Goal: Task Accomplishment & Management: Manage account settings

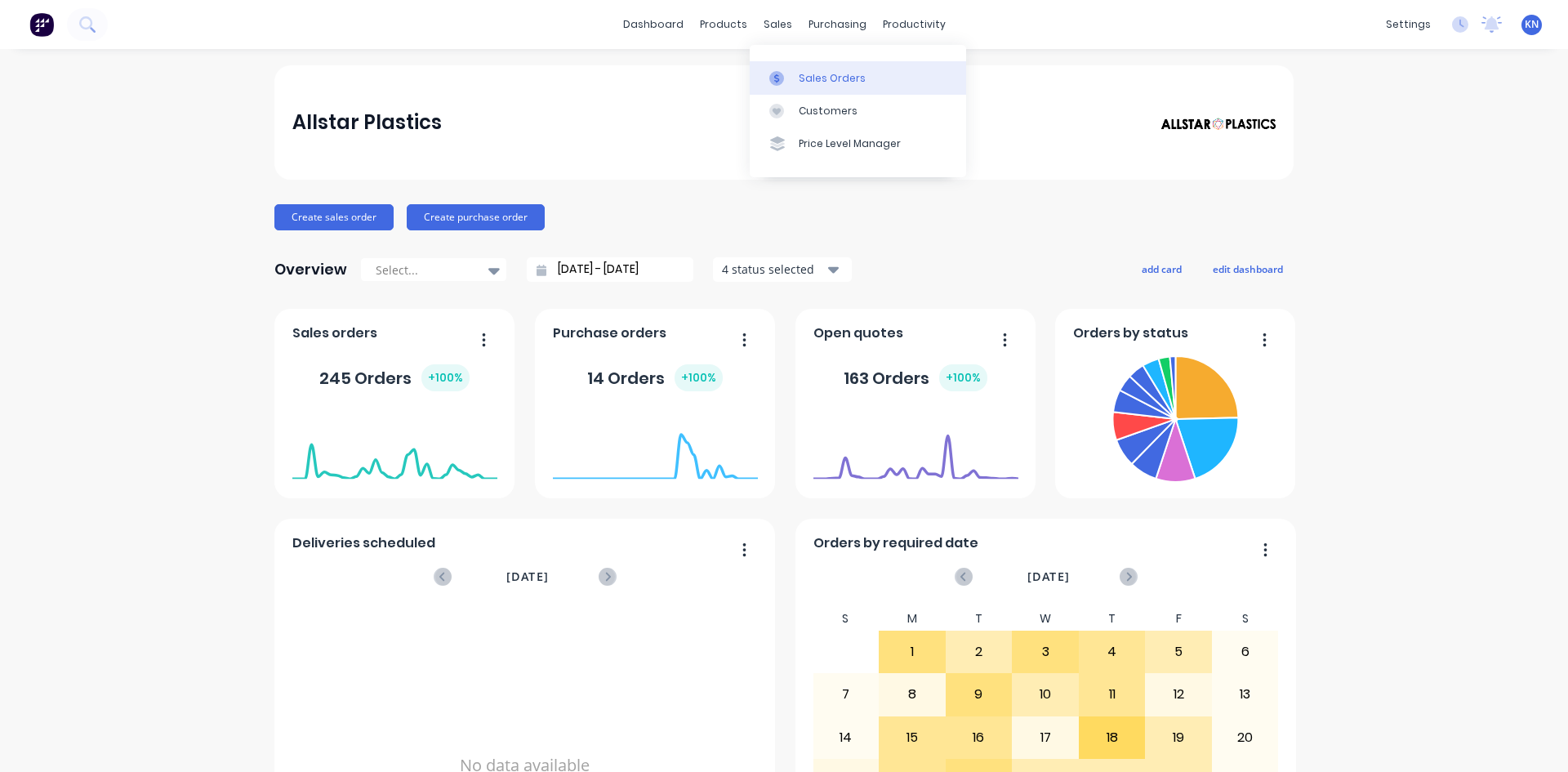
click at [836, 76] on div "Sales Orders" at bounding box center [832, 77] width 67 height 14
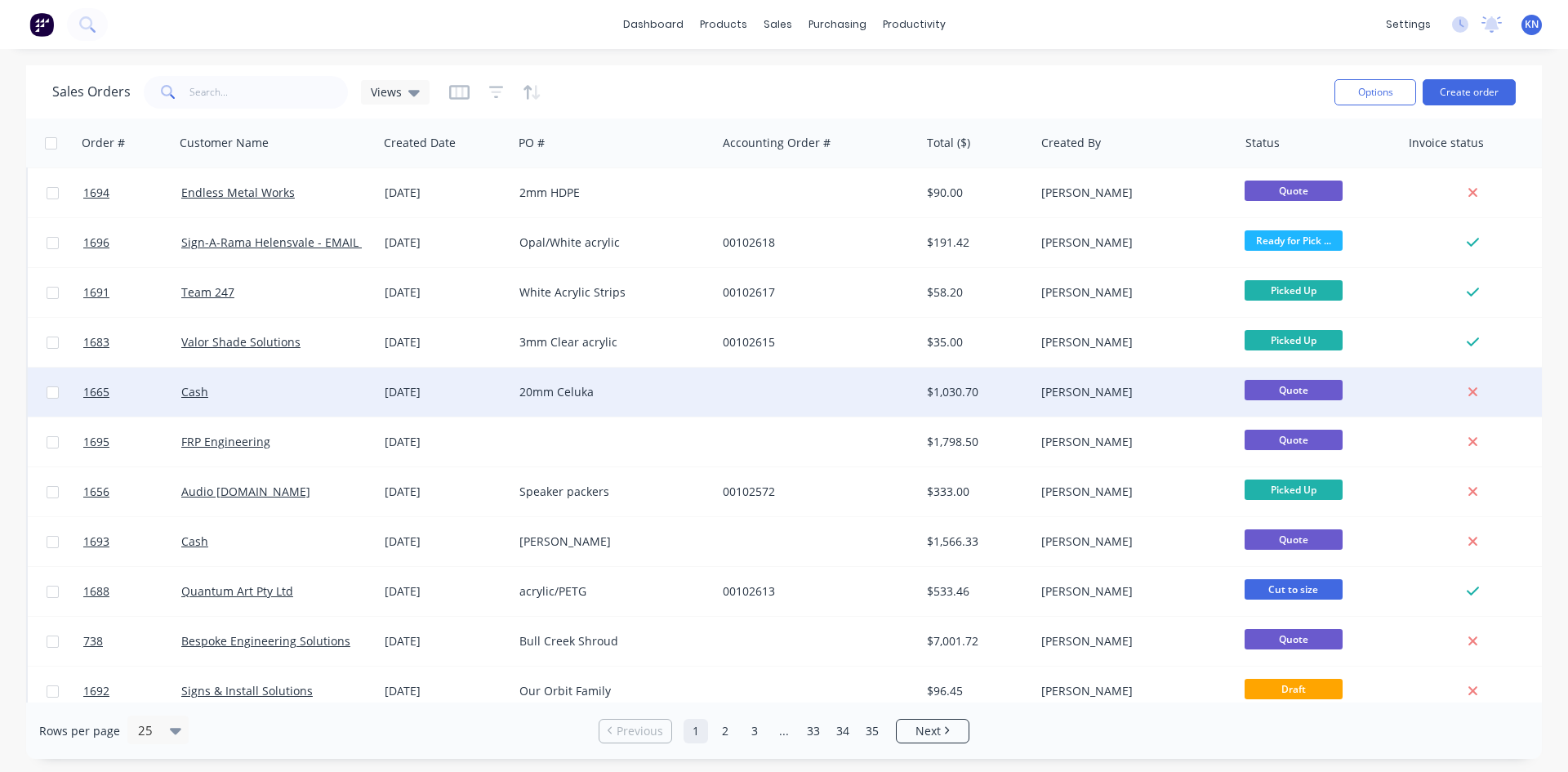
scroll to position [718, 0]
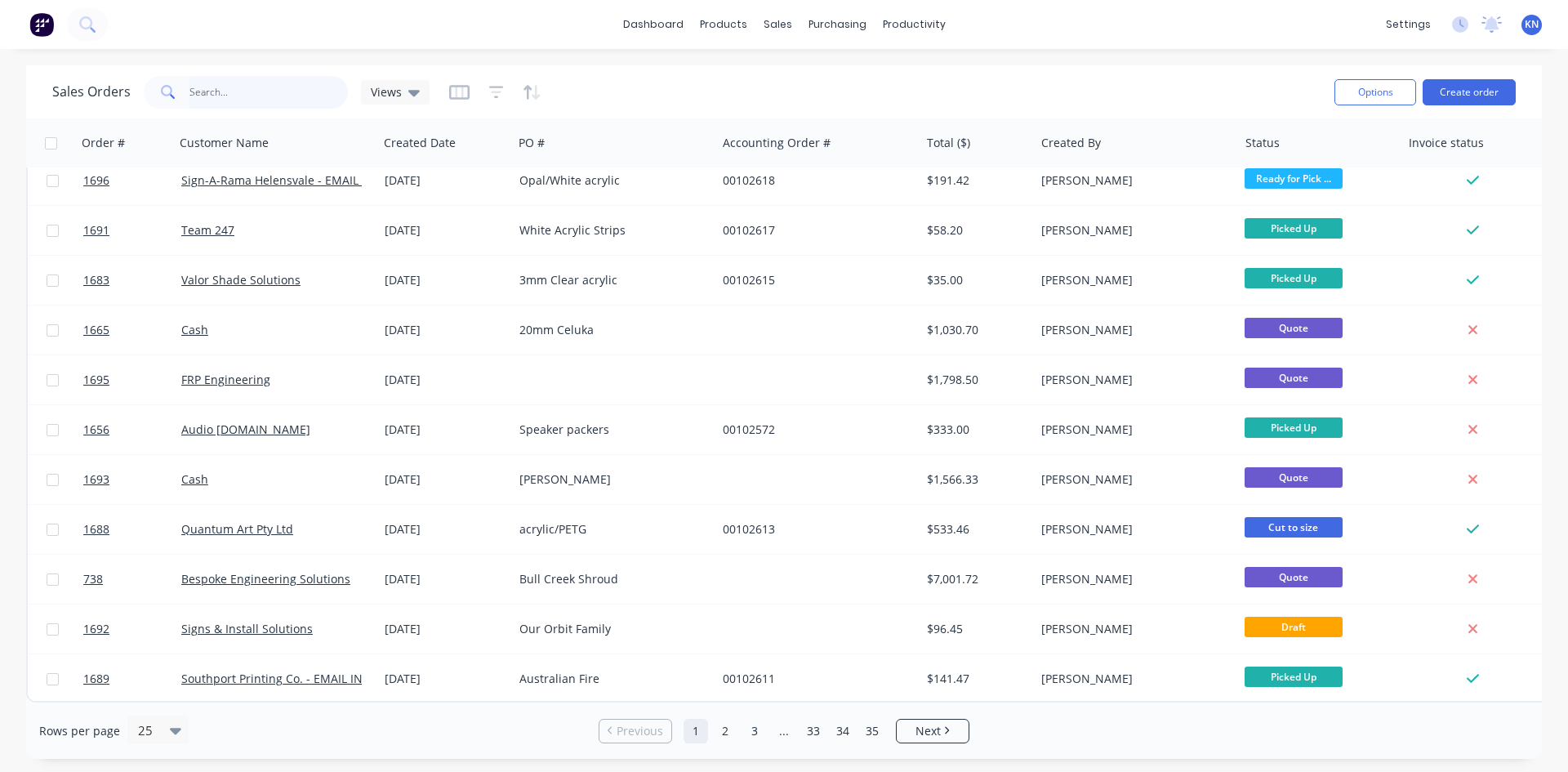
click at [218, 98] on input "text" at bounding box center [268, 93] width 159 height 32
type input "1537"
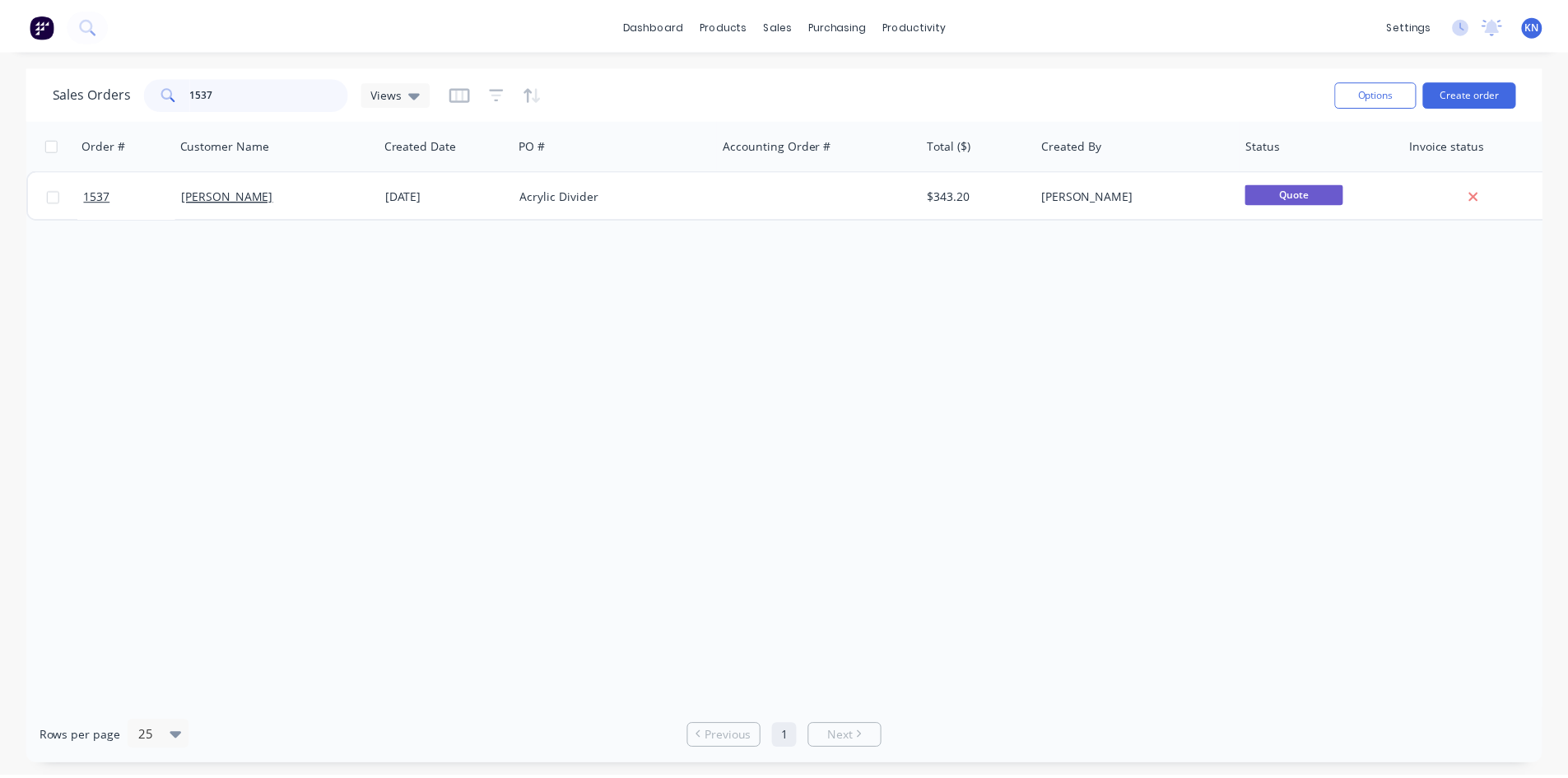
scroll to position [0, 0]
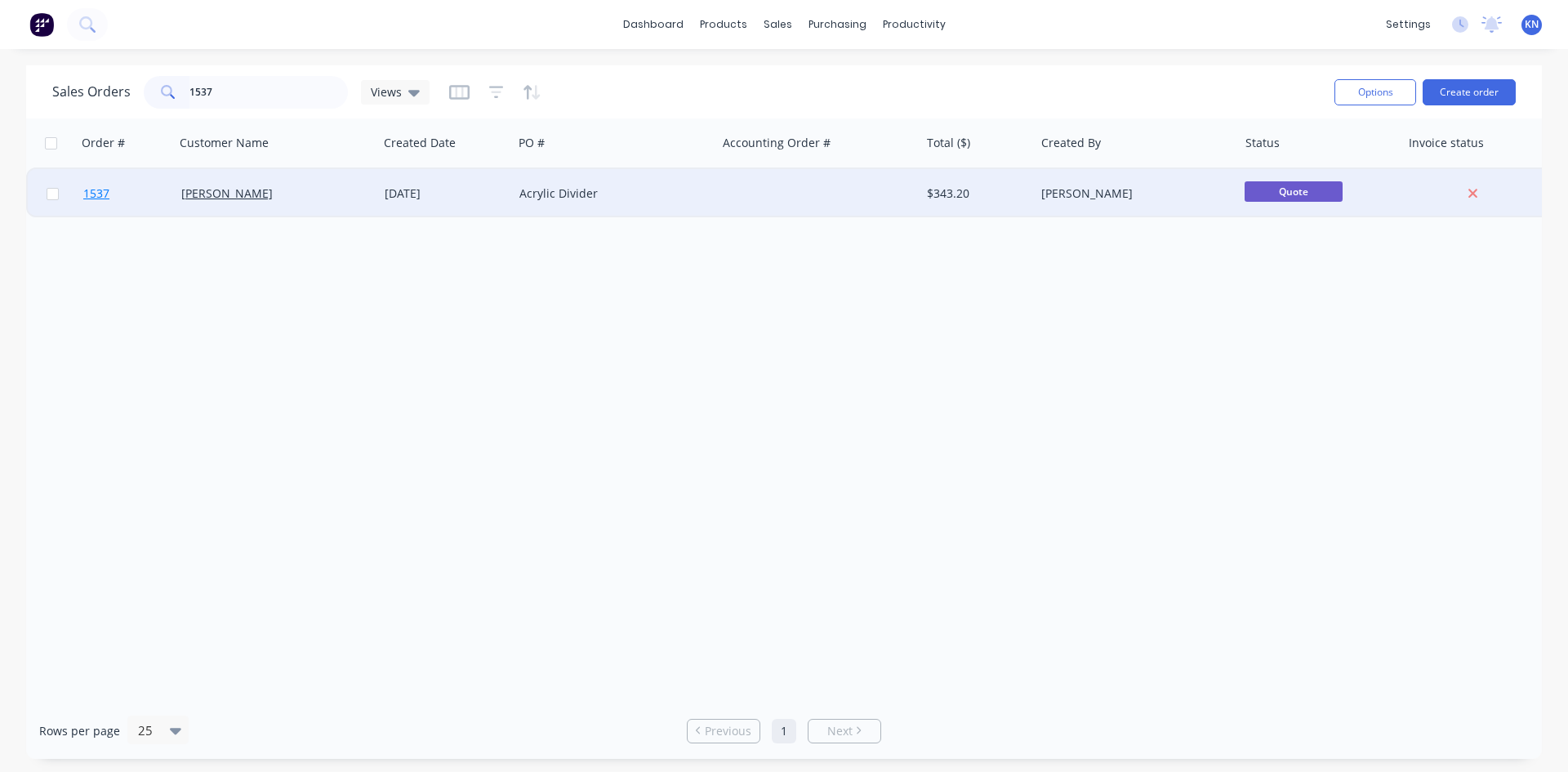
click at [101, 191] on span "1537" at bounding box center [95, 193] width 26 height 16
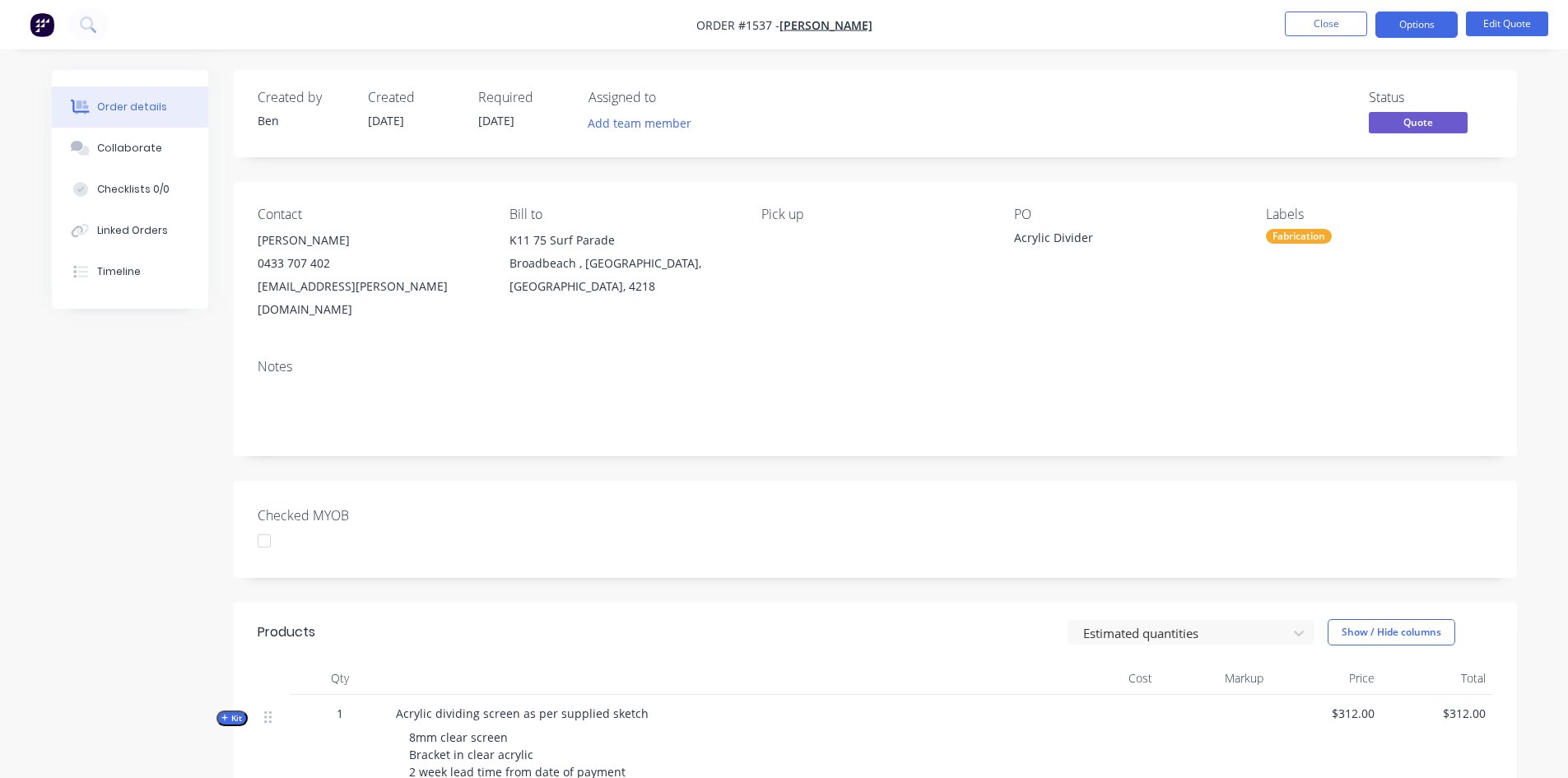
click at [258, 525] on div at bounding box center [264, 541] width 33 height 33
click at [1433, 24] on button "Options" at bounding box center [1416, 24] width 82 height 26
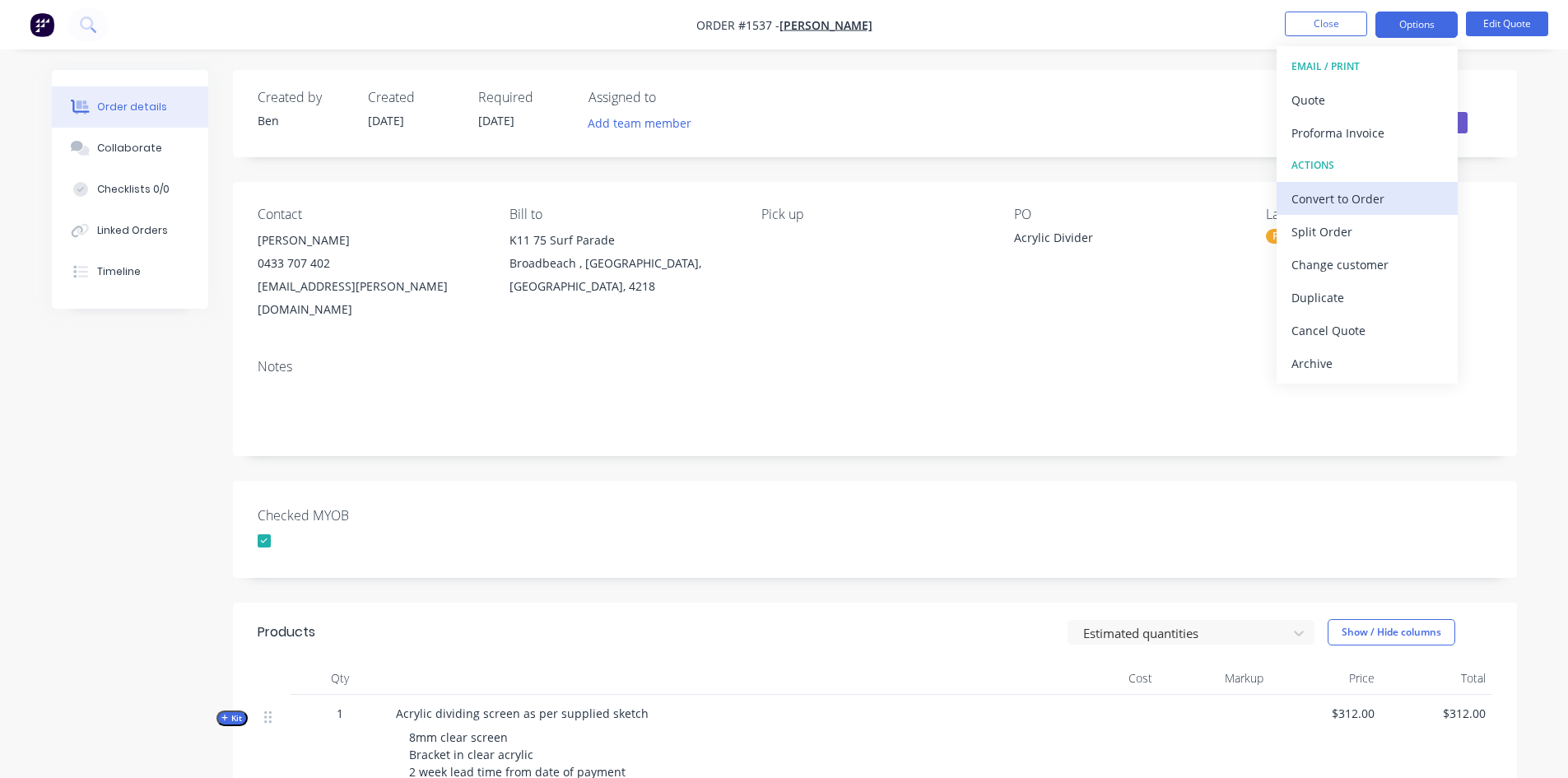
click at [1356, 194] on div "Convert to Order" at bounding box center [1366, 198] width 151 height 24
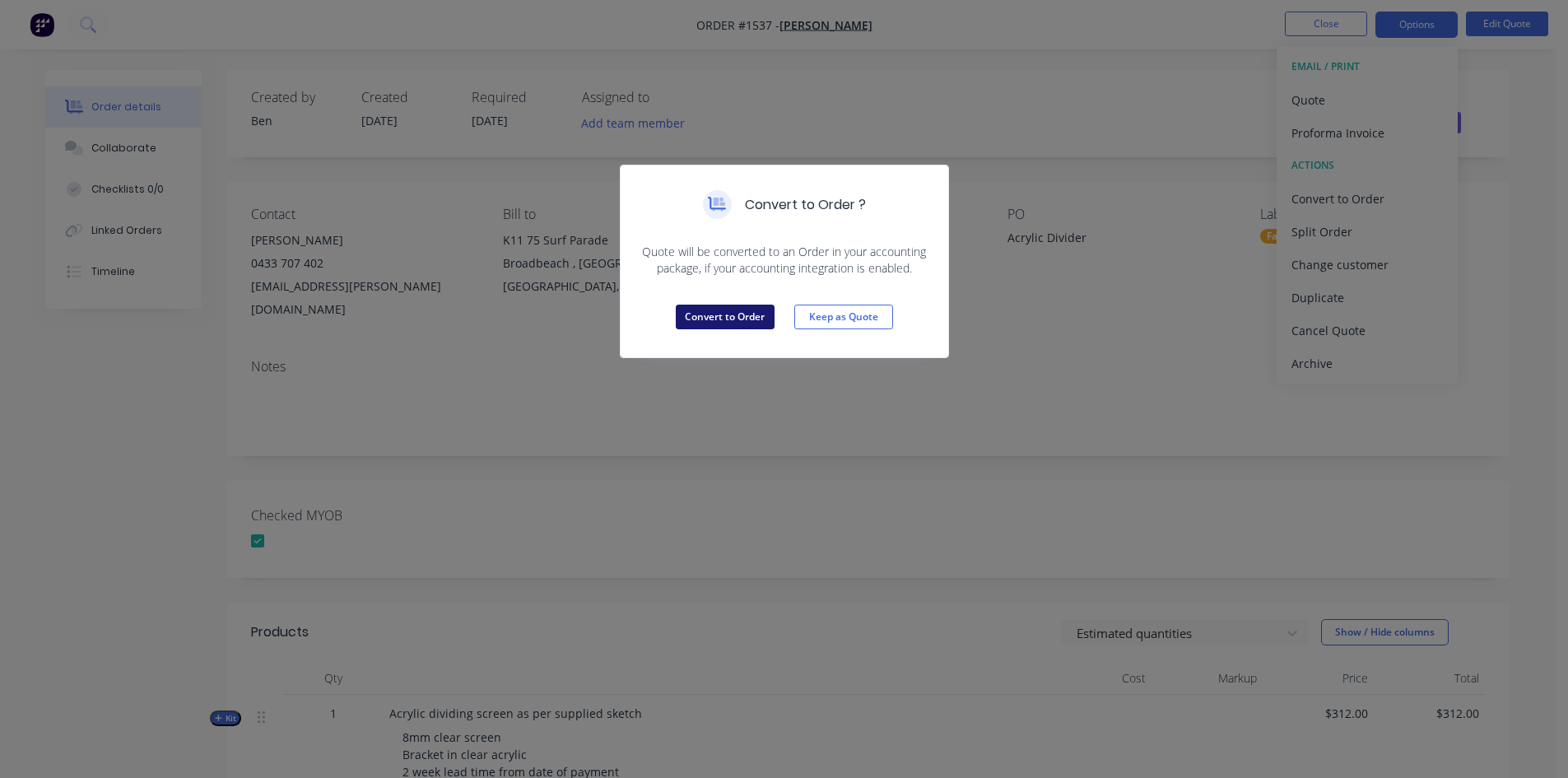
click at [734, 320] on button "Convert to Order" at bounding box center [725, 317] width 99 height 25
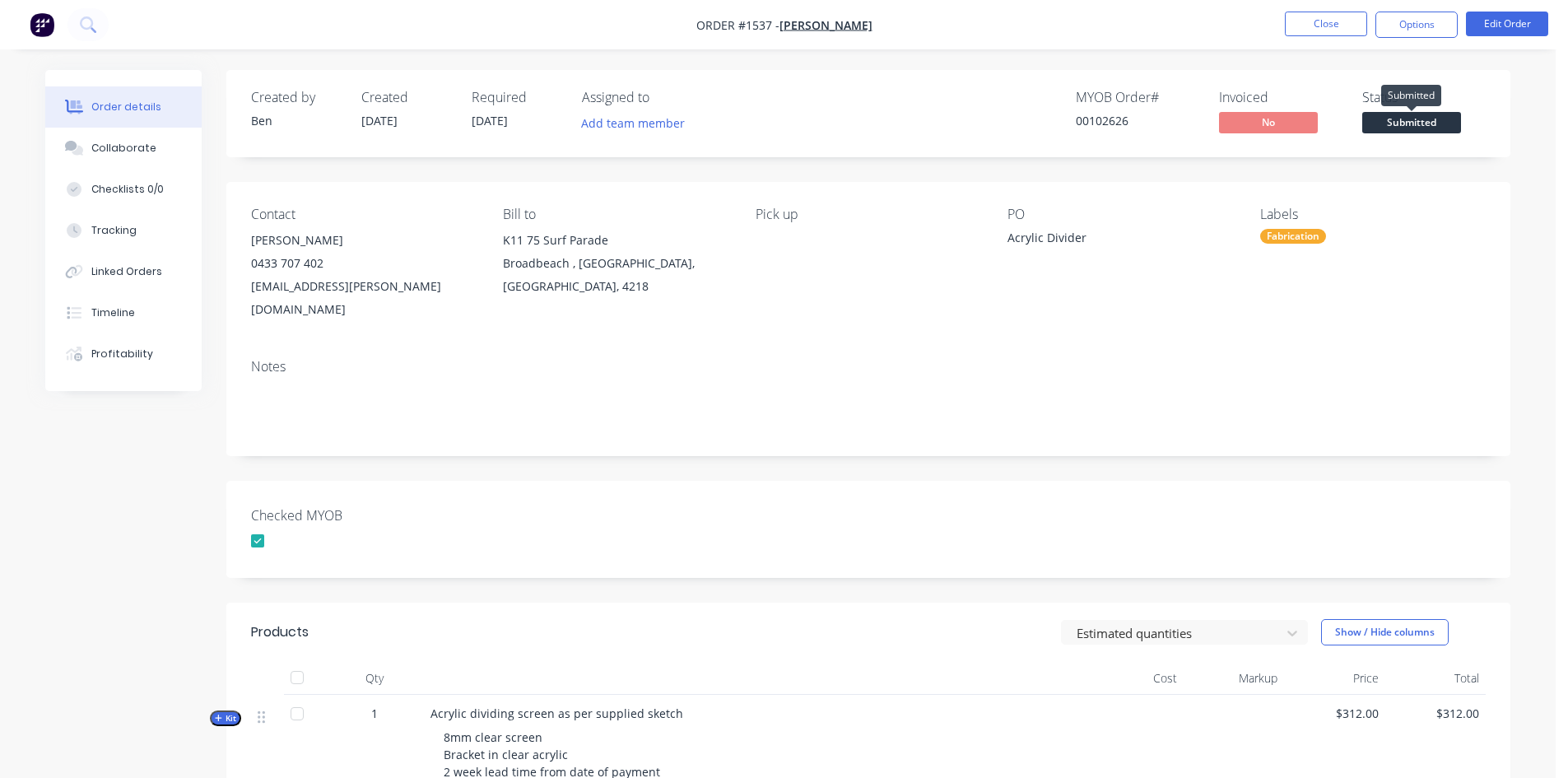
click at [1416, 121] on span "Submitted" at bounding box center [1411, 121] width 99 height 20
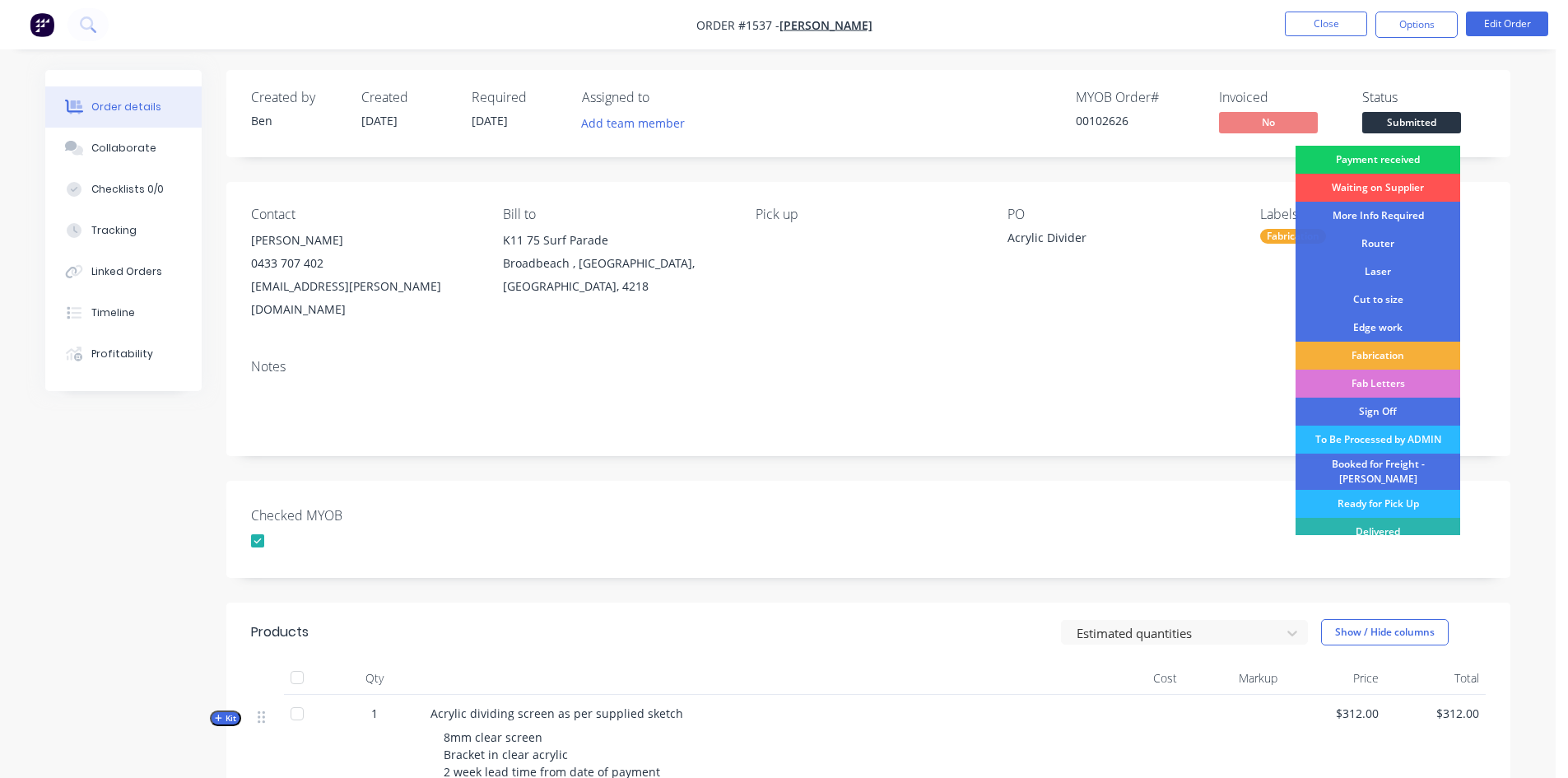
click at [1388, 151] on div "Payment received" at bounding box center [1377, 159] width 165 height 28
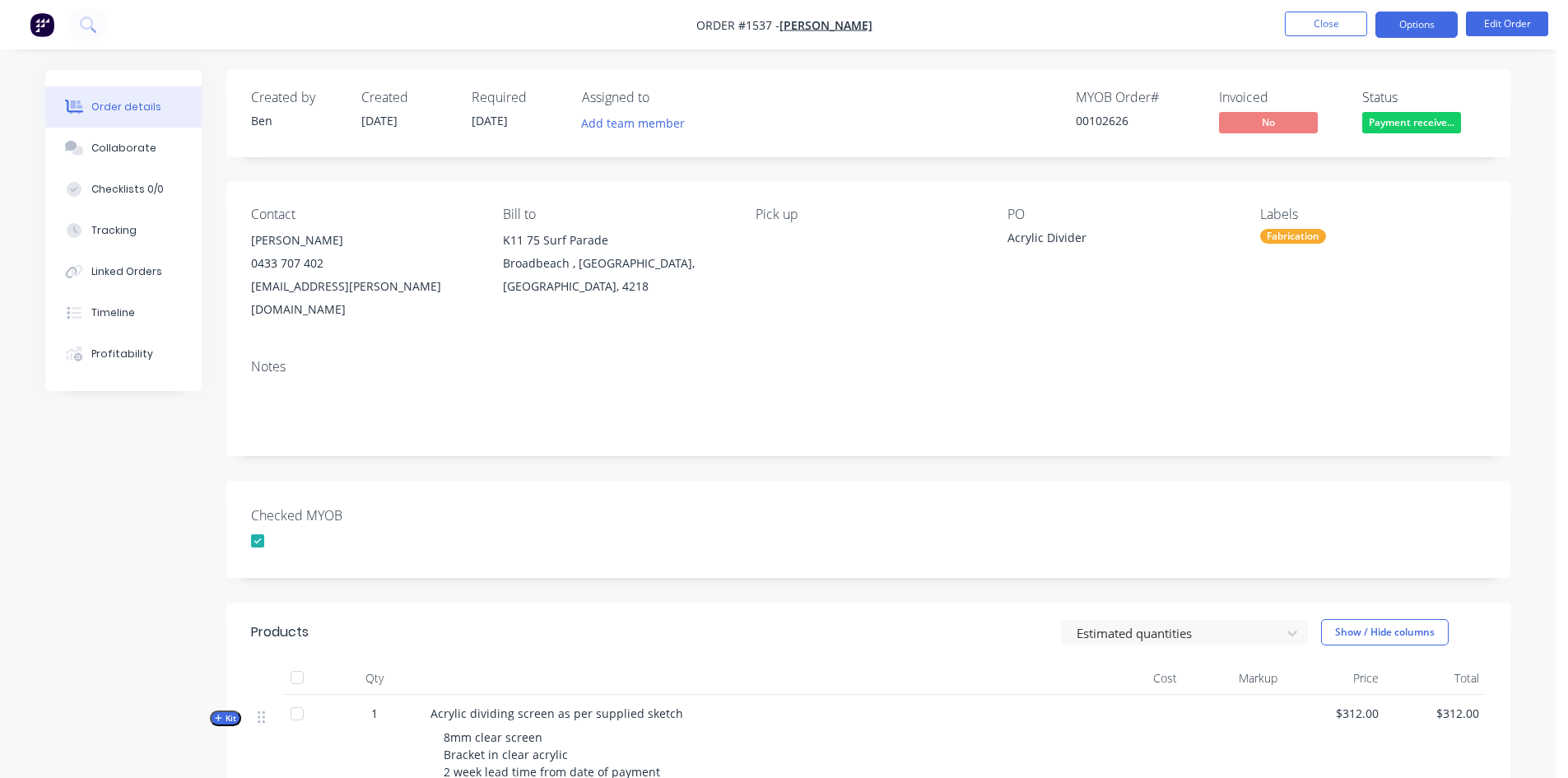
click at [1425, 24] on button "Options" at bounding box center [1416, 24] width 82 height 26
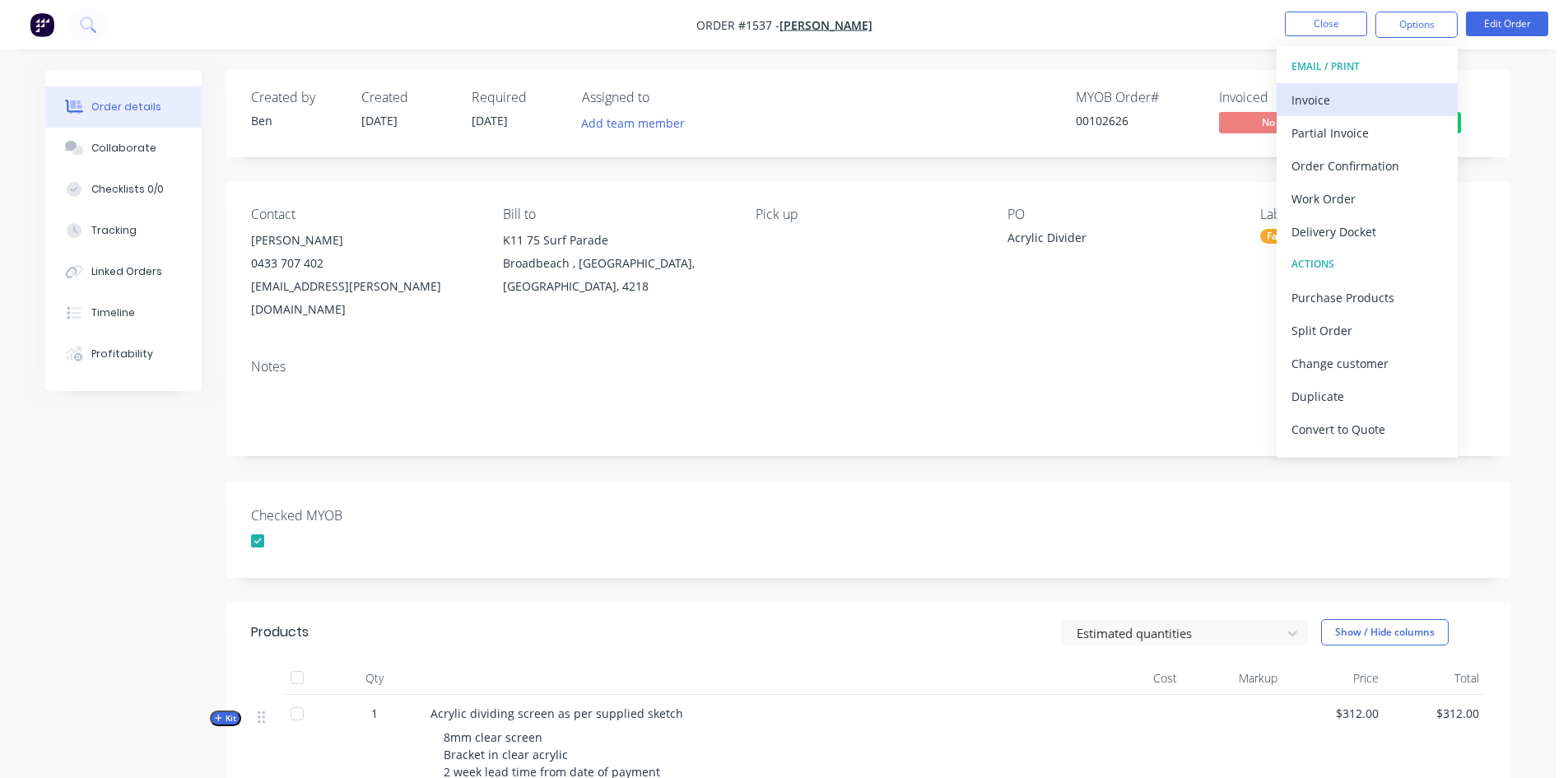
click at [1352, 102] on div "Invoice" at bounding box center [1366, 99] width 151 height 24
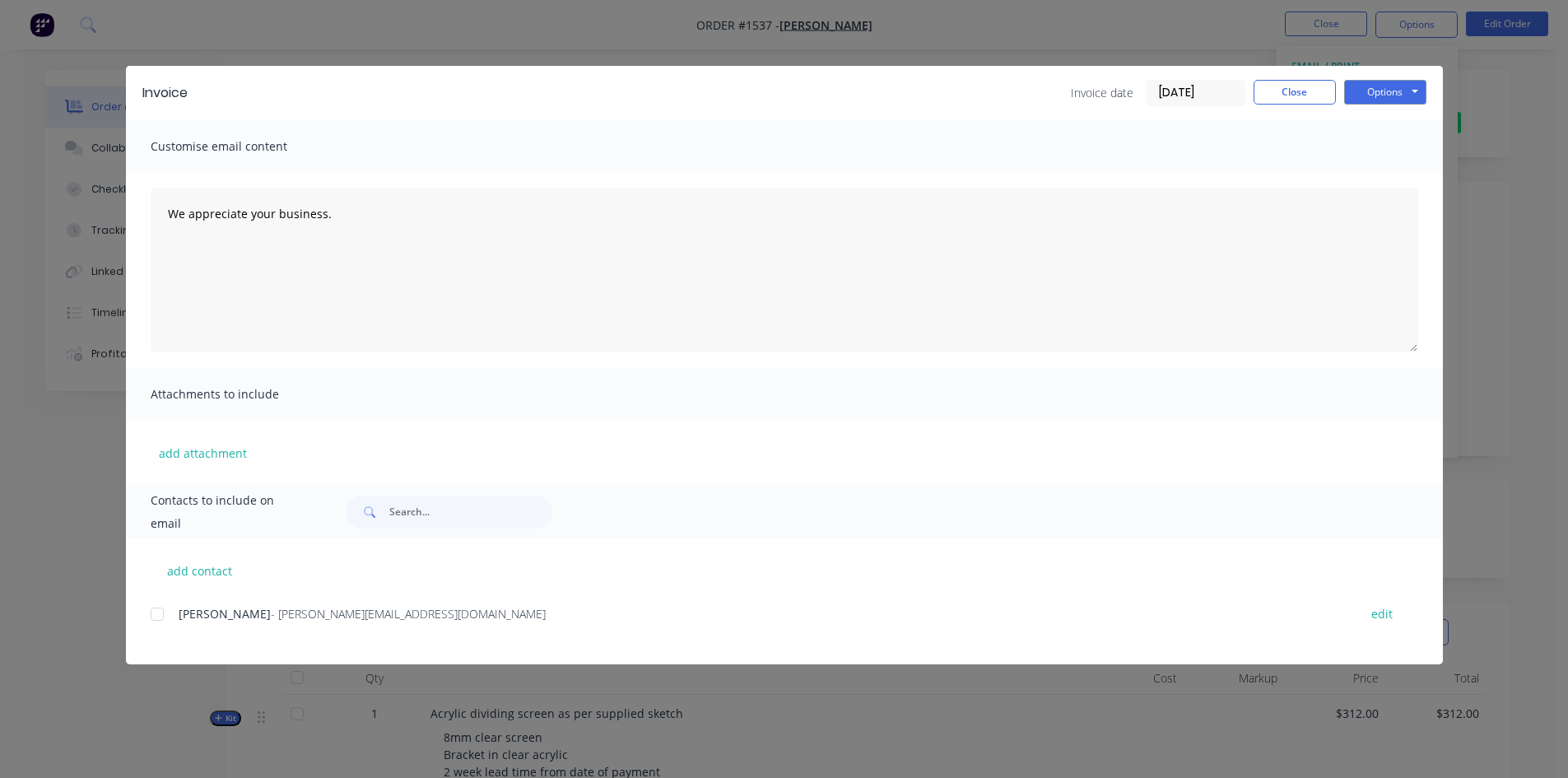
click at [1183, 94] on input "[DATE]" at bounding box center [1195, 93] width 97 height 25
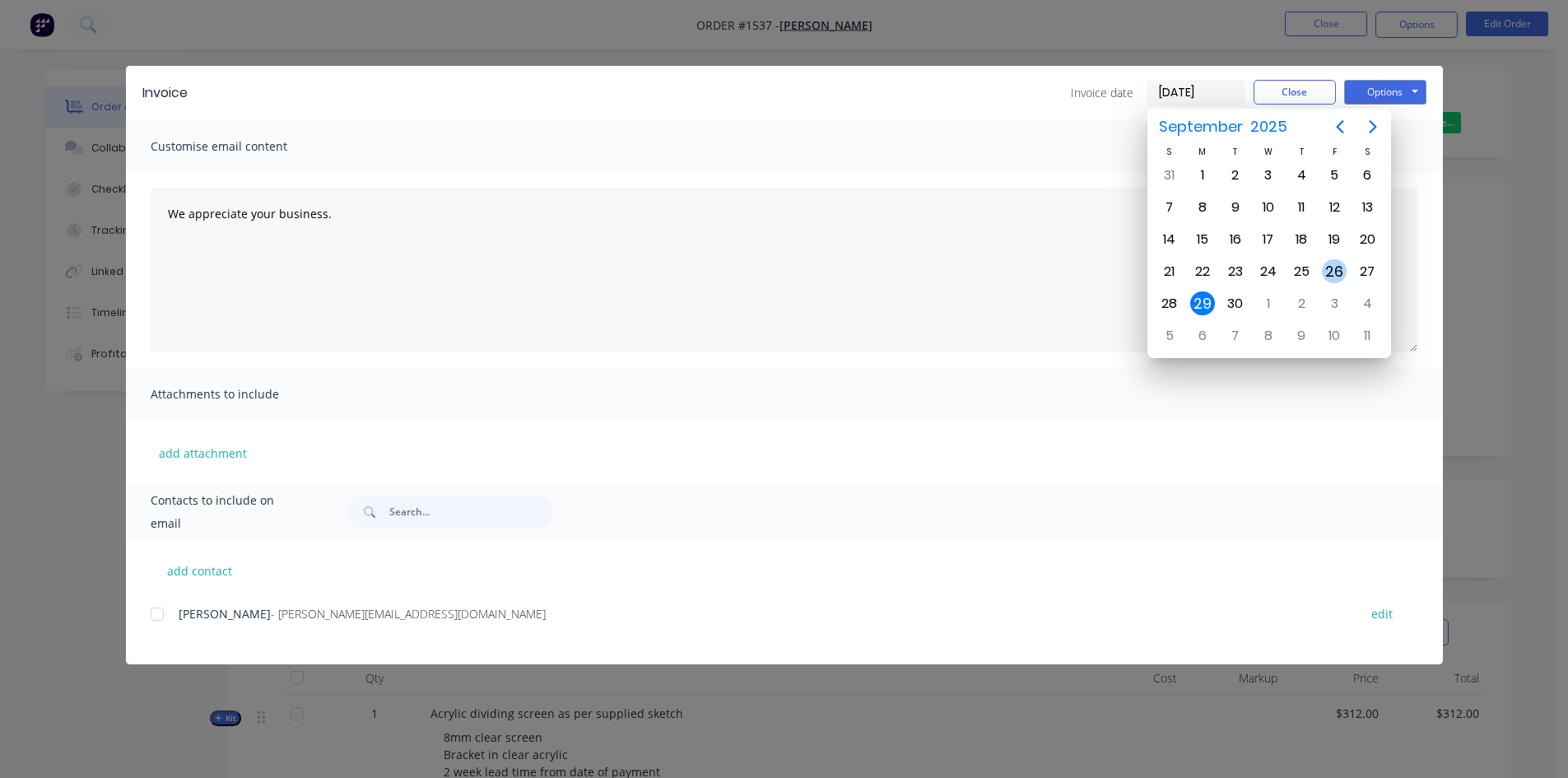
click at [1333, 272] on div "26" at bounding box center [1334, 272] width 25 height 25
type input "[DATE]"
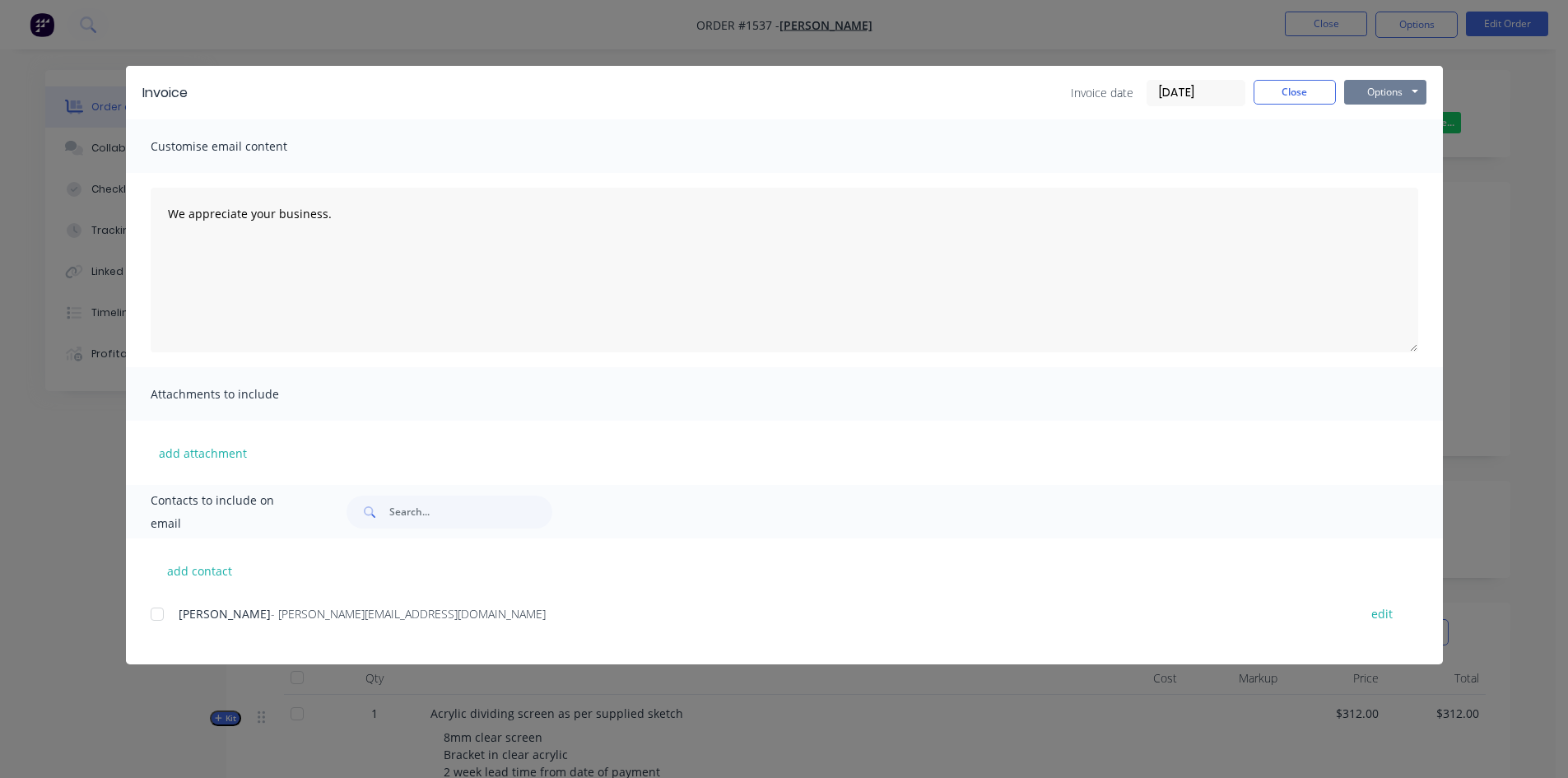
click at [1382, 91] on button "Options" at bounding box center [1384, 92] width 82 height 25
click at [1393, 144] on button "Print" at bounding box center [1396, 148] width 105 height 27
click at [1305, 90] on button "Close" at bounding box center [1294, 92] width 82 height 25
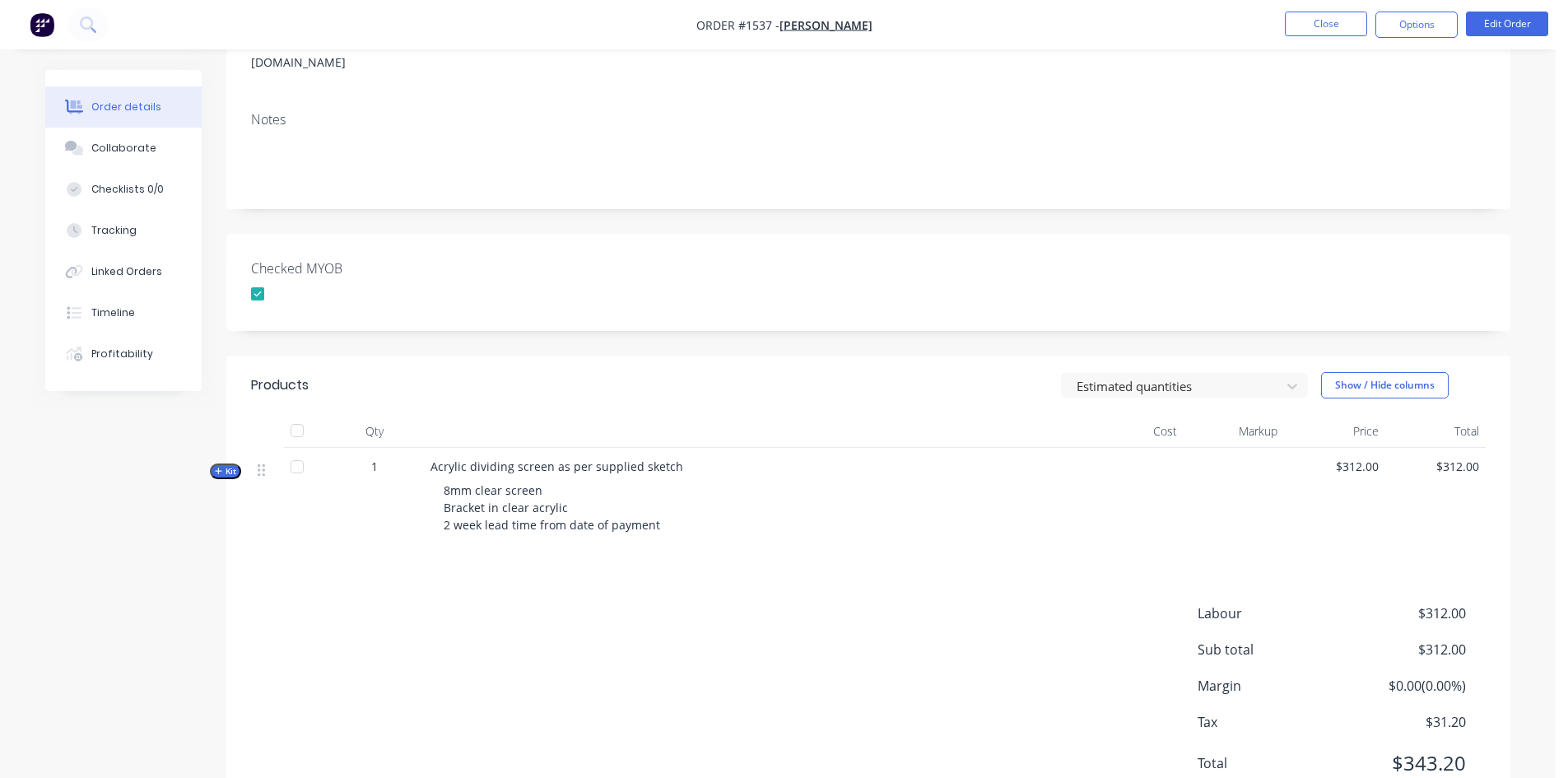
scroll to position [290, 0]
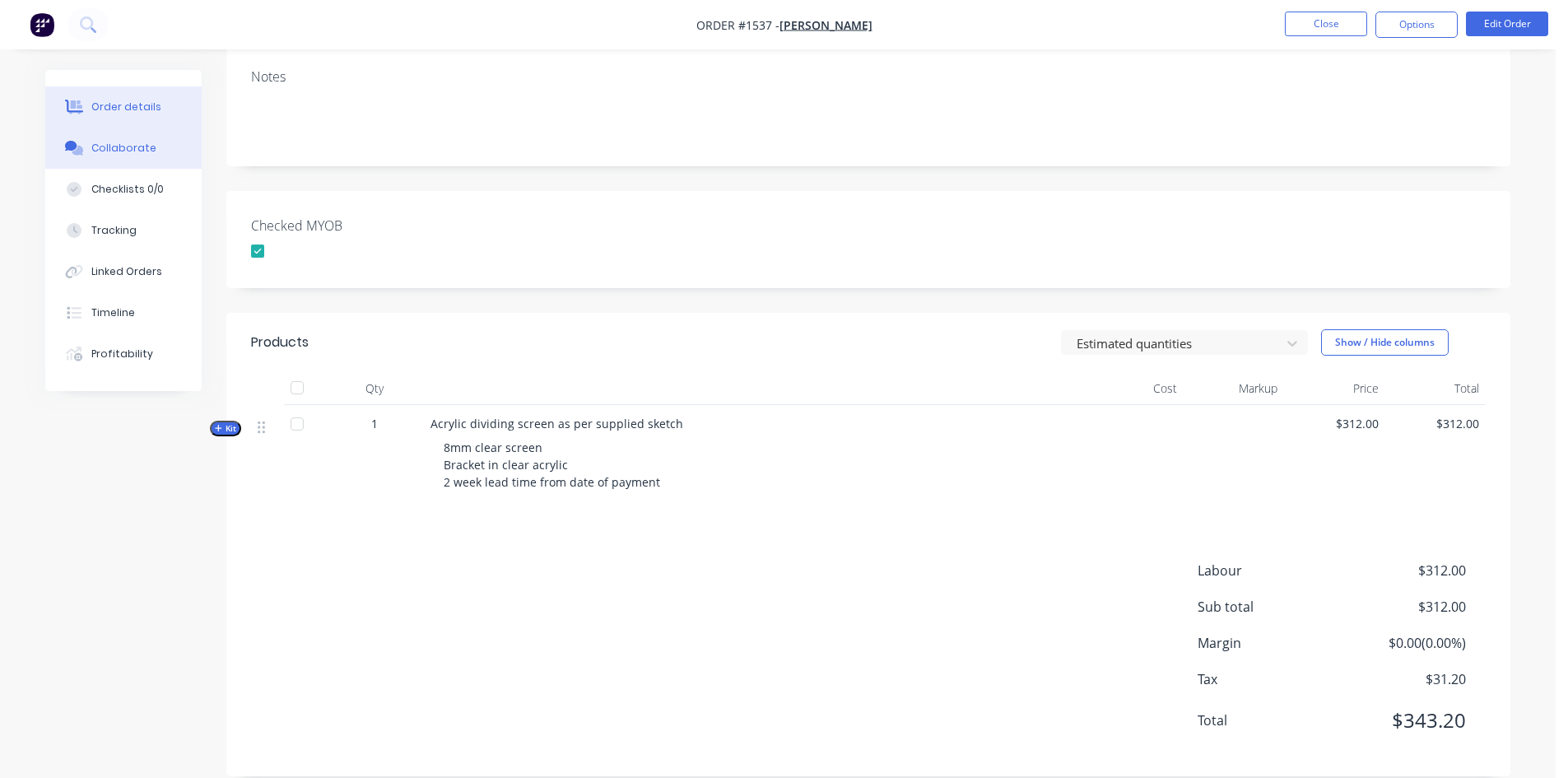
click at [117, 148] on div "Collaborate" at bounding box center [124, 147] width 65 height 14
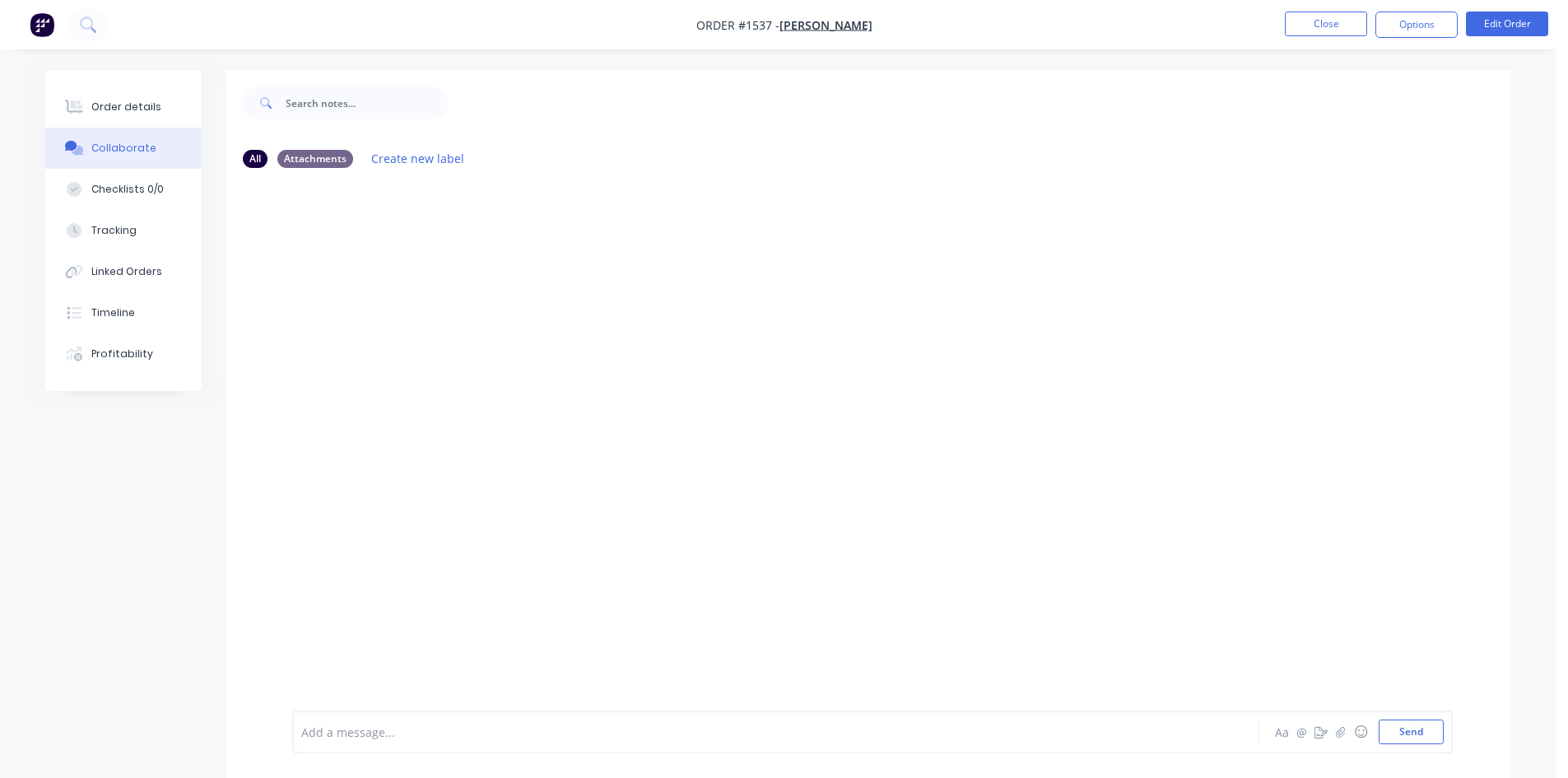
click at [373, 734] on div at bounding box center [730, 733] width 856 height 17
click at [1418, 730] on button "Send" at bounding box center [1411, 732] width 65 height 25
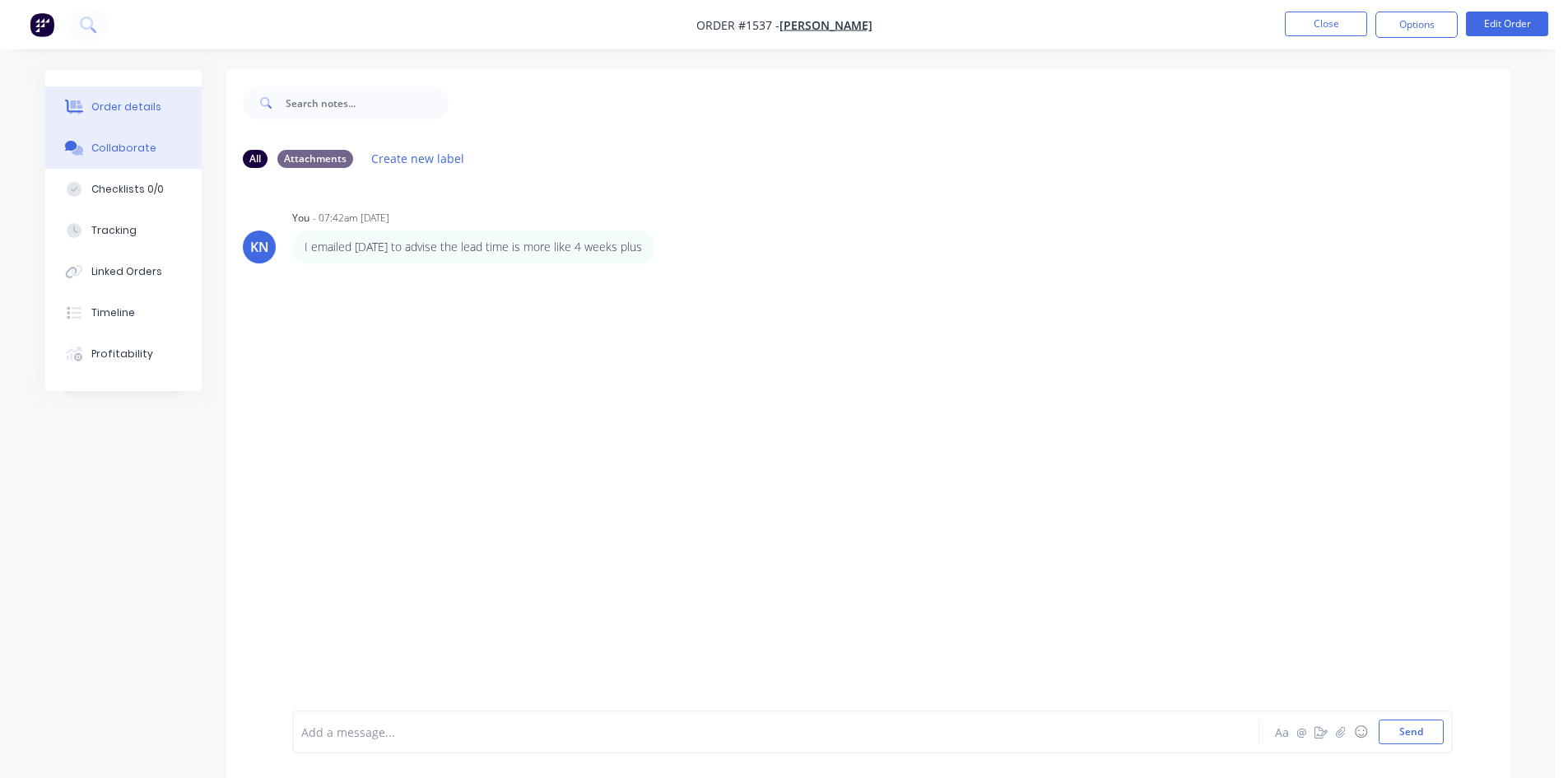
click at [112, 106] on div "Order details" at bounding box center [126, 106] width 70 height 14
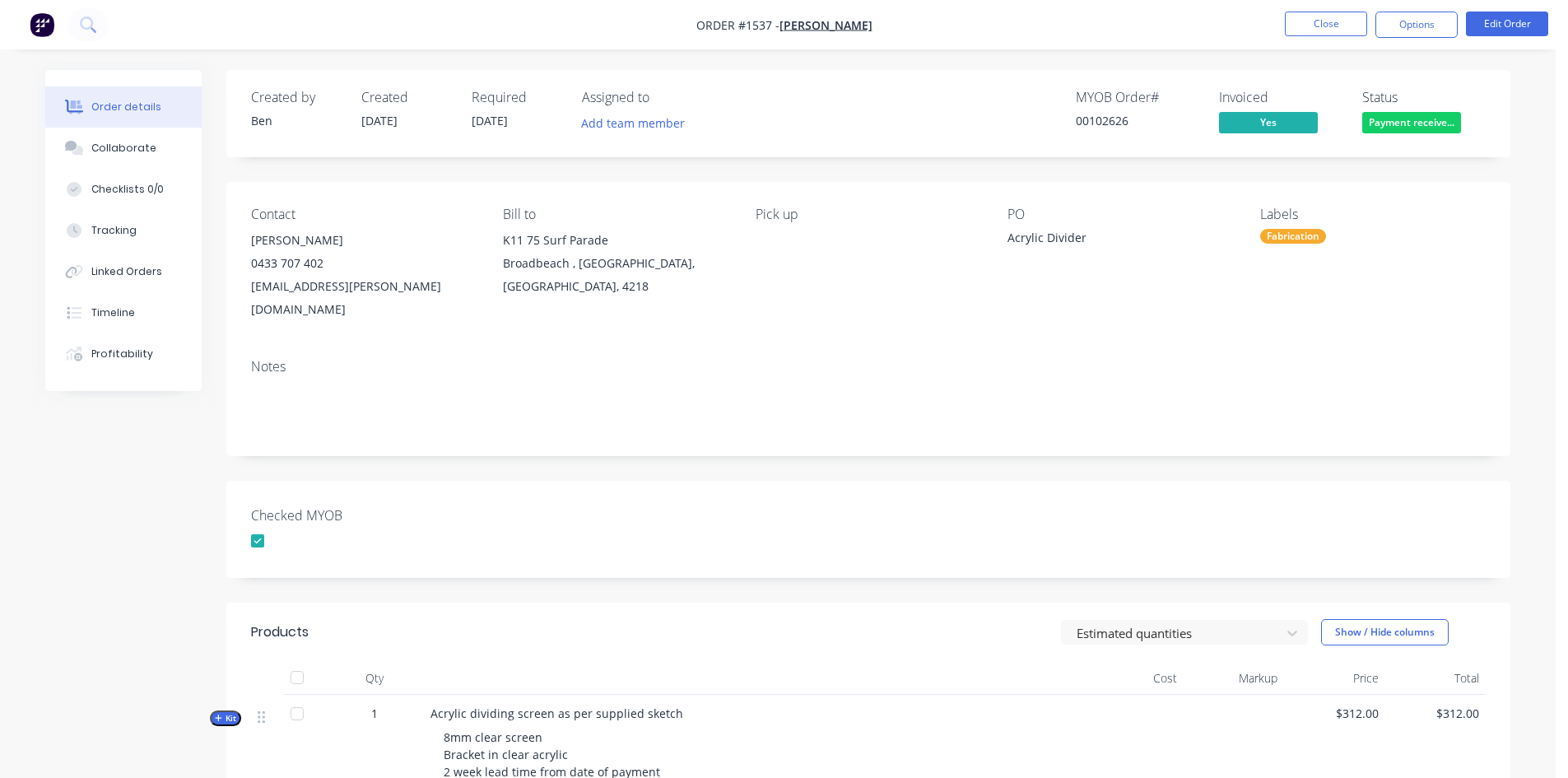
click at [1296, 235] on div "Fabrication" at bounding box center [1293, 236] width 65 height 14
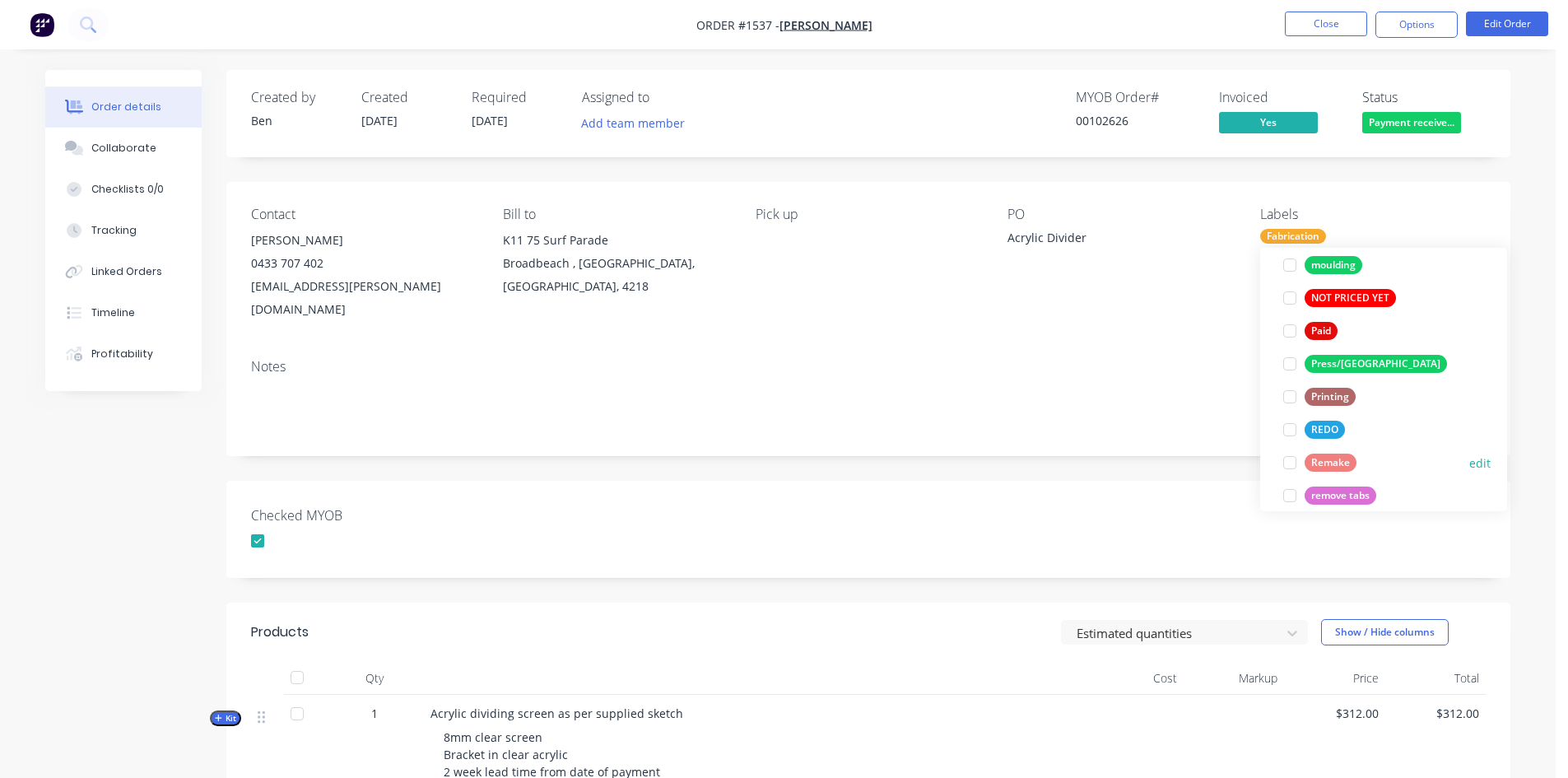
scroll to position [576, 0]
click at [1291, 332] on div at bounding box center [1290, 330] width 33 height 33
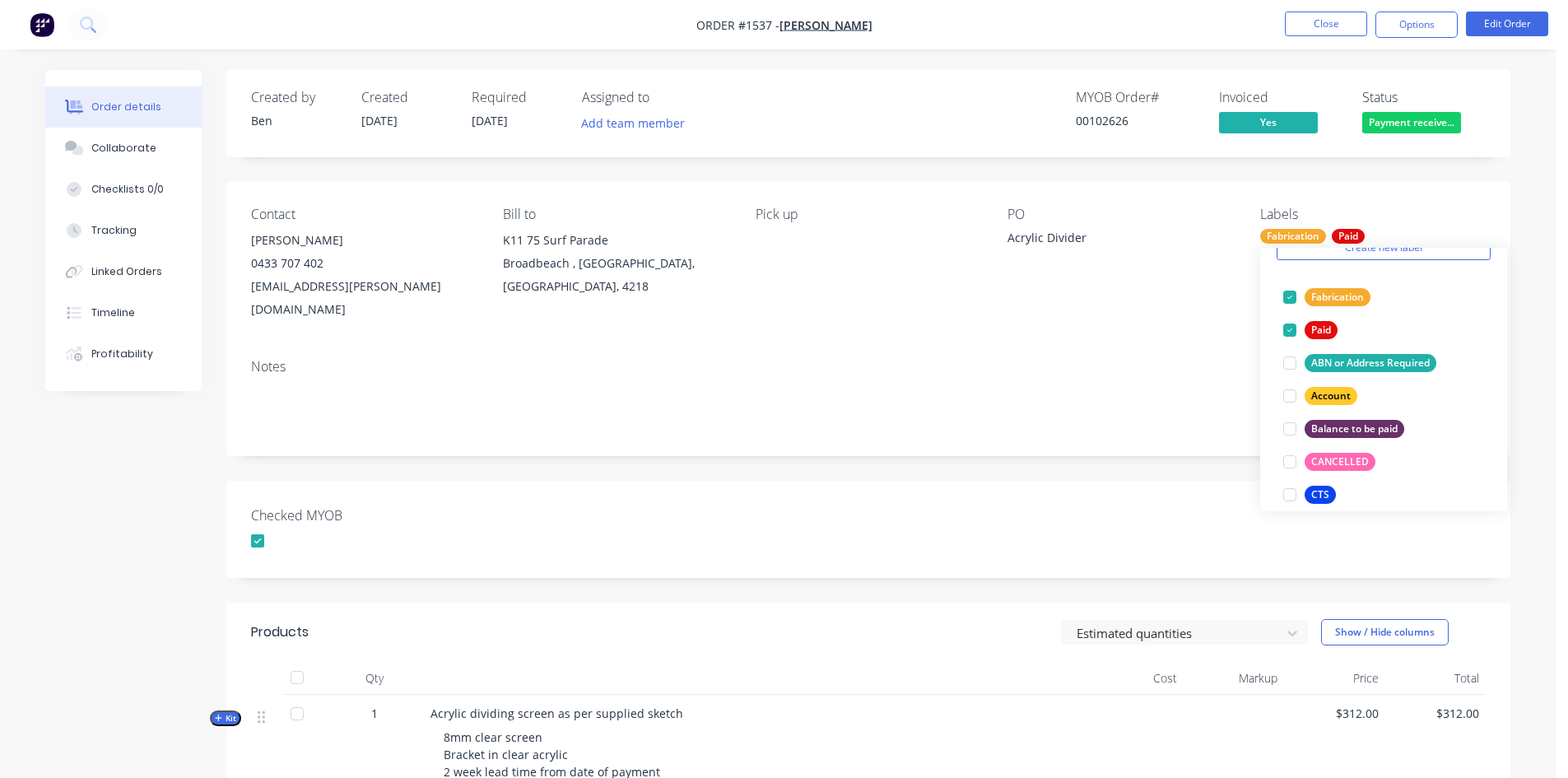
click at [1013, 522] on div "Checked MYOB" at bounding box center [868, 529] width 1284 height 97
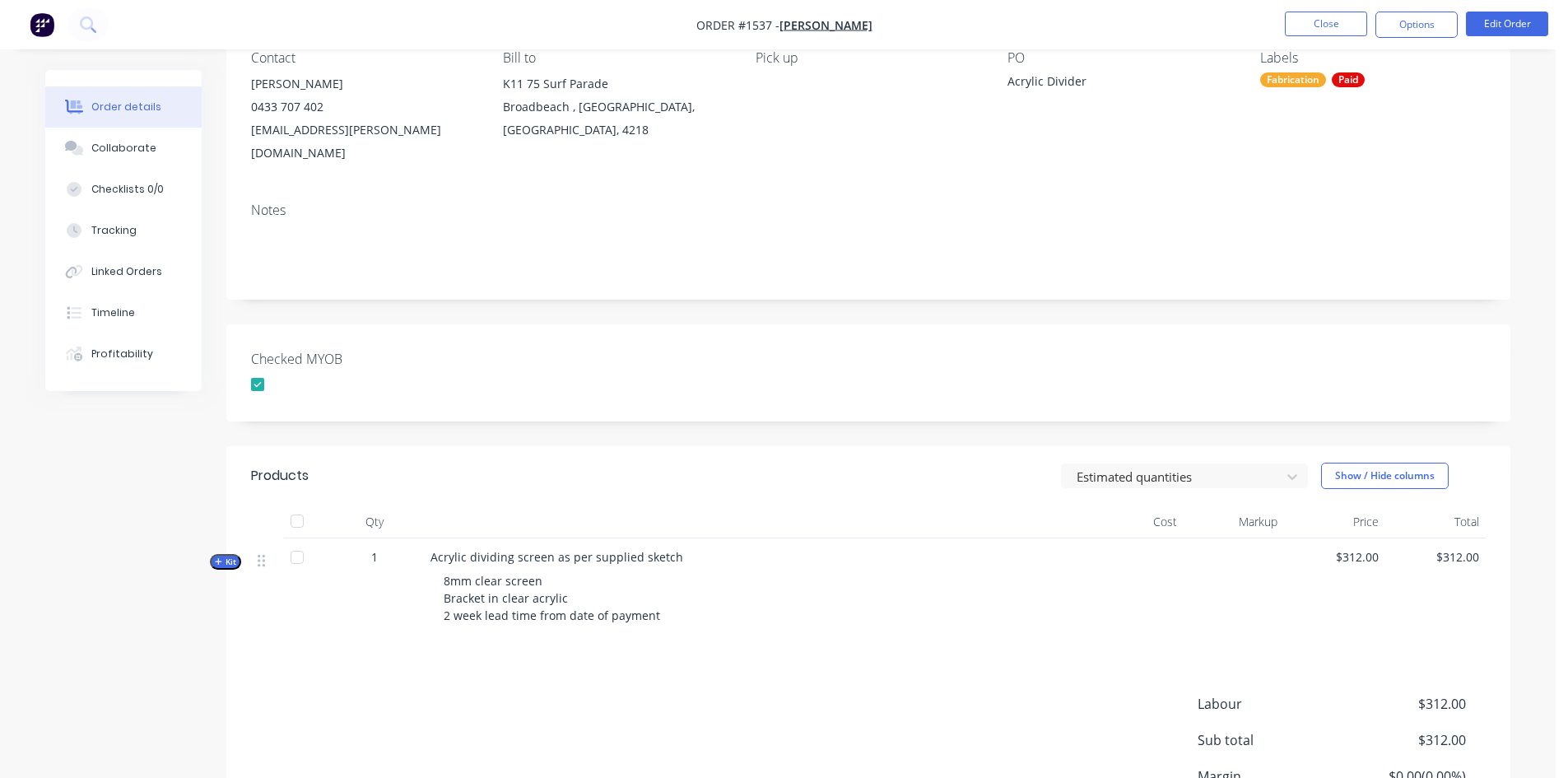
scroll to position [0, 0]
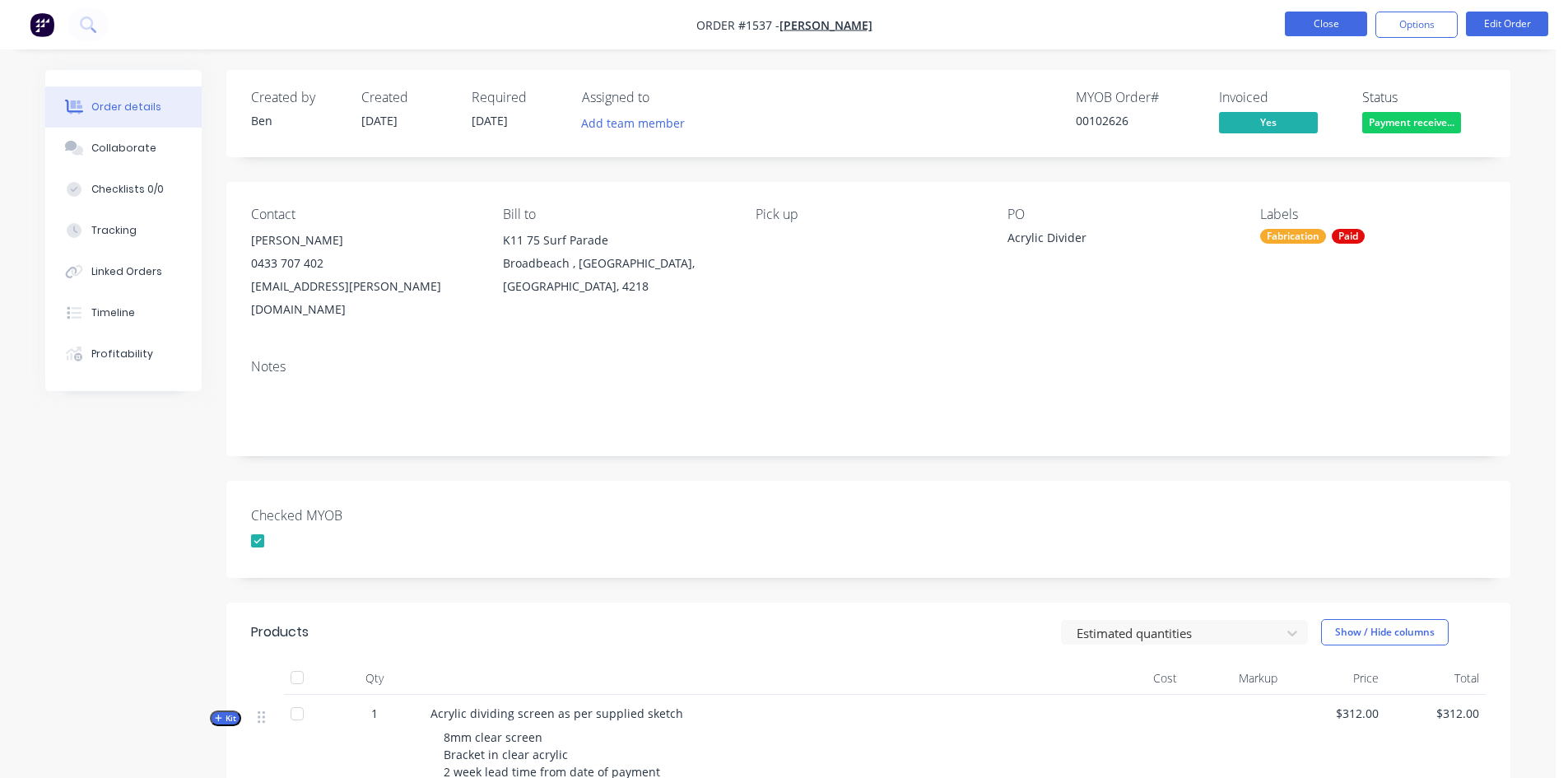
click at [1341, 20] on button "Close" at bounding box center [1325, 24] width 82 height 25
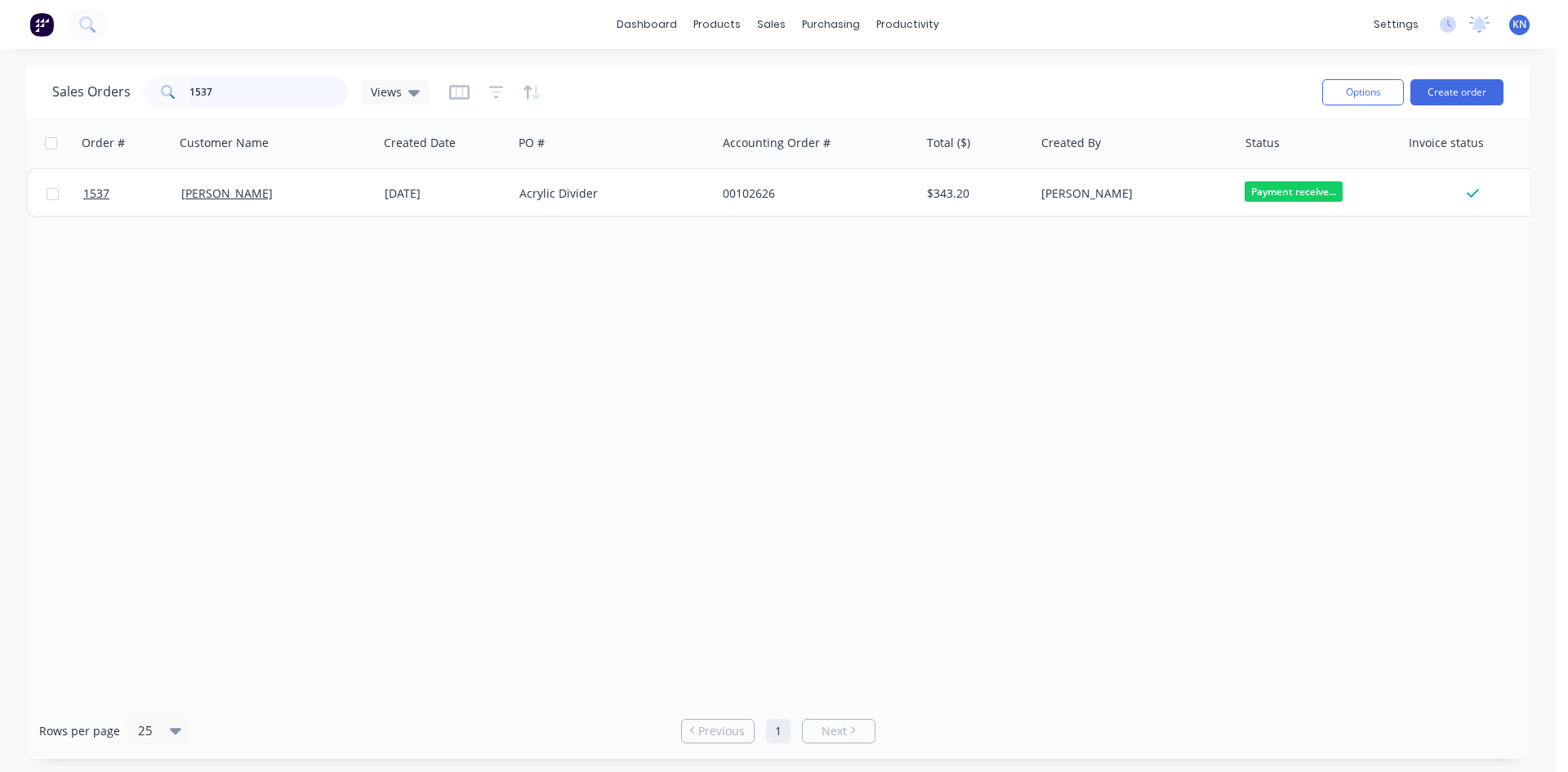
click at [251, 90] on input "1537" at bounding box center [268, 93] width 159 height 32
type input "1"
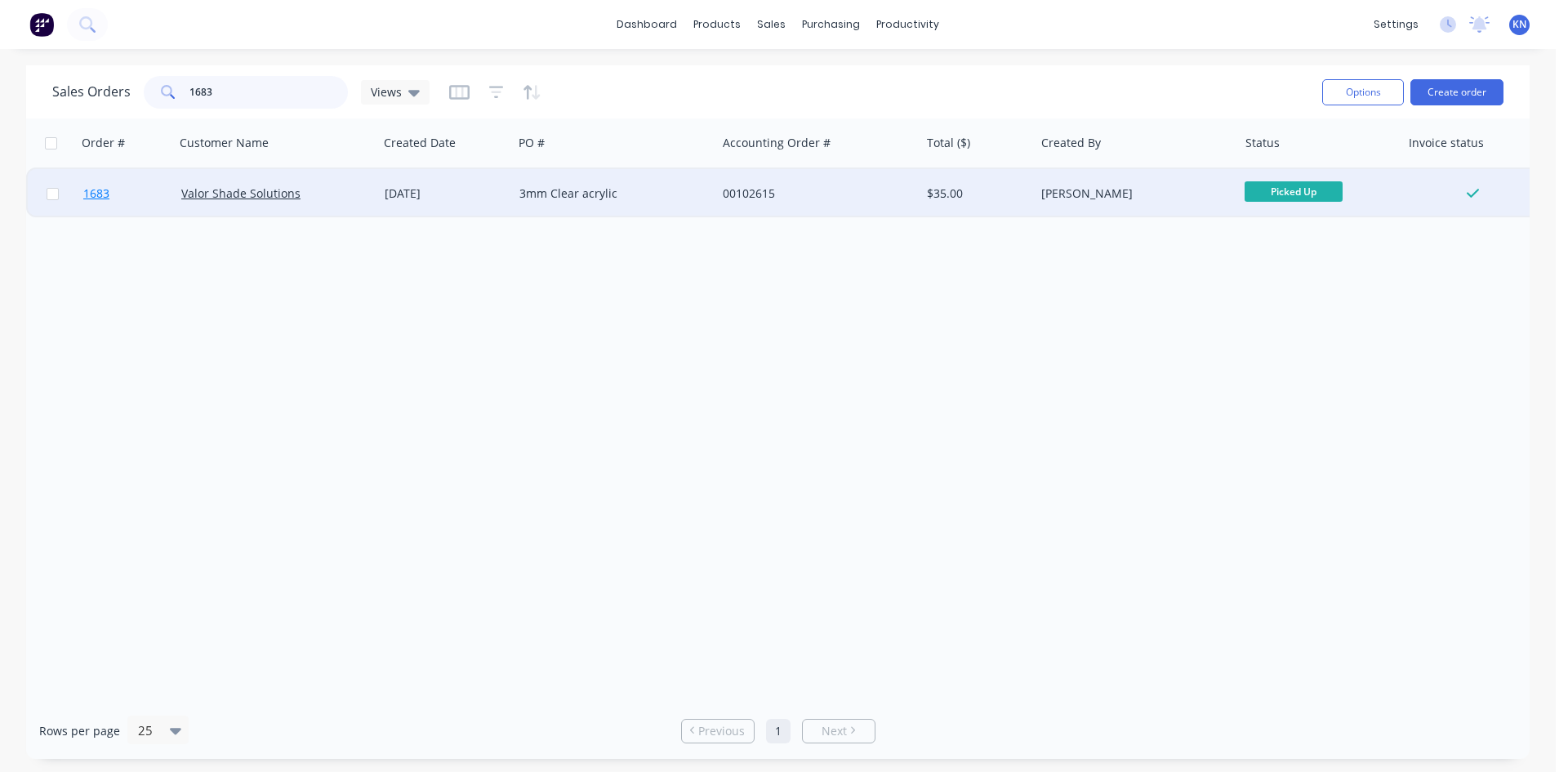
type input "1683"
click at [131, 194] on link "1683" at bounding box center [132, 193] width 98 height 49
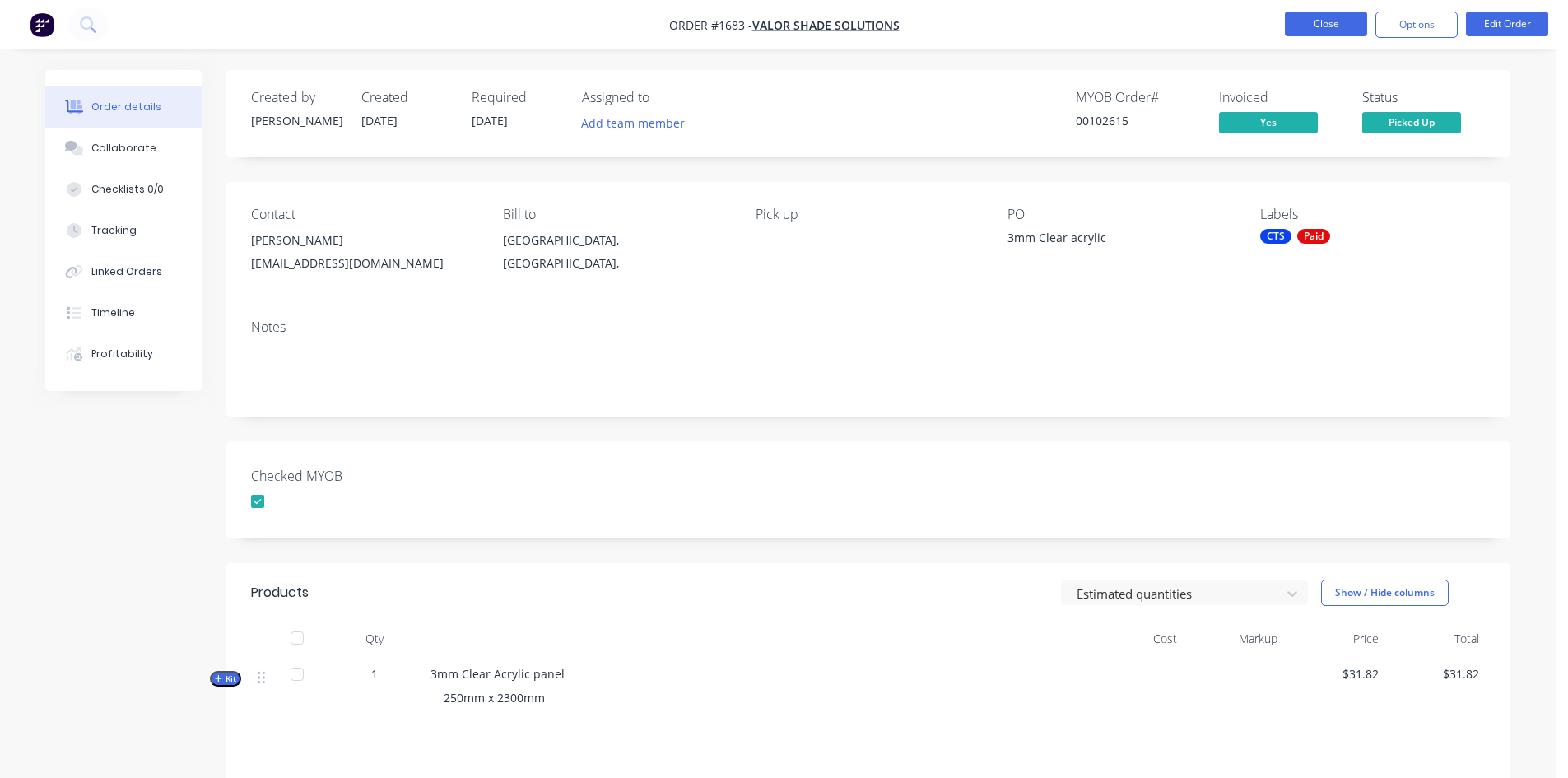
click at [1325, 23] on button "Close" at bounding box center [1325, 24] width 82 height 25
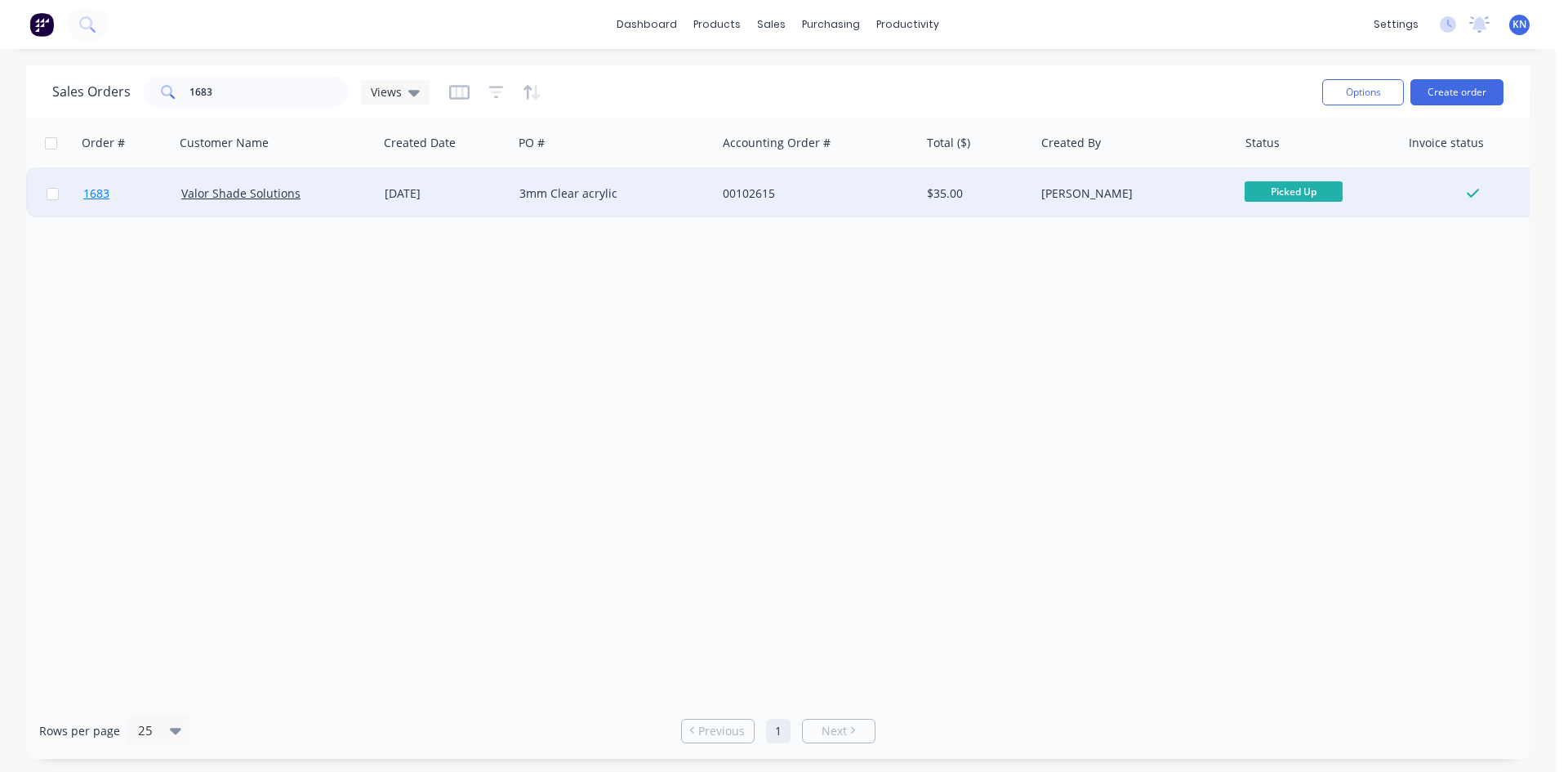
click at [135, 190] on link "1683" at bounding box center [132, 193] width 98 height 49
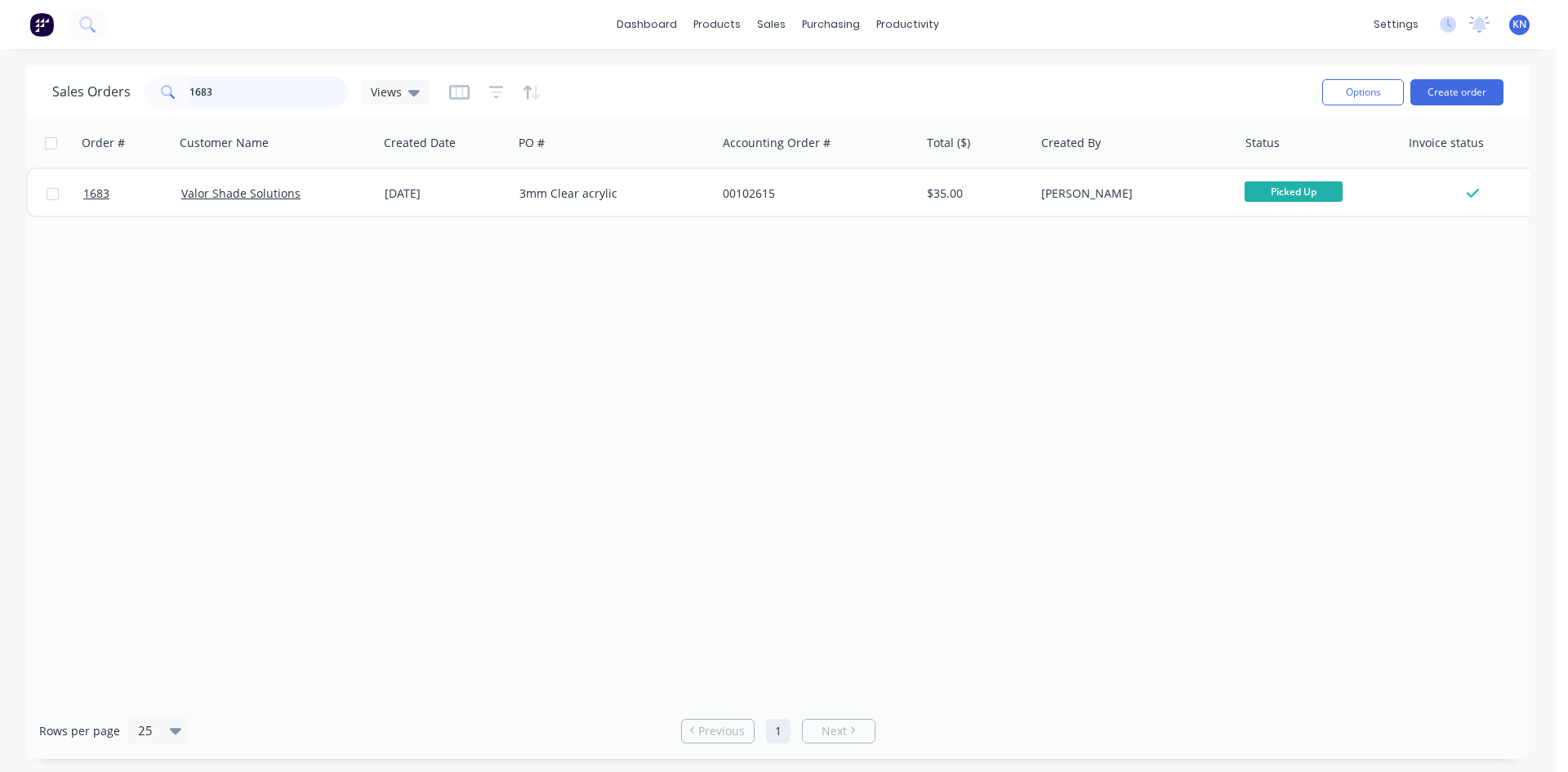
click at [231, 85] on input "1683" at bounding box center [268, 93] width 159 height 32
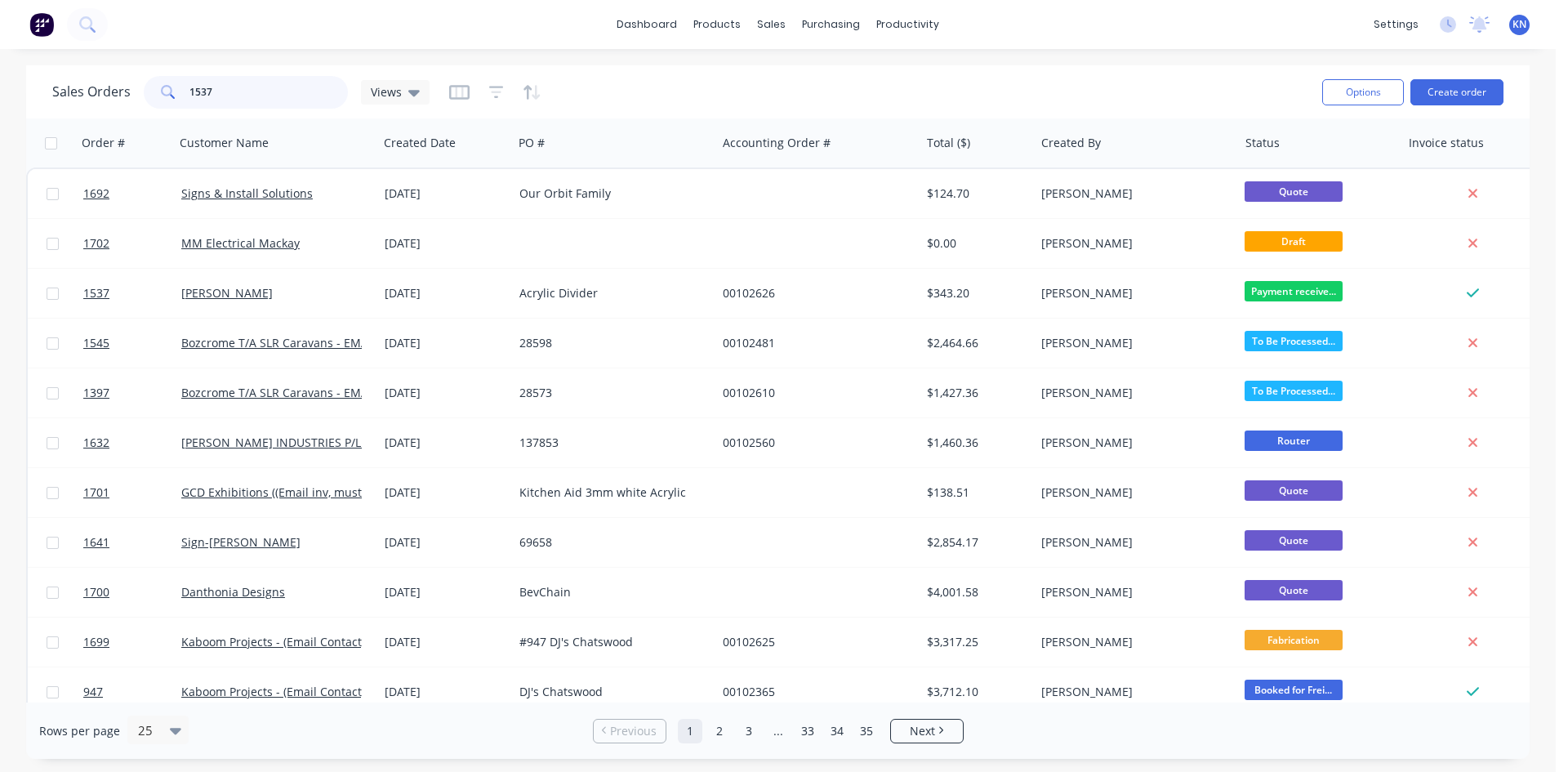
type input "1537"
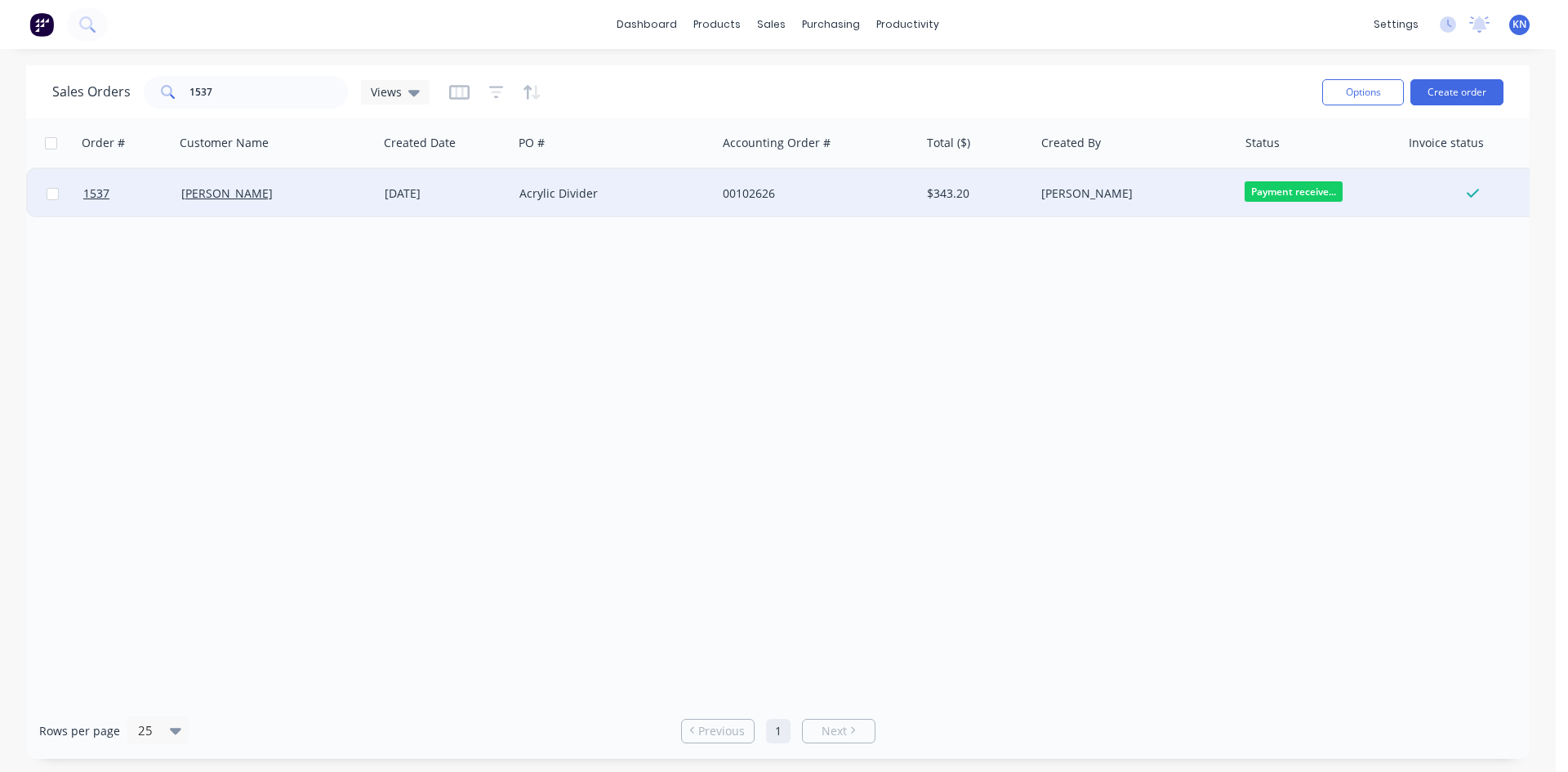
click at [303, 192] on div "[PERSON_NAME]" at bounding box center [272, 193] width 181 height 16
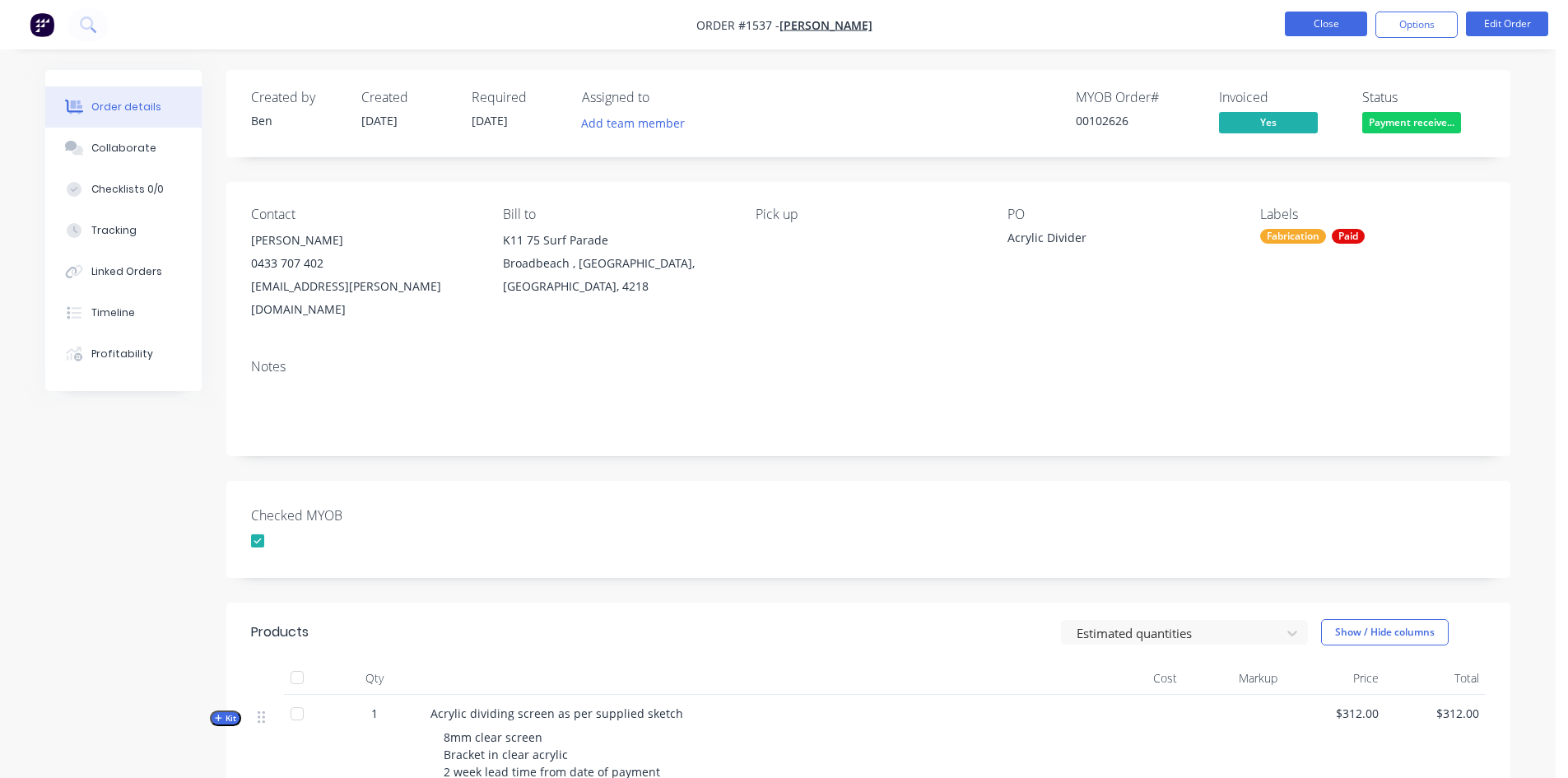
click at [1336, 30] on button "Close" at bounding box center [1325, 24] width 82 height 25
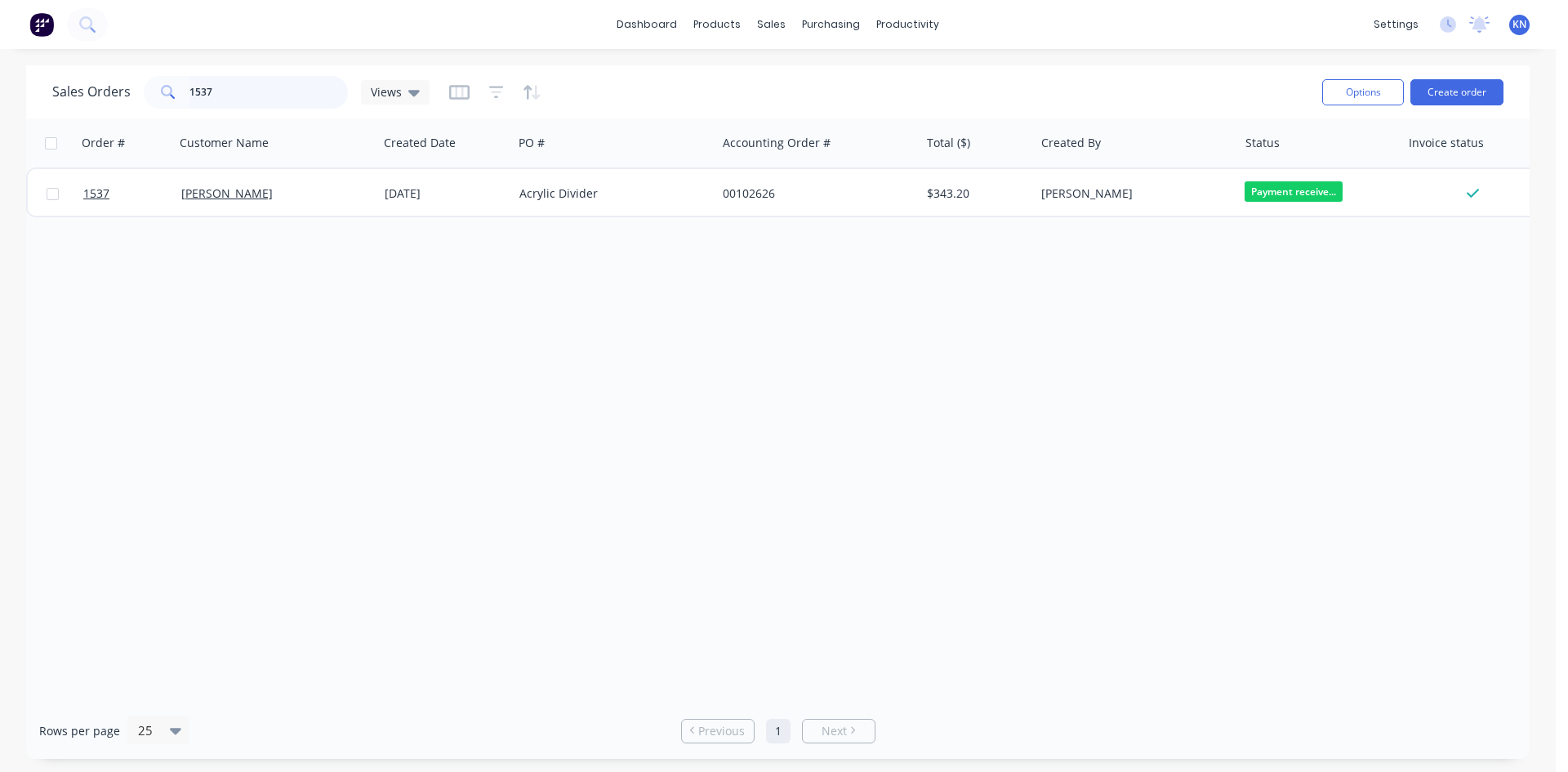
click at [284, 93] on input "1537" at bounding box center [268, 93] width 159 height 32
type input "1"
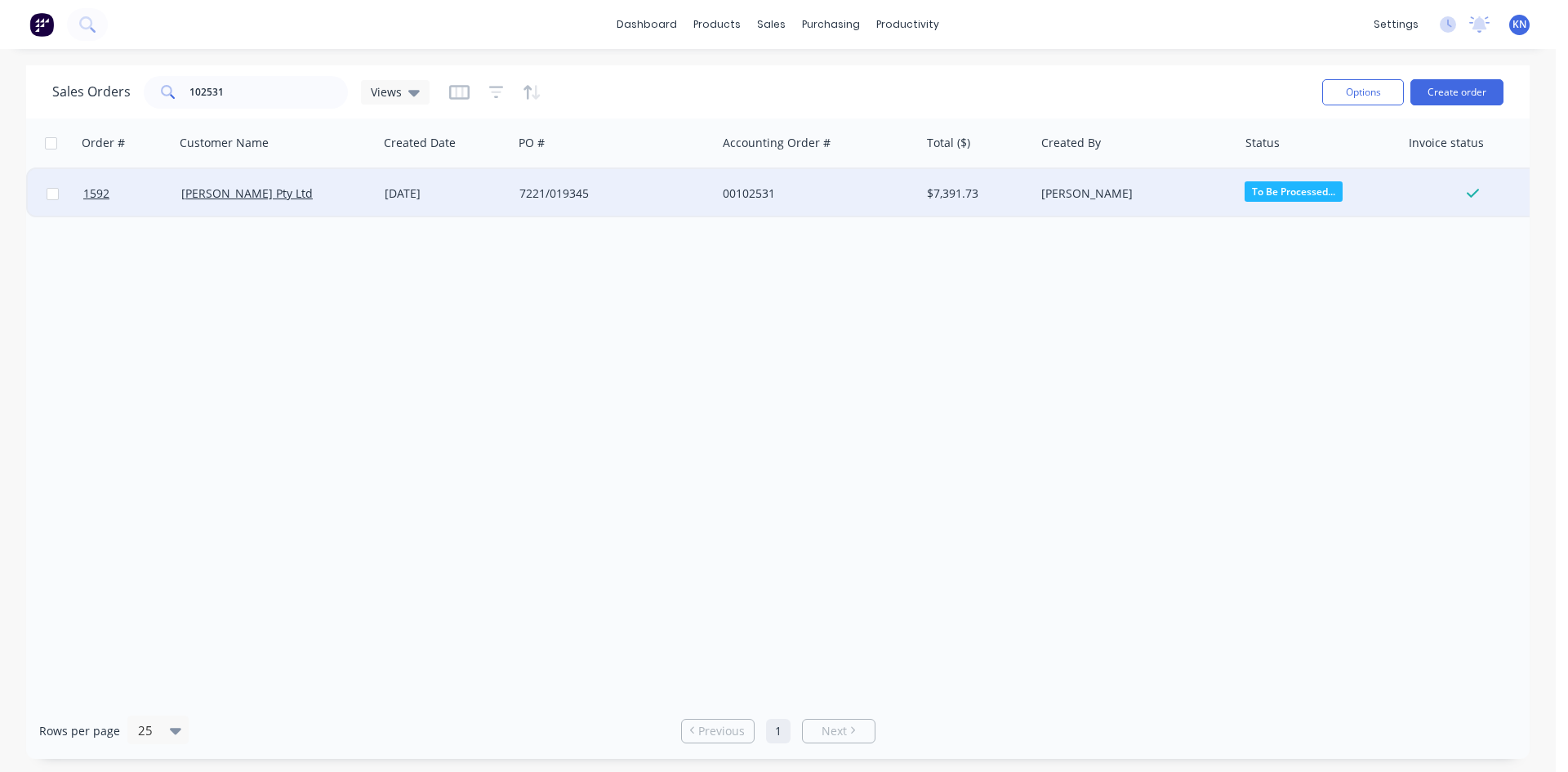
click at [1301, 194] on span "To Be Processed..." at bounding box center [1293, 191] width 98 height 20
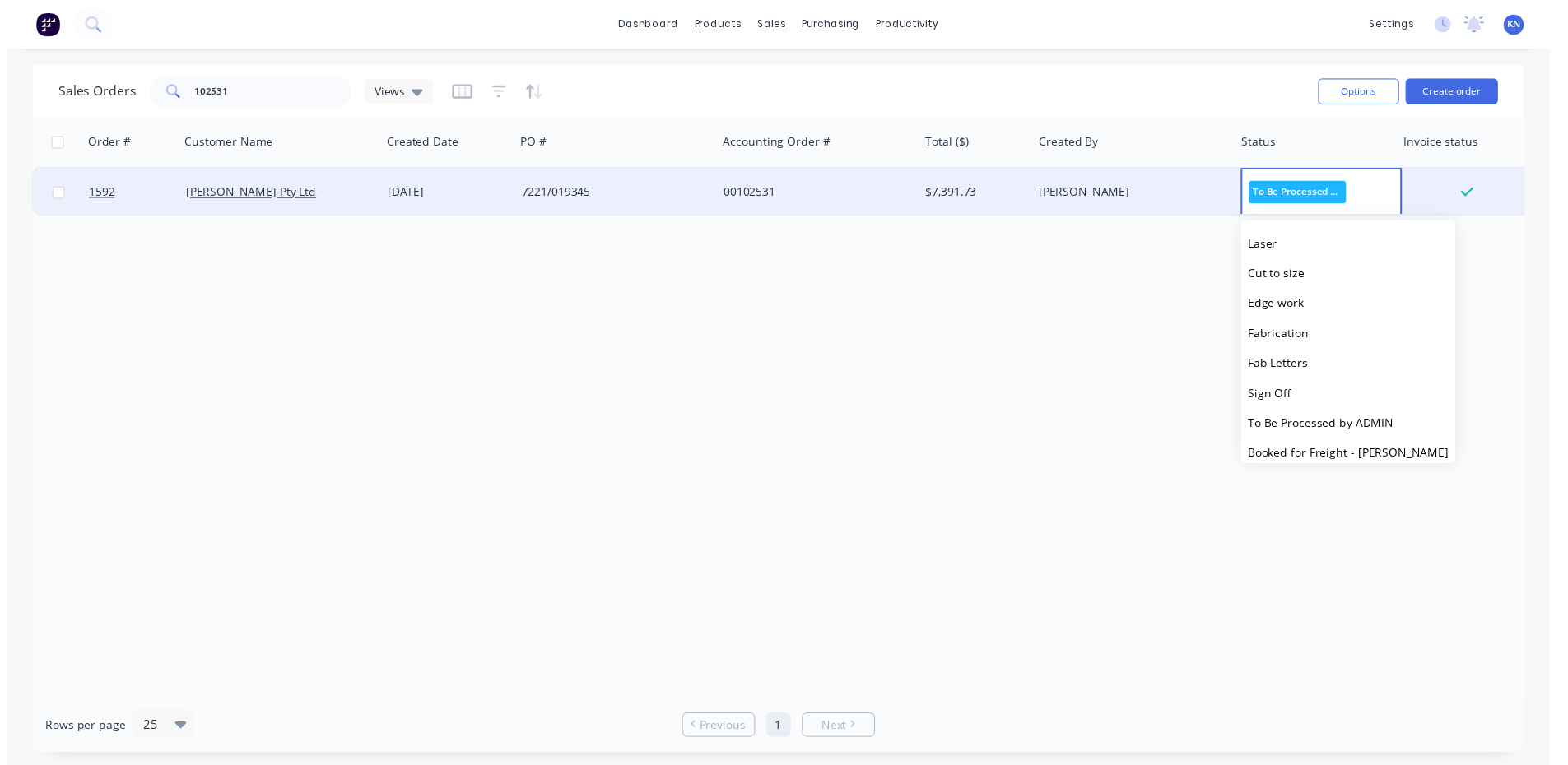
scroll to position [253, 0]
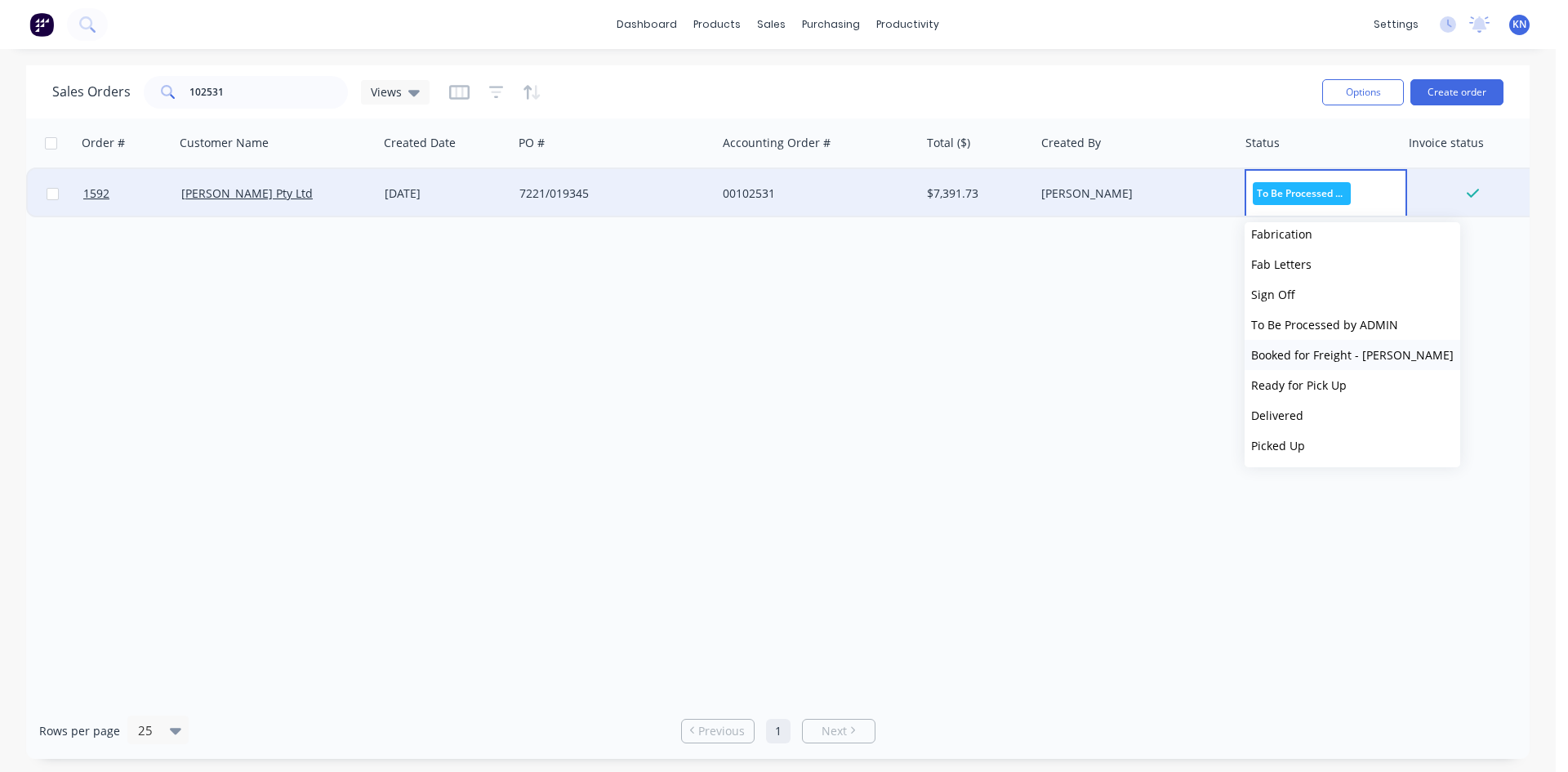
click at [1309, 351] on span "Booked for Freight - [PERSON_NAME]" at bounding box center [1352, 354] width 202 height 15
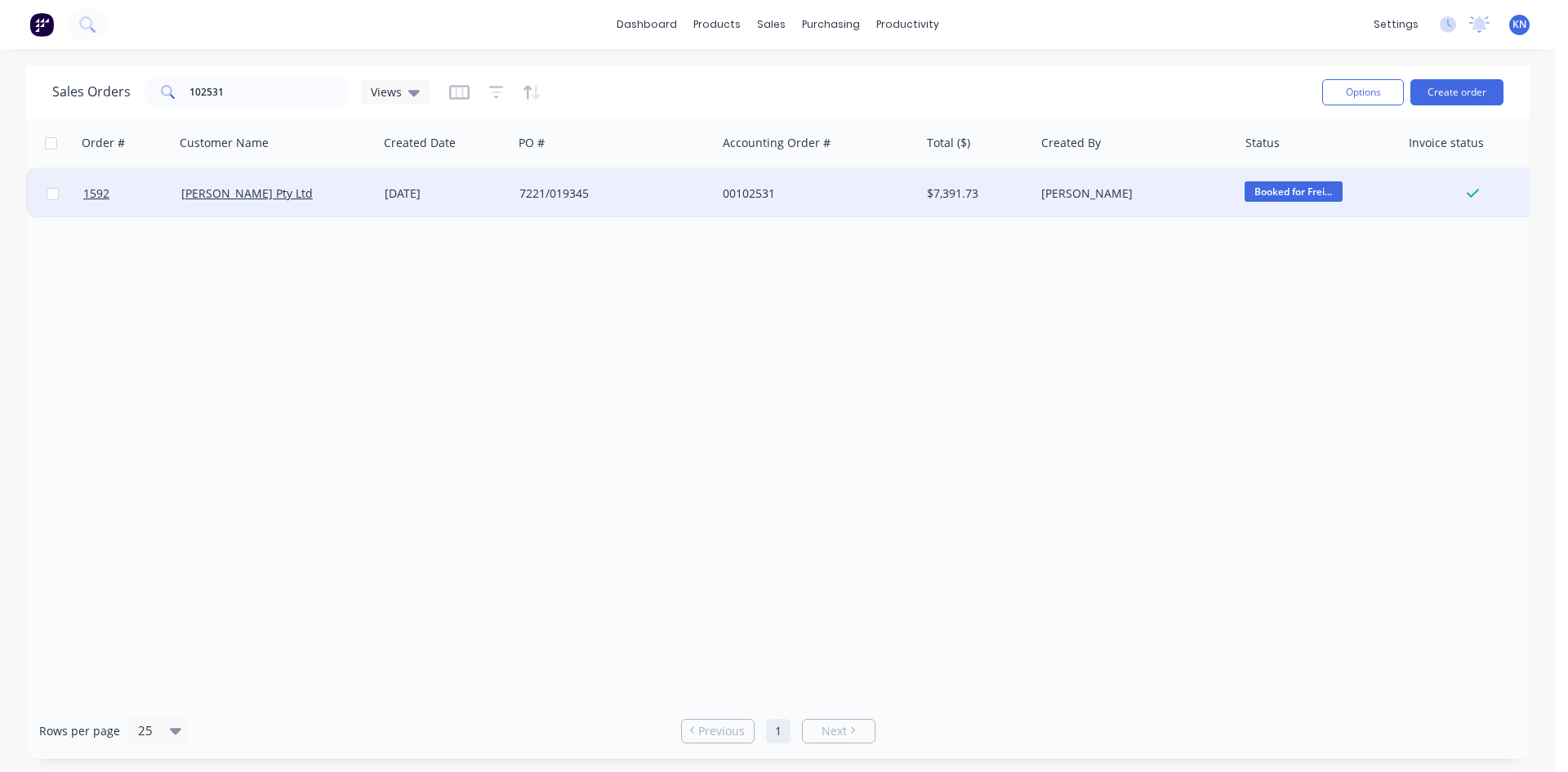
click at [740, 369] on div "Order # Customer Name Created Date PO # Accounting Order # Total ($) Created By…" at bounding box center [777, 410] width 1503 height 584
click at [300, 87] on input "102531" at bounding box center [268, 93] width 159 height 32
type input "1"
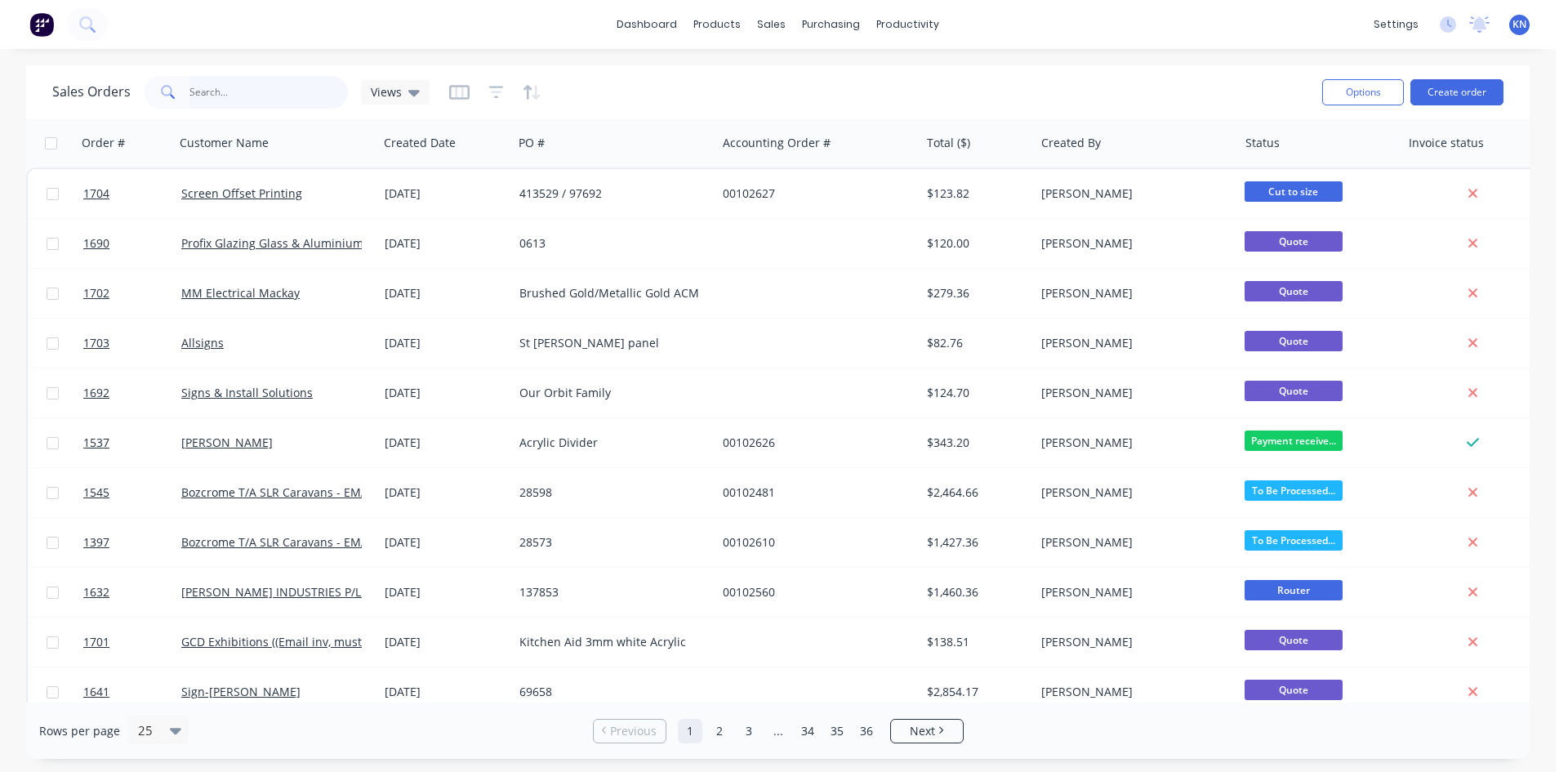
click at [233, 92] on input "text" at bounding box center [268, 93] width 159 height 32
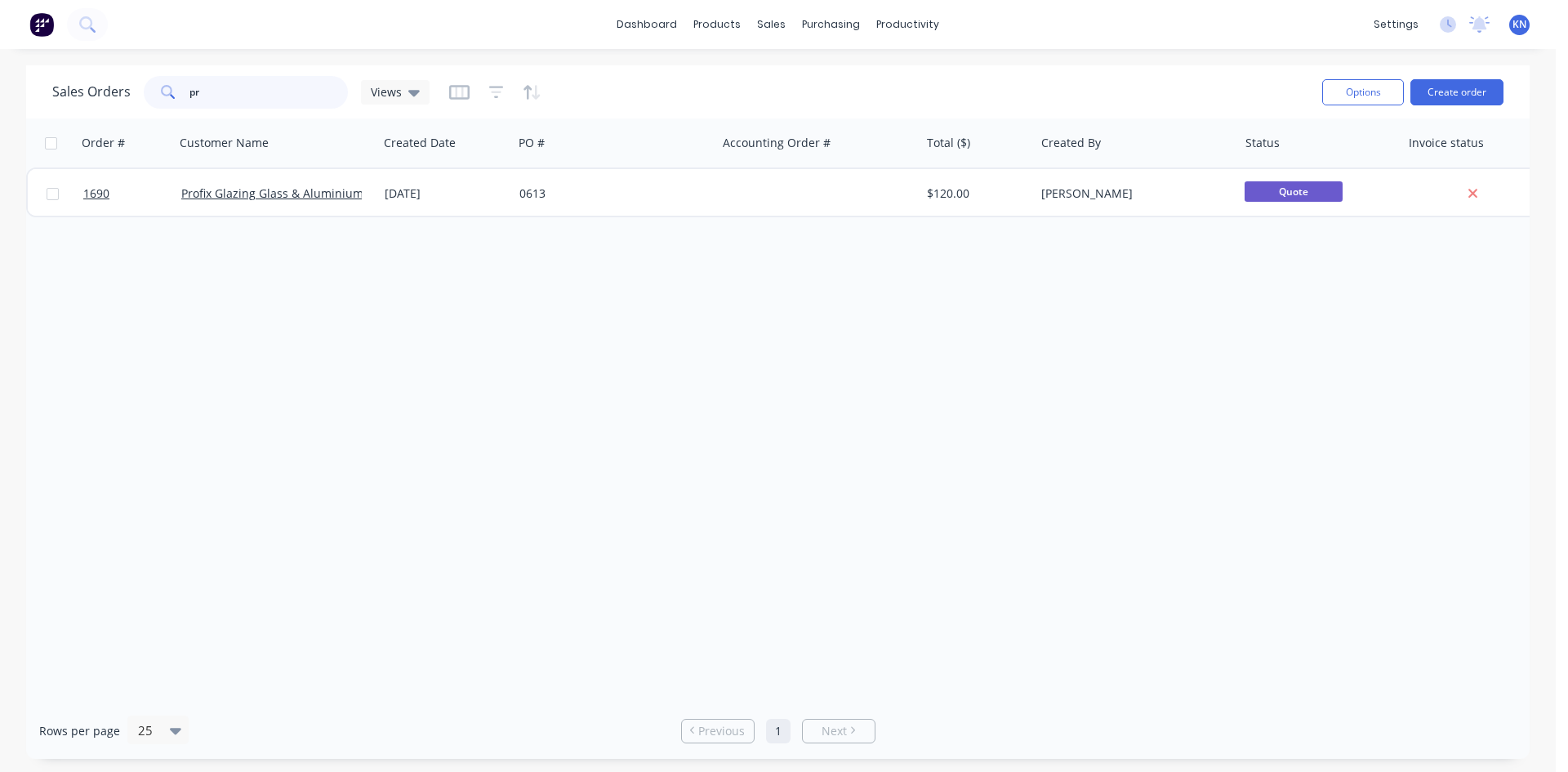
type input "p"
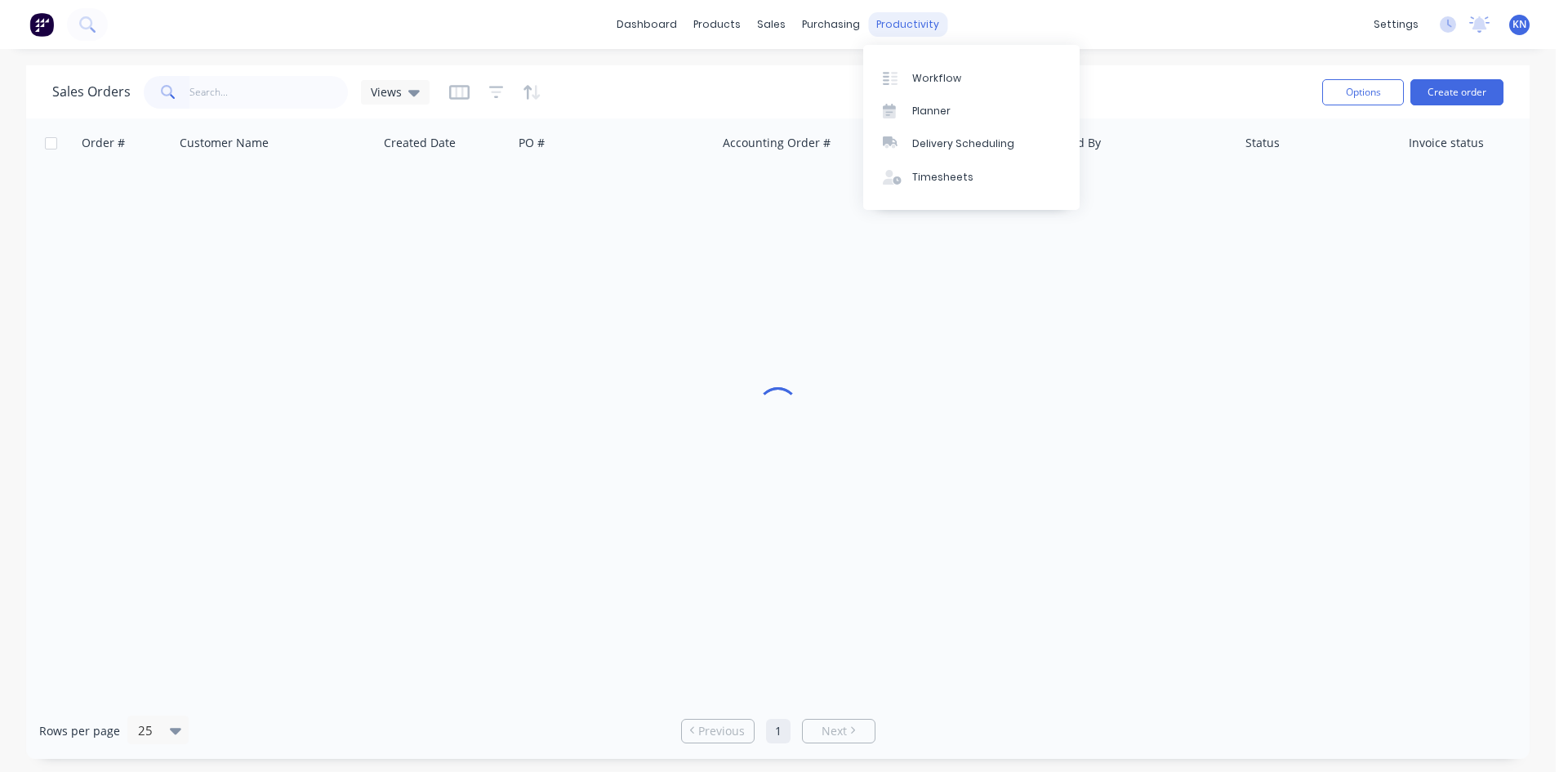
click at [913, 23] on div "productivity" at bounding box center [907, 25] width 79 height 25
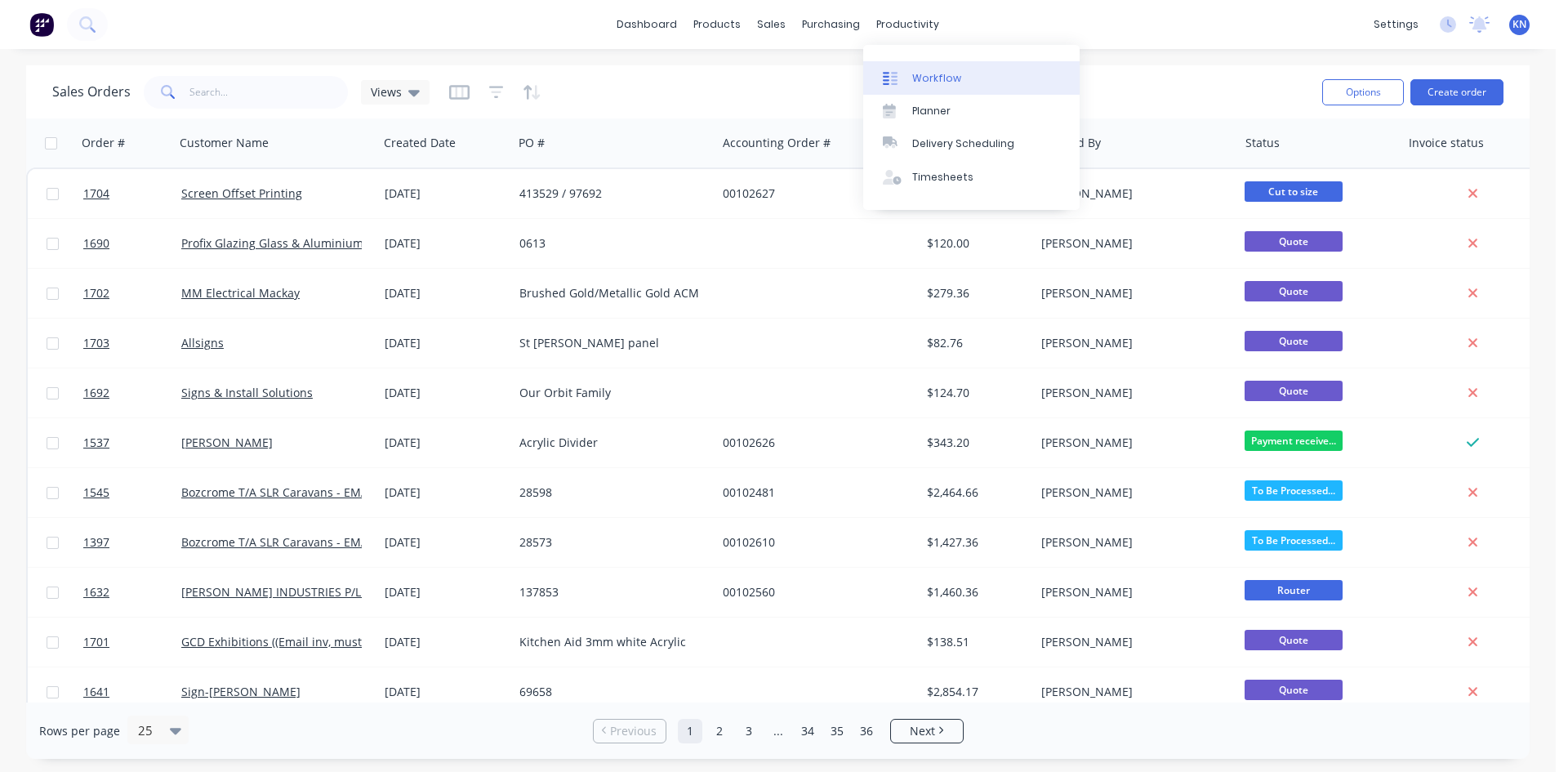
click at [930, 77] on div "Workflow" at bounding box center [936, 77] width 49 height 14
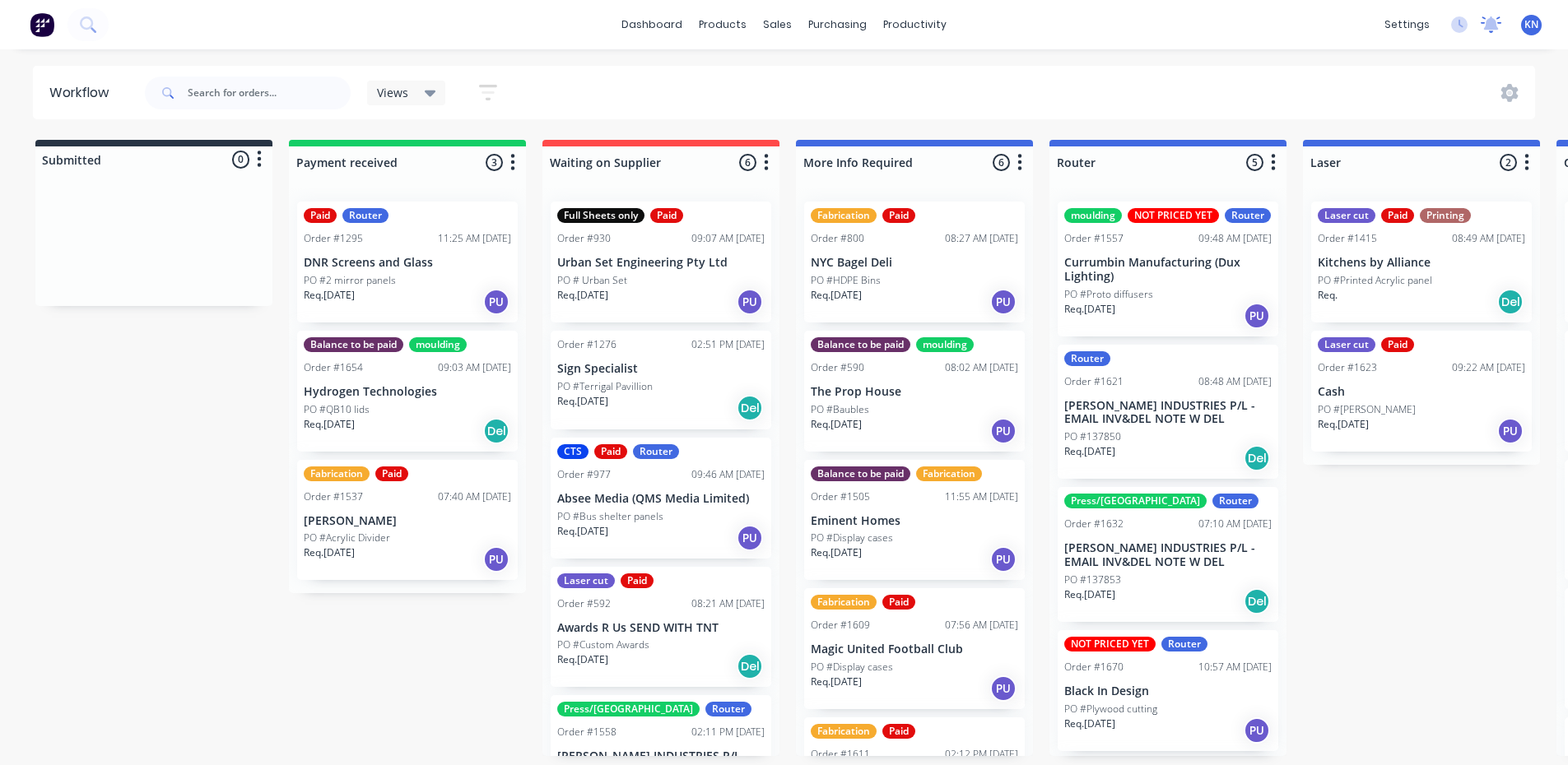
click at [1488, 26] on icon at bounding box center [1491, 23] width 14 height 13
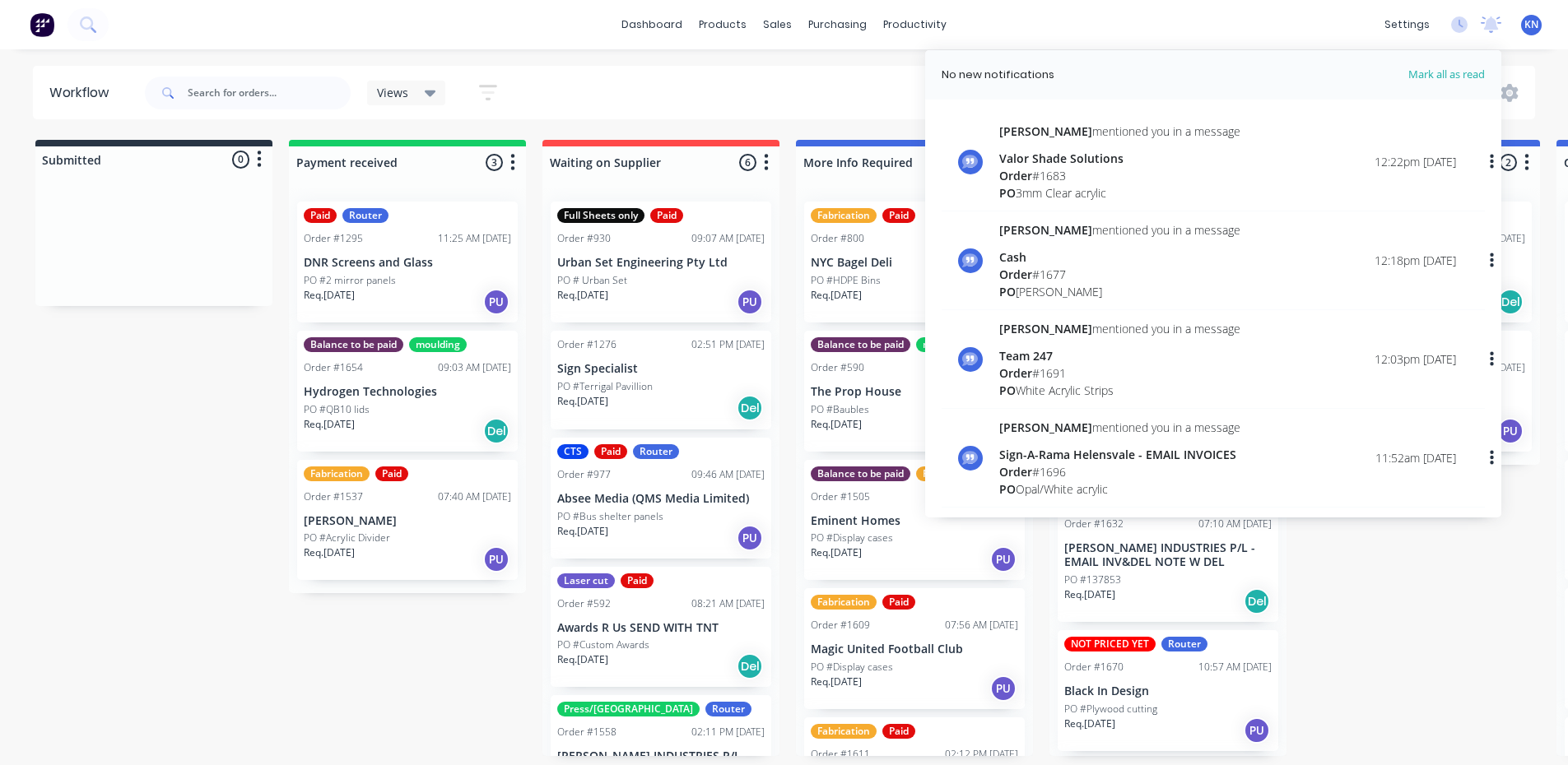
click at [702, 88] on div "Views Save new view None (Default) edit Ready for Pick Up edit Show/Hide status…" at bounding box center [838, 92] width 1394 height 49
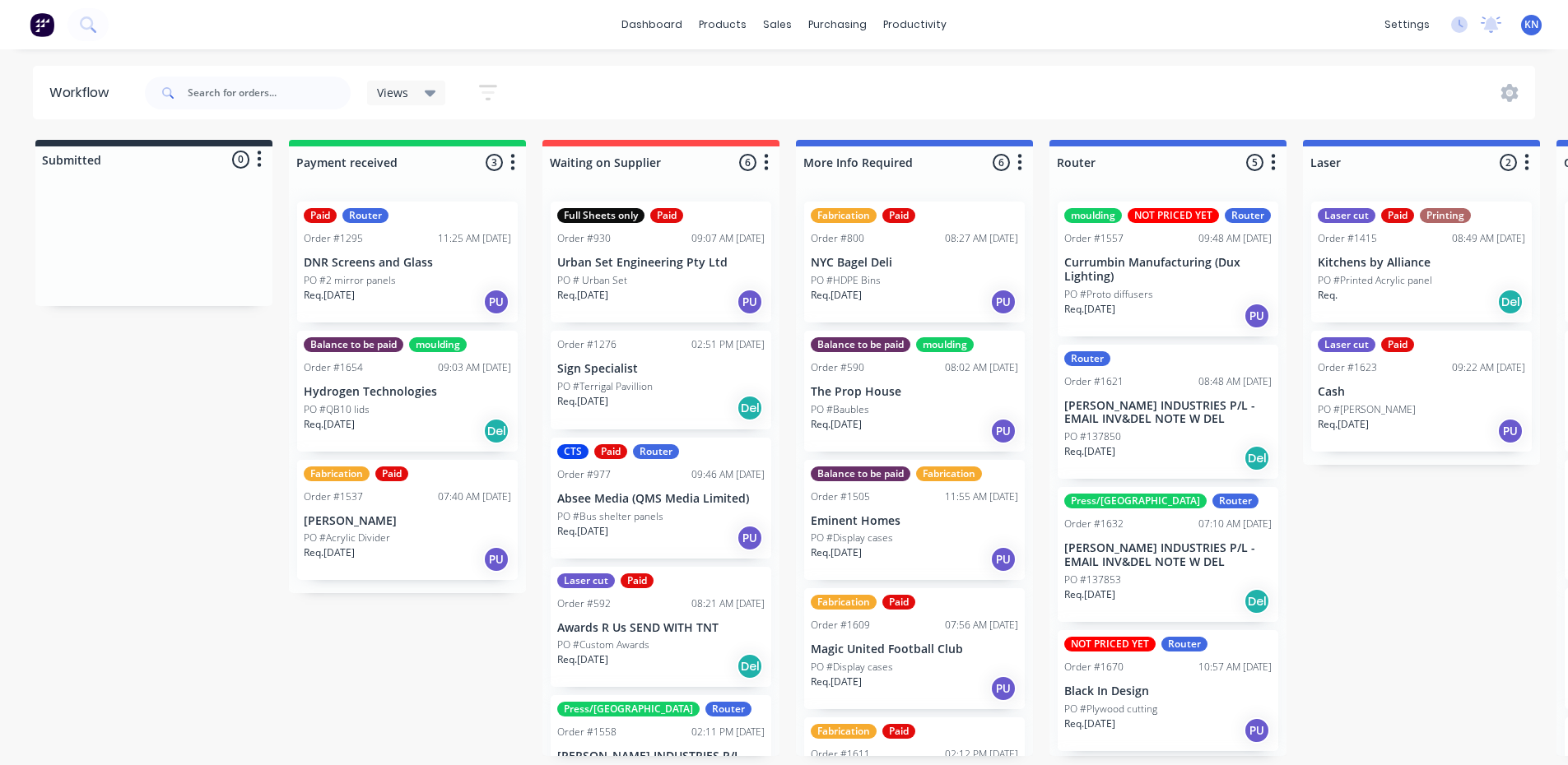
click at [1102, 13] on div "dashboard products sales purchasing productivity dashboard products Product Cat…" at bounding box center [784, 24] width 1568 height 49
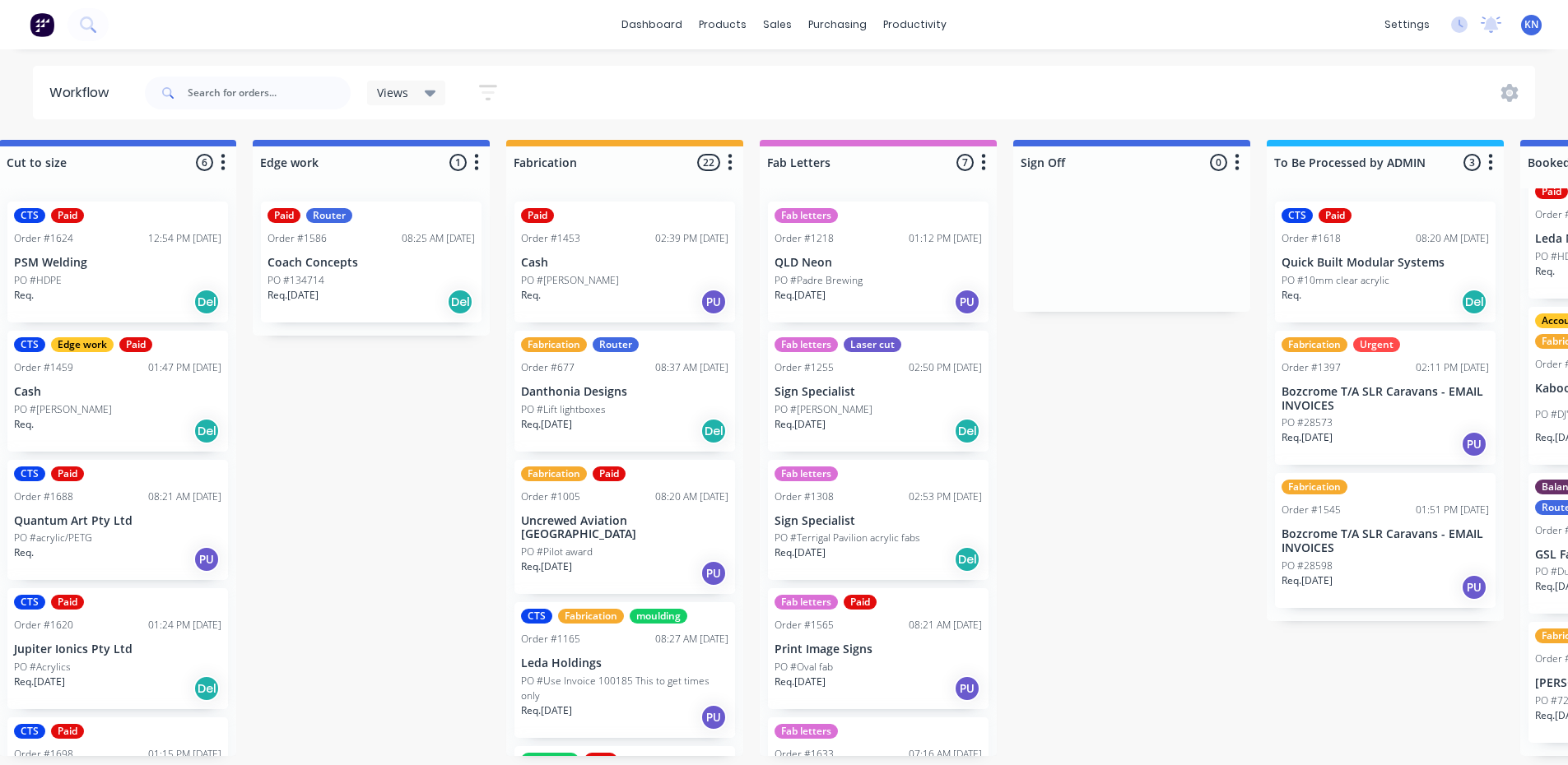
scroll to position [3, 1547]
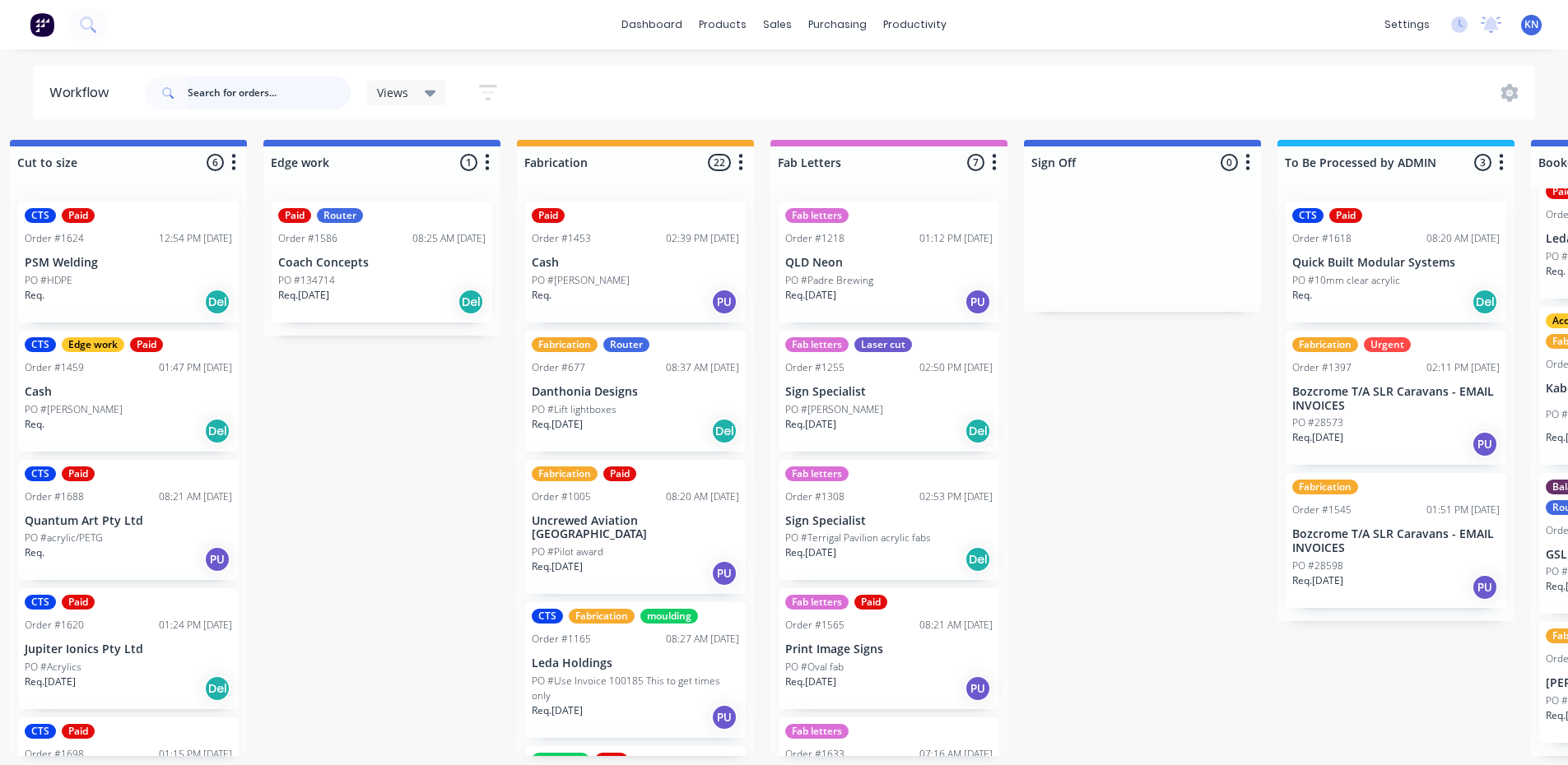
click at [241, 102] on input "text" at bounding box center [269, 93] width 163 height 33
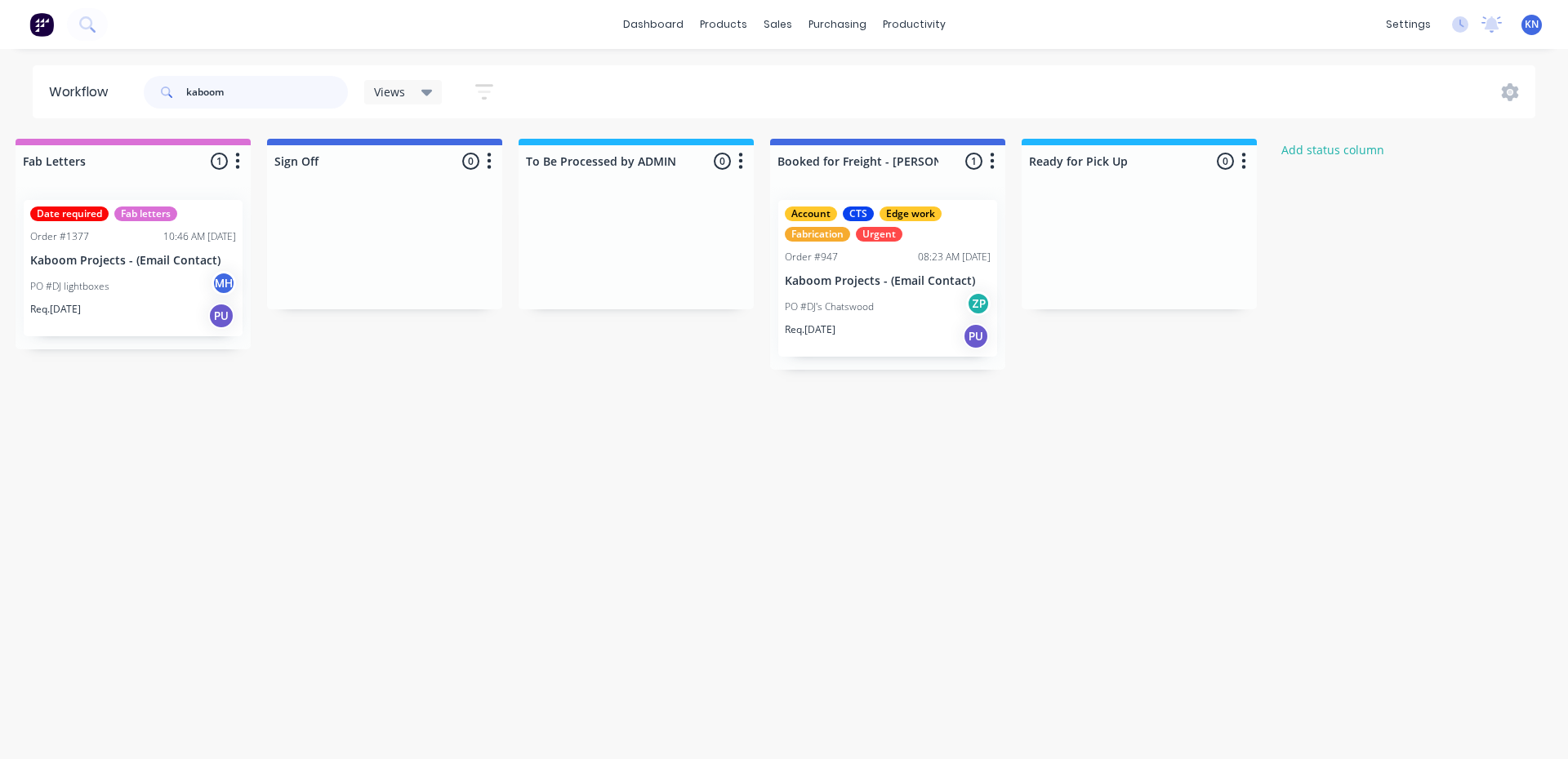
scroll to position [0, 2340]
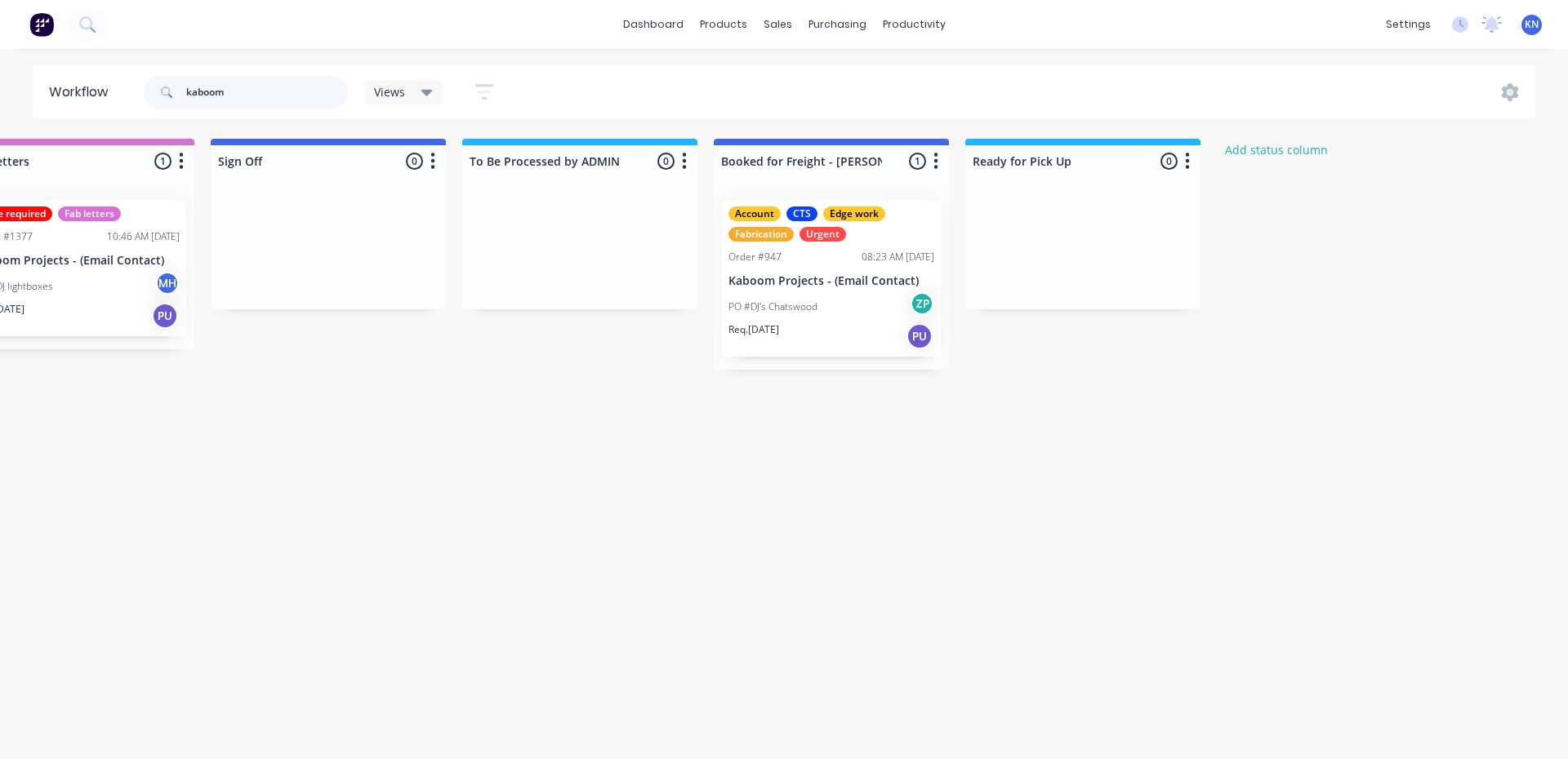
type input "kaboom"
click at [943, 400] on div "Mark as Delivered" at bounding box center [941, 400] width 164 height 33
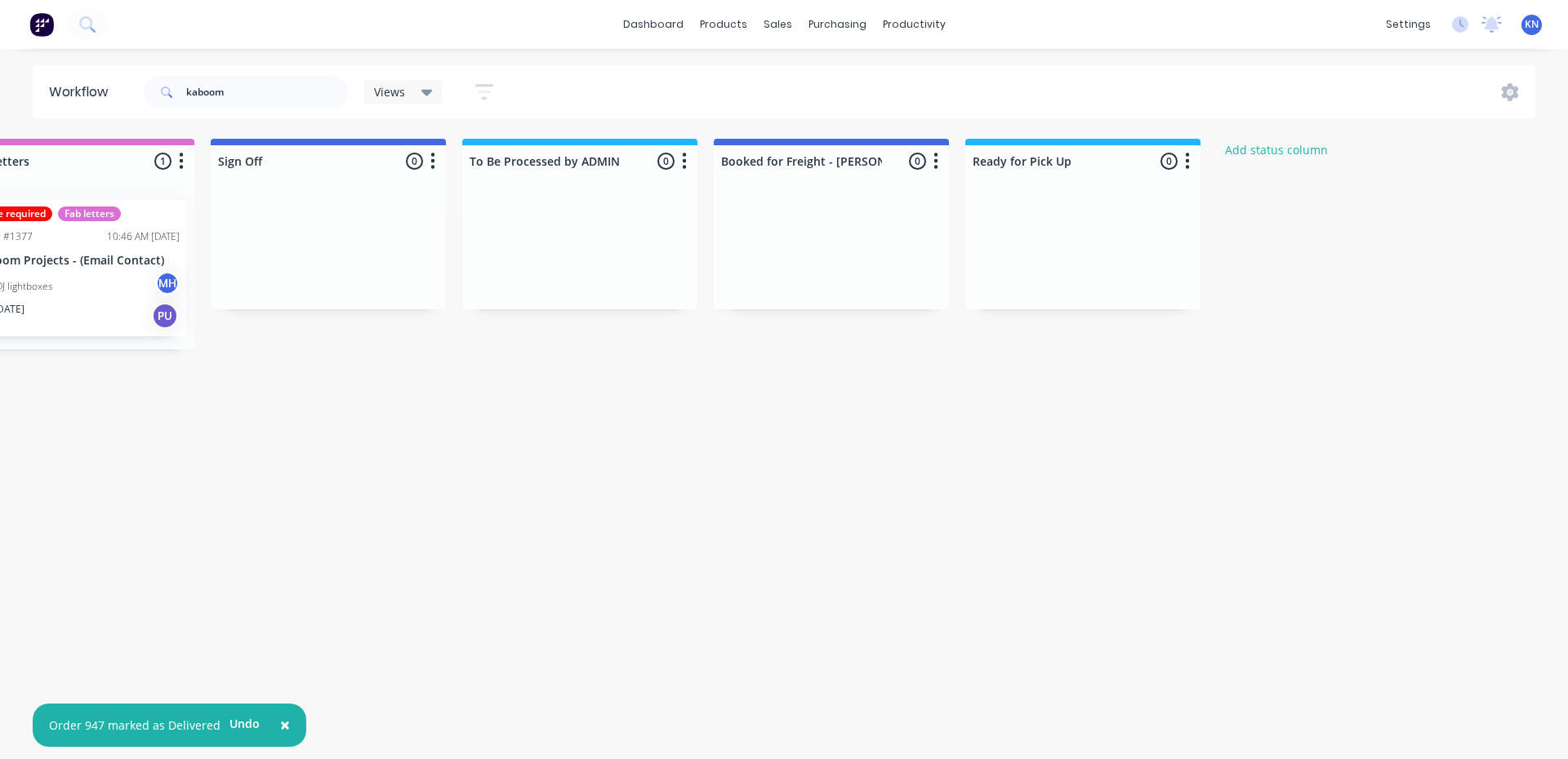
click at [280, 727] on span "×" at bounding box center [285, 725] width 10 height 23
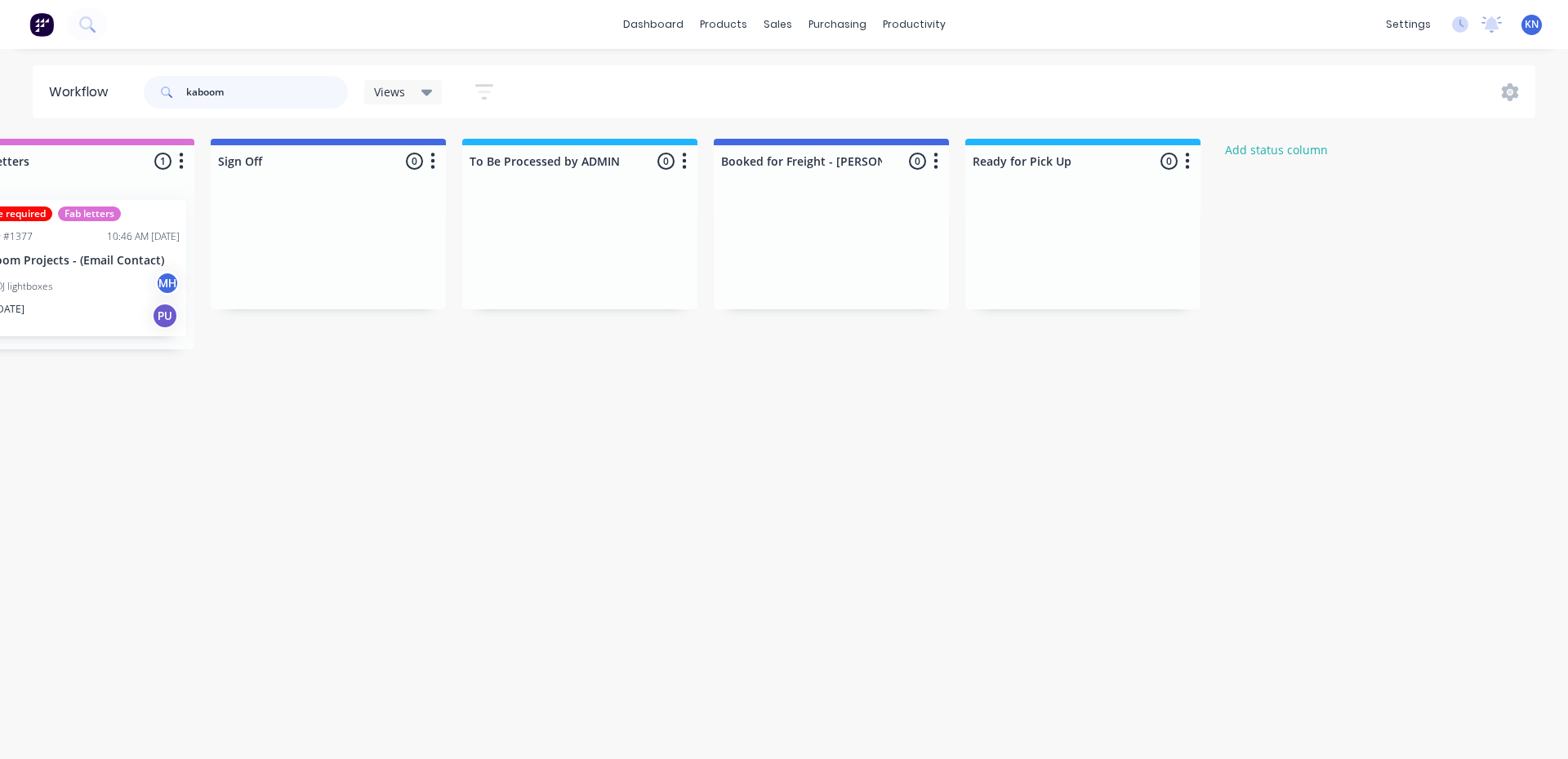
drag, startPoint x: 287, startPoint y: 98, endPoint x: 173, endPoint y: 96, distance: 114.0
click at [173, 96] on div "kaboom" at bounding box center [245, 93] width 204 height 32
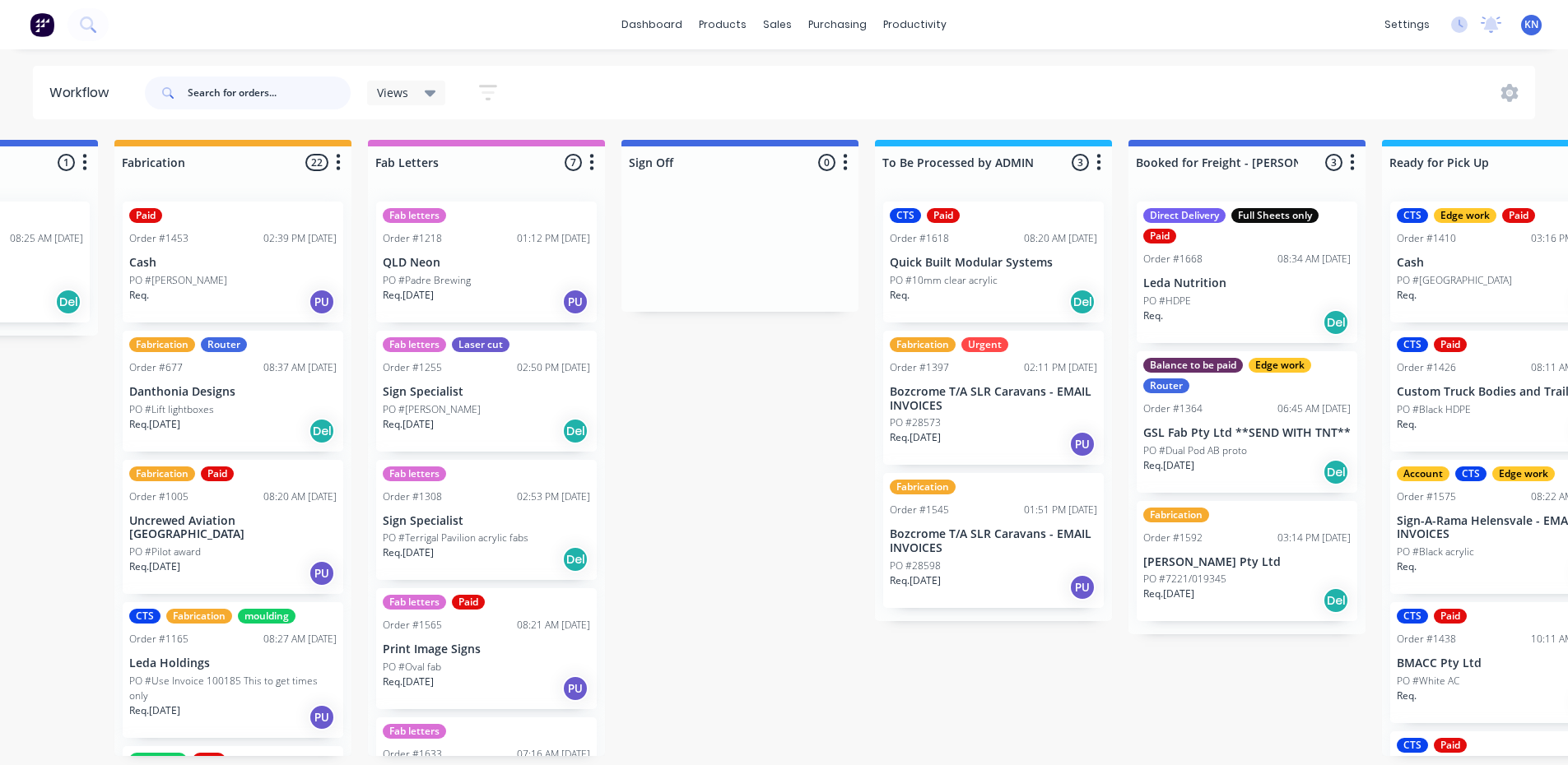
scroll to position [0, 2370]
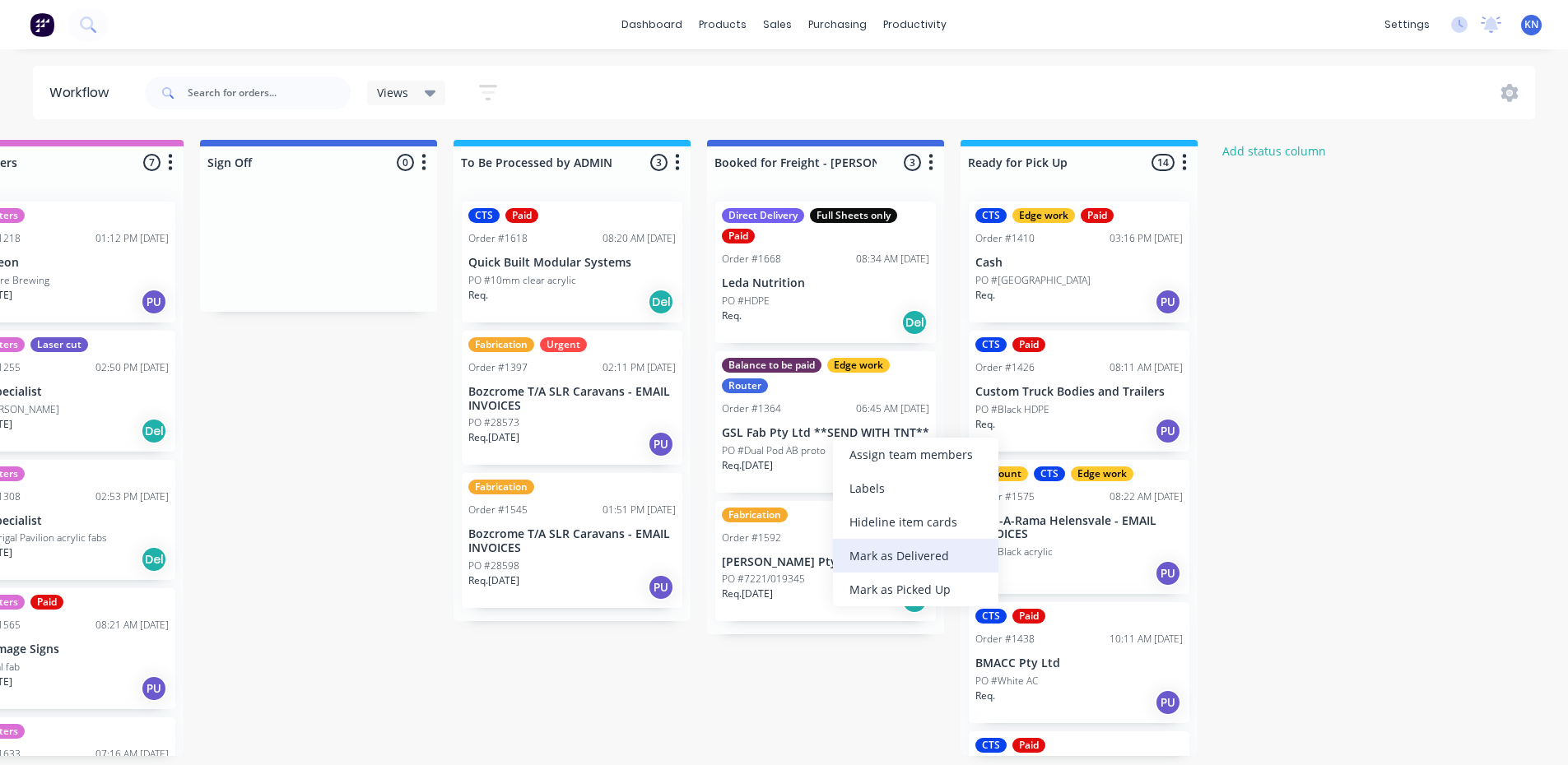
click at [964, 550] on div "Mark as Delivered" at bounding box center [915, 555] width 166 height 34
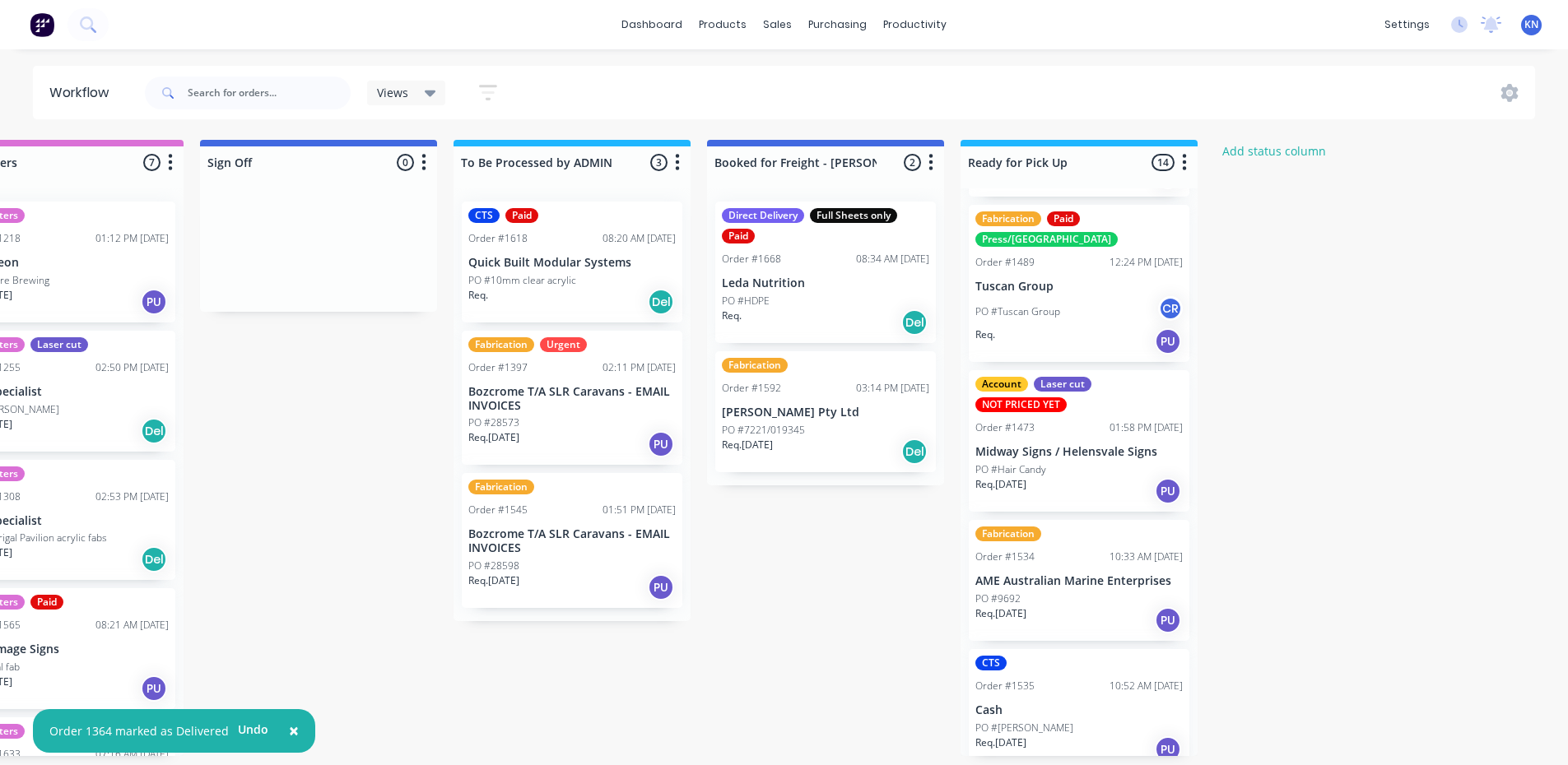
scroll to position [823, 0]
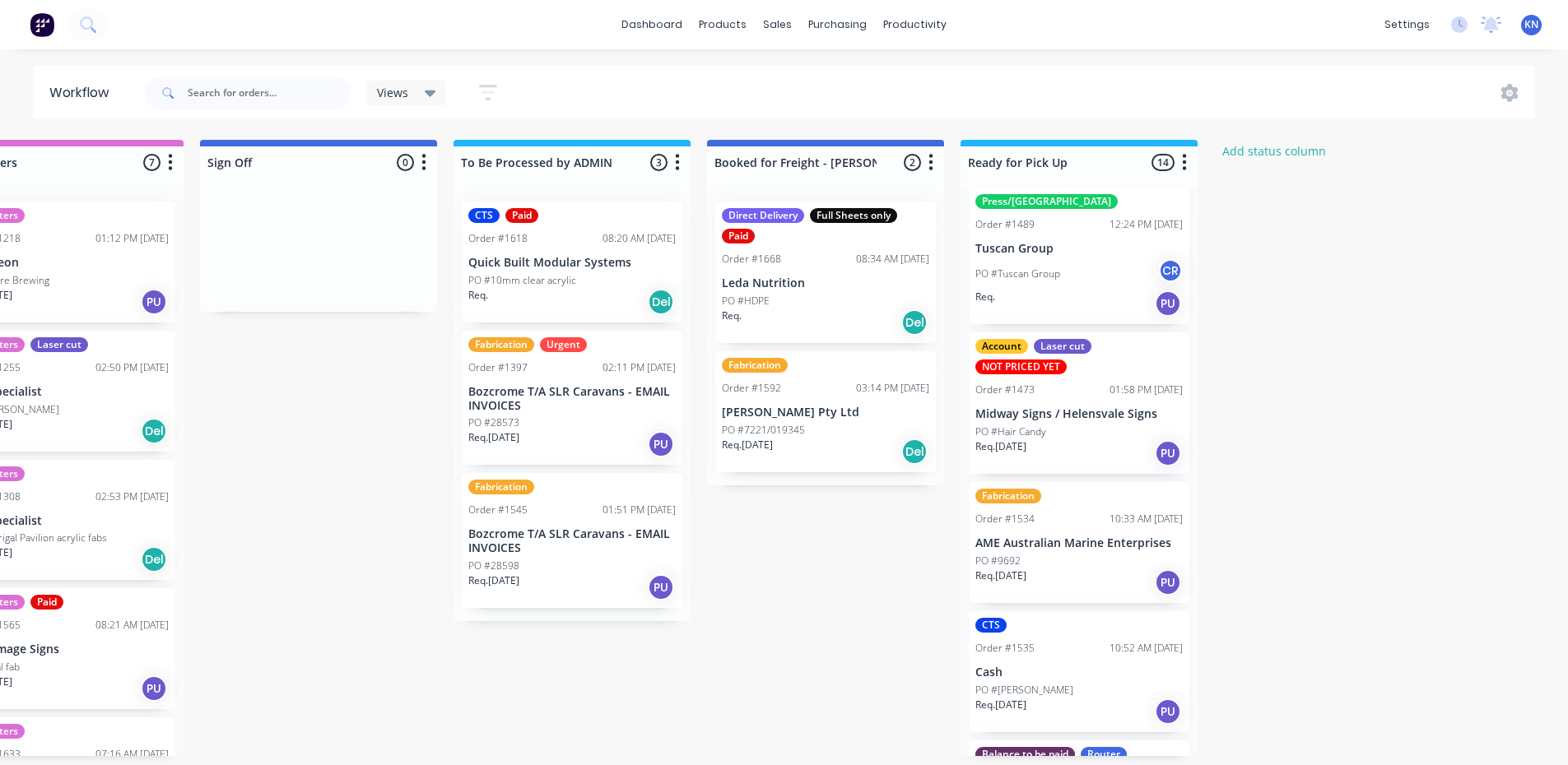
click at [1032, 407] on p "Midway Signs / Helensvale Signs" at bounding box center [1078, 414] width 207 height 14
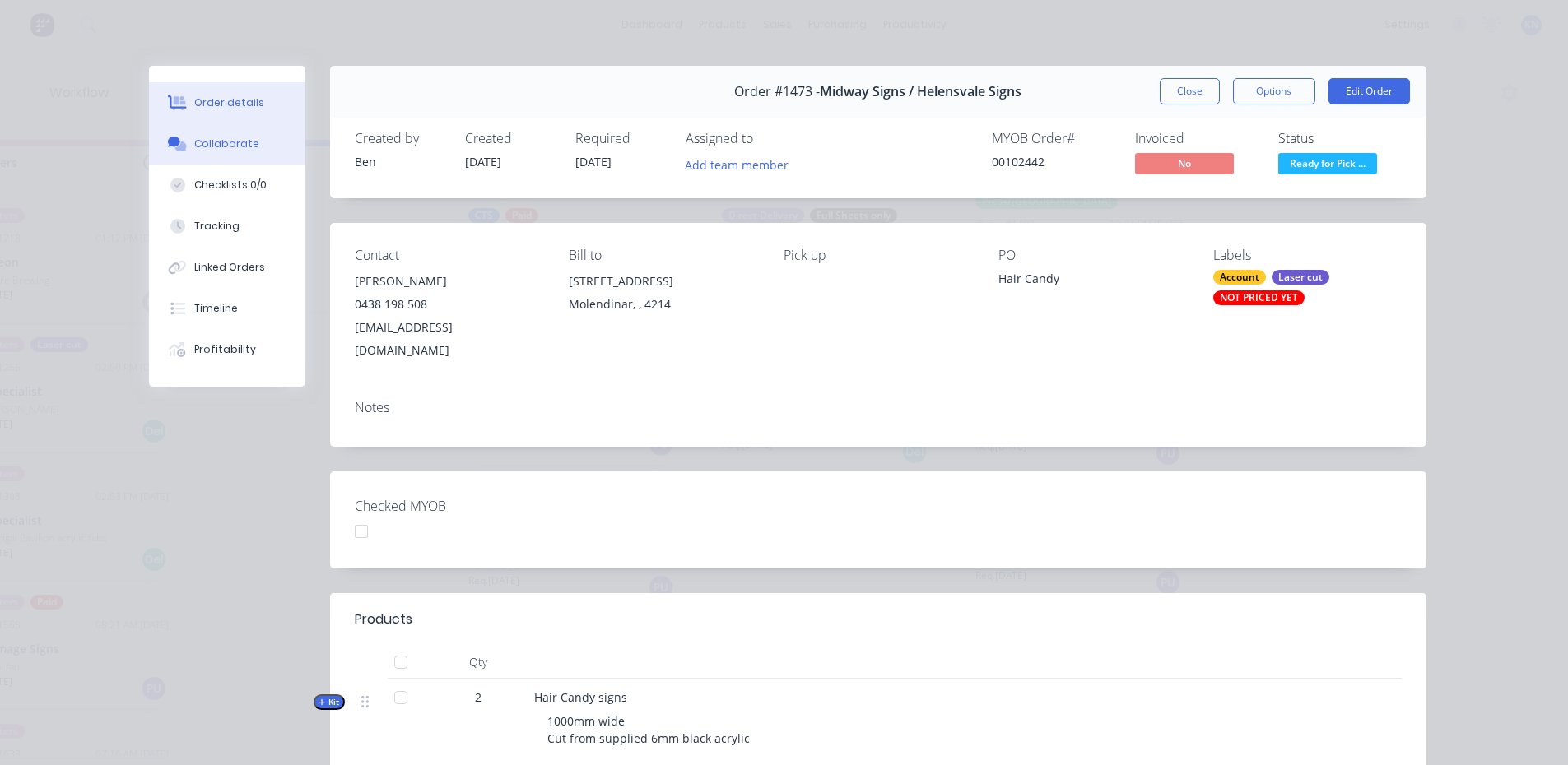
click at [245, 141] on div "Collaborate" at bounding box center [227, 143] width 65 height 14
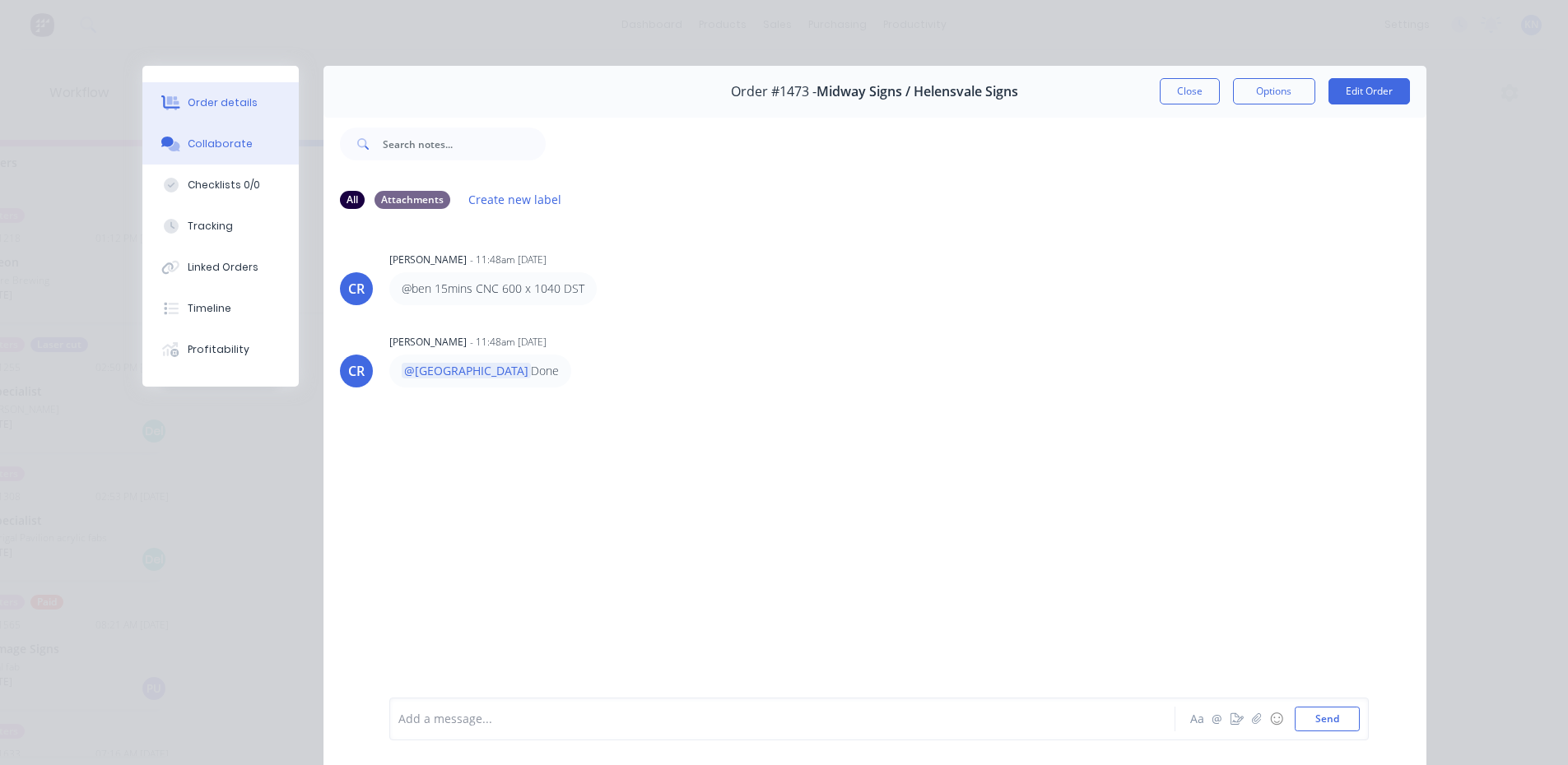
click at [218, 92] on button "Order details" at bounding box center [220, 102] width 156 height 41
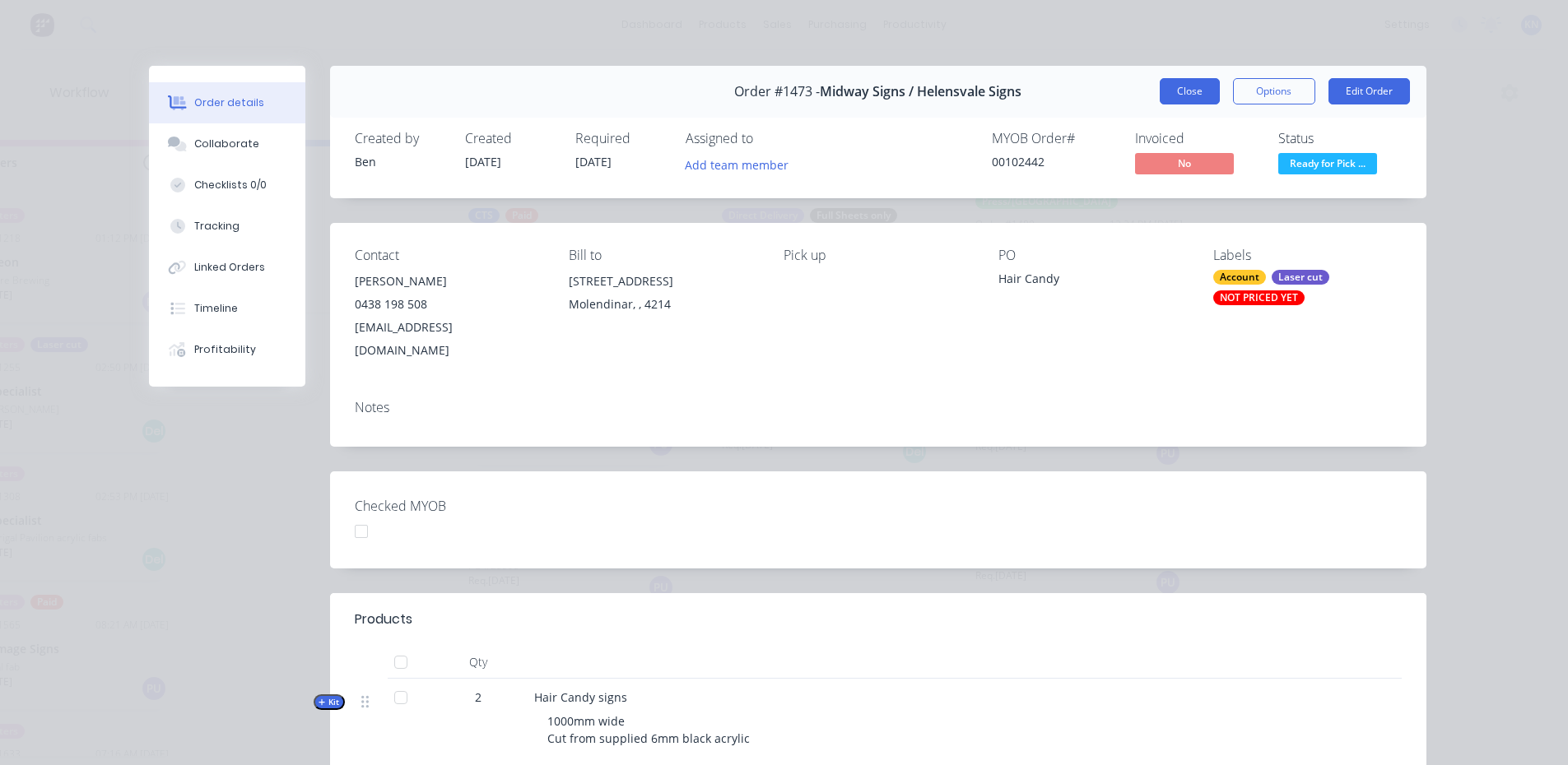
click at [1184, 86] on button "Close" at bounding box center [1190, 90] width 60 height 26
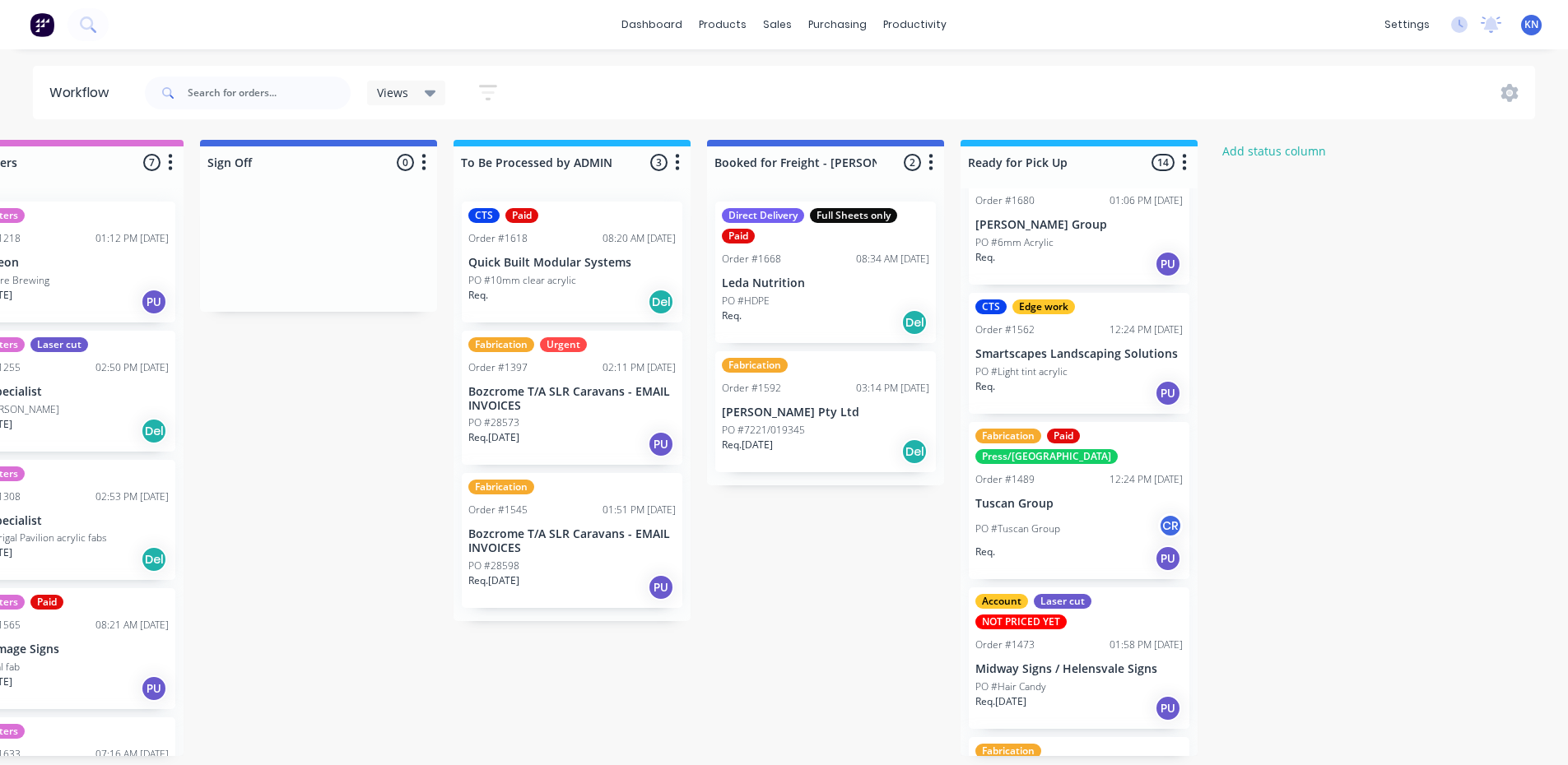
scroll to position [829, 0]
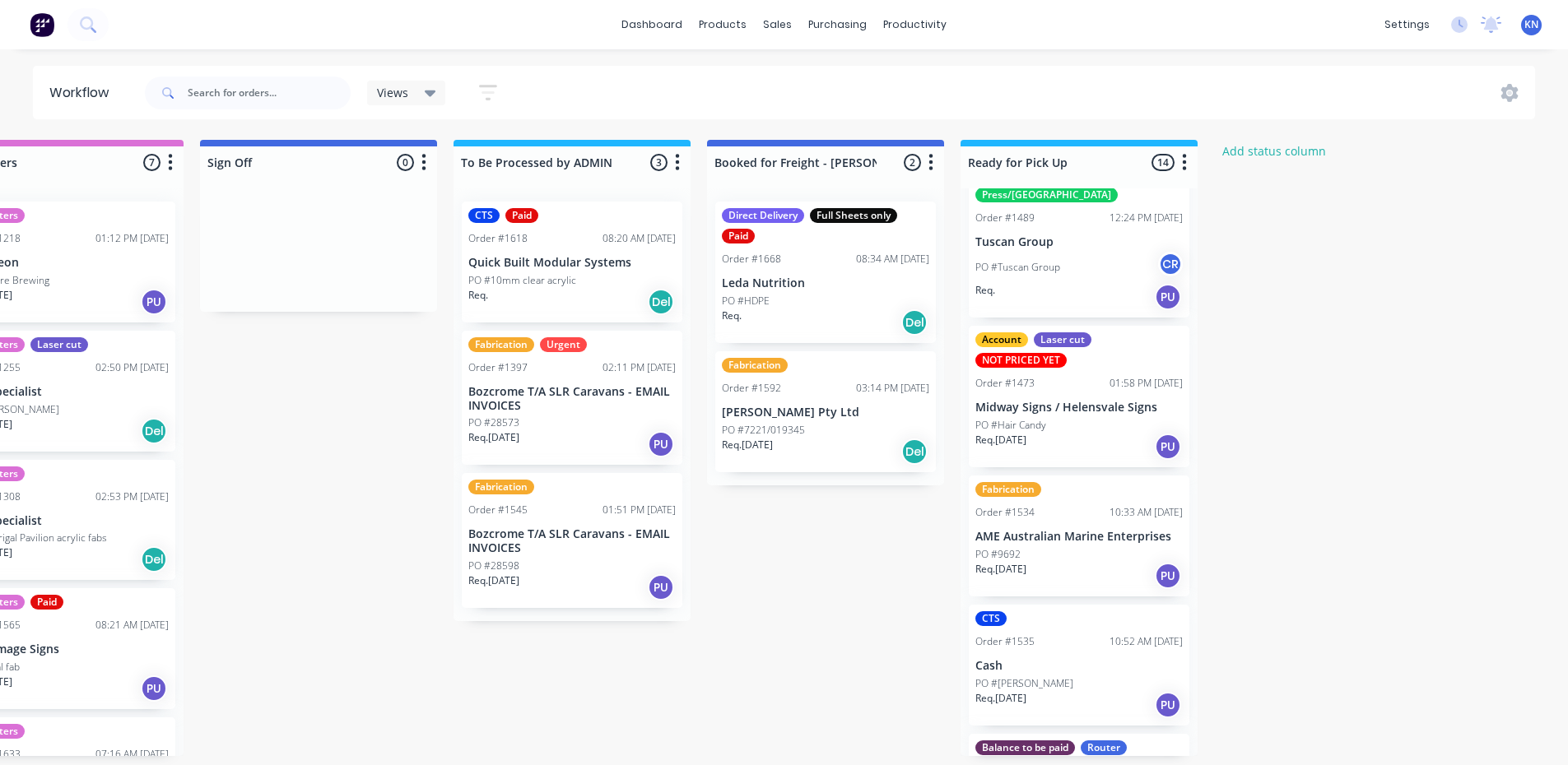
click at [520, 402] on p "Bozcrome T/A SLR Caravans - EMAIL INVOICES" at bounding box center [571, 398] width 207 height 28
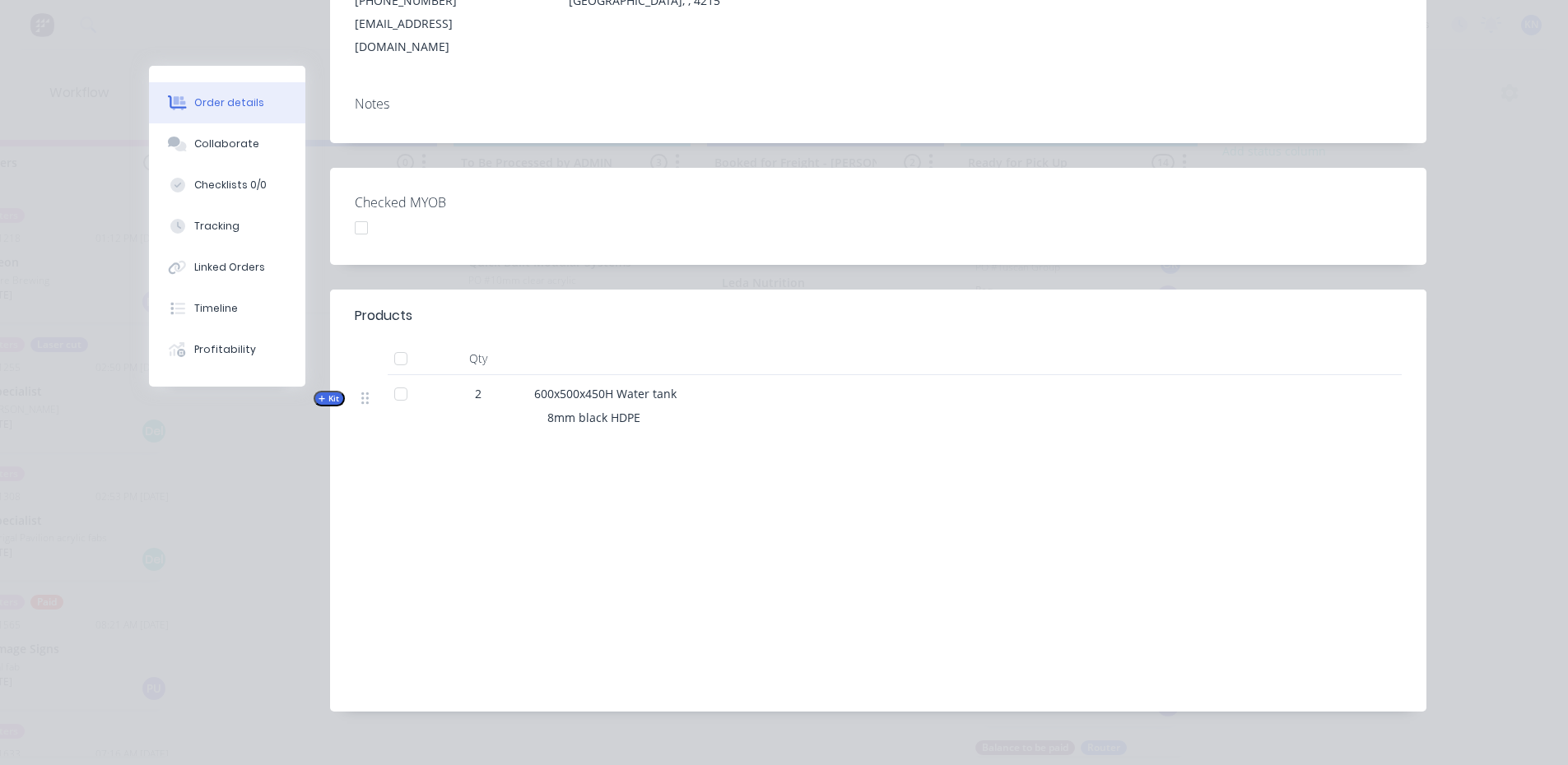
scroll to position [0, 0]
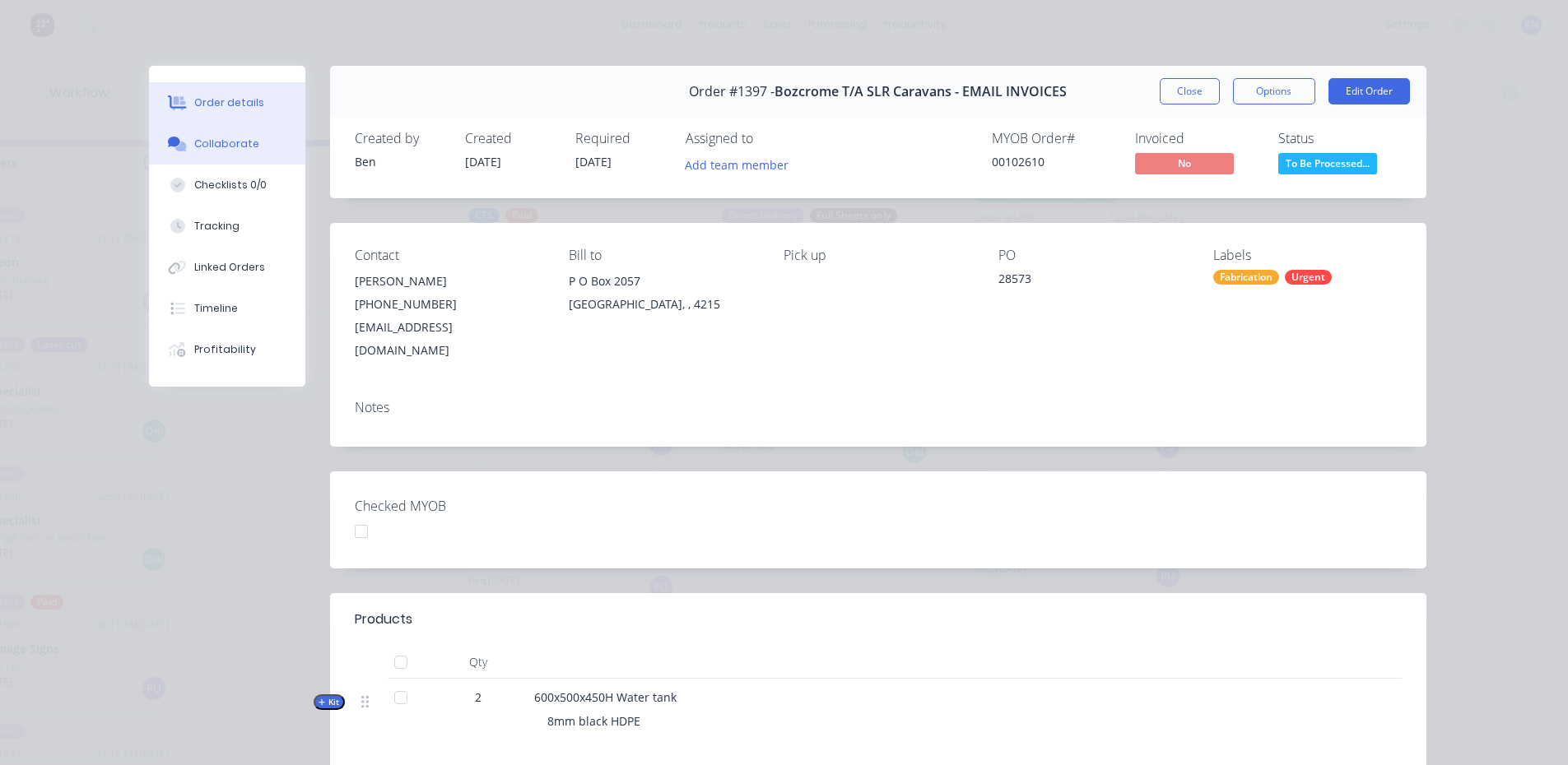
click at [217, 144] on div "Collaborate" at bounding box center [227, 143] width 65 height 14
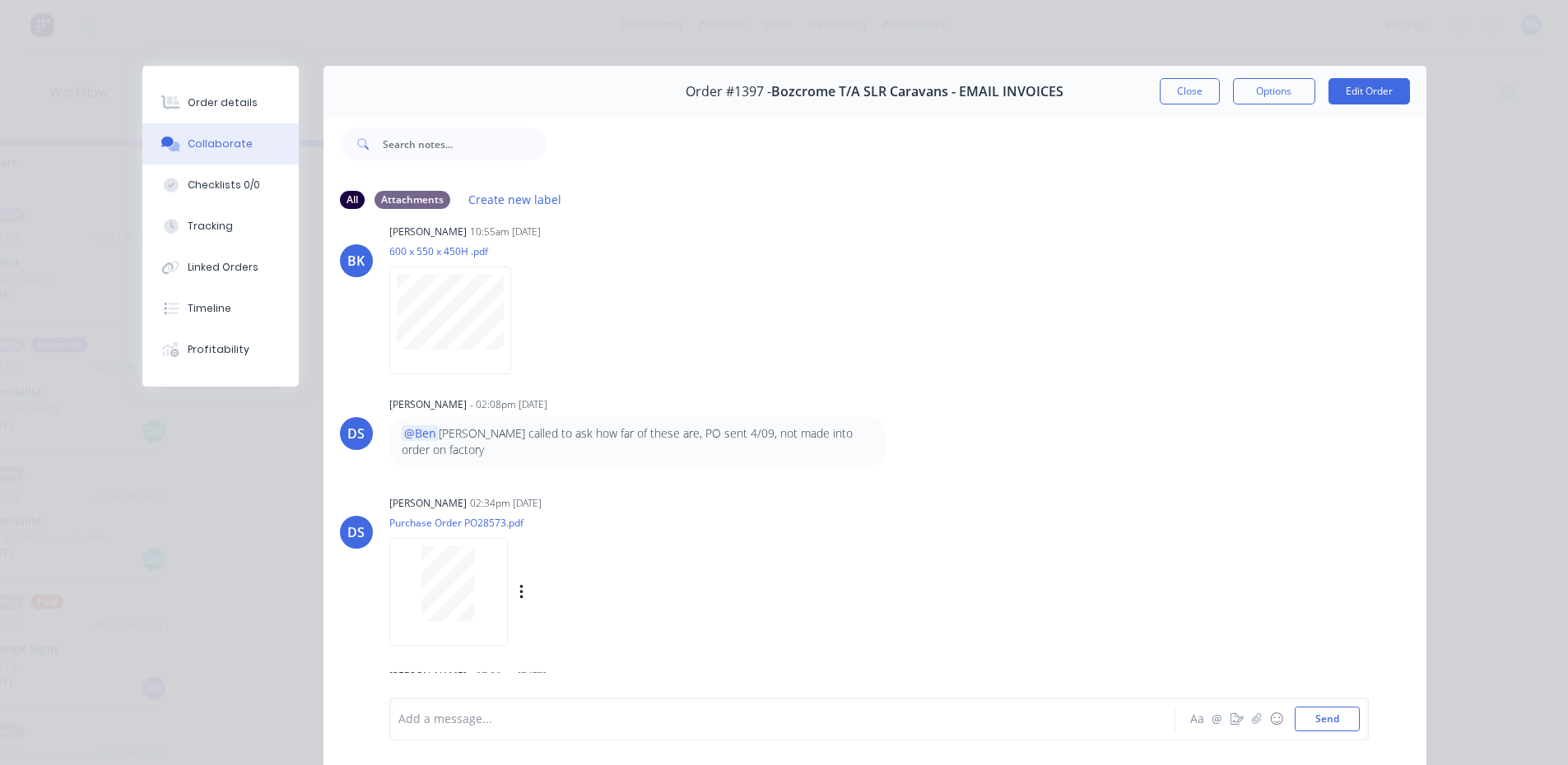
scroll to position [41, 0]
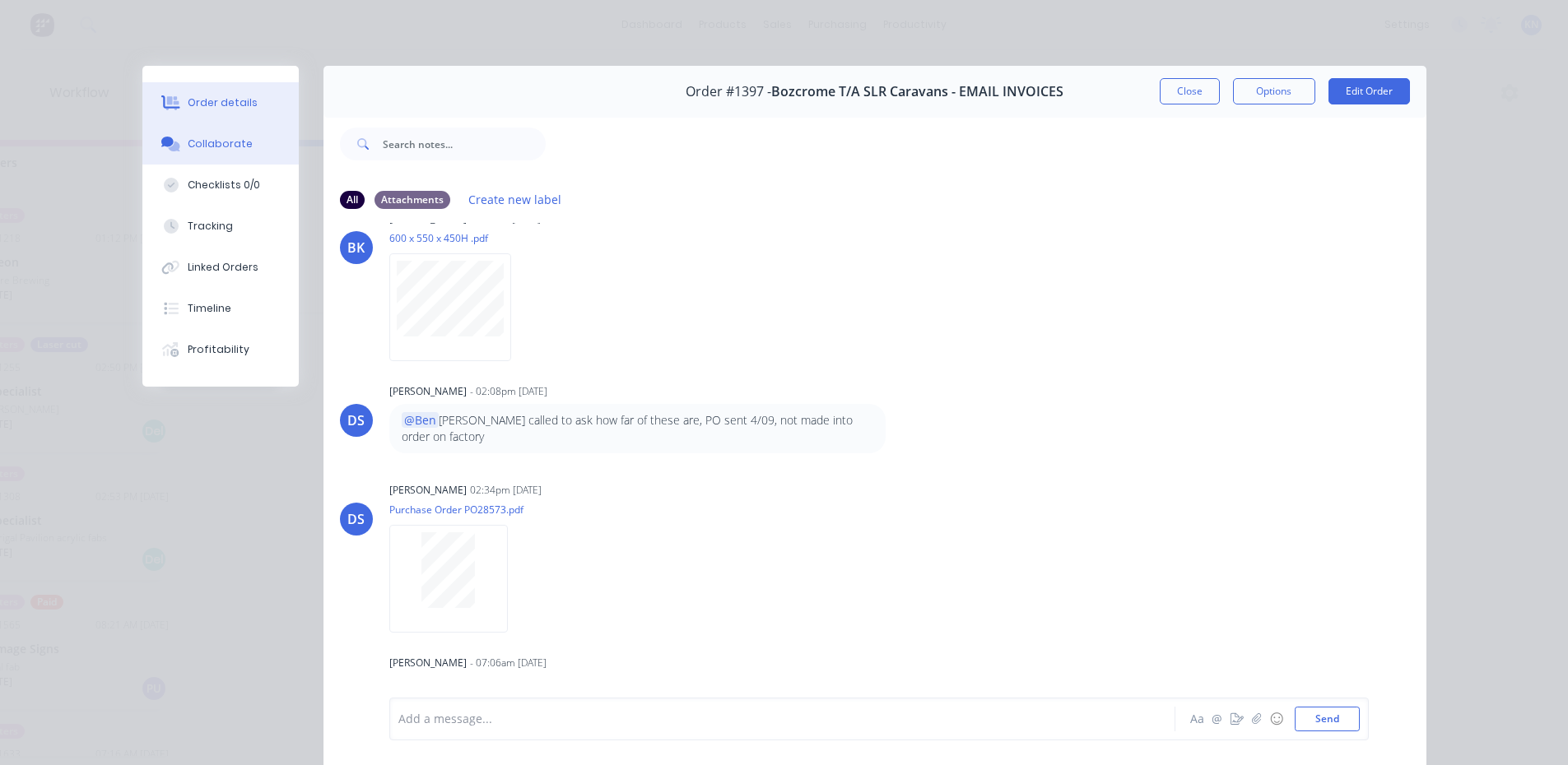
click at [227, 104] on div "Order details" at bounding box center [222, 102] width 70 height 14
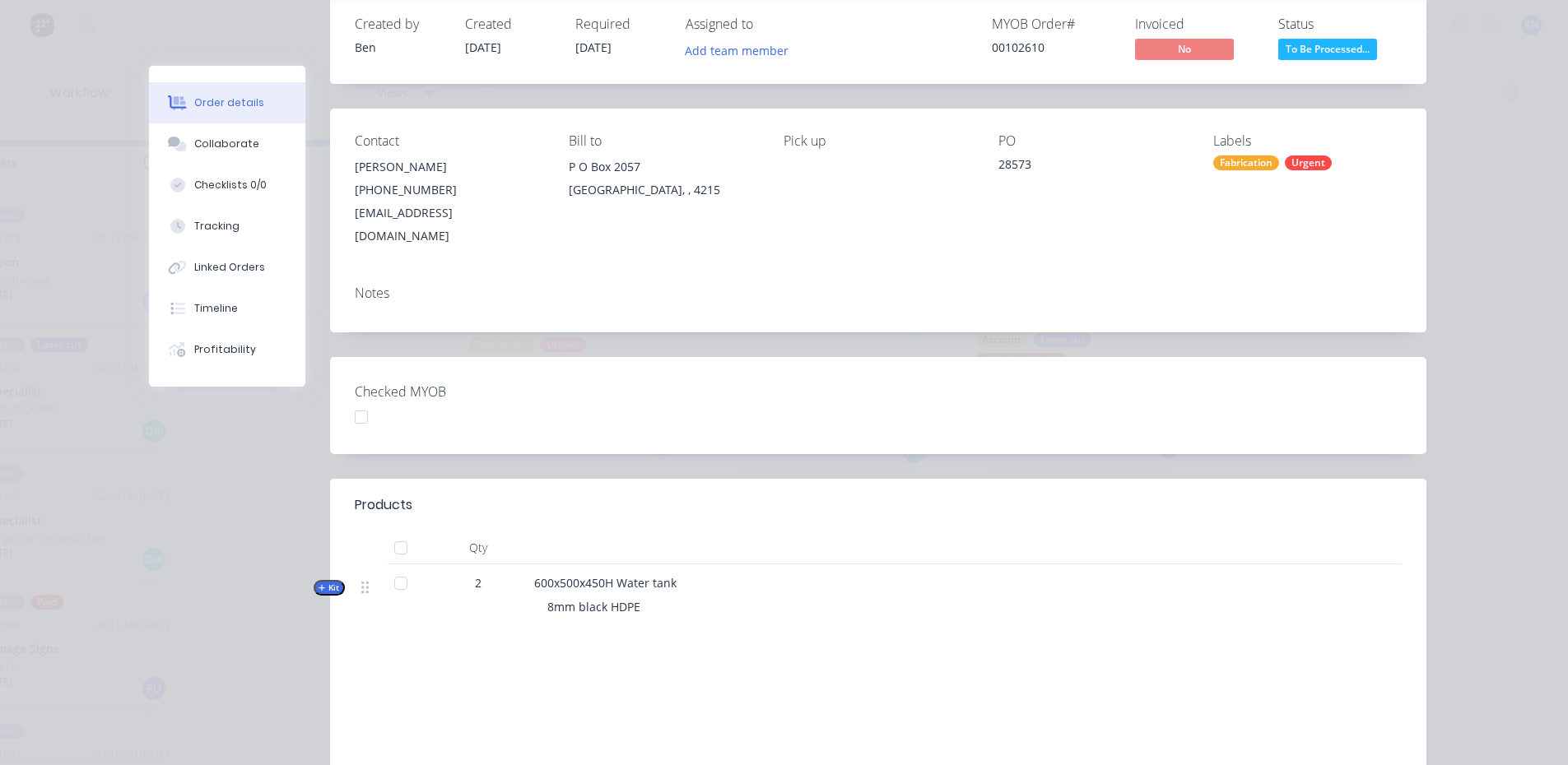
scroll to position [0, 0]
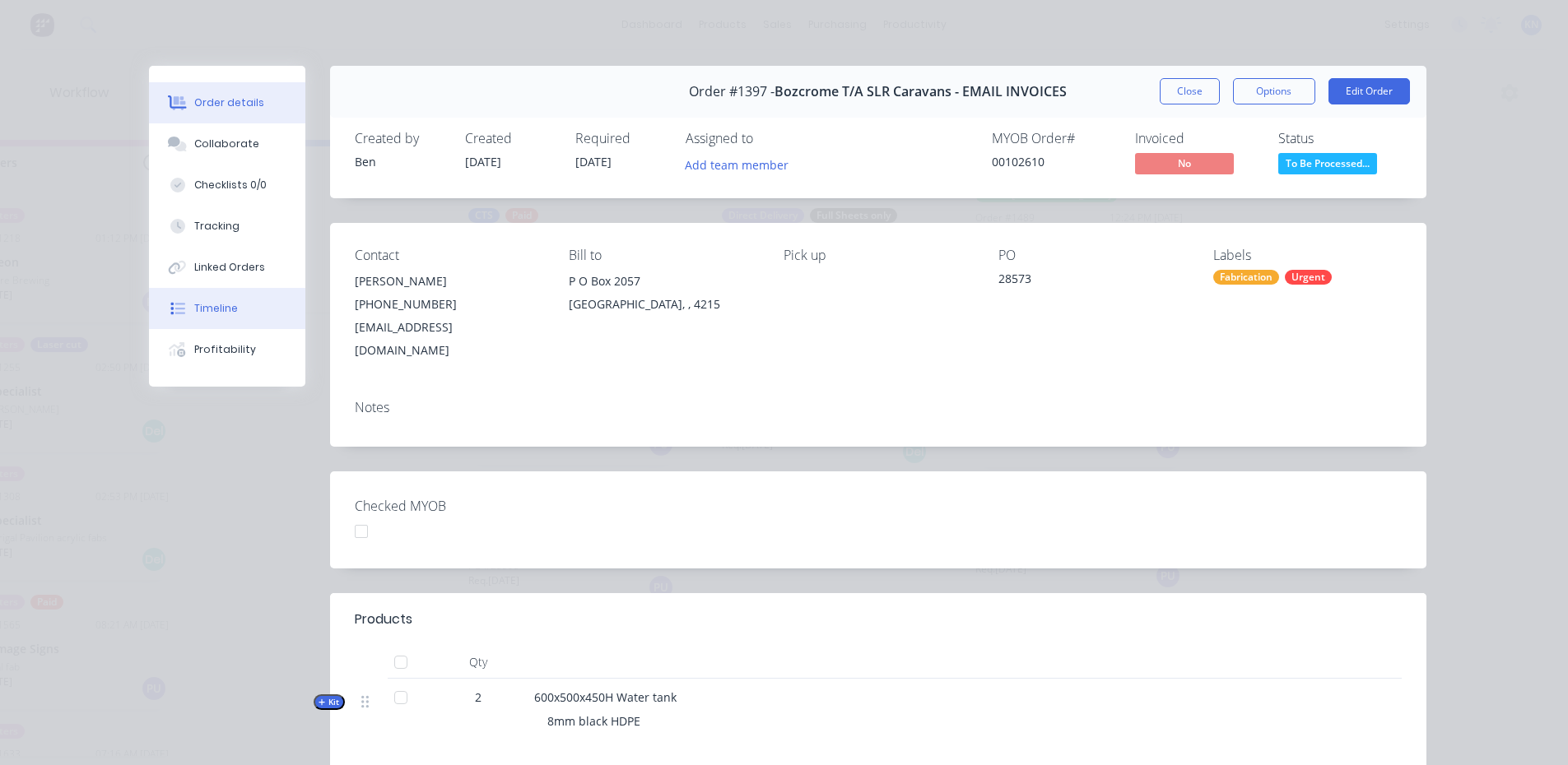
click at [209, 307] on div "Timeline" at bounding box center [216, 308] width 43 height 14
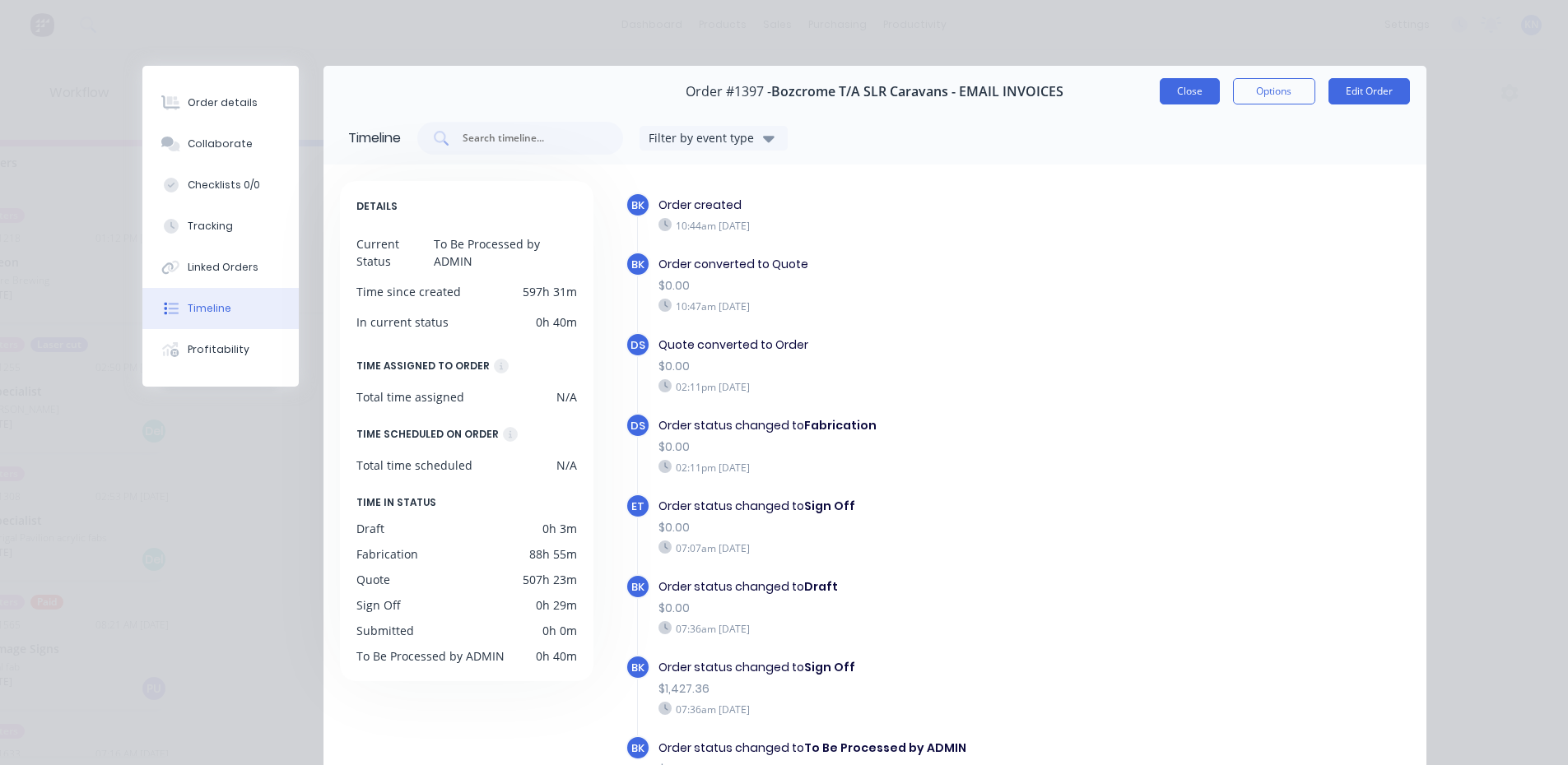
click at [1189, 92] on button "Close" at bounding box center [1190, 90] width 60 height 26
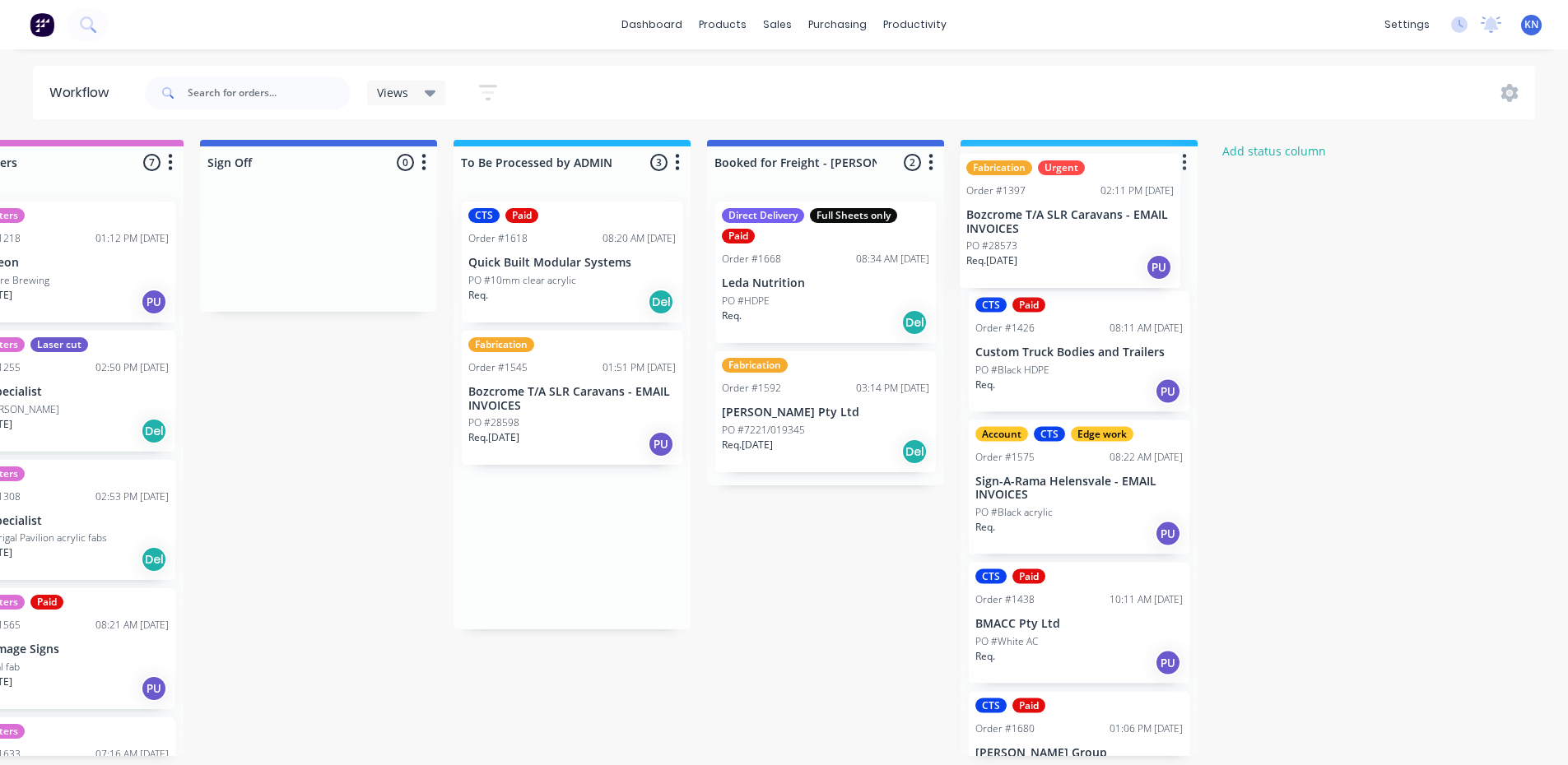
drag, startPoint x: 553, startPoint y: 396, endPoint x: 1060, endPoint y: 214, distance: 538.7
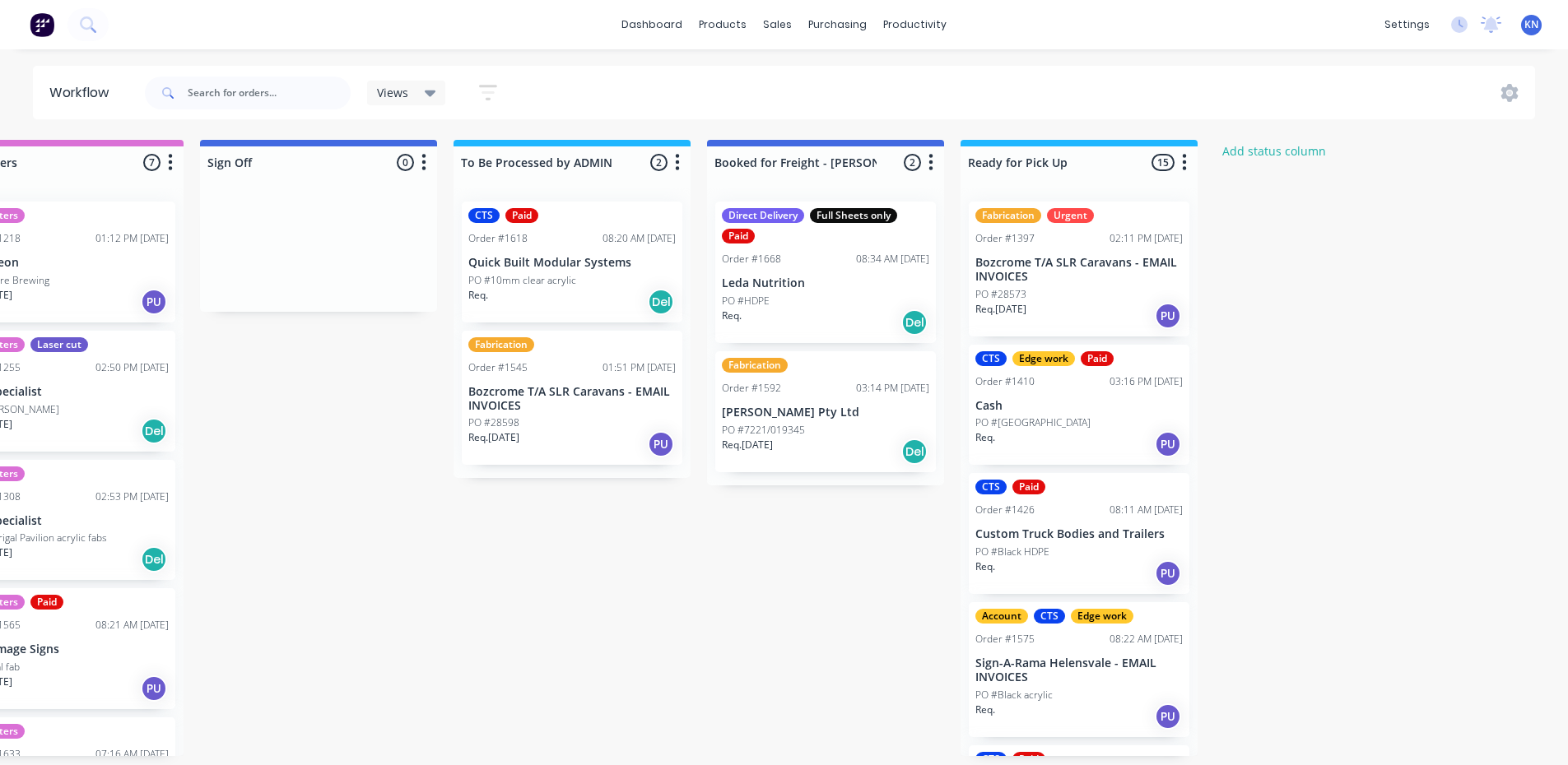
click at [1041, 278] on p "Bozcrome T/A SLR Caravans - EMAIL INVOICES" at bounding box center [1078, 269] width 207 height 28
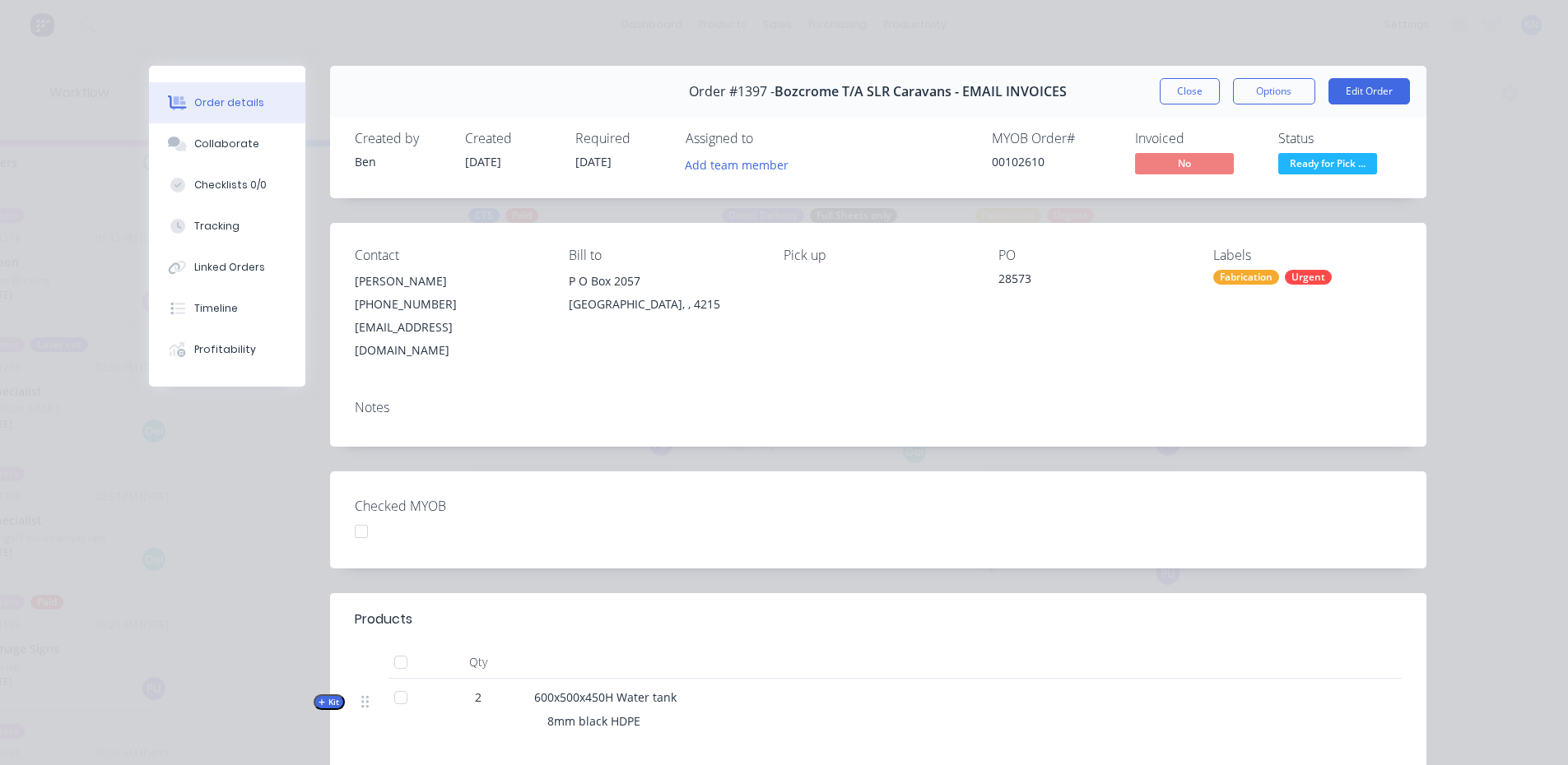
click at [358, 515] on div at bounding box center [361, 531] width 33 height 33
click at [1275, 86] on button "Options" at bounding box center [1273, 90] width 82 height 26
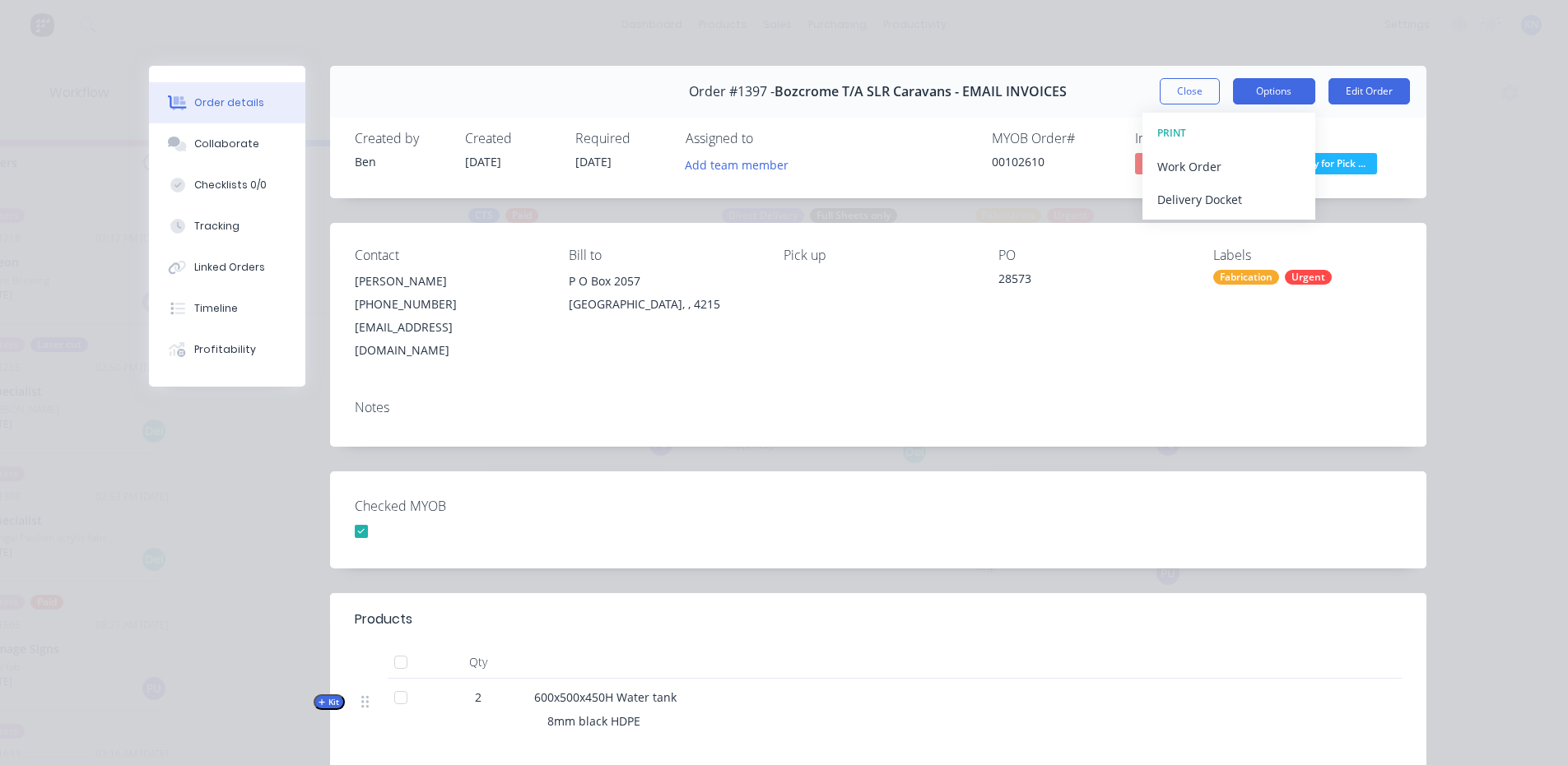
click at [1251, 88] on button "Options" at bounding box center [1273, 90] width 82 height 26
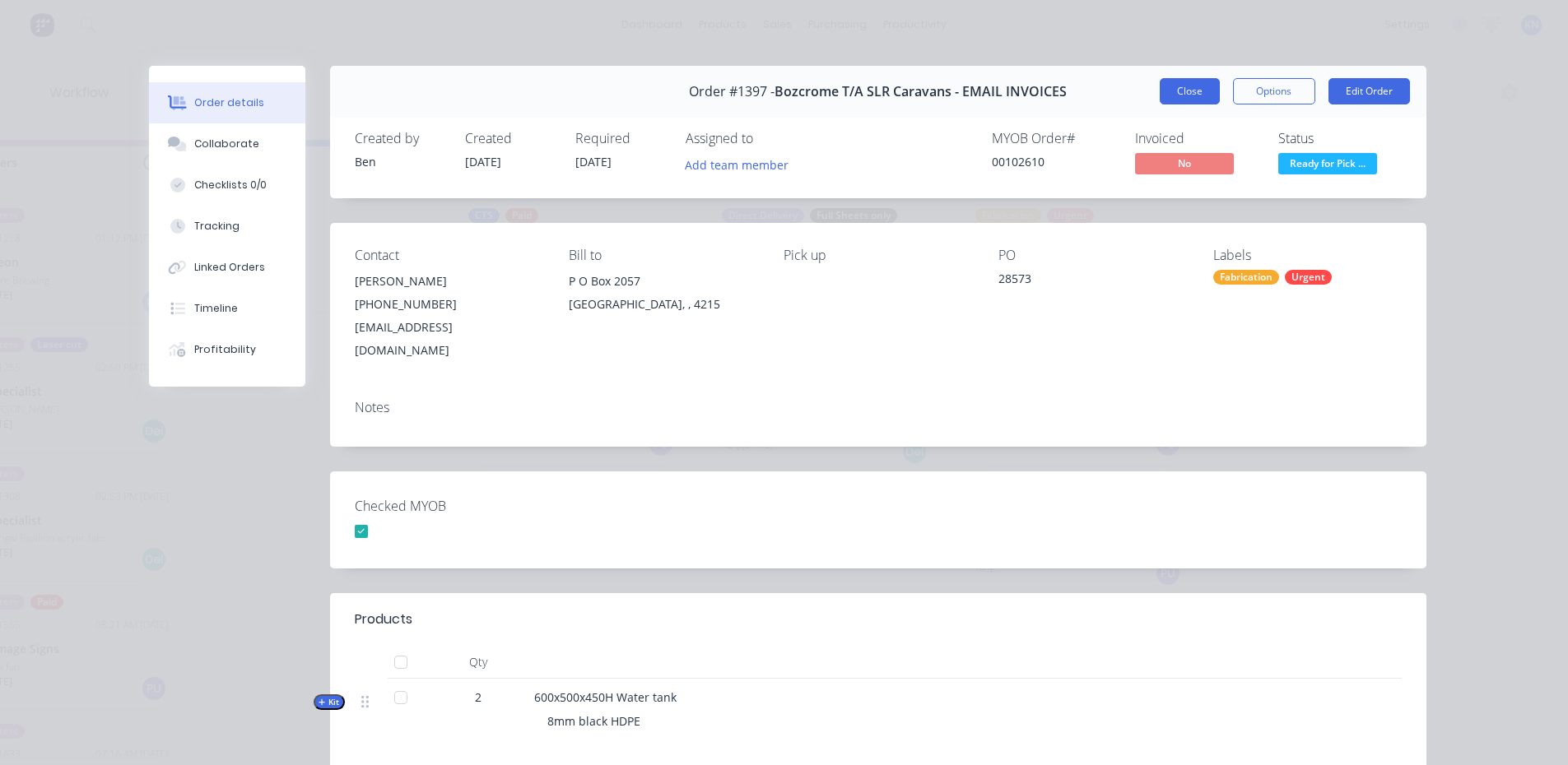
click at [1179, 85] on button "Close" at bounding box center [1190, 90] width 60 height 26
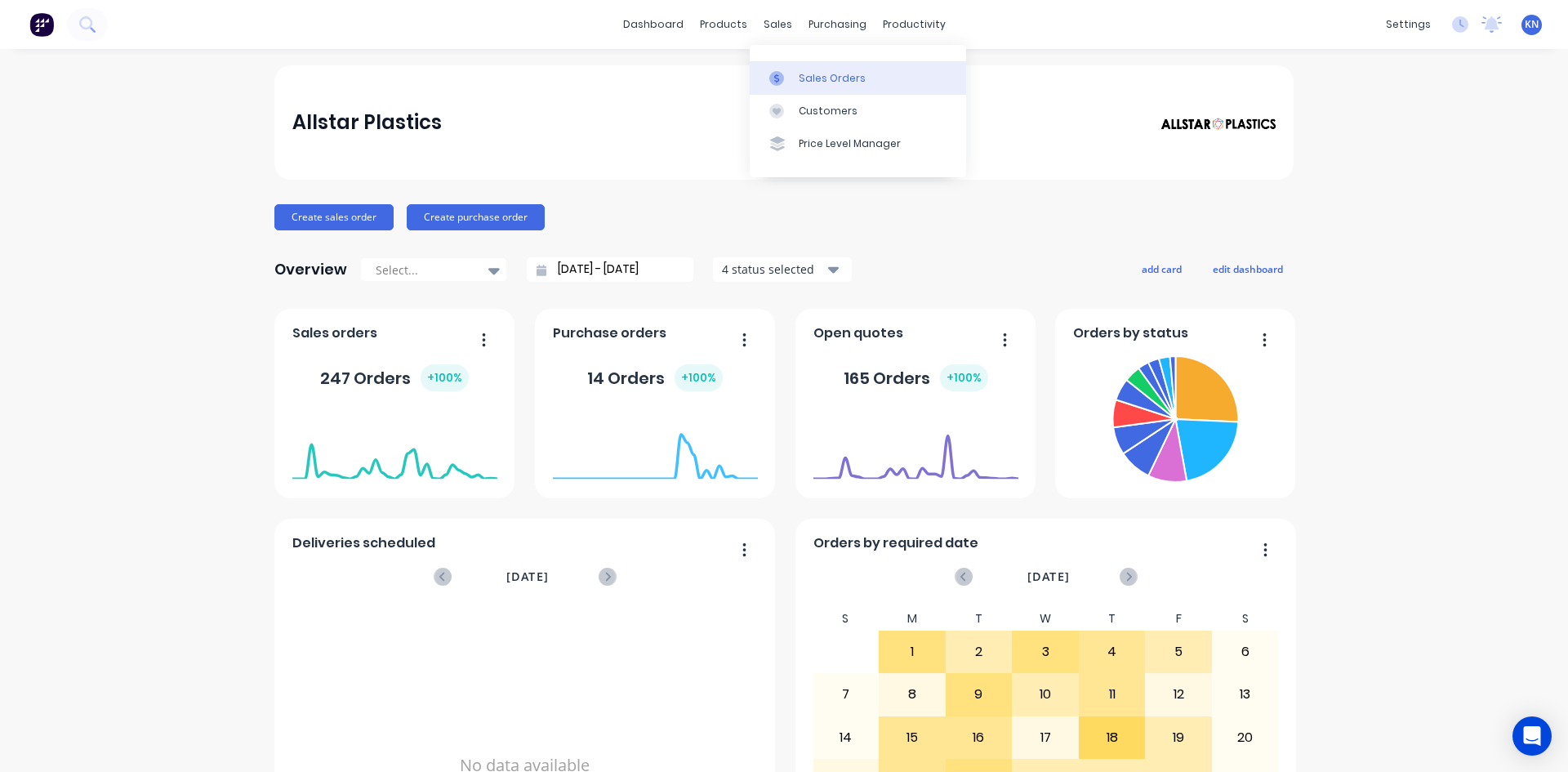
click at [817, 76] on div "Sales Orders" at bounding box center [832, 77] width 67 height 14
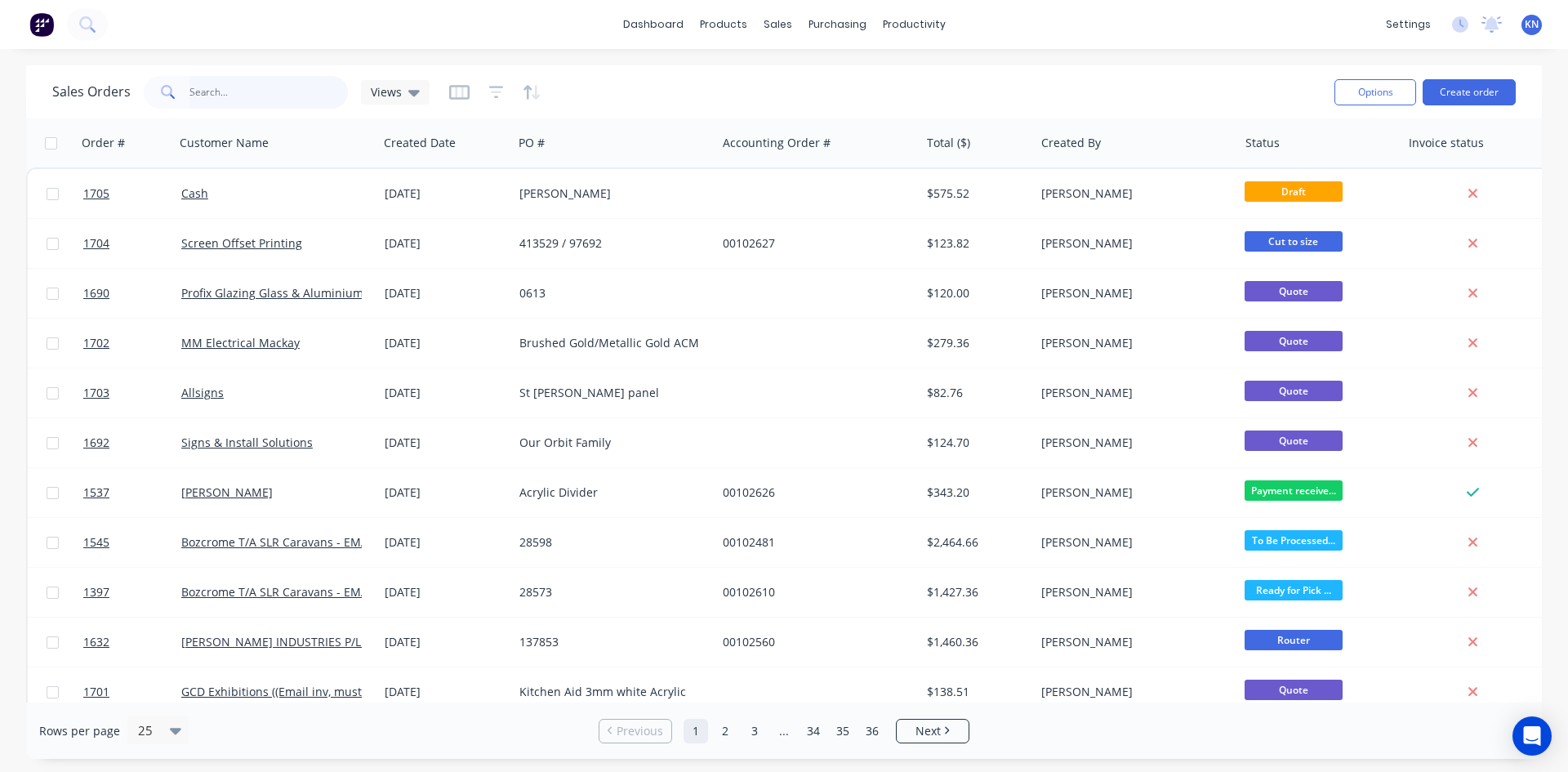
click at [262, 100] on input "text" at bounding box center [268, 93] width 159 height 32
type input "1397"
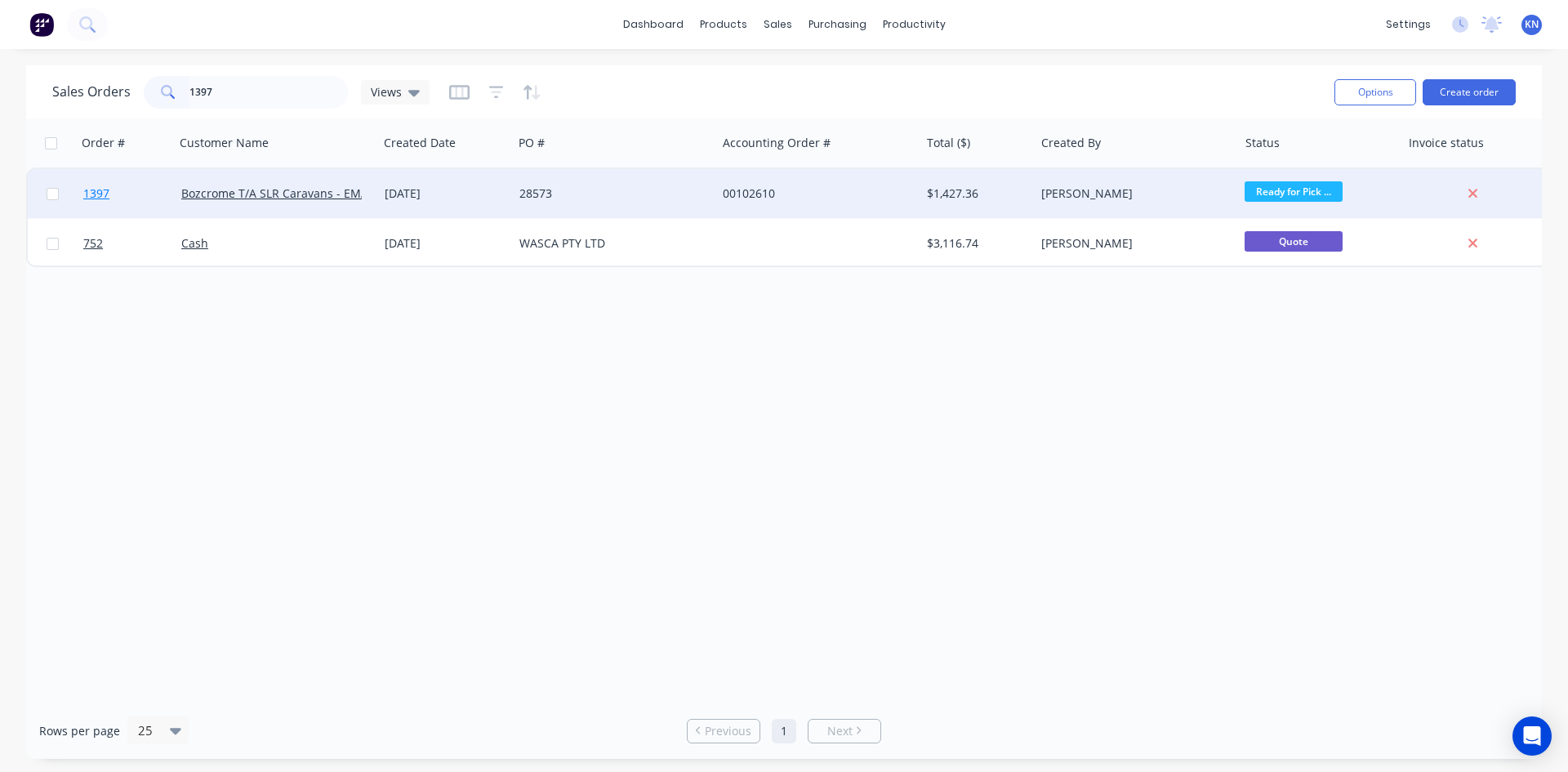
click at [97, 192] on span "1397" at bounding box center [95, 193] width 26 height 16
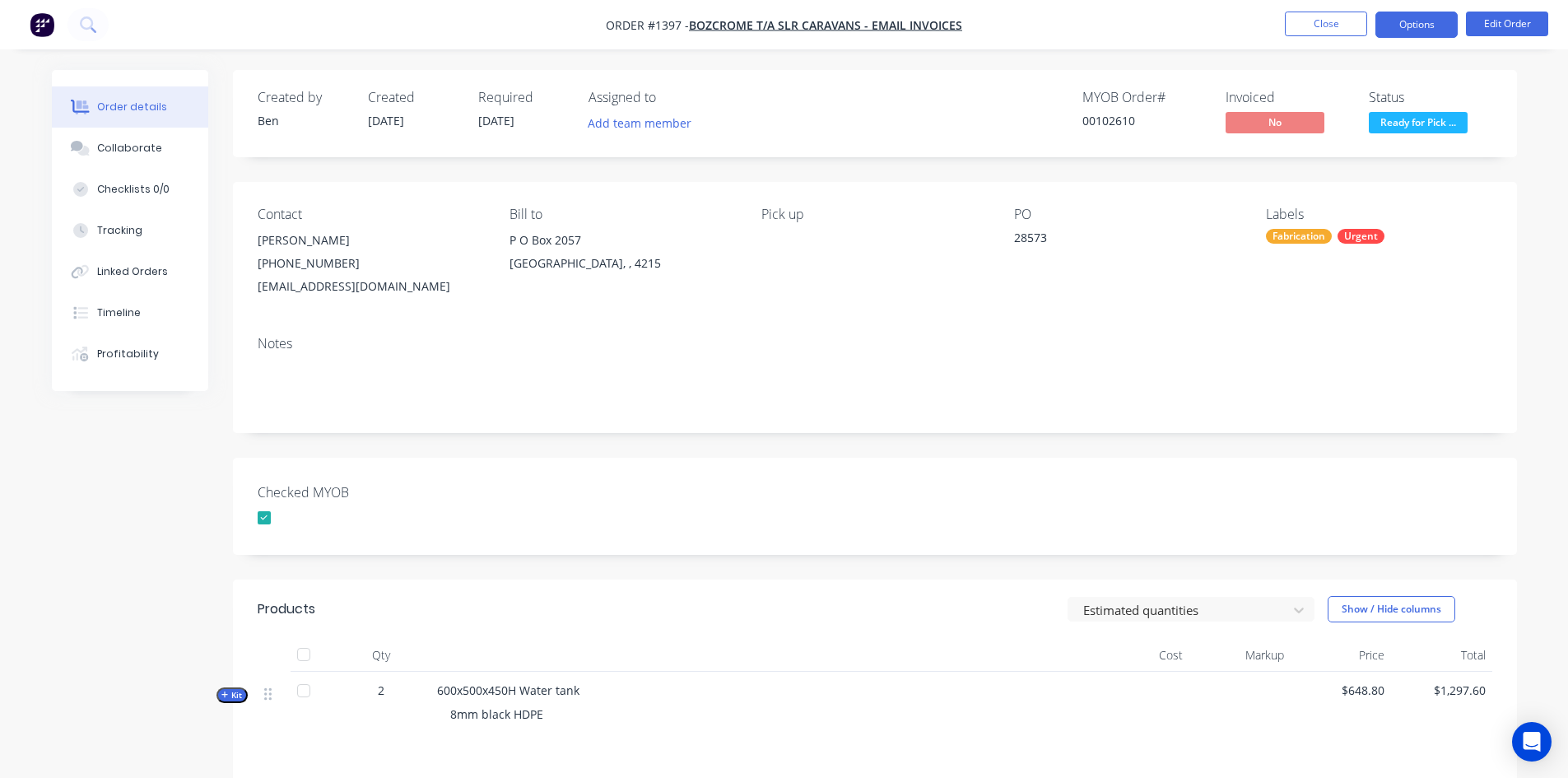
click at [1424, 26] on button "Options" at bounding box center [1416, 24] width 82 height 26
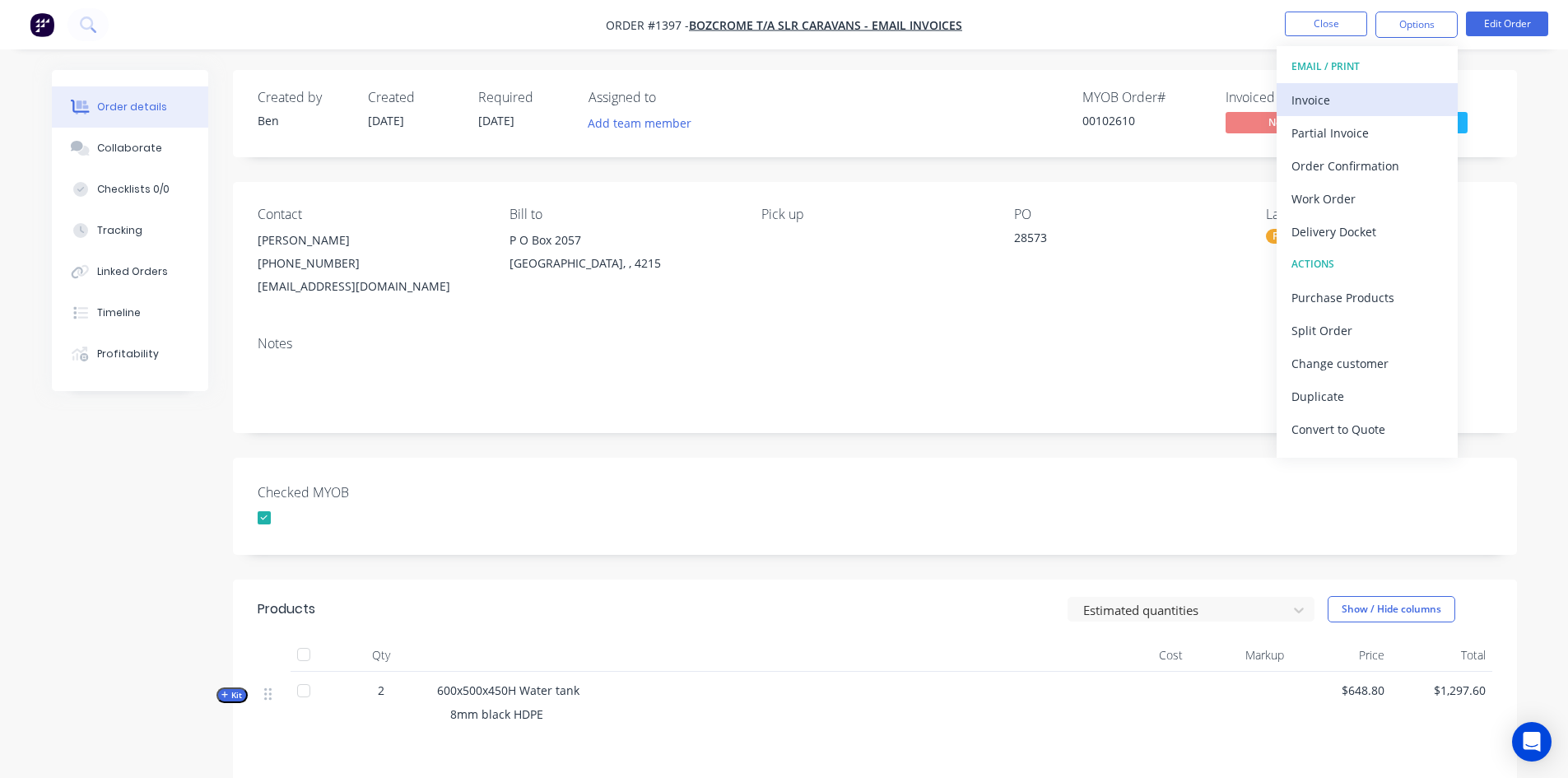
click at [1387, 94] on div "Invoice" at bounding box center [1366, 99] width 151 height 24
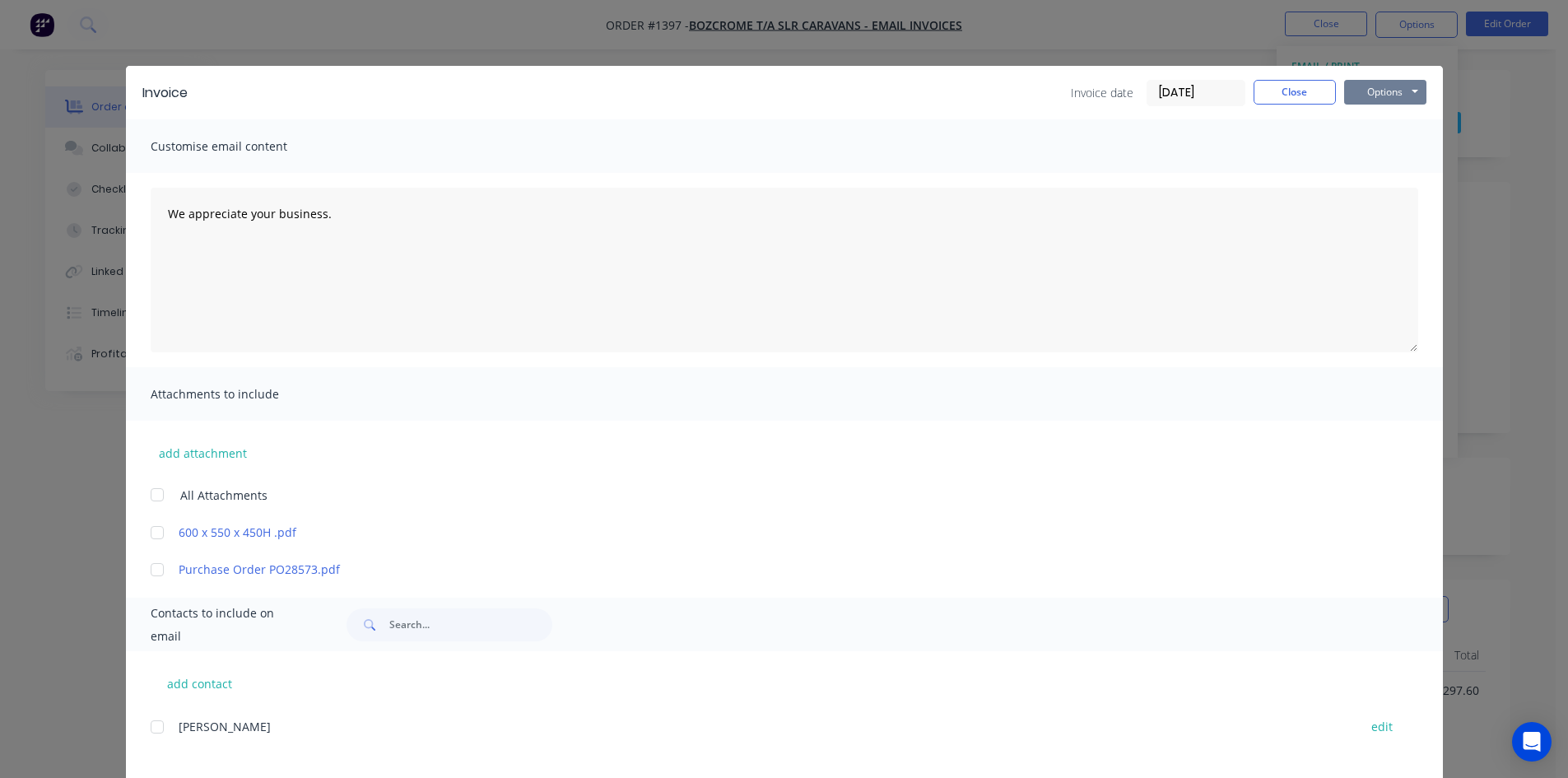
click at [1377, 91] on button "Options" at bounding box center [1384, 92] width 82 height 25
click at [1388, 146] on button "Print" at bounding box center [1396, 148] width 105 height 27
click at [1301, 92] on button "Close" at bounding box center [1294, 92] width 82 height 25
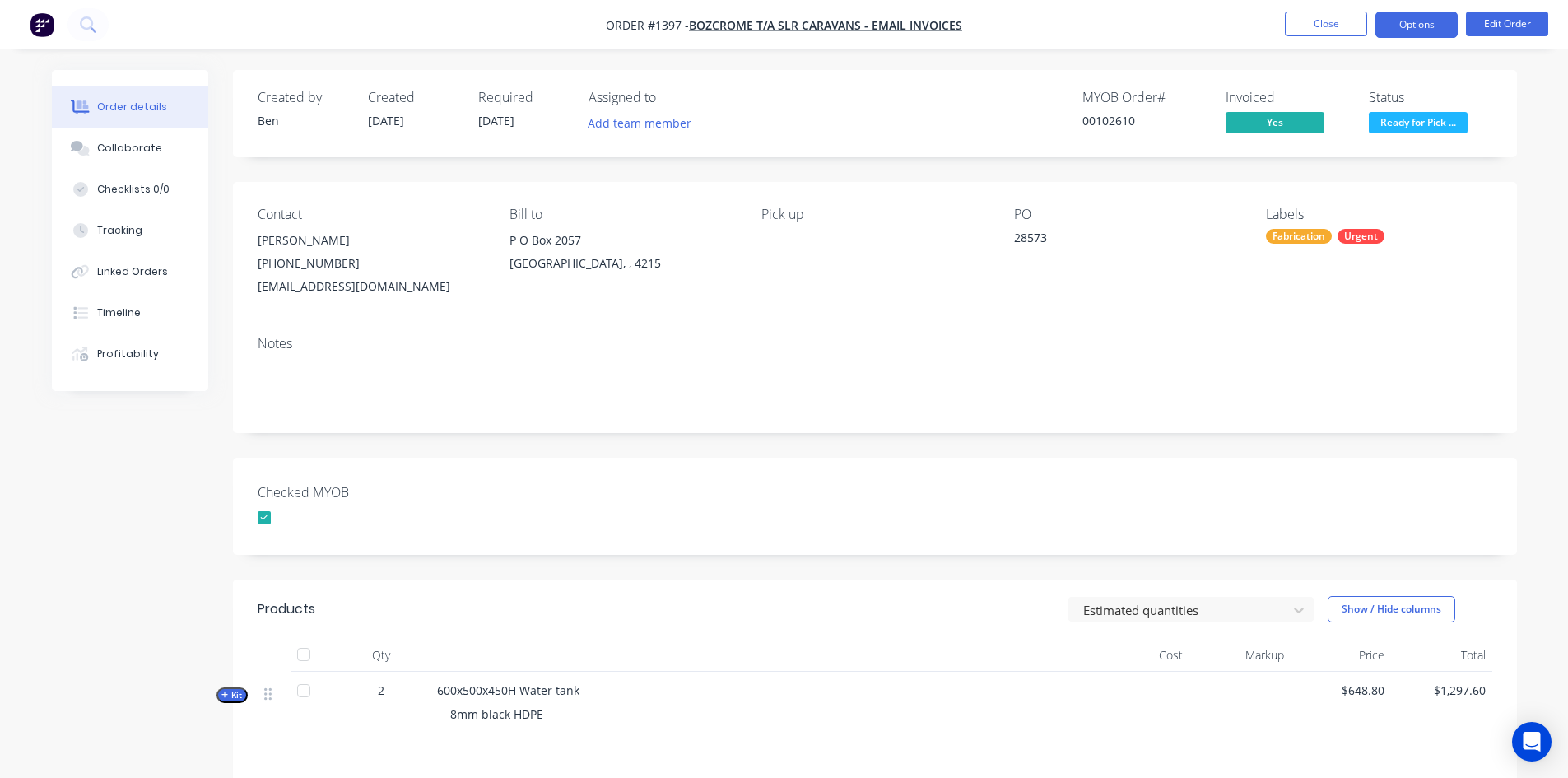
click at [1422, 26] on button "Options" at bounding box center [1416, 24] width 82 height 26
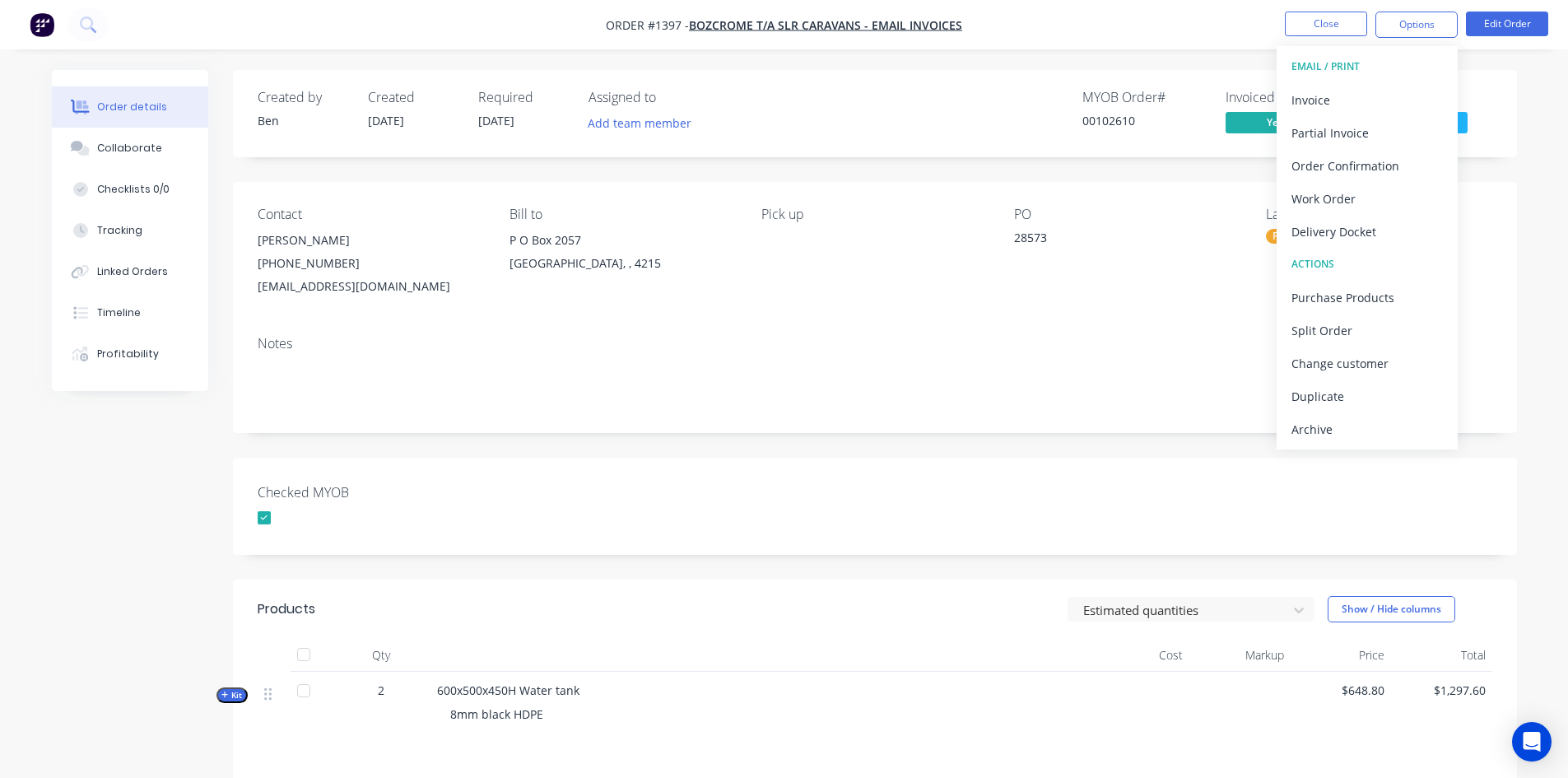
click at [1128, 454] on div "Created by Ben Created 25/09/25 Required 04/09/25 Assigned to Add team member M…" at bounding box center [875, 539] width 1284 height 939
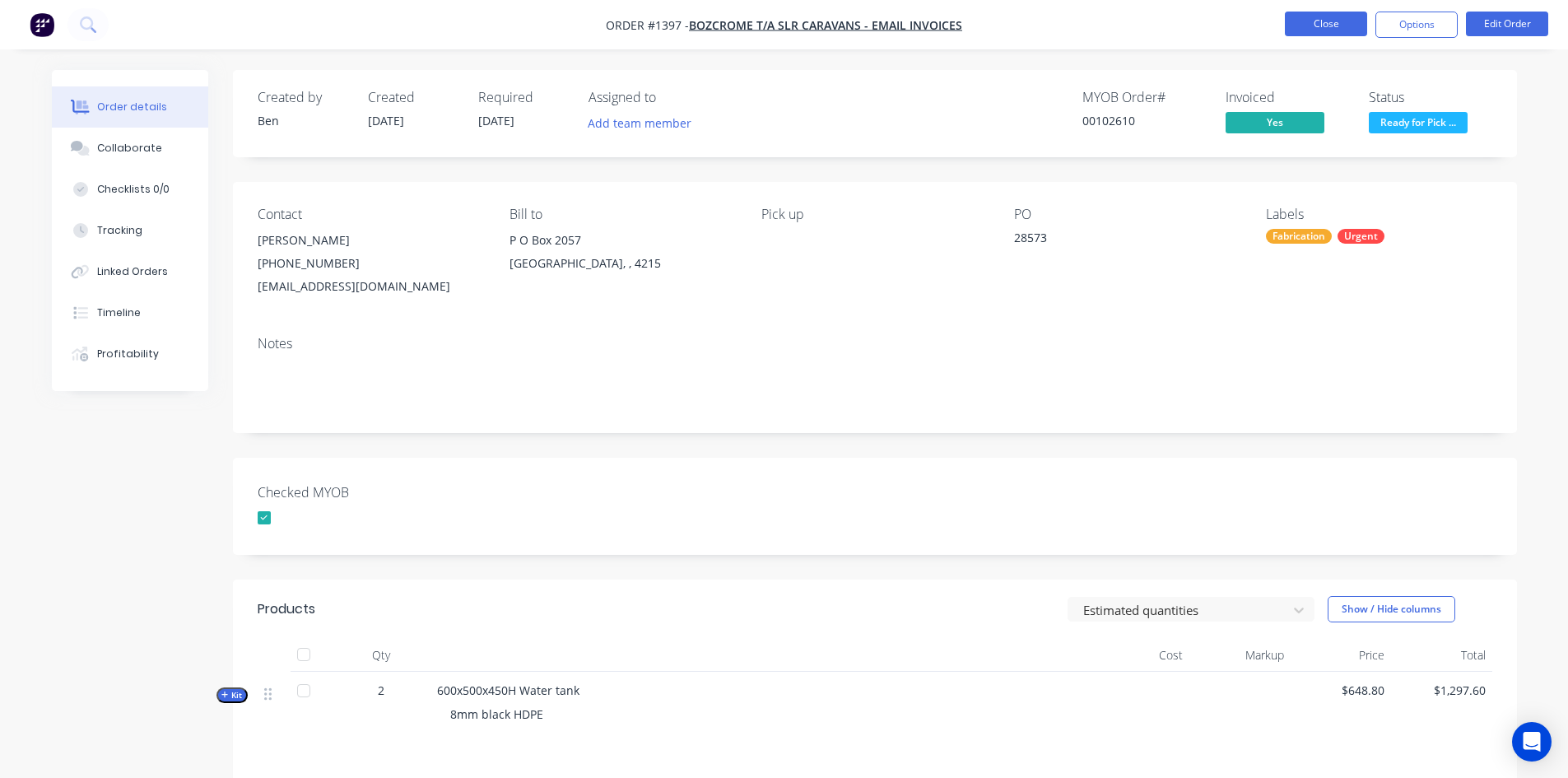
click at [1327, 19] on button "Close" at bounding box center [1325, 24] width 82 height 25
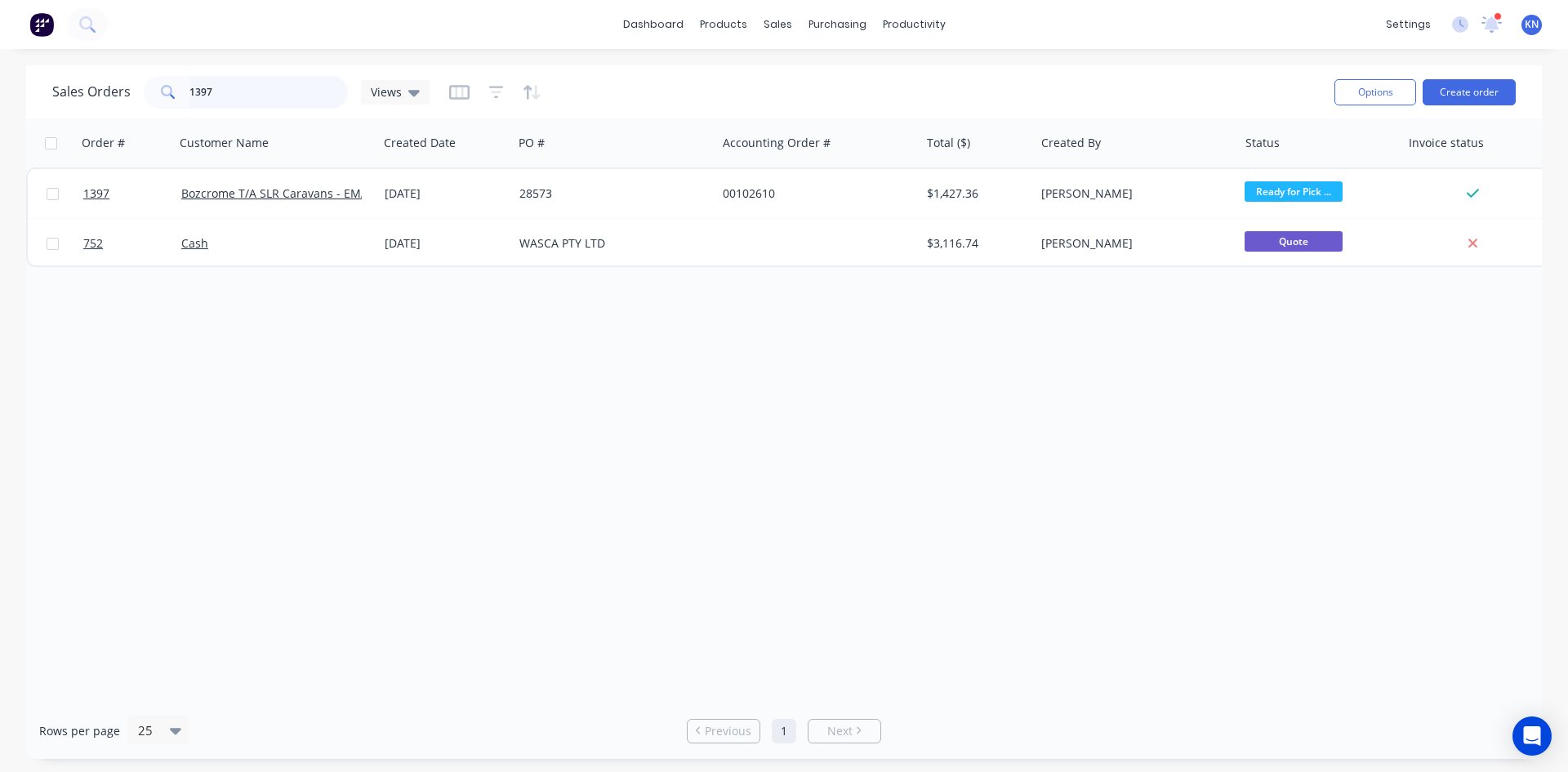
click at [260, 96] on input "1397" at bounding box center [268, 93] width 159 height 32
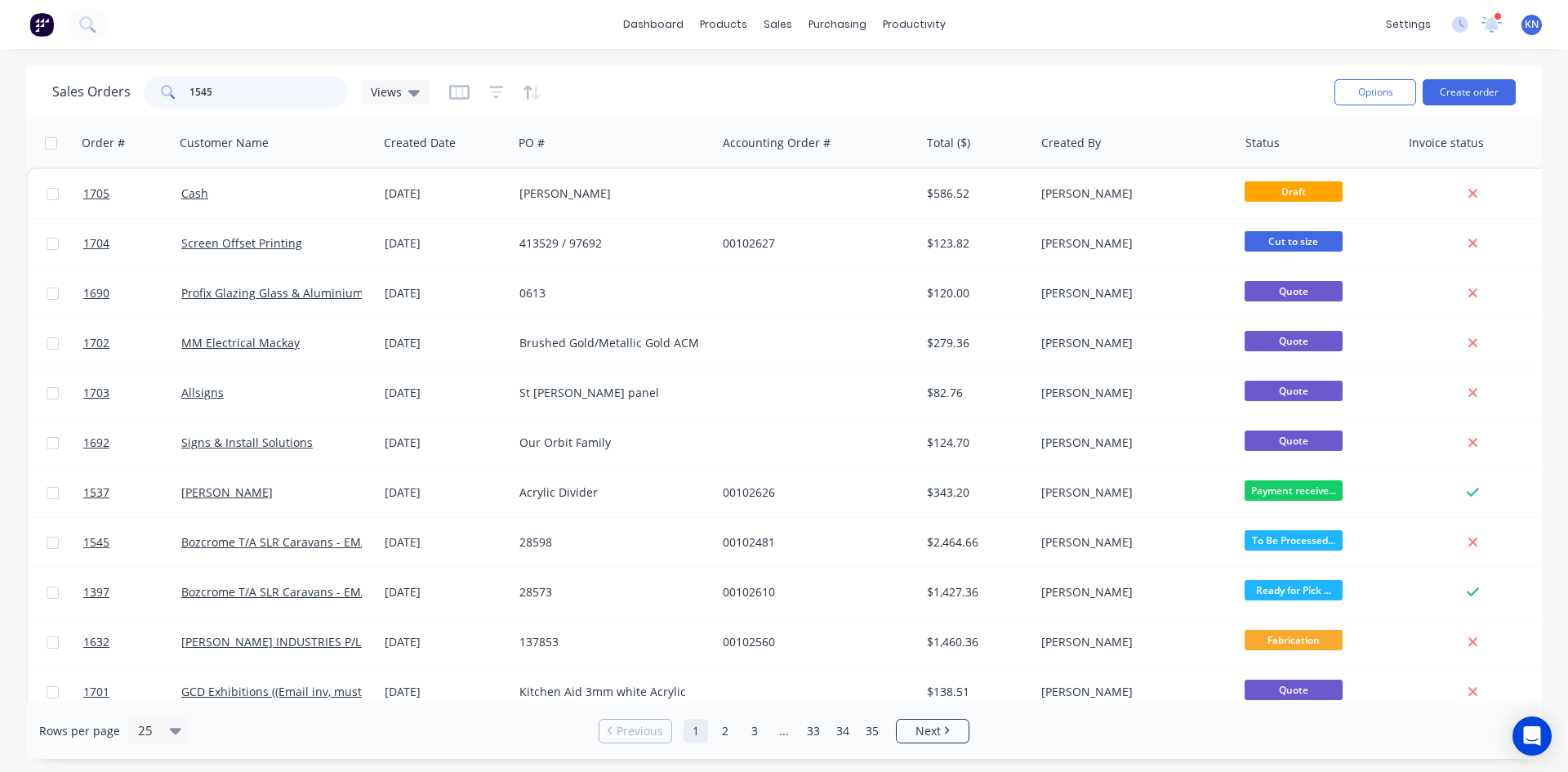
type input "1545"
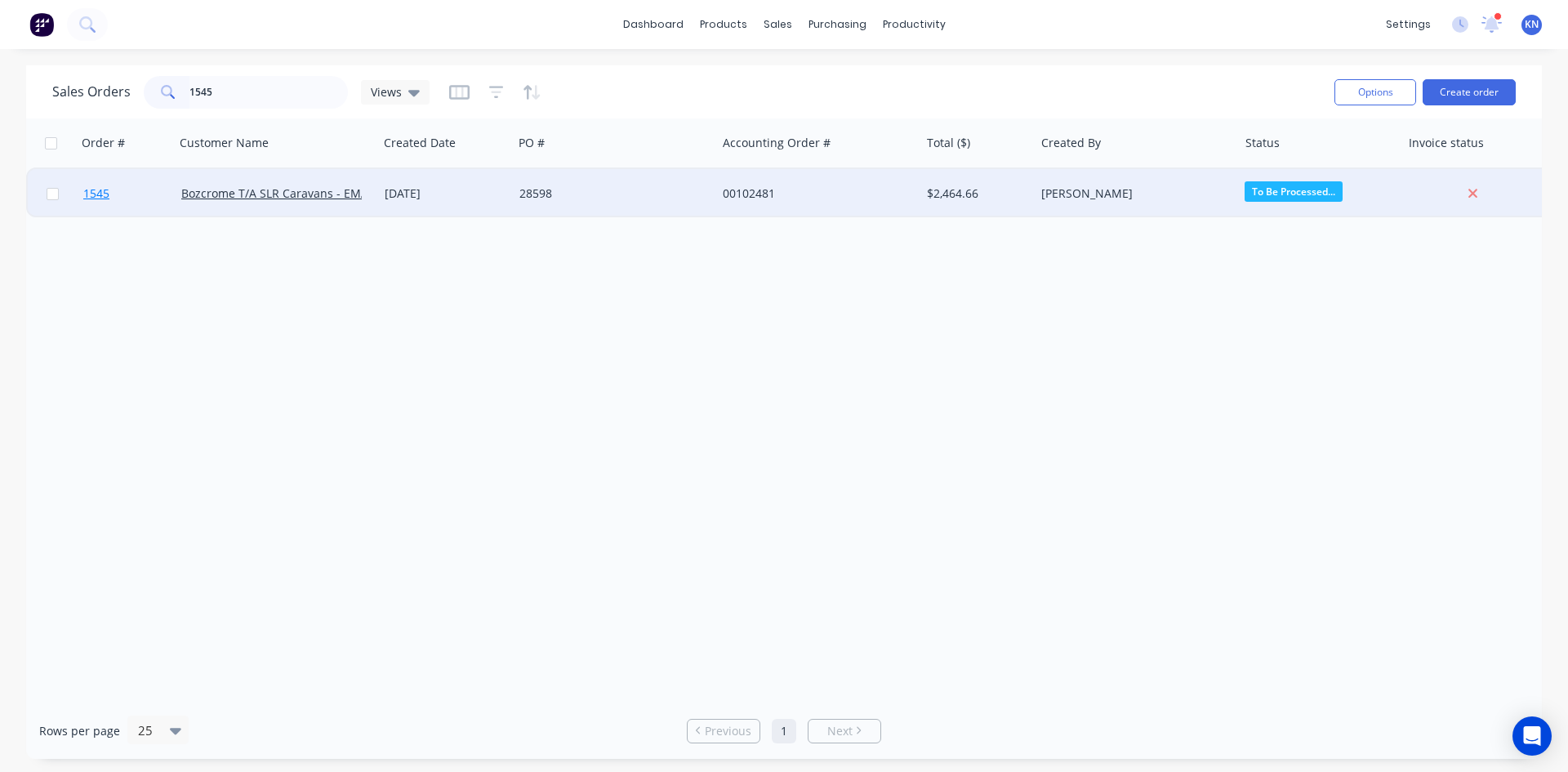
click at [98, 194] on span "1545" at bounding box center [95, 193] width 26 height 16
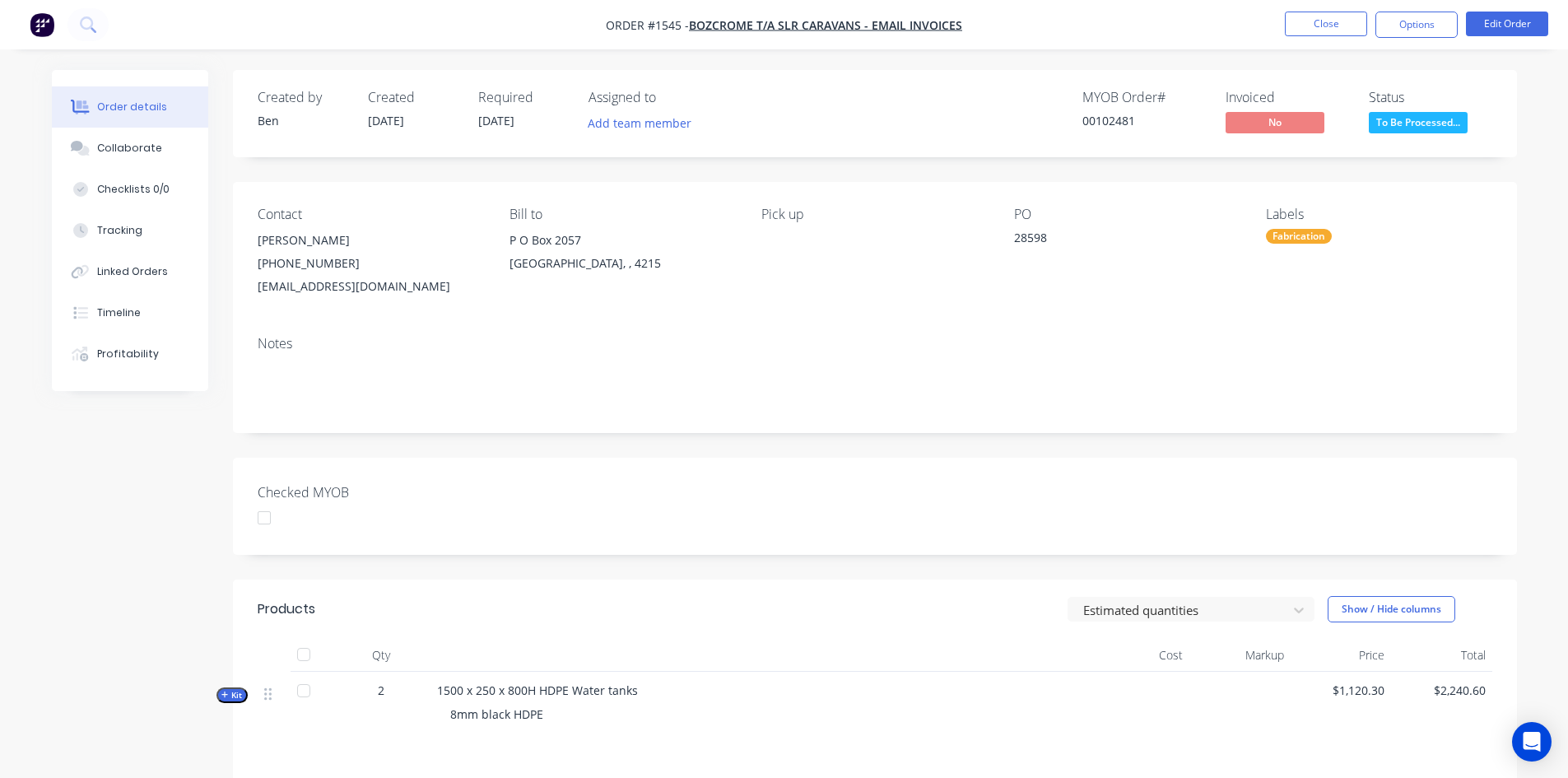
click at [261, 519] on div at bounding box center [264, 518] width 33 height 33
click at [1423, 20] on button "Options" at bounding box center [1416, 24] width 82 height 26
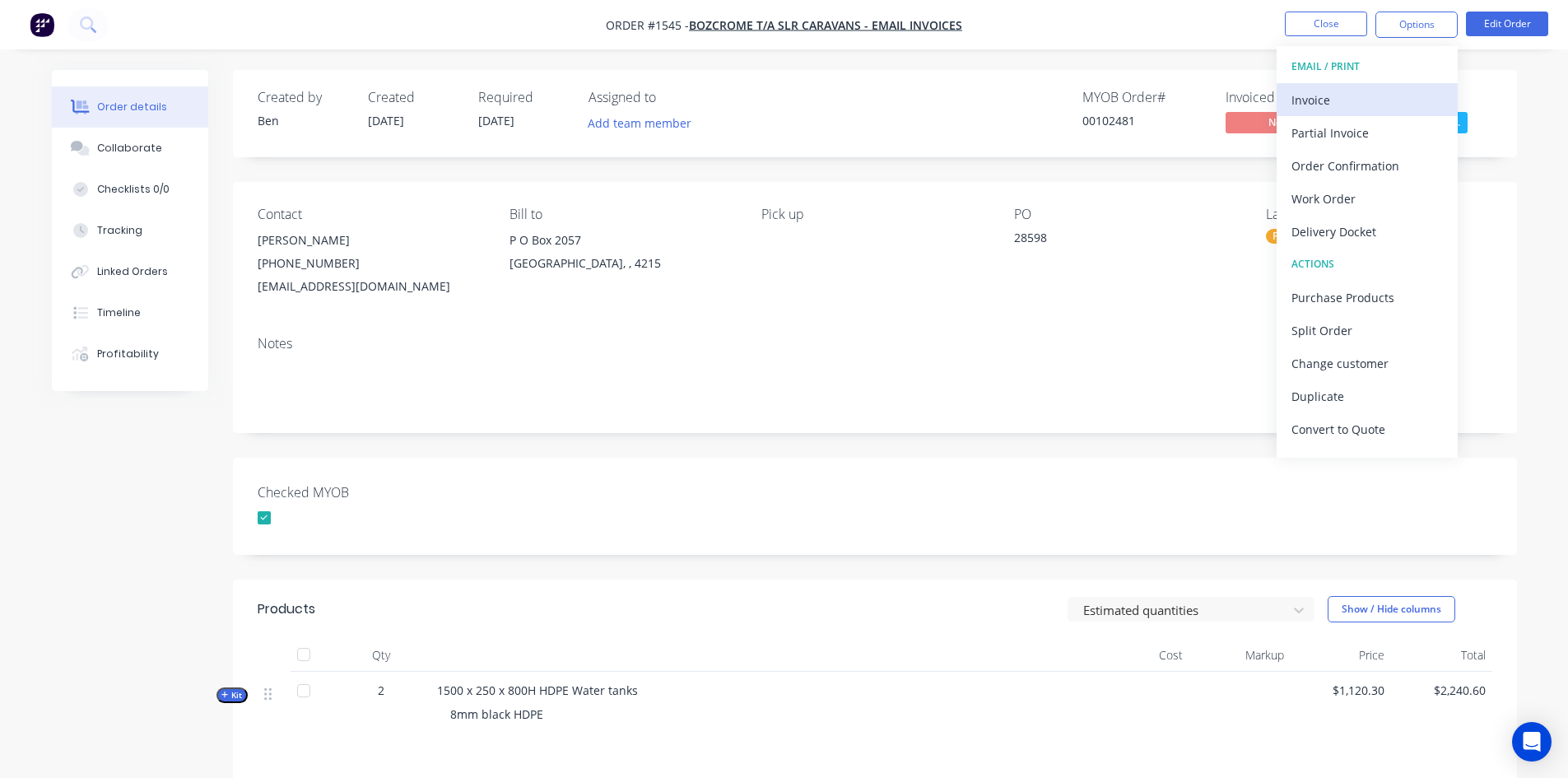
click at [1356, 93] on div "Invoice" at bounding box center [1366, 99] width 151 height 24
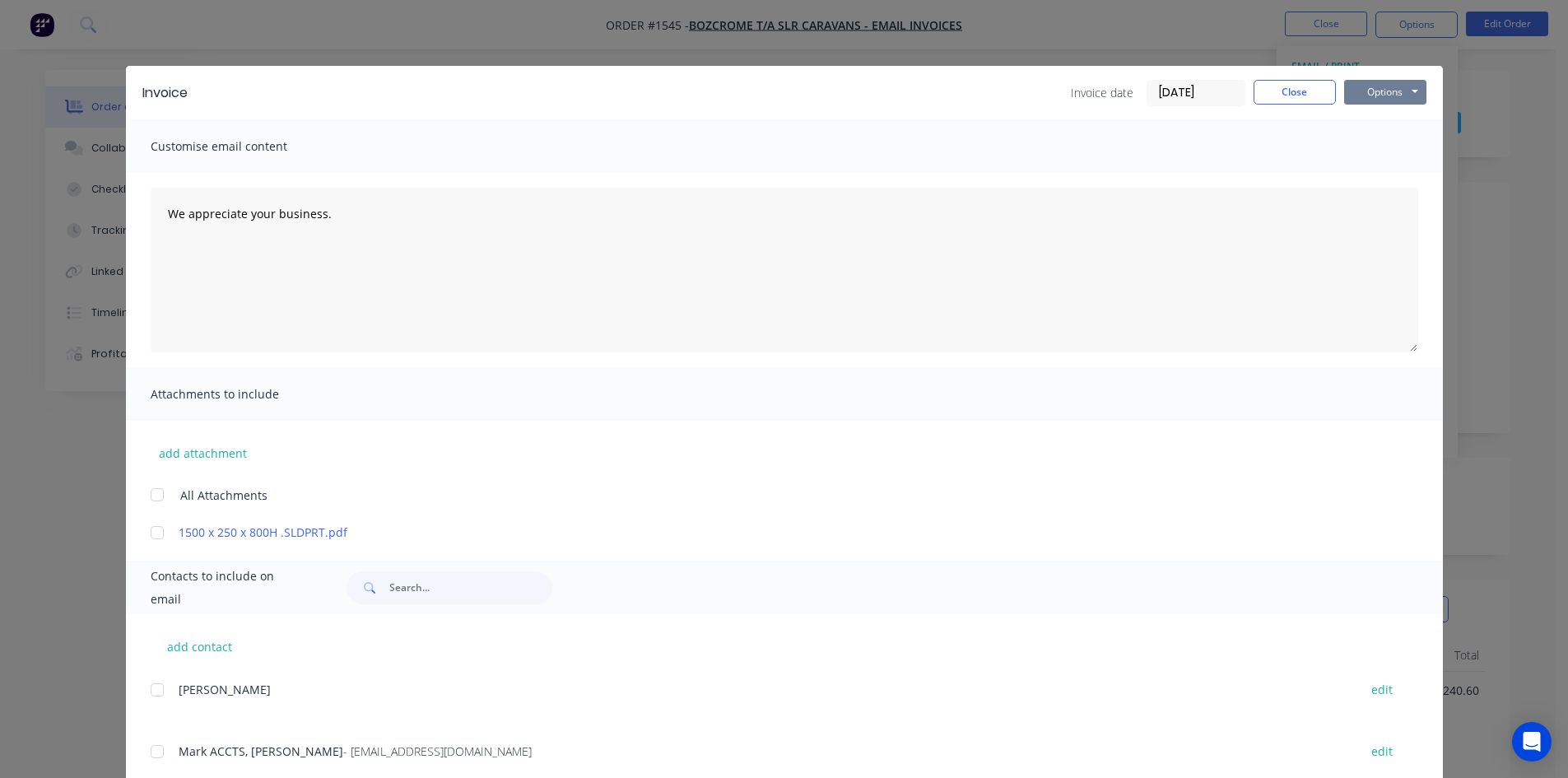
click at [1394, 90] on button "Options" at bounding box center [1384, 92] width 82 height 25
click at [1394, 144] on button "Print" at bounding box center [1396, 148] width 105 height 27
click at [1278, 90] on button "Close" at bounding box center [1294, 92] width 82 height 25
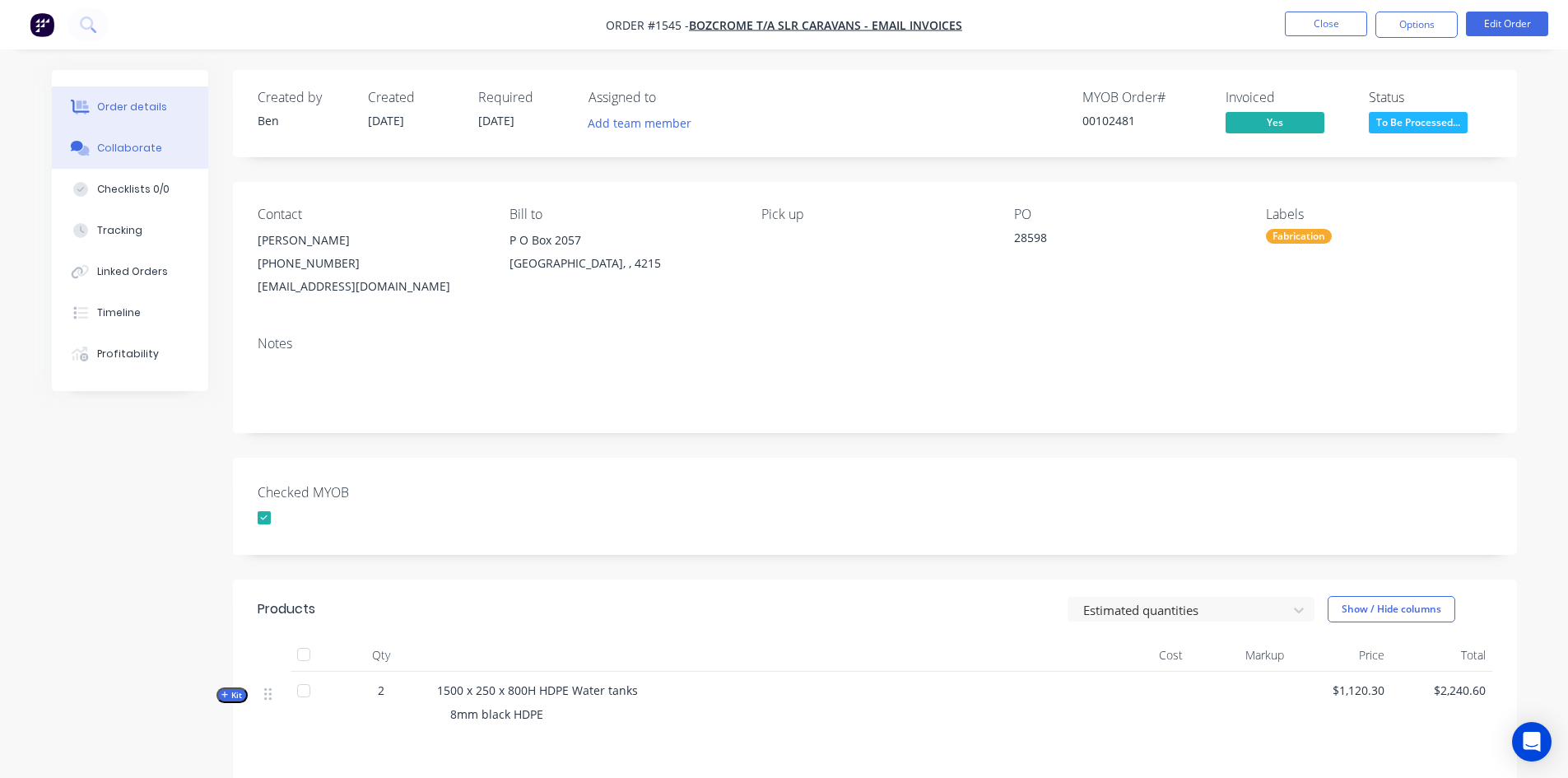
click at [141, 151] on div "Collaborate" at bounding box center [130, 147] width 65 height 14
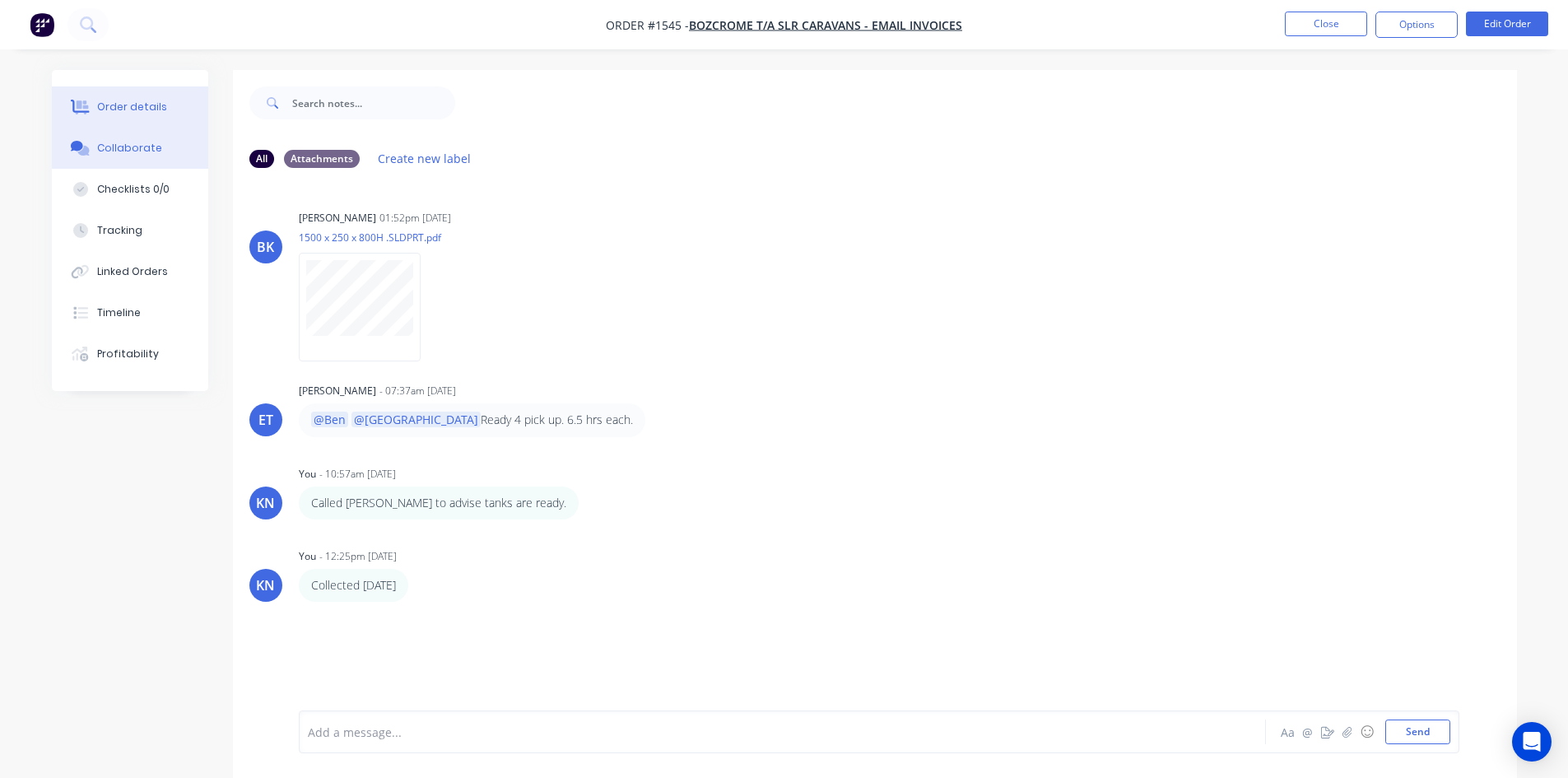
click at [135, 108] on div "Order details" at bounding box center [132, 106] width 70 height 14
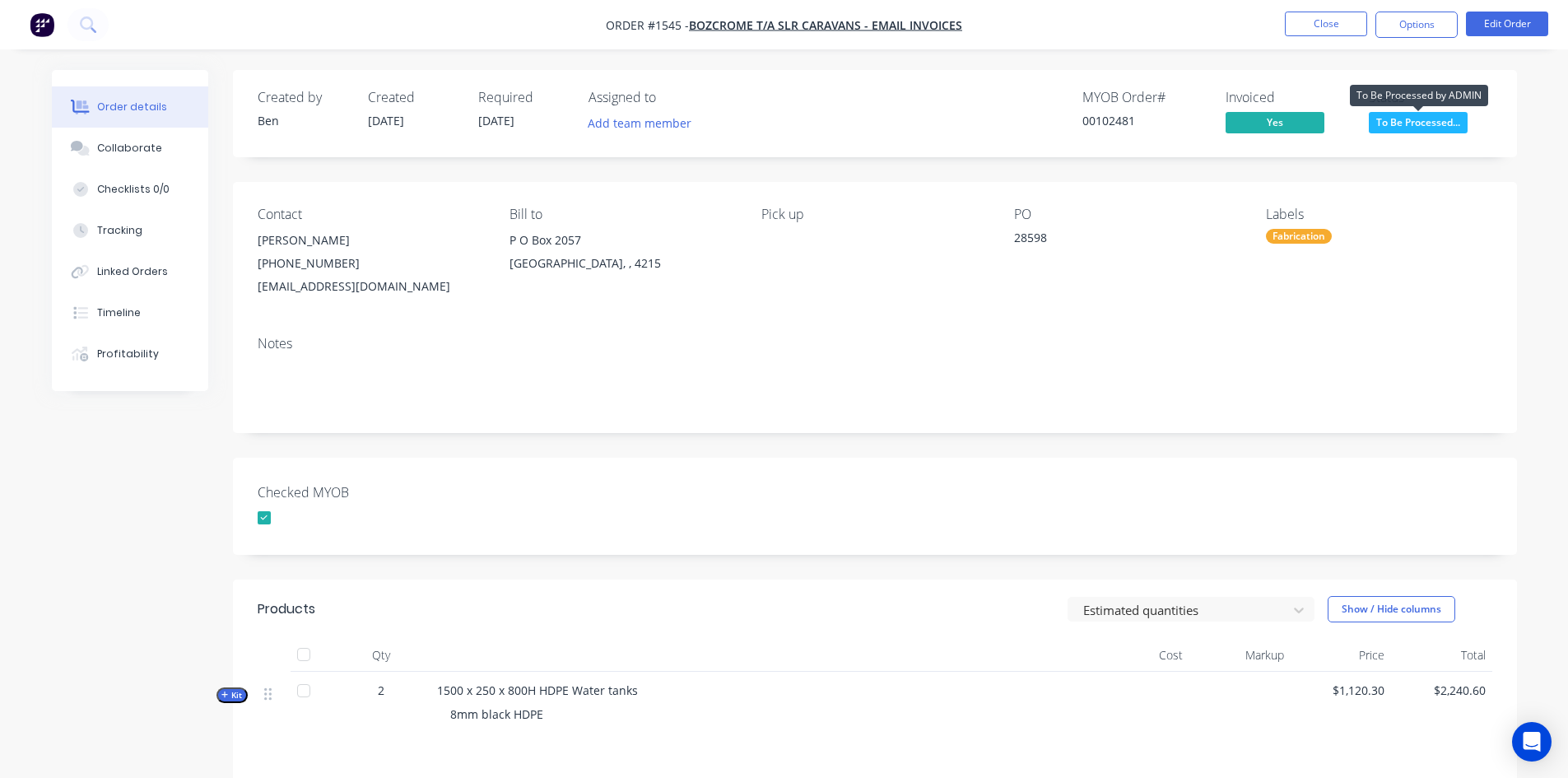
click at [1414, 122] on span "To Be Processed..." at bounding box center [1418, 121] width 99 height 20
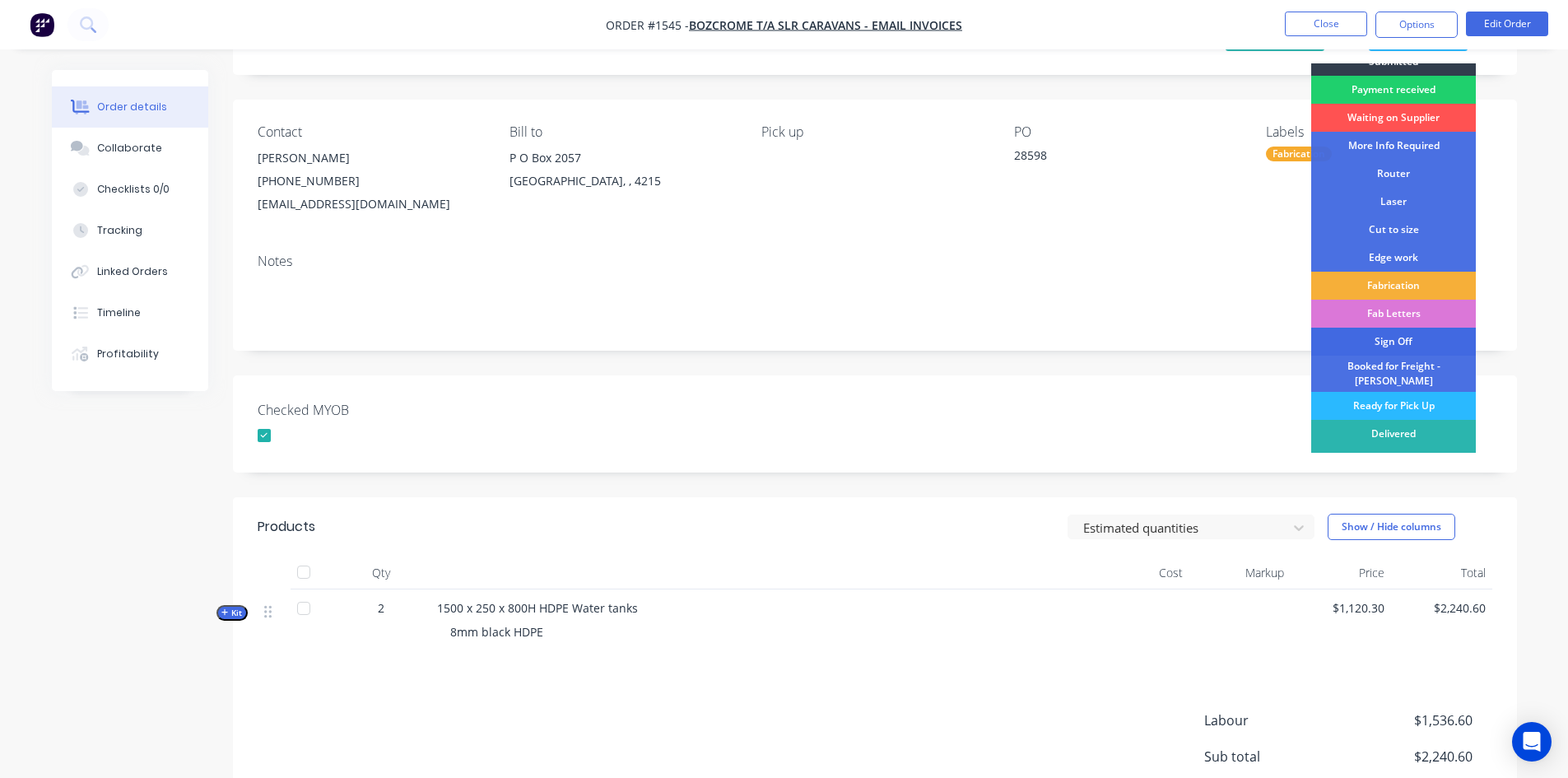
scroll to position [31, 0]
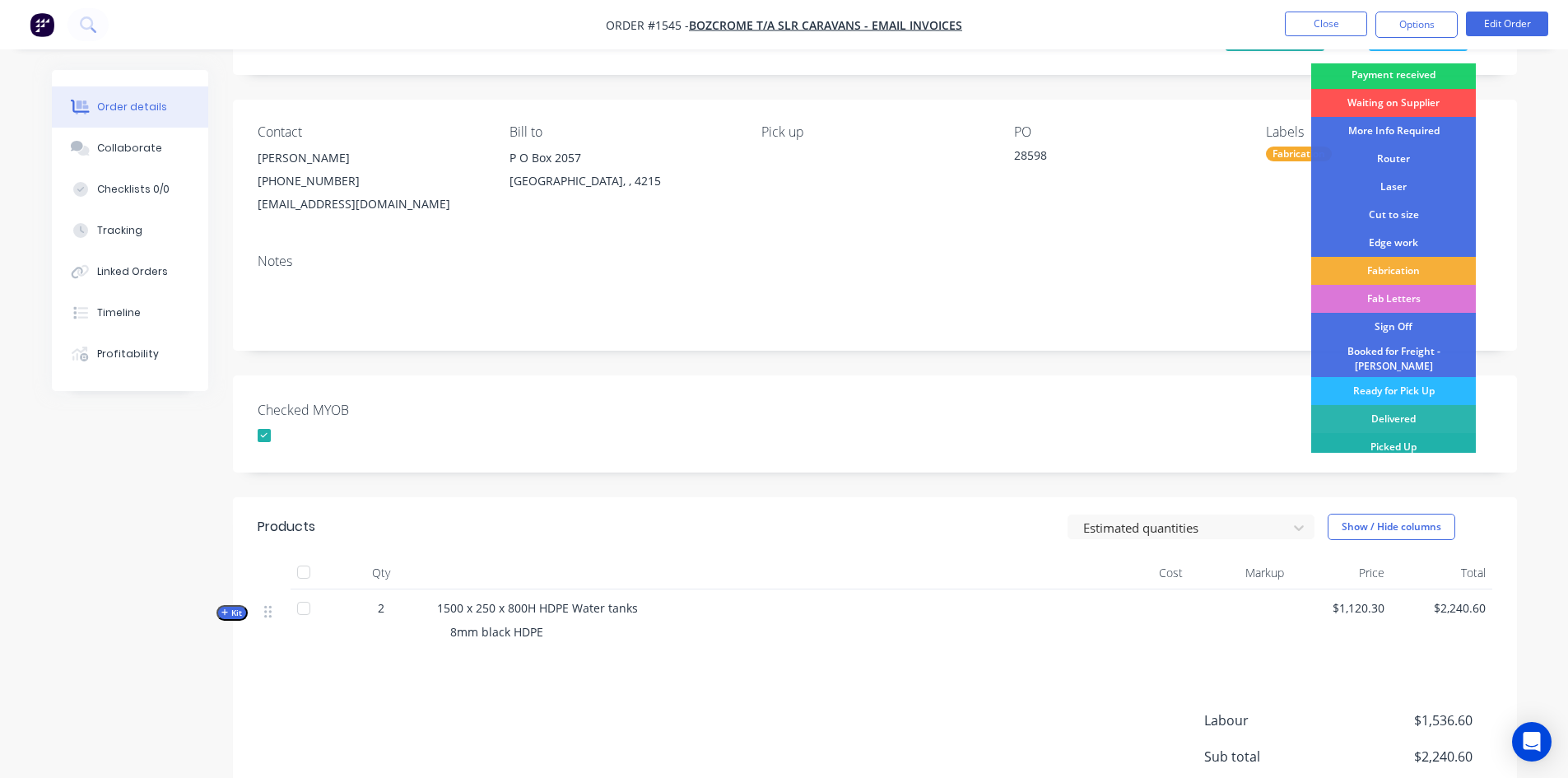
click at [1401, 439] on div "Picked Up" at bounding box center [1393, 447] width 165 height 28
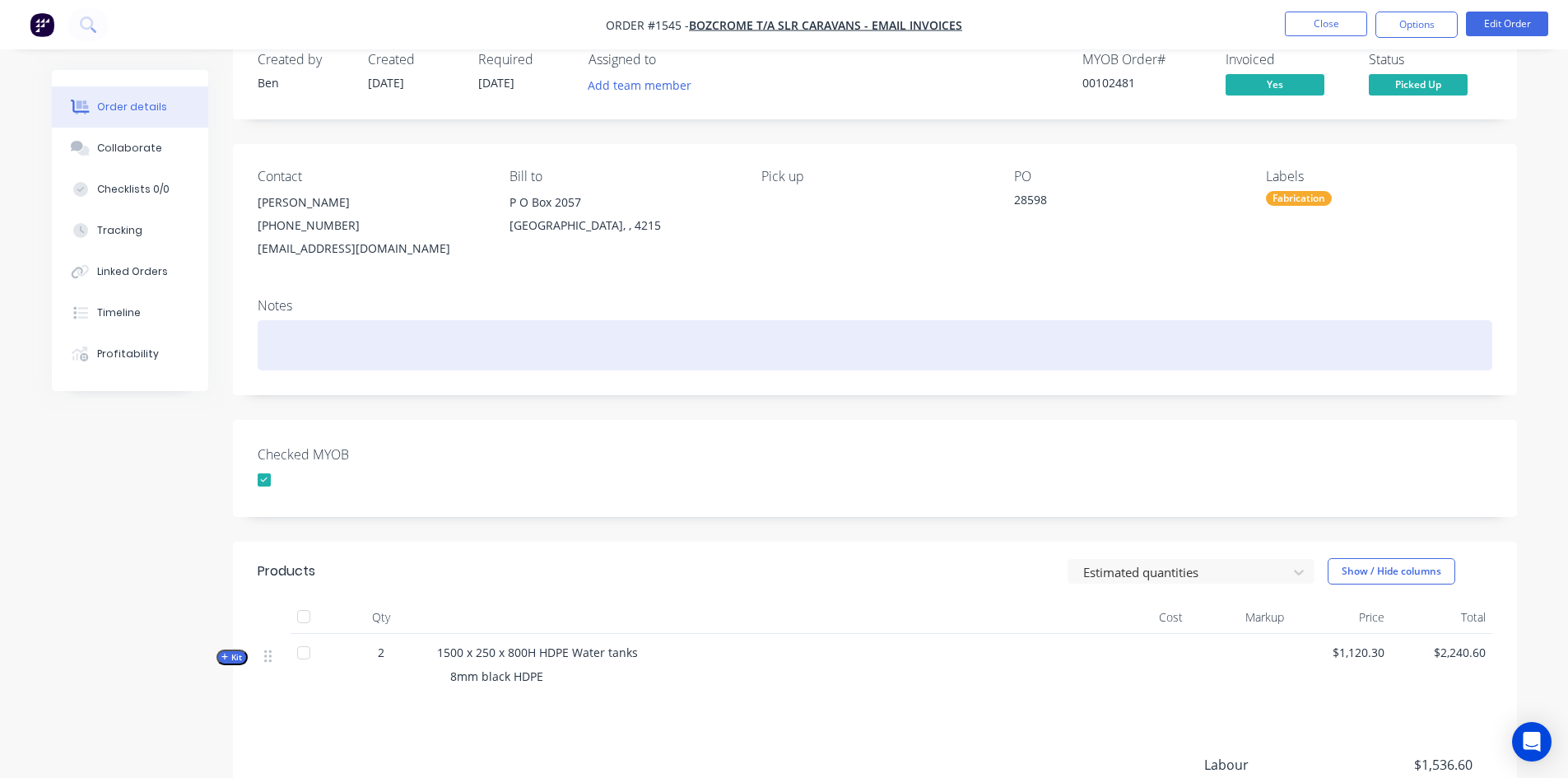
scroll to position [0, 0]
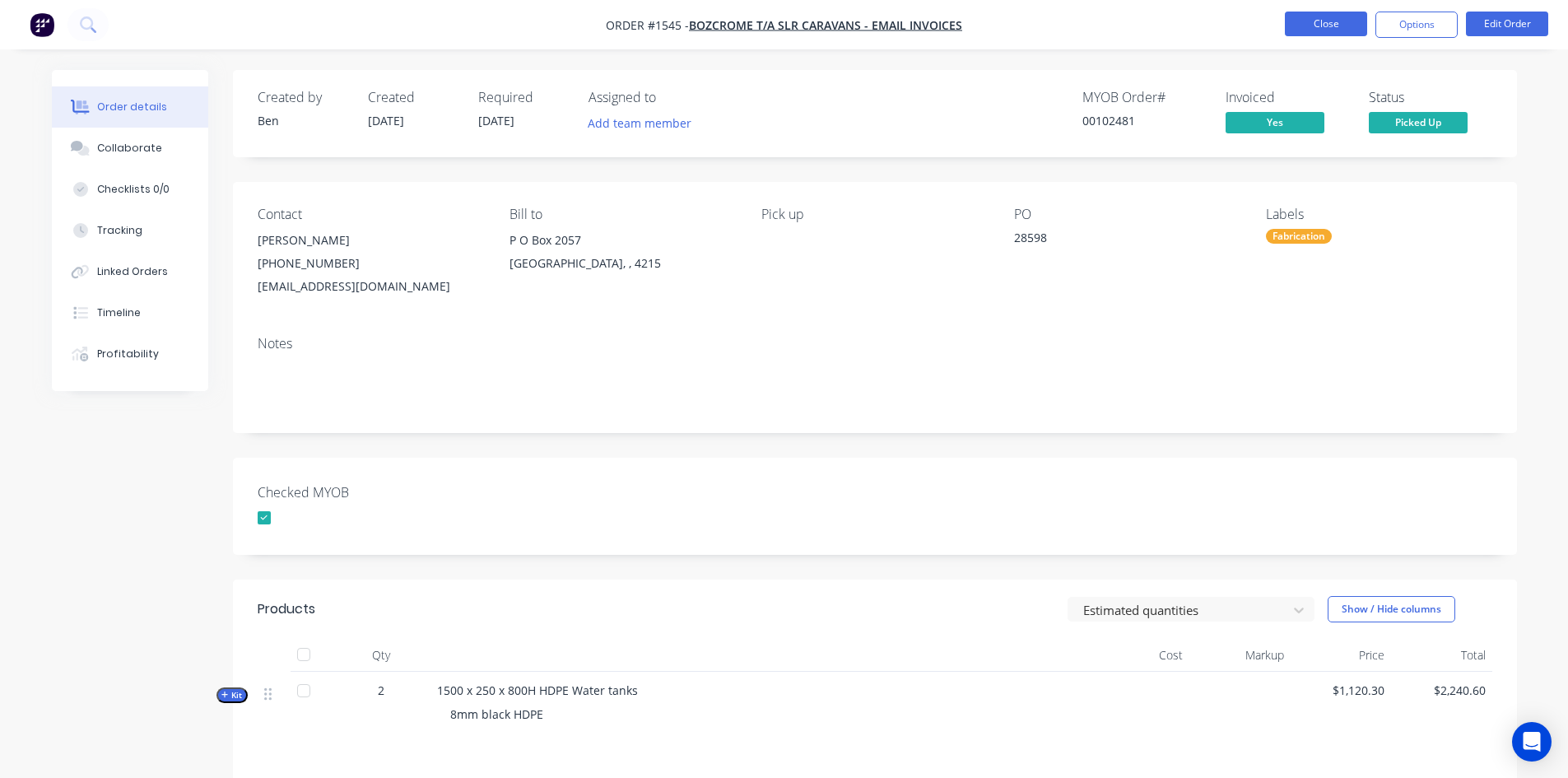
click at [1301, 17] on button "Close" at bounding box center [1325, 24] width 82 height 25
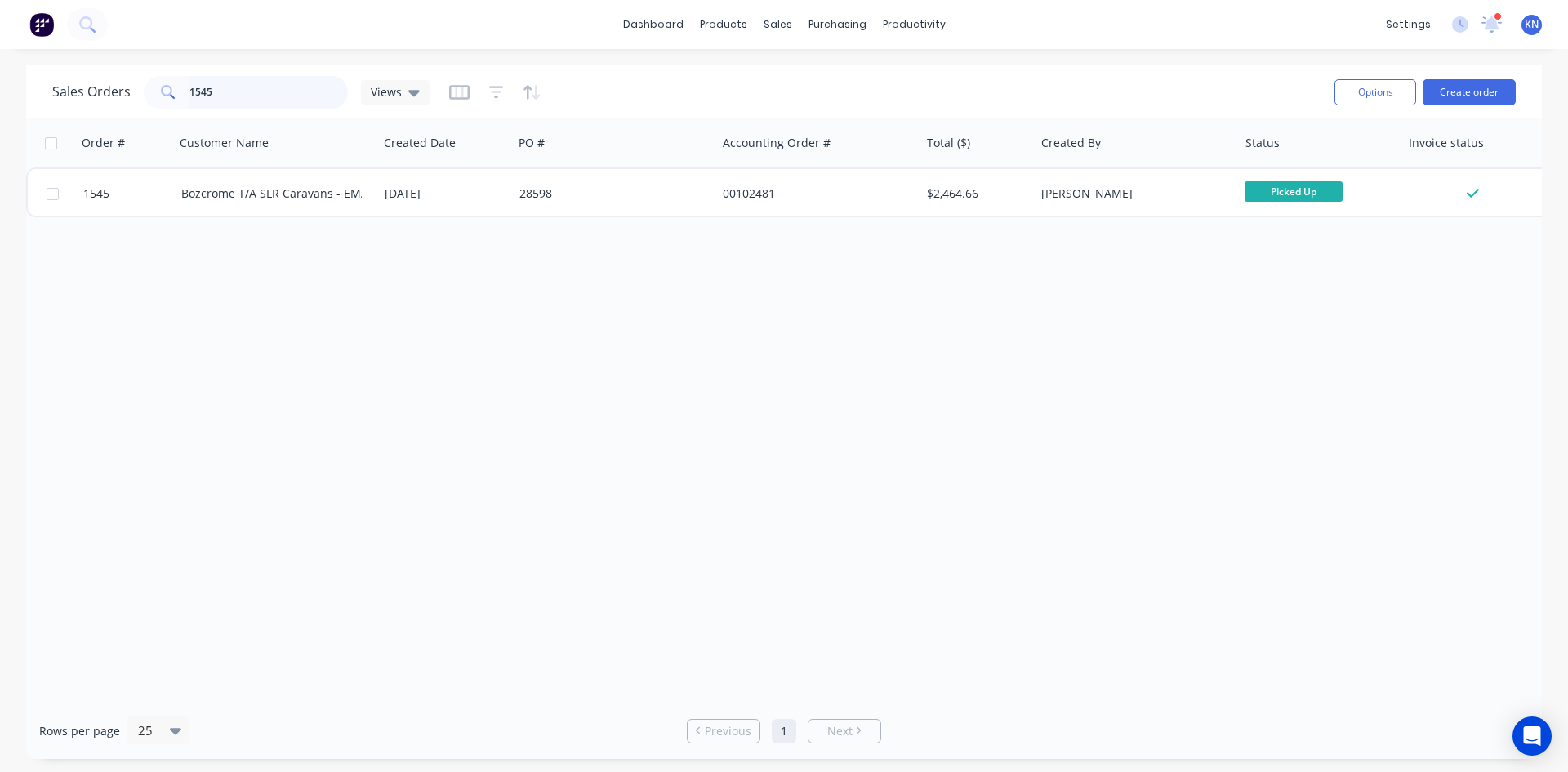
click at [258, 106] on input "1545" at bounding box center [268, 93] width 159 height 32
type input "1"
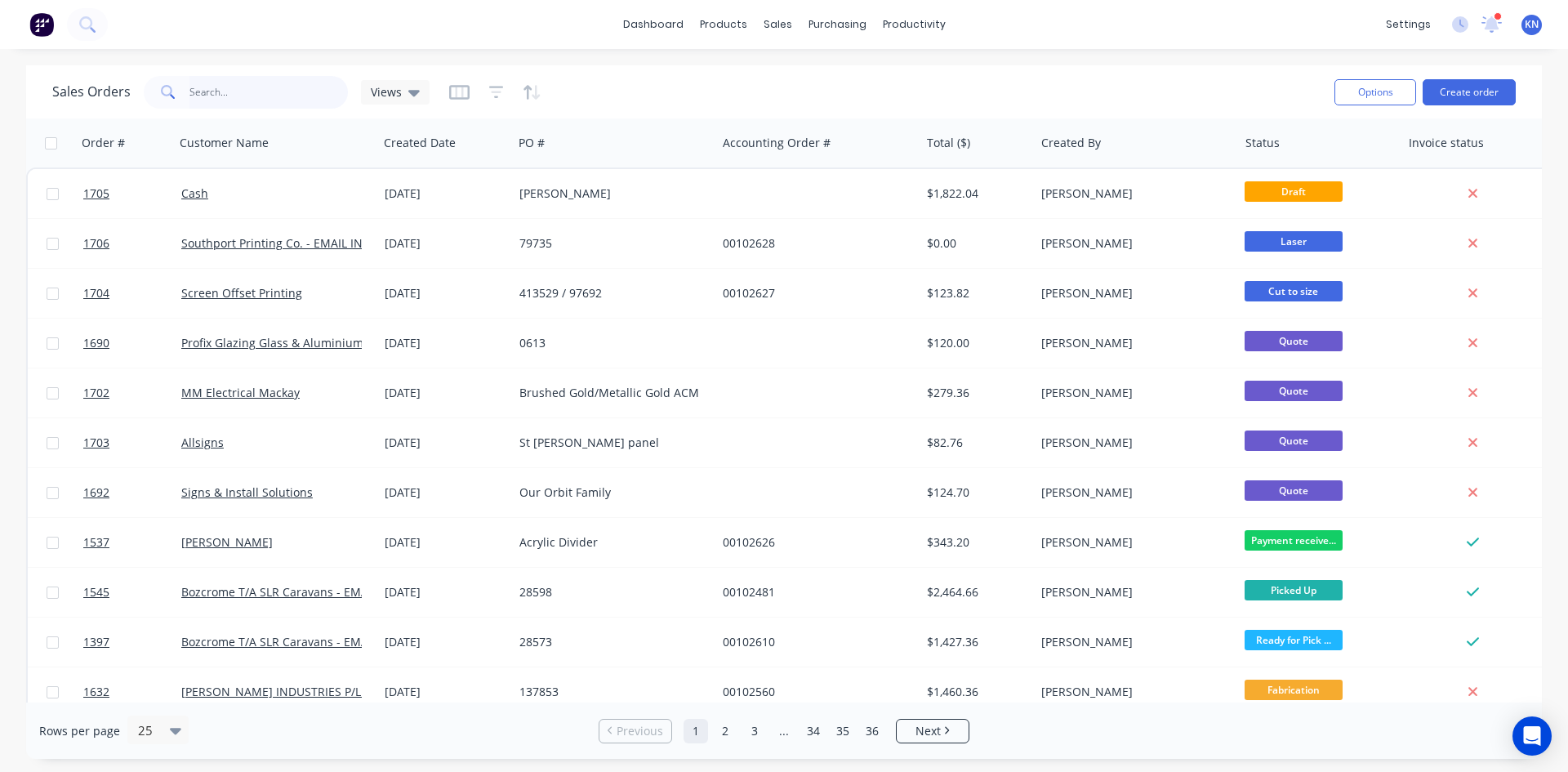
drag, startPoint x: 262, startPoint y: 96, endPoint x: 231, endPoint y: 63, distance: 45.3
click at [262, 96] on input "text" at bounding box center [268, 93] width 159 height 32
type input "1507"
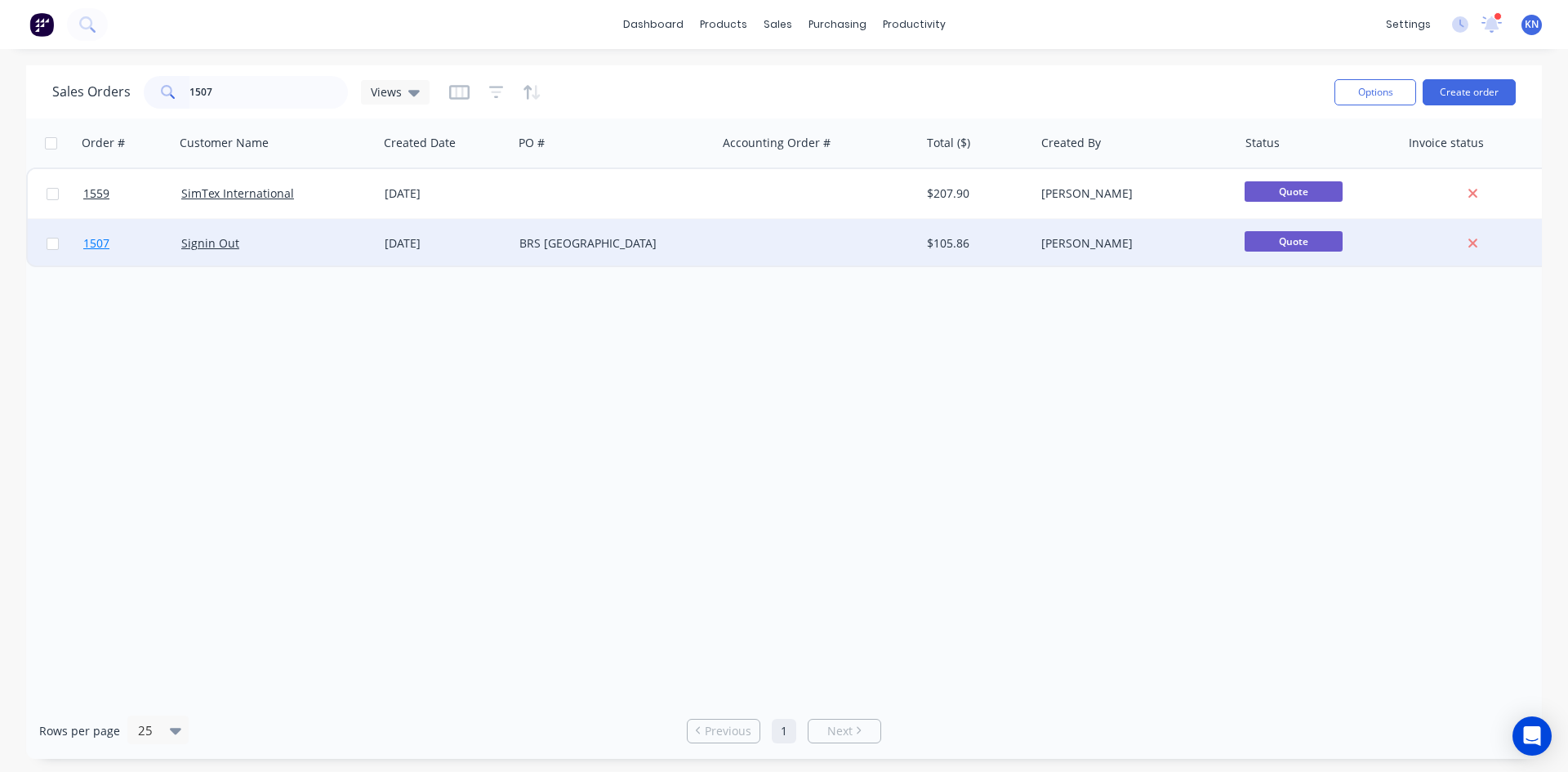
click at [102, 240] on span "1507" at bounding box center [95, 243] width 26 height 16
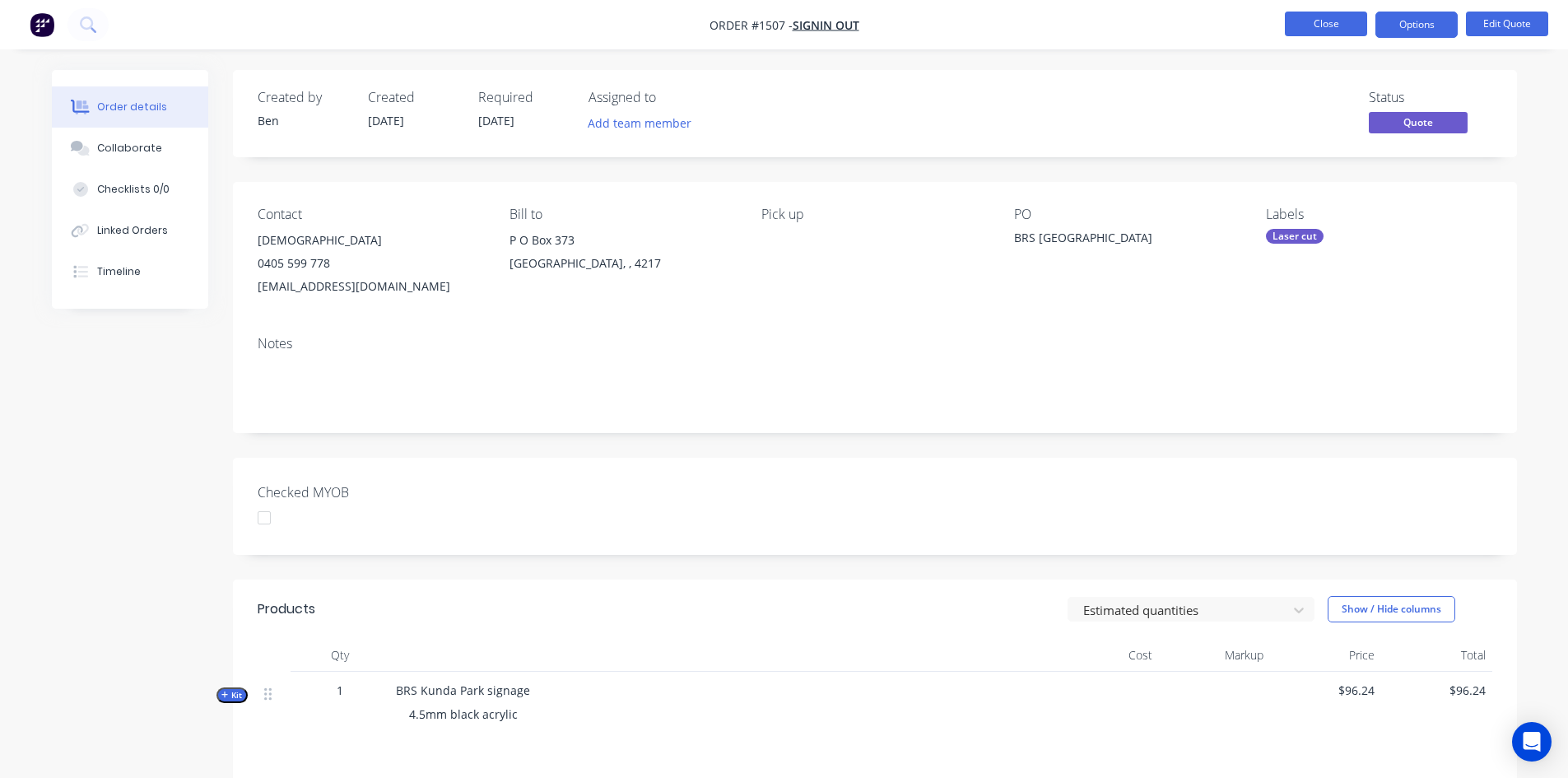
click at [1332, 17] on button "Close" at bounding box center [1325, 24] width 82 height 25
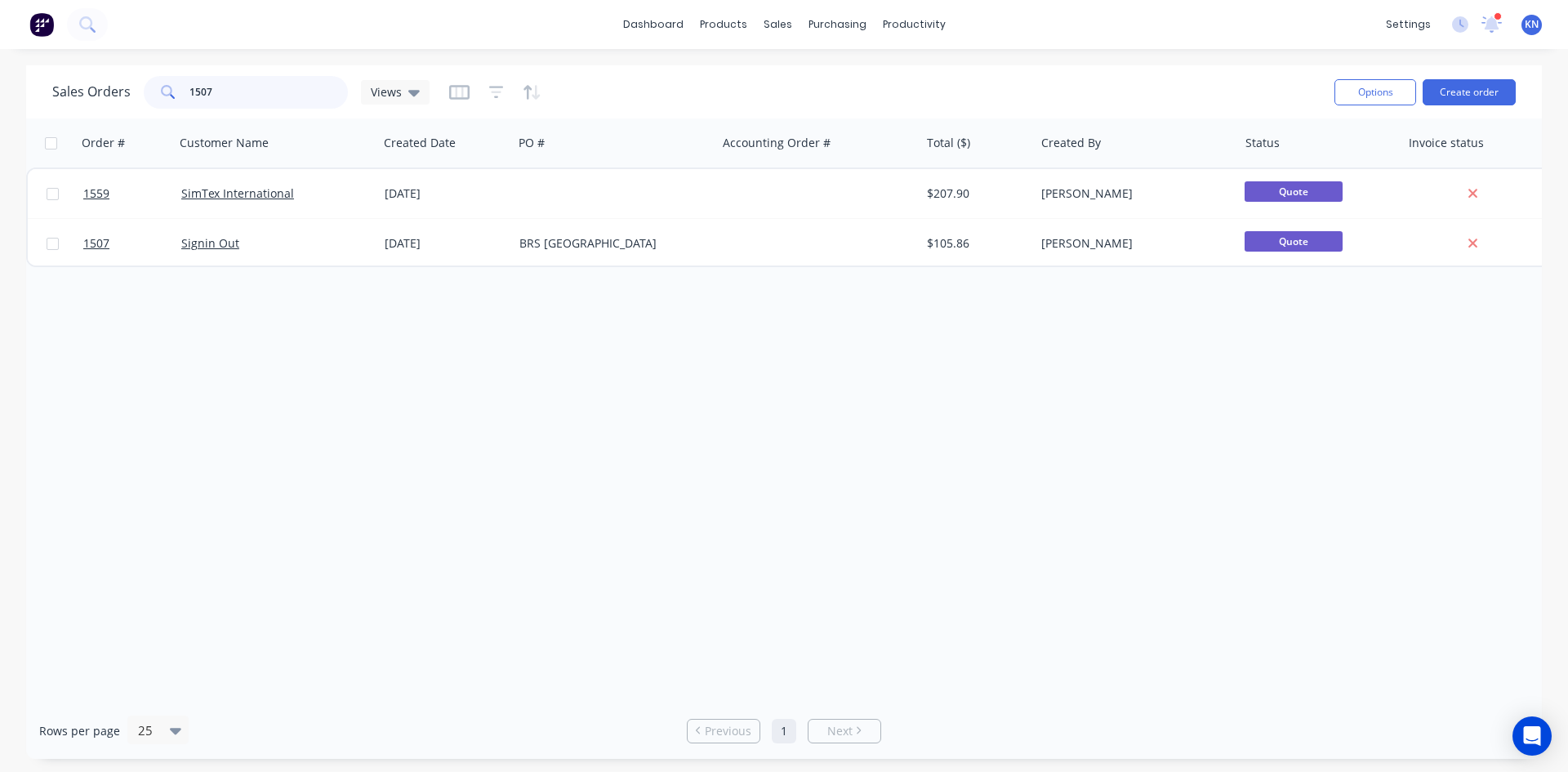
click at [257, 95] on input "1507" at bounding box center [268, 93] width 159 height 32
type input "1"
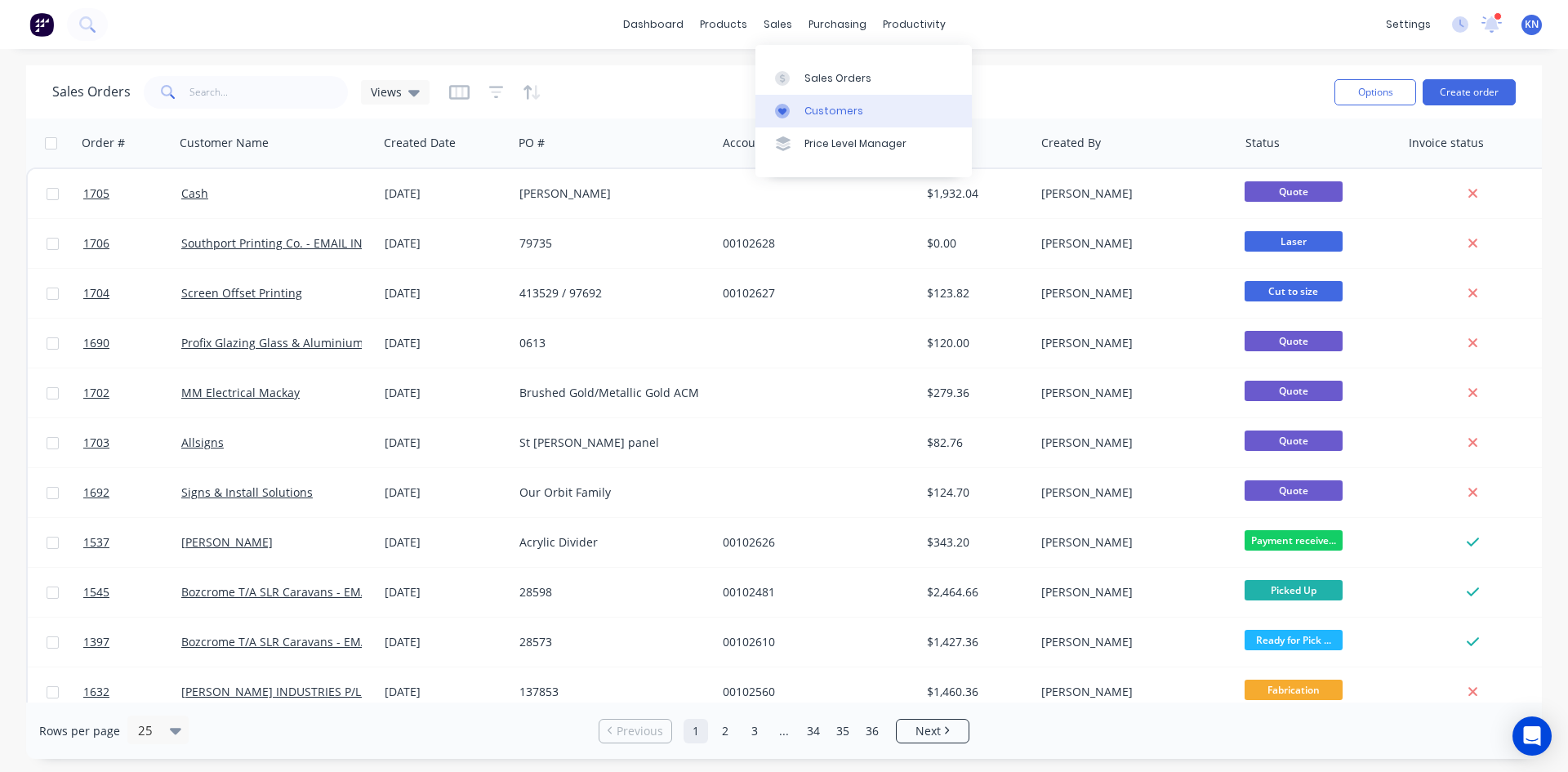
click at [821, 112] on div "Customers" at bounding box center [834, 111] width 59 height 14
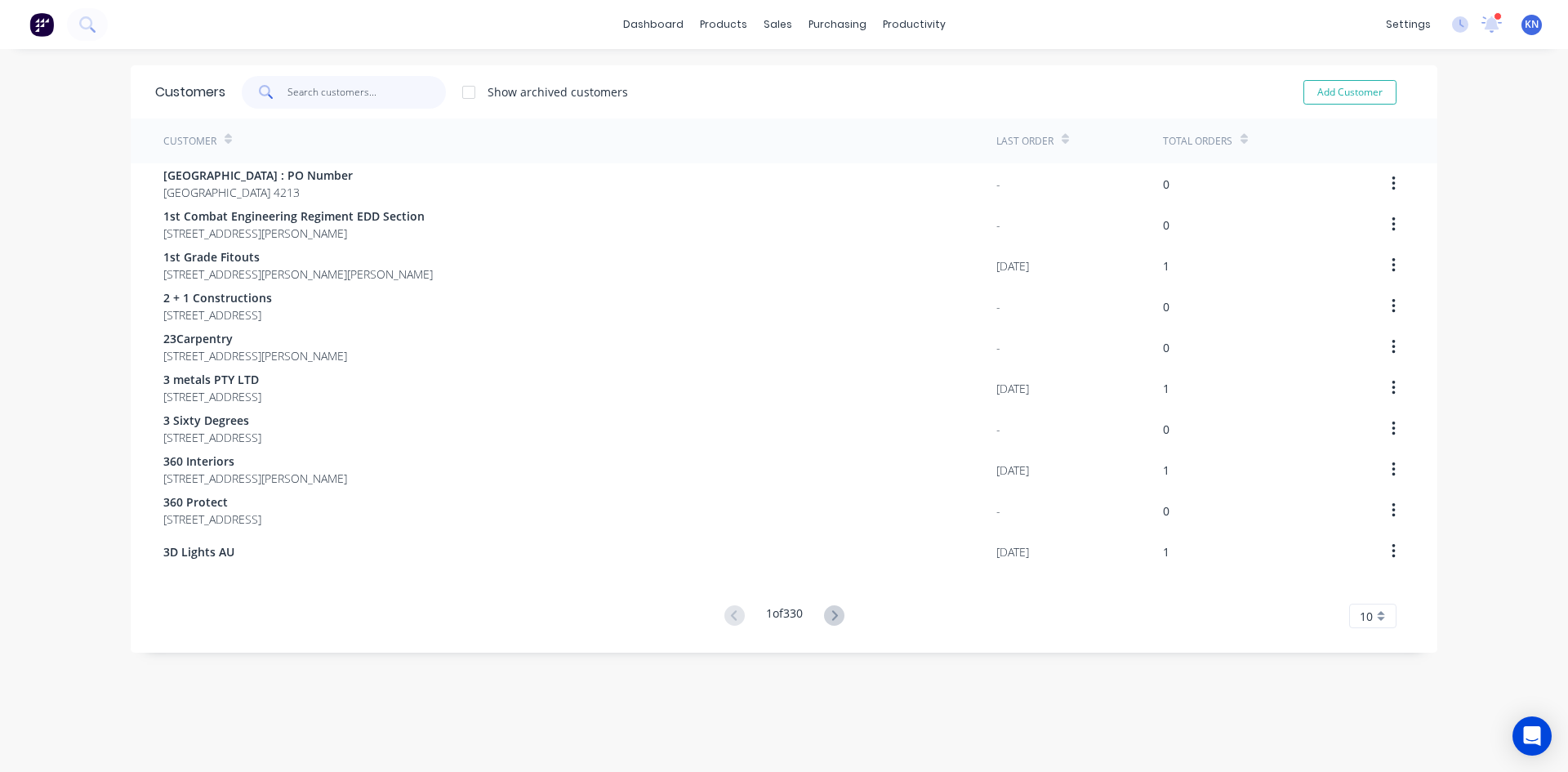
click at [347, 81] on input "text" at bounding box center [367, 93] width 159 height 32
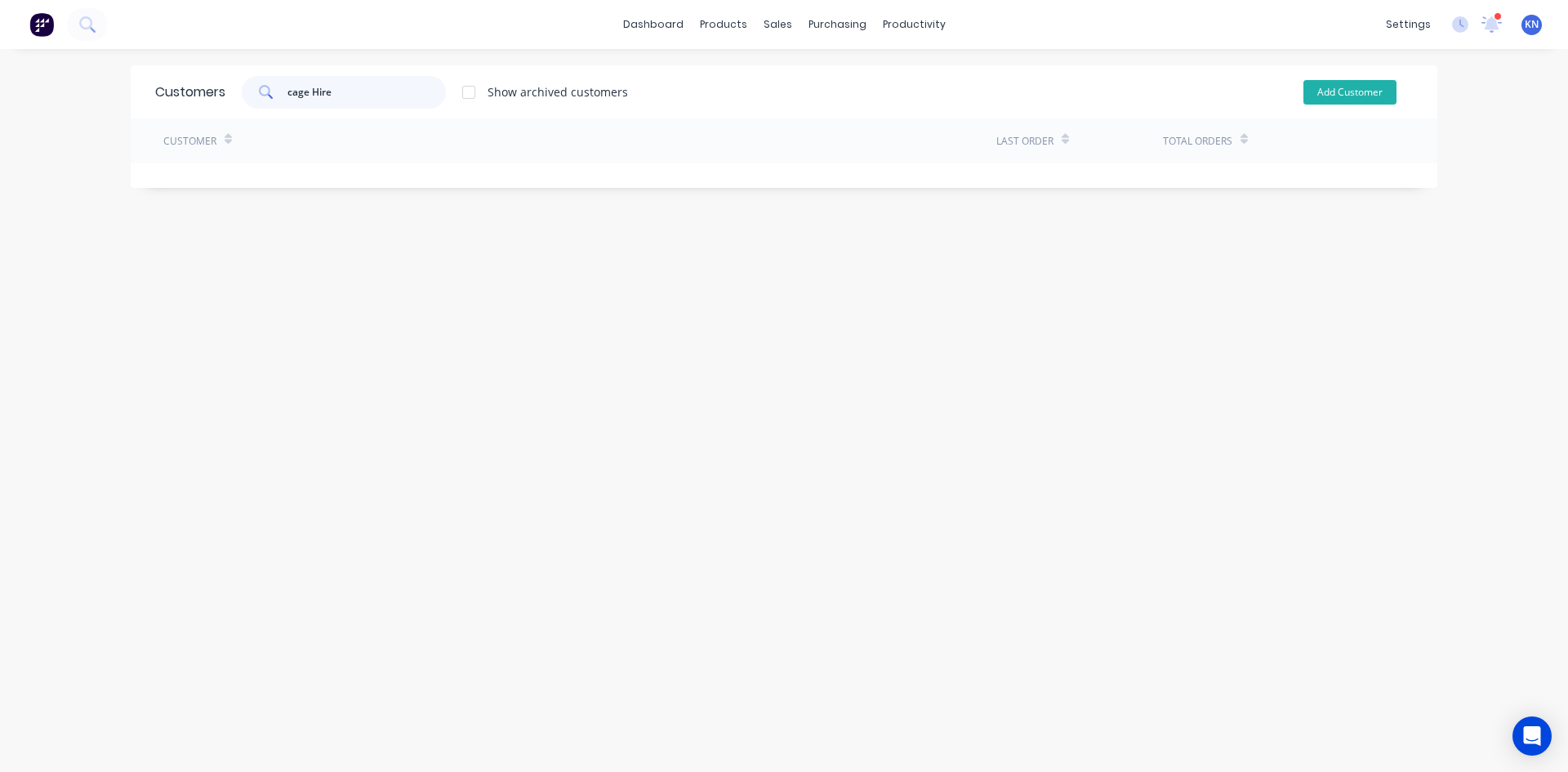
type input "cage Hire"
click at [1340, 92] on button "Add Customer" at bounding box center [1349, 93] width 93 height 25
select select "AU"
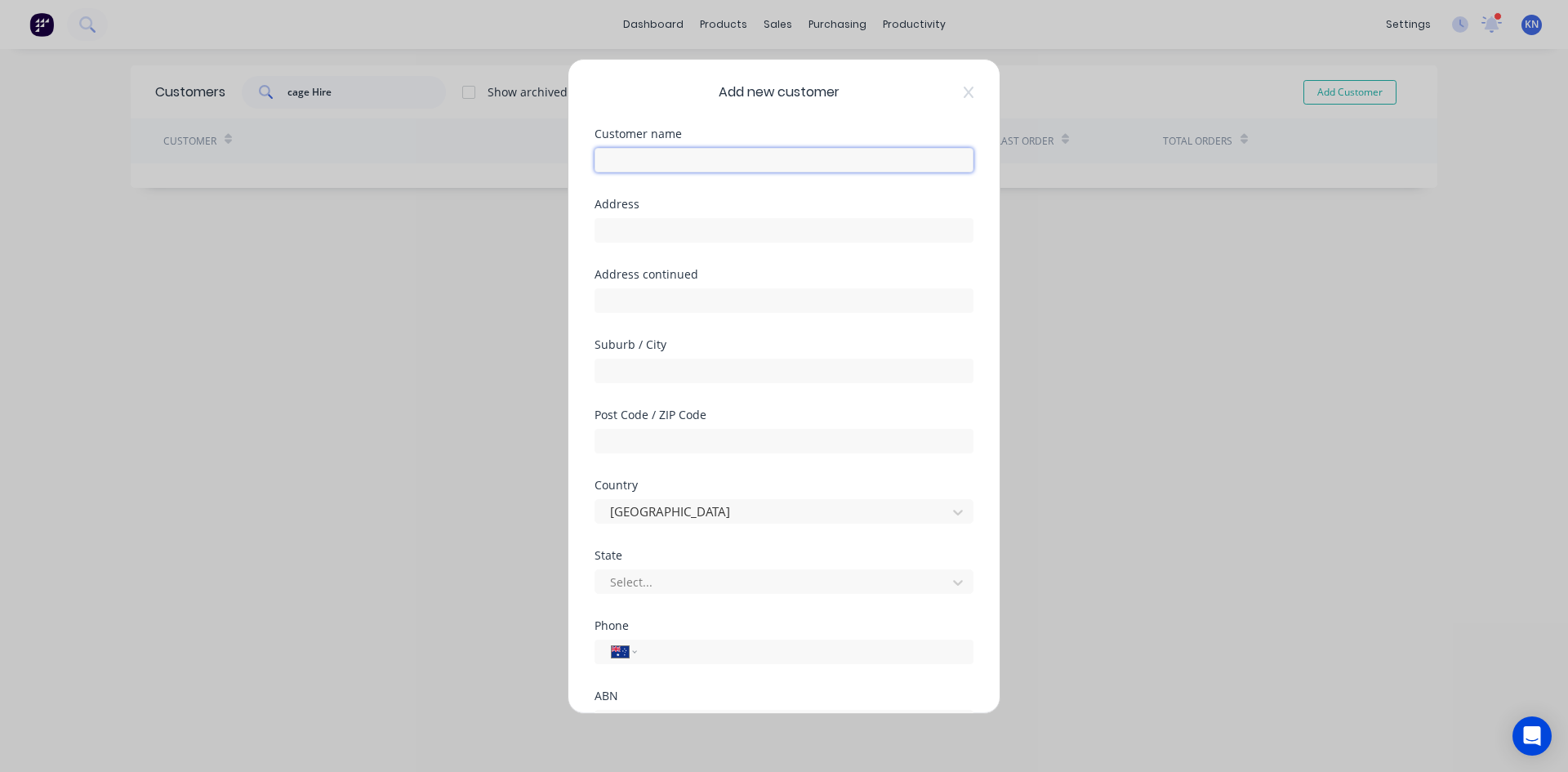
click at [767, 156] on input "text" at bounding box center [783, 161] width 379 height 25
type input "Cage Hire"
click at [638, 581] on div at bounding box center [773, 581] width 329 height 20
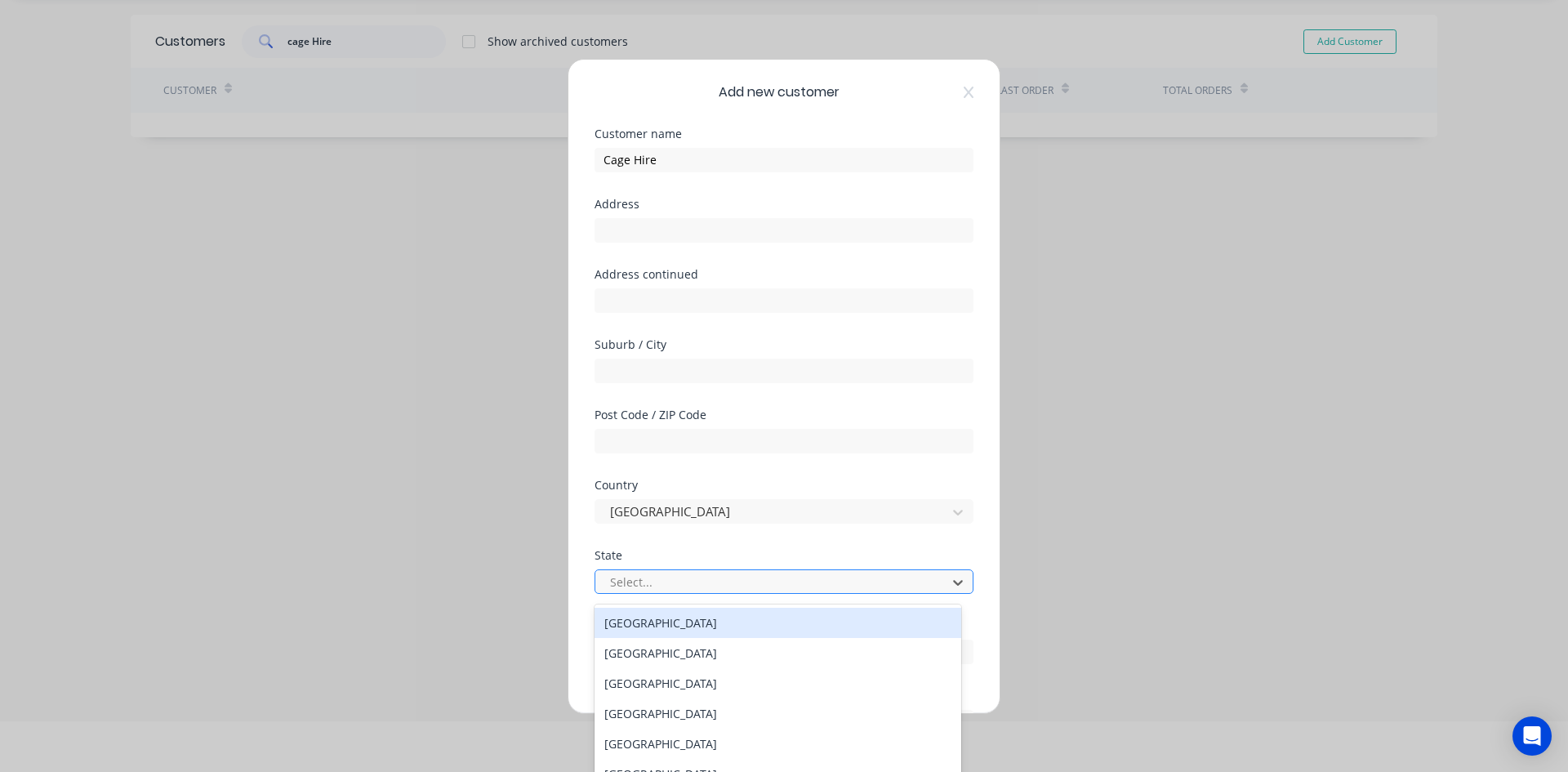
scroll to position [55, 0]
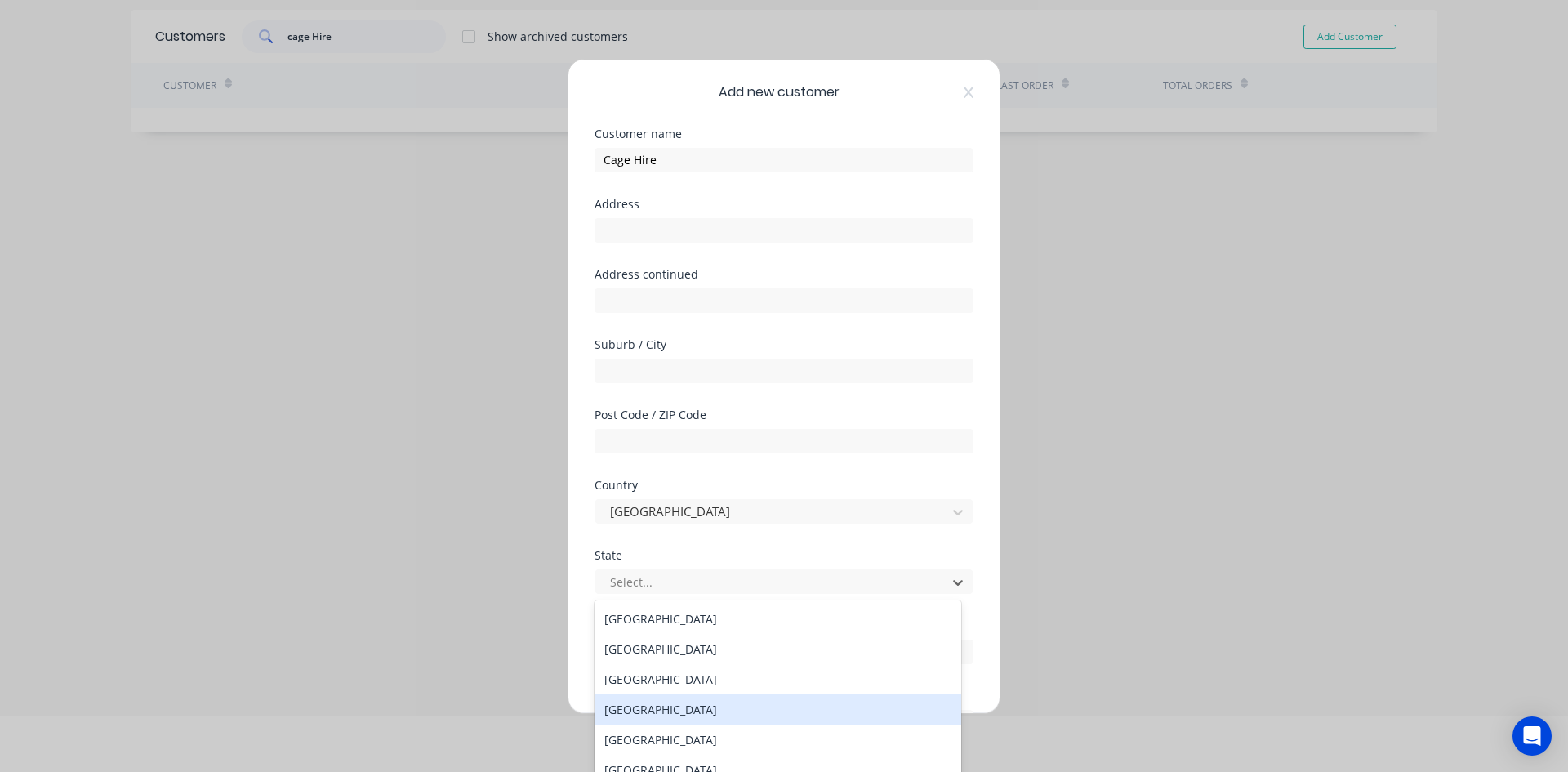
click at [641, 712] on div "Queensland" at bounding box center [777, 710] width 367 height 31
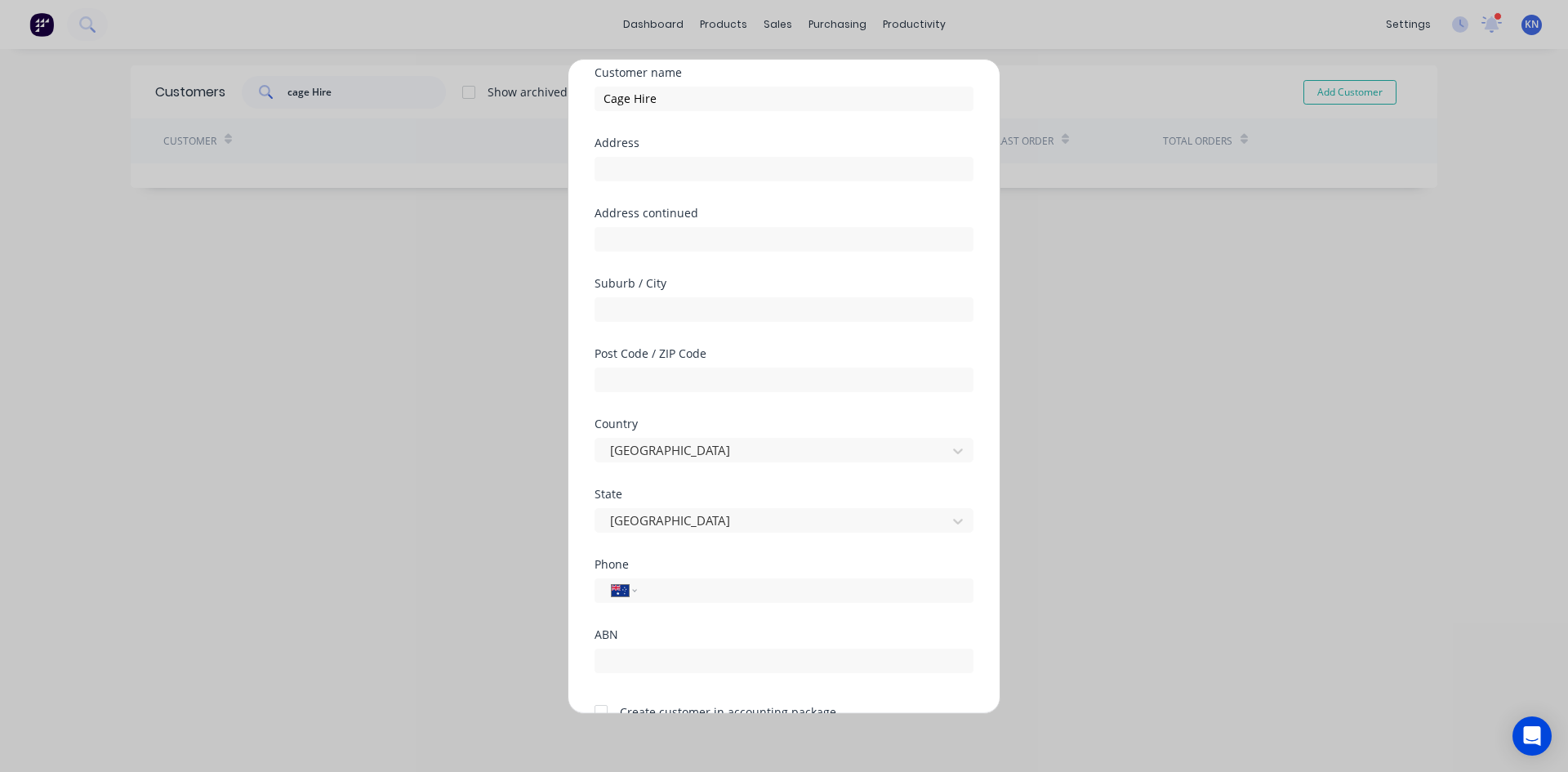
scroll to position [143, 0]
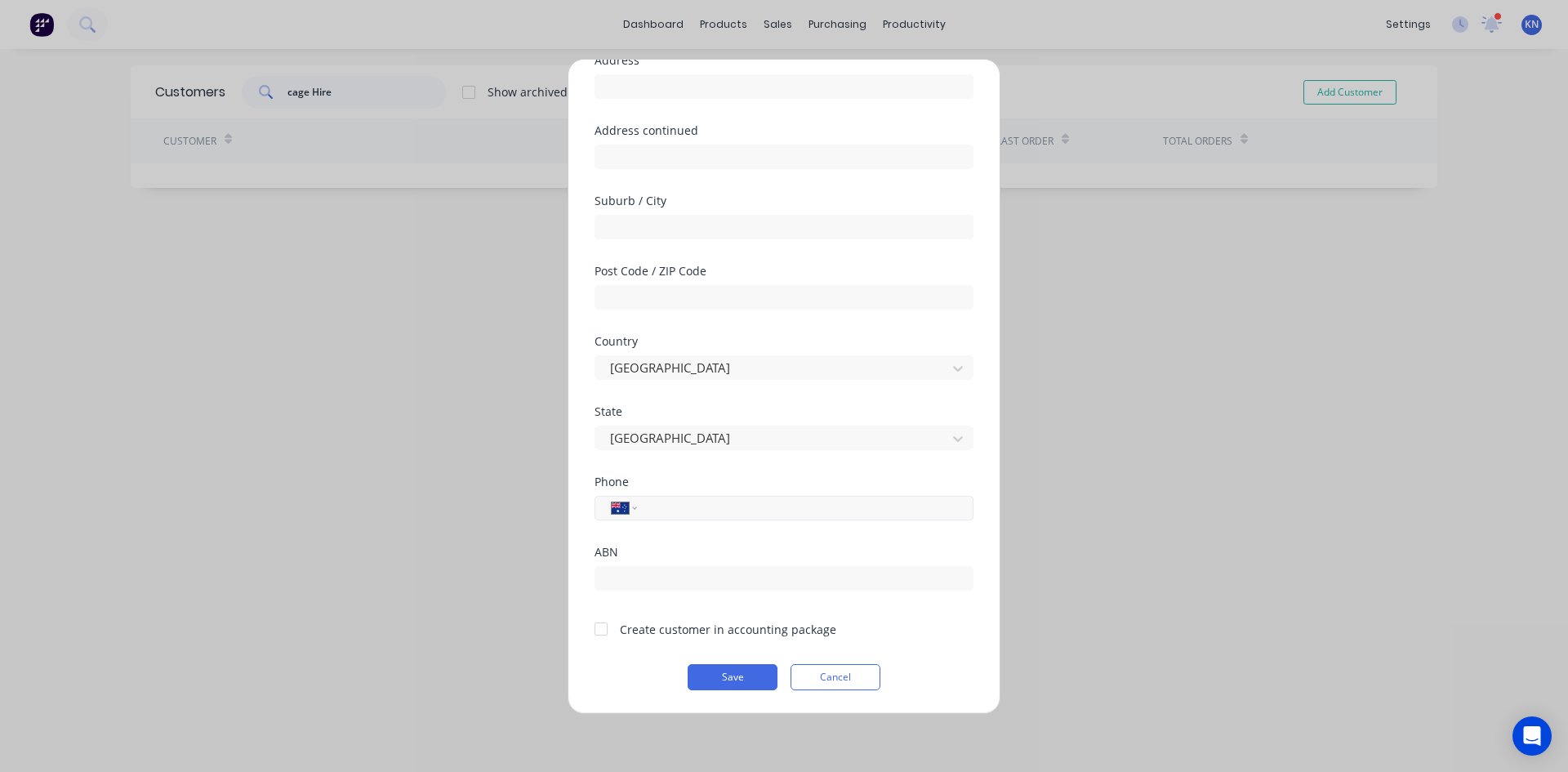
click at [676, 511] on input "tel" at bounding box center [802, 508] width 307 height 19
type input "0410 630 004"
click at [601, 626] on div at bounding box center [601, 629] width 32 height 32
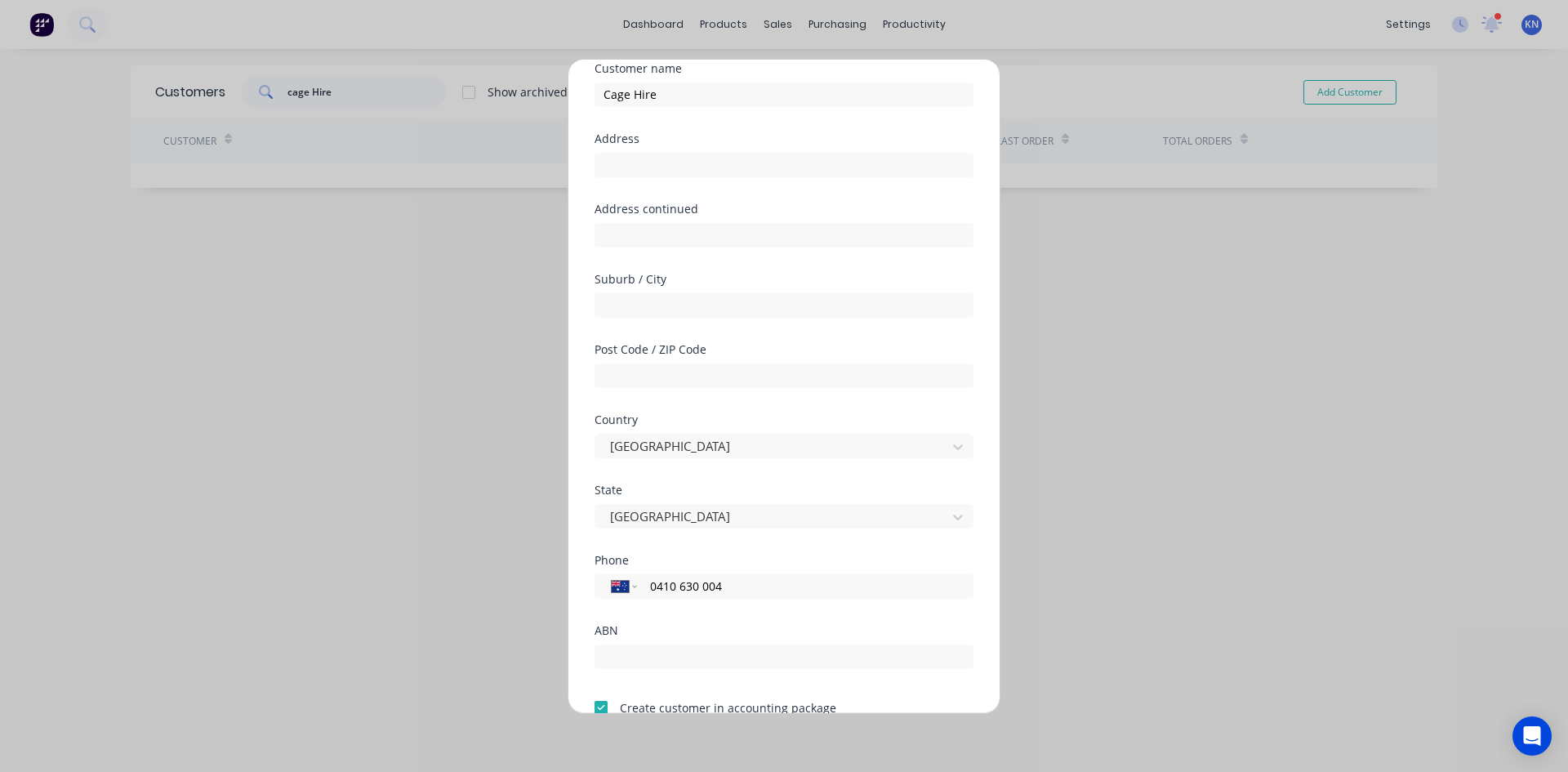
scroll to position [0, 0]
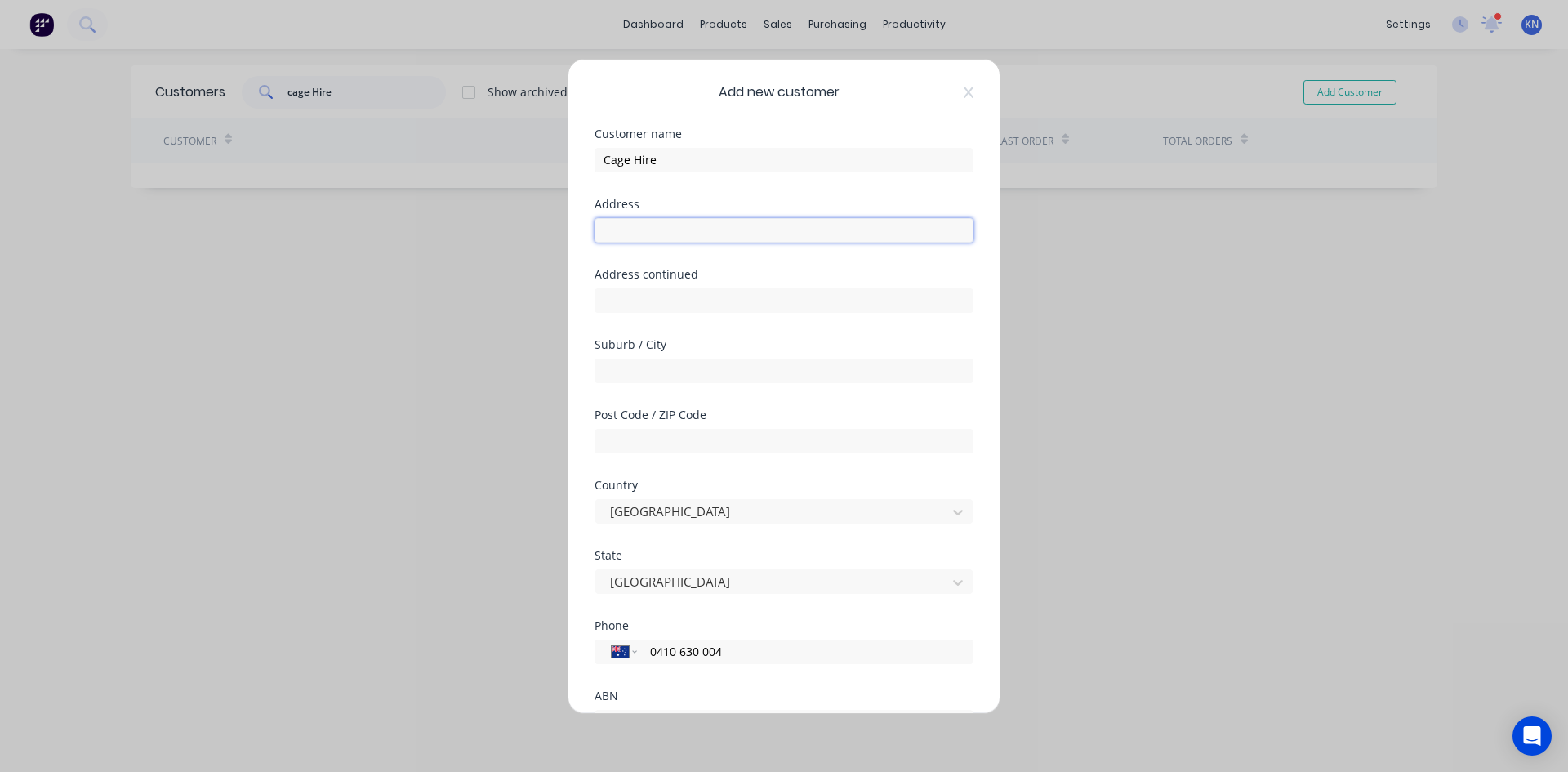
click at [654, 228] on input "text" at bounding box center [783, 230] width 379 height 25
type input "PO Box 2134"
click at [683, 371] on input "text" at bounding box center [783, 371] width 379 height 25
click at [612, 369] on input "NErang DC" at bounding box center [783, 371] width 379 height 25
type input "Nerang DC"
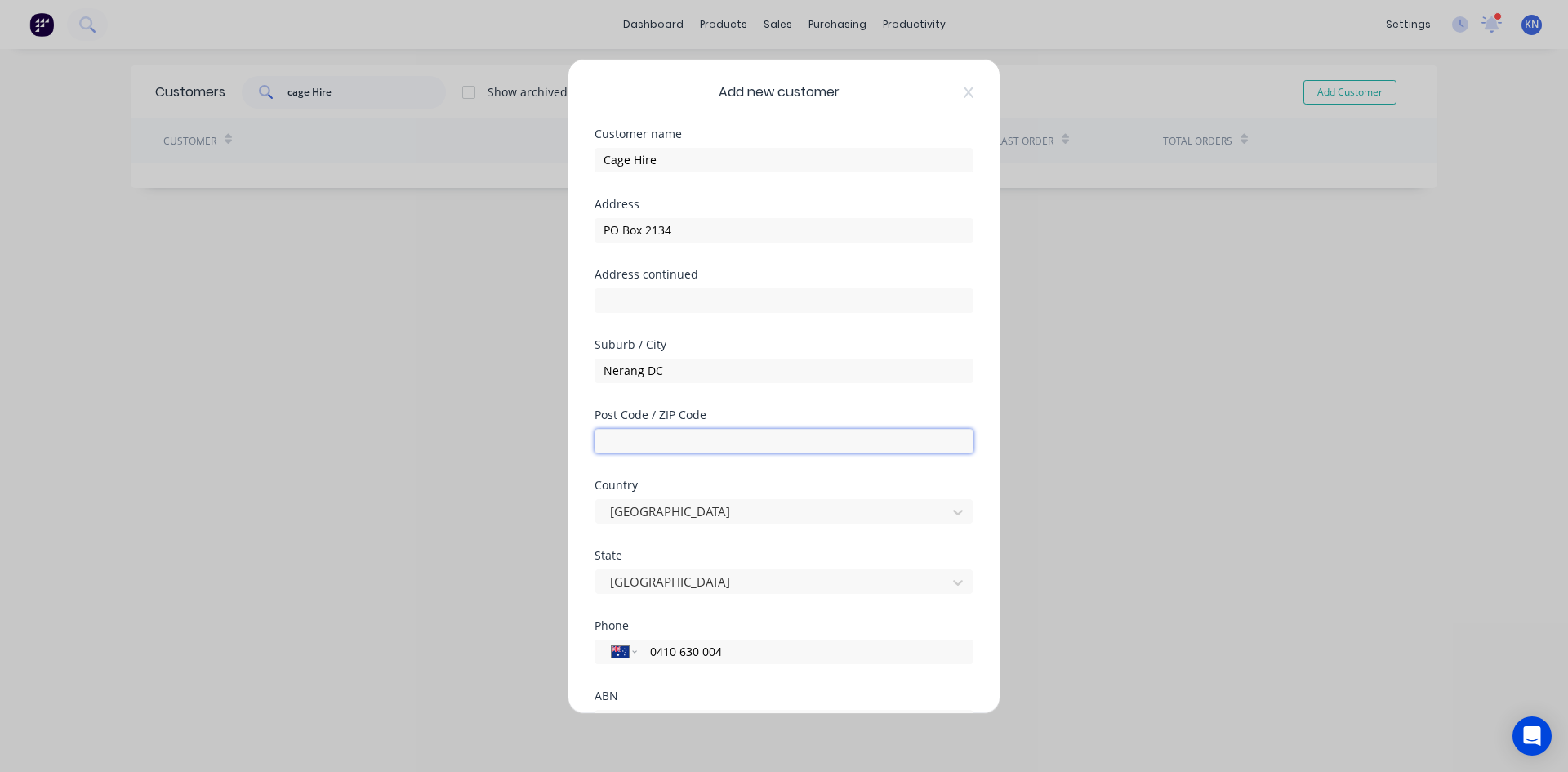
click at [620, 444] on input "text" at bounding box center [783, 441] width 379 height 25
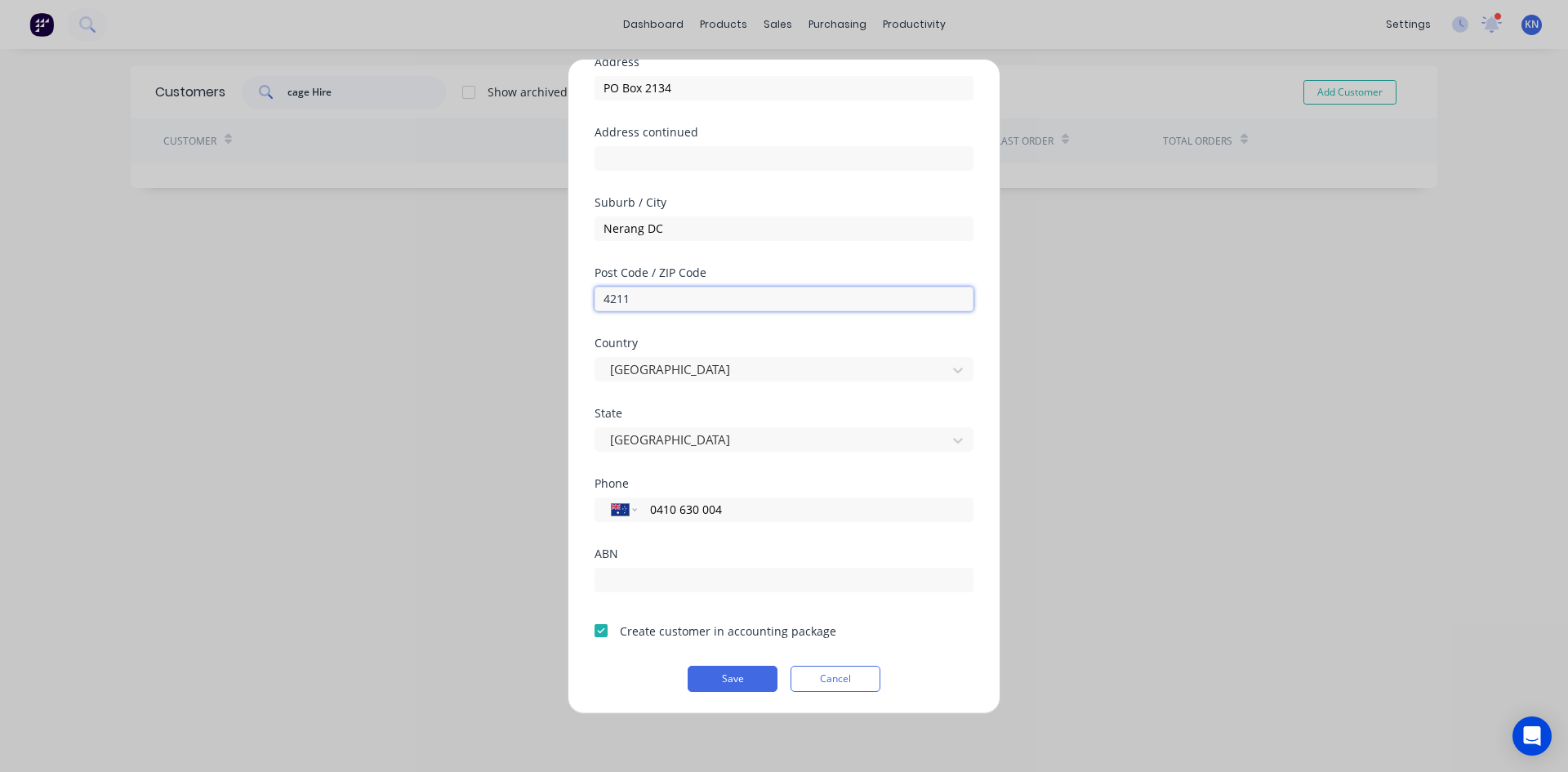
scroll to position [143, 0]
type input "4211"
click at [734, 672] on button "Save" at bounding box center [732, 676] width 90 height 26
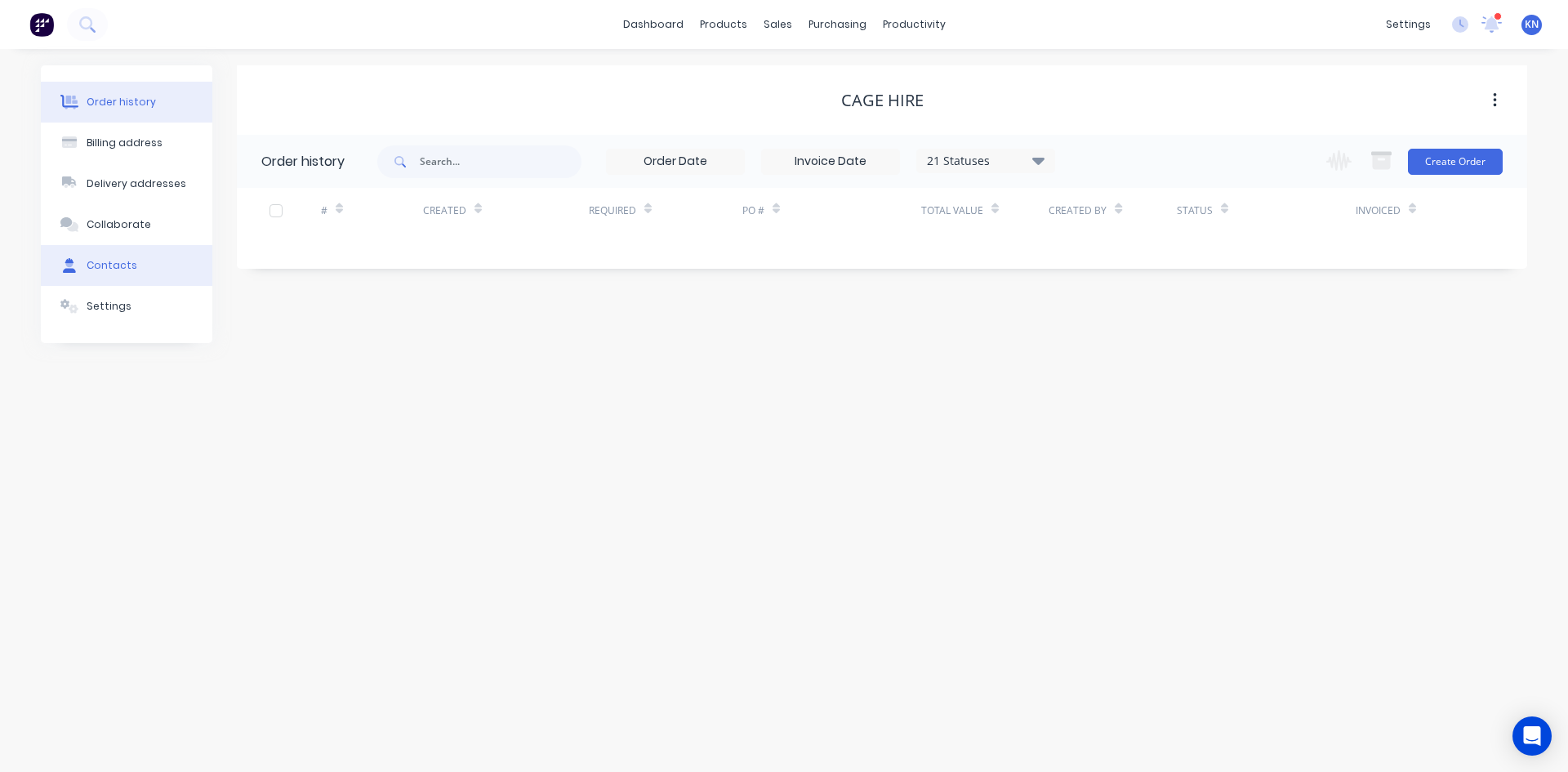
click at [99, 271] on div "Contacts" at bounding box center [112, 265] width 51 height 14
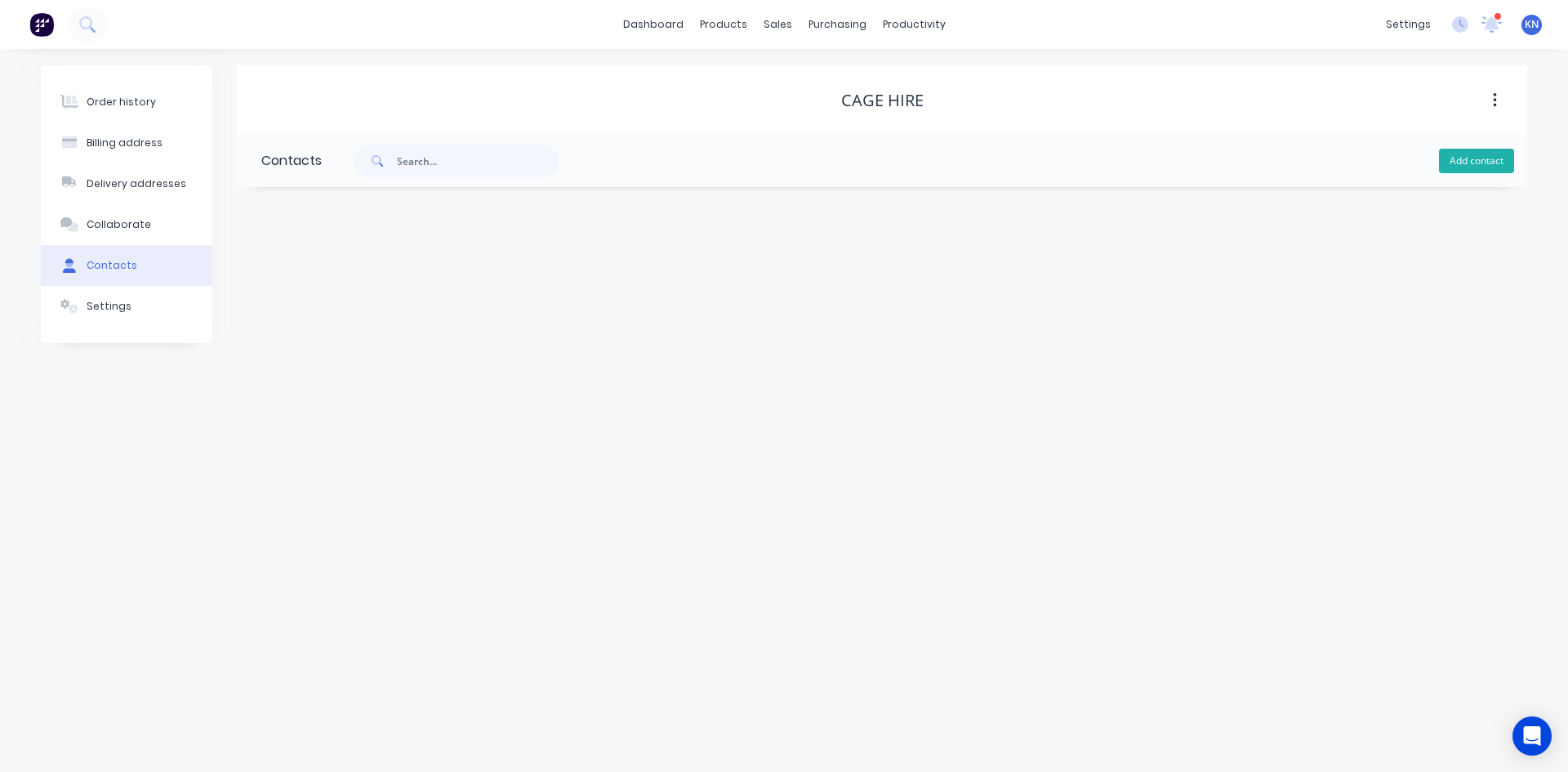
click at [1461, 158] on button "Add contact" at bounding box center [1476, 161] width 75 height 25
select select "AU"
click at [375, 275] on input "text" at bounding box center [395, 281] width 267 height 25
type input "[PERSON_NAME]"
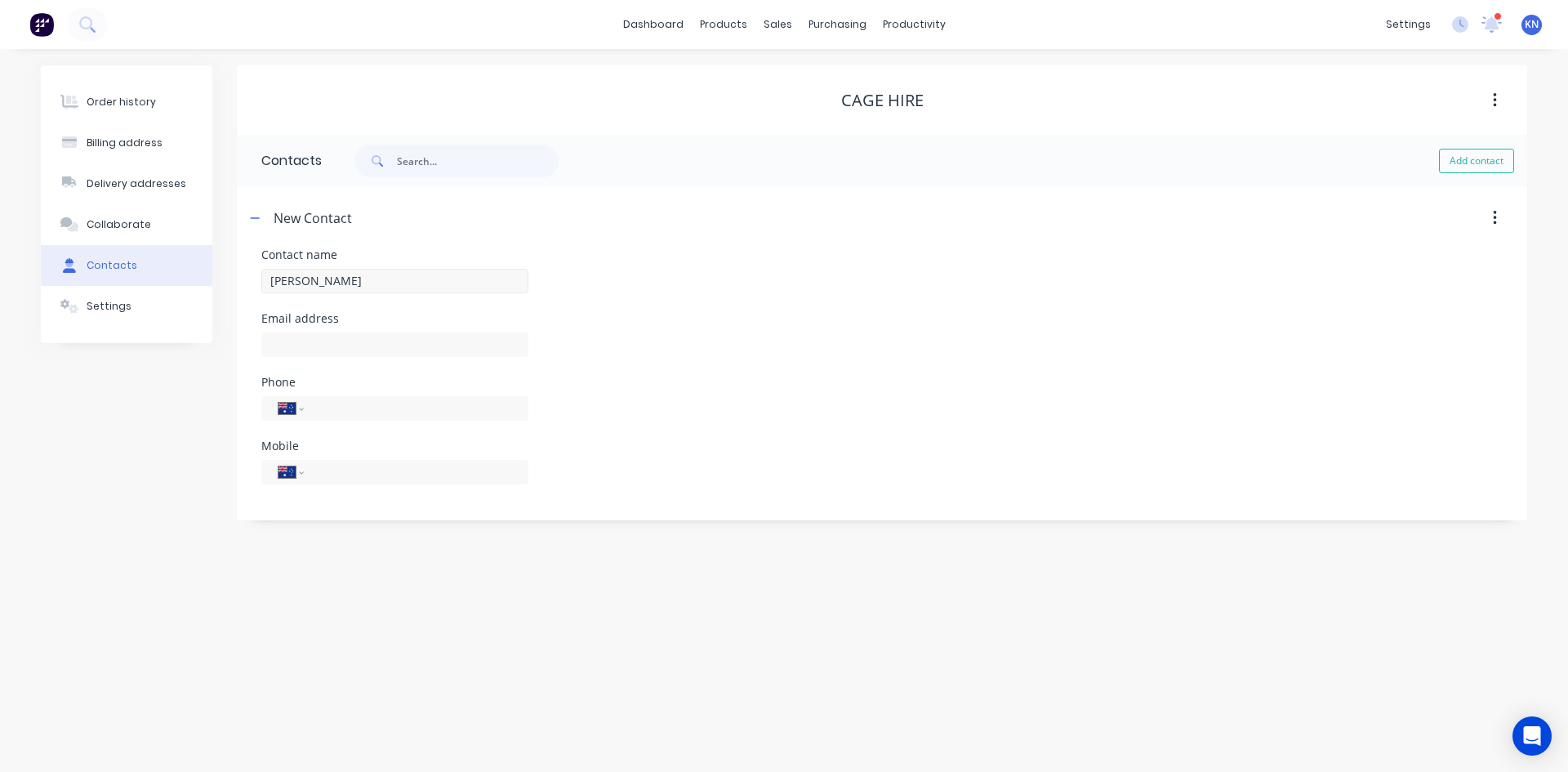
select select "AU"
click at [353, 335] on input "text" at bounding box center [395, 345] width 267 height 25
type input "info@cagehire.com.au"
drag, startPoint x: 390, startPoint y: 477, endPoint x: 408, endPoint y: 467, distance: 20.6
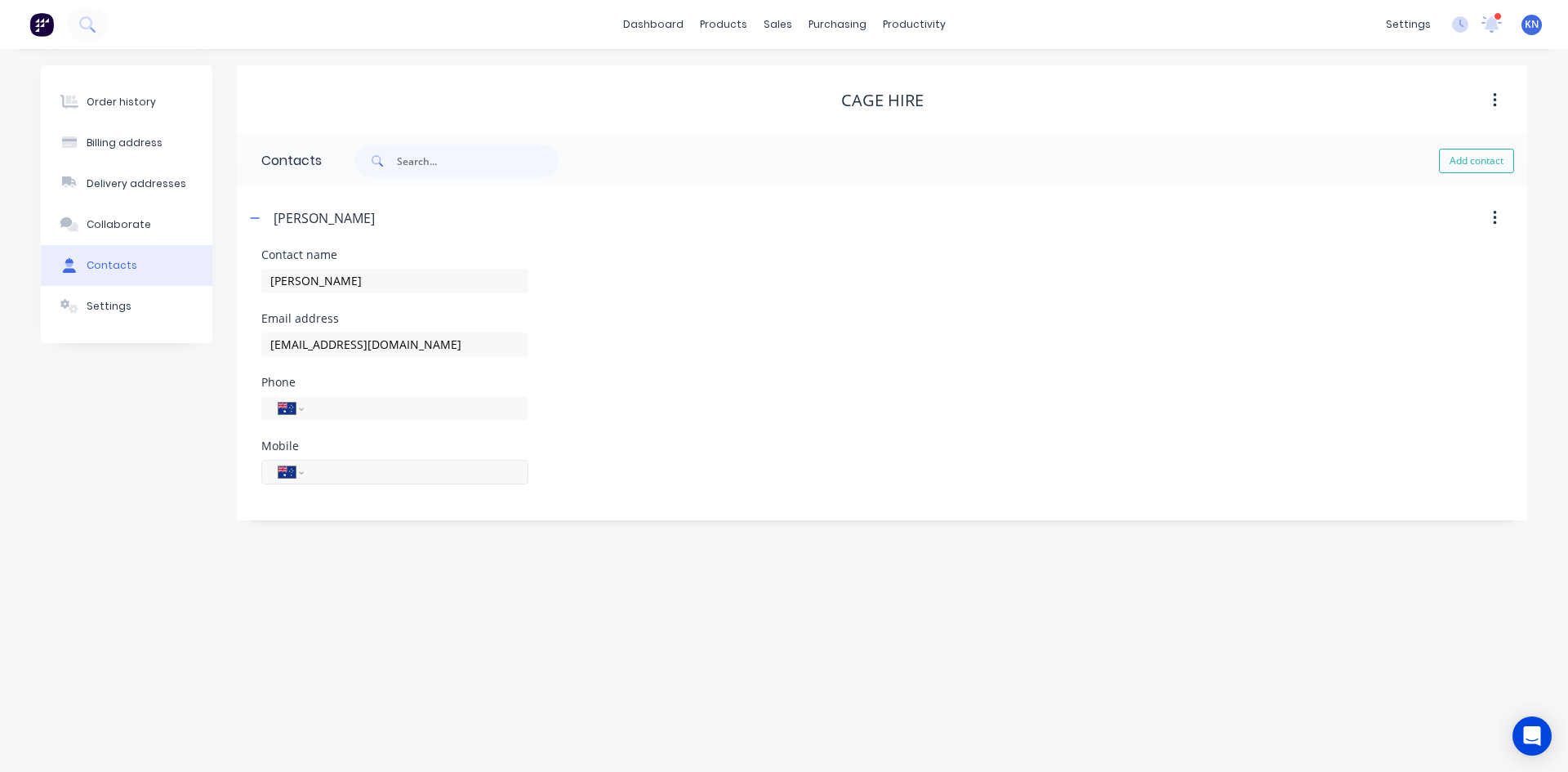
click at [392, 477] on input "tel" at bounding box center [413, 472] width 196 height 19
type input "0410 630 004"
click at [256, 220] on icon "button" at bounding box center [255, 218] width 10 height 11
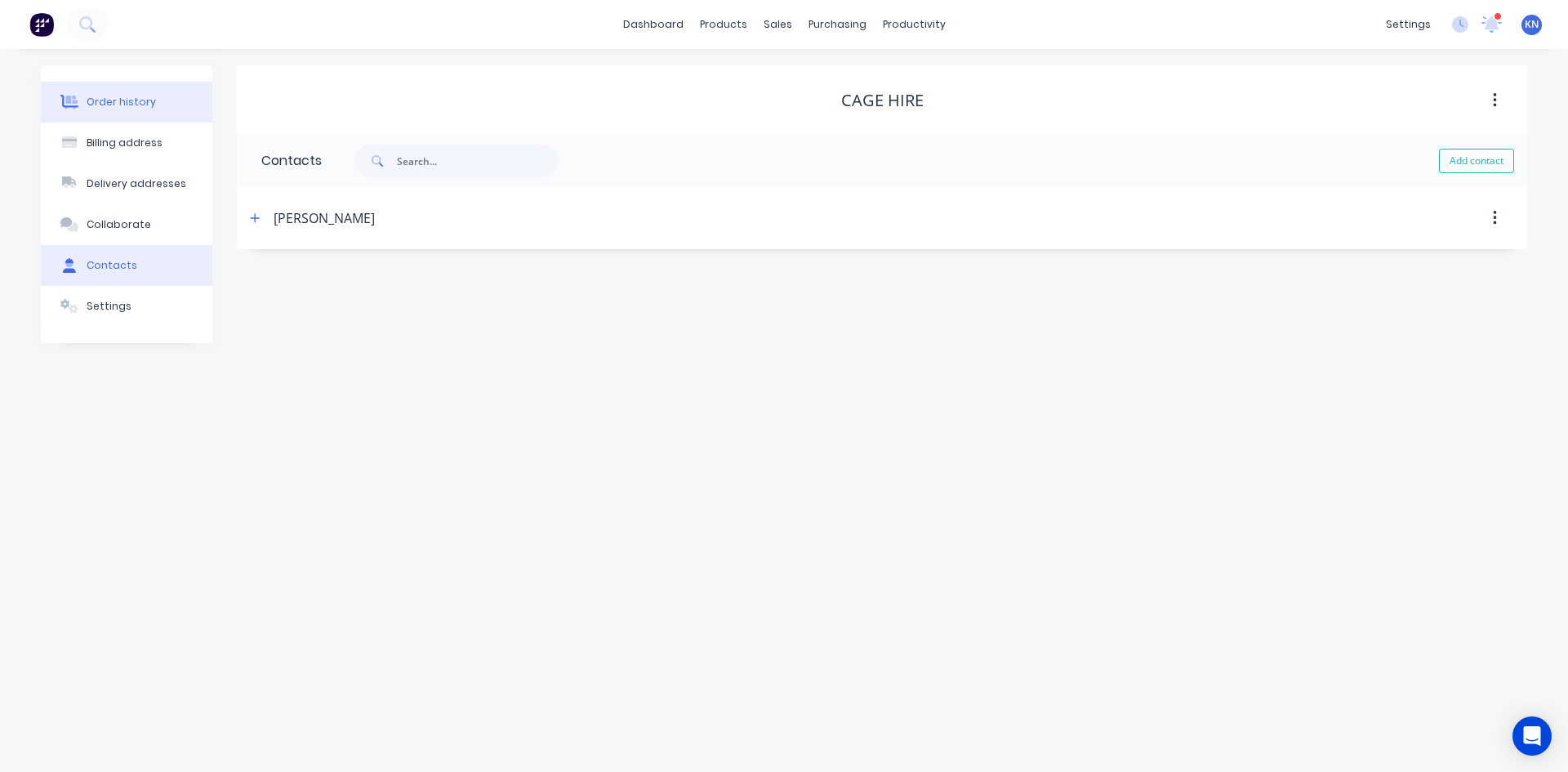
click at [135, 98] on div "Order history" at bounding box center [121, 101] width 70 height 14
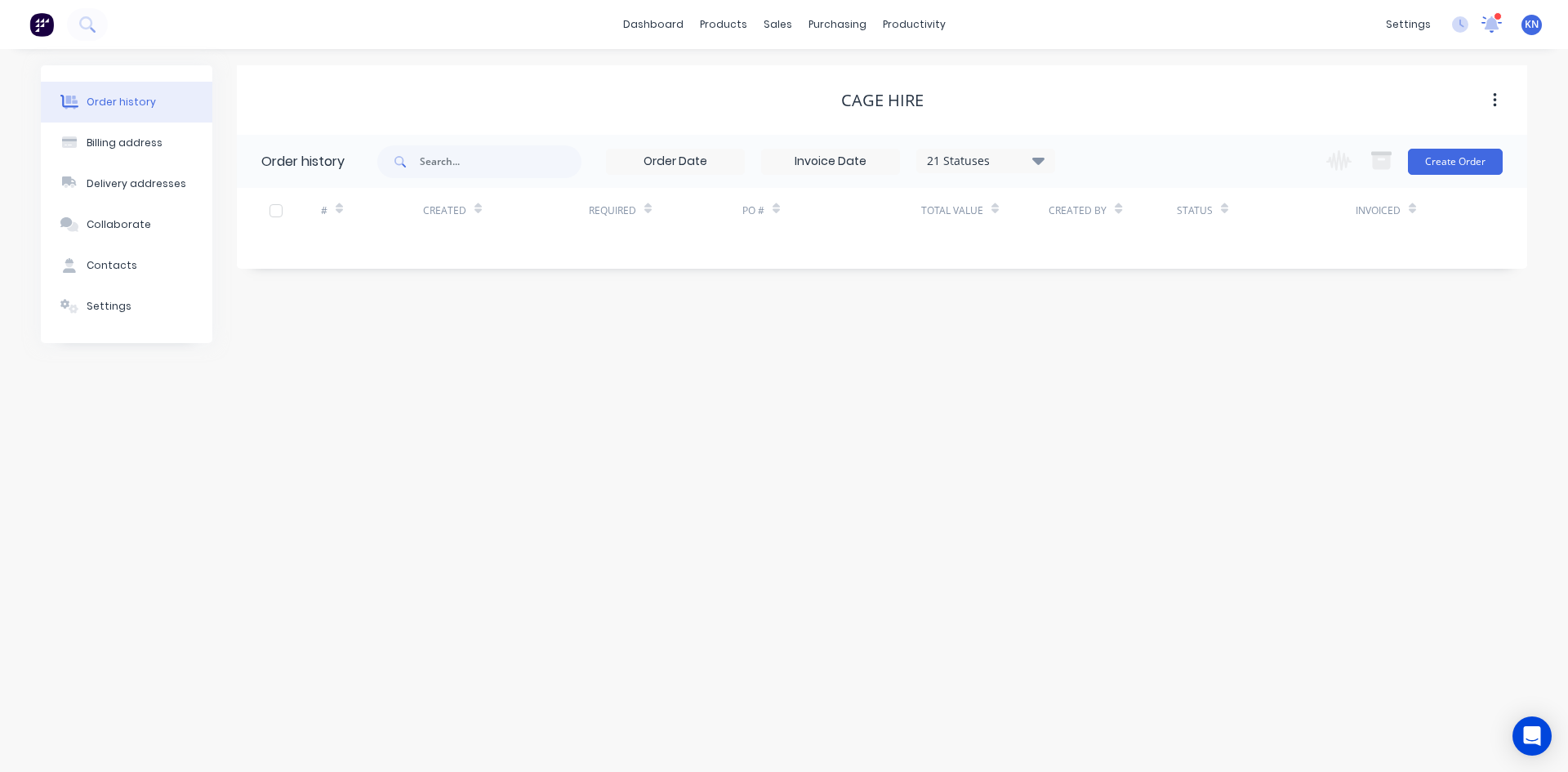
click at [1494, 25] on icon at bounding box center [1492, 22] width 16 height 15
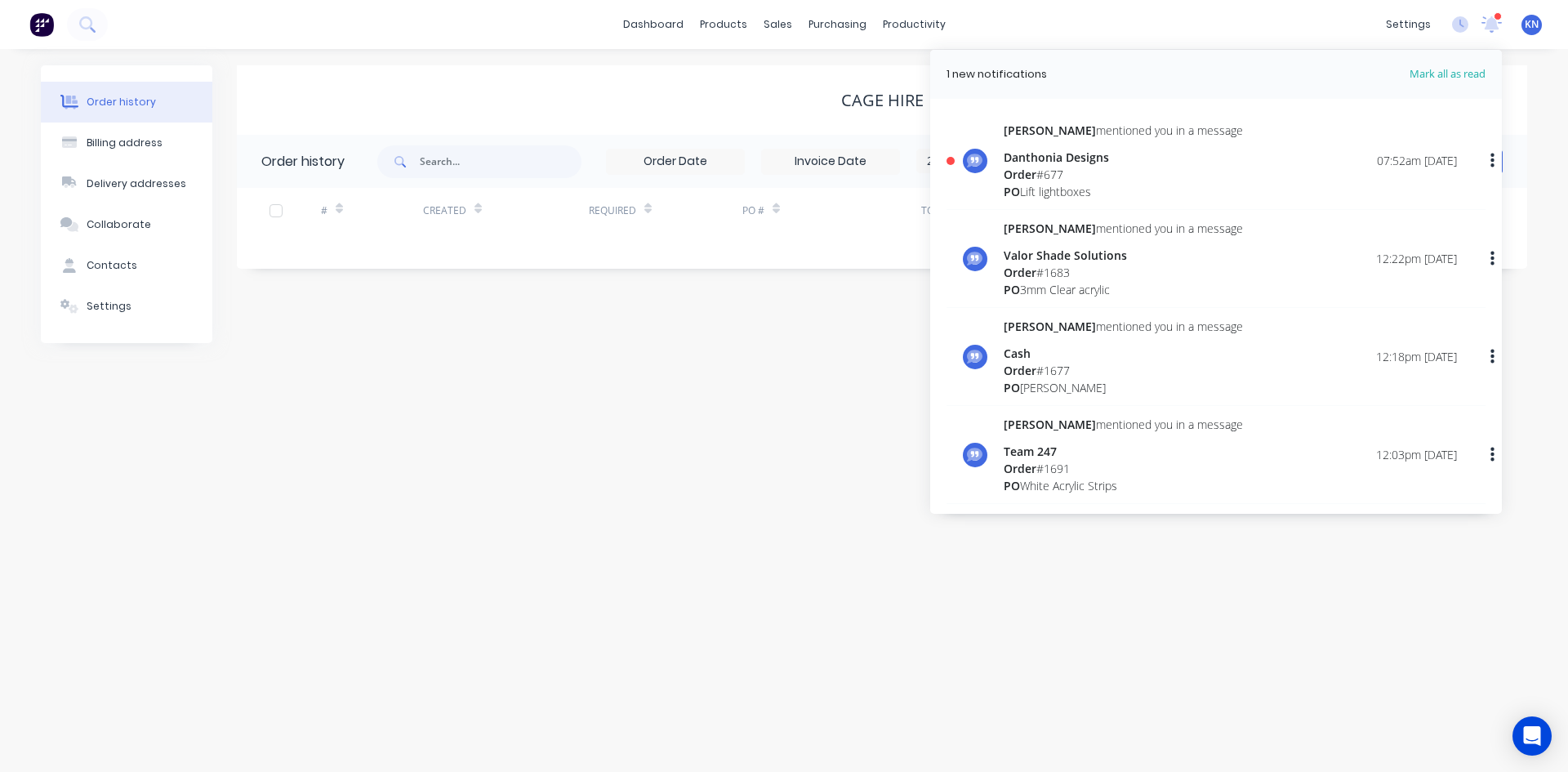
click at [1130, 661] on div "Order history Billing address Delivery addresses Collaborate Contacts Settings …" at bounding box center [784, 410] width 1568 height 723
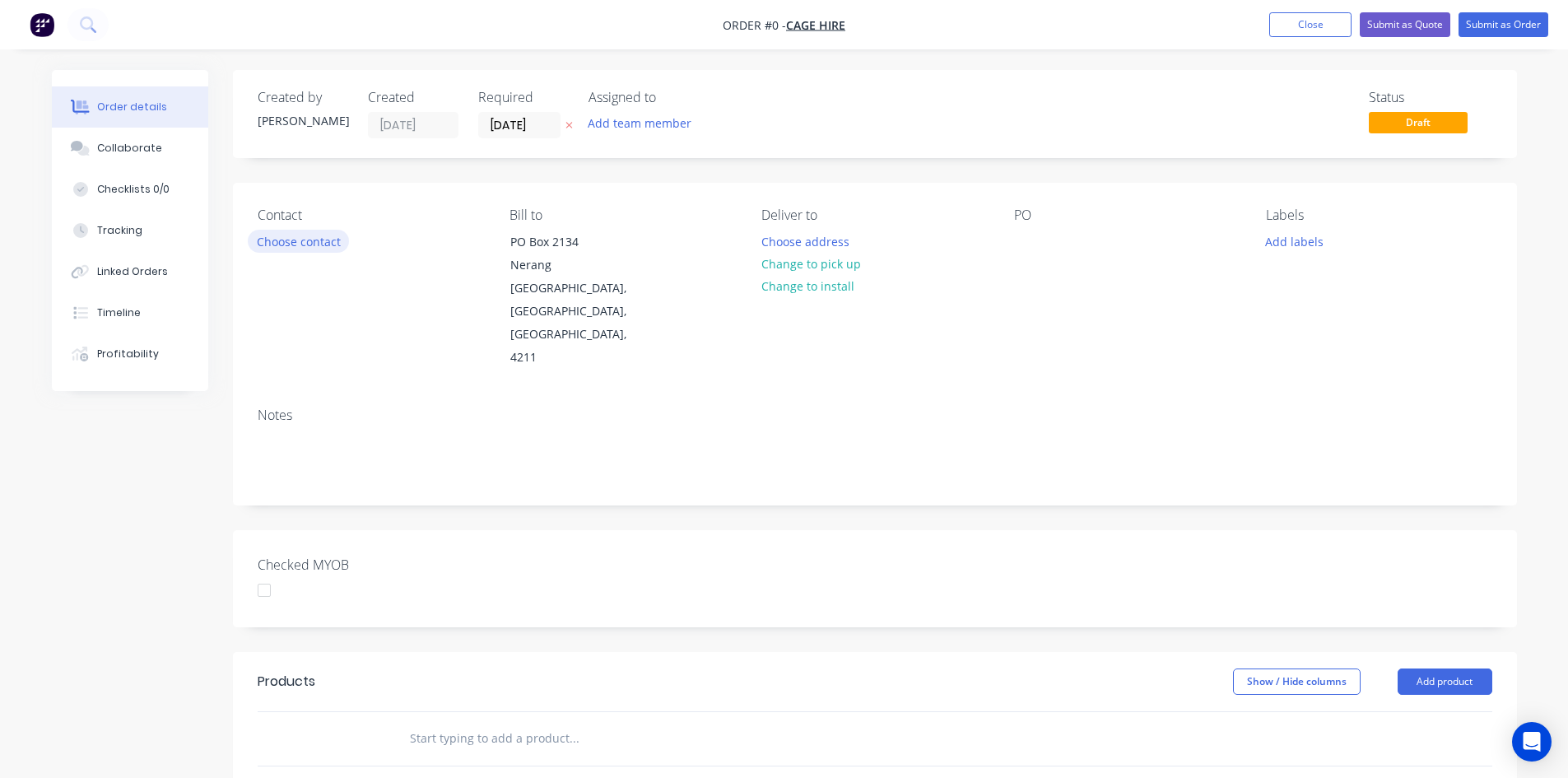
click at [290, 246] on button "Choose contact" at bounding box center [297, 241] width 101 height 22
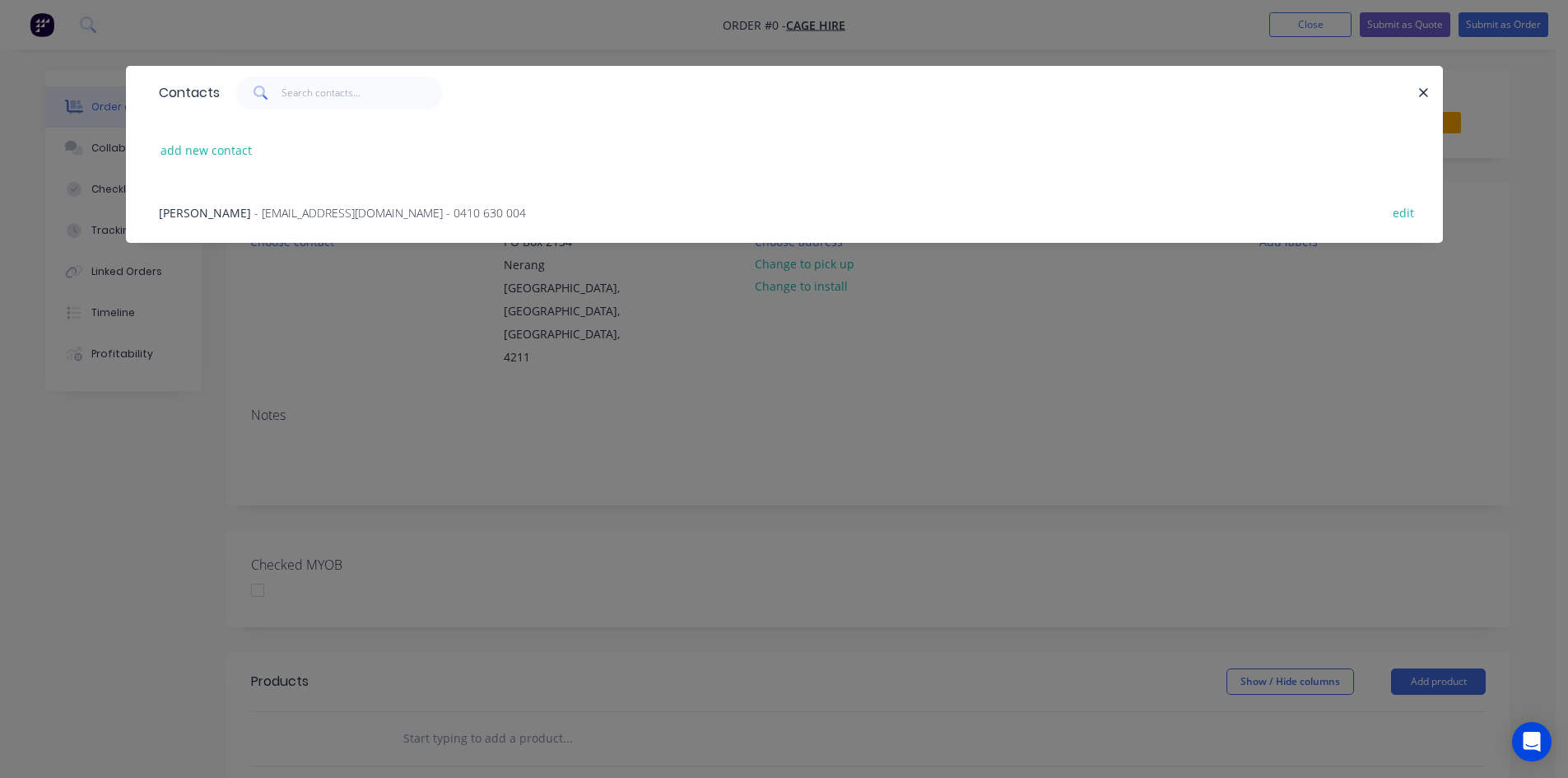
click at [254, 212] on span "- info@cagehire.com.au - 0410 630 004" at bounding box center [390, 213] width 271 height 15
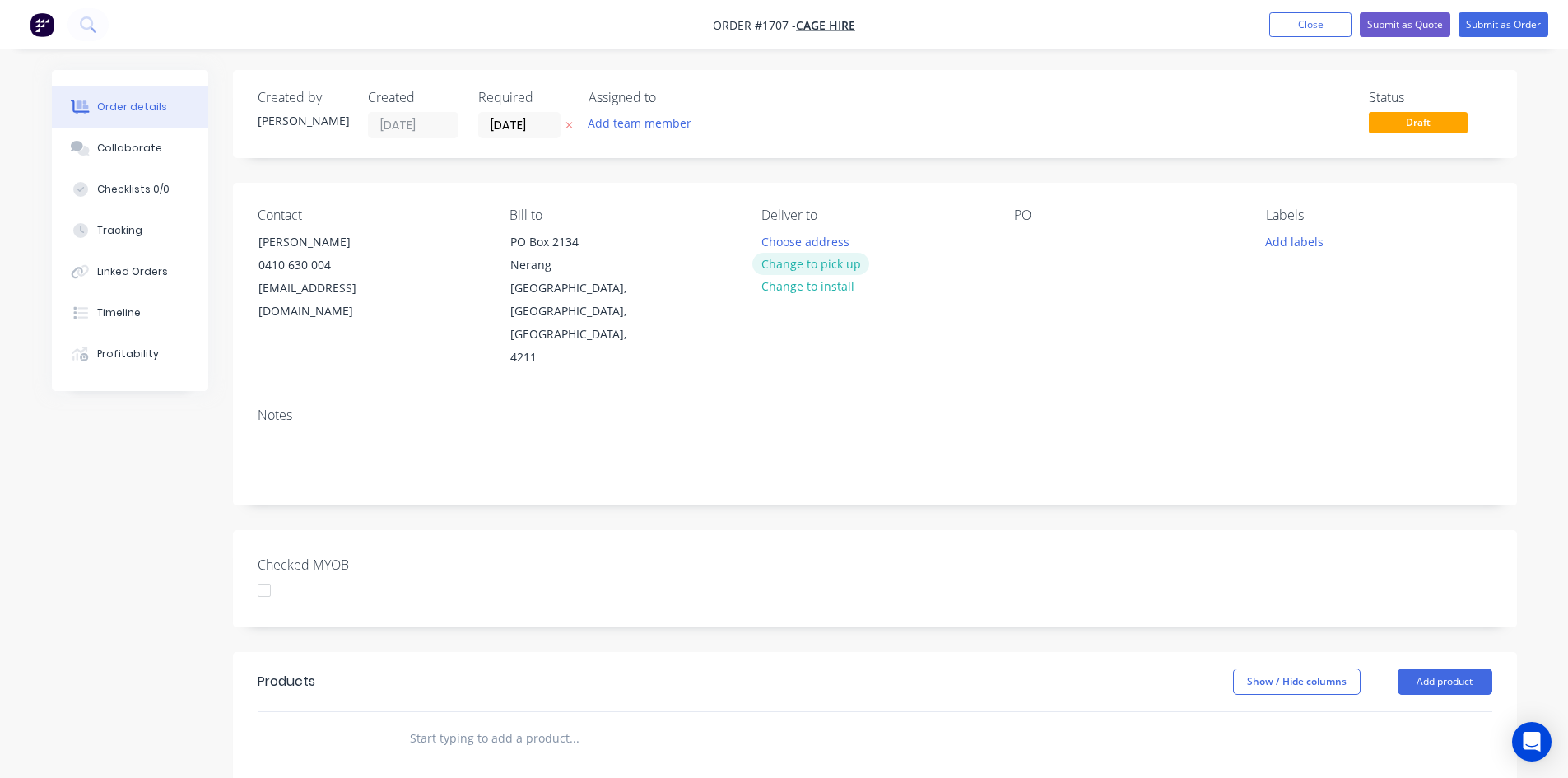
click at [839, 266] on button "Change to pick up" at bounding box center [810, 263] width 116 height 22
click at [1023, 241] on div at bounding box center [1026, 242] width 26 height 24
click at [1062, 247] on div "Toilet PAddles" at bounding box center [1066, 242] width 105 height 24
click at [1066, 241] on div "Toilet PAddles" at bounding box center [1066, 242] width 105 height 24
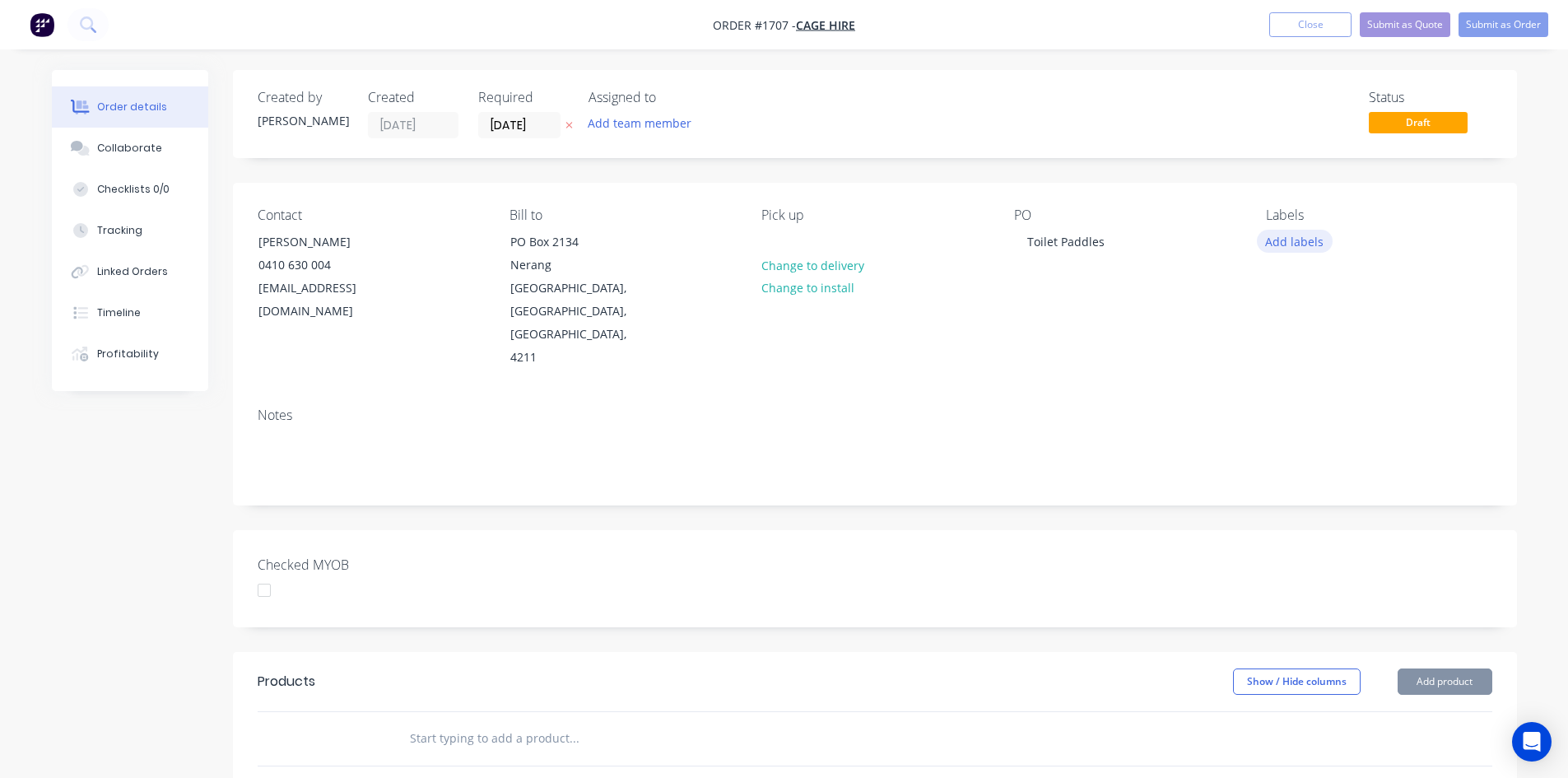
click at [1302, 239] on button "Add labels" at bounding box center [1295, 241] width 76 height 22
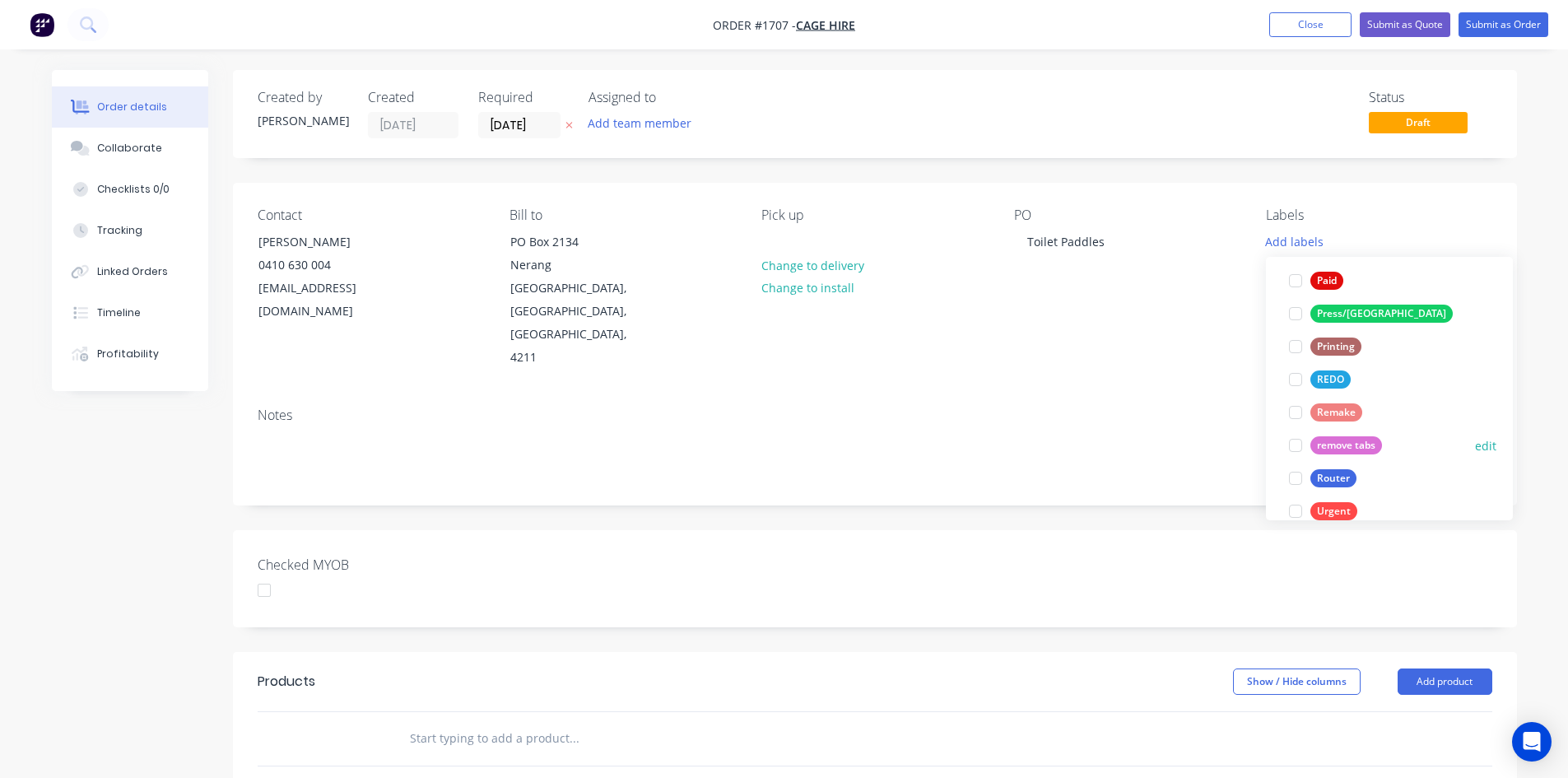
scroll to position [659, 0]
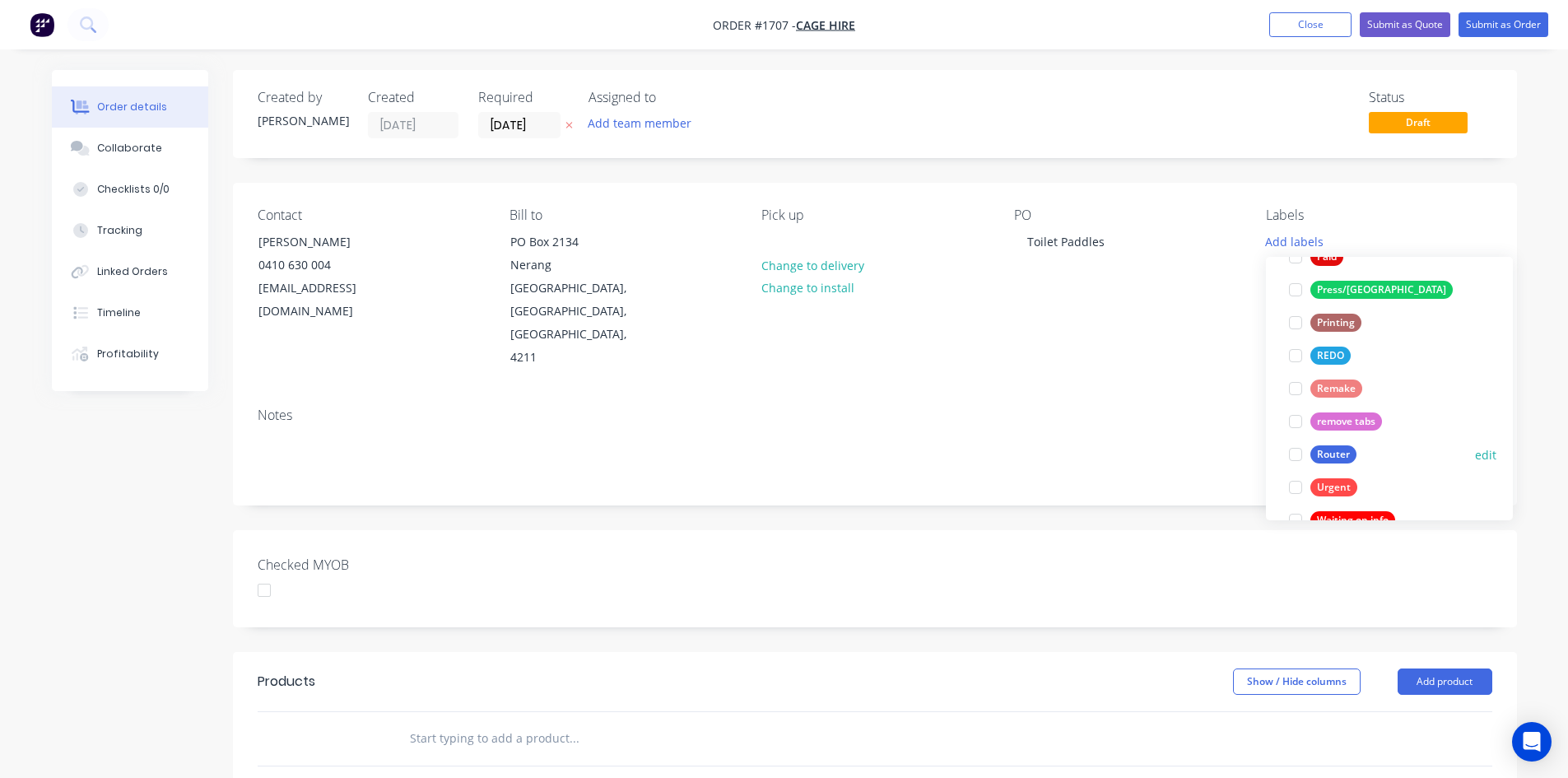
click at [1295, 457] on div at bounding box center [1296, 454] width 33 height 33
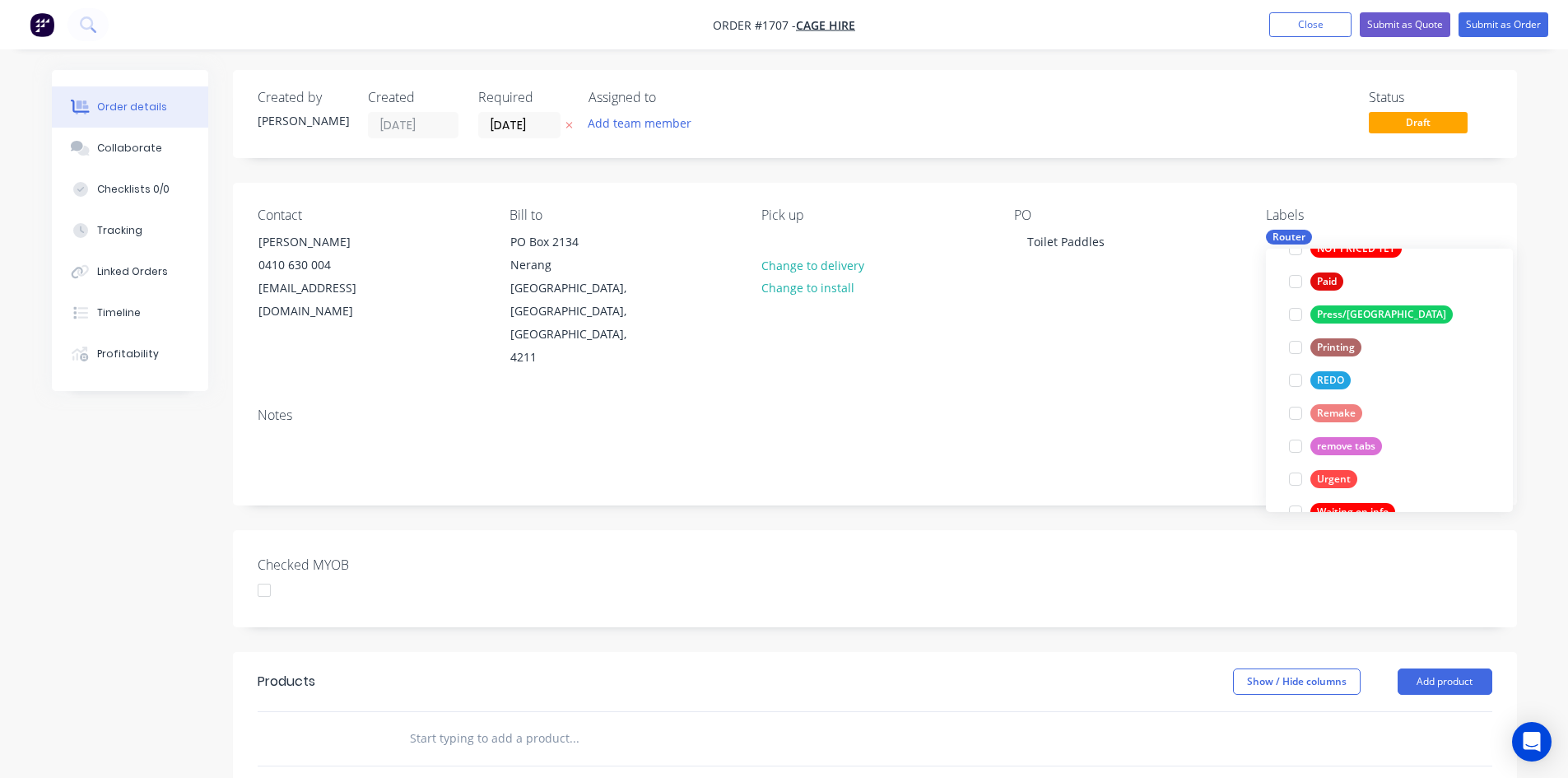
scroll to position [0, 0]
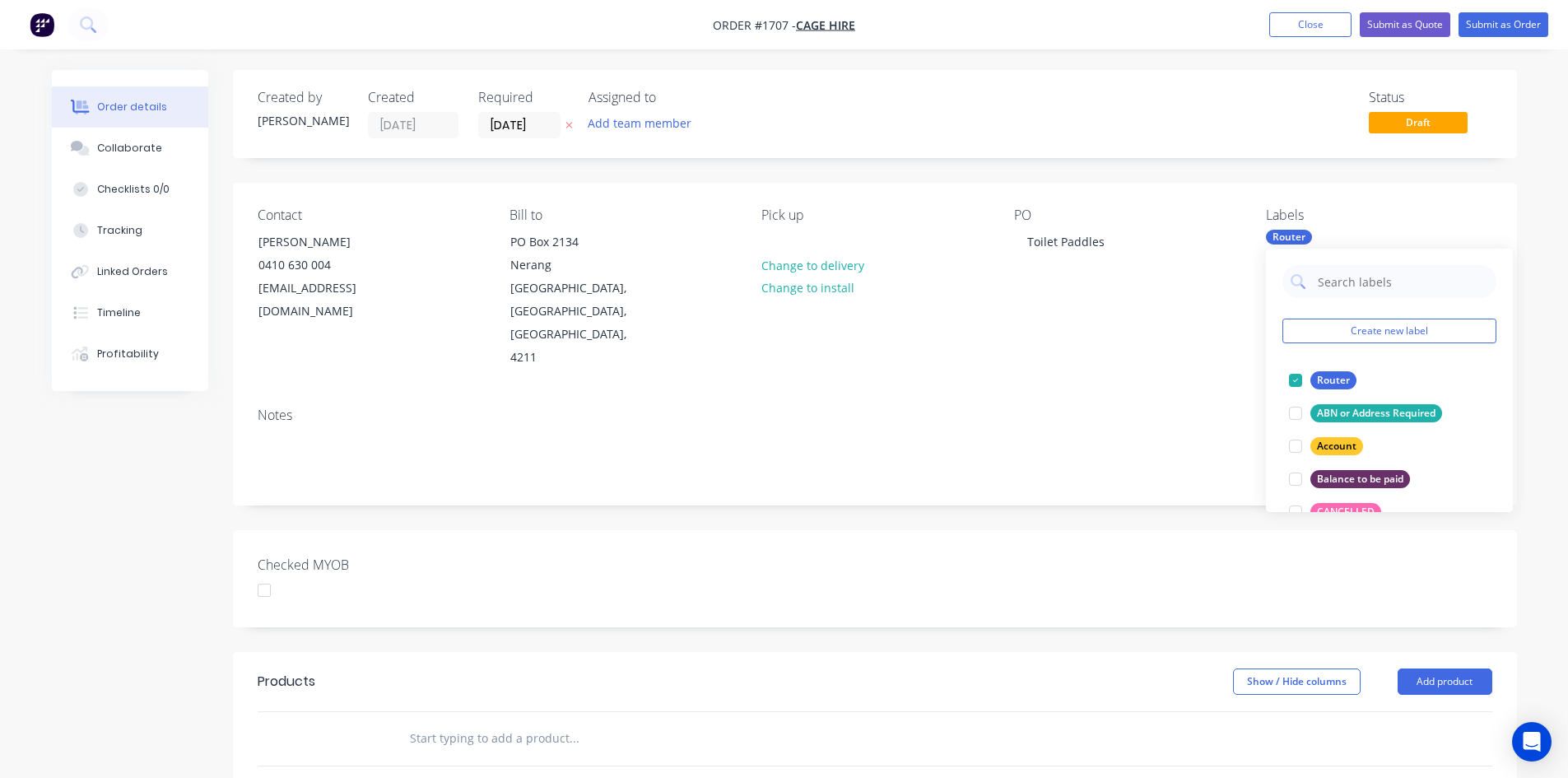
click at [418, 722] on input "text" at bounding box center [574, 739] width 329 height 33
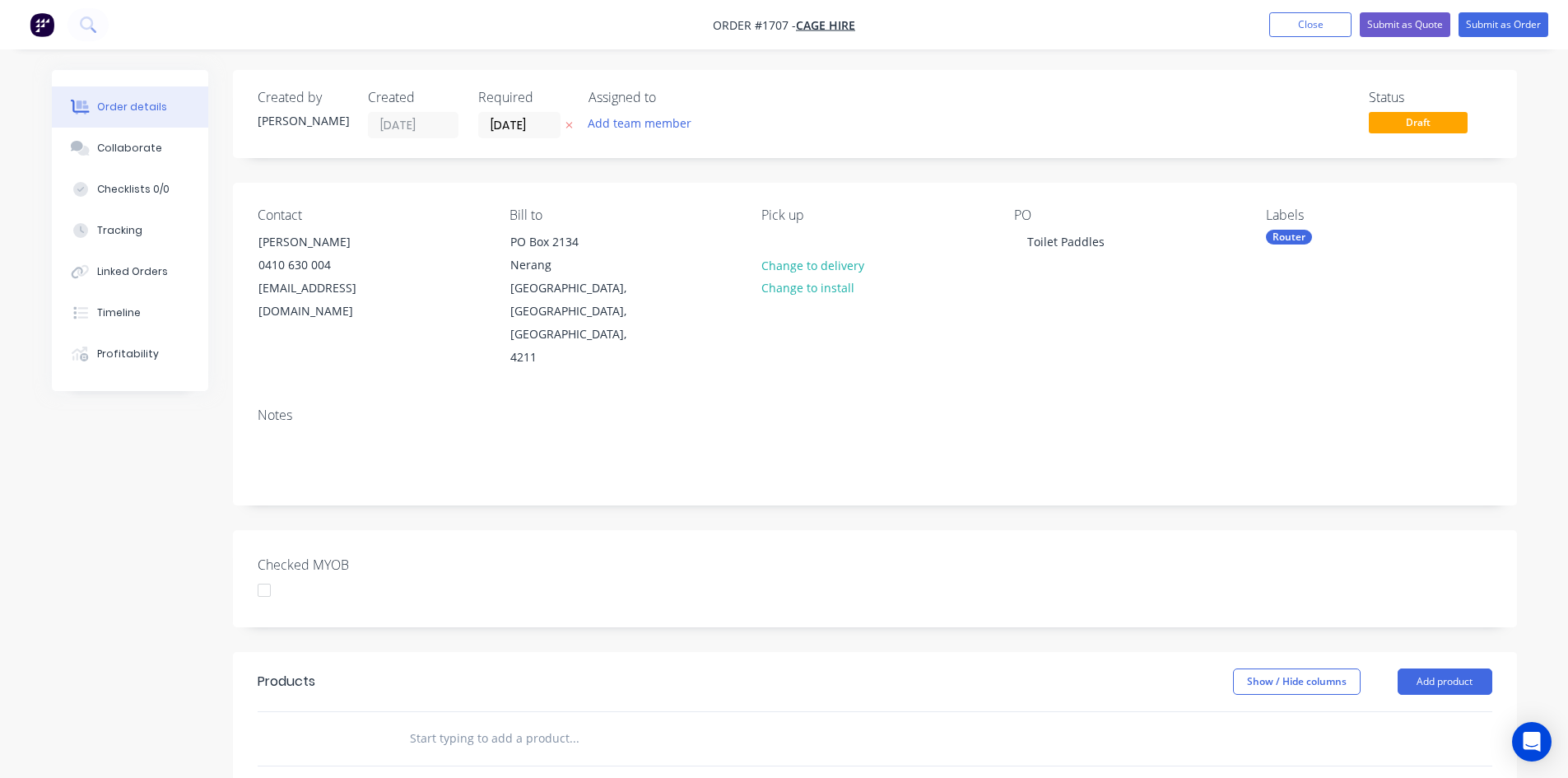
click at [1294, 236] on div "Router" at bounding box center [1289, 237] width 46 height 14
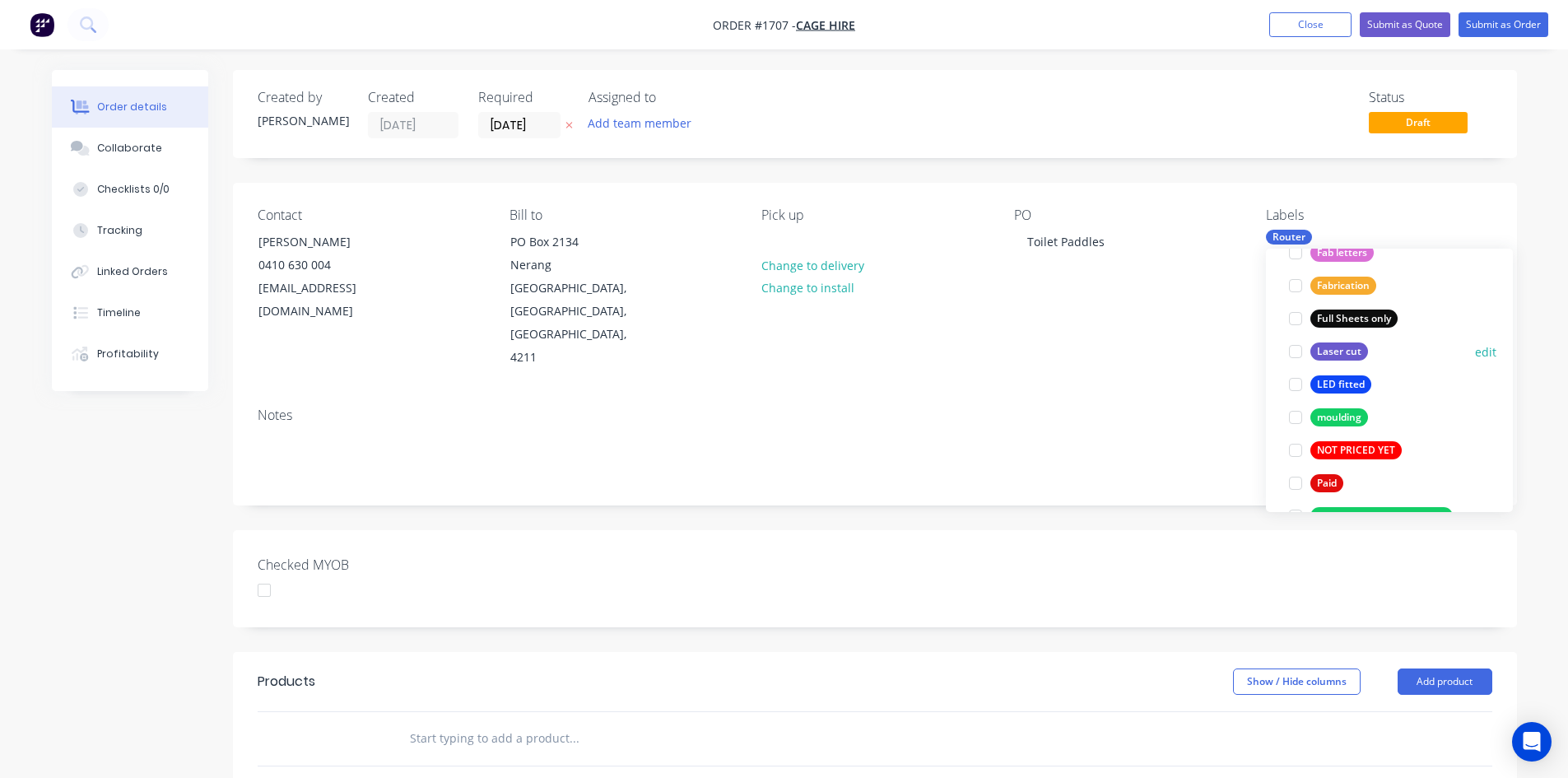
scroll to position [494, 0]
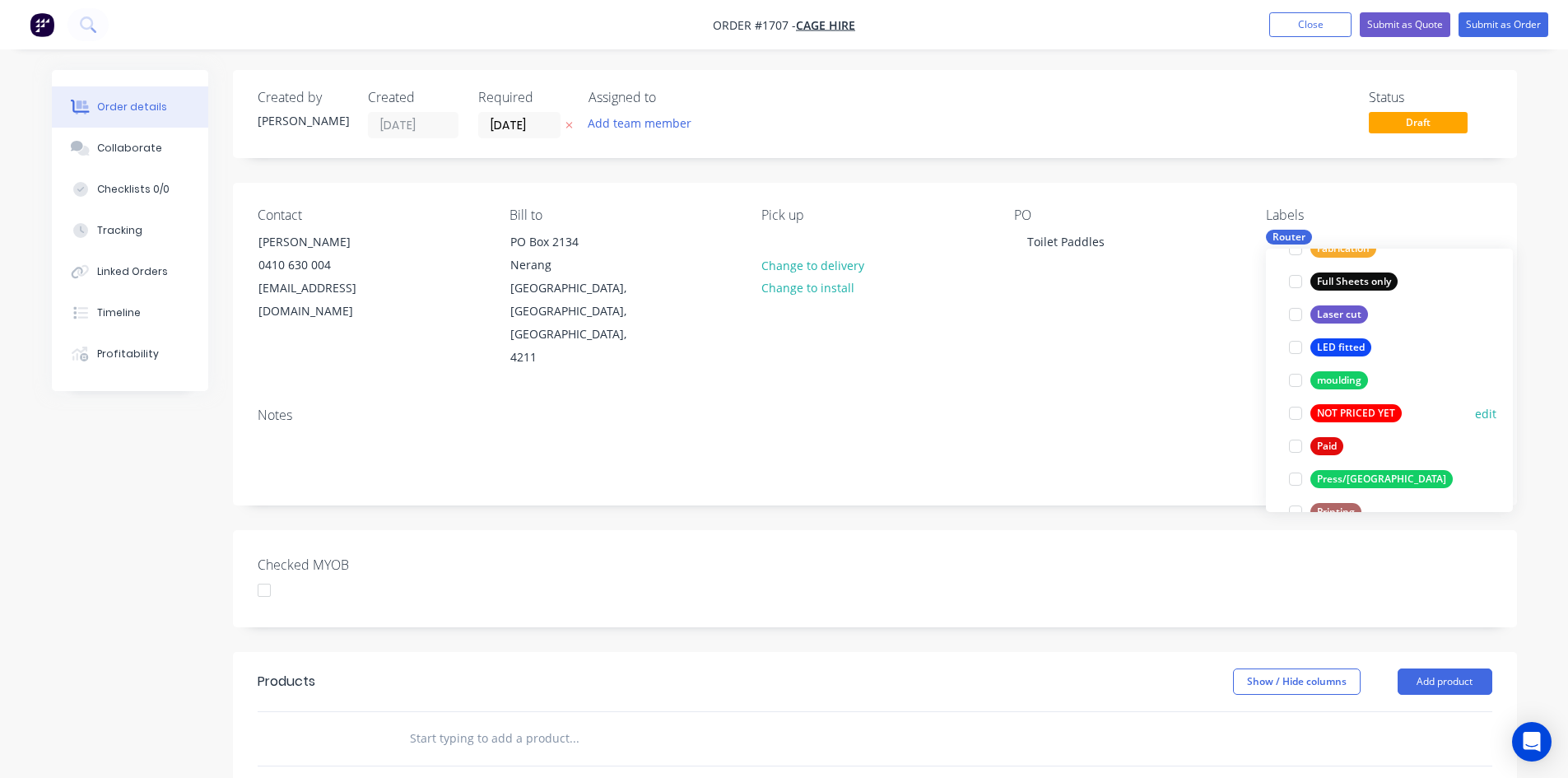
click at [1297, 415] on div at bounding box center [1296, 413] width 33 height 33
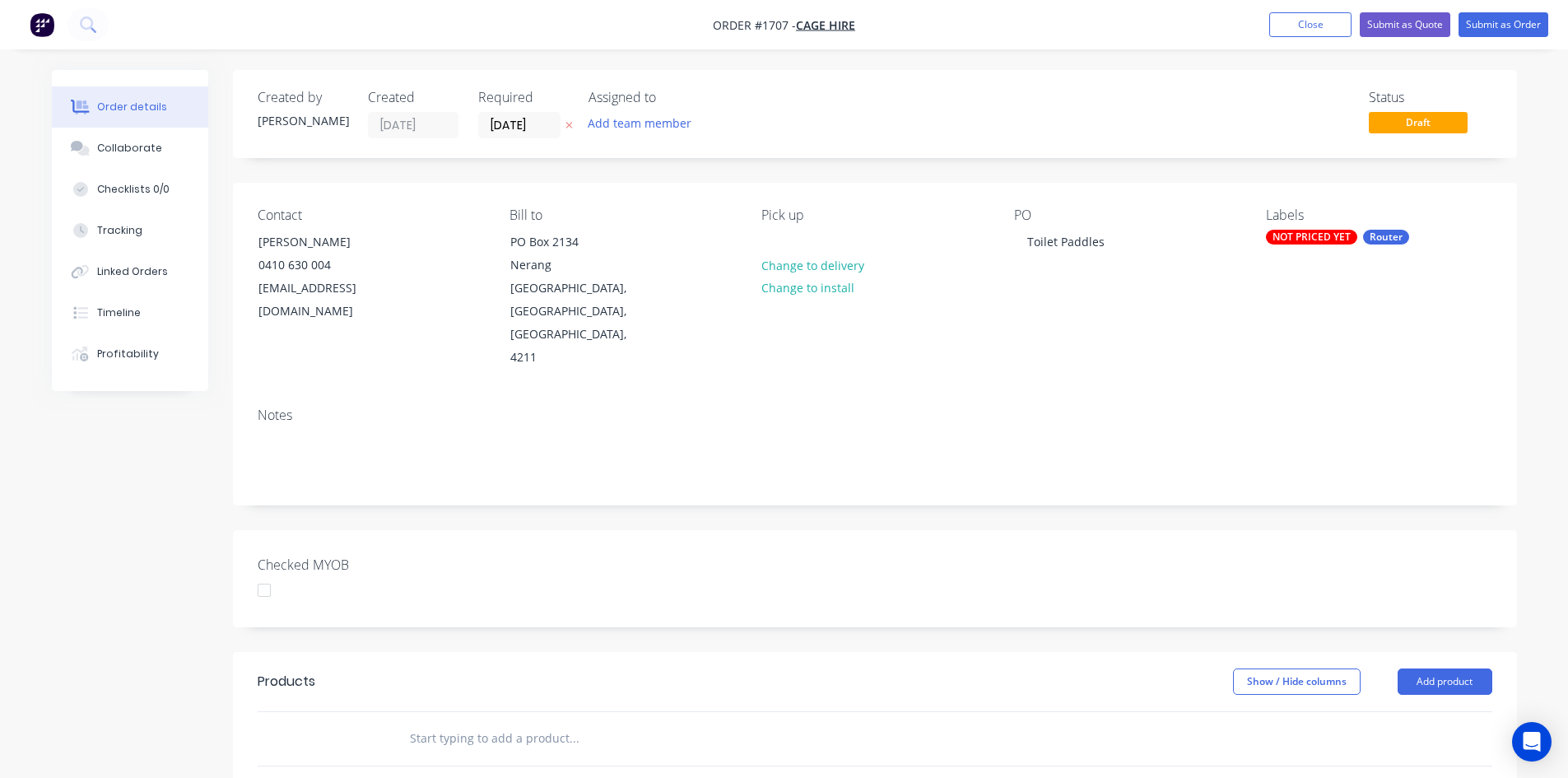
click at [524, 531] on div "Checked MYOB" at bounding box center [875, 579] width 1284 height 97
click at [411, 722] on input "text" at bounding box center [574, 739] width 329 height 33
click at [1448, 668] on button "Add product" at bounding box center [1445, 681] width 94 height 26
click at [1410, 712] on div "Product catalogue" at bounding box center [1414, 723] width 127 height 24
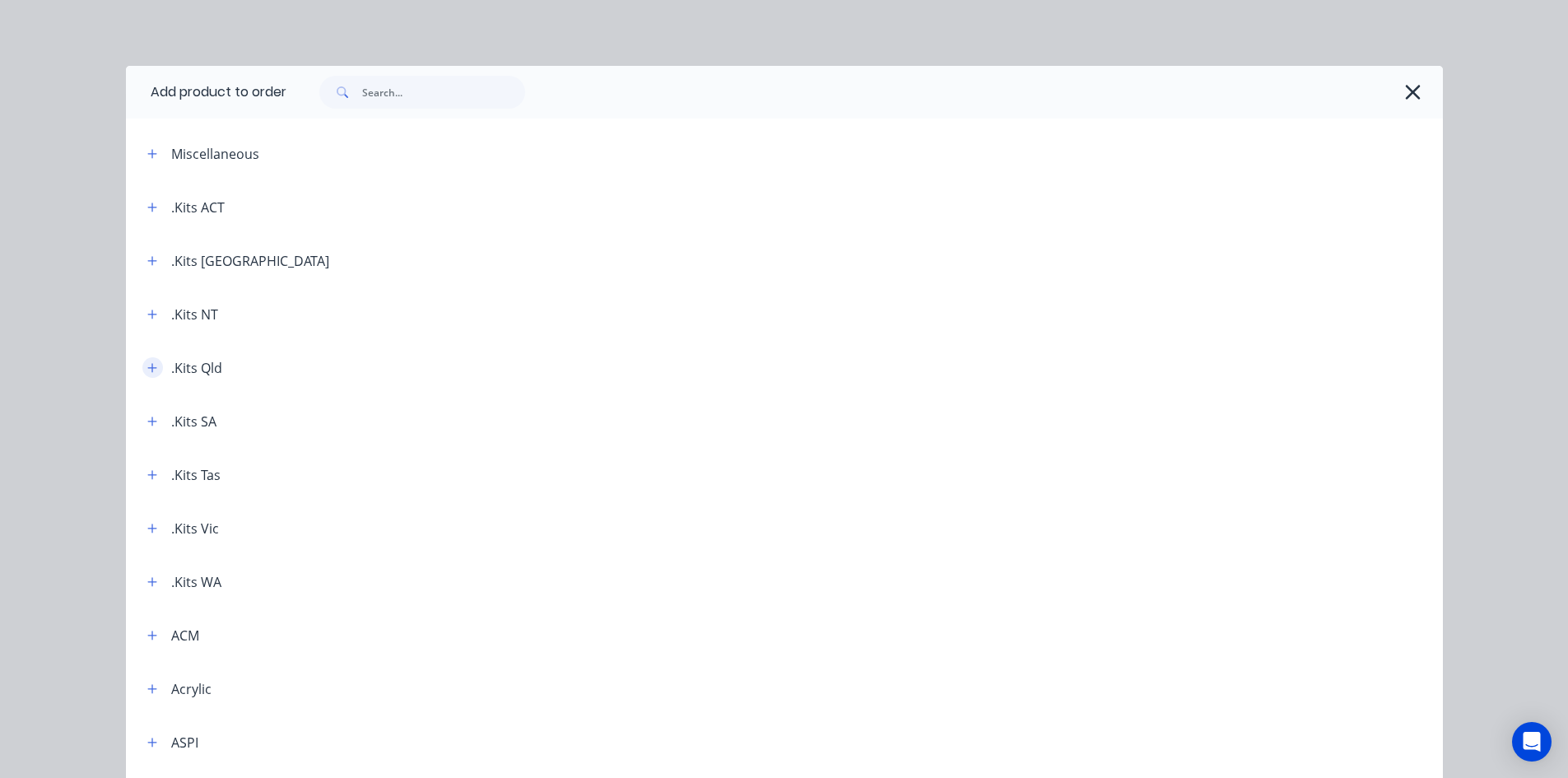
click at [147, 371] on icon "button" at bounding box center [152, 368] width 10 height 12
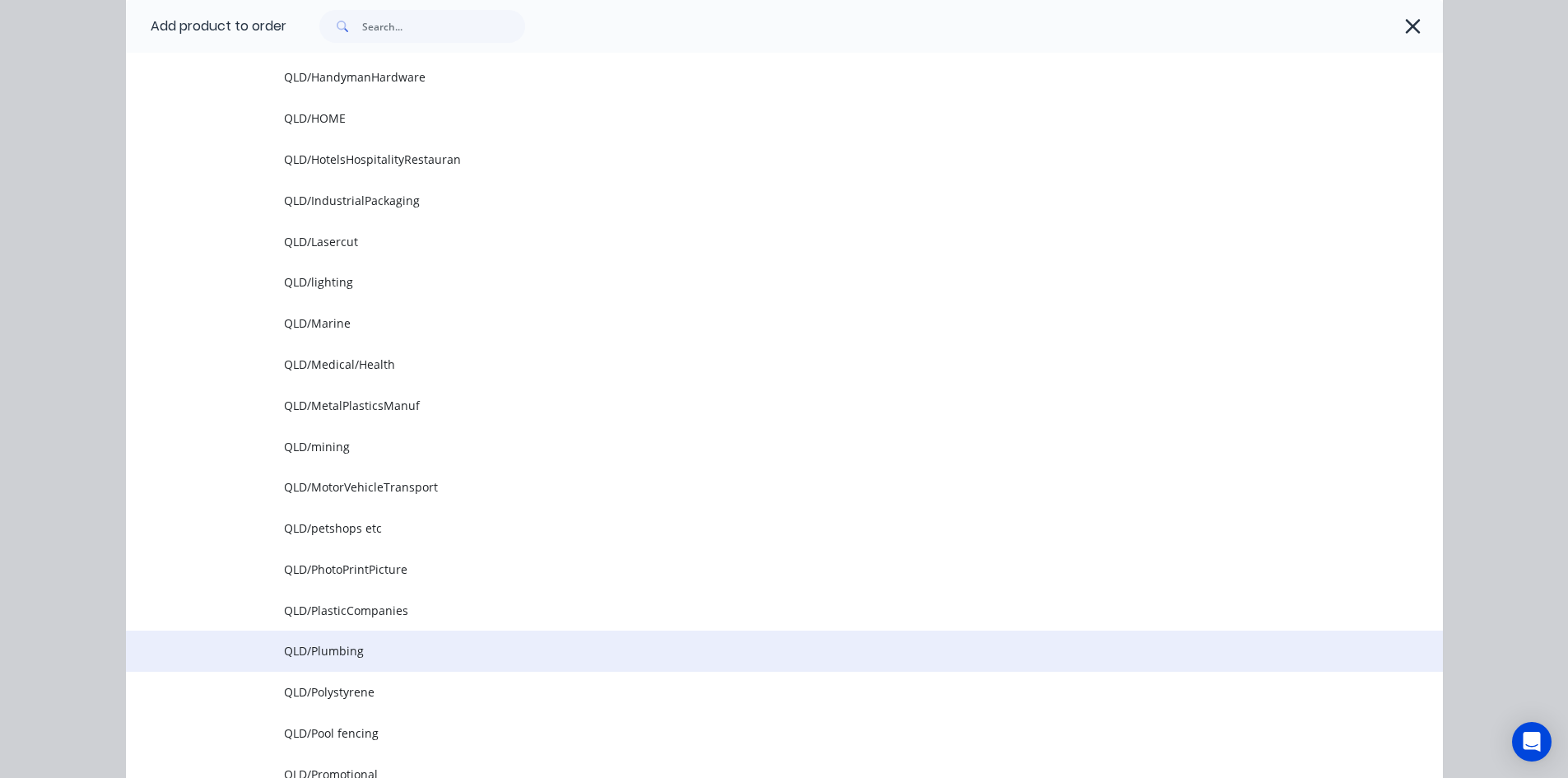
scroll to position [1482, 0]
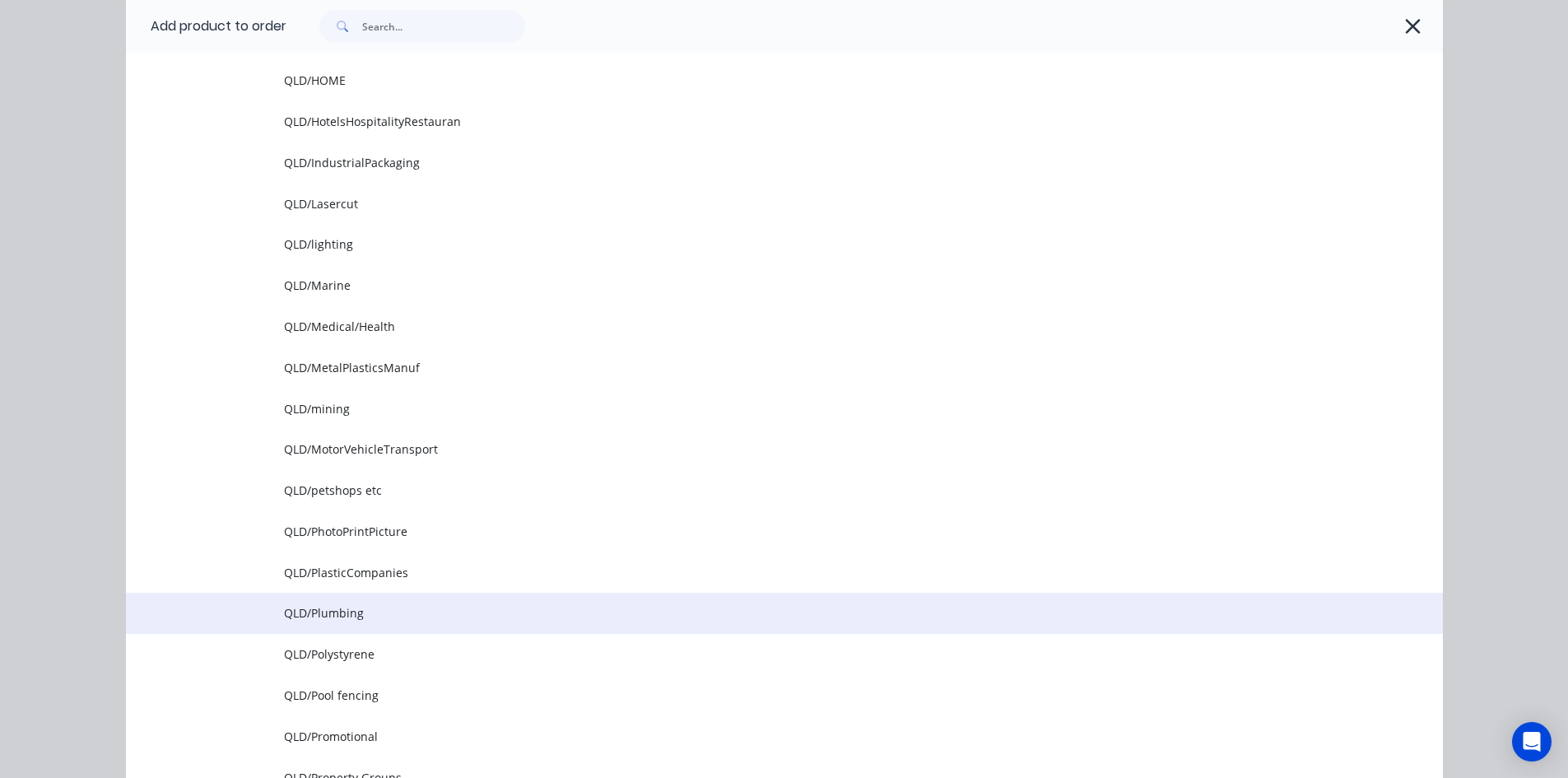
click at [309, 610] on span "QLD/Plumbing" at bounding box center [747, 613] width 927 height 17
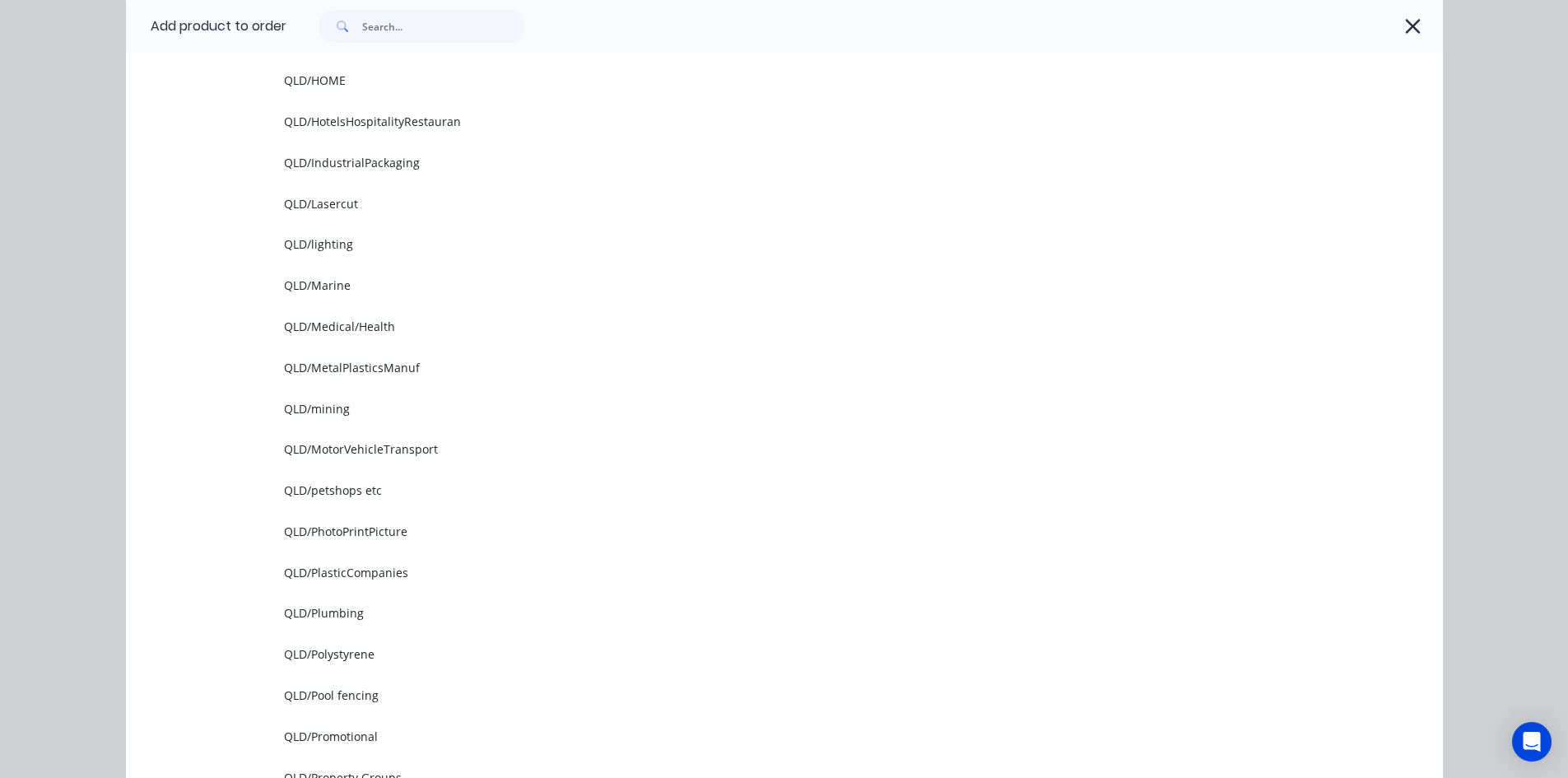
scroll to position [0, 0]
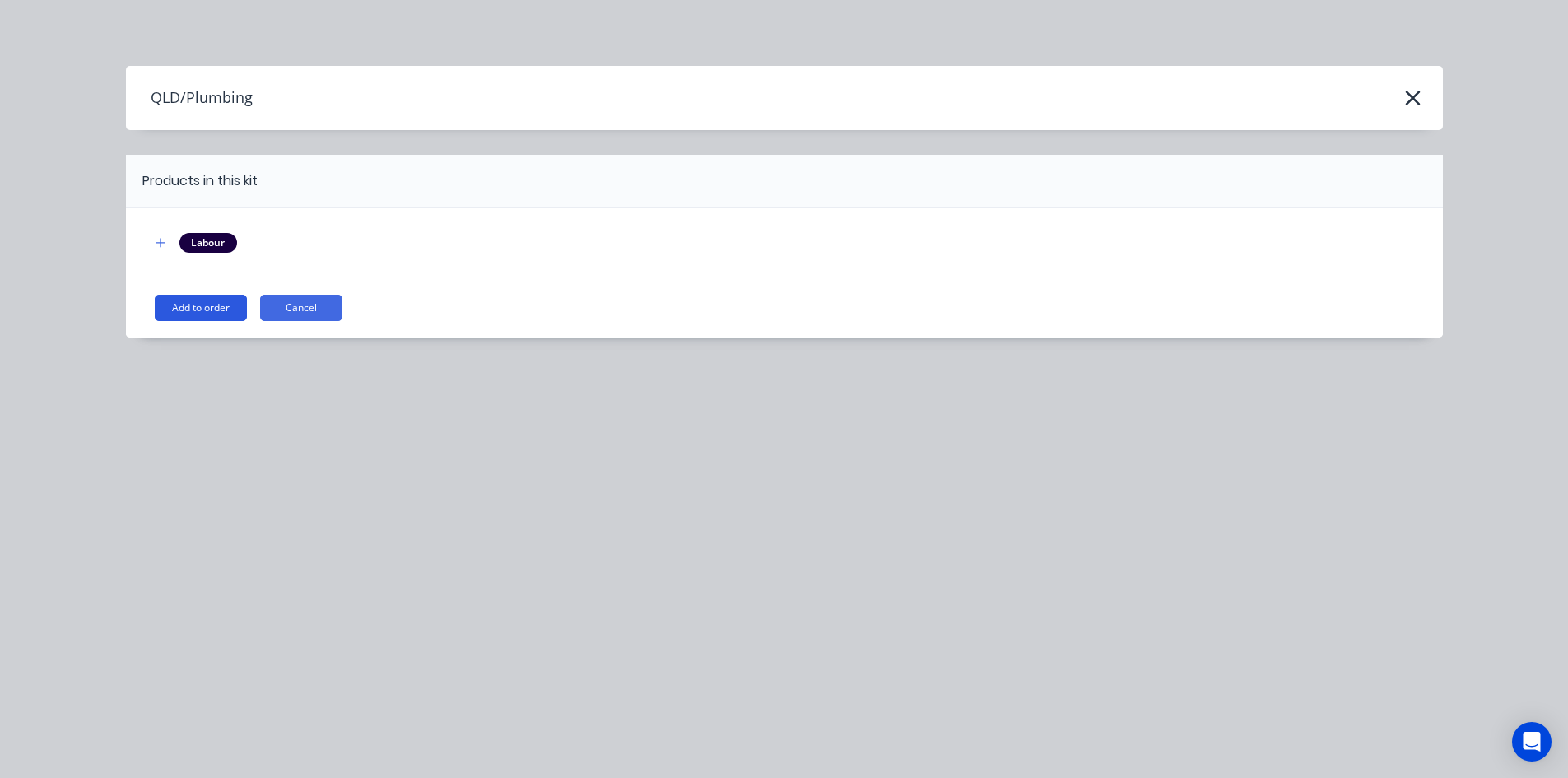
click at [189, 310] on button "Add to order" at bounding box center [201, 307] width 92 height 26
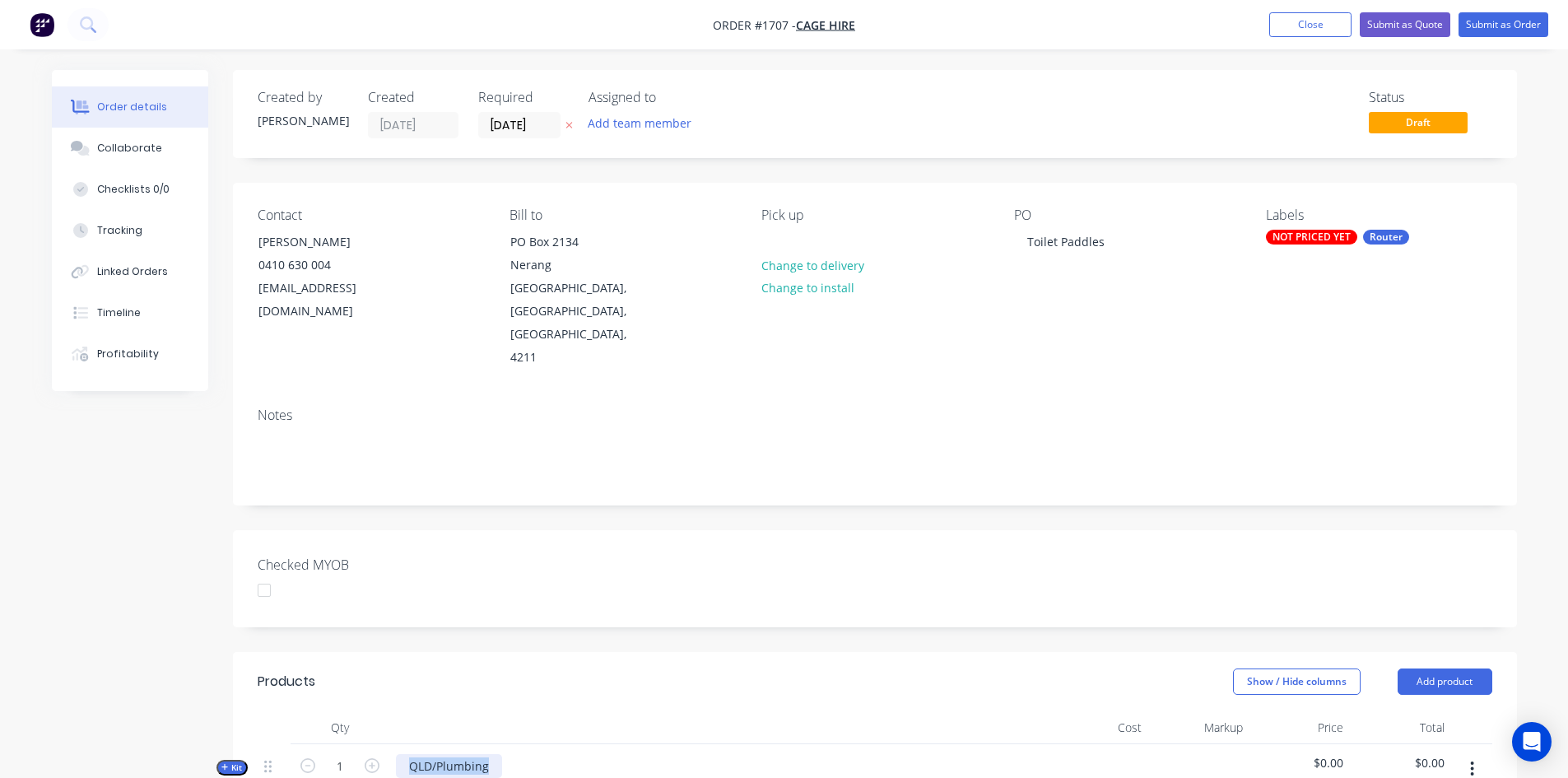
drag, startPoint x: 407, startPoint y: 694, endPoint x: 640, endPoint y: 661, distance: 235.3
click at [556, 744] on div "QLD/Plumbing Description" at bounding box center [718, 780] width 658 height 71
drag, startPoint x: 424, startPoint y: 720, endPoint x: 530, endPoint y: 719, distance: 106.0
click at [530, 777] on div "Description" at bounding box center [718, 790] width 645 height 24
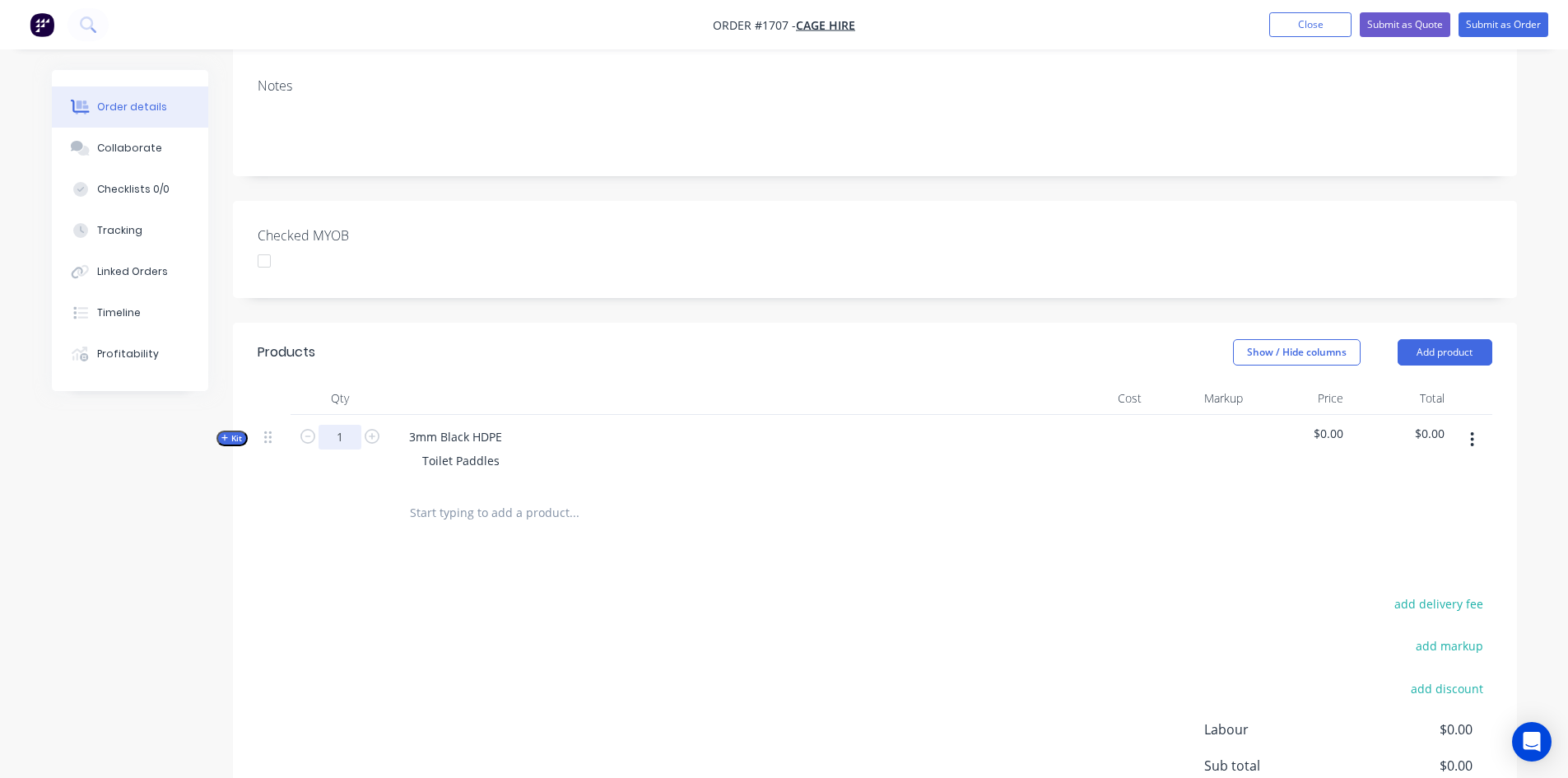
click at [347, 425] on input "1" at bounding box center [340, 437] width 42 height 25
type input "90"
click at [236, 432] on span "Kit" at bounding box center [232, 438] width 21 height 13
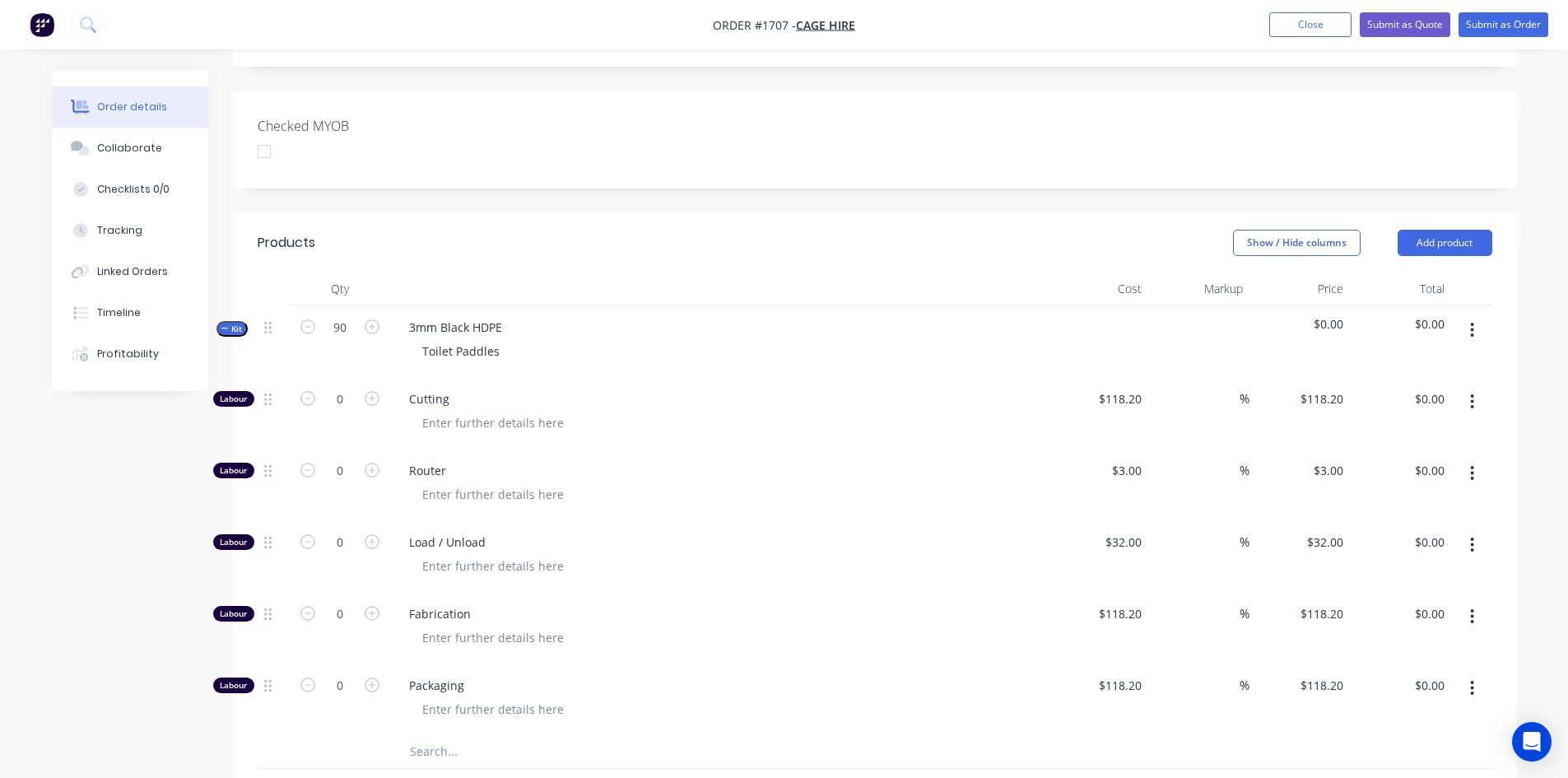
scroll to position [659, 0]
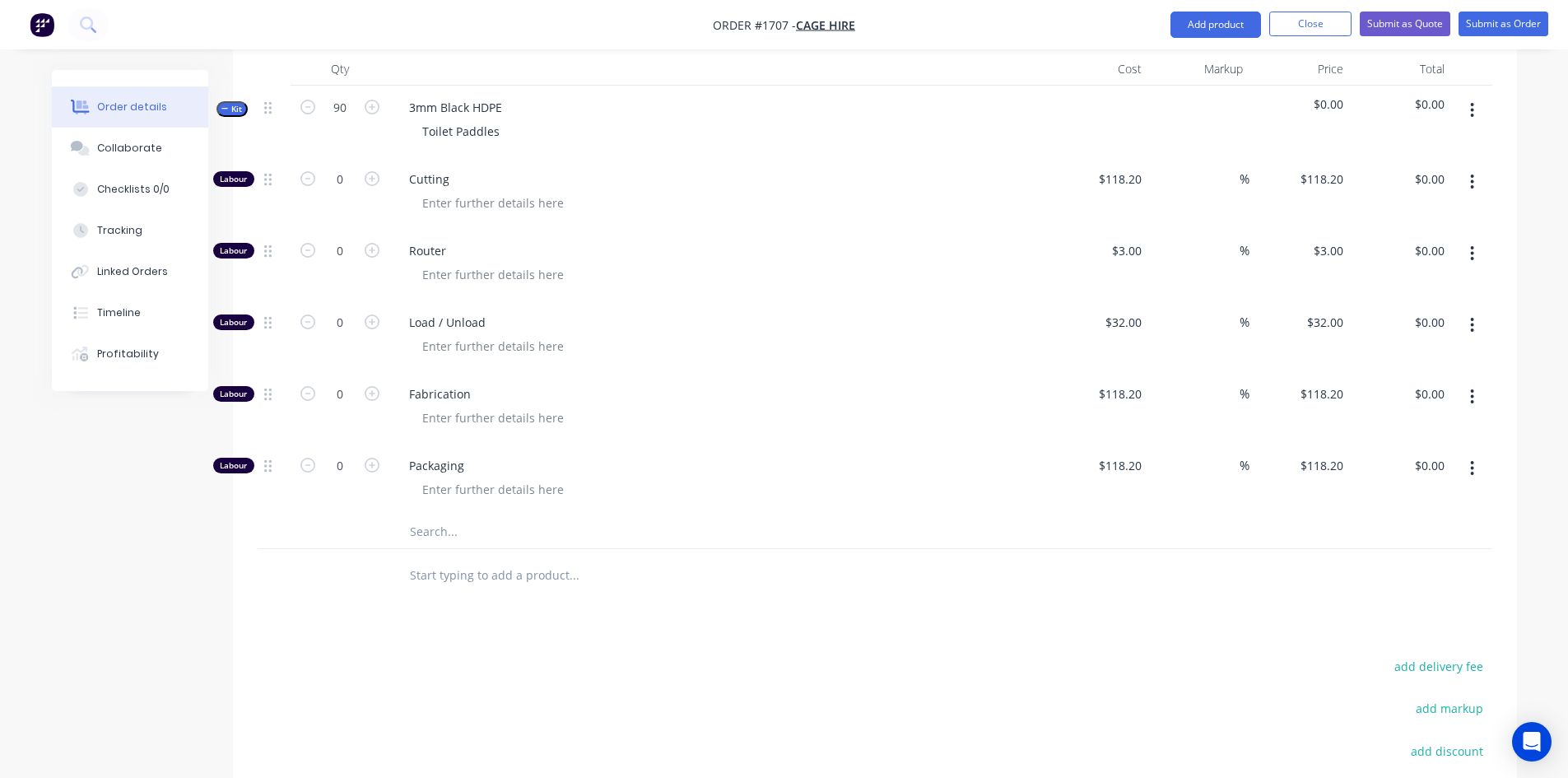
click at [525, 515] on input "text" at bounding box center [574, 532] width 329 height 33
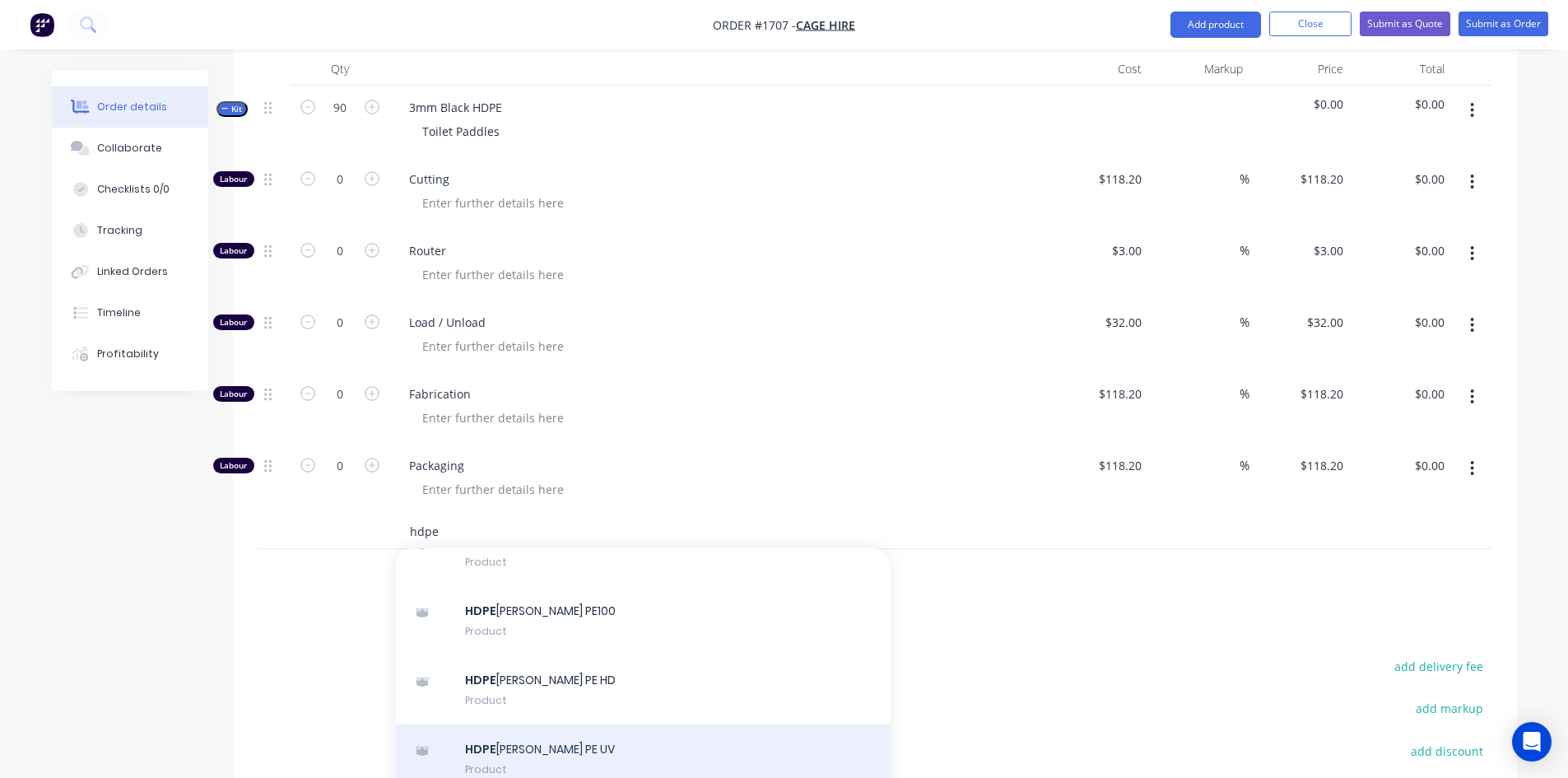
scroll to position [82, 0]
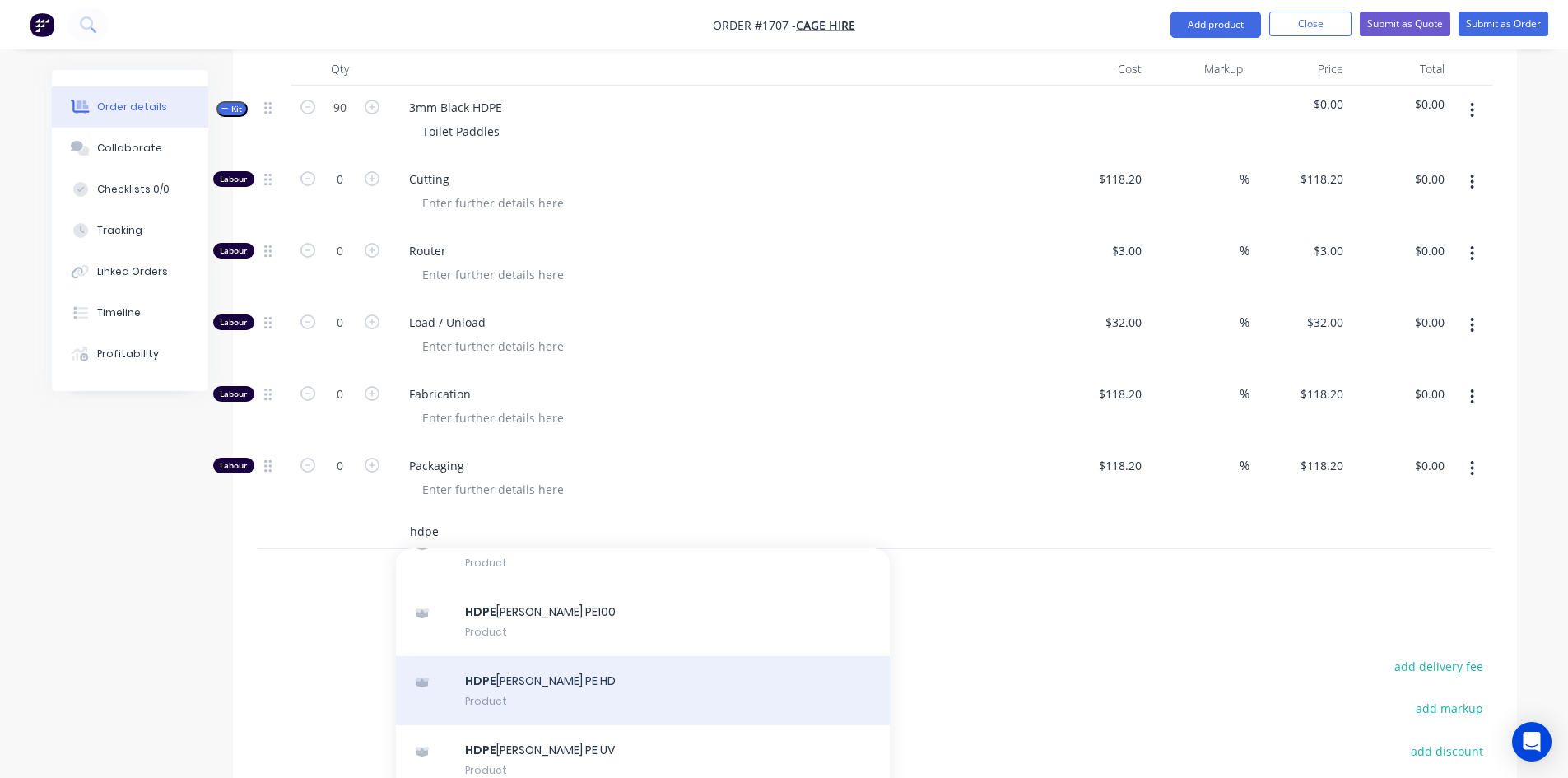
type input "hdpe"
click at [543, 656] on div "HDPE Simona Black PE HD Product" at bounding box center [642, 690] width 494 height 69
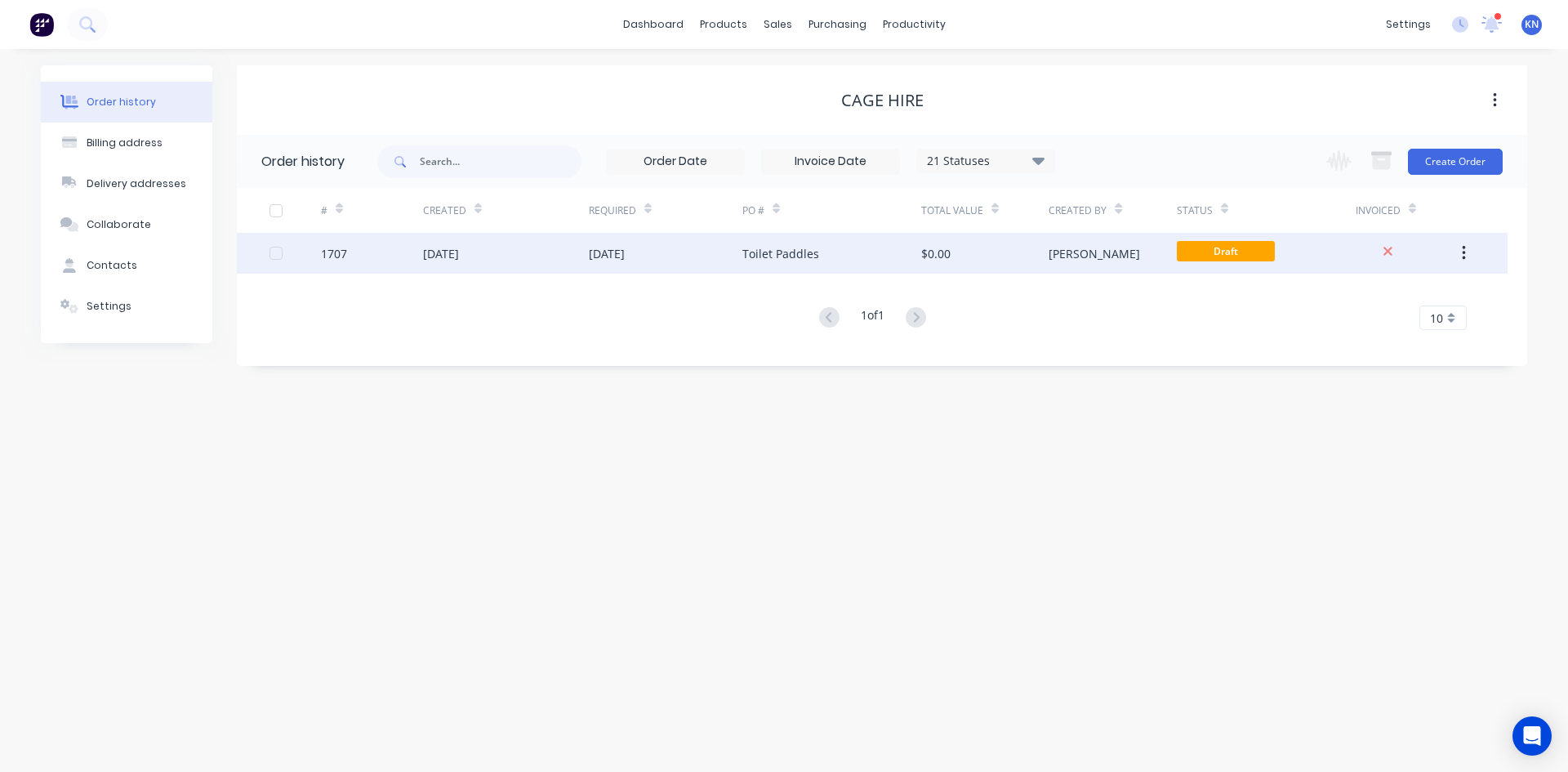
click at [549, 256] on div "[DATE]" at bounding box center [506, 253] width 166 height 41
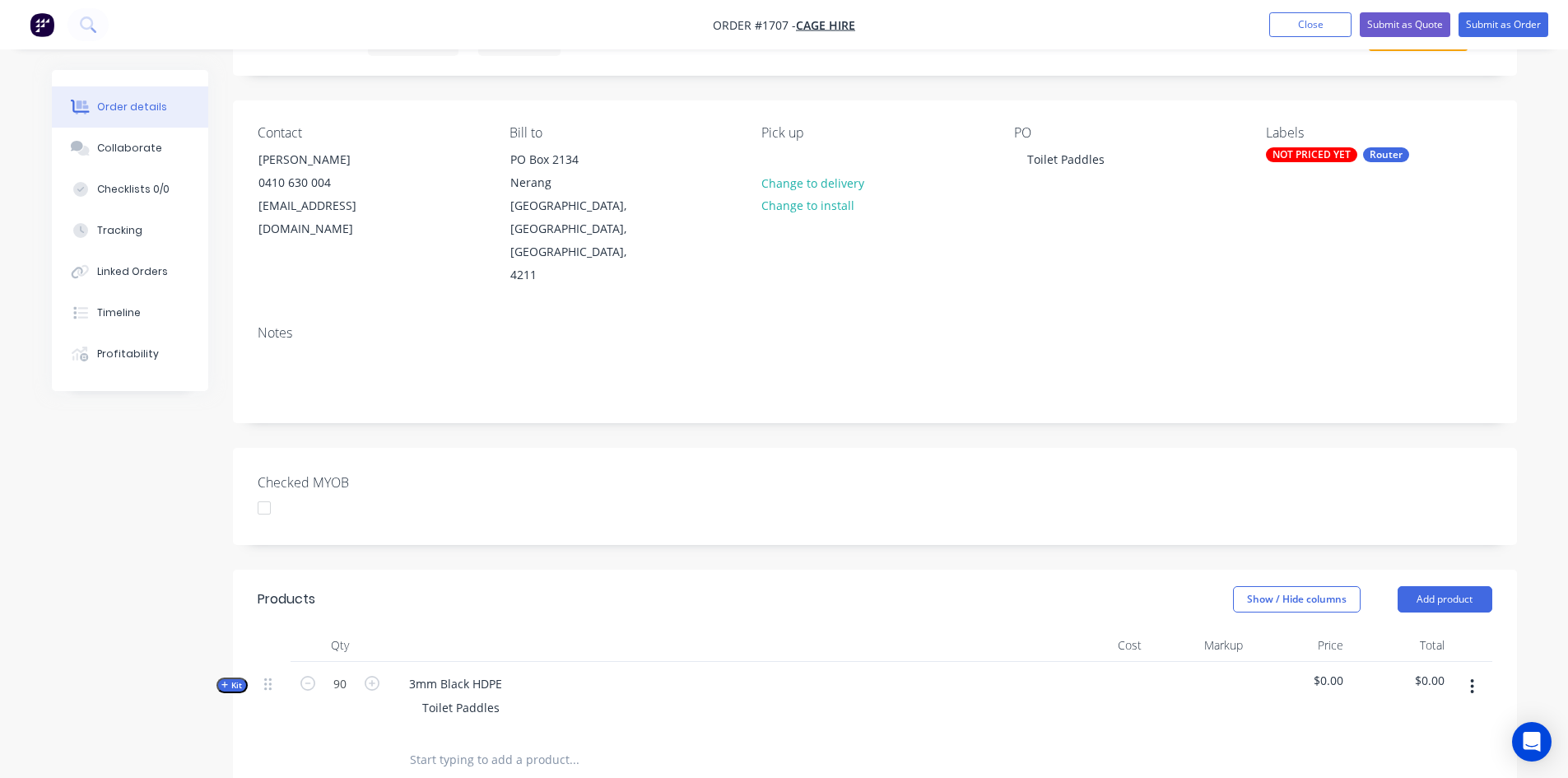
scroll to position [329, 0]
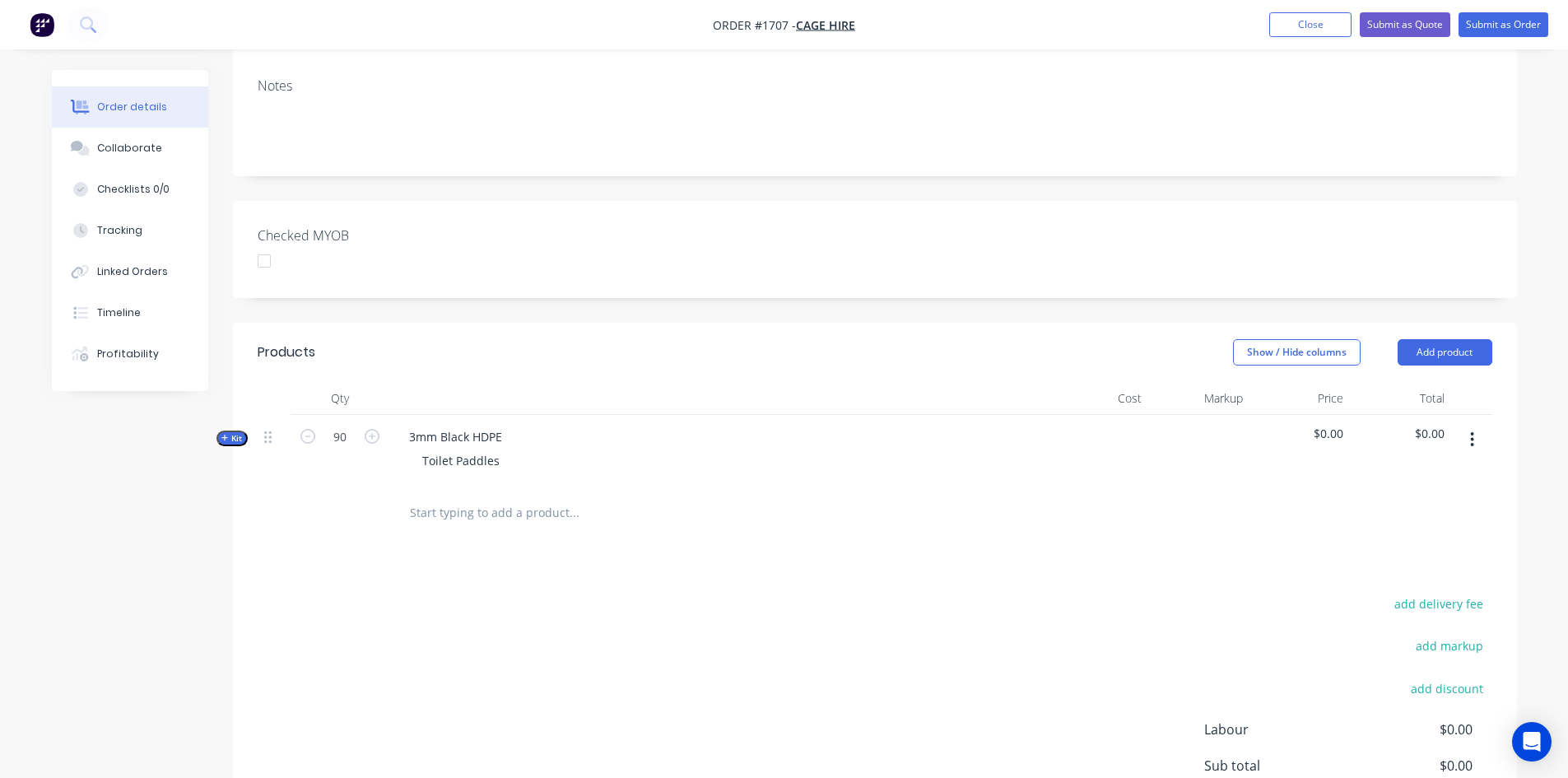
click at [228, 434] on icon "button" at bounding box center [225, 438] width 8 height 9
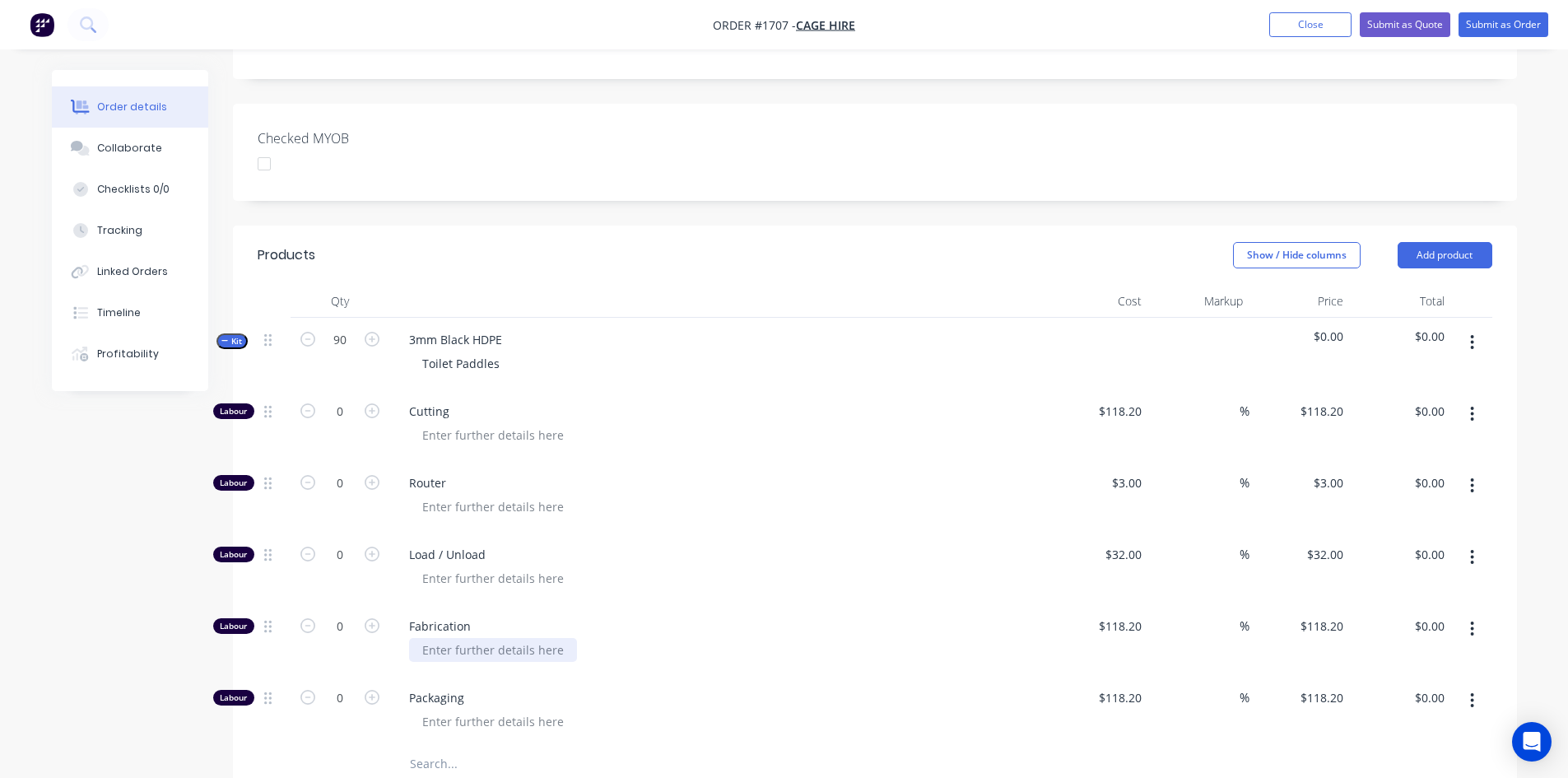
scroll to position [576, 0]
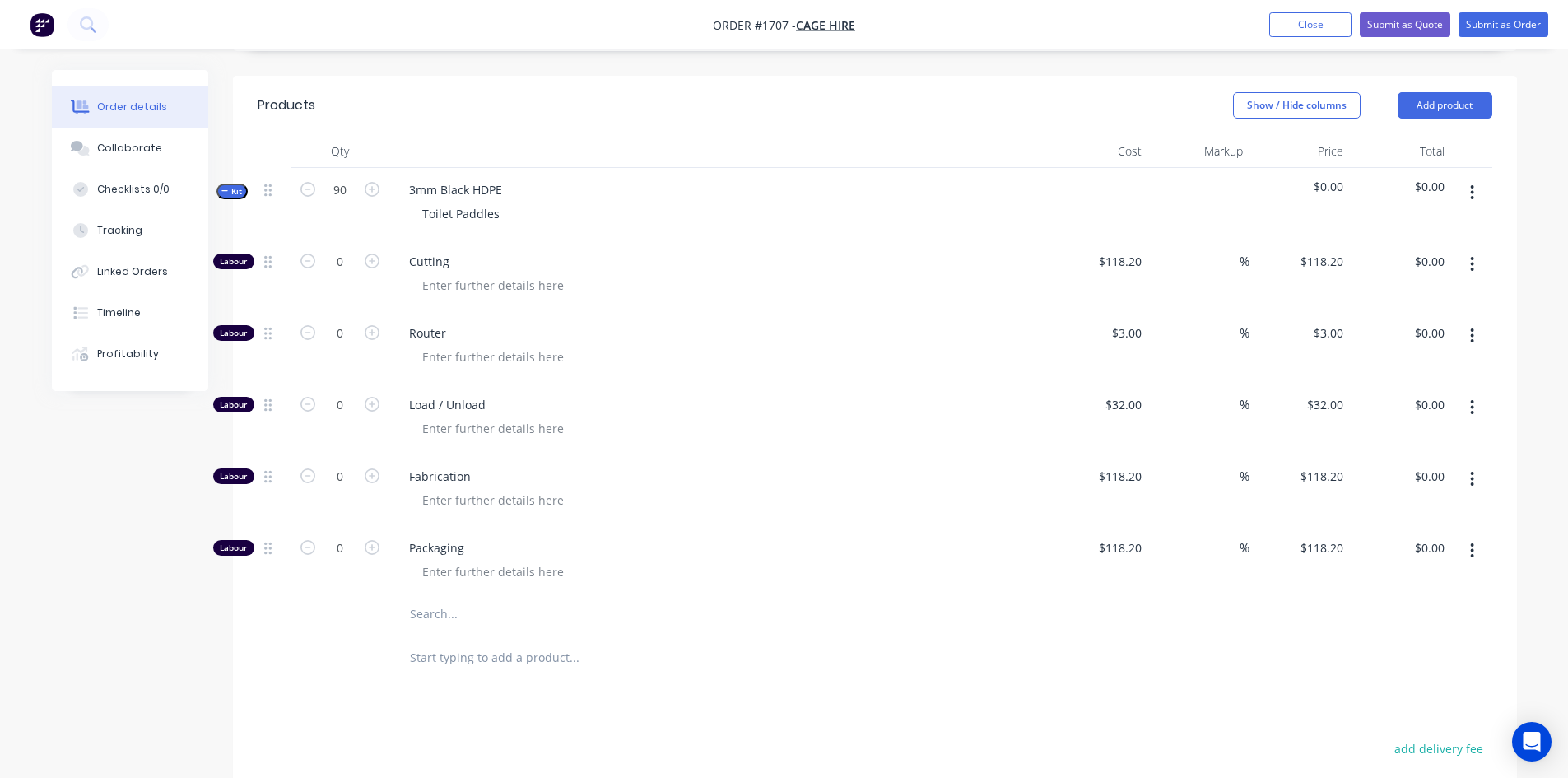
click at [464, 598] on input "text" at bounding box center [574, 614] width 329 height 33
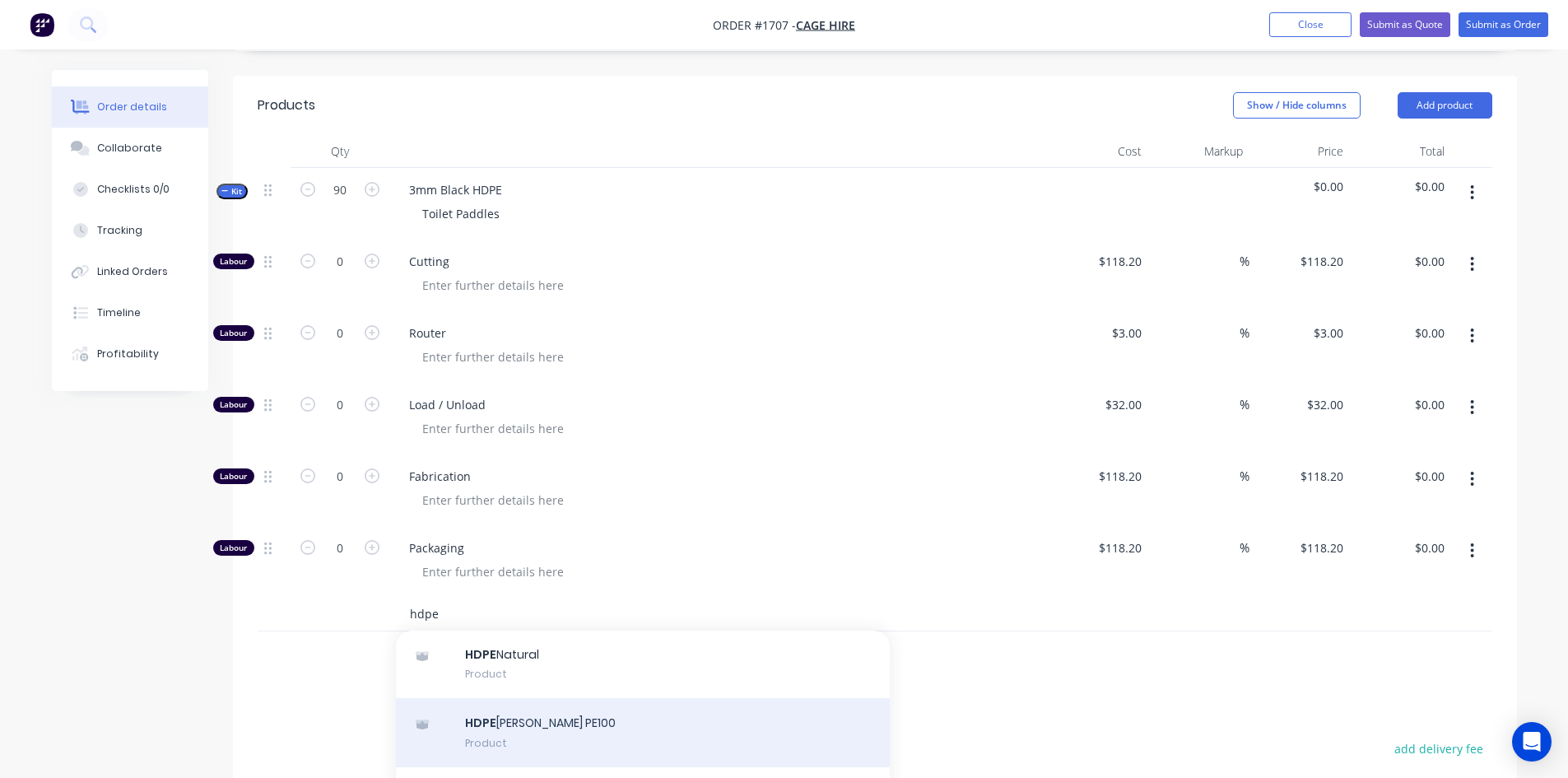
scroll to position [82, 0]
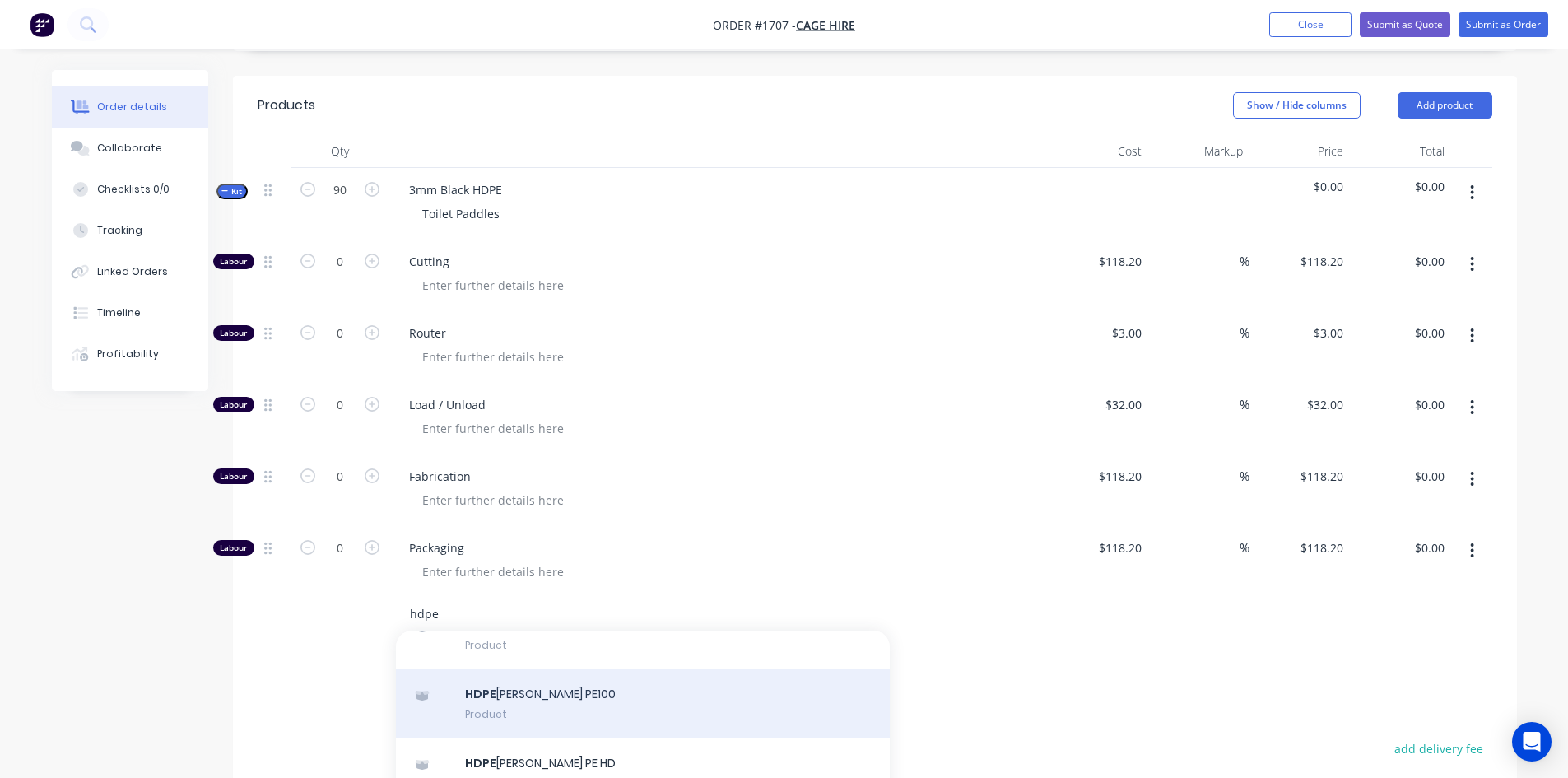
type input "hdpe"
click at [552, 669] on div "HDPE Simona Black PE100 Product" at bounding box center [642, 704] width 494 height 69
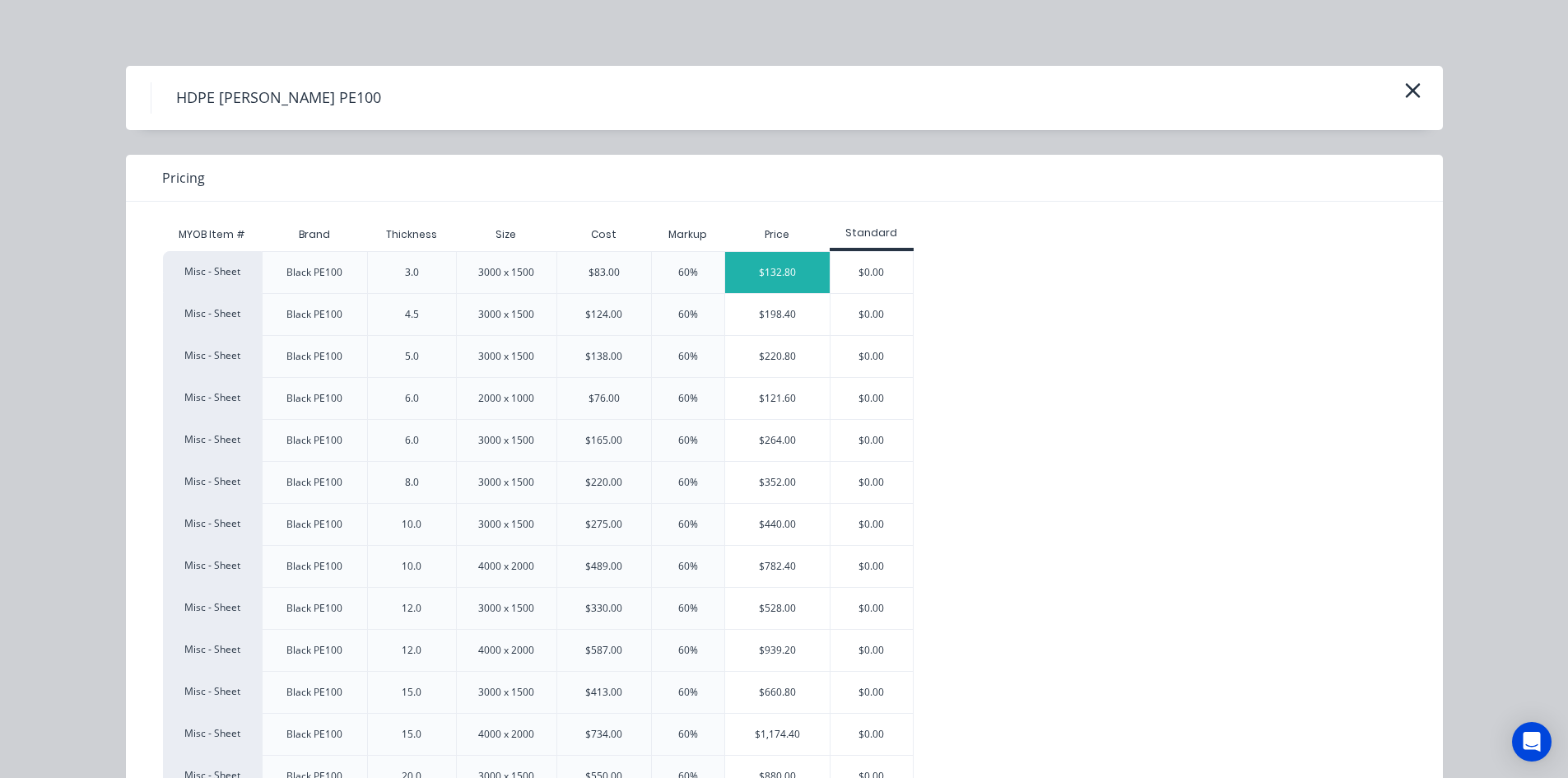
click at [781, 262] on div "$132.80" at bounding box center [777, 272] width 105 height 41
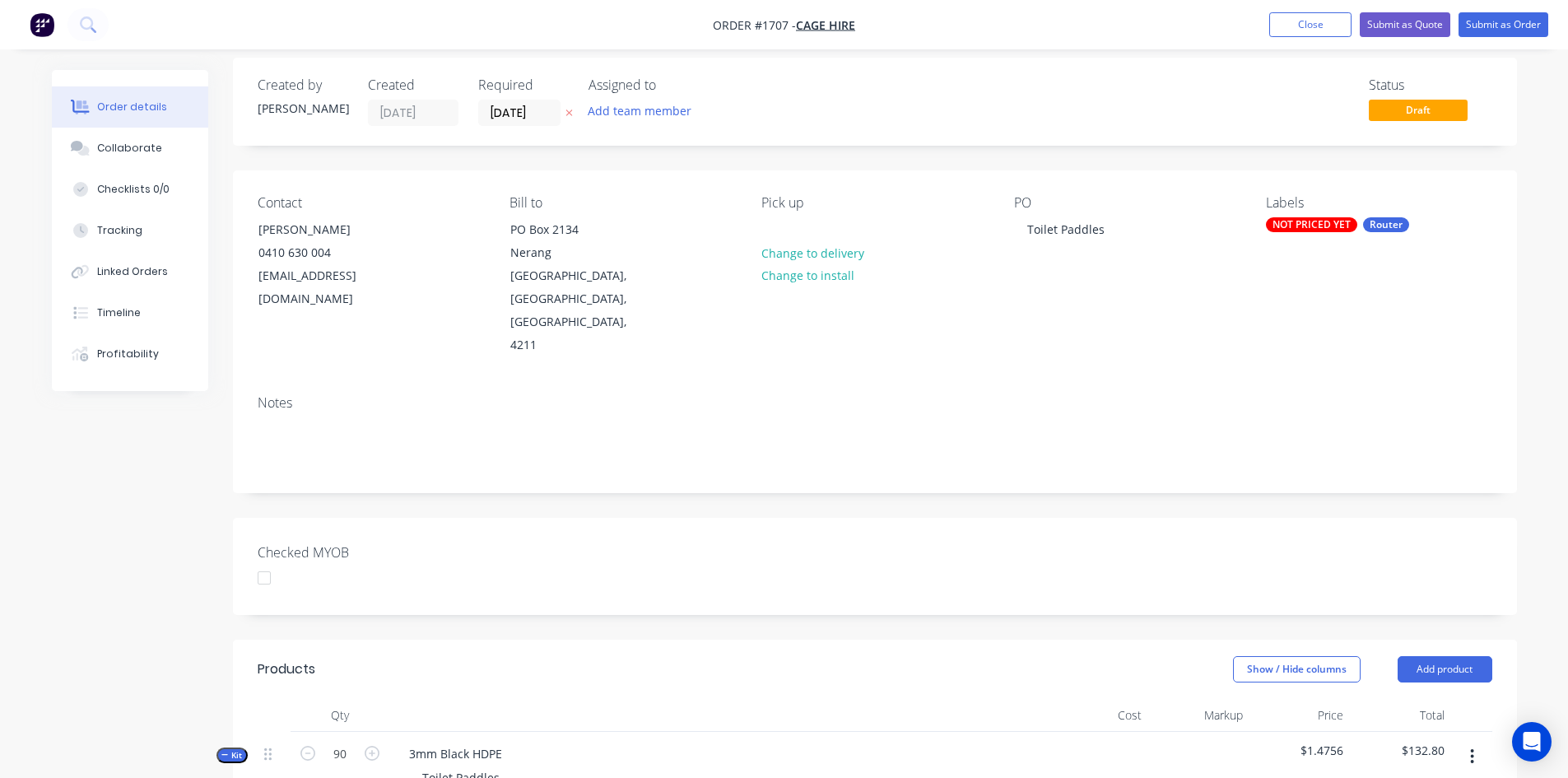
scroll to position [0, 0]
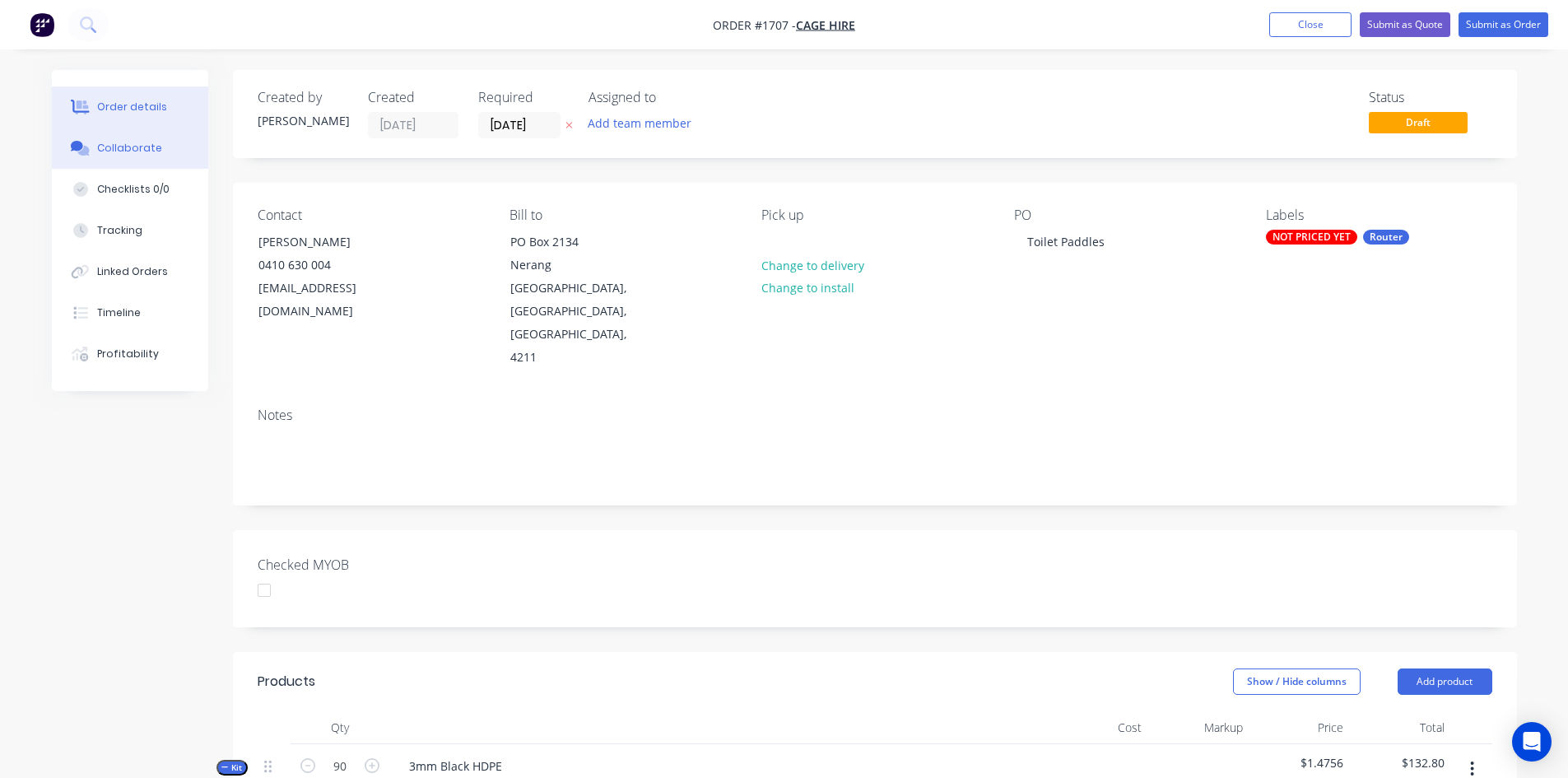
click at [134, 148] on div "Collaborate" at bounding box center [130, 147] width 65 height 14
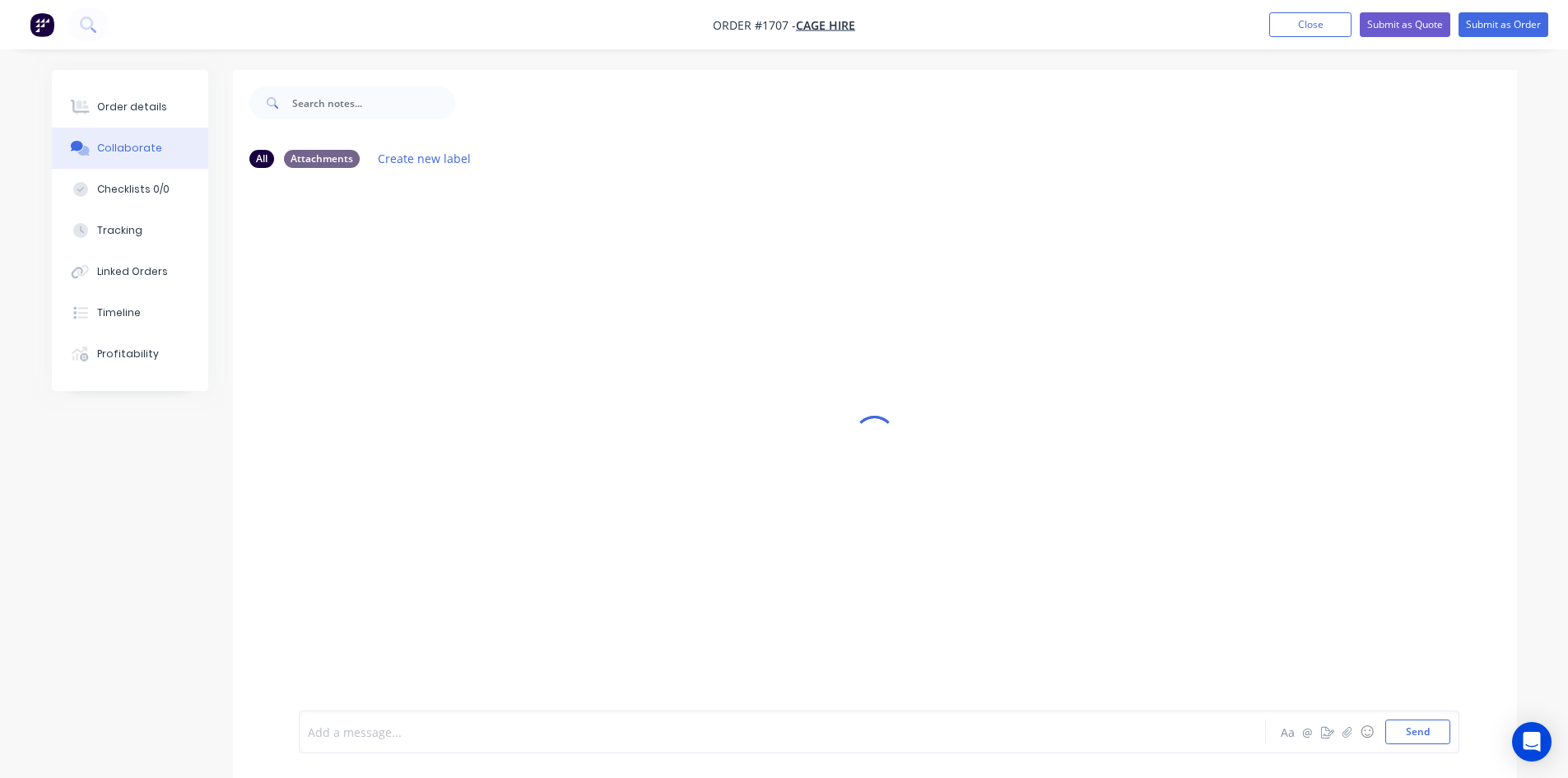
click at [398, 731] on div at bounding box center [736, 733] width 856 height 17
drag, startPoint x: 835, startPoint y: 728, endPoint x: 831, endPoint y: 736, distance: 8.9
click at [835, 728] on div "@Ben can you please price and email this quote when you get a chance. Thanks" at bounding box center [736, 733] width 856 height 17
click at [1420, 733] on button "Send" at bounding box center [1418, 732] width 65 height 25
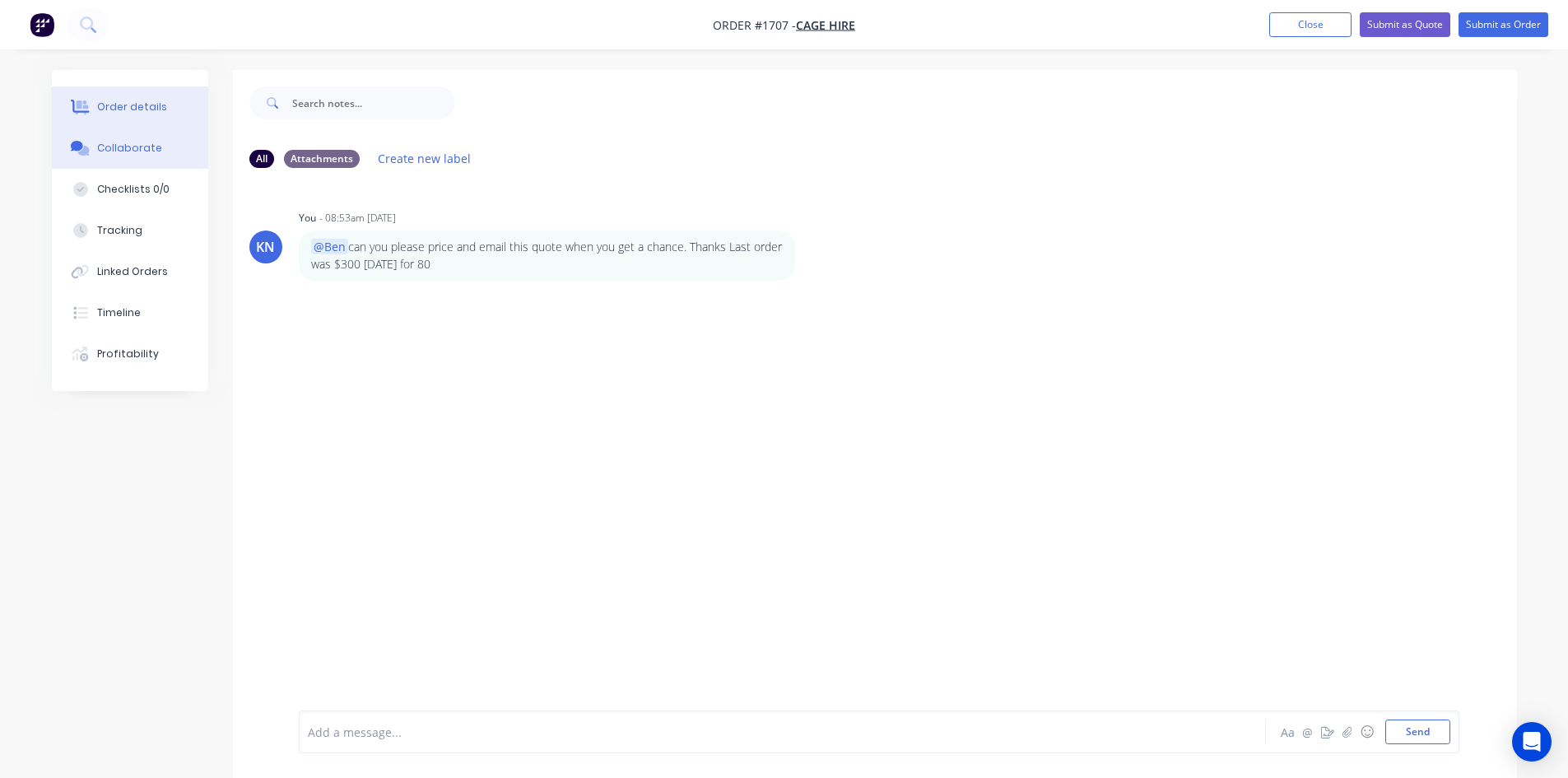
click at [127, 105] on div "Order details" at bounding box center [132, 106] width 70 height 14
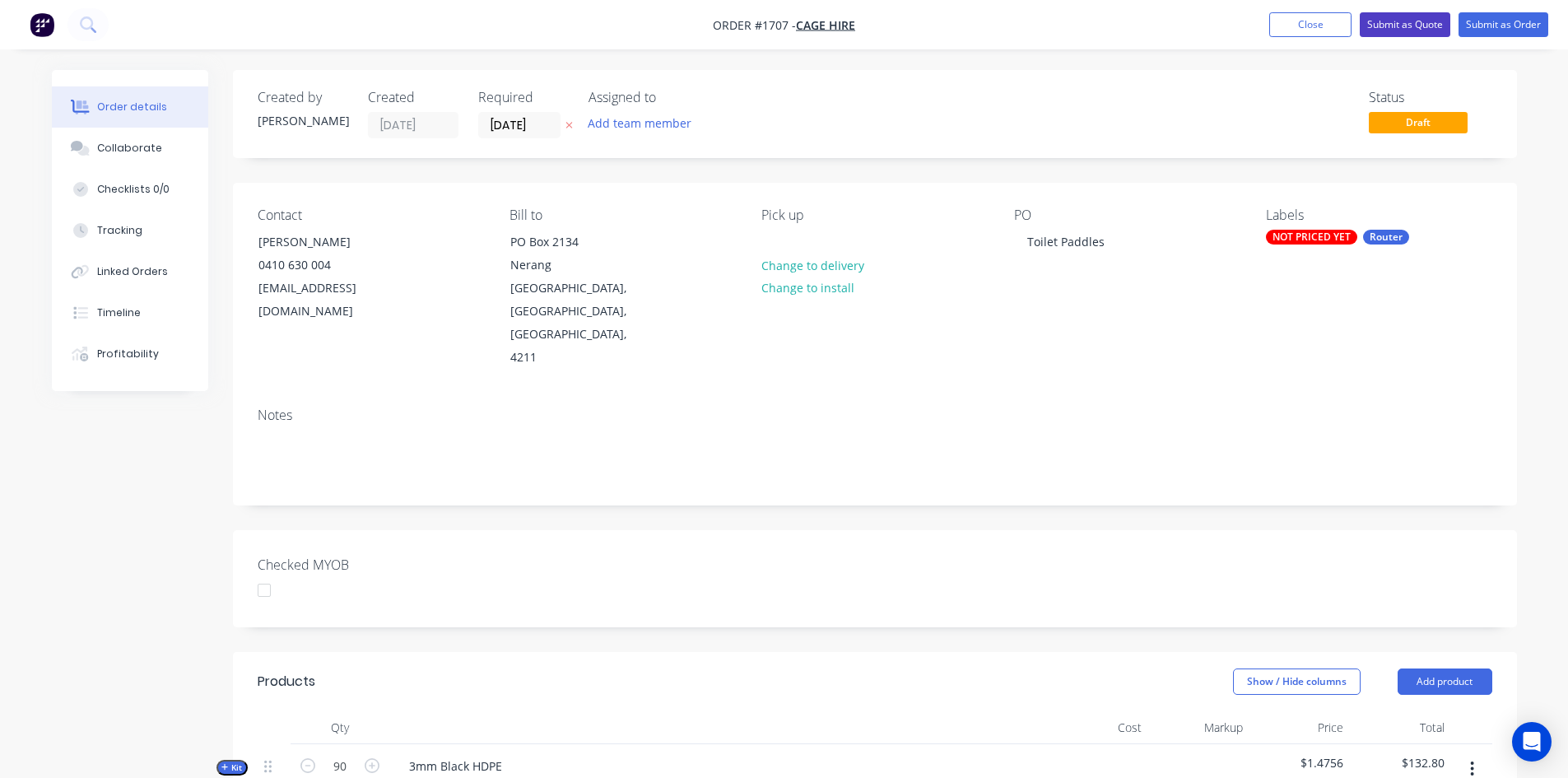
click at [1405, 18] on button "Submit as Quote" at bounding box center [1404, 25] width 90 height 25
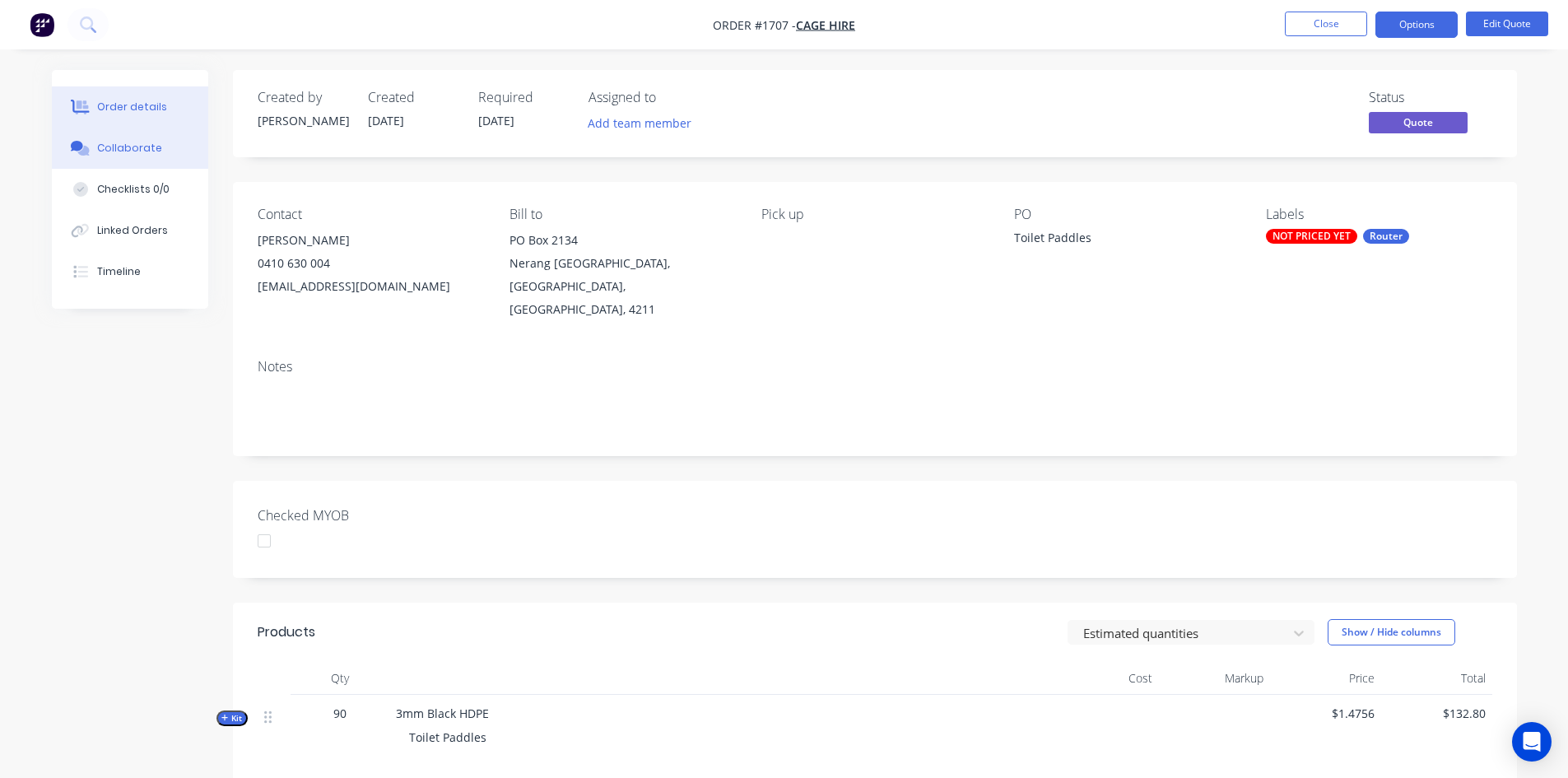
click at [137, 147] on div "Collaborate" at bounding box center [130, 147] width 65 height 14
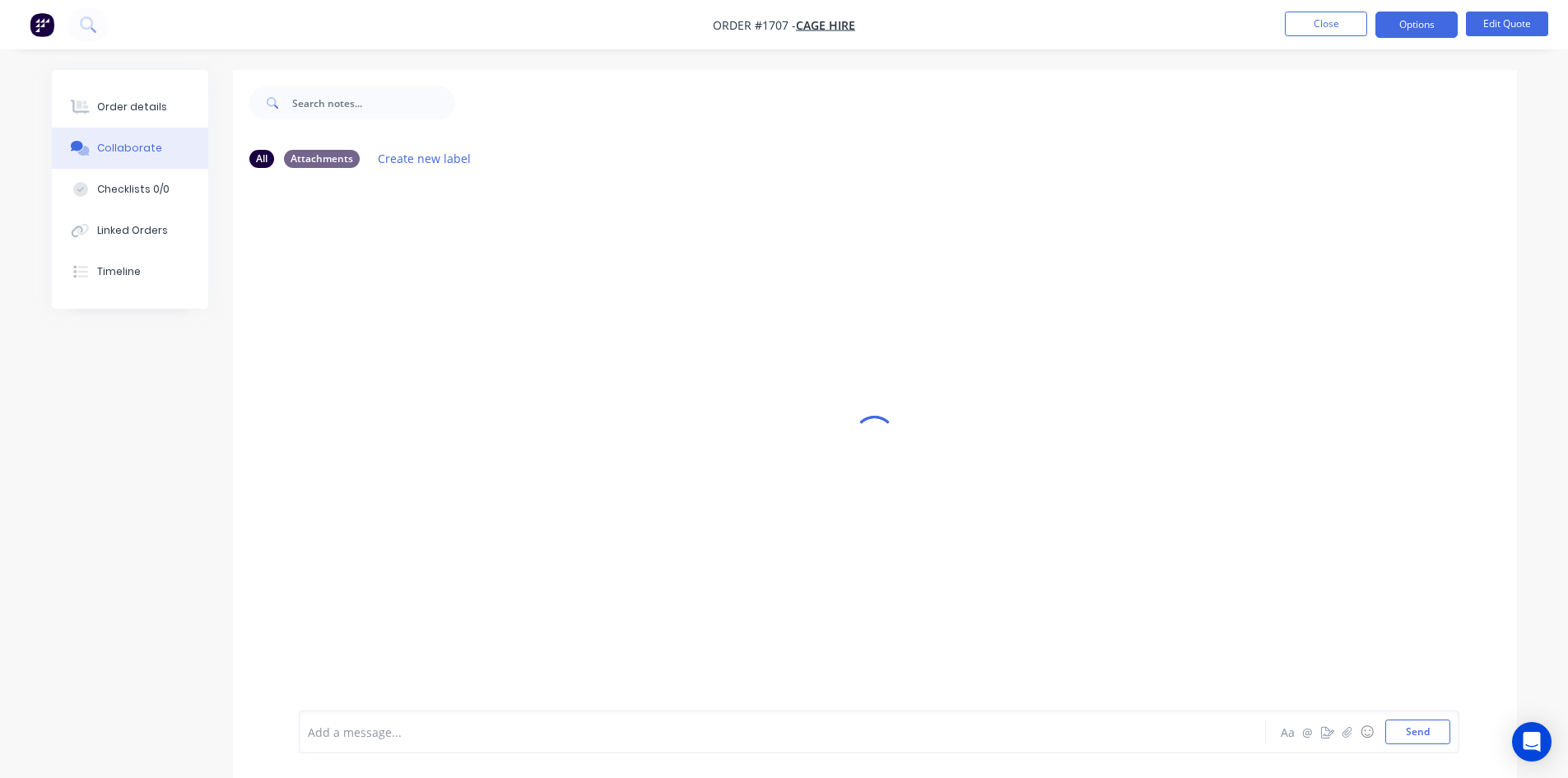
click at [388, 727] on div at bounding box center [736, 733] width 856 height 17
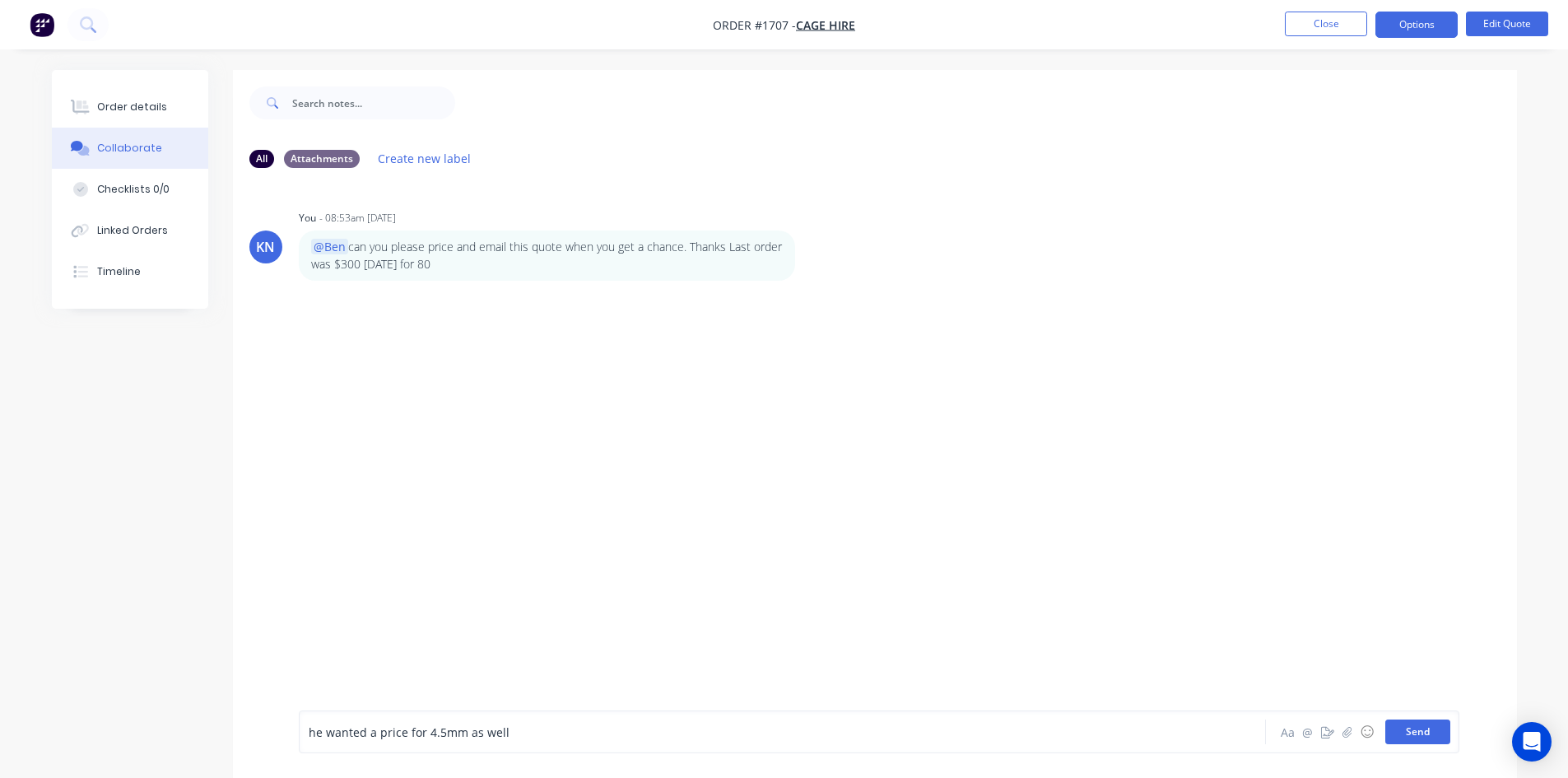
click at [1425, 730] on button "Send" at bounding box center [1418, 732] width 65 height 25
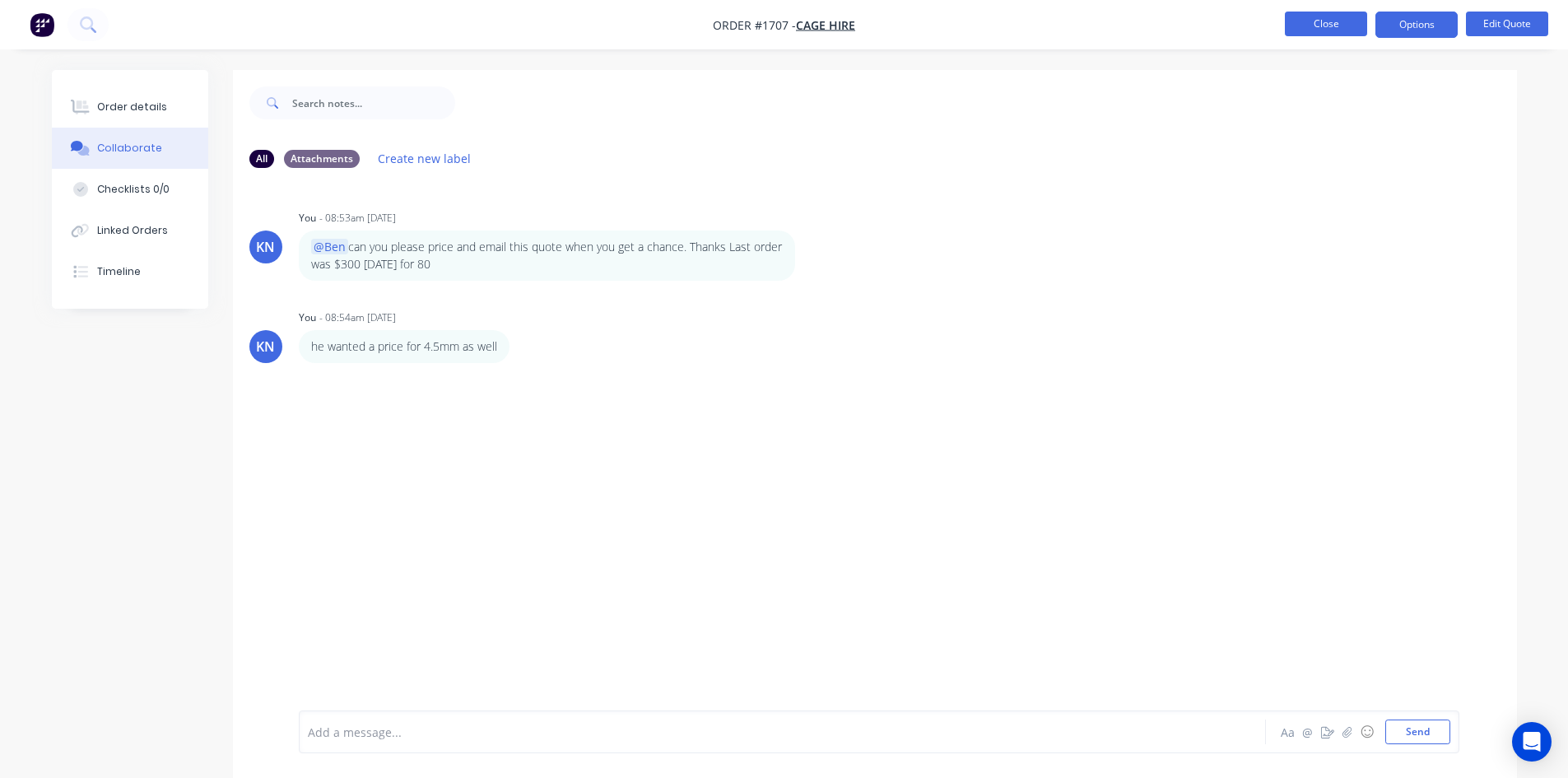
click at [1326, 23] on button "Close" at bounding box center [1325, 24] width 82 height 25
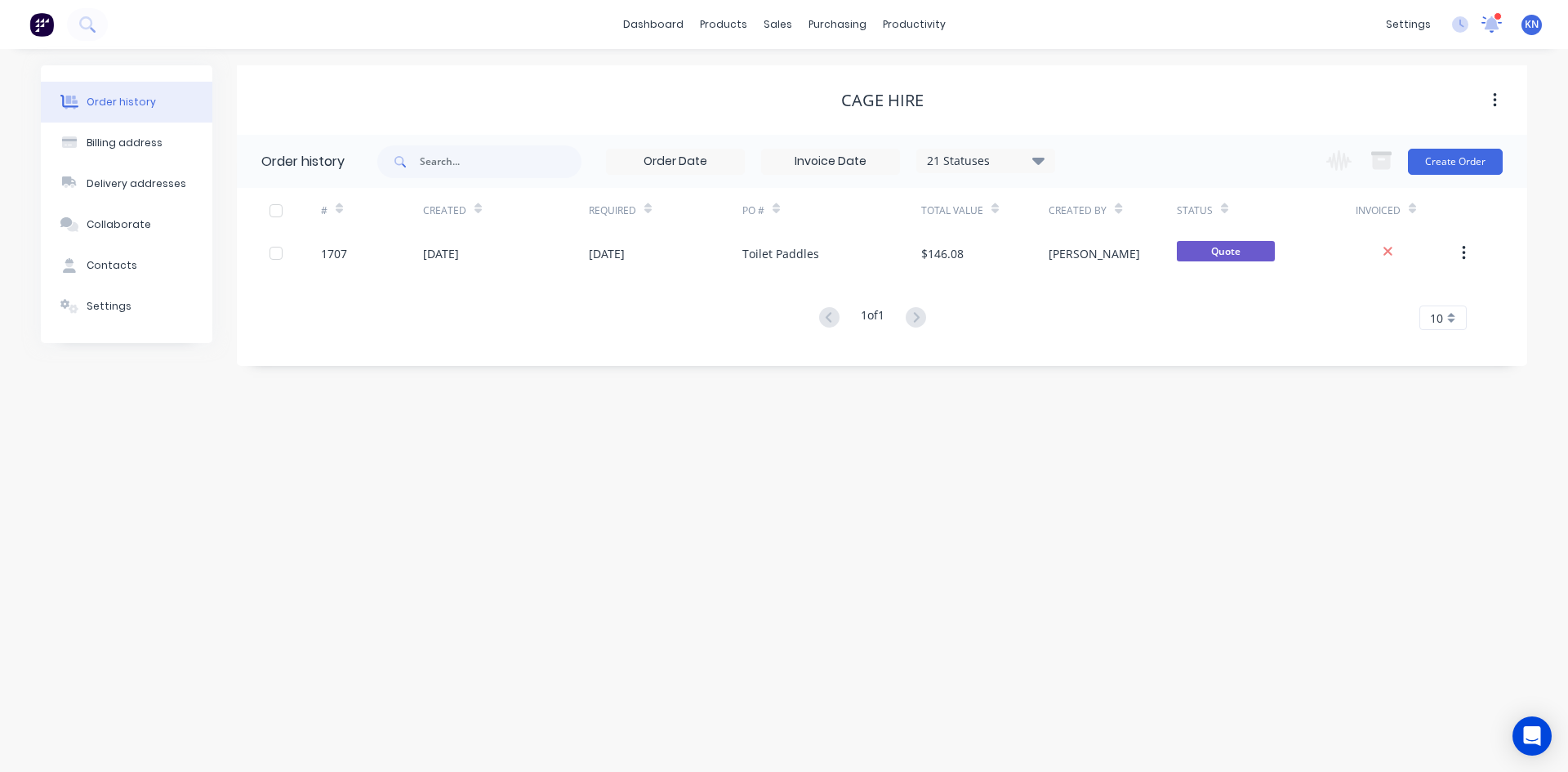
click at [1494, 26] on icon at bounding box center [1491, 23] width 14 height 13
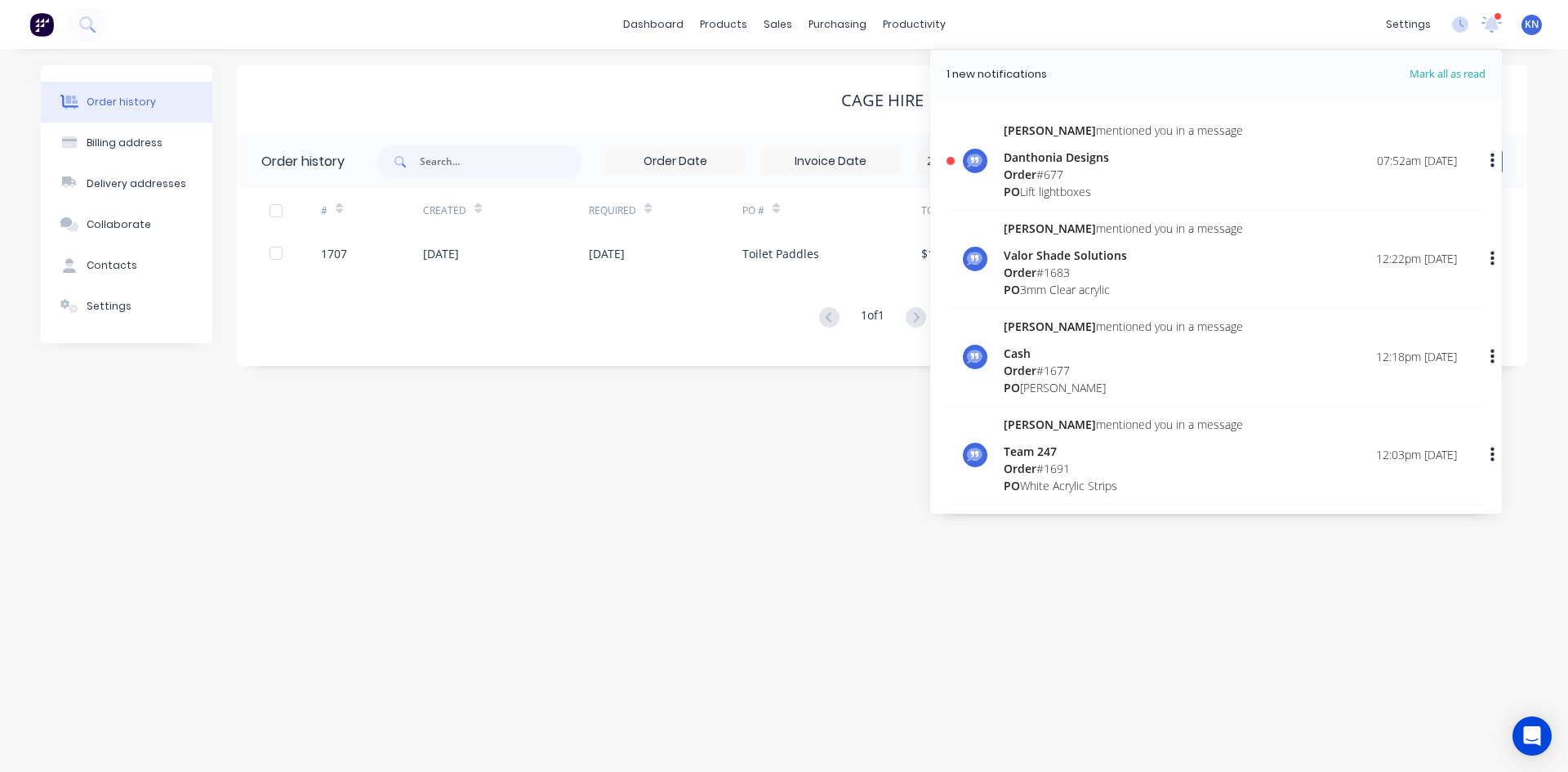
click at [1032, 169] on span "Order" at bounding box center [1020, 174] width 32 height 15
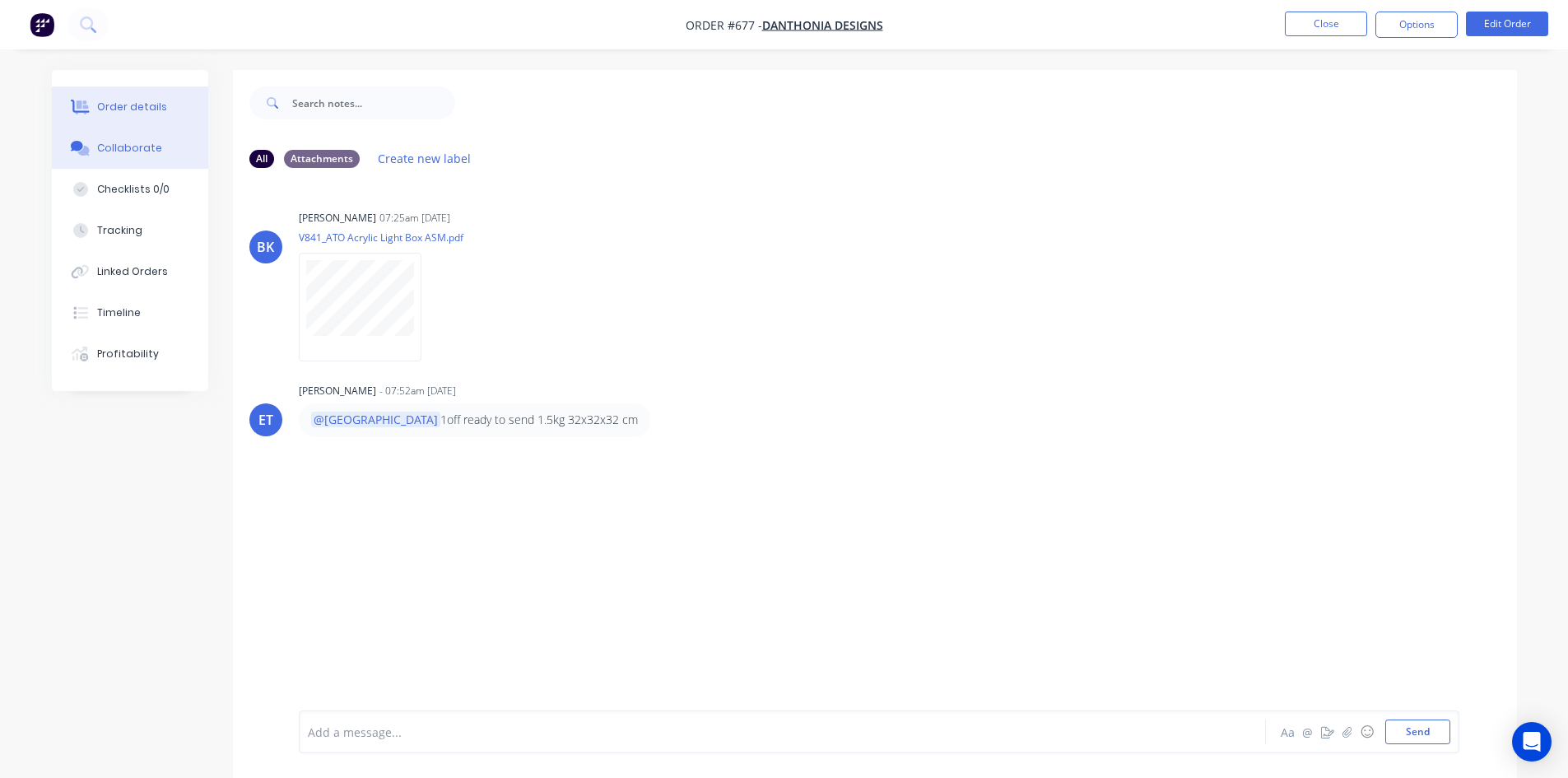
click at [131, 108] on div "Order details" at bounding box center [132, 106] width 70 height 14
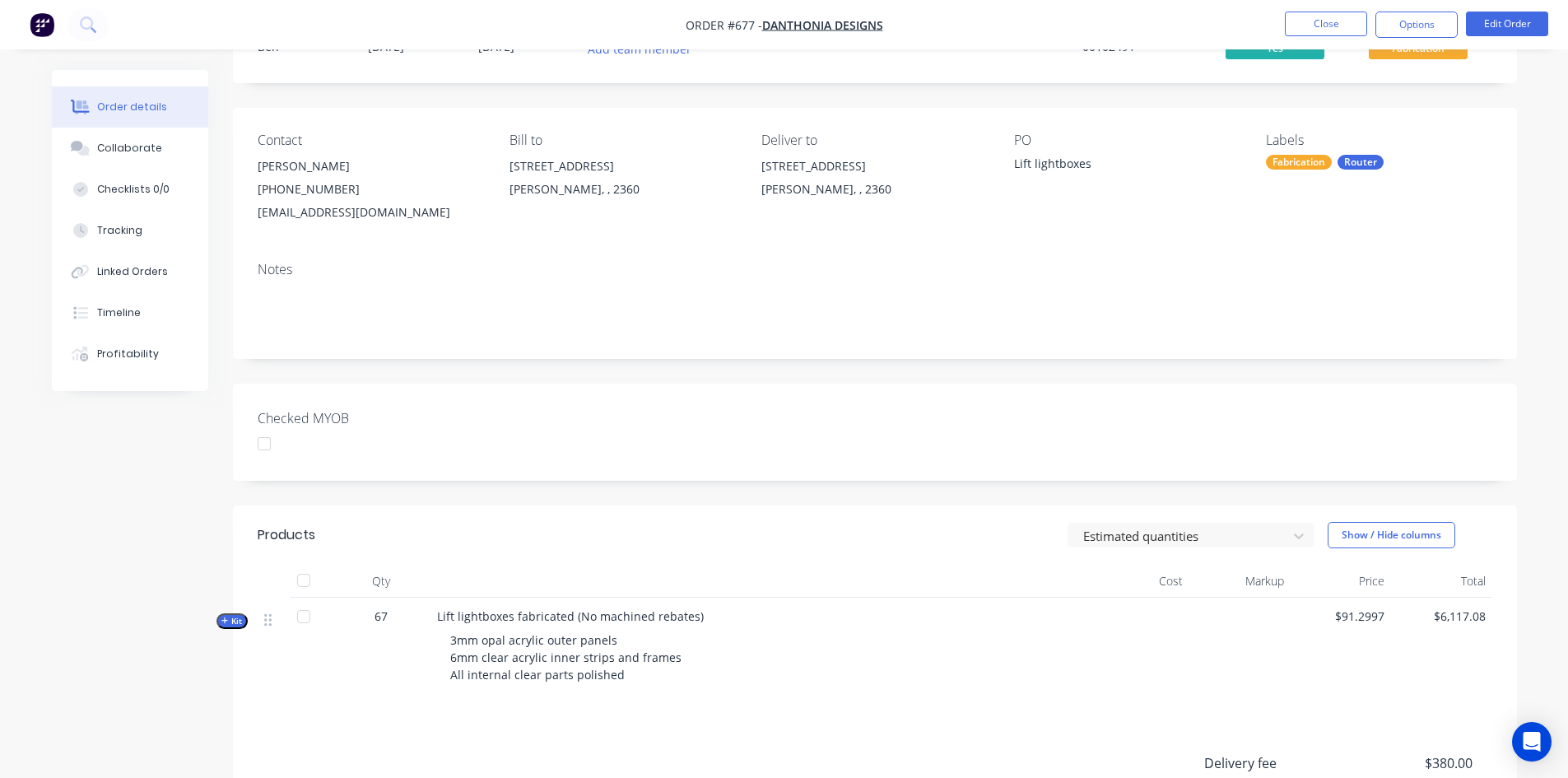
scroll to position [165, 0]
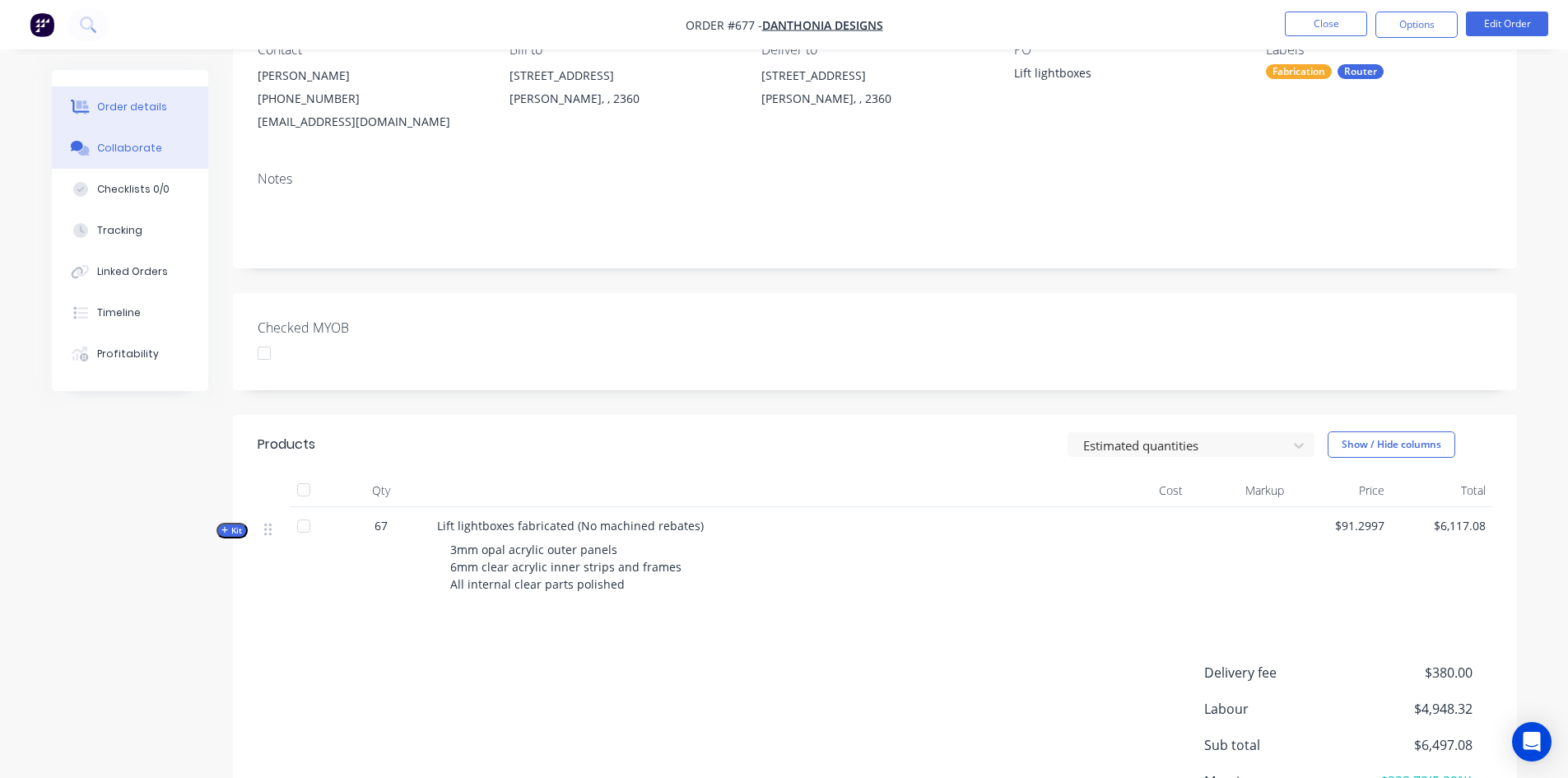
click at [107, 149] on div "Collaborate" at bounding box center [130, 147] width 65 height 14
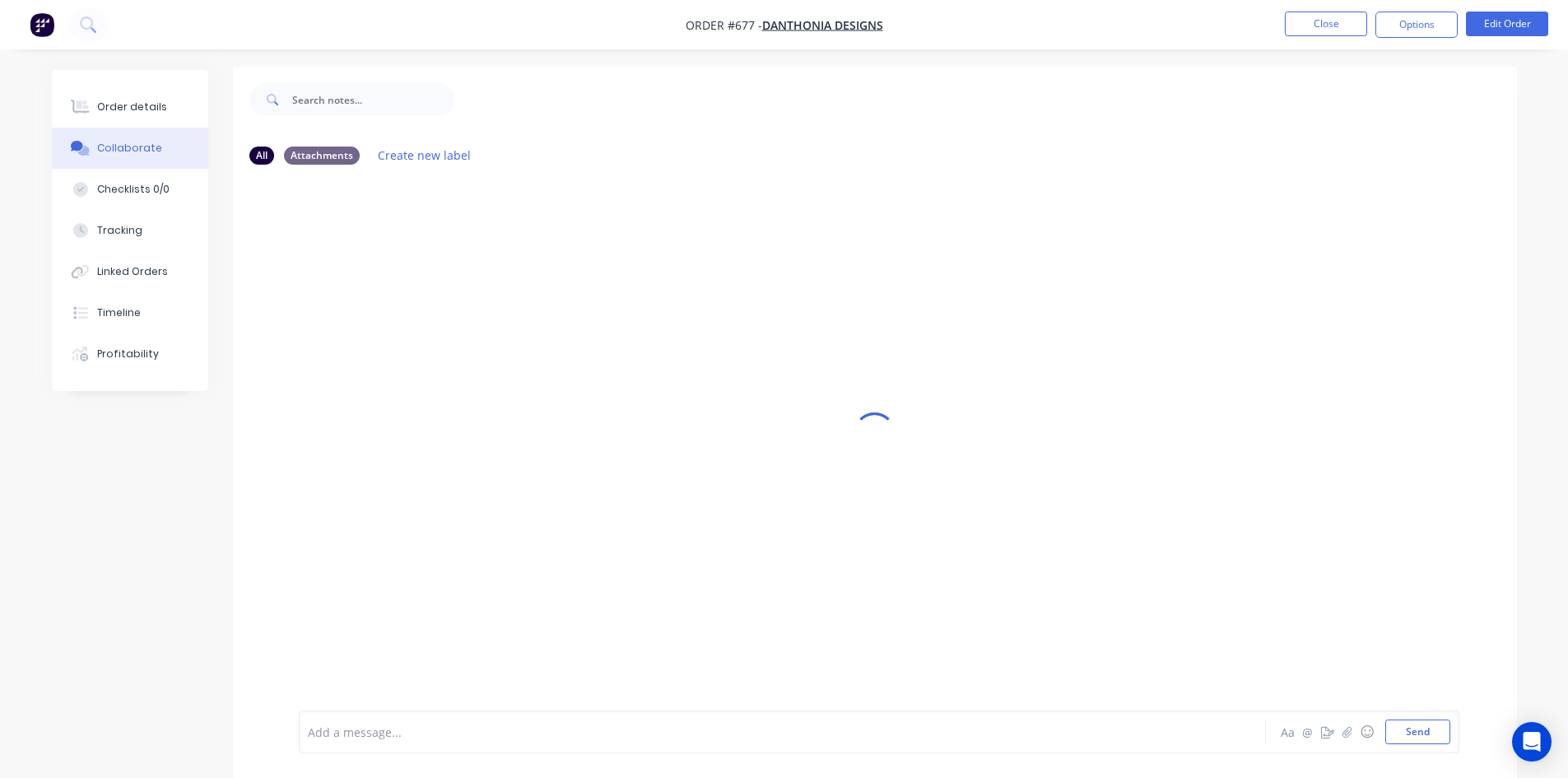
scroll to position [25, 0]
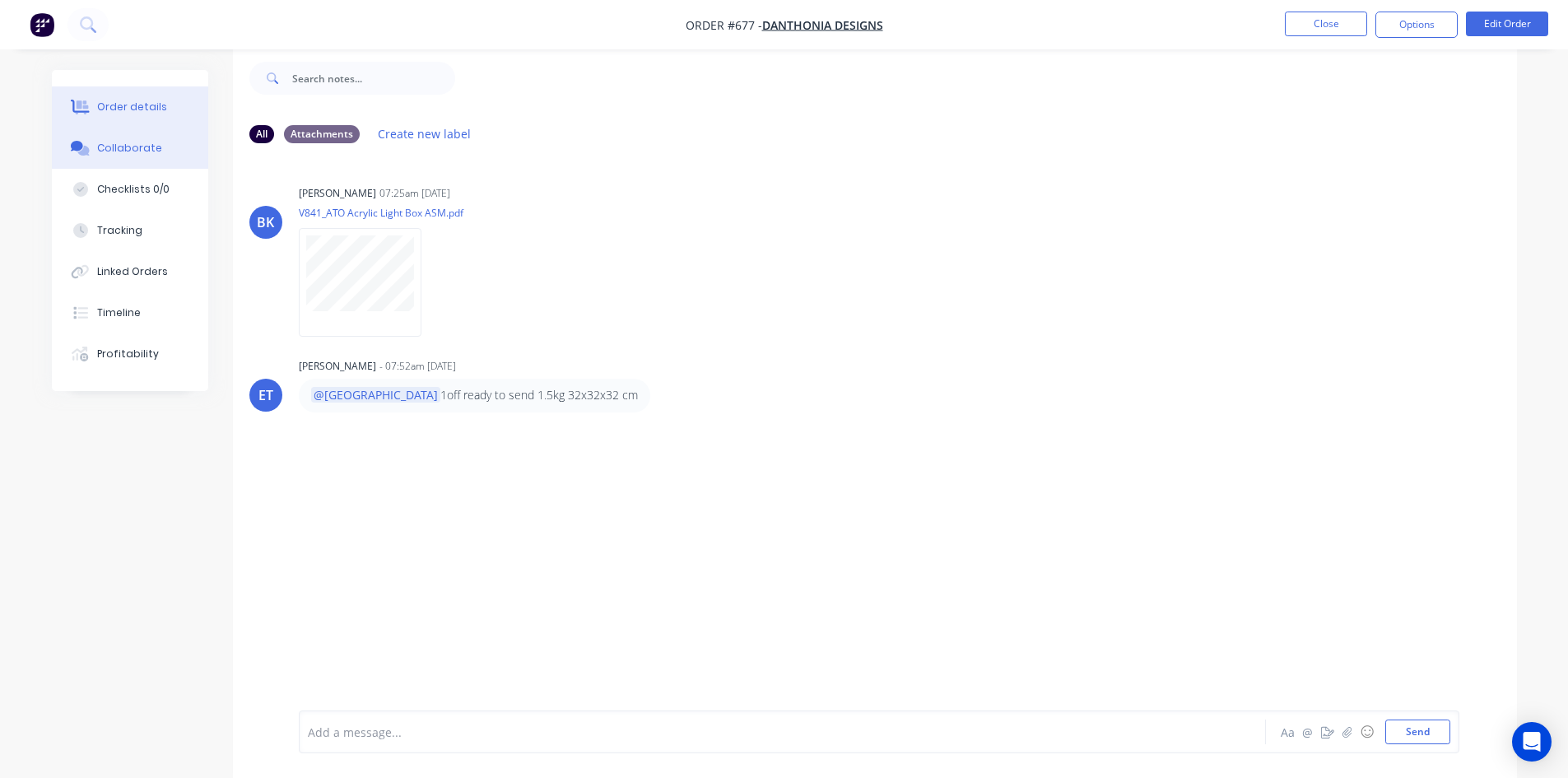
click at [173, 112] on button "Order details" at bounding box center [130, 107] width 156 height 41
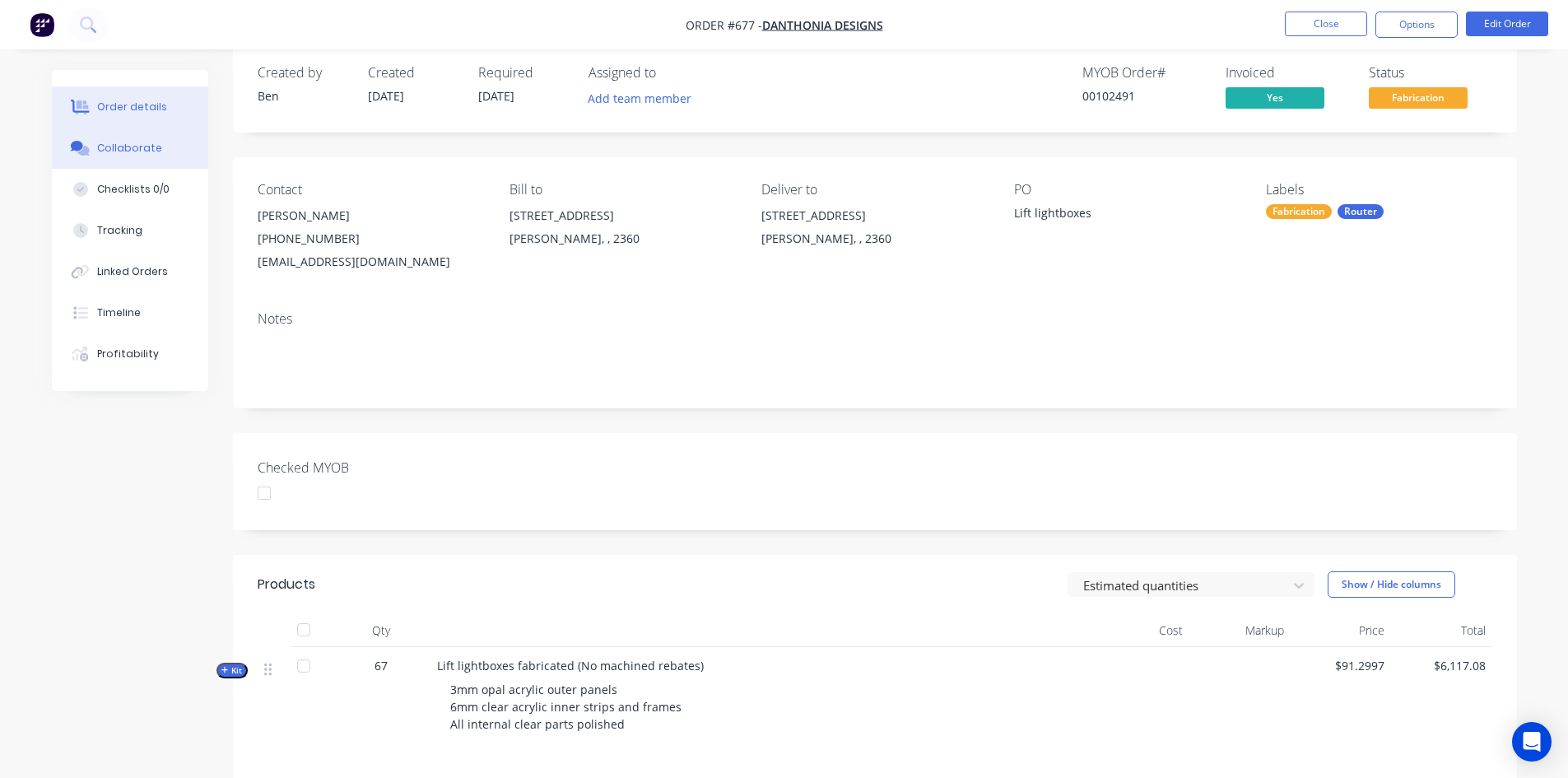
click at [116, 144] on div "Collaborate" at bounding box center [130, 147] width 65 height 14
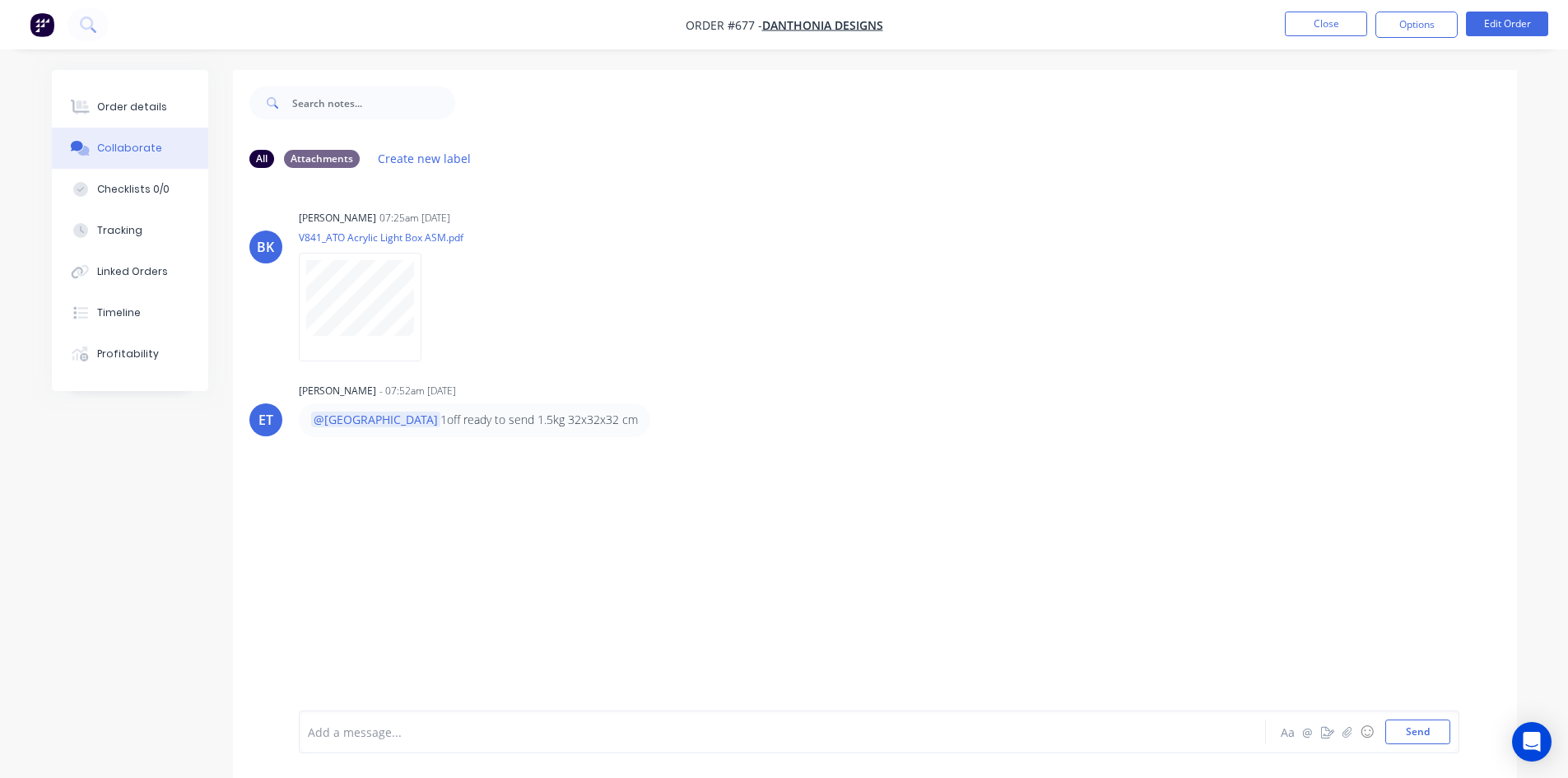
click at [474, 735] on div at bounding box center [736, 733] width 856 height 17
click at [1433, 729] on button "Send" at bounding box center [1418, 732] width 65 height 25
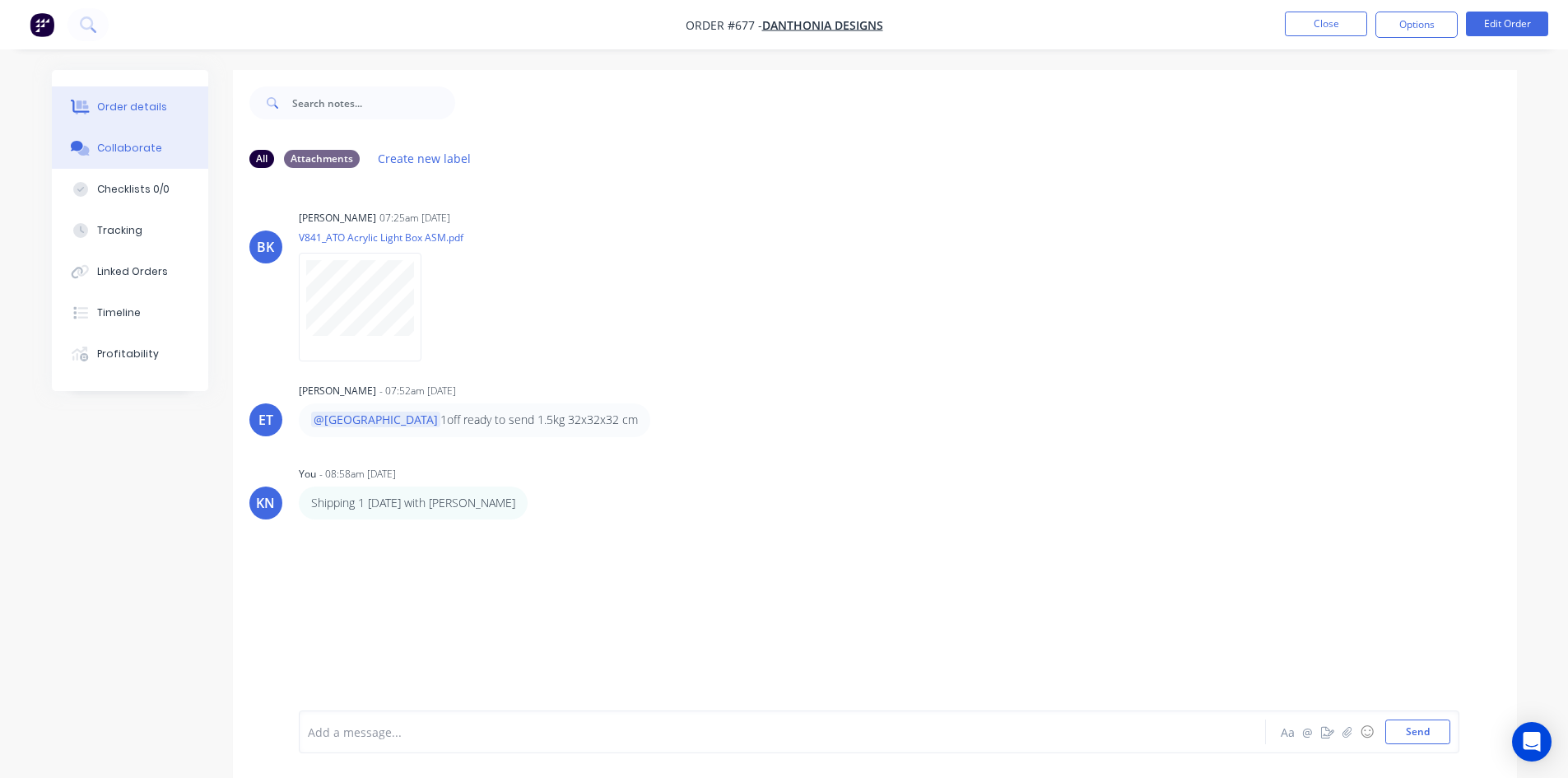
click at [133, 108] on div "Order details" at bounding box center [132, 106] width 70 height 14
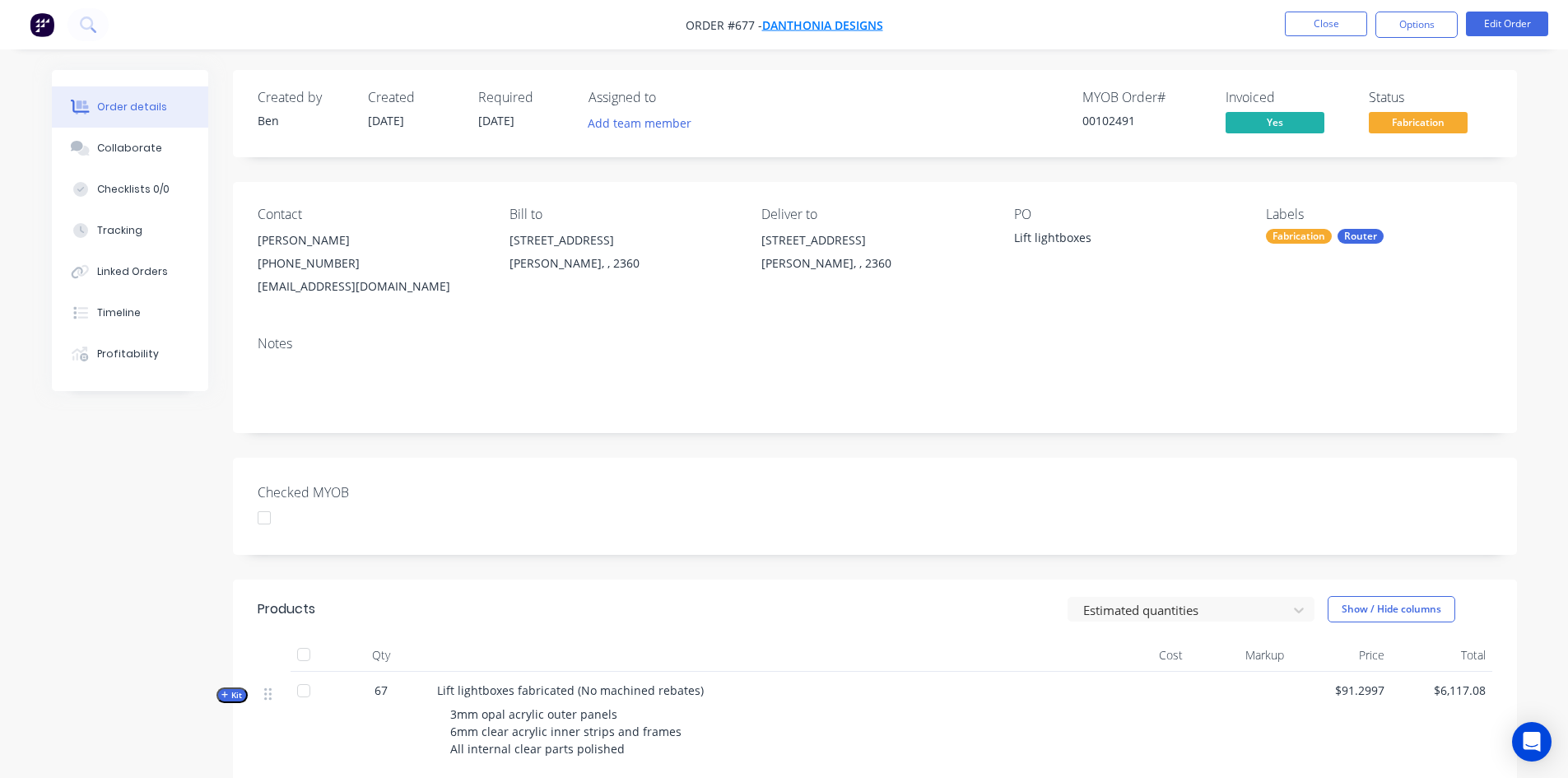
click at [837, 21] on span "Danthonia Designs" at bounding box center [823, 25] width 121 height 15
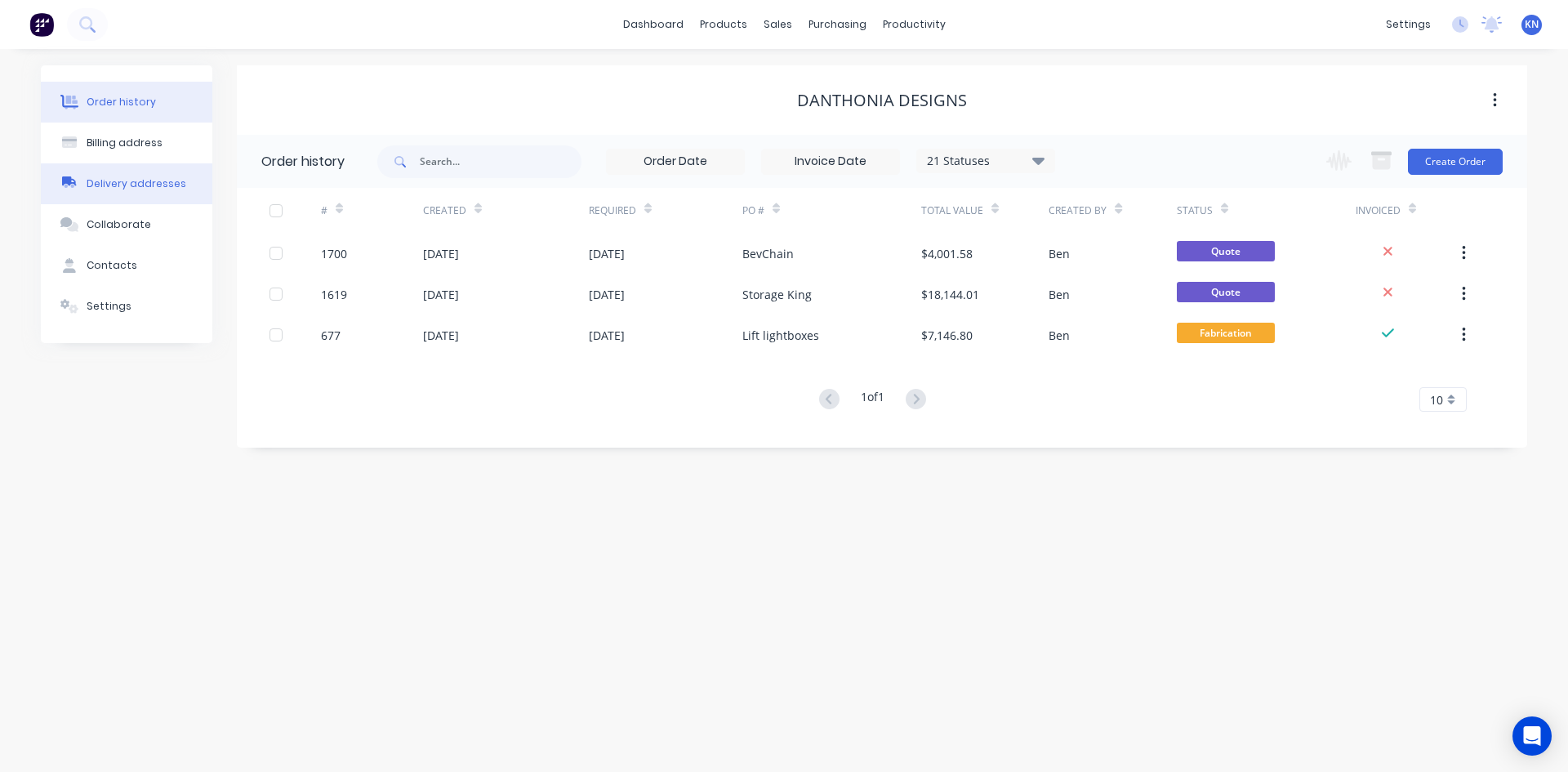
click at [106, 179] on div "Delivery addresses" at bounding box center [137, 183] width 99 height 14
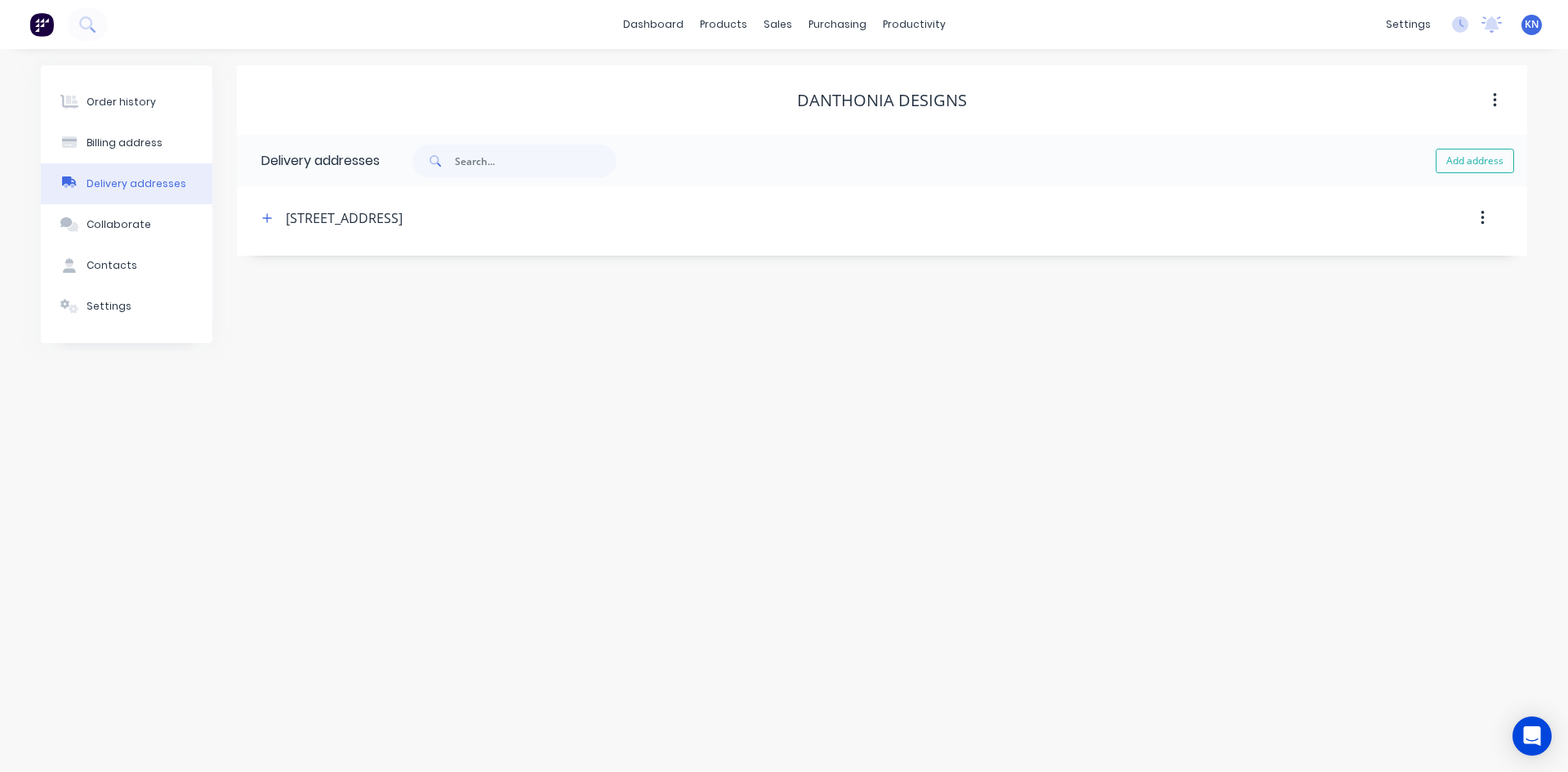
click at [1484, 217] on icon "button" at bounding box center [1481, 218] width 3 height 14
click at [516, 469] on div "Order history Billing address Delivery addresses Collaborate Contacts Settings …" at bounding box center [784, 410] width 1568 height 723
click at [265, 215] on icon "button" at bounding box center [266, 218] width 10 height 11
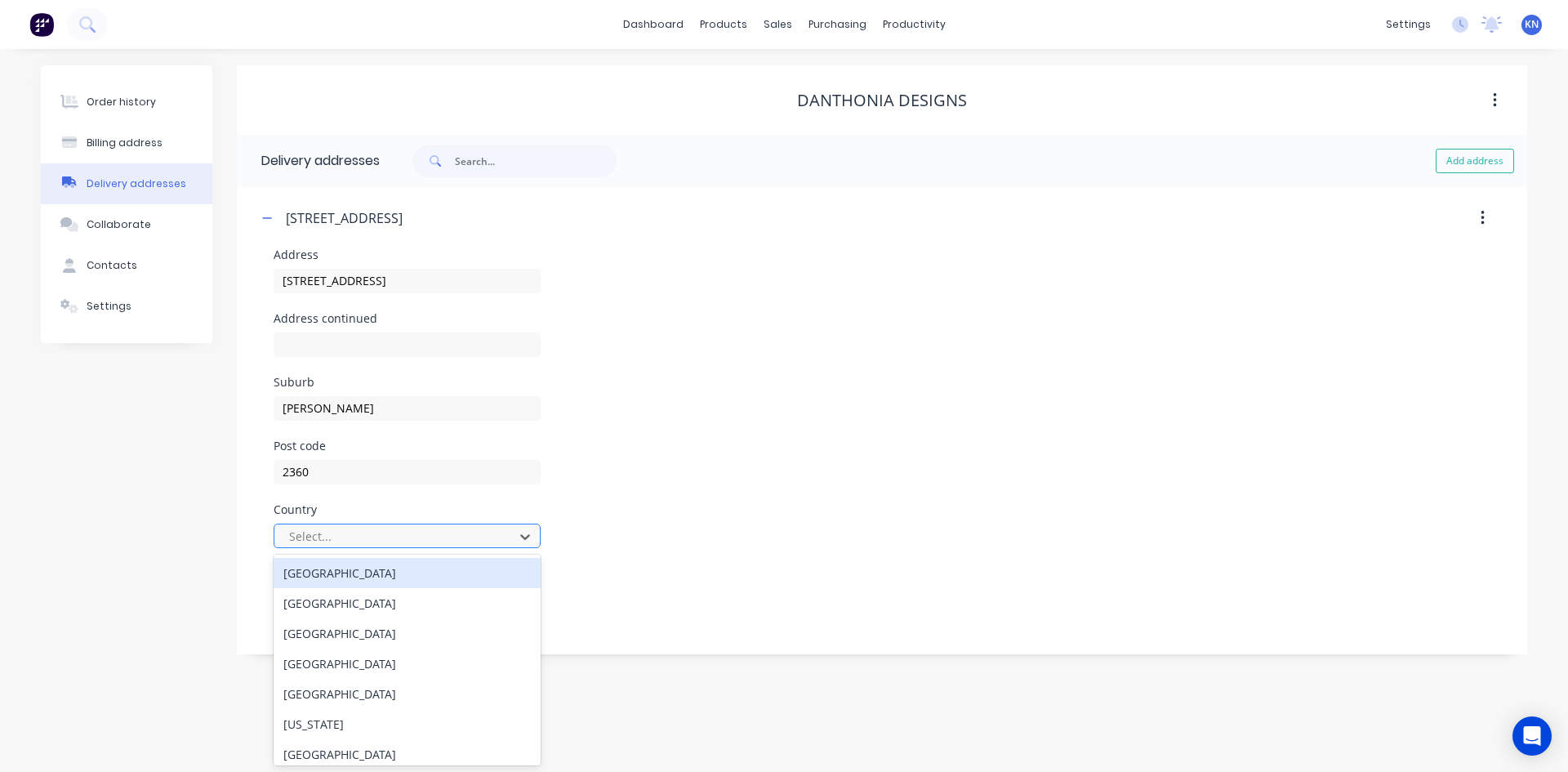
click at [372, 531] on div at bounding box center [396, 536] width 218 height 20
click at [329, 568] on div "Australia" at bounding box center [407, 573] width 267 height 31
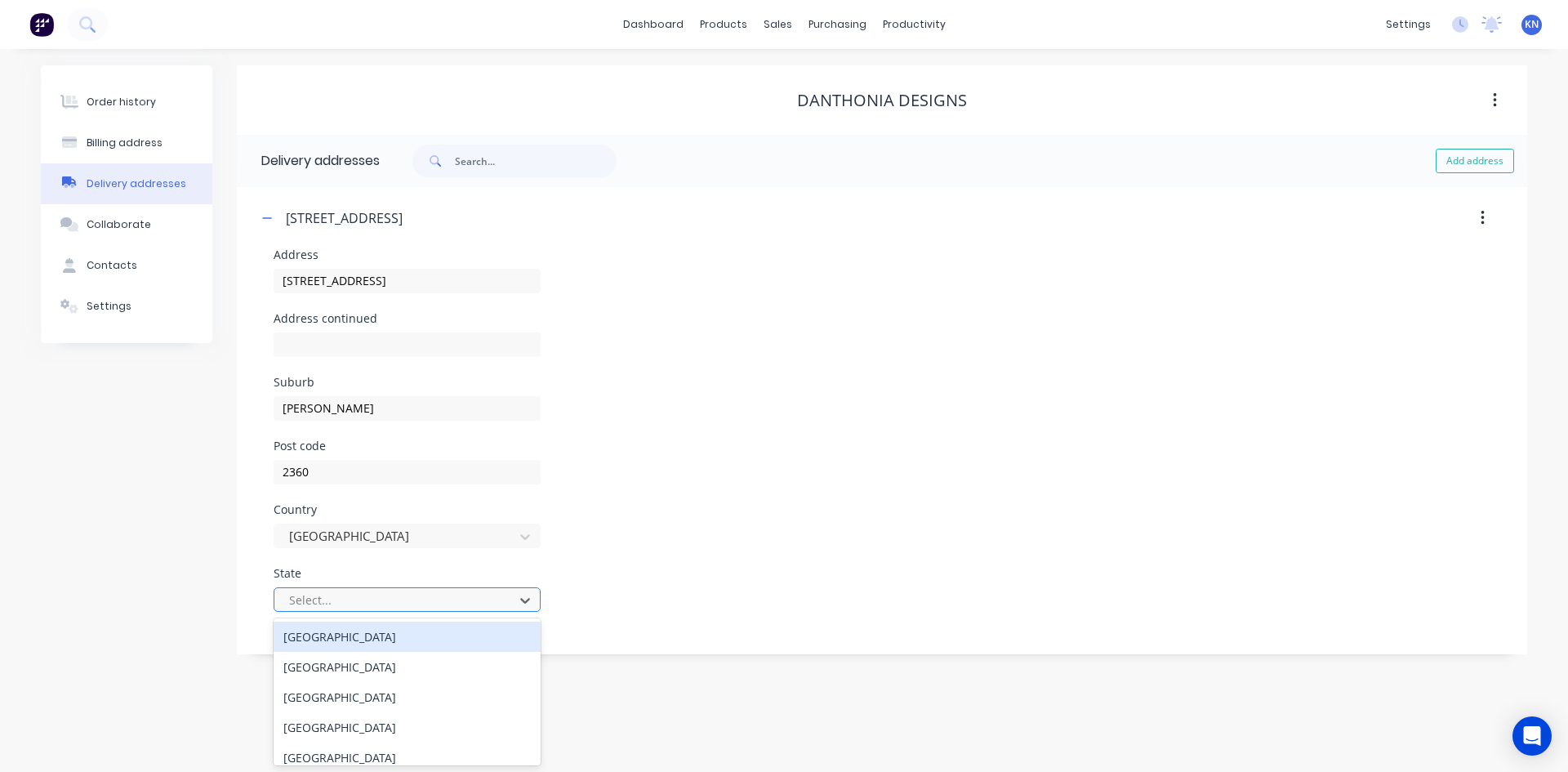
click at [340, 606] on div at bounding box center [396, 599] width 218 height 20
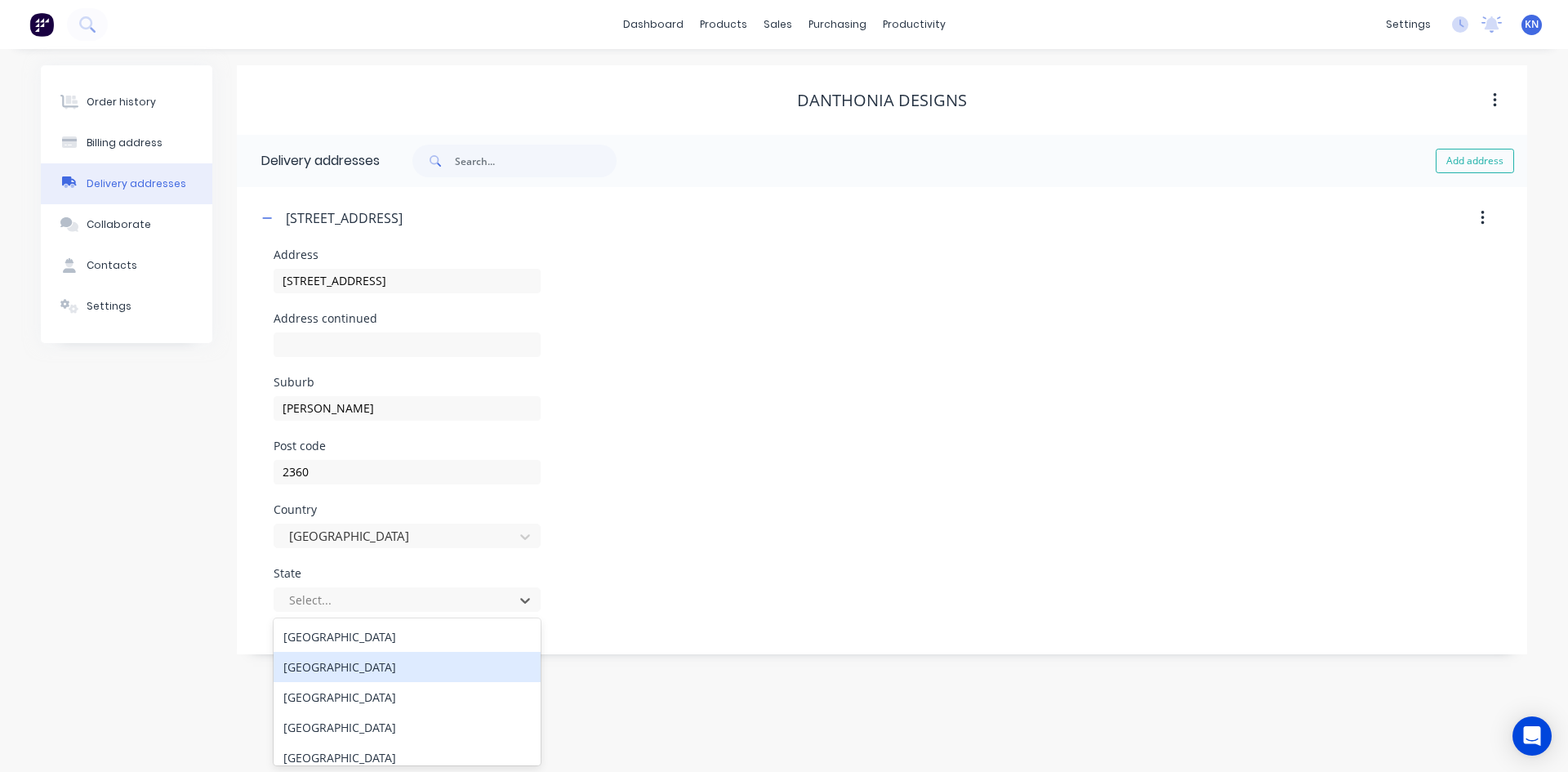
click at [336, 668] on div "New South Wales" at bounding box center [407, 667] width 267 height 31
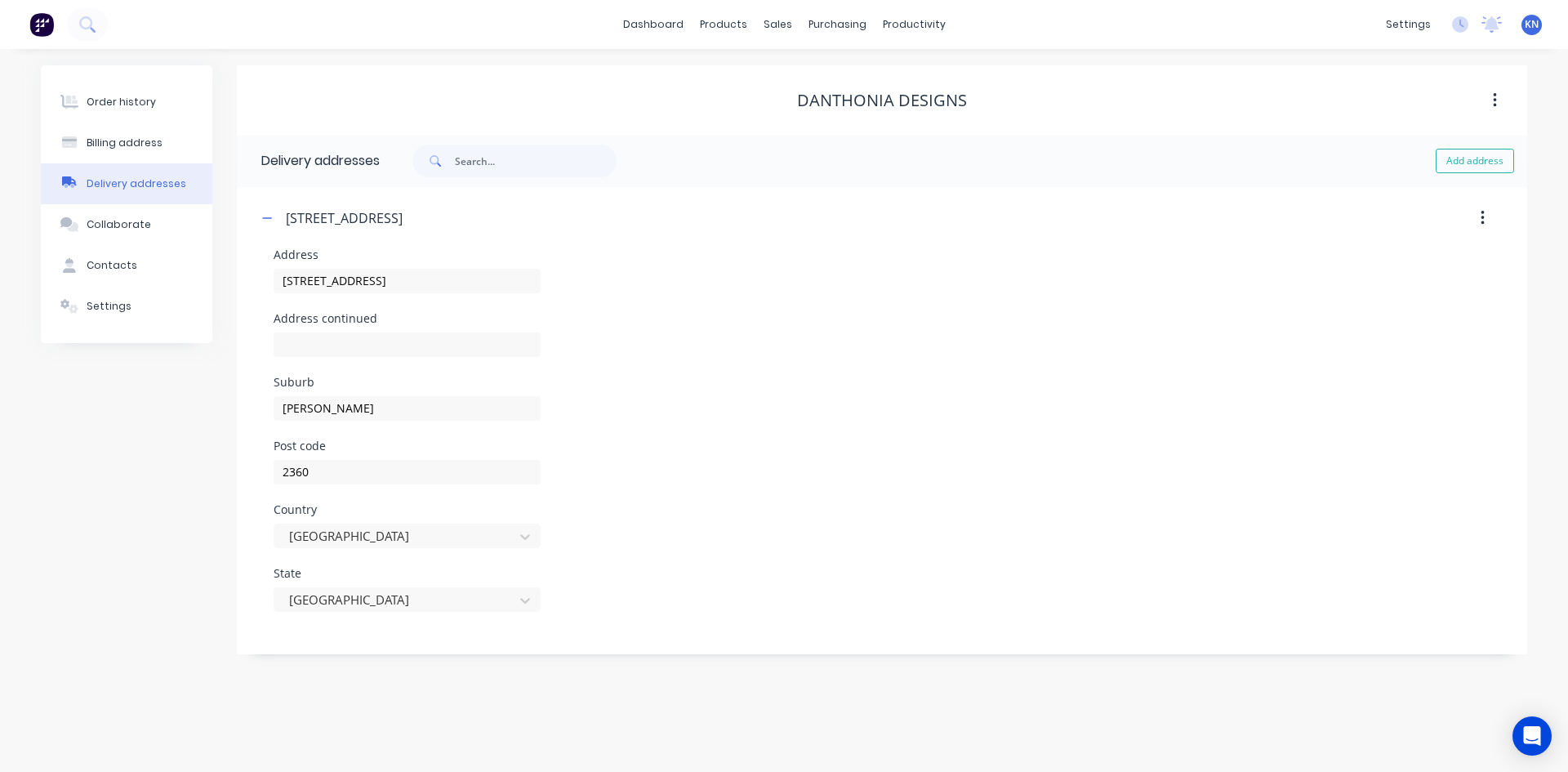
click at [873, 460] on div "Post code 2360" at bounding box center [881, 472] width 1217 height 64
click at [264, 220] on icon "button" at bounding box center [266, 218] width 10 height 11
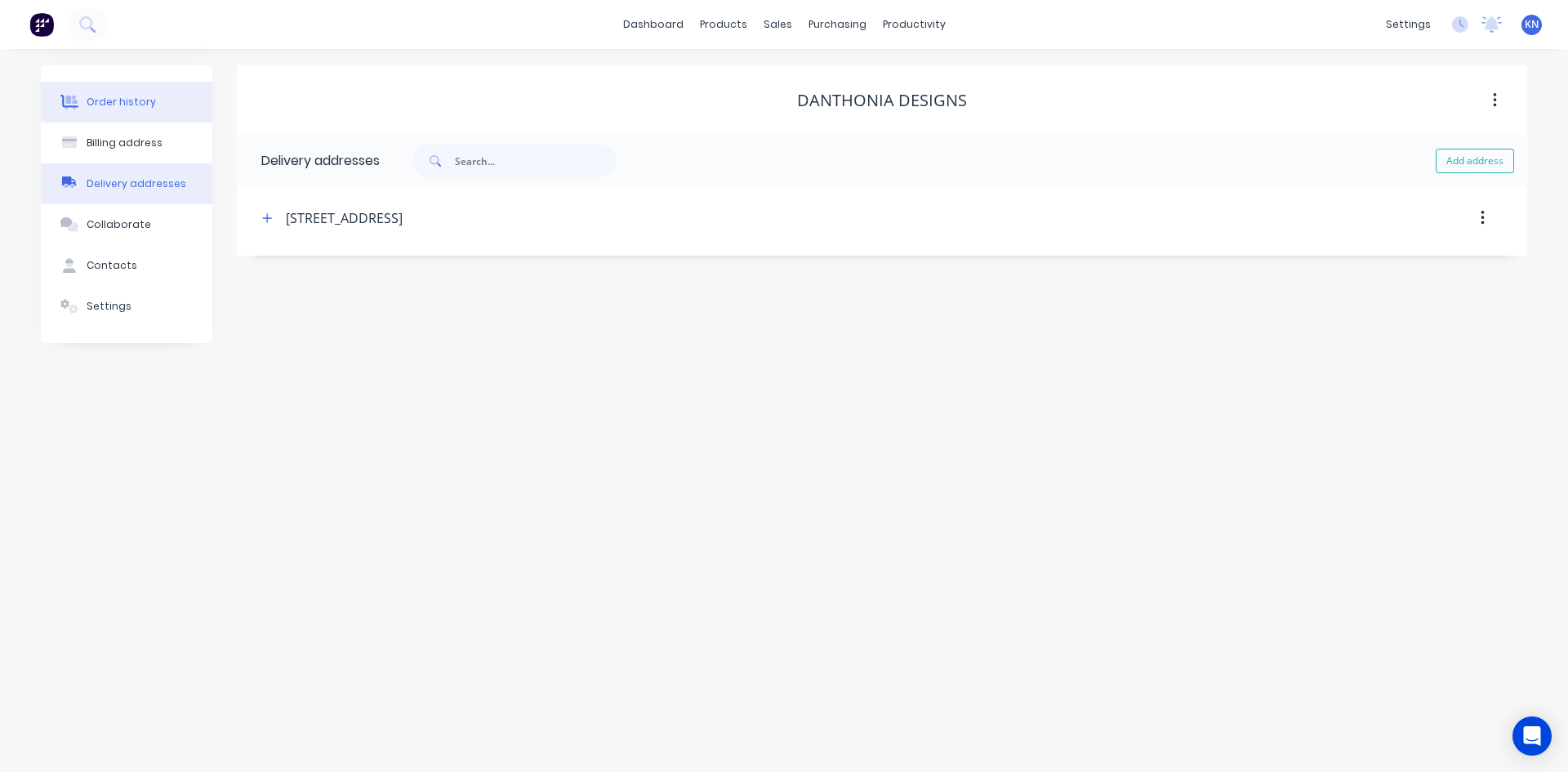
click at [121, 94] on button "Order history" at bounding box center [127, 101] width 172 height 41
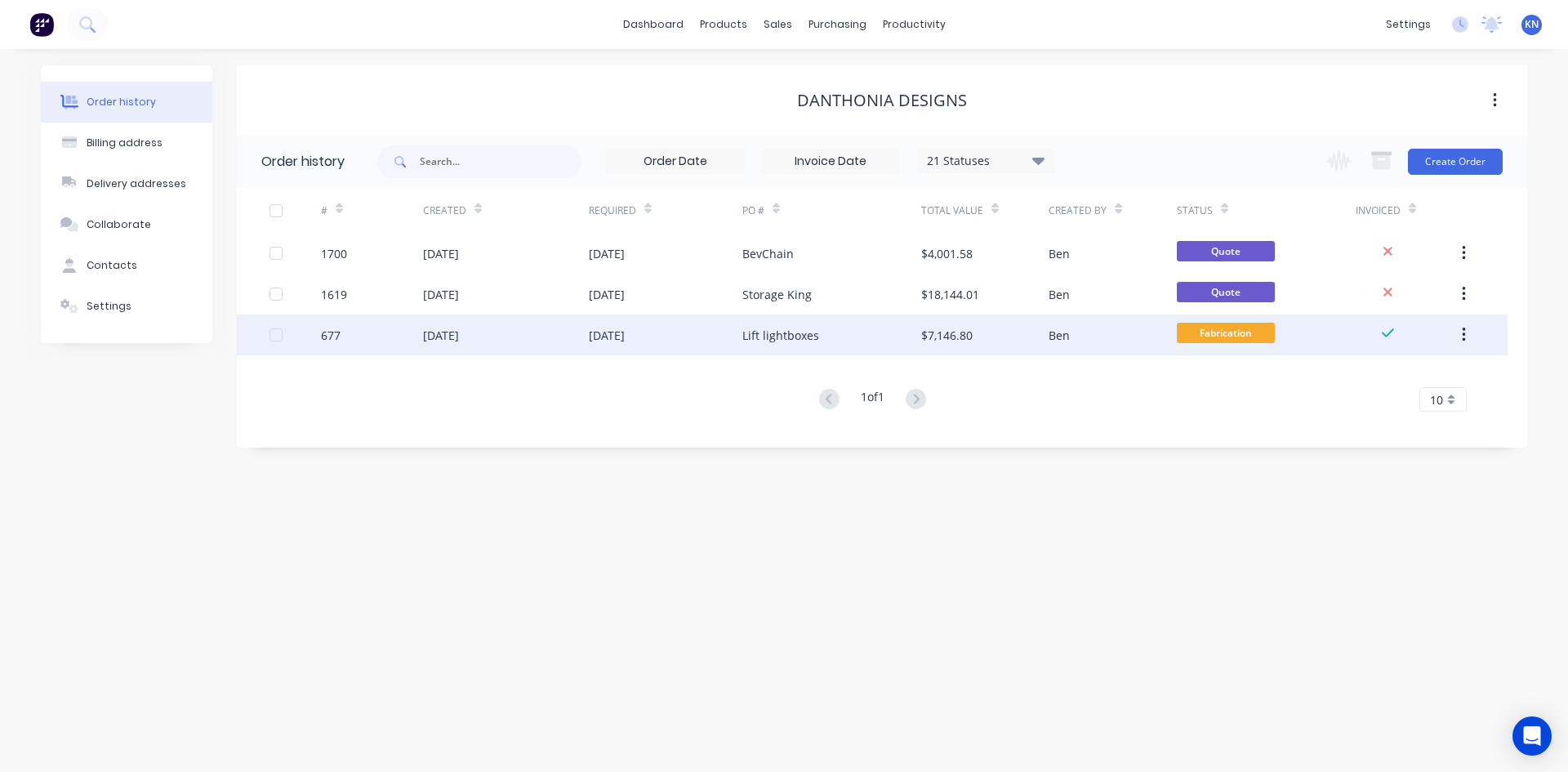
click at [459, 337] on div "16 Sep 2025" at bounding box center [441, 335] width 36 height 17
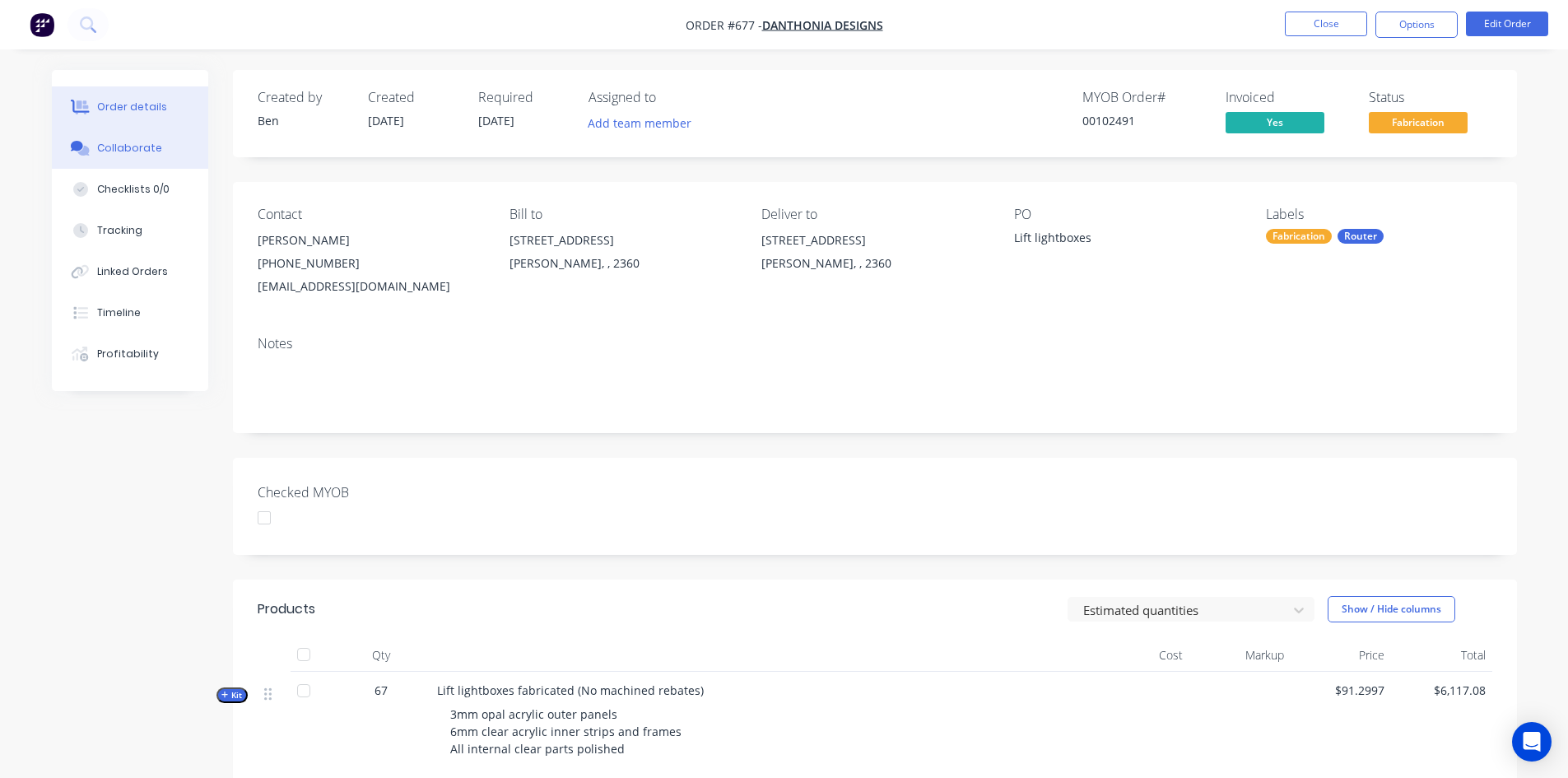
click at [155, 143] on div "Collaborate" at bounding box center [130, 147] width 65 height 14
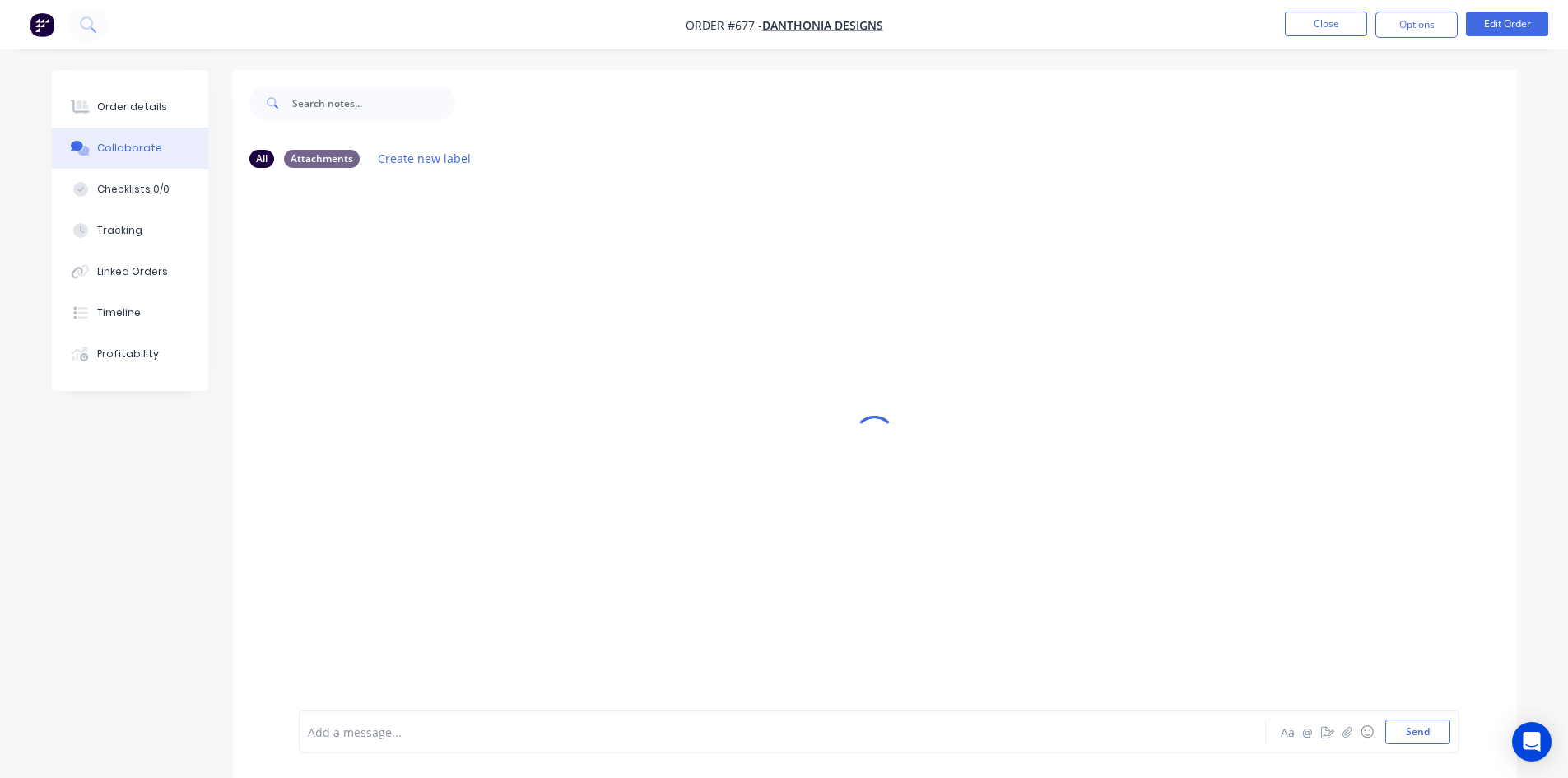
click at [434, 728] on div at bounding box center [736, 733] width 856 height 17
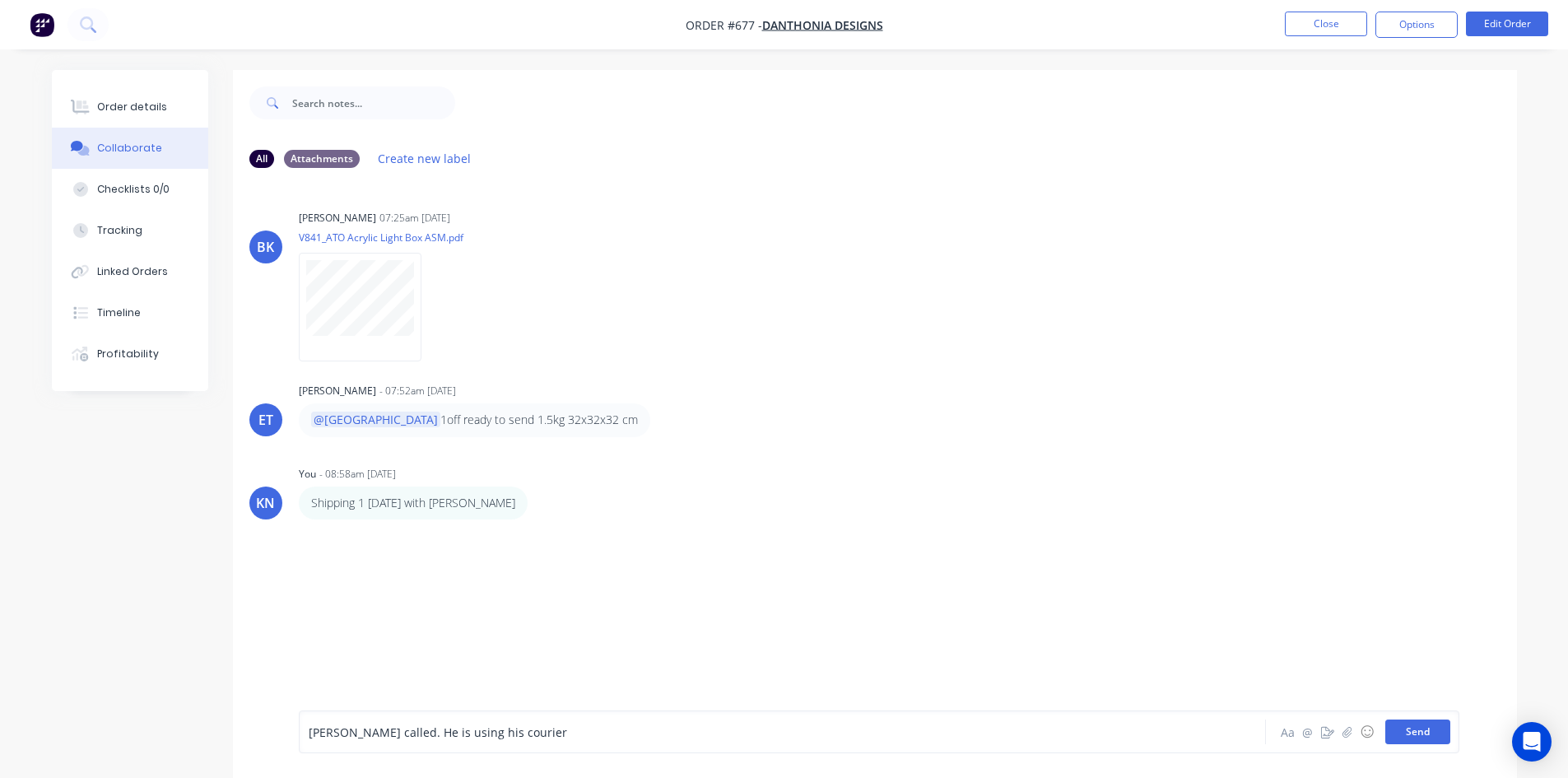
click at [1411, 738] on button "Send" at bounding box center [1418, 732] width 65 height 25
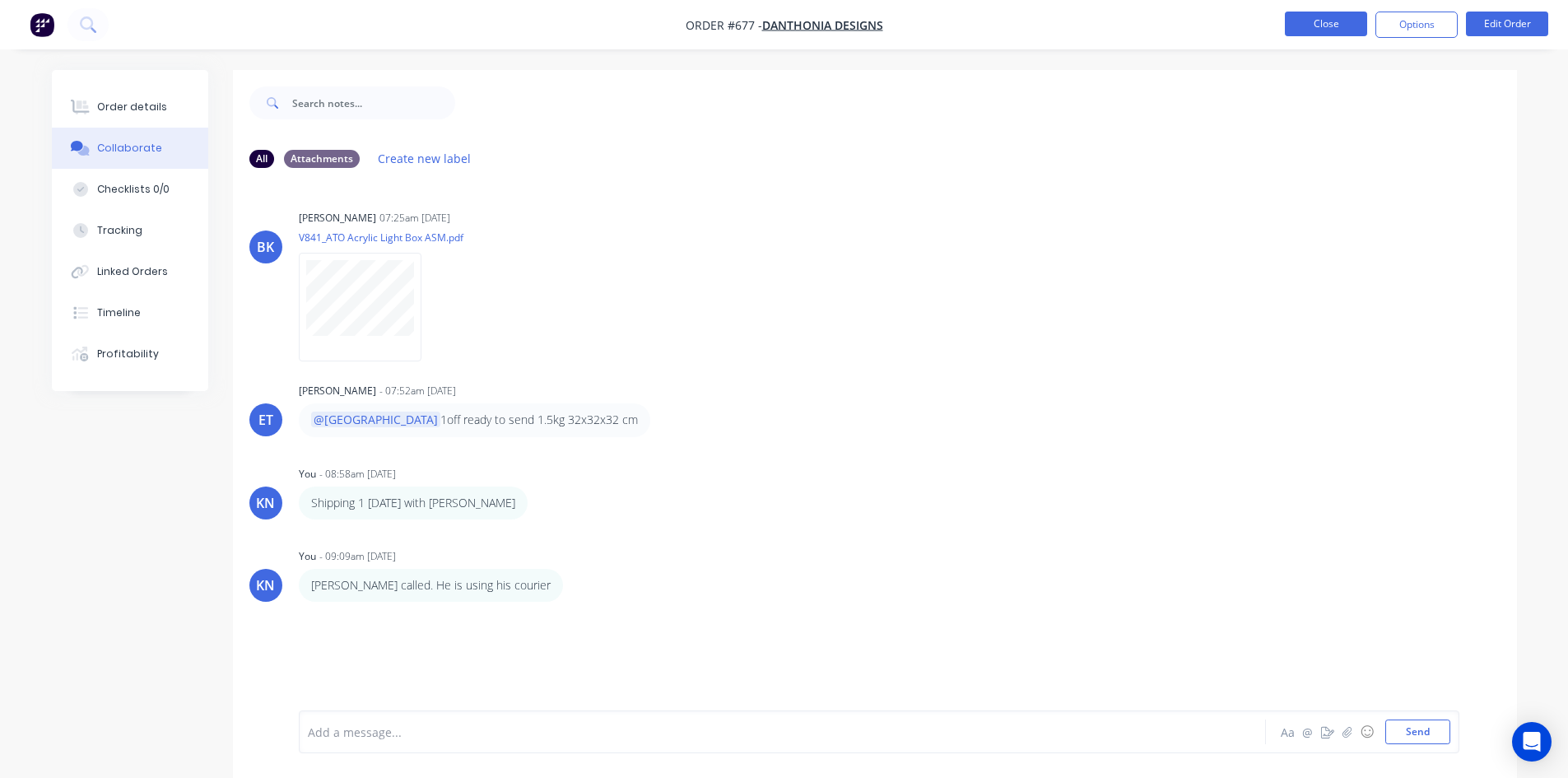
click at [1338, 25] on button "Close" at bounding box center [1325, 24] width 82 height 25
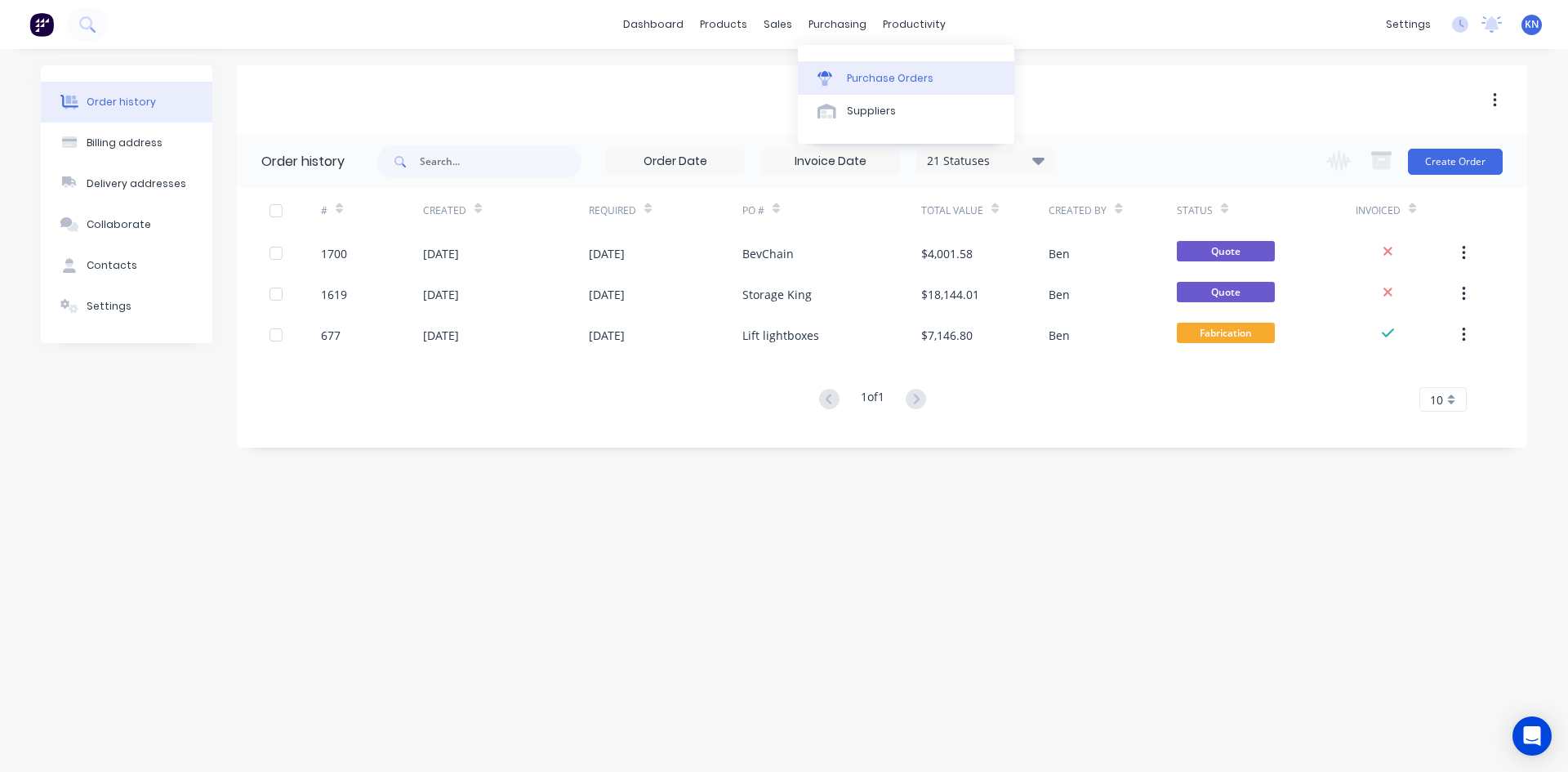
click at [871, 77] on div "Purchase Orders" at bounding box center [890, 77] width 87 height 14
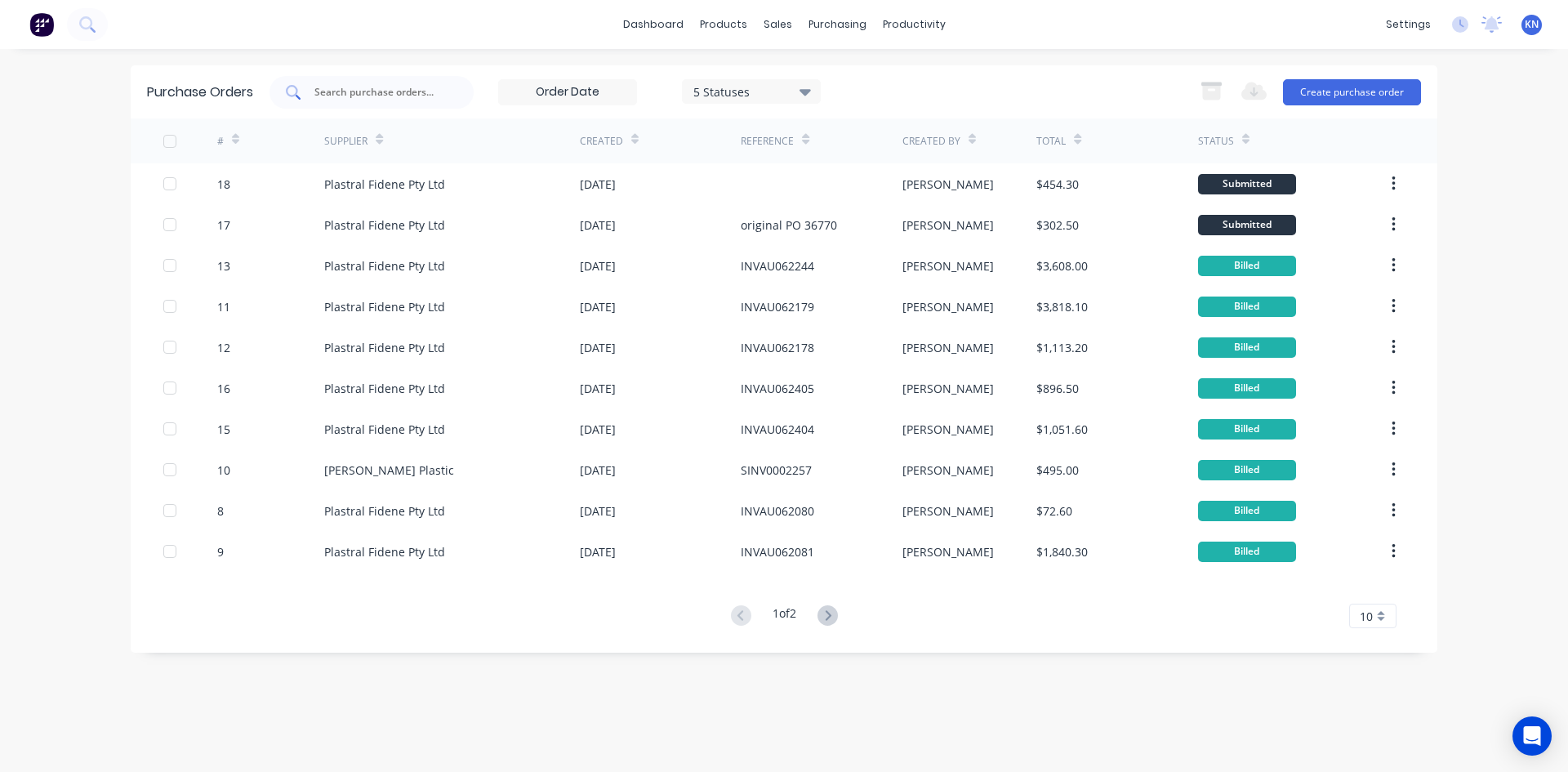
click at [364, 96] on input "text" at bounding box center [380, 92] width 136 height 16
click at [830, 77] on div "Sales Orders" at bounding box center [837, 77] width 67 height 14
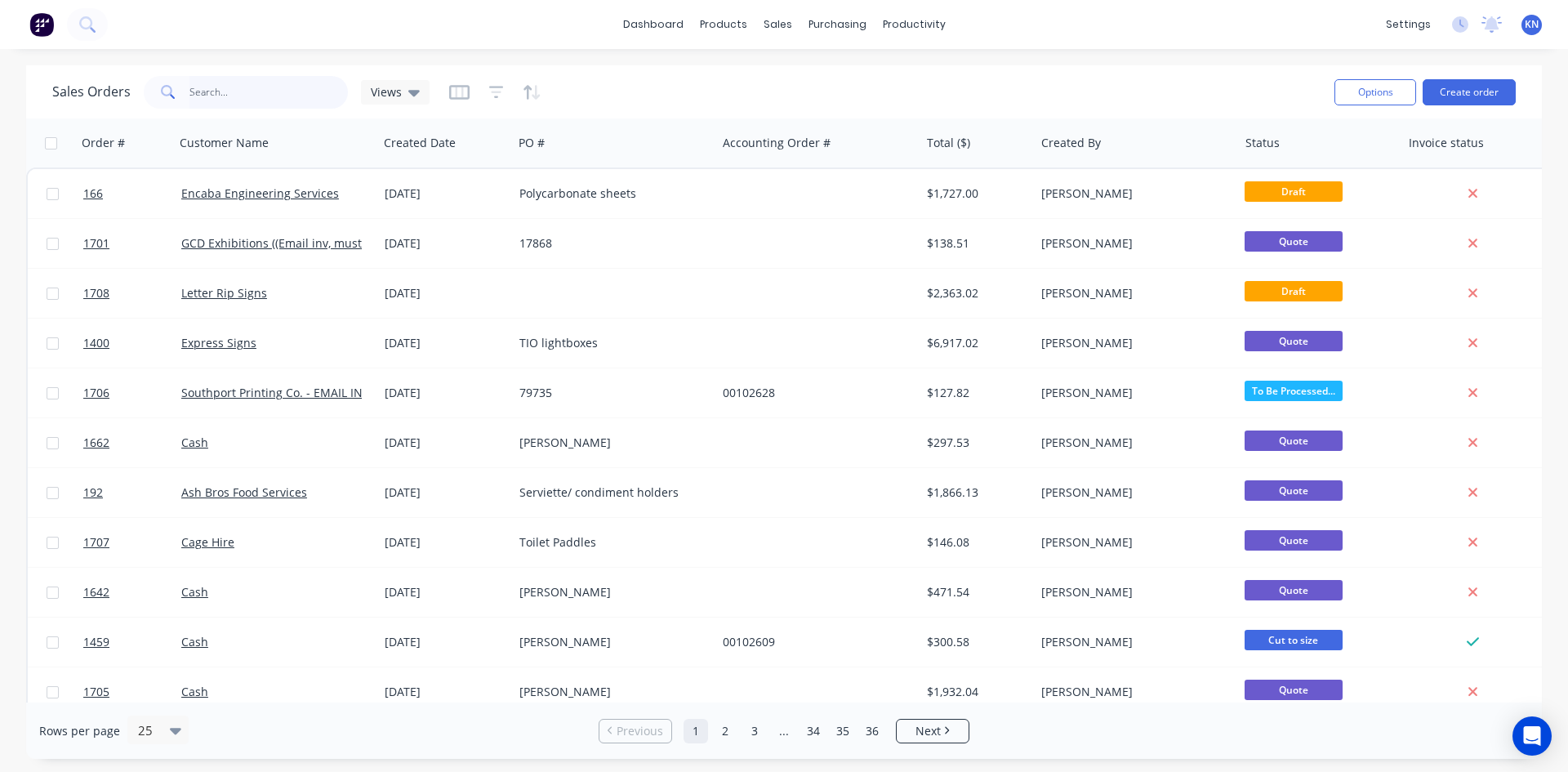
click at [258, 87] on input "text" at bounding box center [268, 93] width 159 height 32
drag, startPoint x: 256, startPoint y: 86, endPoint x: 276, endPoint y: 78, distance: 21.5
click at [256, 86] on input "text" at bounding box center [268, 93] width 159 height 32
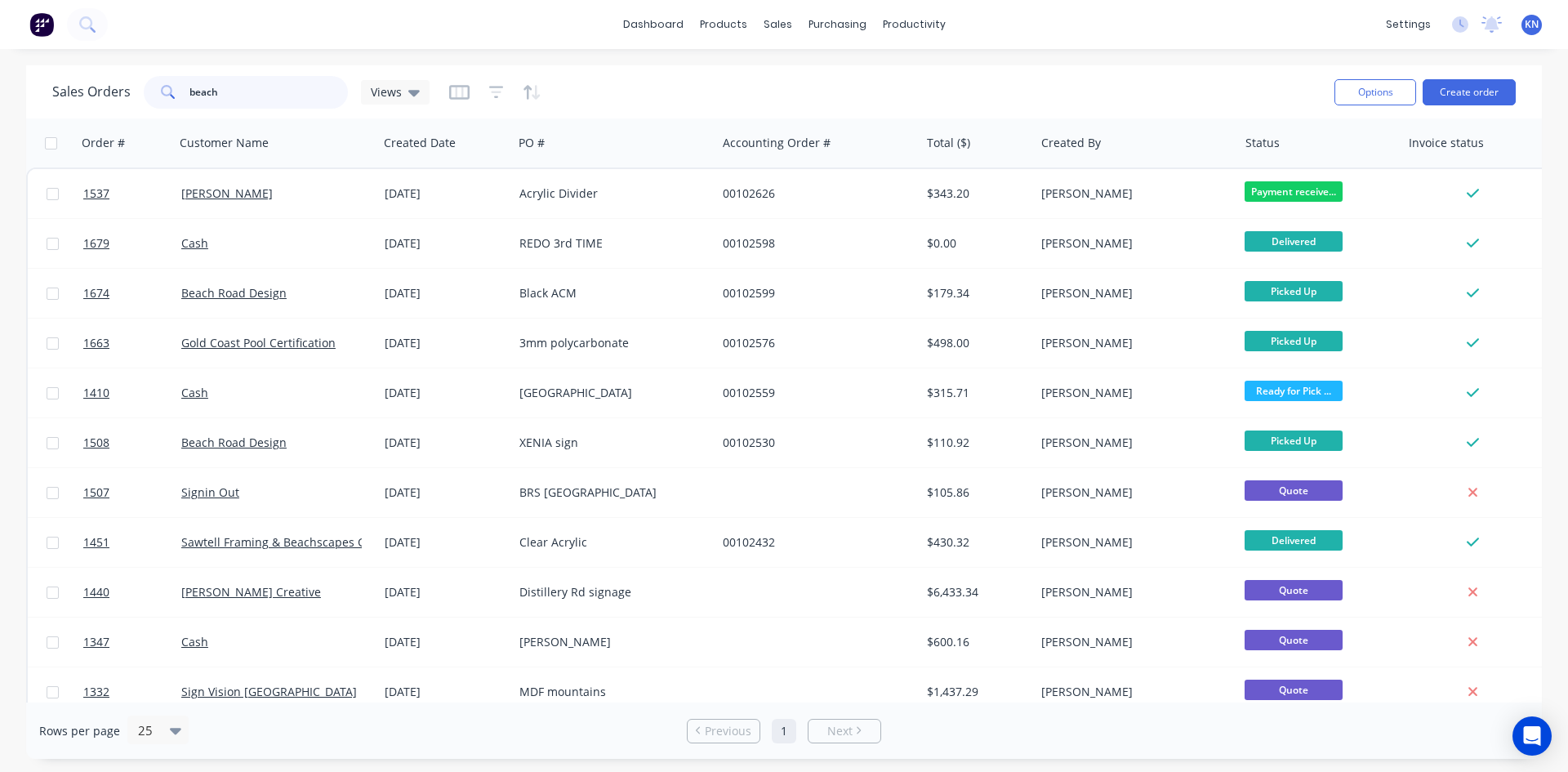
drag, startPoint x: 267, startPoint y: 93, endPoint x: 172, endPoint y: 91, distance: 95.0
click at [172, 91] on div "beach" at bounding box center [245, 93] width 204 height 32
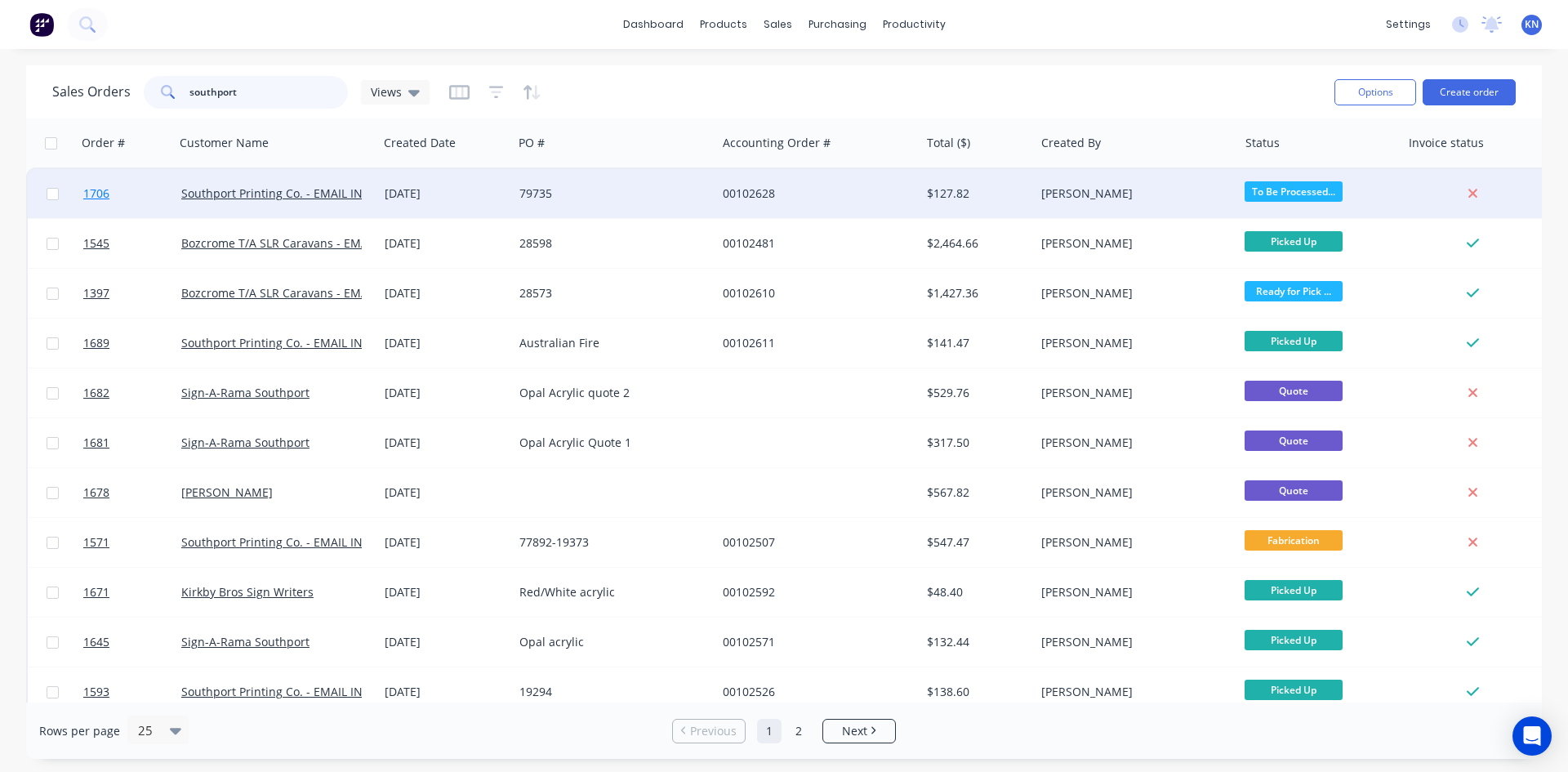
type input "southport"
click at [138, 190] on link "1706" at bounding box center [132, 193] width 98 height 49
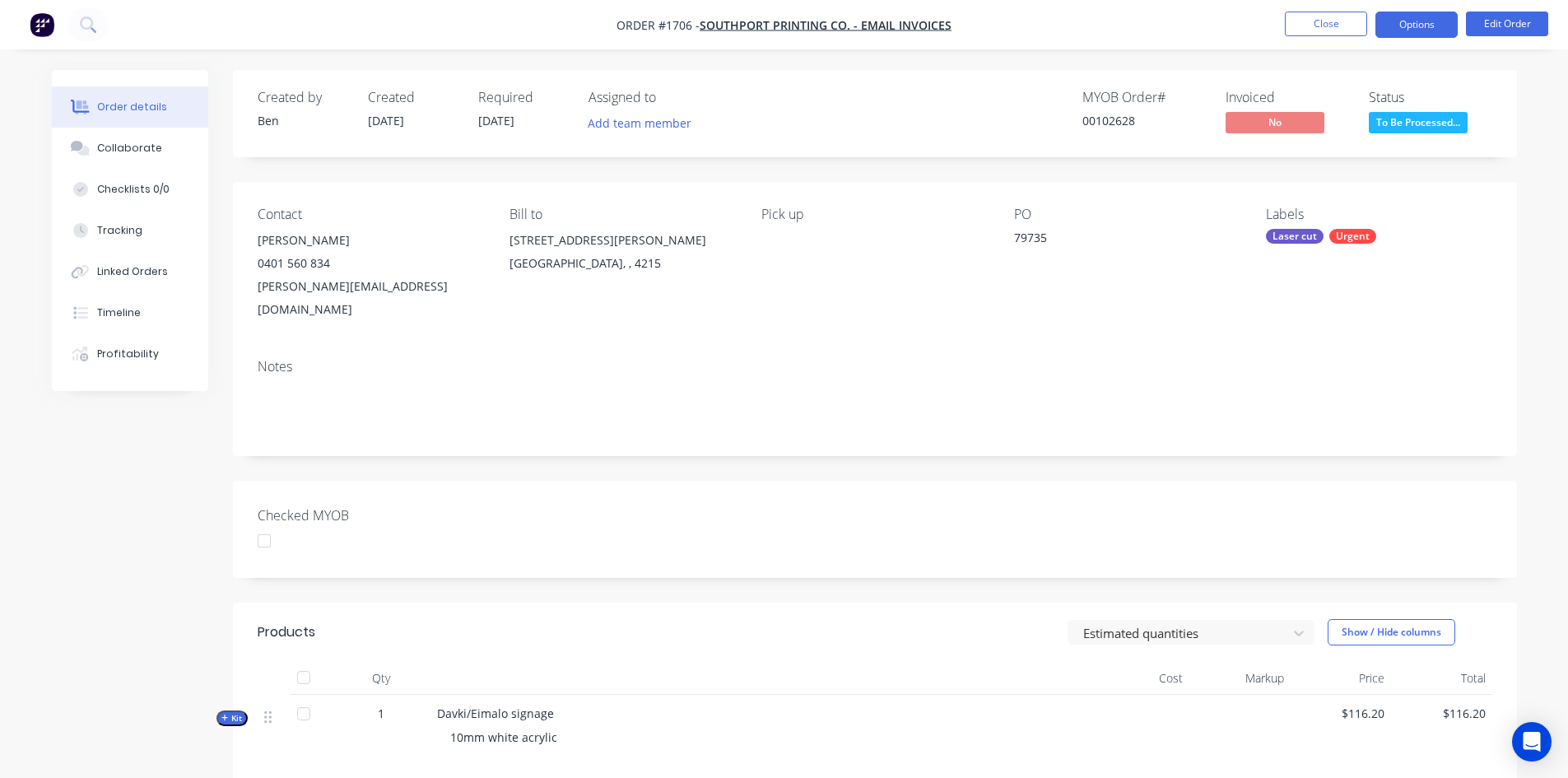
click at [1413, 23] on button "Options" at bounding box center [1416, 24] width 82 height 26
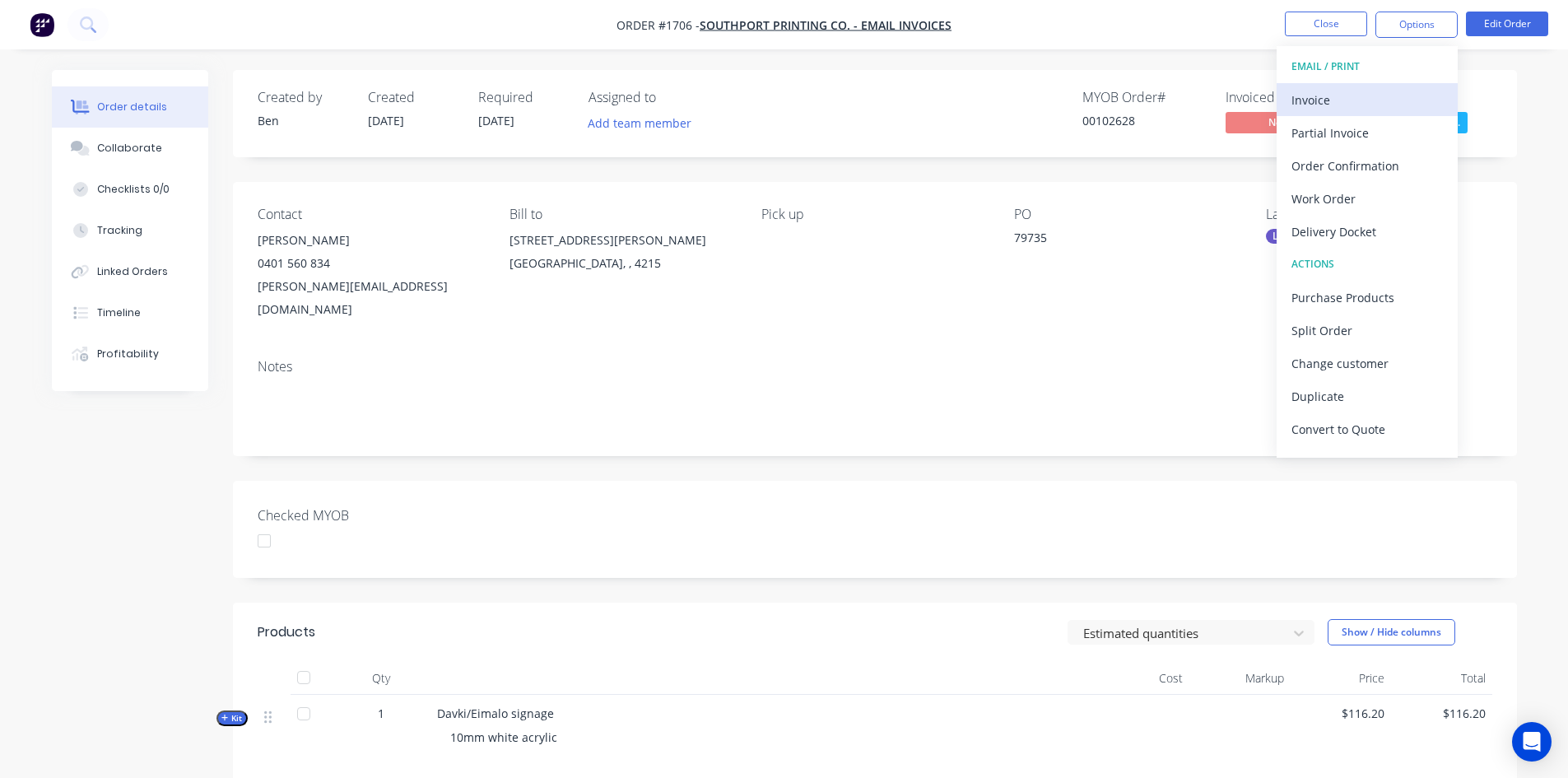
click at [1329, 98] on div "Invoice" at bounding box center [1366, 99] width 151 height 24
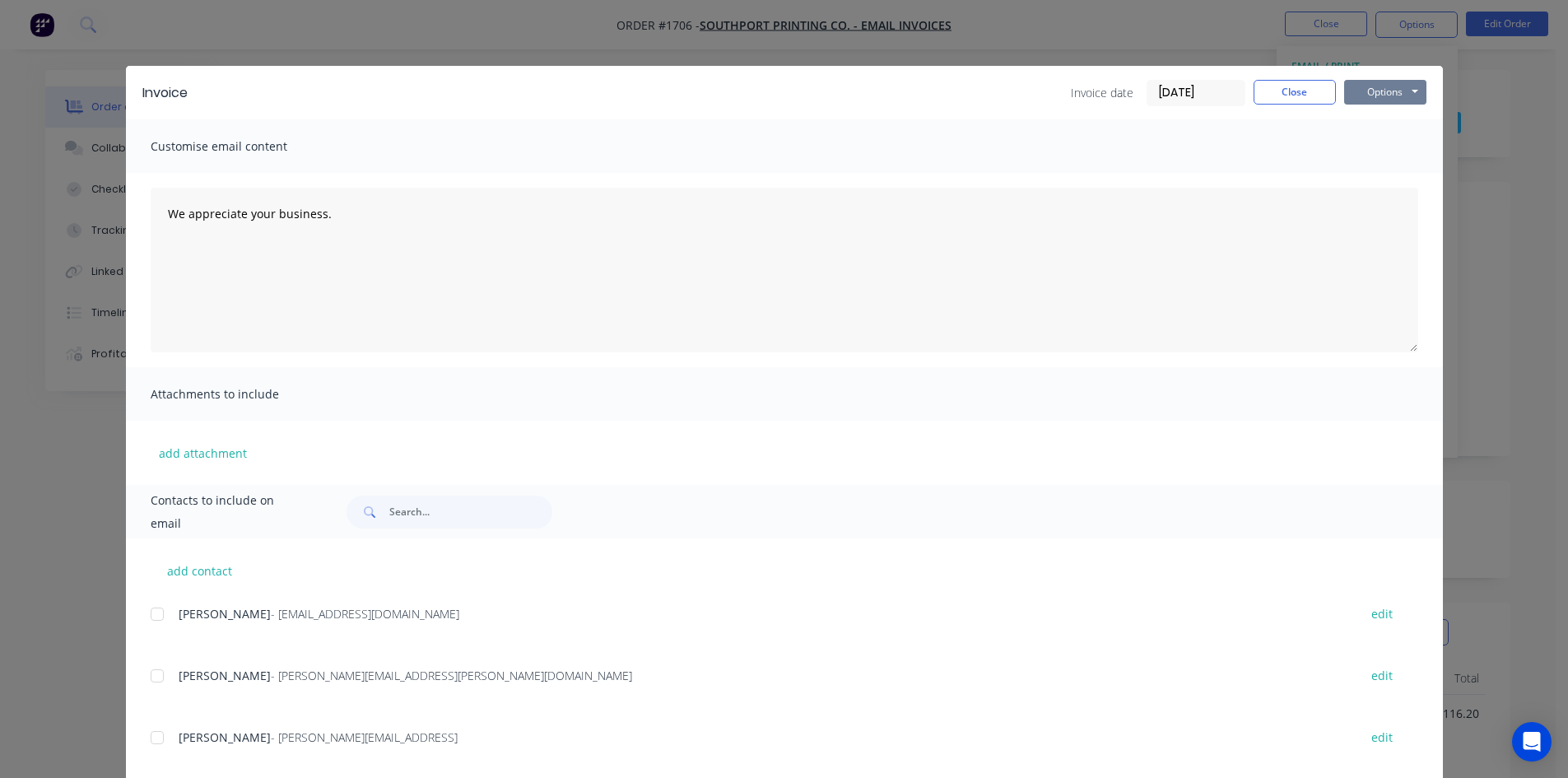
click at [1376, 89] on button "Options" at bounding box center [1384, 92] width 82 height 25
click at [1388, 146] on button "Print" at bounding box center [1396, 148] width 105 height 27
click at [1284, 96] on button "Close" at bounding box center [1294, 92] width 82 height 25
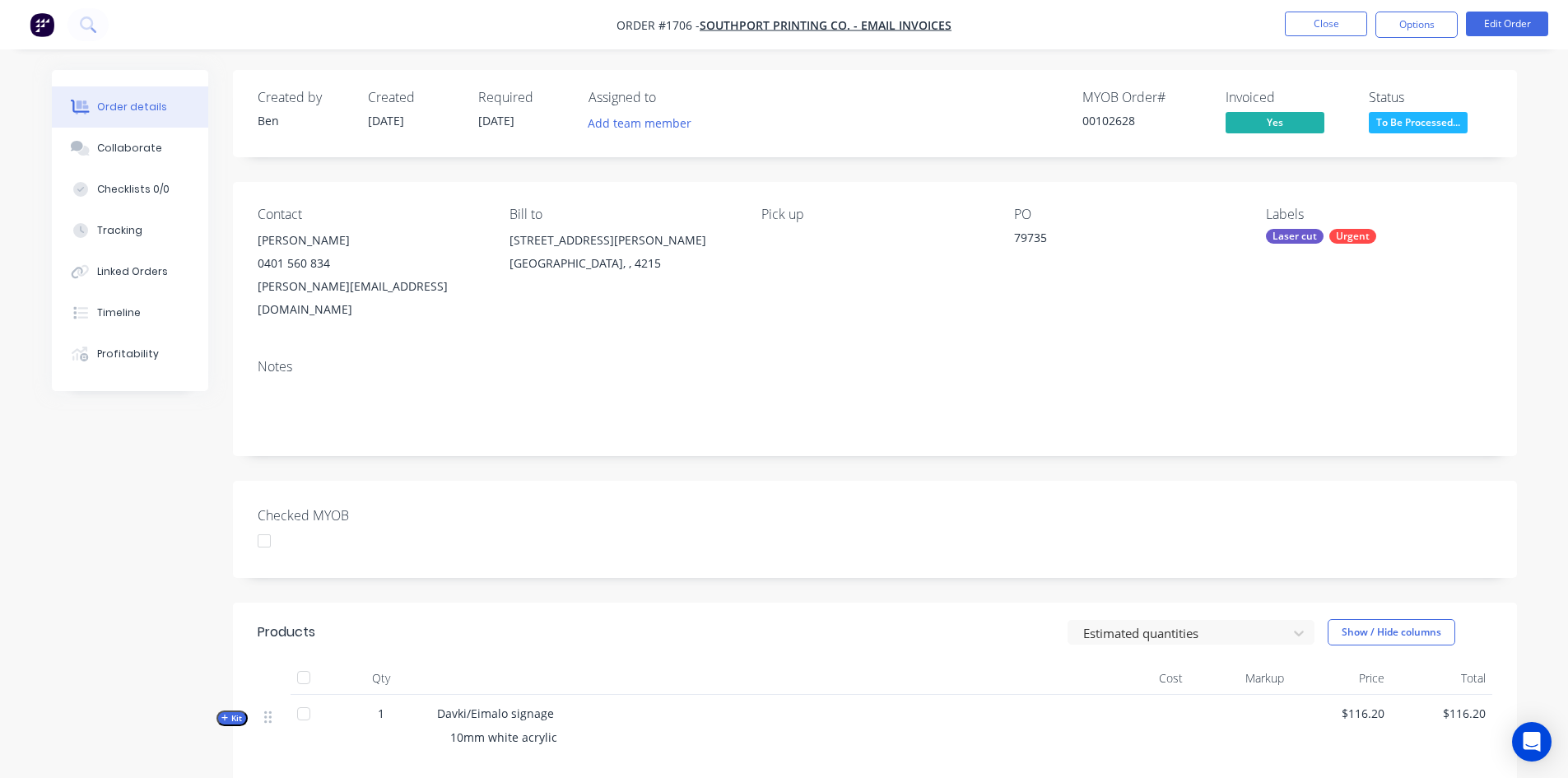
click at [263, 525] on div at bounding box center [264, 541] width 33 height 33
click at [1426, 21] on button "Options" at bounding box center [1416, 24] width 82 height 26
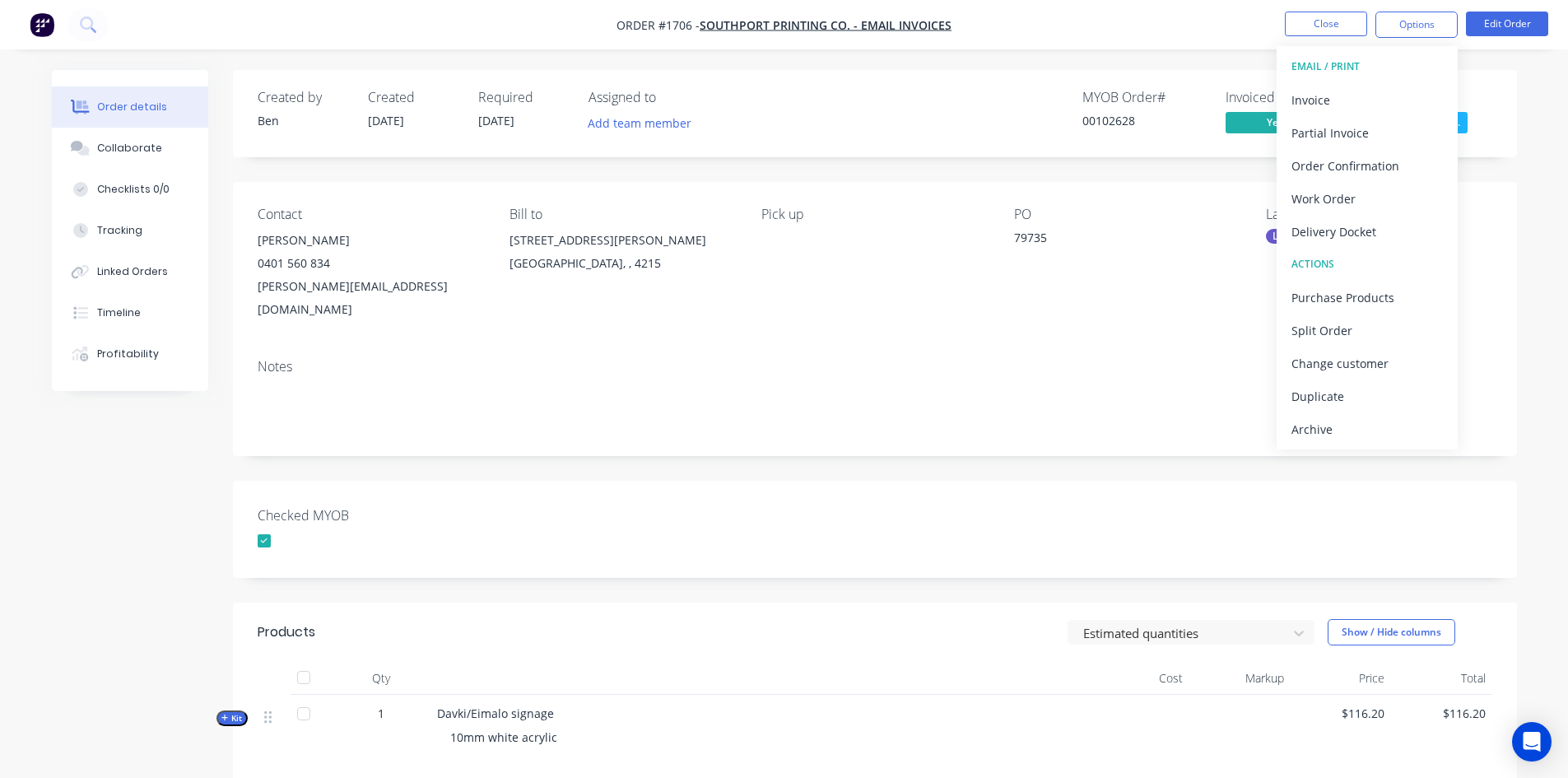
click at [1197, 480] on div "Checked MYOB" at bounding box center [875, 529] width 1284 height 97
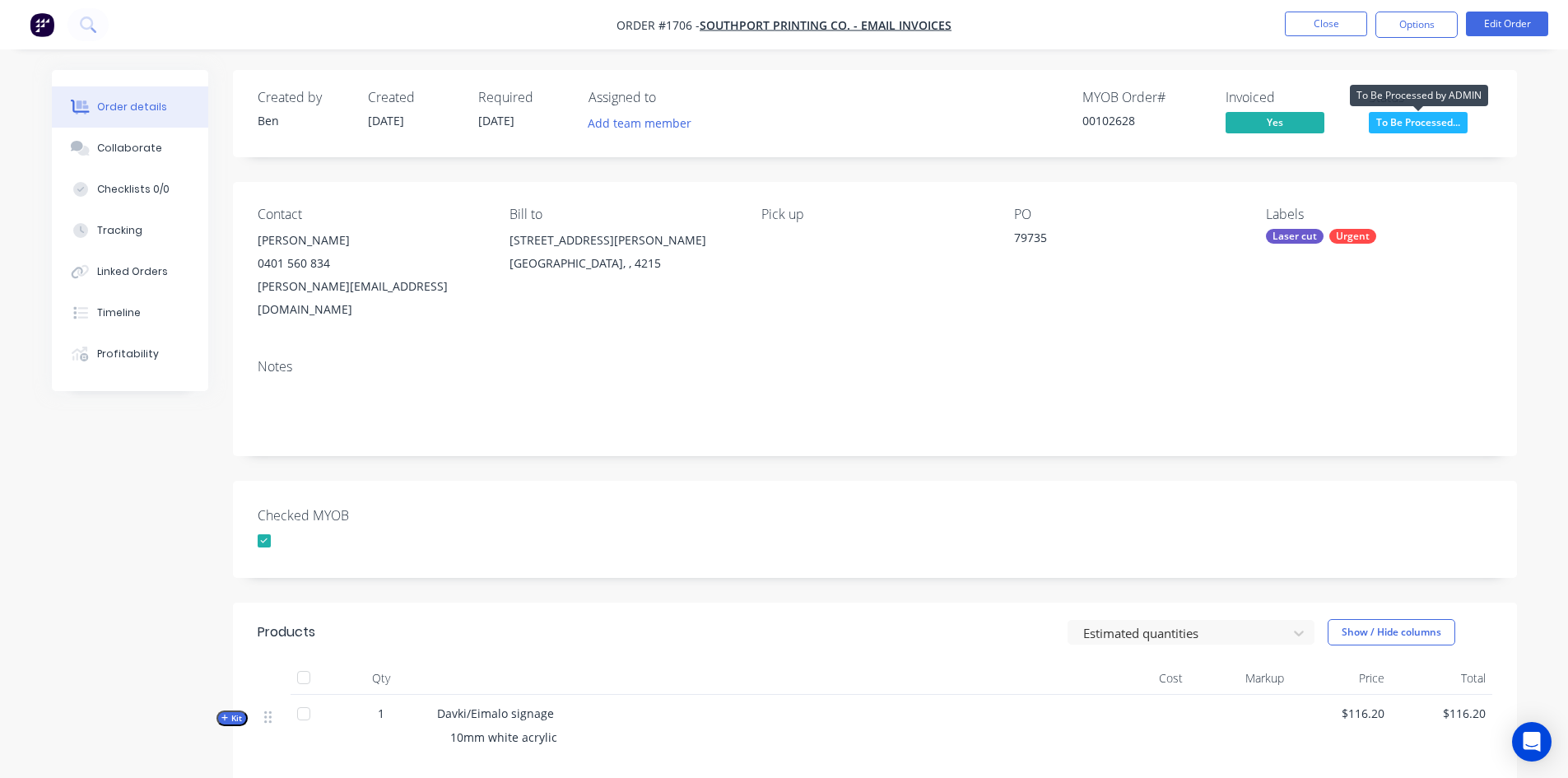
click at [1427, 124] on span "To Be Processed..." at bounding box center [1418, 121] width 99 height 20
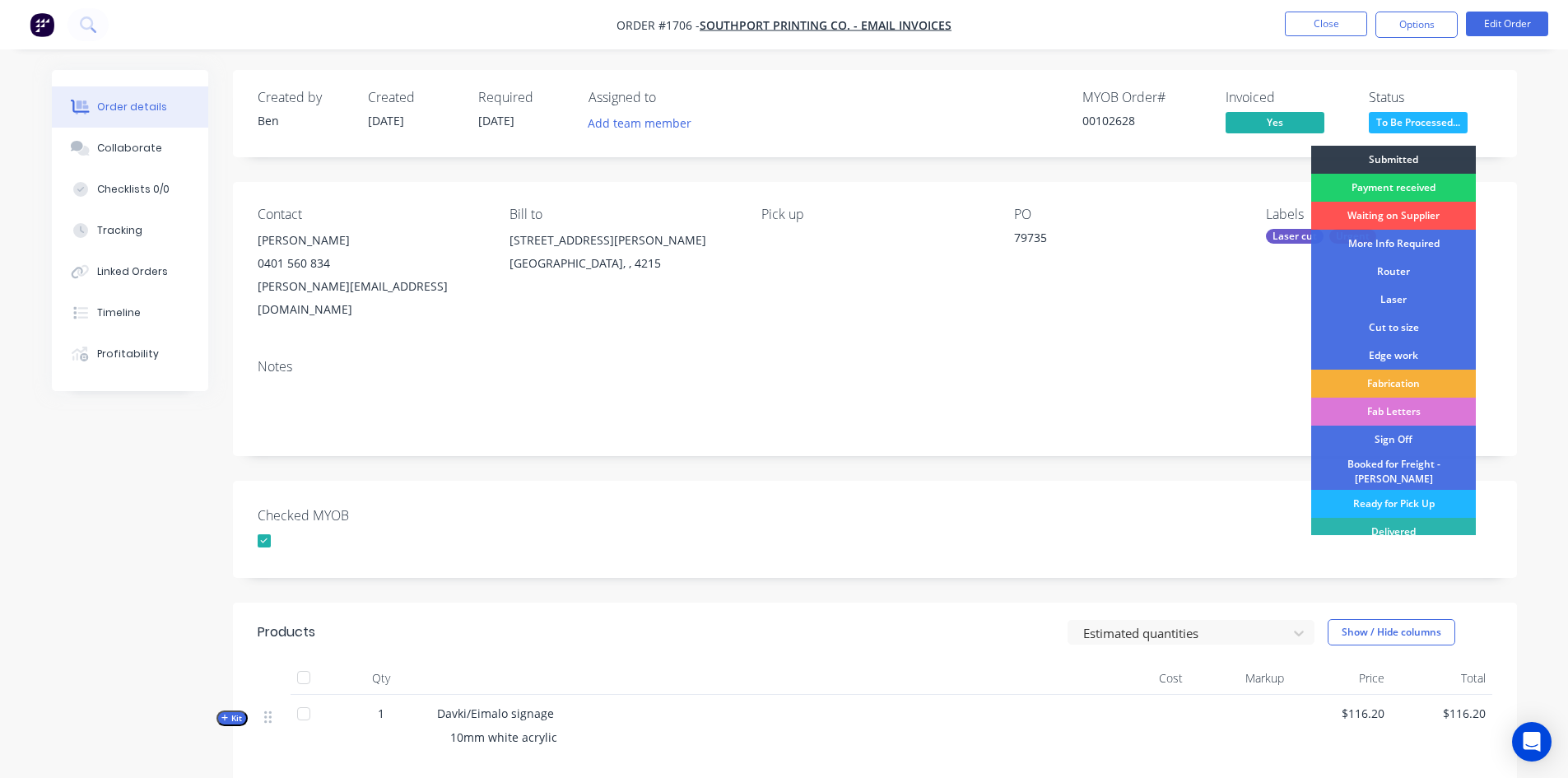
scroll to position [31, 0]
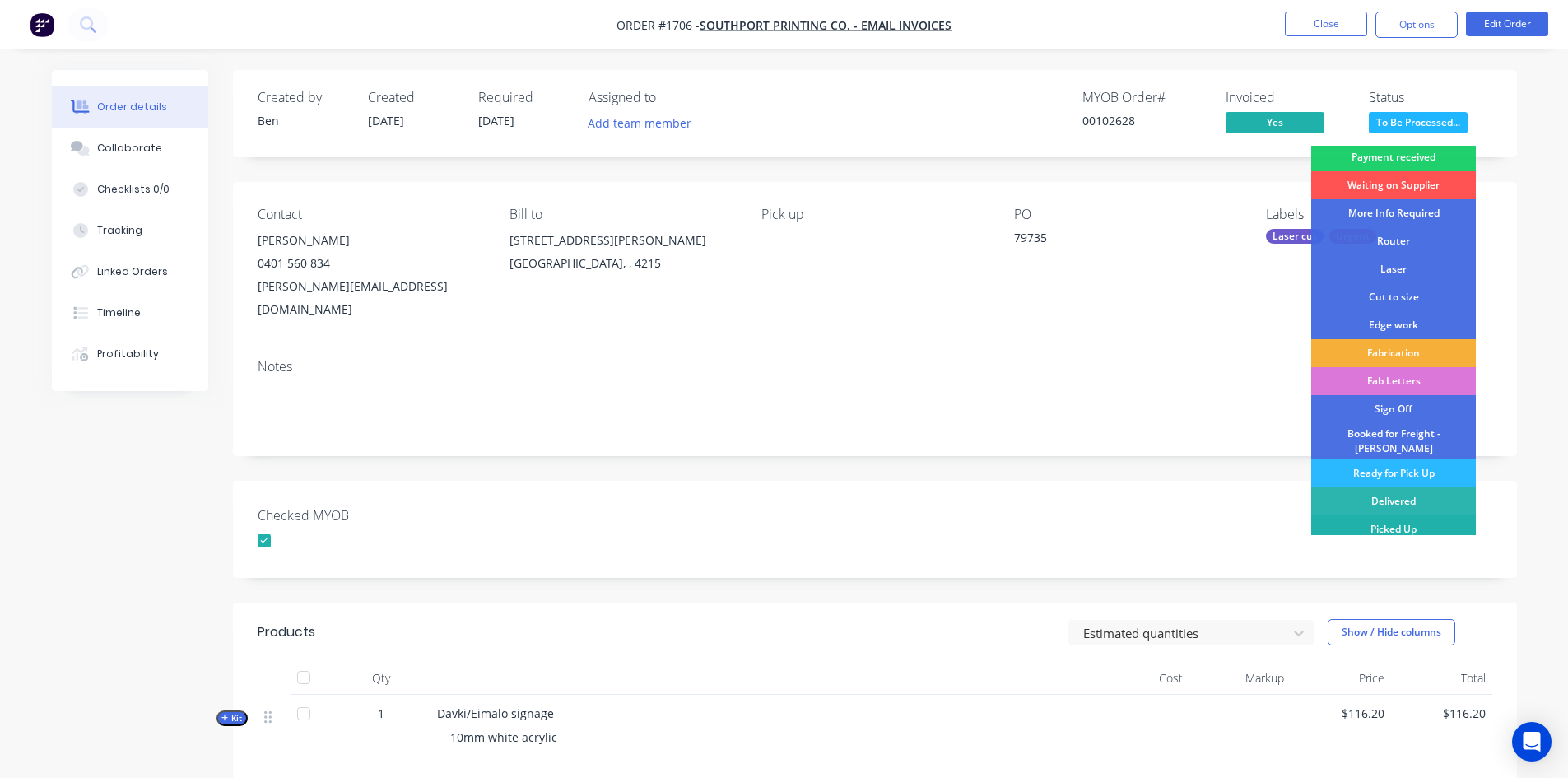
click at [1373, 524] on div "Picked Up" at bounding box center [1393, 529] width 165 height 28
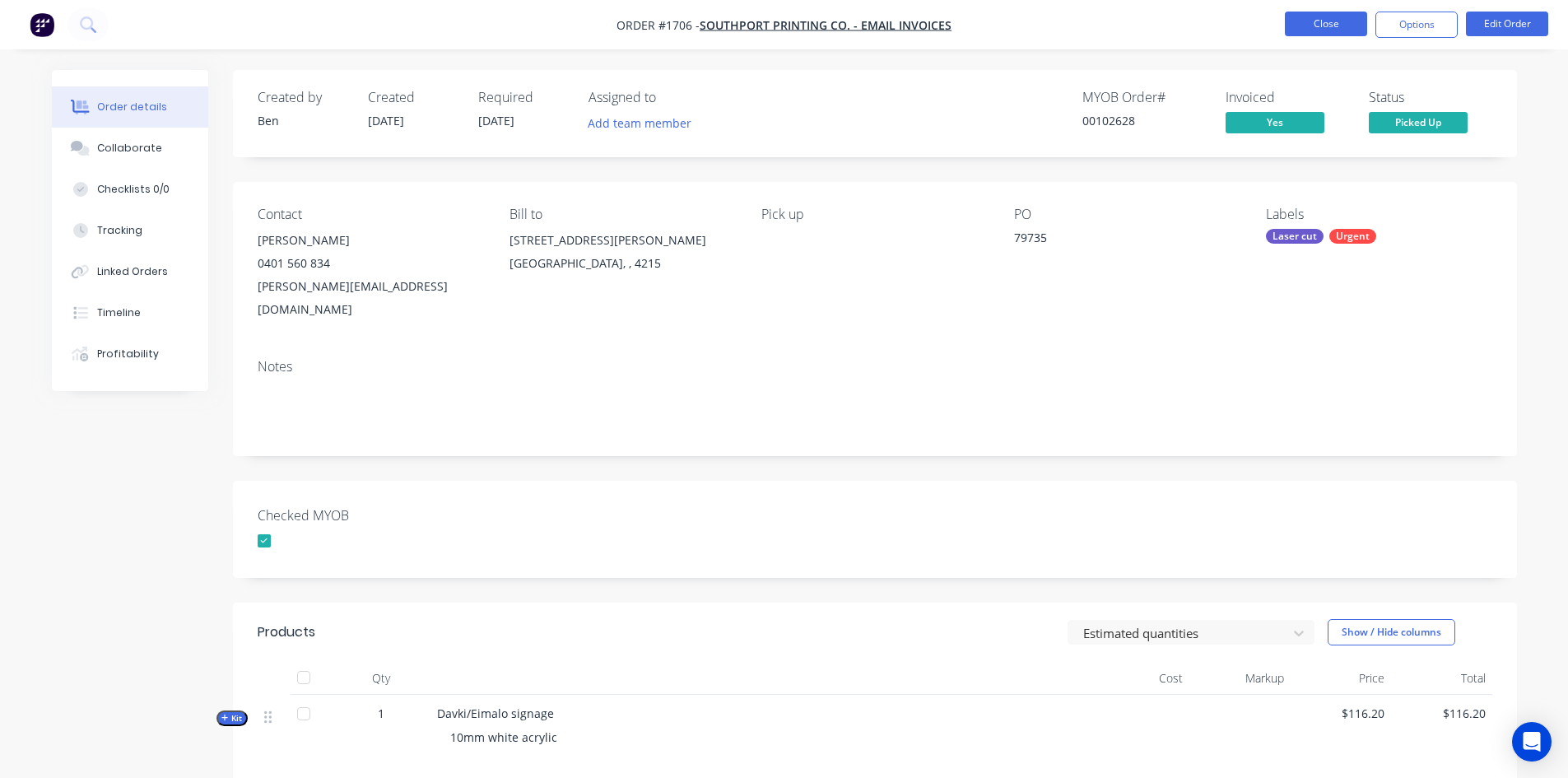
click at [1324, 20] on button "Close" at bounding box center [1325, 24] width 82 height 25
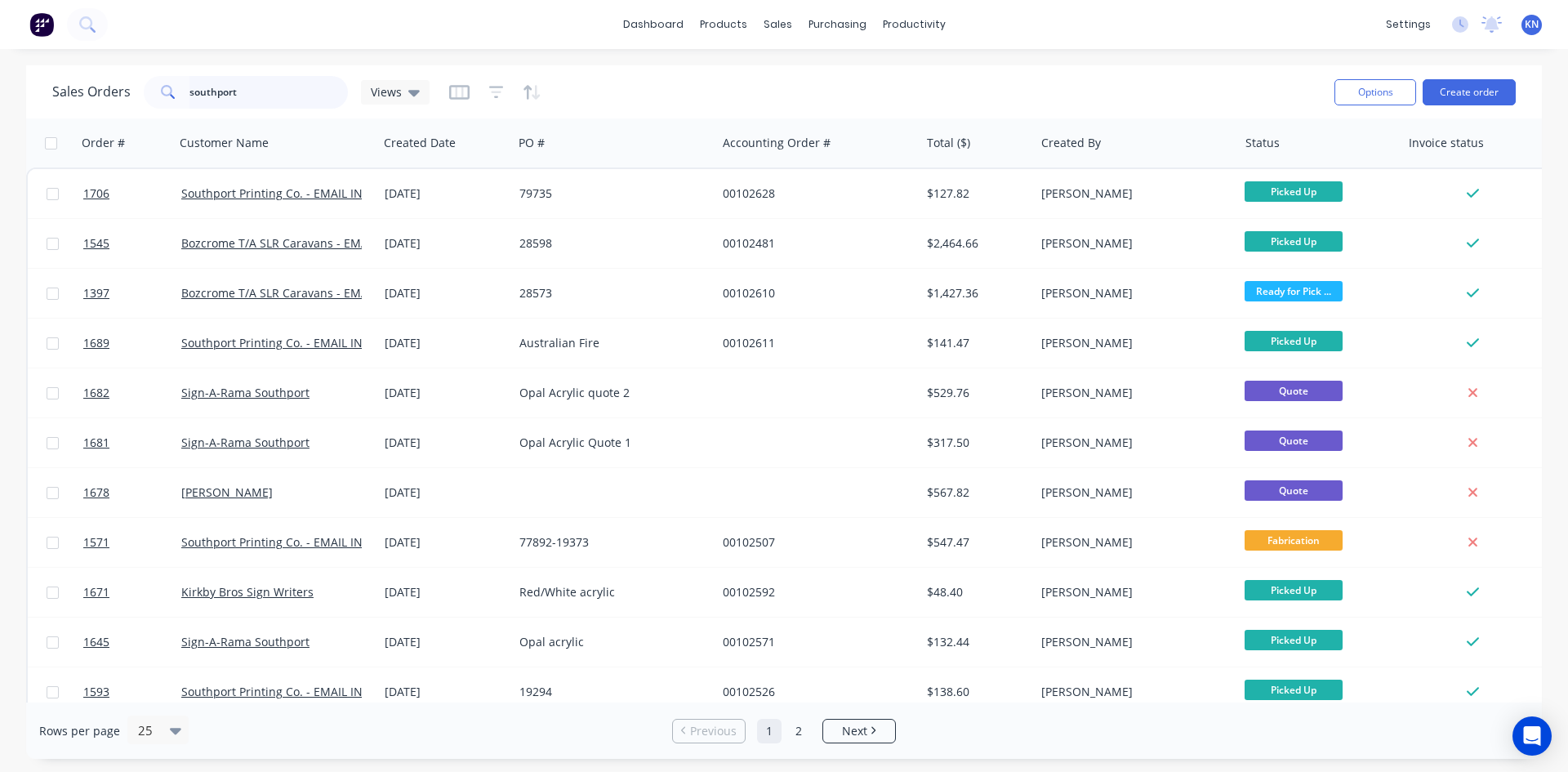
click at [306, 87] on input "southport" at bounding box center [268, 93] width 159 height 32
type input "s"
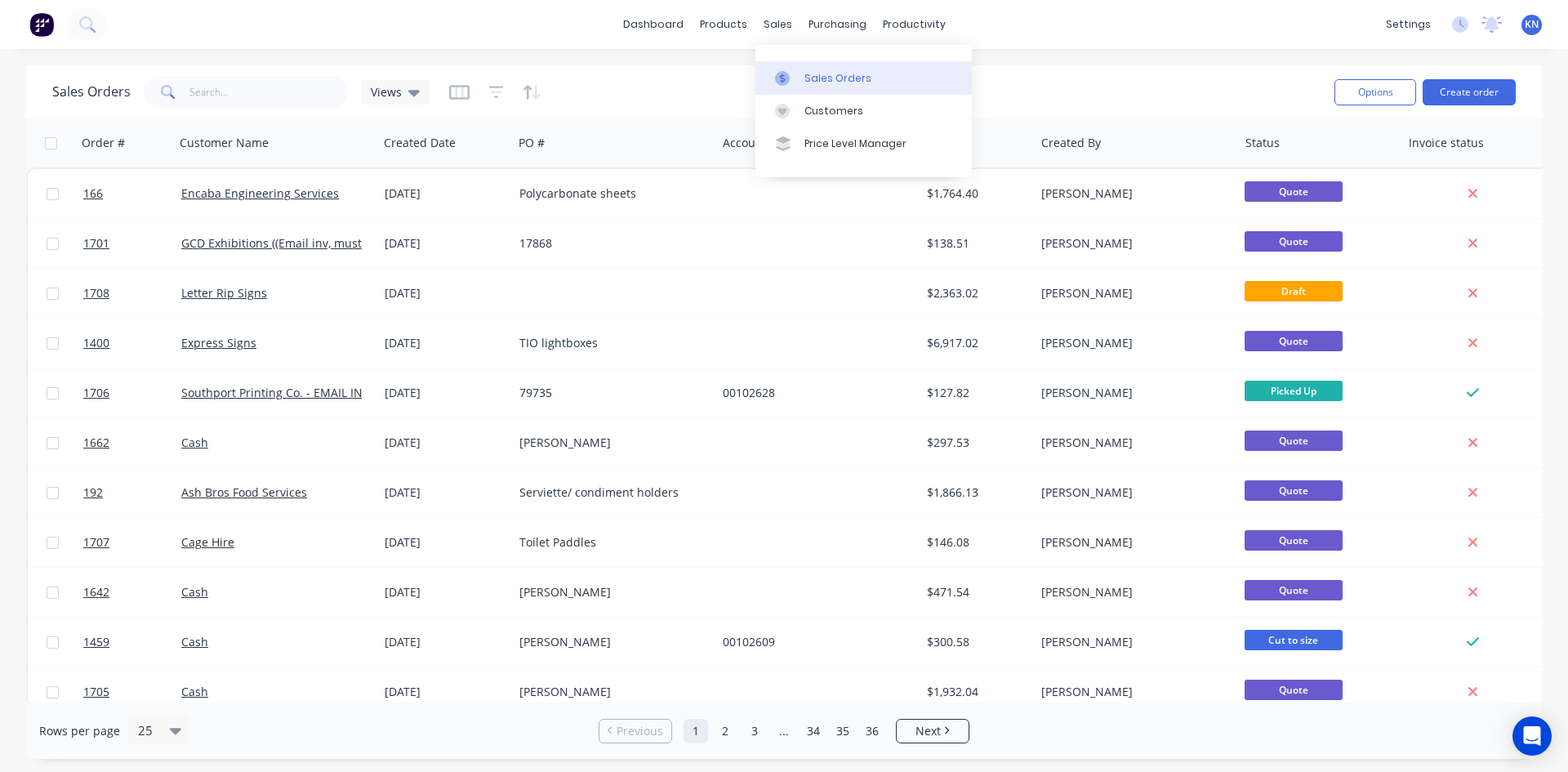
click at [829, 76] on div "Sales Orders" at bounding box center [837, 77] width 67 height 14
click at [1472, 93] on button "Create order" at bounding box center [1468, 92] width 93 height 26
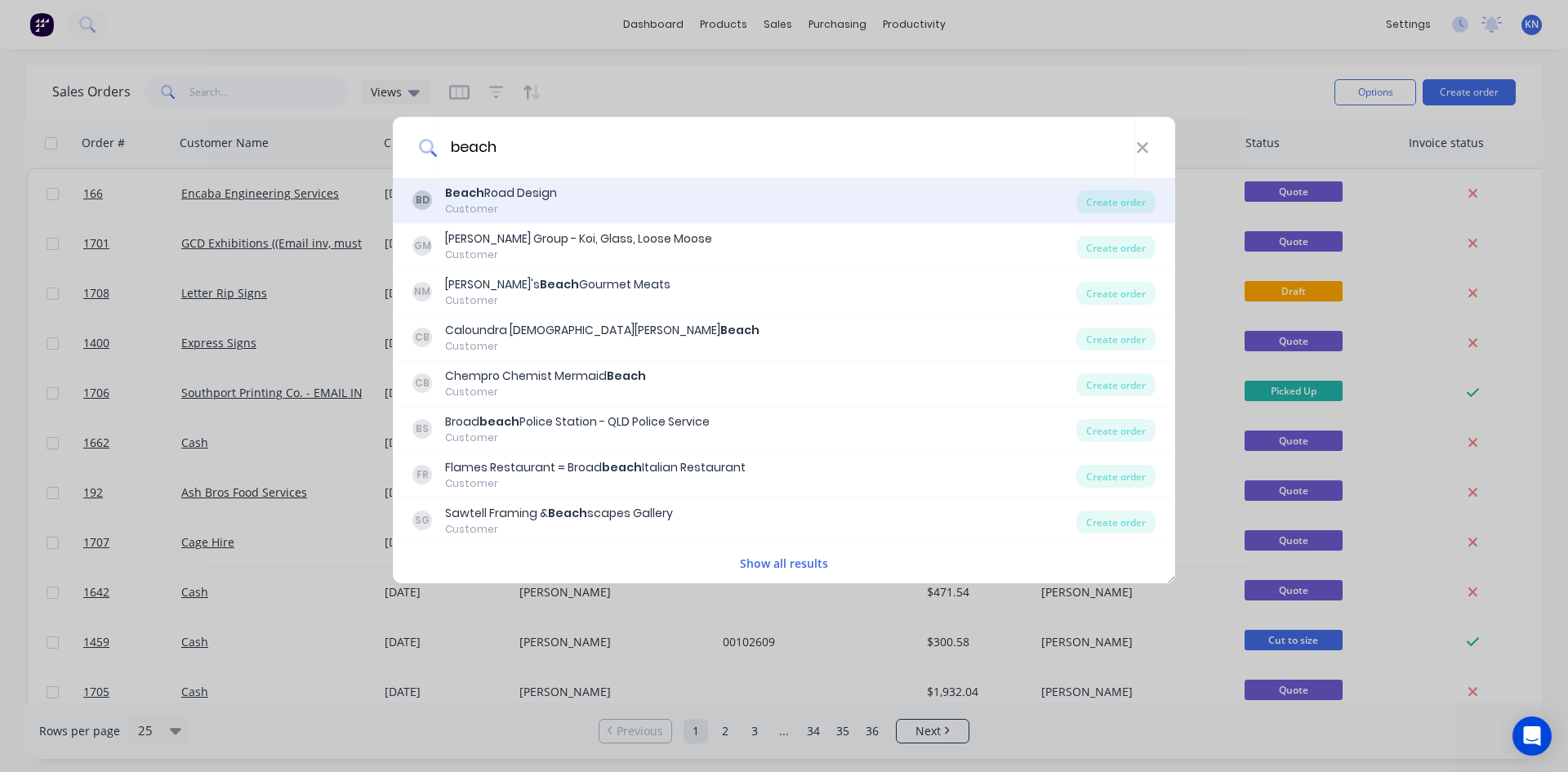
type input "beach"
click at [510, 193] on div "Beach Road Design" at bounding box center [500, 193] width 112 height 17
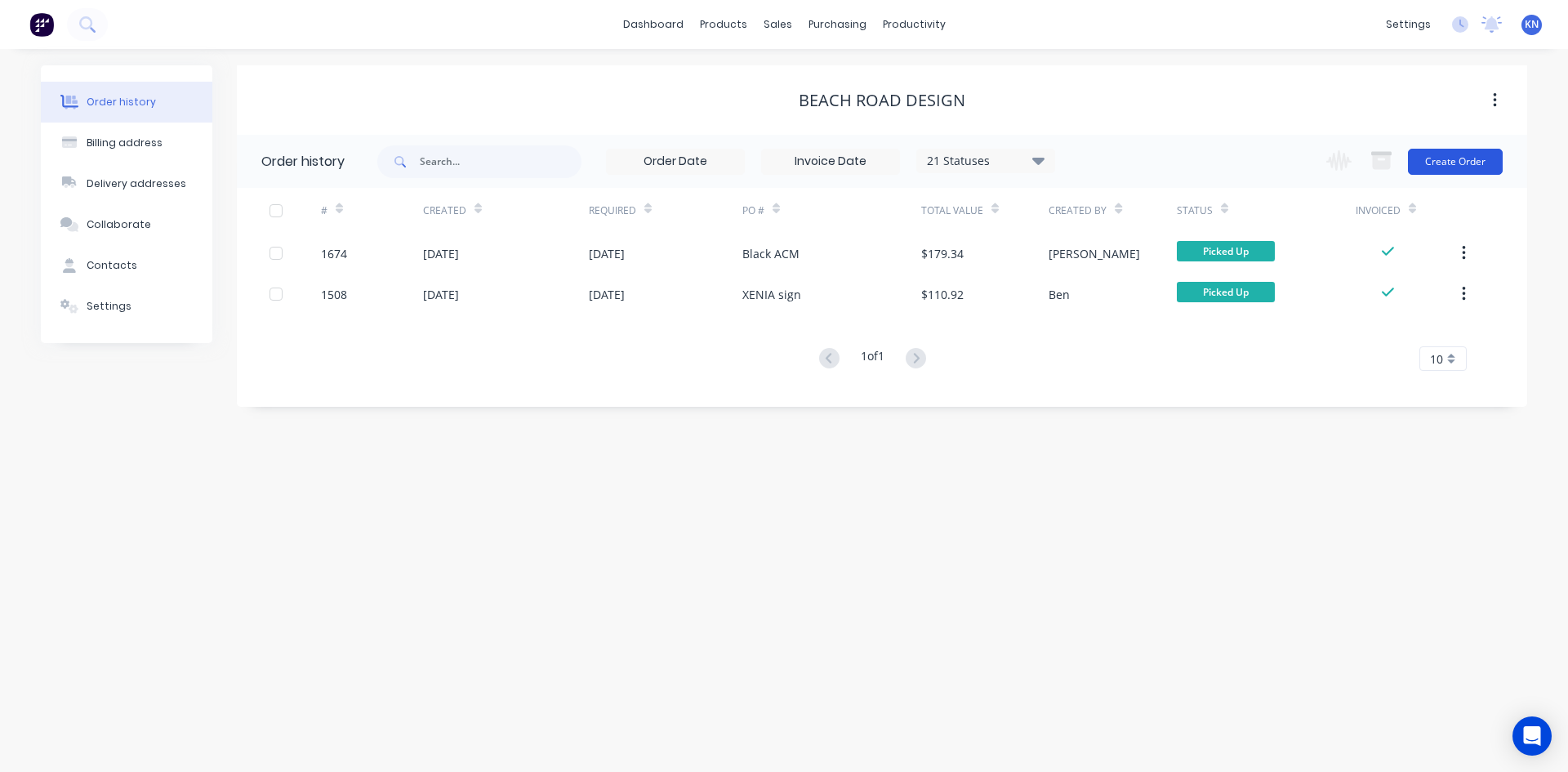
click at [1479, 157] on button "Create Order" at bounding box center [1454, 161] width 95 height 26
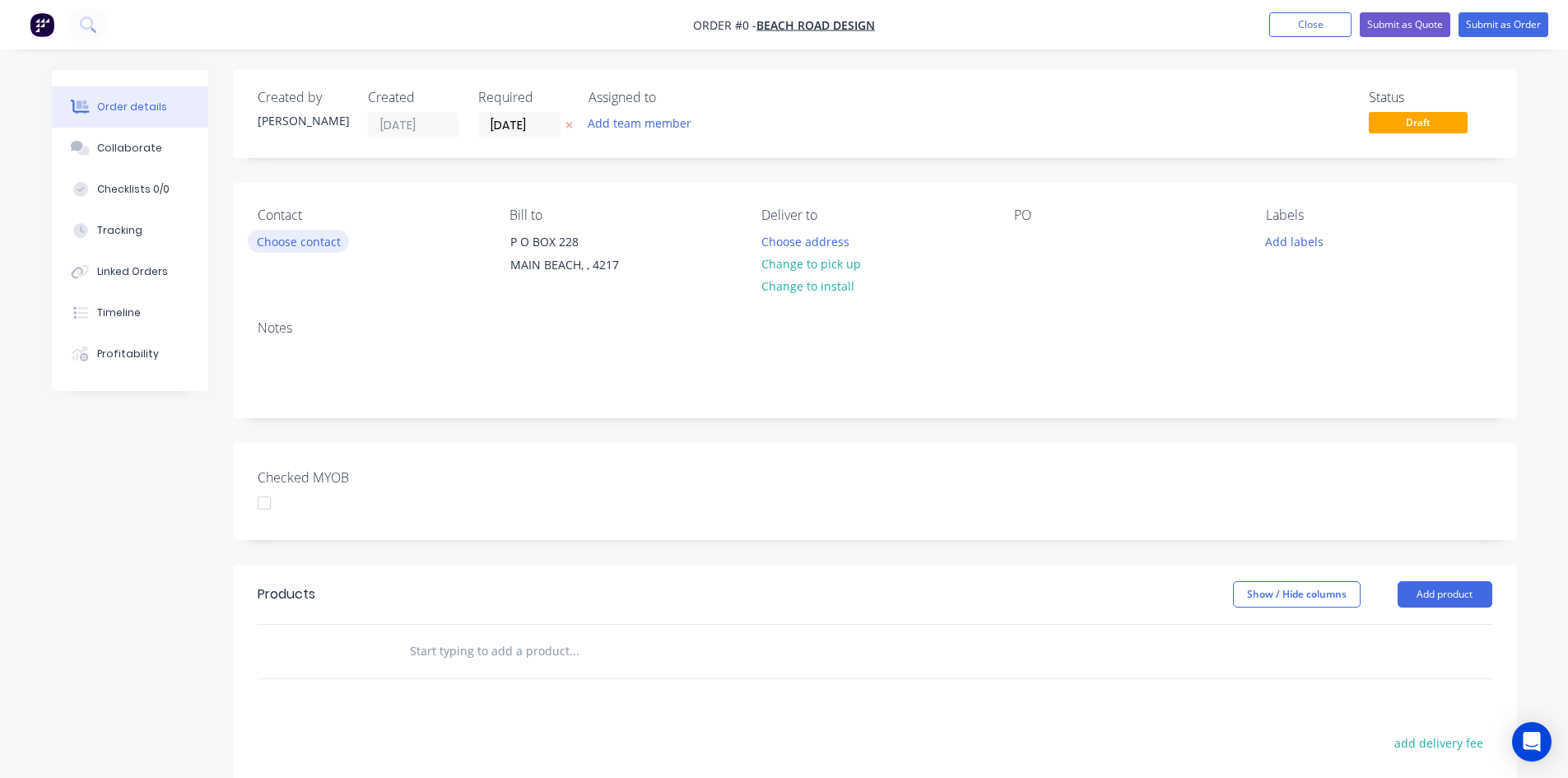
click at [294, 243] on button "Choose contact" at bounding box center [297, 241] width 101 height 22
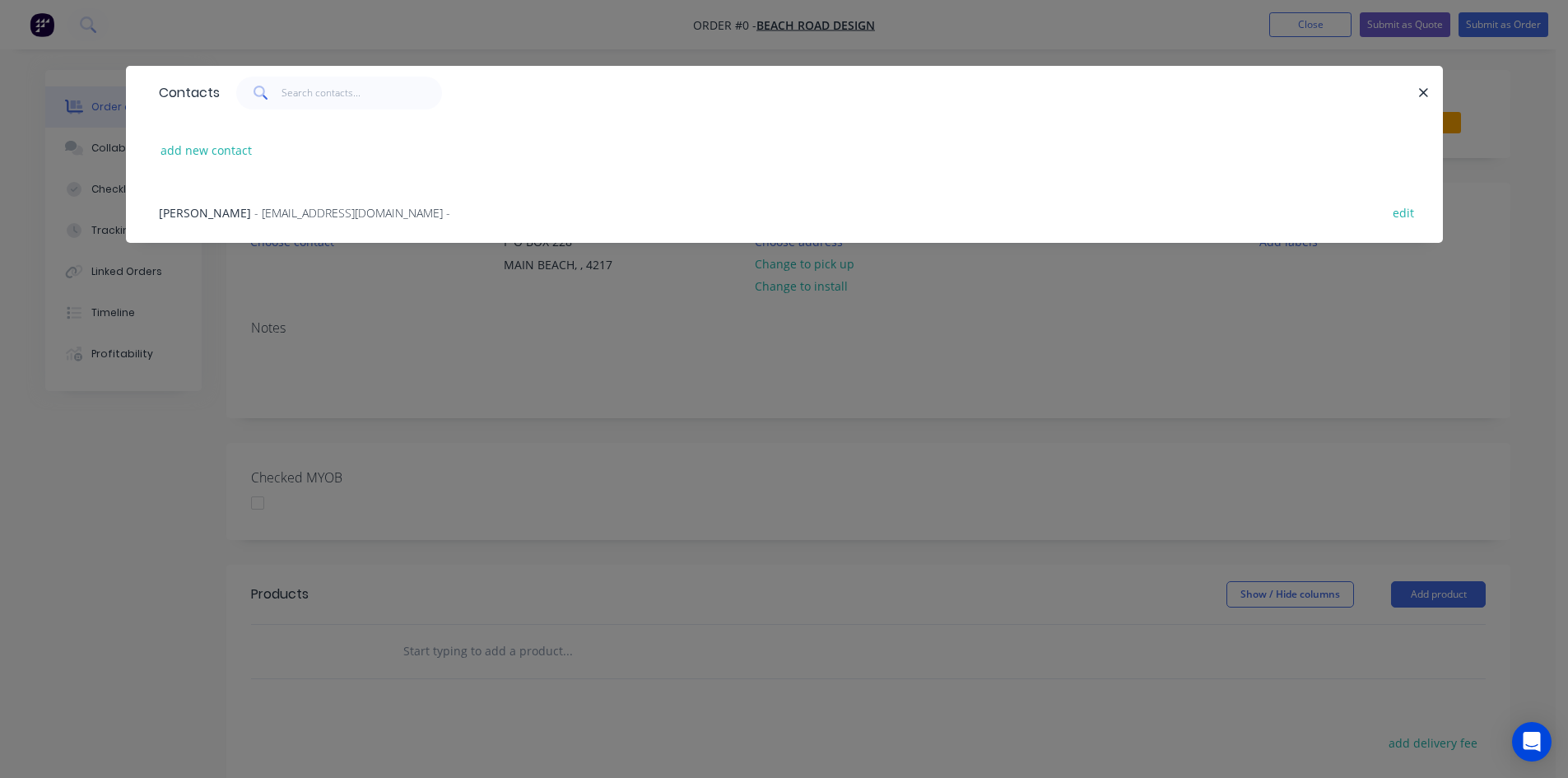
click at [254, 213] on span "- beachroad.dzn@gmail.com -" at bounding box center [351, 213] width 195 height 15
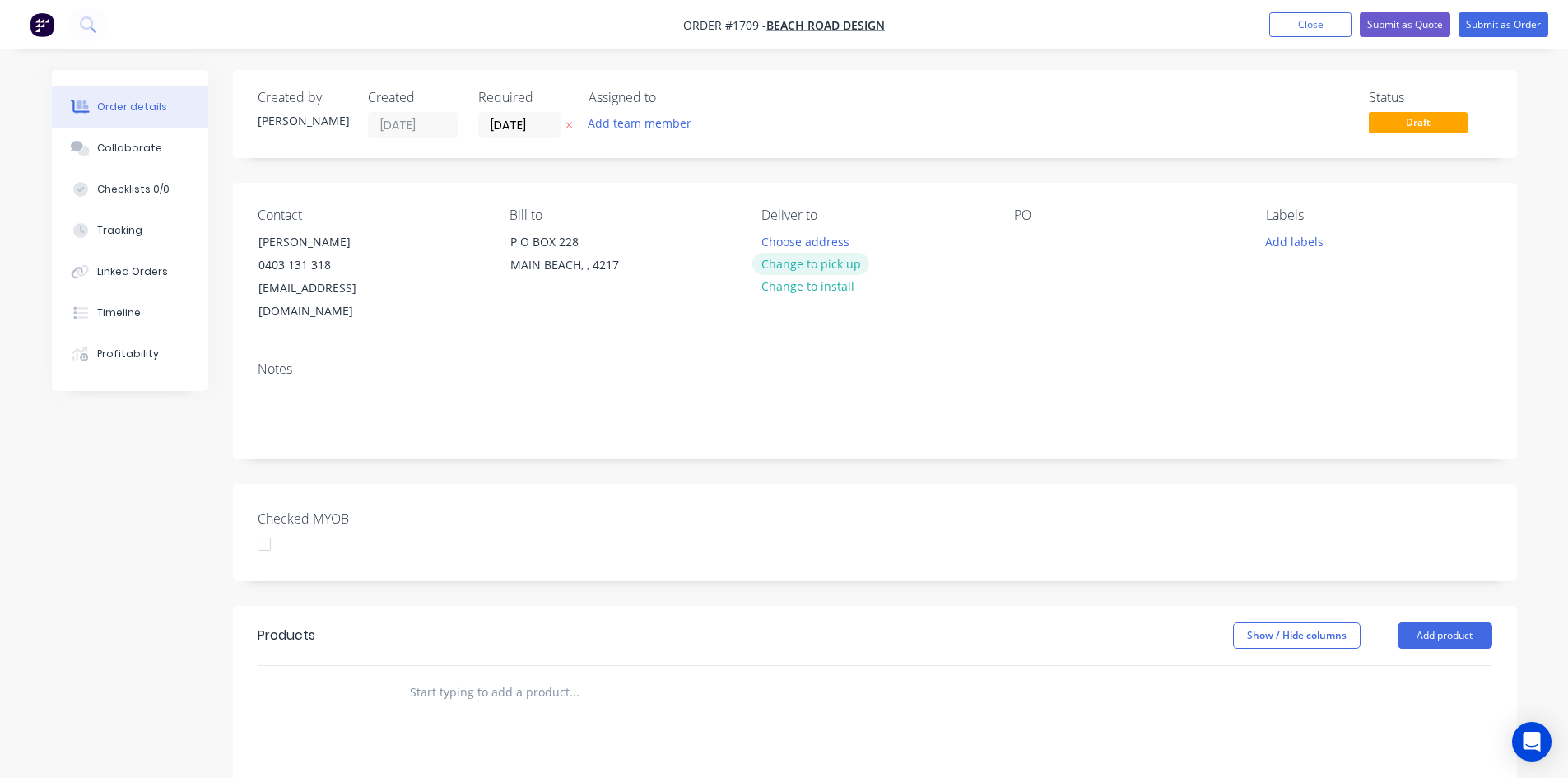
click at [806, 264] on button "Change to pick up" at bounding box center [810, 263] width 116 height 22
click at [1036, 242] on div at bounding box center [1026, 242] width 26 height 24
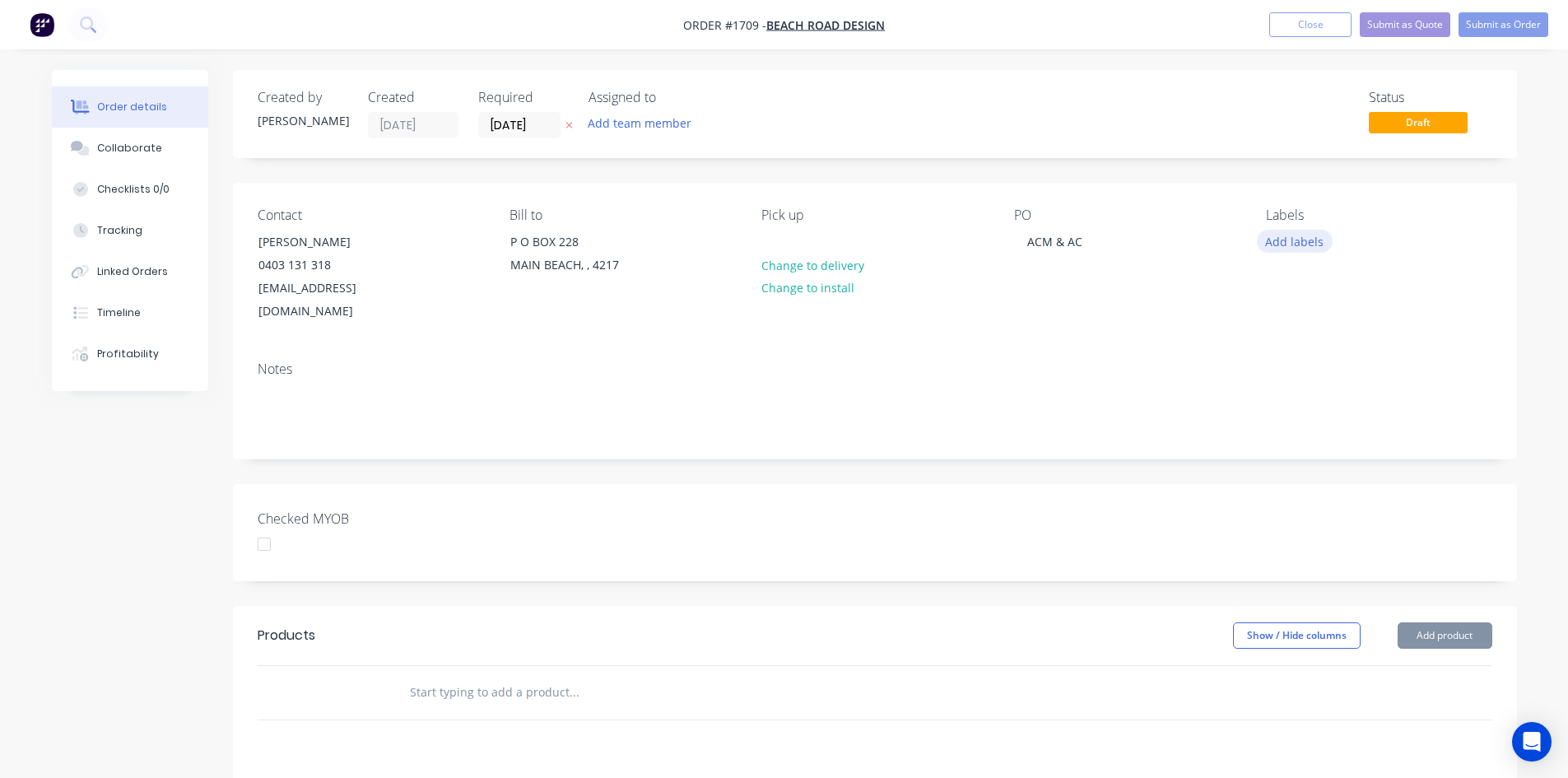
click at [1308, 230] on button "Add labels" at bounding box center [1295, 241] width 76 height 22
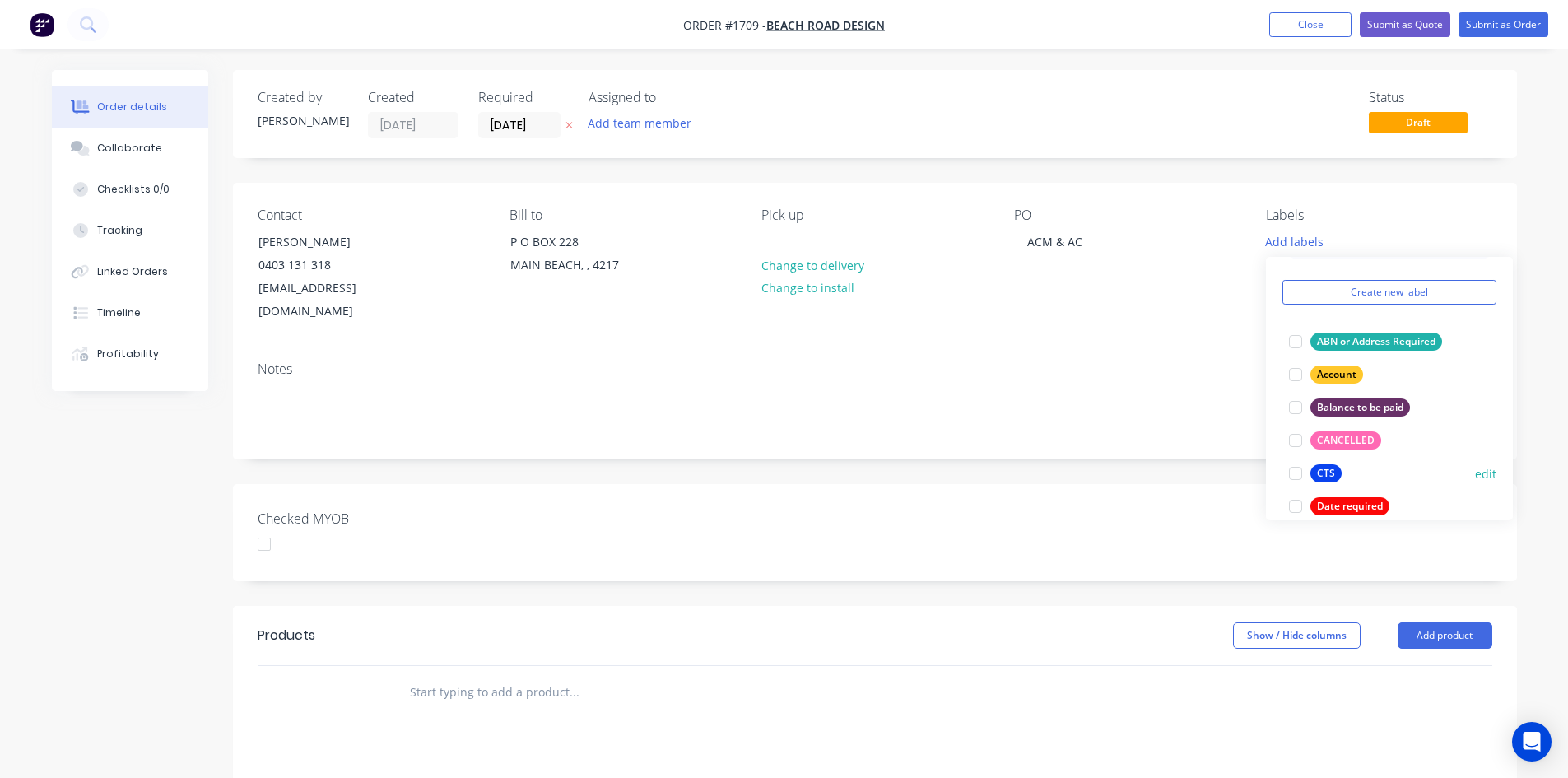
scroll to position [82, 0]
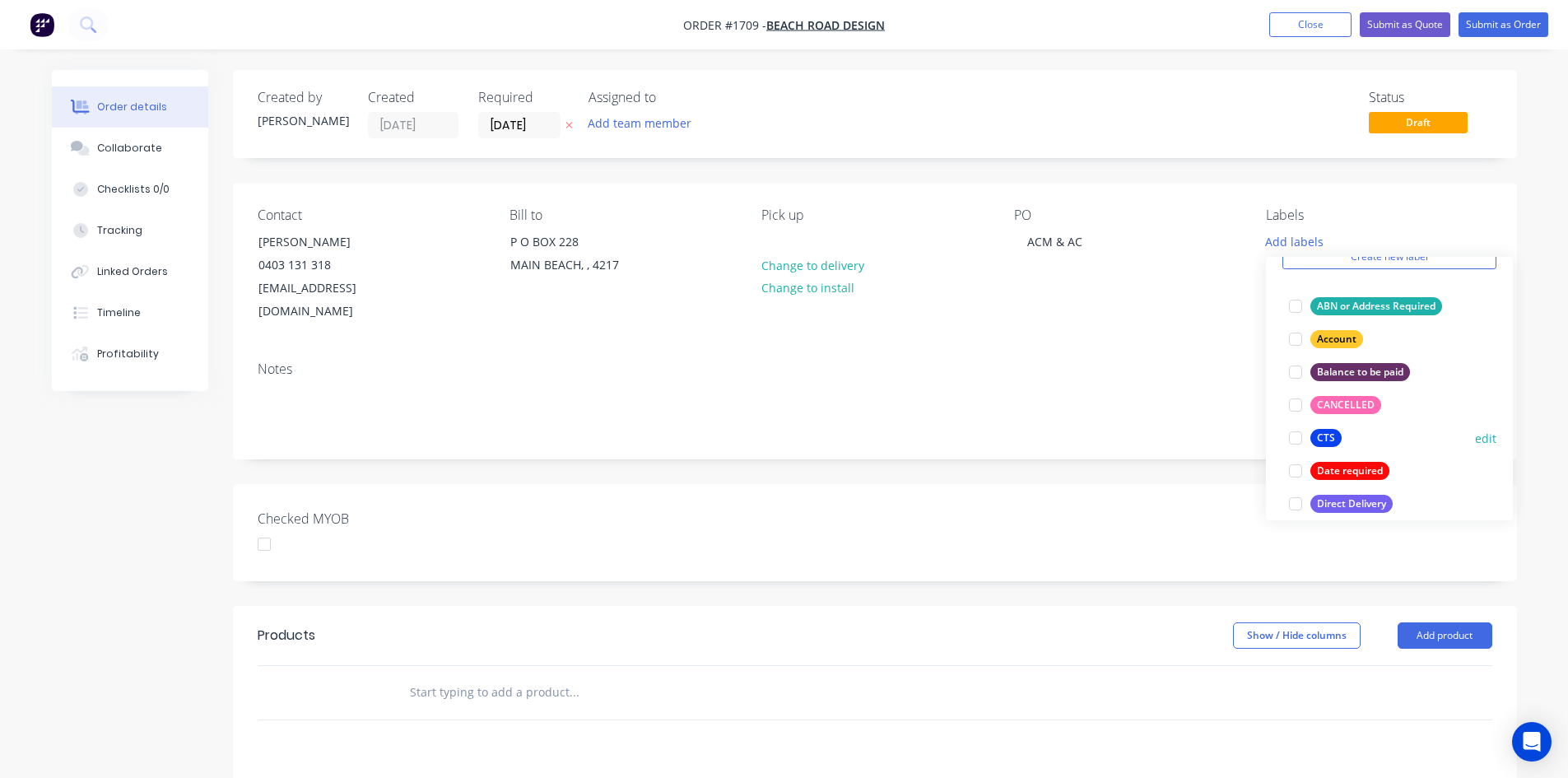
click at [1294, 440] on div at bounding box center [1296, 438] width 33 height 33
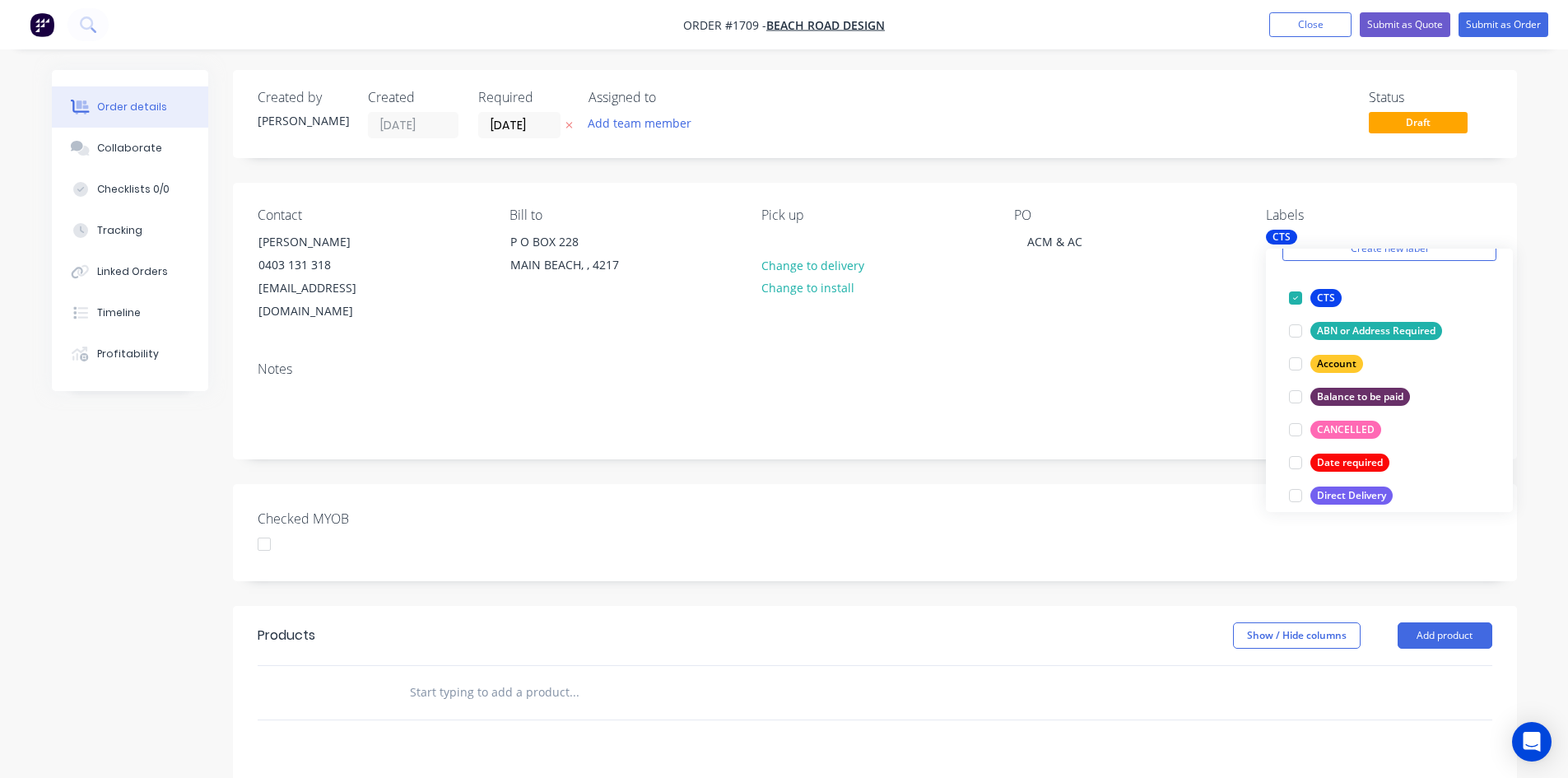
drag, startPoint x: 401, startPoint y: 484, endPoint x: 506, endPoint y: 482, distance: 105.0
click at [403, 484] on div "Checked MYOB" at bounding box center [875, 532] width 1284 height 97
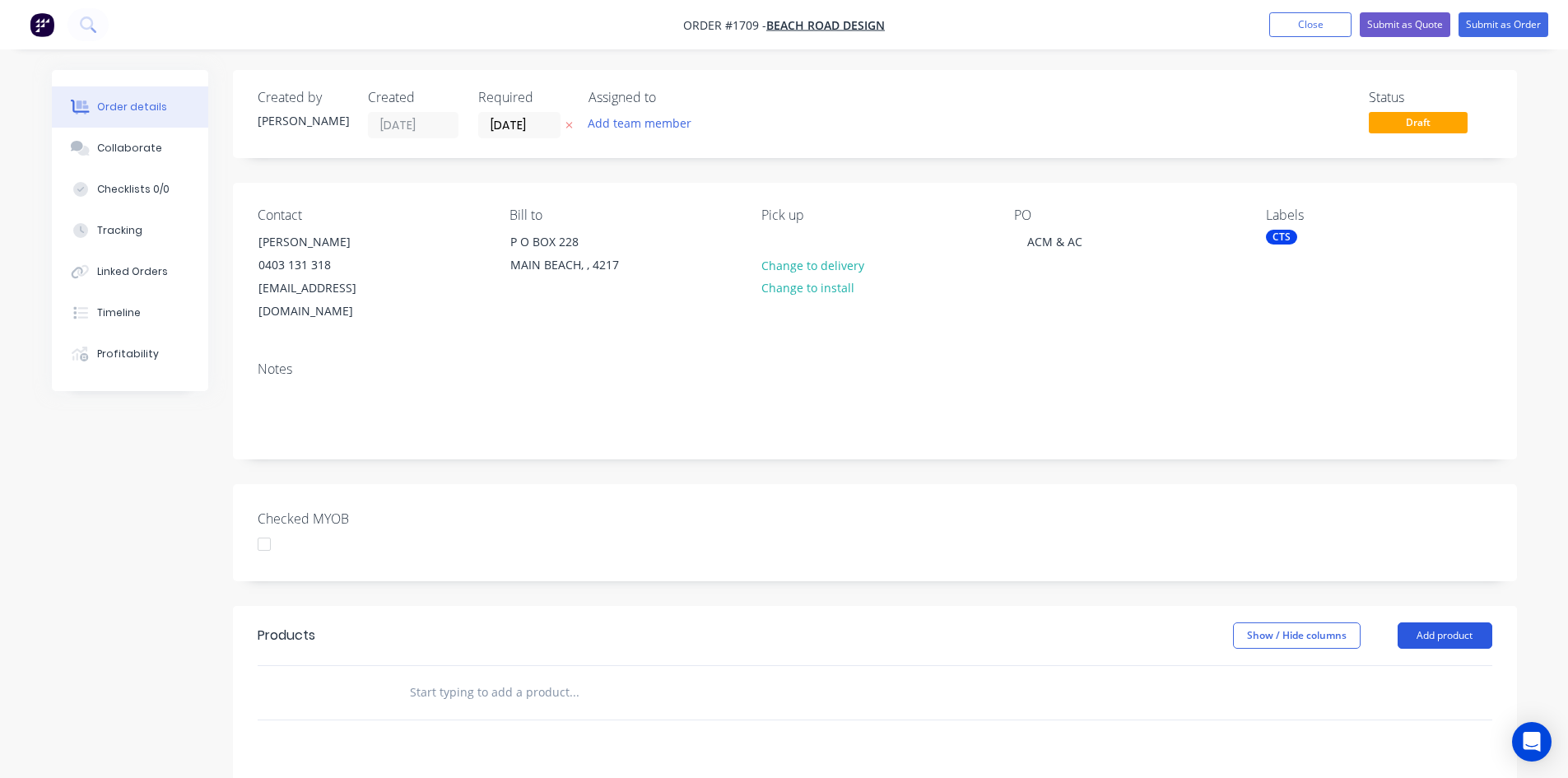
click at [1474, 622] on button "Add product" at bounding box center [1445, 635] width 94 height 26
click at [1438, 665] on div "Product catalogue" at bounding box center [1414, 677] width 127 height 24
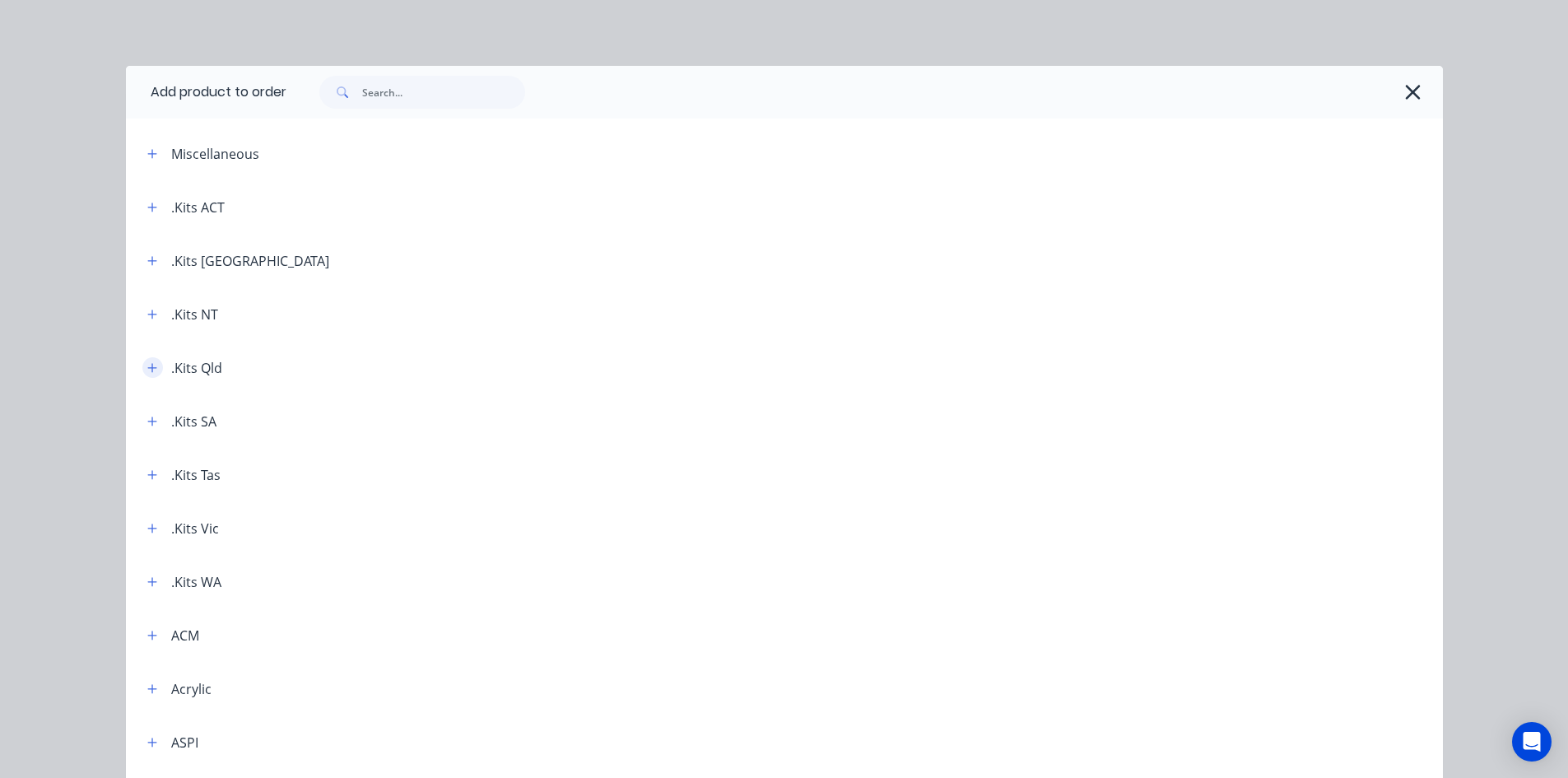
click at [148, 366] on icon "button" at bounding box center [152, 368] width 10 height 12
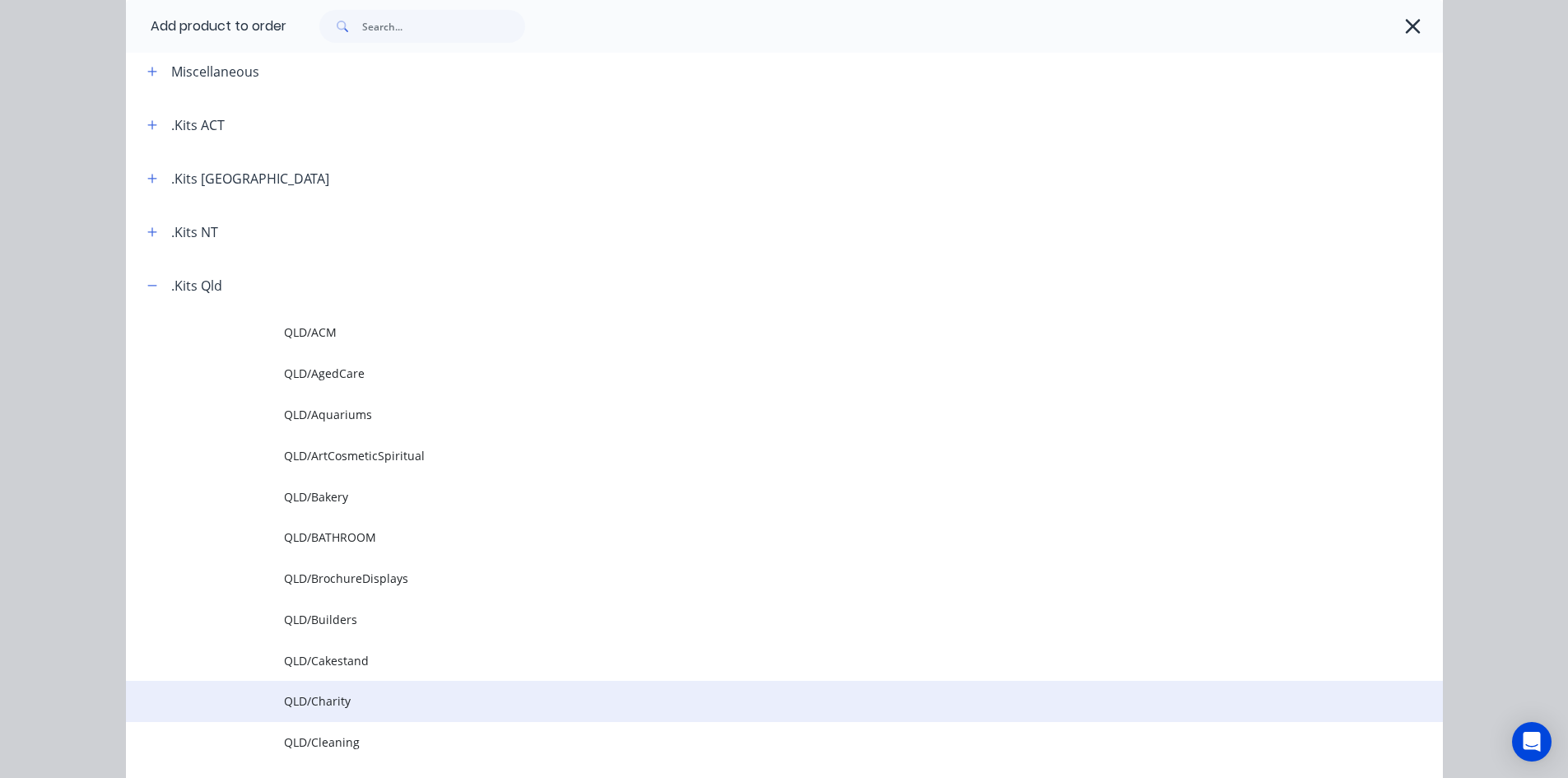
scroll to position [165, 0]
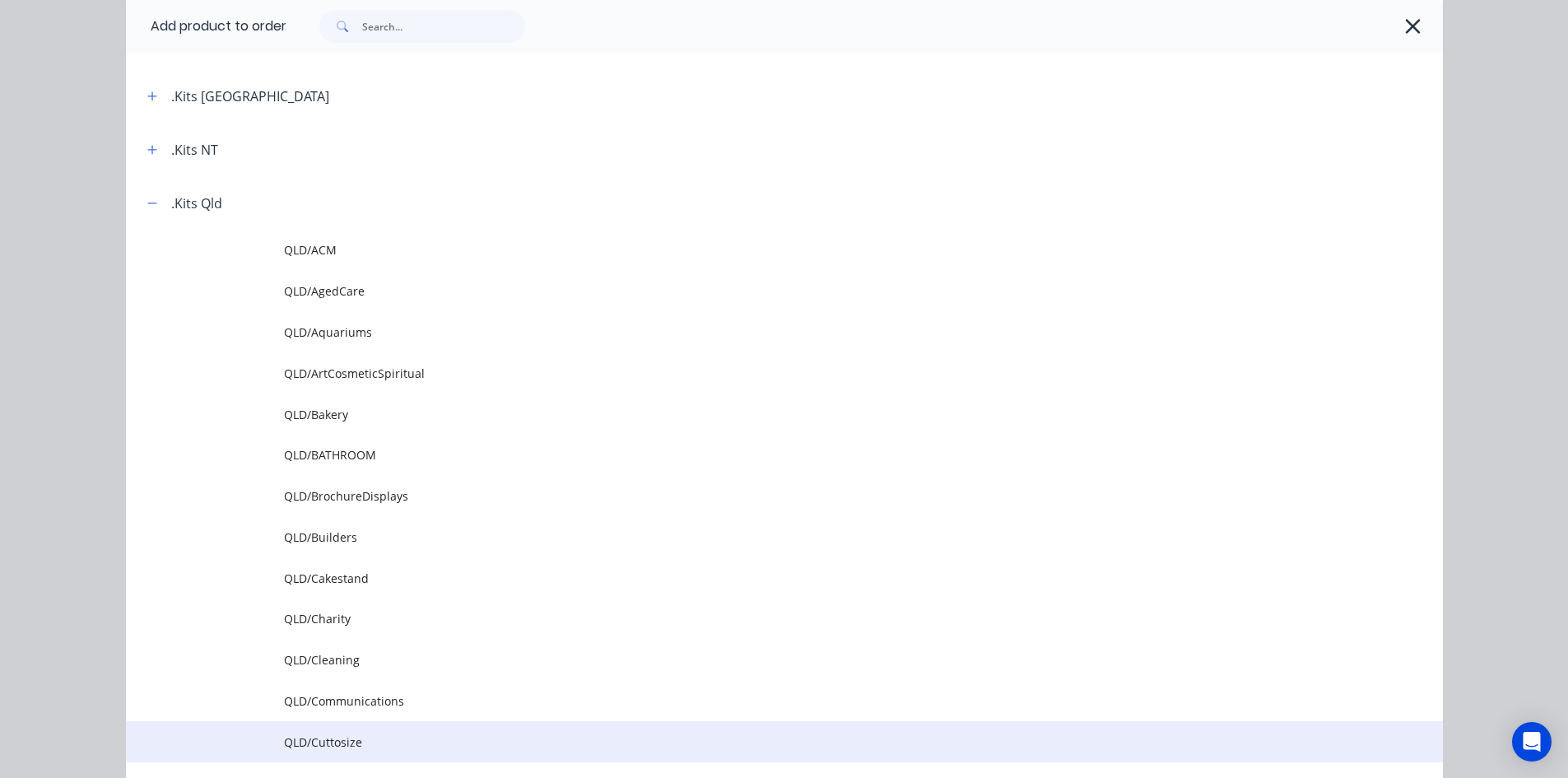
click at [317, 744] on span "QLD/Cuttosize" at bounding box center [747, 742] width 927 height 17
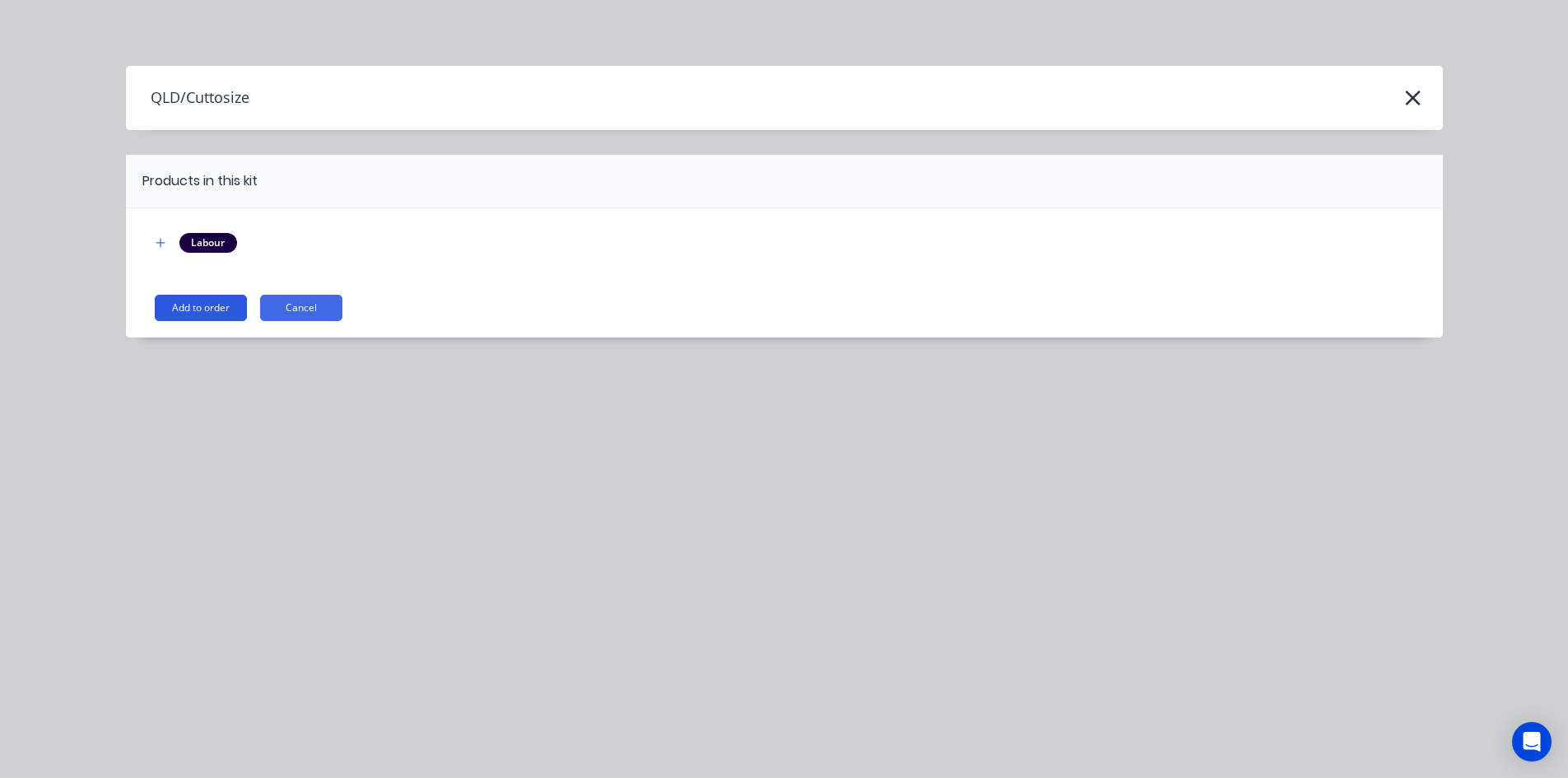
click at [173, 305] on button "Add to order" at bounding box center [201, 307] width 92 height 26
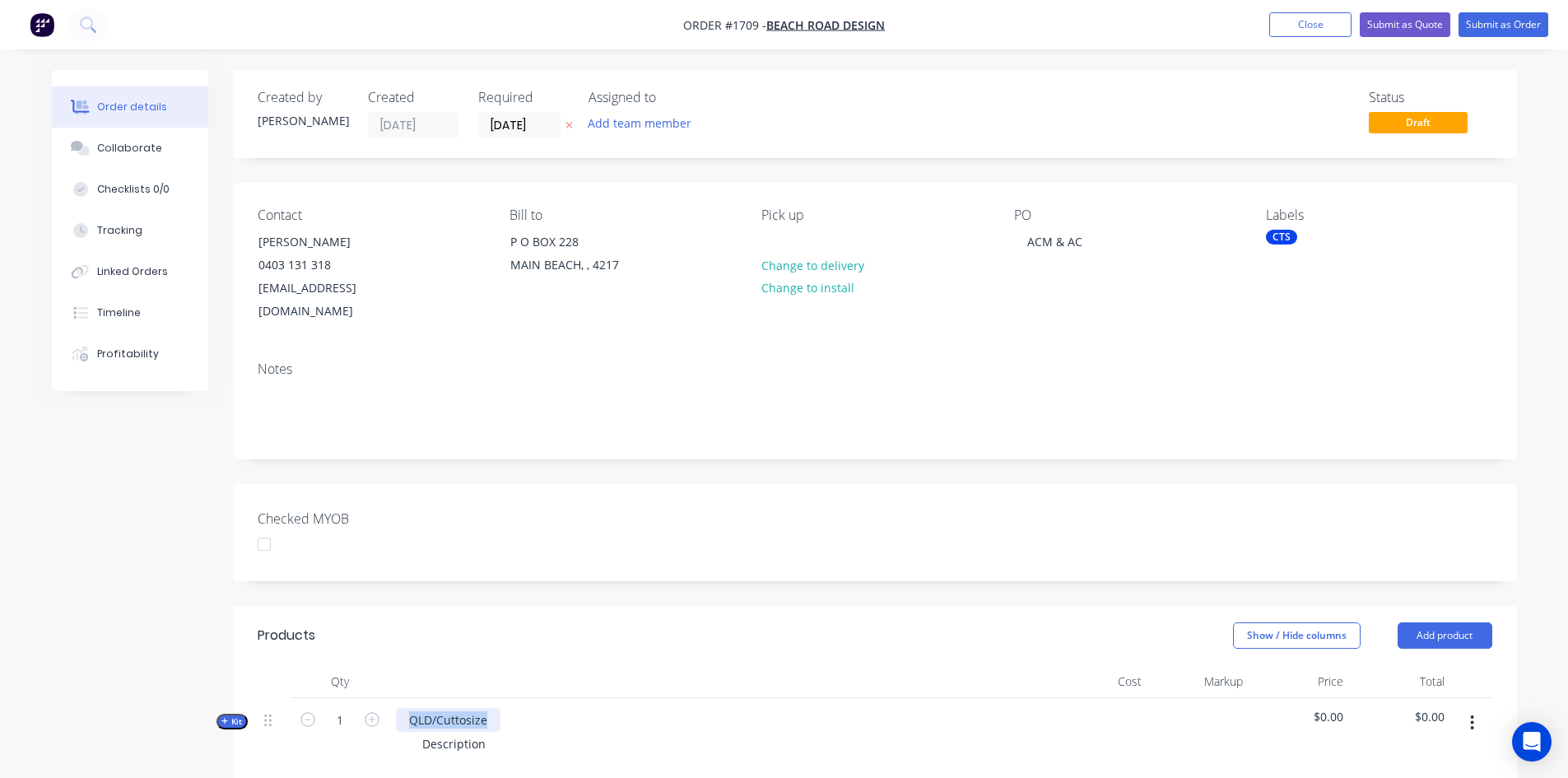
drag, startPoint x: 408, startPoint y: 695, endPoint x: 571, endPoint y: 688, distance: 163.2
click at [571, 698] on div "QLD/Cuttosize Description" at bounding box center [718, 734] width 658 height 71
drag, startPoint x: 420, startPoint y: 718, endPoint x: 524, endPoint y: 721, distance: 104.0
click at [525, 732] on div "Description" at bounding box center [718, 743] width 645 height 24
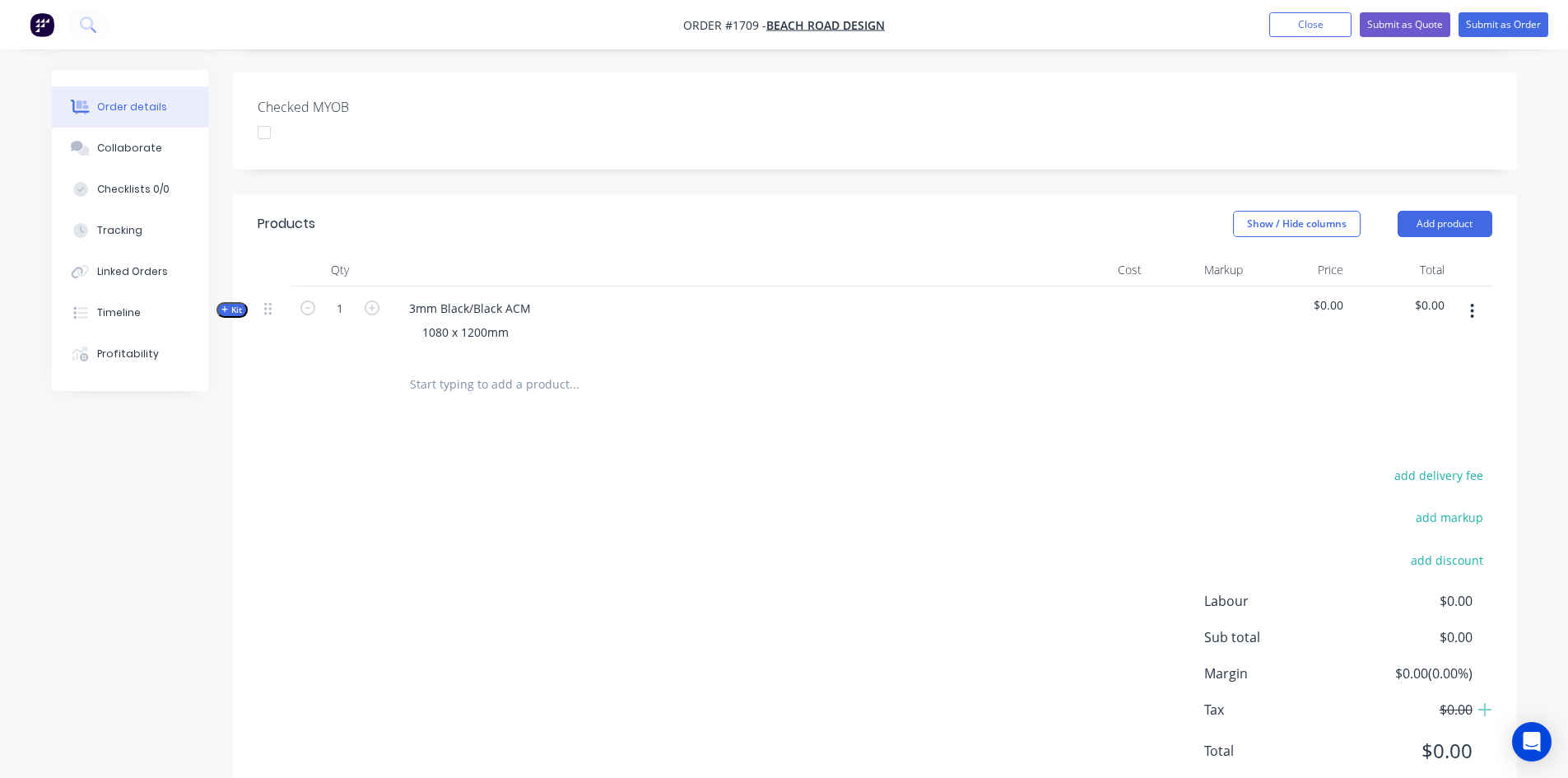
click at [233, 303] on span "Kit" at bounding box center [232, 309] width 21 height 13
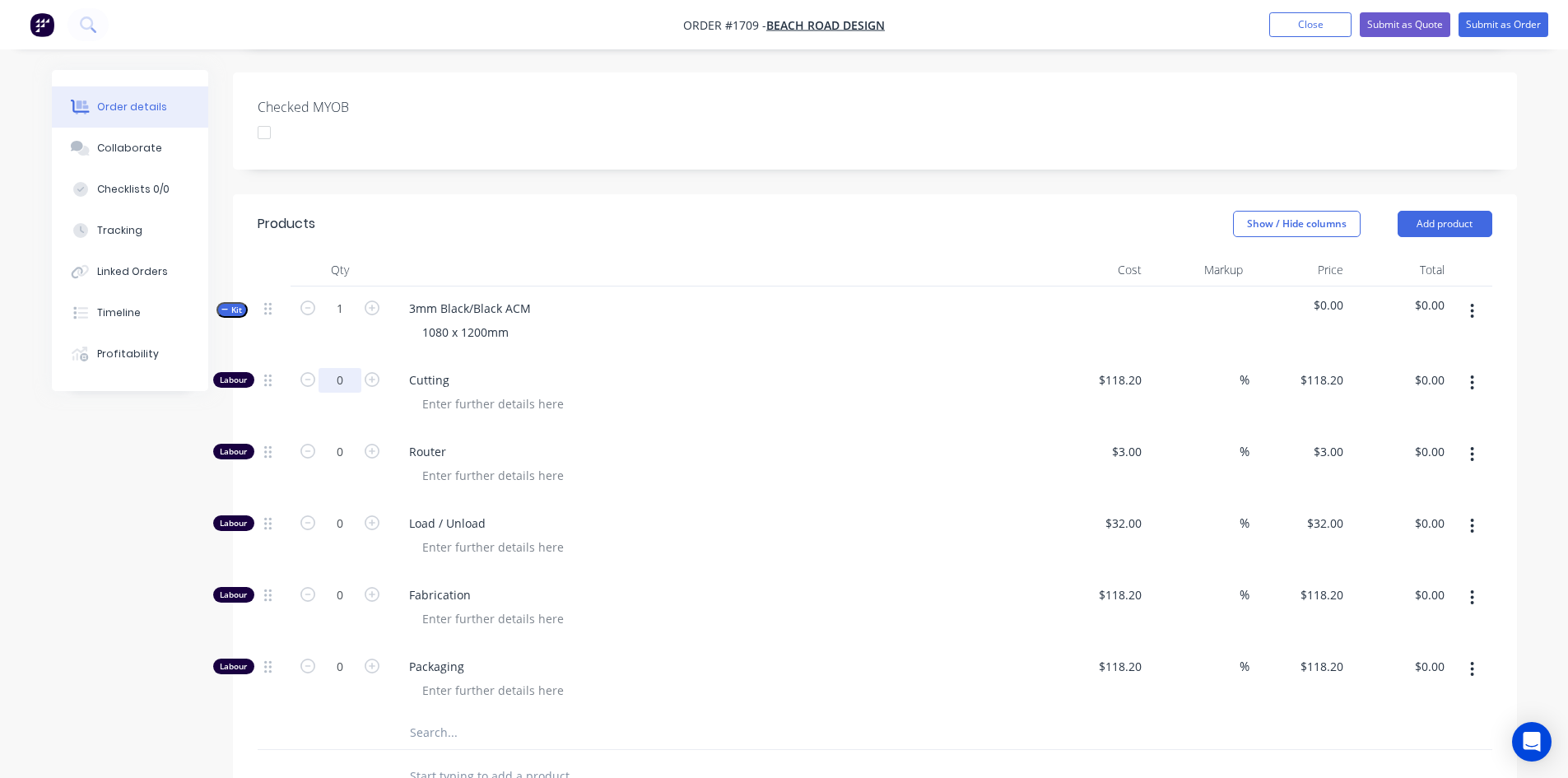
click at [346, 368] on input "0" at bounding box center [340, 380] width 42 height 25
type input "1"
type input "118.2"
type input "$118.20"
click at [1135, 368] on input "118.2" at bounding box center [1128, 379] width 38 height 24
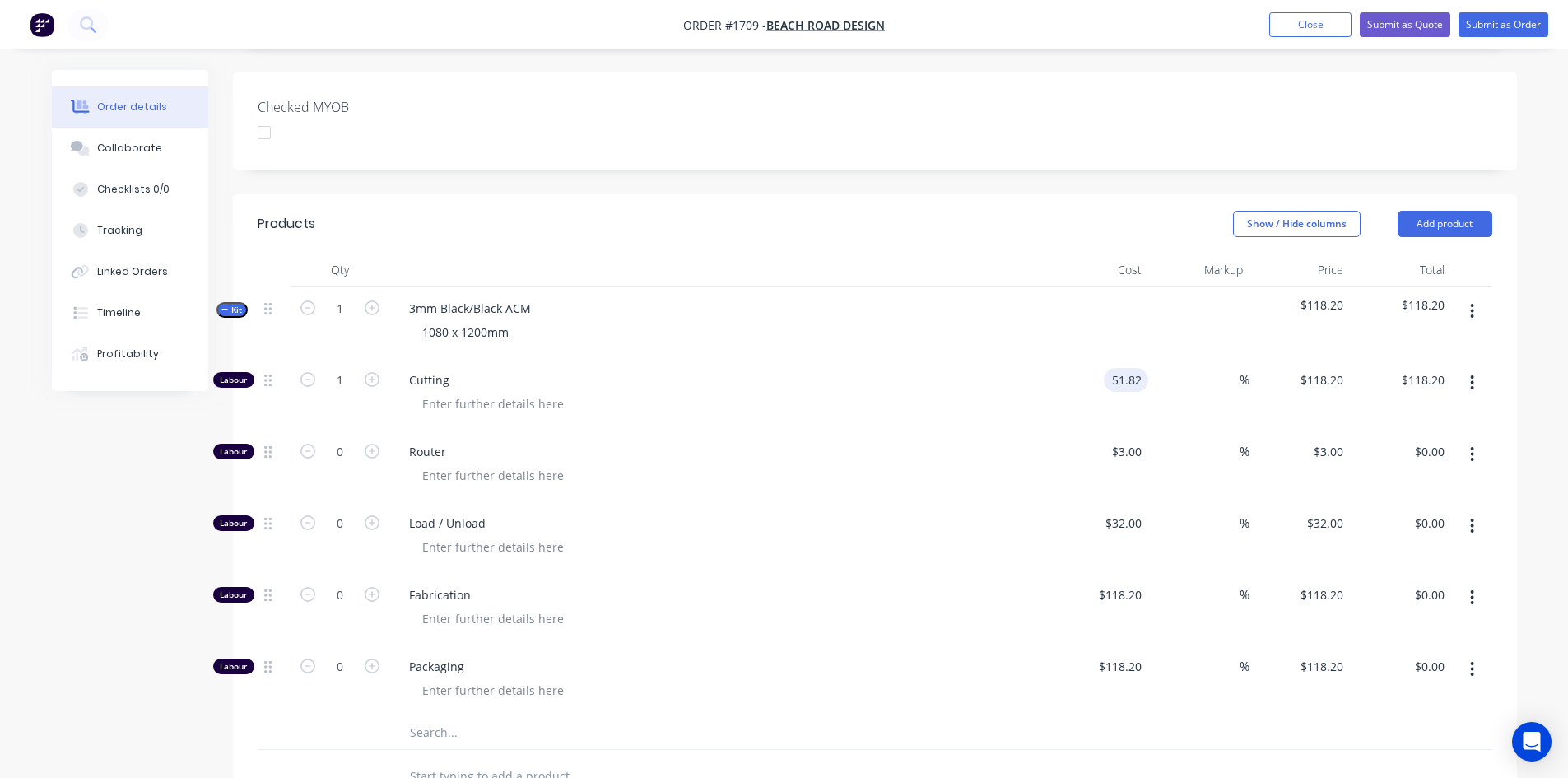
type input "$51.82"
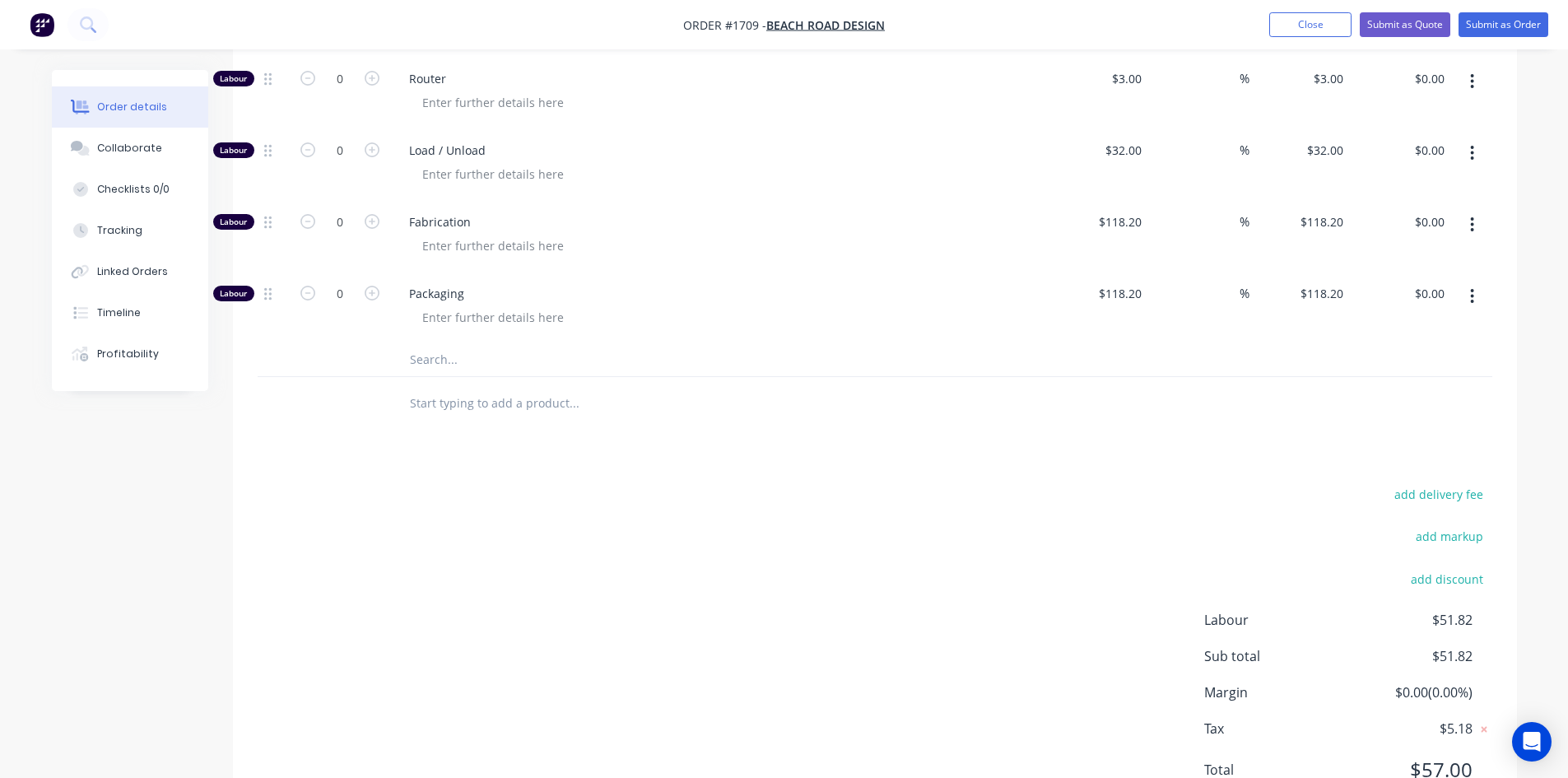
scroll to position [823, 0]
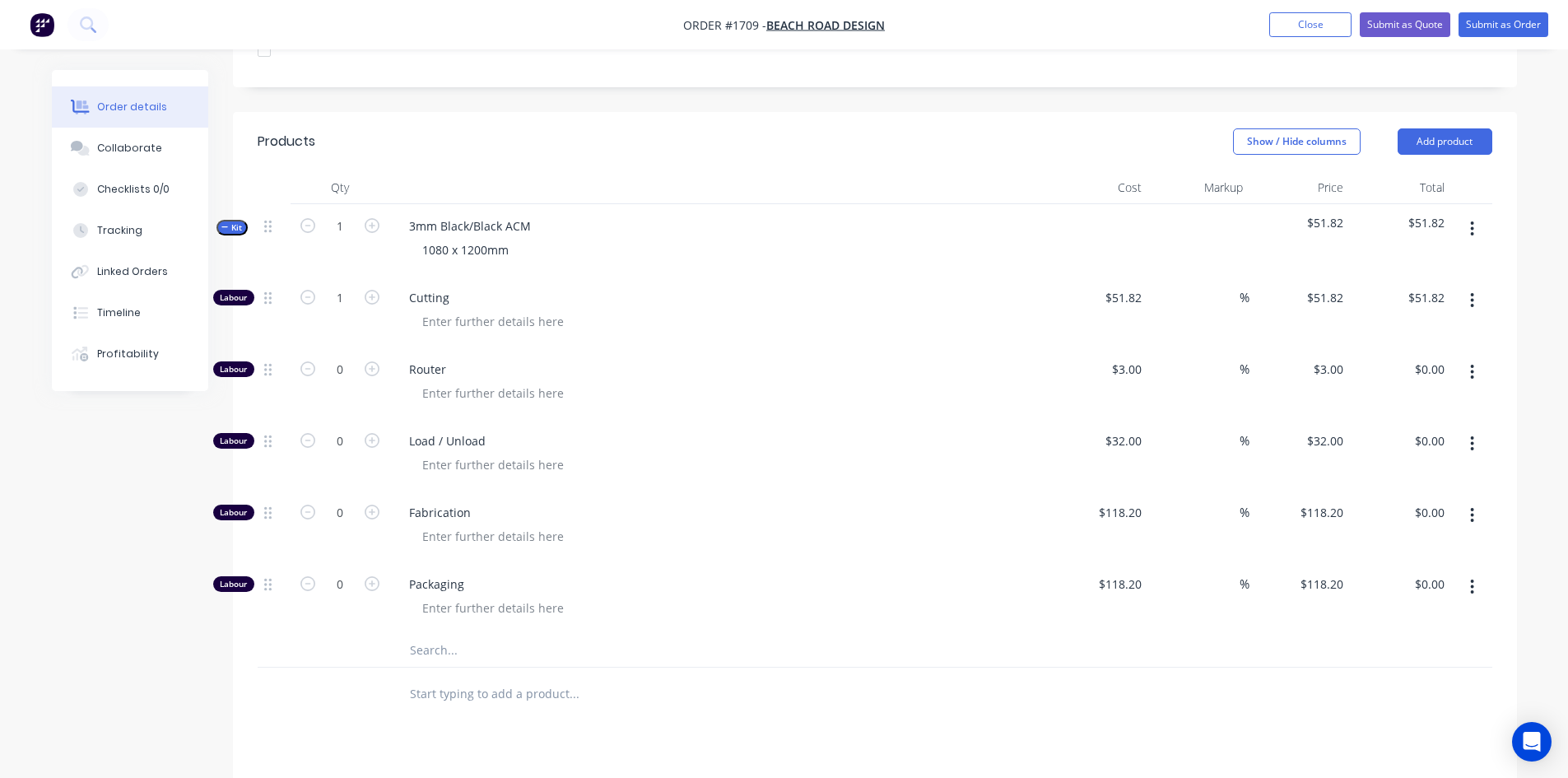
click at [237, 221] on span "Kit" at bounding box center [232, 227] width 21 height 13
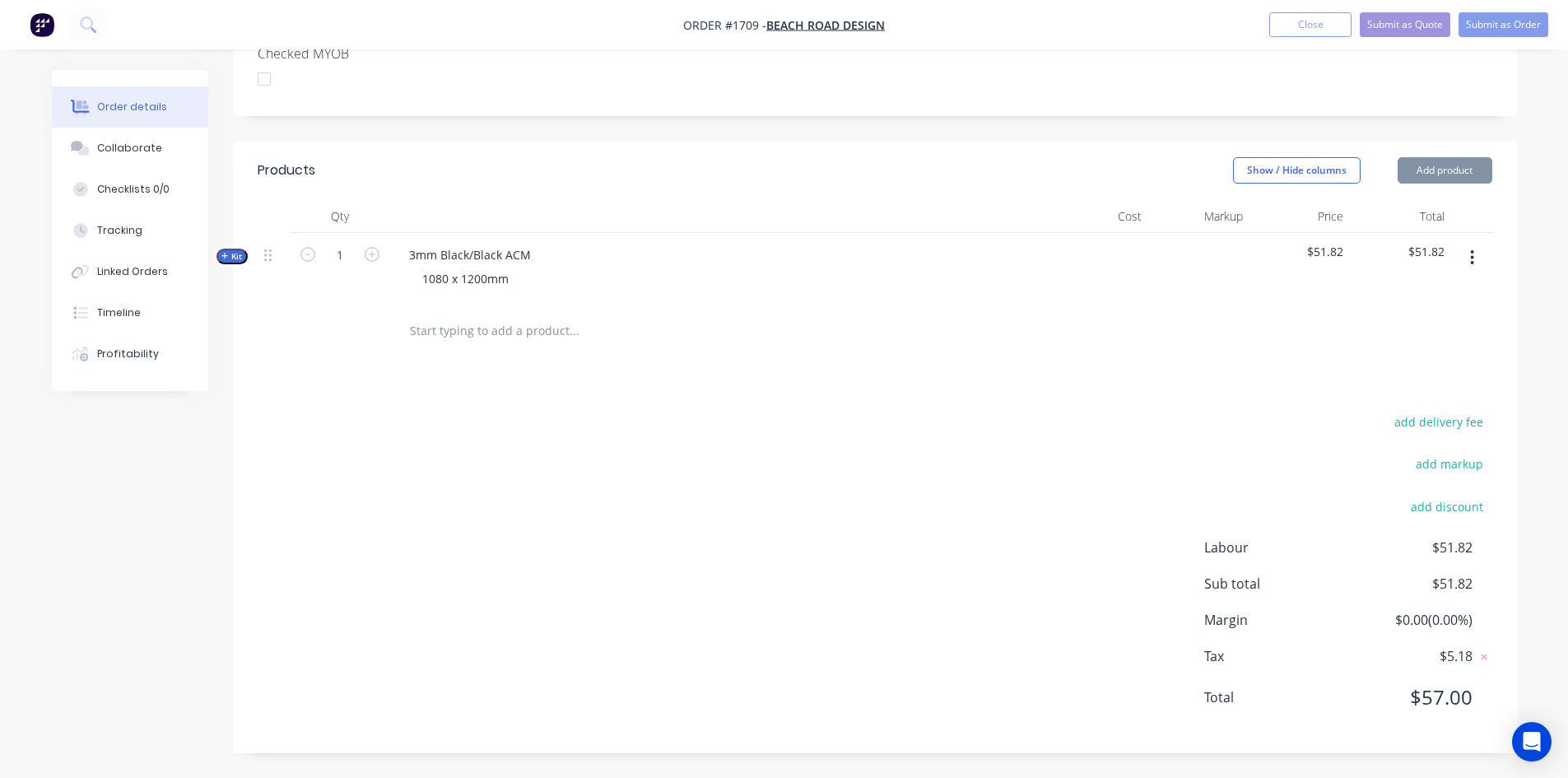
scroll to position [442, 0]
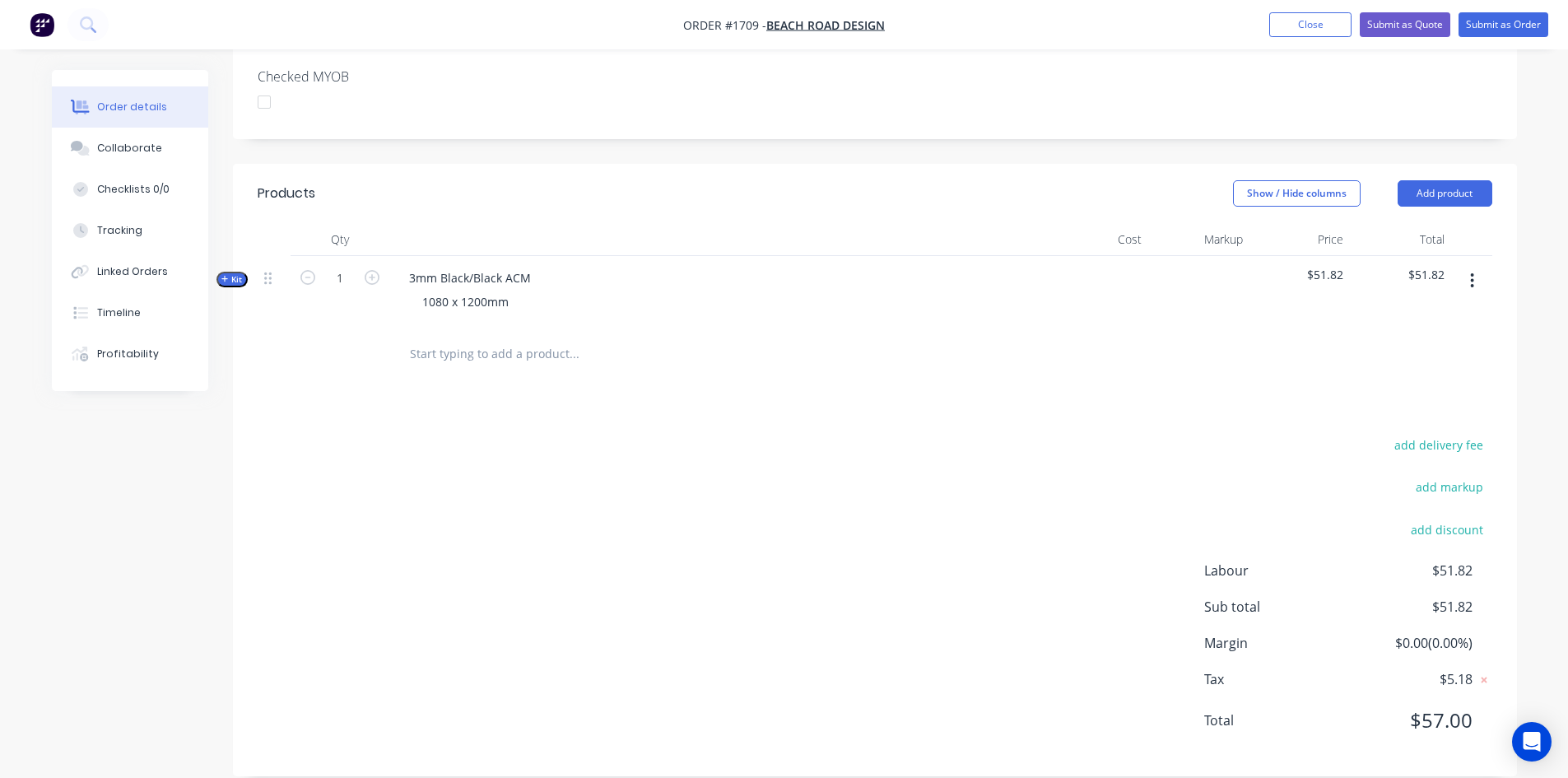
click at [461, 346] on input "text" at bounding box center [574, 354] width 329 height 33
type input "q"
type input "Q"
click at [1467, 180] on button "Add product" at bounding box center [1445, 193] width 94 height 26
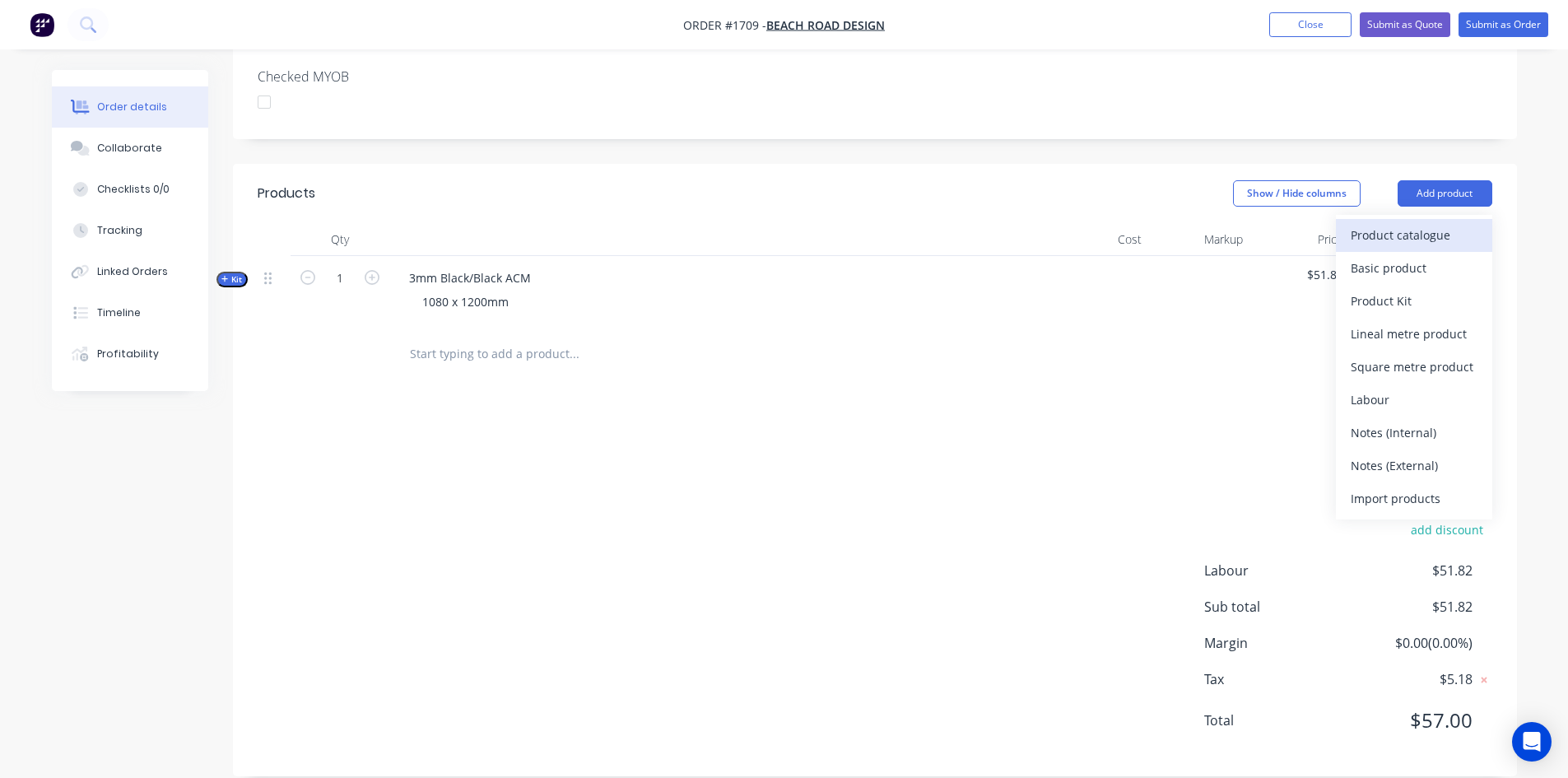
click at [1396, 223] on div "Product catalogue" at bounding box center [1414, 235] width 127 height 24
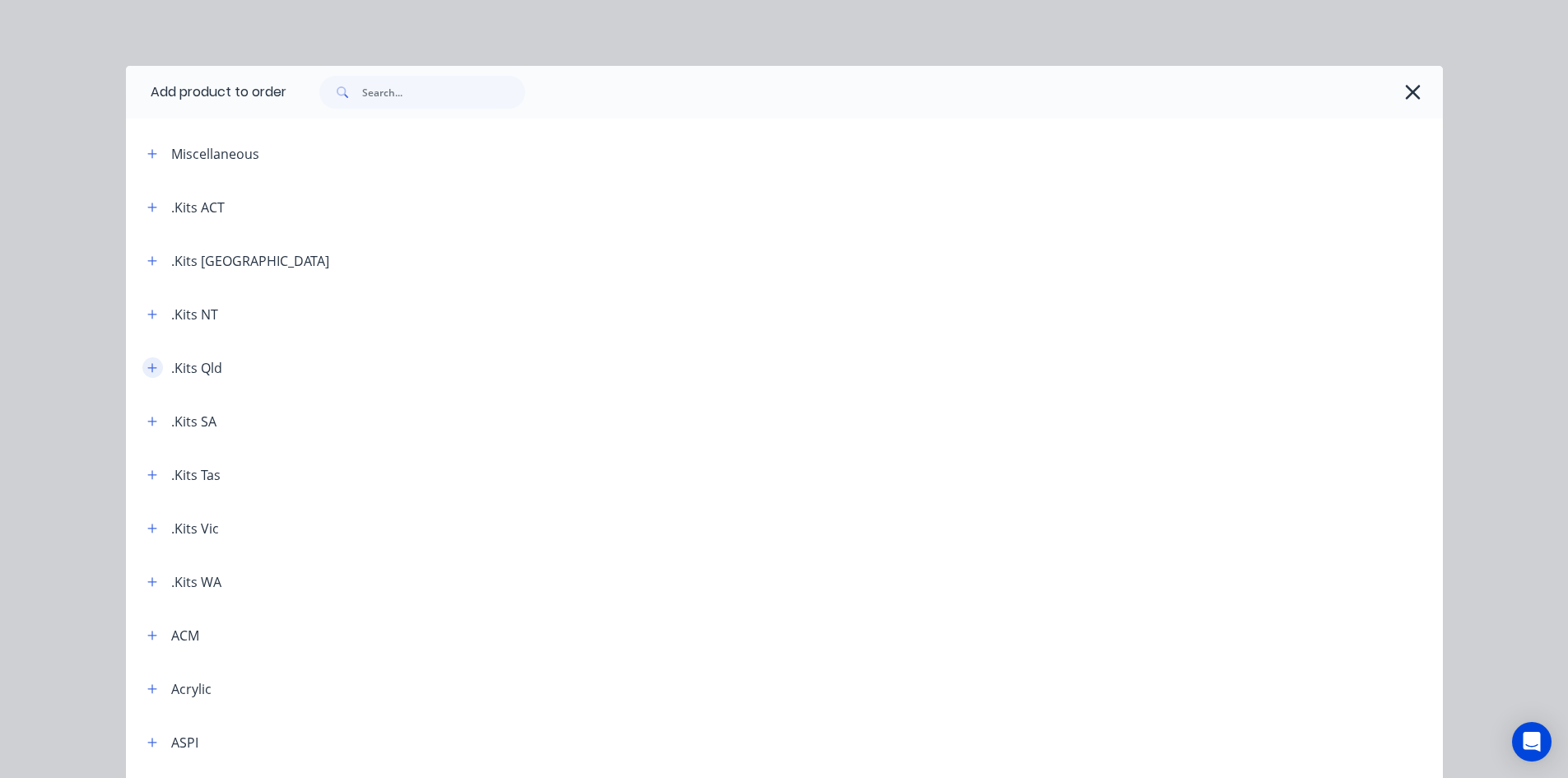
click at [148, 366] on icon "button" at bounding box center [152, 368] width 10 height 12
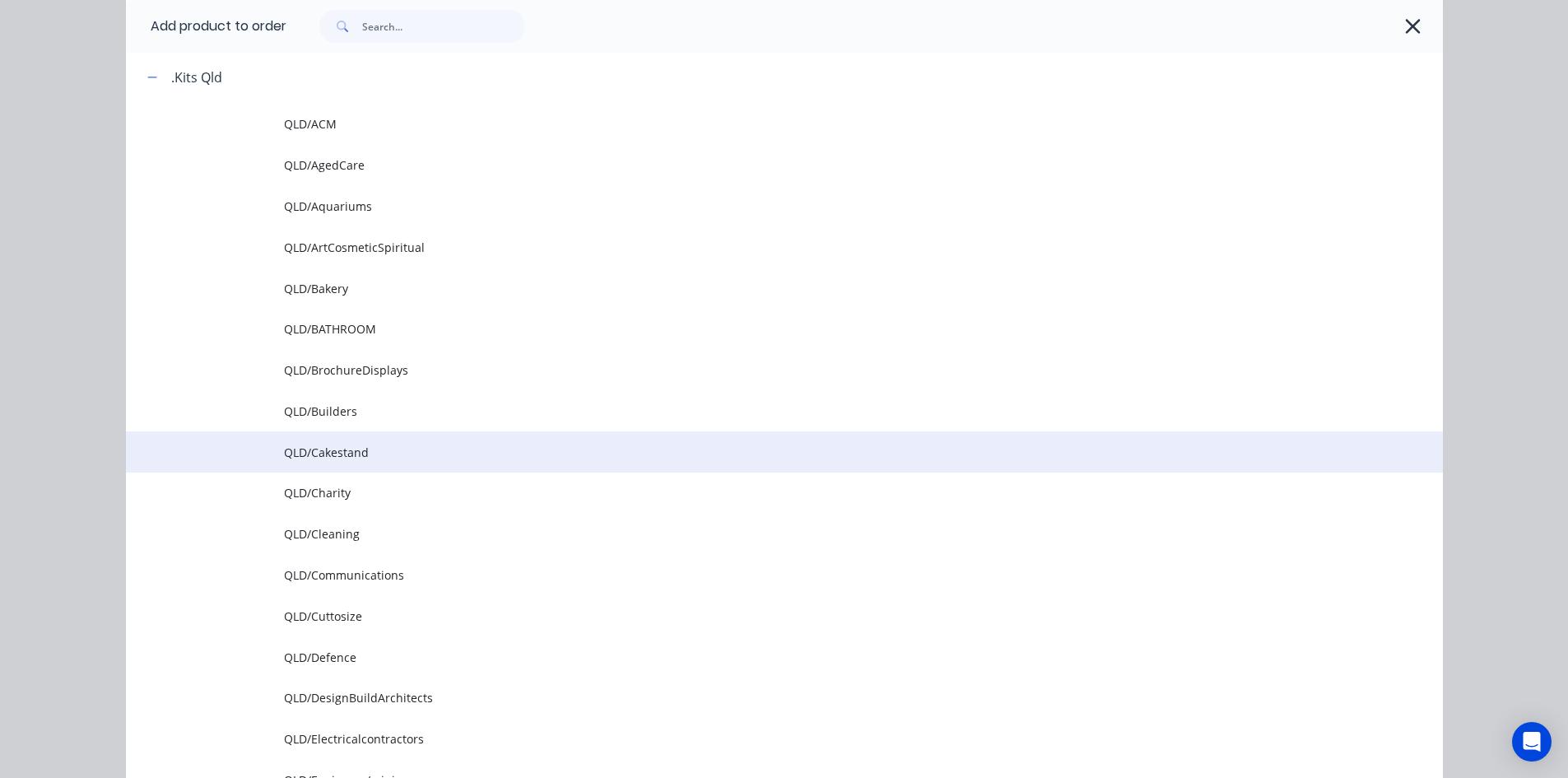
scroll to position [329, 0]
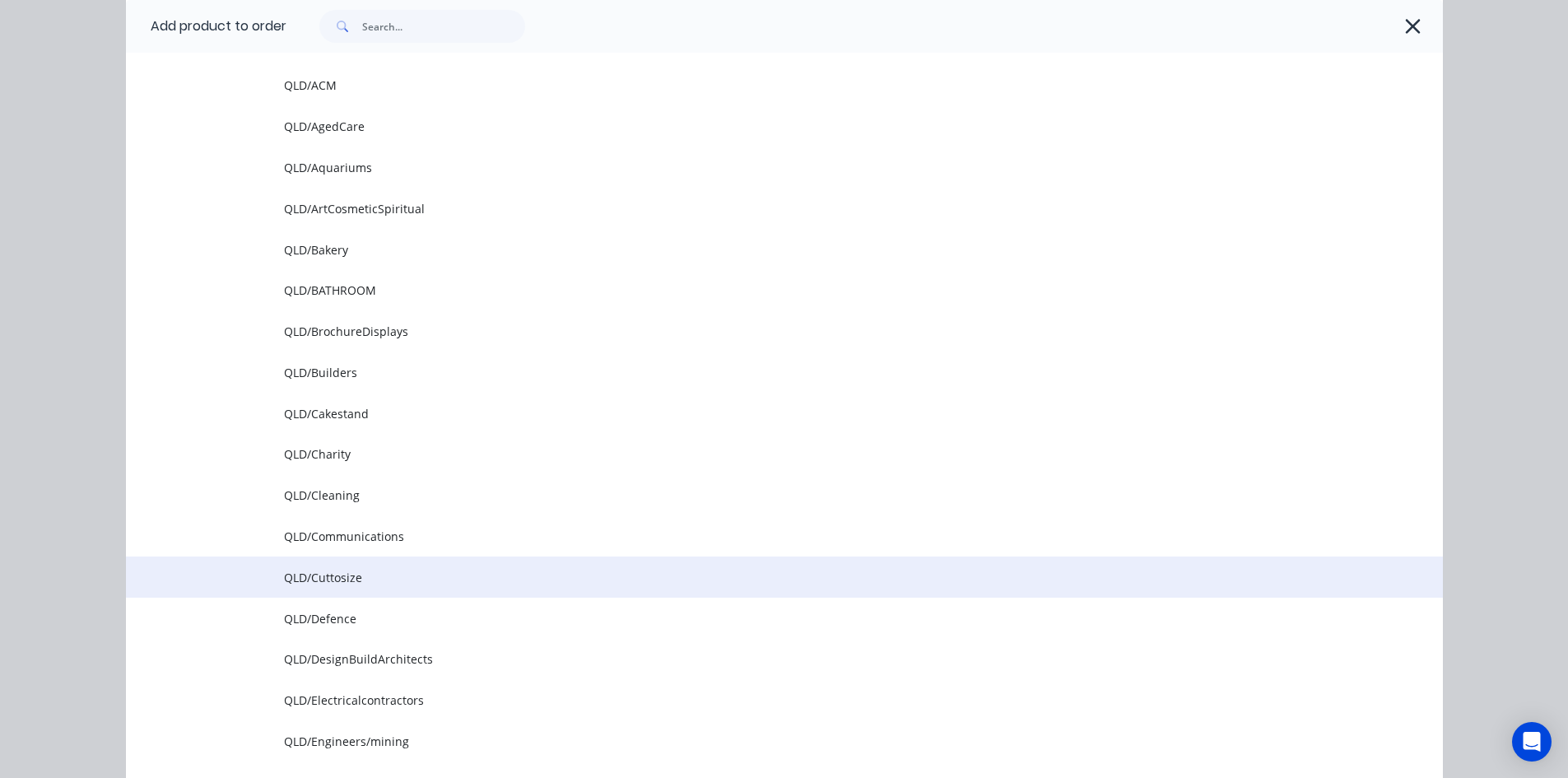
click at [312, 571] on span "QLD/Cuttosize" at bounding box center [747, 578] width 927 height 17
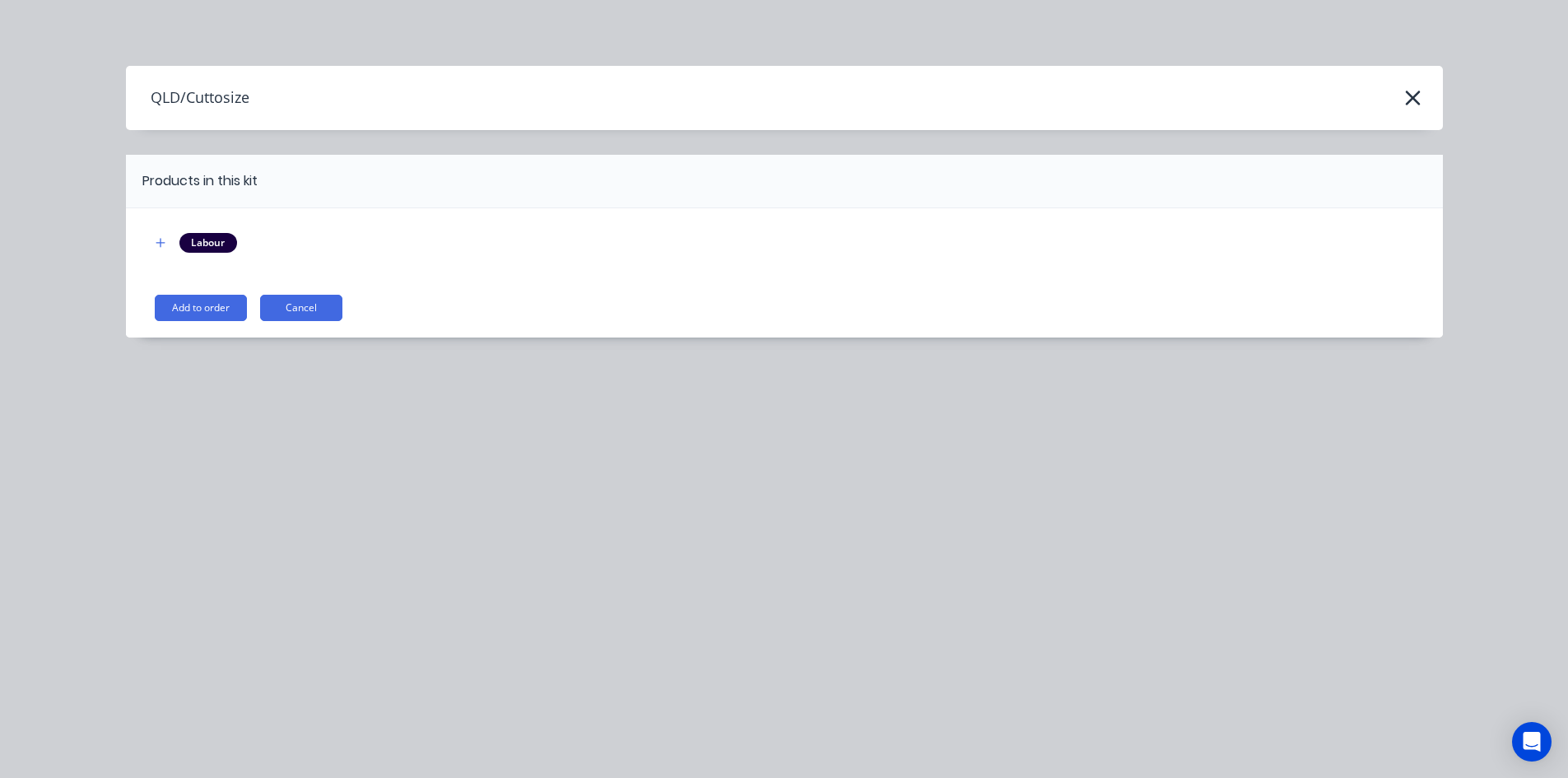
scroll to position [0, 0]
click at [193, 304] on button "Add to order" at bounding box center [201, 307] width 92 height 26
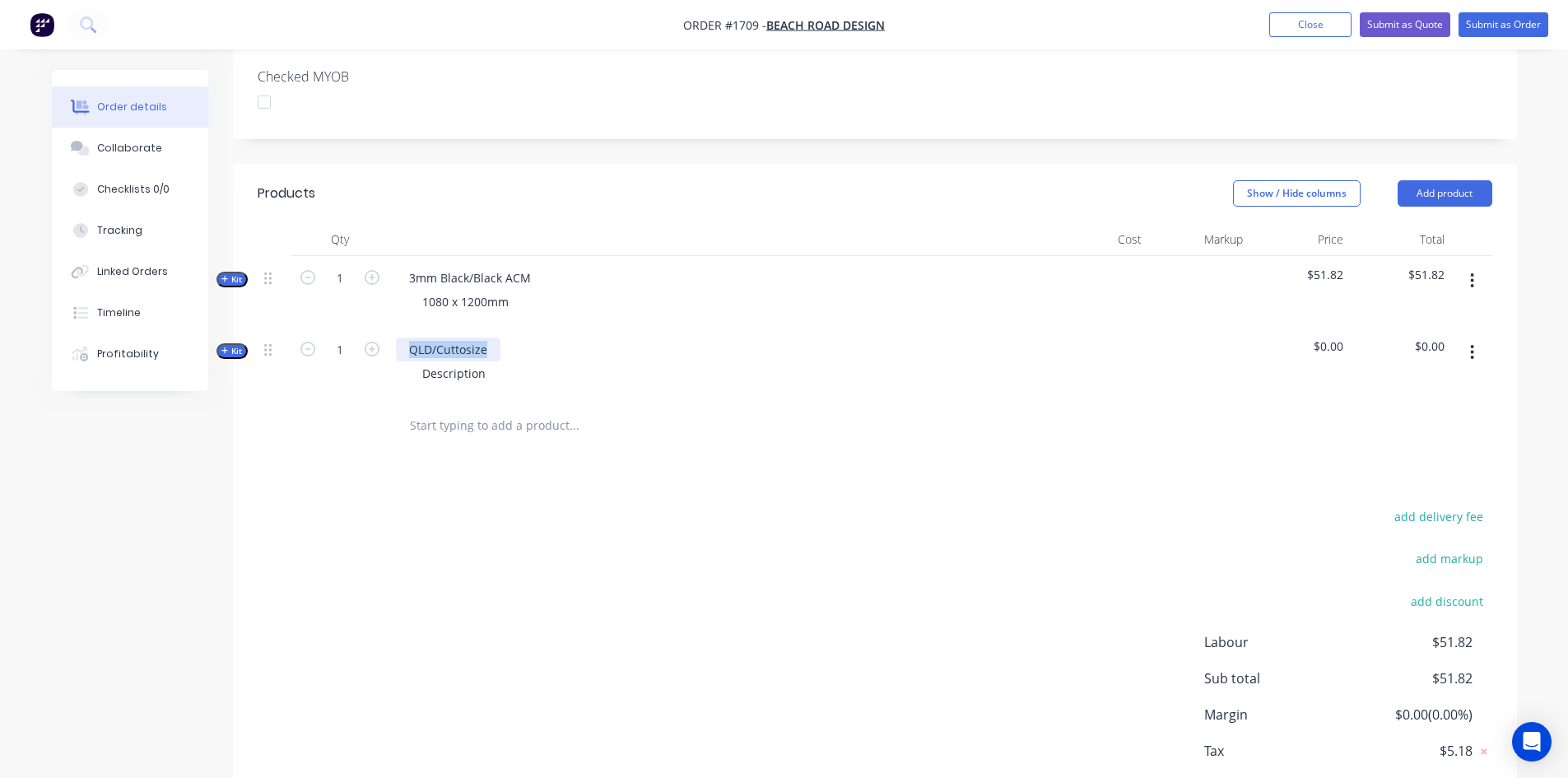
drag, startPoint x: 407, startPoint y: 327, endPoint x: 585, endPoint y: 322, distance: 178.1
click at [585, 327] on div "QLD/Cuttosize Description" at bounding box center [718, 363] width 658 height 71
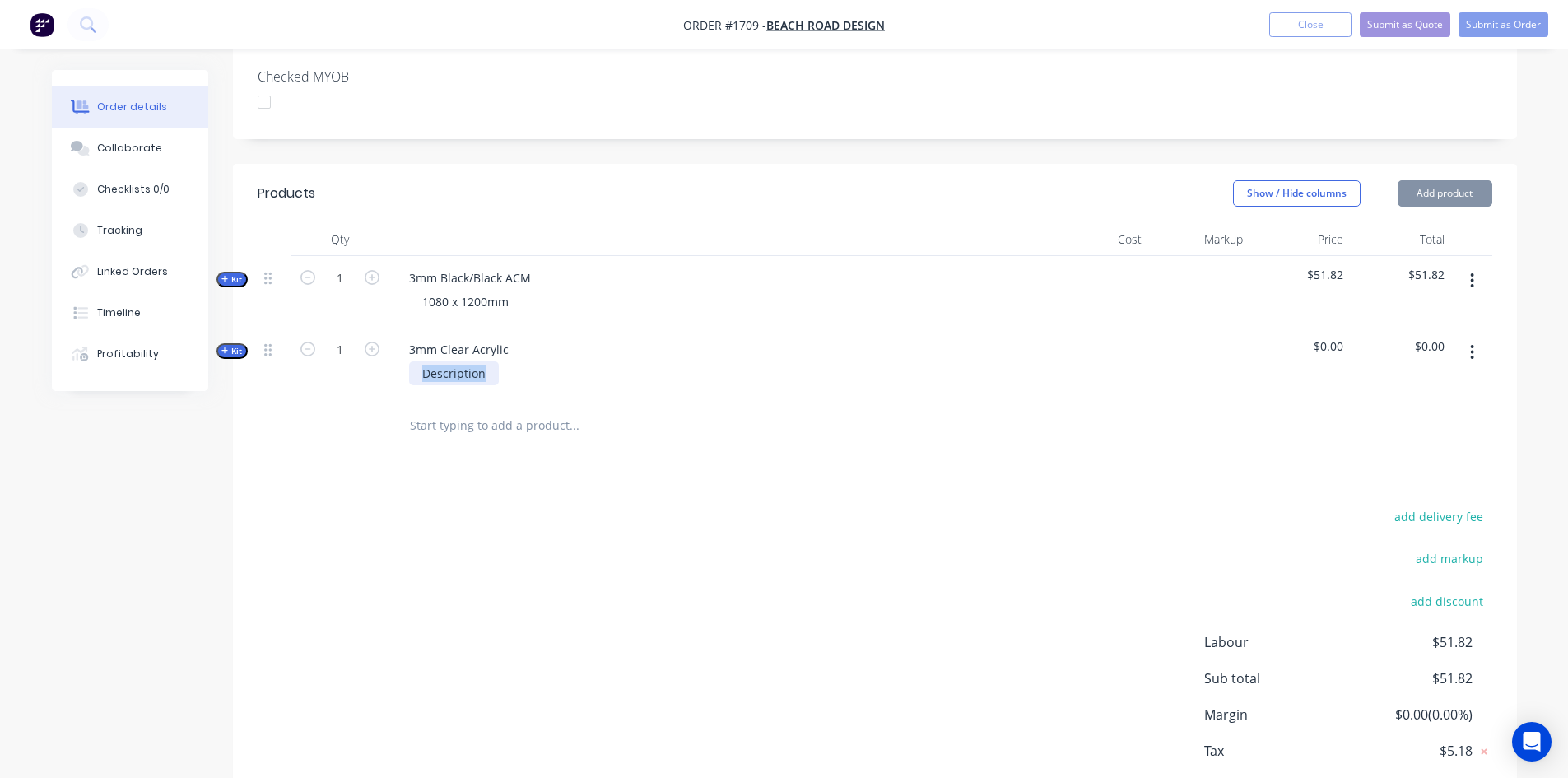
drag, startPoint x: 419, startPoint y: 352, endPoint x: 587, endPoint y: 354, distance: 168.0
click at [587, 361] on div "Description" at bounding box center [718, 373] width 645 height 24
click at [447, 361] on div "300x1080mm" at bounding box center [458, 373] width 99 height 24
click at [440, 361] on div "300x 1080mm" at bounding box center [460, 373] width 103 height 24
click at [242, 345] on span "Kit" at bounding box center [232, 350] width 21 height 13
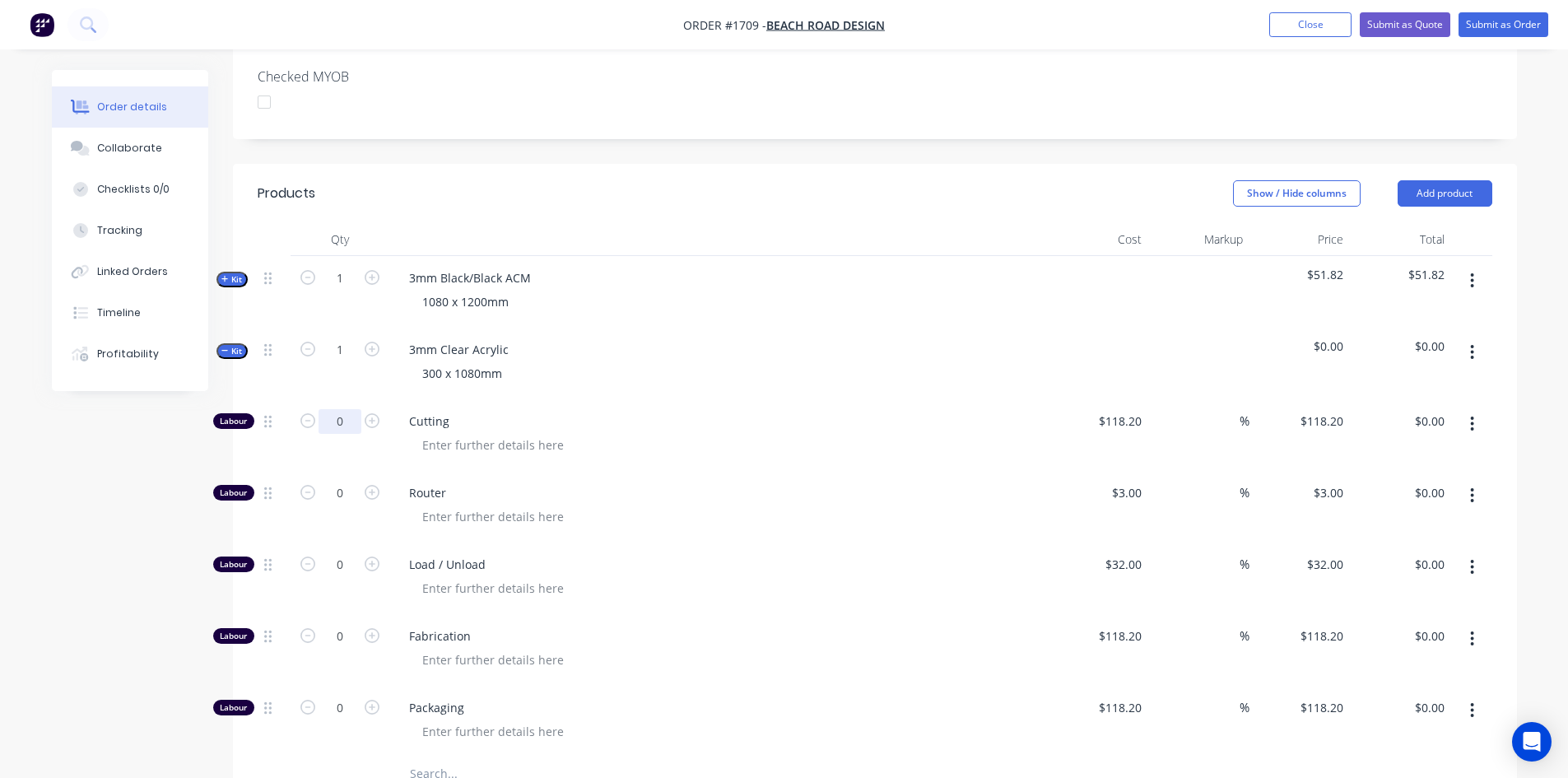
click at [343, 409] on input "0" at bounding box center [340, 422] width 42 height 25
type input "1"
type input "$118.20"
click at [1125, 400] on div "$118.20 $118.20" at bounding box center [1097, 435] width 101 height 71
click at [1126, 409] on input "118.2" at bounding box center [1128, 421] width 38 height 24
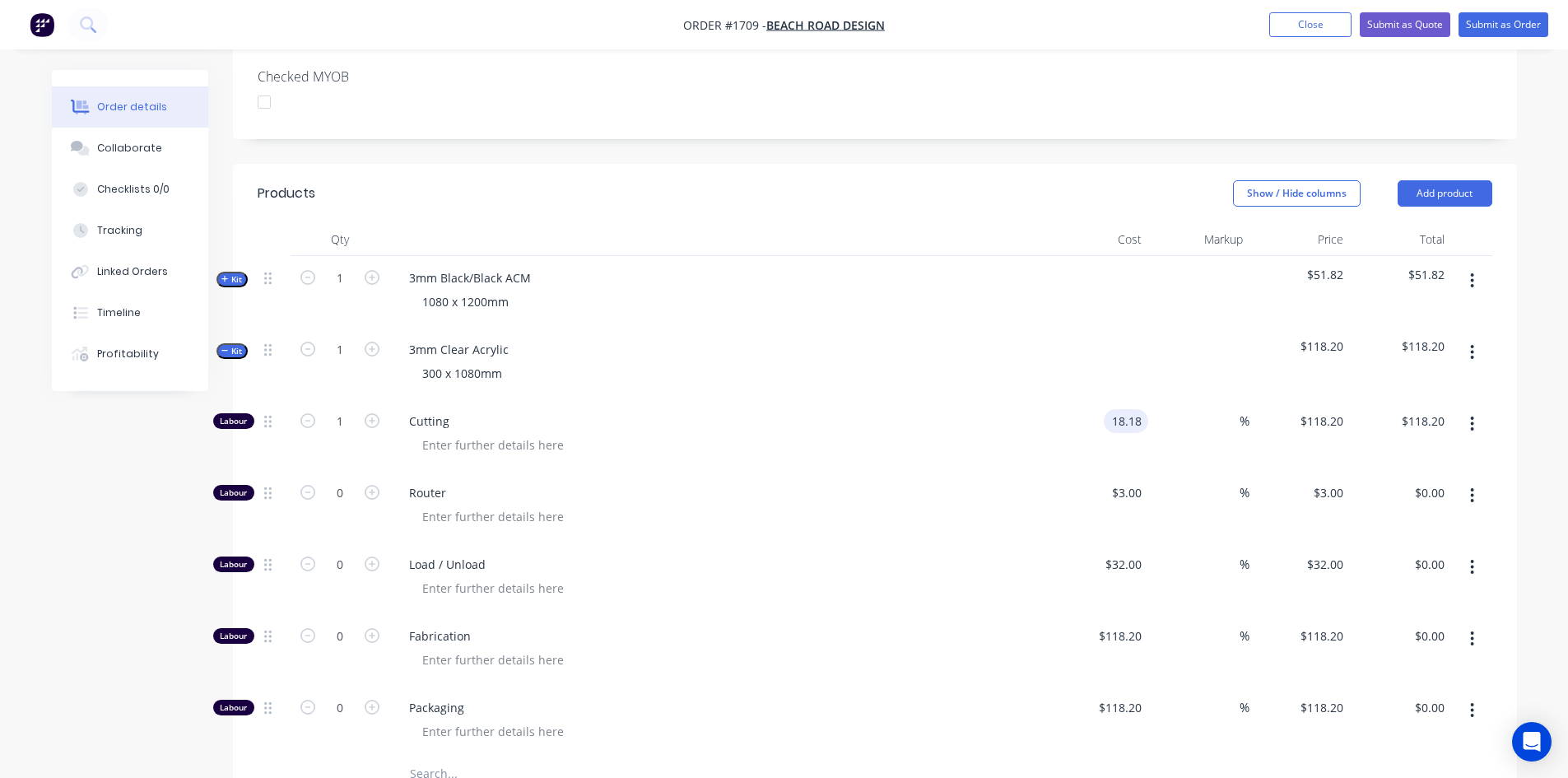
type input "$18.18"
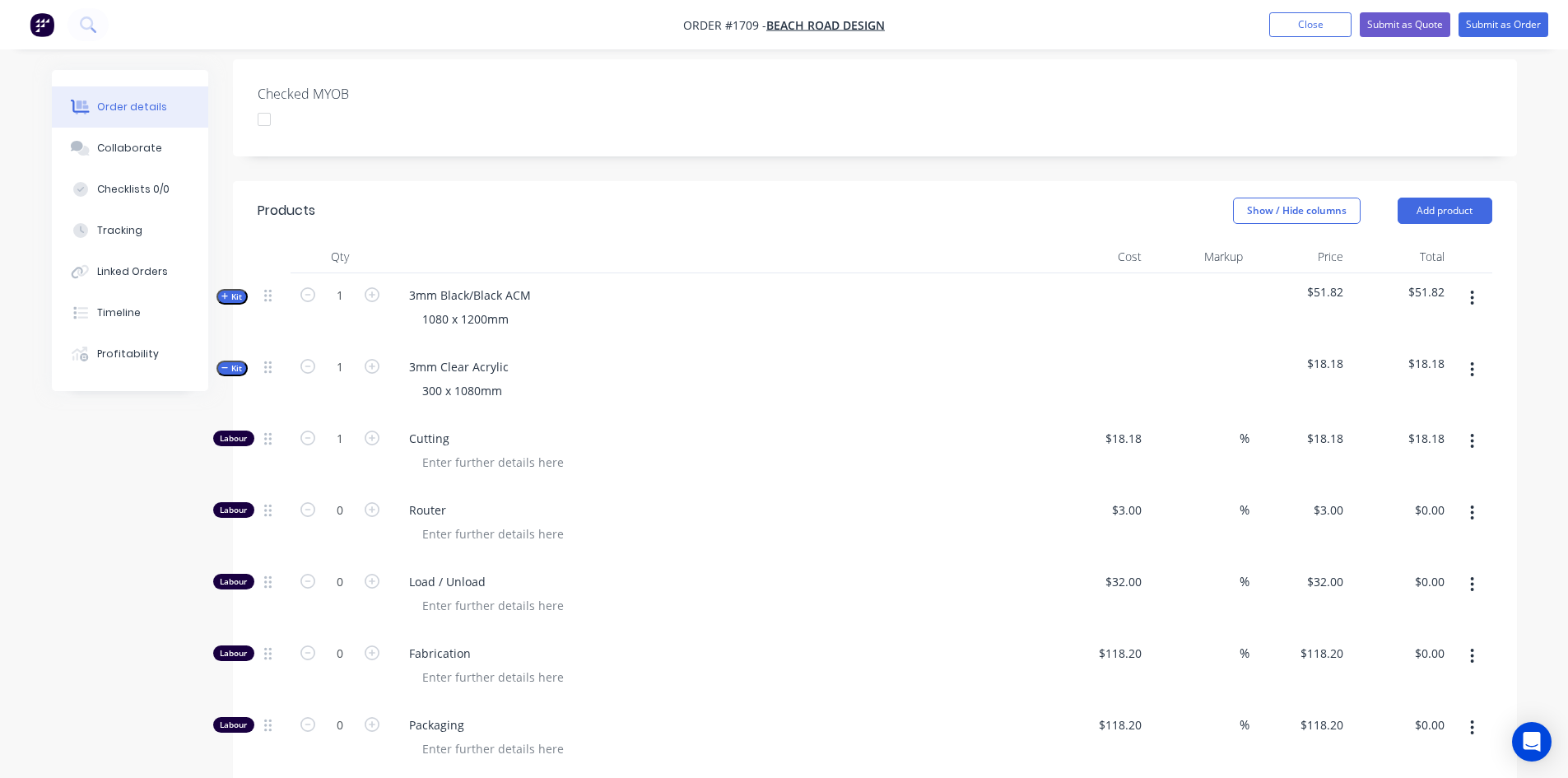
scroll to position [329, 0]
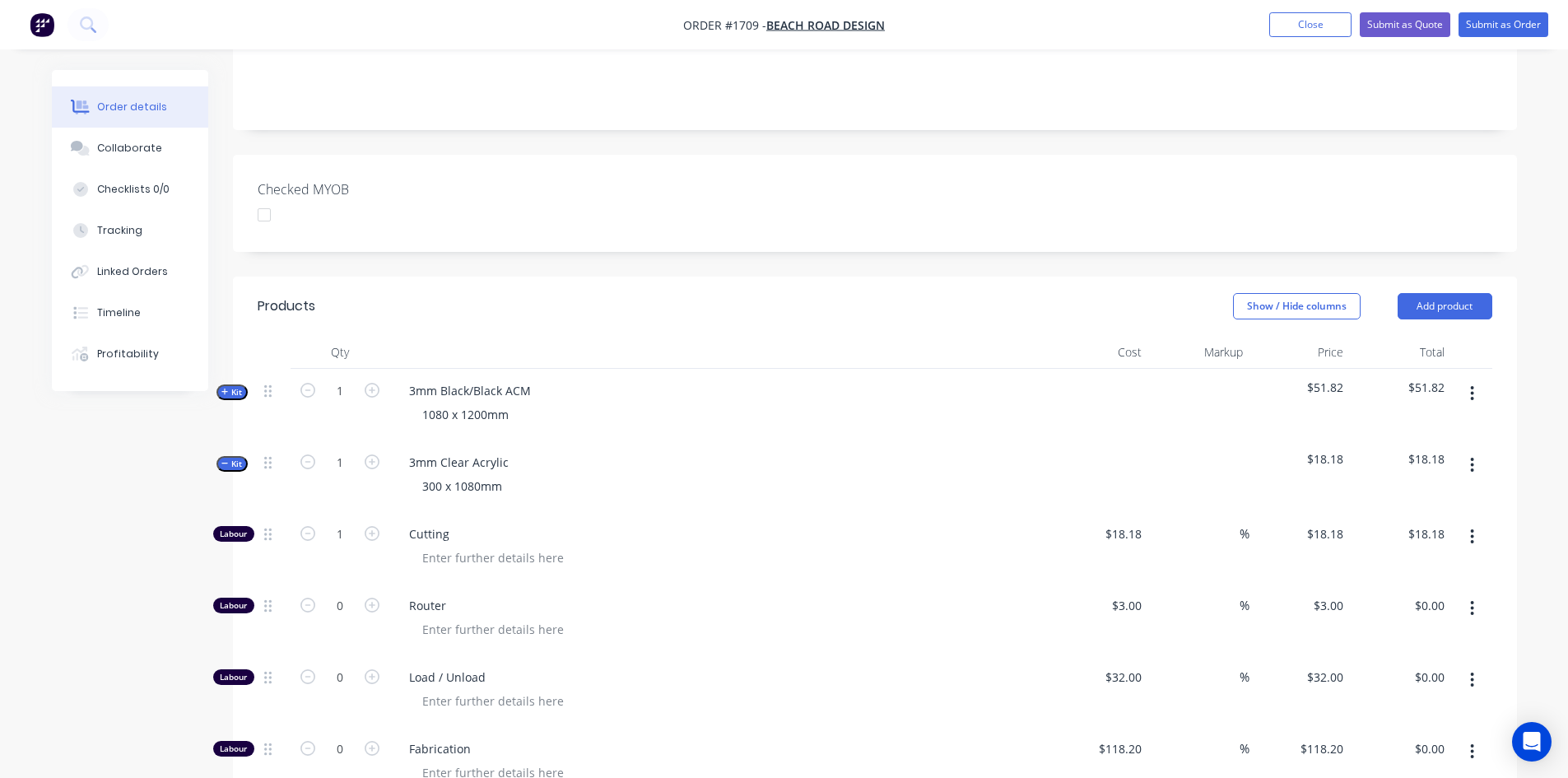
click at [230, 457] on span "Kit" at bounding box center [232, 463] width 21 height 13
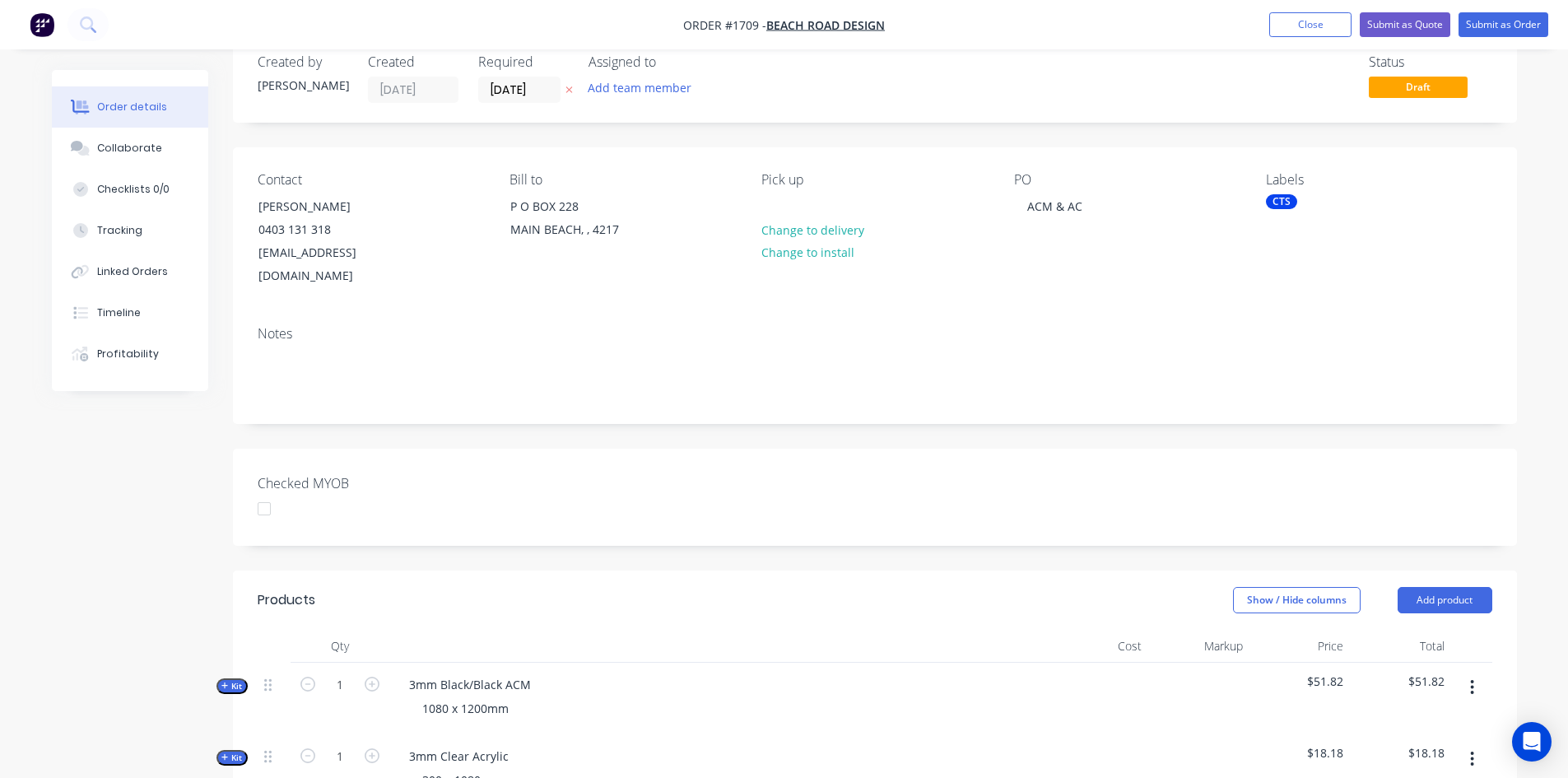
scroll to position [20, 0]
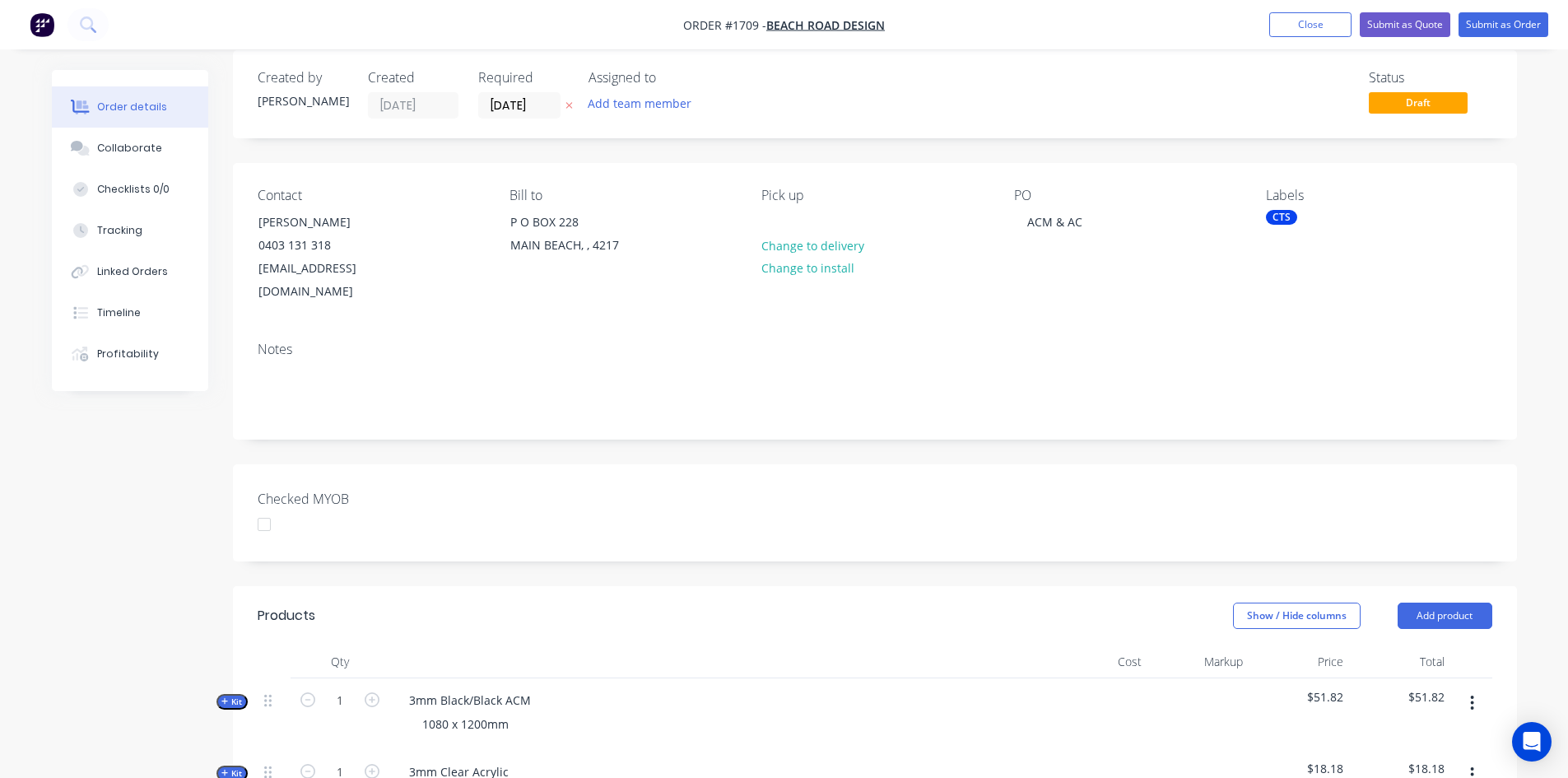
click at [1287, 211] on div "CTS" at bounding box center [1281, 217] width 31 height 14
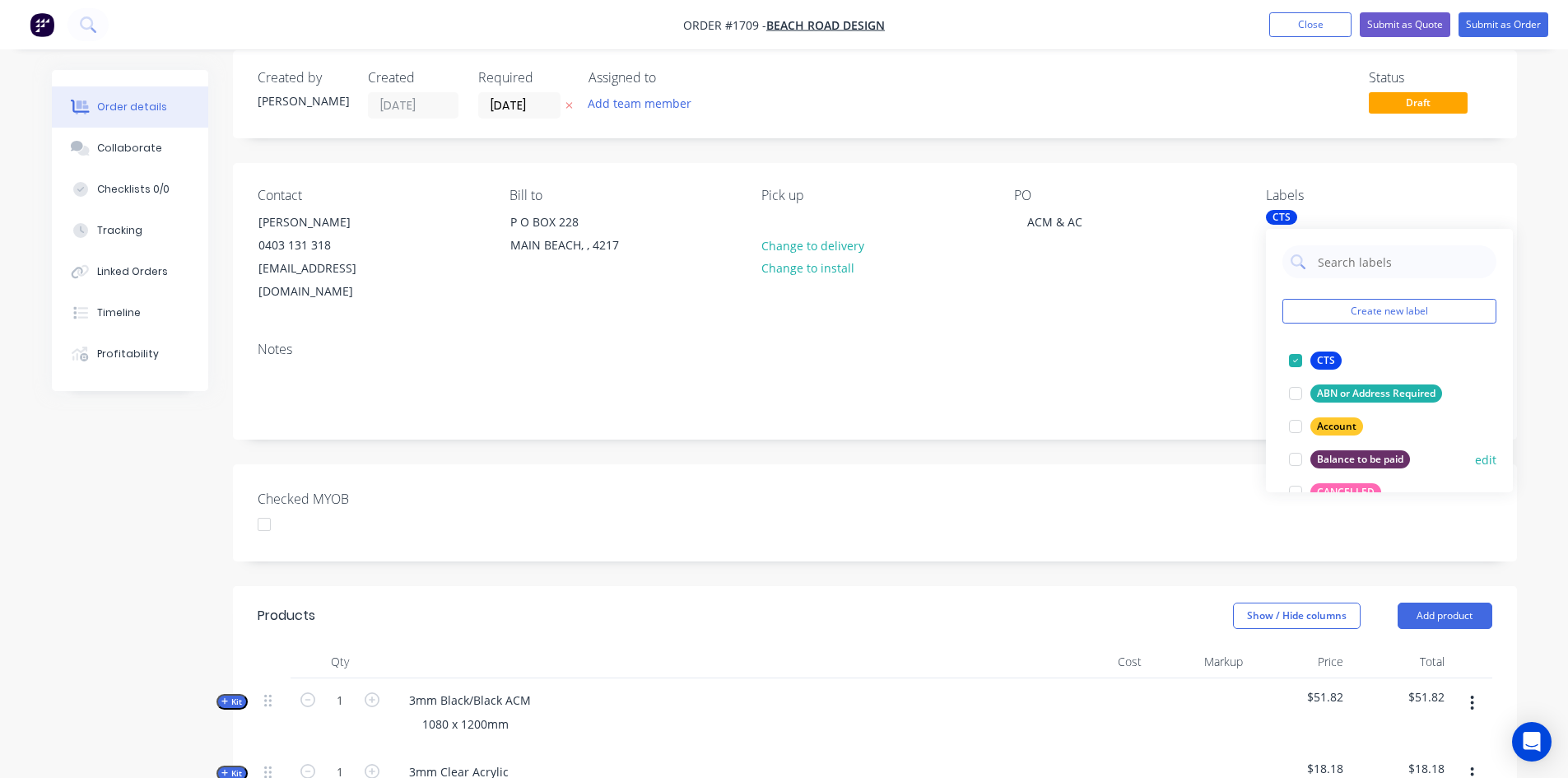
click at [1291, 459] on div at bounding box center [1296, 459] width 33 height 33
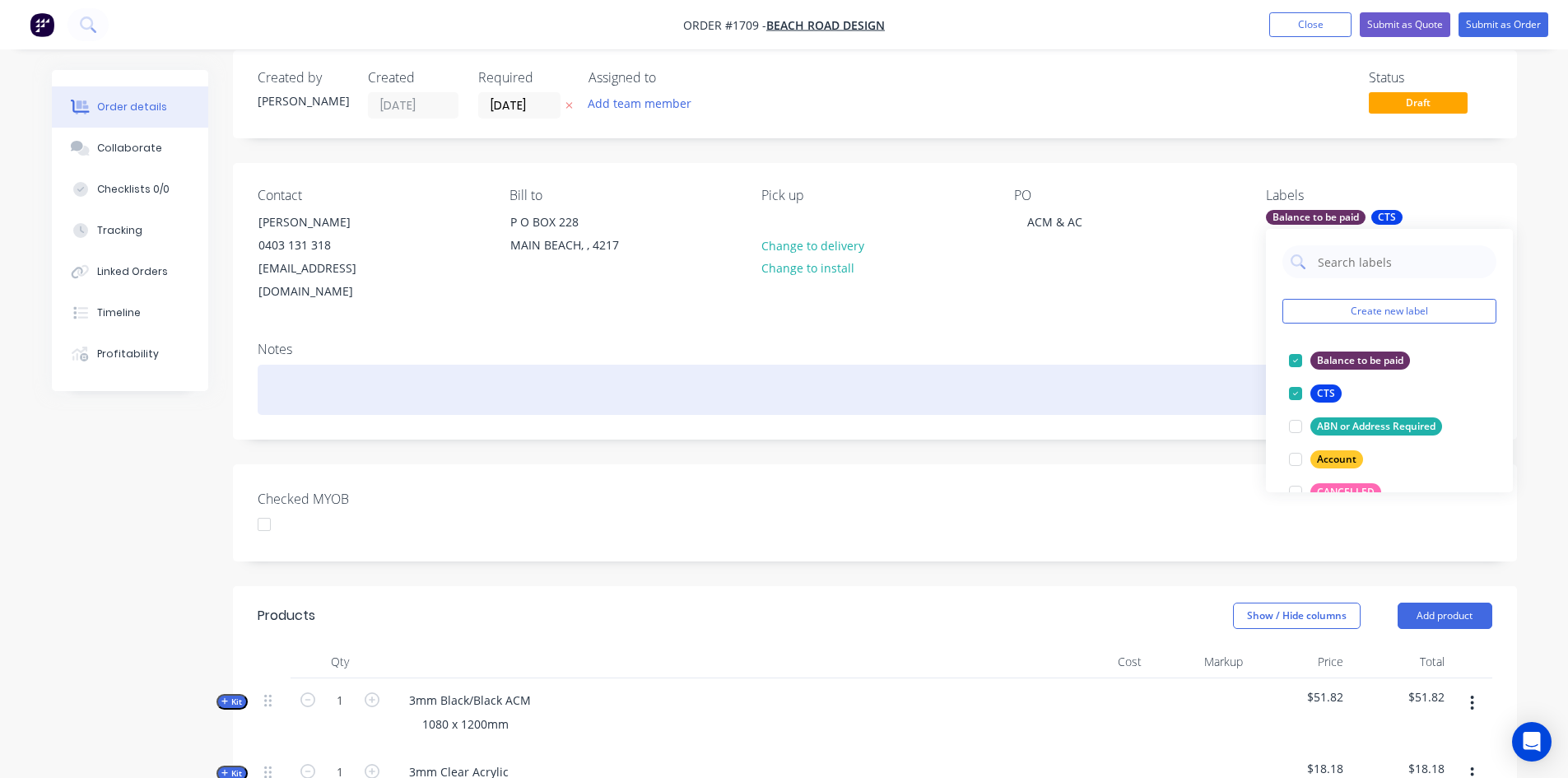
click at [1154, 365] on div at bounding box center [875, 390] width 1234 height 50
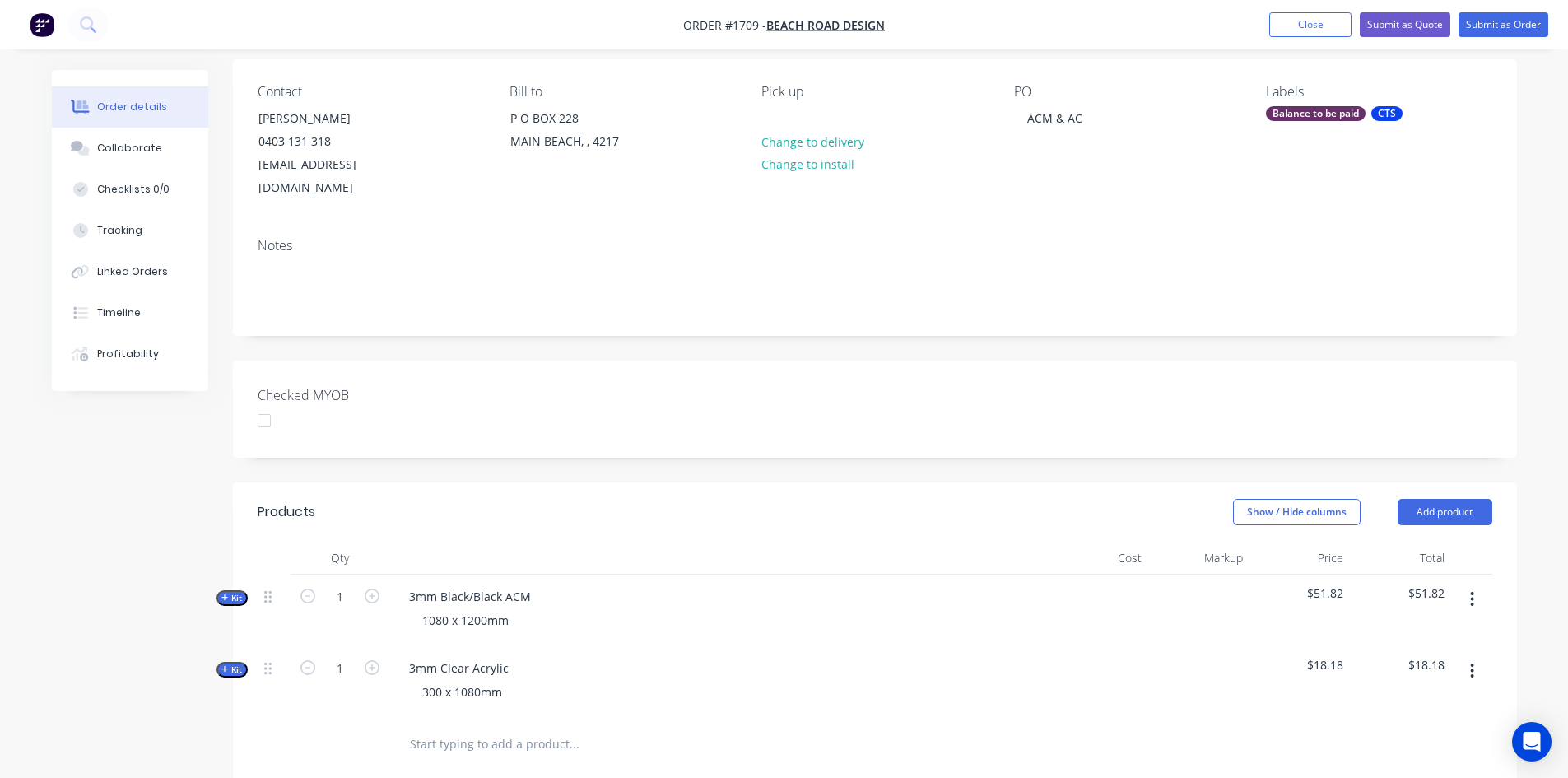
scroll to position [0, 0]
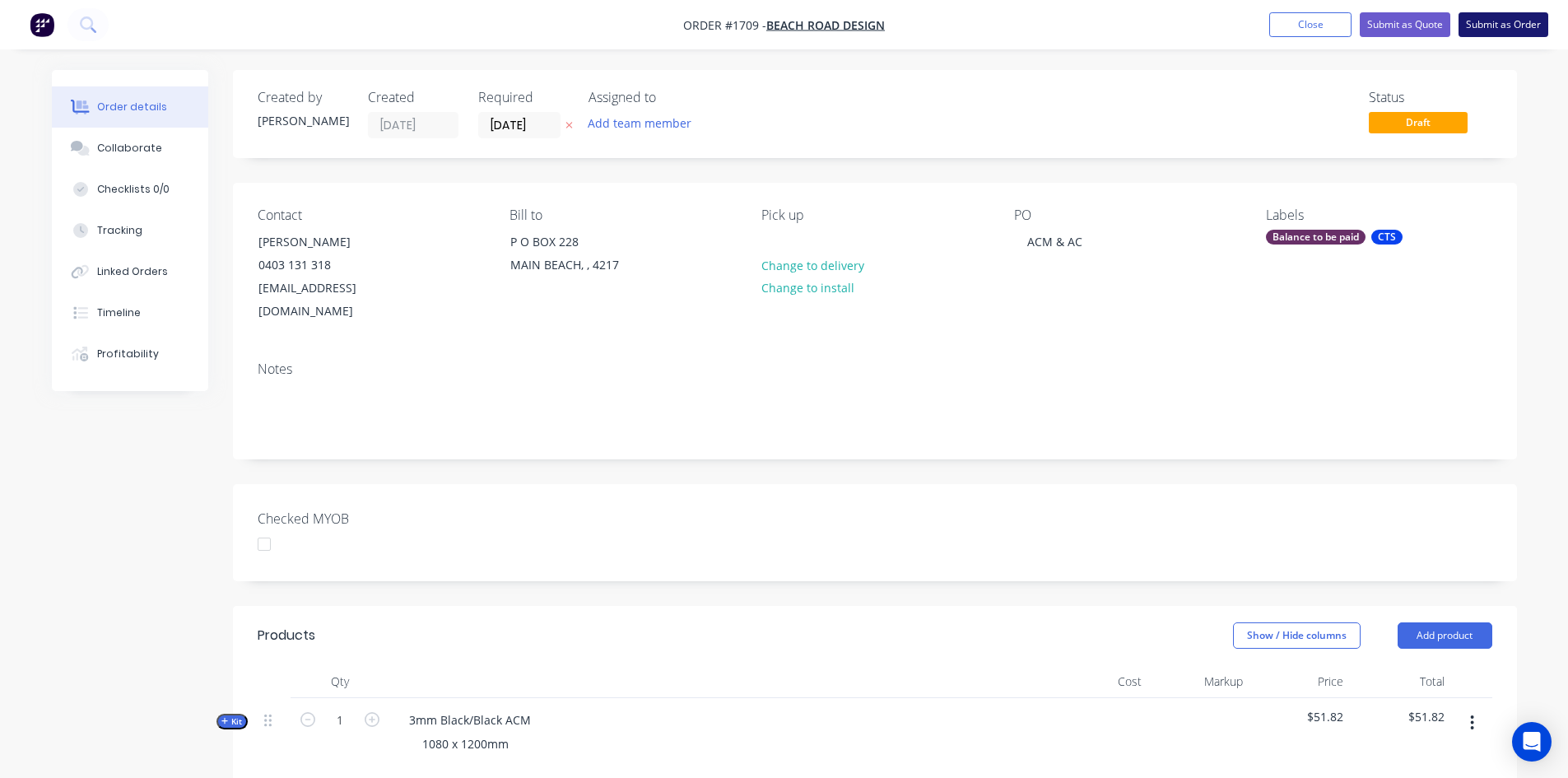
click at [1502, 26] on button "Submit as Order" at bounding box center [1503, 25] width 90 height 25
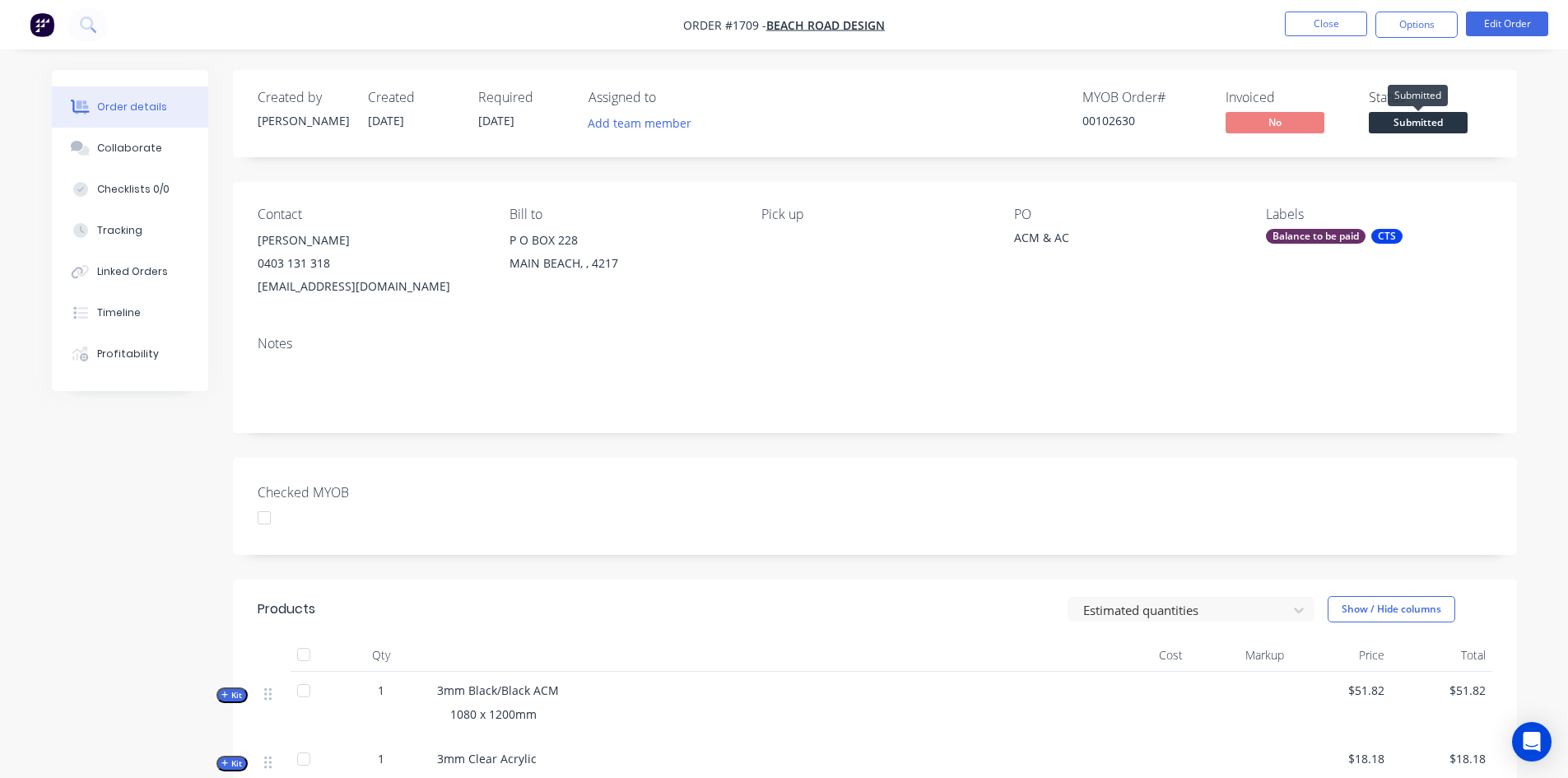
click at [1449, 117] on span "Submitted" at bounding box center [1418, 121] width 99 height 20
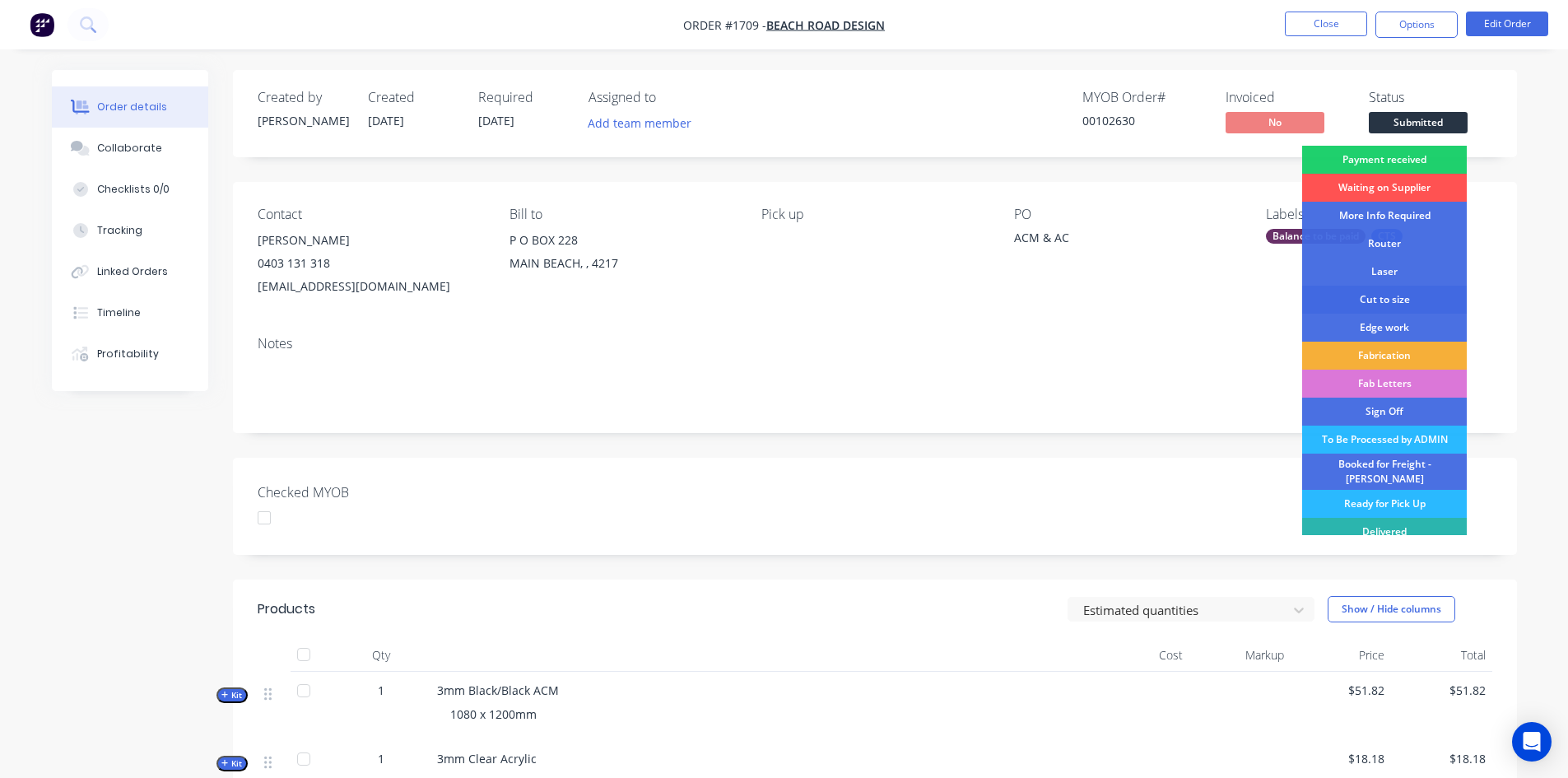
click at [1391, 296] on div "Cut to size" at bounding box center [1384, 299] width 165 height 28
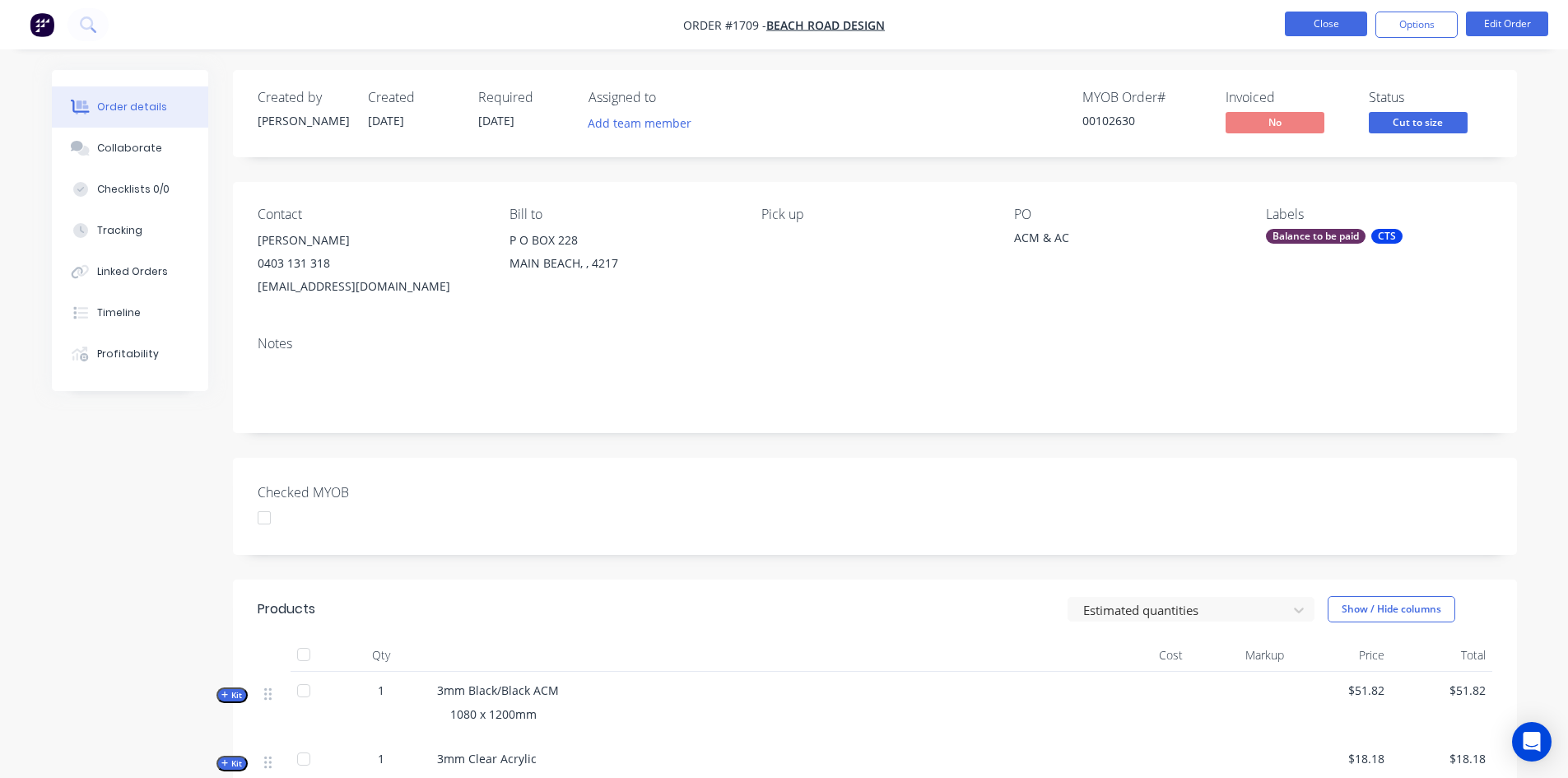
click at [1345, 21] on button "Close" at bounding box center [1325, 24] width 82 height 25
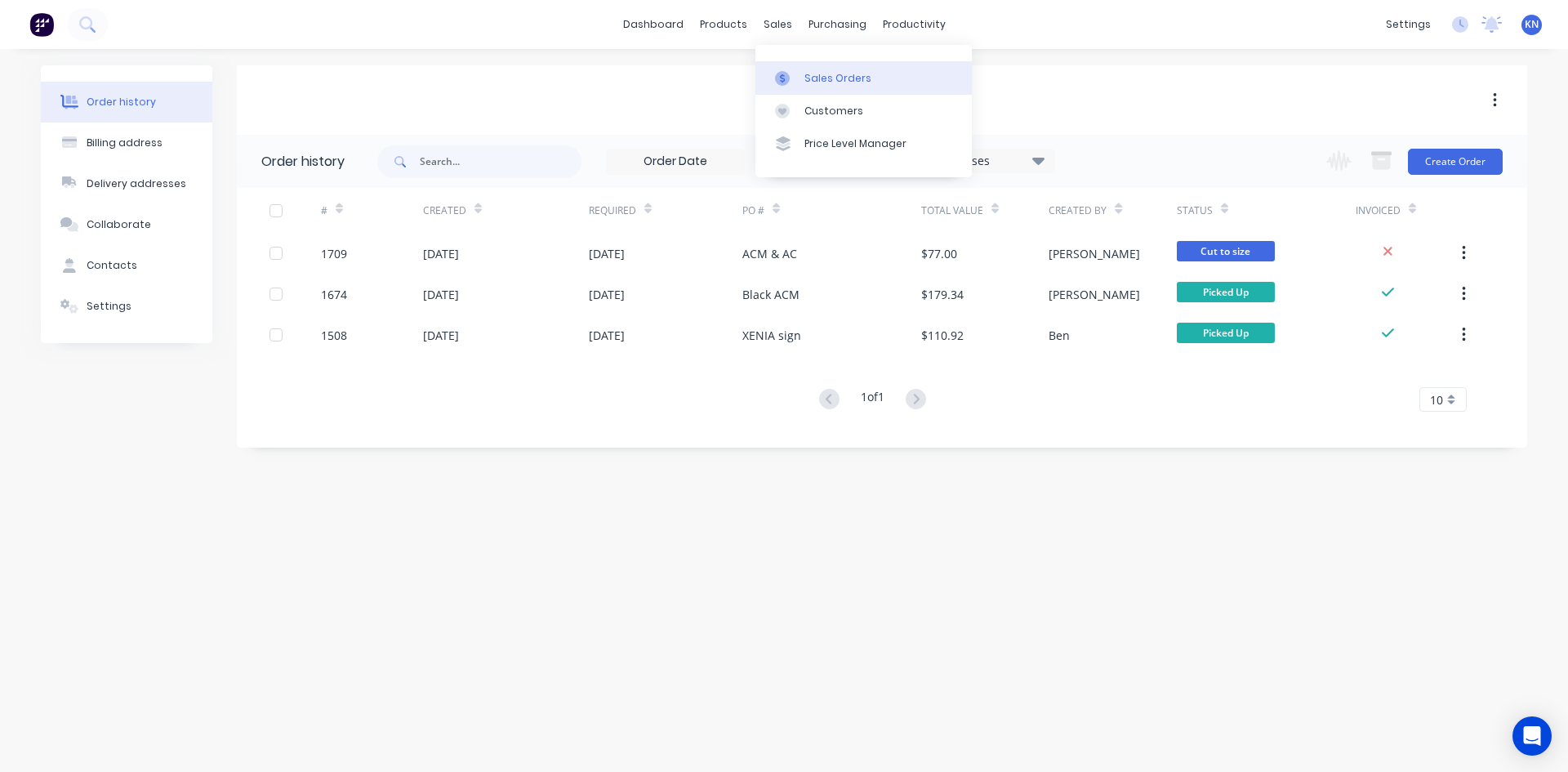
click at [837, 78] on div "Sales Orders" at bounding box center [837, 77] width 67 height 14
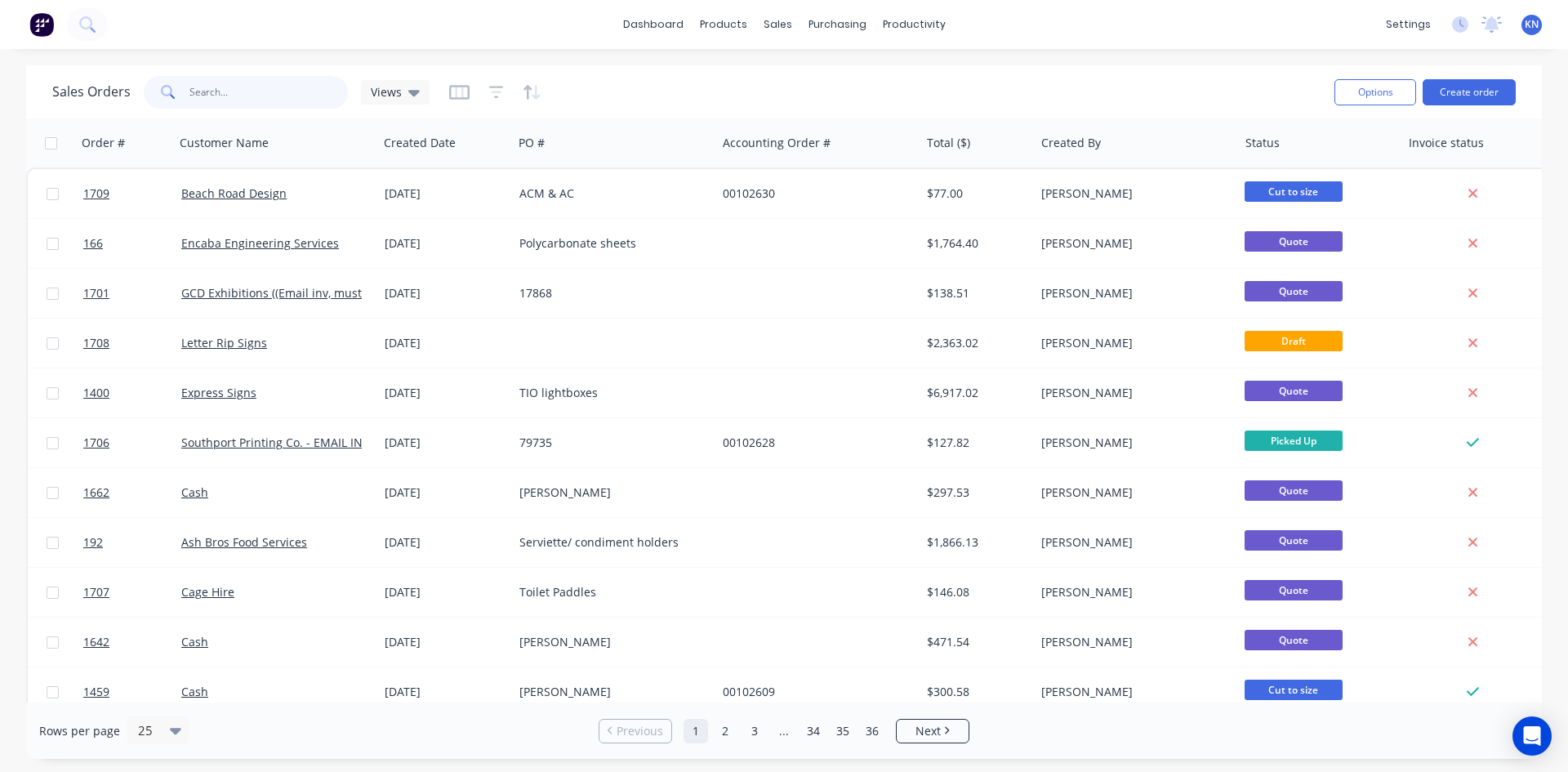
click at [214, 96] on input "text" at bounding box center [268, 93] width 159 height 32
type input "1633"
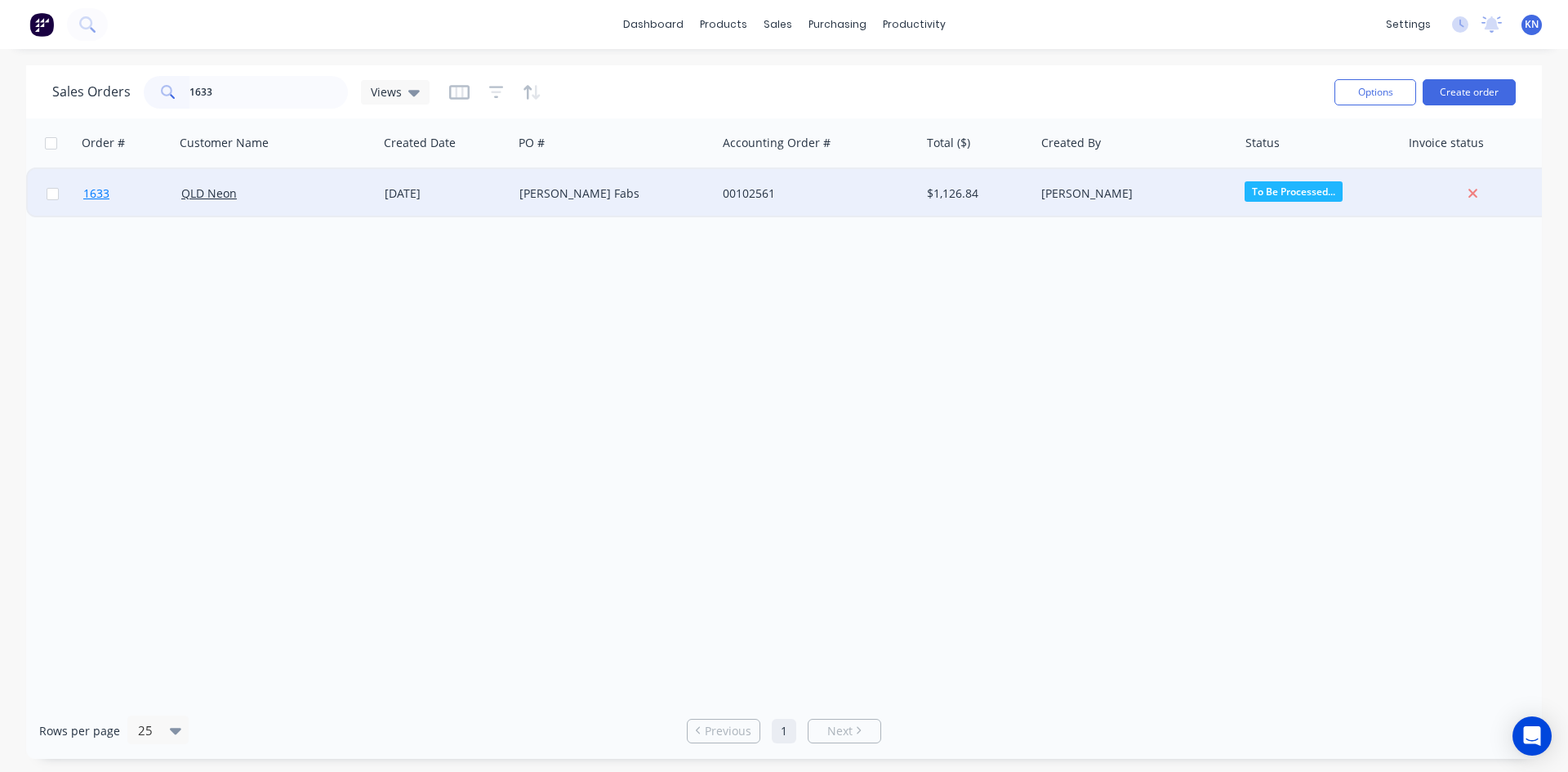
click at [96, 193] on span "1633" at bounding box center [95, 193] width 26 height 16
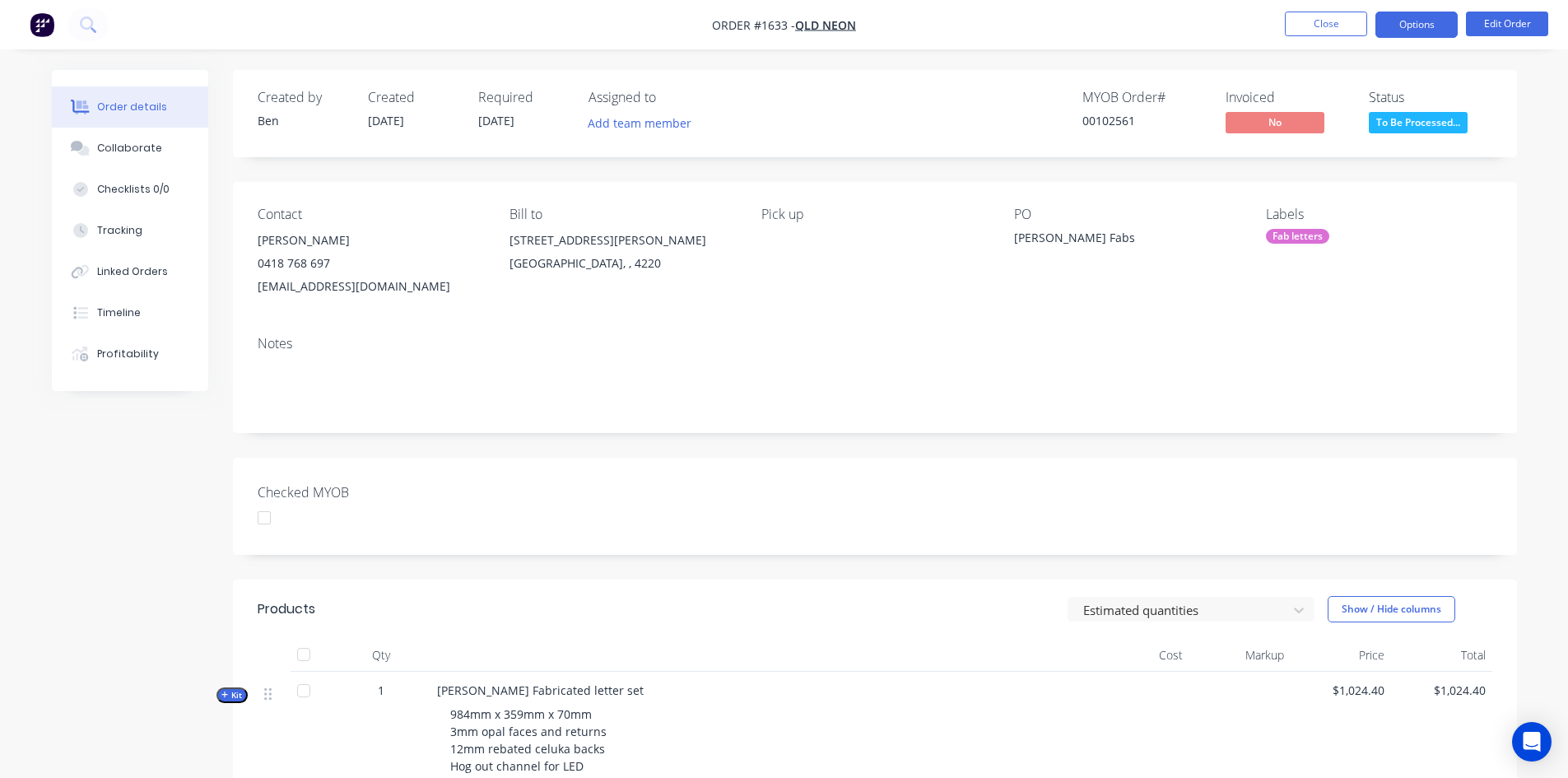
click at [1429, 23] on button "Options" at bounding box center [1416, 24] width 82 height 26
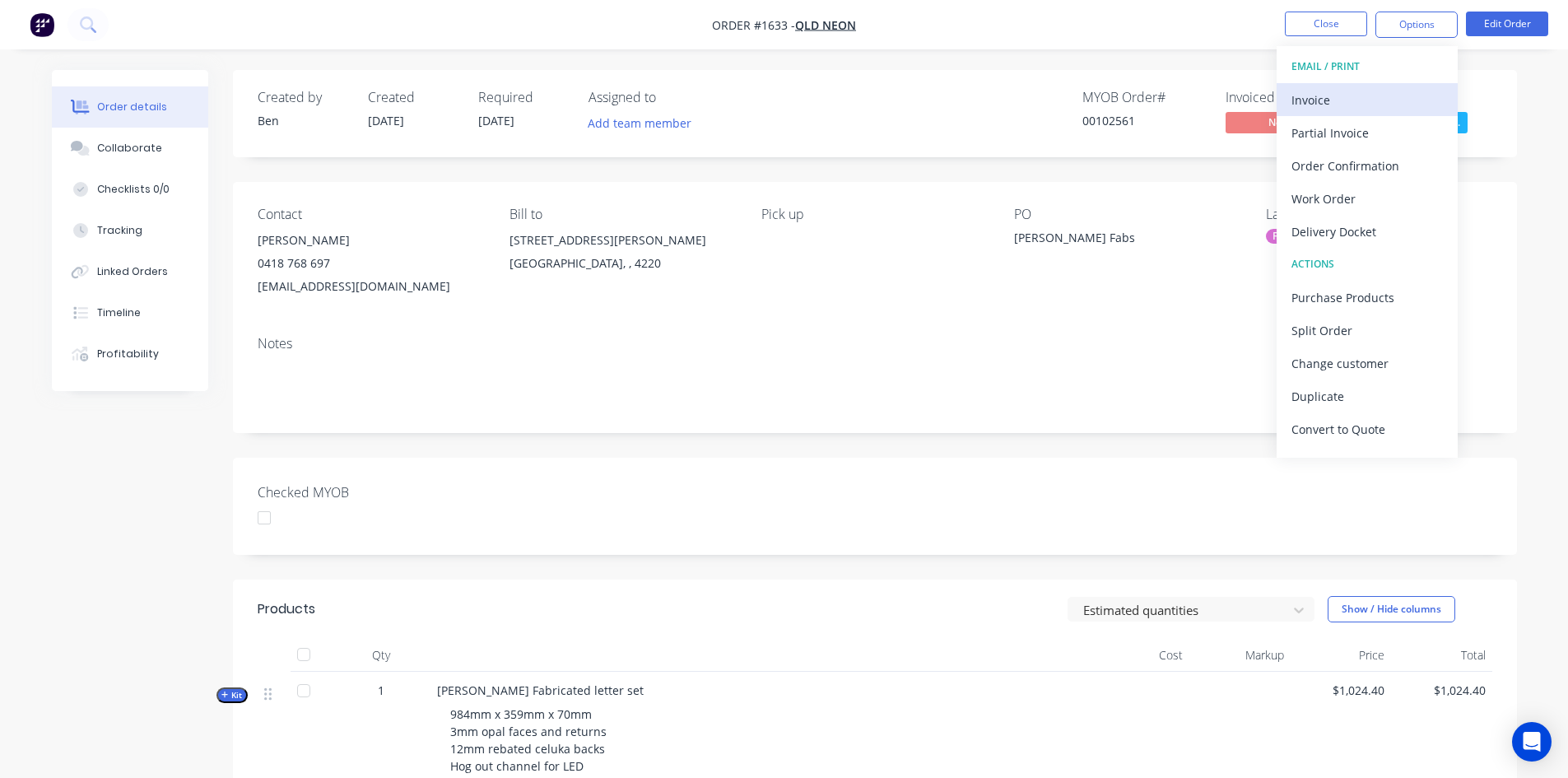
click at [1342, 100] on div "Invoice" at bounding box center [1366, 99] width 151 height 24
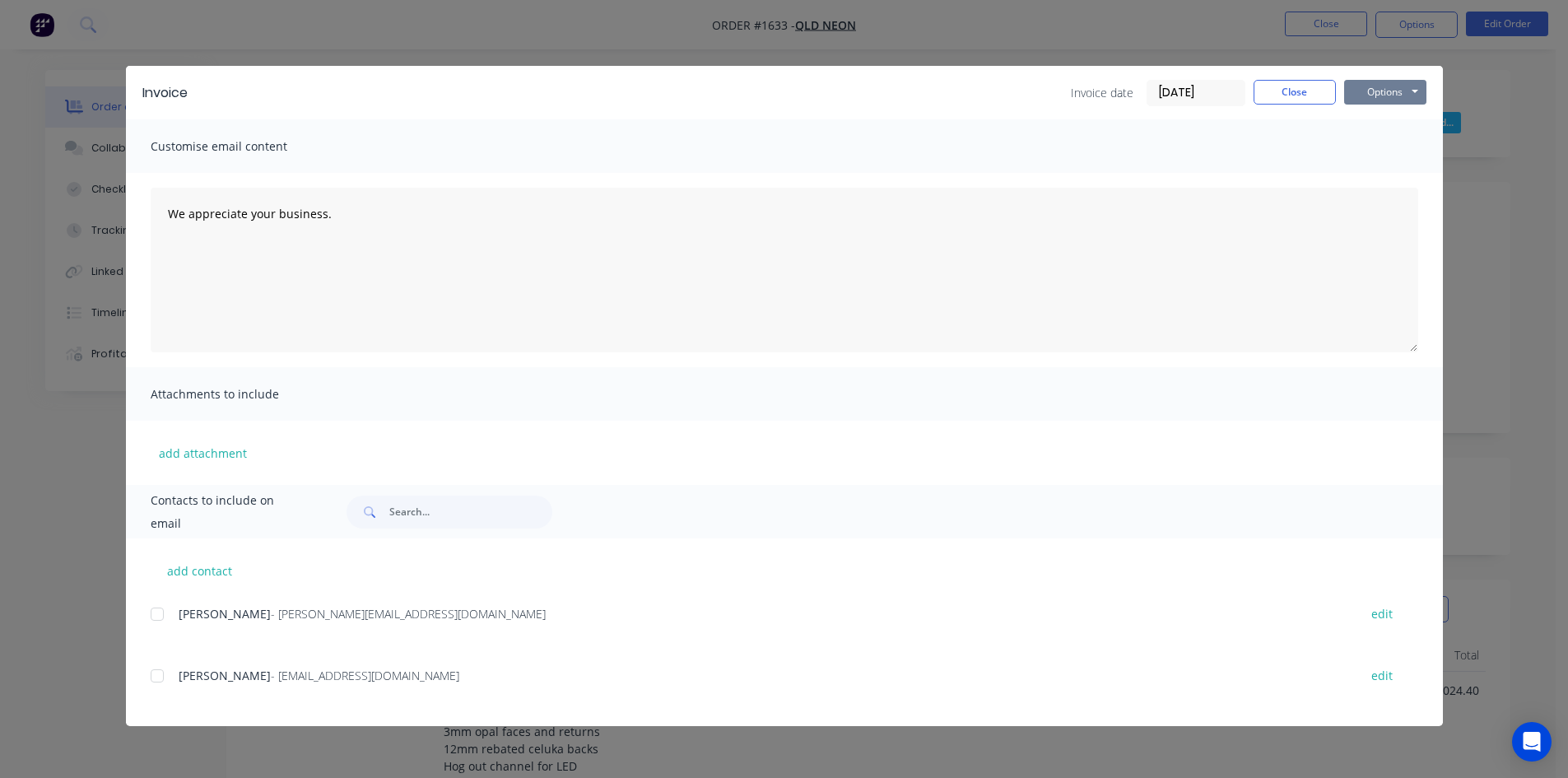
click at [1380, 90] on button "Options" at bounding box center [1384, 92] width 82 height 25
click at [1386, 144] on button "Print" at bounding box center [1396, 148] width 105 height 27
click at [1308, 93] on button "Close" at bounding box center [1294, 92] width 82 height 25
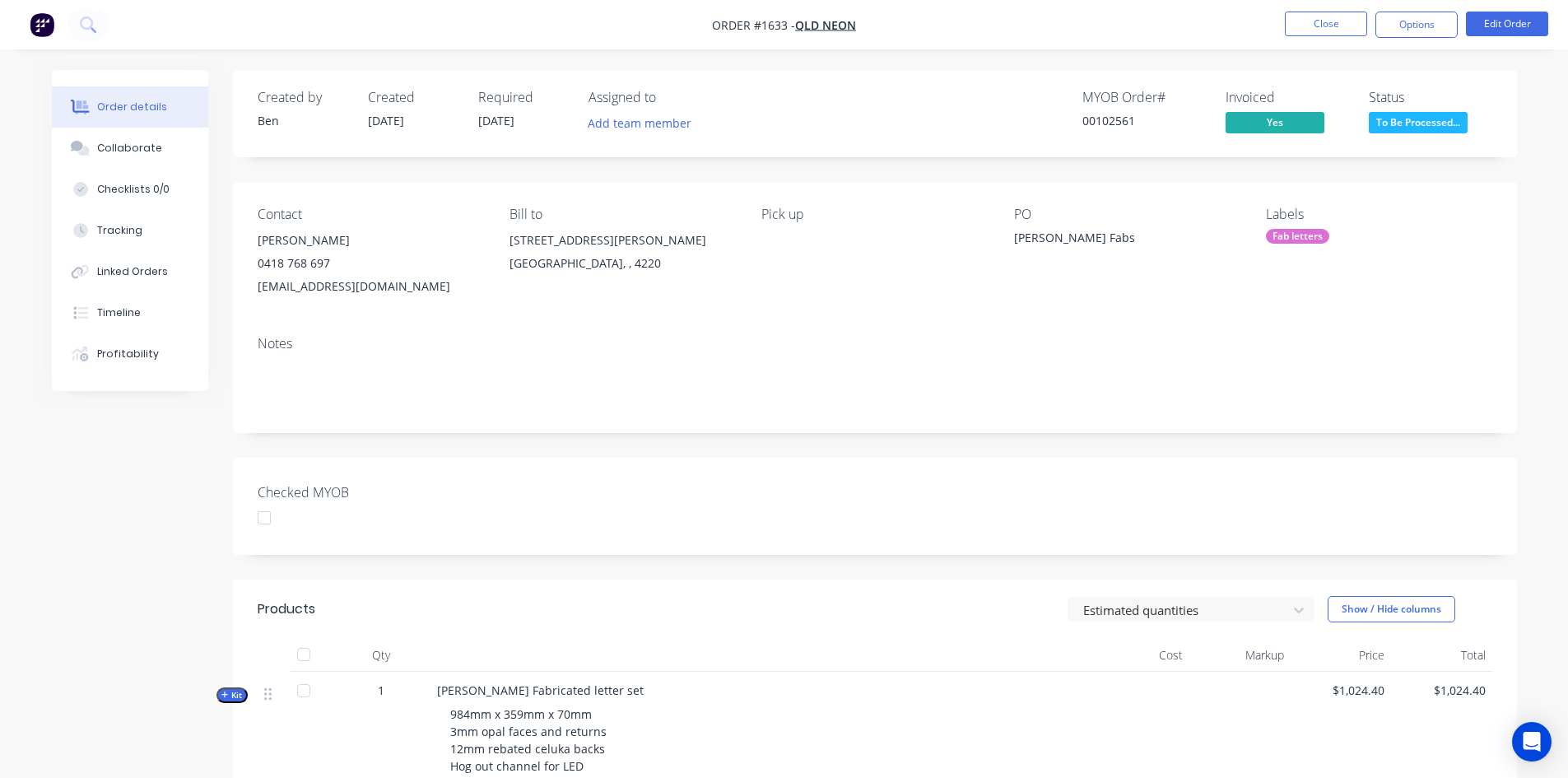
click at [264, 517] on div at bounding box center [264, 518] width 33 height 33
click at [150, 150] on div "Collaborate" at bounding box center [130, 147] width 65 height 14
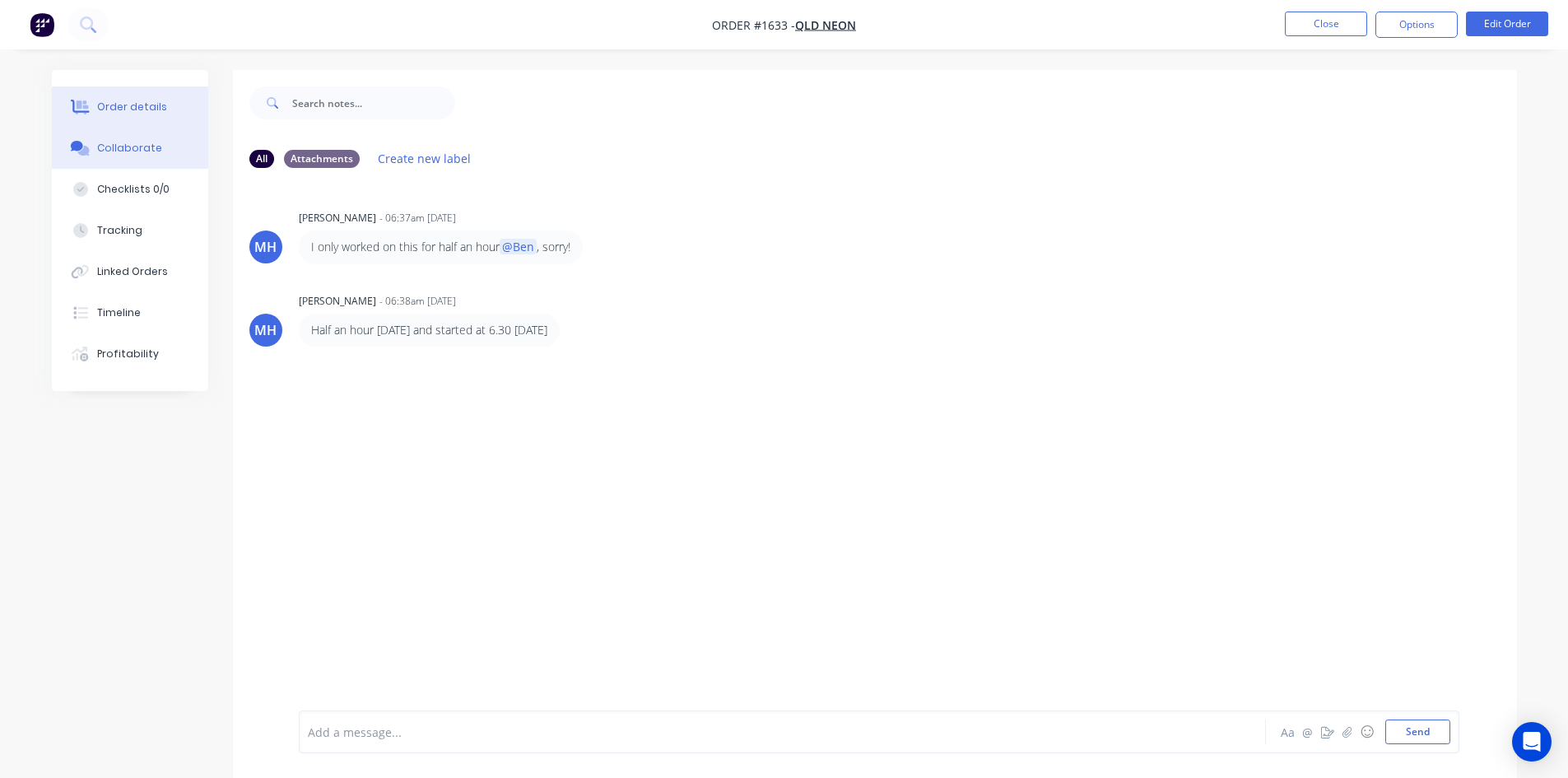
click at [110, 115] on button "Order details" at bounding box center [130, 107] width 156 height 41
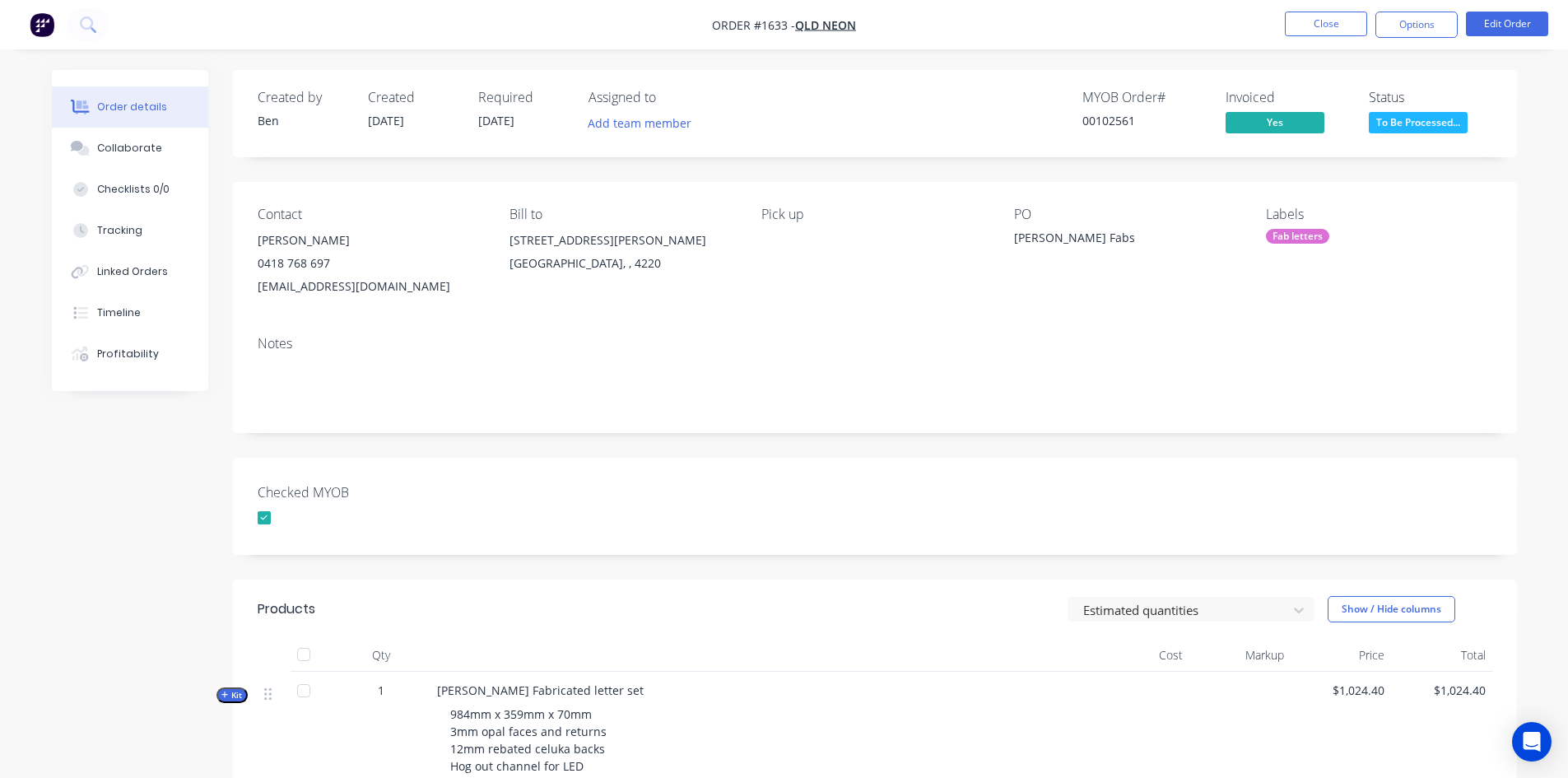
click at [1315, 231] on div "Fab letters" at bounding box center [1298, 236] width 64 height 14
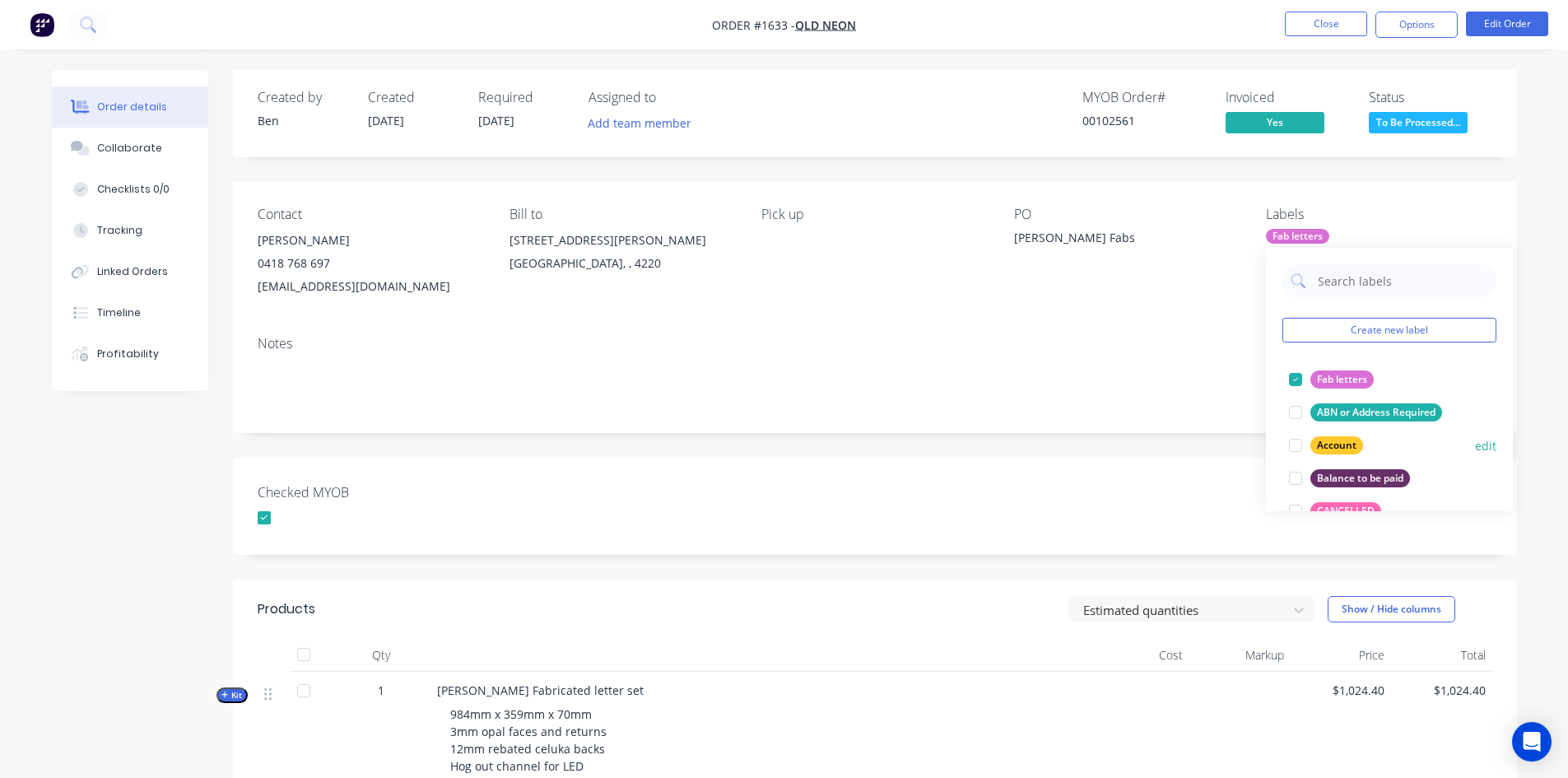
click at [1295, 445] on div at bounding box center [1296, 445] width 33 height 33
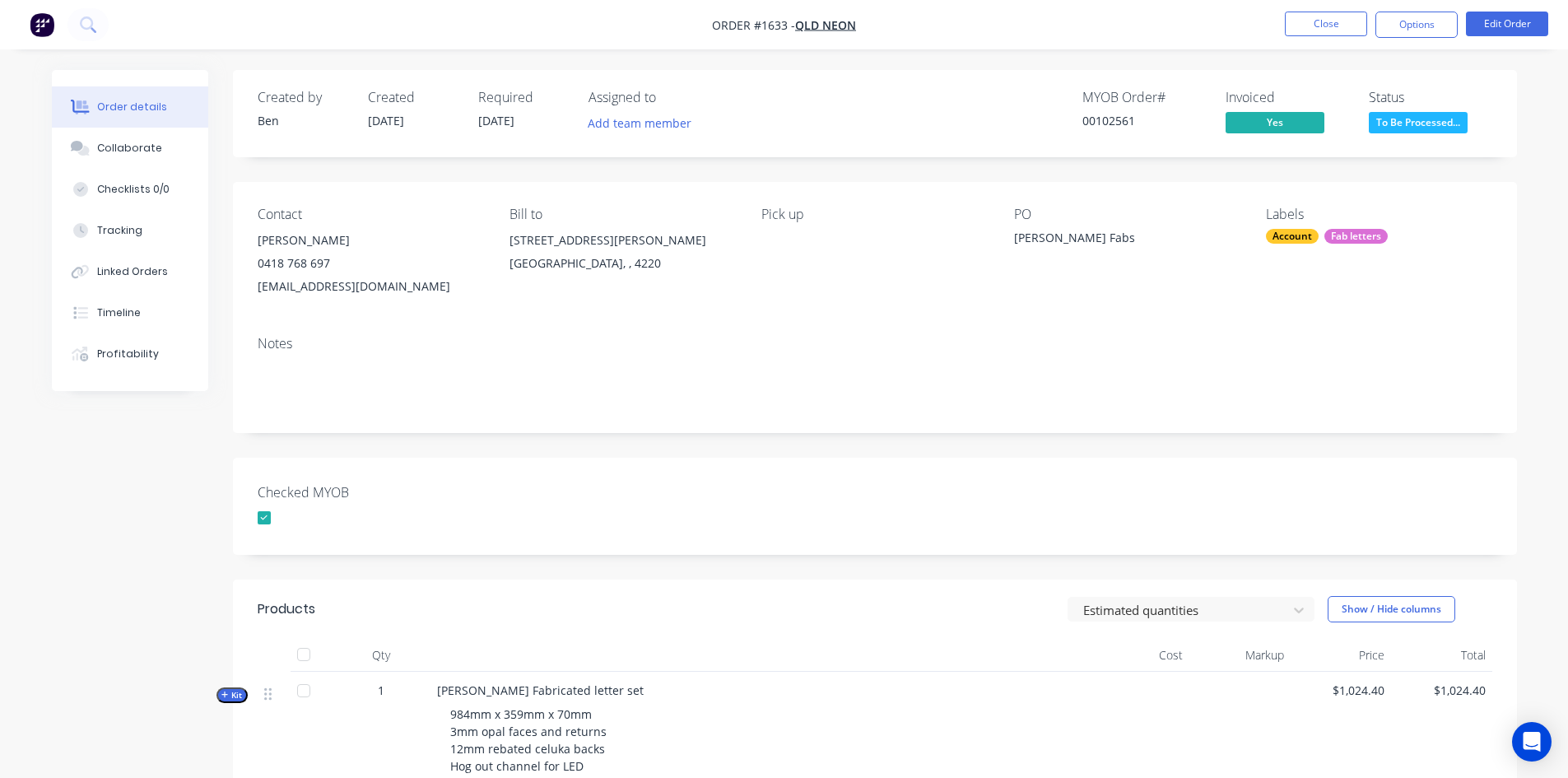
click at [1000, 411] on div "Notes" at bounding box center [875, 377] width 1284 height 111
click at [1427, 22] on button "Options" at bounding box center [1416, 24] width 82 height 26
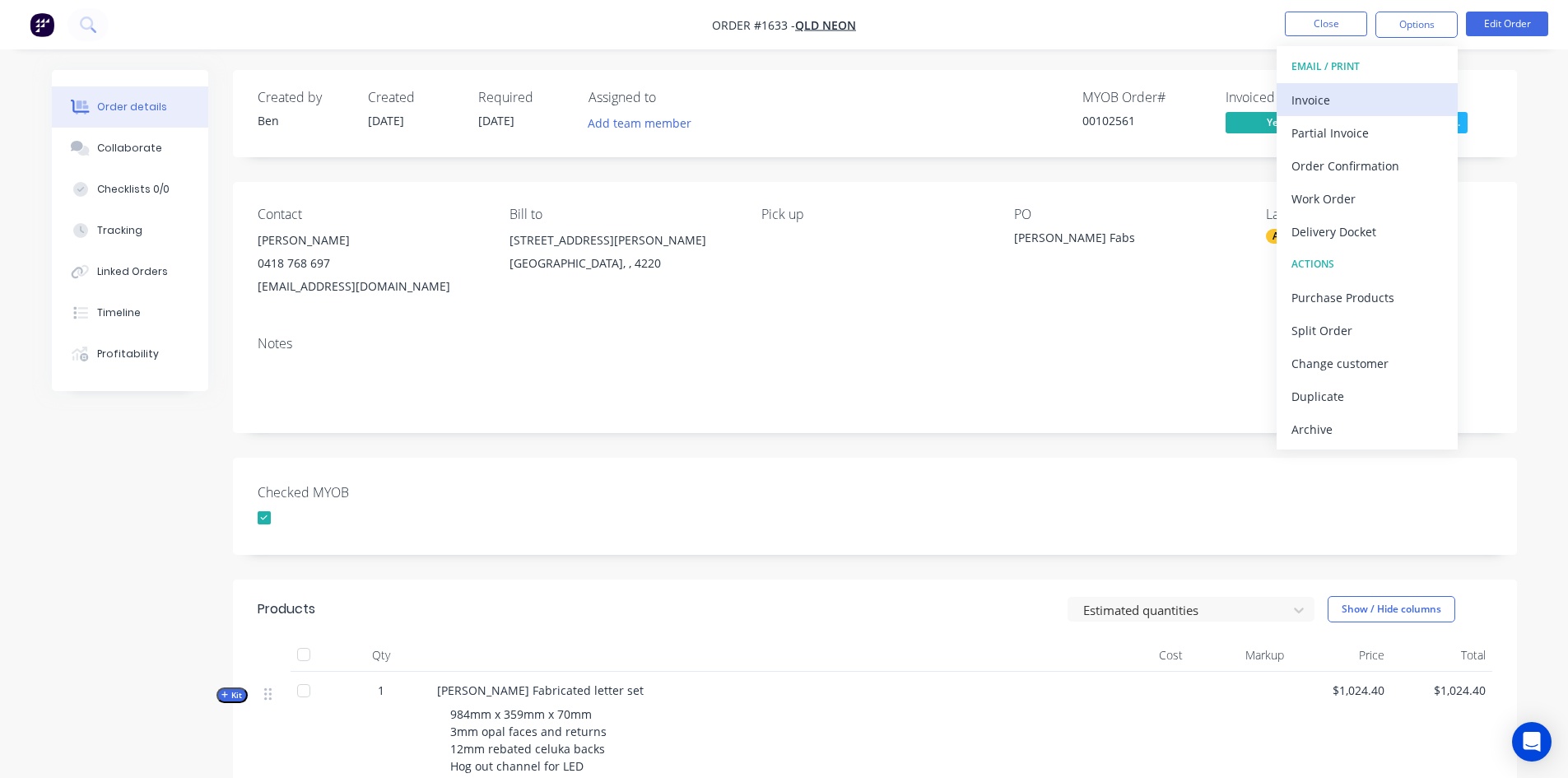
click at [1352, 99] on div "Invoice" at bounding box center [1366, 99] width 151 height 24
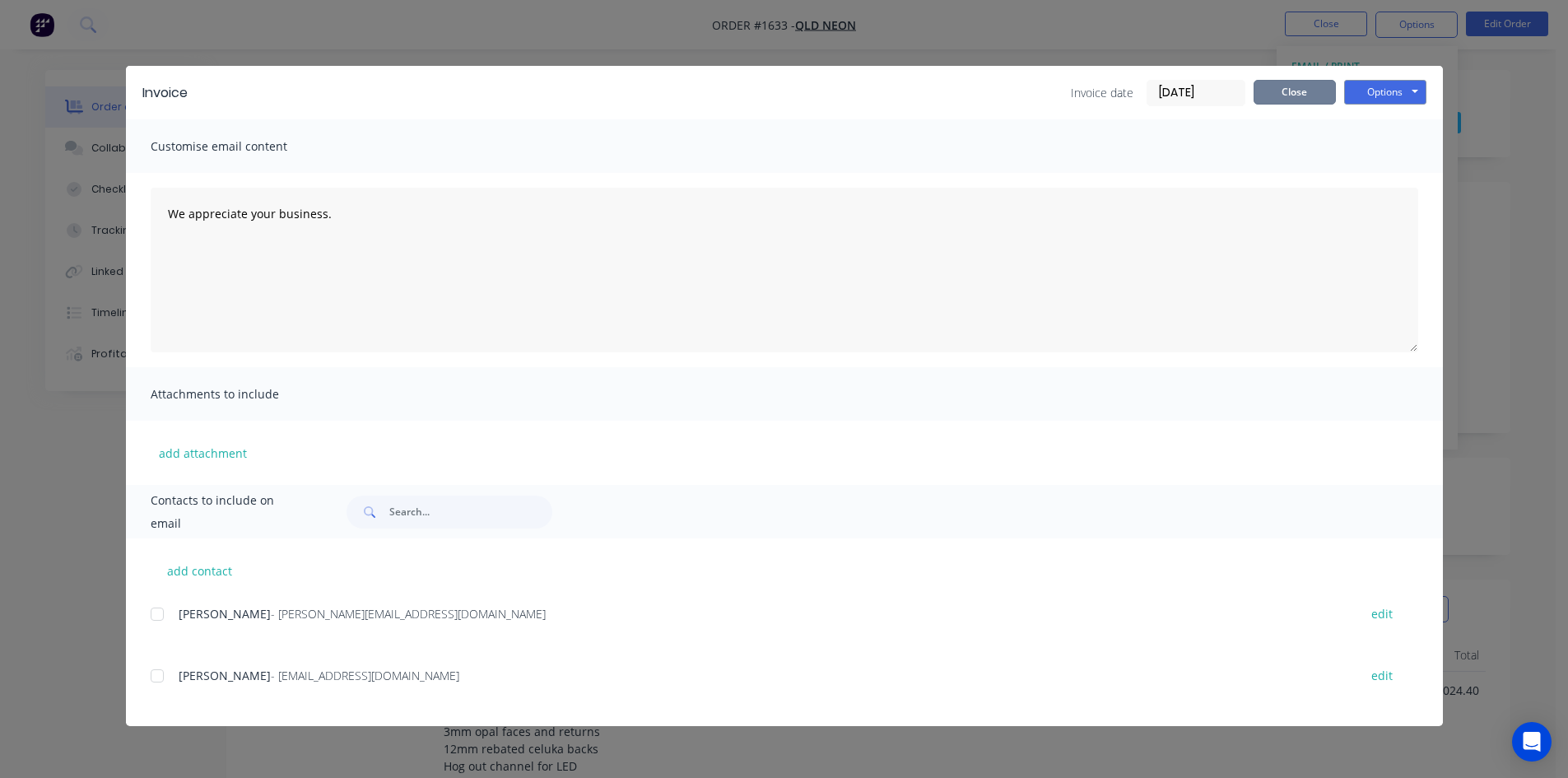
click at [1295, 92] on button "Close" at bounding box center [1294, 92] width 82 height 25
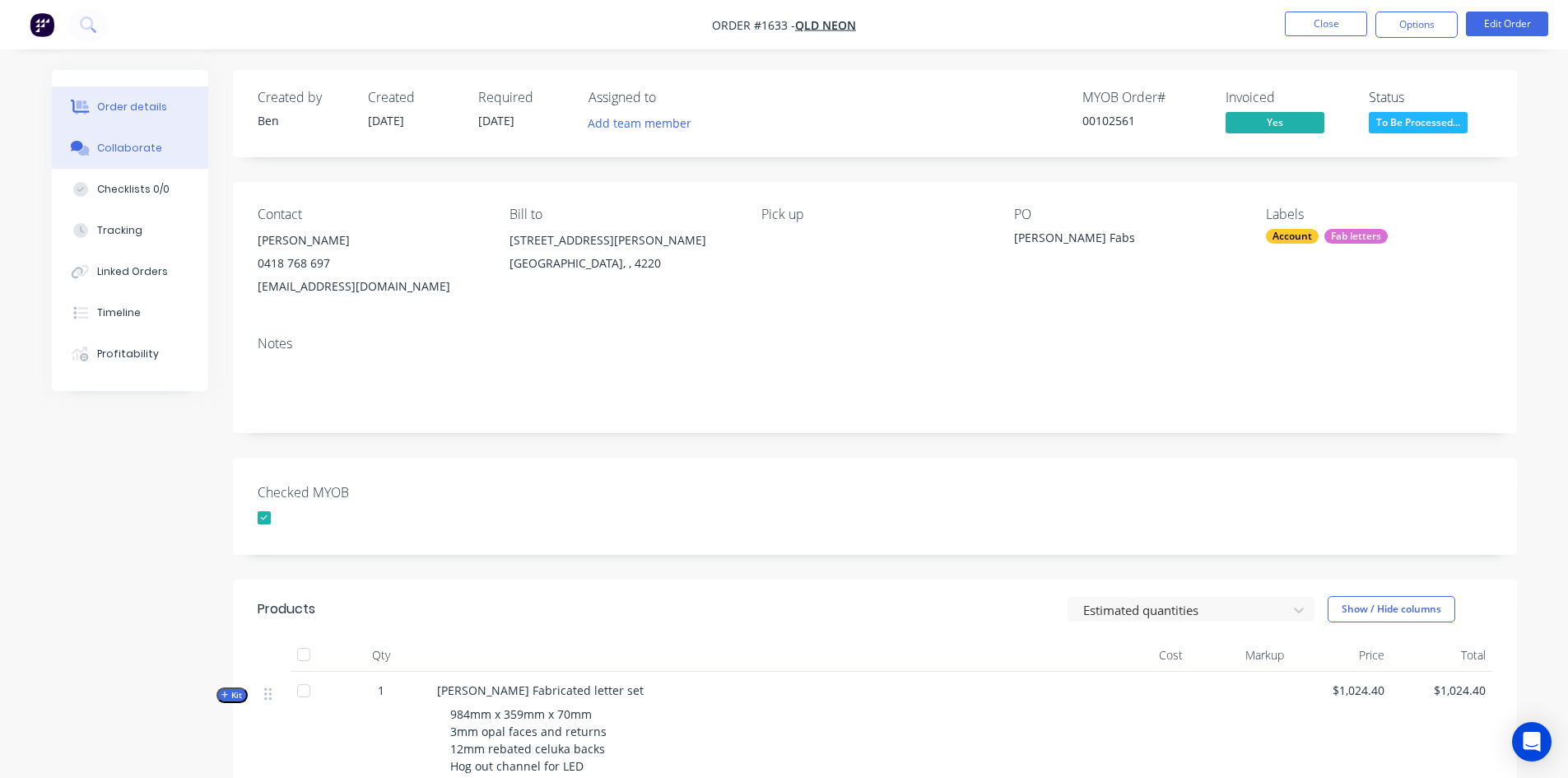
click at [132, 144] on div "Collaborate" at bounding box center [130, 147] width 65 height 14
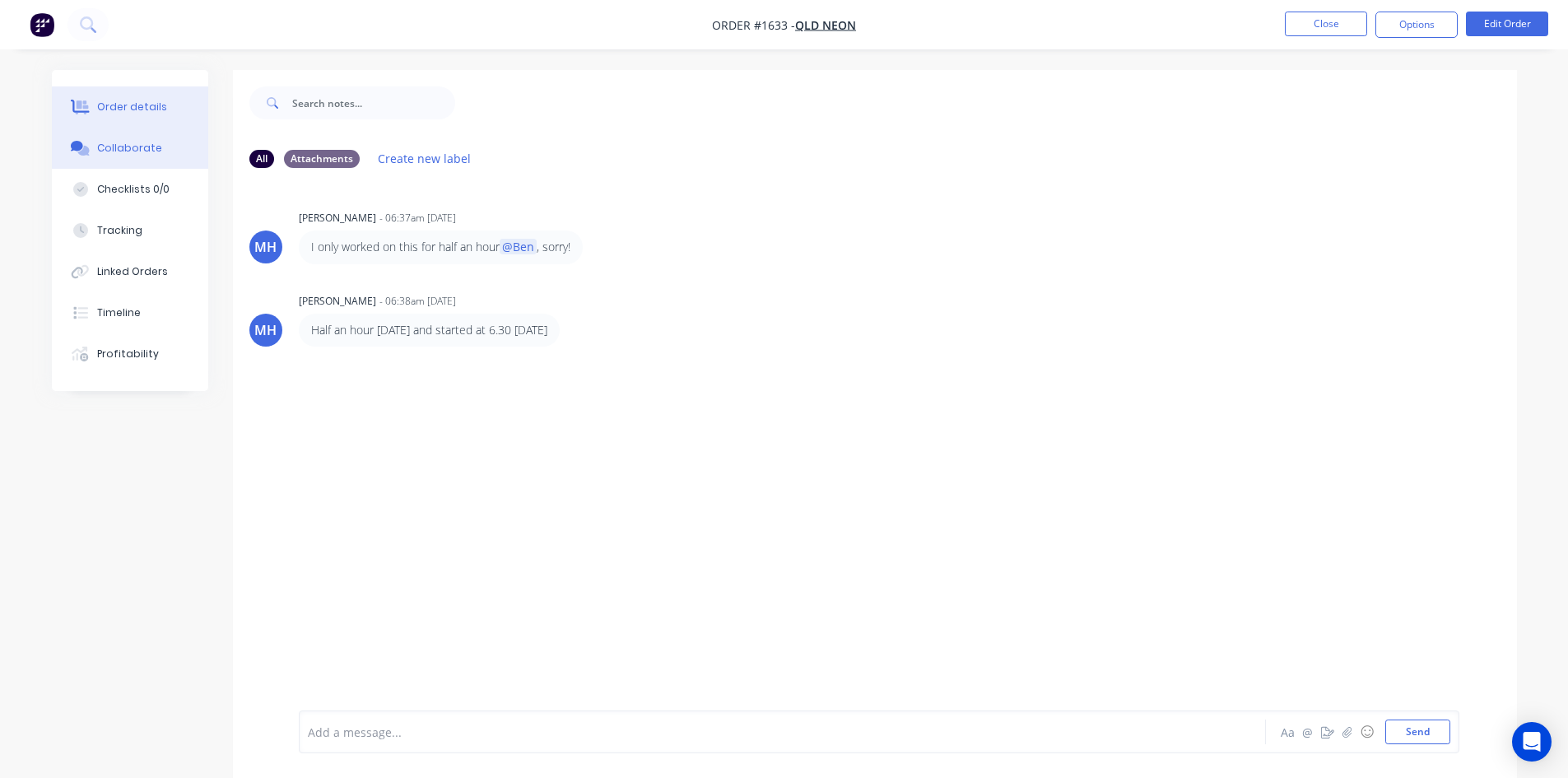
click at [128, 99] on button "Order details" at bounding box center [130, 107] width 156 height 41
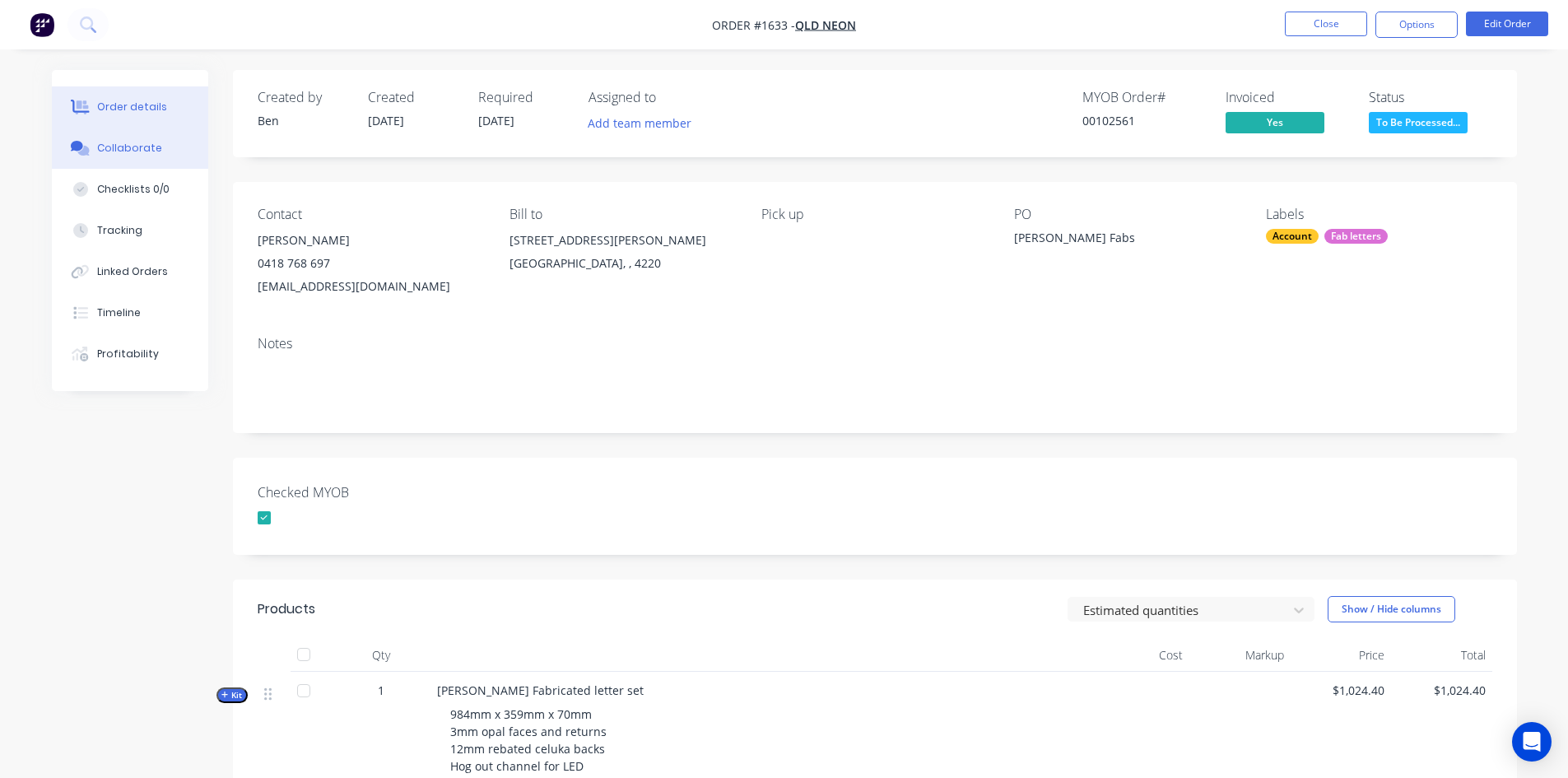
click at [147, 152] on div "Collaborate" at bounding box center [130, 147] width 65 height 14
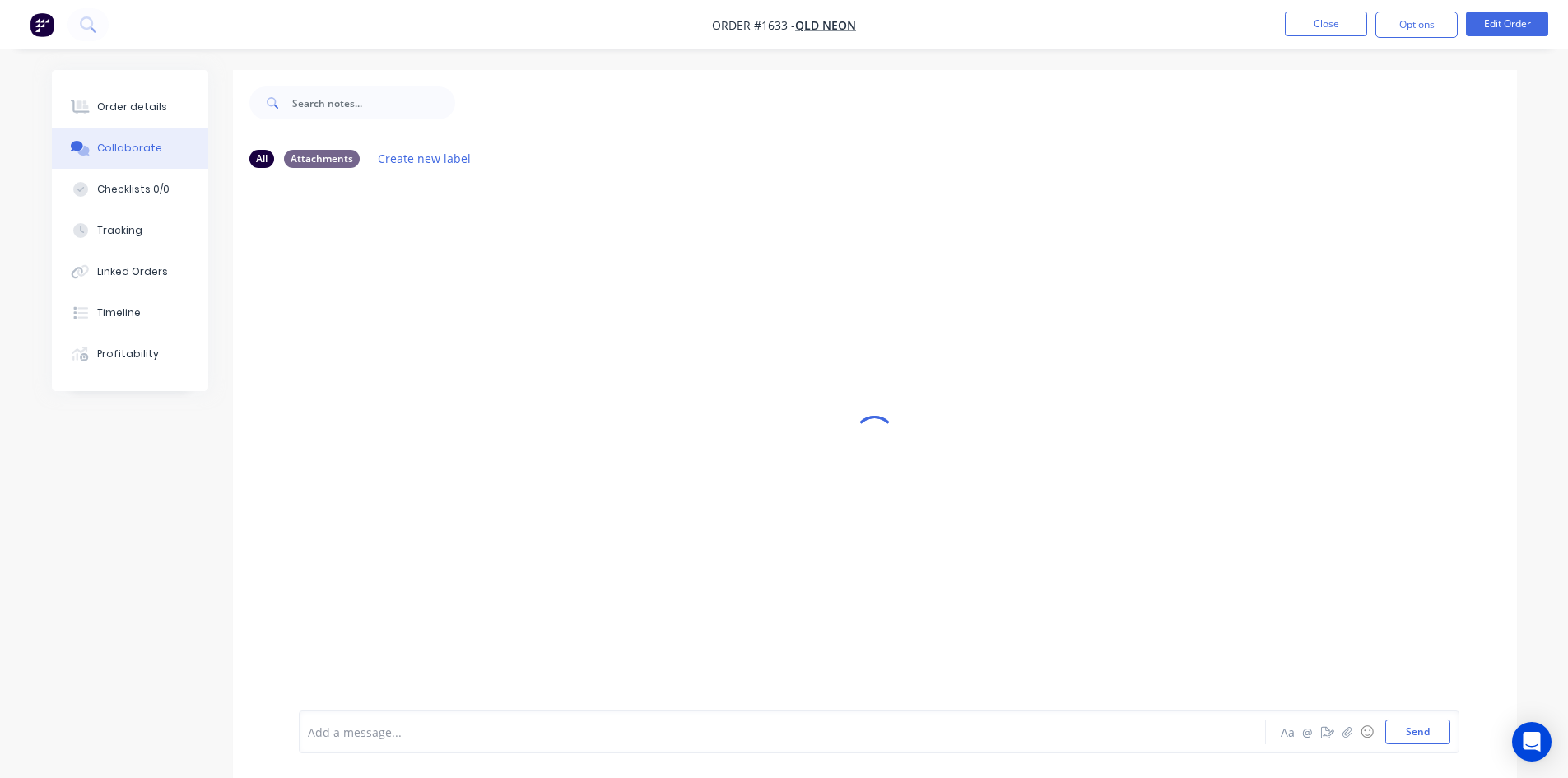
click at [406, 729] on div at bounding box center [736, 733] width 856 height 17
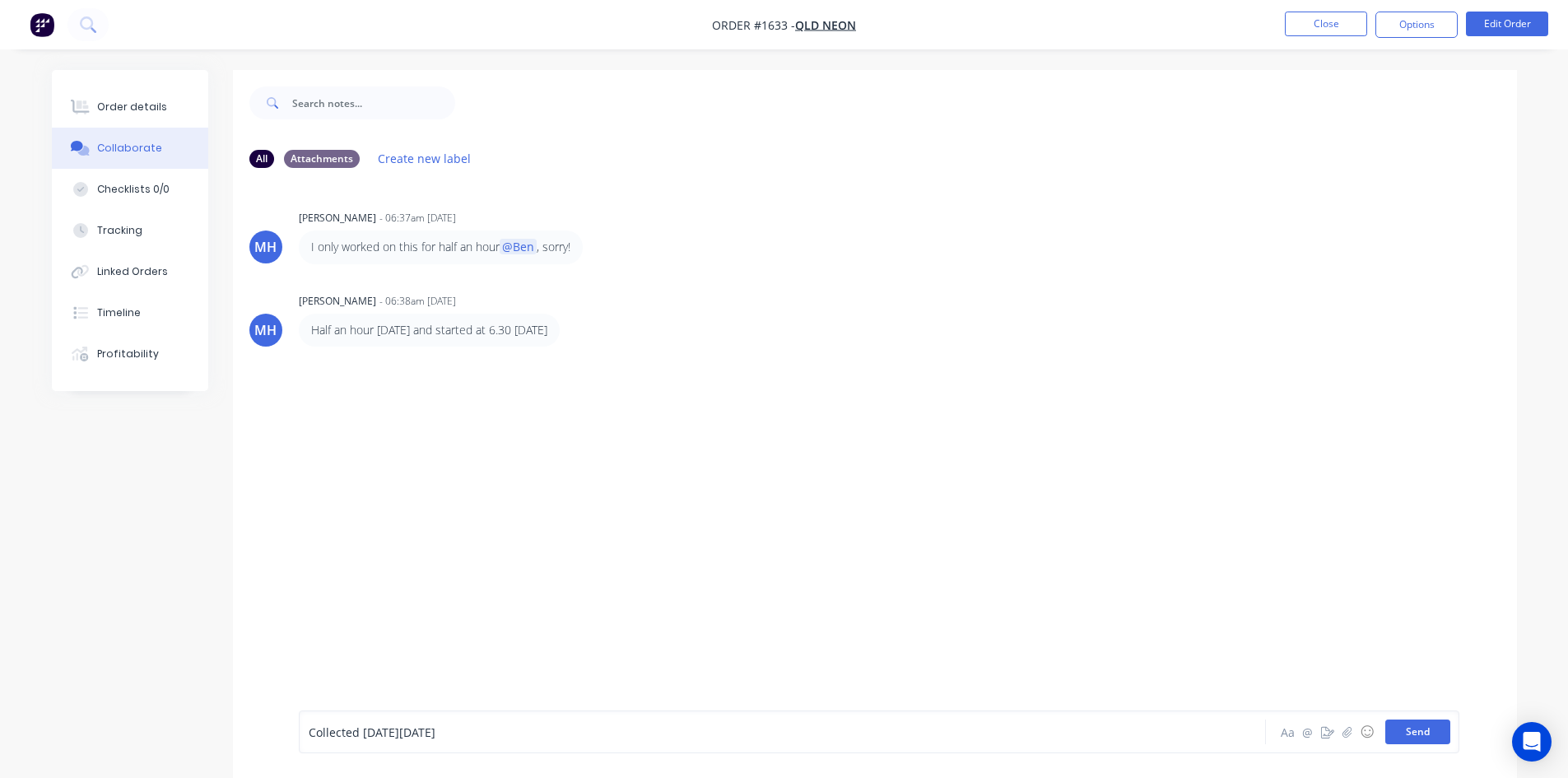
click at [1423, 729] on button "Send" at bounding box center [1418, 732] width 65 height 25
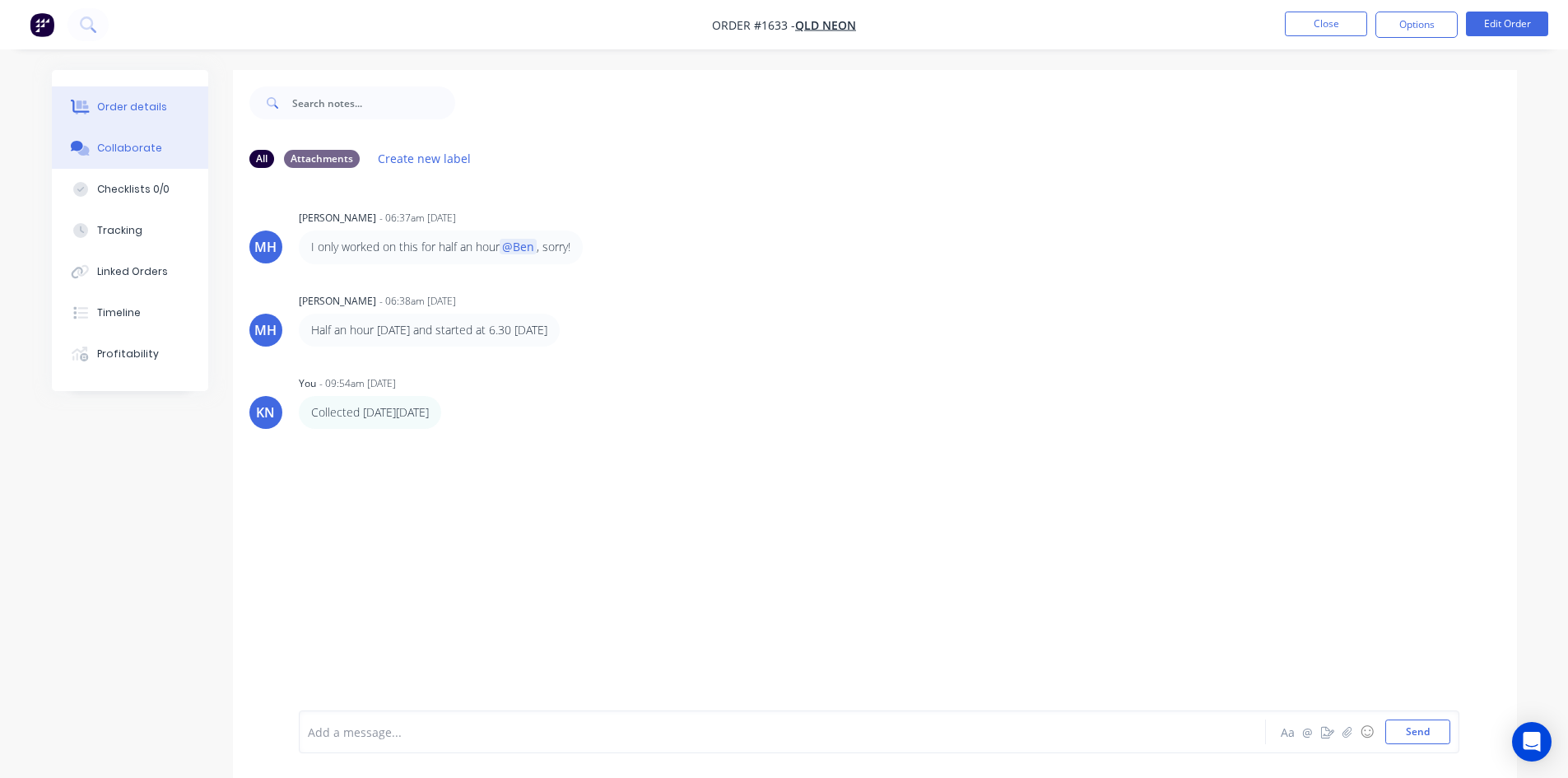
click at [114, 100] on div "Order details" at bounding box center [132, 106] width 70 height 14
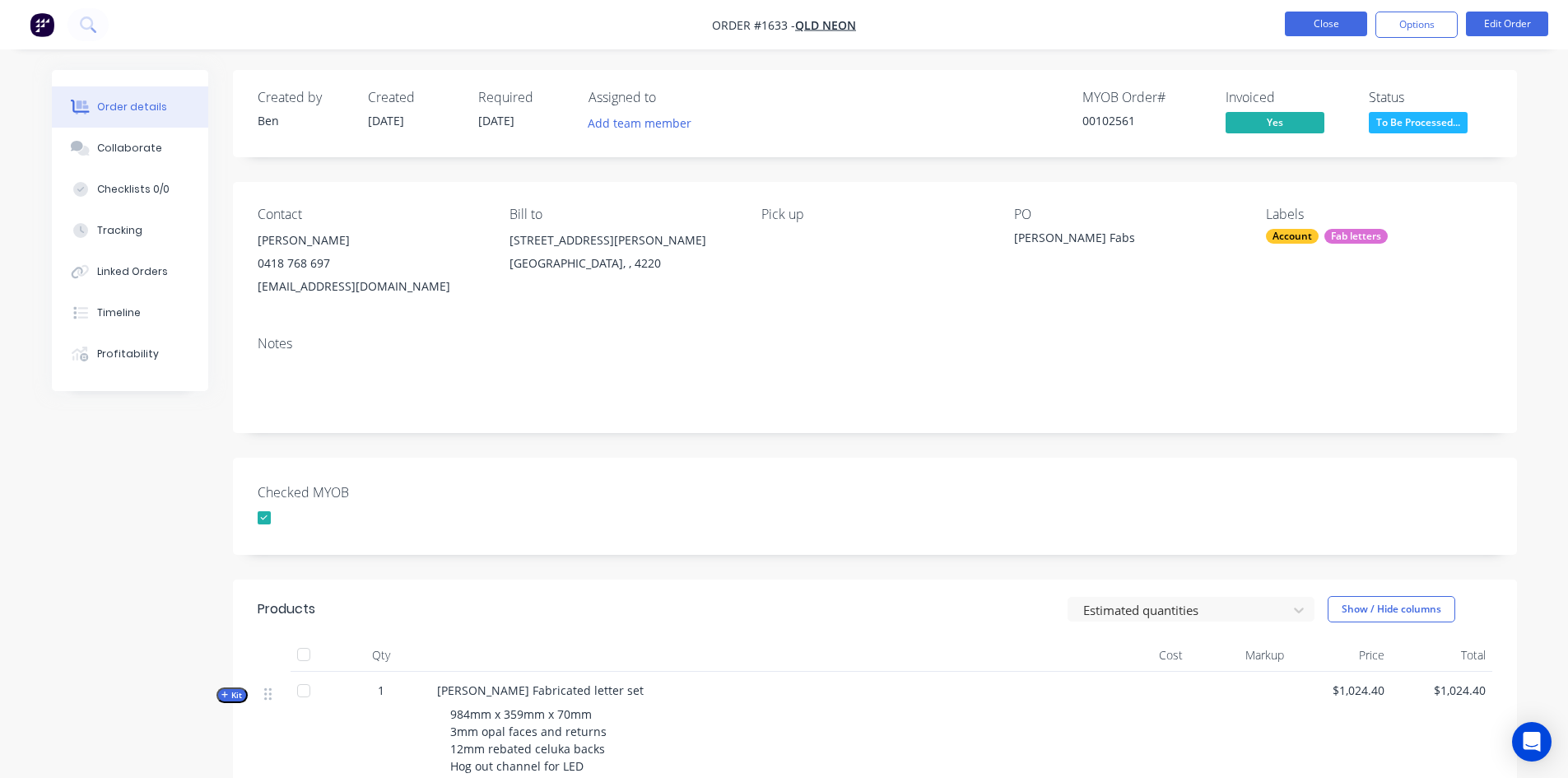
click at [1321, 18] on button "Close" at bounding box center [1325, 24] width 82 height 25
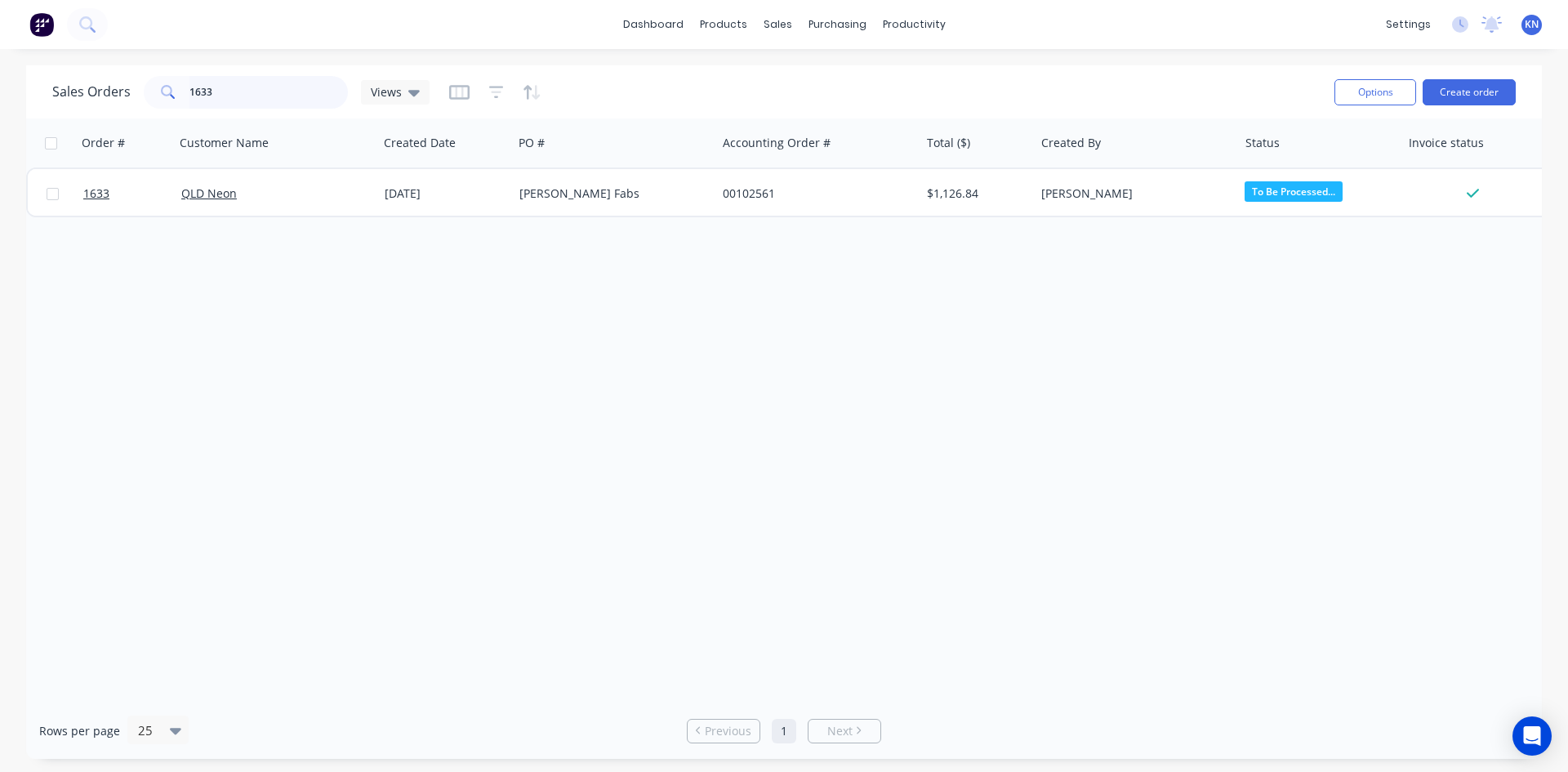
click at [263, 90] on input "1633" at bounding box center [268, 93] width 159 height 32
type input "1"
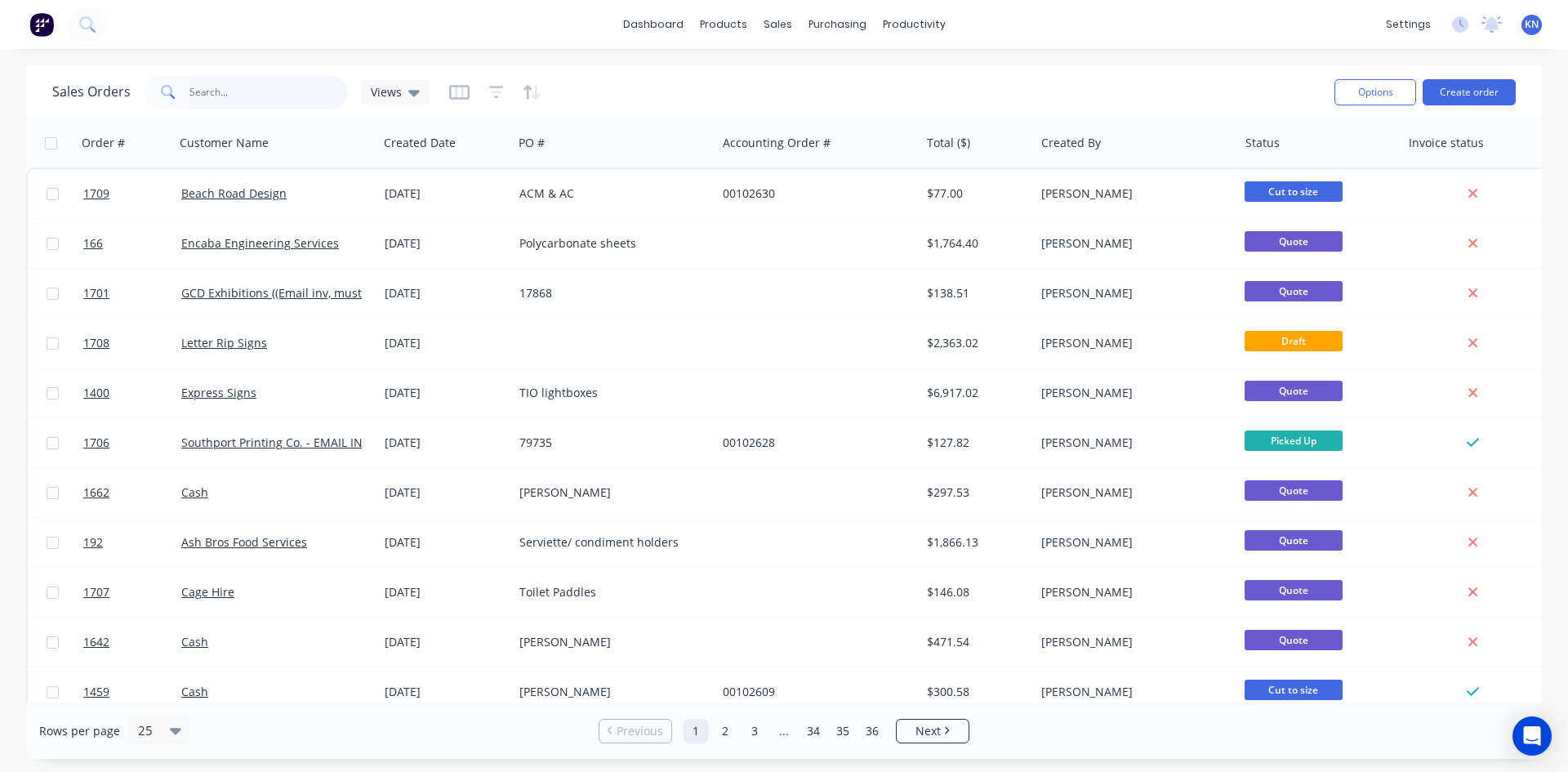
click at [207, 87] on input "text" at bounding box center [268, 93] width 159 height 32
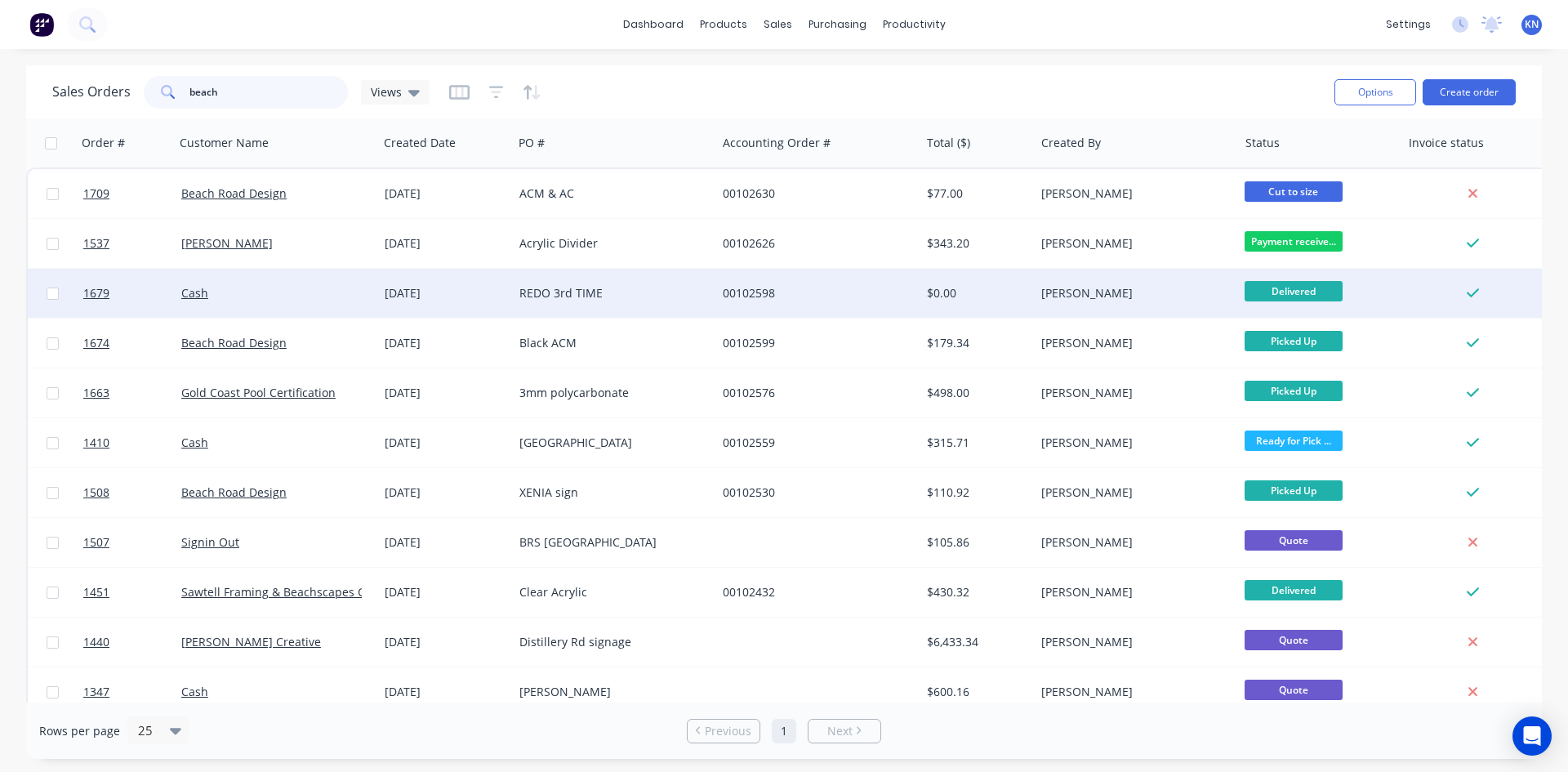
type input "beach"
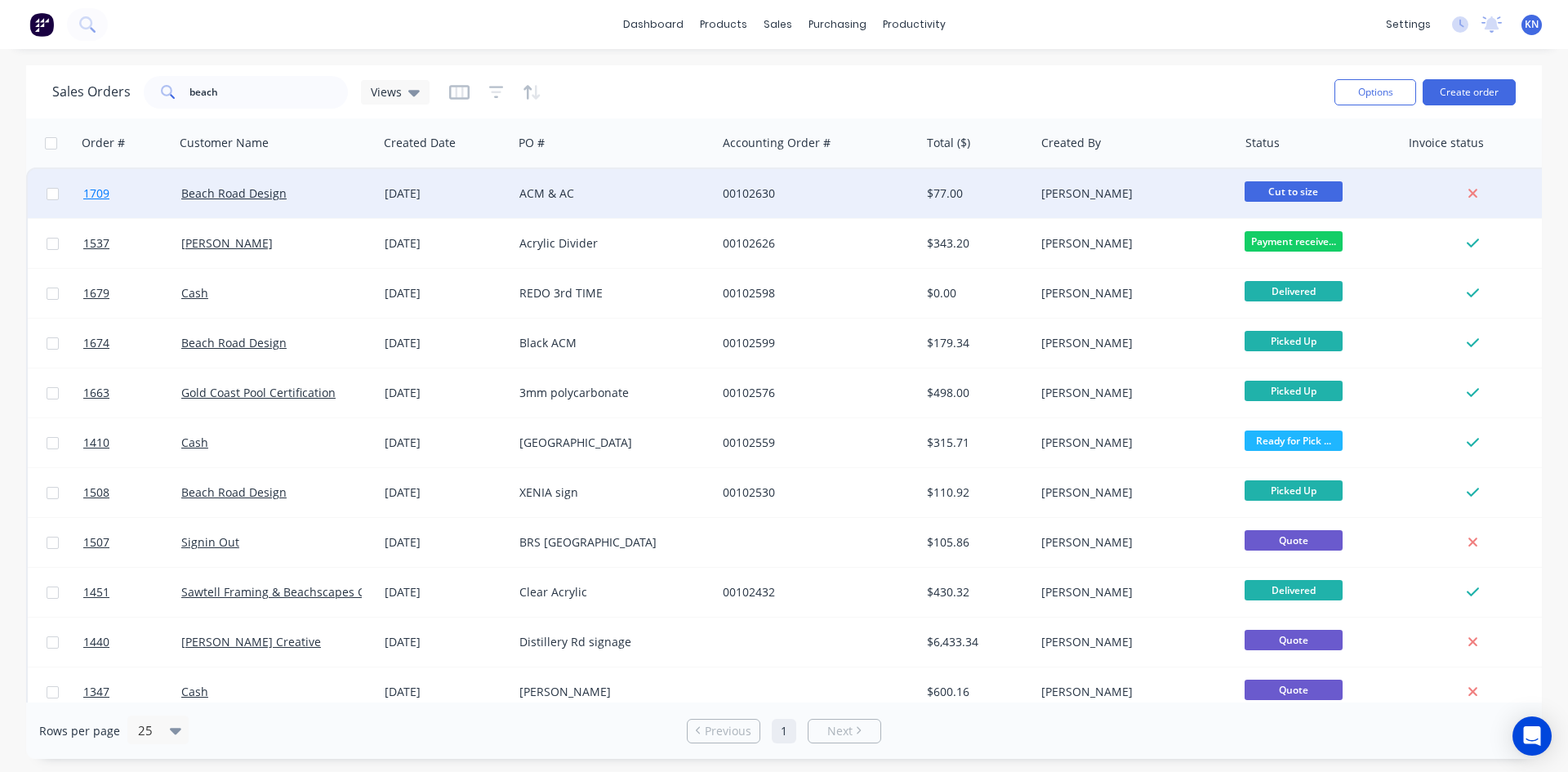
click at [110, 190] on span "1709" at bounding box center [95, 193] width 26 height 16
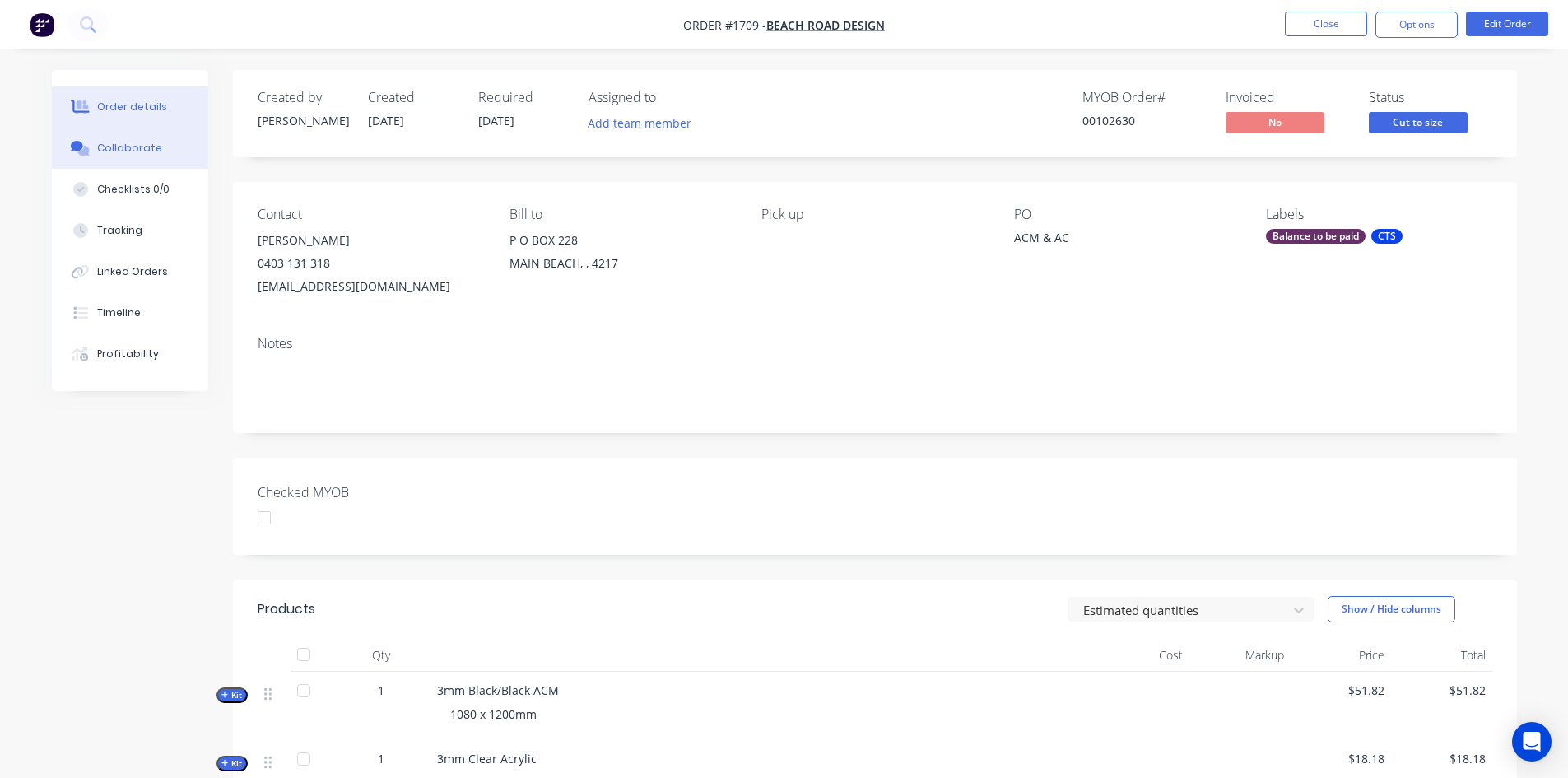
click at [153, 142] on div "Collaborate" at bounding box center [130, 147] width 65 height 14
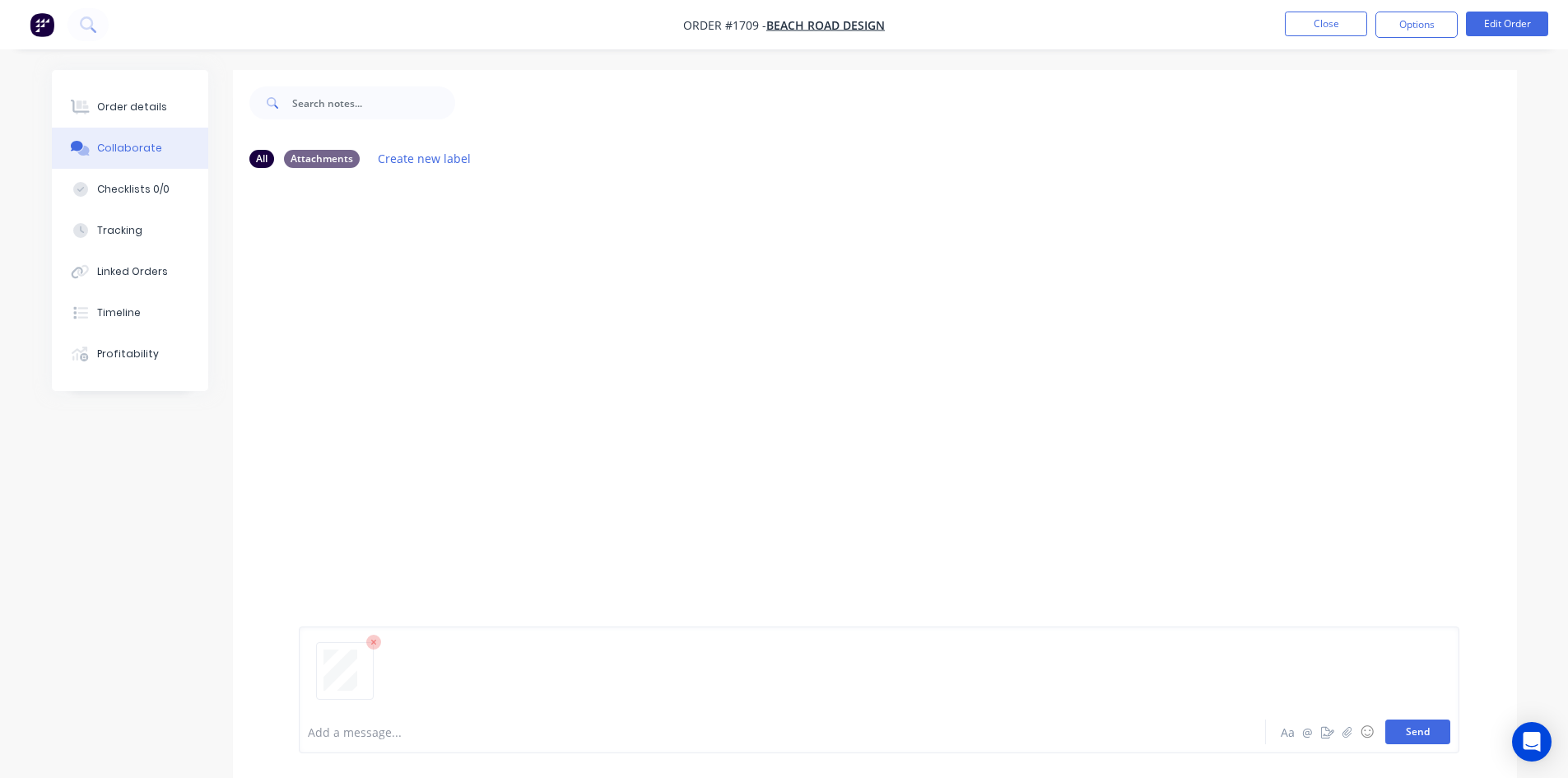
click at [1431, 734] on button "Send" at bounding box center [1418, 732] width 65 height 25
click at [384, 298] on div at bounding box center [358, 298] width 104 height 76
click at [130, 100] on div "Order details" at bounding box center [132, 106] width 70 height 14
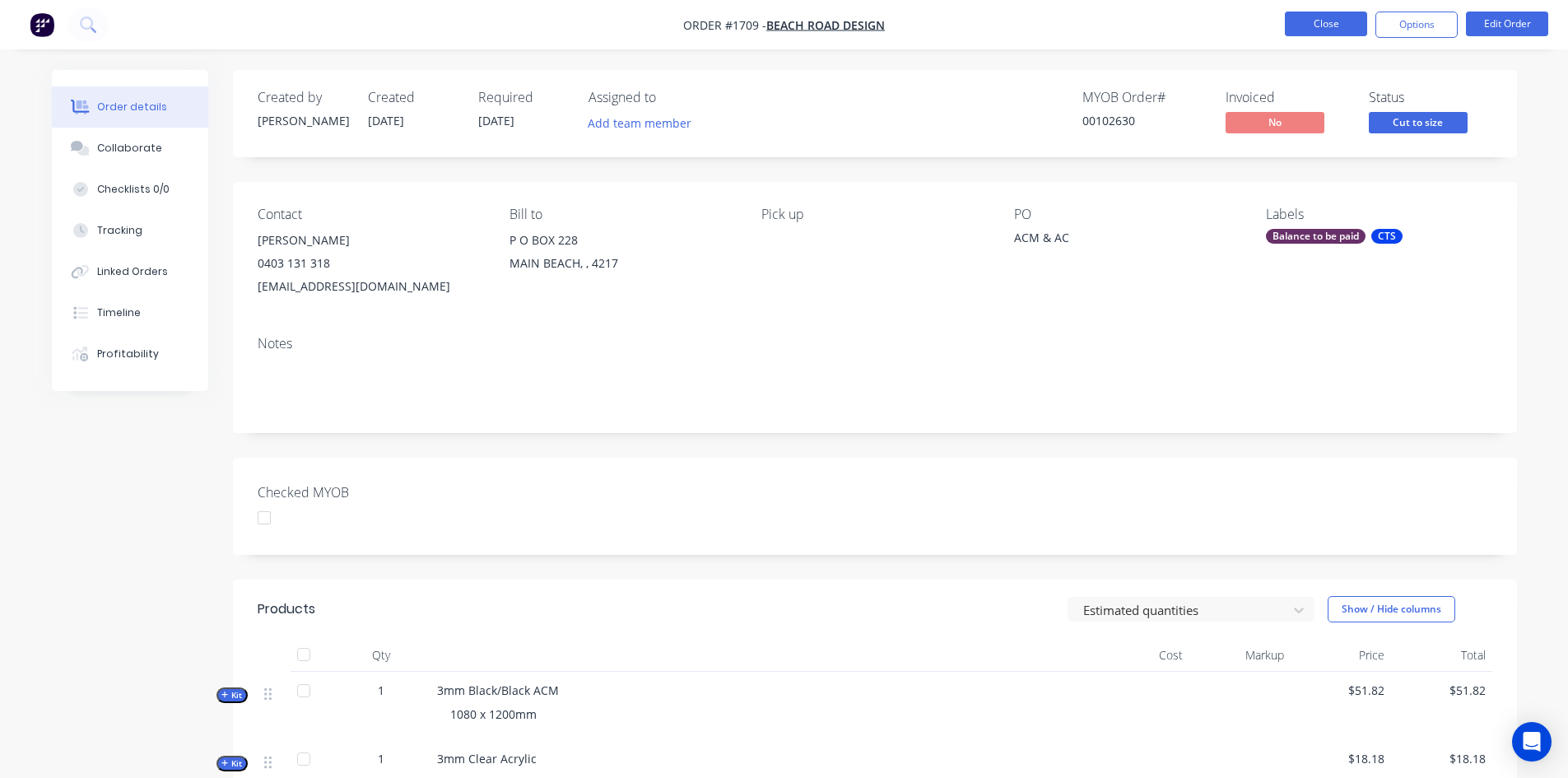
click at [1320, 21] on button "Close" at bounding box center [1325, 24] width 82 height 25
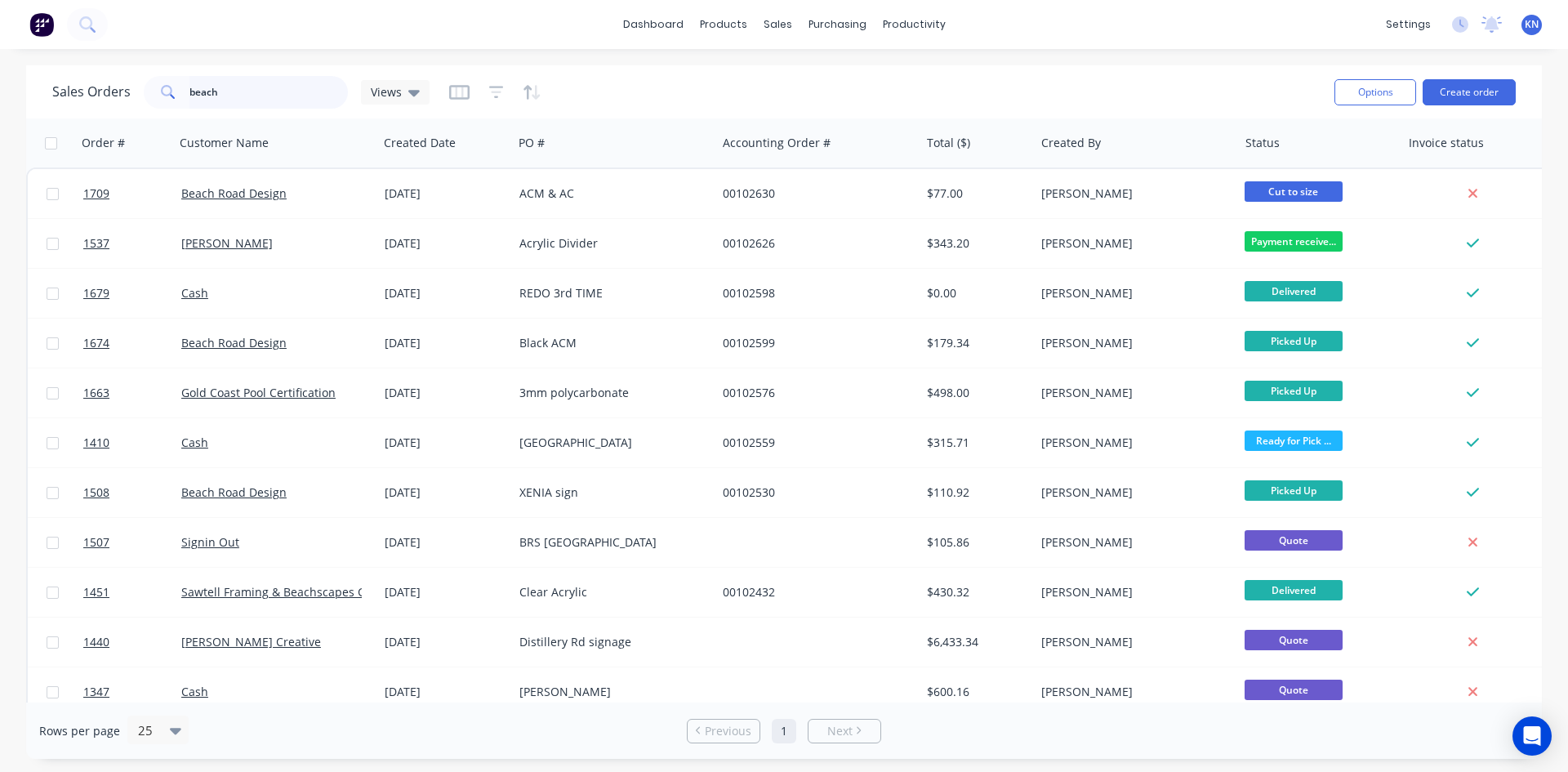
click at [248, 93] on input "beach" at bounding box center [268, 93] width 159 height 32
type input "b"
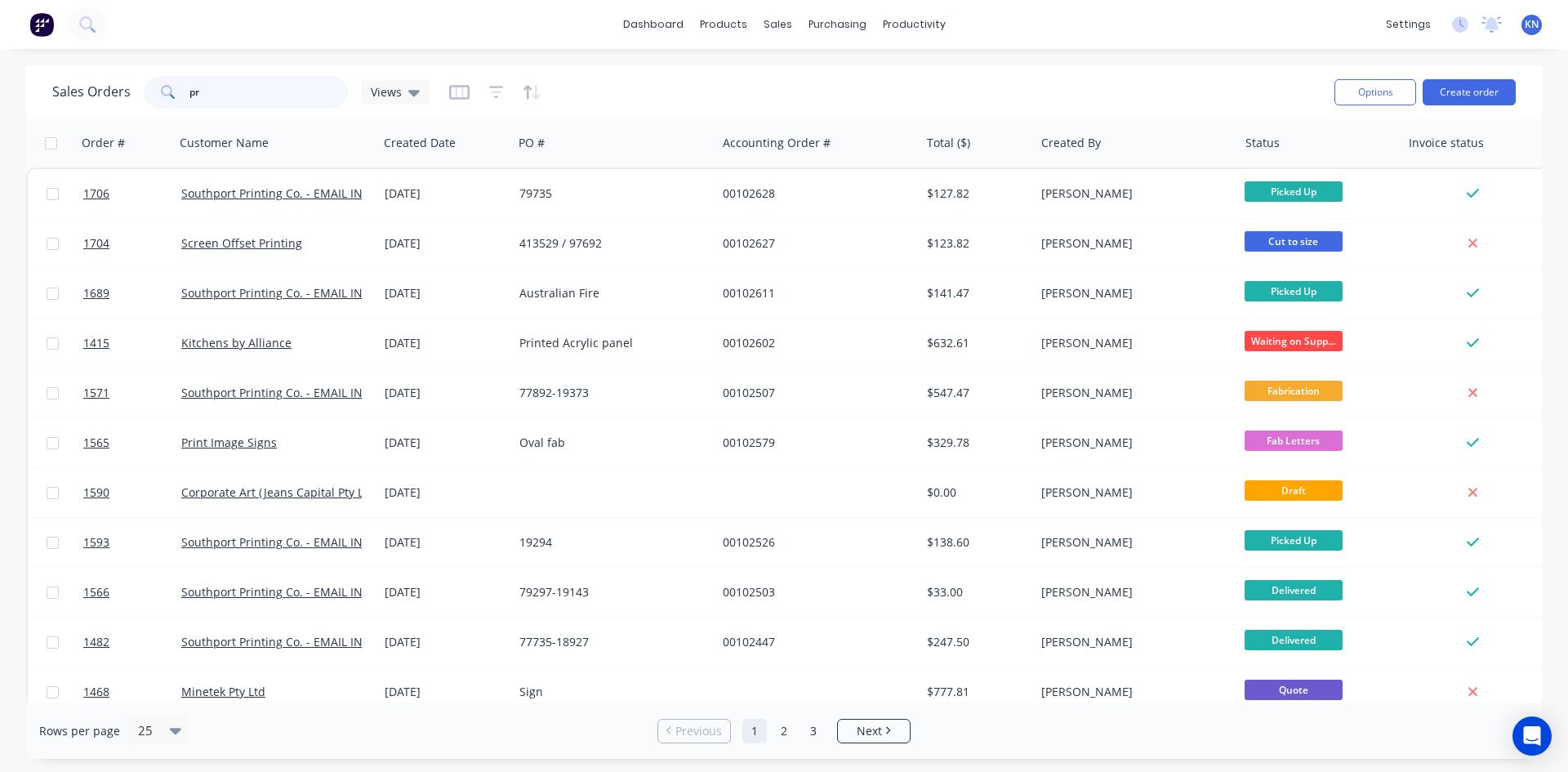
type input "p"
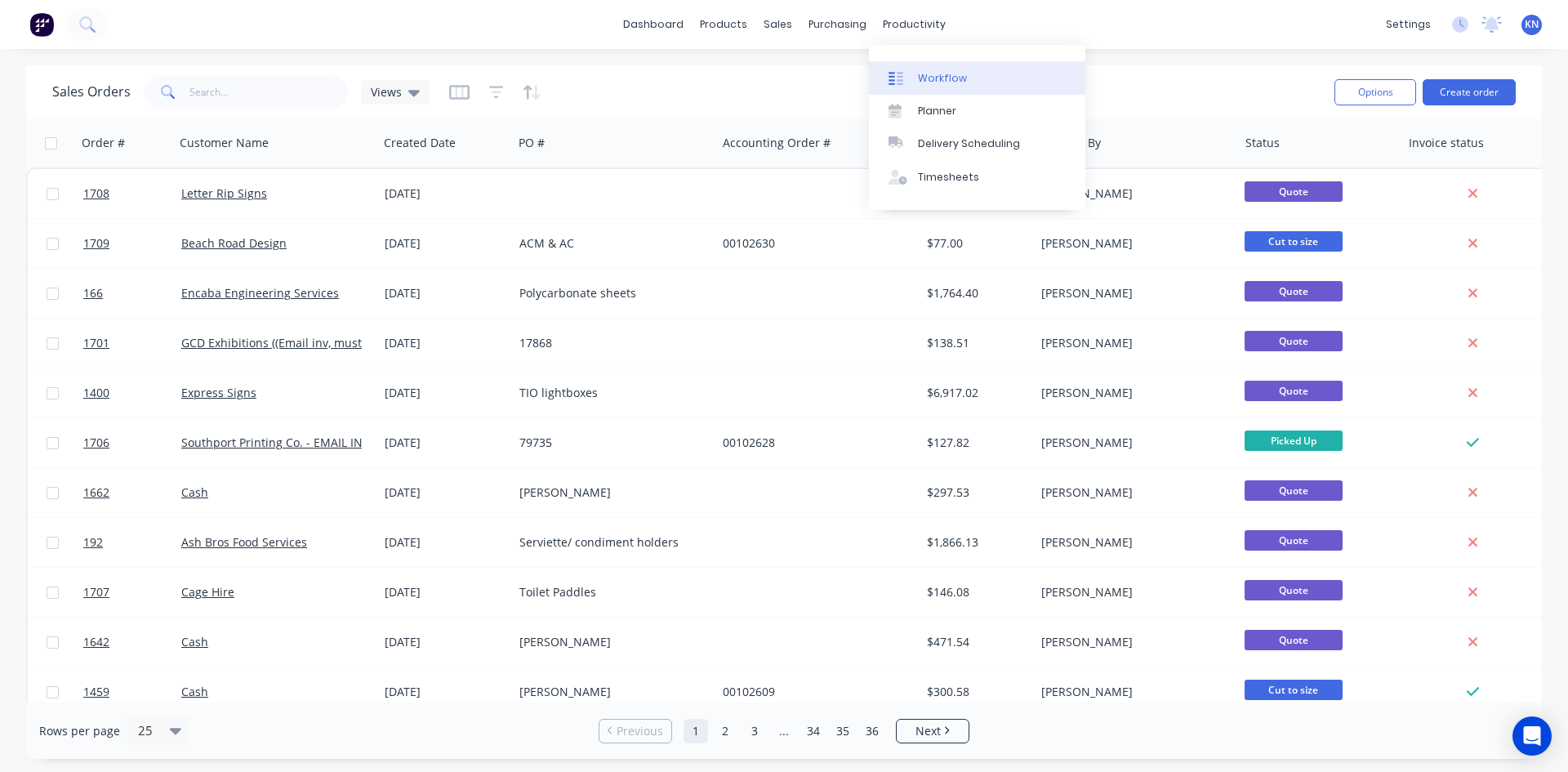
click at [938, 82] on div "Workflow" at bounding box center [942, 77] width 49 height 14
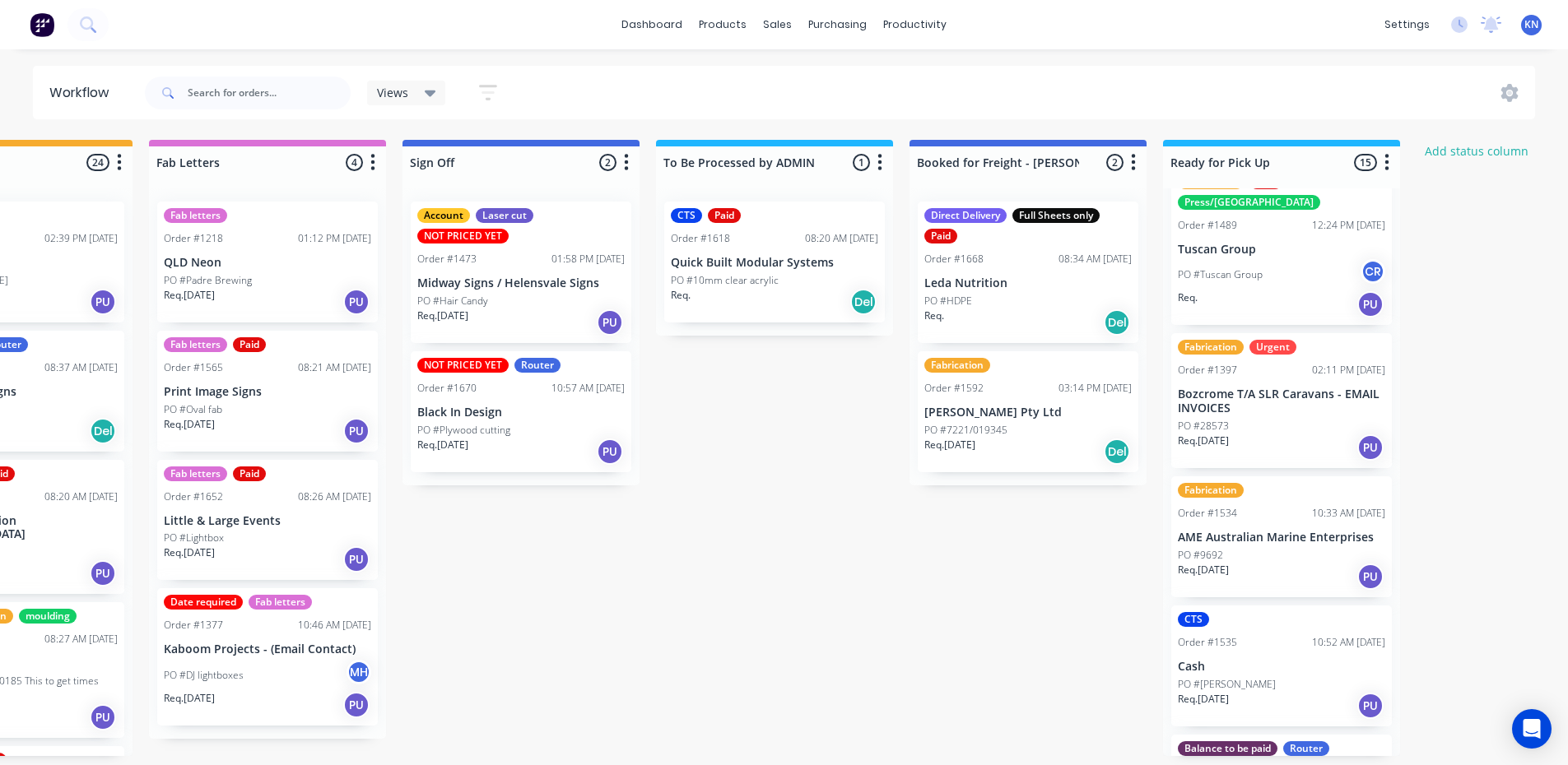
scroll to position [823, 0]
click at [1240, 523] on div "Fabrication Order #1534 10:33 AM 15/09/25 AME Australian Marine Enterprises PO …" at bounding box center [1281, 536] width 220 height 121
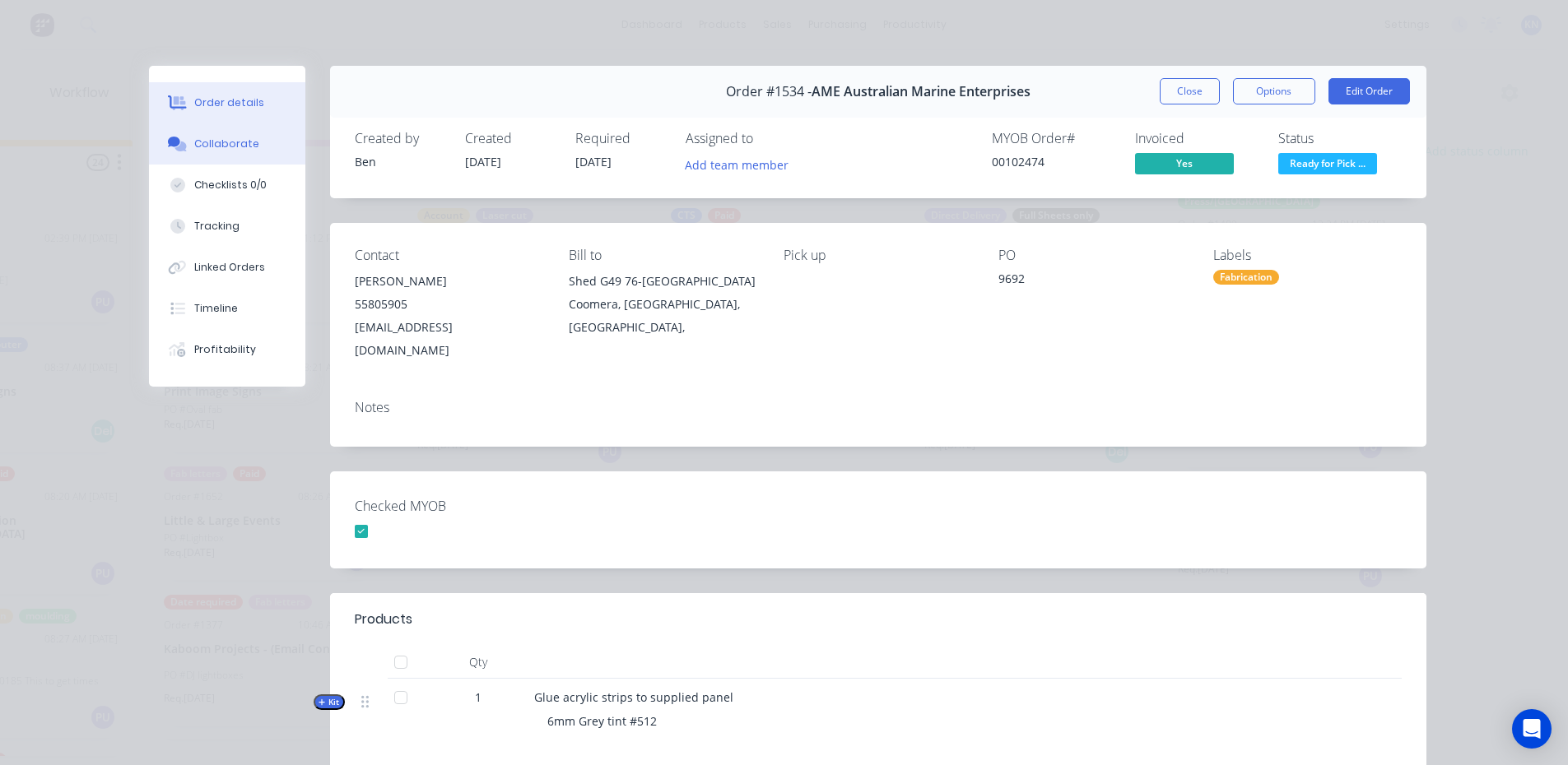
click at [203, 140] on div "Collaborate" at bounding box center [227, 143] width 65 height 14
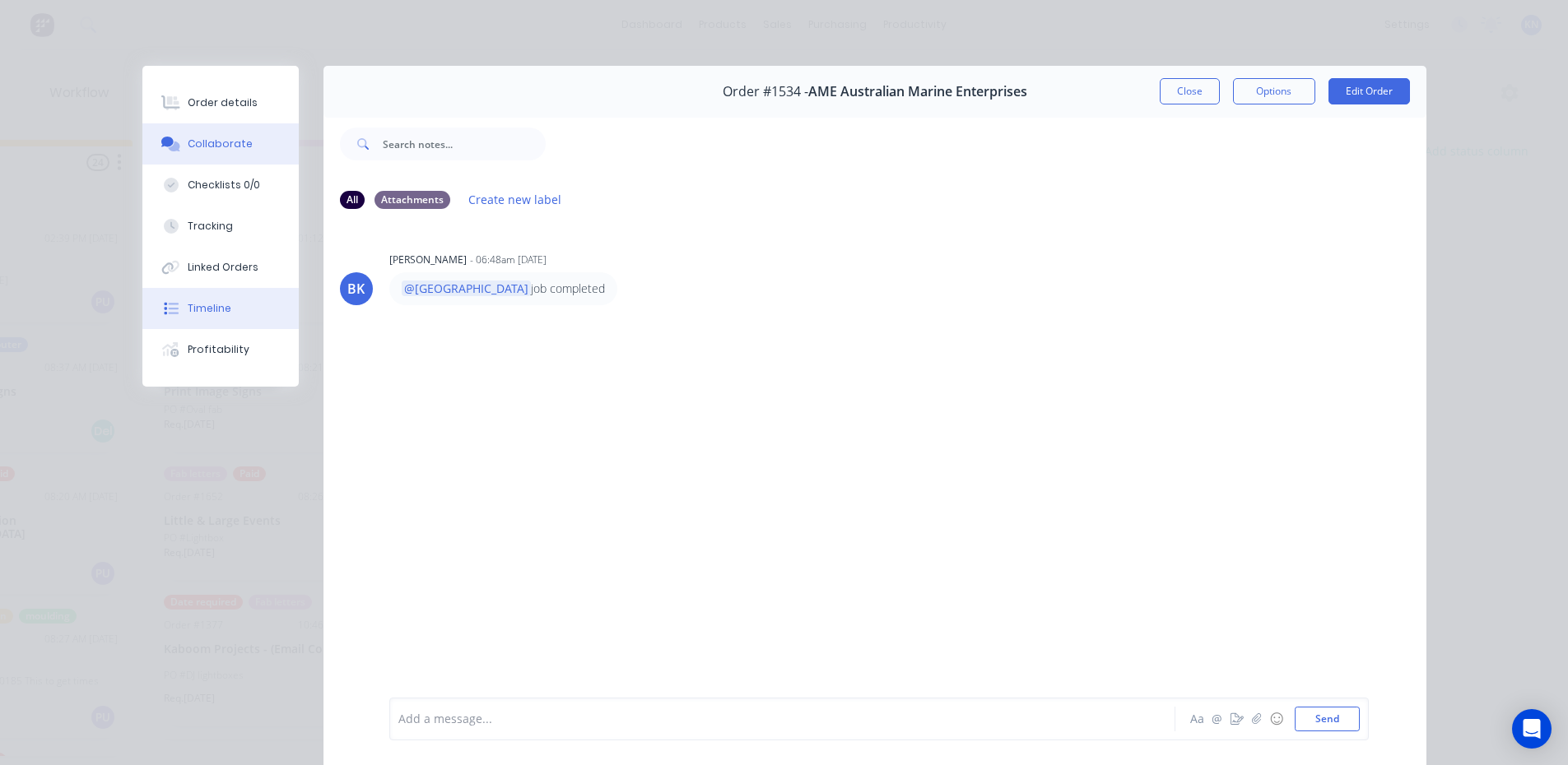
click at [195, 305] on div "Timeline" at bounding box center [209, 308] width 43 height 14
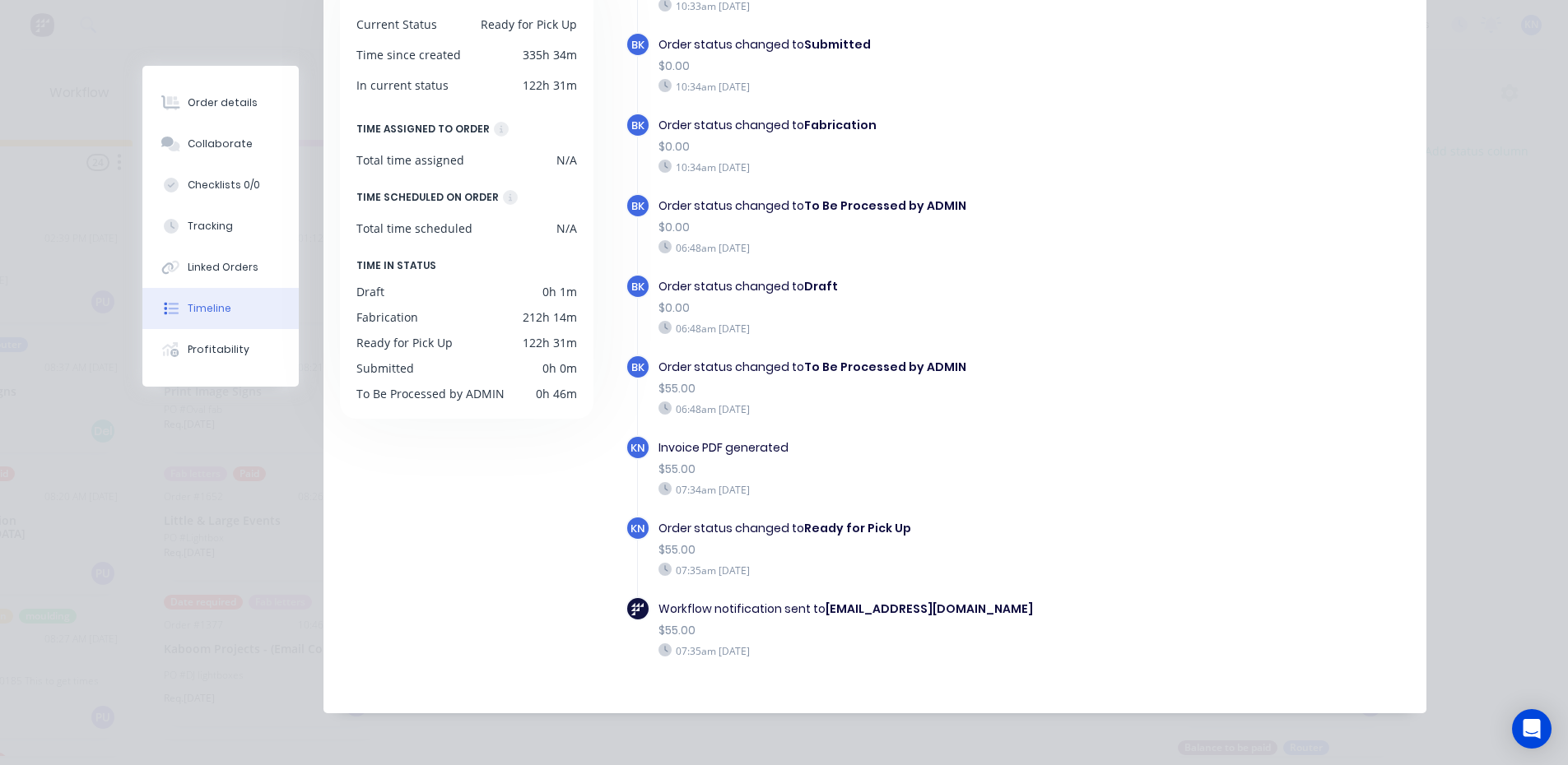
scroll to position [0, 0]
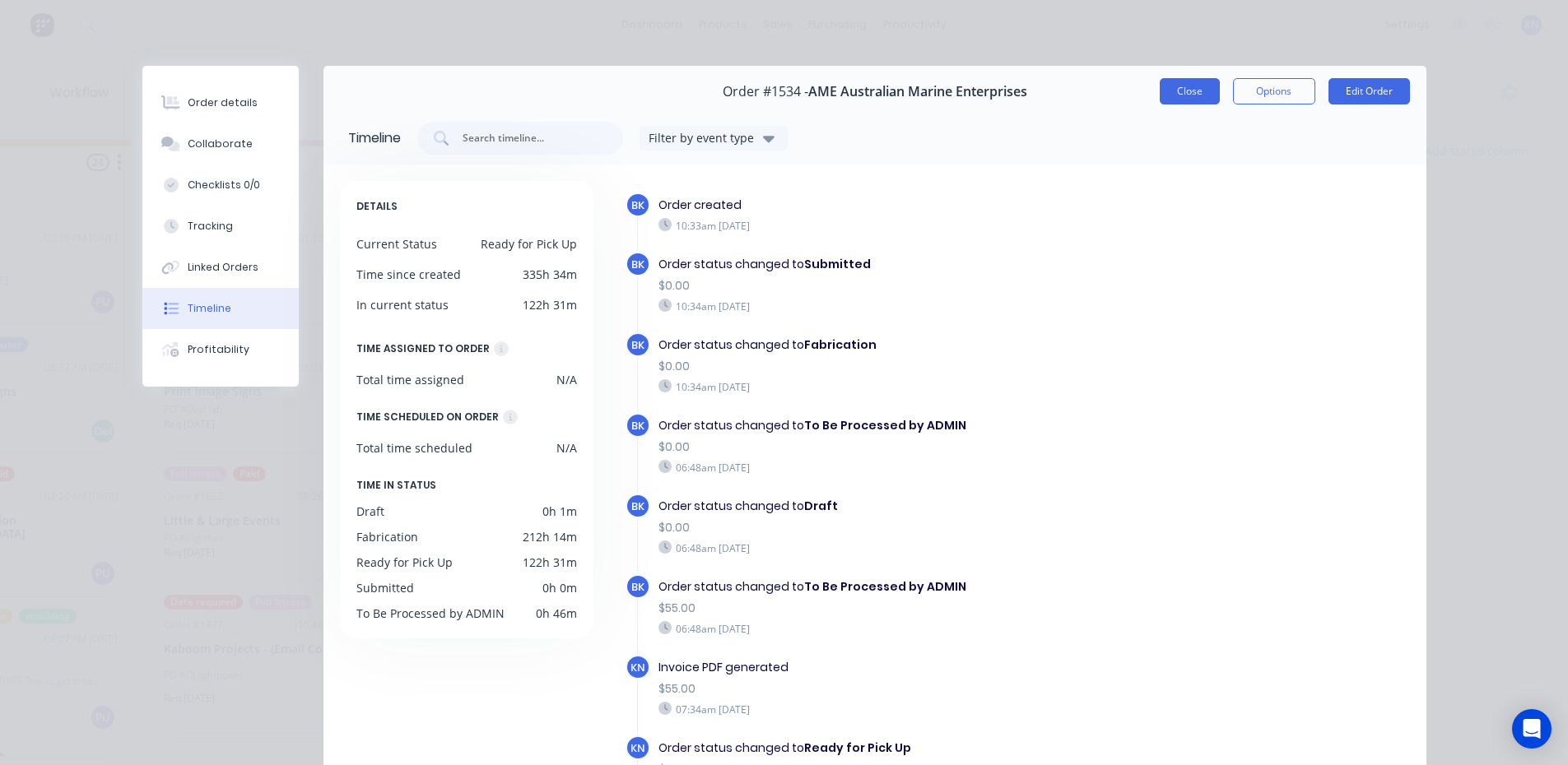
click at [1181, 93] on button "Close" at bounding box center [1190, 90] width 60 height 26
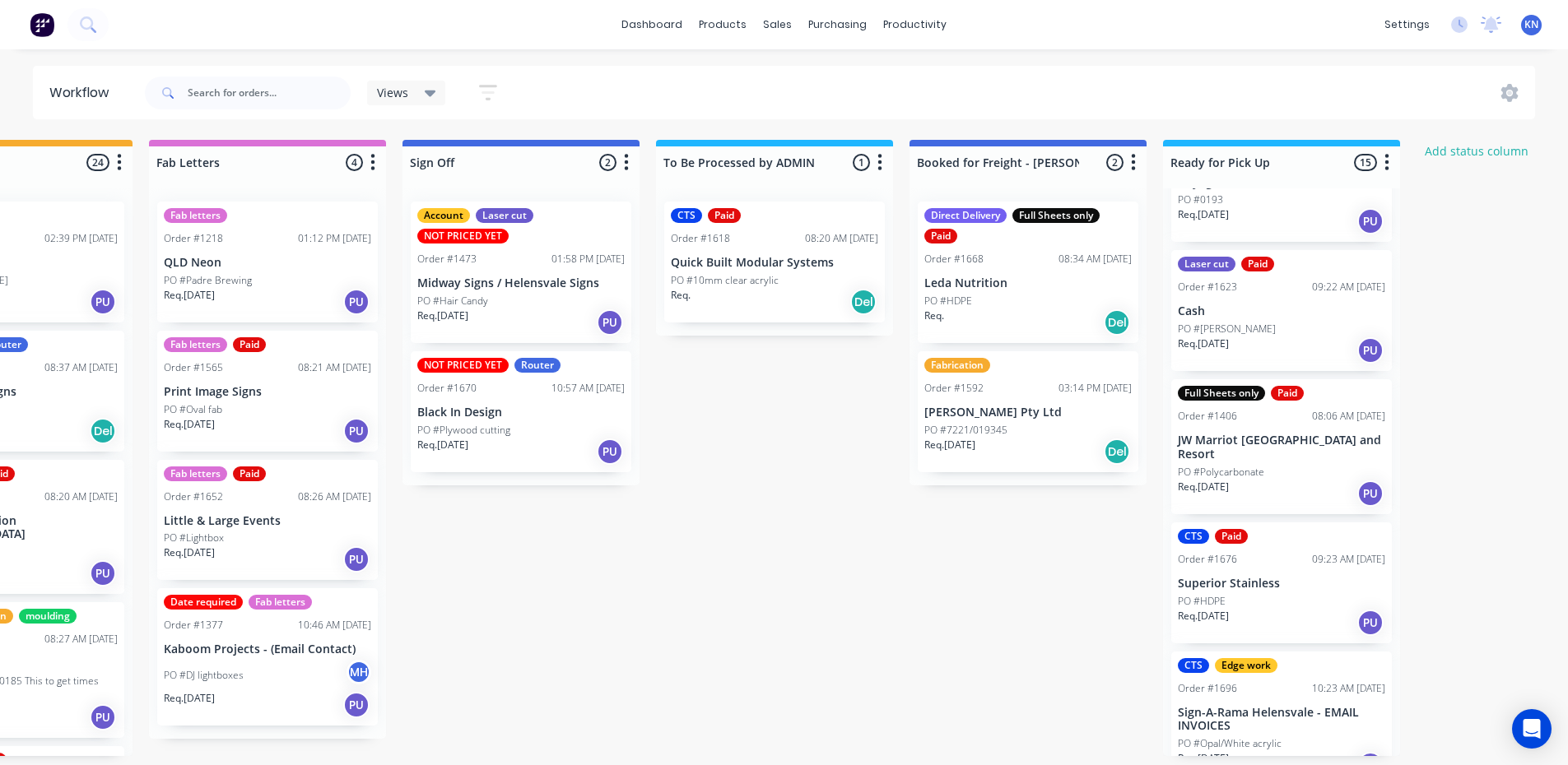
scroll to position [1444, 0]
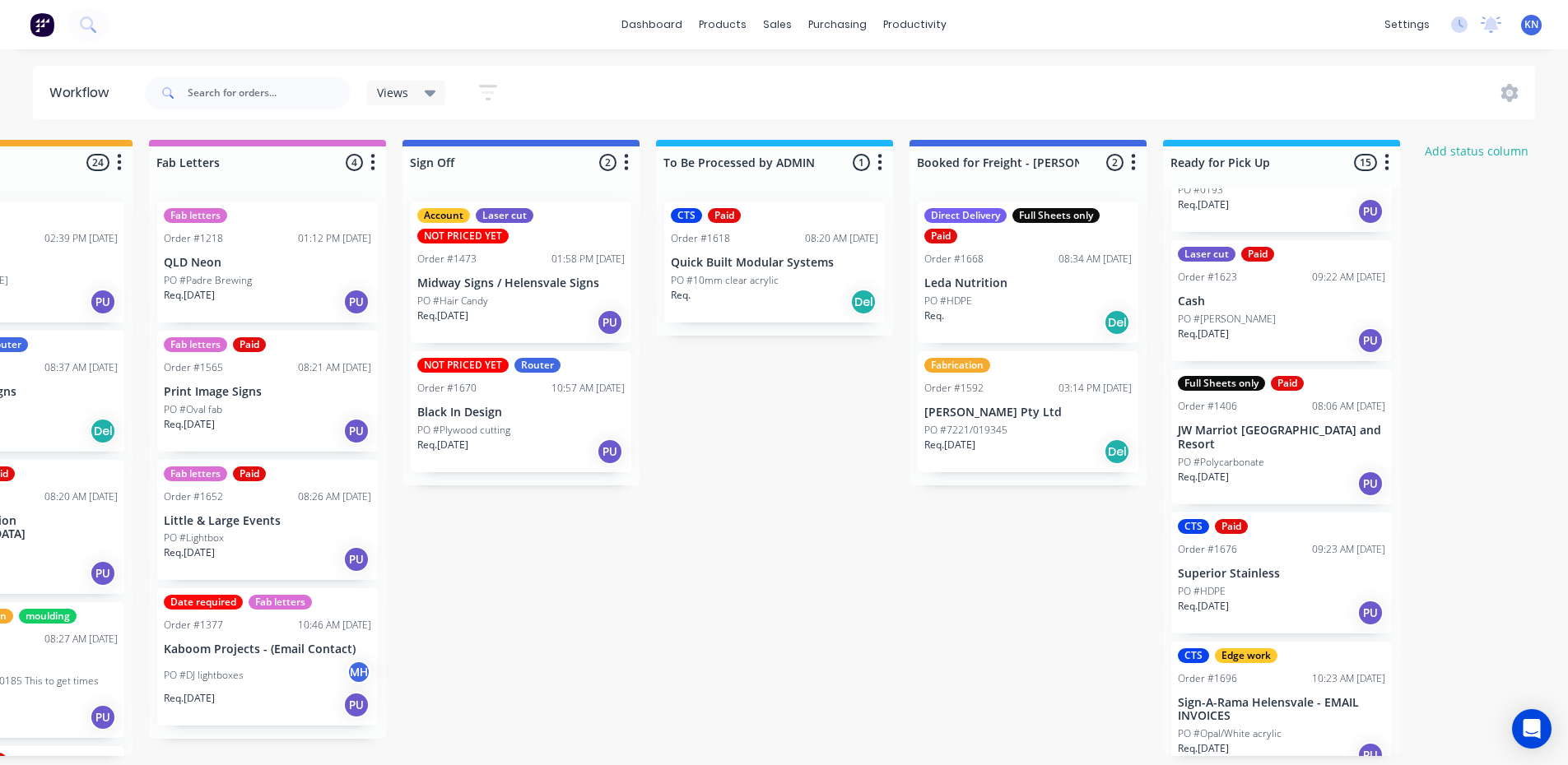
click at [1227, 433] on div "Full Sheets only Paid Order #1406 08:06 AM 24/09/25 JW Marriot Gold Coast Spa a…" at bounding box center [1281, 437] width 220 height 135
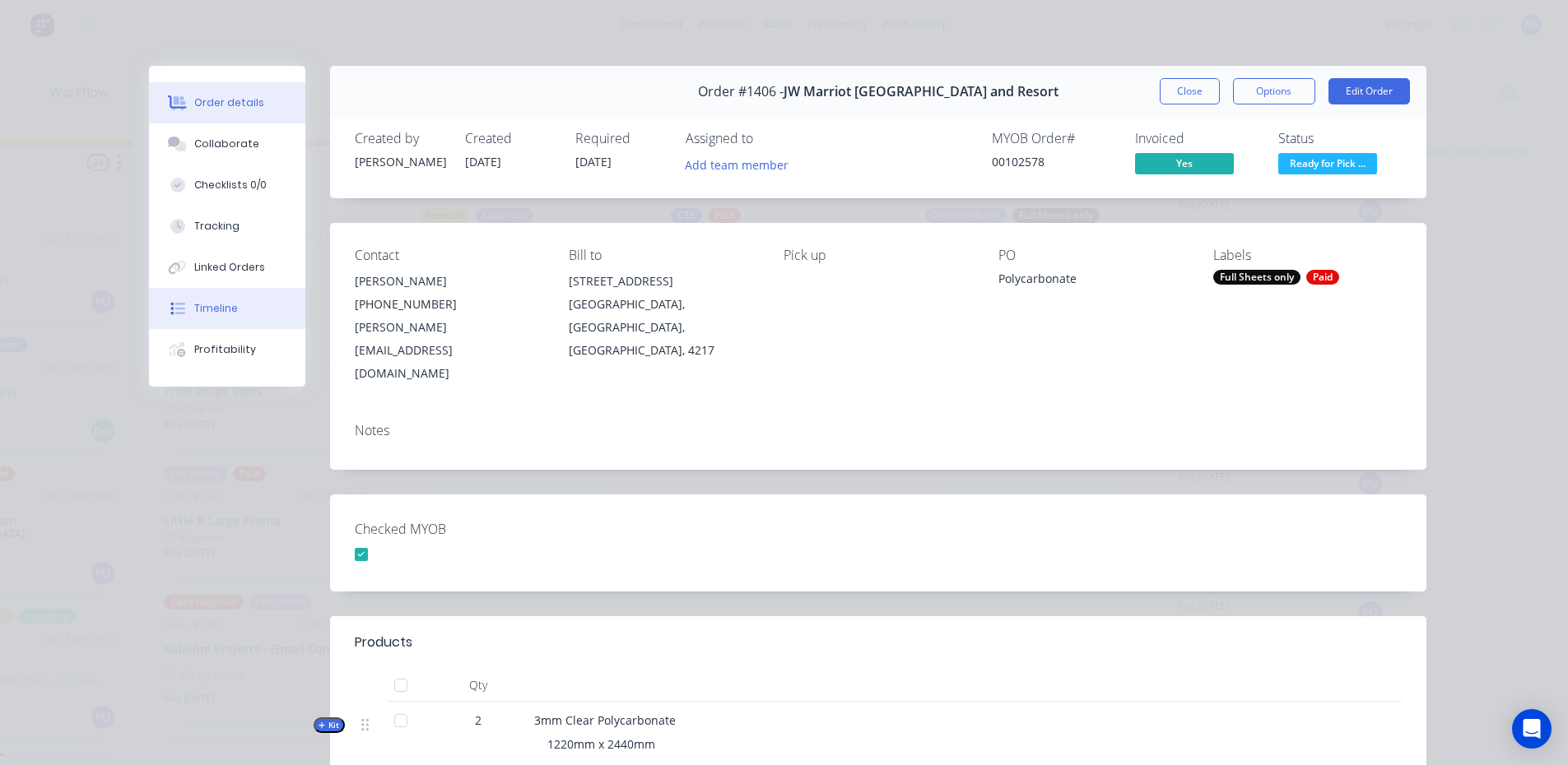
click at [219, 304] on div "Timeline" at bounding box center [216, 308] width 43 height 14
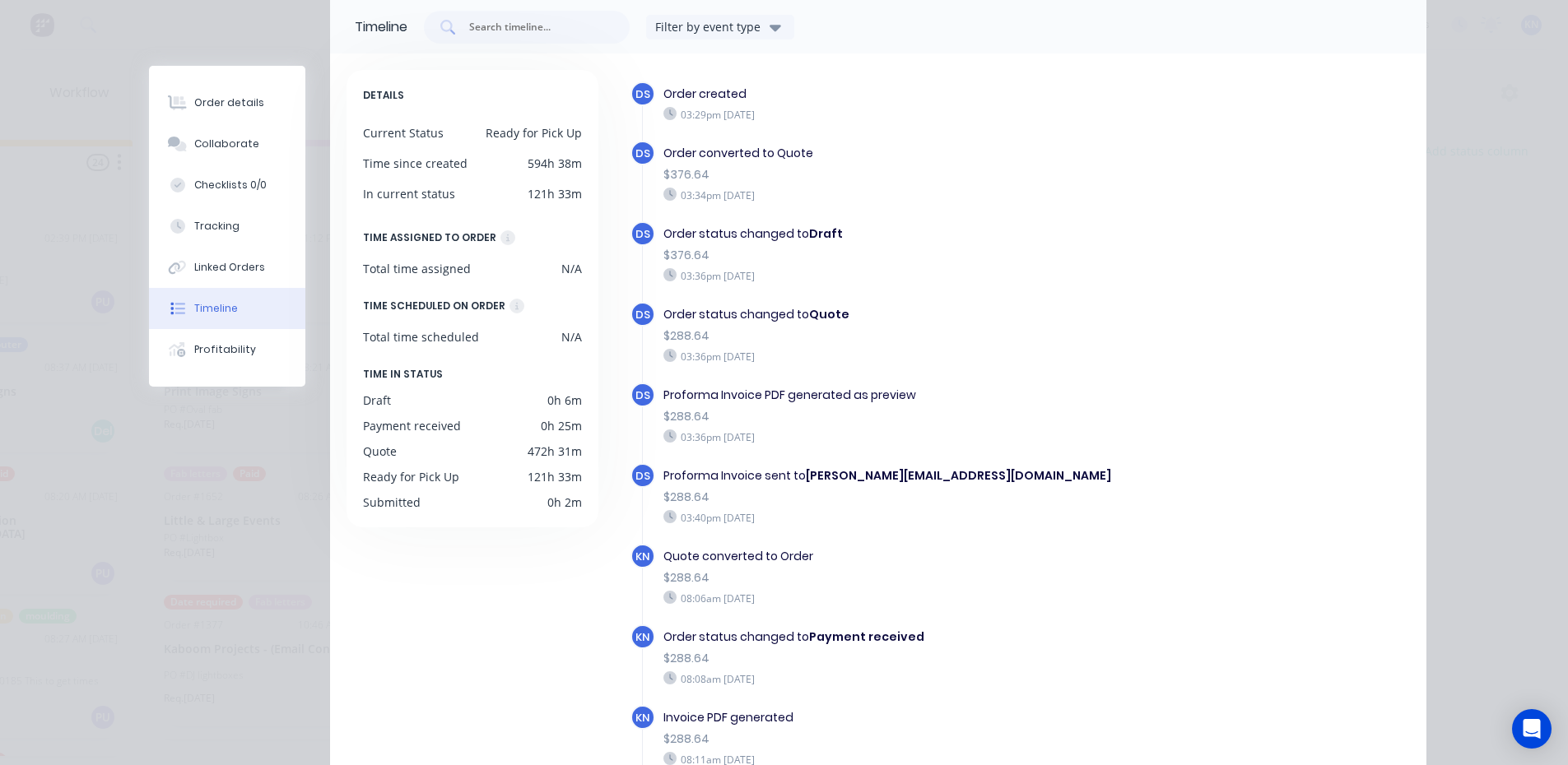
scroll to position [0, 0]
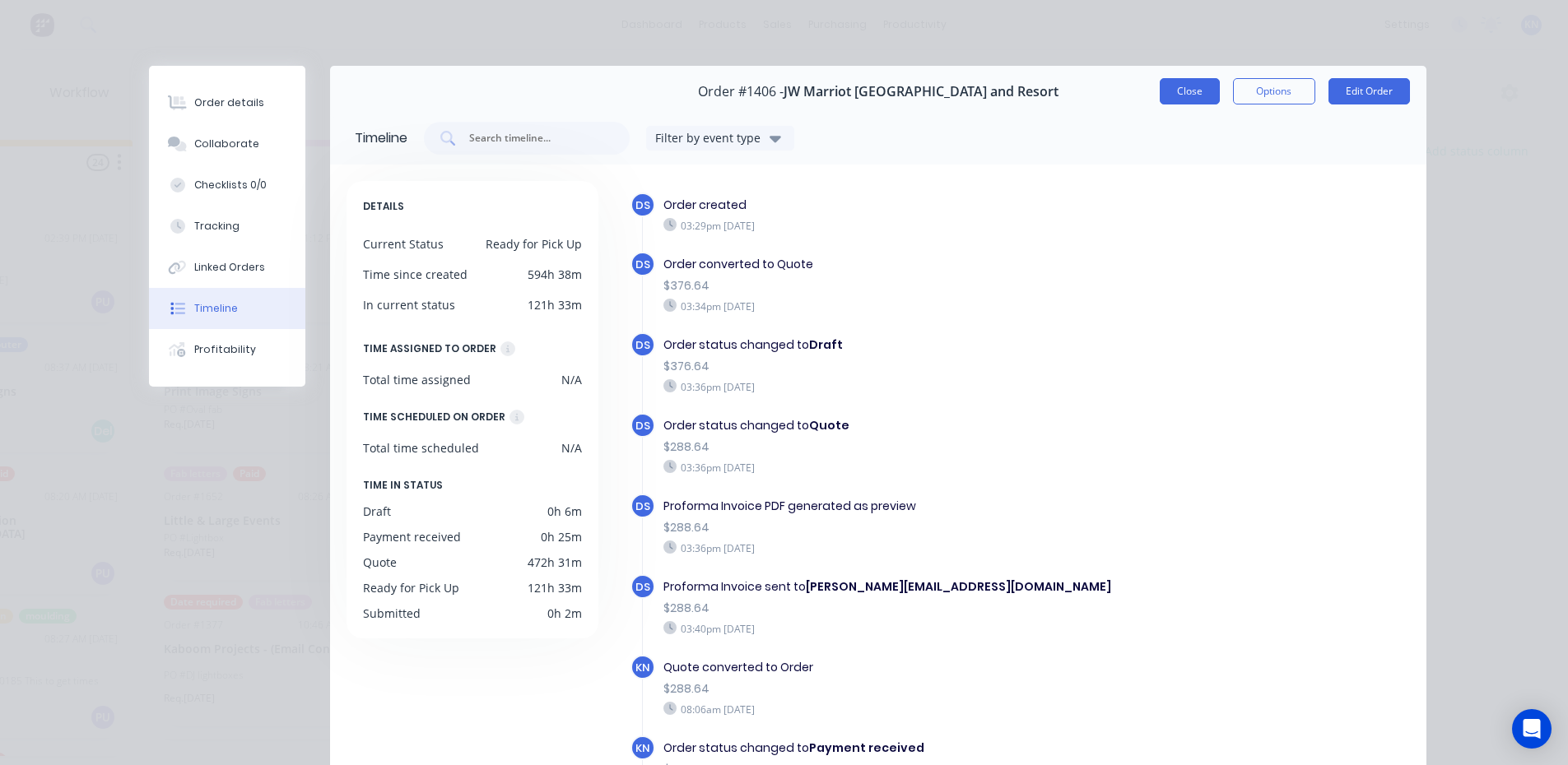
click at [1181, 88] on button "Close" at bounding box center [1190, 90] width 60 height 26
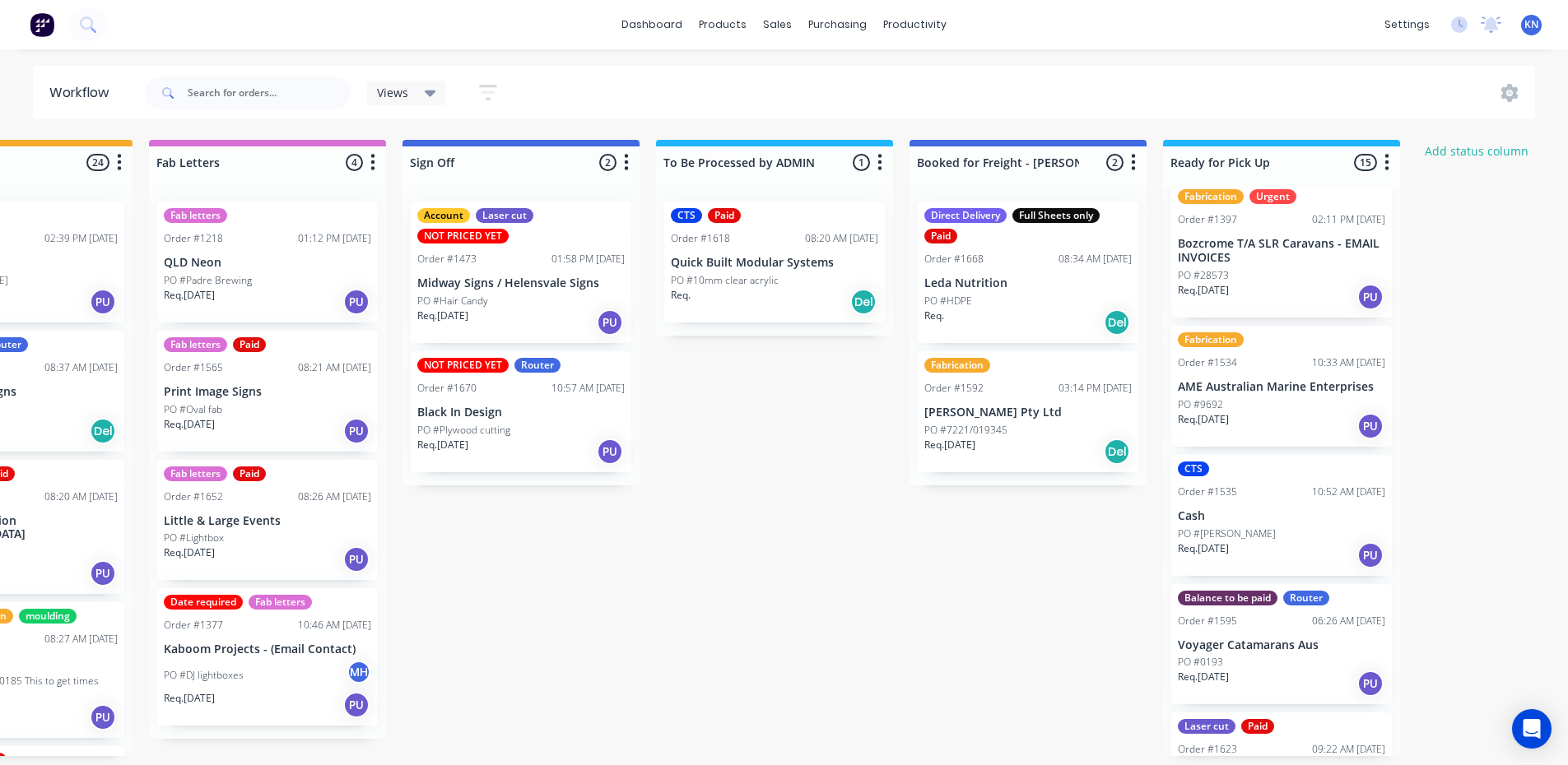
scroll to position [951, 0]
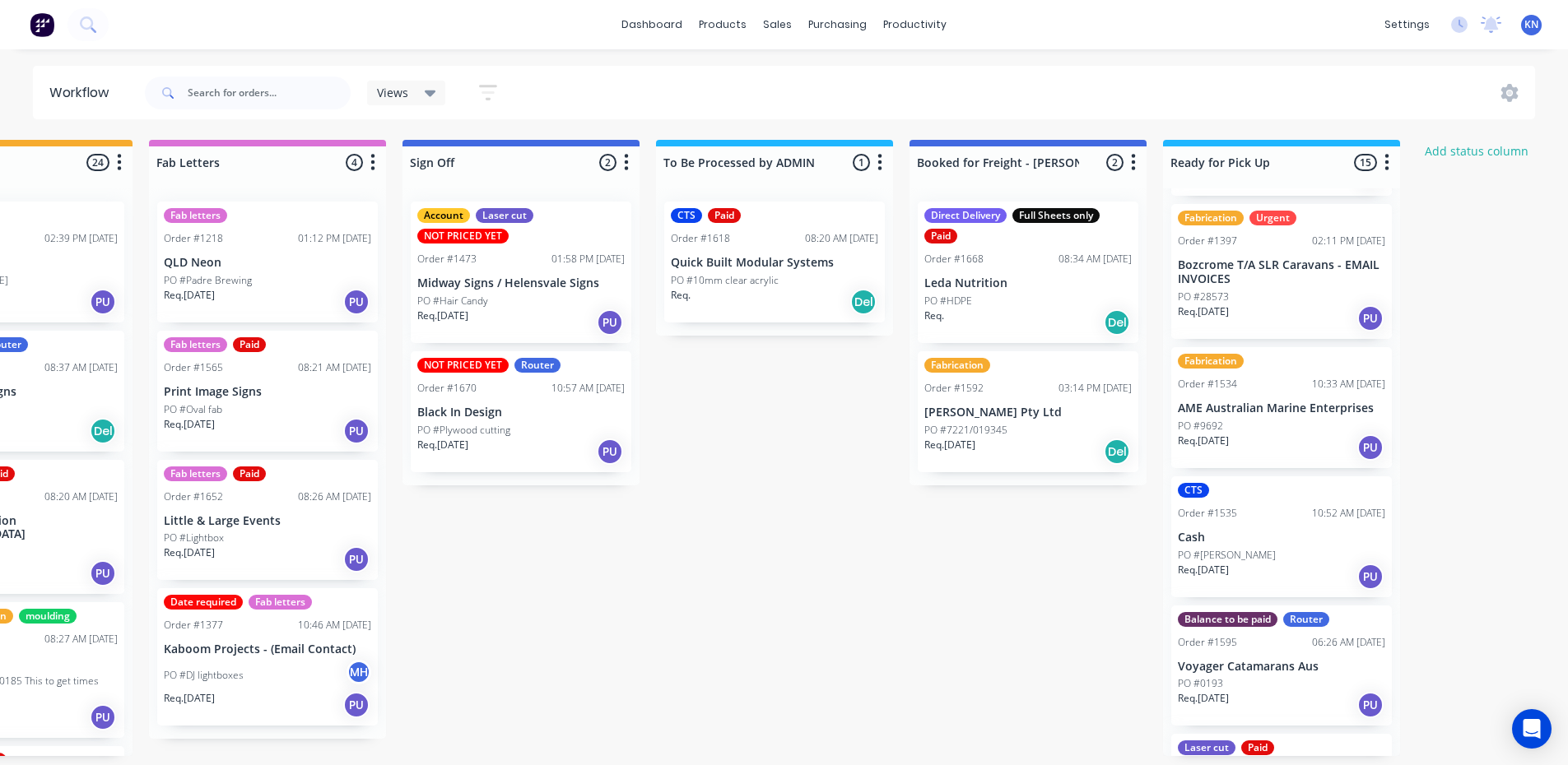
click at [1272, 522] on div "CTS Order #1535 10:52 AM 15/09/25 Cash PO #David Griffiths Req. 15/09/25 PU" at bounding box center [1281, 537] width 220 height 121
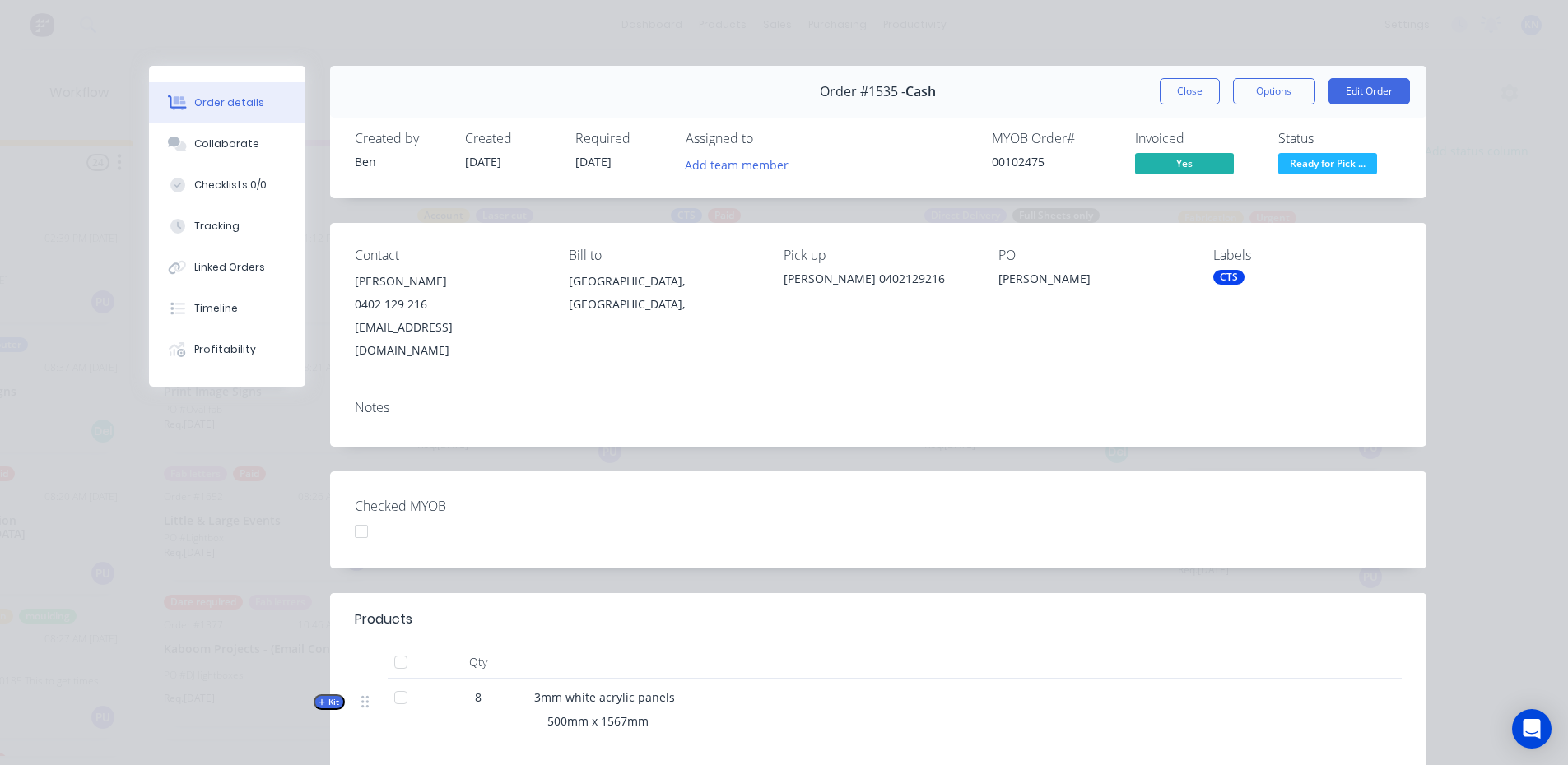
click at [350, 515] on div at bounding box center [361, 531] width 33 height 33
click at [1228, 270] on div "CTS" at bounding box center [1228, 276] width 31 height 14
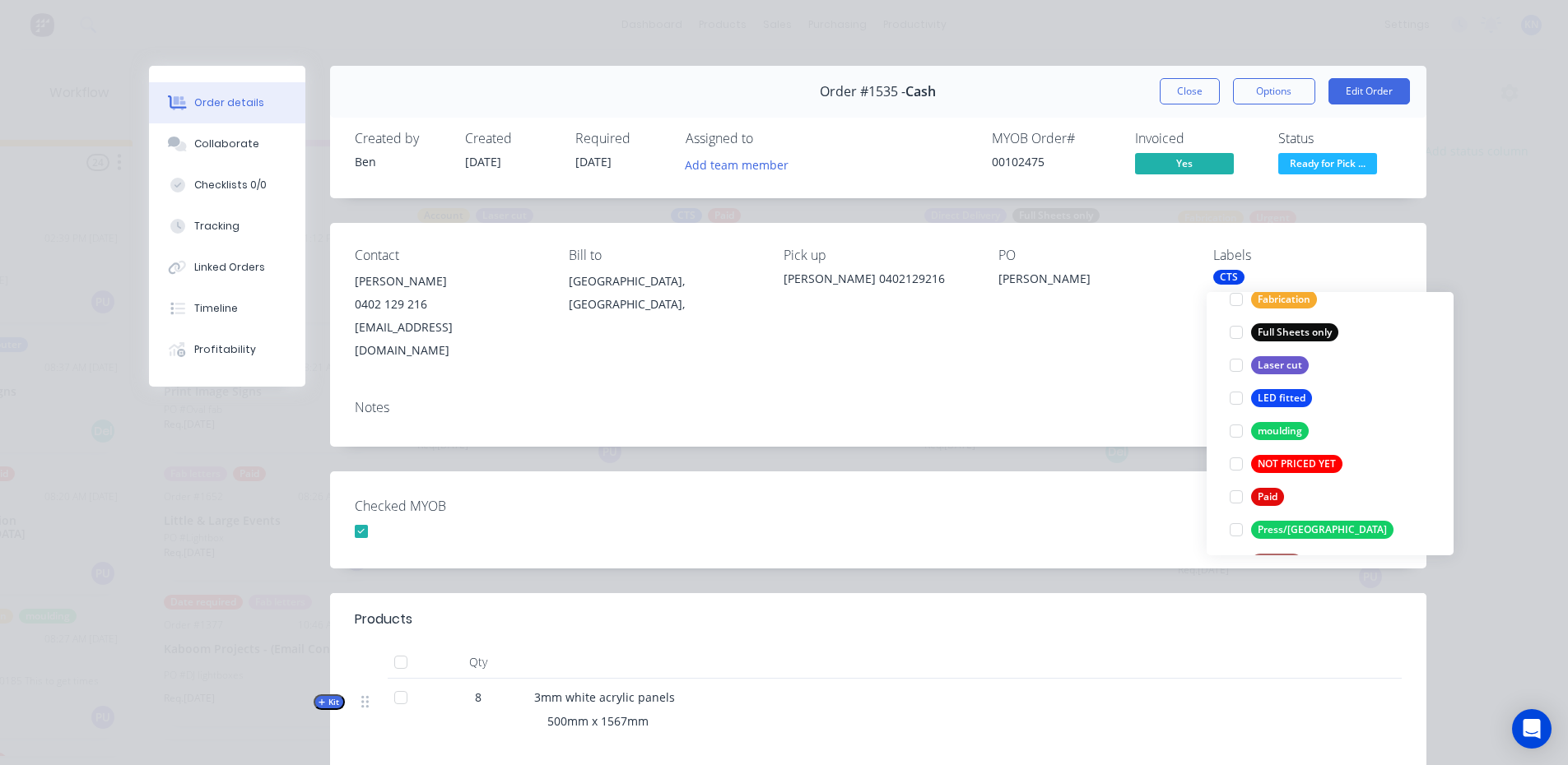
scroll to position [494, 0]
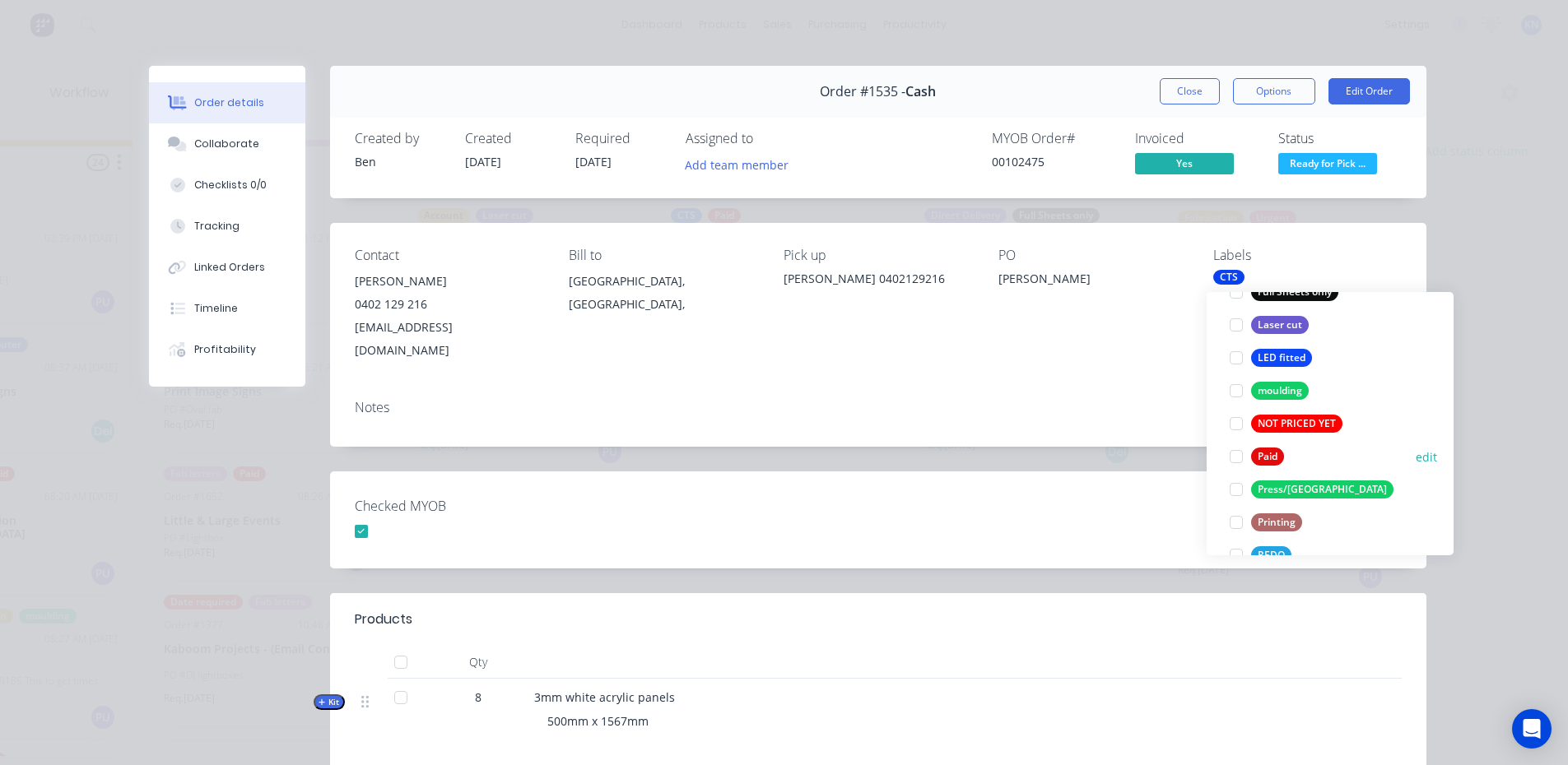
click at [1238, 457] on div at bounding box center [1236, 456] width 33 height 33
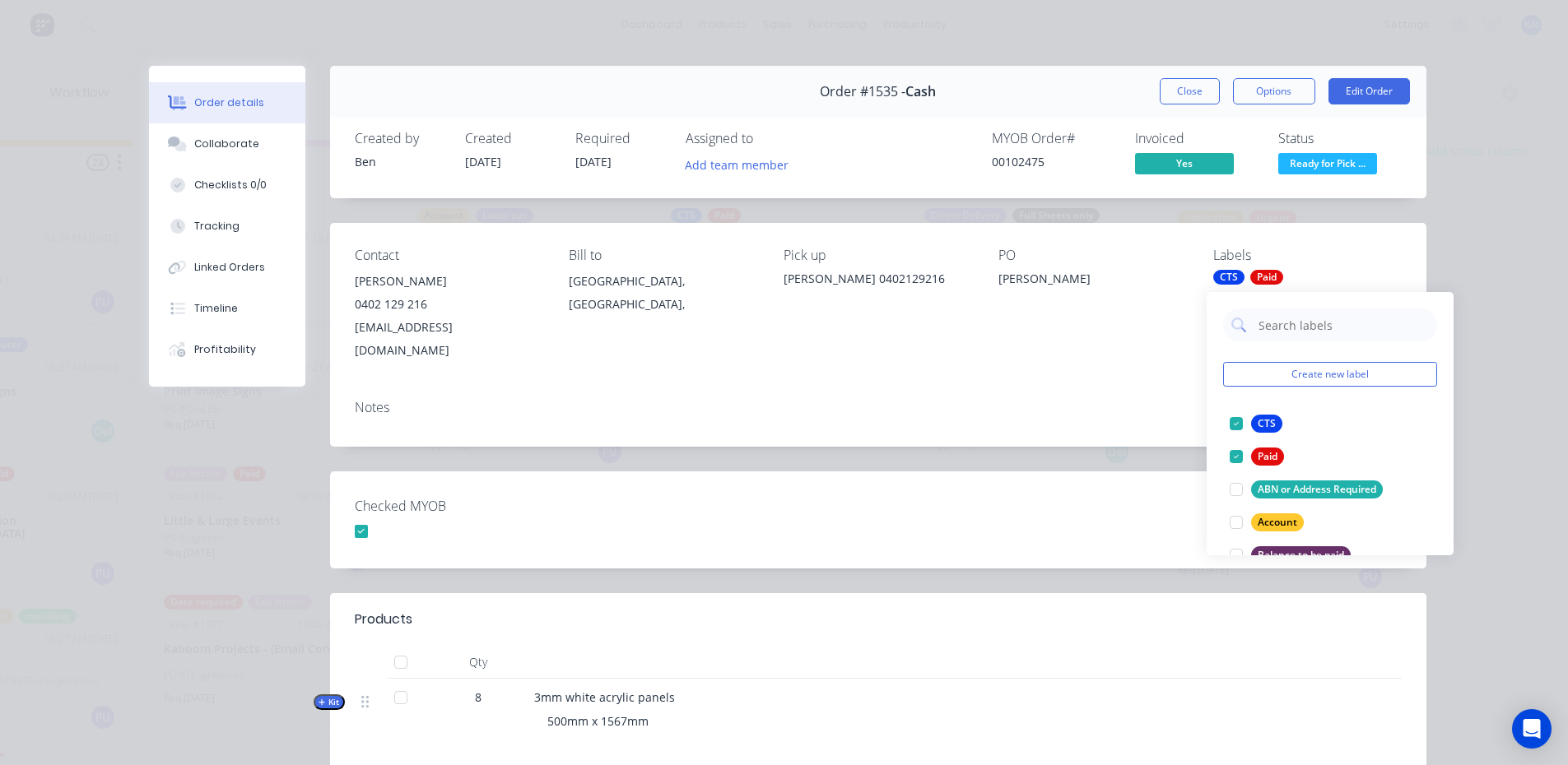
click at [1038, 497] on div "Checked MYOB" at bounding box center [878, 520] width 1096 height 97
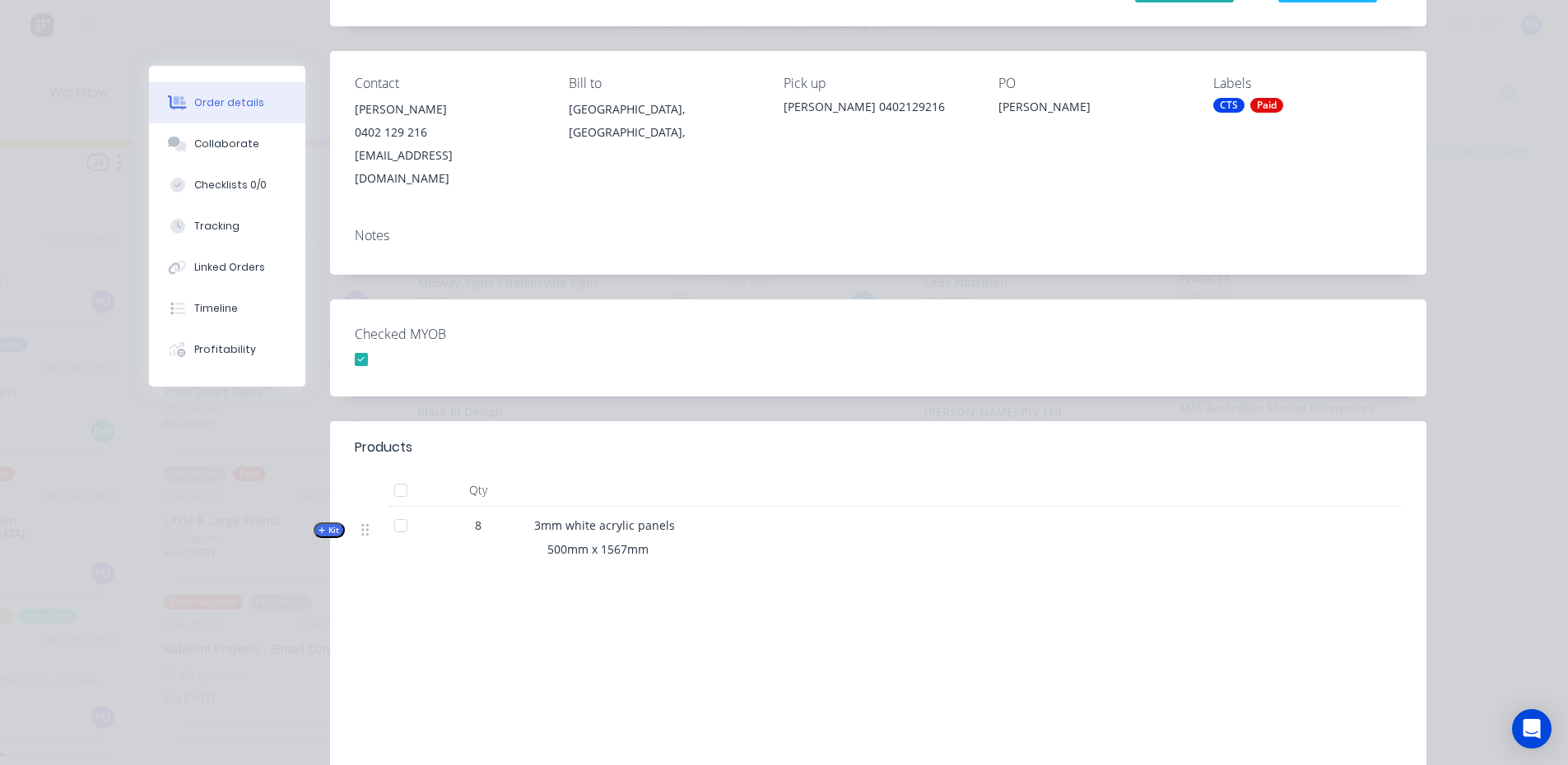
scroll to position [303, 0]
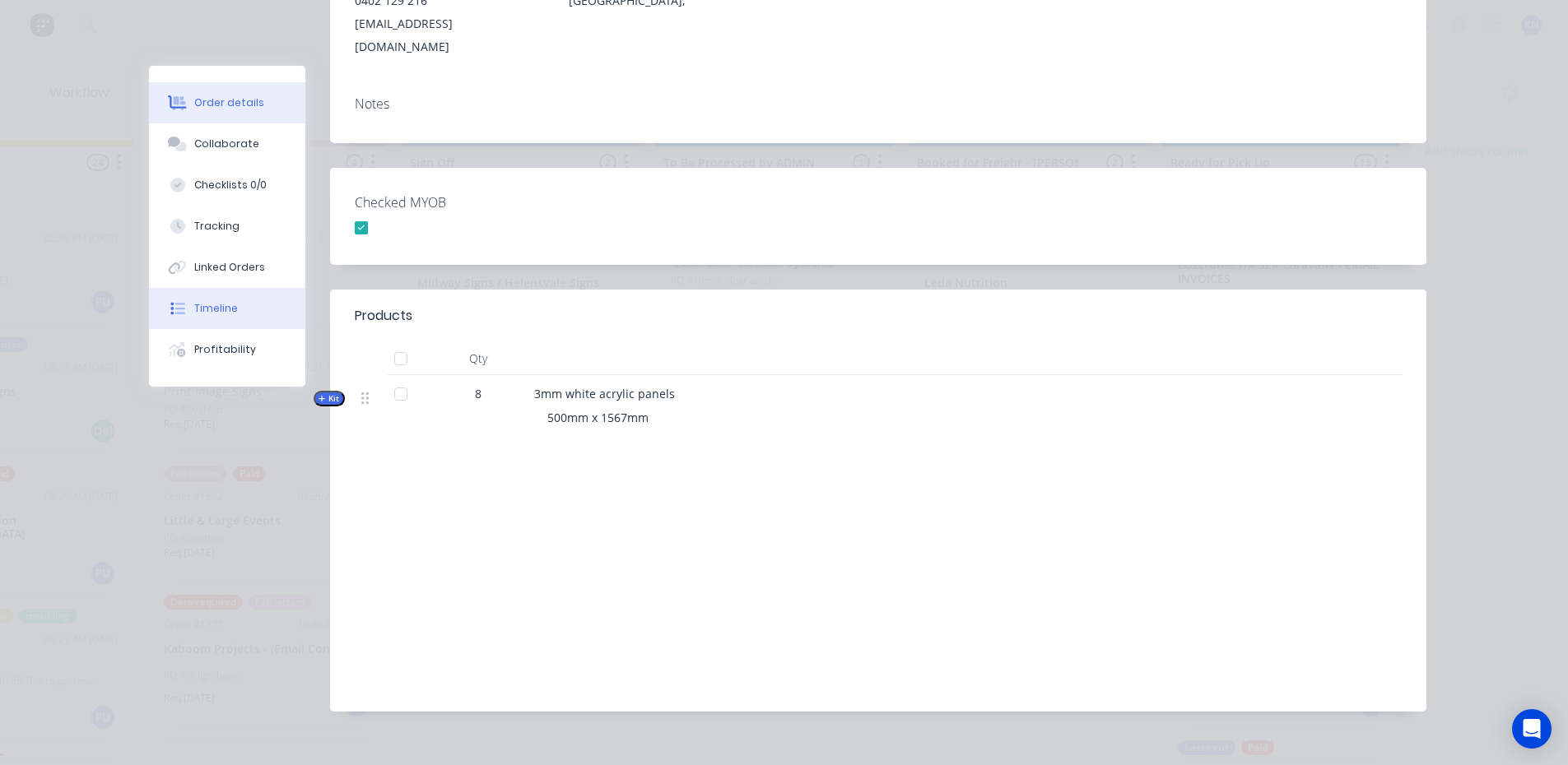
click at [204, 303] on div "Timeline" at bounding box center [216, 308] width 43 height 14
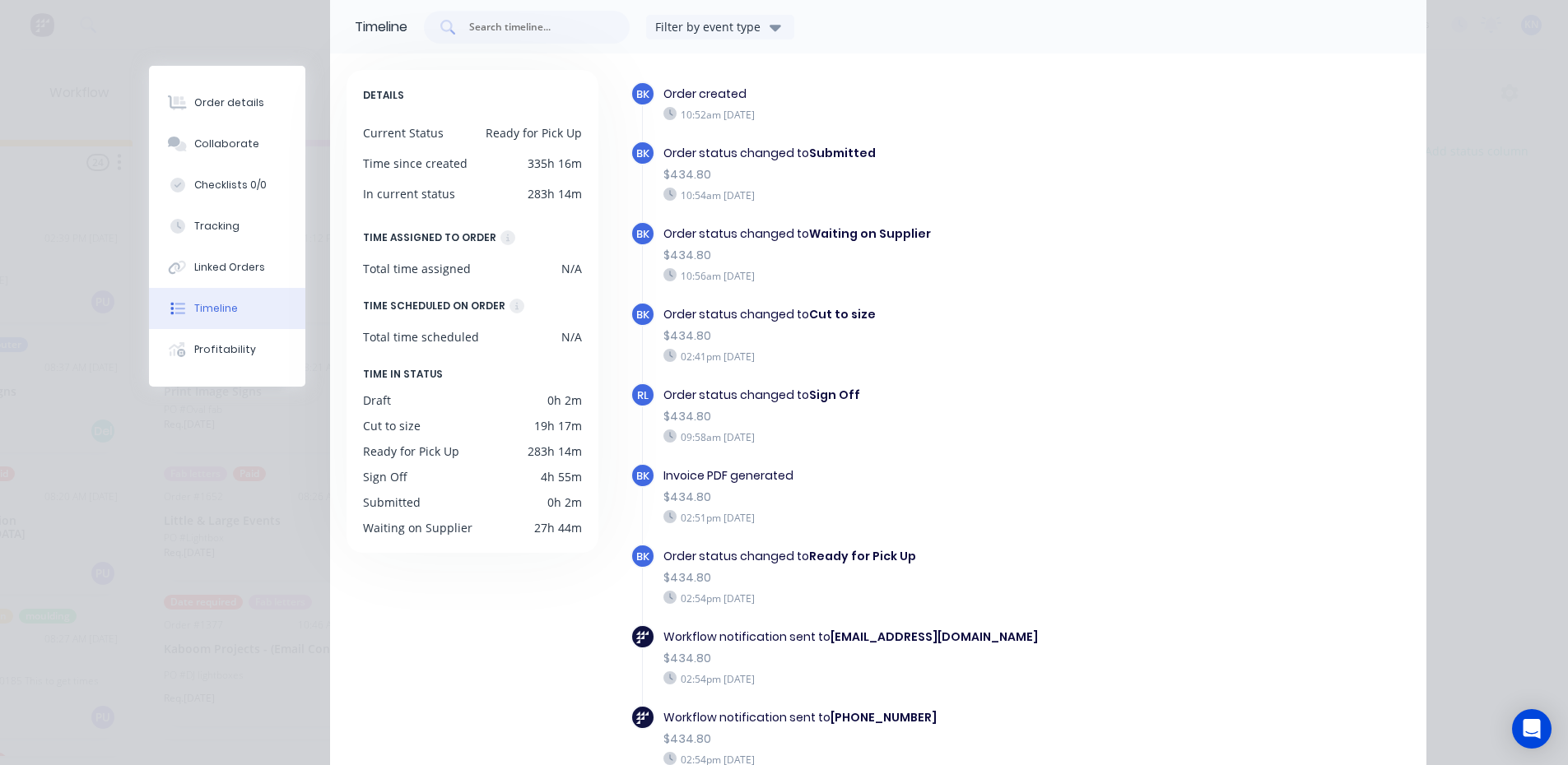
scroll to position [0, 0]
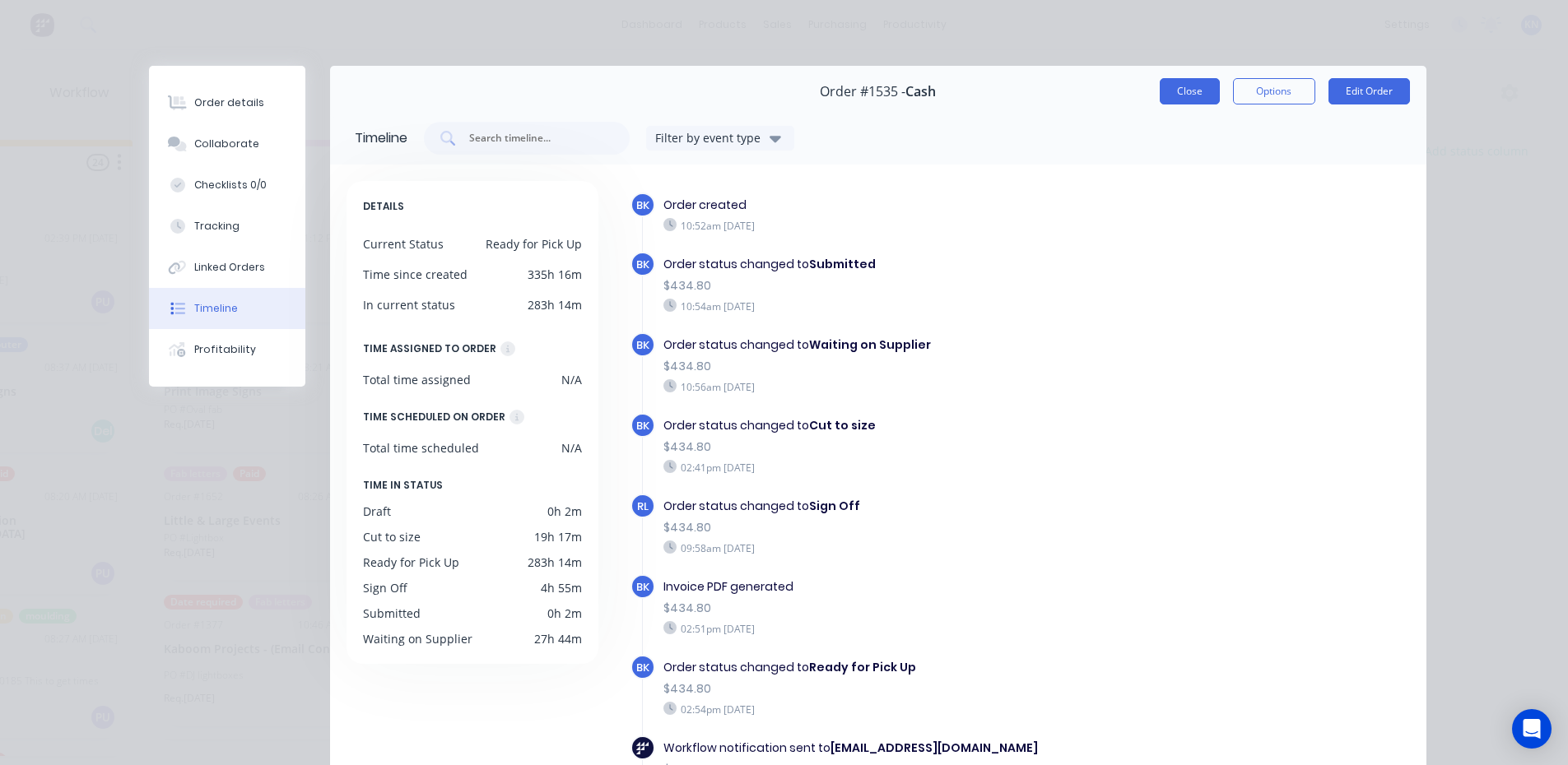
click at [1179, 97] on button "Close" at bounding box center [1190, 90] width 60 height 26
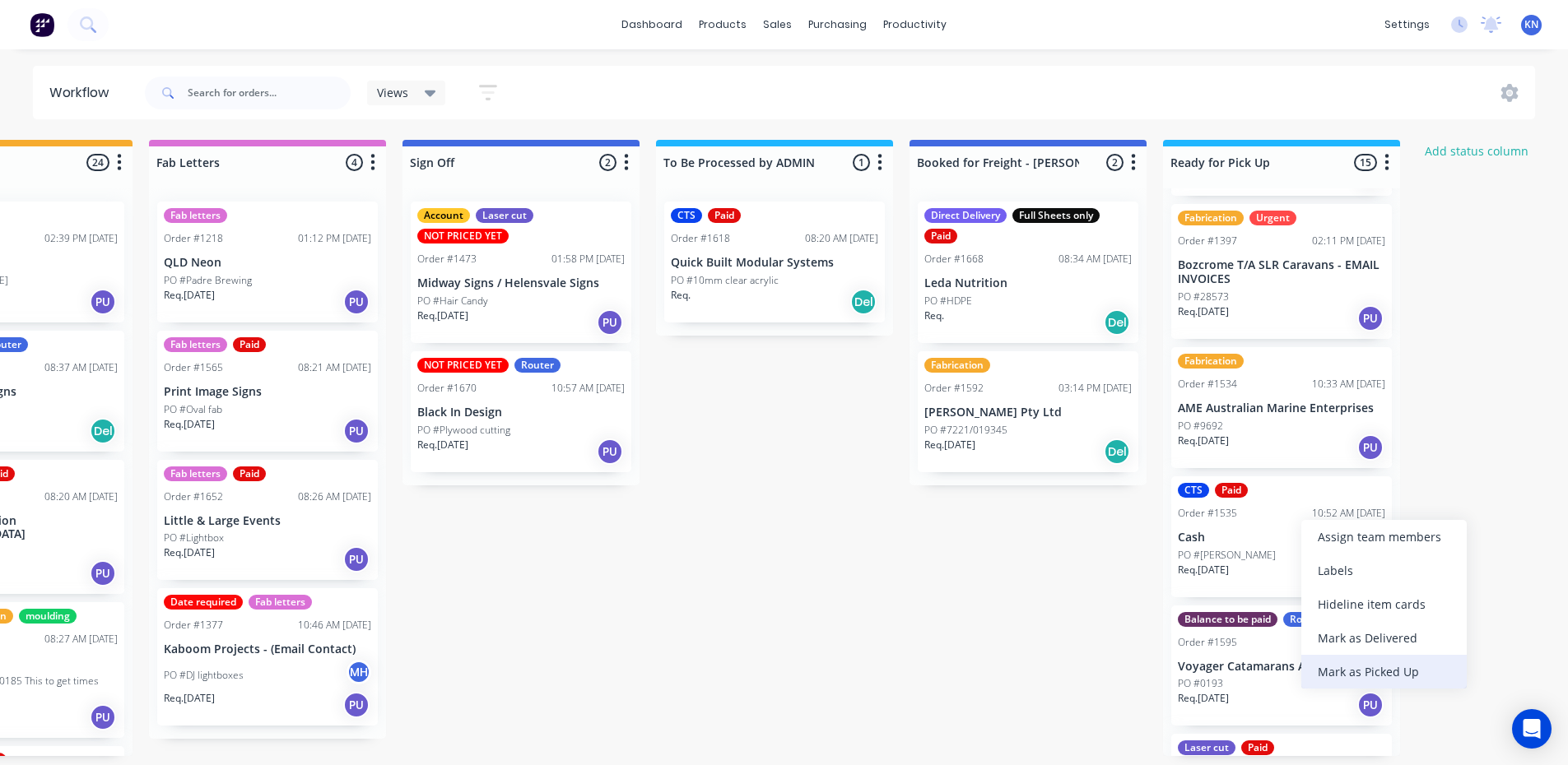
click at [1370, 671] on div "Mark as Picked Up" at bounding box center [1384, 672] width 166 height 34
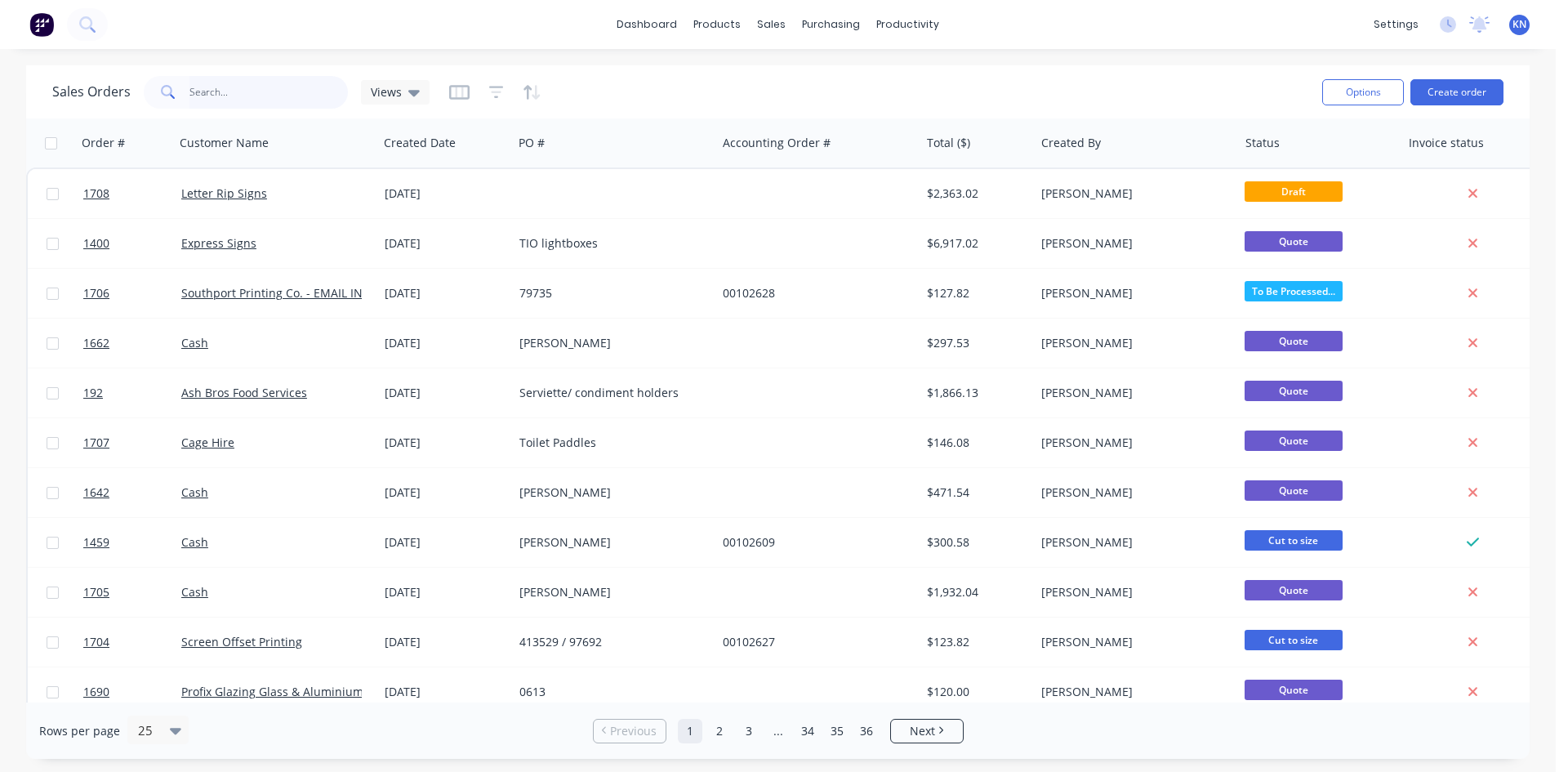
click at [221, 93] on input "text" at bounding box center [268, 93] width 159 height 32
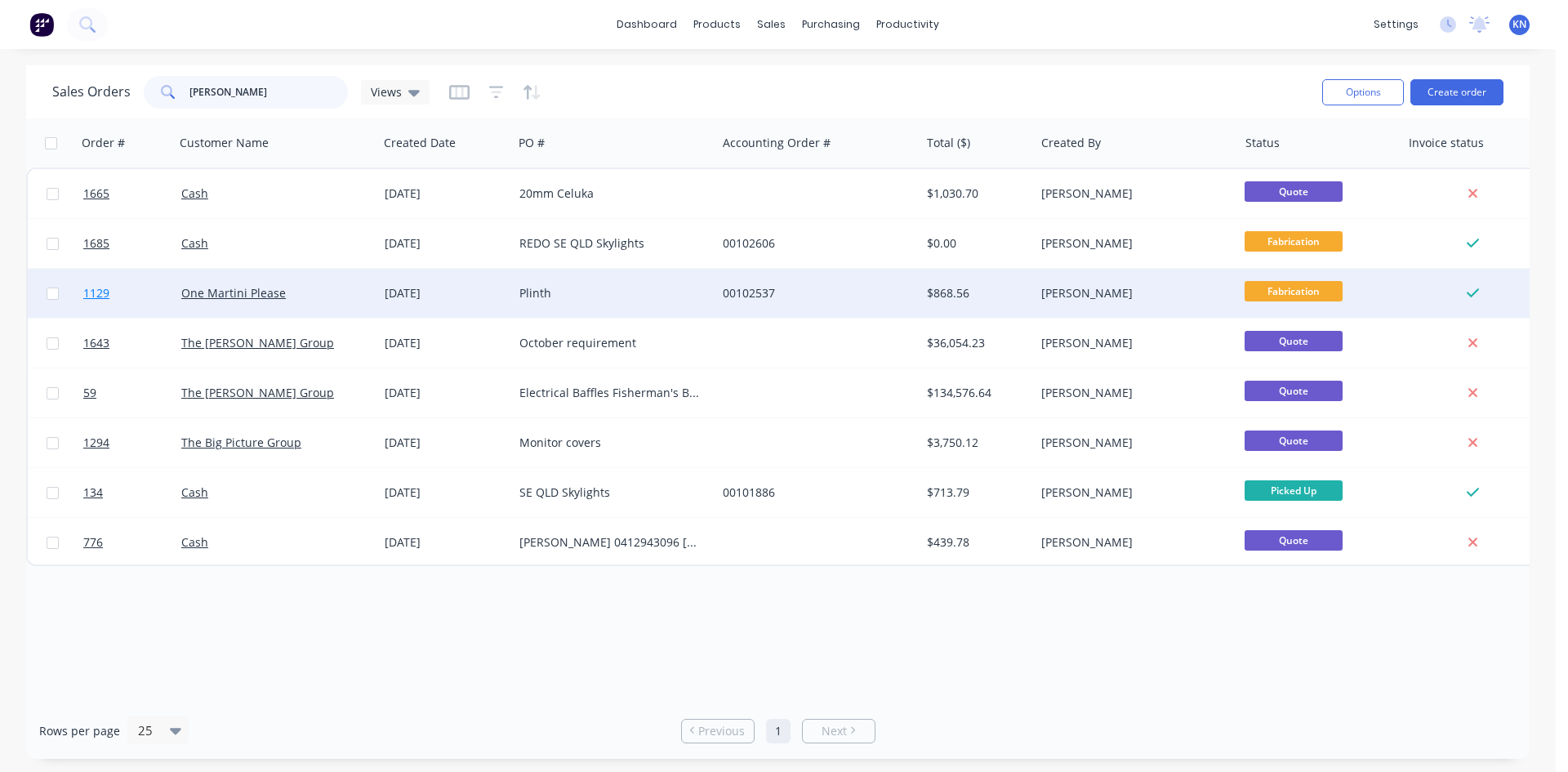
type input "martin"
click at [107, 292] on span "1129" at bounding box center [95, 292] width 26 height 16
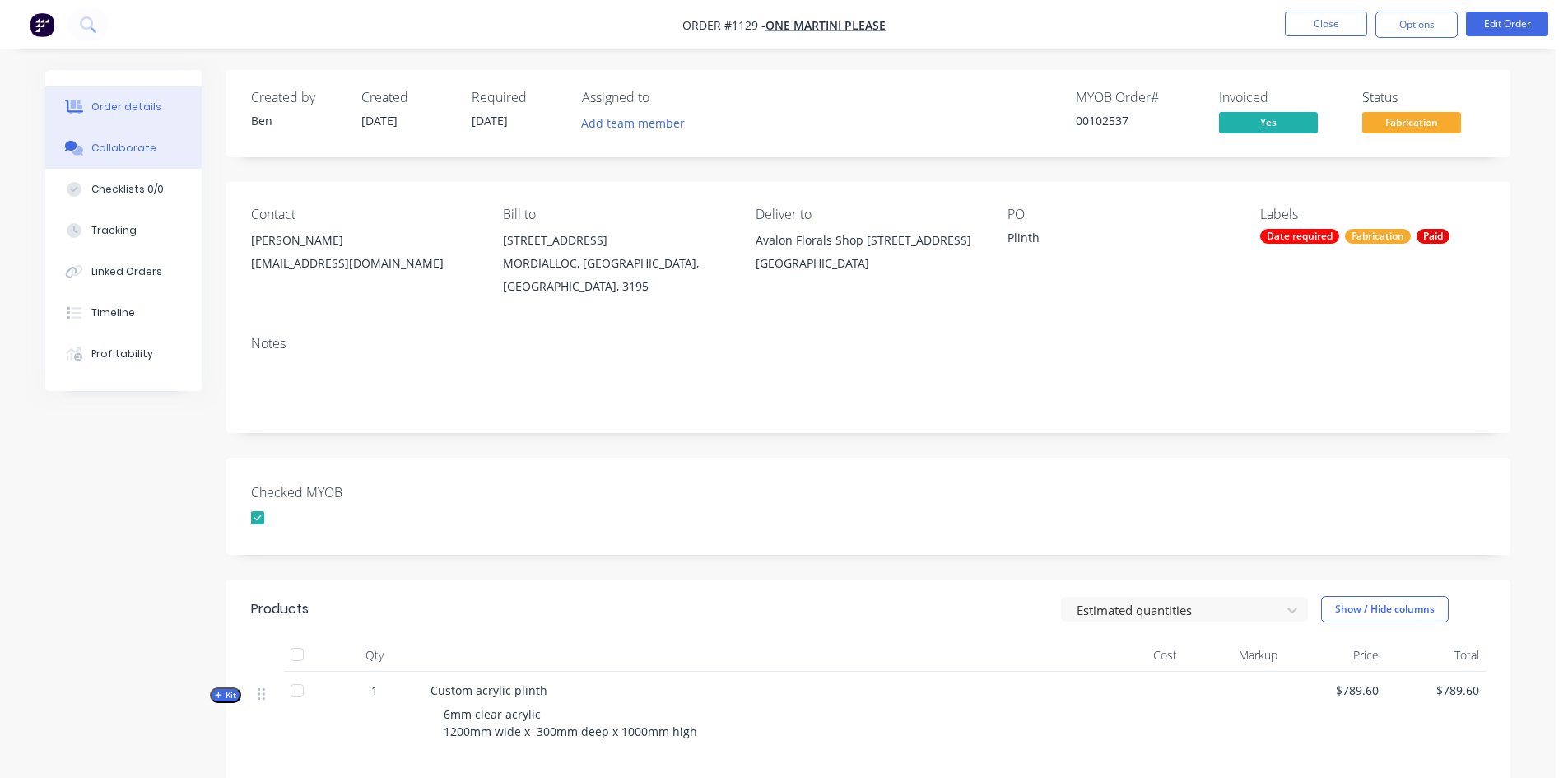
click at [144, 140] on button "Collaborate" at bounding box center [123, 148] width 156 height 41
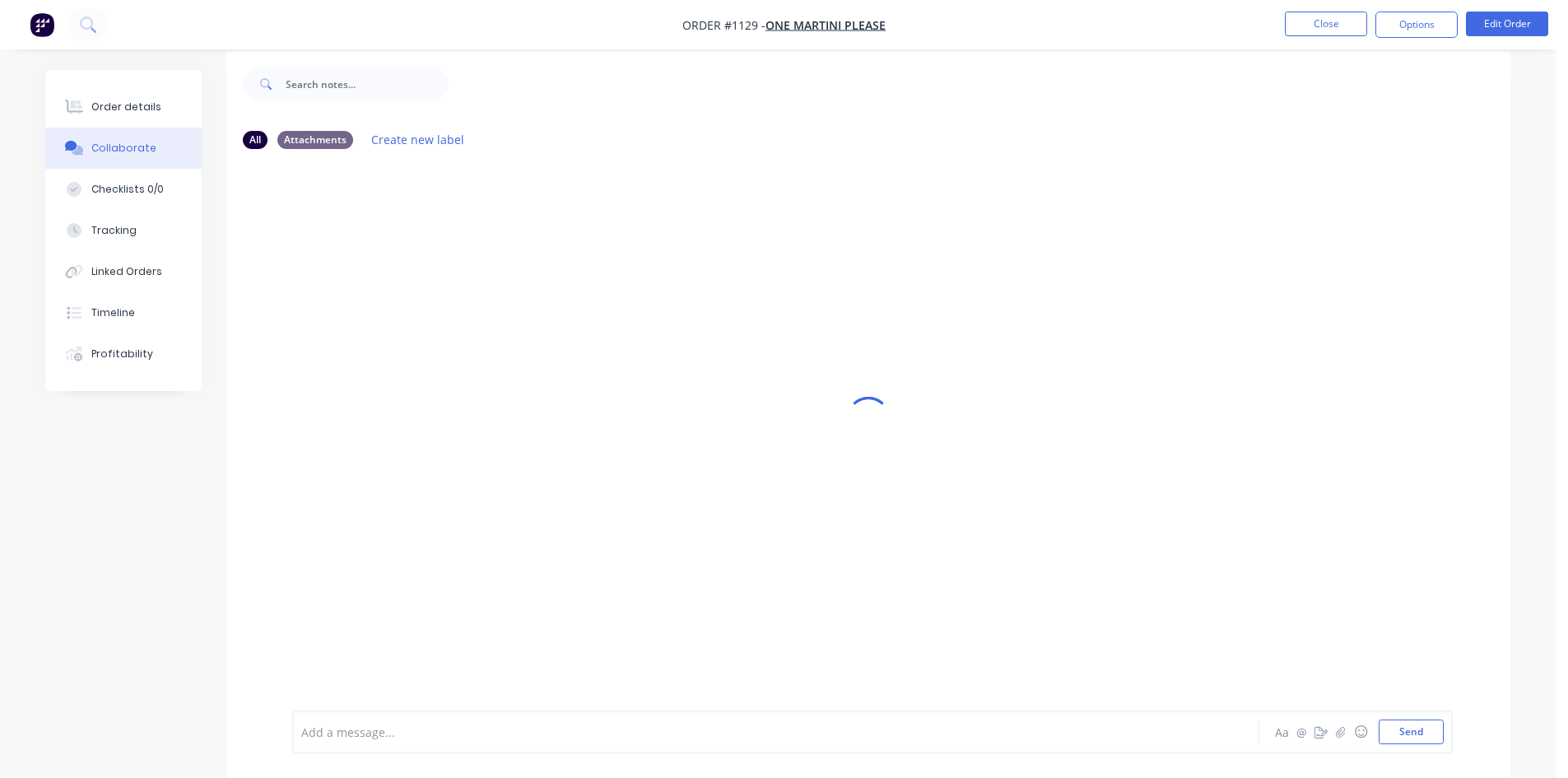
scroll to position [25, 0]
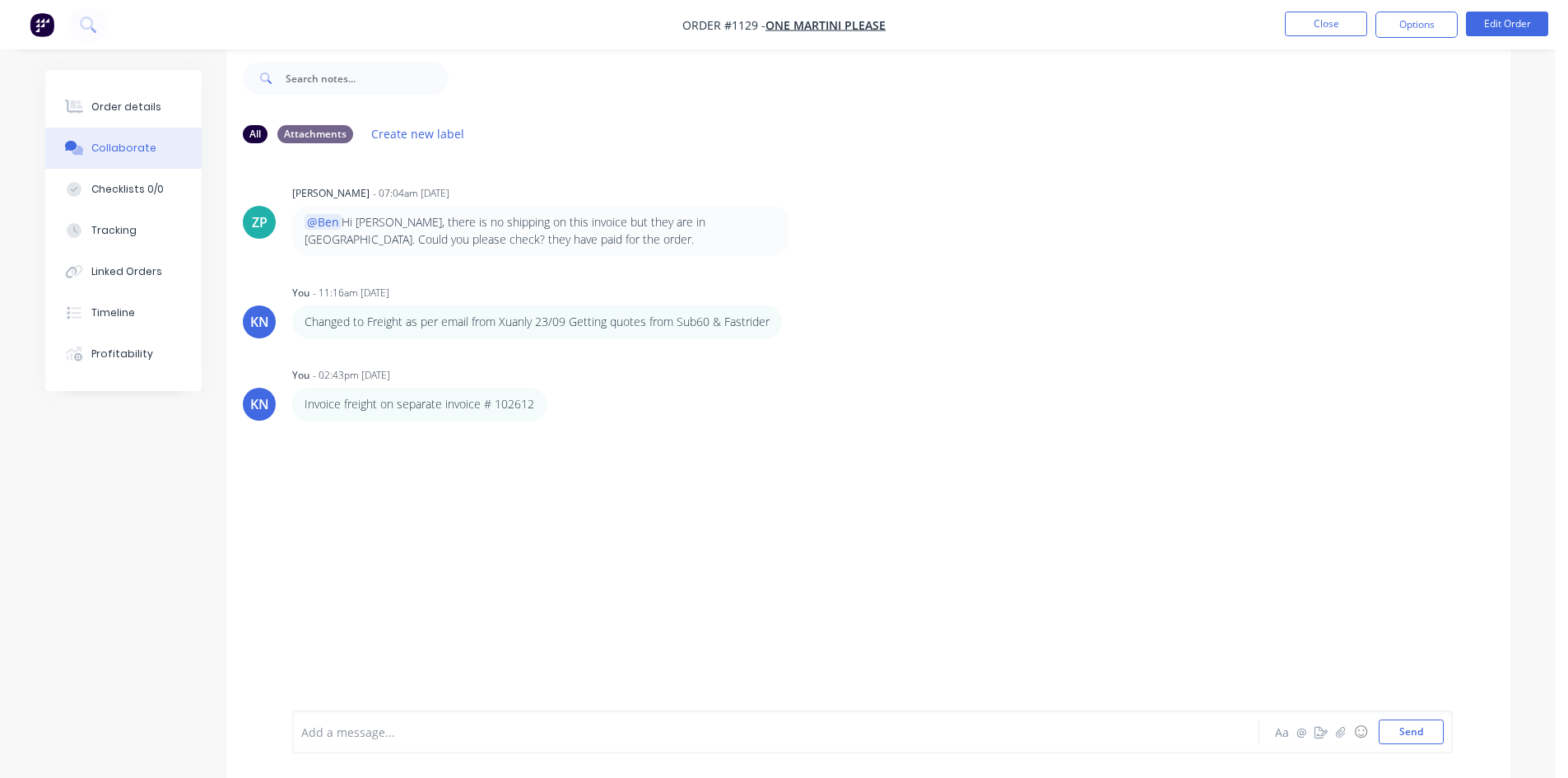
click at [328, 739] on div at bounding box center [730, 733] width 856 height 17
click at [299, 713] on div "$77.30 (Incl GST) for the Plinth. When booking please Quote: 3200 Aa @ ☺ Send" at bounding box center [873, 727] width 1161 height 53
click at [299, 720] on div "$77.30 (Incl GST) for the Plinth. When booking please Quote: 3200 Aa @ ☺ Send" at bounding box center [873, 727] width 1161 height 53
click at [301, 719] on div "$77.30 (Incl GST) for the Plinth. When booking please Quote: 3200" at bounding box center [730, 727] width 857 height 35
click at [1410, 730] on button "Send" at bounding box center [1411, 732] width 65 height 25
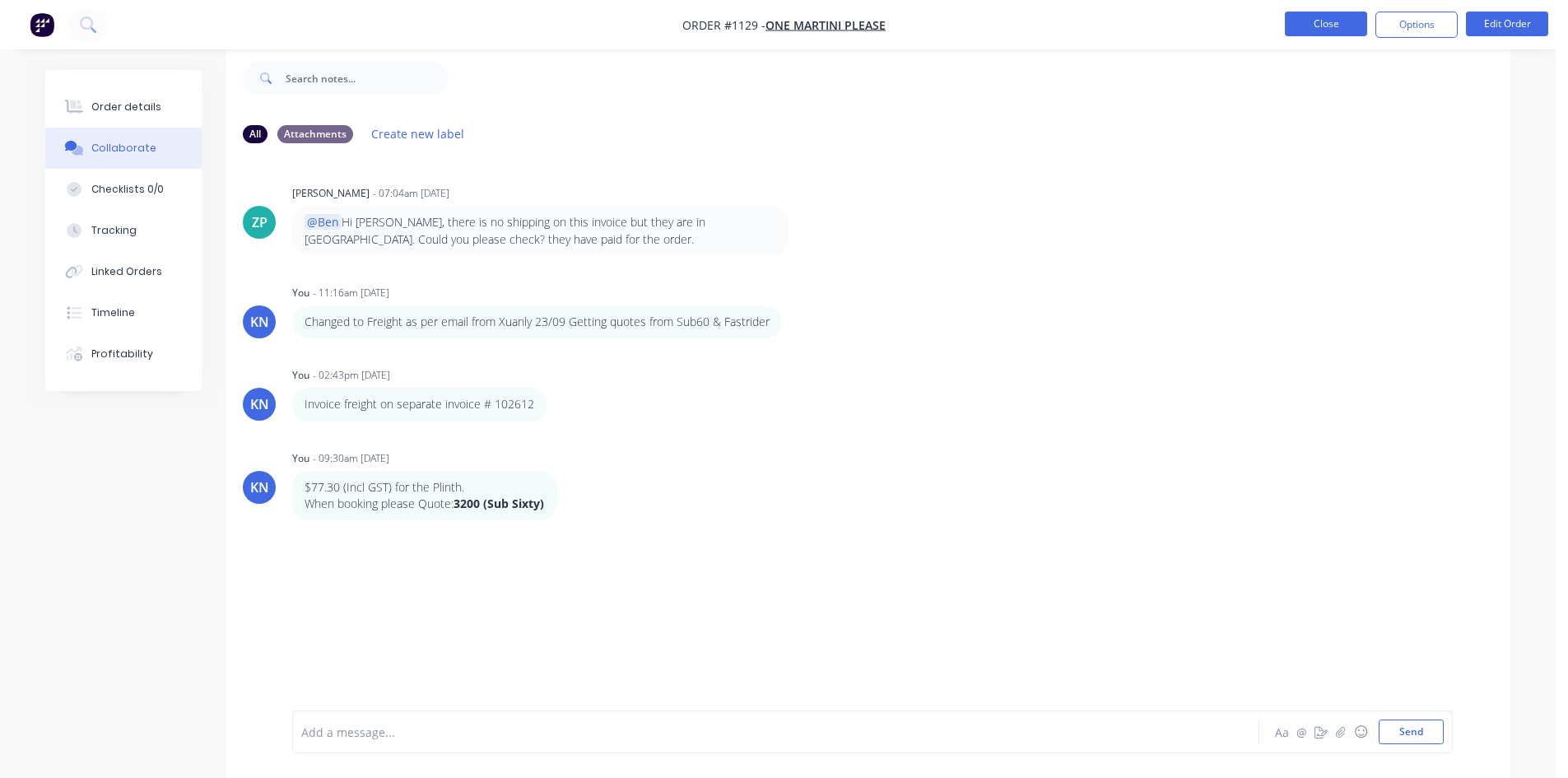
click at [1331, 26] on button "Close" at bounding box center [1325, 24] width 82 height 25
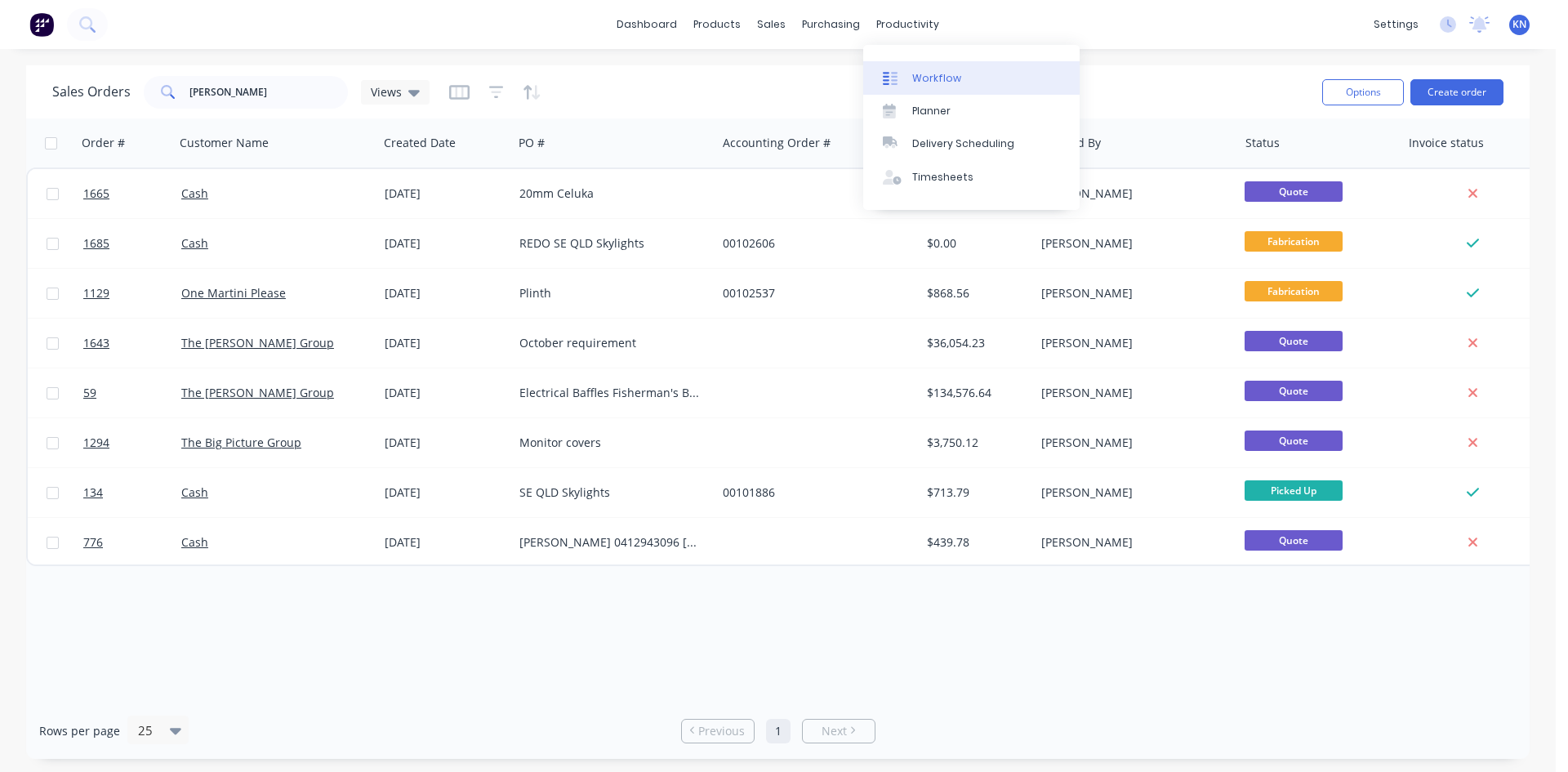
click at [929, 79] on div "Workflow" at bounding box center [936, 77] width 49 height 14
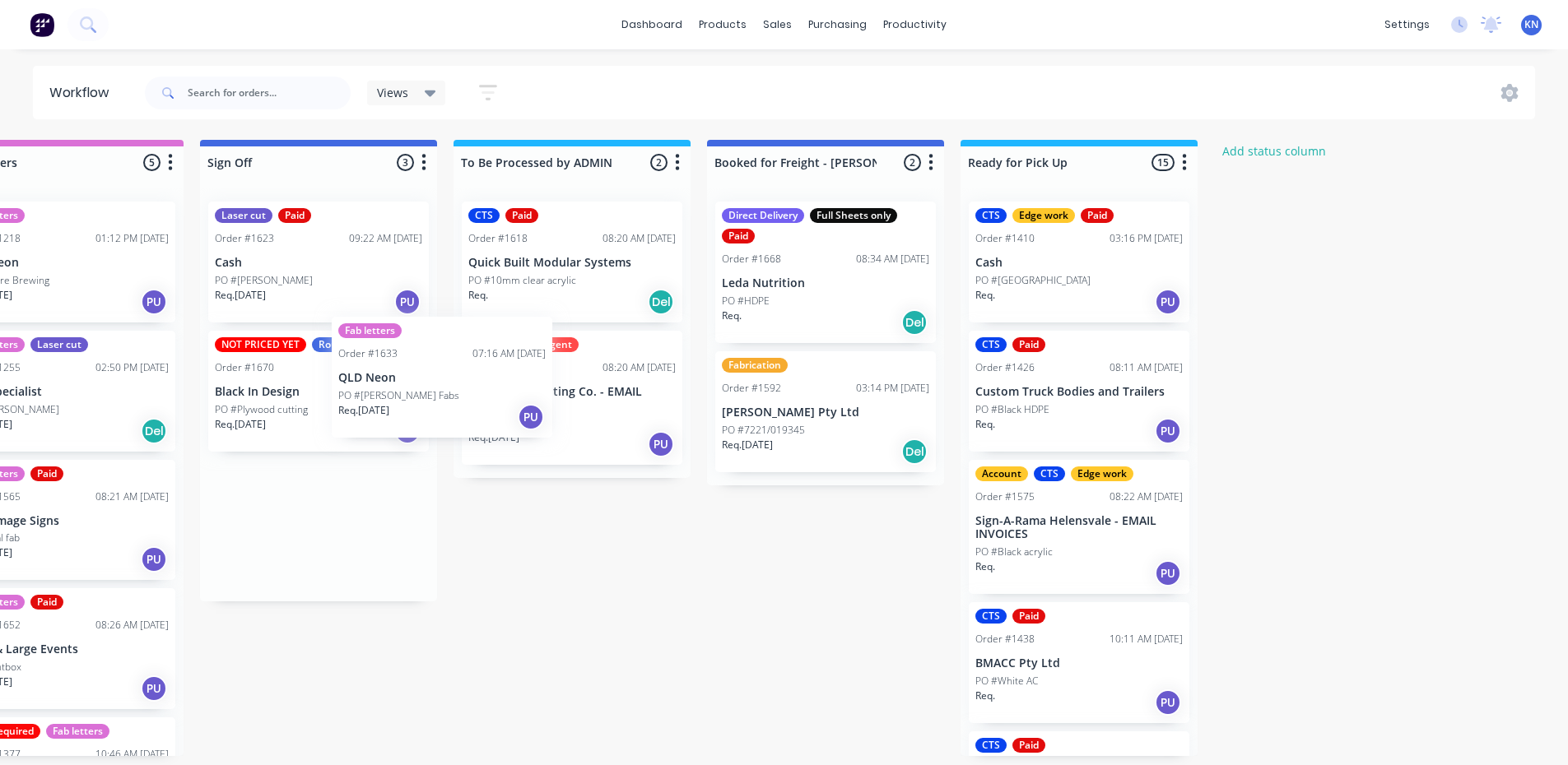
scroll to position [0, 2370]
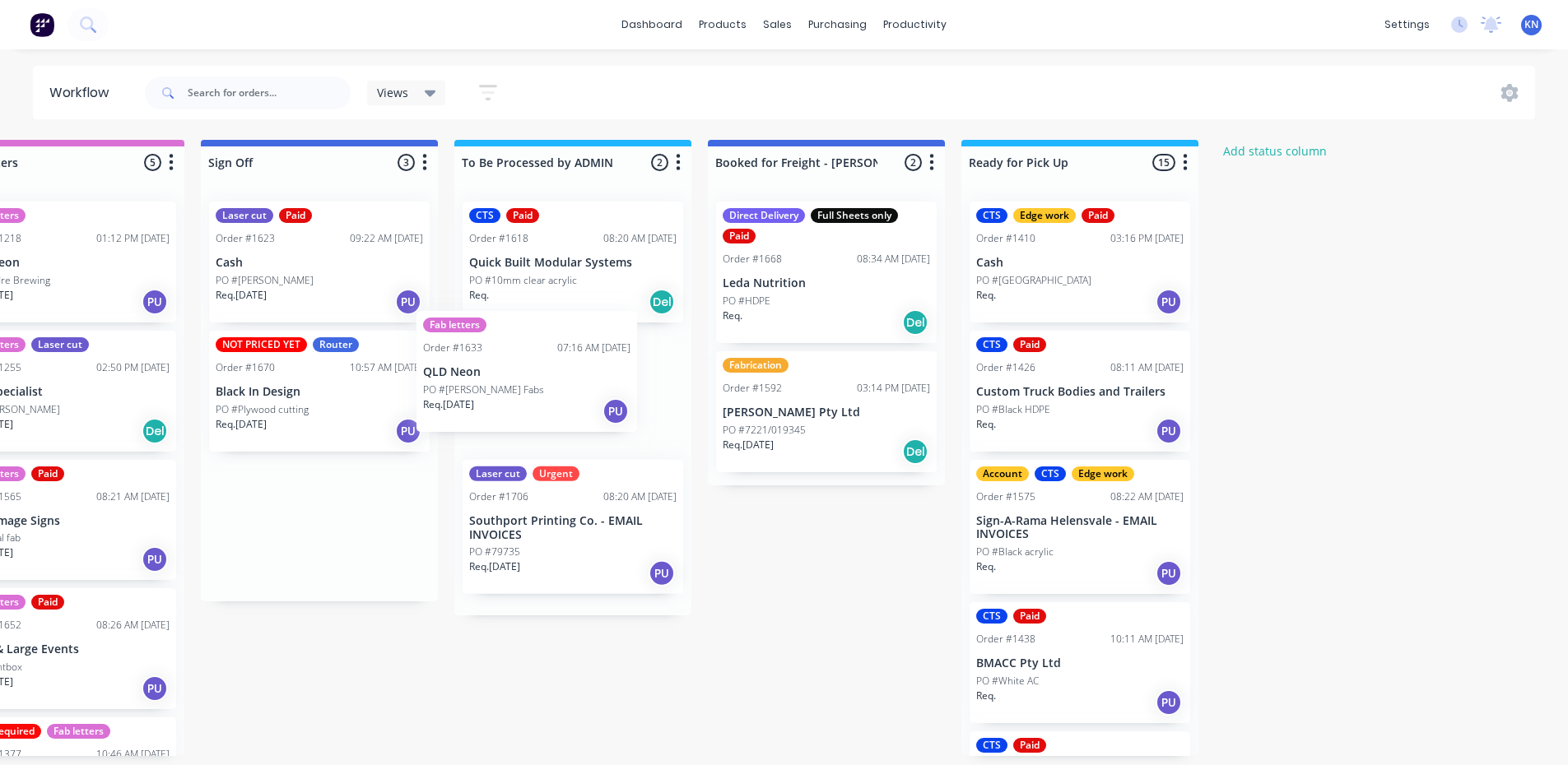
drag, startPoint x: 268, startPoint y: 387, endPoint x: 495, endPoint y: 361, distance: 228.5
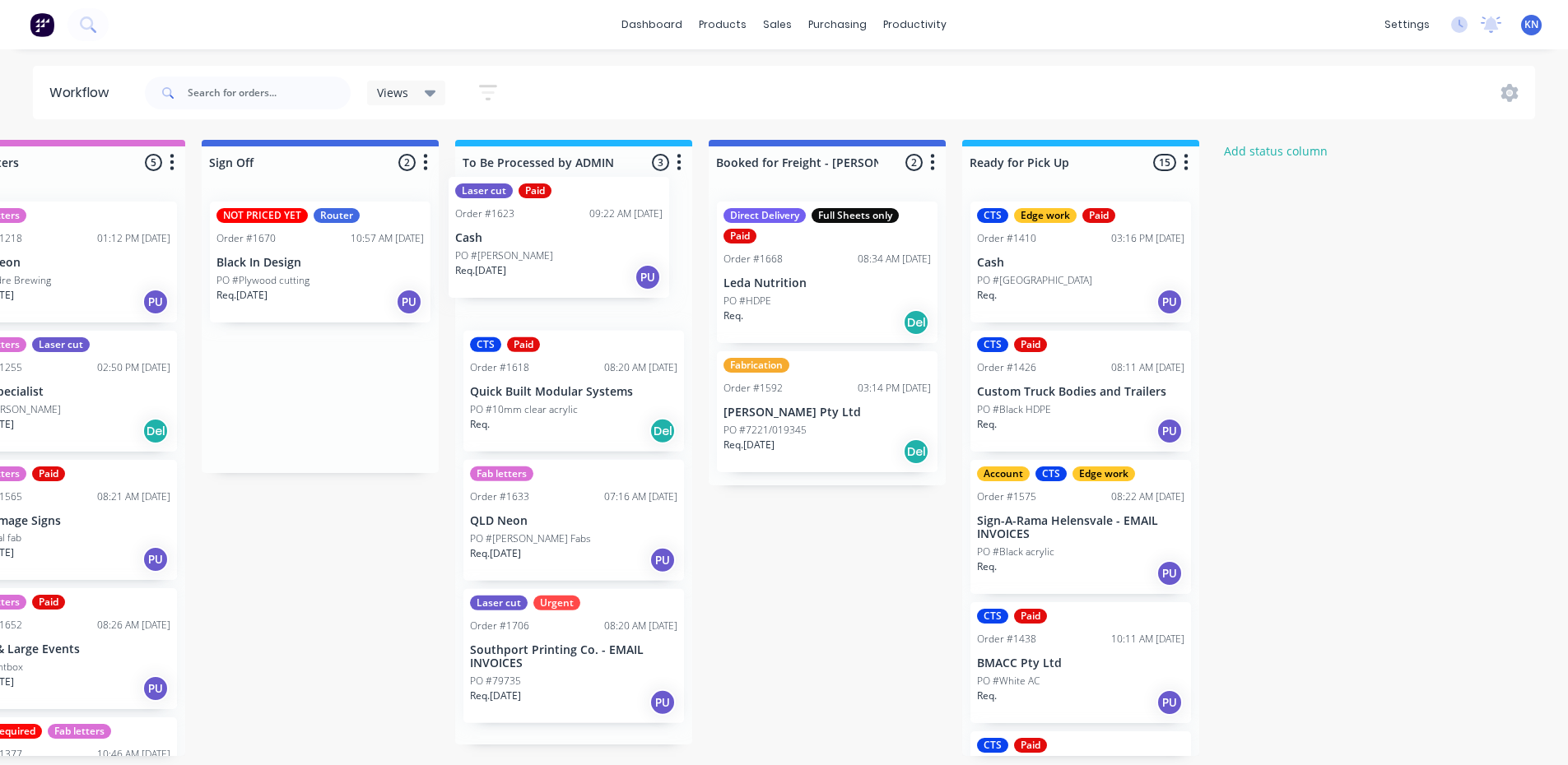
drag, startPoint x: 255, startPoint y: 258, endPoint x: 512, endPoint y: 232, distance: 258.3
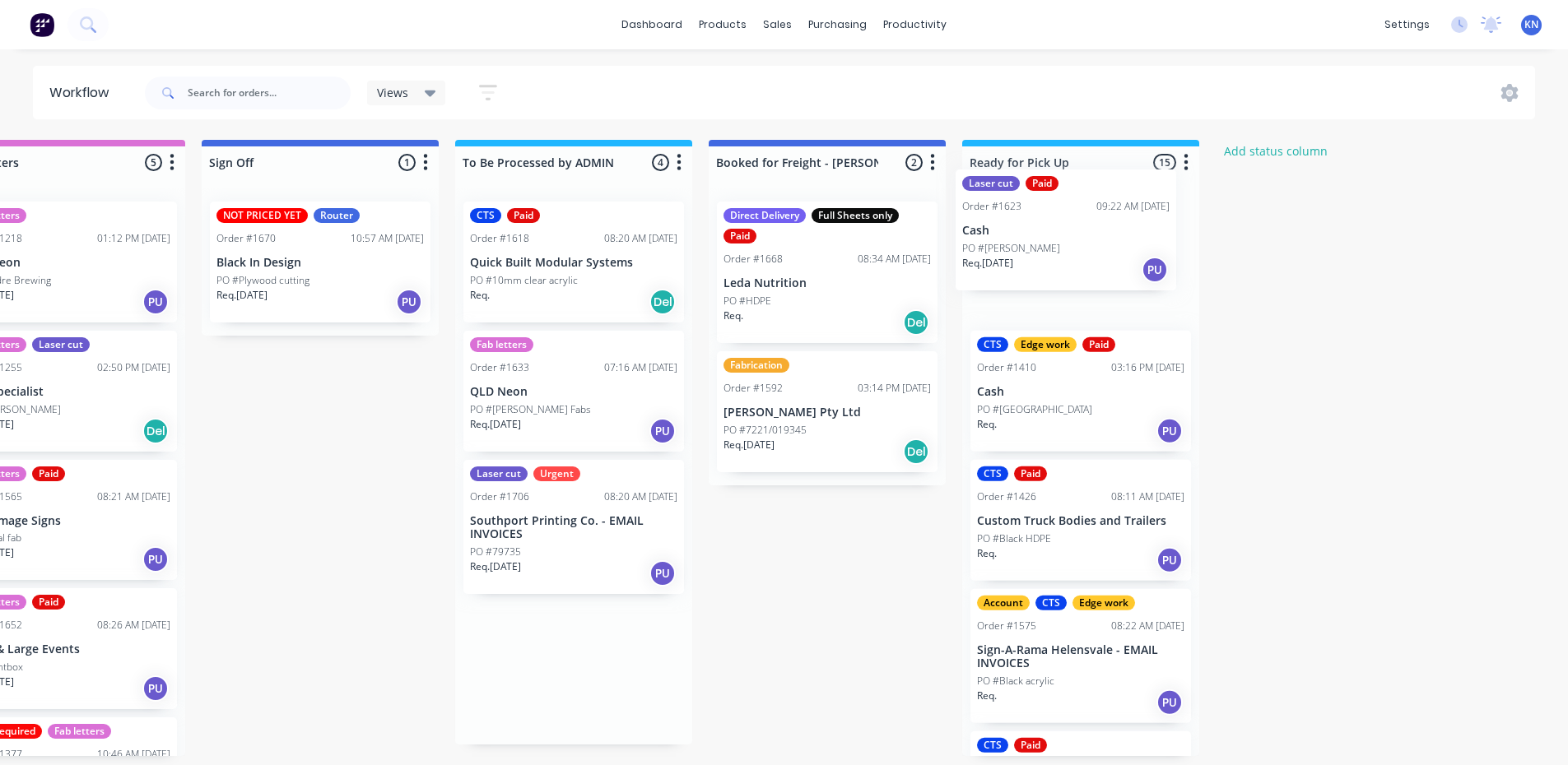
drag, startPoint x: 524, startPoint y: 257, endPoint x: 1021, endPoint y: 222, distance: 498.2
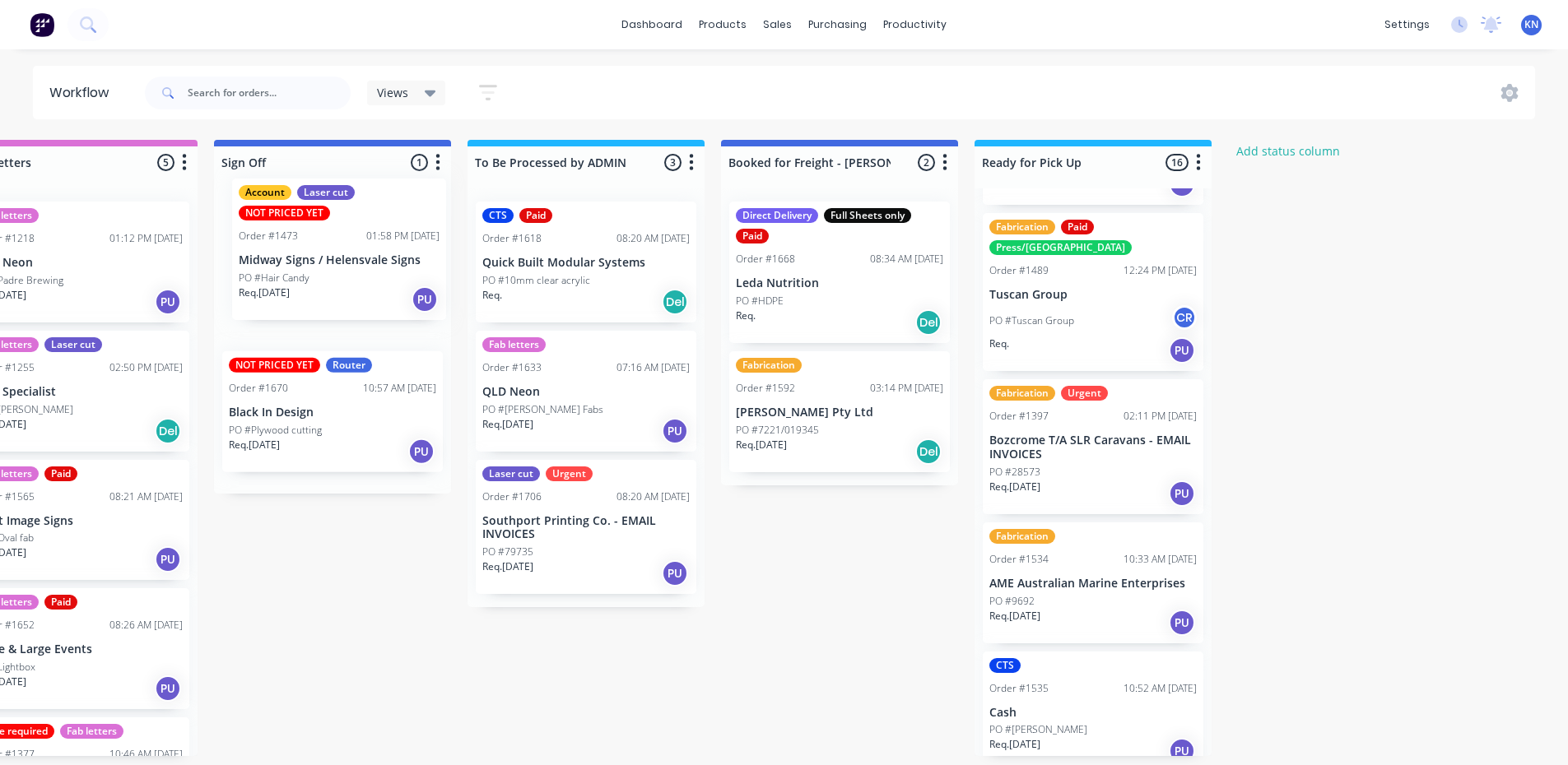
scroll to position [1, 2346]
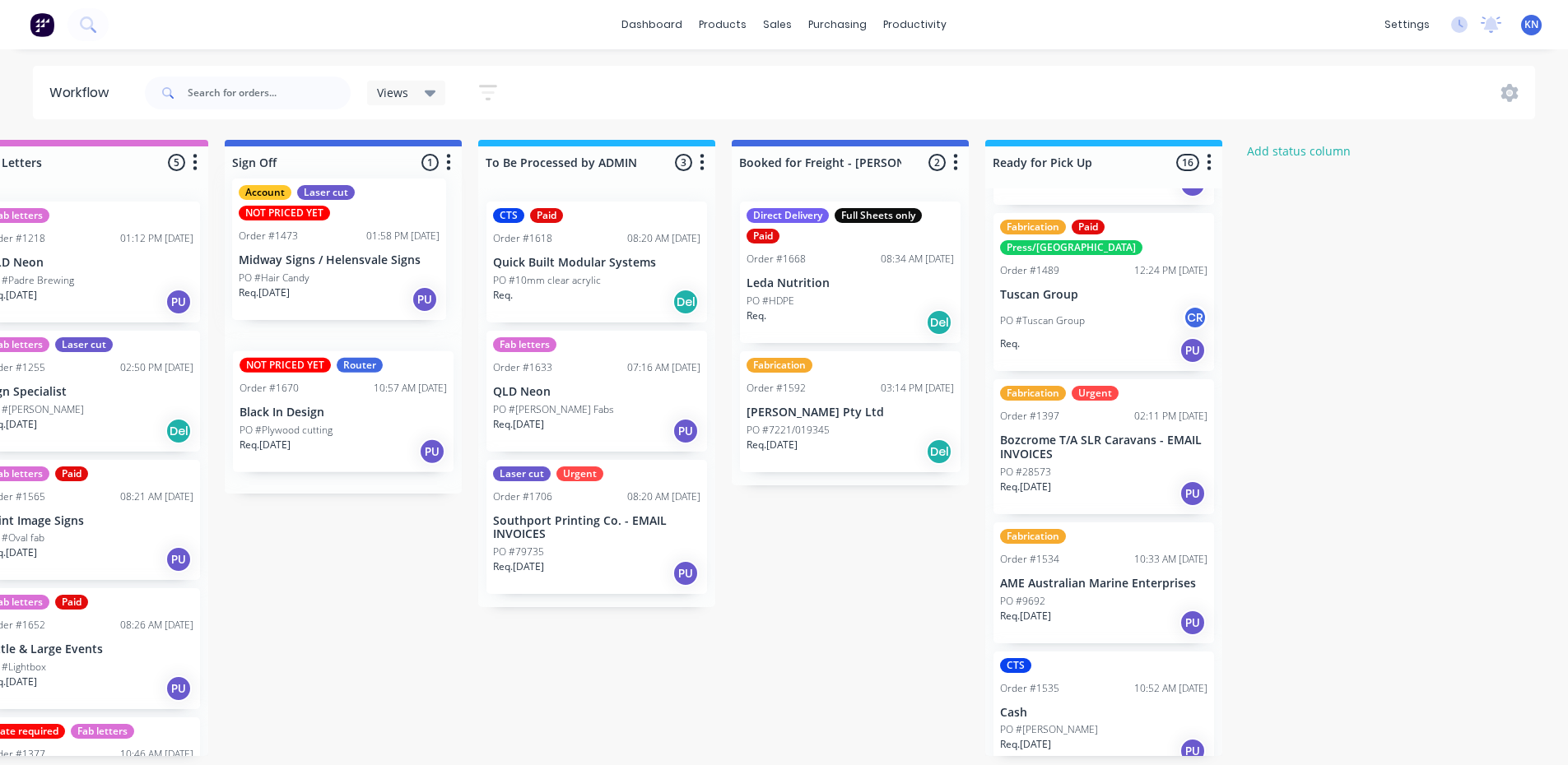
drag, startPoint x: 1071, startPoint y: 598, endPoint x: 326, endPoint y: 269, distance: 814.4
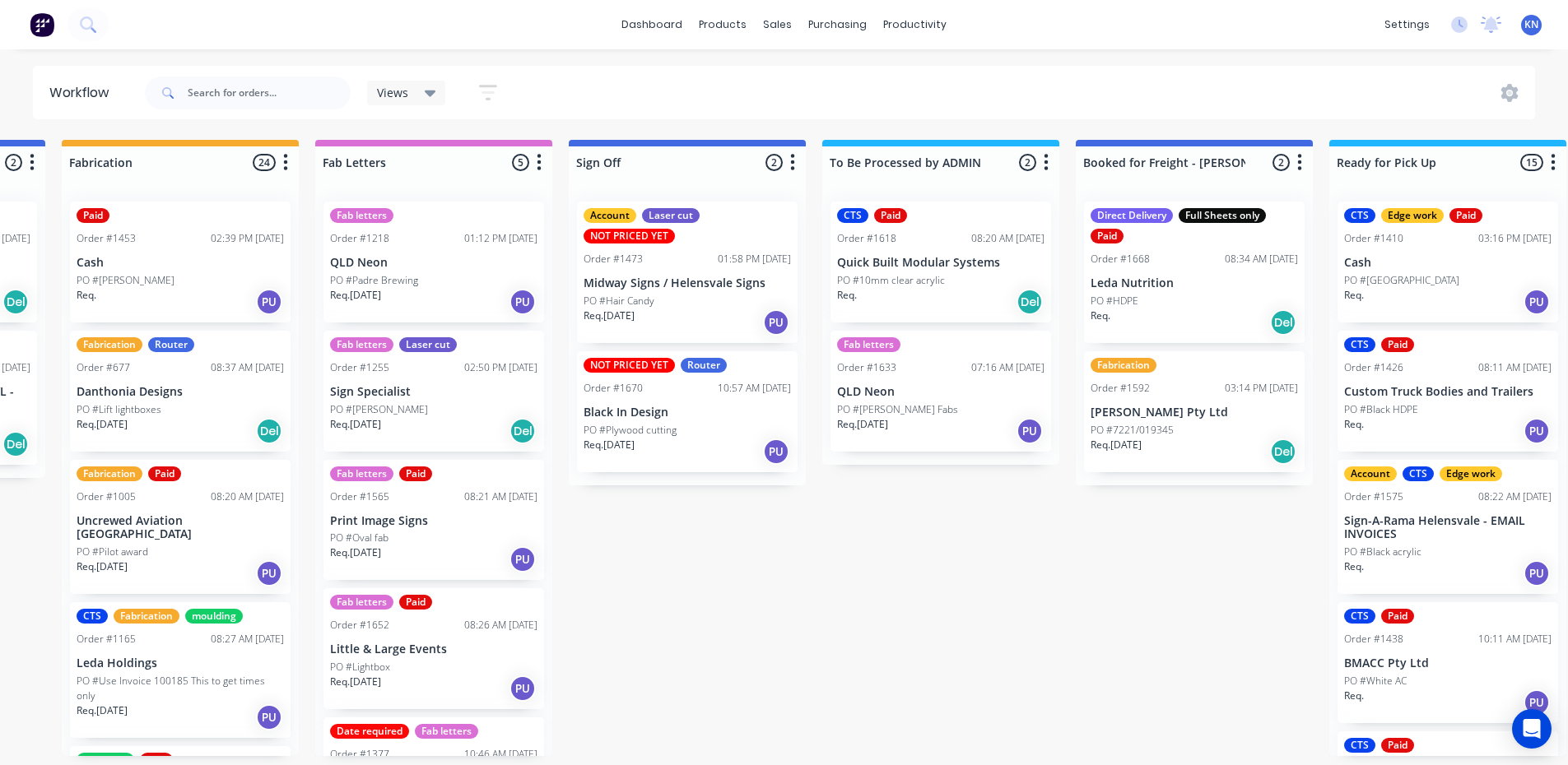
scroll to position [0, 2042]
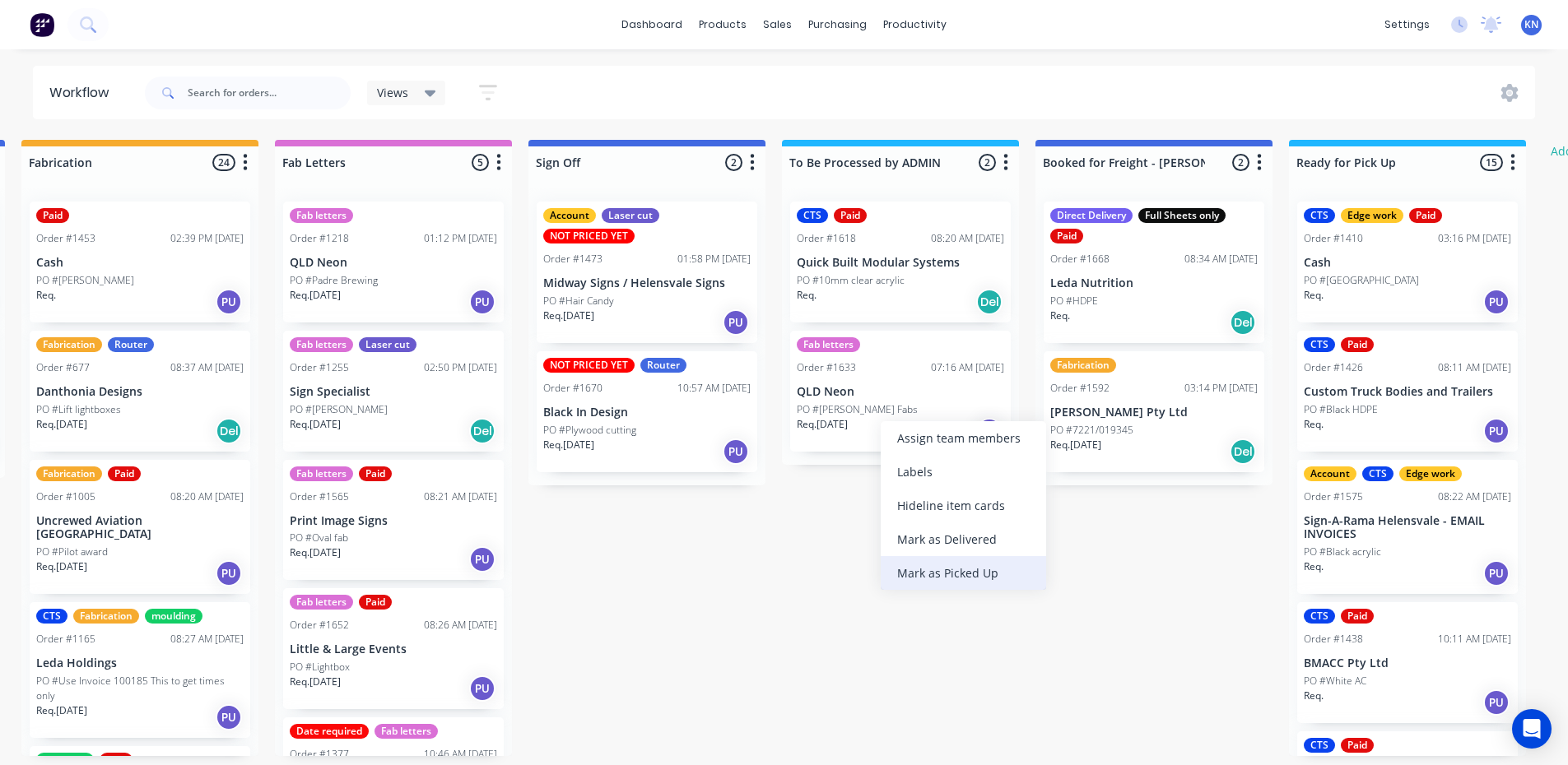
click at [939, 569] on div "Mark as Picked Up" at bounding box center [964, 573] width 166 height 34
click at [911, 260] on p "Quick Built Modular Systems" at bounding box center [900, 263] width 207 height 14
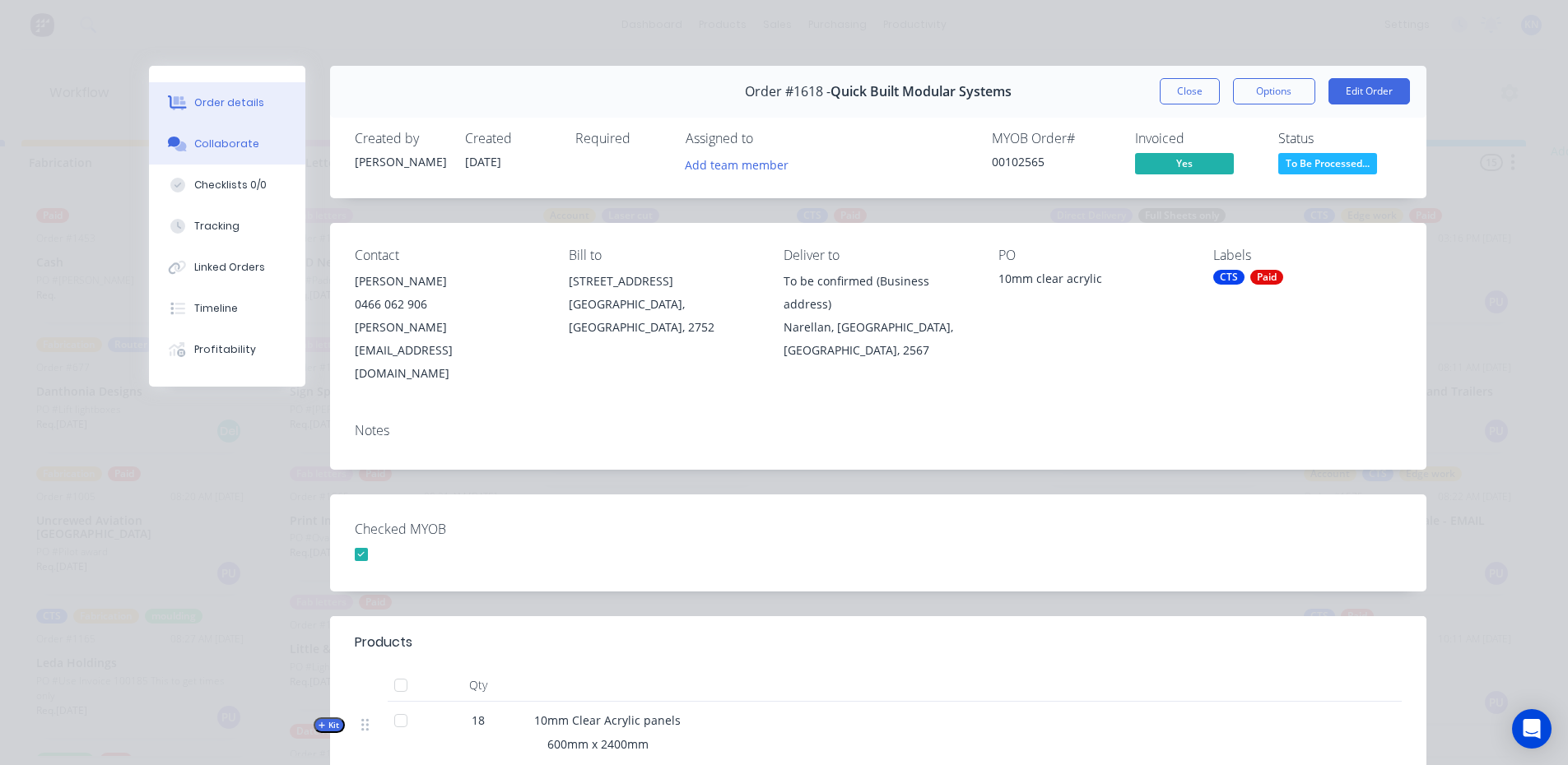
click at [225, 144] on div "Collaborate" at bounding box center [227, 143] width 65 height 14
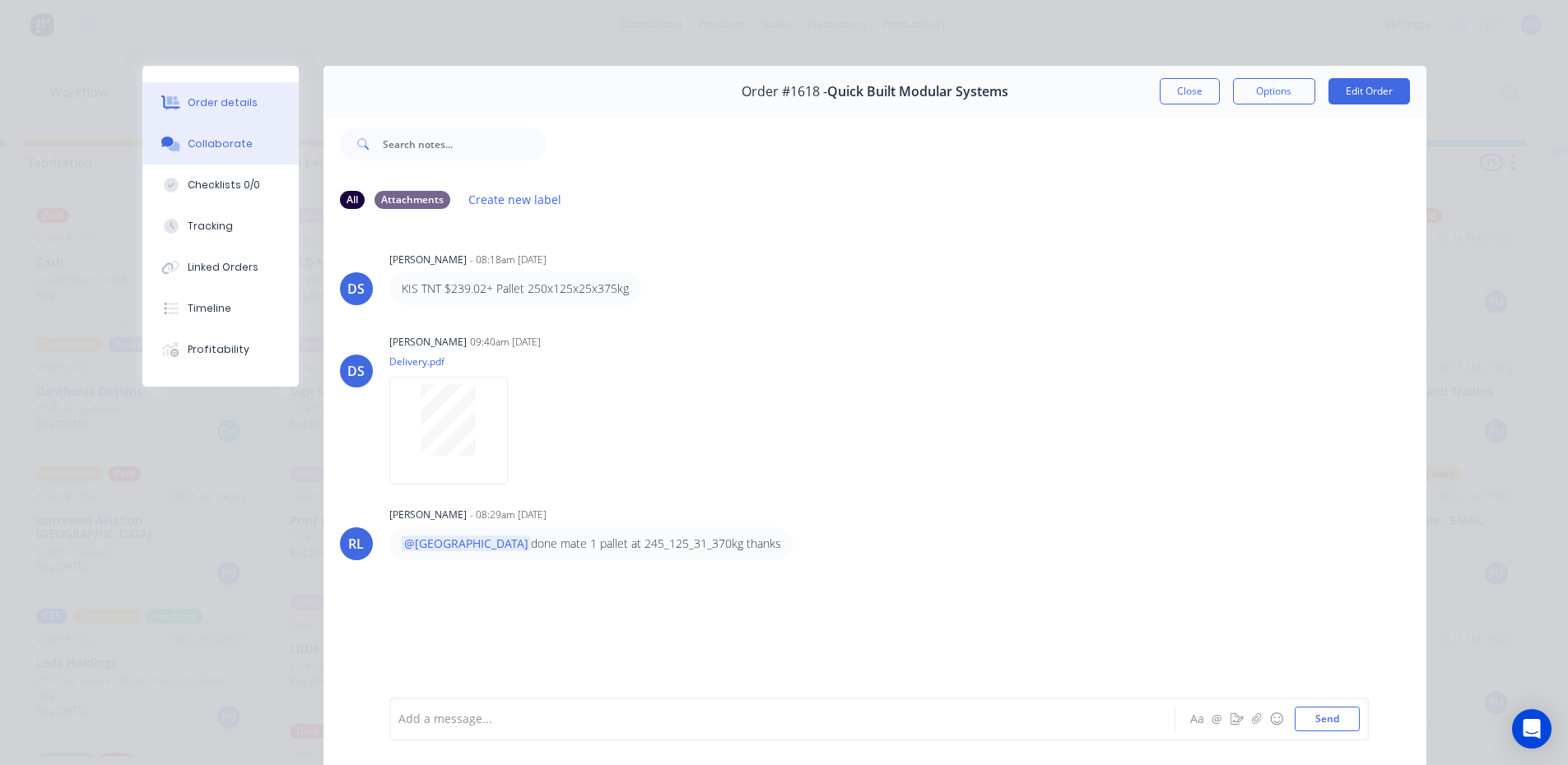
click at [220, 108] on div "Order details" at bounding box center [222, 102] width 70 height 14
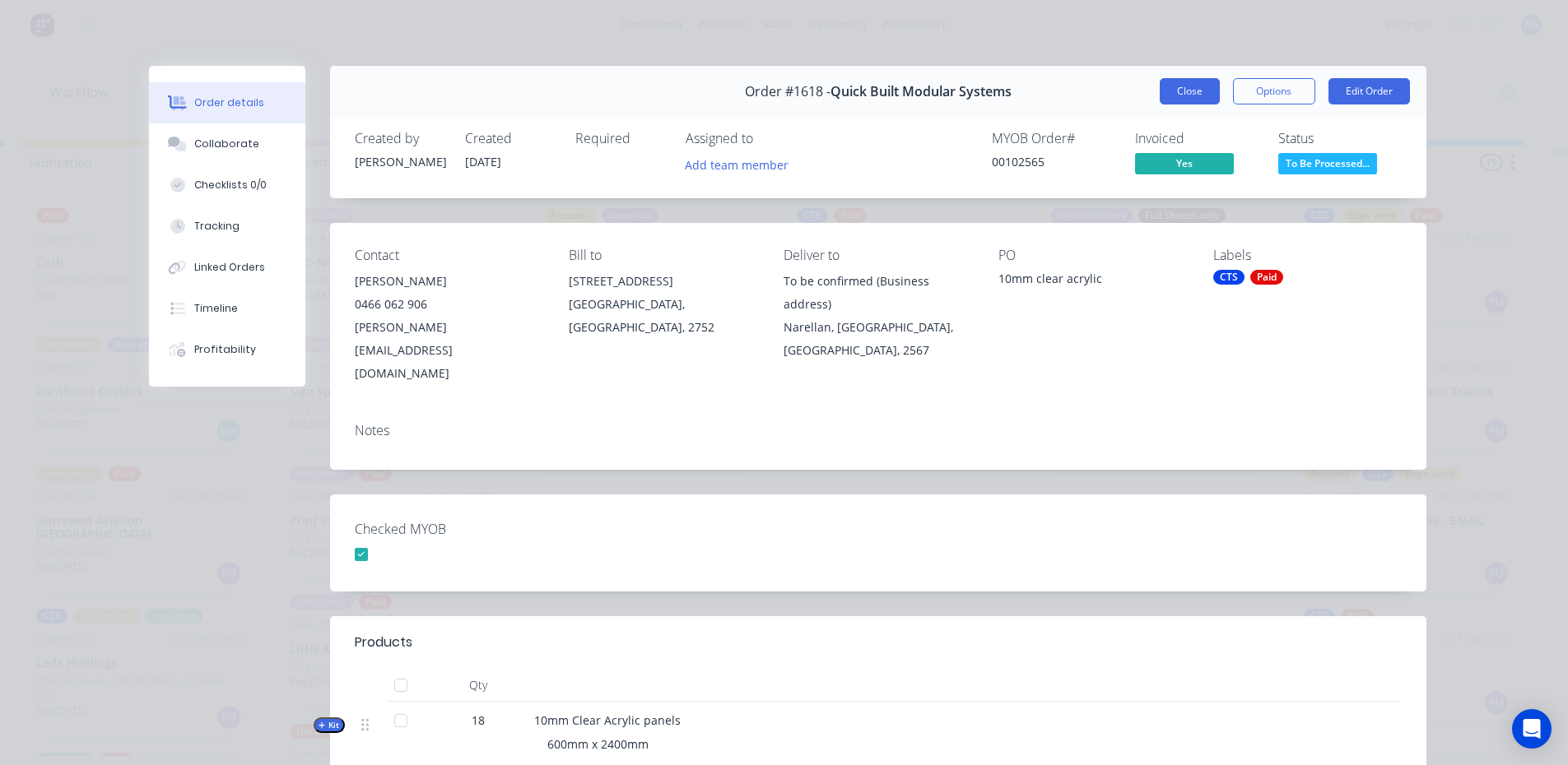
click at [1179, 86] on button "Close" at bounding box center [1190, 90] width 60 height 26
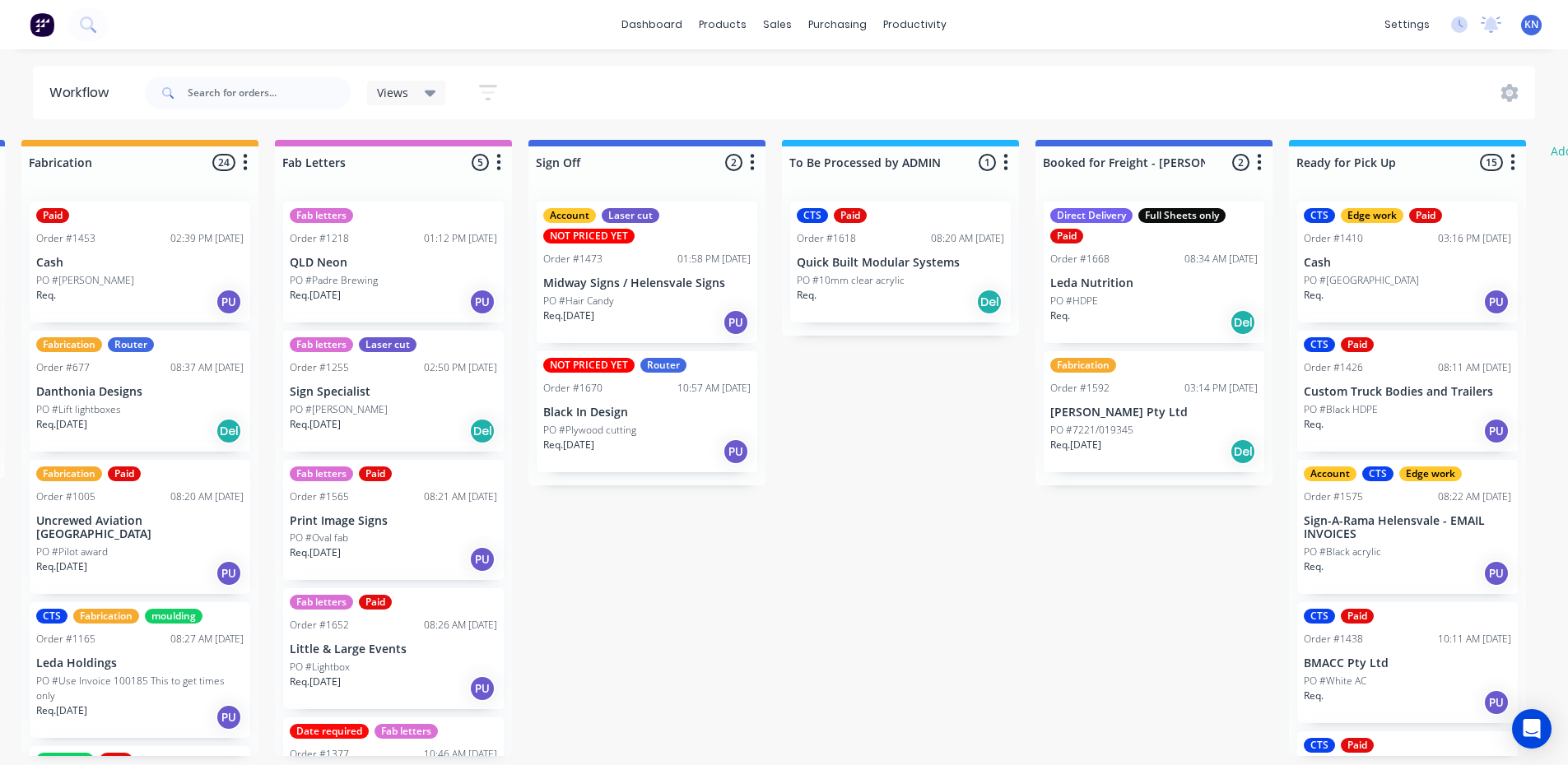
click at [620, 284] on p "Midway Signs / Helensvale Signs" at bounding box center [646, 283] width 207 height 14
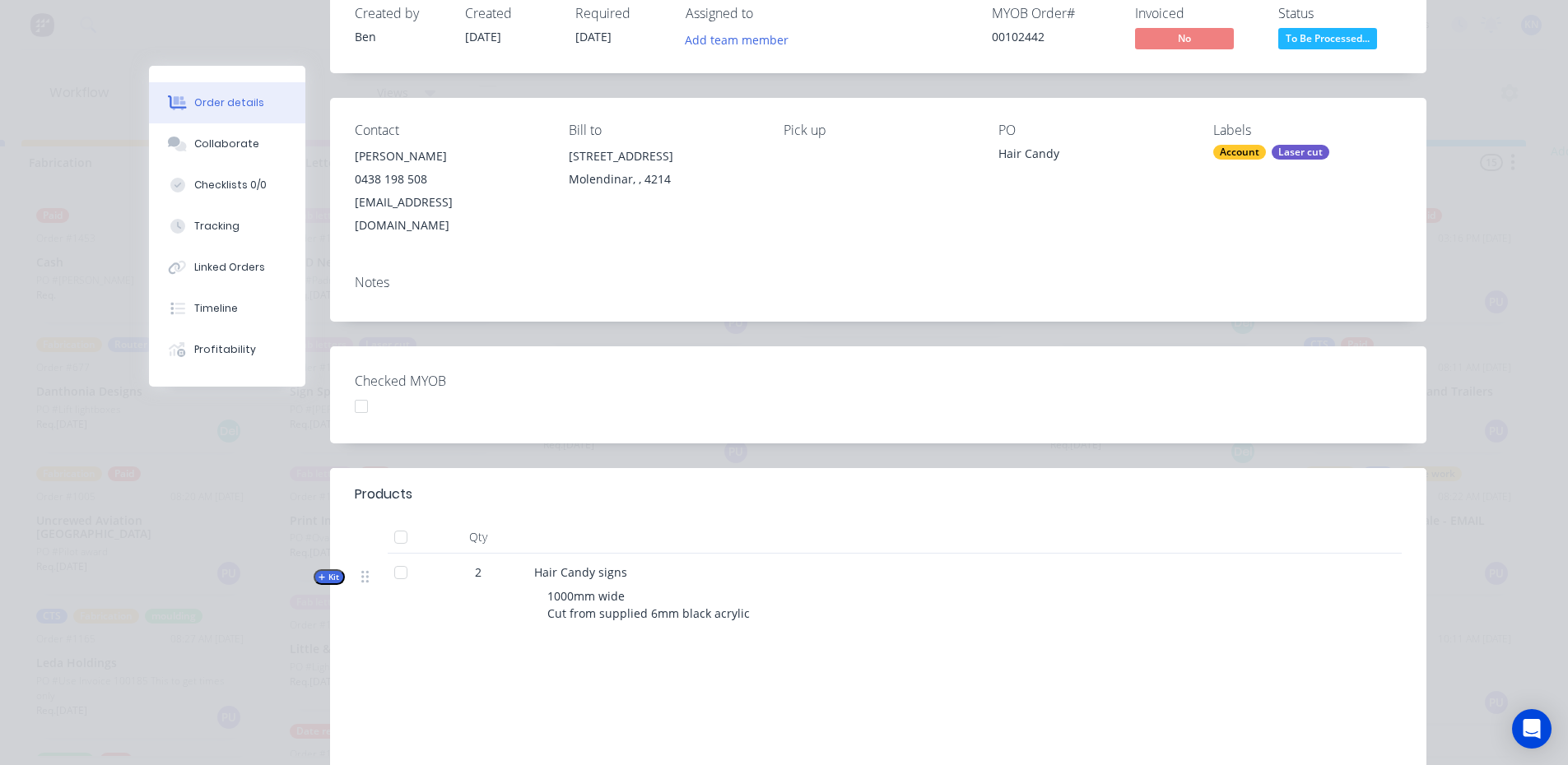
scroll to position [0, 0]
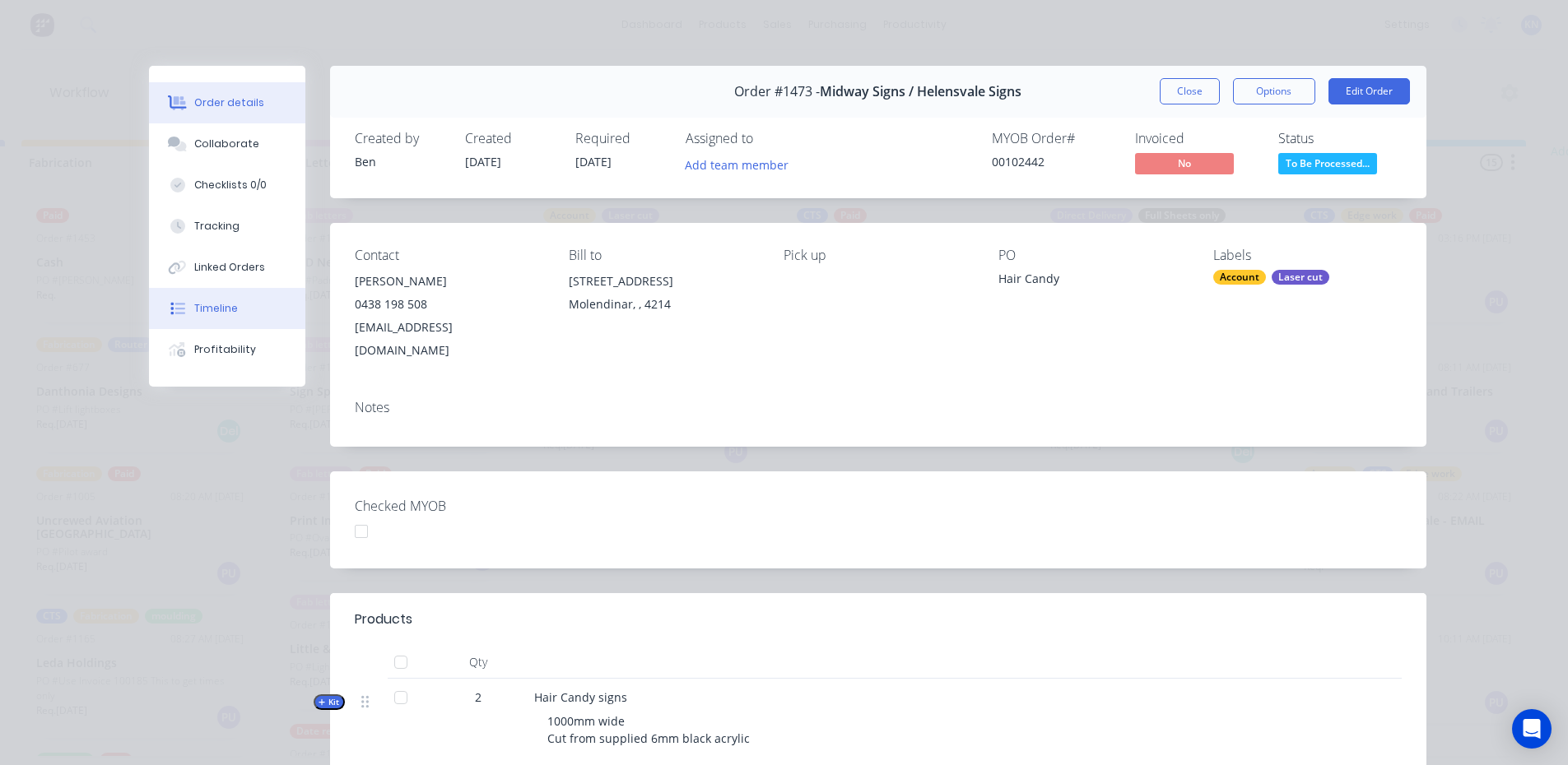
click at [207, 307] on div "Timeline" at bounding box center [216, 308] width 43 height 14
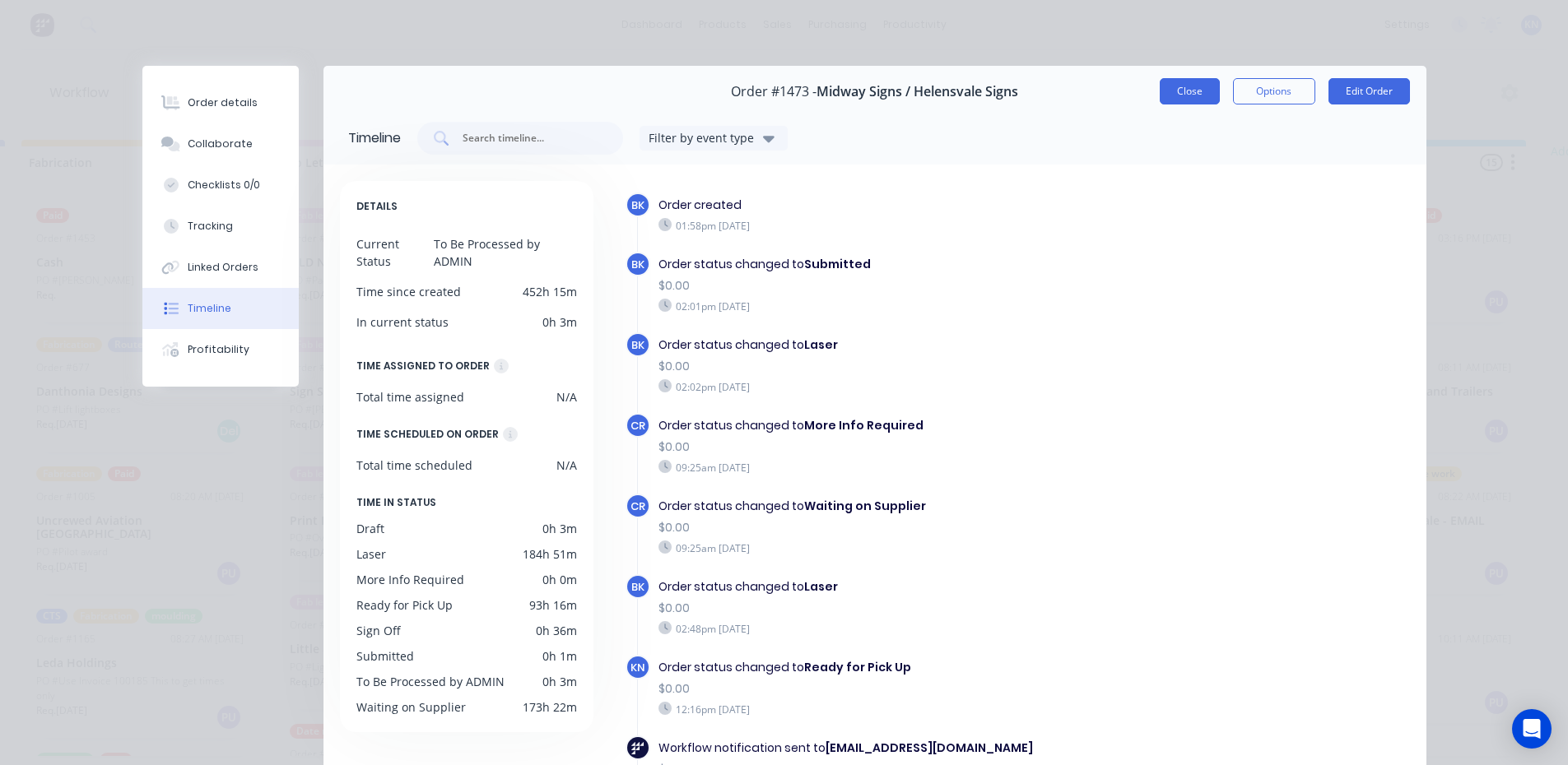
click at [1181, 89] on button "Close" at bounding box center [1190, 90] width 60 height 26
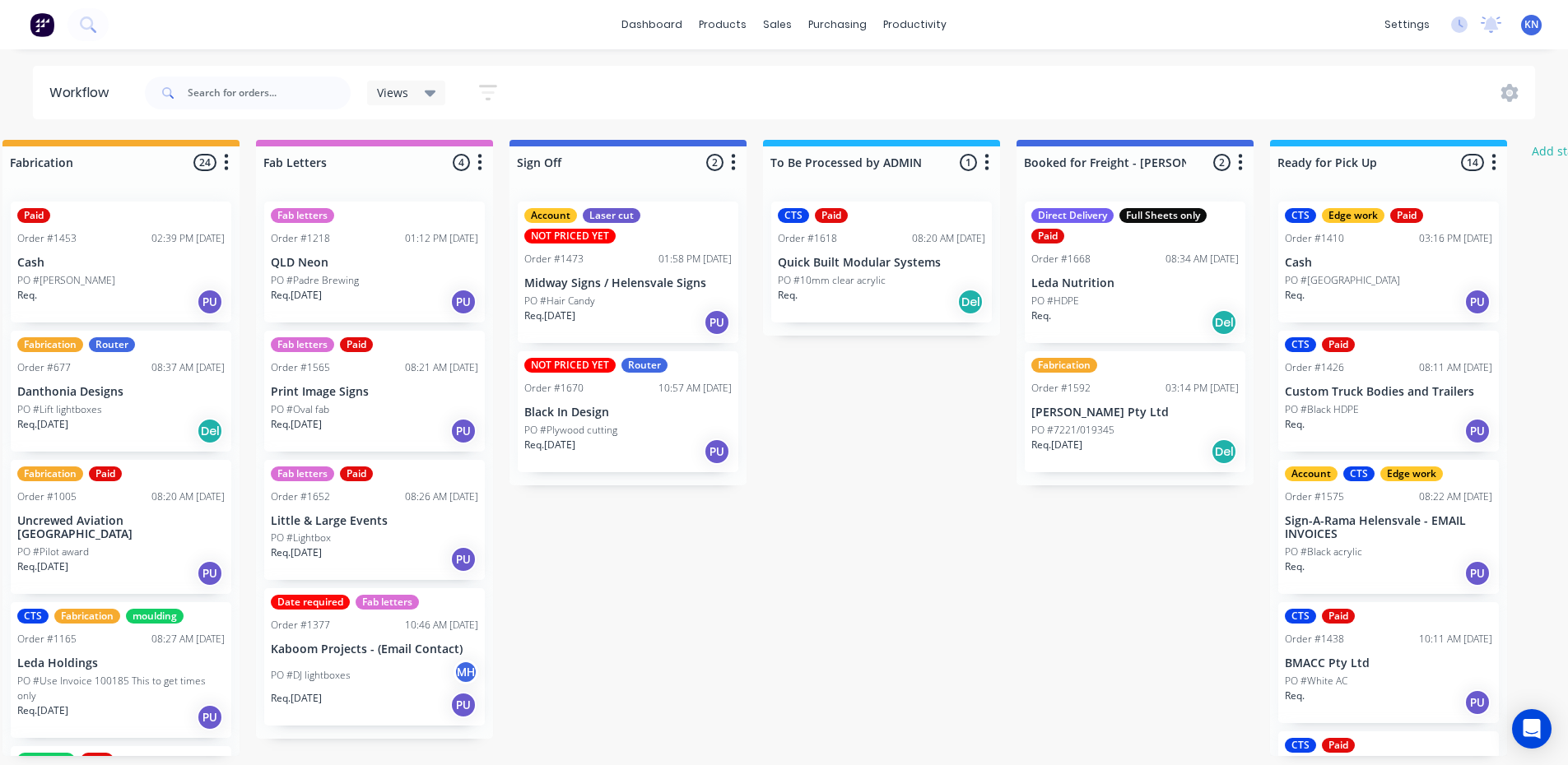
scroll to position [0, 2370]
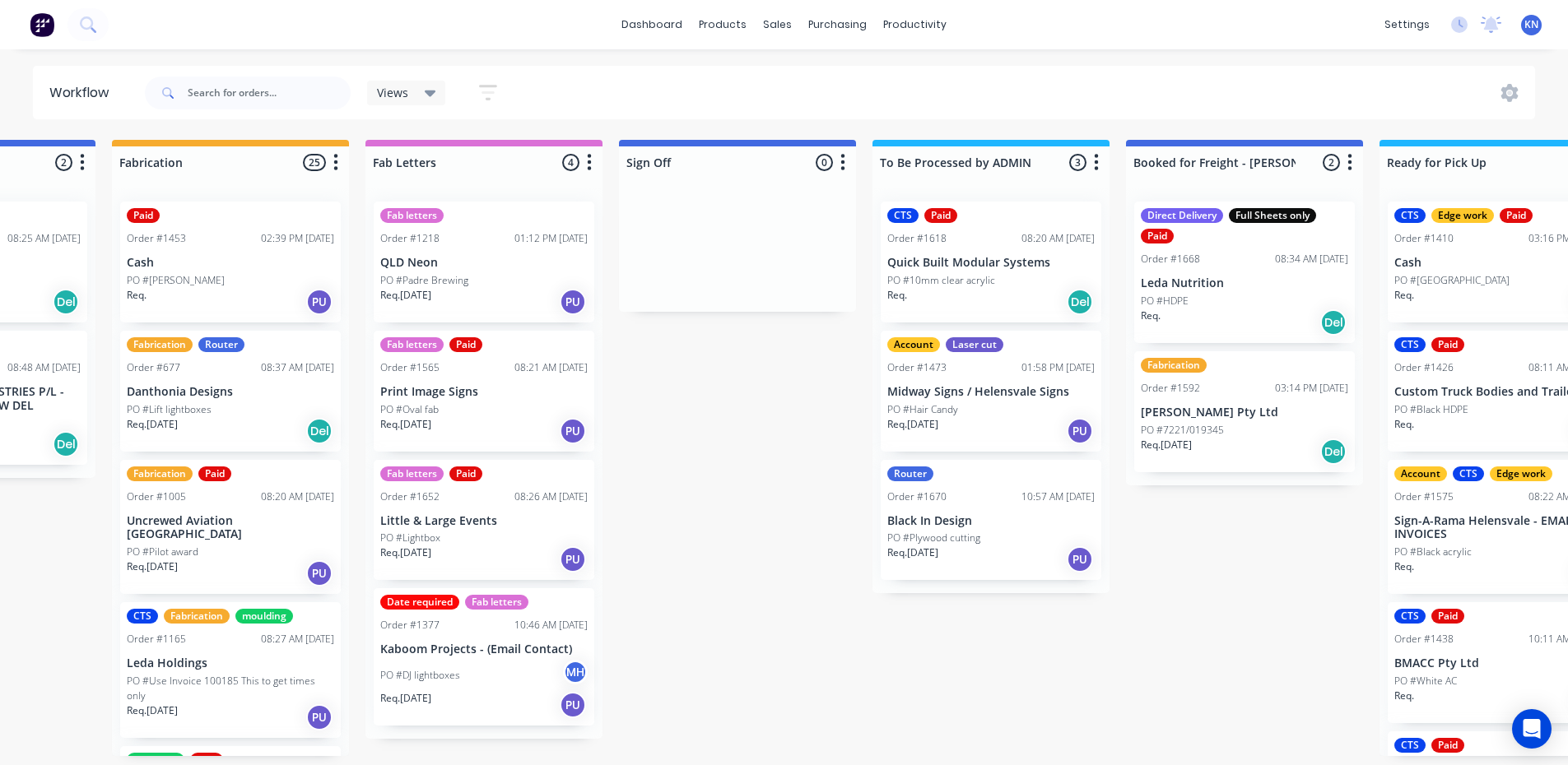
scroll to position [0, 1966]
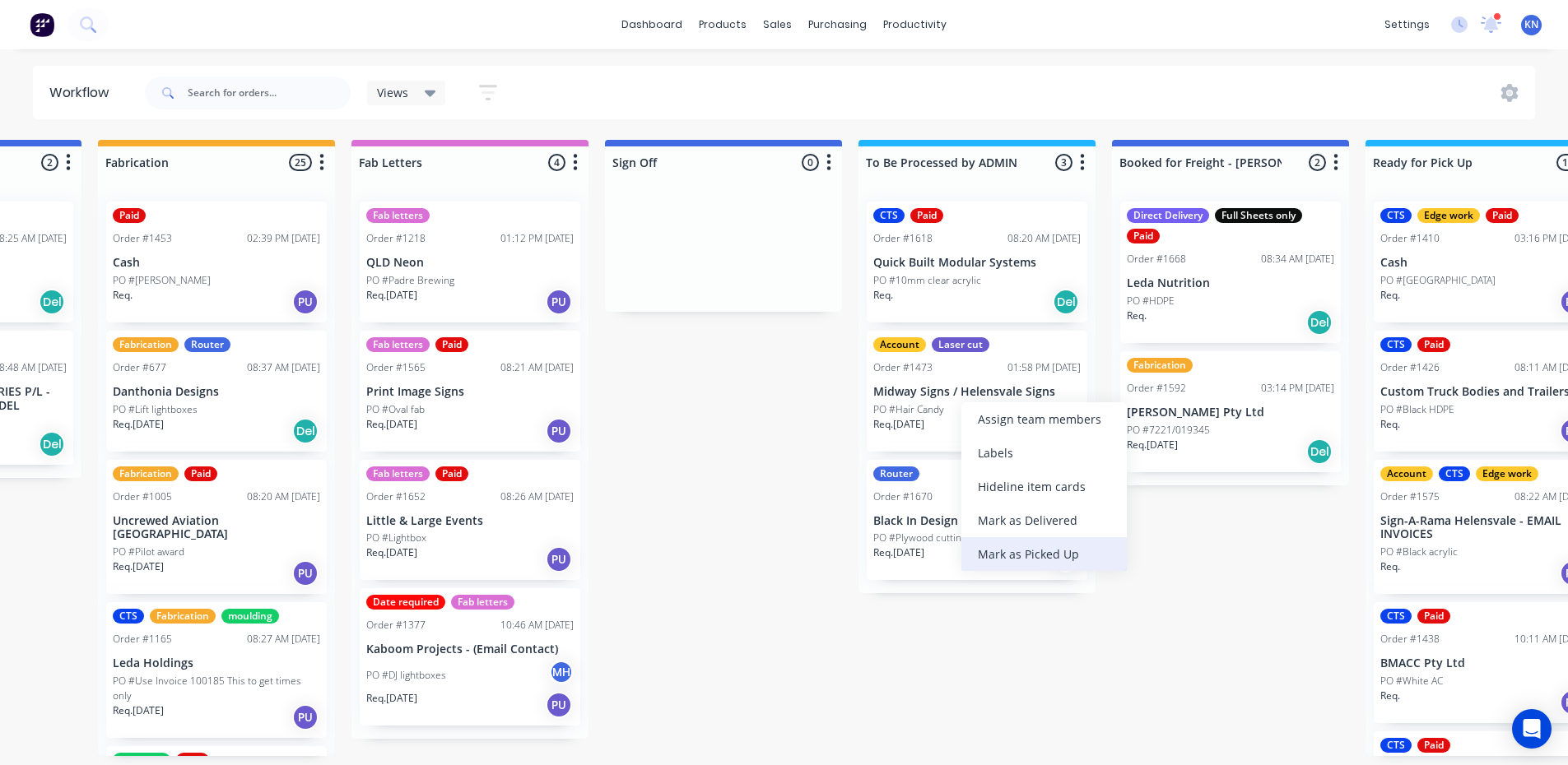
click at [1059, 552] on div "Mark as Picked Up" at bounding box center [1044, 553] width 166 height 34
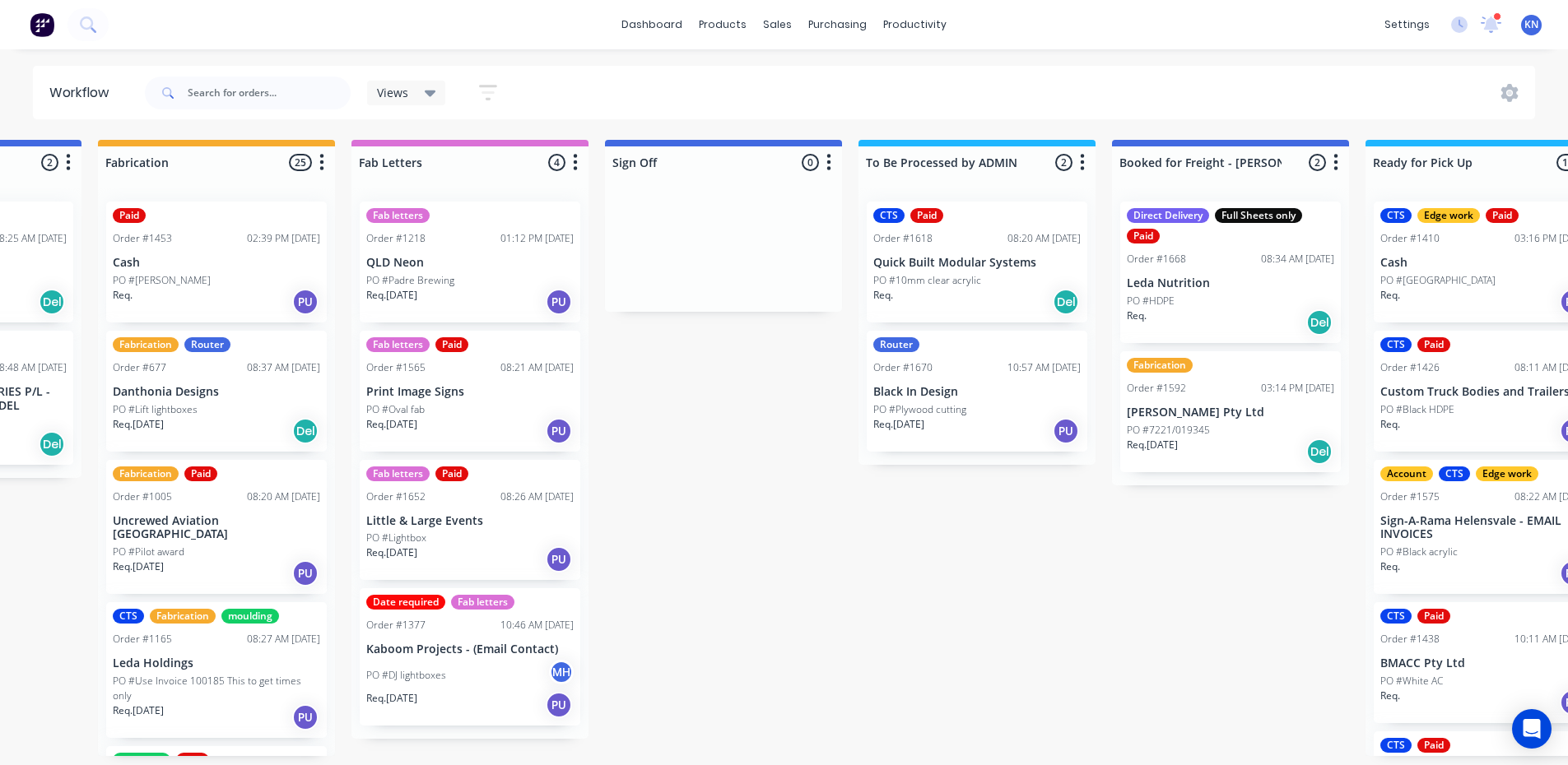
scroll to position [3, 1966]
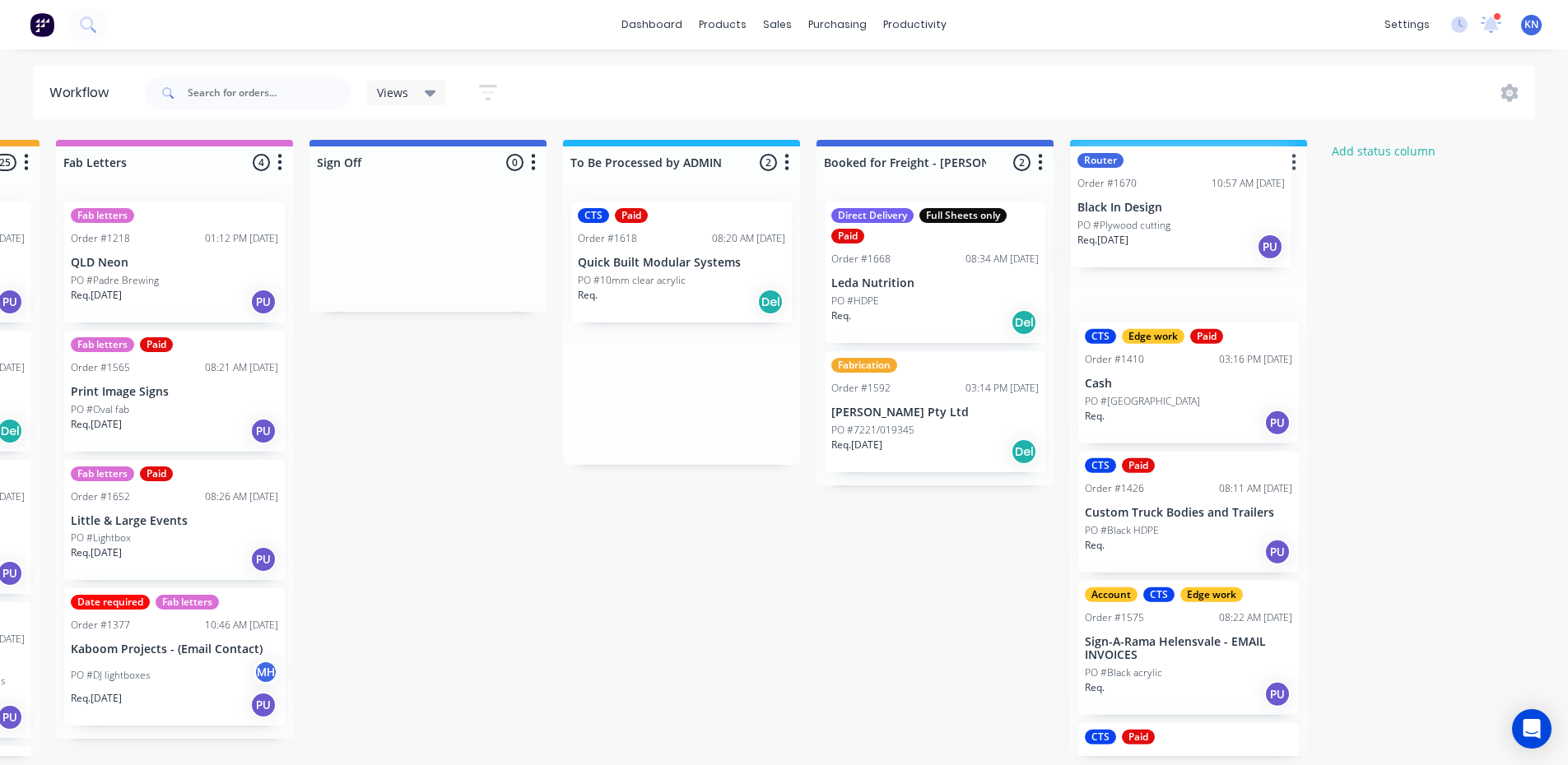
drag, startPoint x: 898, startPoint y: 389, endPoint x: 1109, endPoint y: 207, distance: 278.6
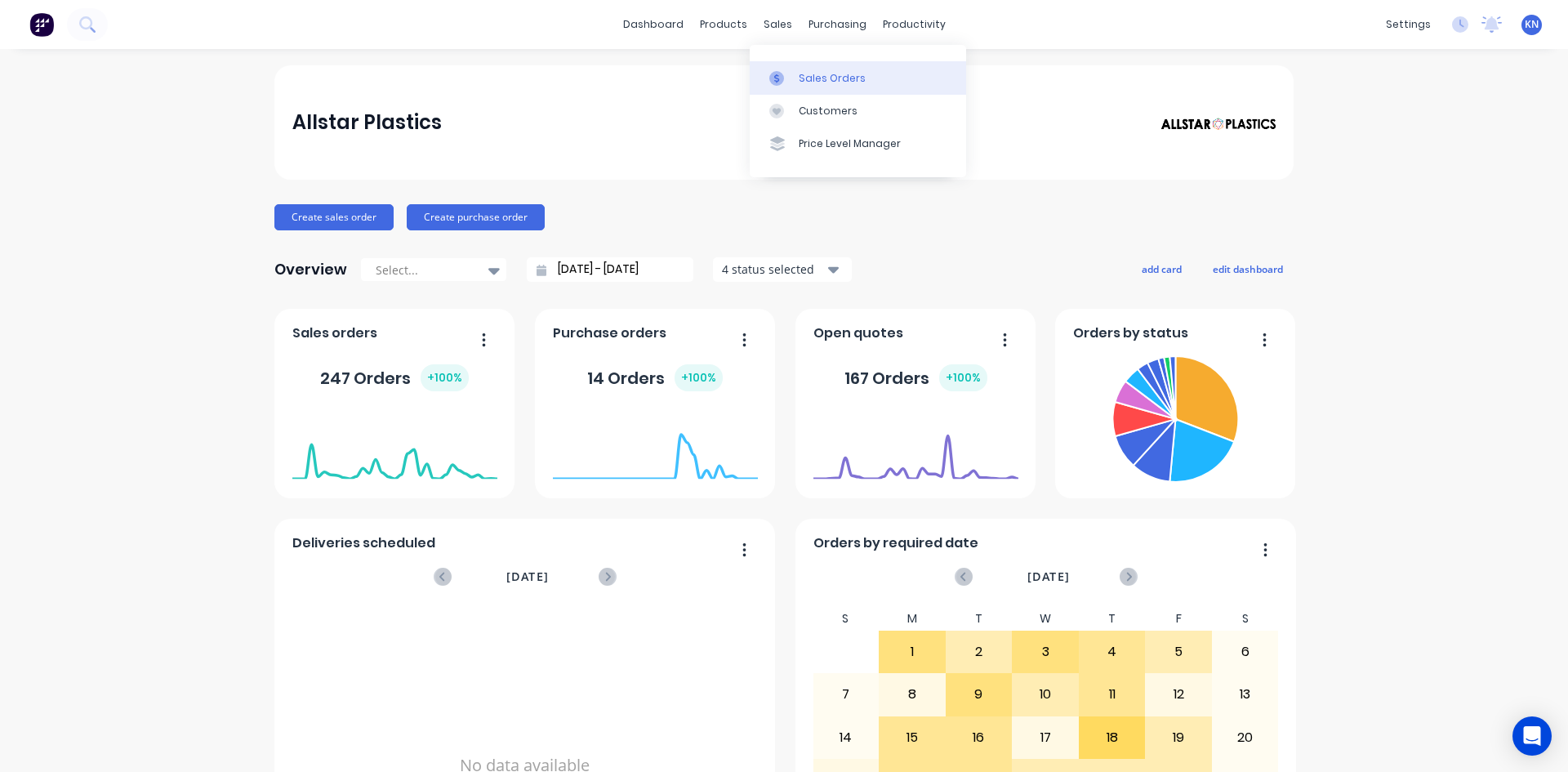
click at [826, 78] on div "Sales Orders" at bounding box center [832, 77] width 67 height 14
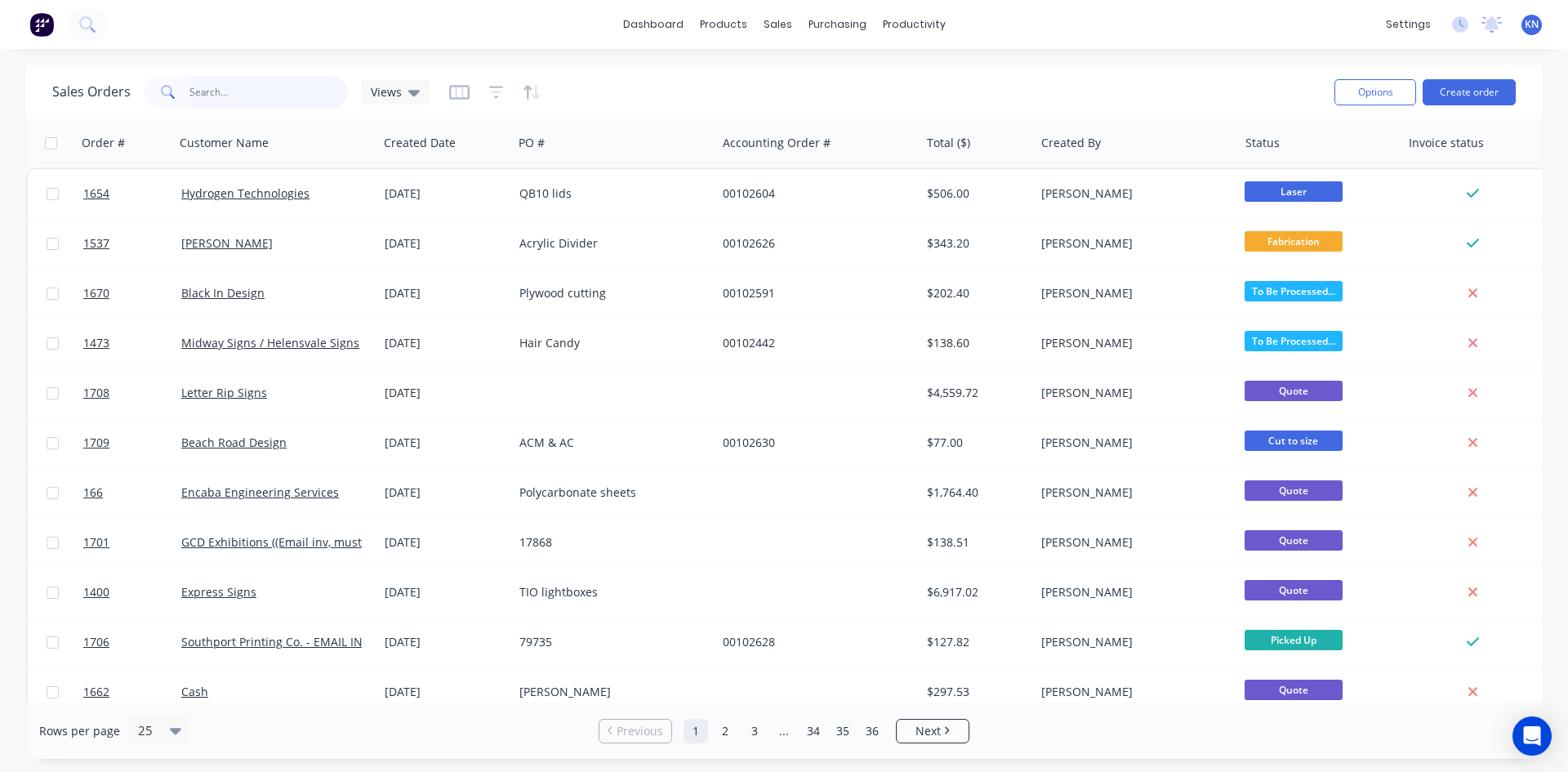
click at [246, 102] on input "text" at bounding box center [268, 93] width 159 height 32
type input "1473"
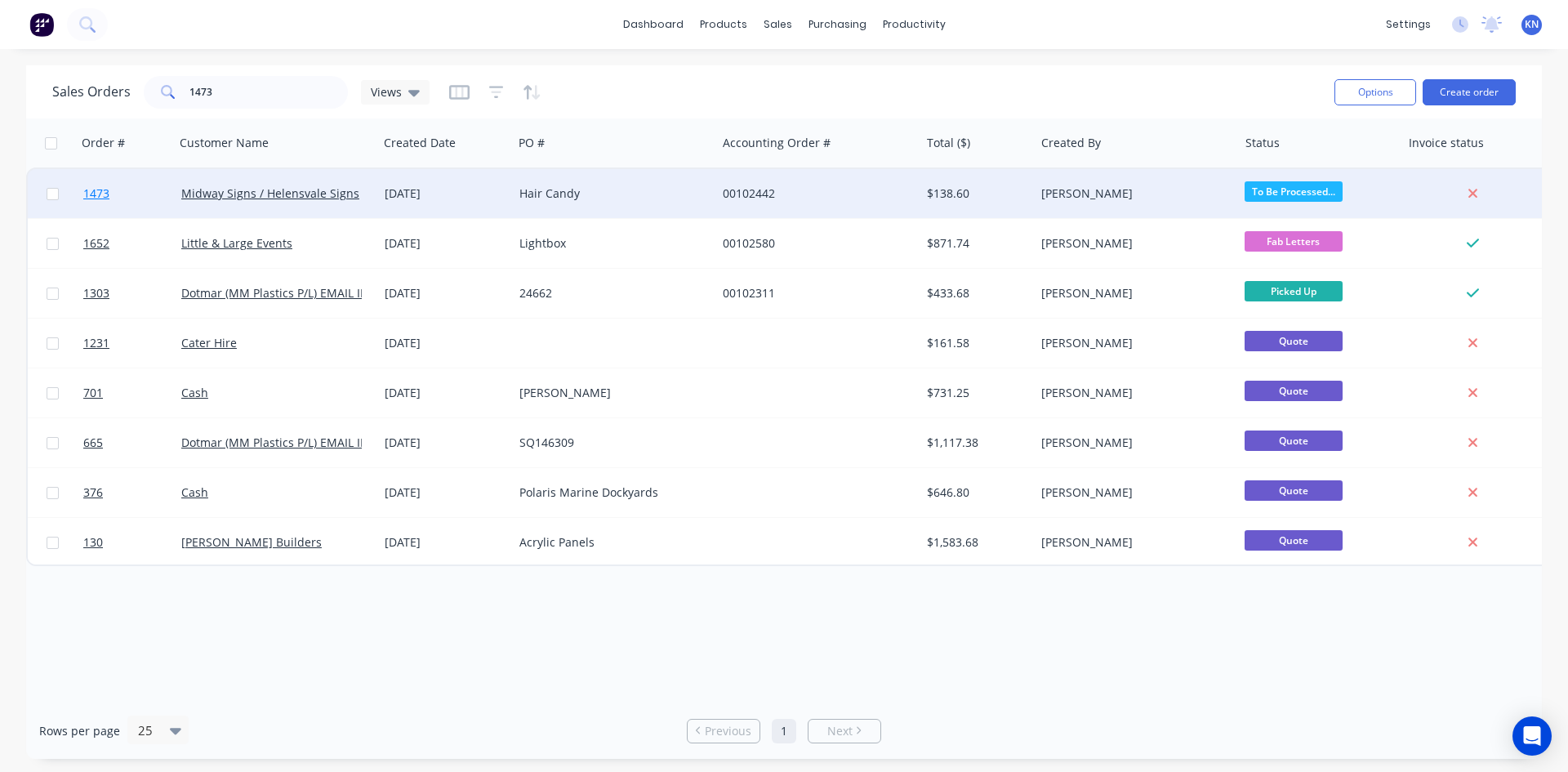
click at [97, 190] on span "1473" at bounding box center [95, 193] width 26 height 16
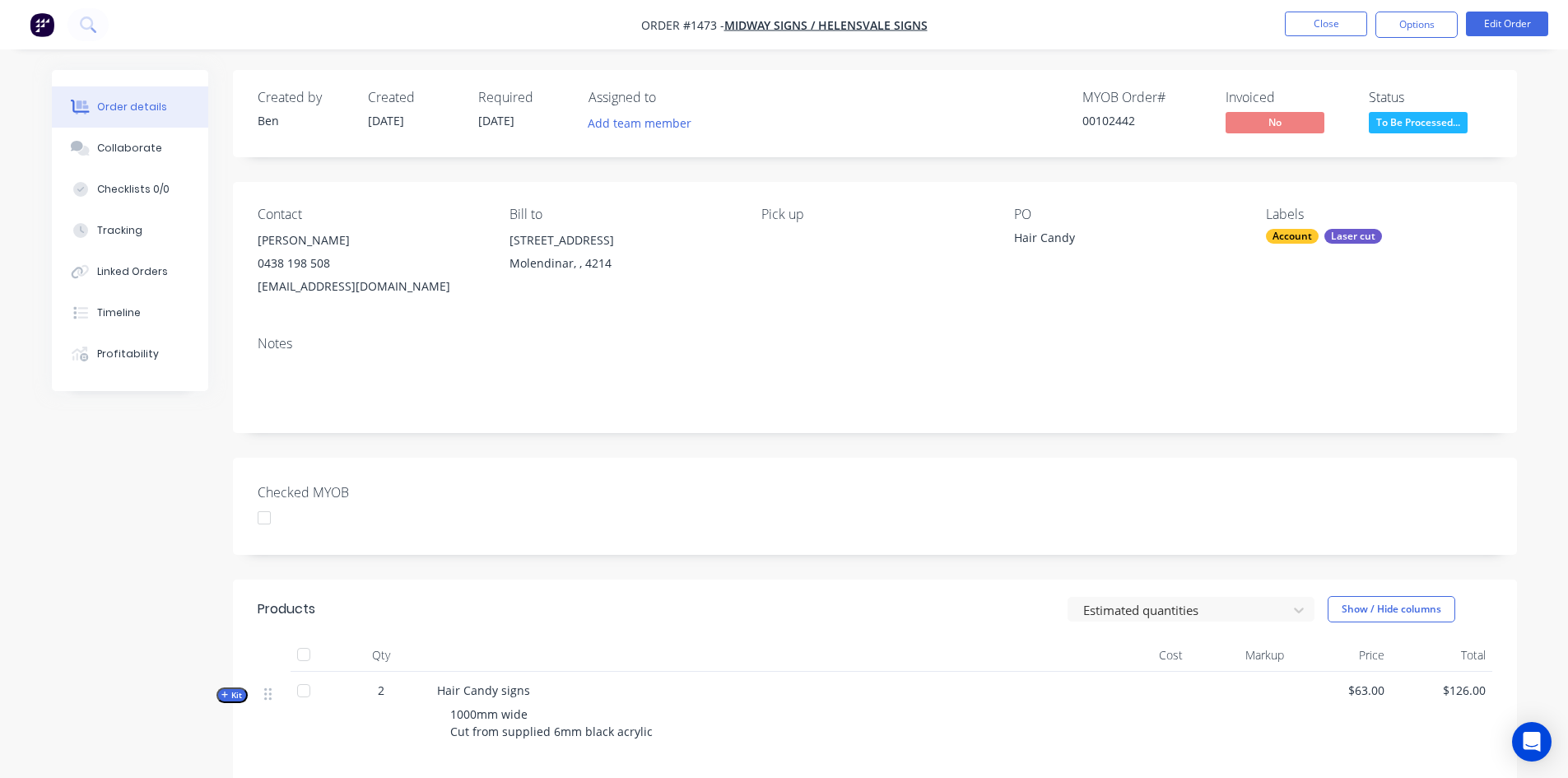
click at [267, 515] on div at bounding box center [264, 518] width 33 height 33
click at [1408, 20] on button "Options" at bounding box center [1416, 24] width 82 height 26
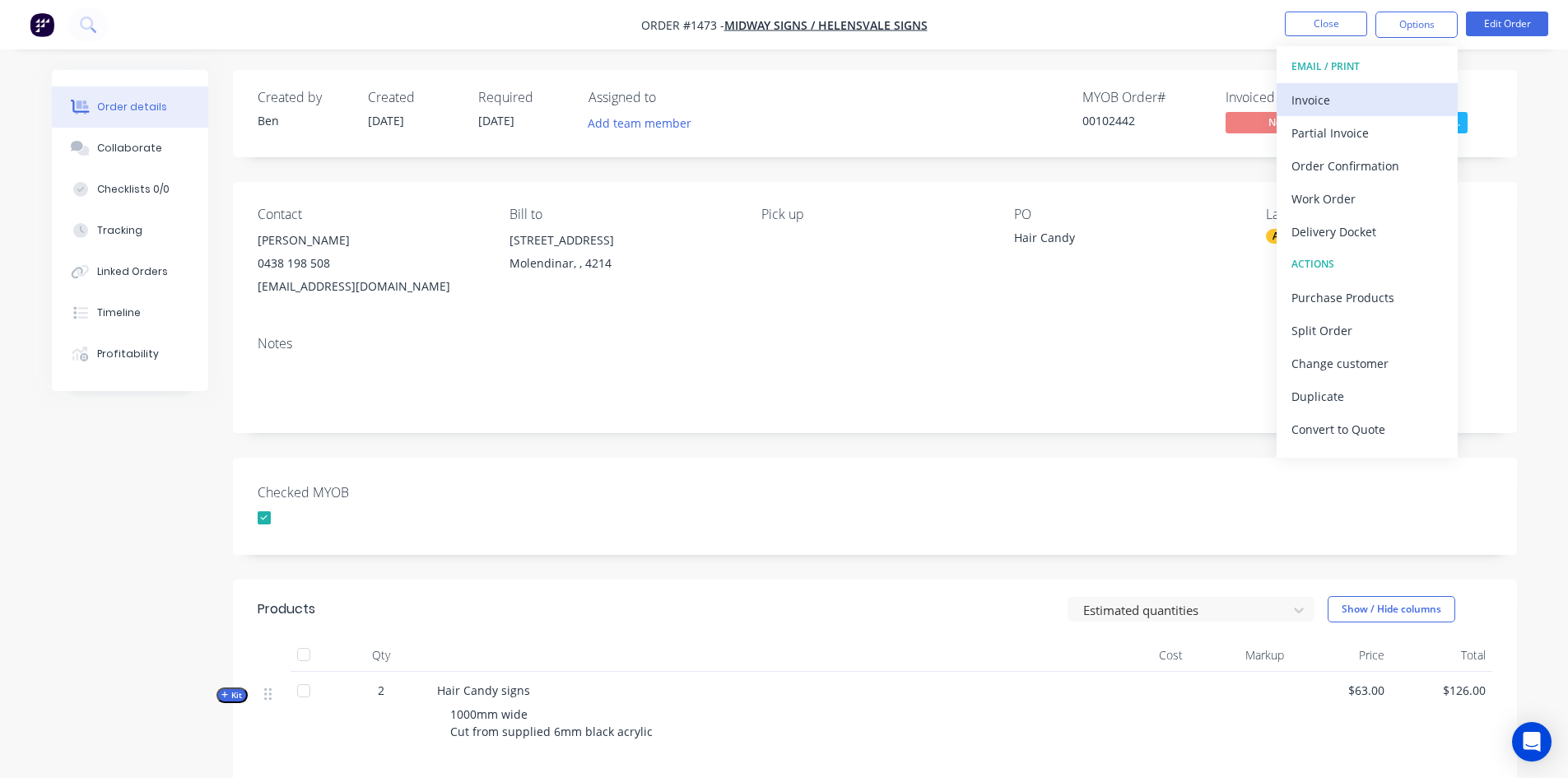
click at [1344, 102] on div "Invoice" at bounding box center [1366, 99] width 151 height 24
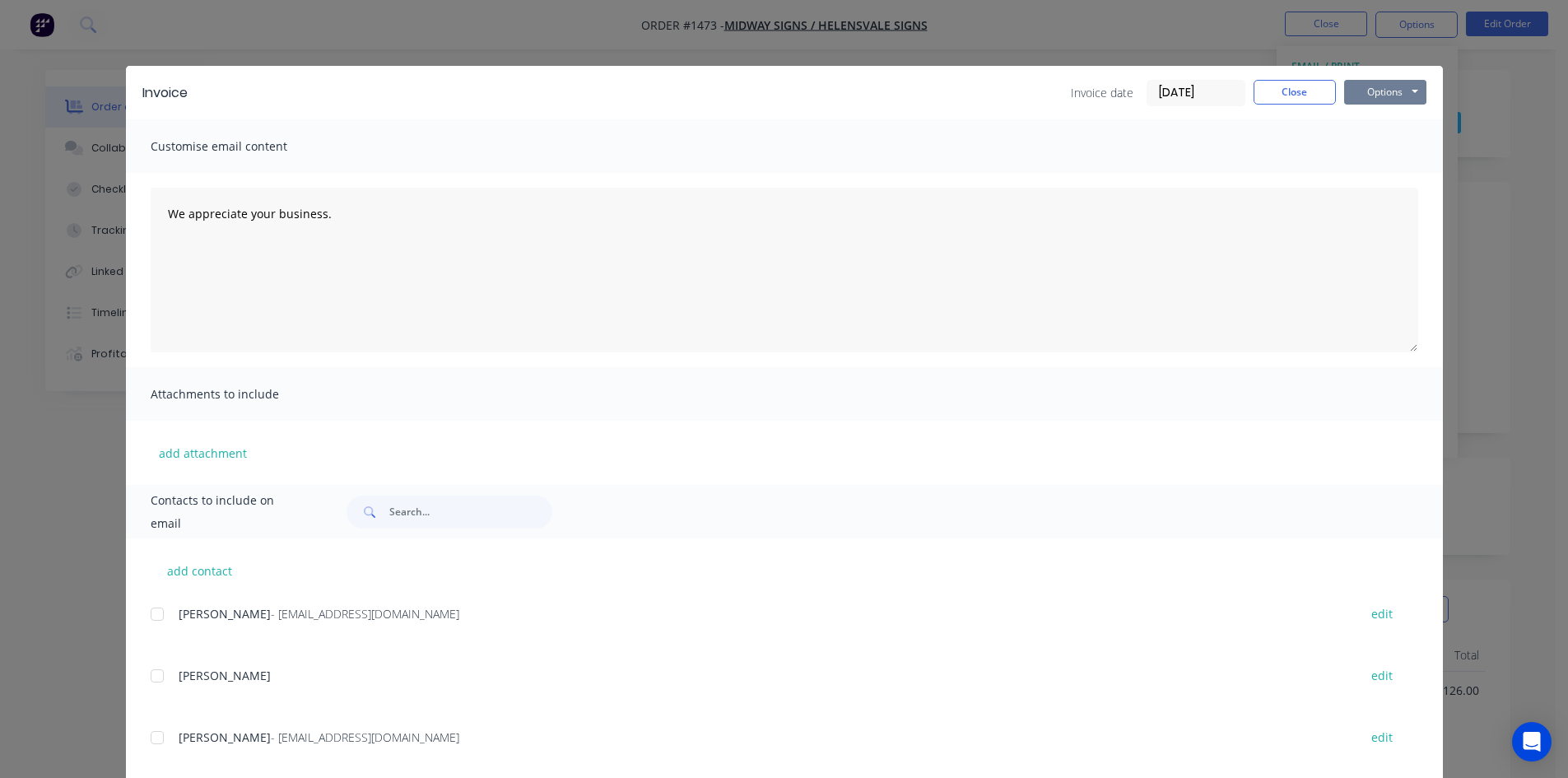
click at [1387, 93] on button "Options" at bounding box center [1384, 92] width 82 height 25
click at [1374, 145] on button "Print" at bounding box center [1396, 148] width 105 height 27
drag, startPoint x: 1308, startPoint y: 91, endPoint x: 1329, endPoint y: 71, distance: 29.0
click at [1308, 91] on button "Close" at bounding box center [1294, 92] width 82 height 25
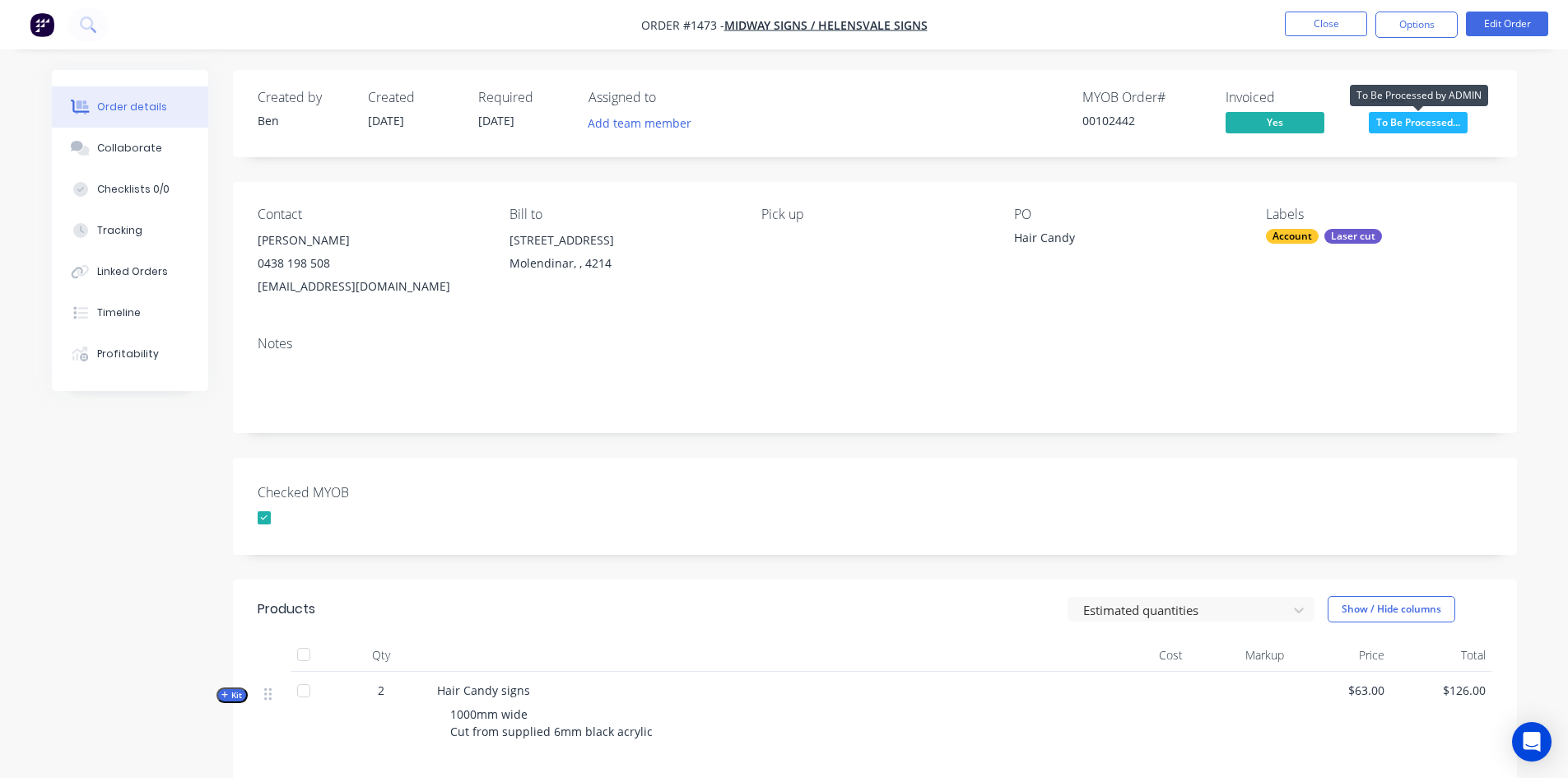
click at [1402, 122] on span "To Be Processed..." at bounding box center [1418, 121] width 99 height 20
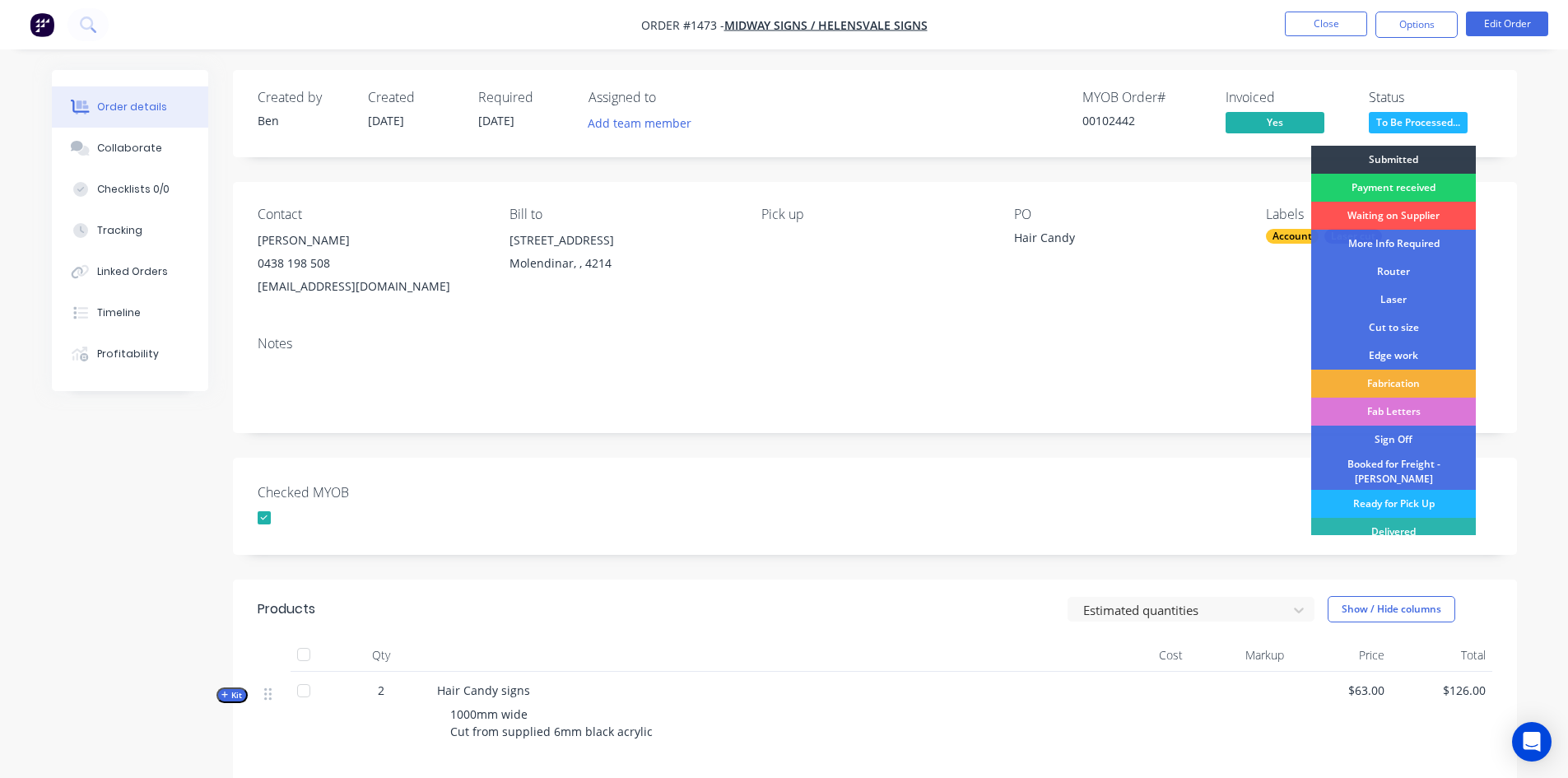
scroll to position [31, 0]
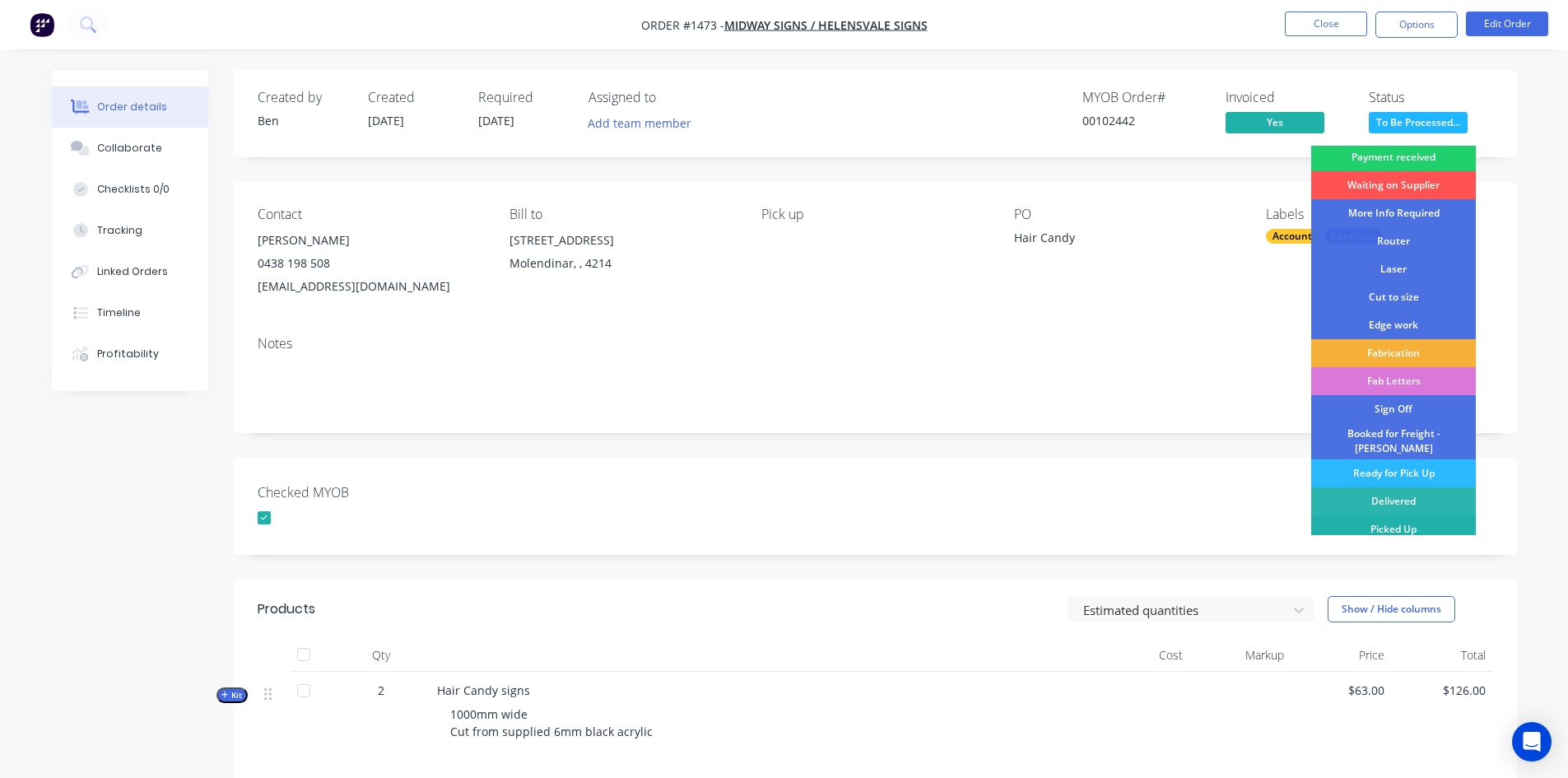
click at [1365, 520] on div "Picked Up" at bounding box center [1393, 529] width 165 height 28
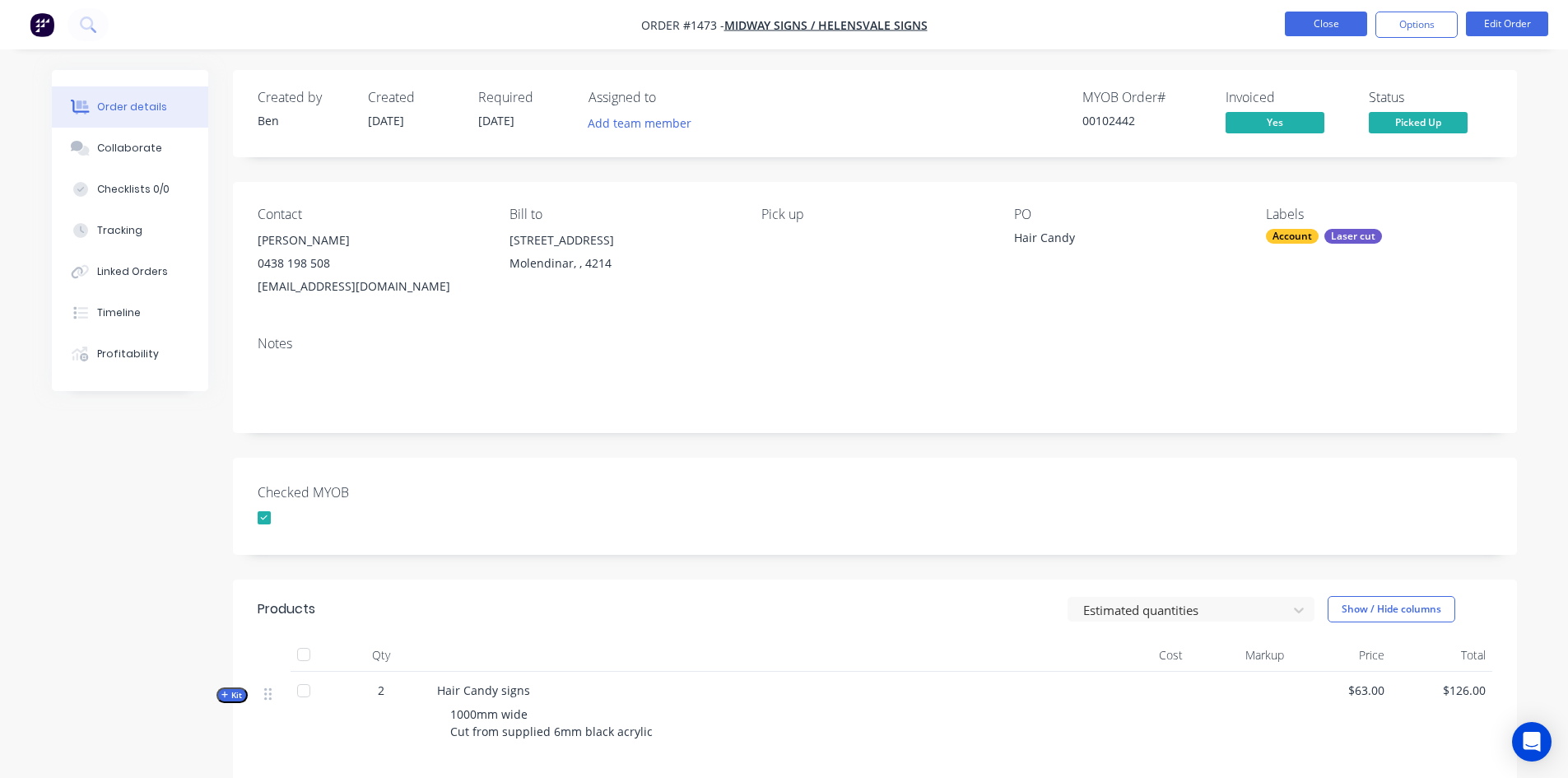
click at [1337, 18] on button "Close" at bounding box center [1325, 24] width 82 height 25
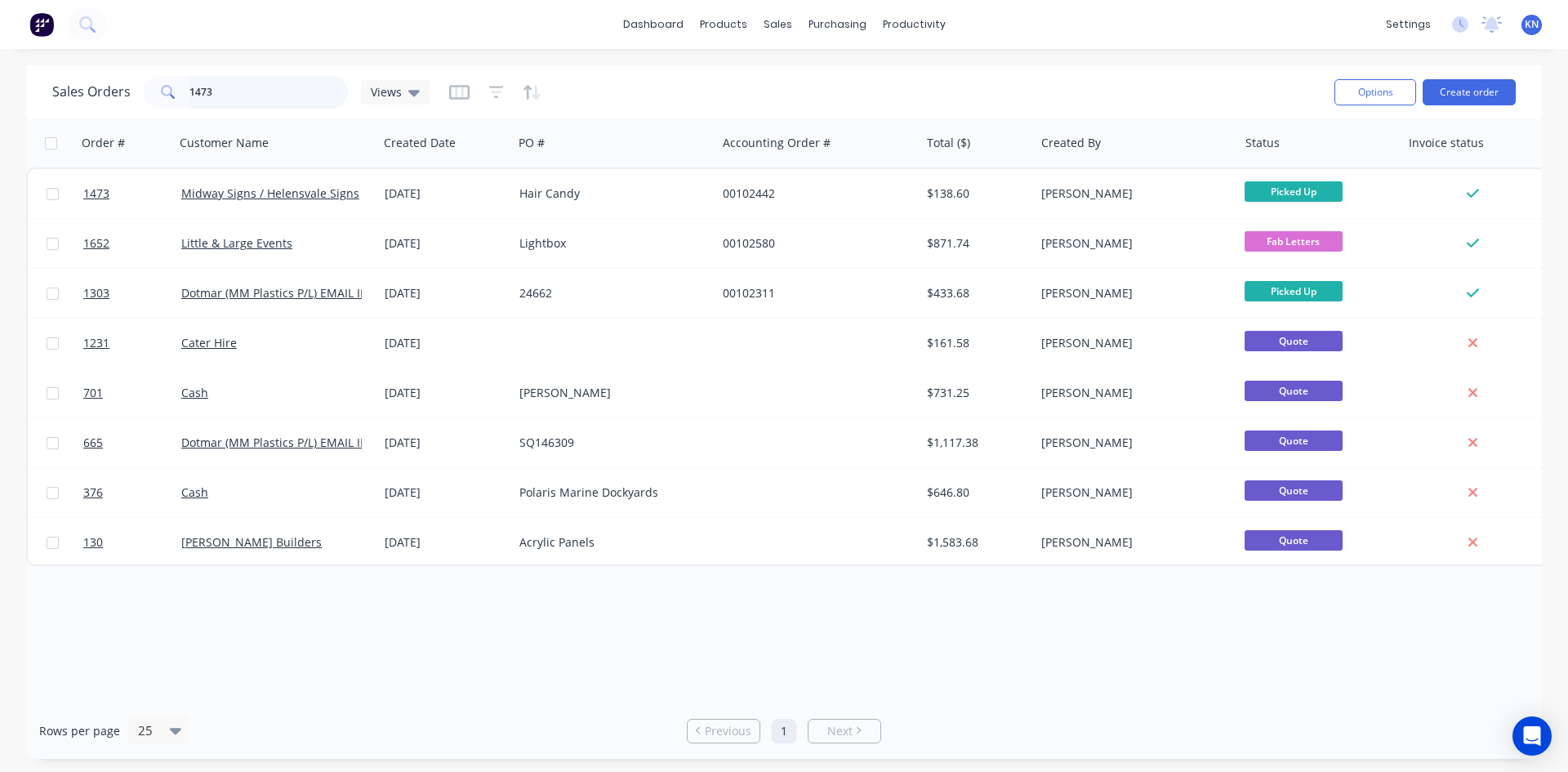
click at [262, 85] on input "1473" at bounding box center [268, 93] width 159 height 32
type input "1"
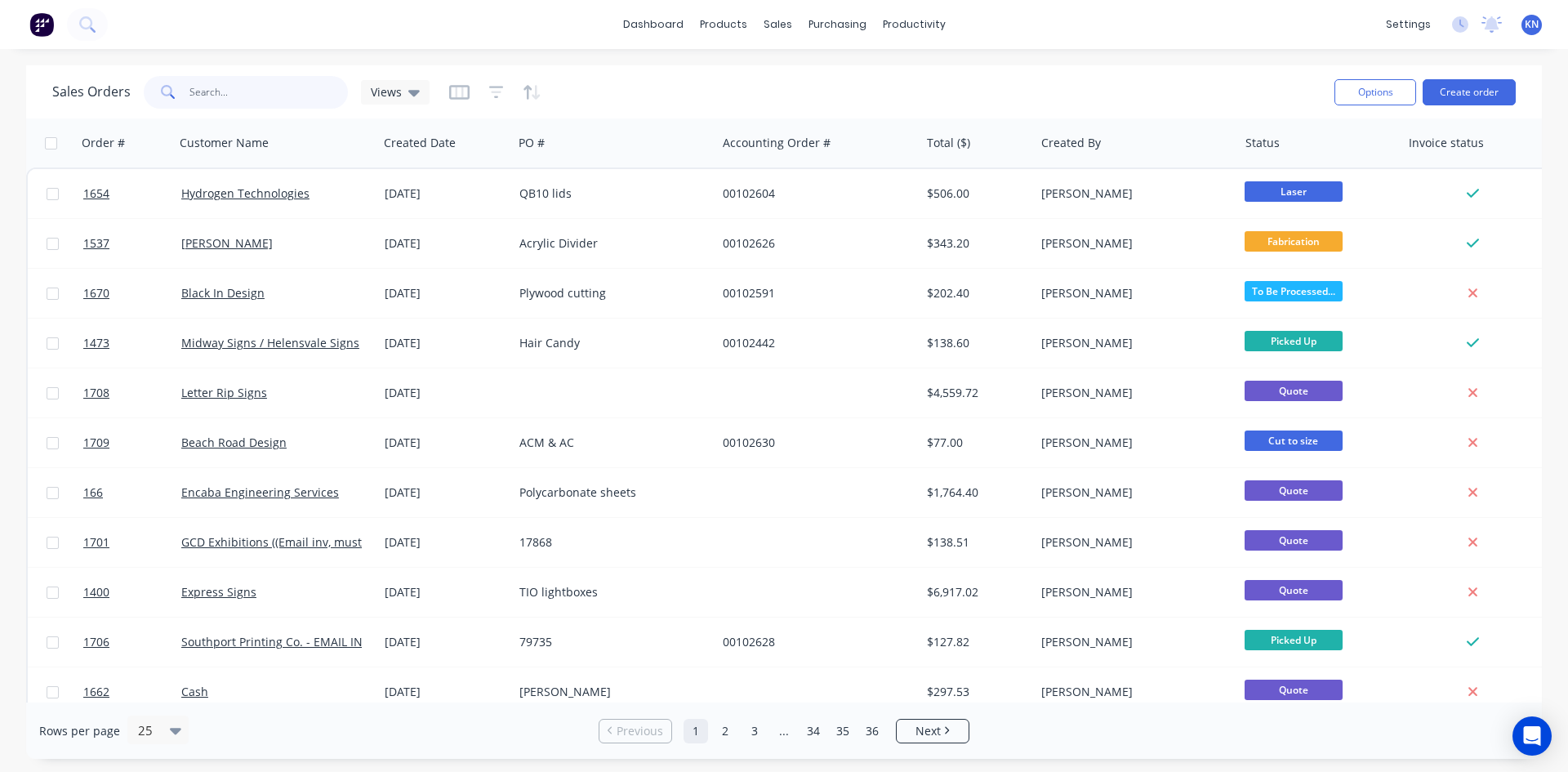
click at [245, 93] on input "text" at bounding box center [268, 93] width 159 height 32
type input "1670"
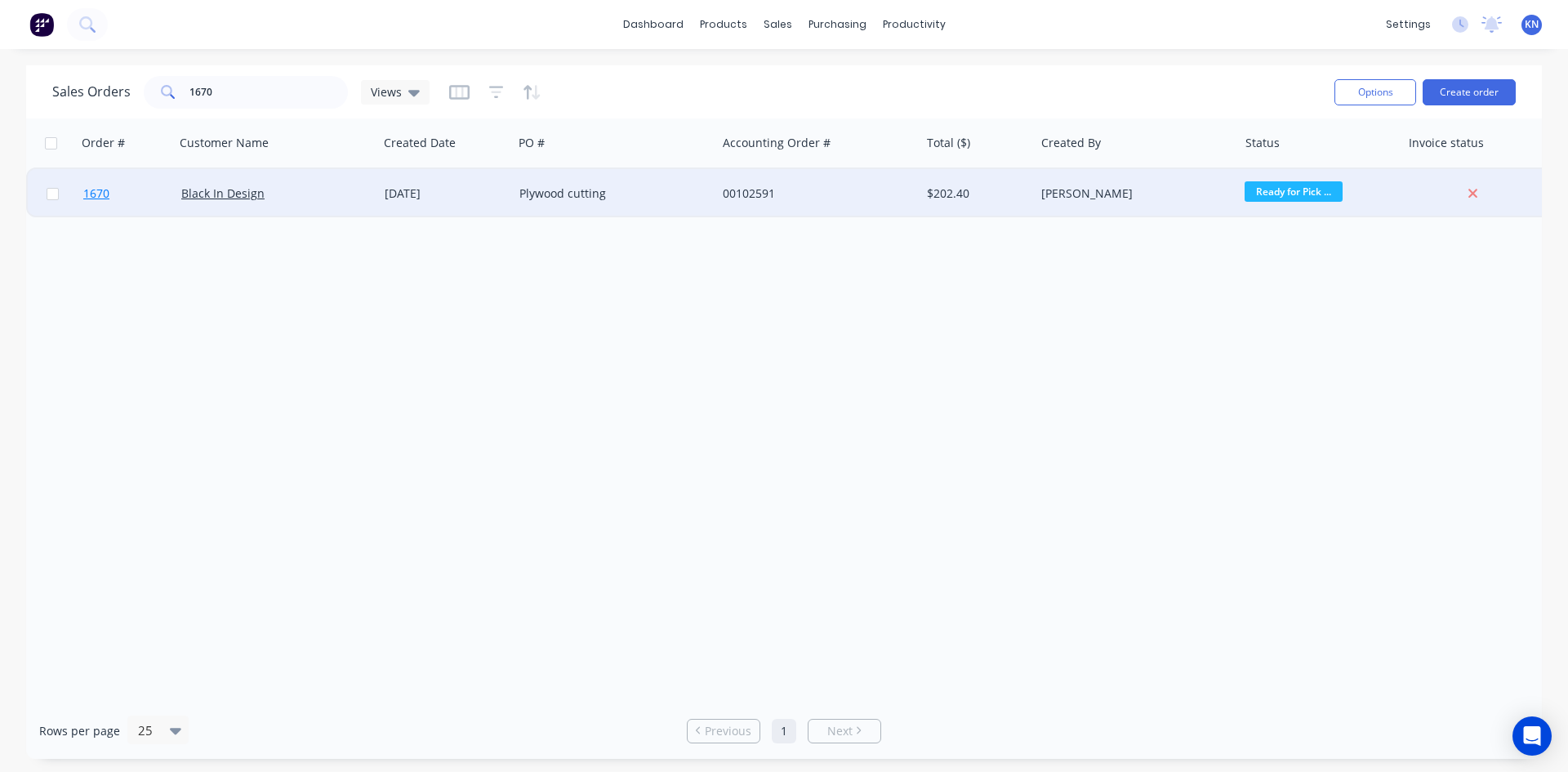
click at [94, 189] on span "1670" at bounding box center [95, 193] width 26 height 16
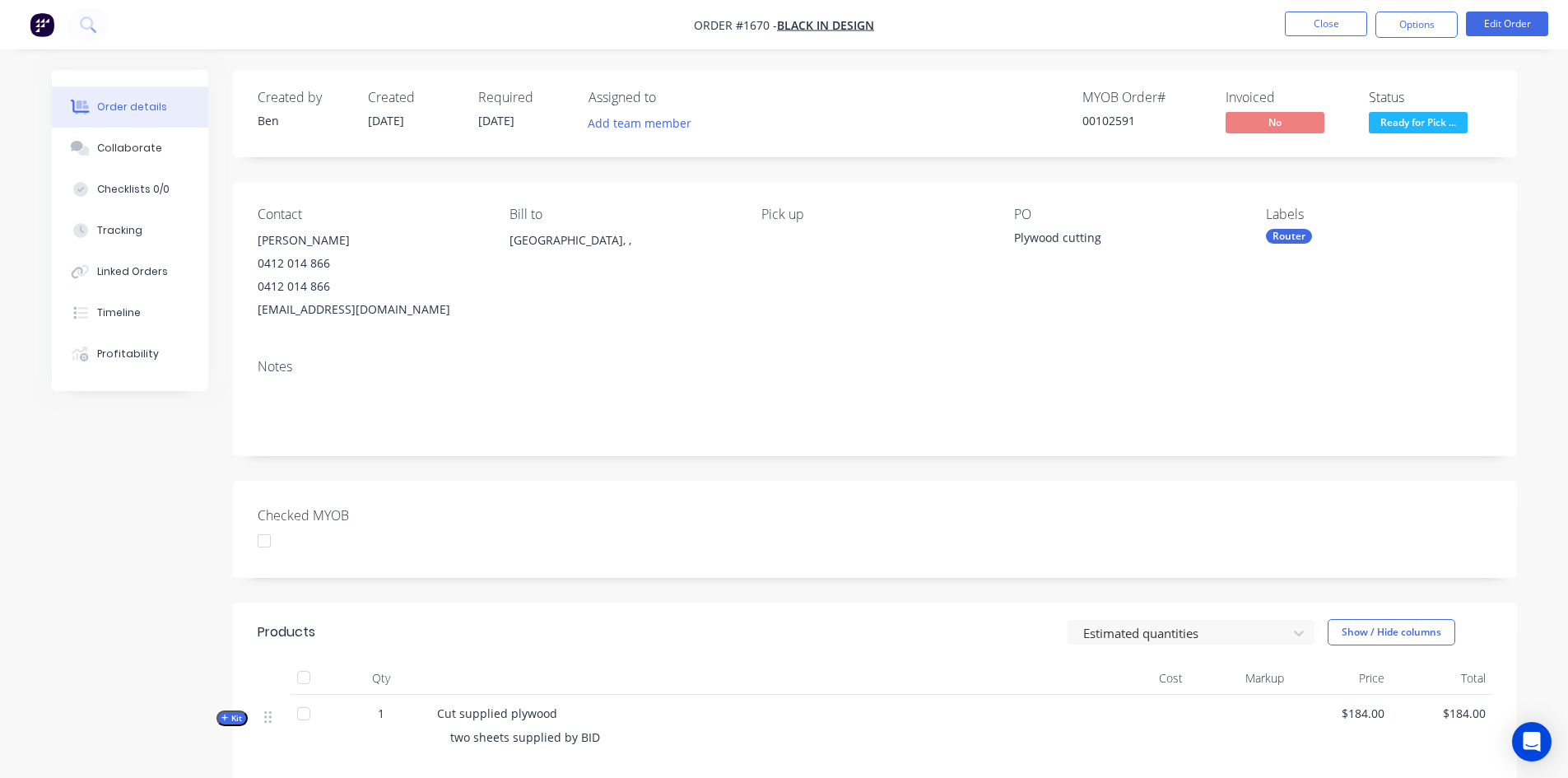
click at [264, 539] on div at bounding box center [264, 541] width 33 height 33
click at [1419, 26] on button "Options" at bounding box center [1416, 24] width 82 height 26
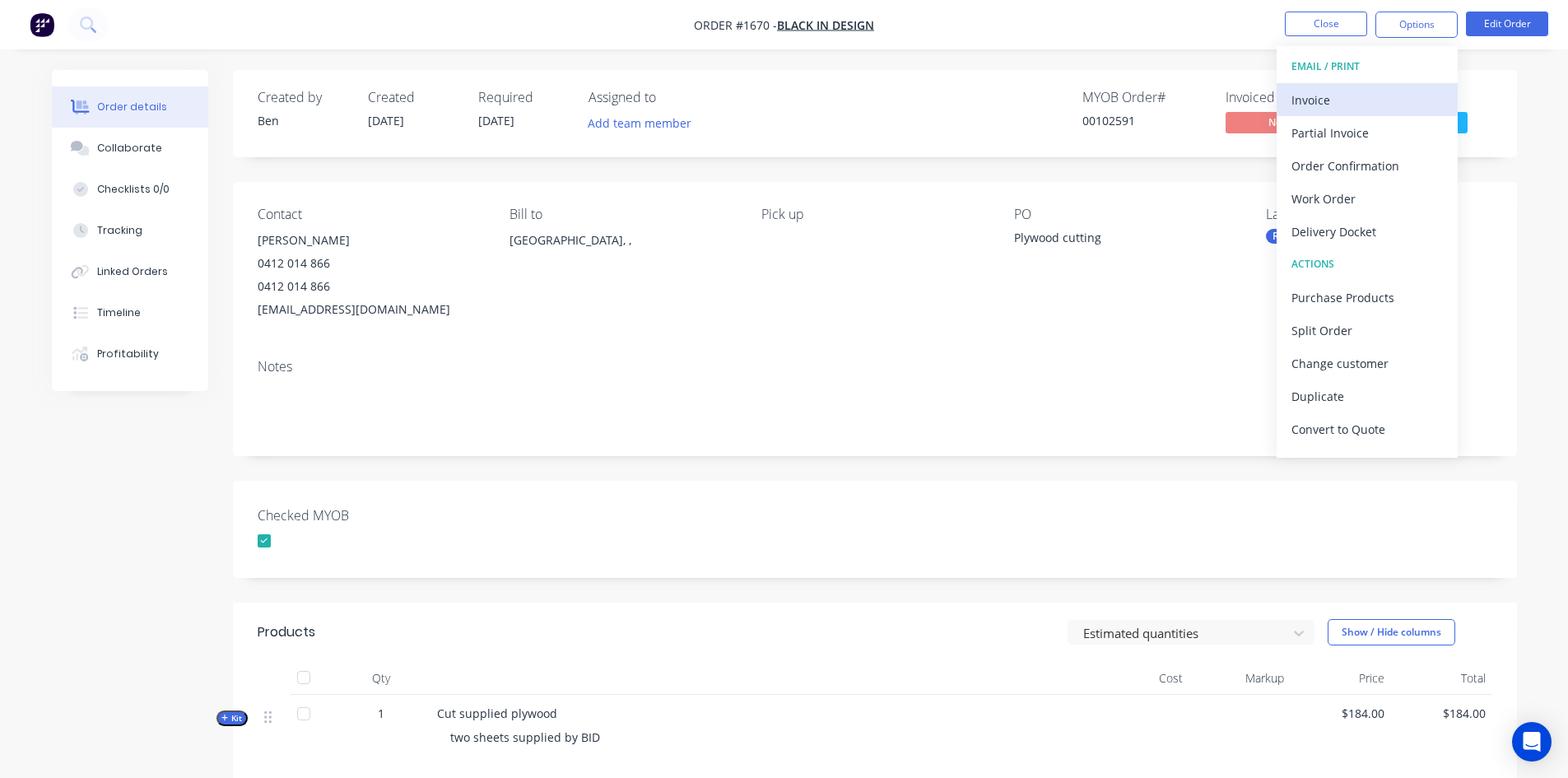
click at [1331, 101] on div "Invoice" at bounding box center [1366, 99] width 151 height 24
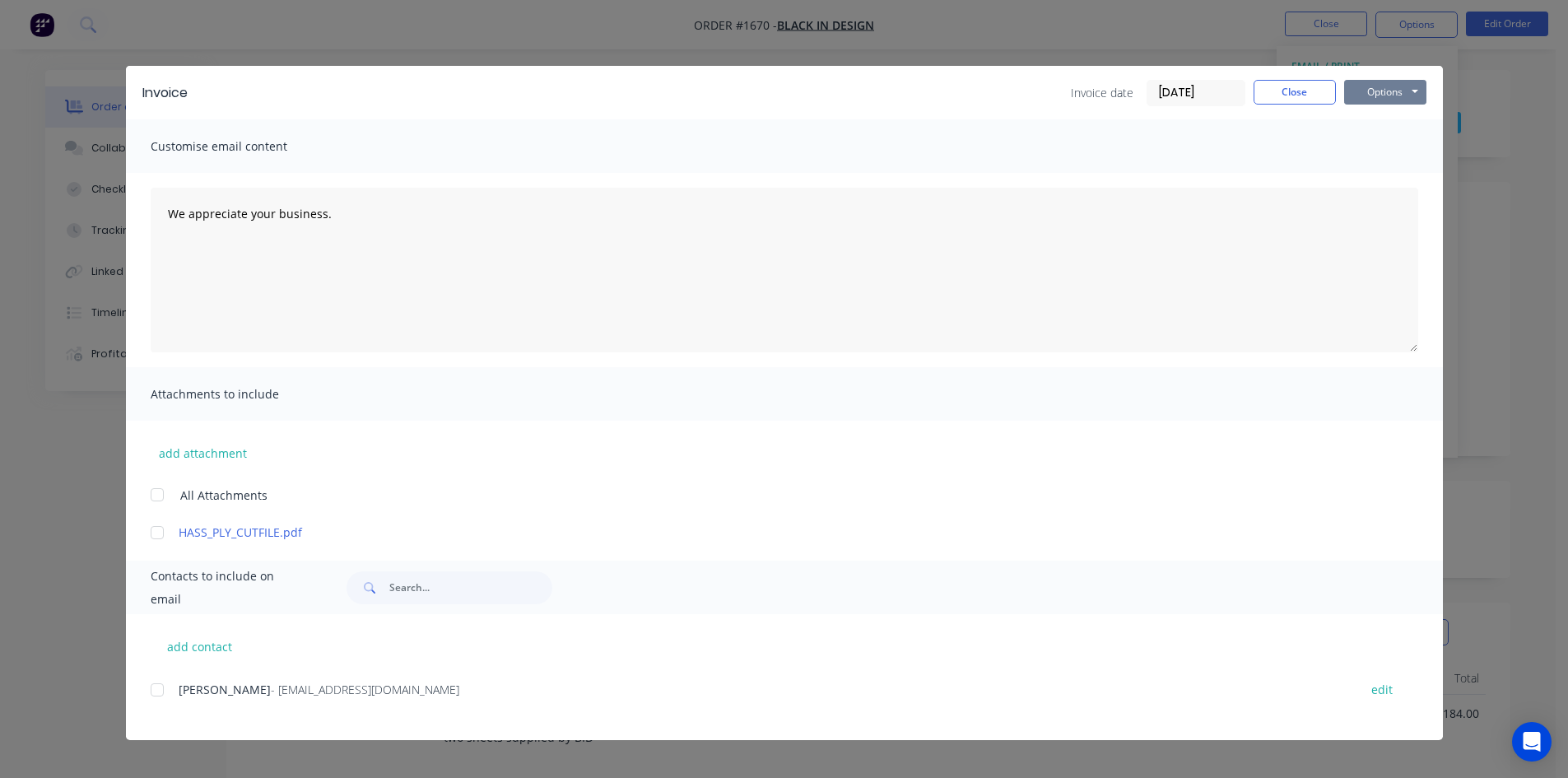
click at [1401, 86] on button "Options" at bounding box center [1384, 92] width 82 height 25
click at [1404, 149] on button "Print" at bounding box center [1396, 148] width 105 height 27
click at [1304, 90] on button "Close" at bounding box center [1294, 92] width 82 height 25
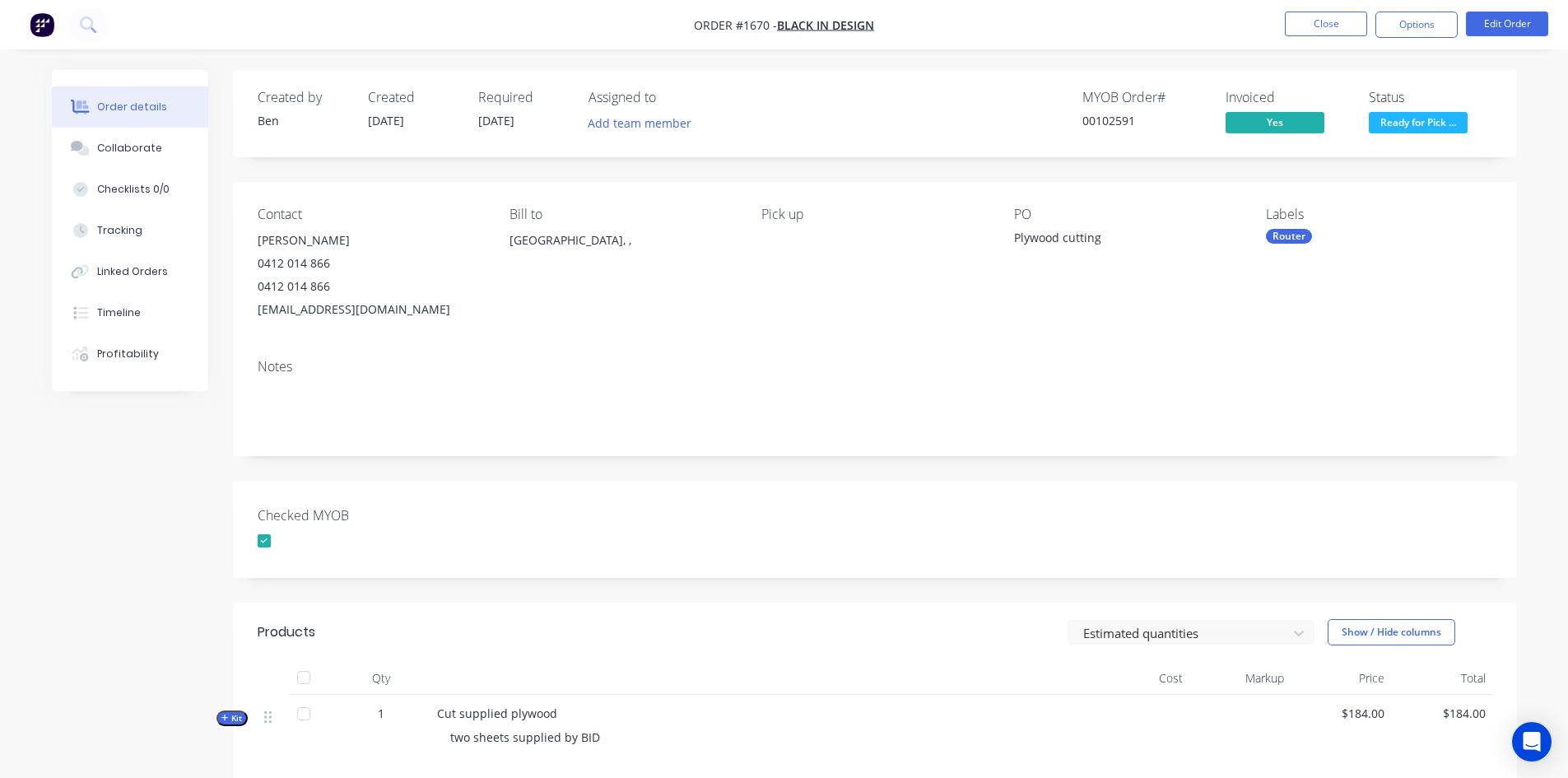
click at [1296, 229] on div "Router" at bounding box center [1289, 236] width 46 height 14
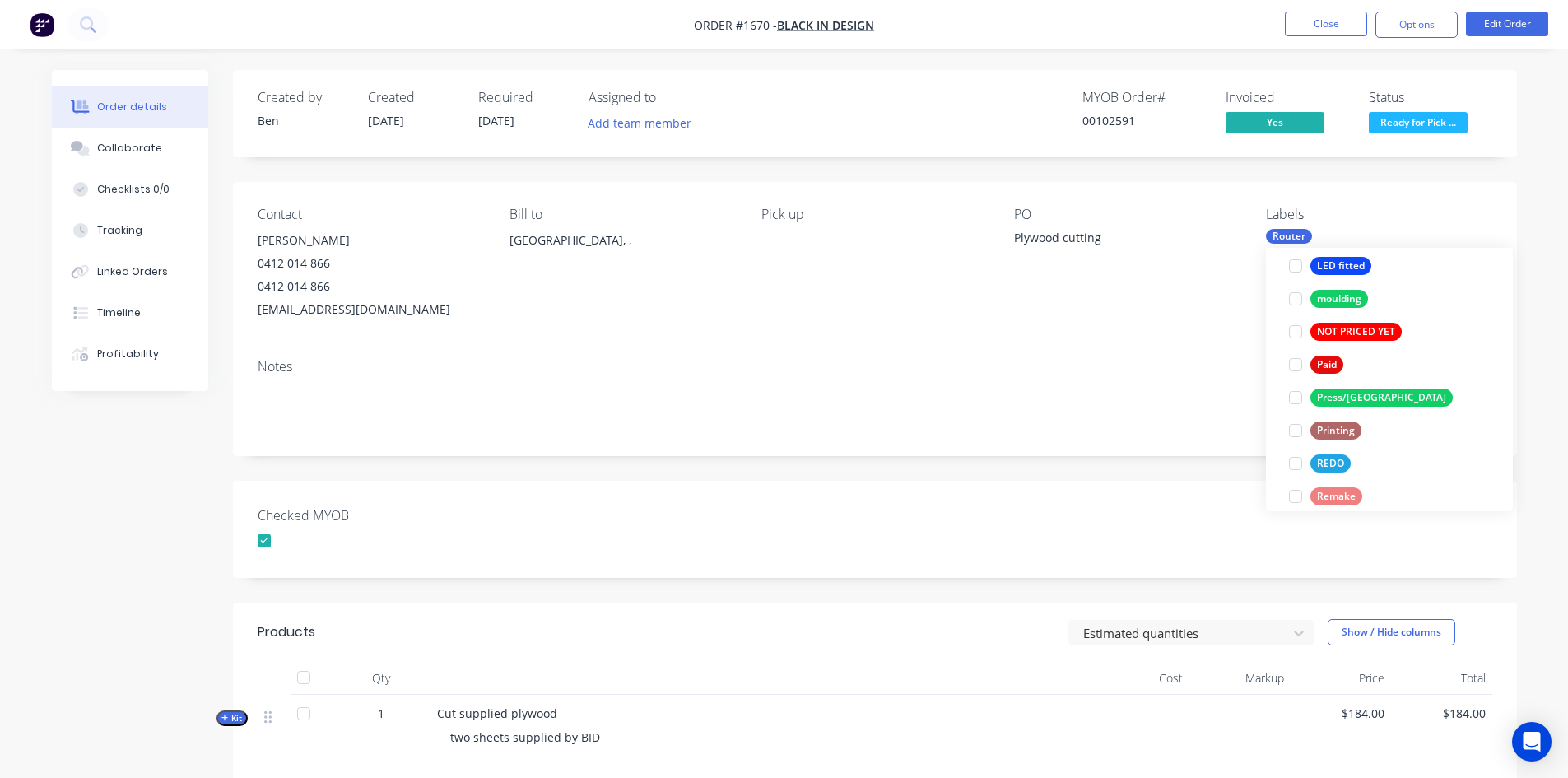
scroll to position [576, 0]
click at [1295, 363] on div at bounding box center [1296, 363] width 33 height 33
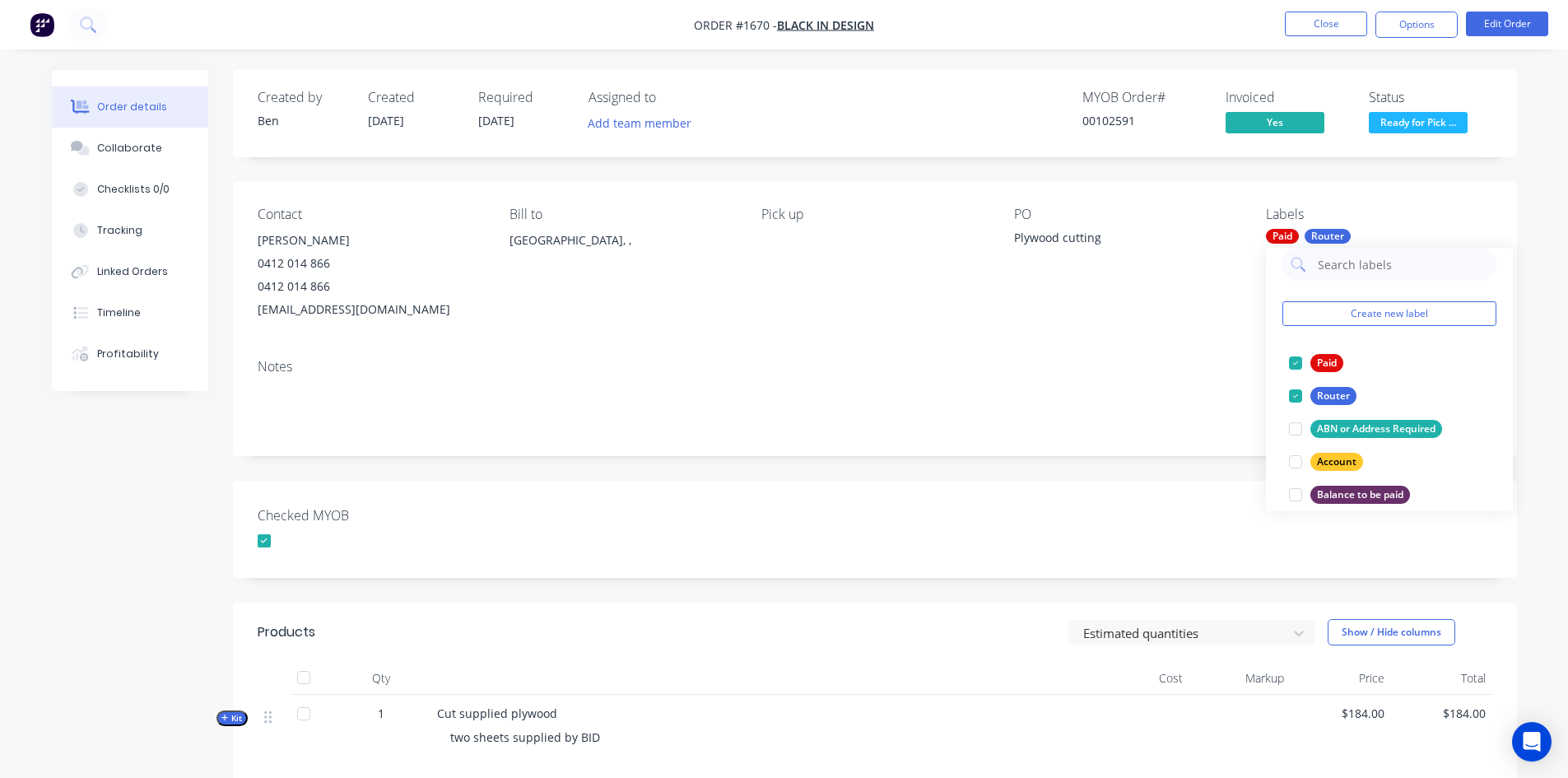
click at [1168, 526] on div "Checked MYOB" at bounding box center [875, 529] width 1284 height 97
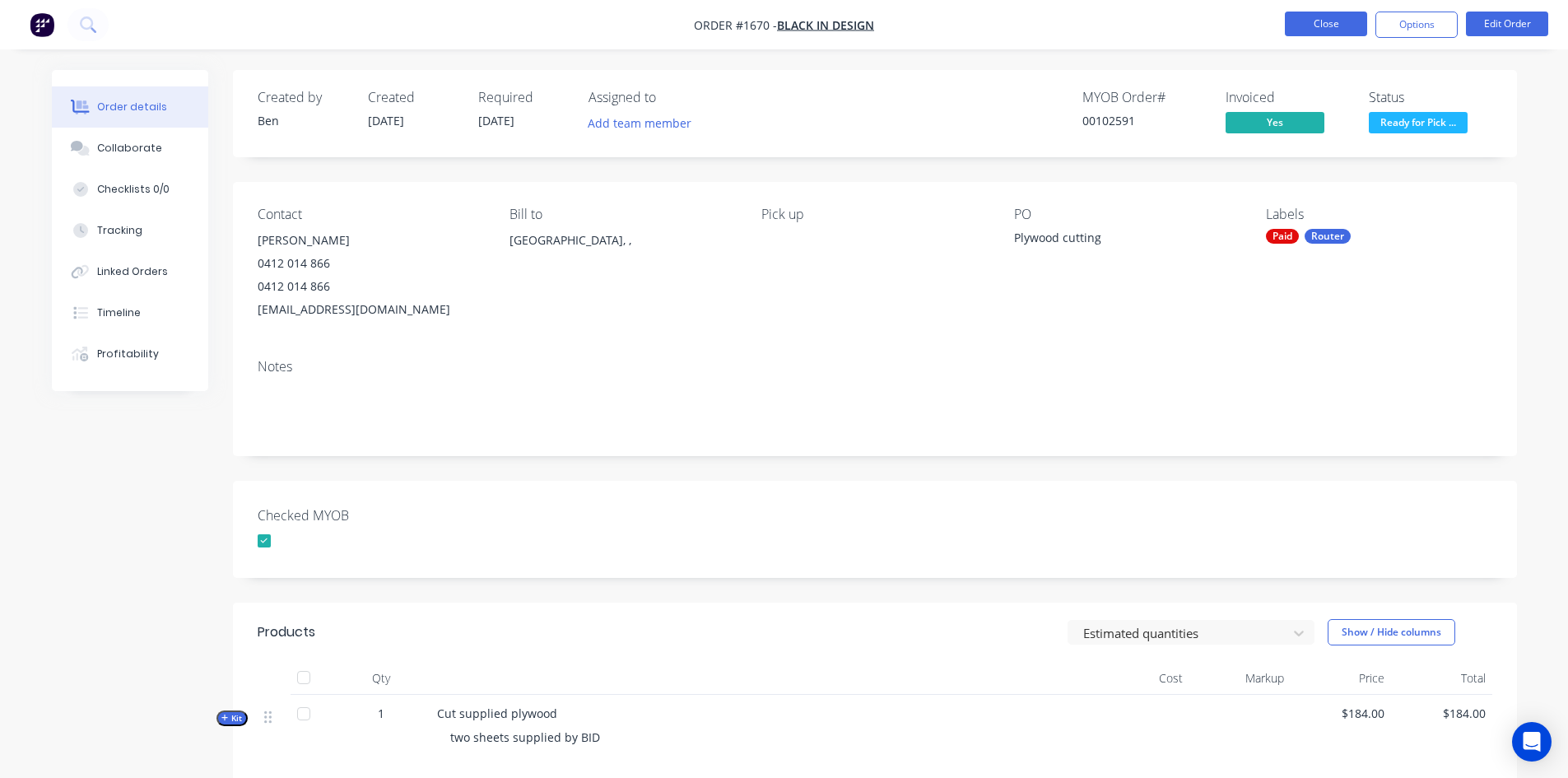
click at [1332, 23] on button "Close" at bounding box center [1325, 24] width 82 height 25
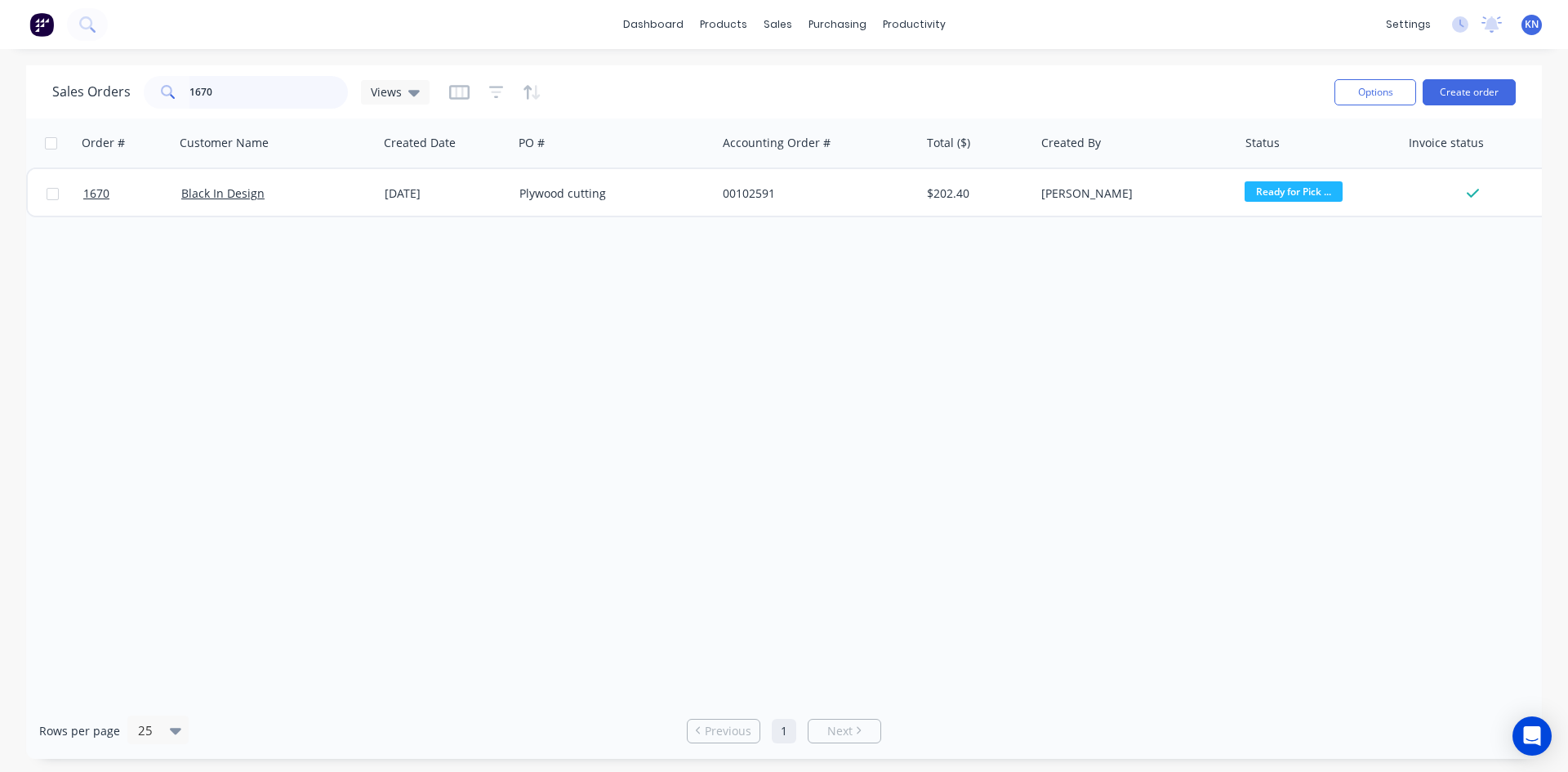
click at [279, 90] on input "1670" at bounding box center [268, 93] width 159 height 32
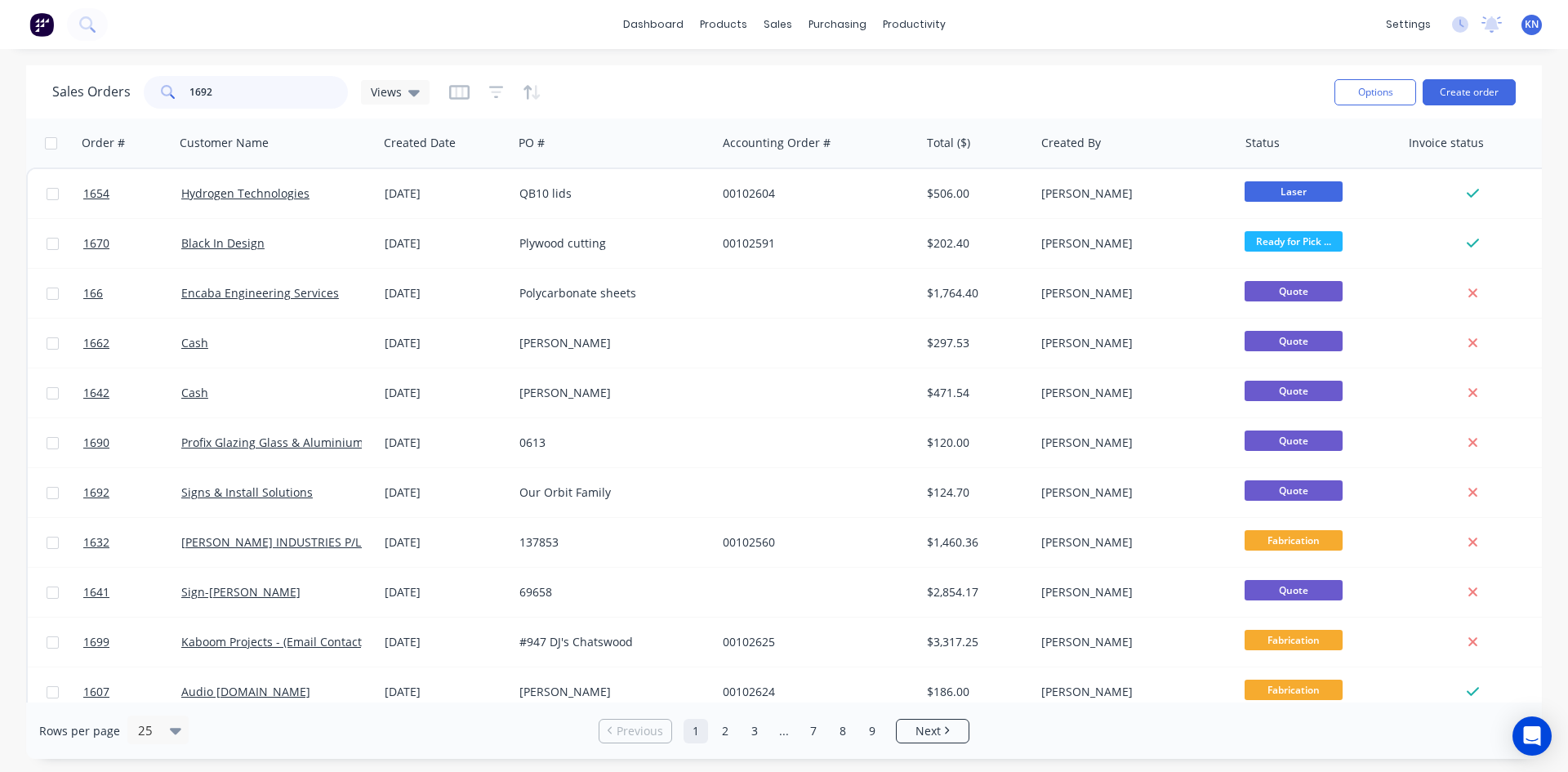
type input "1692"
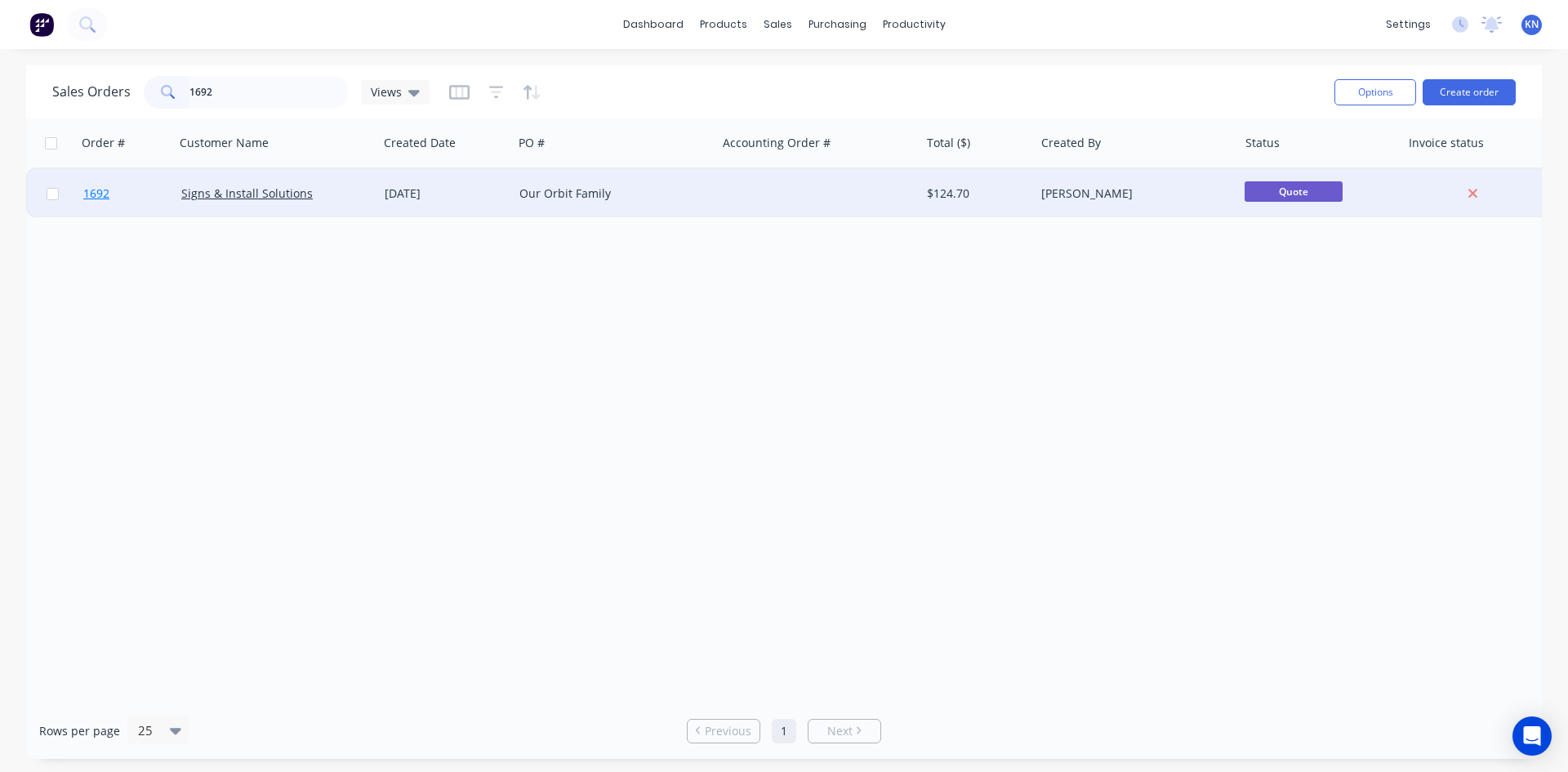
click at [98, 193] on span "1692" at bounding box center [95, 193] width 26 height 16
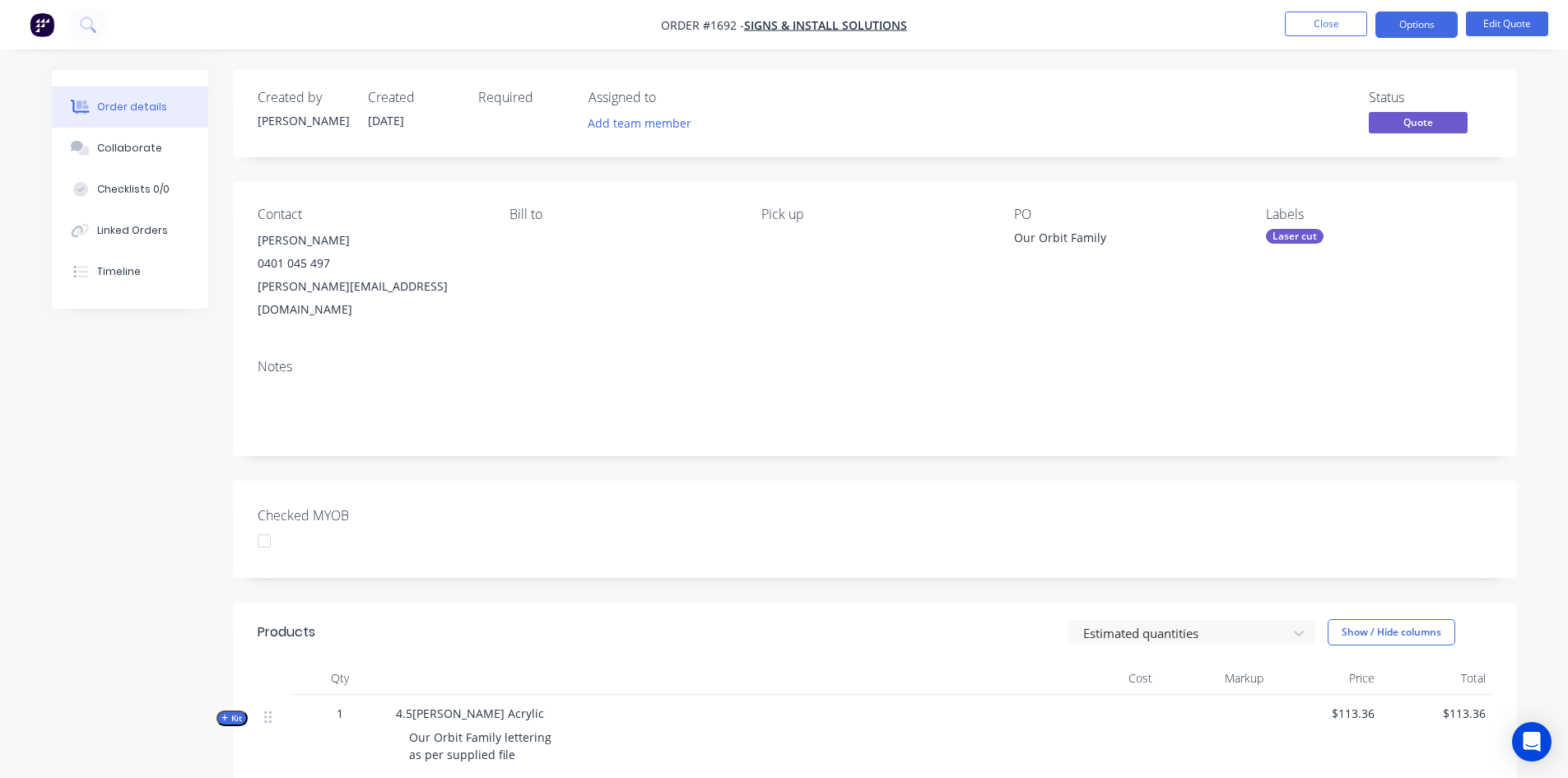
click at [265, 525] on div at bounding box center [264, 541] width 33 height 33
click at [1422, 25] on button "Options" at bounding box center [1416, 24] width 82 height 26
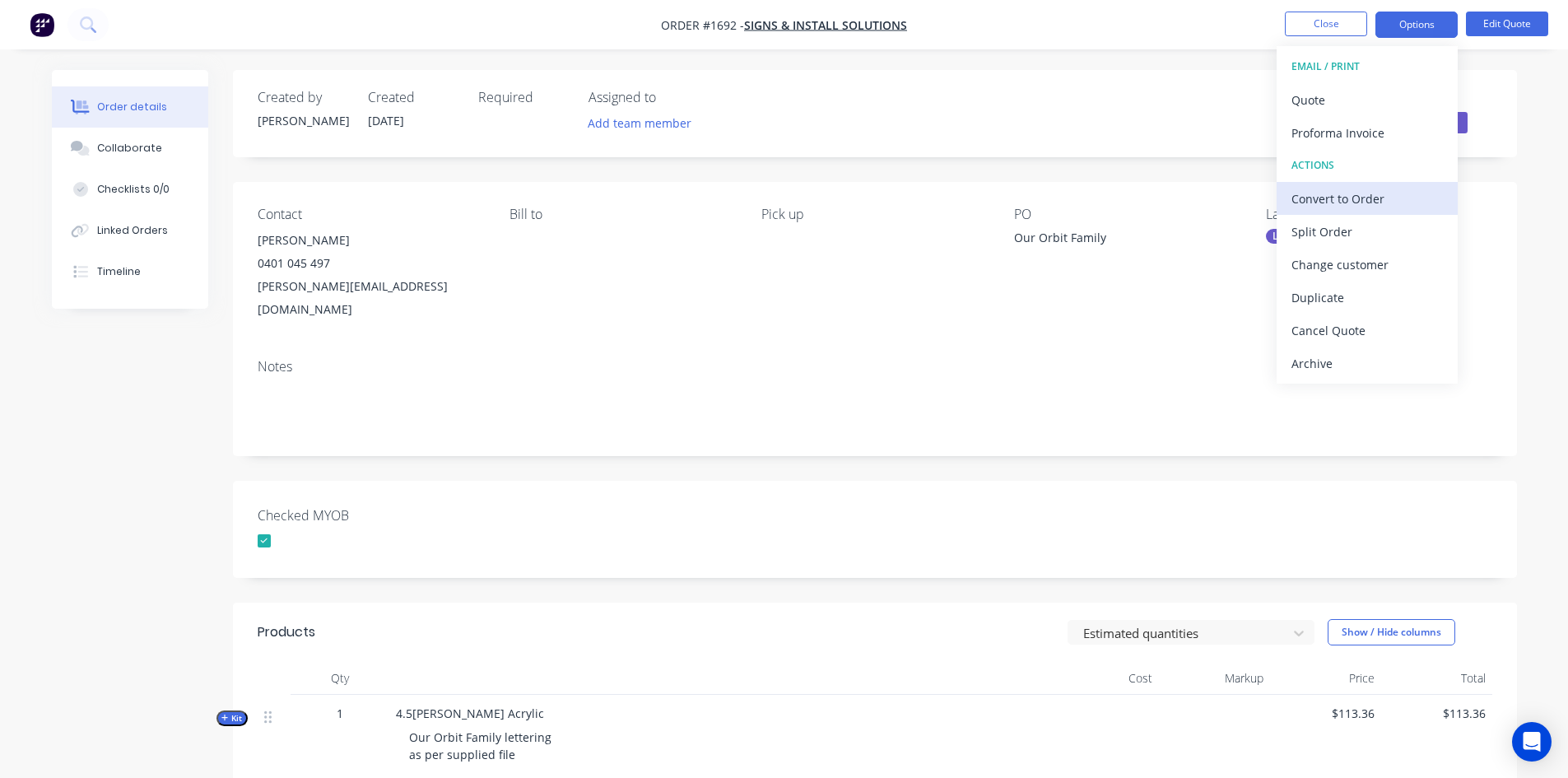
click at [1325, 195] on div "Convert to Order" at bounding box center [1366, 198] width 151 height 24
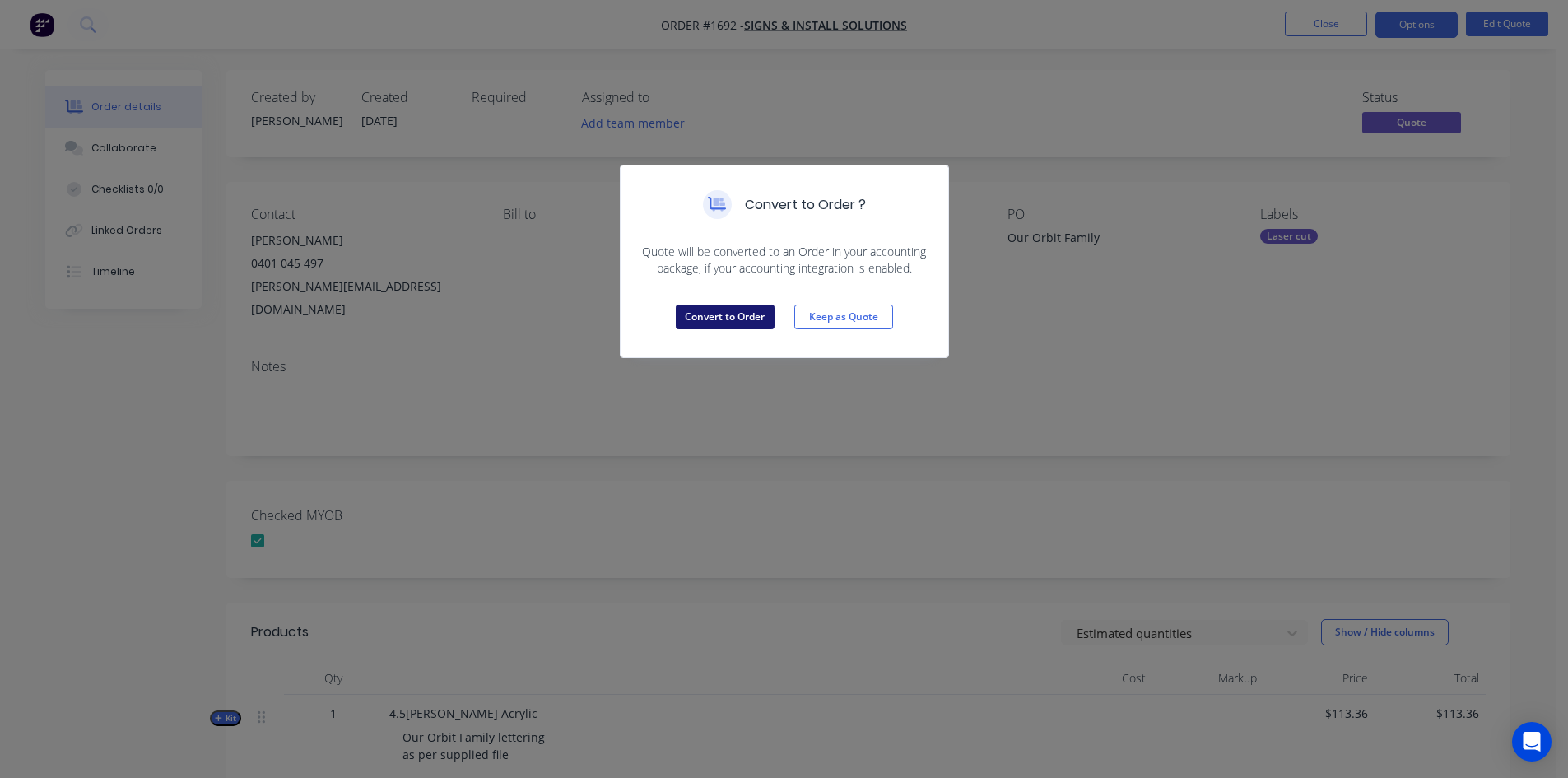
click at [724, 319] on button "Convert to Order" at bounding box center [725, 317] width 99 height 25
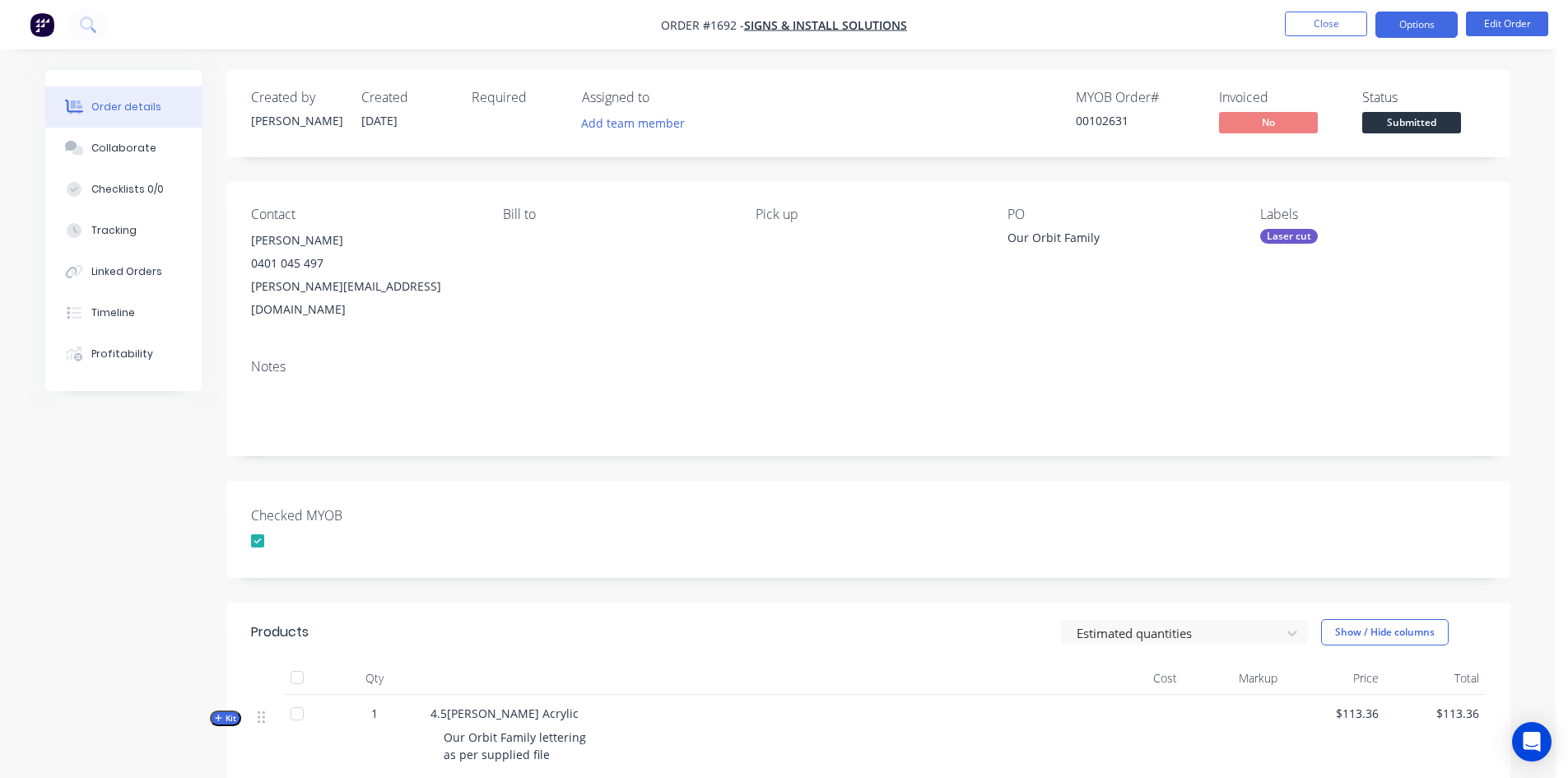
click at [1425, 25] on button "Options" at bounding box center [1416, 24] width 82 height 26
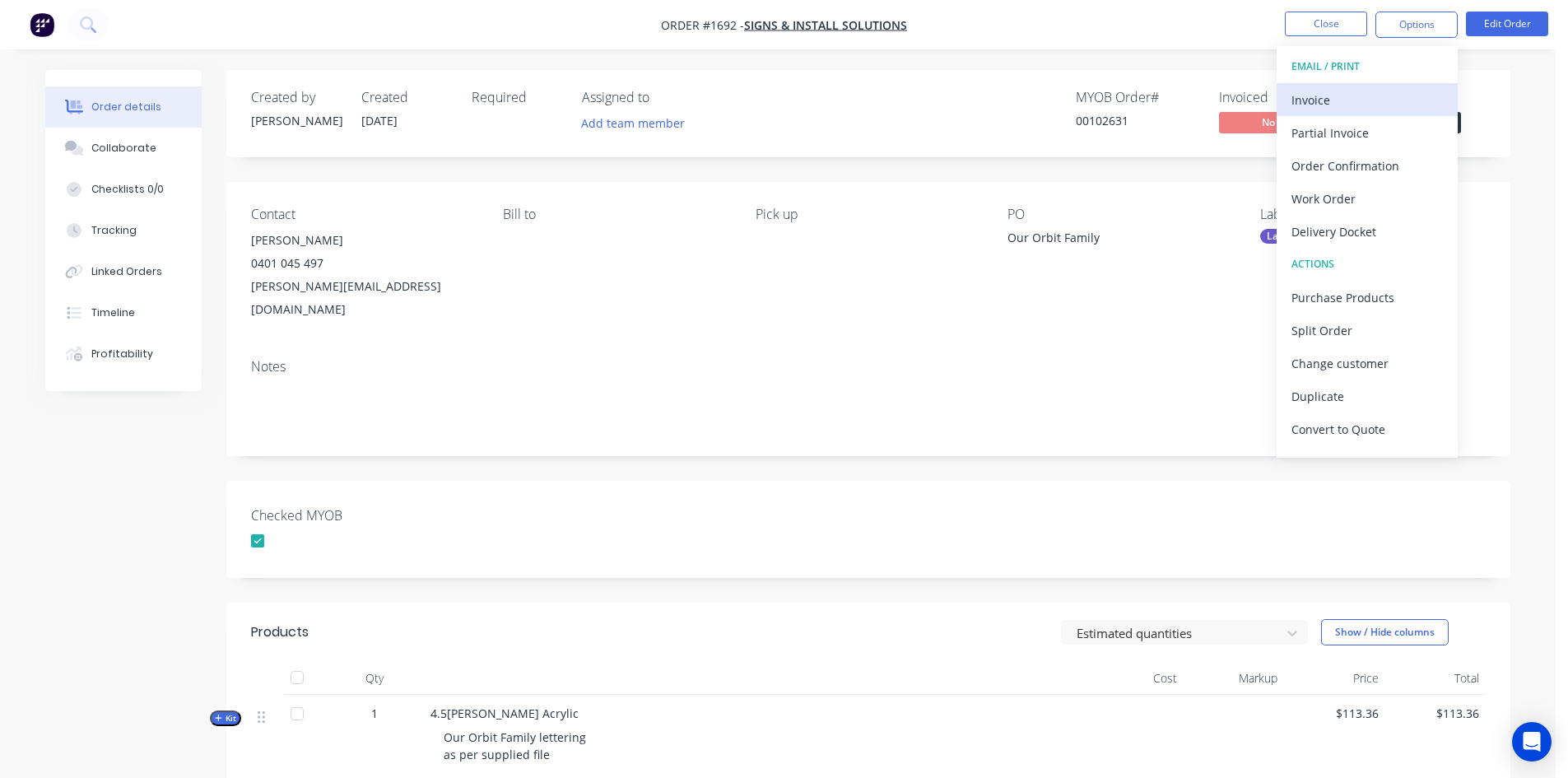
click at [1321, 94] on div "Invoice" at bounding box center [1366, 99] width 151 height 24
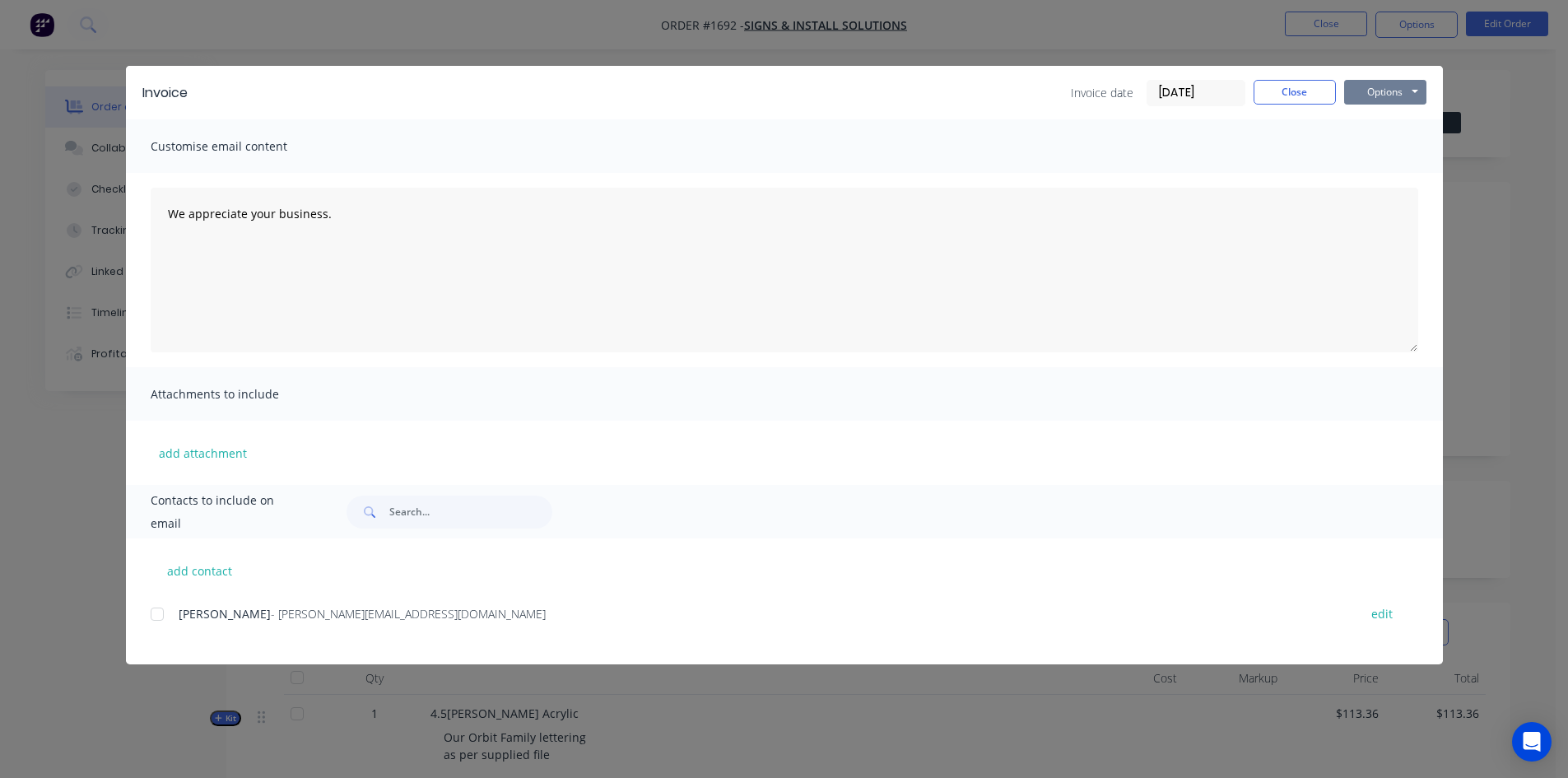
click at [1388, 90] on button "Options" at bounding box center [1384, 92] width 82 height 25
click at [1388, 143] on button "Print" at bounding box center [1396, 148] width 105 height 27
click at [1290, 91] on button "Close" at bounding box center [1294, 92] width 82 height 25
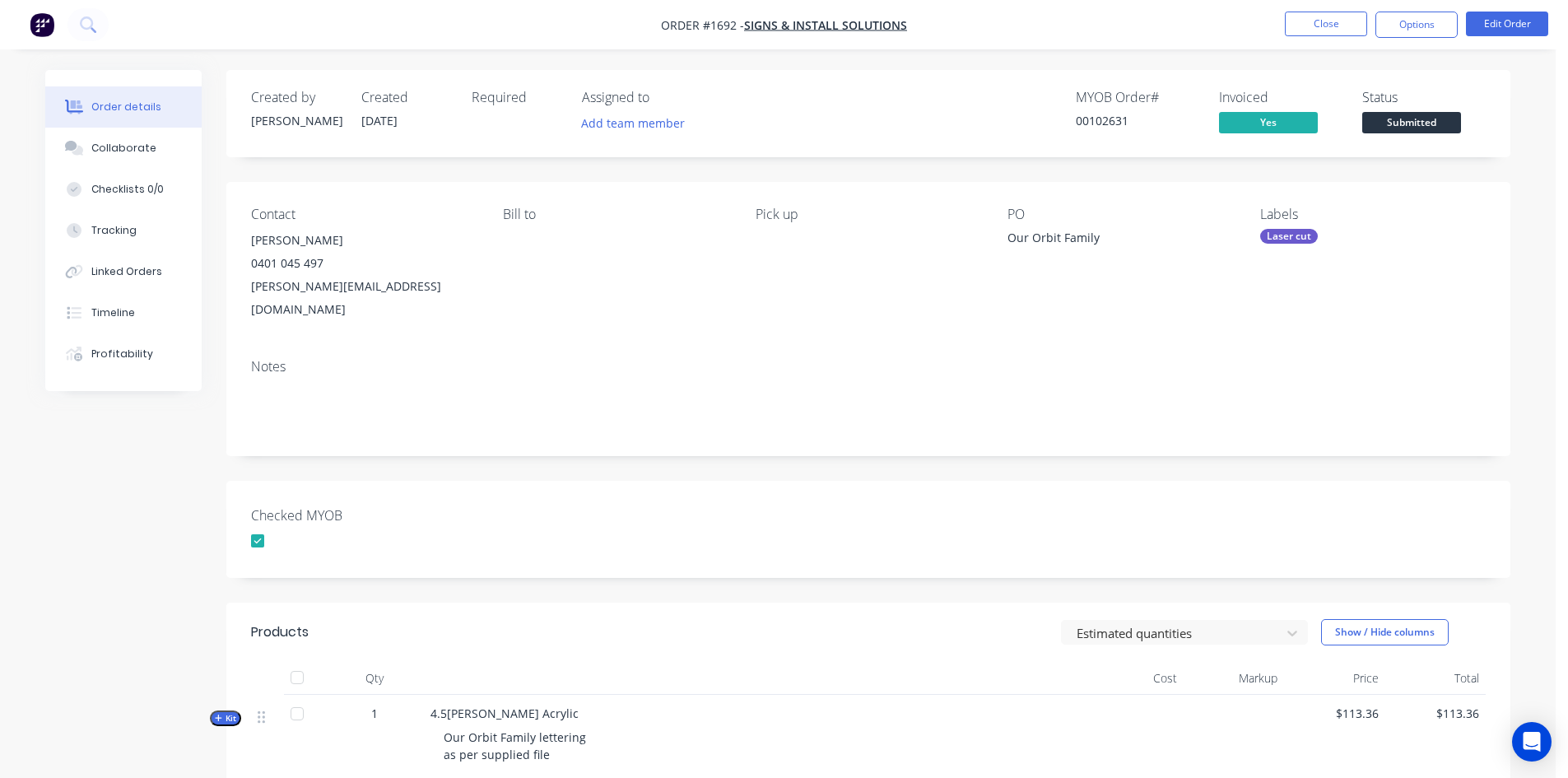
click at [1425, 117] on span "Submitted" at bounding box center [1411, 121] width 99 height 20
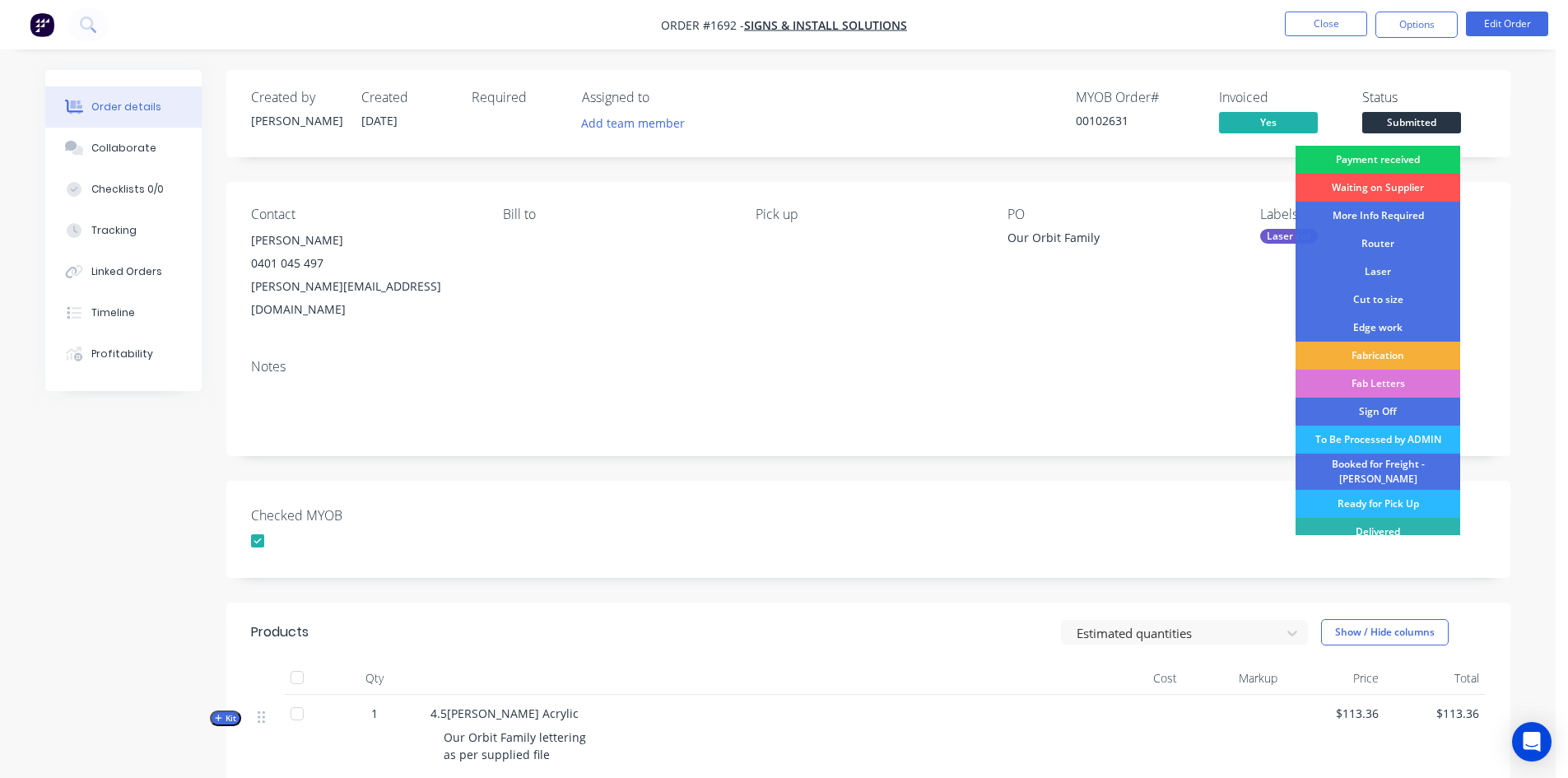
click at [1405, 153] on div "Payment received" at bounding box center [1377, 159] width 165 height 28
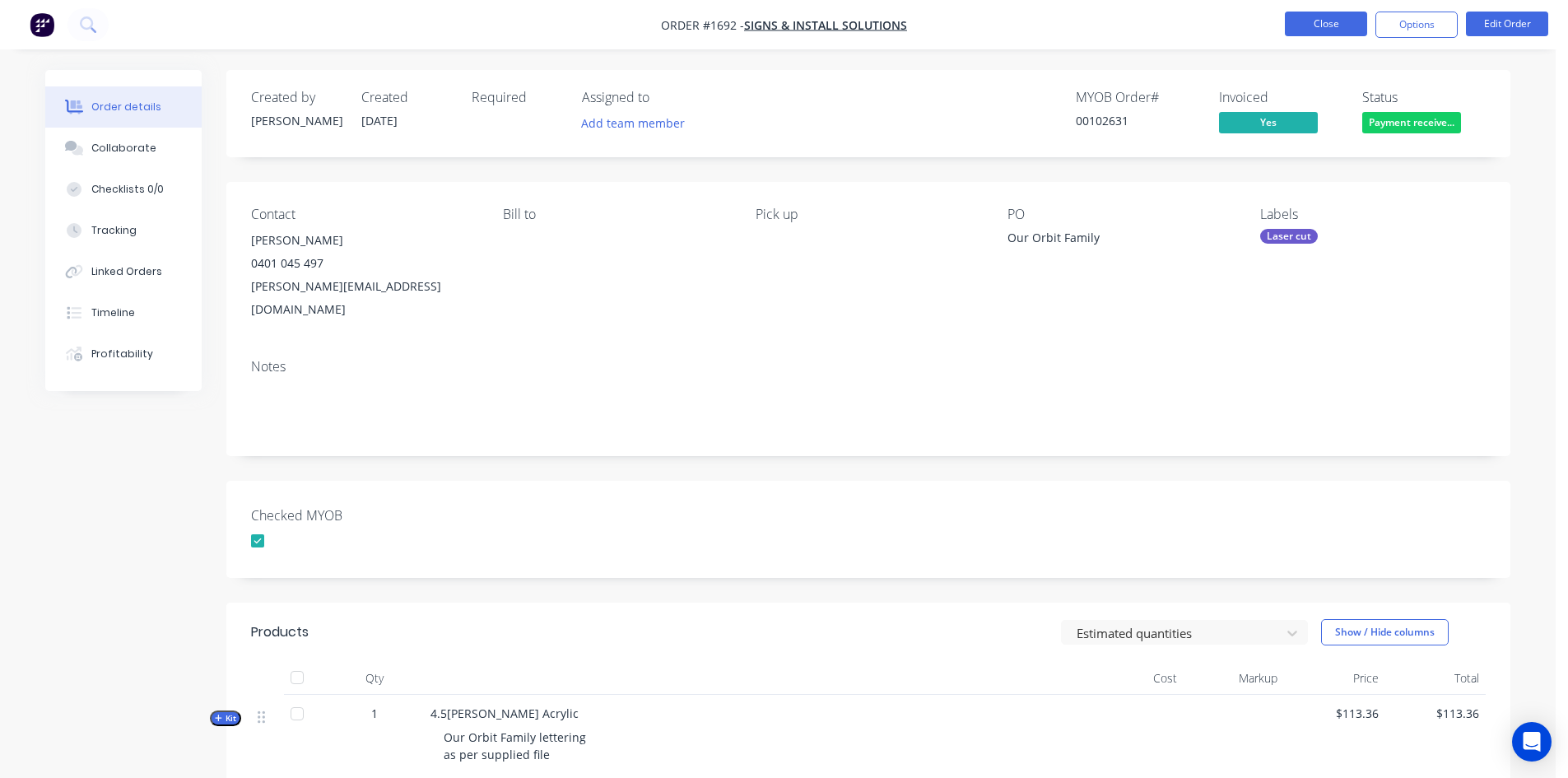
click at [1340, 23] on button "Close" at bounding box center [1325, 24] width 82 height 25
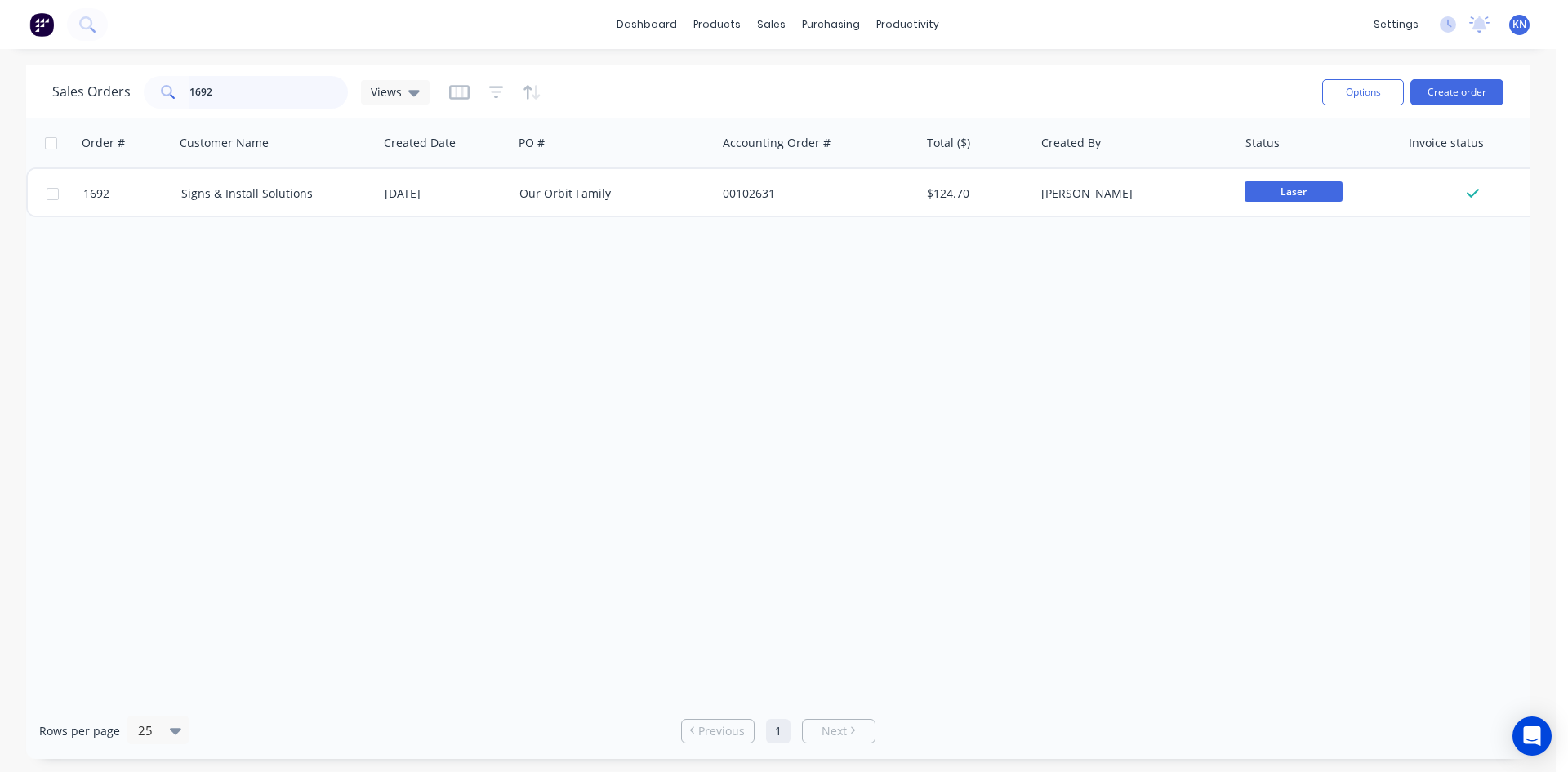
click at [238, 96] on input "1692" at bounding box center [268, 93] width 159 height 32
type input "1"
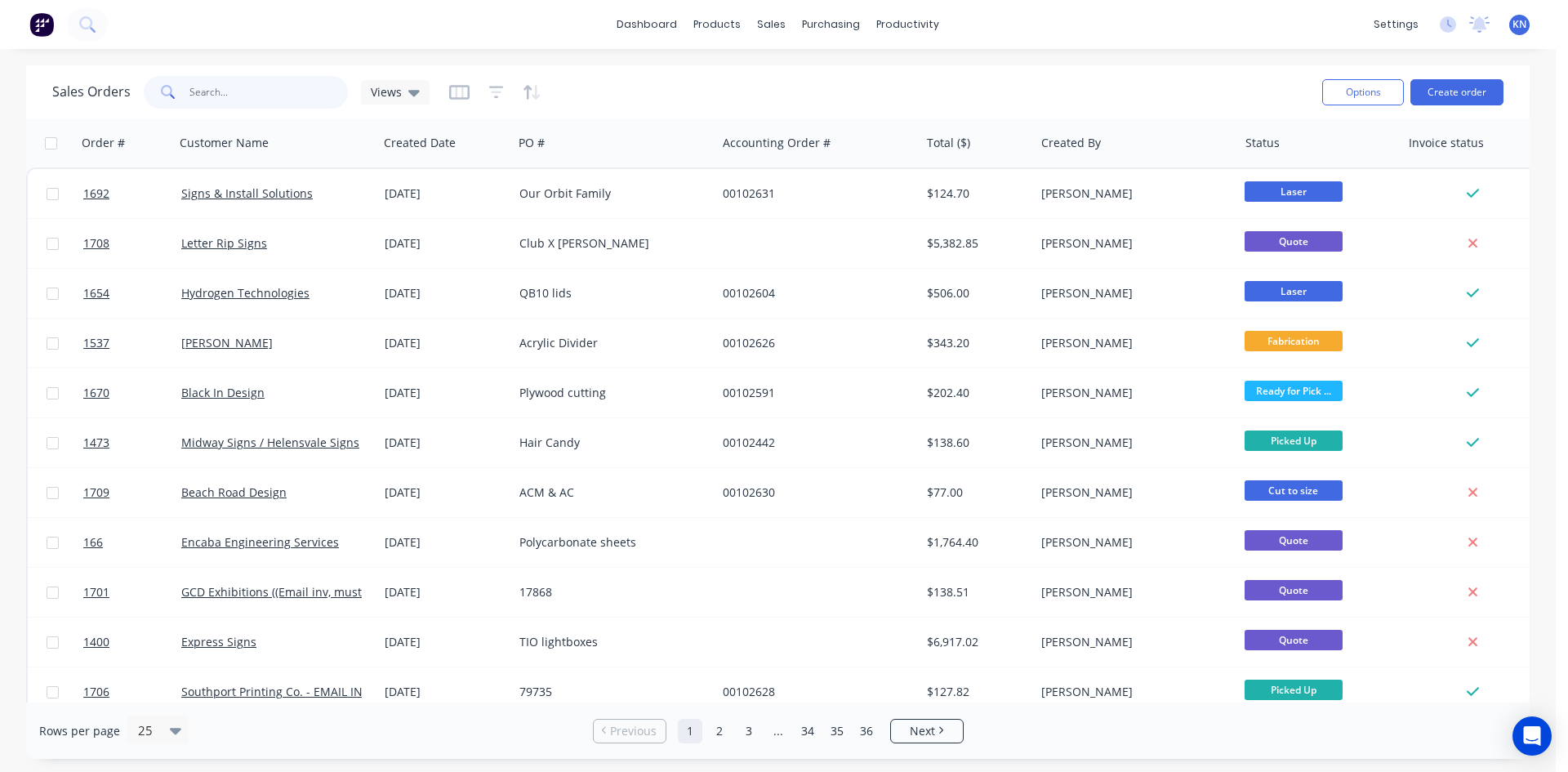
click at [264, 94] on input "text" at bounding box center [268, 93] width 159 height 32
click at [907, 25] on div "productivity" at bounding box center [907, 25] width 79 height 25
click at [929, 73] on div "Workflow" at bounding box center [936, 77] width 49 height 14
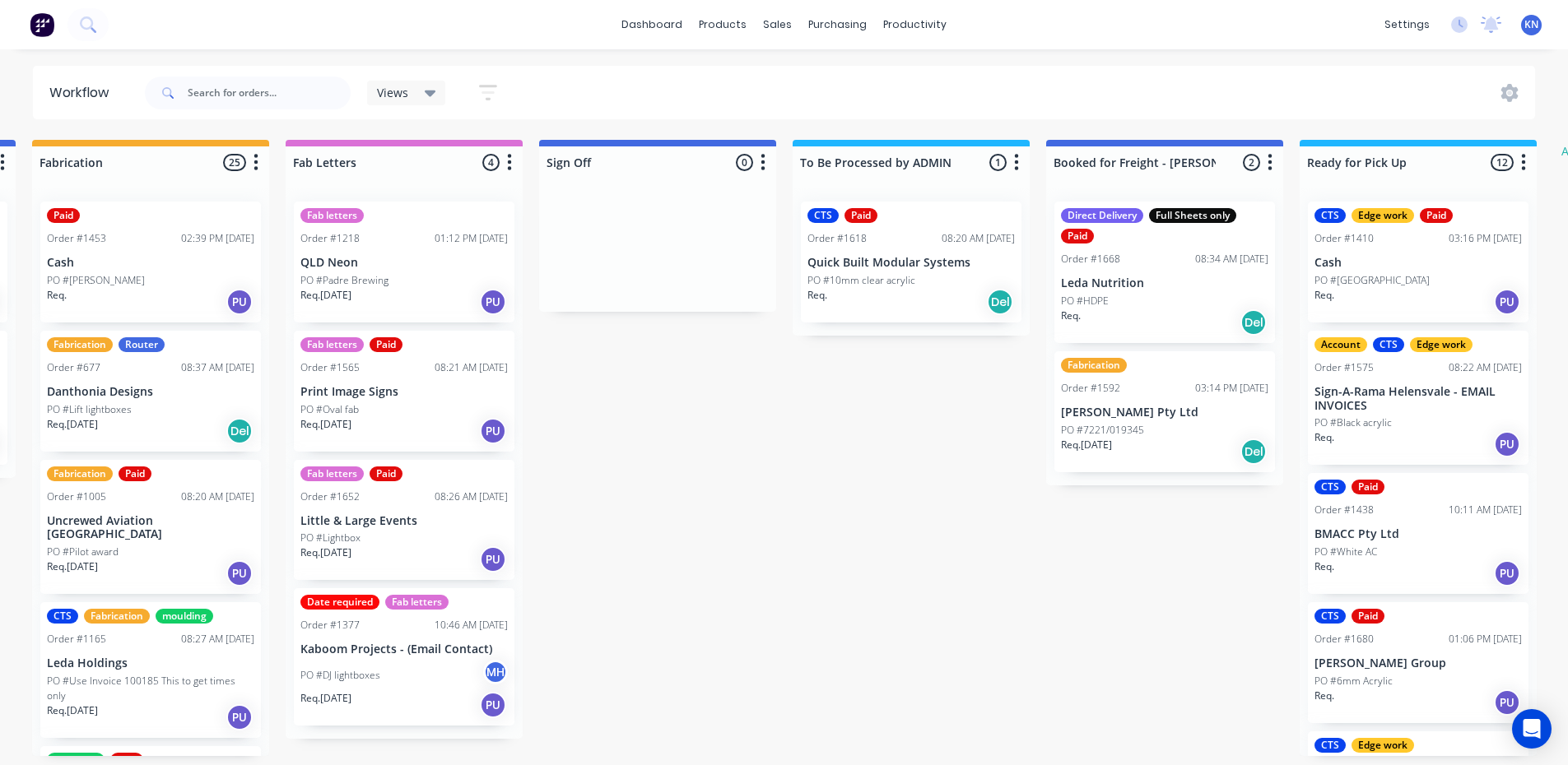
scroll to position [0, 2096]
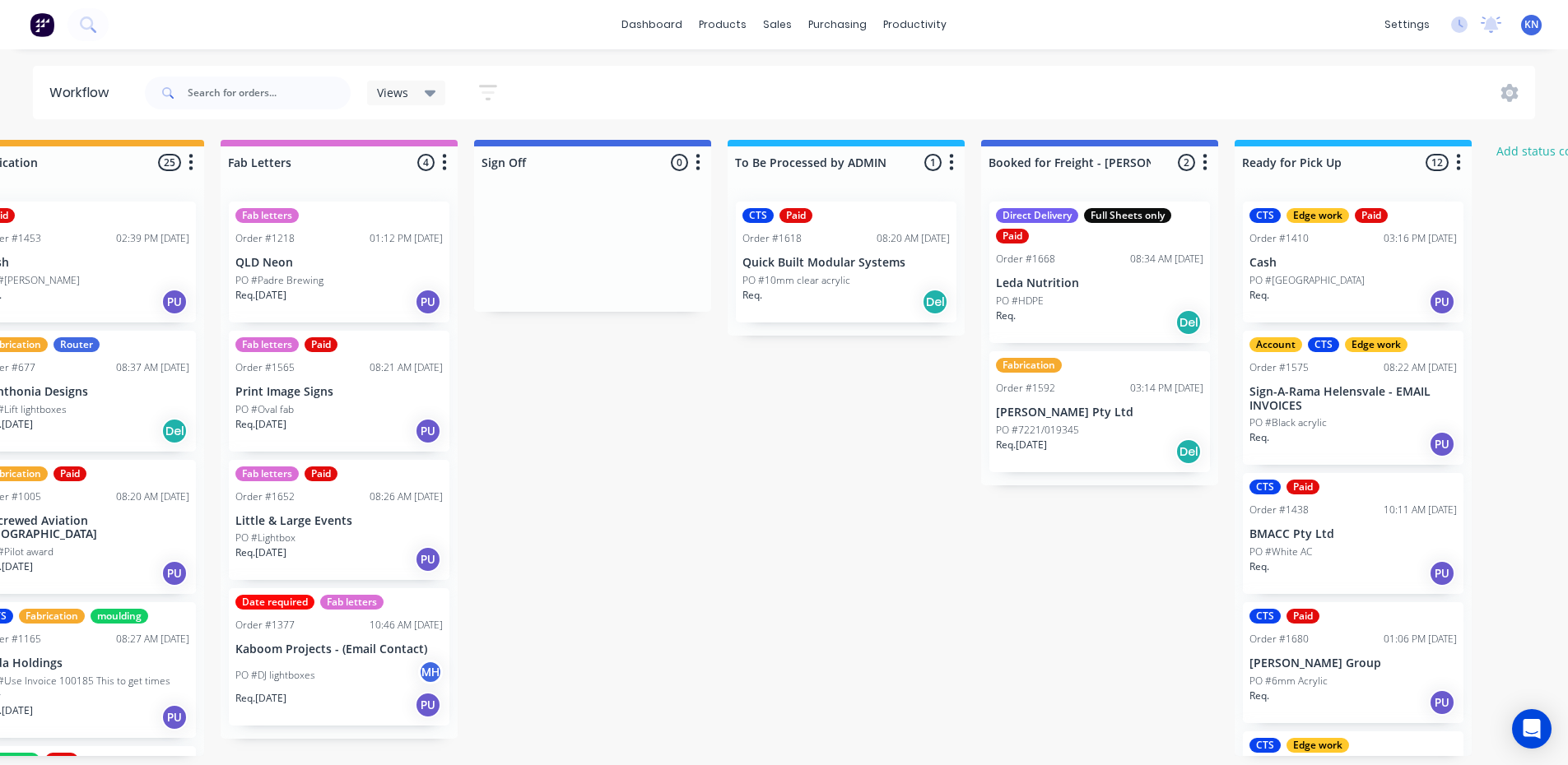
click at [1081, 407] on p "[PERSON_NAME] Pty Ltd" at bounding box center [1099, 413] width 207 height 14
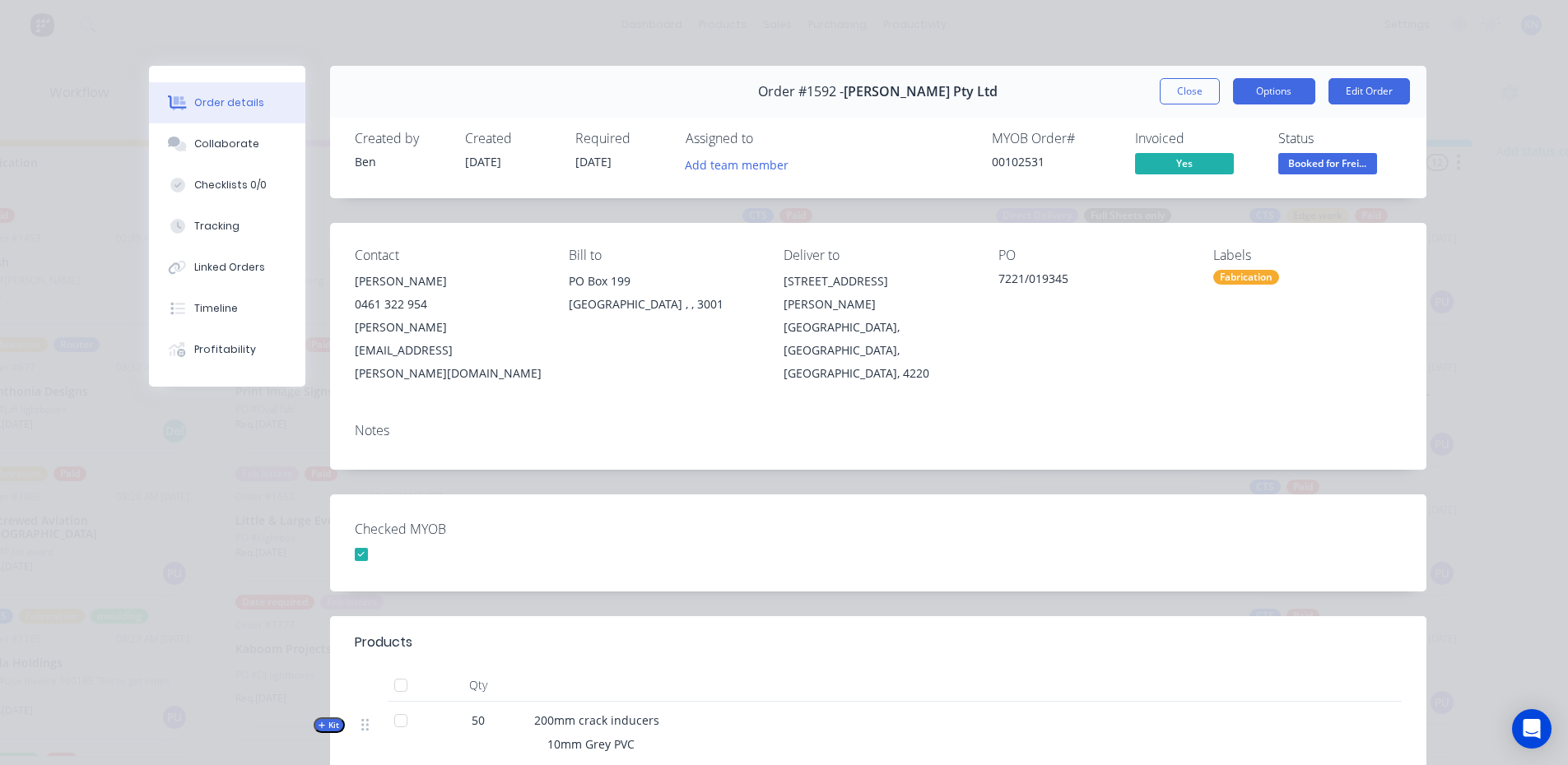
click at [1273, 86] on button "Options" at bounding box center [1273, 90] width 82 height 26
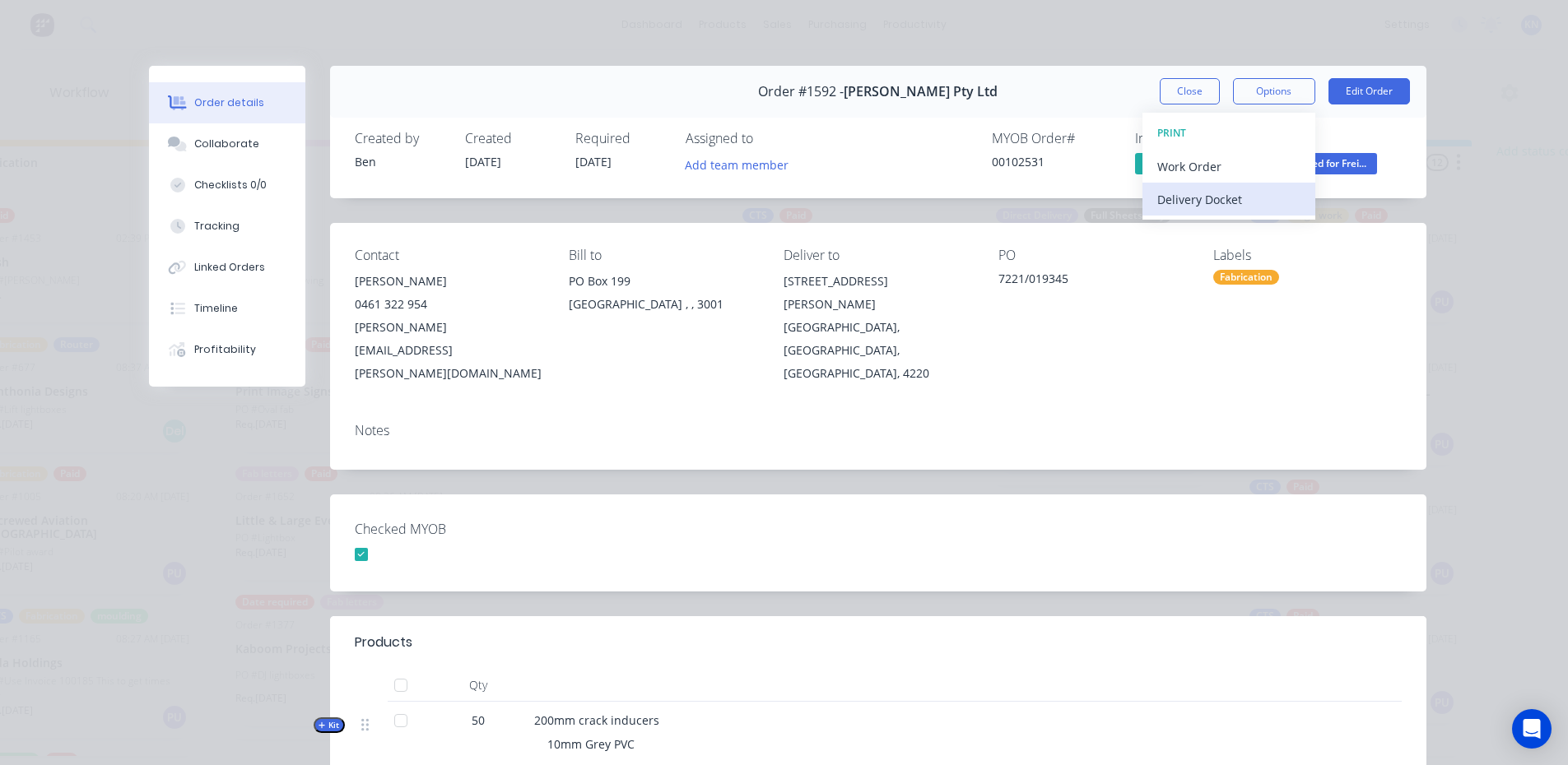
click at [1207, 198] on div "Delivery Docket" at bounding box center [1228, 199] width 143 height 24
click at [1193, 195] on div "Standard" at bounding box center [1228, 199] width 143 height 24
click at [619, 561] on div "Order #1592 - [PERSON_NAME] Pty Ltd Close Options DELIVERY DOCKET Back Standard…" at bounding box center [787, 564] width 1277 height 997
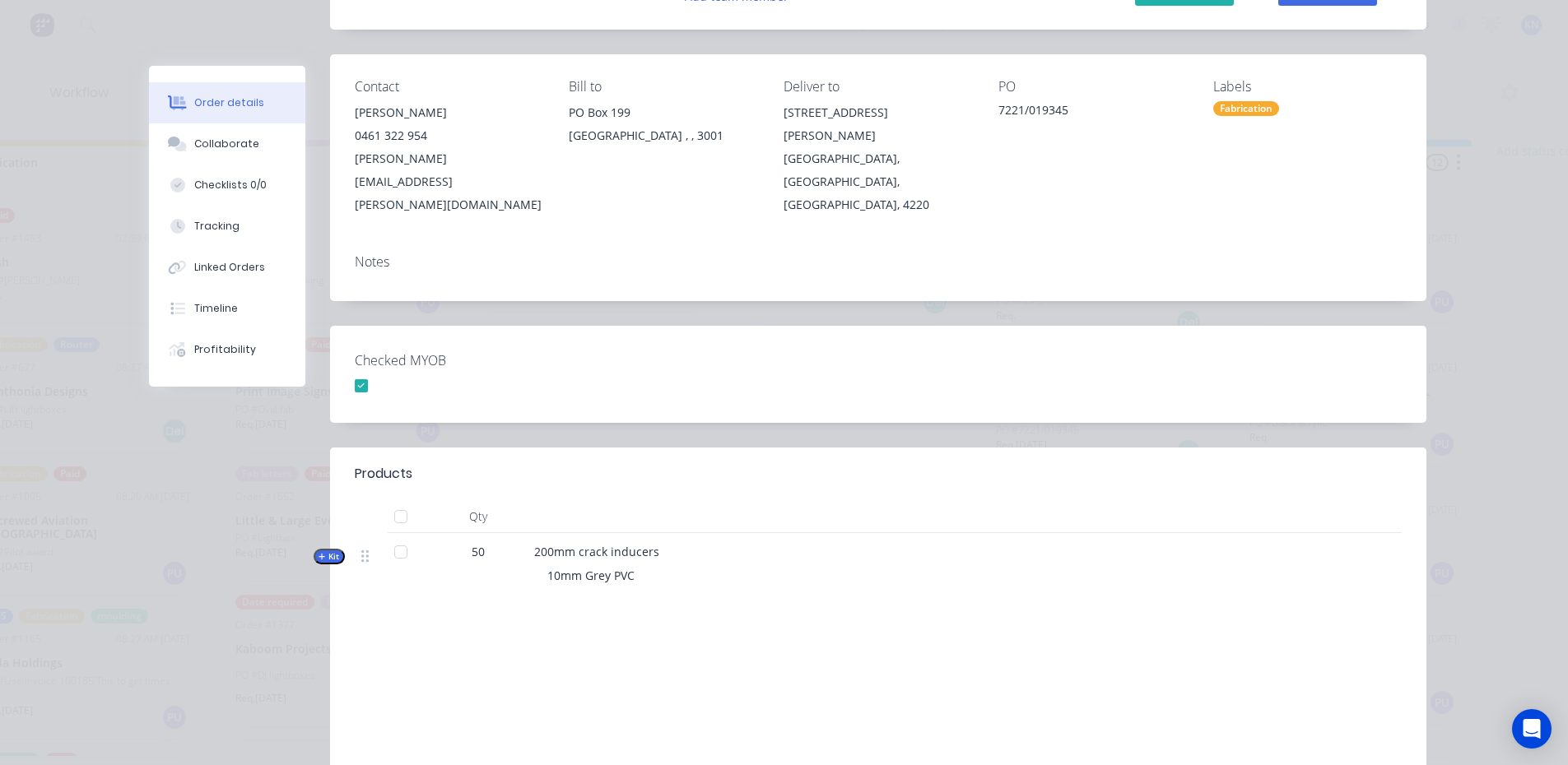
scroll to position [0, 0]
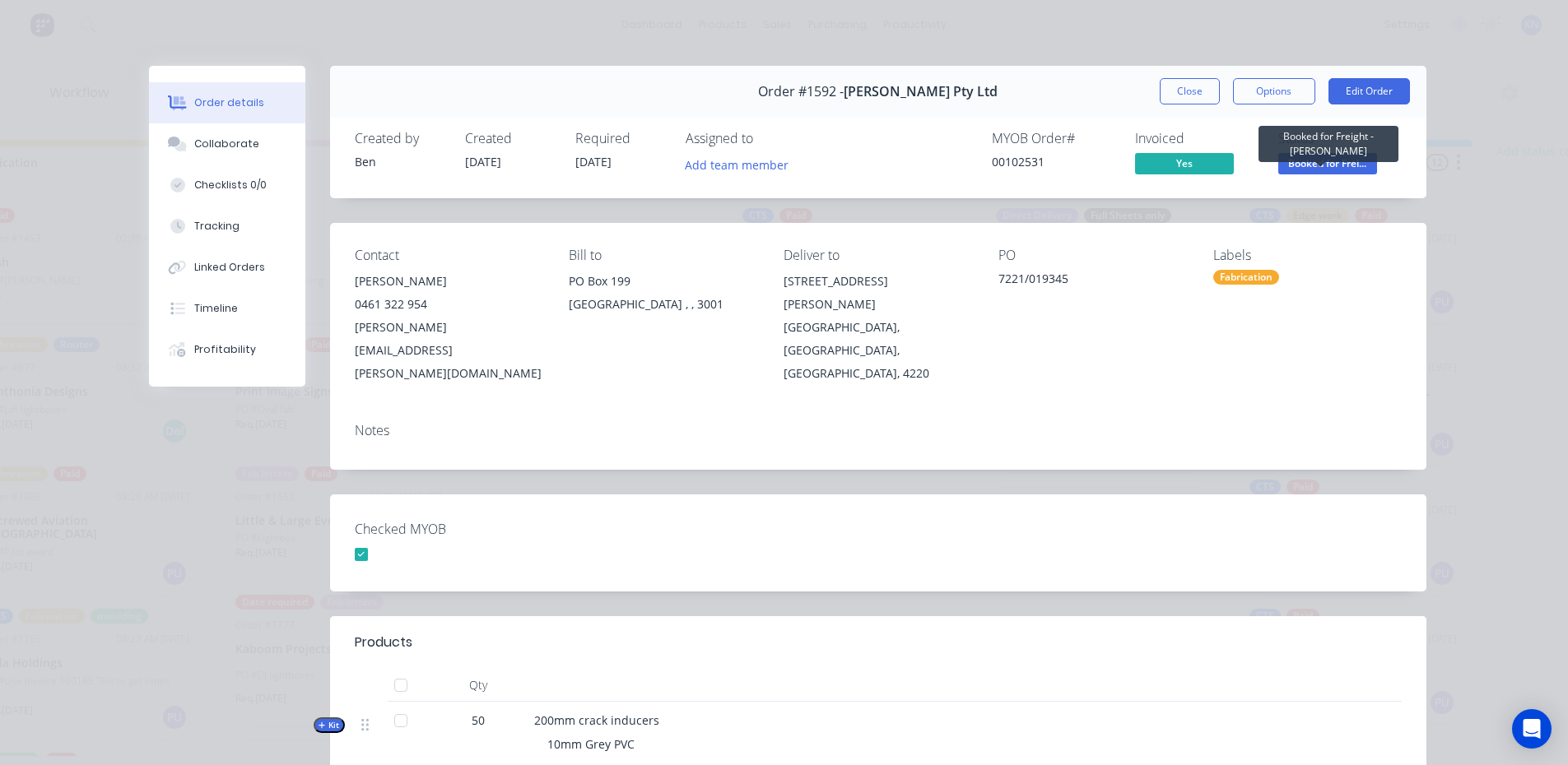
click at [1347, 156] on span "Booked for Frei..." at bounding box center [1327, 163] width 99 height 20
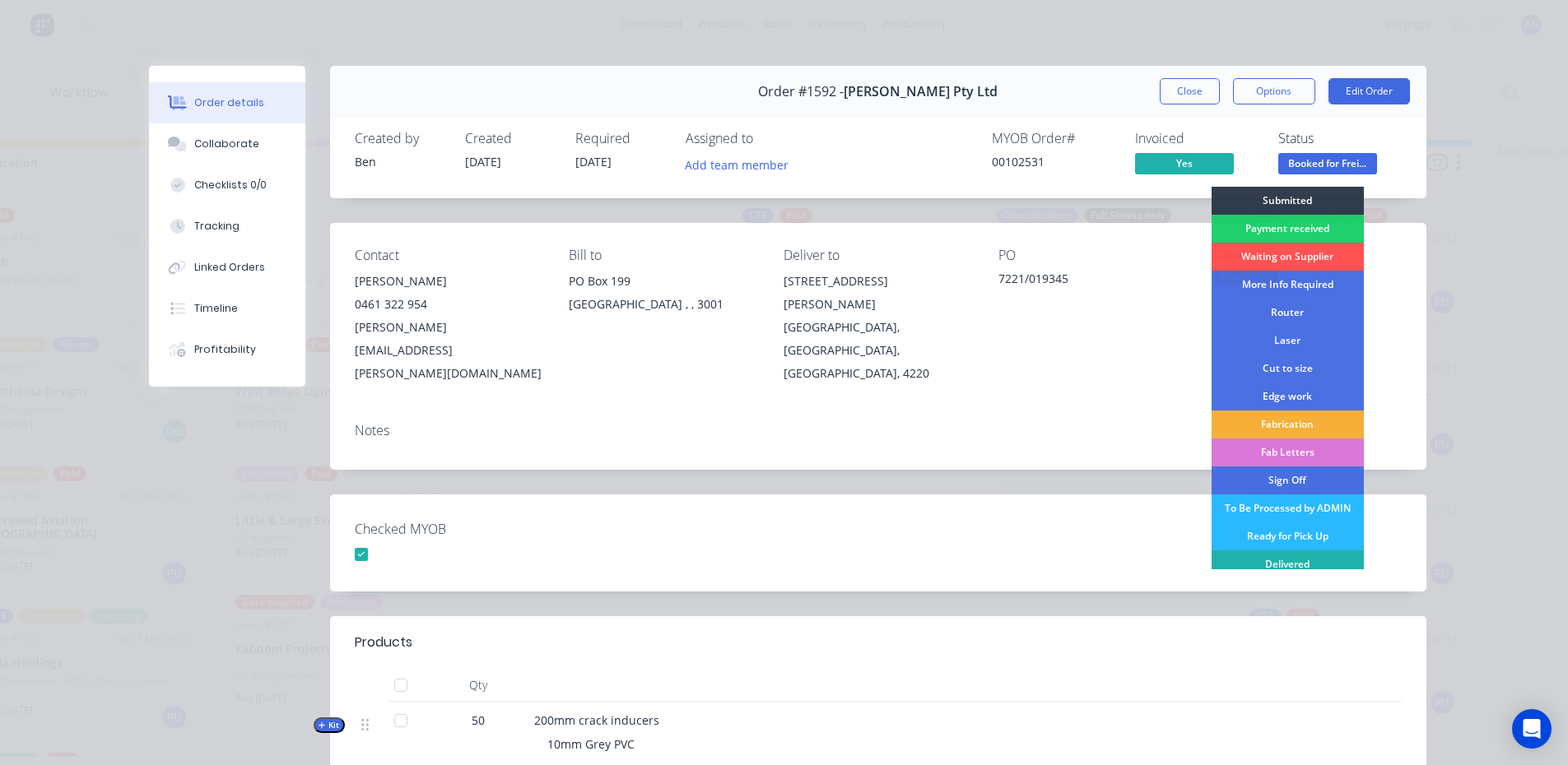
click at [1286, 564] on div "Delivered" at bounding box center [1288, 564] width 152 height 28
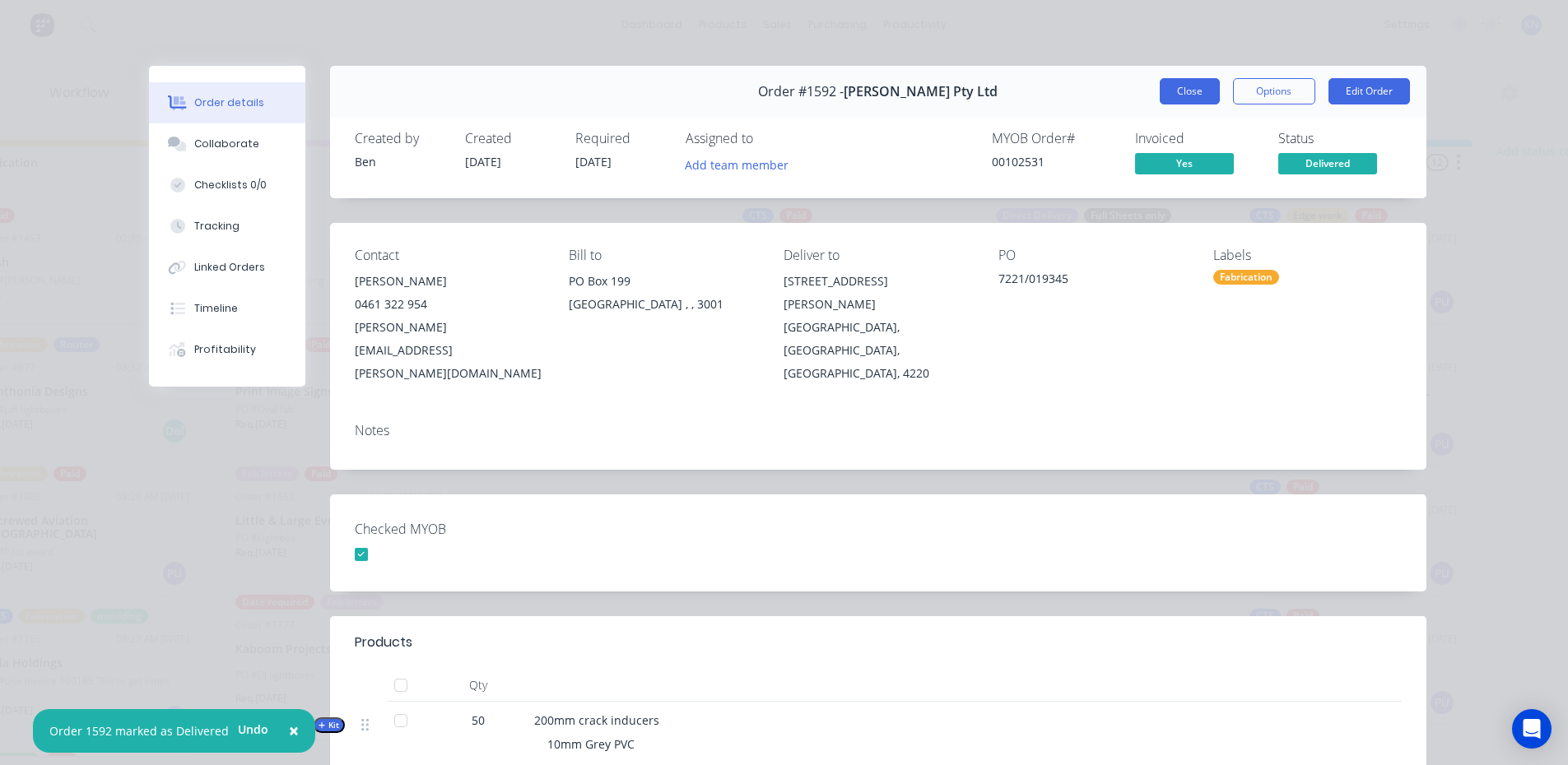
click at [1174, 90] on button "Close" at bounding box center [1190, 90] width 60 height 26
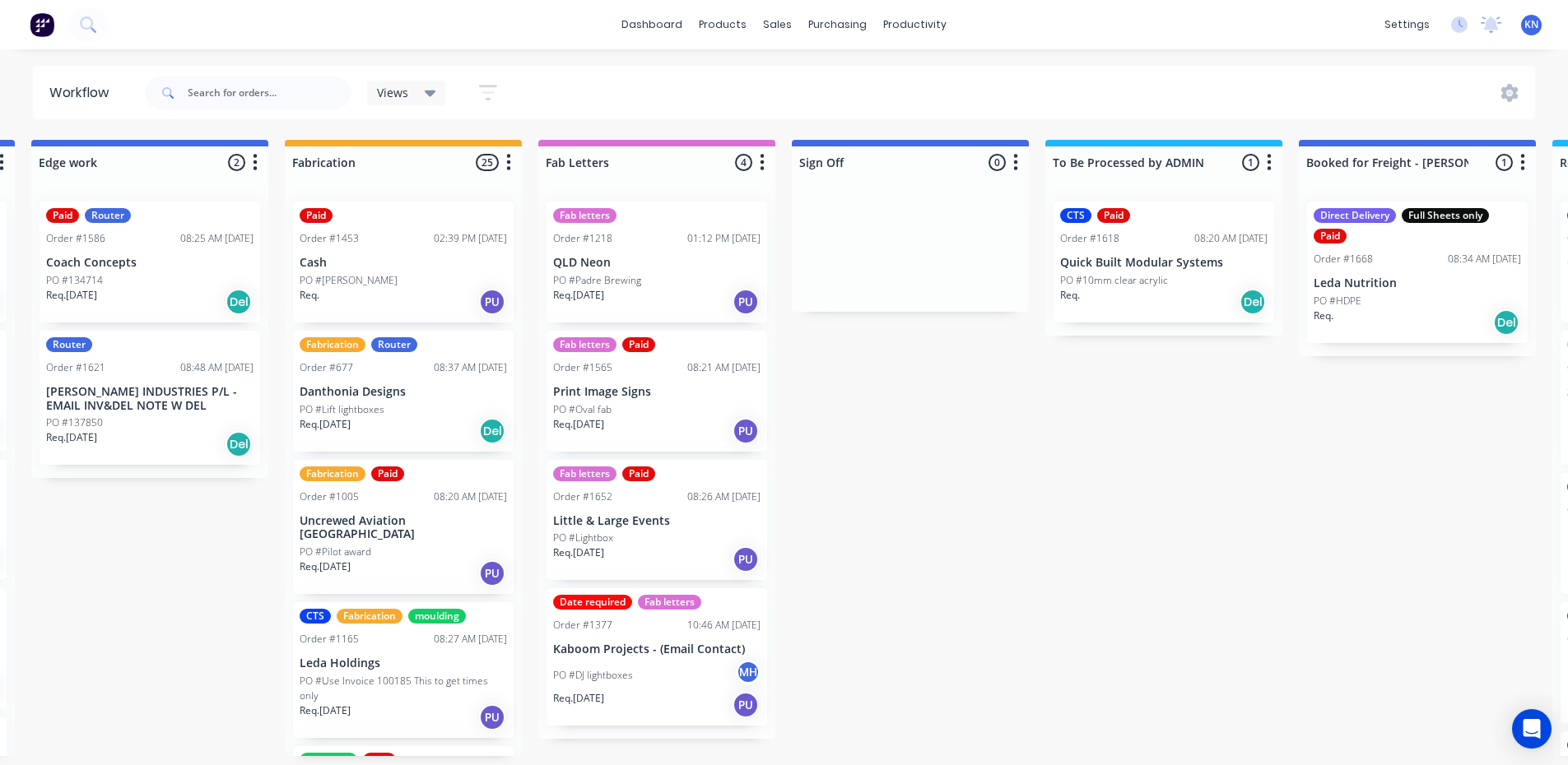
scroll to position [3, 0]
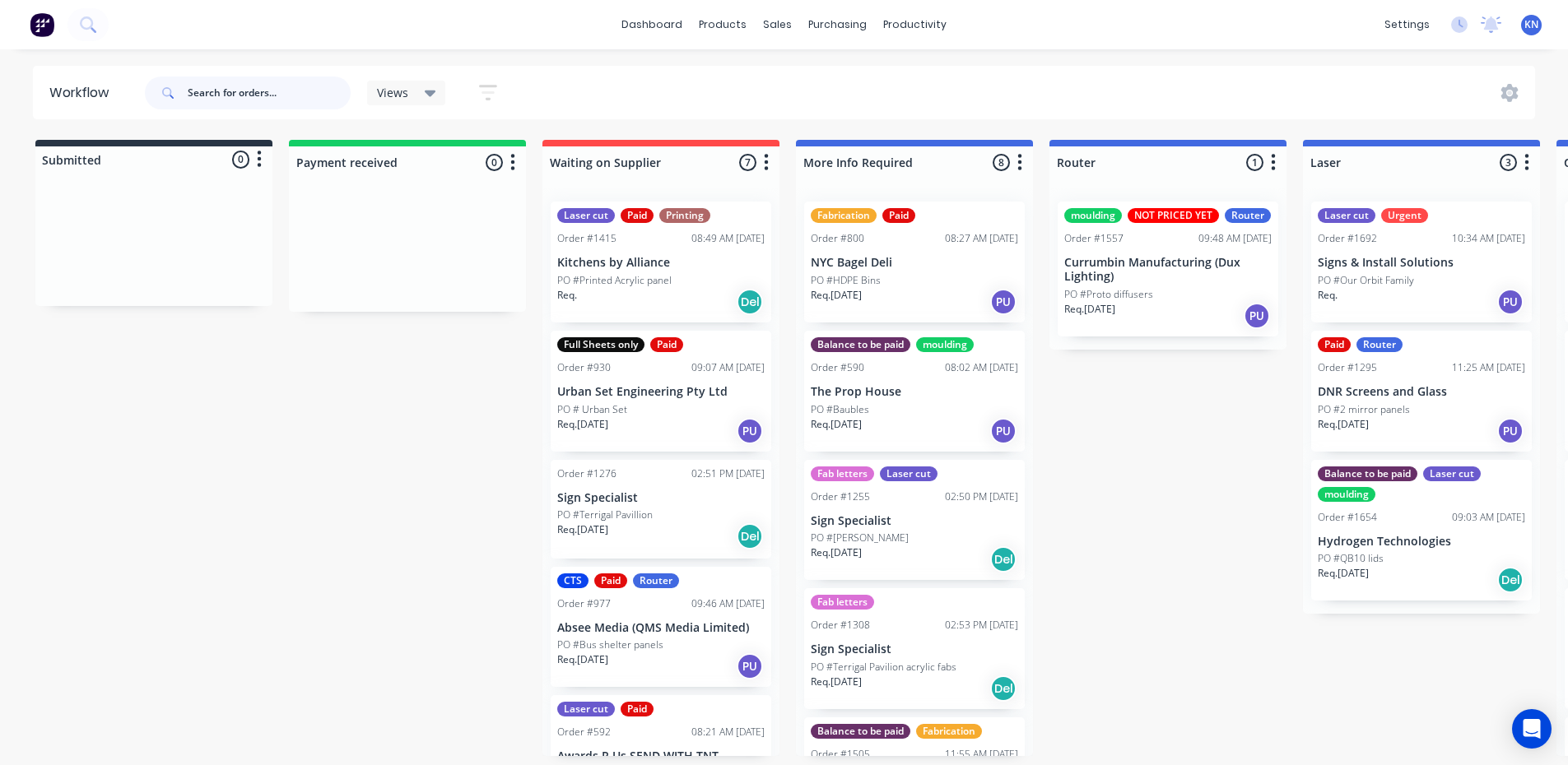
click at [288, 95] on input "text" at bounding box center [269, 93] width 163 height 33
type input "o"
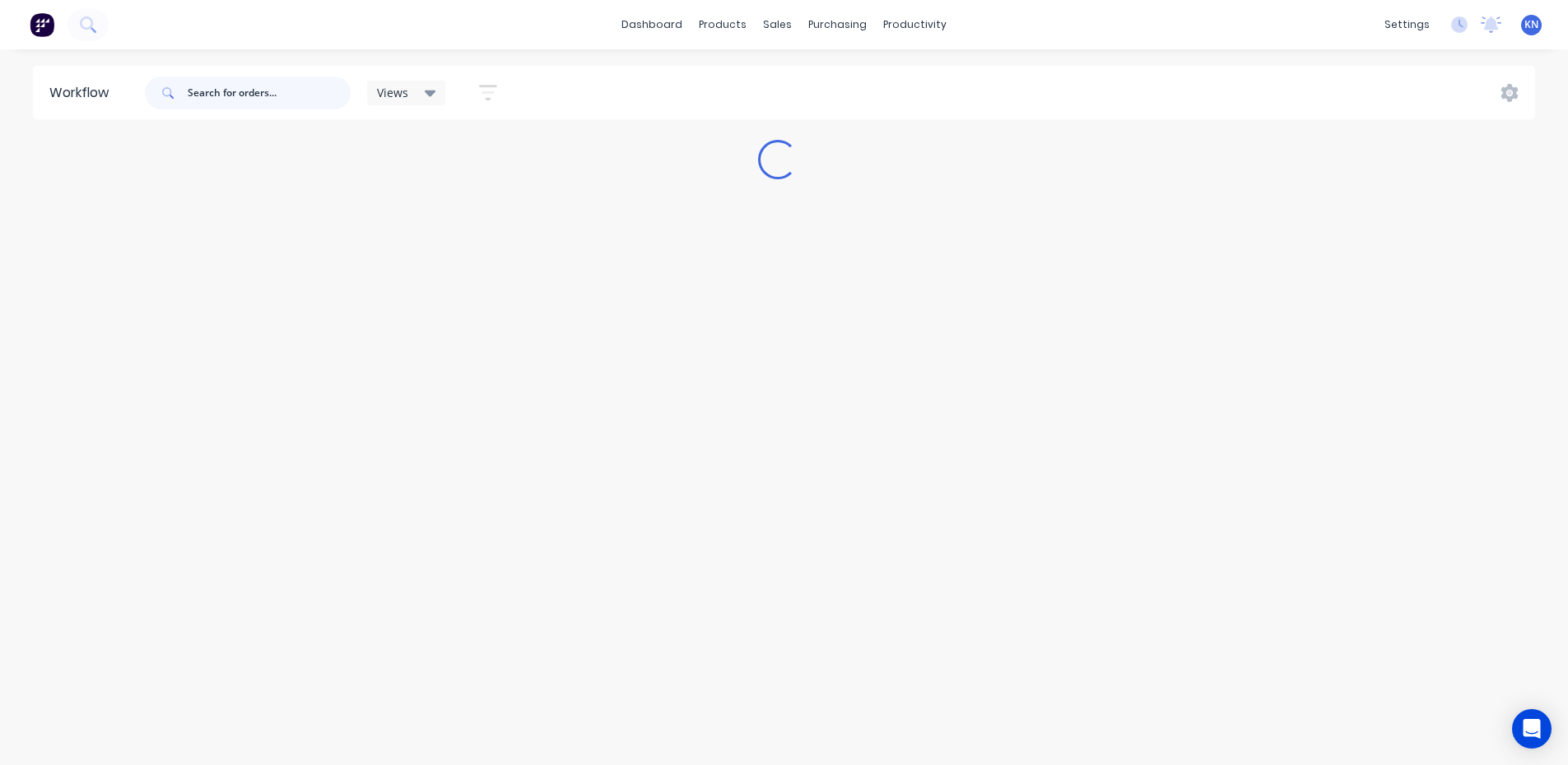
scroll to position [0, 0]
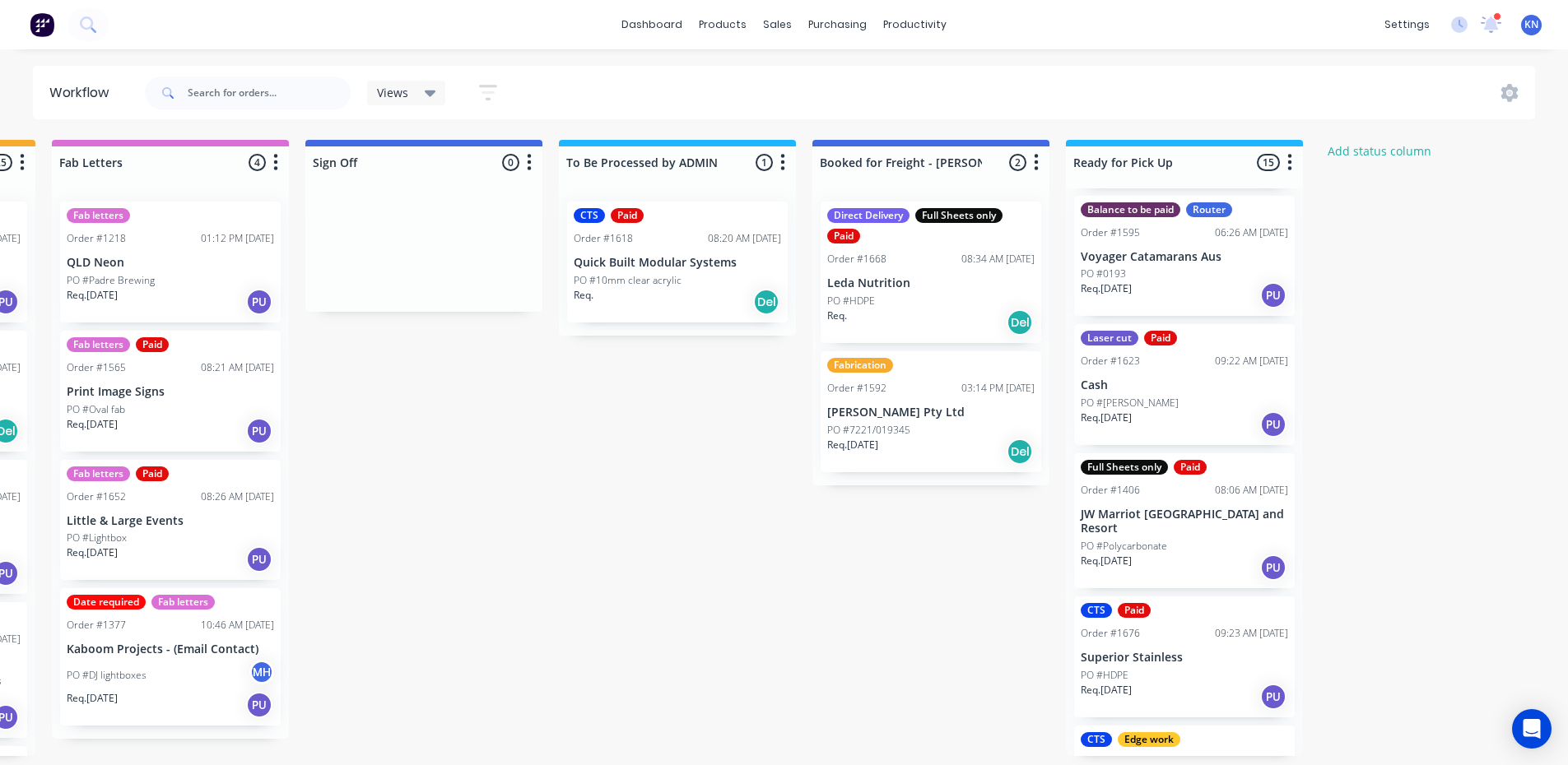
scroll to position [1398, 0]
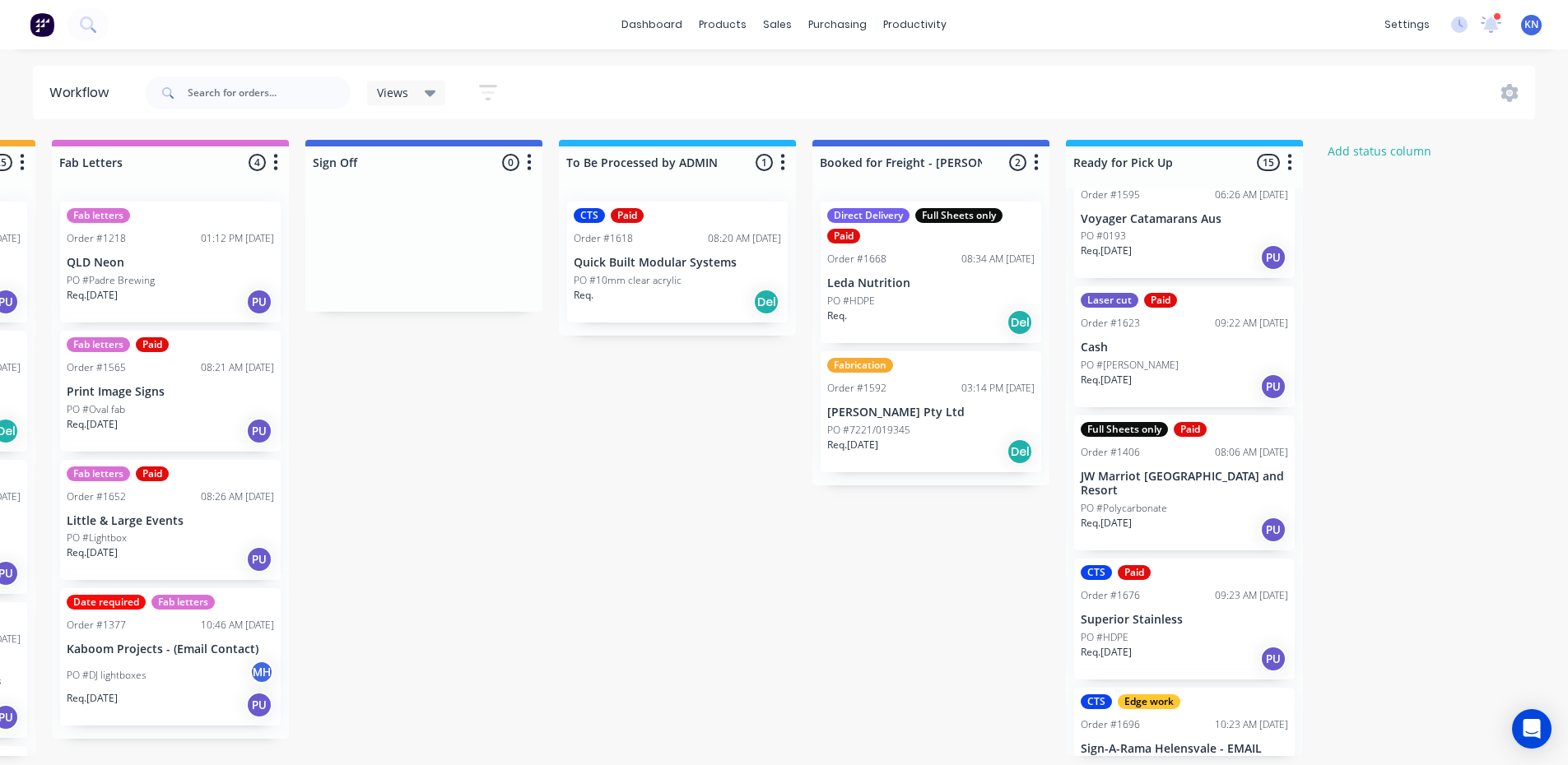
click at [1158, 613] on p "Superior Stainless" at bounding box center [1184, 620] width 207 height 14
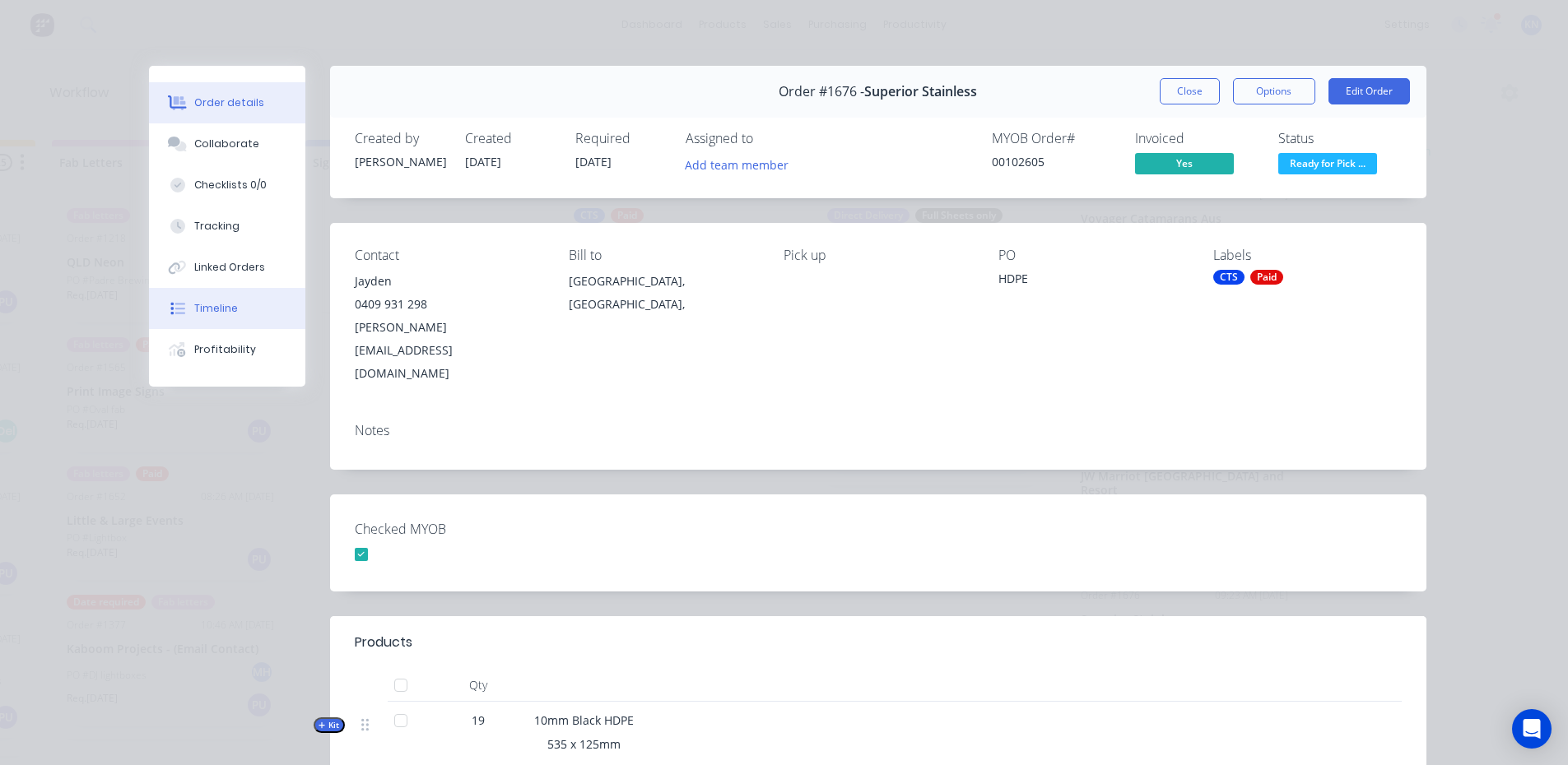
click at [235, 302] on button "Timeline" at bounding box center [227, 308] width 156 height 41
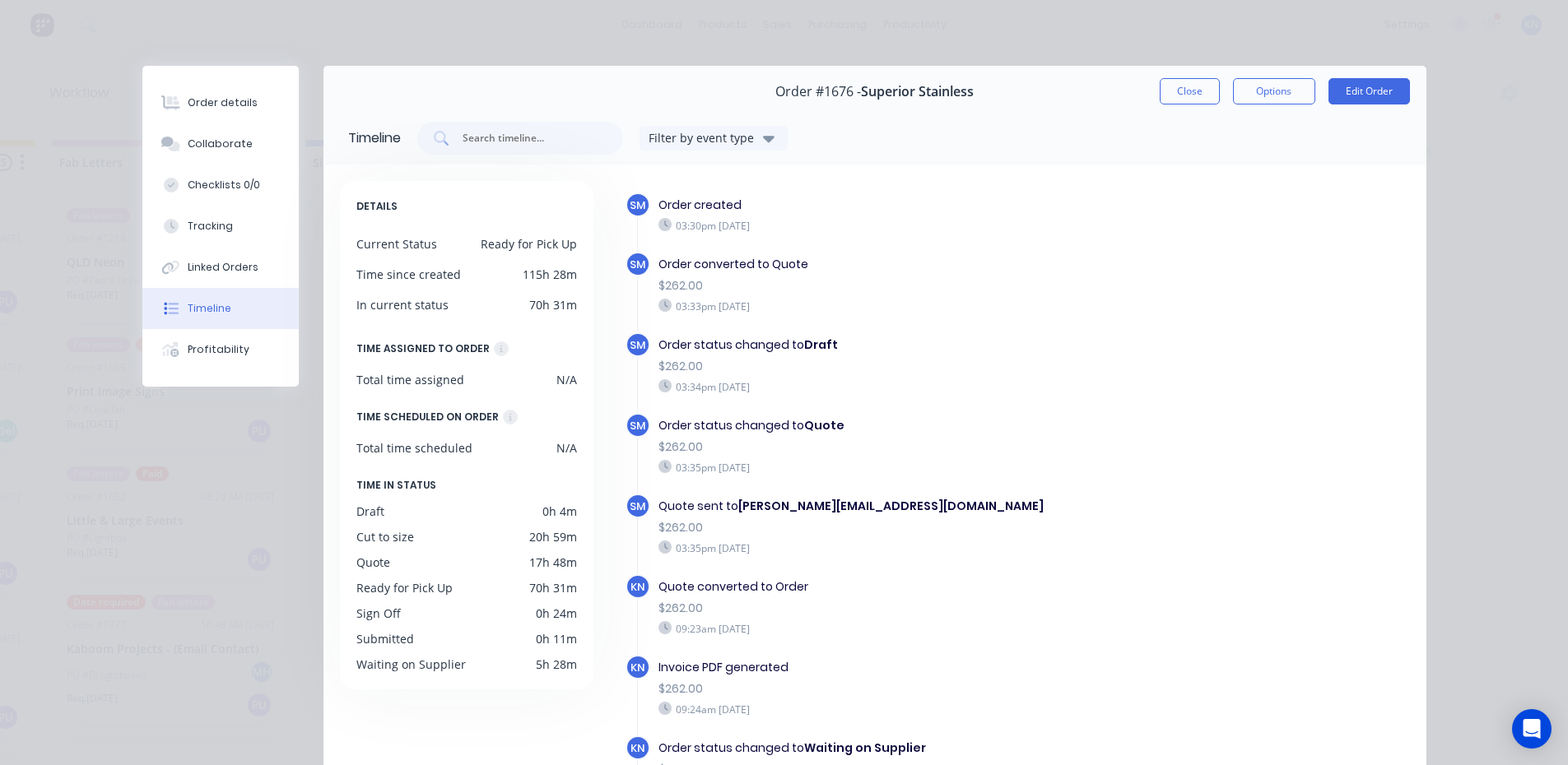
scroll to position [345, 0]
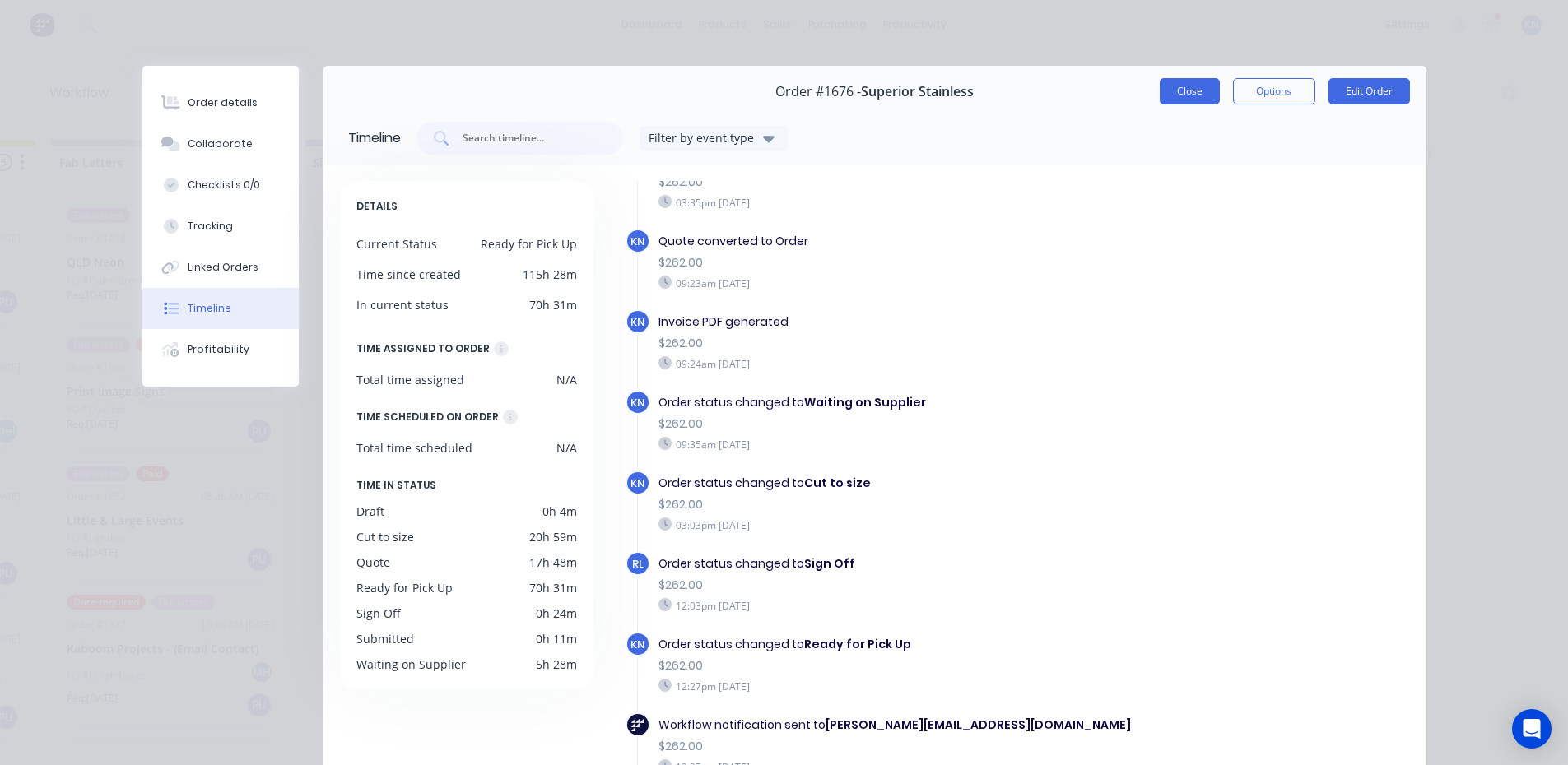
click at [1187, 86] on button "Close" at bounding box center [1190, 90] width 60 height 26
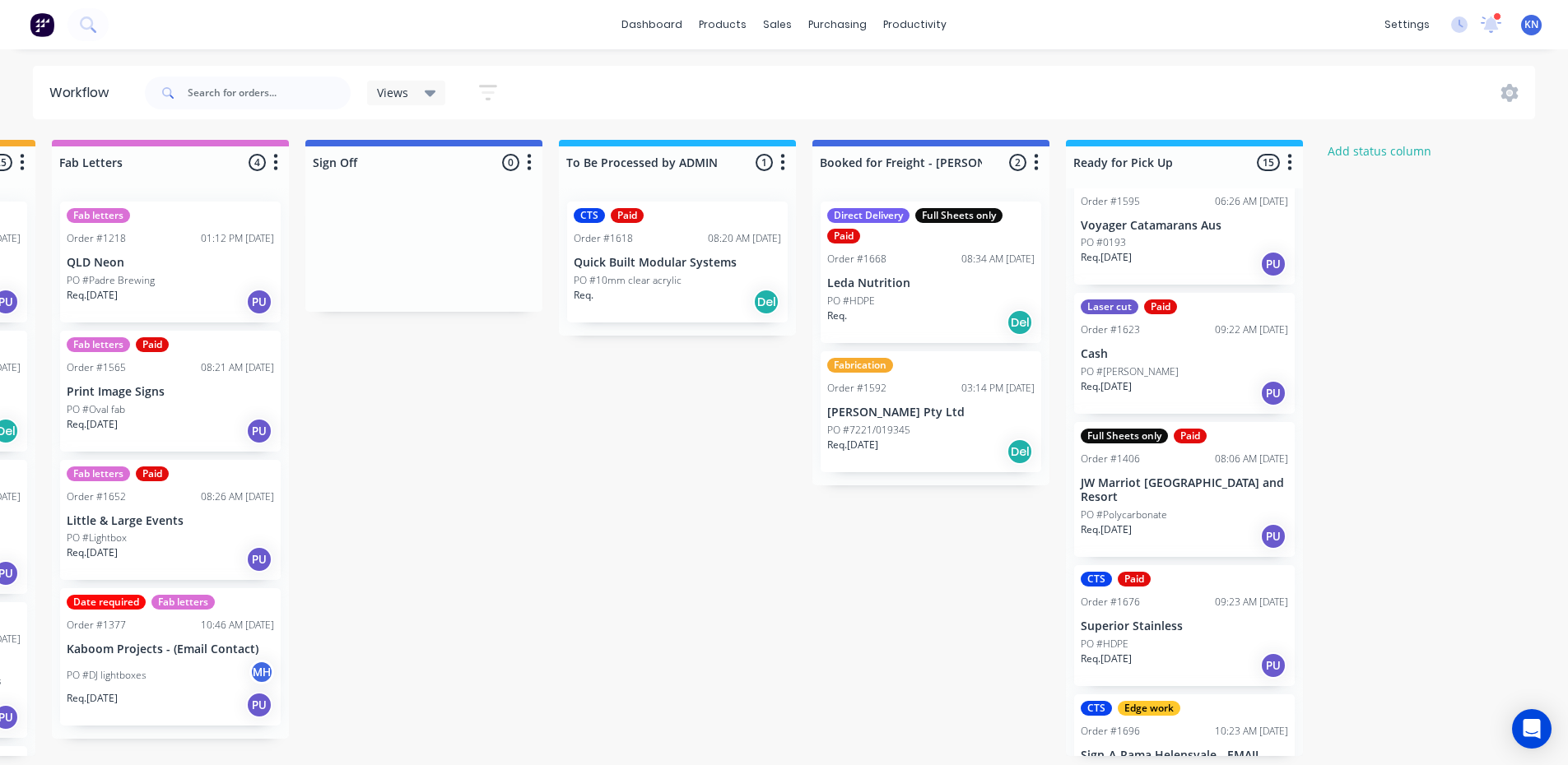
scroll to position [1363, 0]
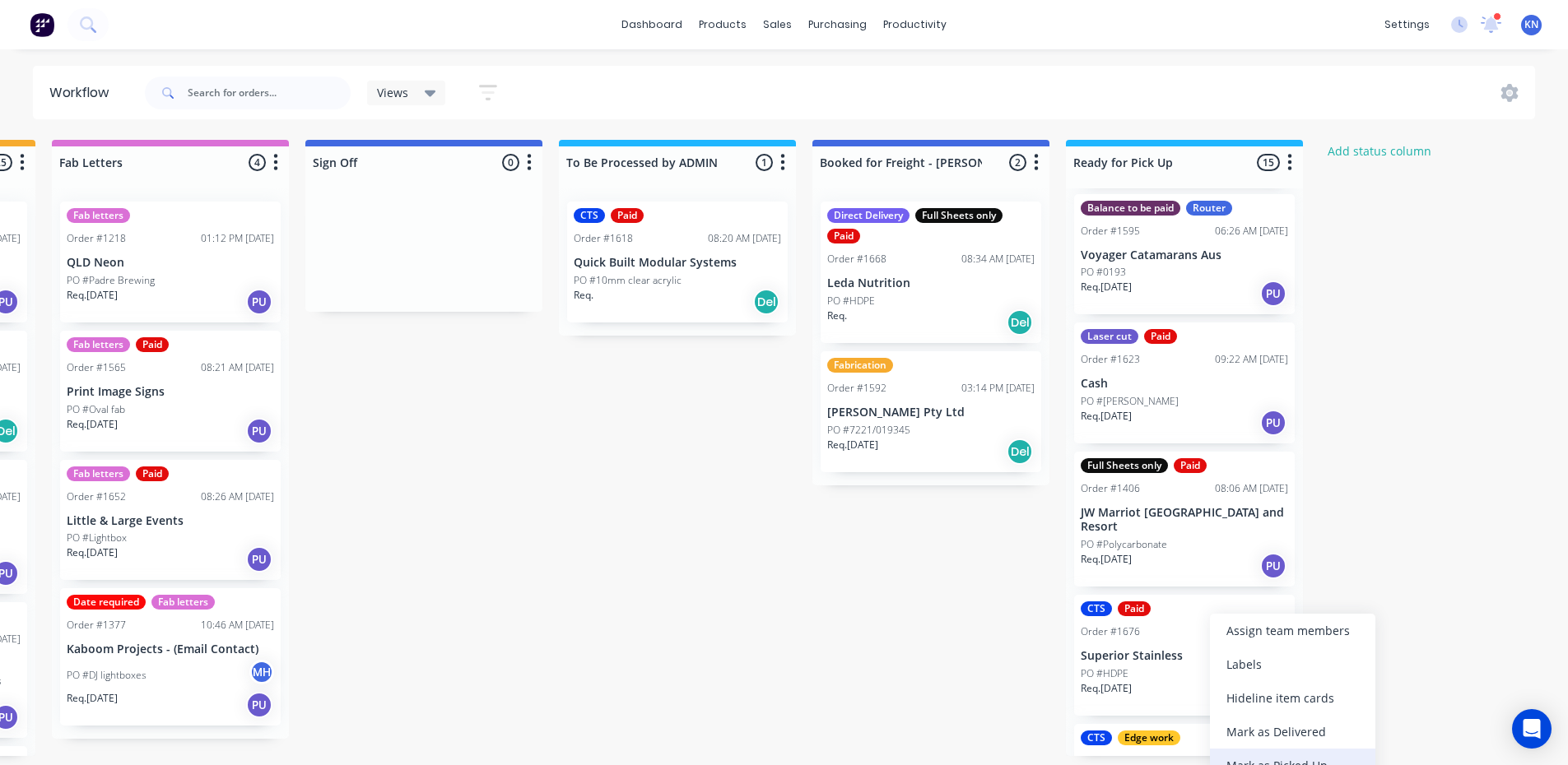
click at [1314, 760] on div "Mark as Picked Up" at bounding box center [1293, 765] width 166 height 34
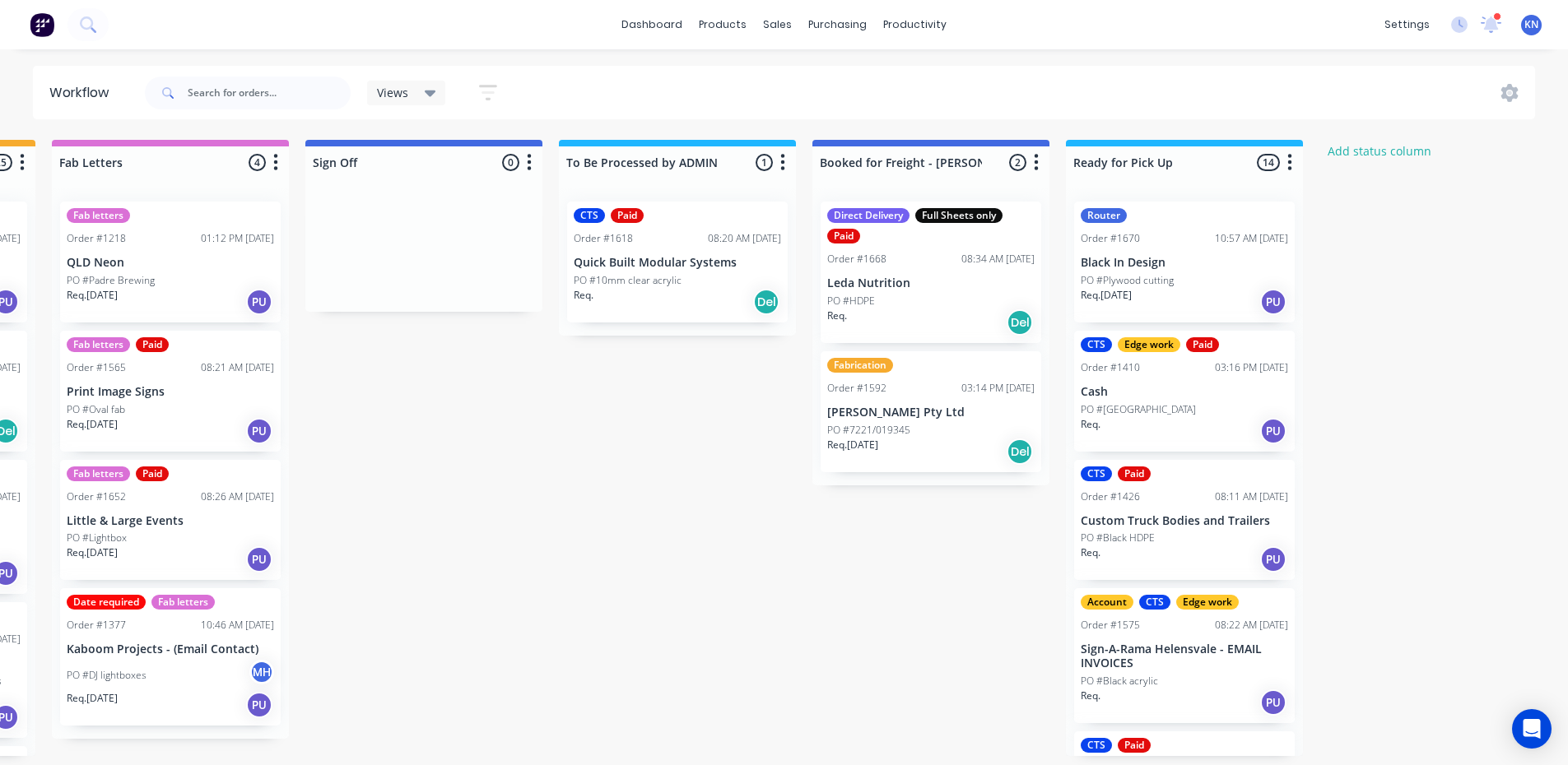
scroll to position [82, 0]
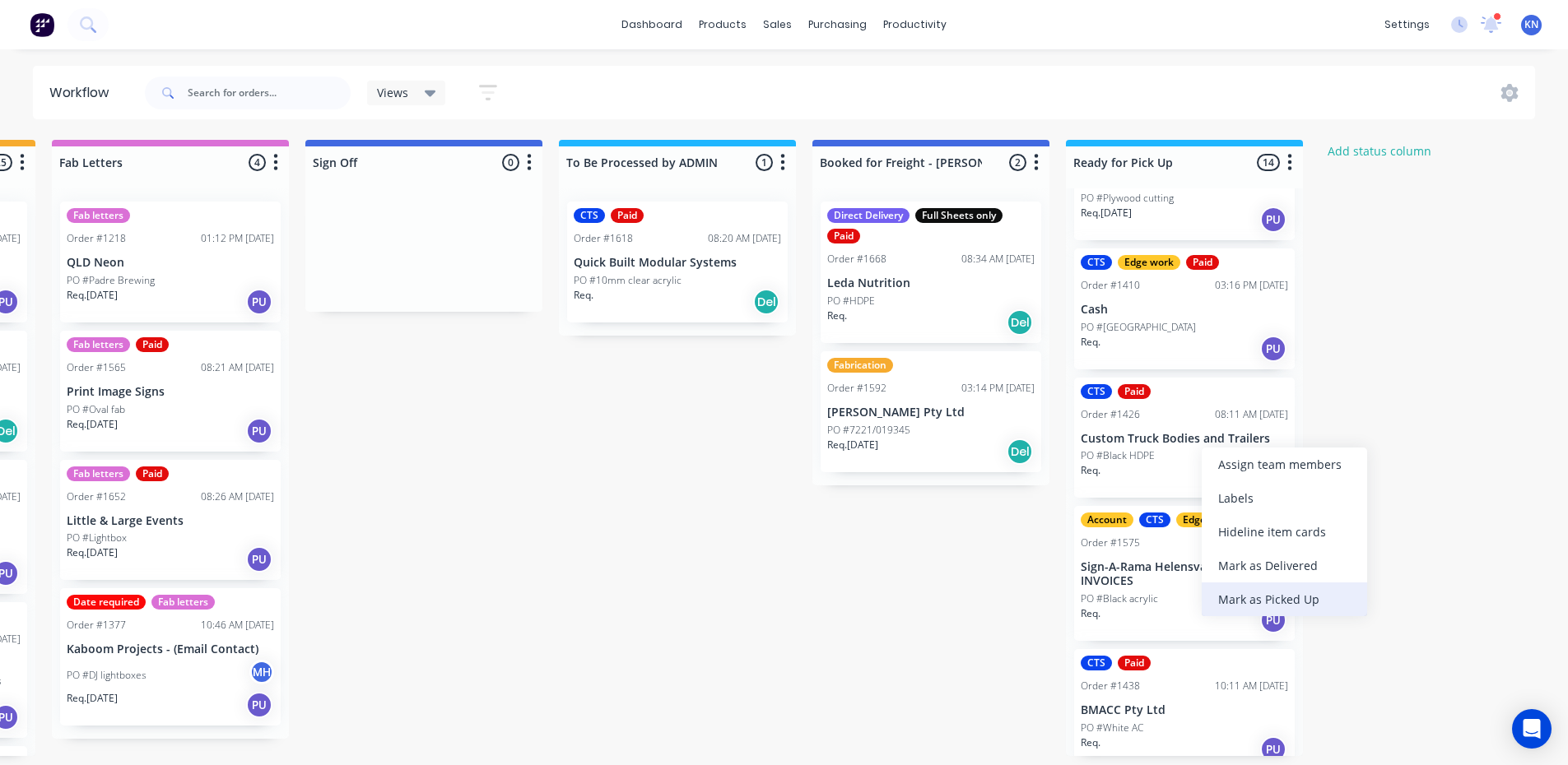
click at [1279, 596] on div "Mark as Picked Up" at bounding box center [1284, 599] width 166 height 34
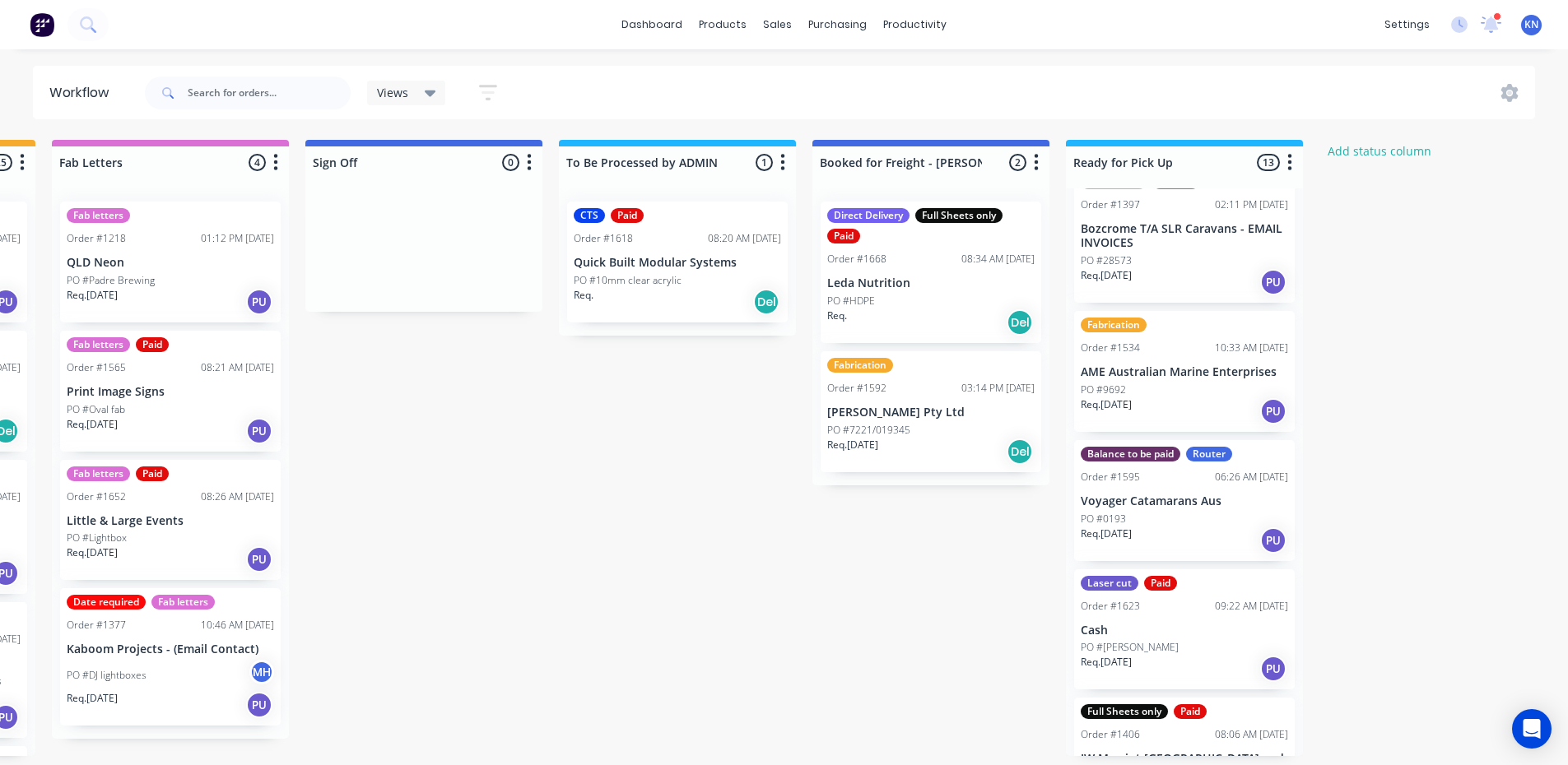
scroll to position [3, 2265]
click at [1230, 756] on div "Mark as Picked Up" at bounding box center [1244, 759] width 166 height 34
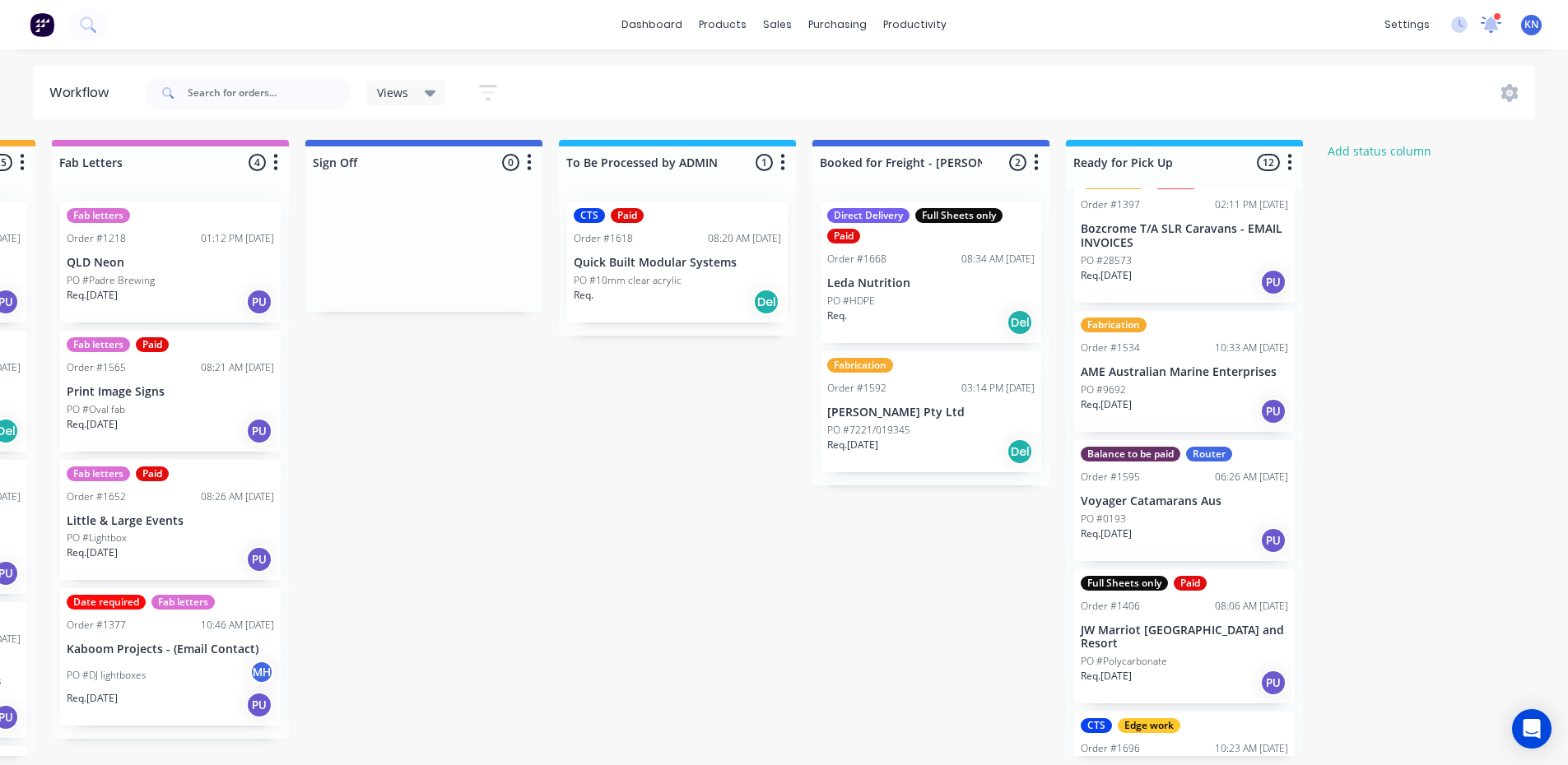
click at [1490, 24] on icon at bounding box center [1491, 21] width 15 height 14
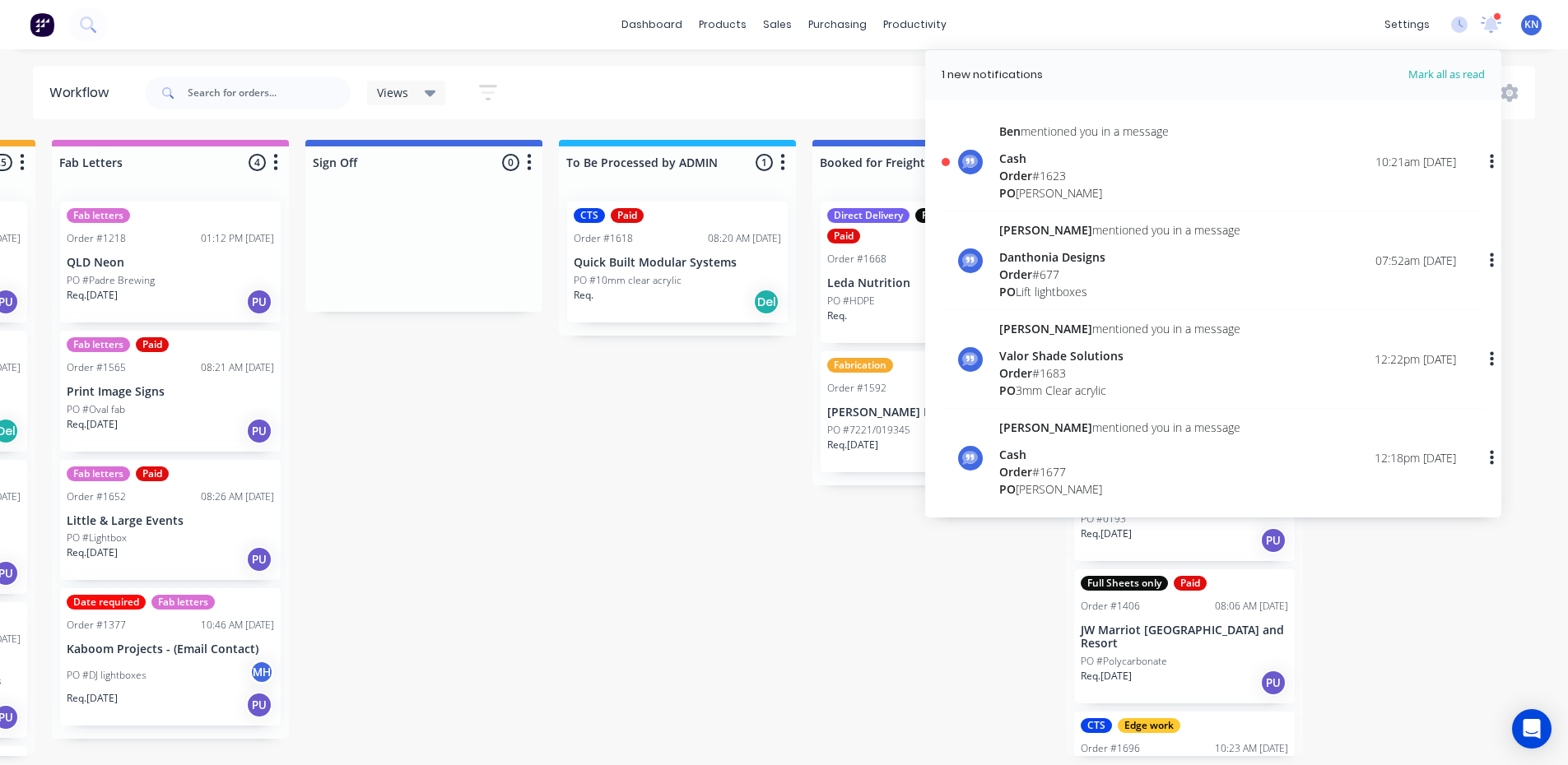
click at [1032, 174] on span "Order" at bounding box center [1015, 175] width 33 height 15
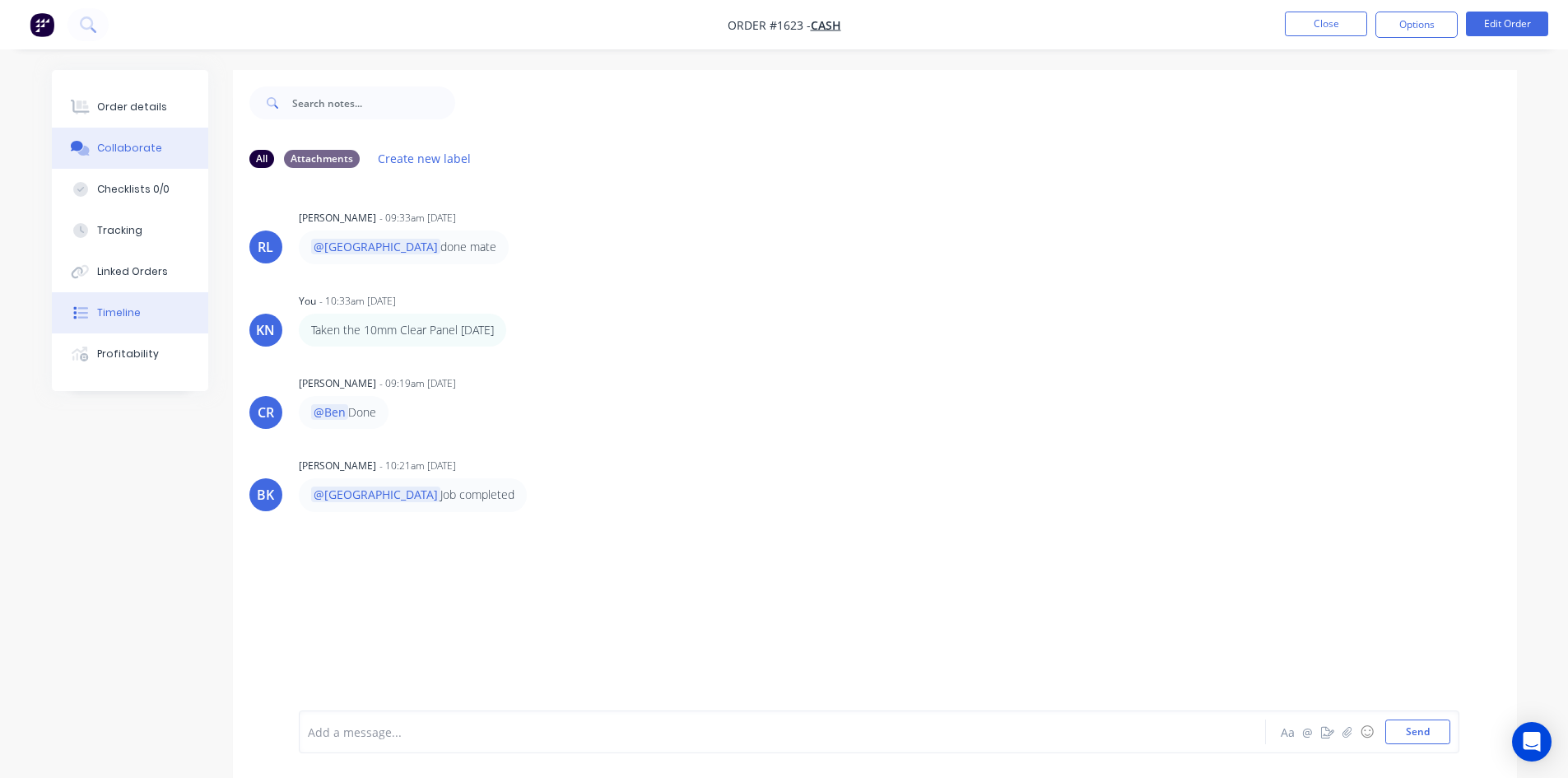
click at [120, 309] on div "Timeline" at bounding box center [118, 312] width 43 height 14
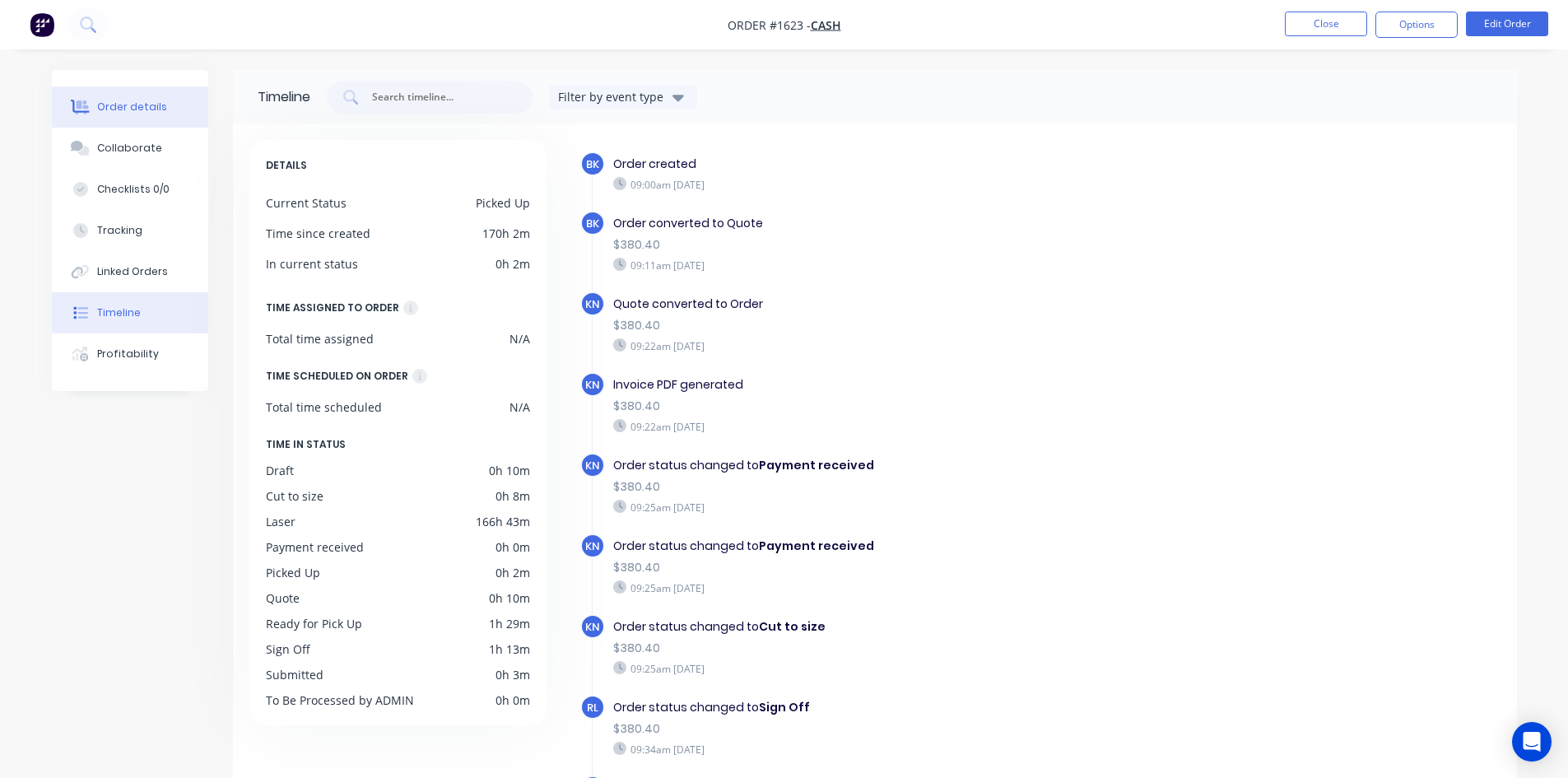
click at [150, 99] on button "Order details" at bounding box center [130, 107] width 156 height 41
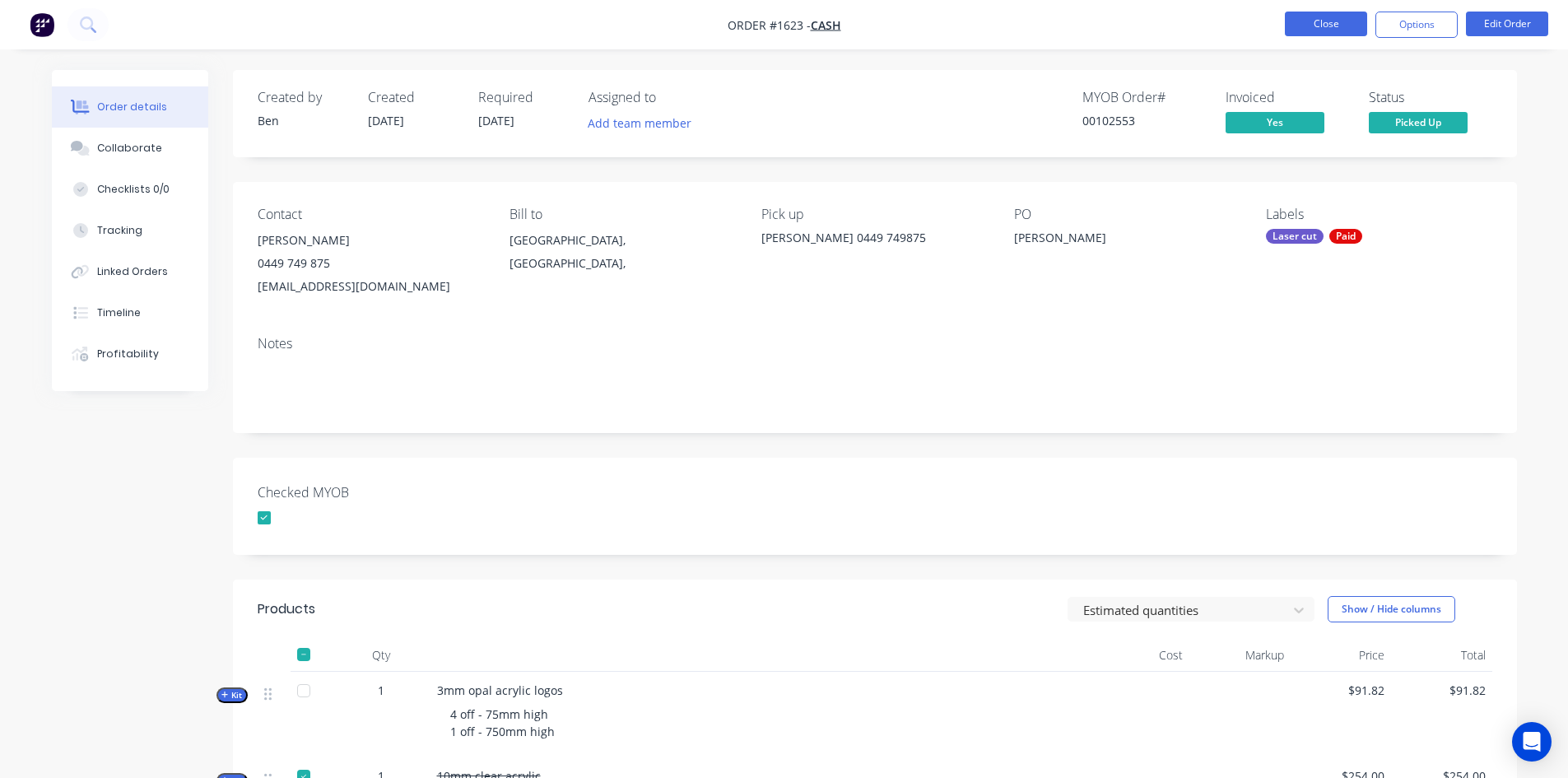
click at [1343, 20] on button "Close" at bounding box center [1325, 24] width 82 height 25
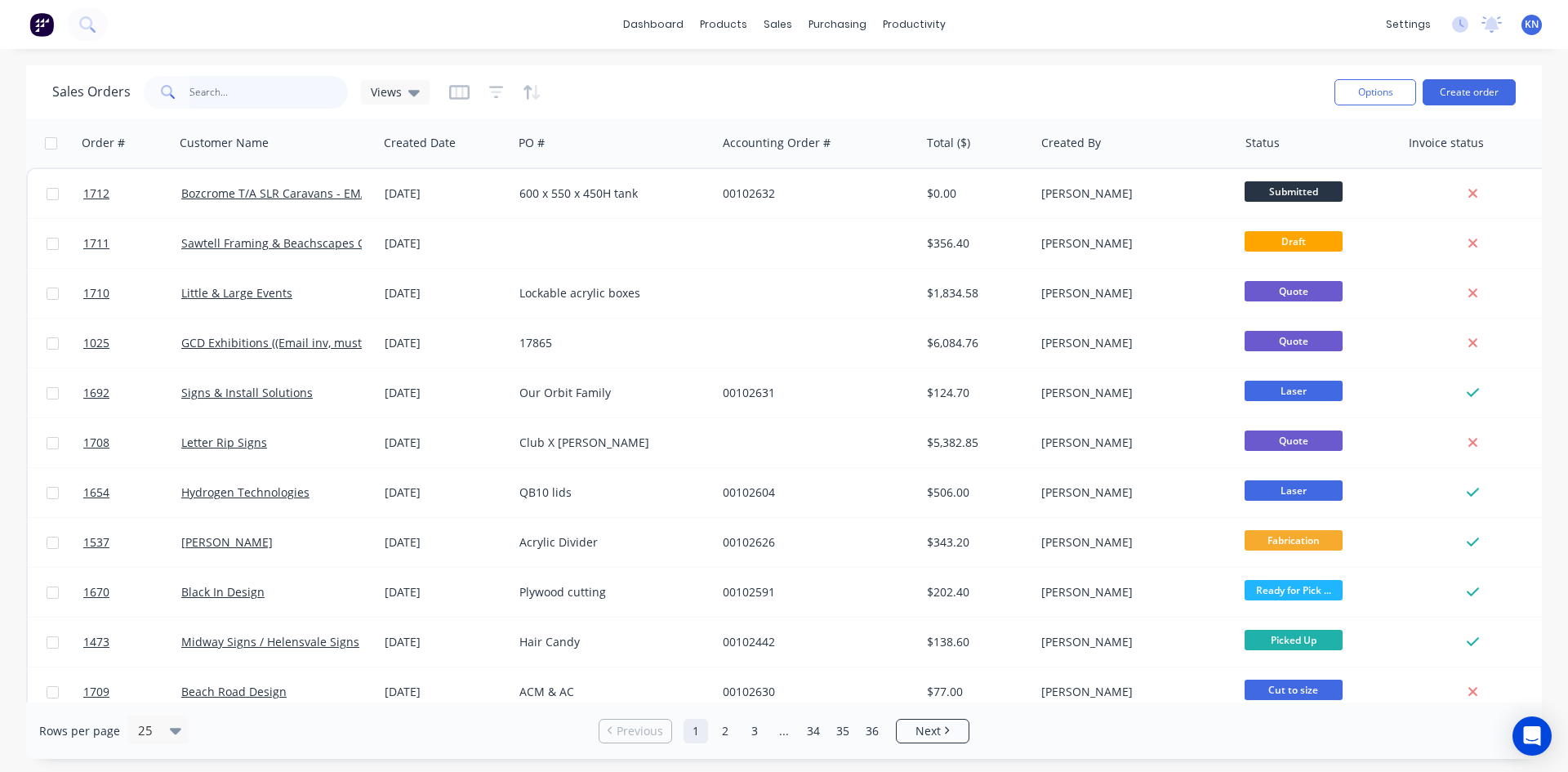
click at [241, 99] on input "text" at bounding box center [268, 93] width 159 height 32
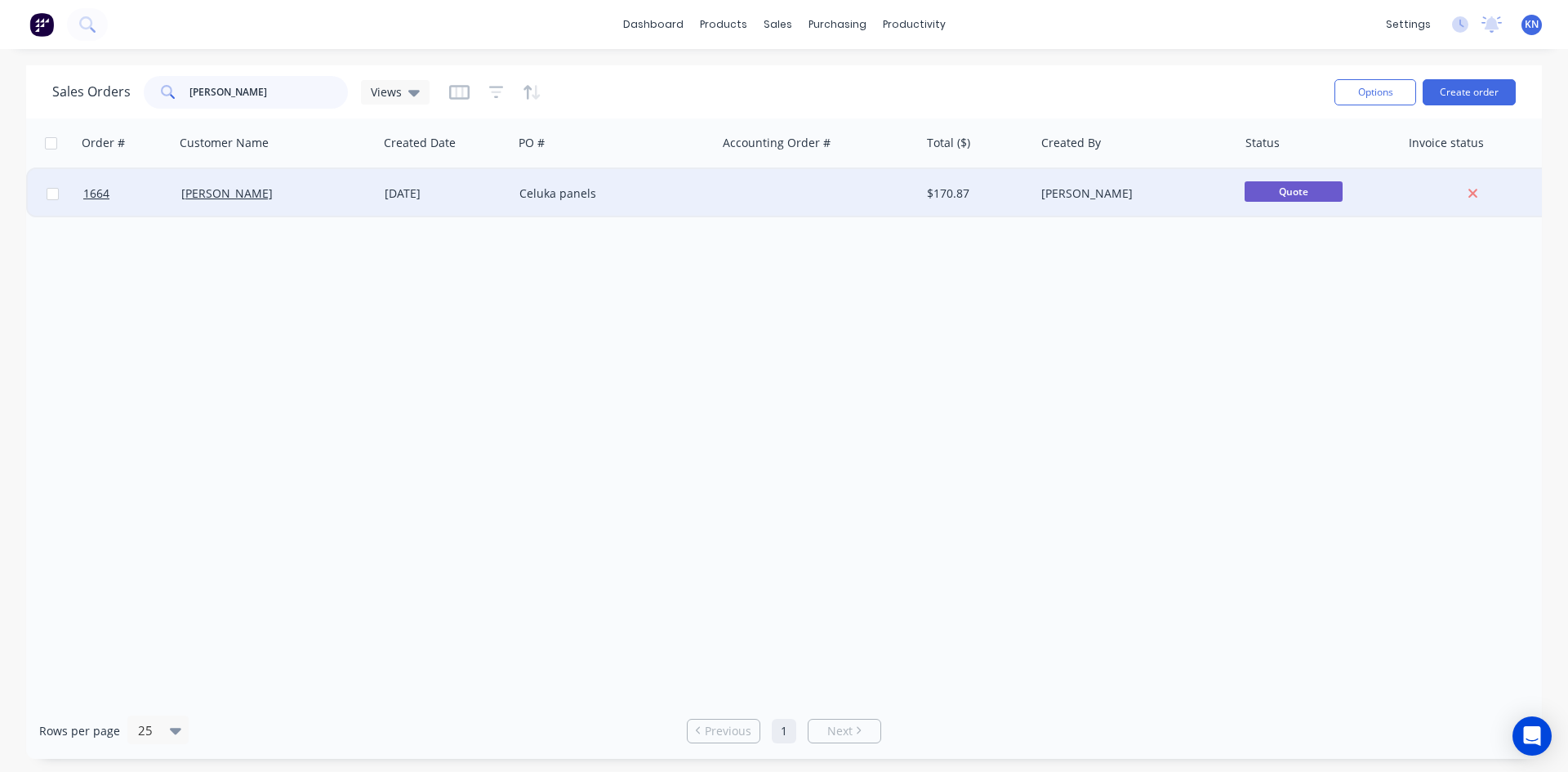
type input "jackie"
click at [291, 196] on div "[PERSON_NAME]" at bounding box center [272, 193] width 181 height 16
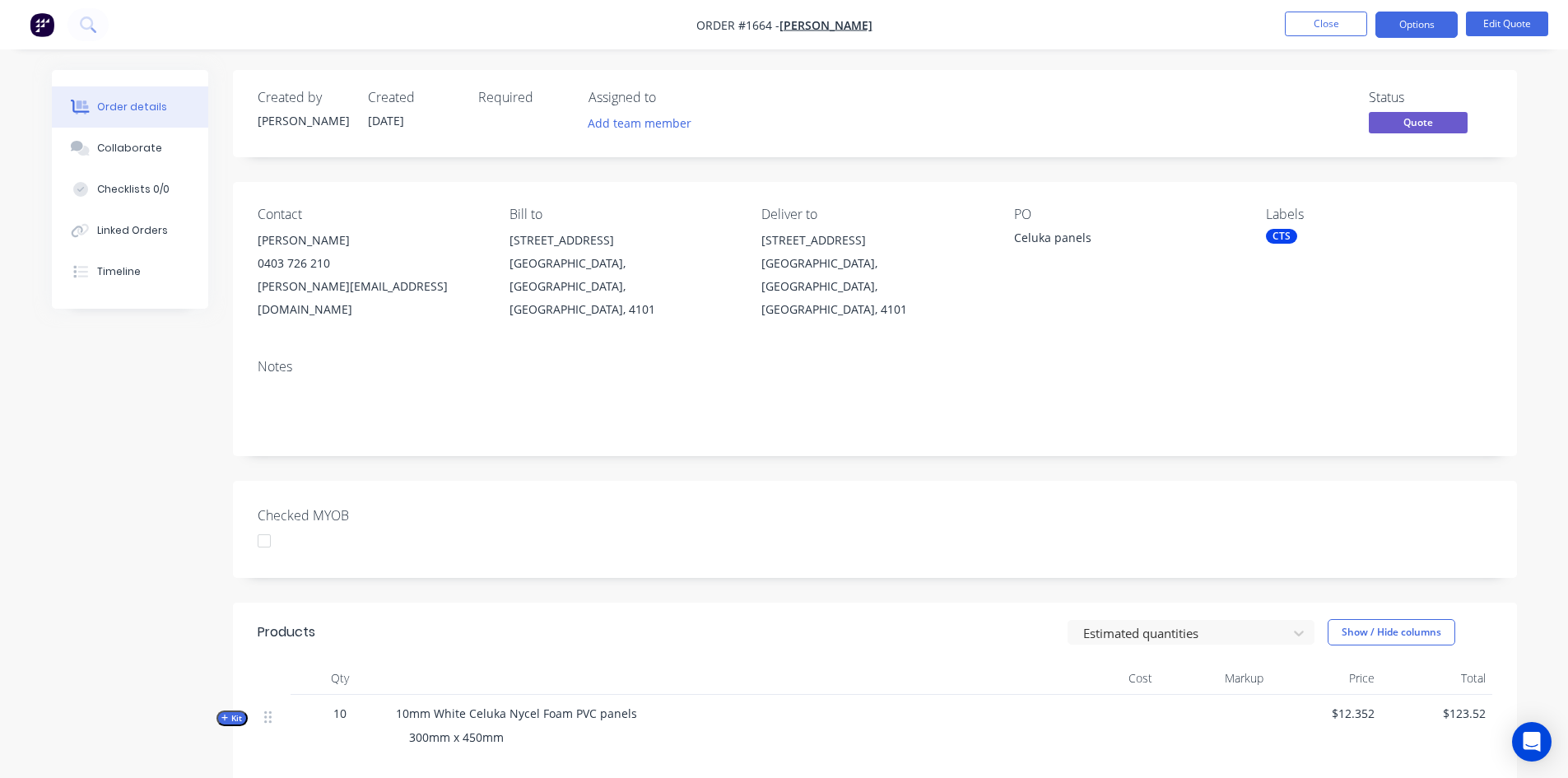
click at [227, 714] on icon "button" at bounding box center [224, 717] width 7 height 7
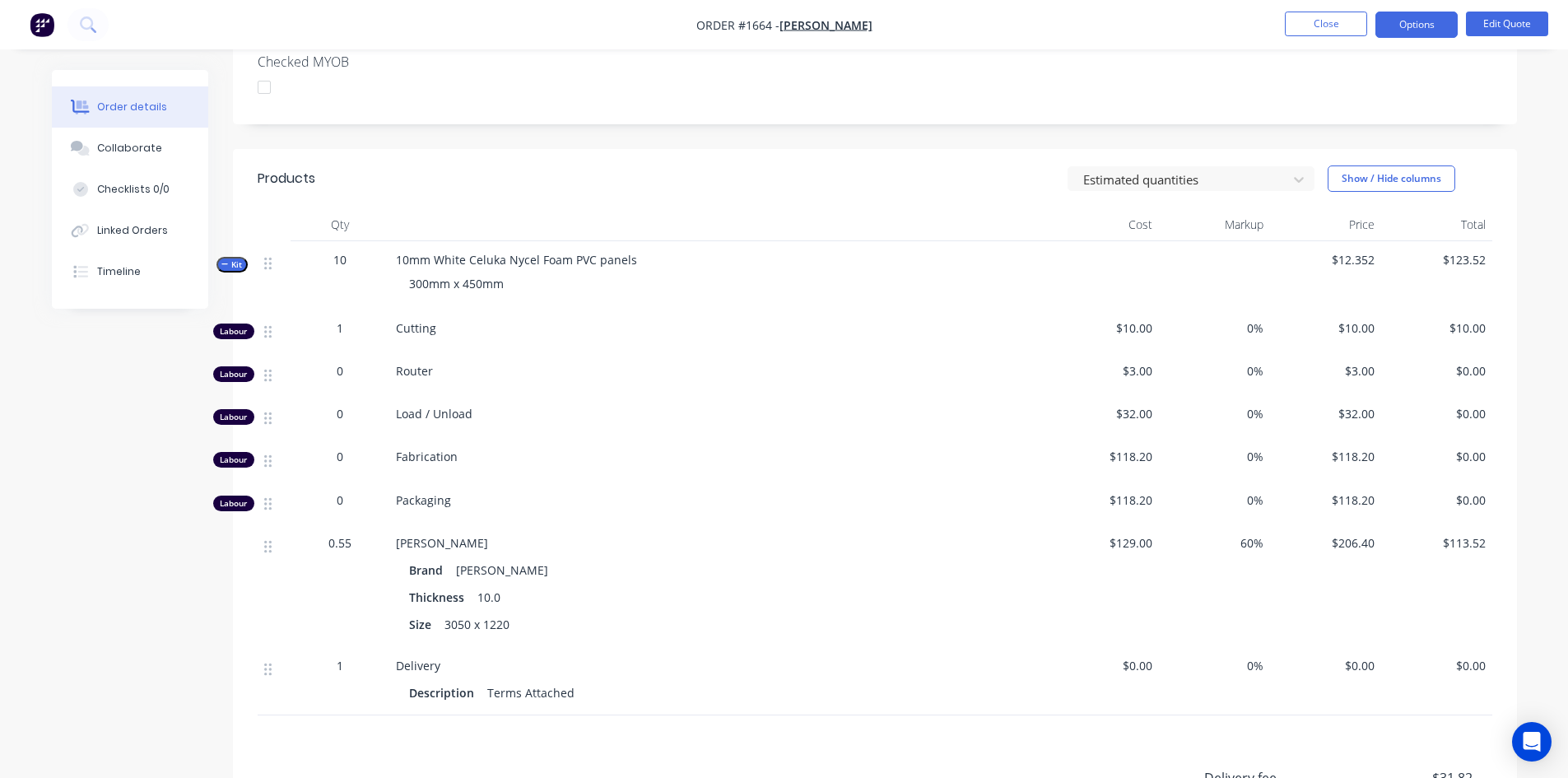
scroll to position [532, 0]
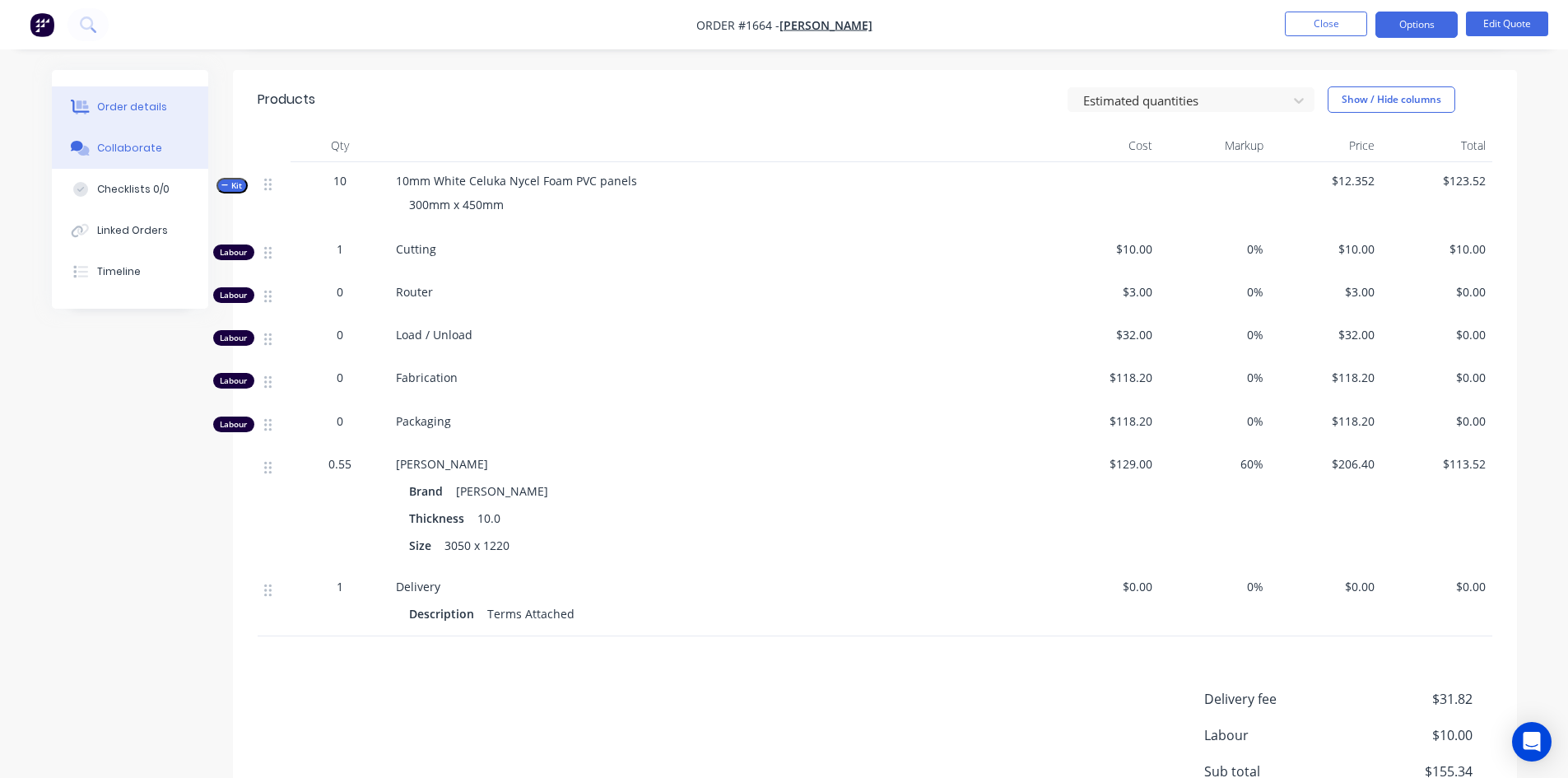
click at [141, 147] on div "Collaborate" at bounding box center [130, 147] width 65 height 14
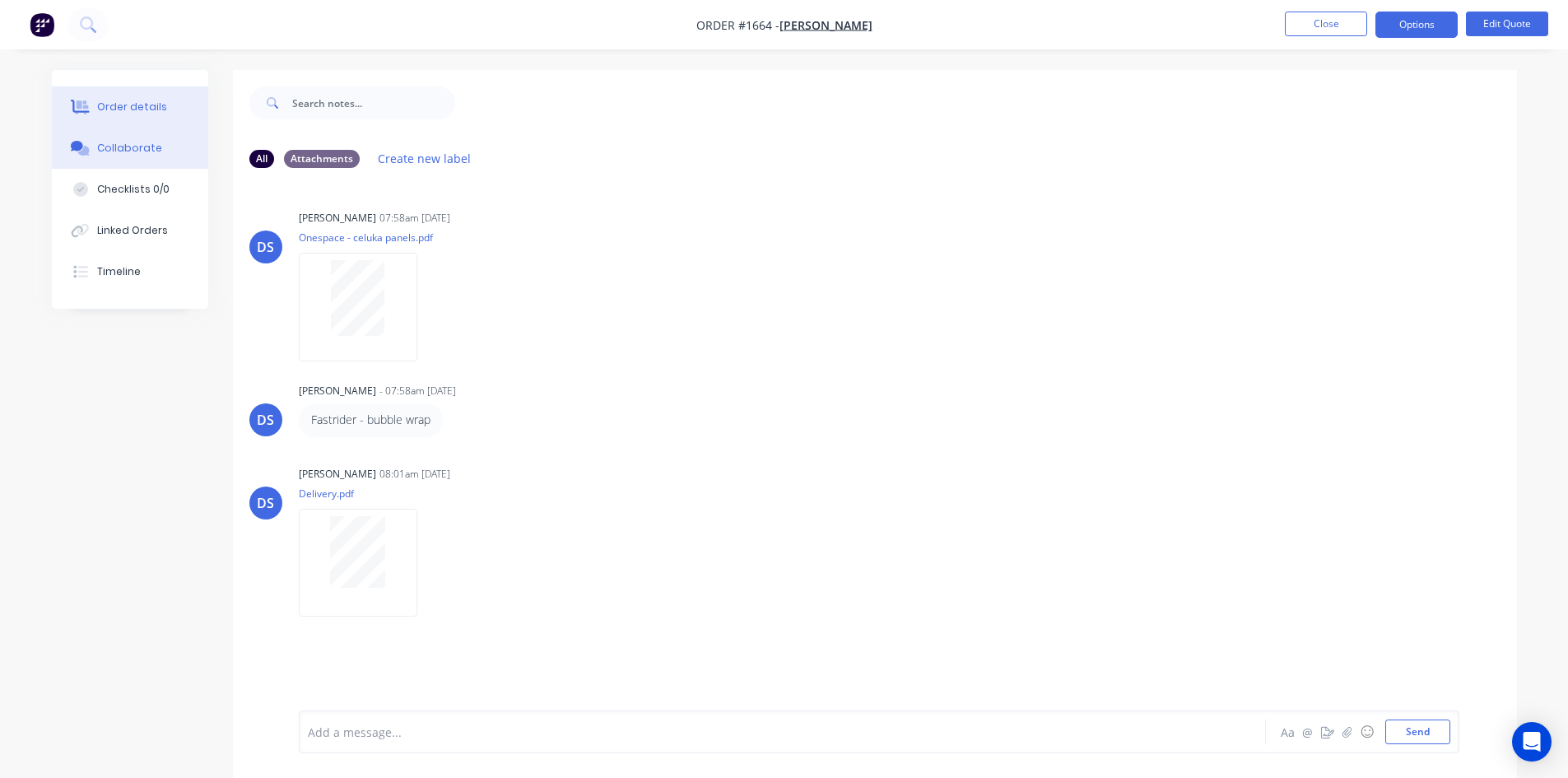
click at [135, 102] on div "Order details" at bounding box center [132, 106] width 70 height 14
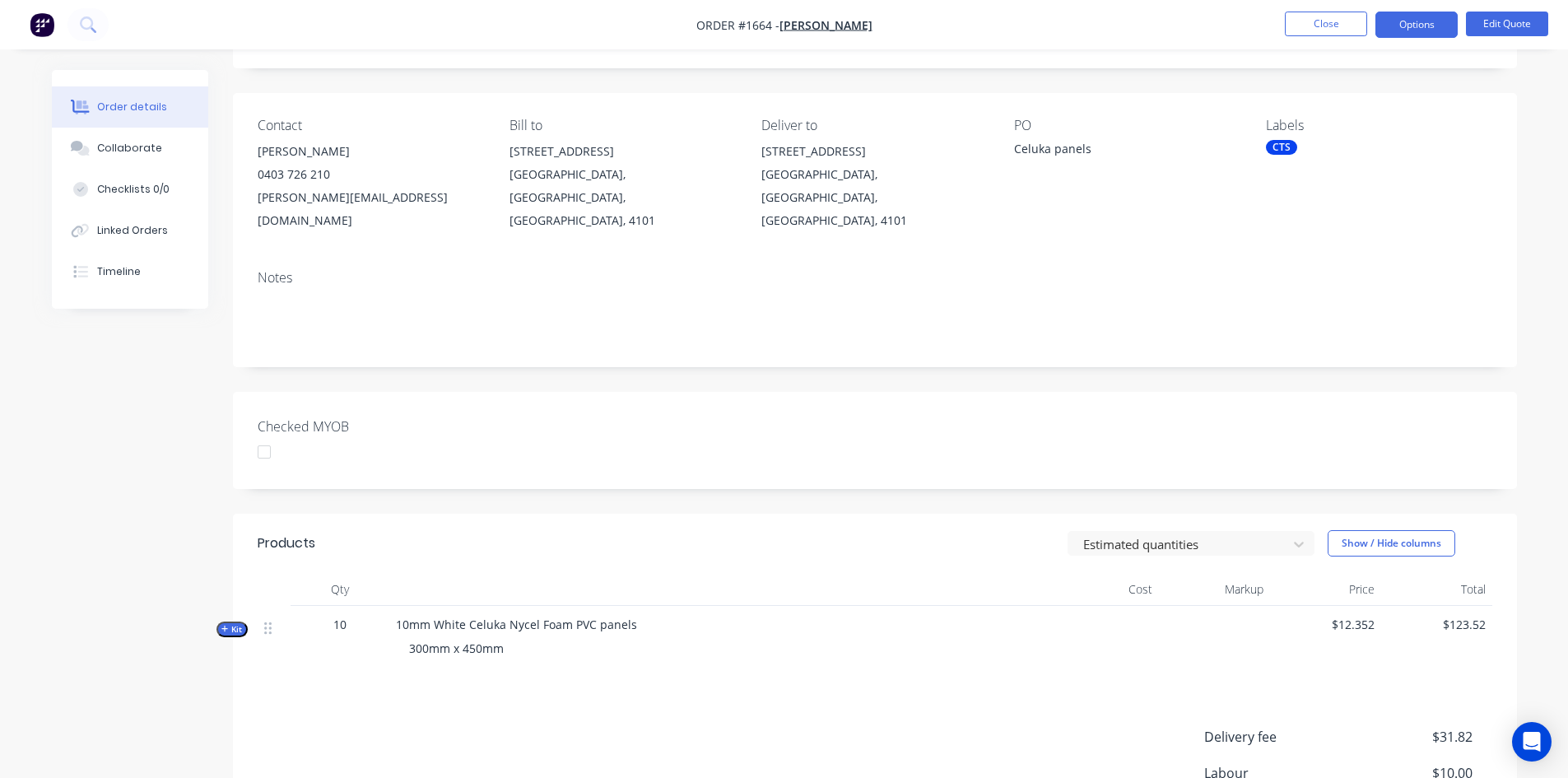
scroll to position [246, 0]
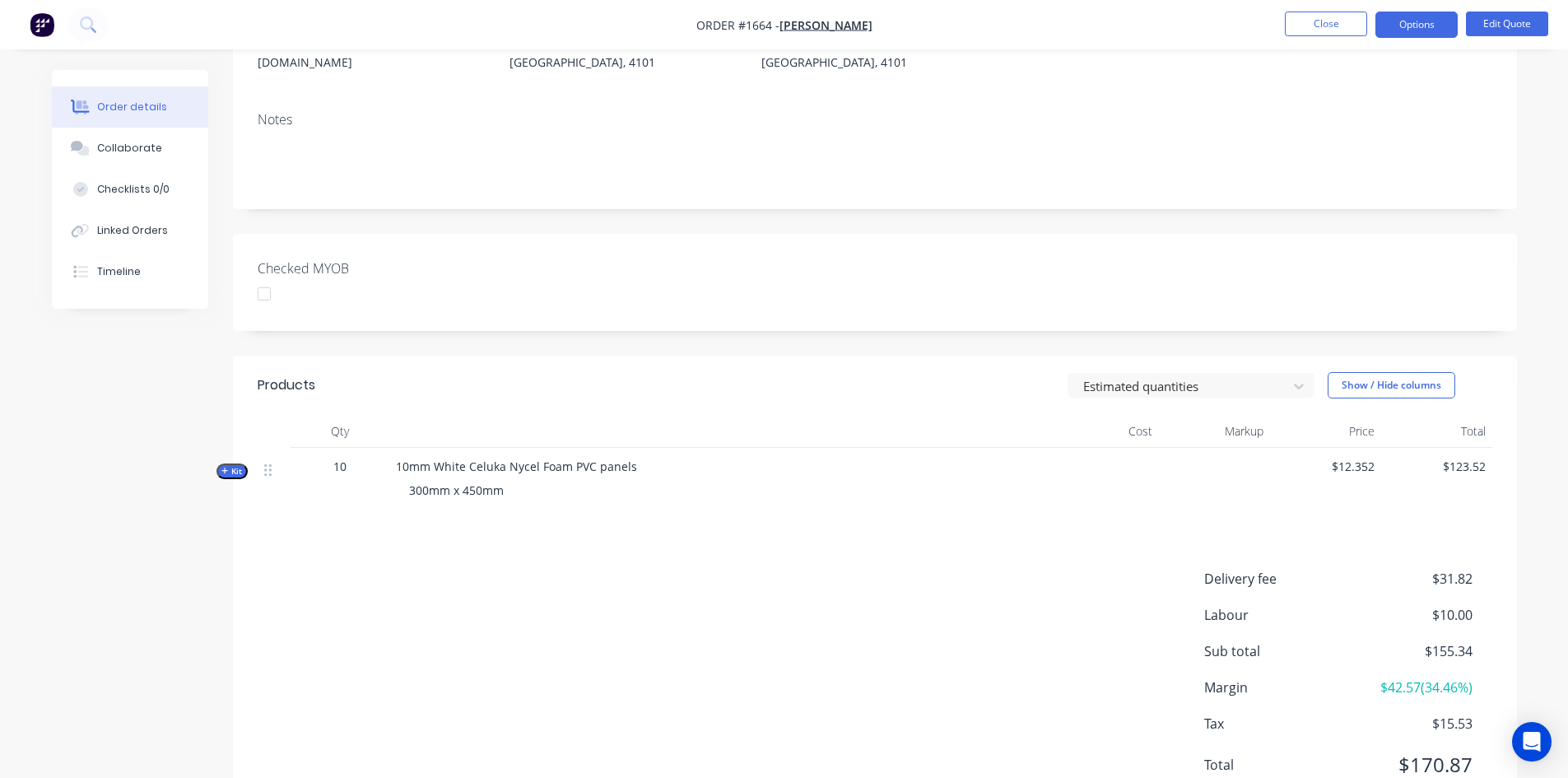
click at [221, 467] on icon "button" at bounding box center [225, 471] width 8 height 9
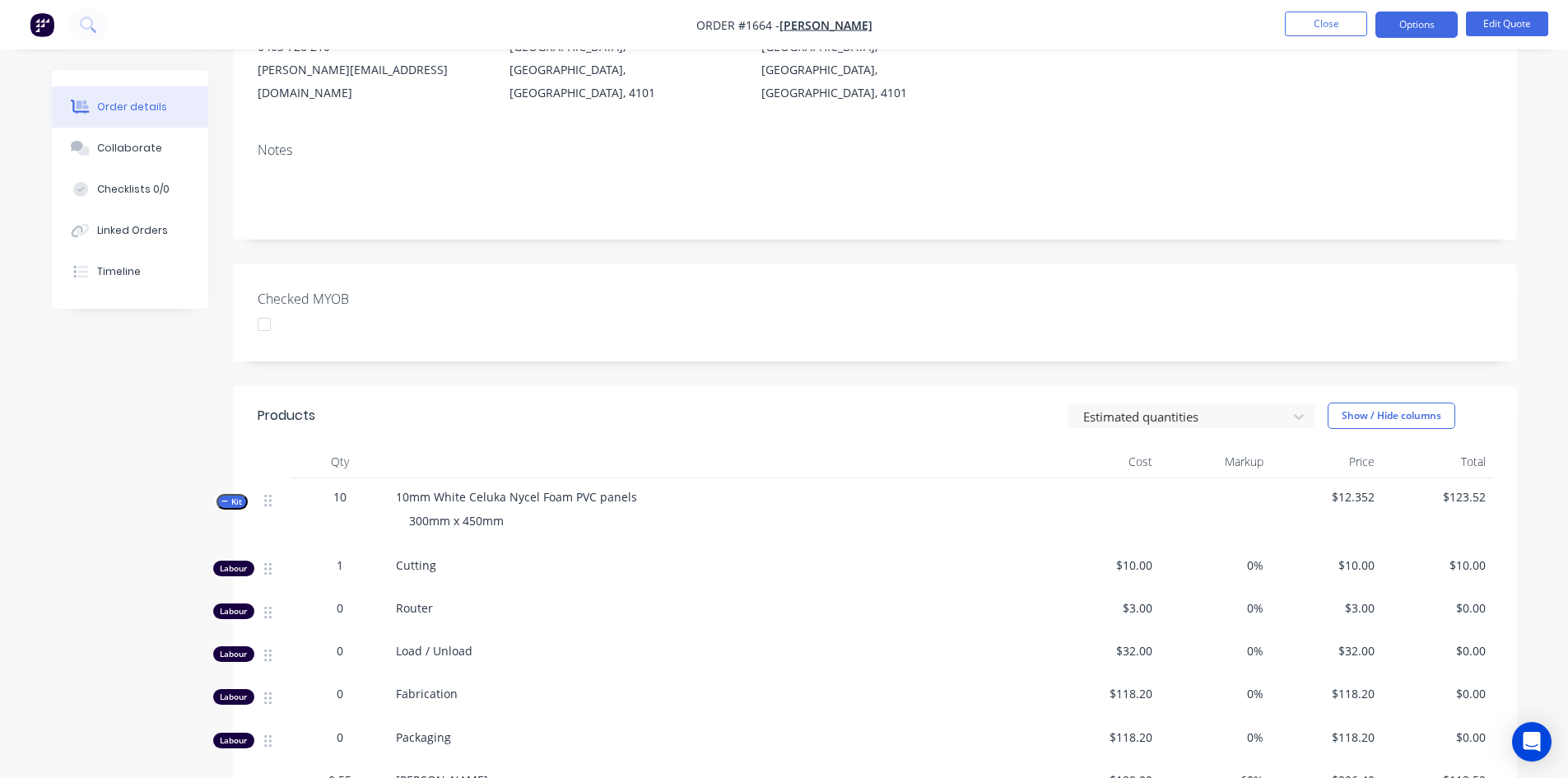
scroll to position [165, 0]
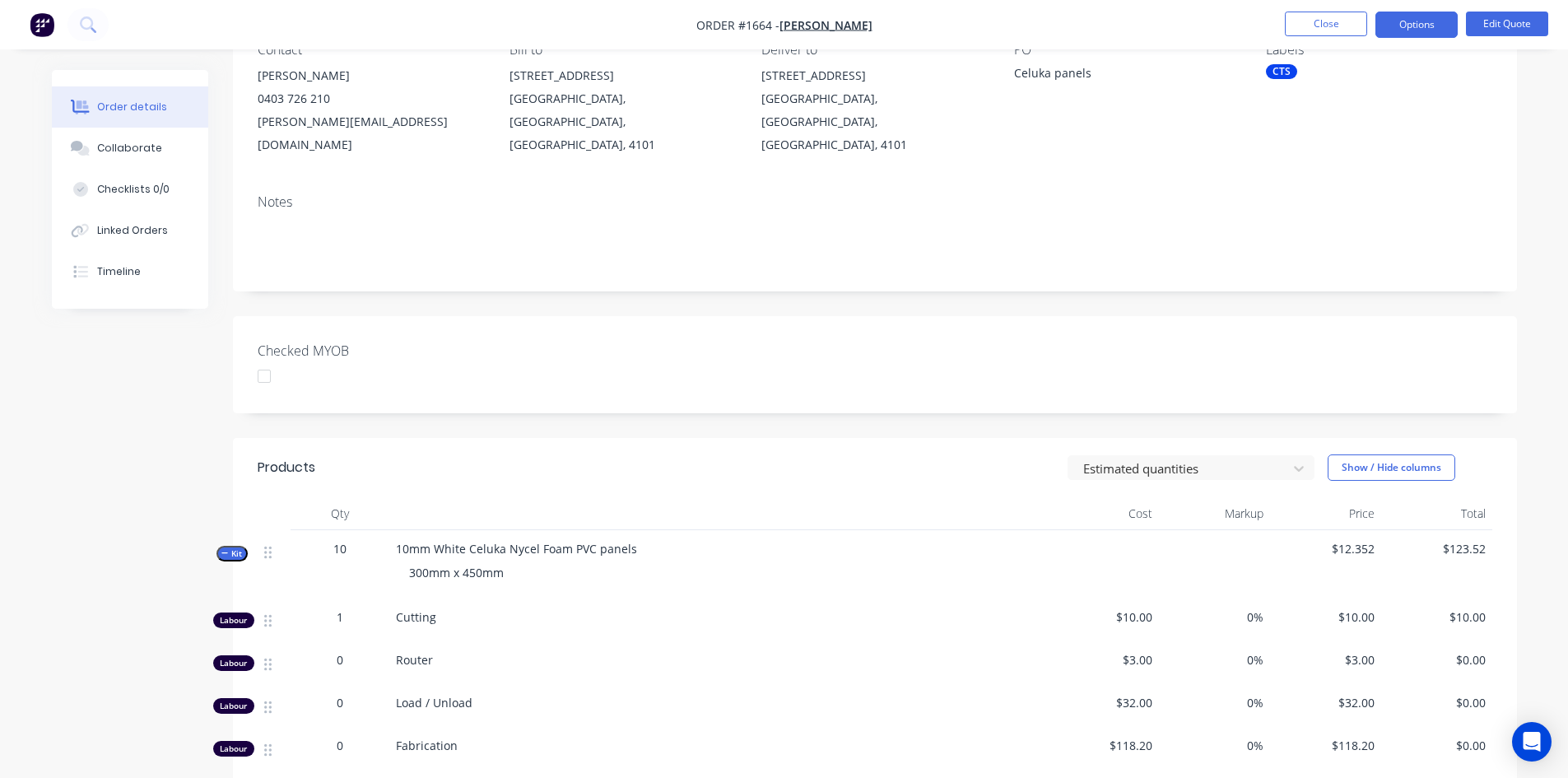
click at [223, 549] on icon "button" at bounding box center [225, 553] width 8 height 9
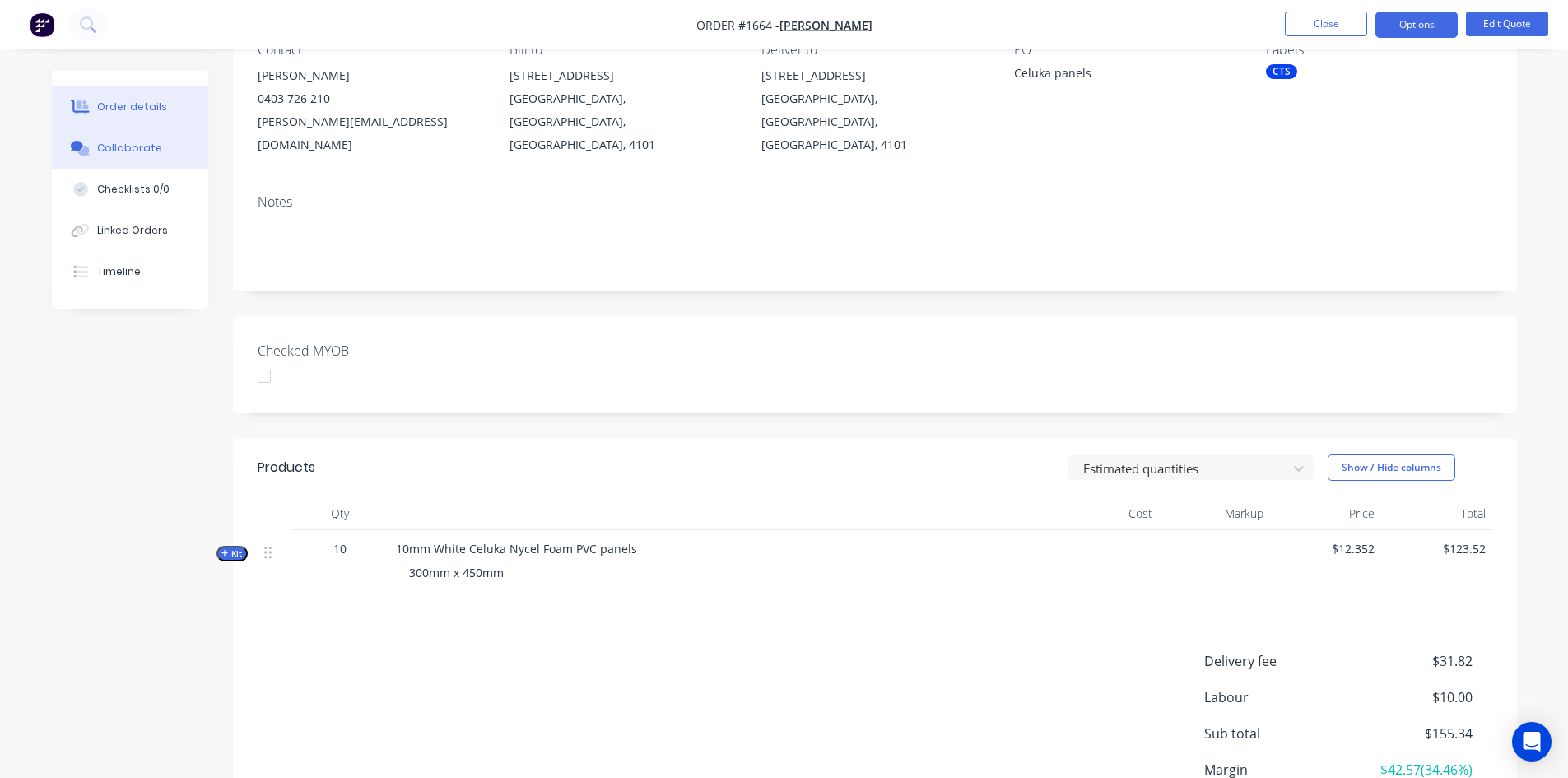
click at [124, 148] on div "Collaborate" at bounding box center [130, 147] width 65 height 14
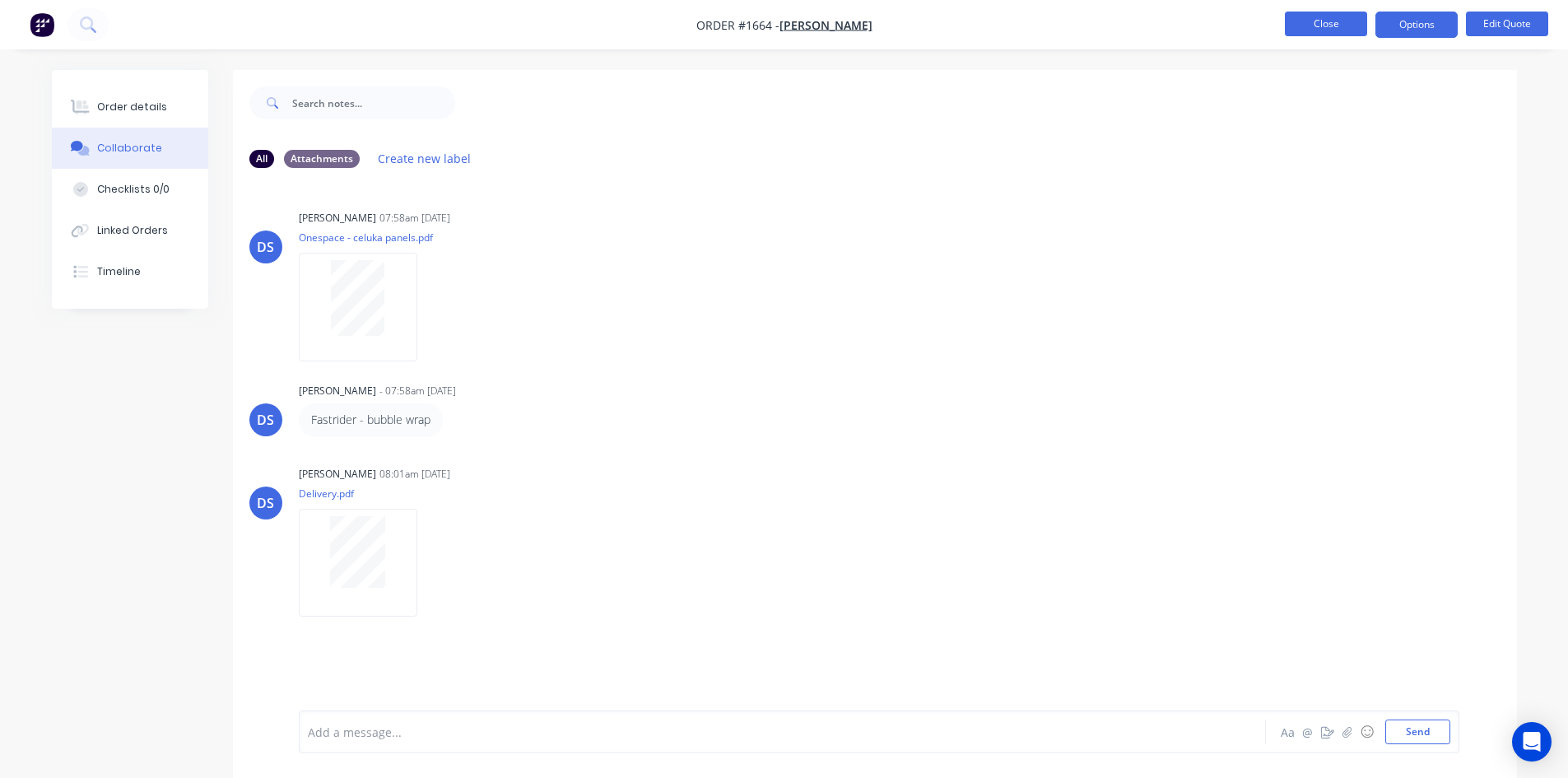
click at [1324, 30] on button "Close" at bounding box center [1325, 24] width 82 height 25
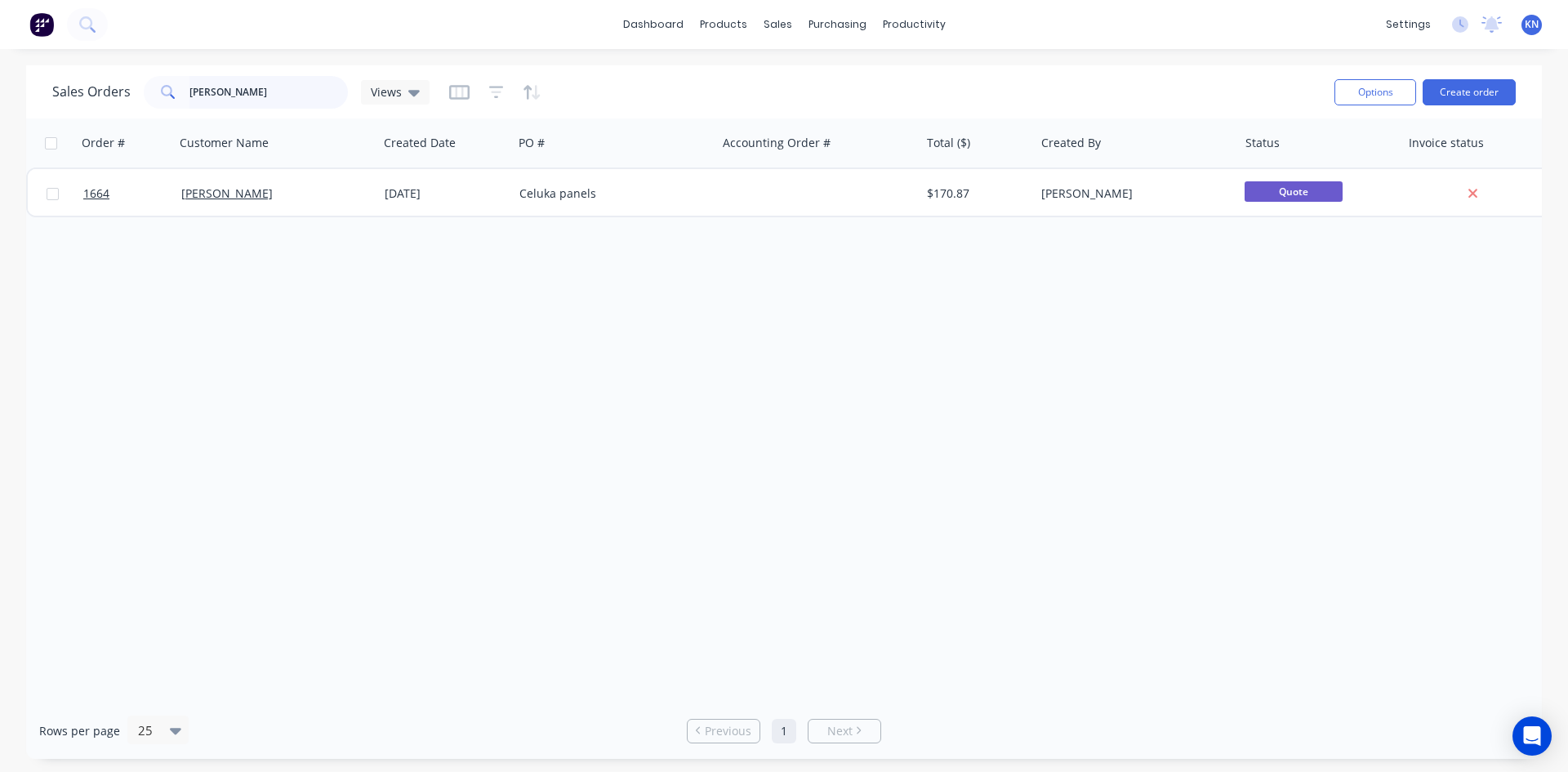
click at [286, 91] on input "jackie" at bounding box center [268, 93] width 159 height 32
type input "j"
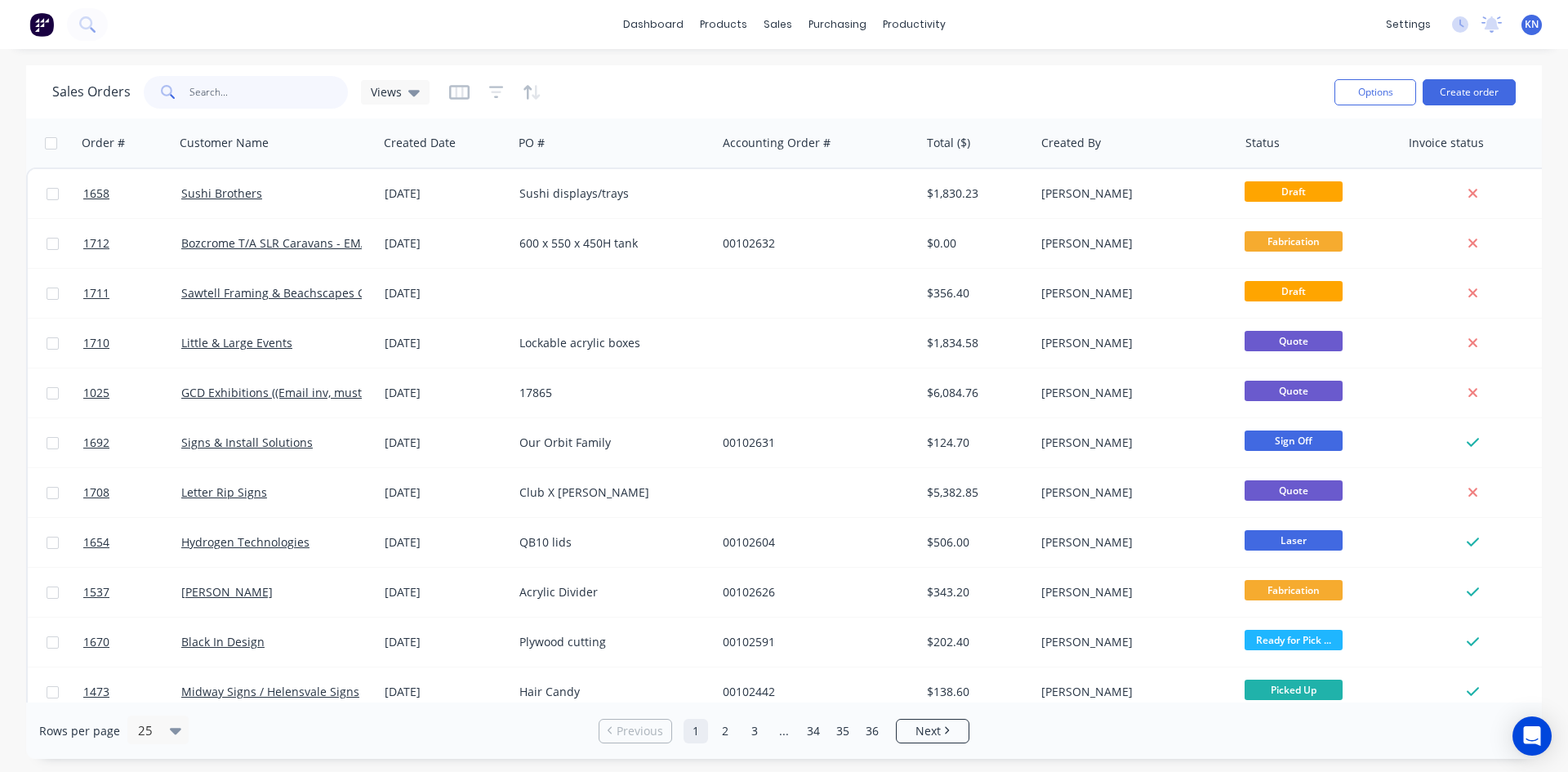
click at [275, 87] on input "text" at bounding box center [268, 93] width 159 height 32
click at [238, 93] on input "text" at bounding box center [268, 93] width 159 height 32
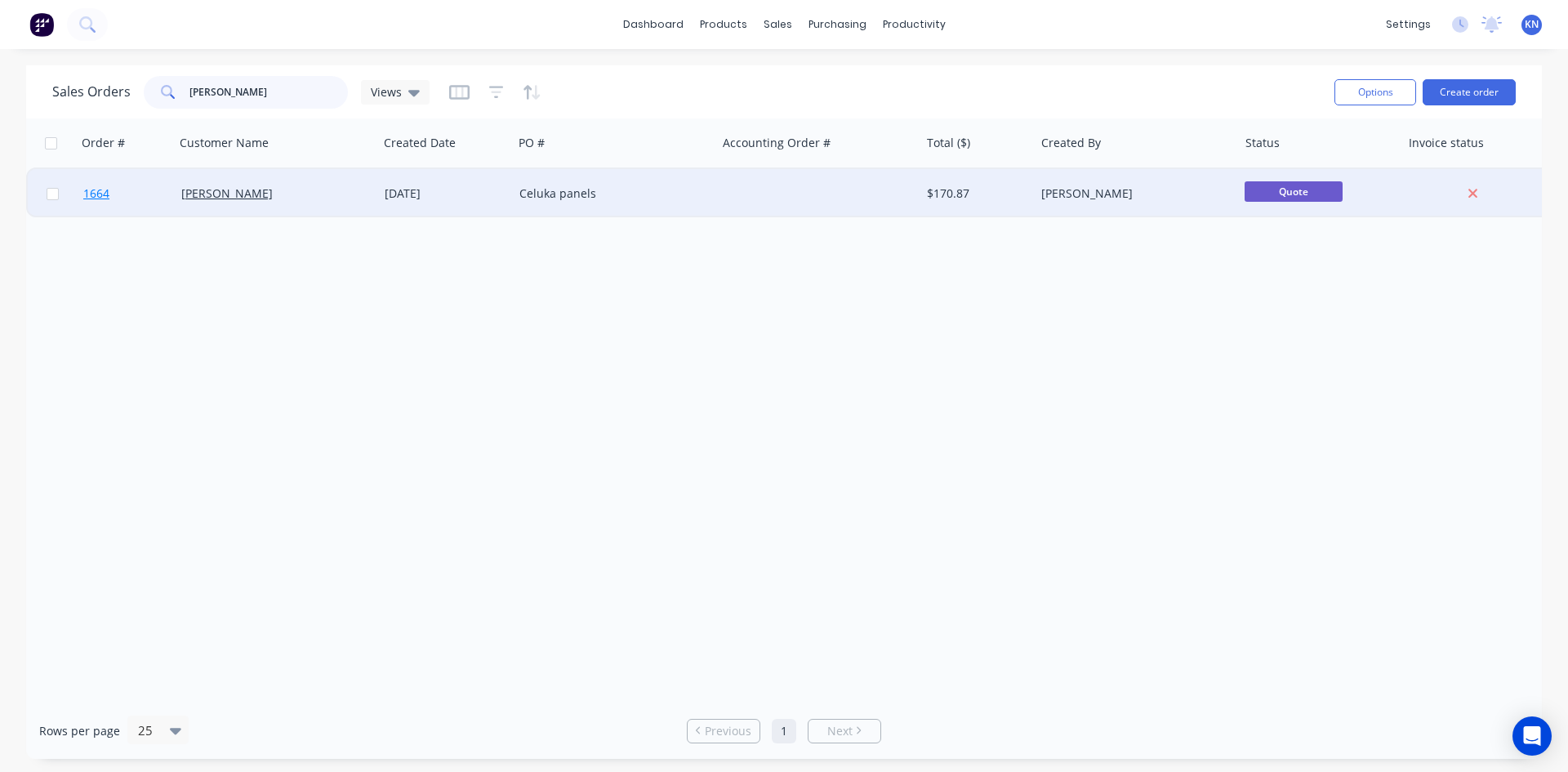
type input "jackie"
click at [129, 192] on link "1664" at bounding box center [132, 193] width 98 height 49
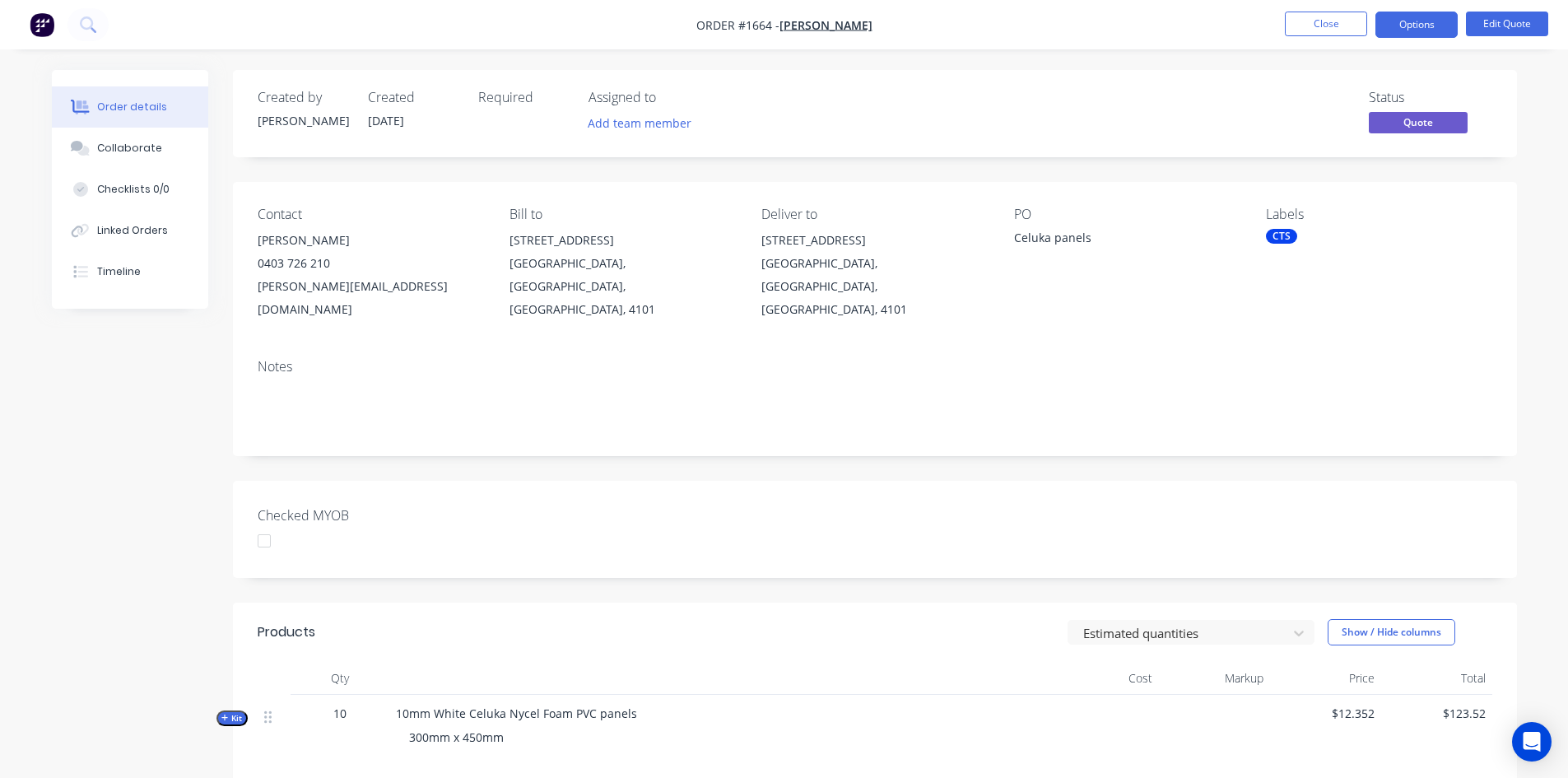
click at [1280, 233] on div "CTS" at bounding box center [1281, 236] width 31 height 14
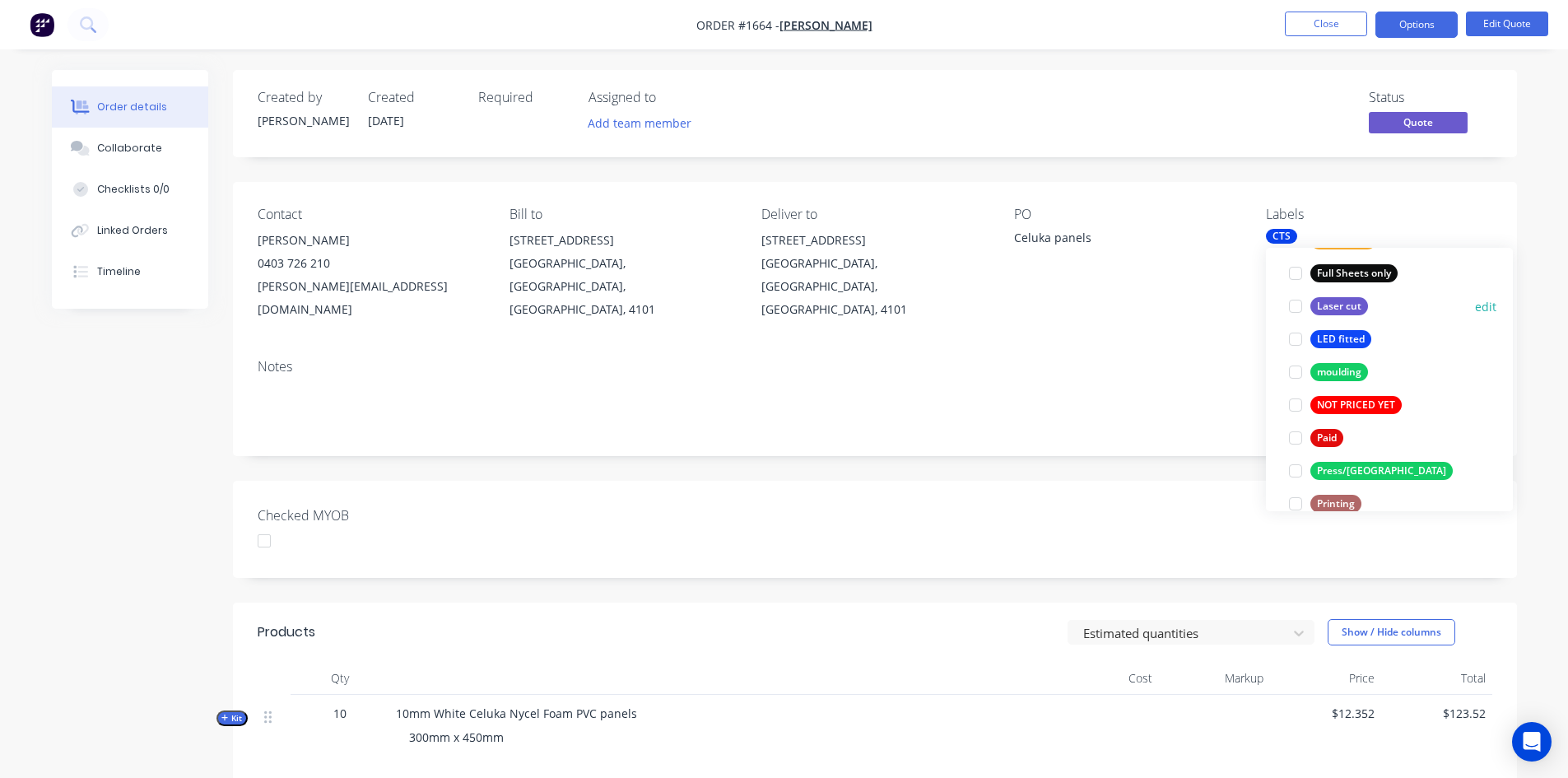
scroll to position [494, 0]
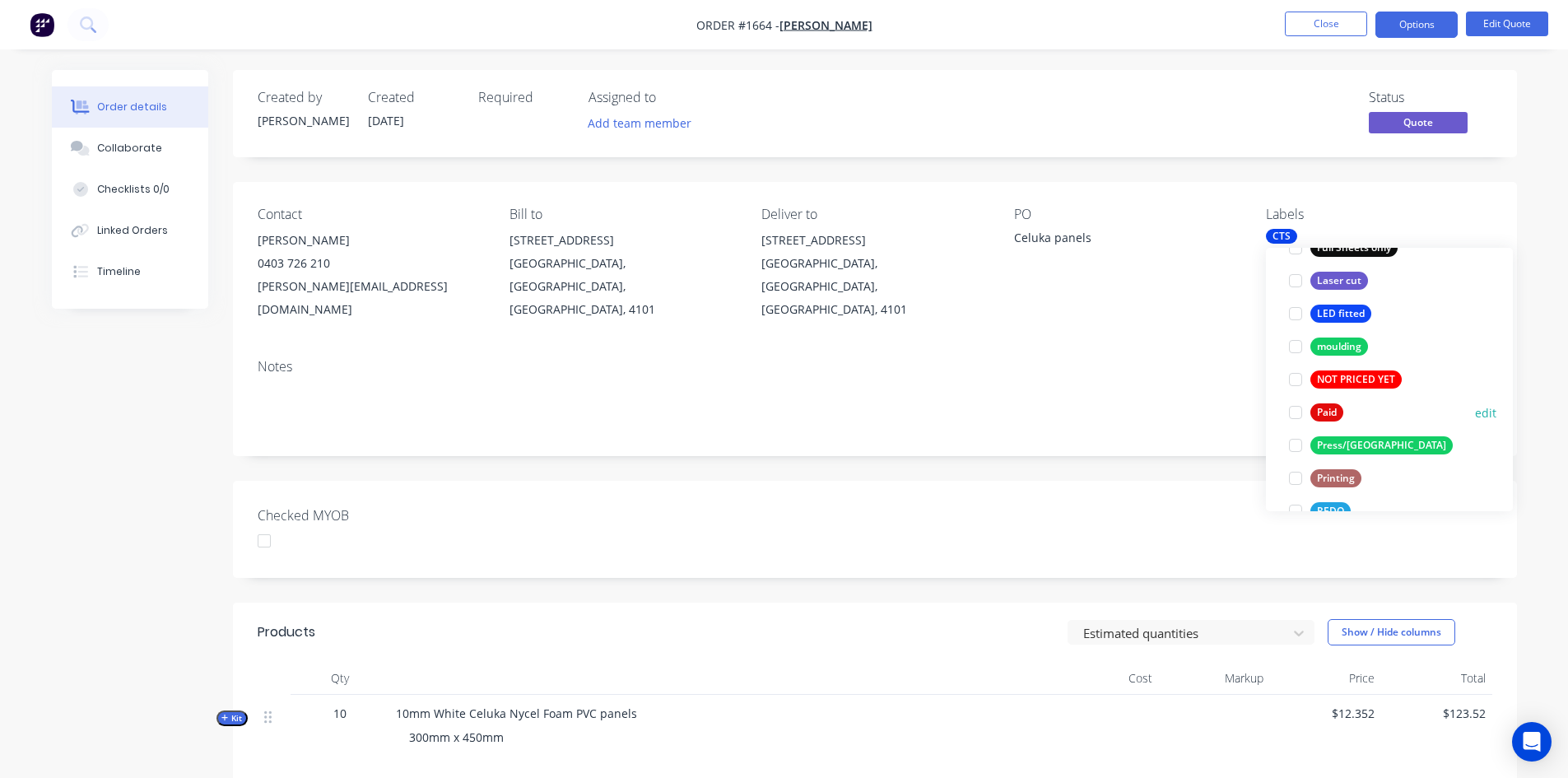
click at [1295, 413] on div at bounding box center [1296, 412] width 33 height 33
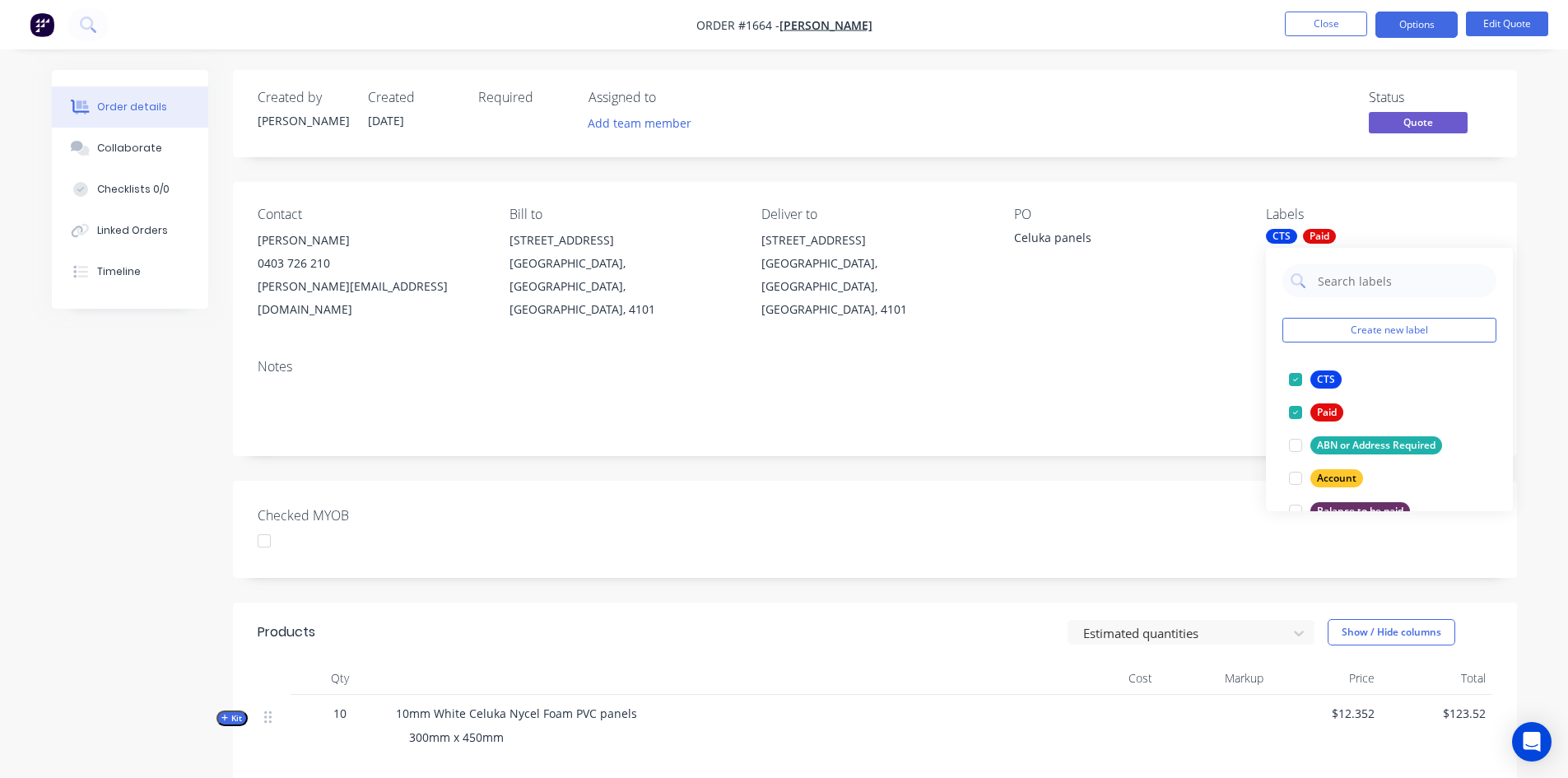
click at [1138, 409] on div "Notes" at bounding box center [875, 401] width 1284 height 111
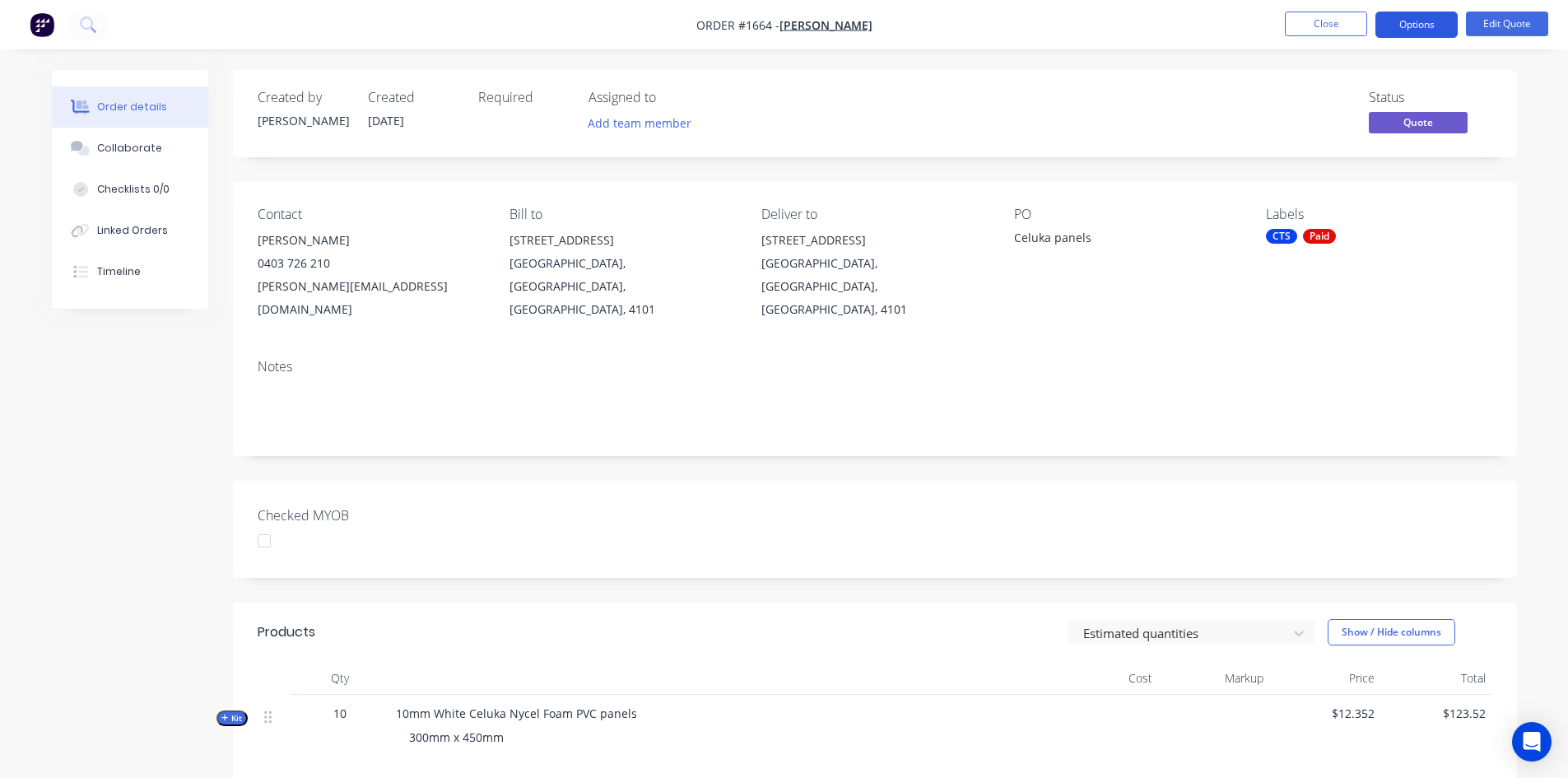
click at [1427, 24] on button "Options" at bounding box center [1416, 24] width 82 height 26
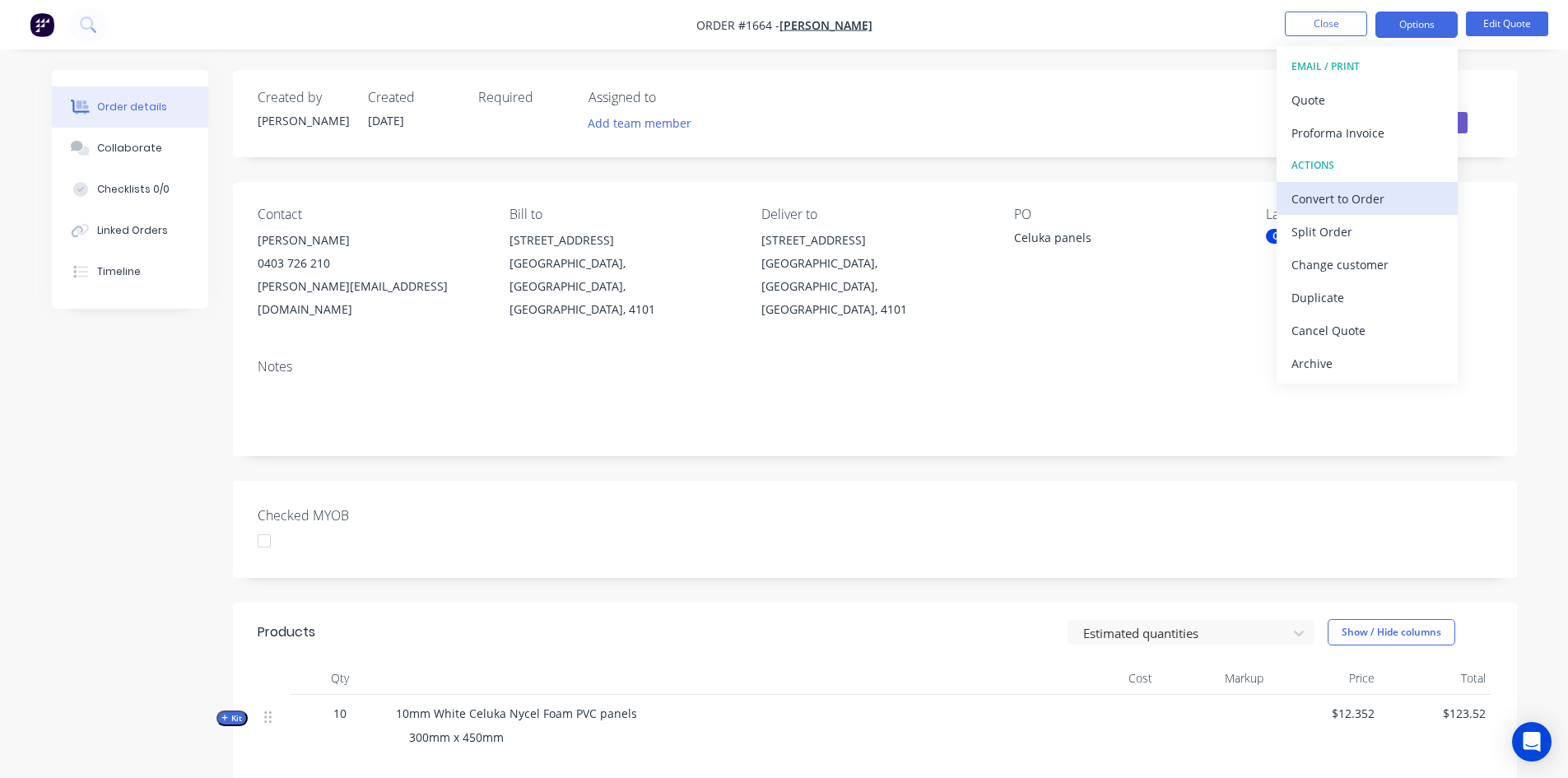
click at [1382, 199] on div "Convert to Order" at bounding box center [1366, 198] width 151 height 24
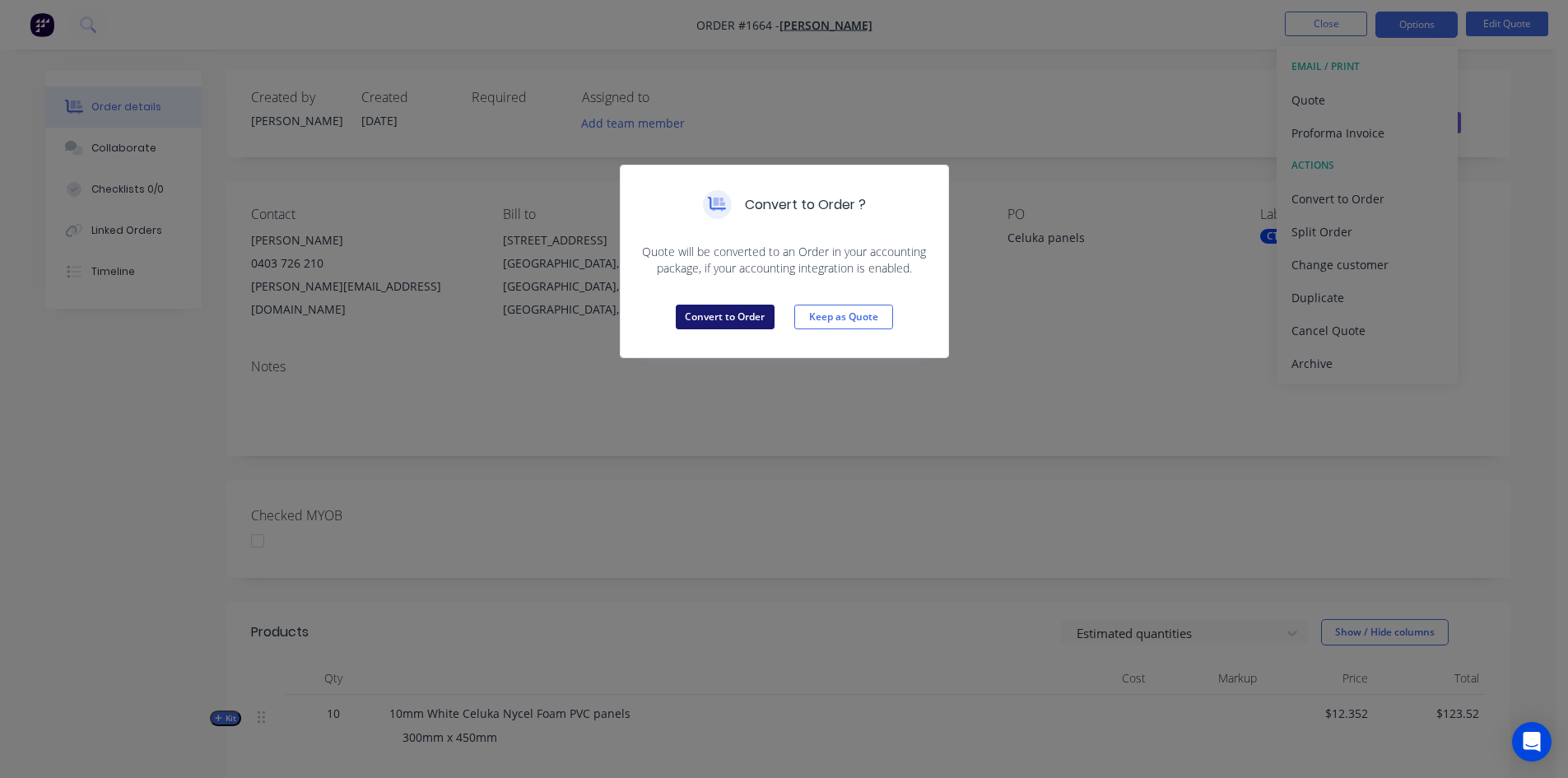
click at [733, 315] on button "Convert to Order" at bounding box center [725, 317] width 99 height 25
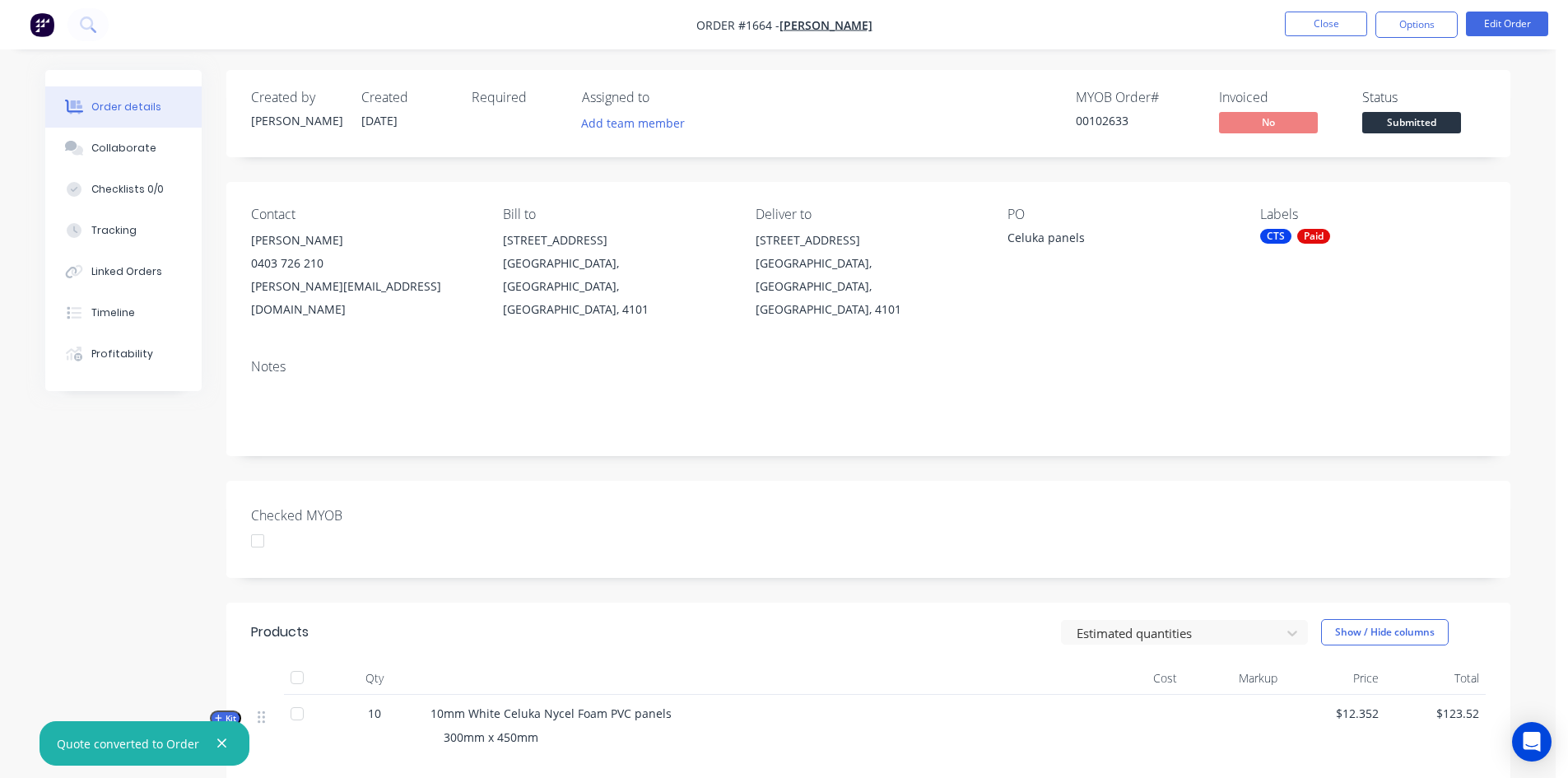
click at [263, 525] on div at bounding box center [258, 541] width 33 height 33
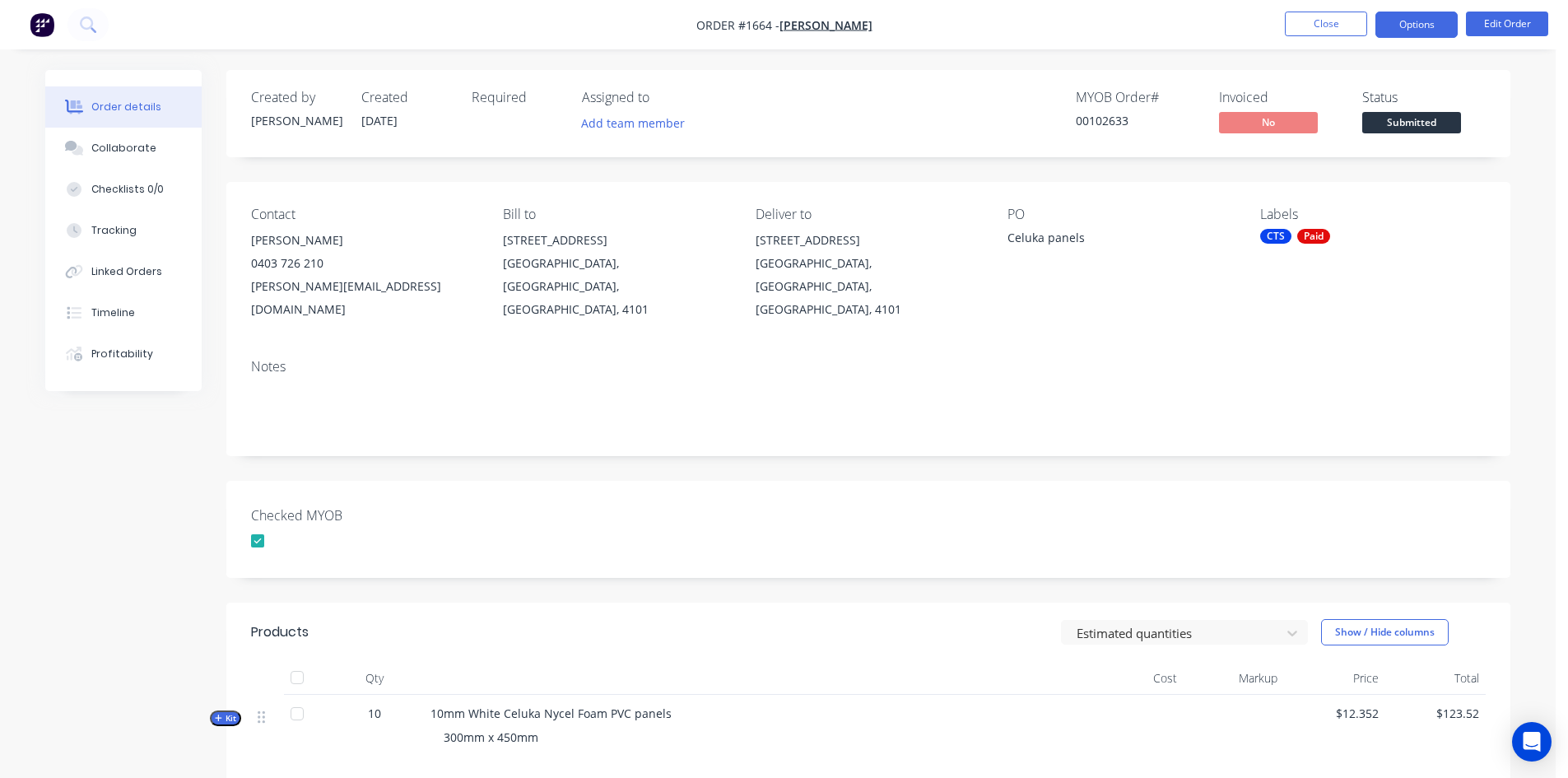
click at [1414, 26] on button "Options" at bounding box center [1416, 24] width 82 height 26
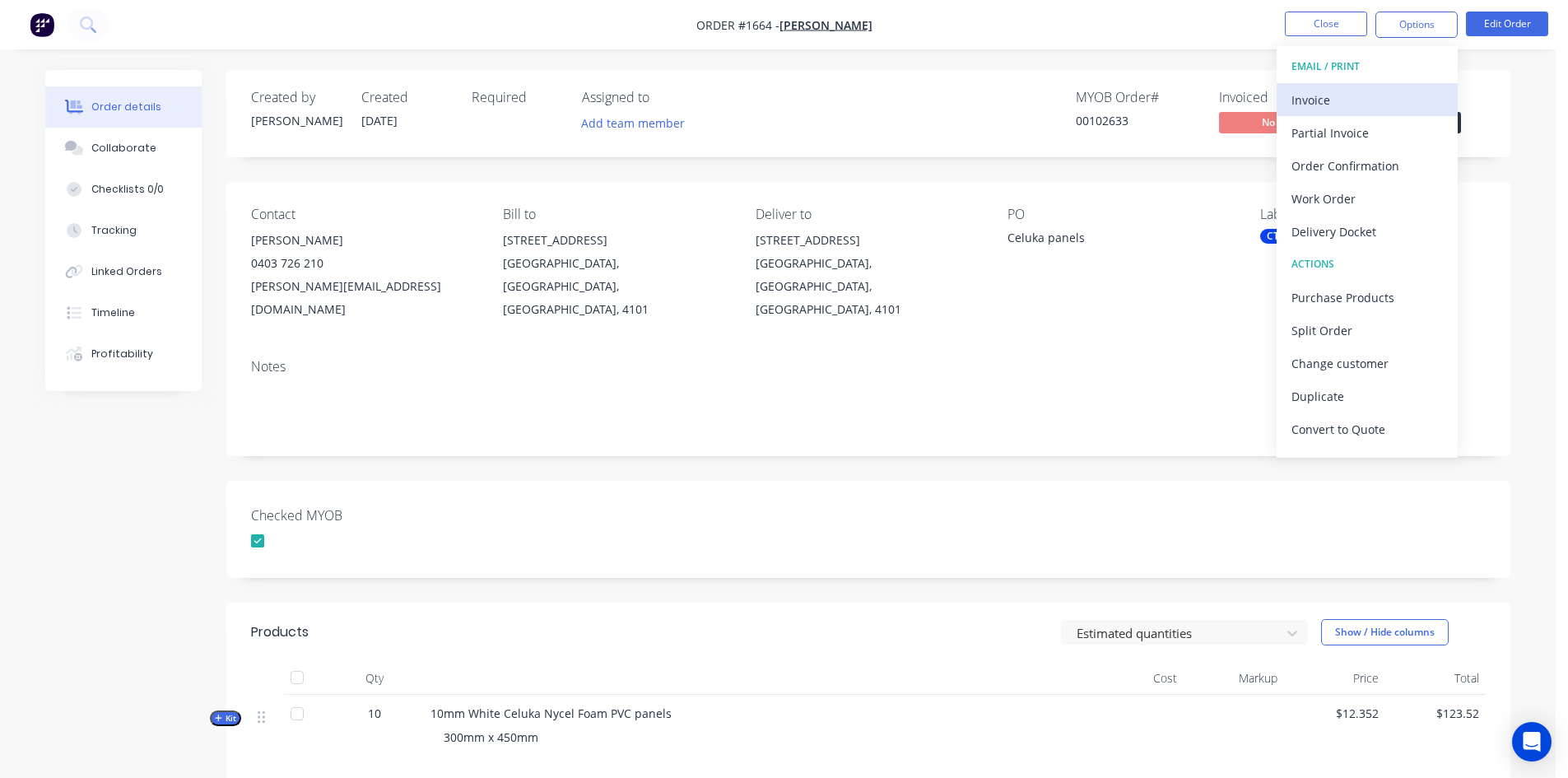
click at [1349, 99] on div "Invoice" at bounding box center [1366, 99] width 151 height 24
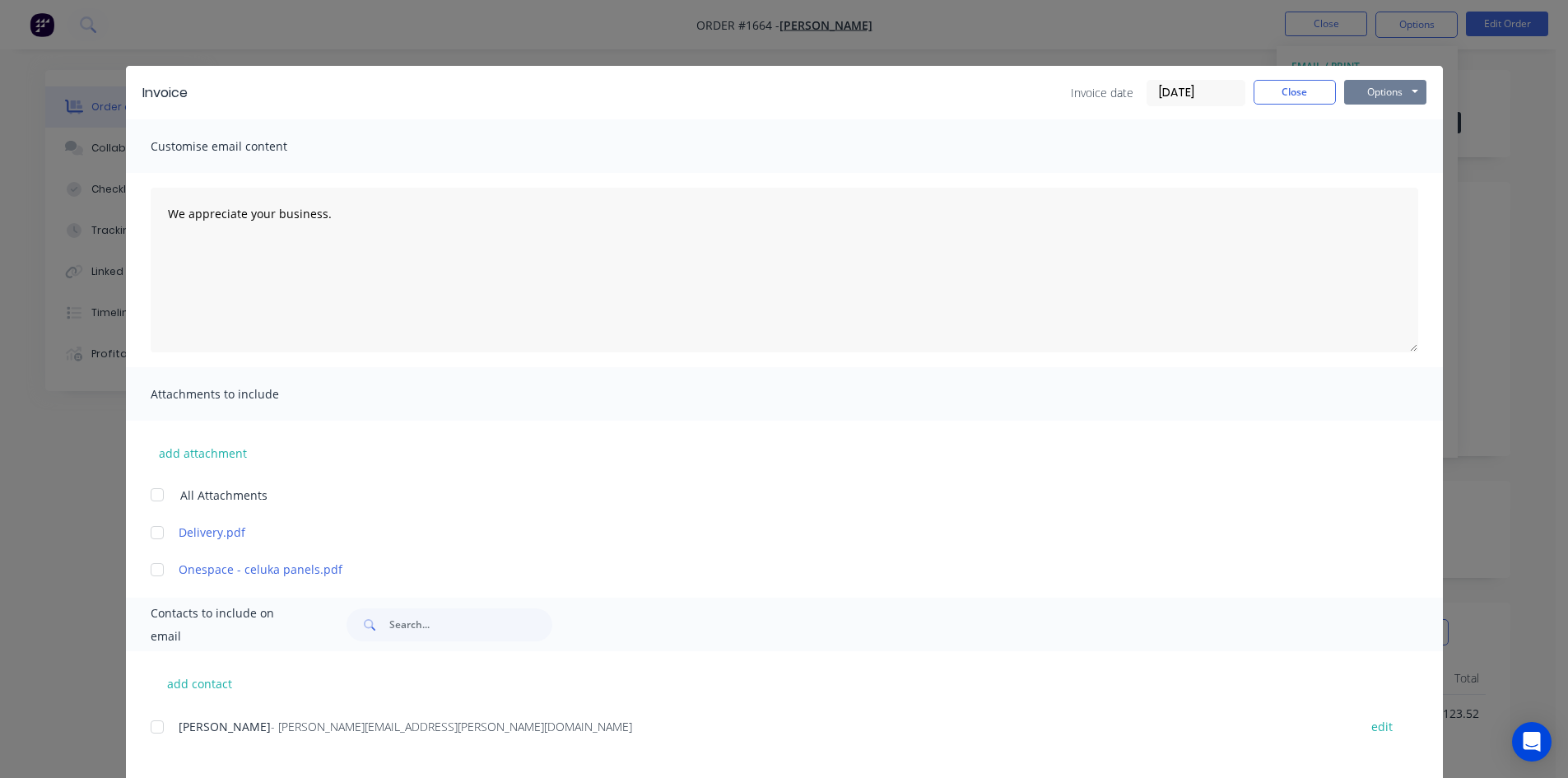
click at [1379, 84] on button "Options" at bounding box center [1384, 92] width 82 height 25
click at [1388, 150] on button "Print" at bounding box center [1396, 148] width 105 height 27
click at [1280, 89] on button "Close" at bounding box center [1294, 92] width 82 height 25
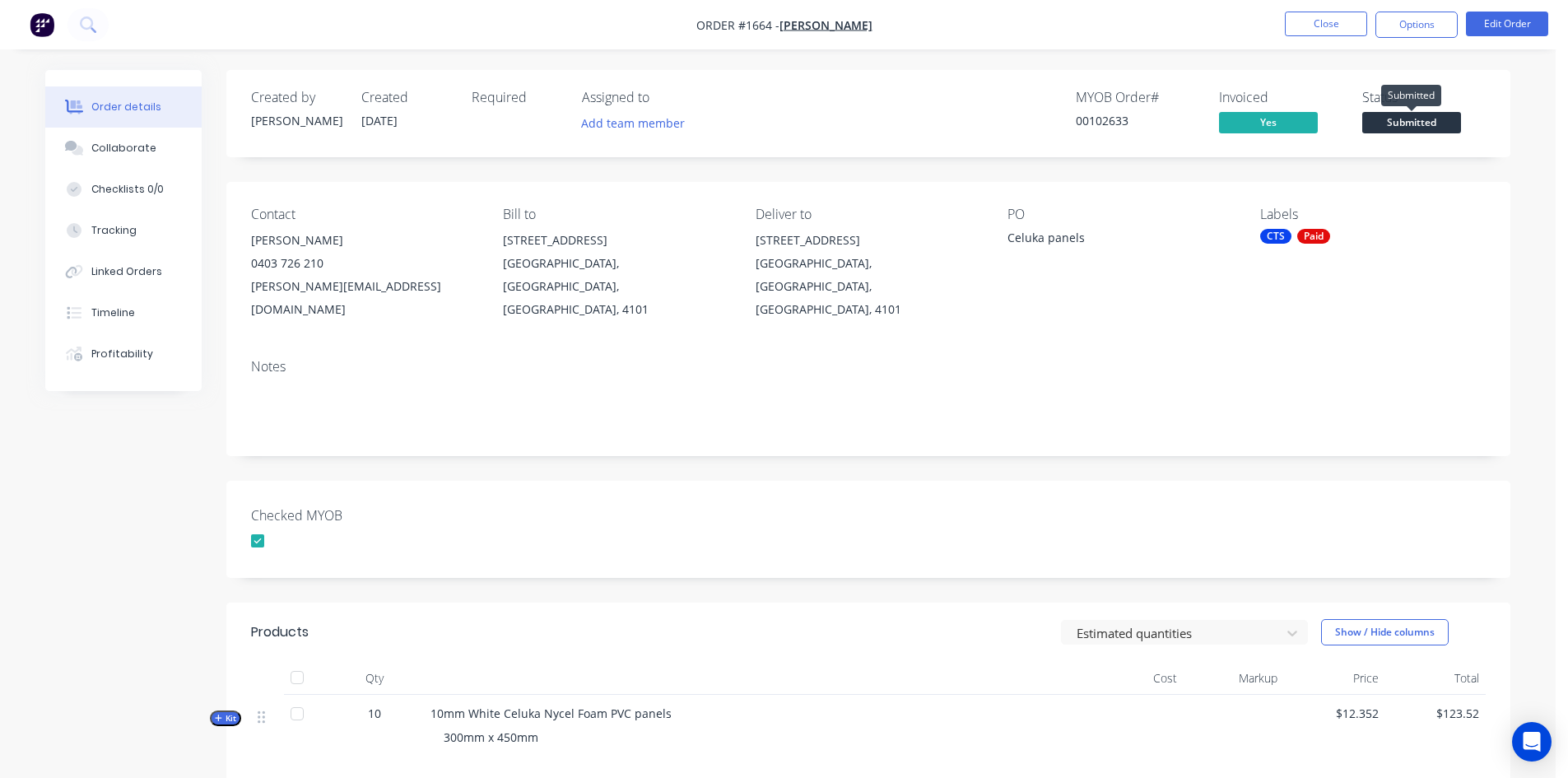
click at [1427, 122] on span "Submitted" at bounding box center [1411, 121] width 99 height 20
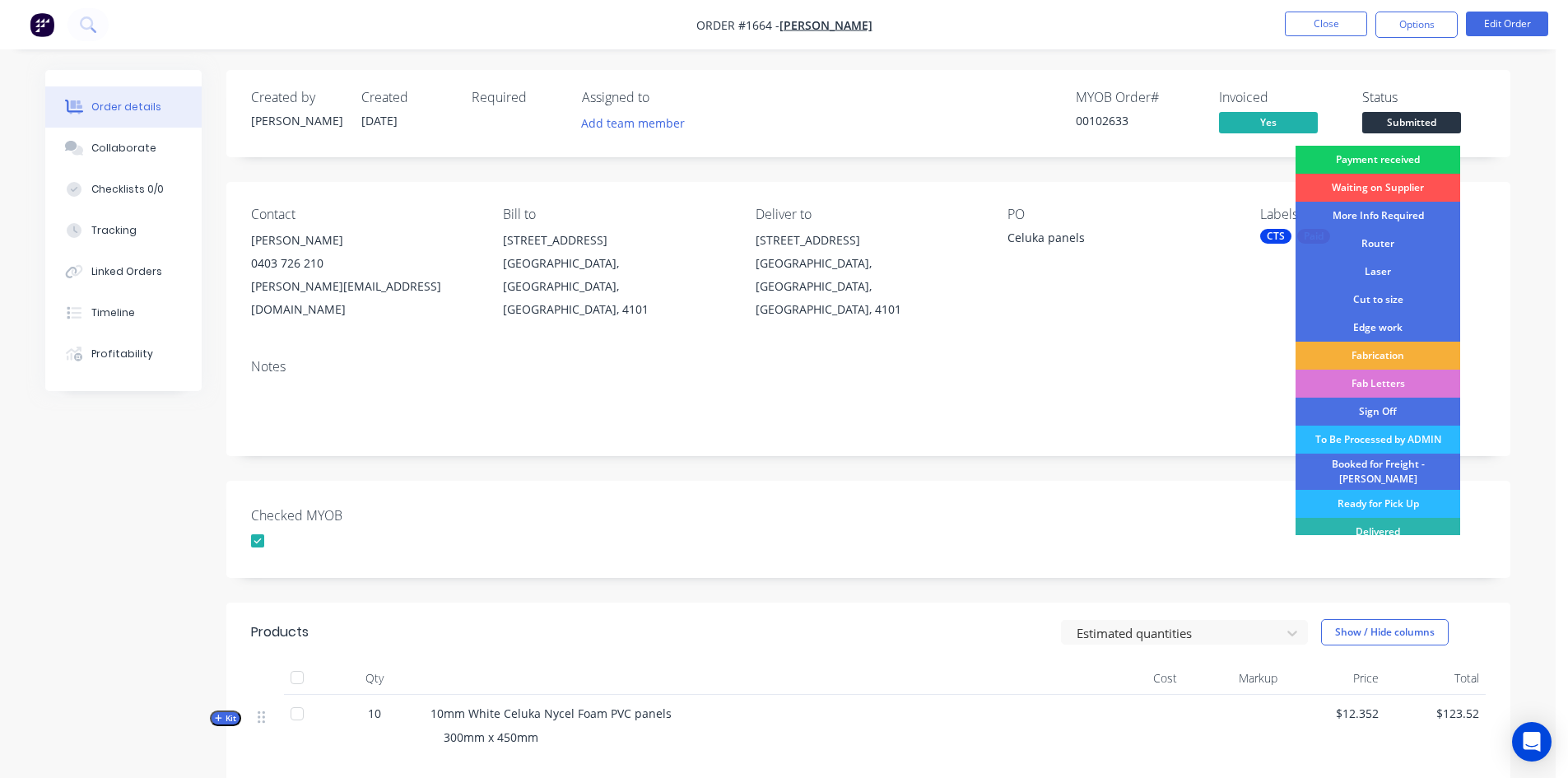
click at [1399, 153] on div "Payment received" at bounding box center [1377, 159] width 165 height 28
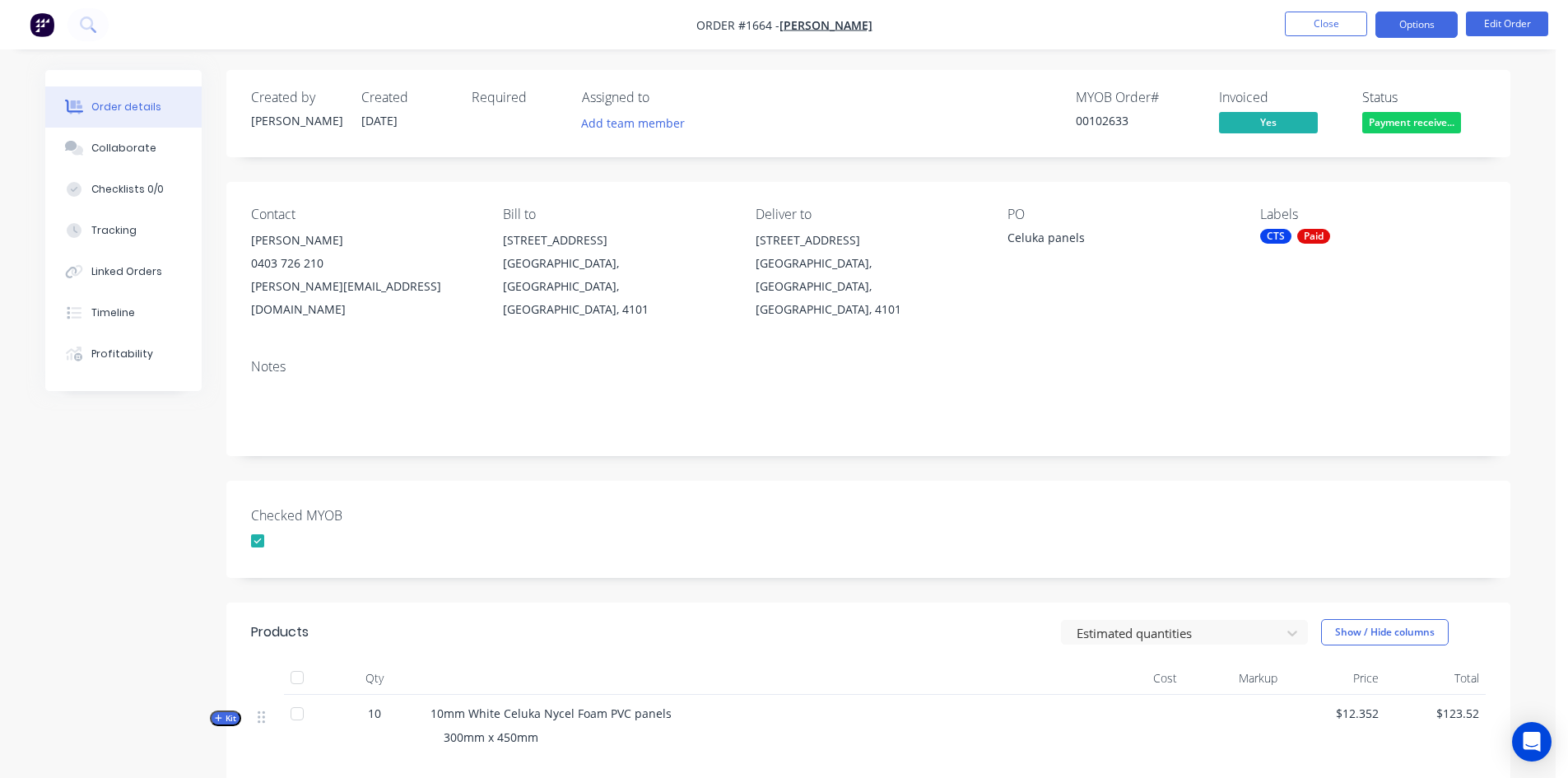
click at [1434, 20] on button "Options" at bounding box center [1416, 24] width 82 height 26
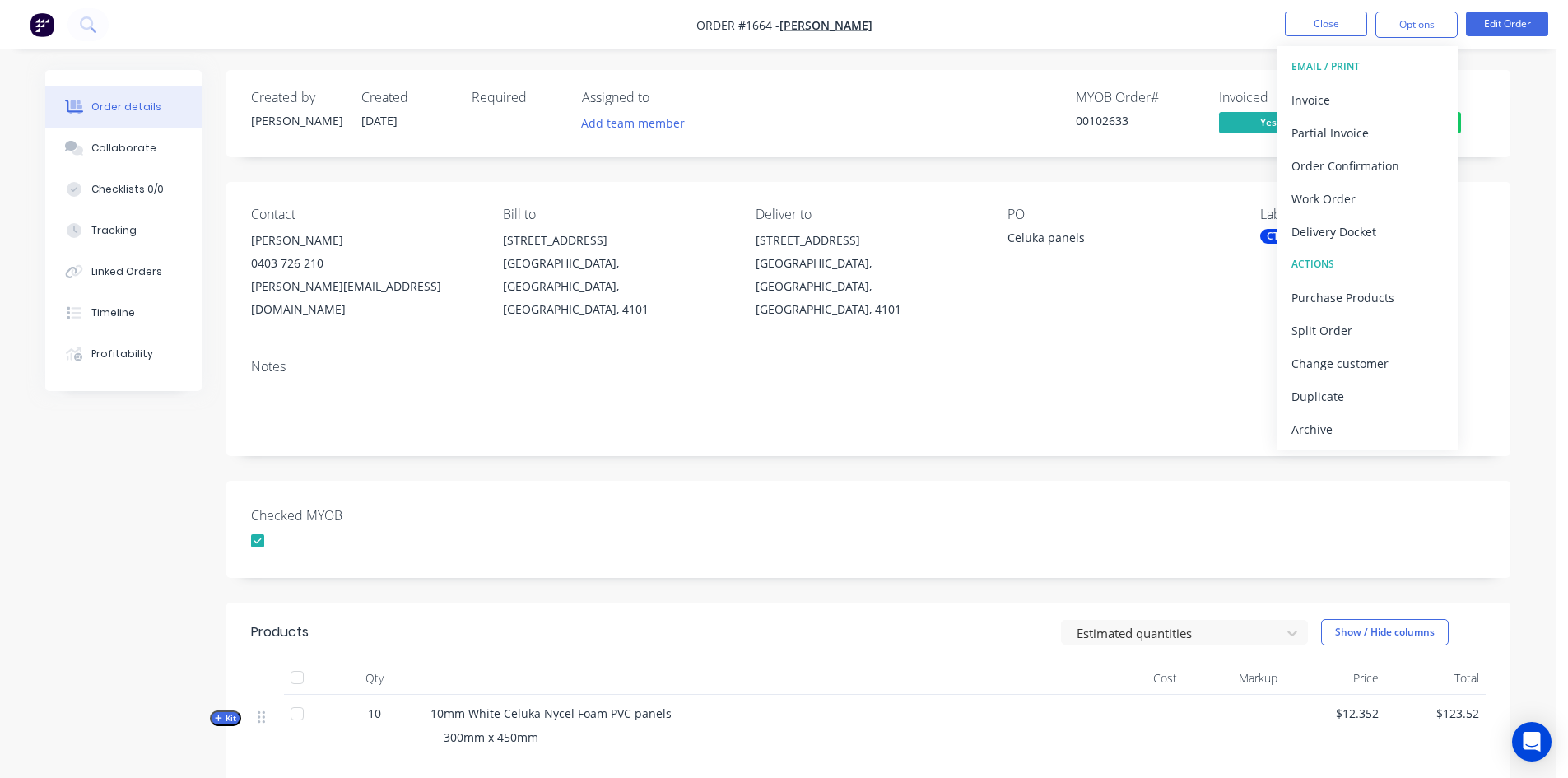
click at [905, 524] on div "Checked MYOB" at bounding box center [868, 529] width 1284 height 97
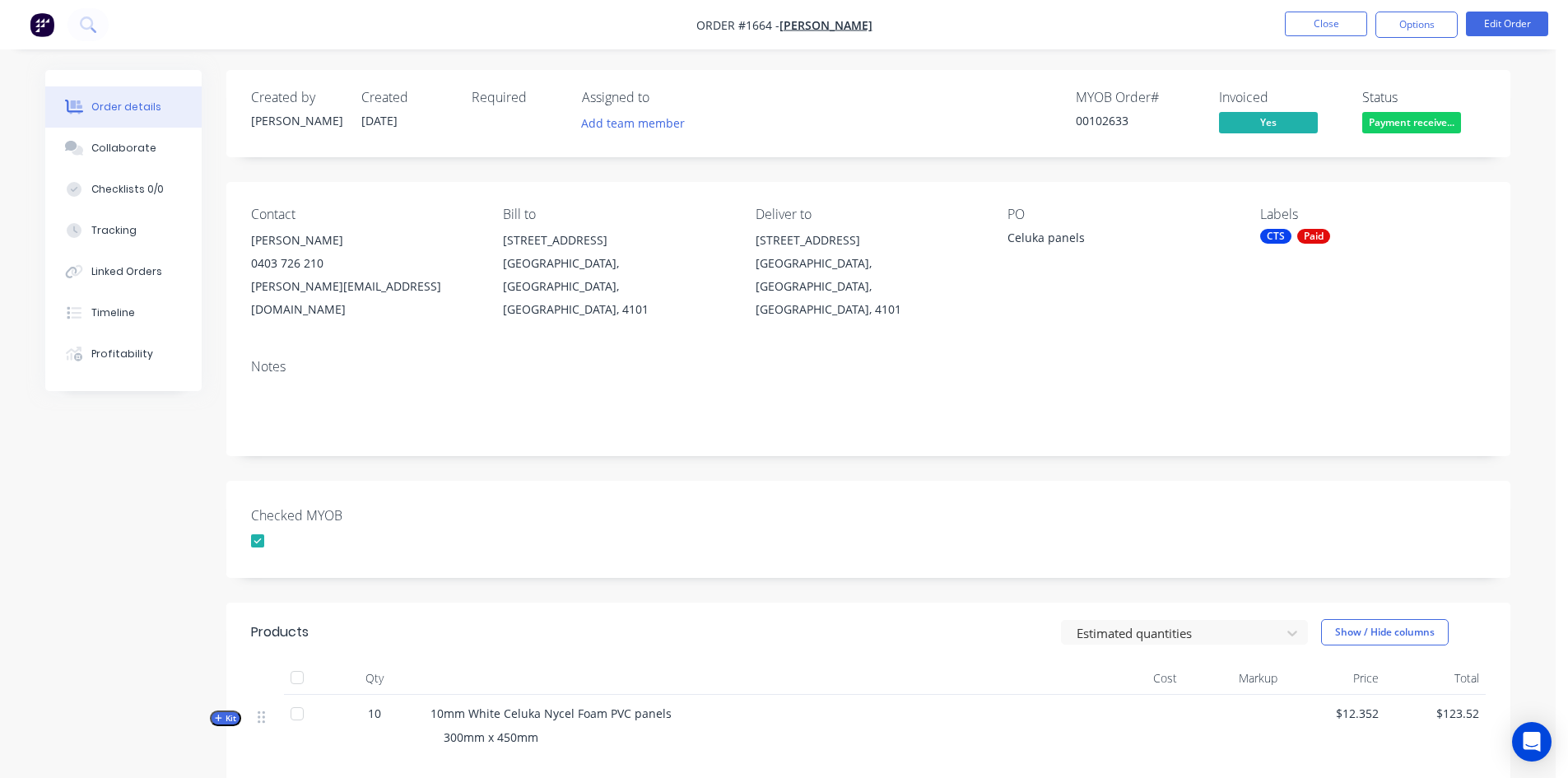
click at [1303, 236] on div "Paid" at bounding box center [1313, 236] width 33 height 14
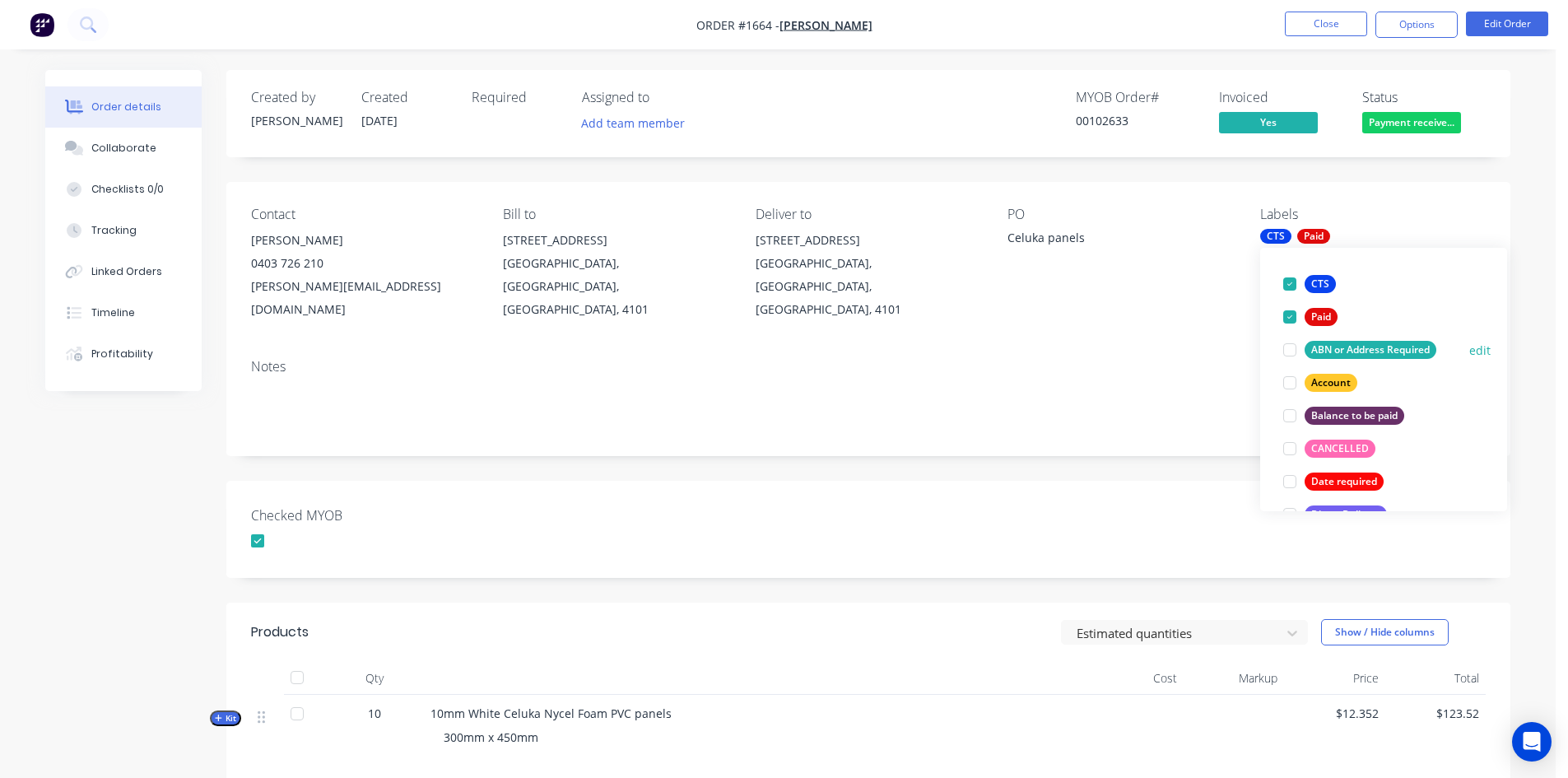
scroll to position [246, 0]
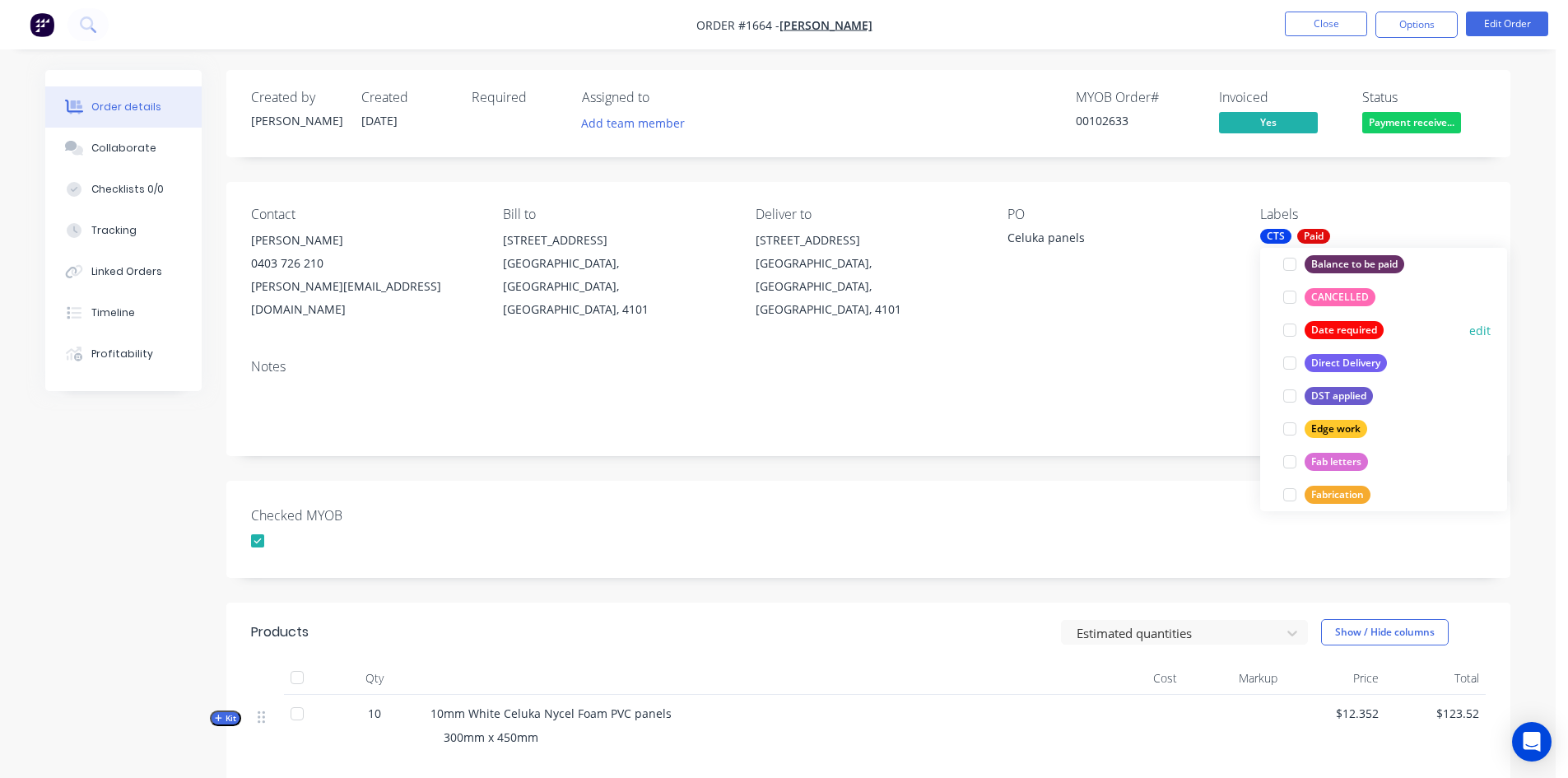
click at [1288, 332] on div at bounding box center [1290, 330] width 33 height 33
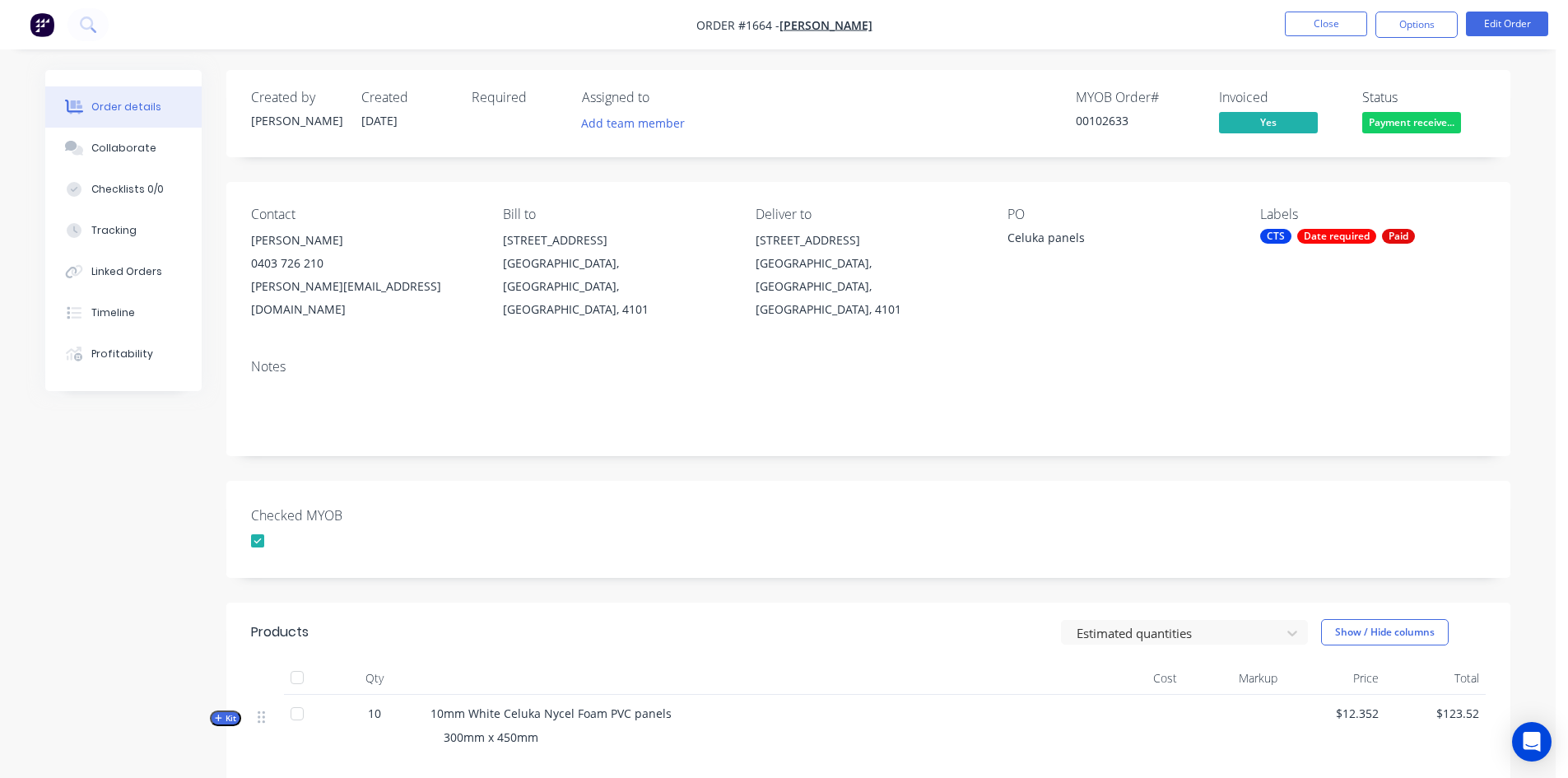
click at [832, 482] on div "Checked MYOB" at bounding box center [868, 529] width 1284 height 97
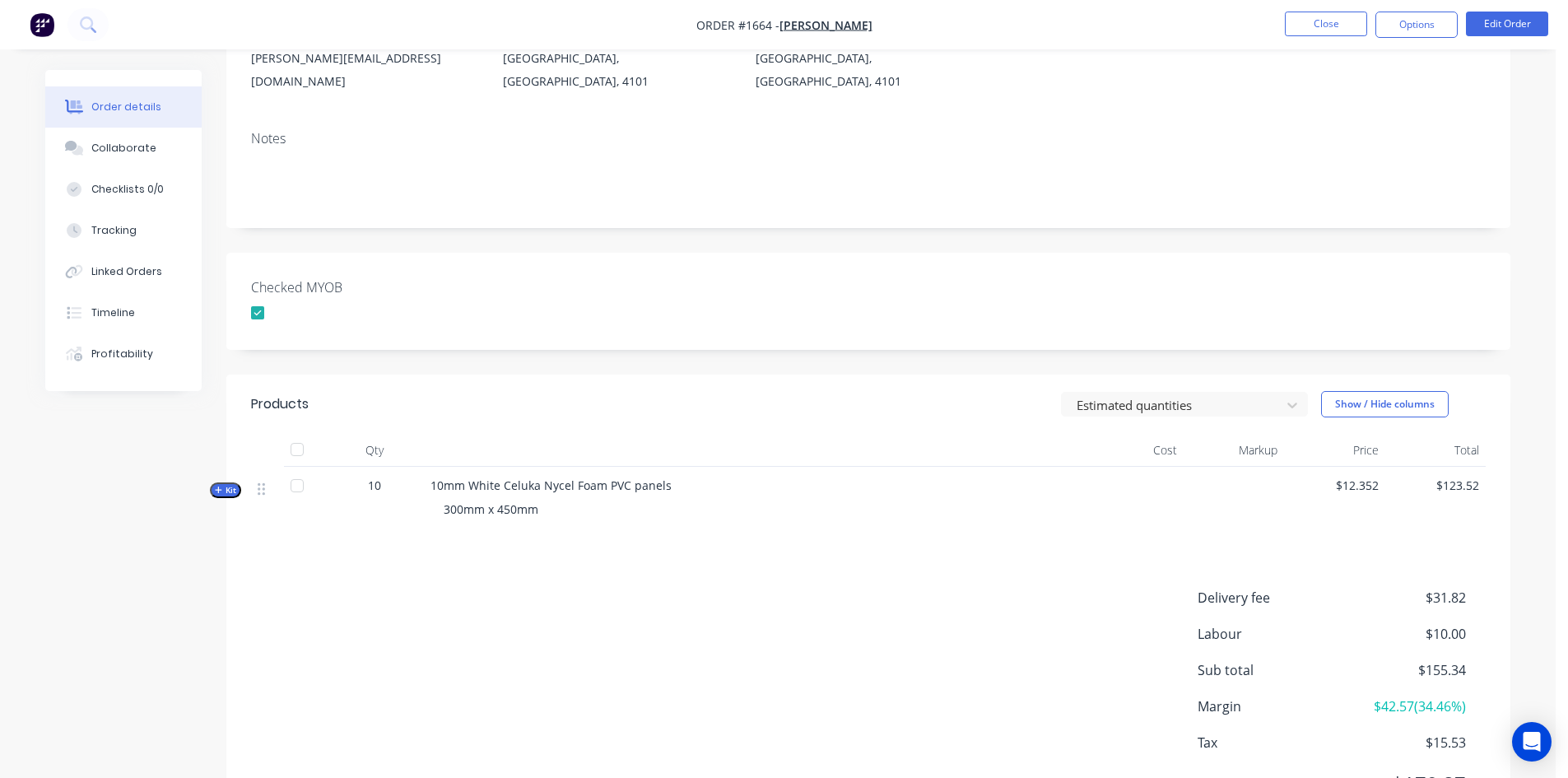
scroll to position [292, 0]
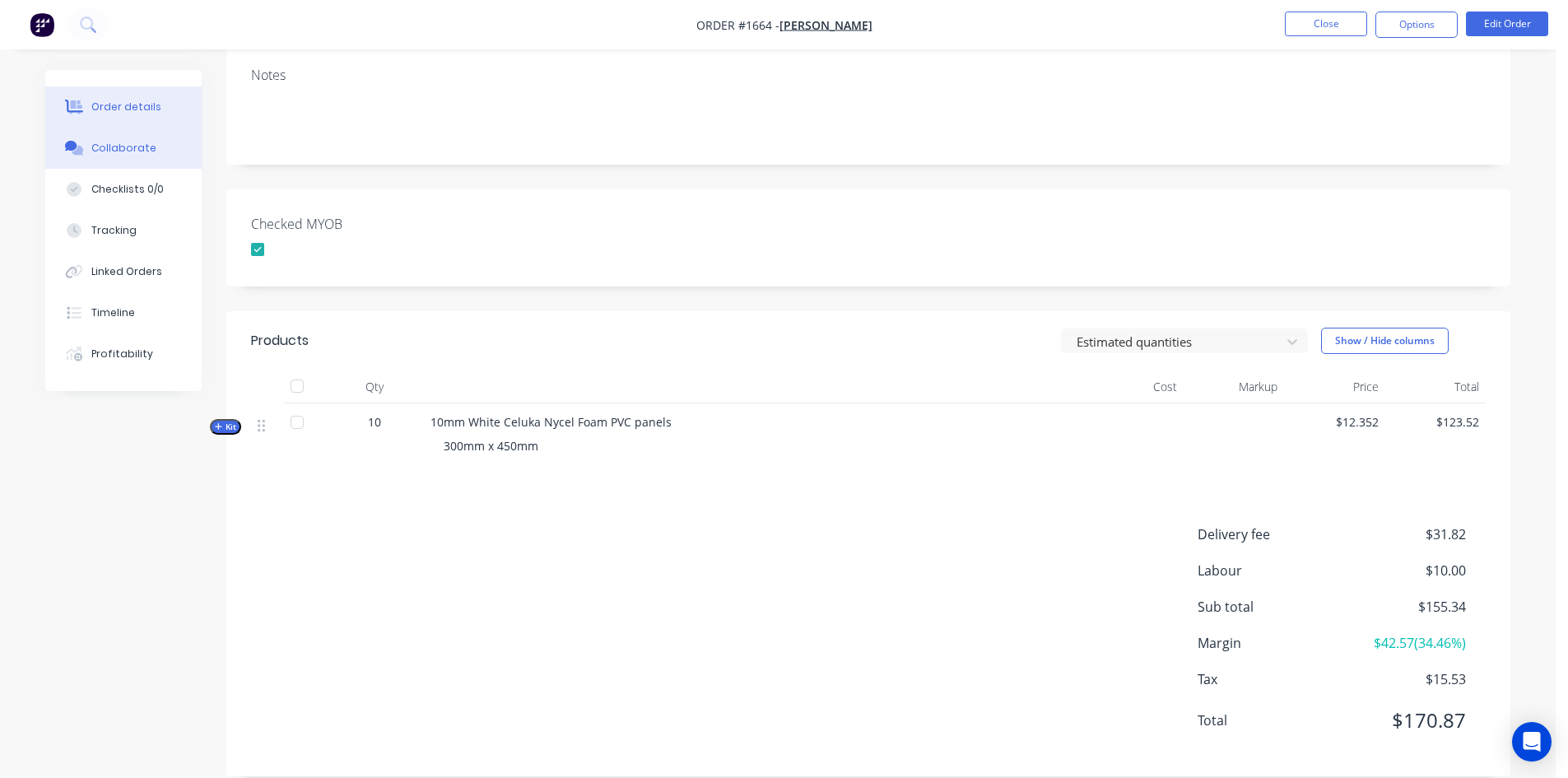
click at [120, 147] on div "Collaborate" at bounding box center [124, 147] width 65 height 14
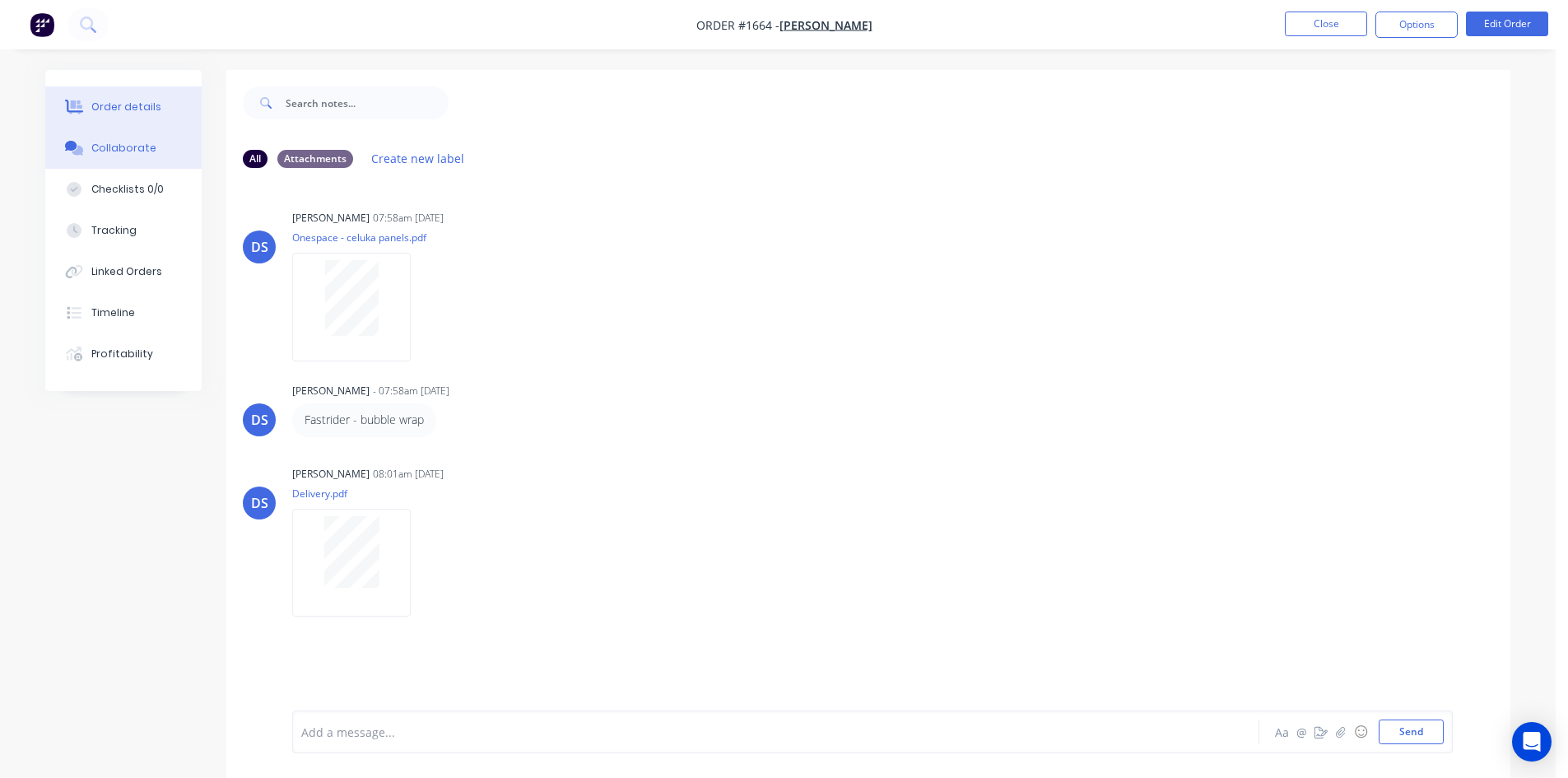
click at [112, 111] on div "Order details" at bounding box center [126, 106] width 70 height 14
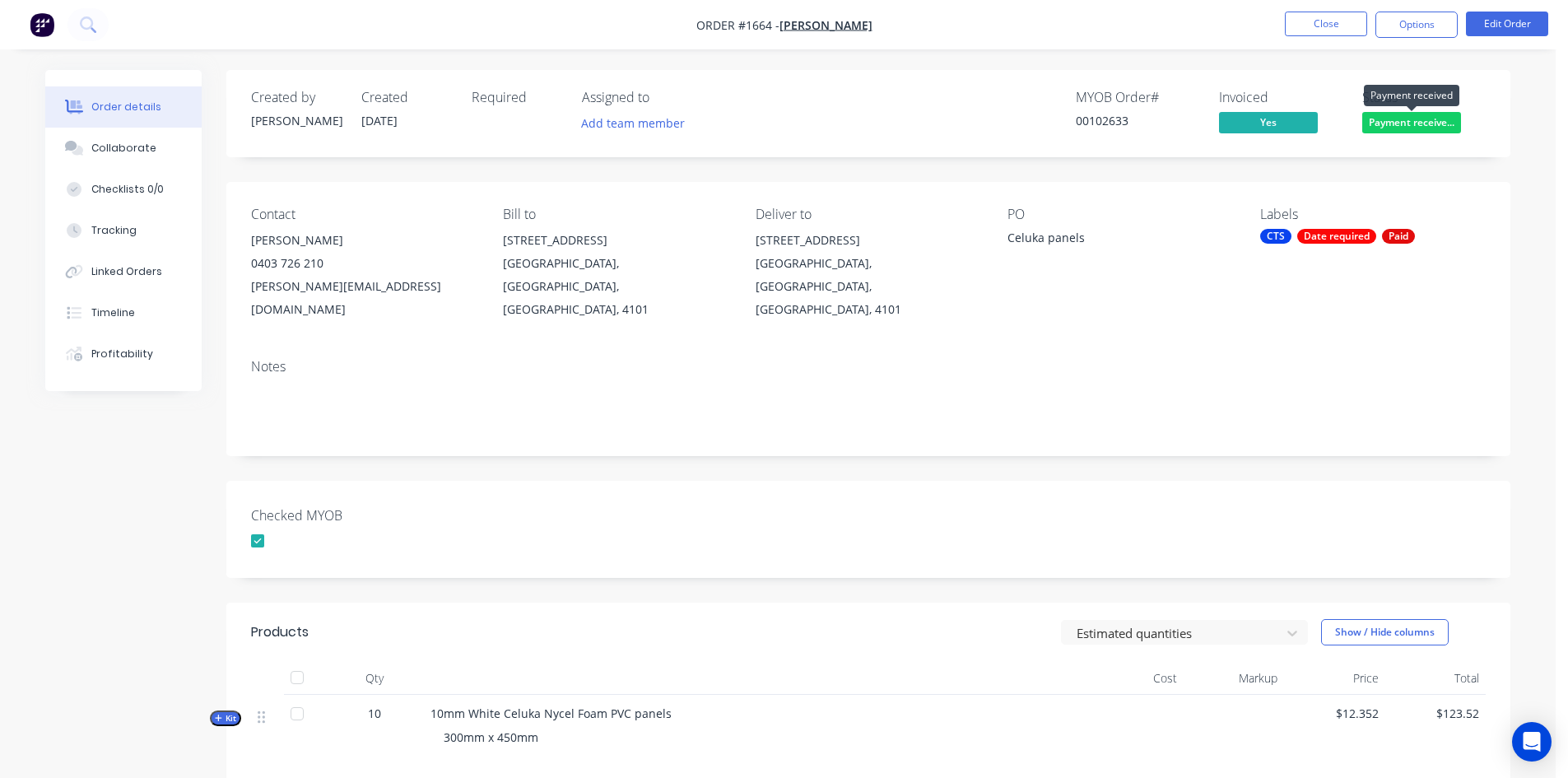
click at [1417, 118] on span "Payment receive..." at bounding box center [1411, 121] width 99 height 20
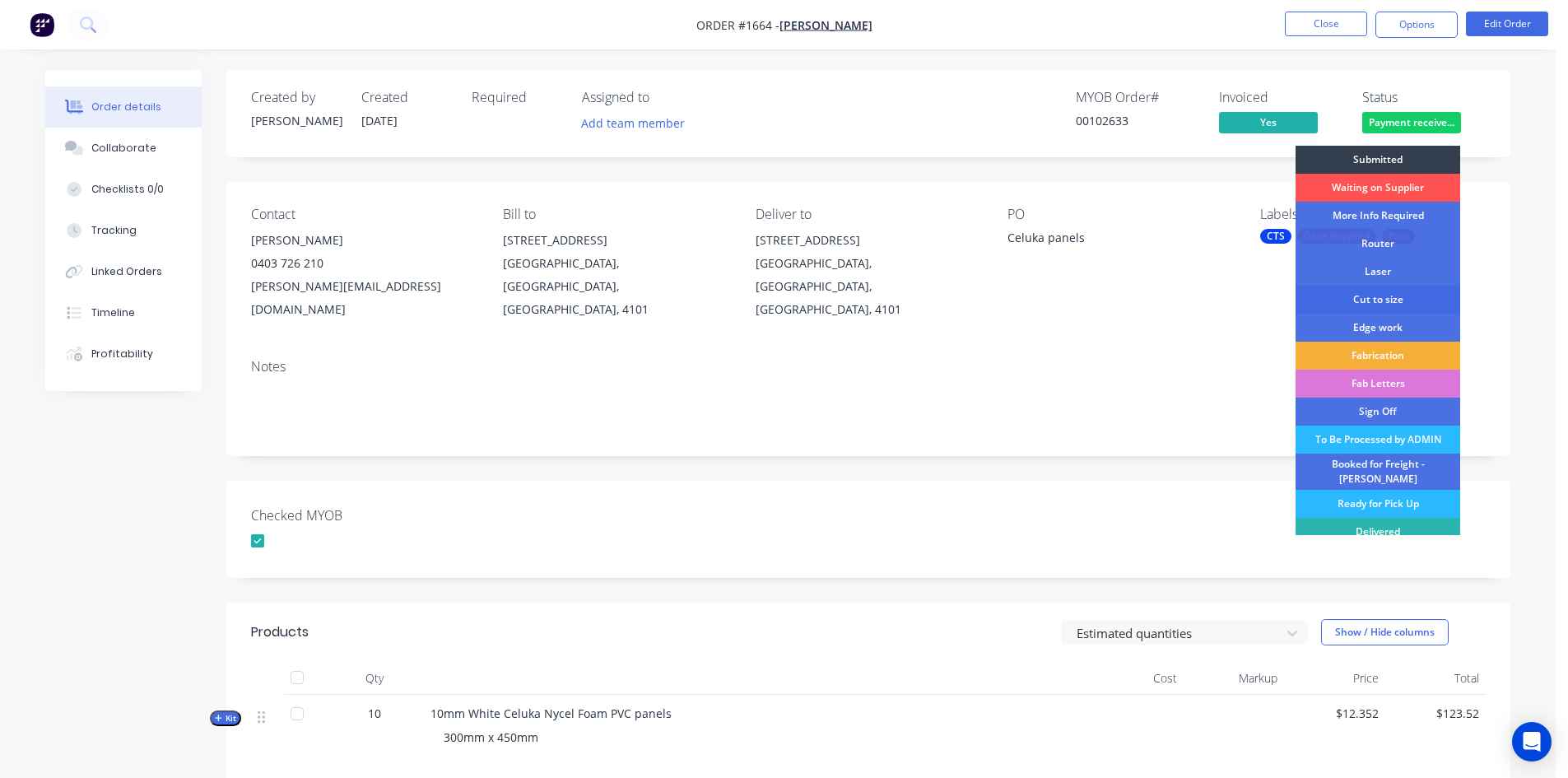
click at [1373, 299] on div "Cut to size" at bounding box center [1377, 299] width 165 height 28
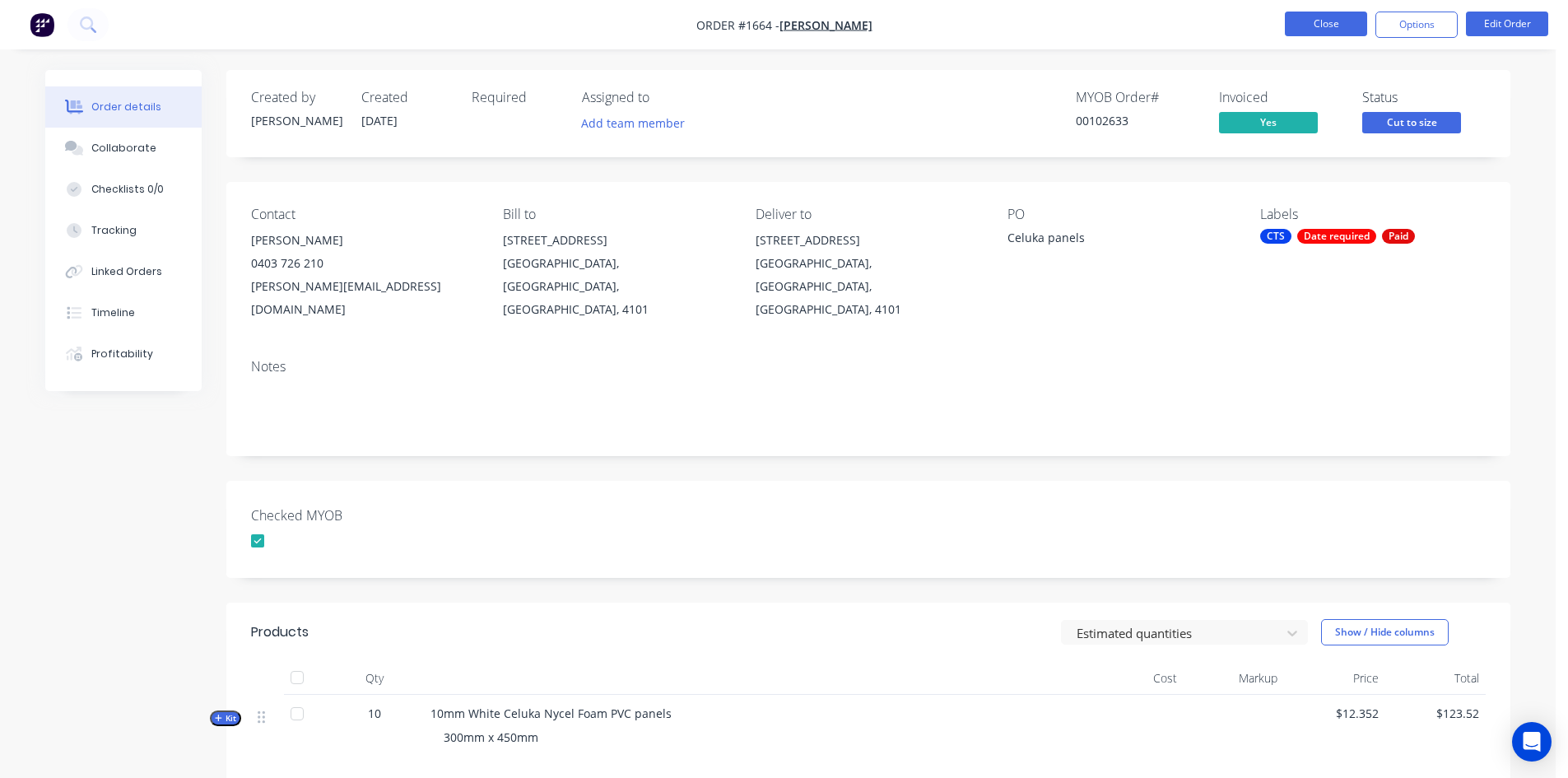
click at [1322, 23] on button "Close" at bounding box center [1325, 24] width 82 height 25
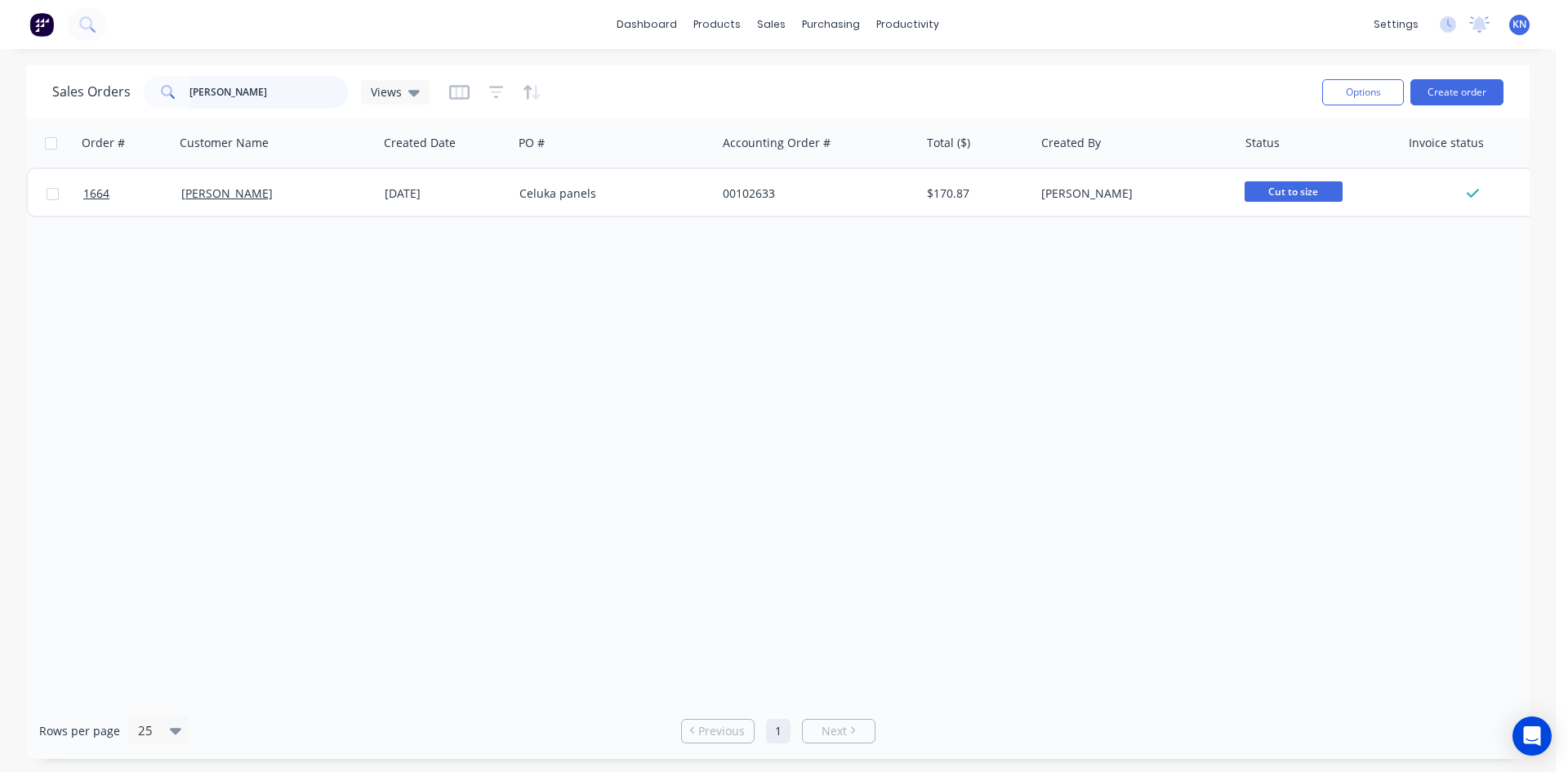
click at [273, 87] on input "jackie" at bounding box center [268, 93] width 159 height 32
type input "j"
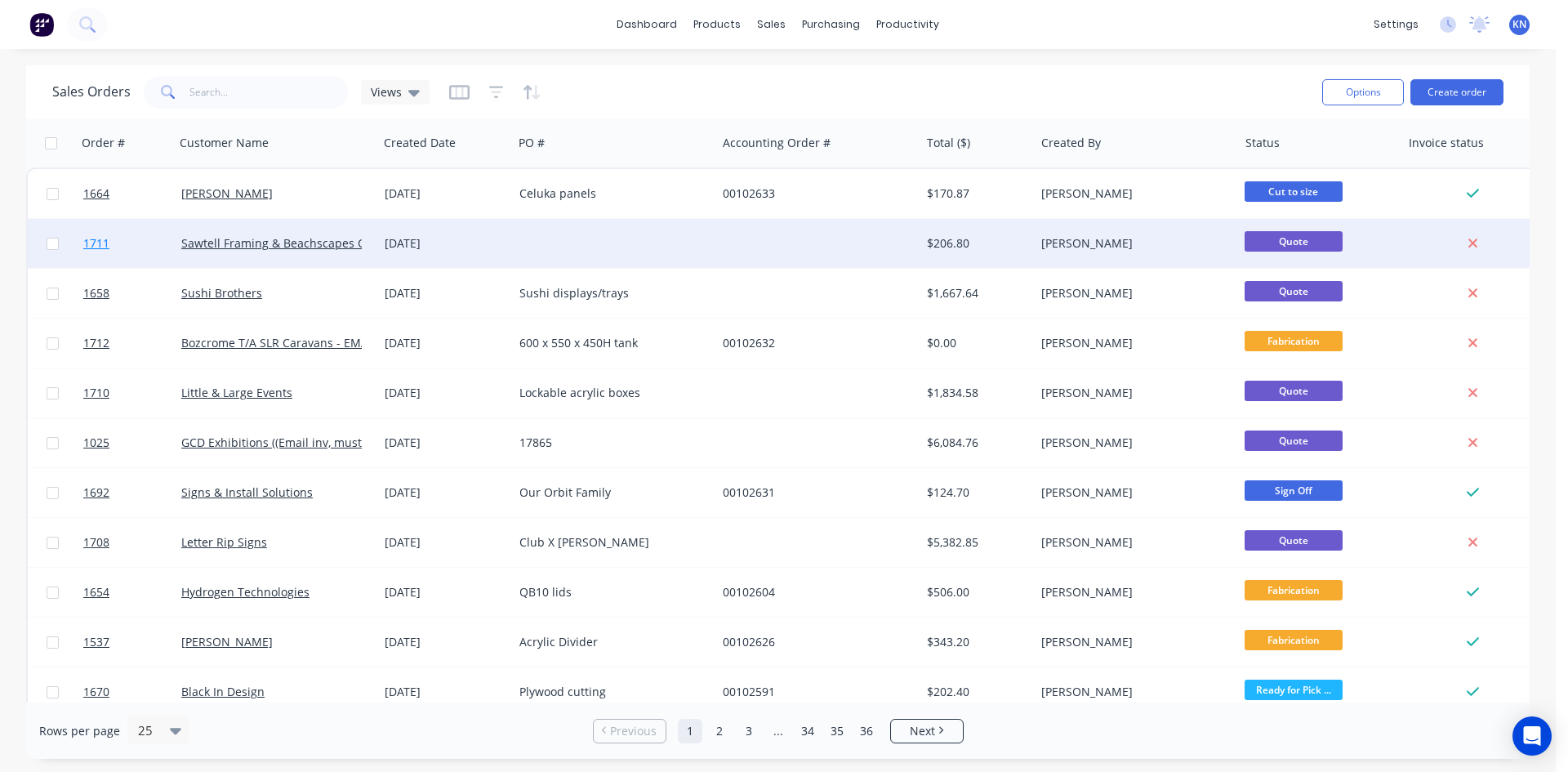
click at [95, 241] on span "1711" at bounding box center [95, 243] width 26 height 16
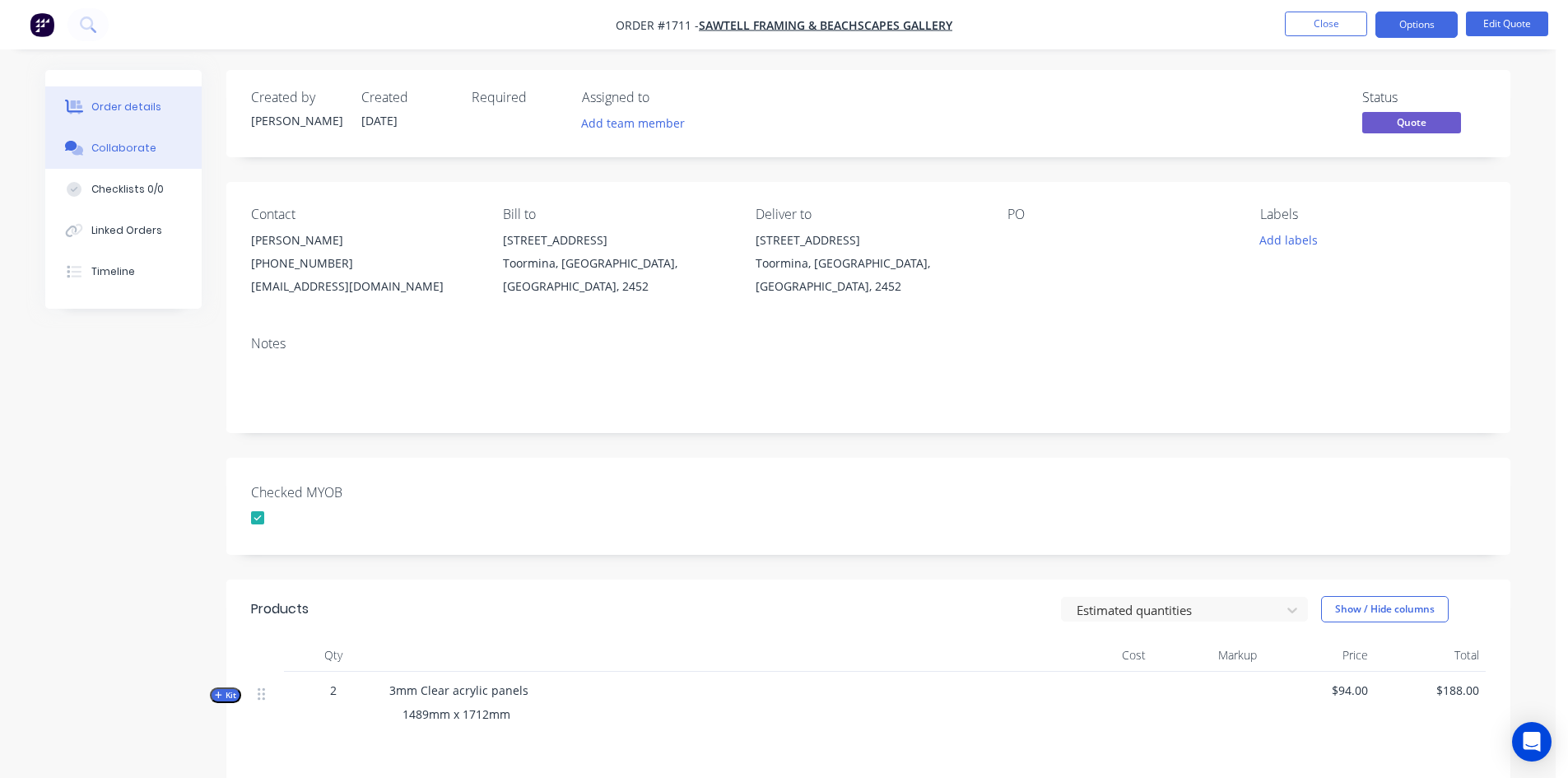
click at [123, 150] on div "Collaborate" at bounding box center [124, 147] width 65 height 14
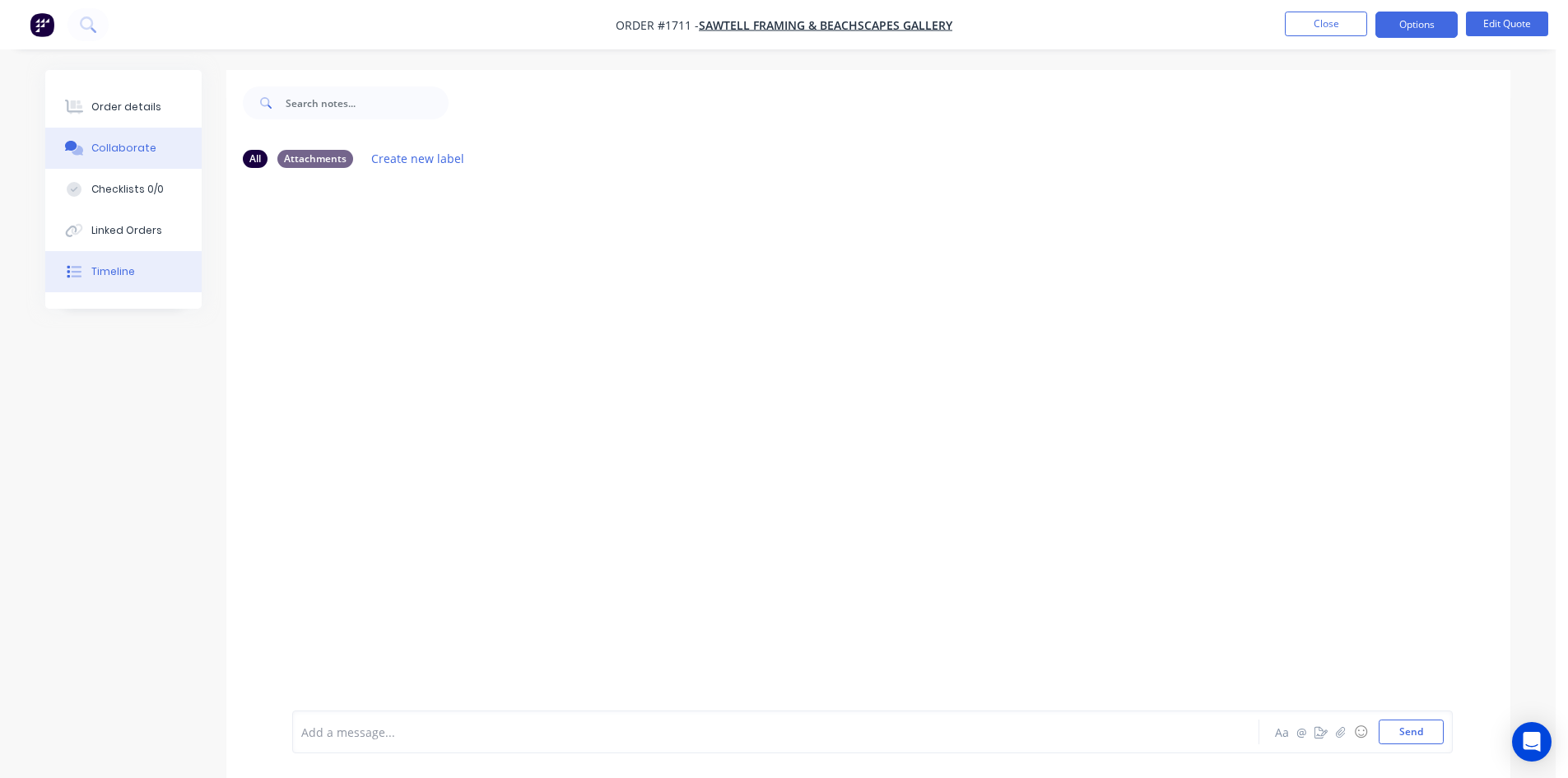
click at [104, 277] on div "Timeline" at bounding box center [113, 271] width 43 height 14
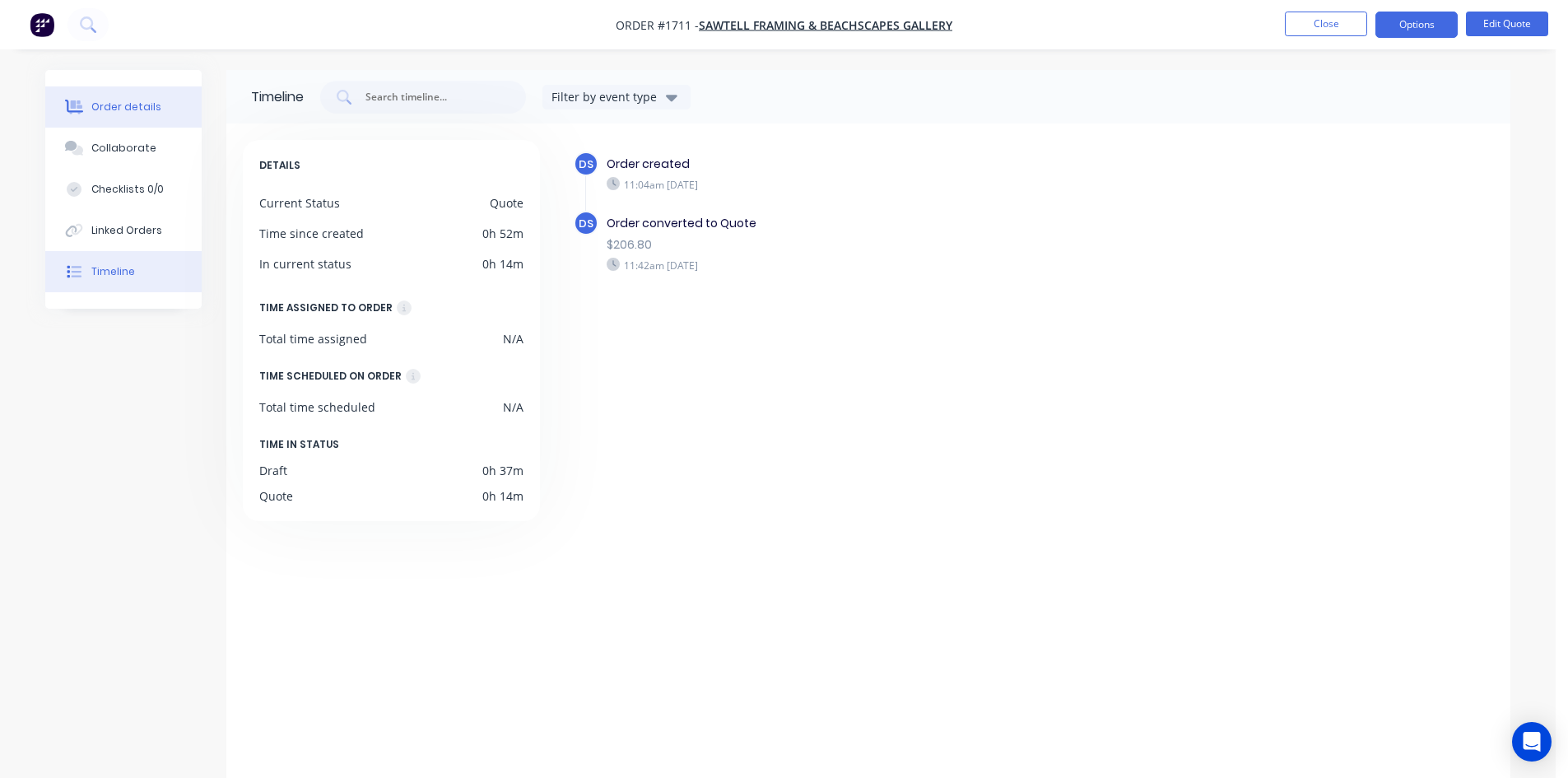
click at [127, 108] on div "Order details" at bounding box center [126, 106] width 70 height 14
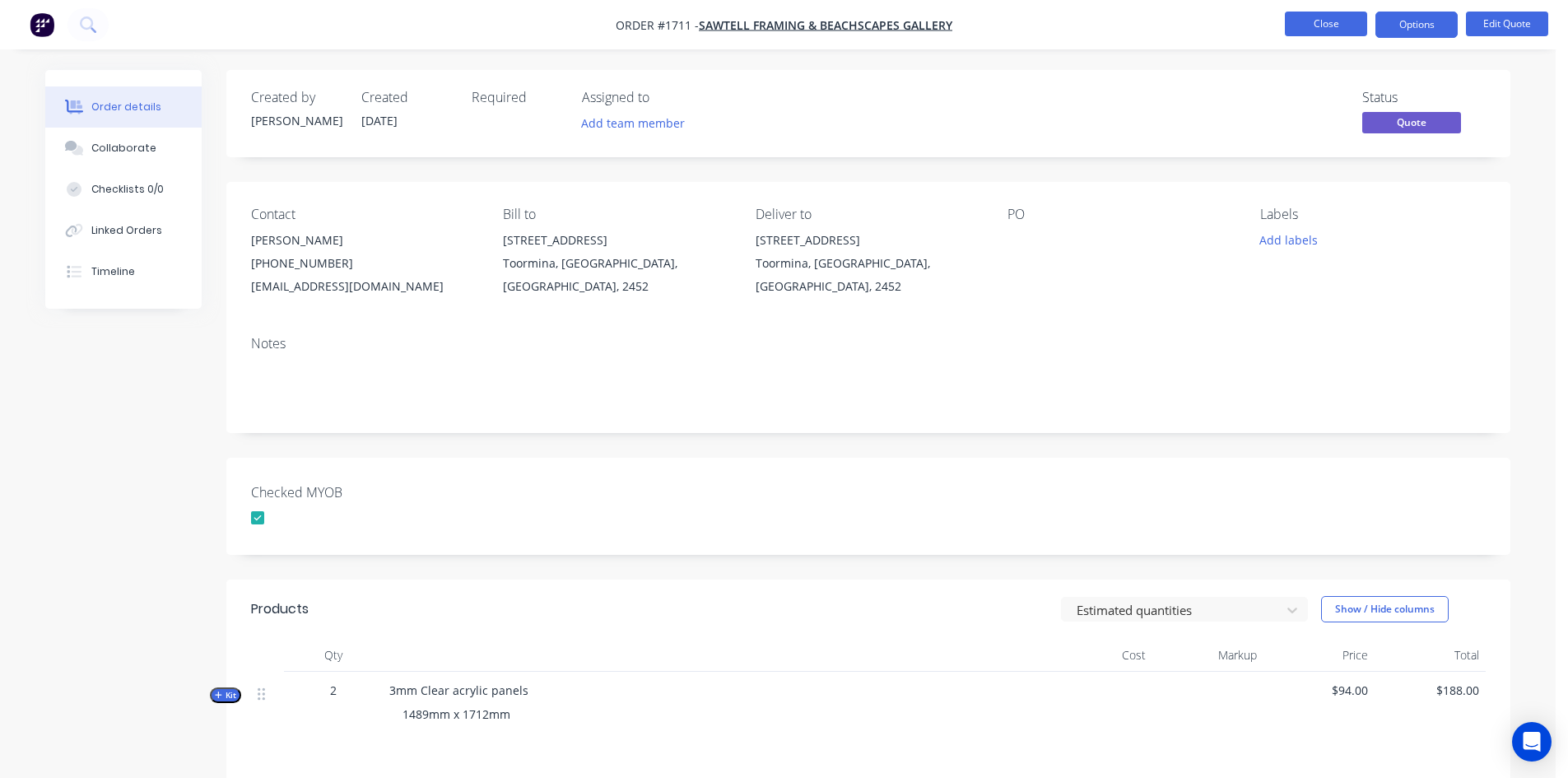
click at [1336, 24] on button "Close" at bounding box center [1325, 24] width 82 height 25
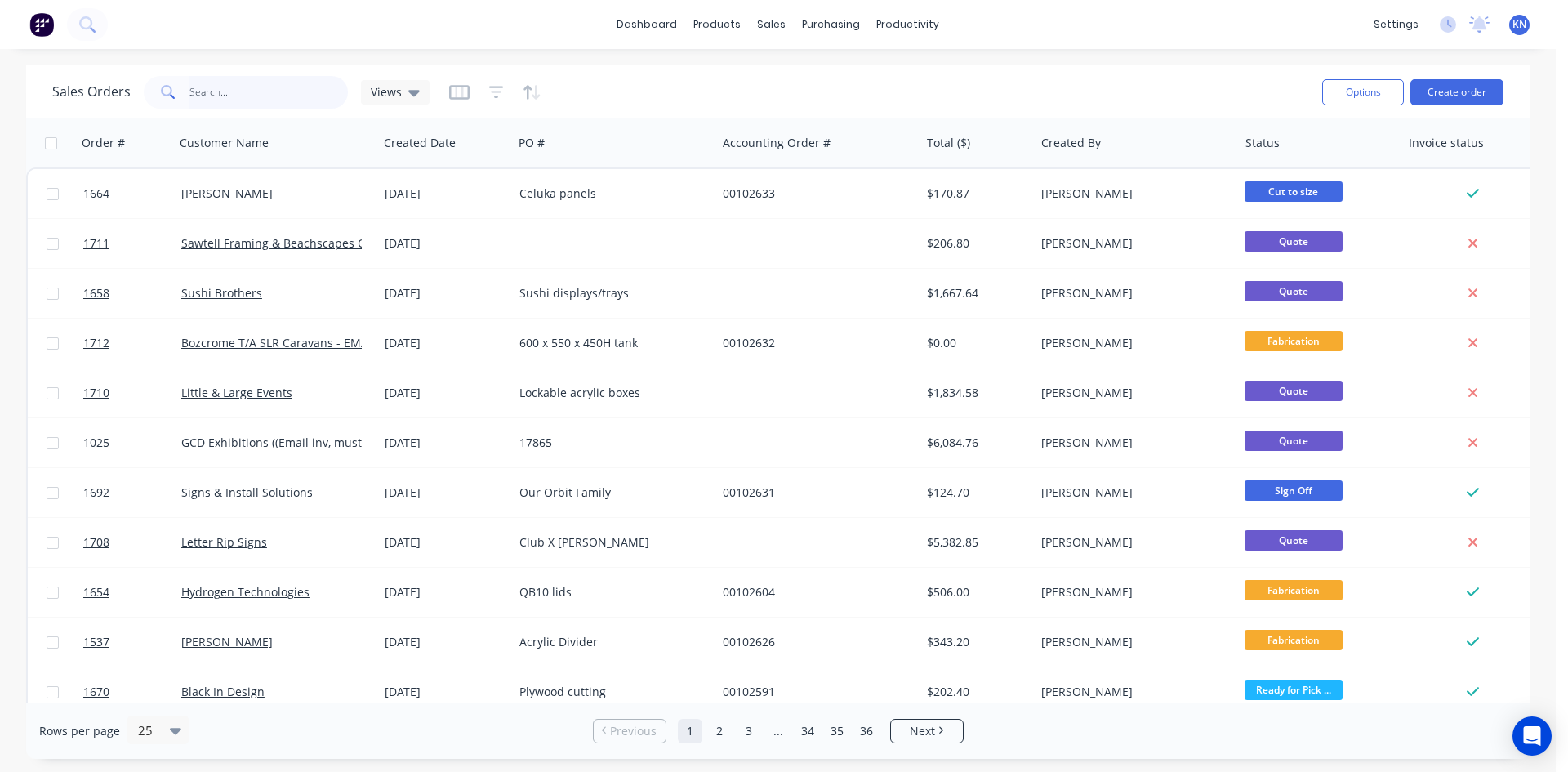
click at [223, 87] on input "text" at bounding box center [268, 93] width 159 height 32
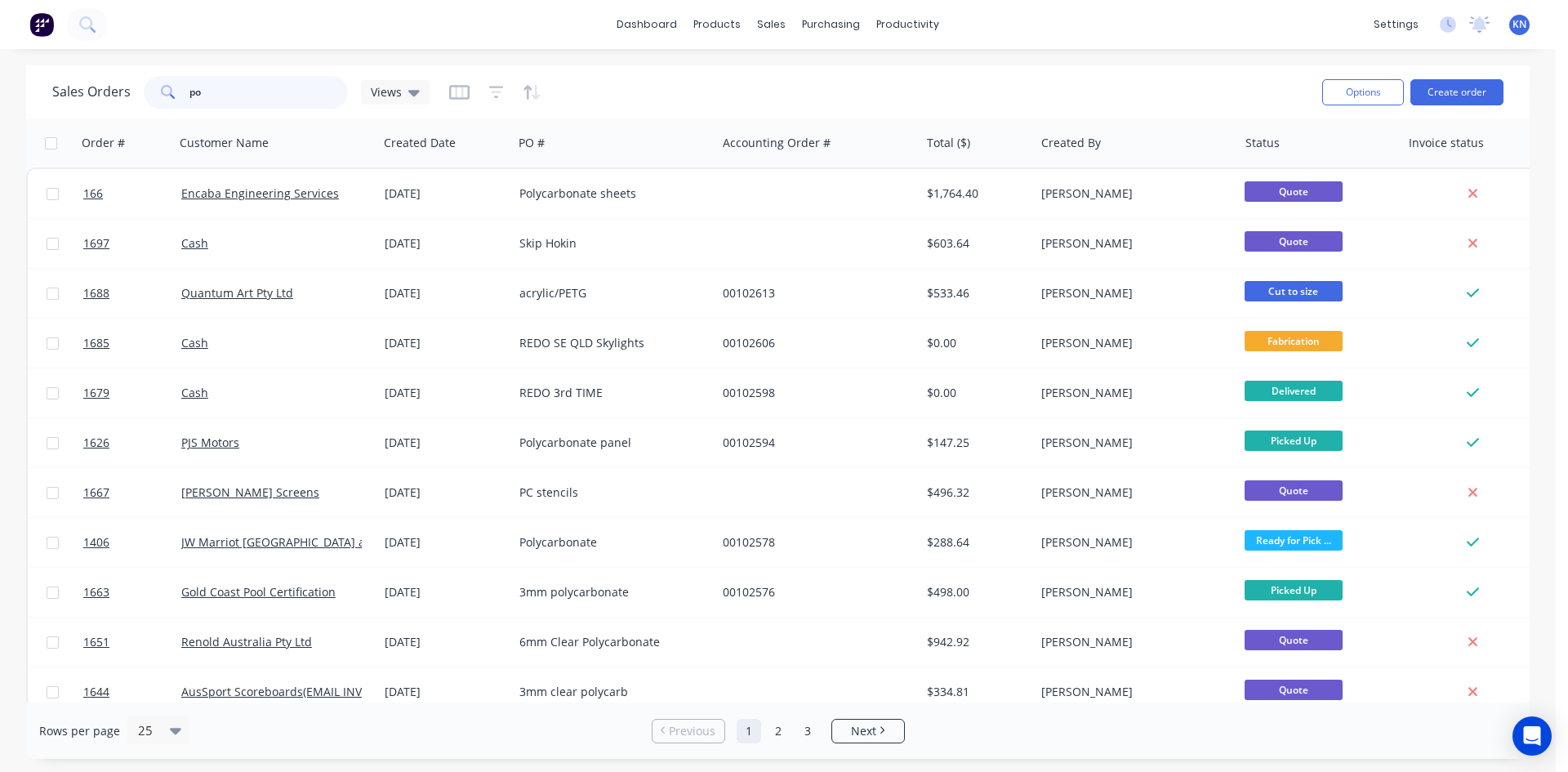
type input "p"
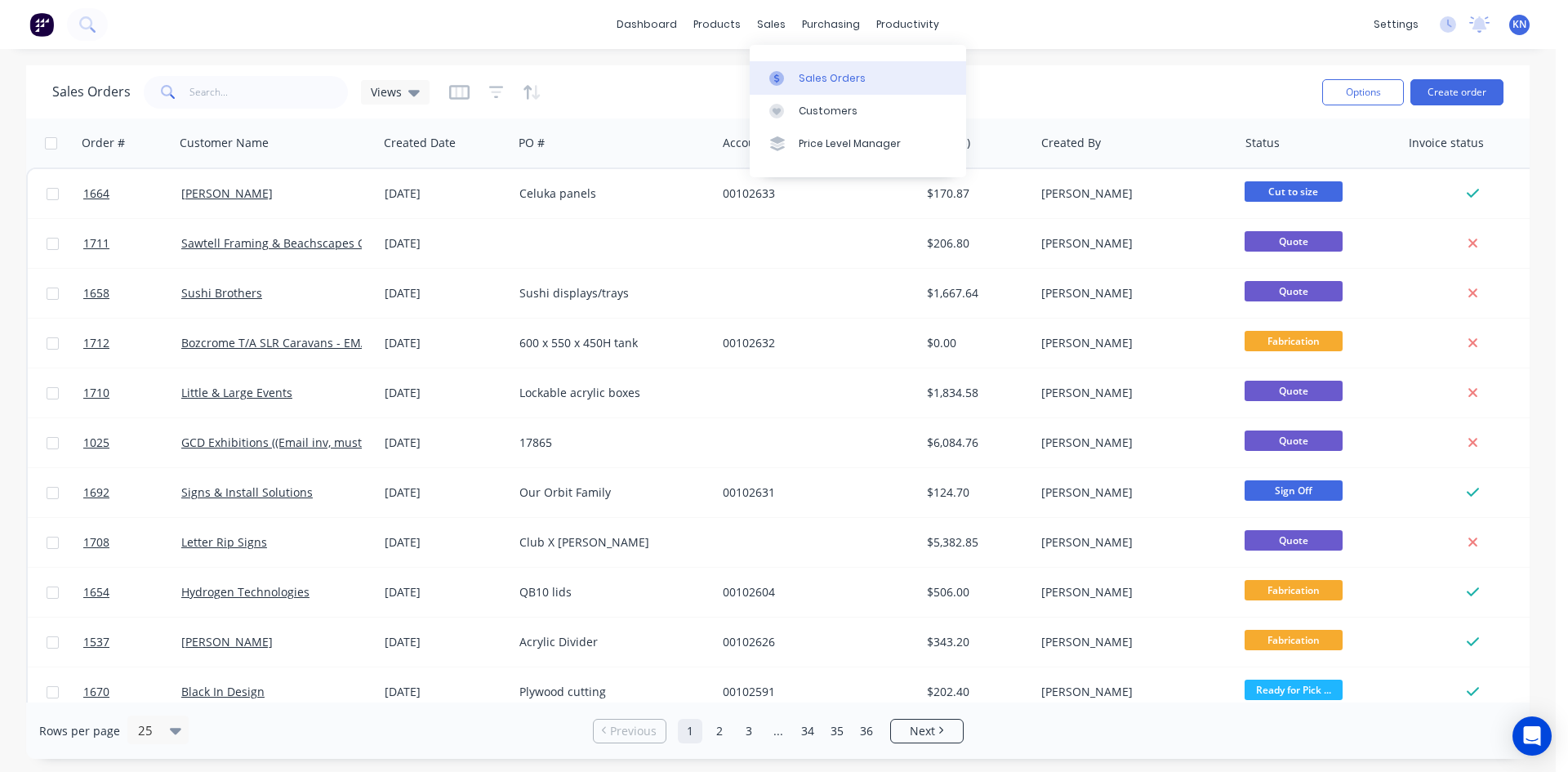
click at [831, 79] on div "Sales Orders" at bounding box center [832, 77] width 67 height 14
click at [1475, 90] on button "Create order" at bounding box center [1456, 92] width 93 height 26
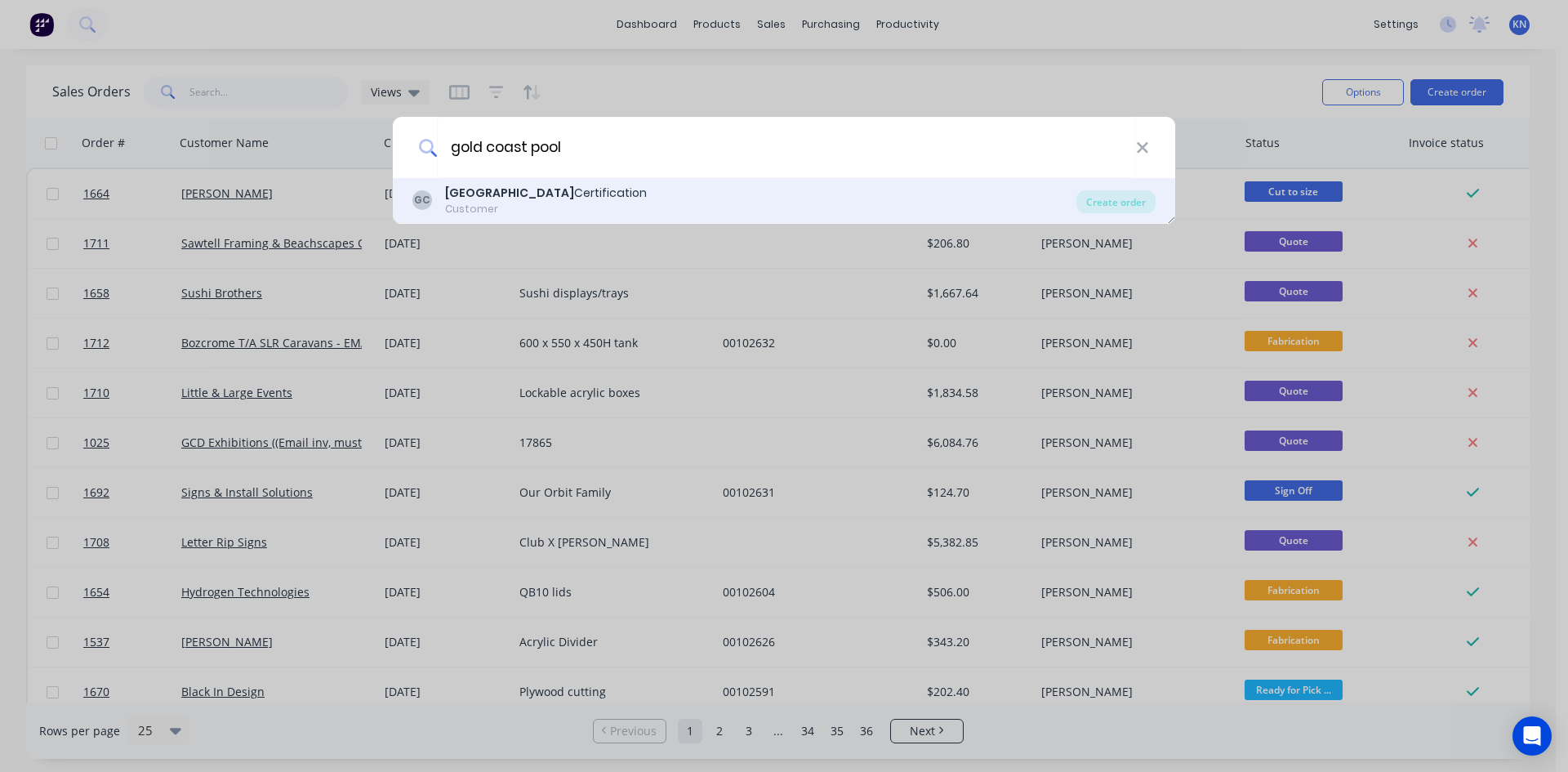
type input "gold coast pool"
click at [501, 192] on b "Gold Coast Pool" at bounding box center [509, 192] width 129 height 16
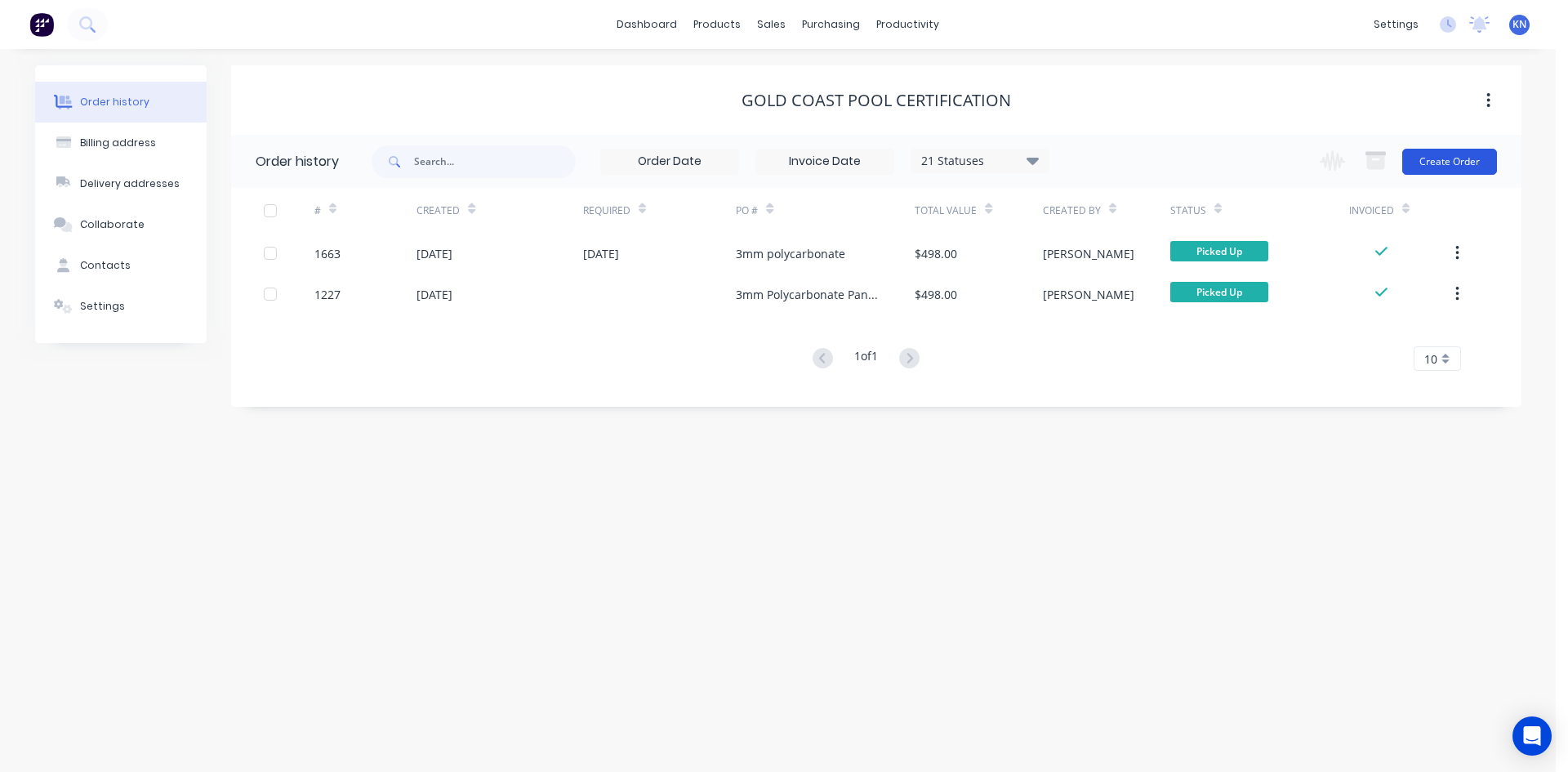
click at [1457, 157] on button "Create Order" at bounding box center [1449, 161] width 95 height 26
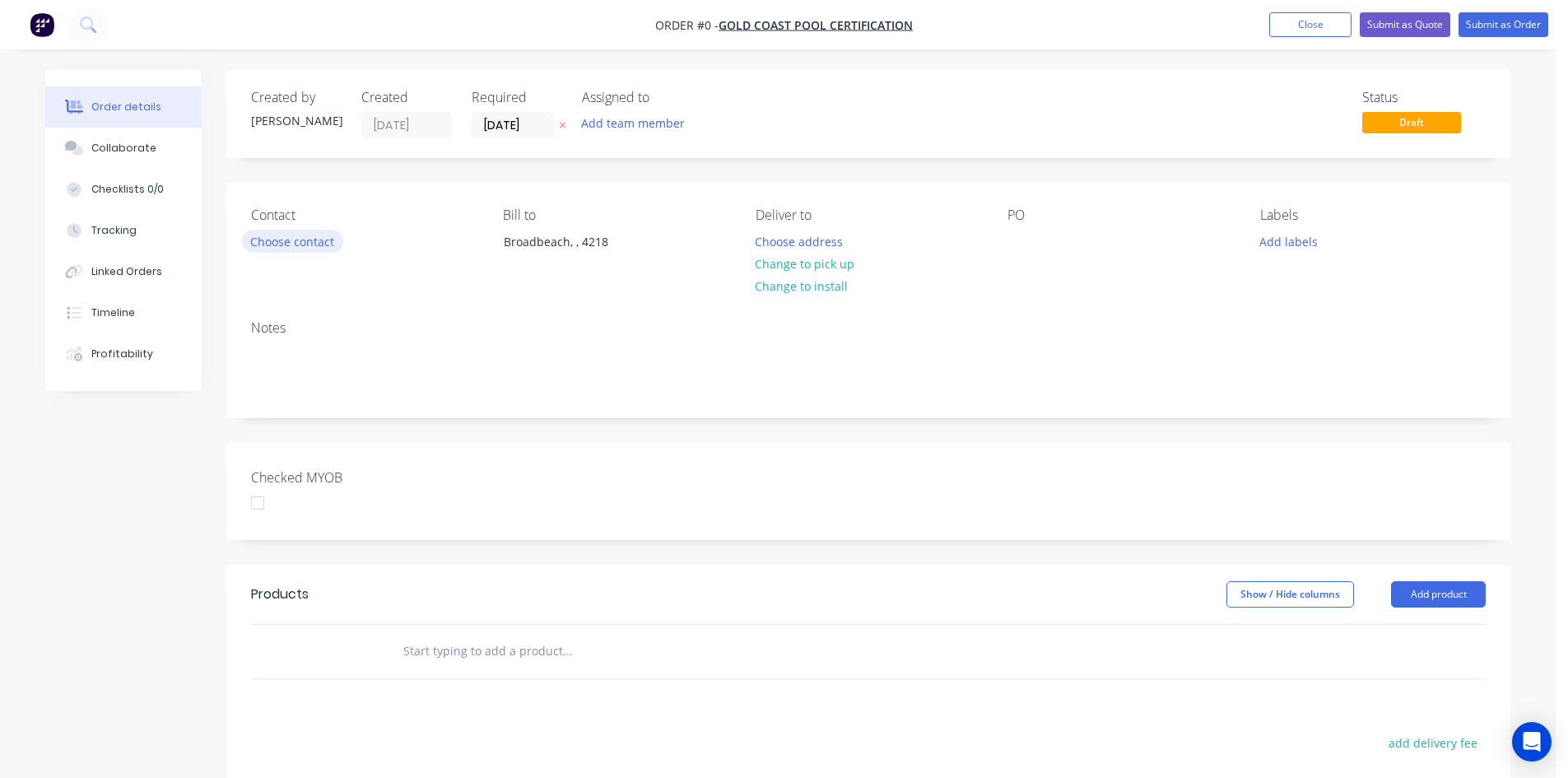
click at [292, 242] on button "Choose contact" at bounding box center [292, 241] width 101 height 22
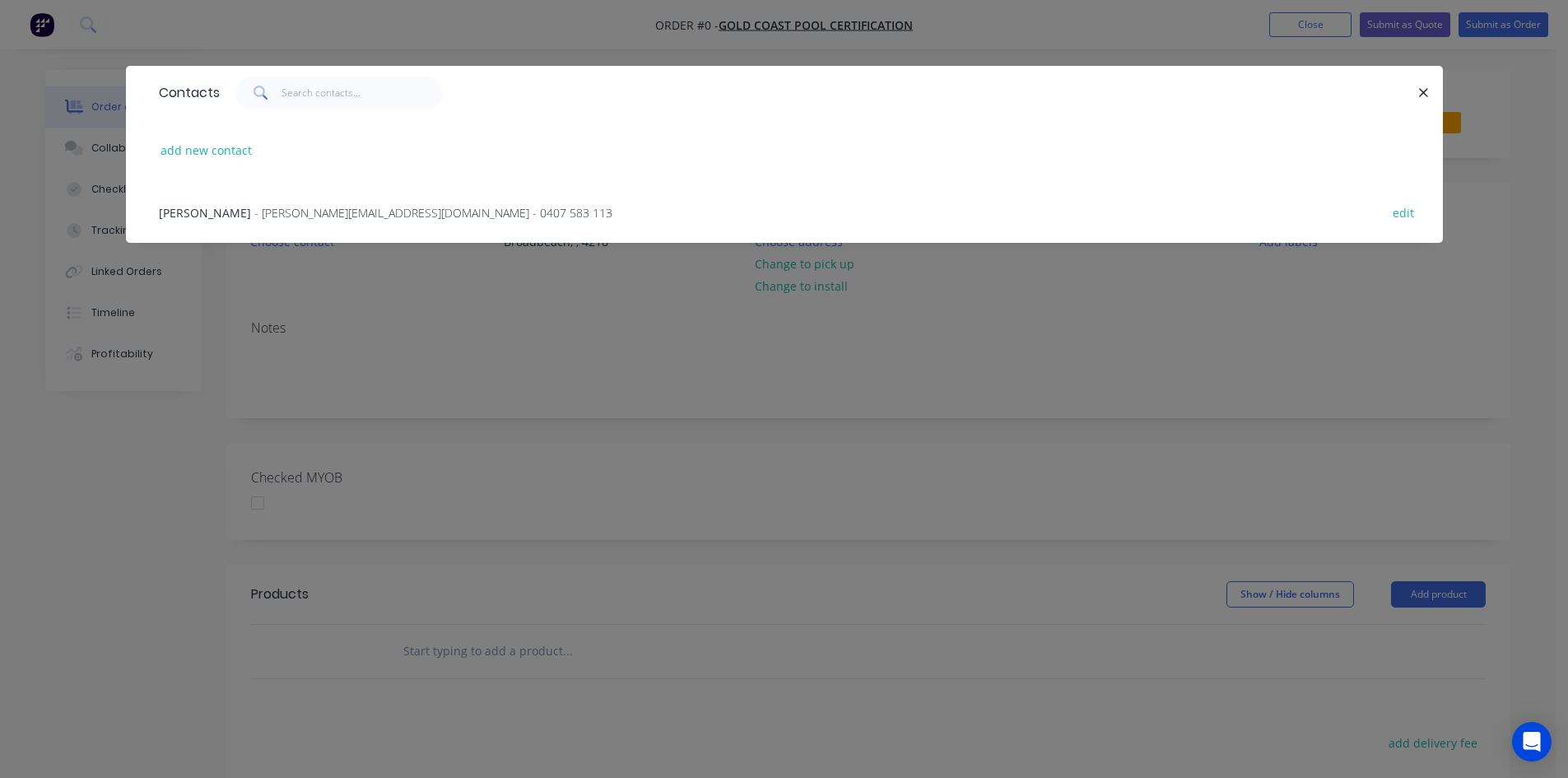
click at [254, 215] on span "- vickers@bigpond.net.au - 0407 583 113" at bounding box center [433, 213] width 358 height 15
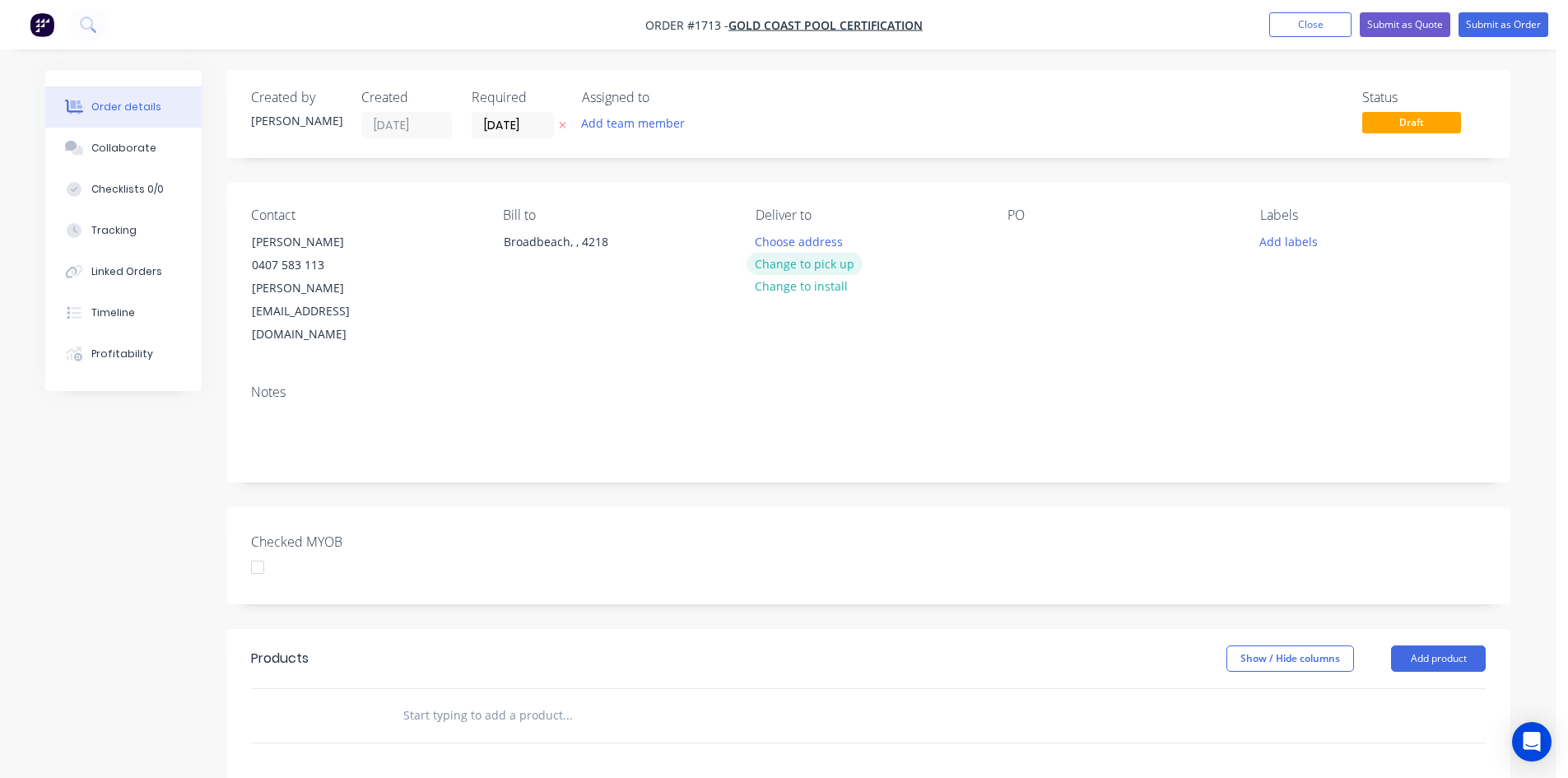
click at [835, 262] on button "Change to pick up" at bounding box center [804, 263] width 116 height 22
click at [1016, 239] on div at bounding box center [1020, 242] width 26 height 24
click at [1298, 238] on button "Add labels" at bounding box center [1288, 241] width 76 height 22
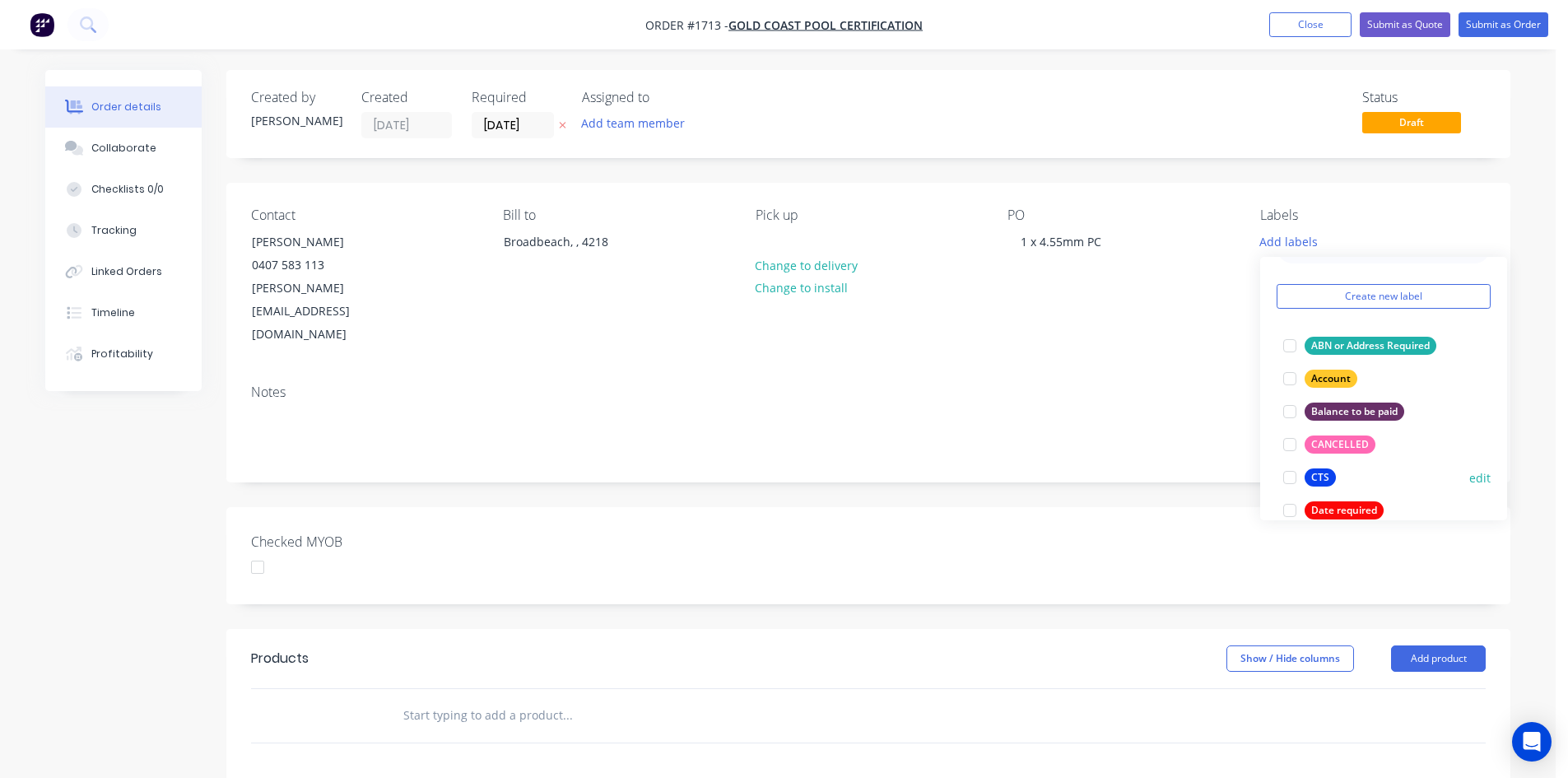
scroll to position [82, 0]
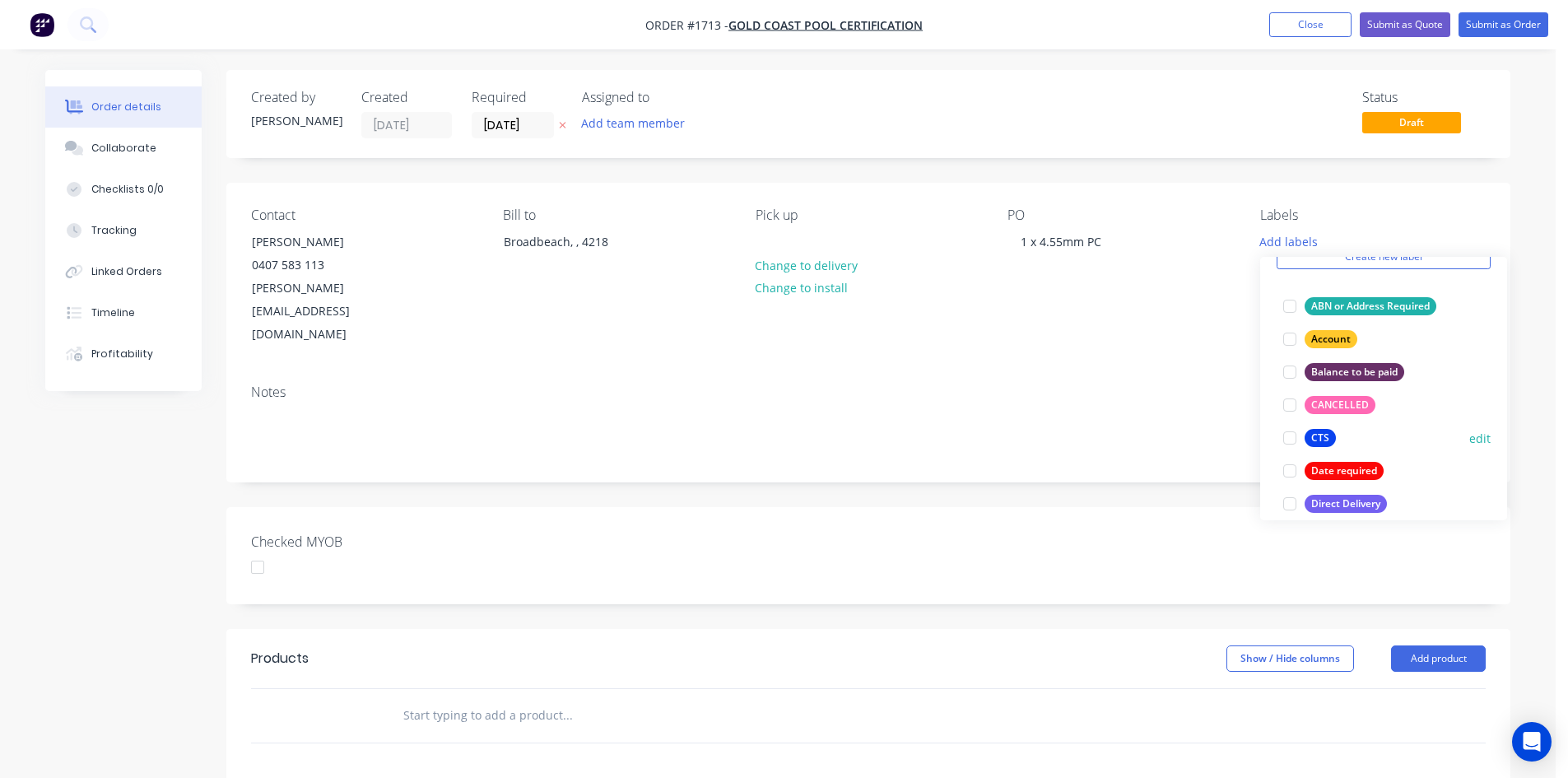
click at [1293, 437] on div at bounding box center [1290, 438] width 33 height 33
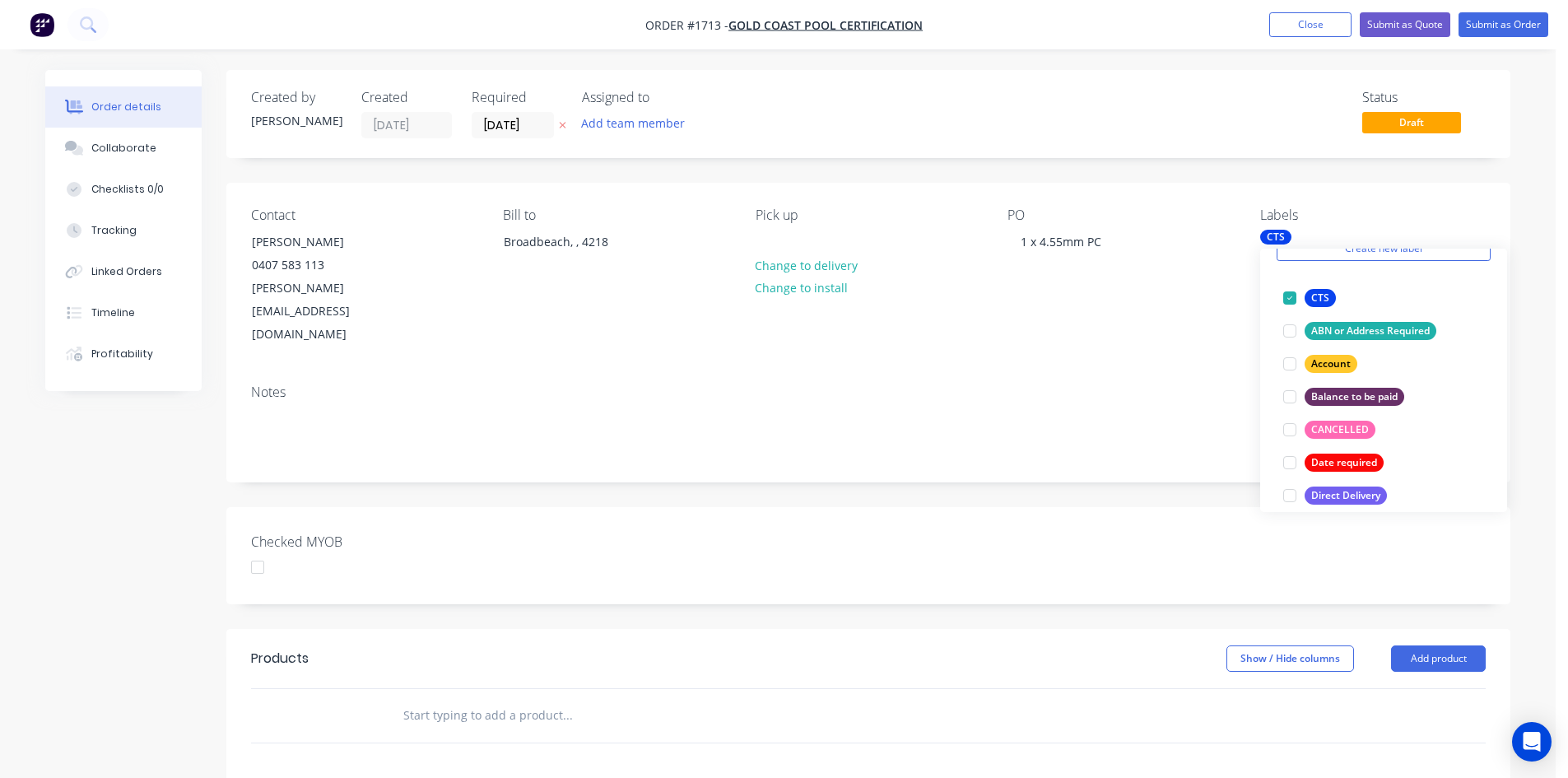
click at [441, 555] on div at bounding box center [354, 567] width 206 height 25
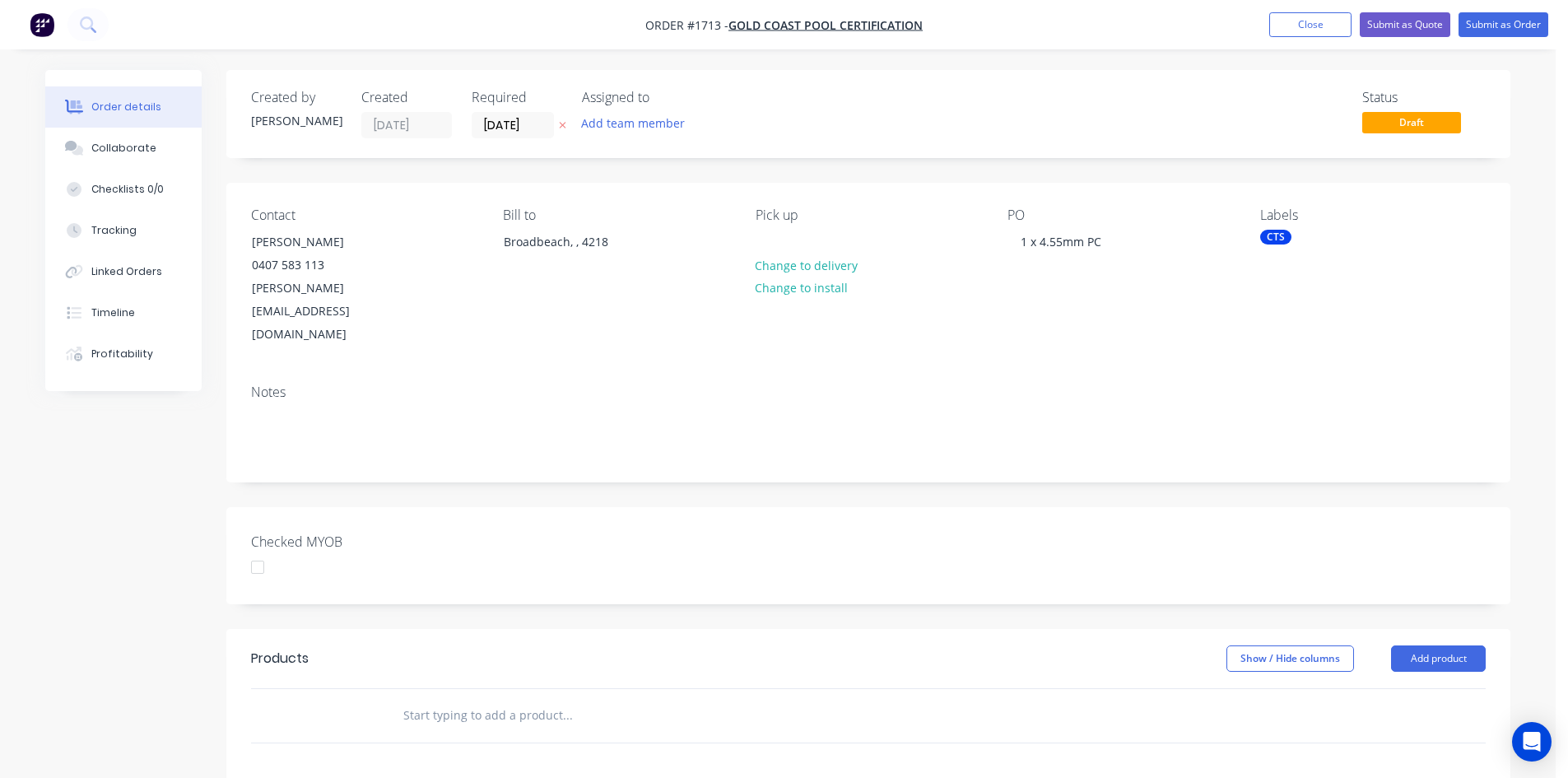
click at [406, 699] on input "text" at bounding box center [567, 715] width 329 height 33
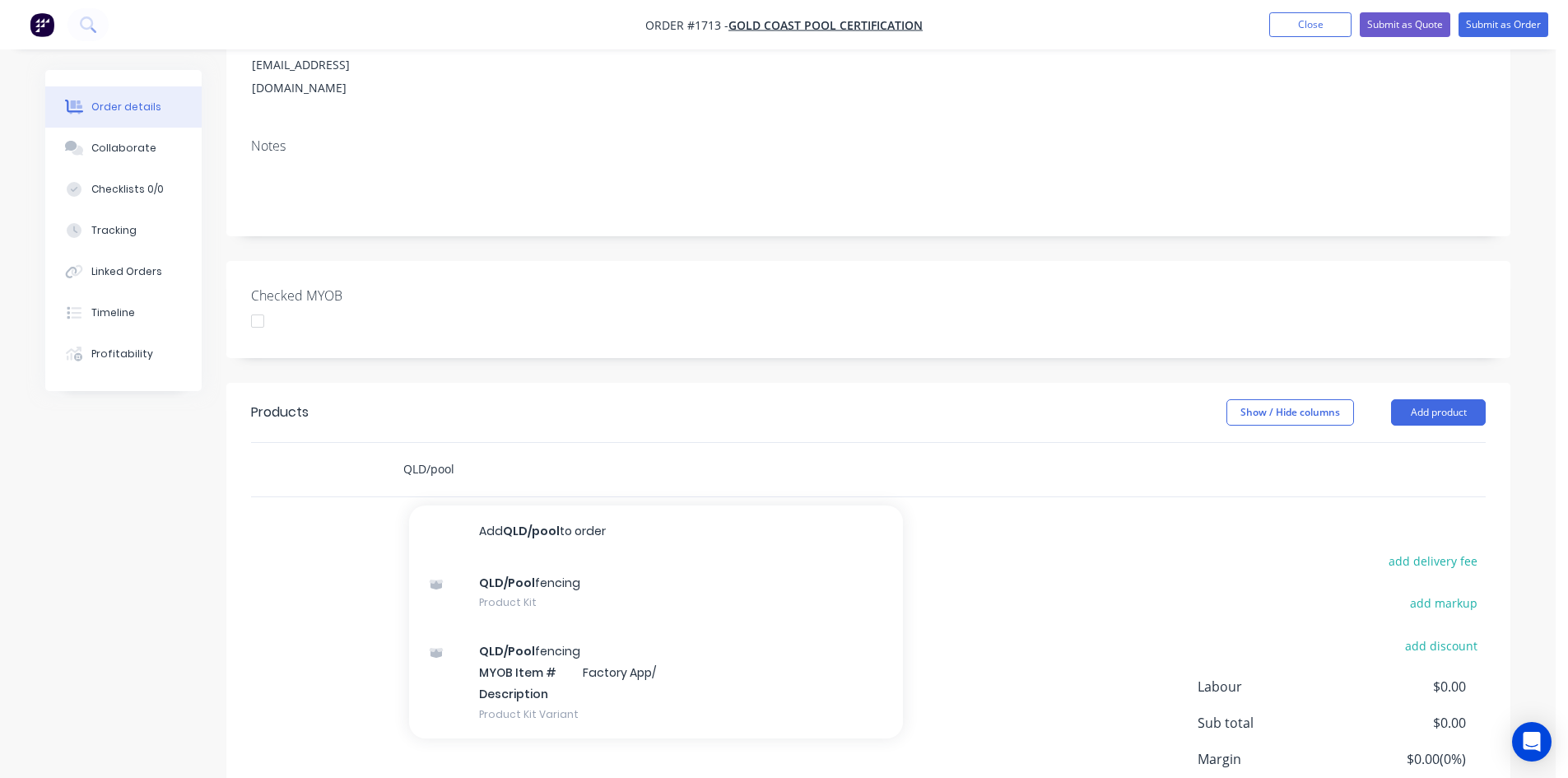
scroll to position [246, 0]
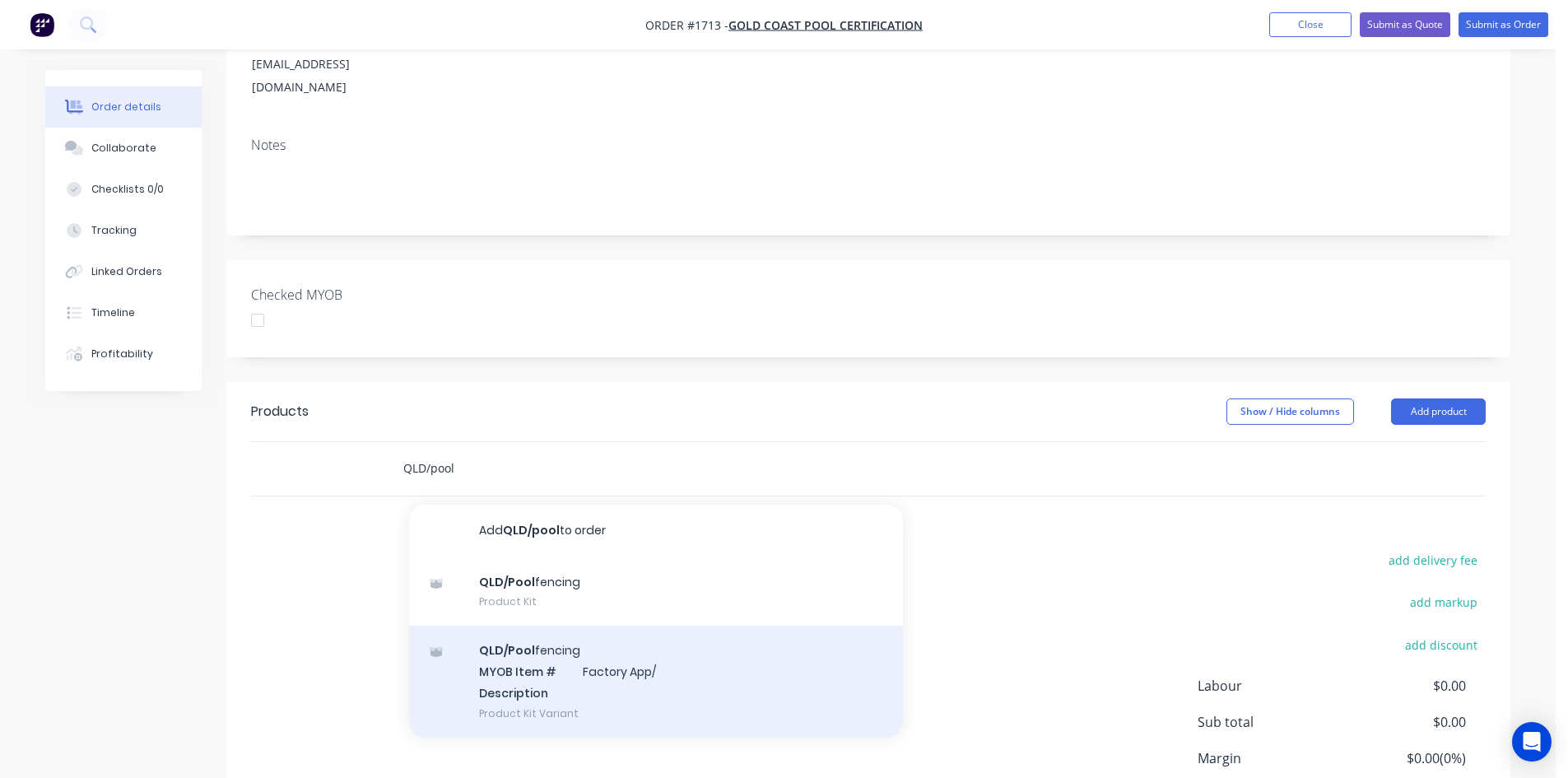
type input "QLD/pool"
click at [512, 626] on div "QLD/Pool fencing MYOB Item # Factory App/ Description Product Kit Variant" at bounding box center [655, 681] width 494 height 111
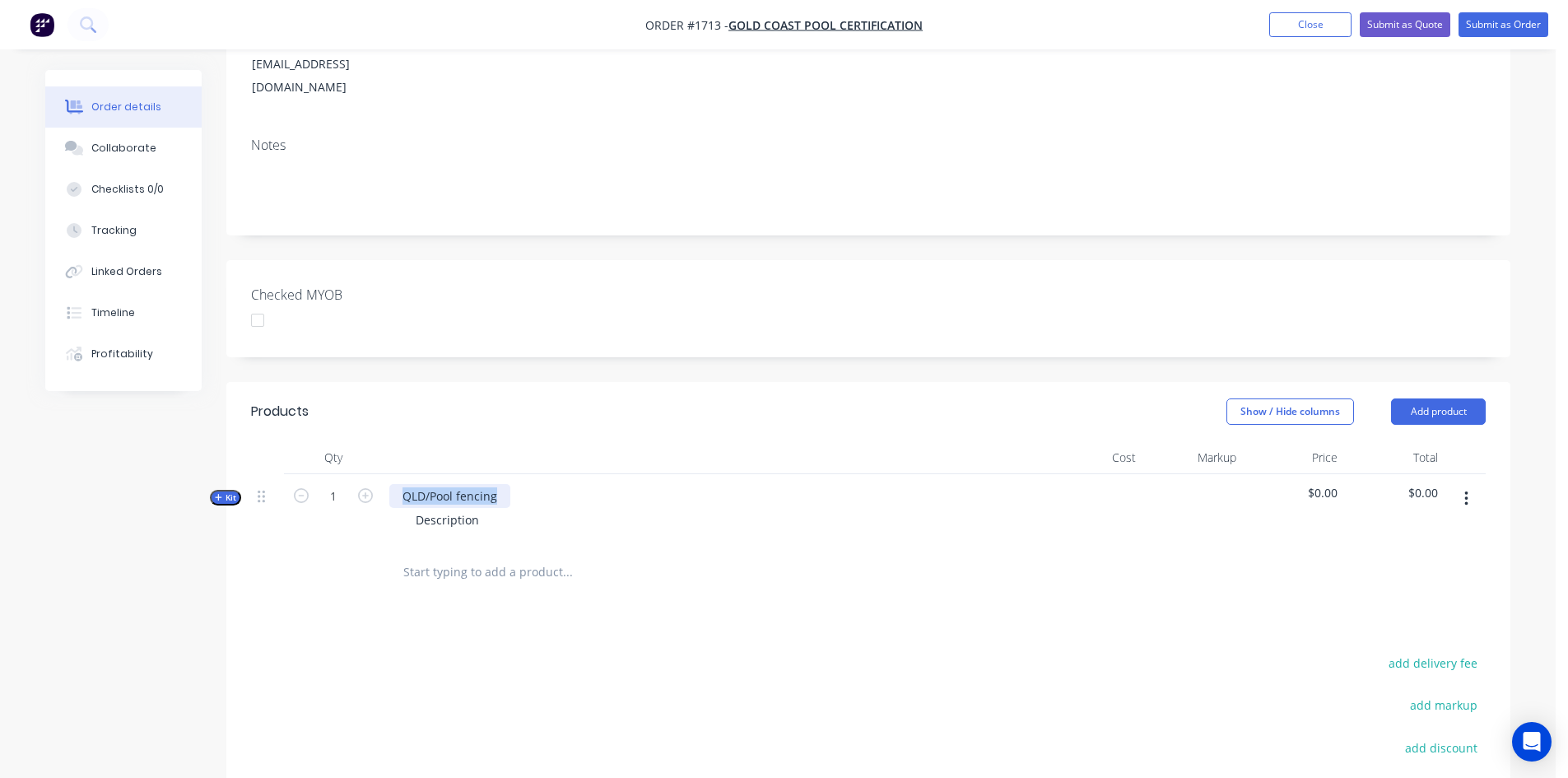
drag, startPoint x: 401, startPoint y: 452, endPoint x: 535, endPoint y: 452, distance: 134.0
click at [535, 474] on div "QLD/Pool fencing Description" at bounding box center [712, 509] width 658 height 71
drag, startPoint x: 417, startPoint y: 476, endPoint x: 530, endPoint y: 486, distance: 113.4
click at [530, 486] on div "4.5mm Clear Polycarb Description" at bounding box center [712, 509] width 658 height 71
click at [679, 508] on div "1200 x 900mm" at bounding box center [711, 520] width 645 height 24
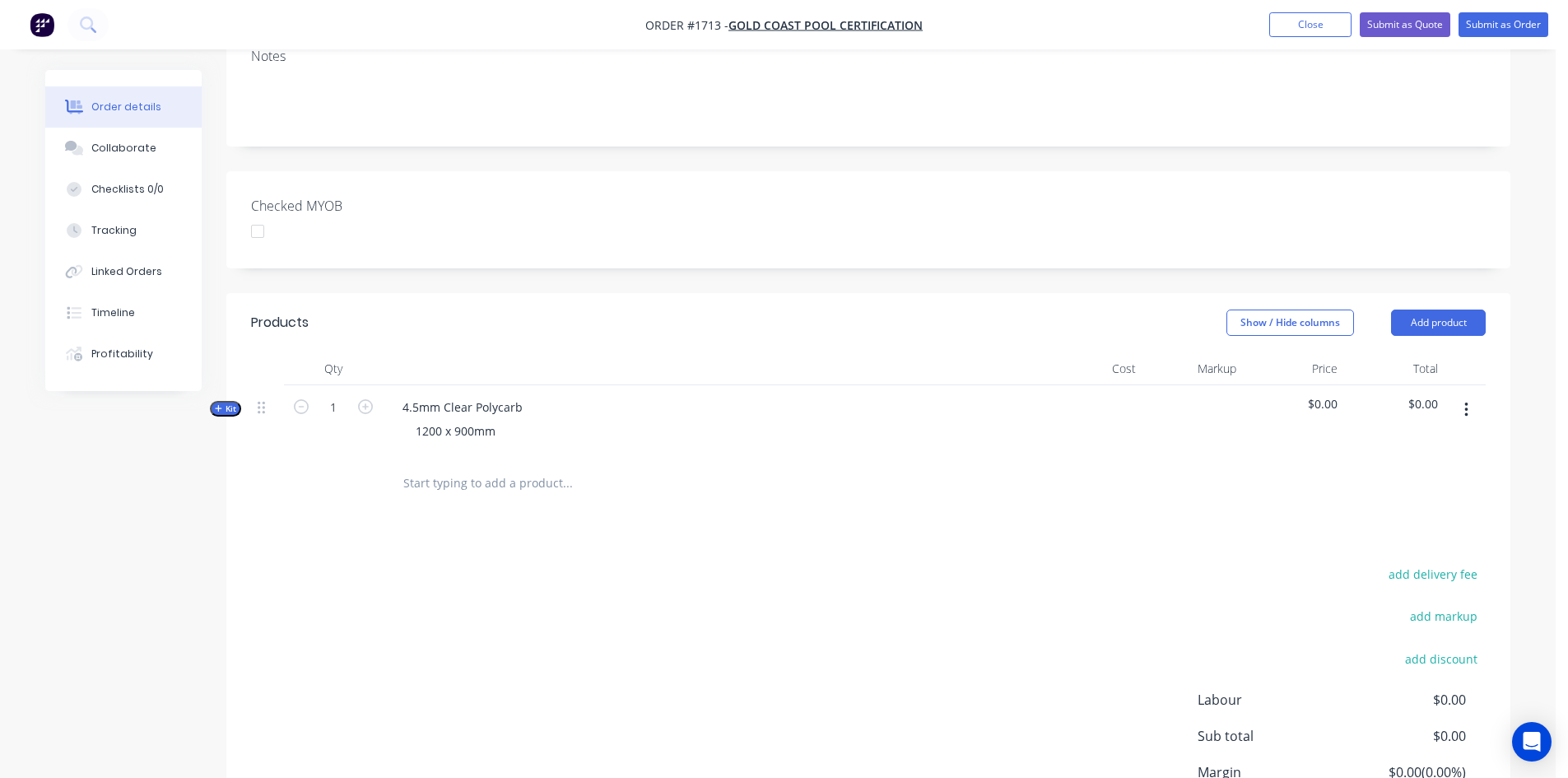
scroll to position [442, 0]
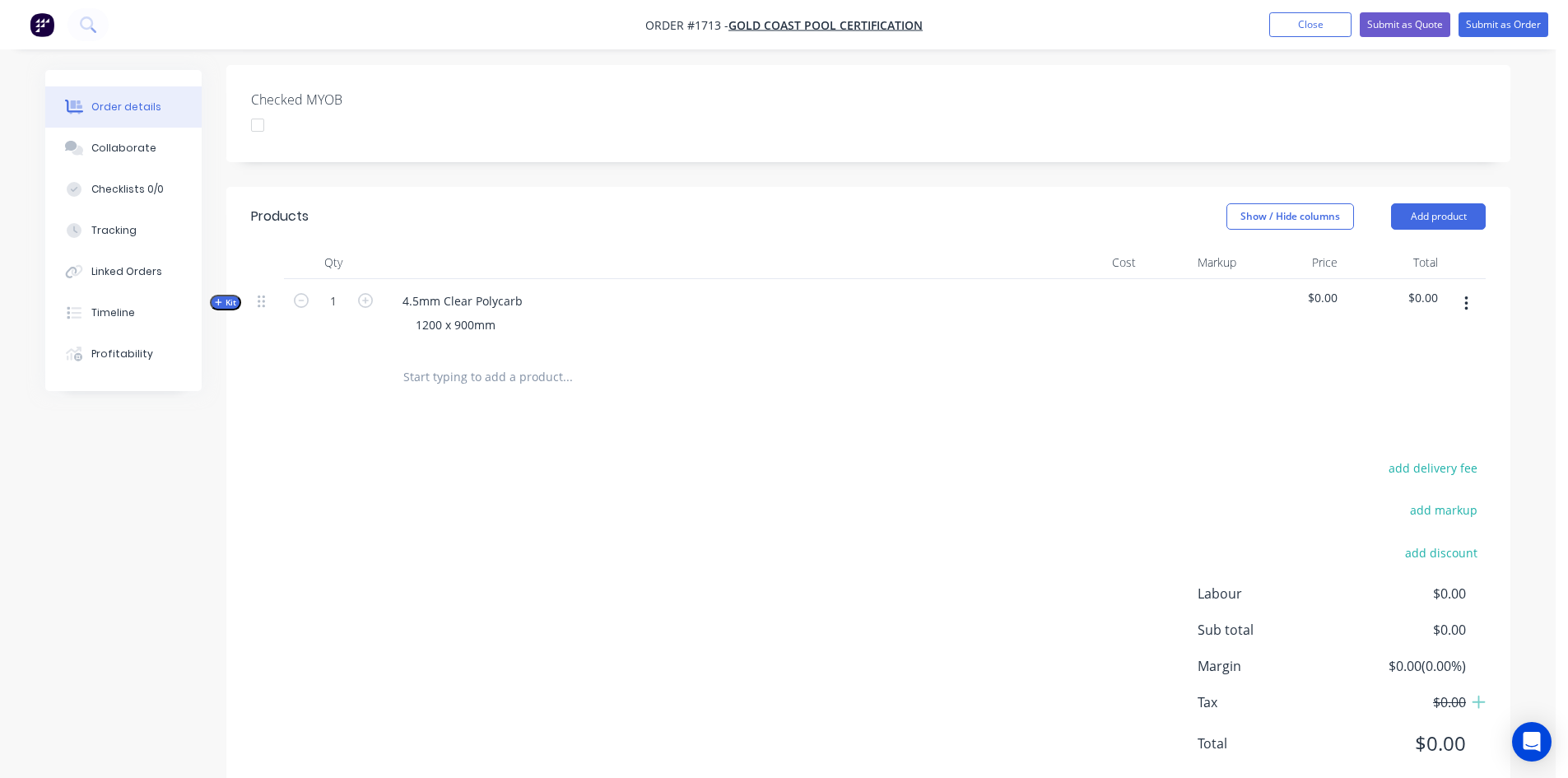
click at [230, 297] on span "Kit" at bounding box center [225, 302] width 21 height 13
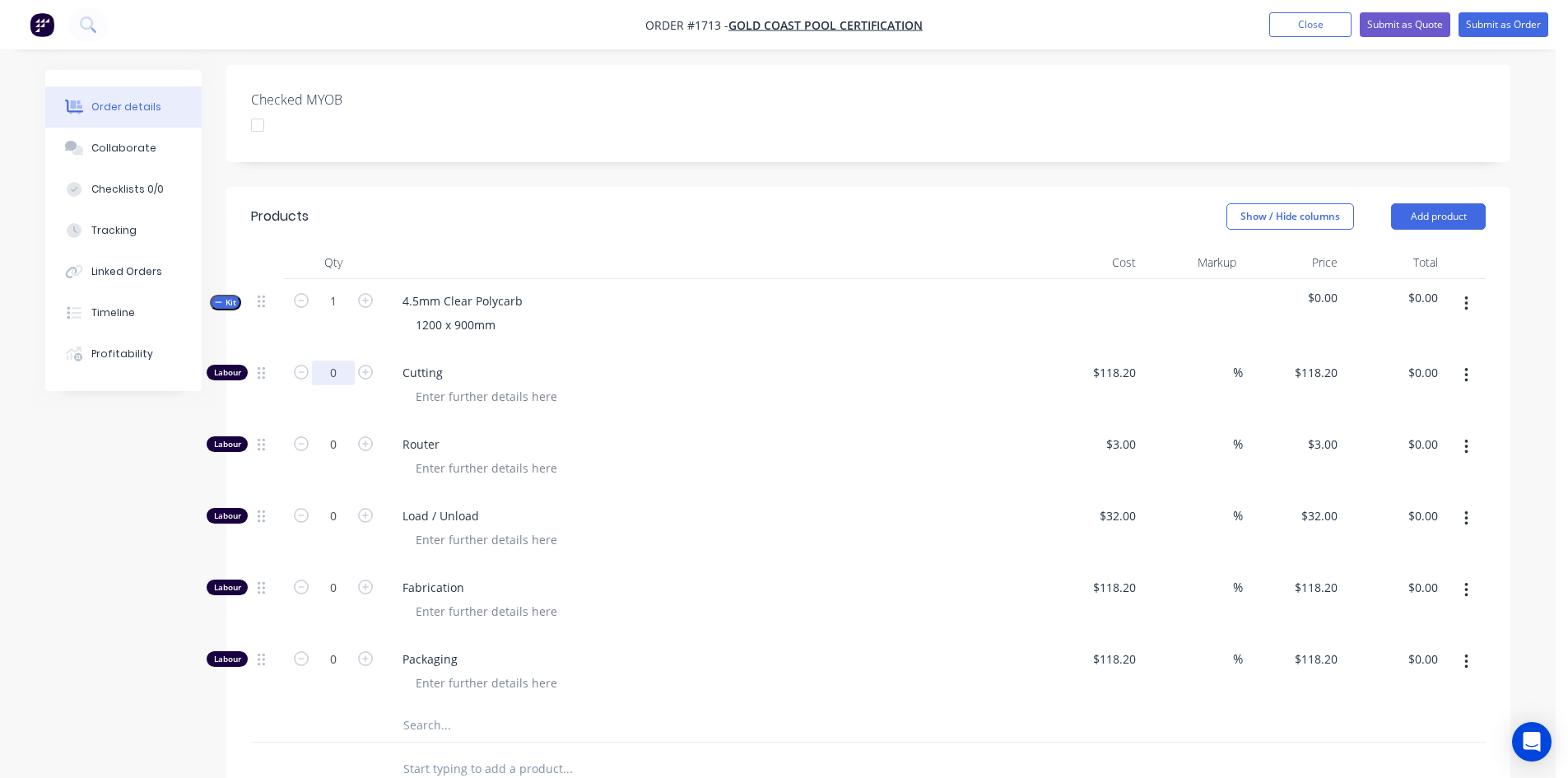
click at [329, 360] on input "0" at bounding box center [333, 373] width 42 height 25
type input "1"
type input "$118.20"
drag, startPoint x: 1101, startPoint y: 338, endPoint x: 1106, endPoint y: 331, distance: 8.6
click at [1104, 350] on div "$118.20 $118.20" at bounding box center [1092, 386] width 101 height 71
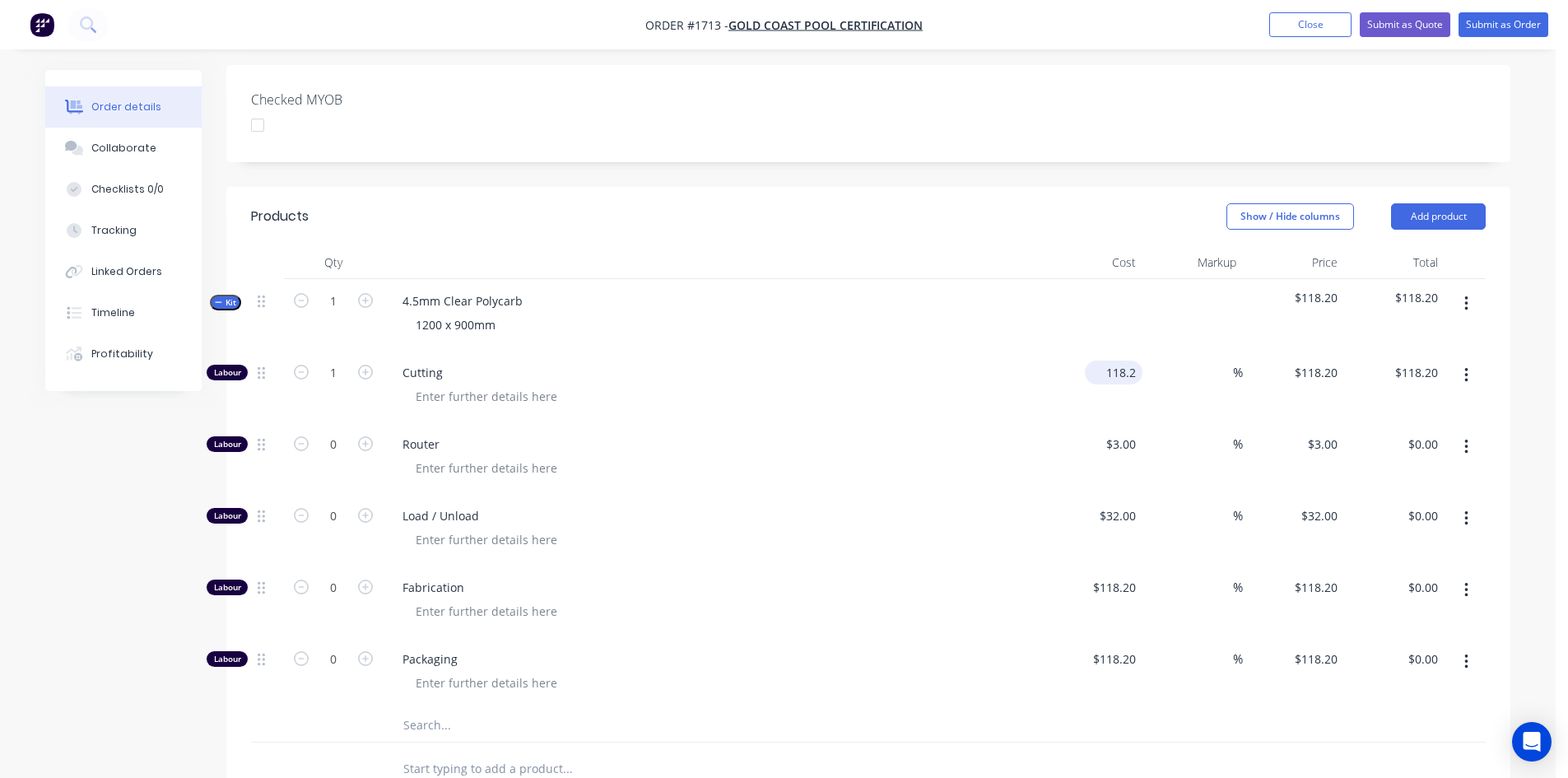
click at [1107, 360] on input "118.2" at bounding box center [1117, 372] width 51 height 24
type input "$9.09"
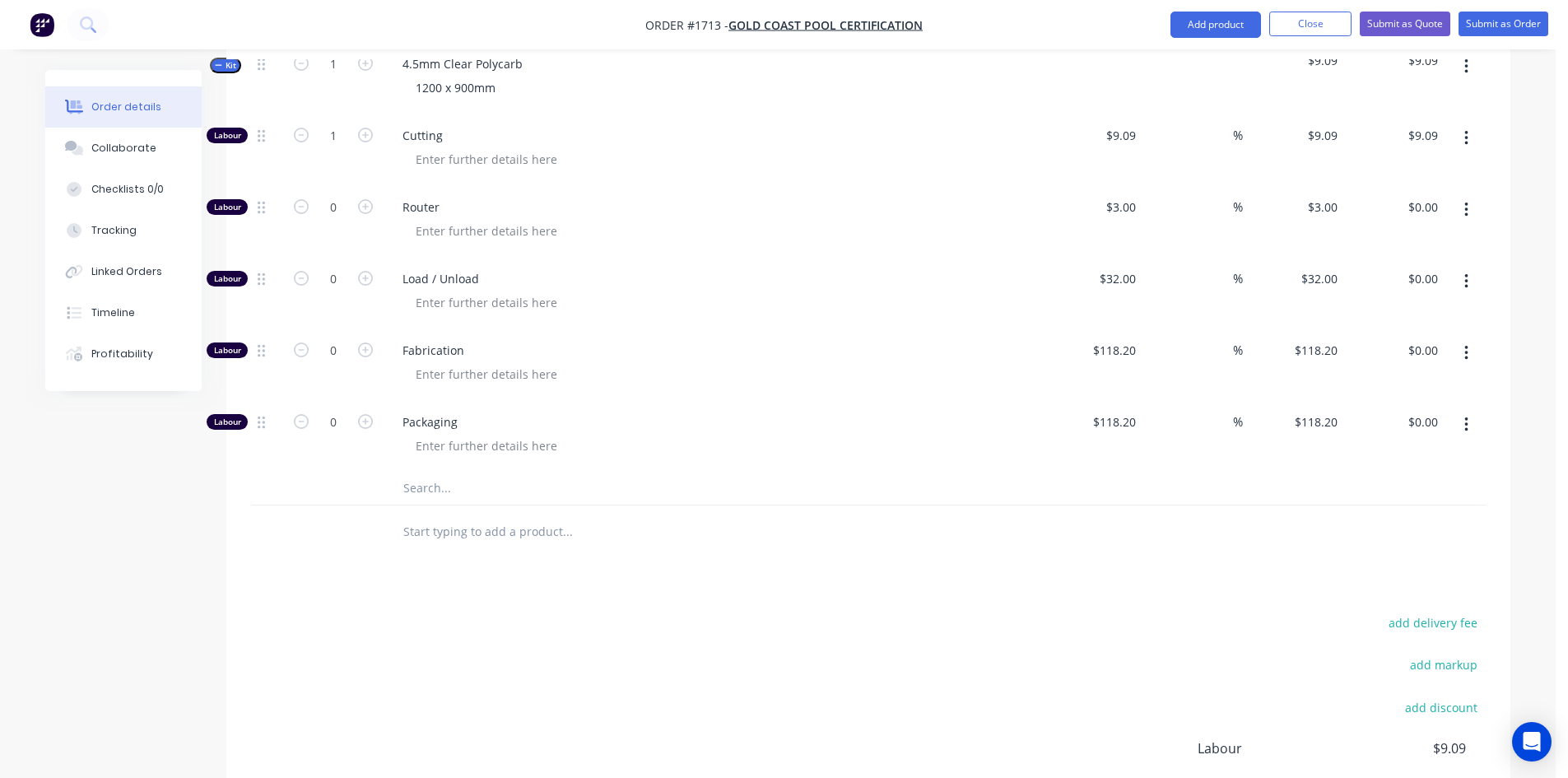
scroll to position [689, 0]
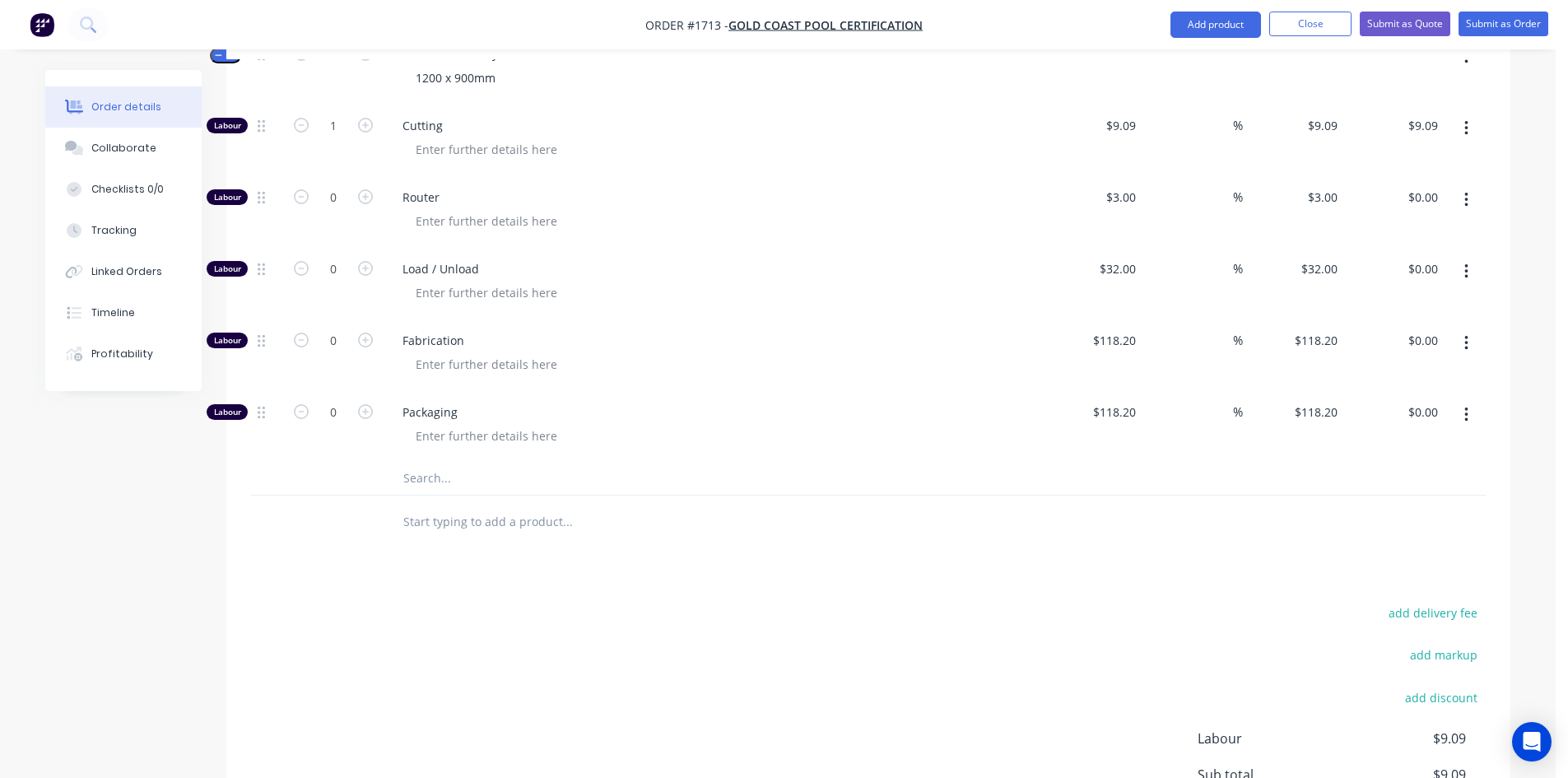
click at [474, 462] on input "text" at bounding box center [567, 479] width 329 height 33
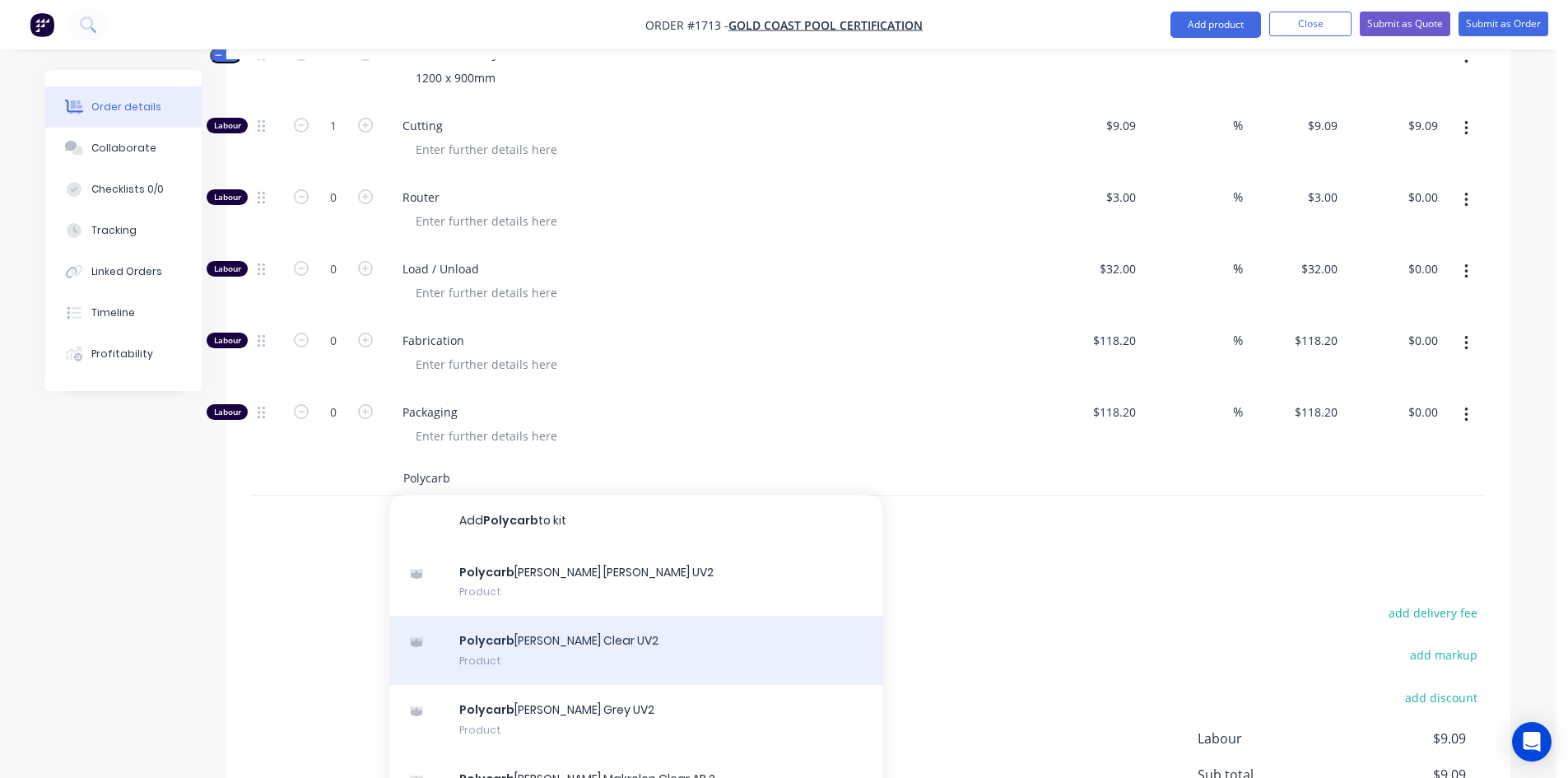
type input "Polycarb"
click at [567, 616] on div "Polycarb onate HL Clear UV2 Product" at bounding box center [635, 651] width 494 height 69
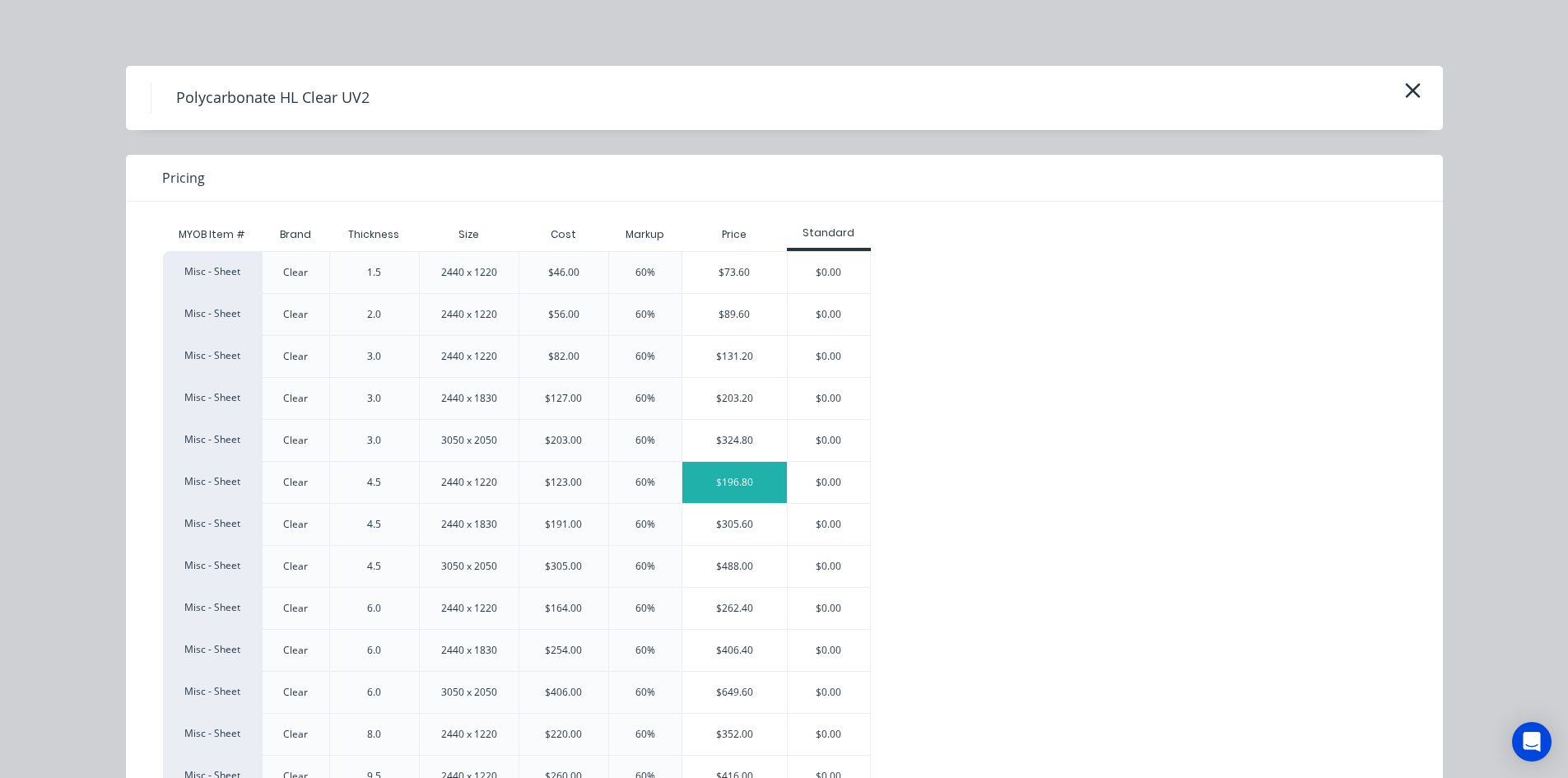
click at [735, 481] on div "$196.80" at bounding box center [734, 482] width 105 height 41
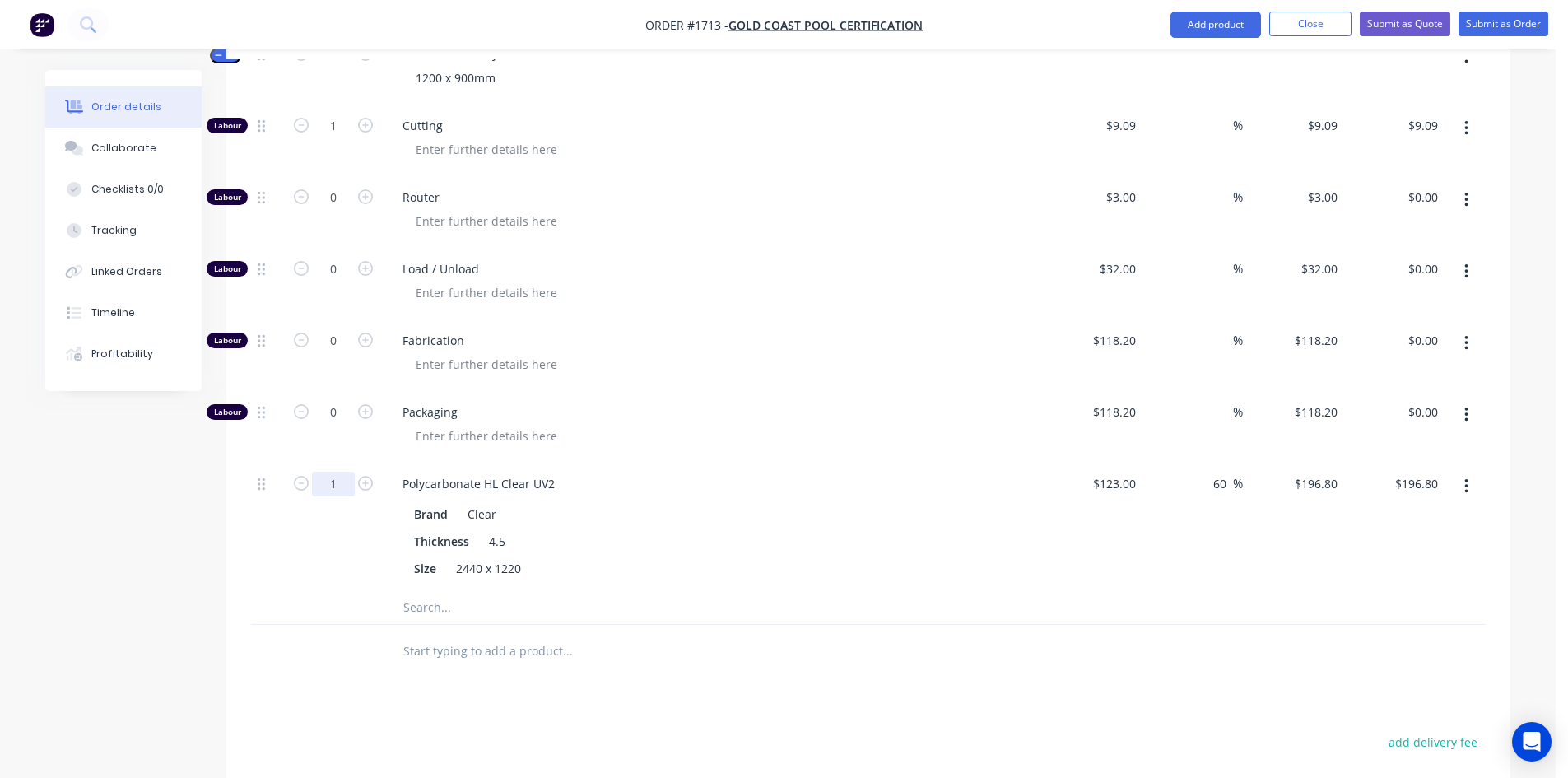
click at [335, 472] on input "1" at bounding box center [333, 484] width 42 height 25
type input "0.4"
type input "$78.72"
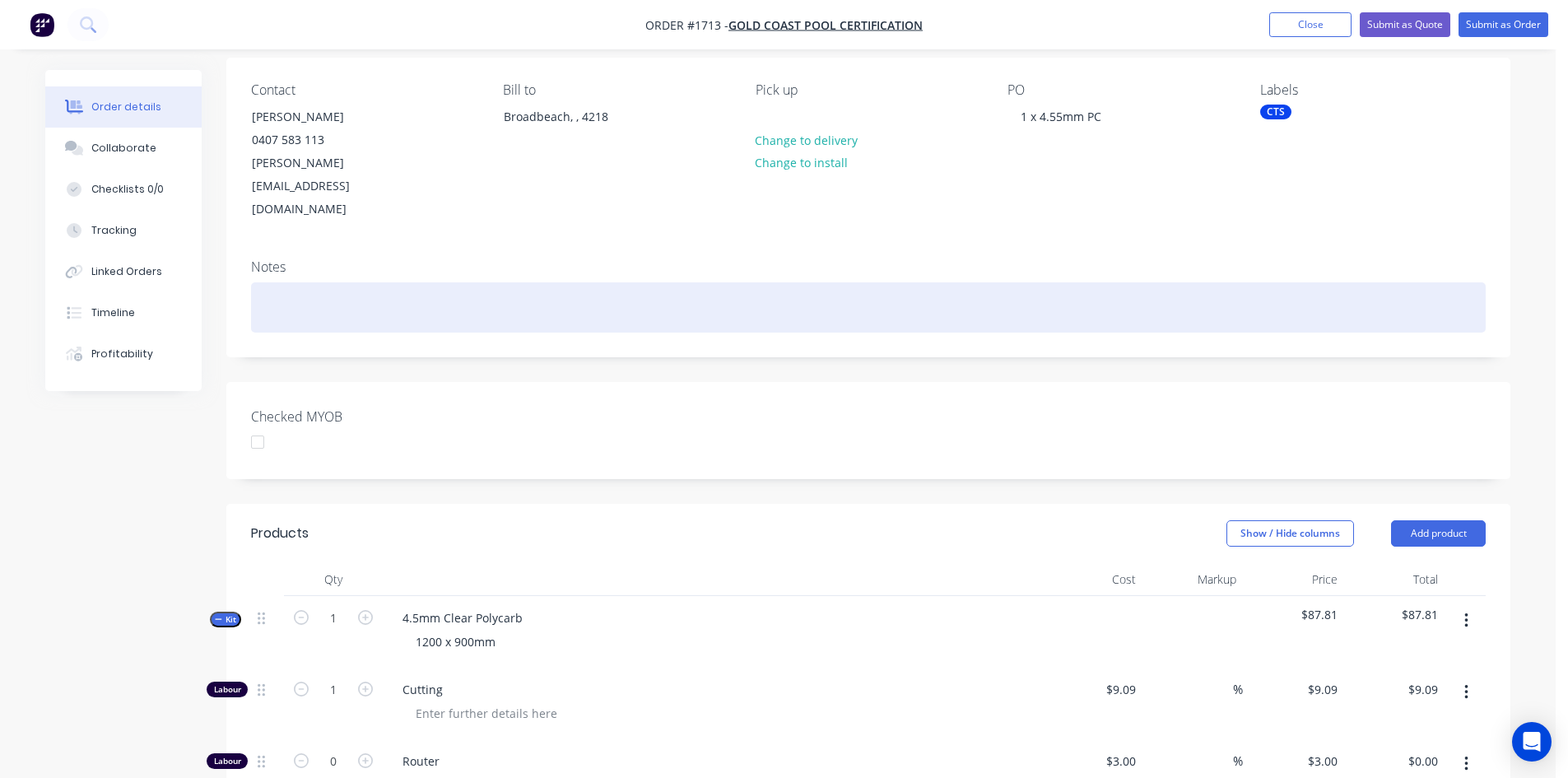
scroll to position [0, 0]
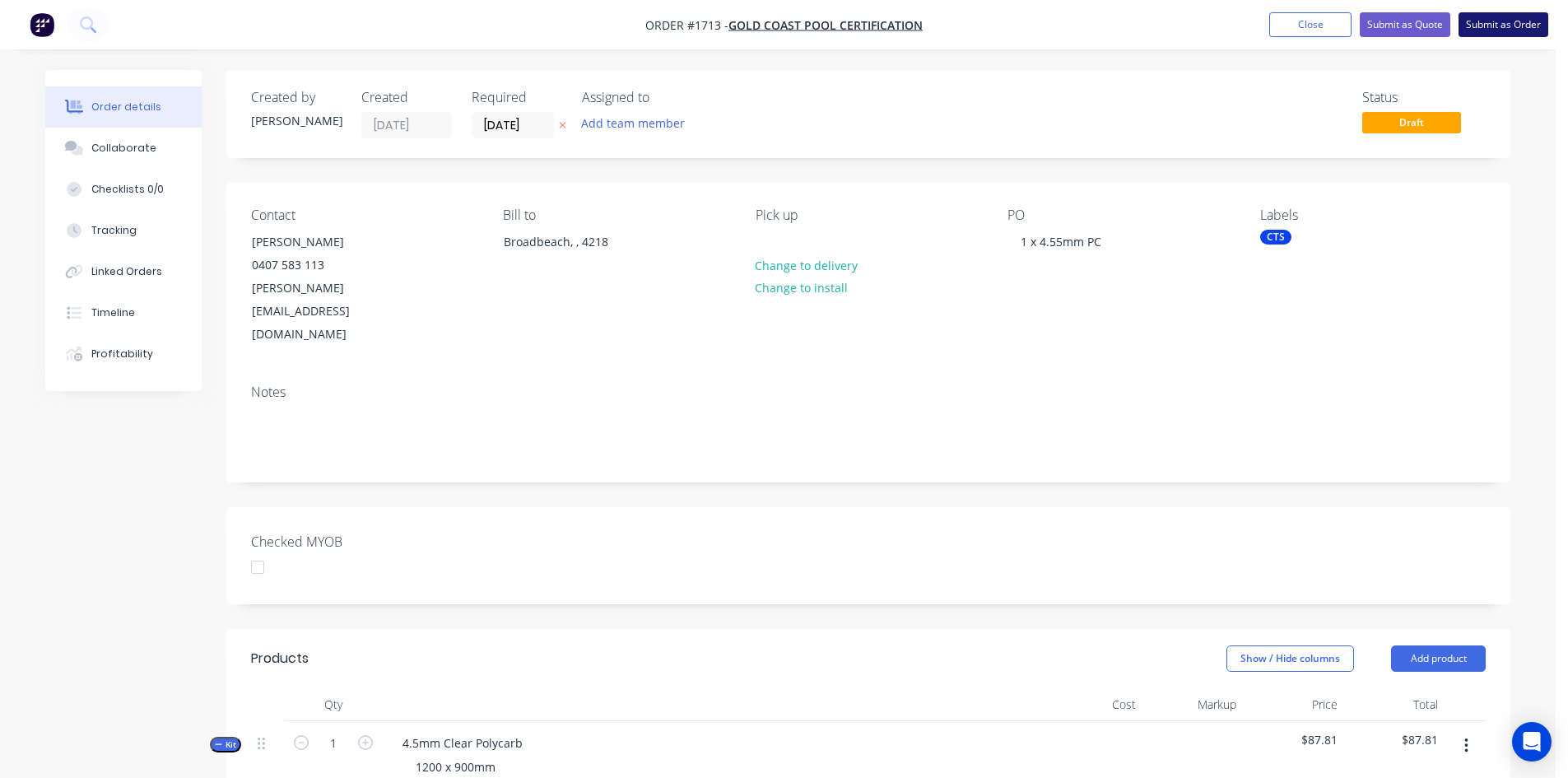
click at [1518, 20] on button "Submit as Order" at bounding box center [1503, 25] width 90 height 25
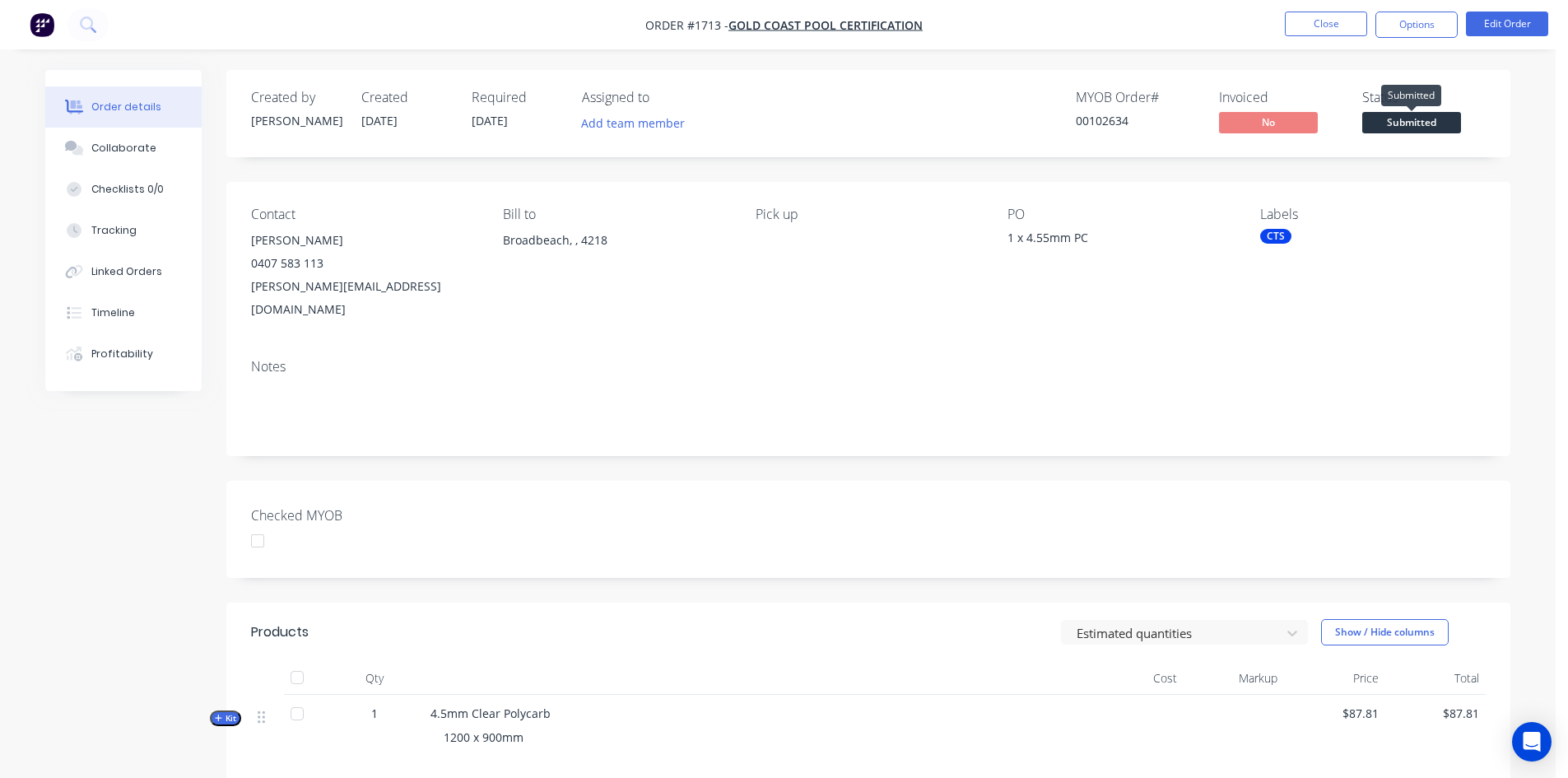
click at [1420, 121] on span "Submitted" at bounding box center [1411, 121] width 99 height 20
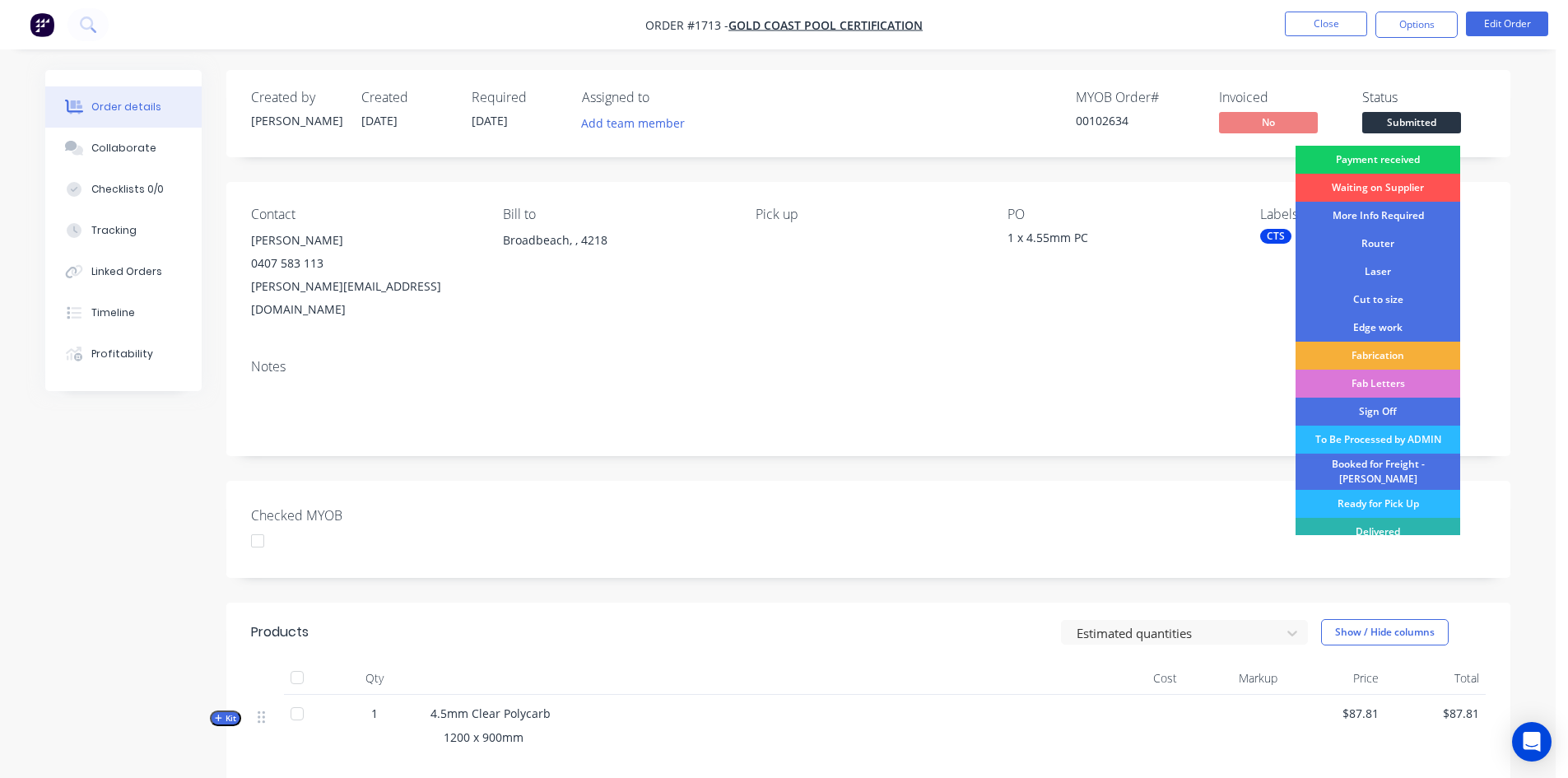
click at [1392, 155] on div "Payment received" at bounding box center [1377, 159] width 165 height 28
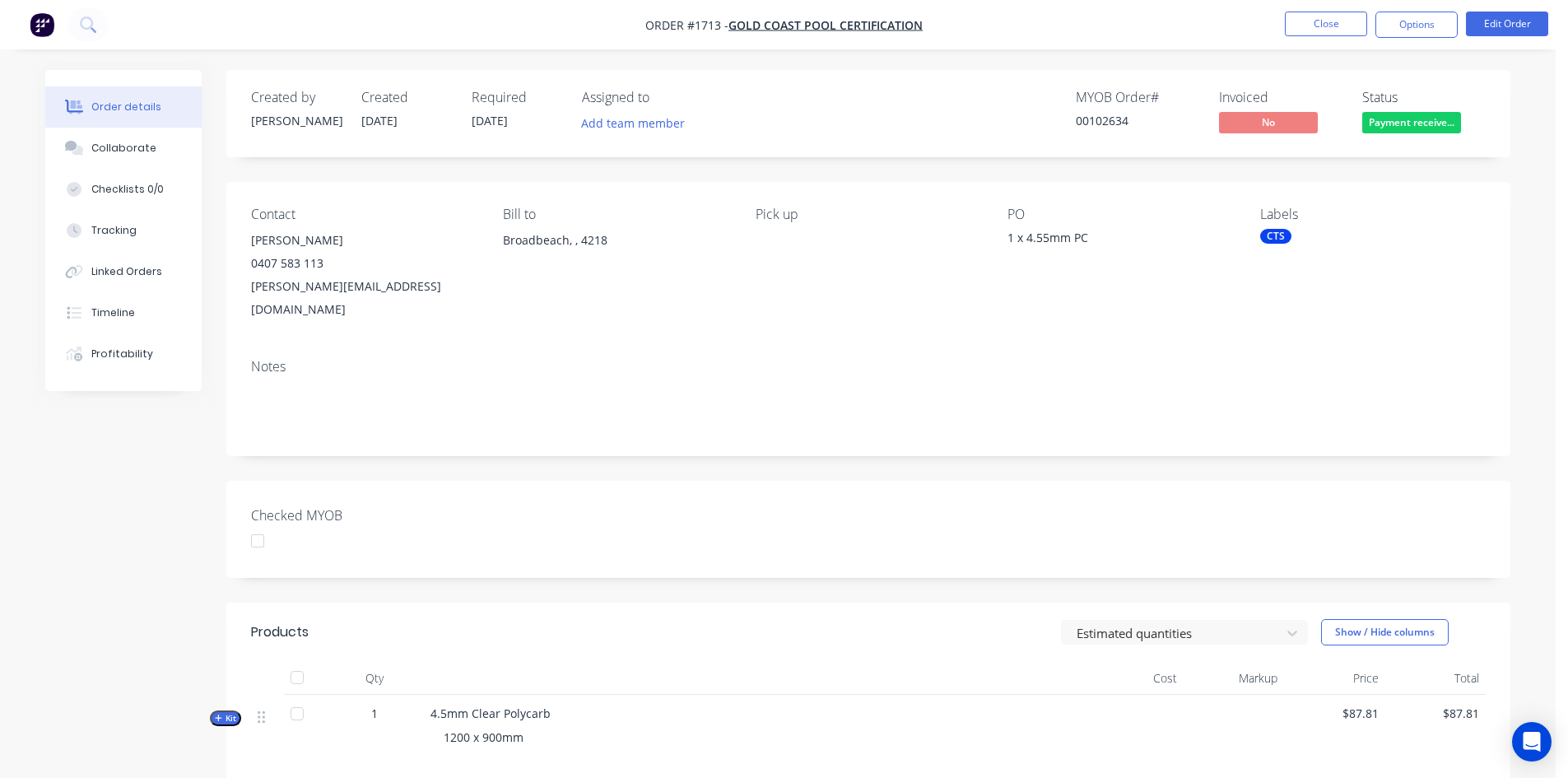
click at [1442, 117] on span "Payment receive..." at bounding box center [1411, 121] width 99 height 20
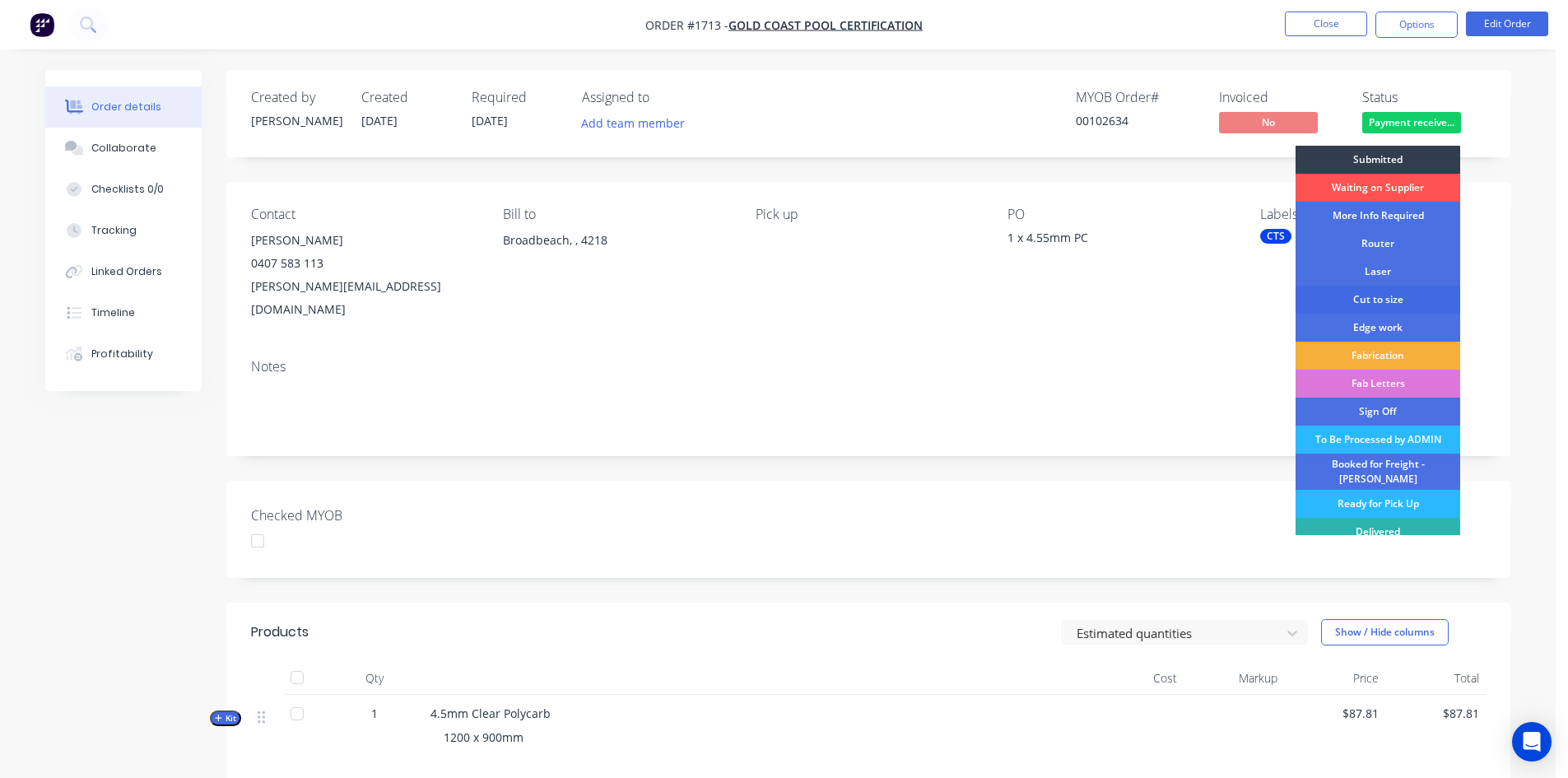
click at [1385, 296] on div "Cut to size" at bounding box center [1377, 299] width 165 height 28
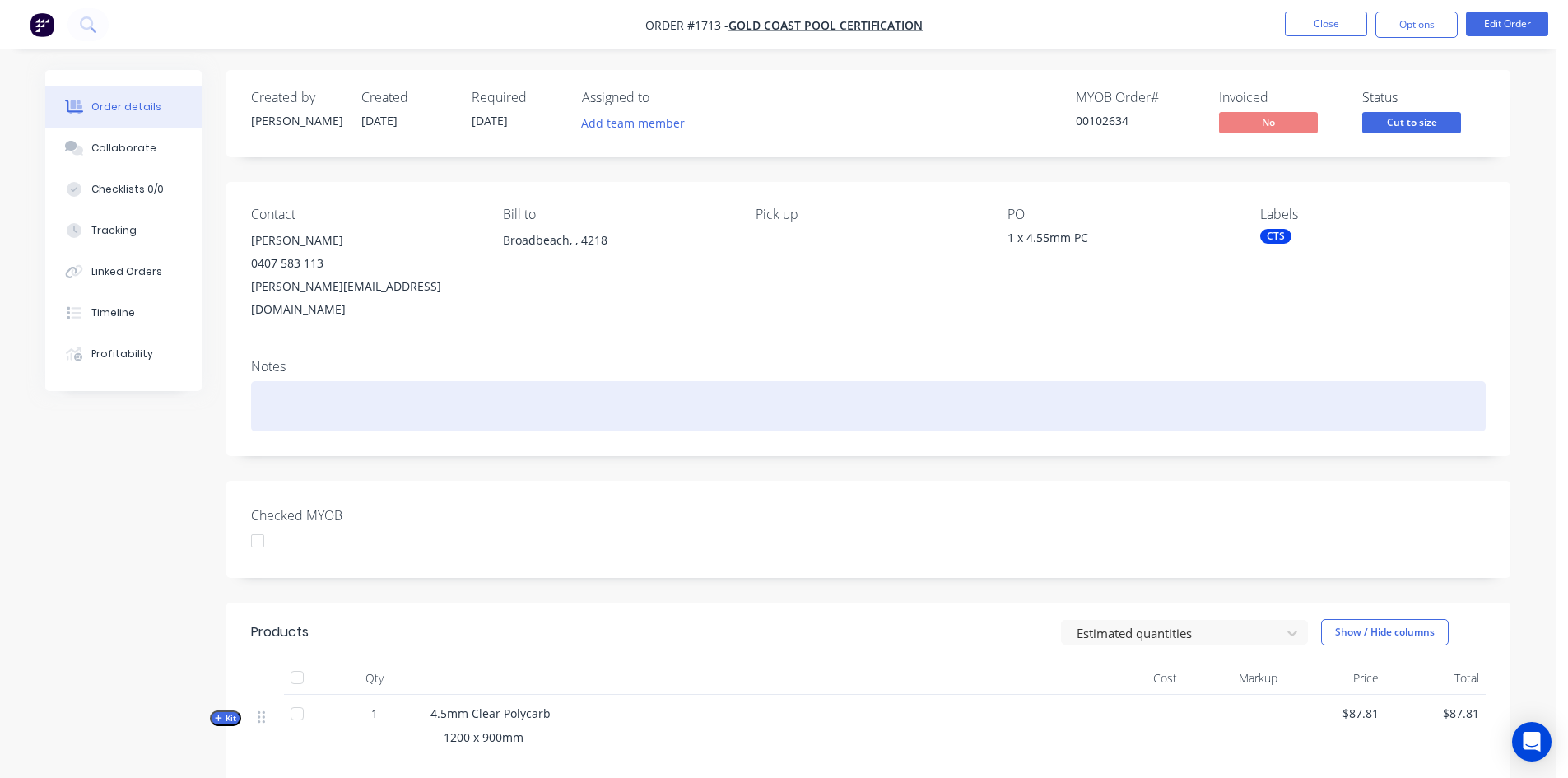
drag, startPoint x: 1277, startPoint y: 233, endPoint x: 1213, endPoint y: 376, distance: 156.7
click at [1213, 381] on div at bounding box center [868, 406] width 1234 height 50
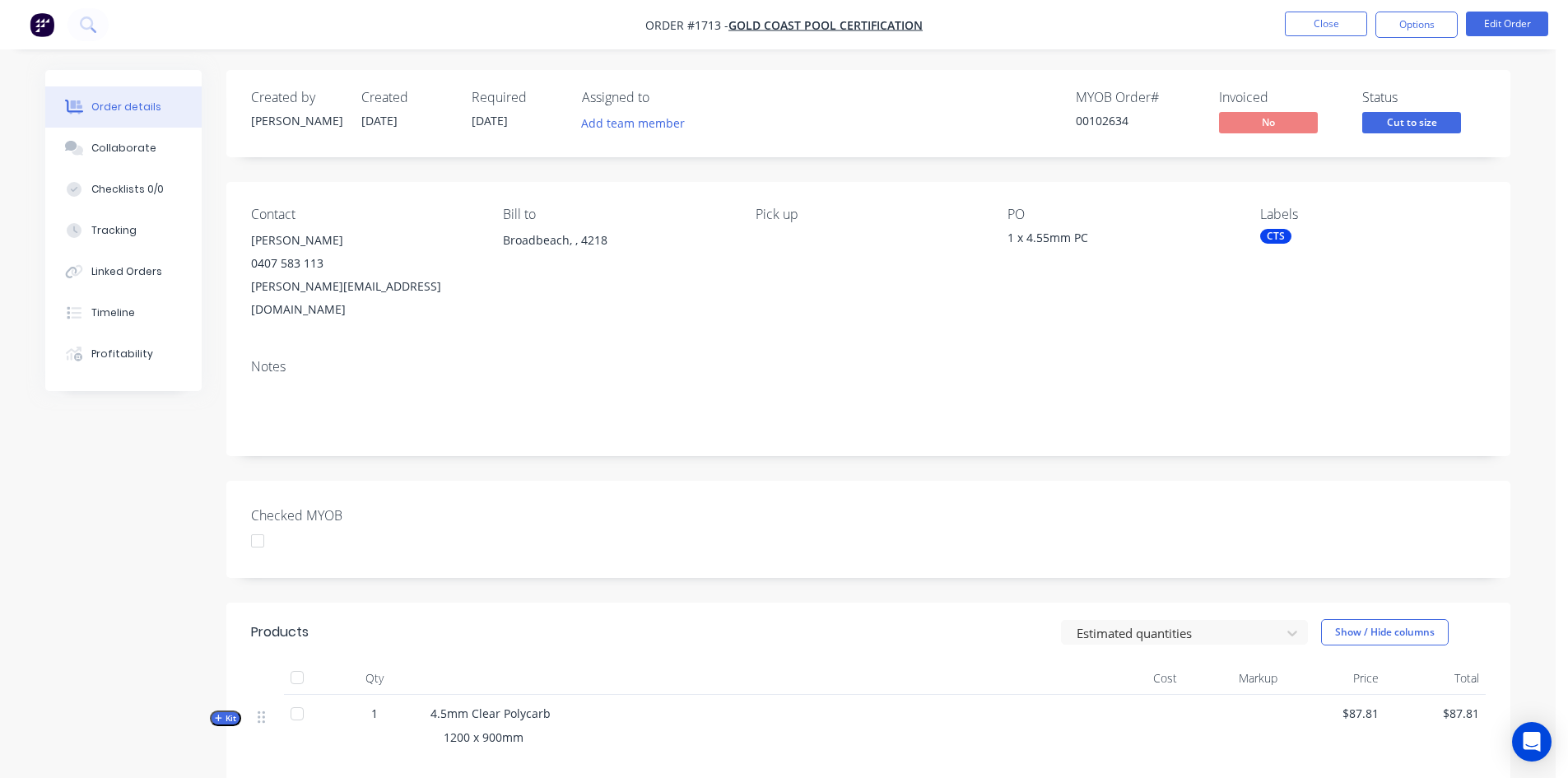
click at [1279, 238] on div "CTS" at bounding box center [1275, 236] width 31 height 14
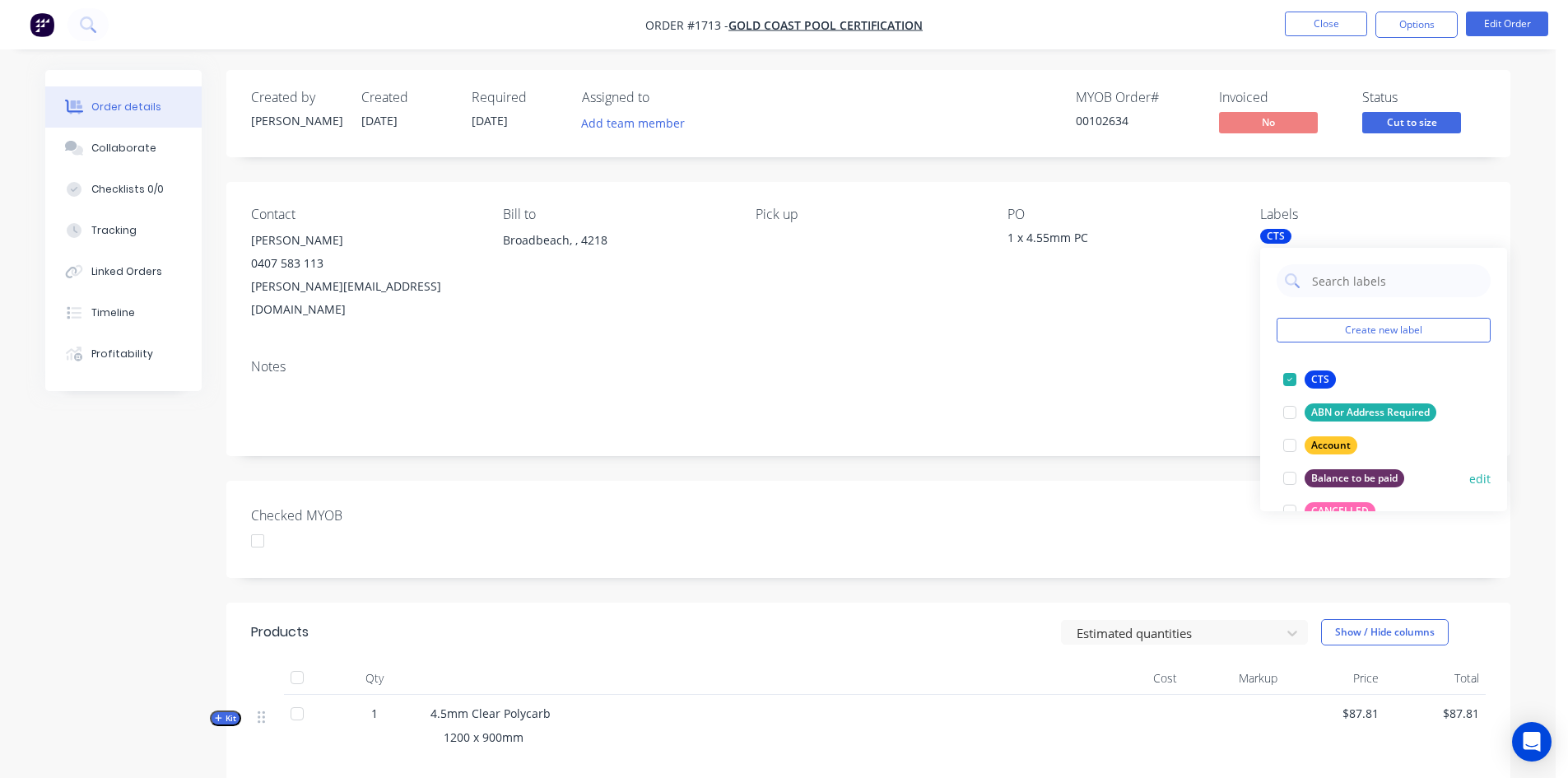
click at [1288, 478] on div at bounding box center [1290, 479] width 33 height 33
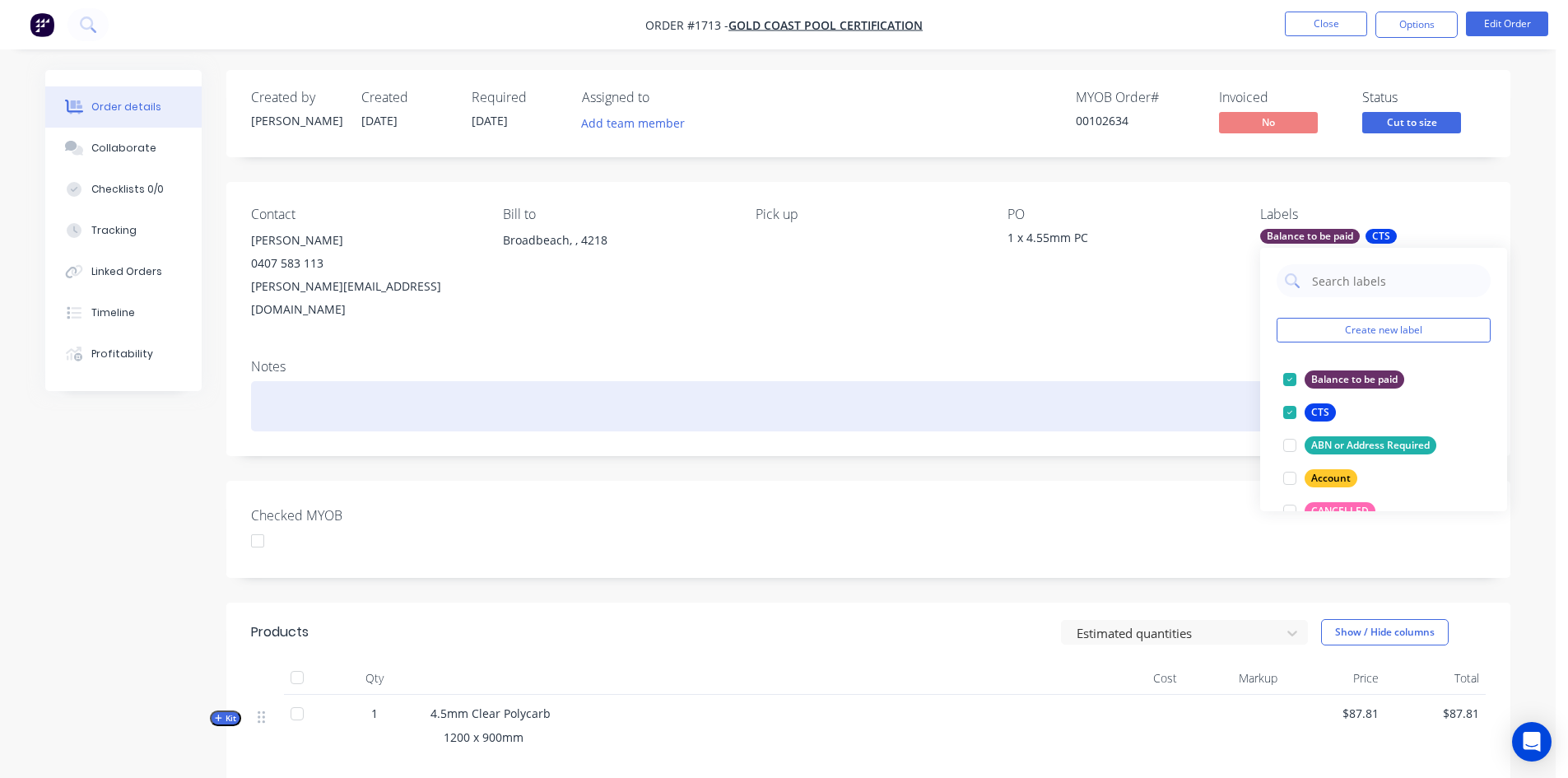
click at [1186, 397] on div at bounding box center [868, 406] width 1234 height 50
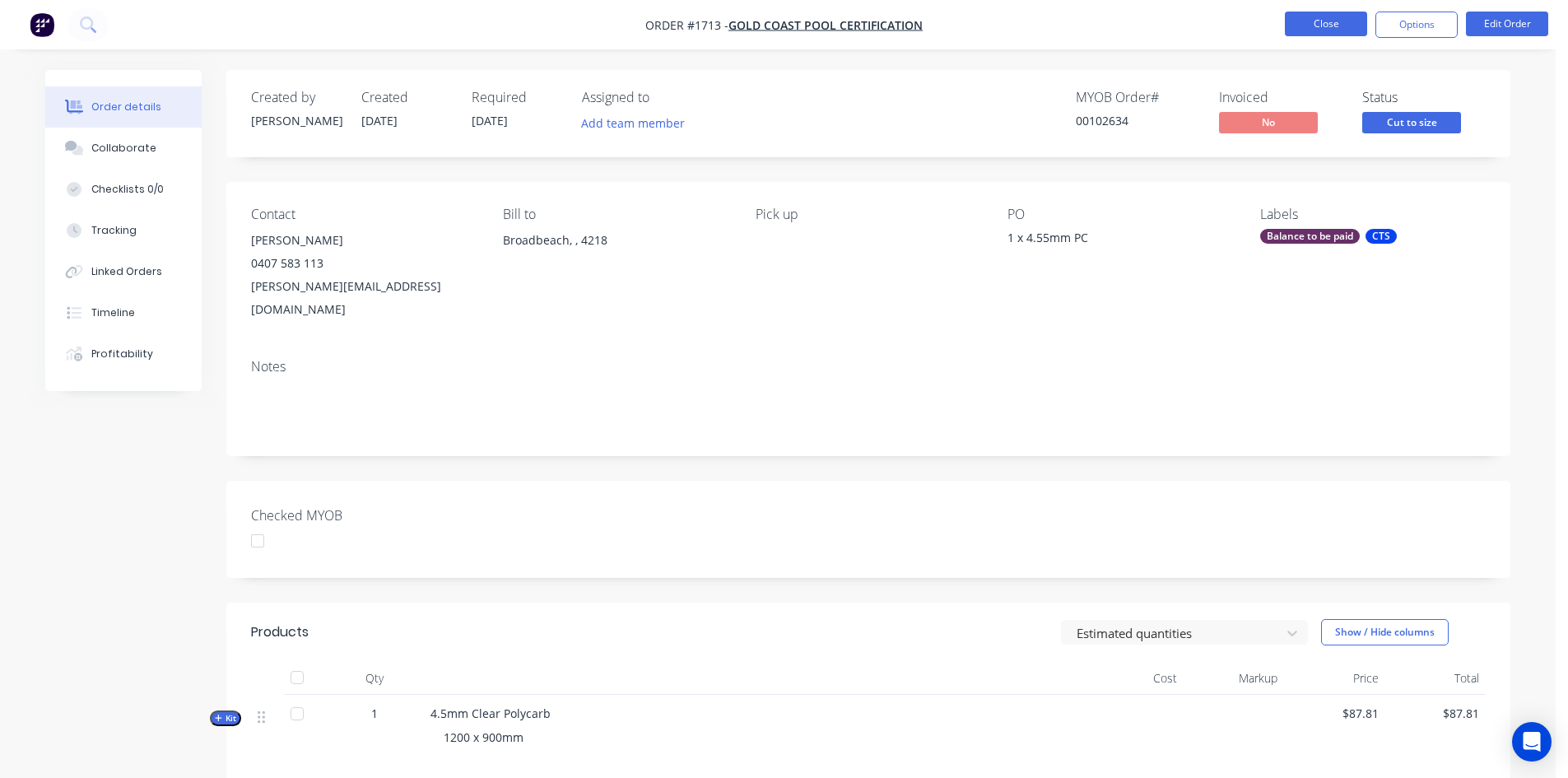
click at [1339, 21] on button "Close" at bounding box center [1325, 24] width 82 height 25
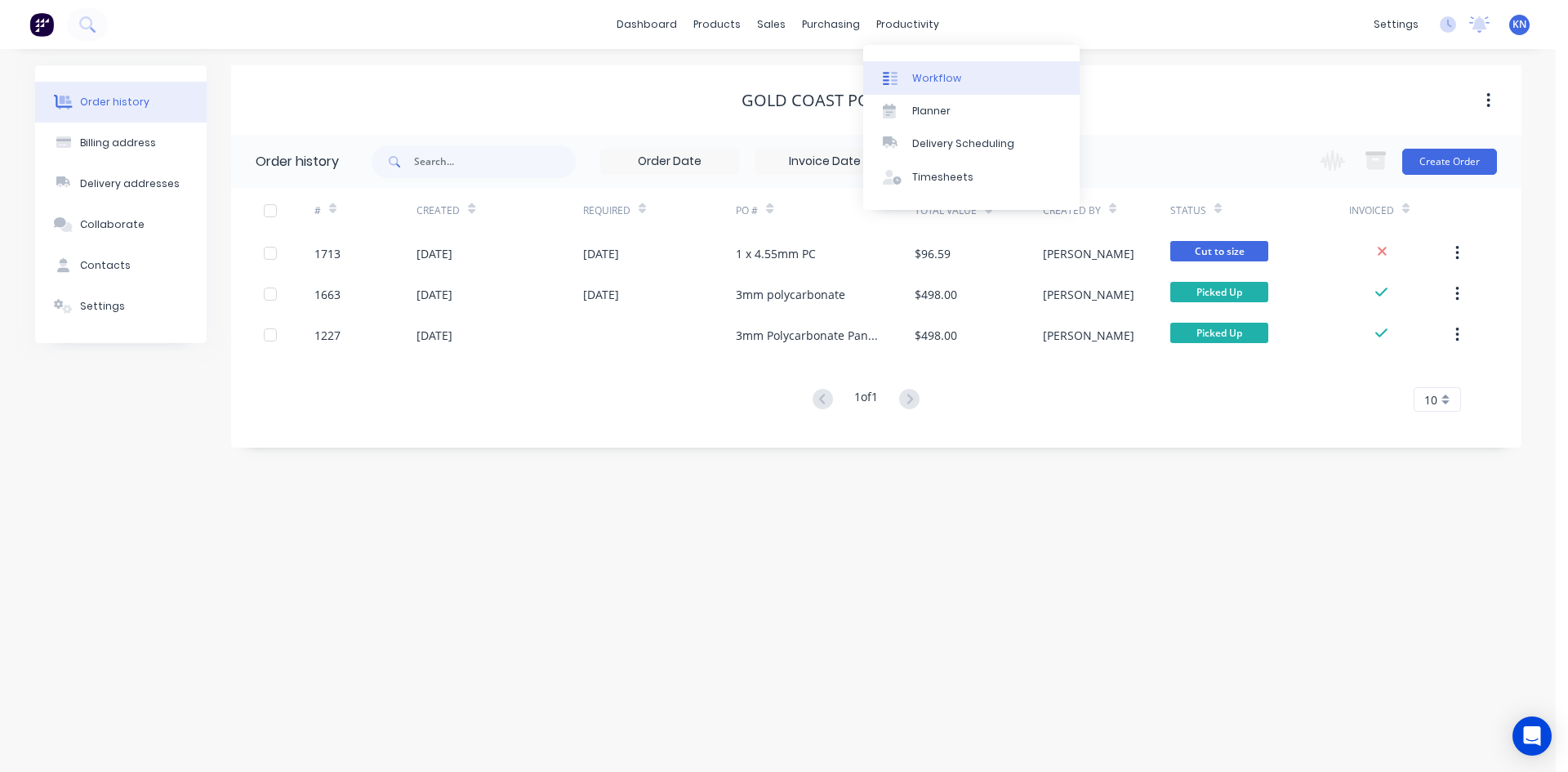
click at [943, 74] on div "Workflow" at bounding box center [936, 77] width 49 height 14
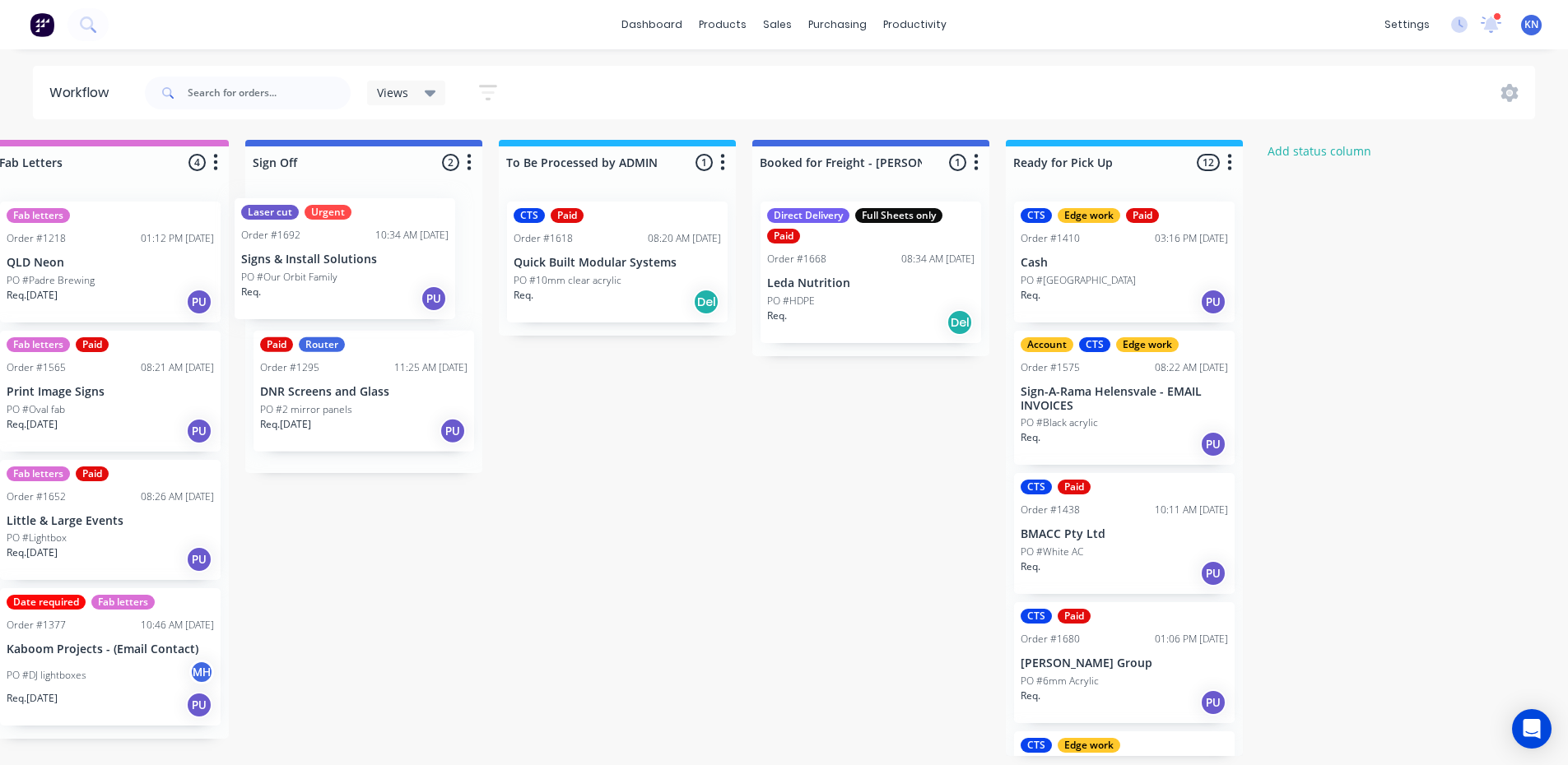
scroll to position [0, 2319]
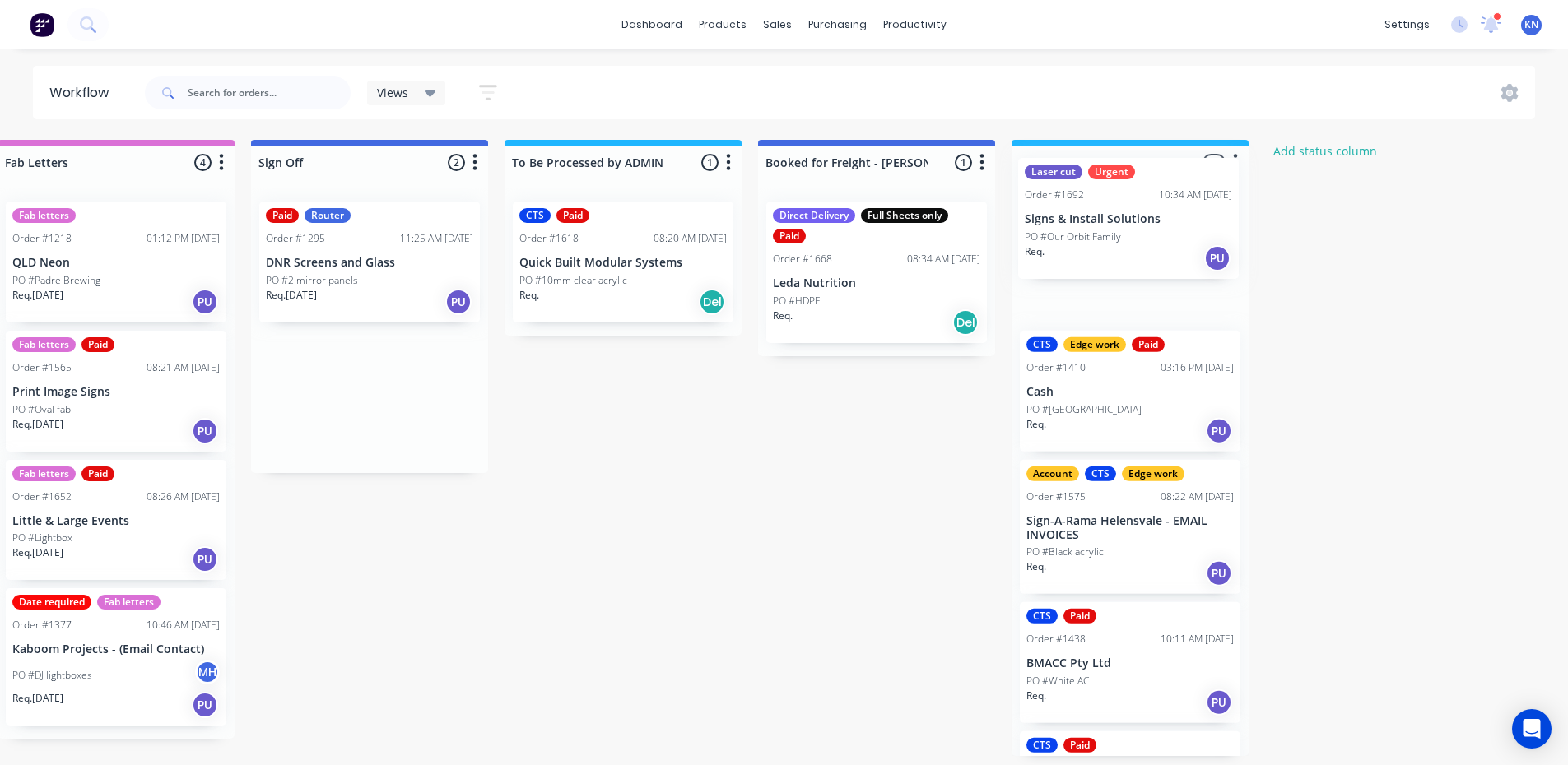
drag, startPoint x: 267, startPoint y: 273, endPoint x: 1081, endPoint y: 229, distance: 815.2
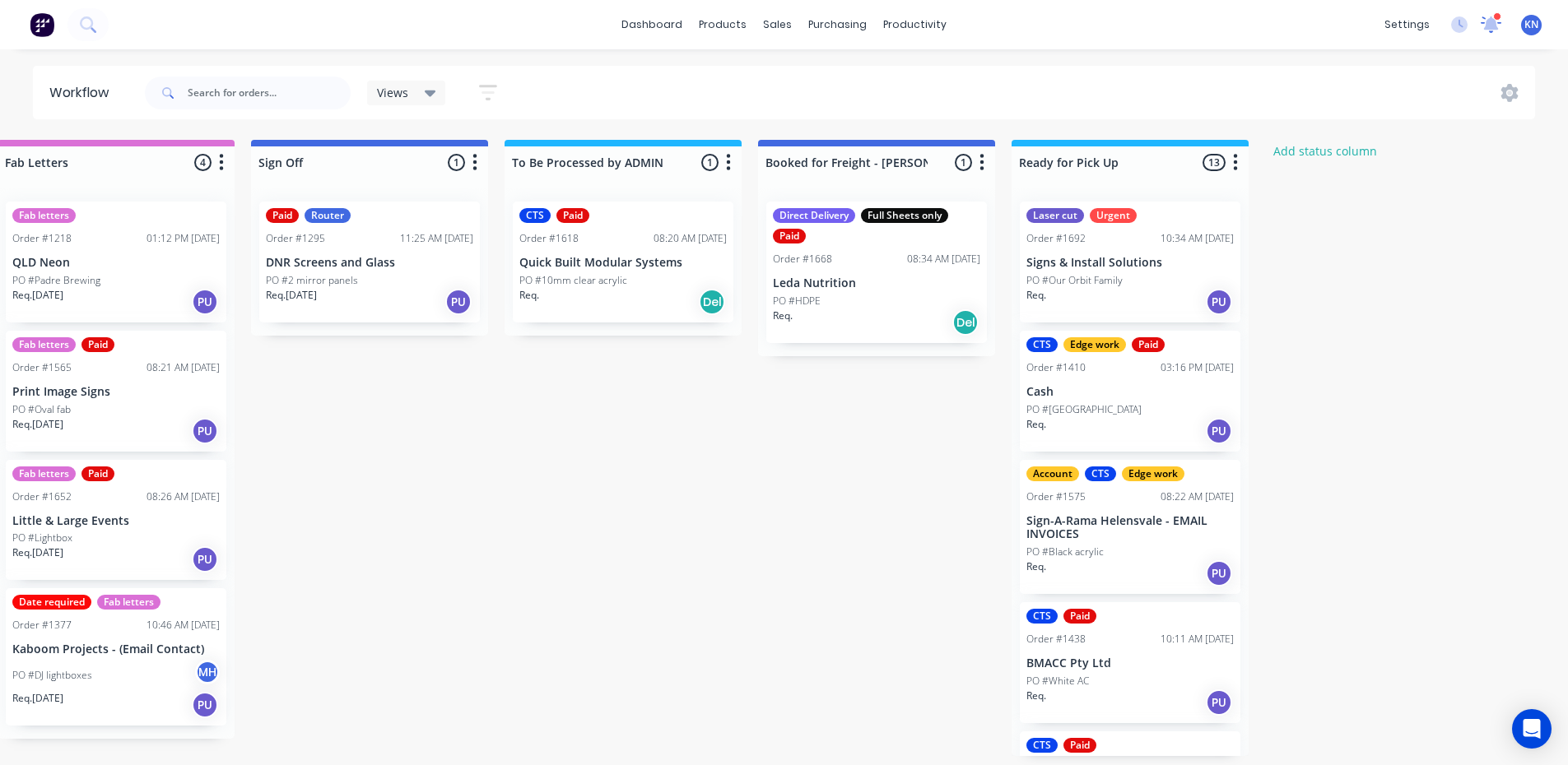
click at [1490, 24] on icon at bounding box center [1491, 22] width 15 height 14
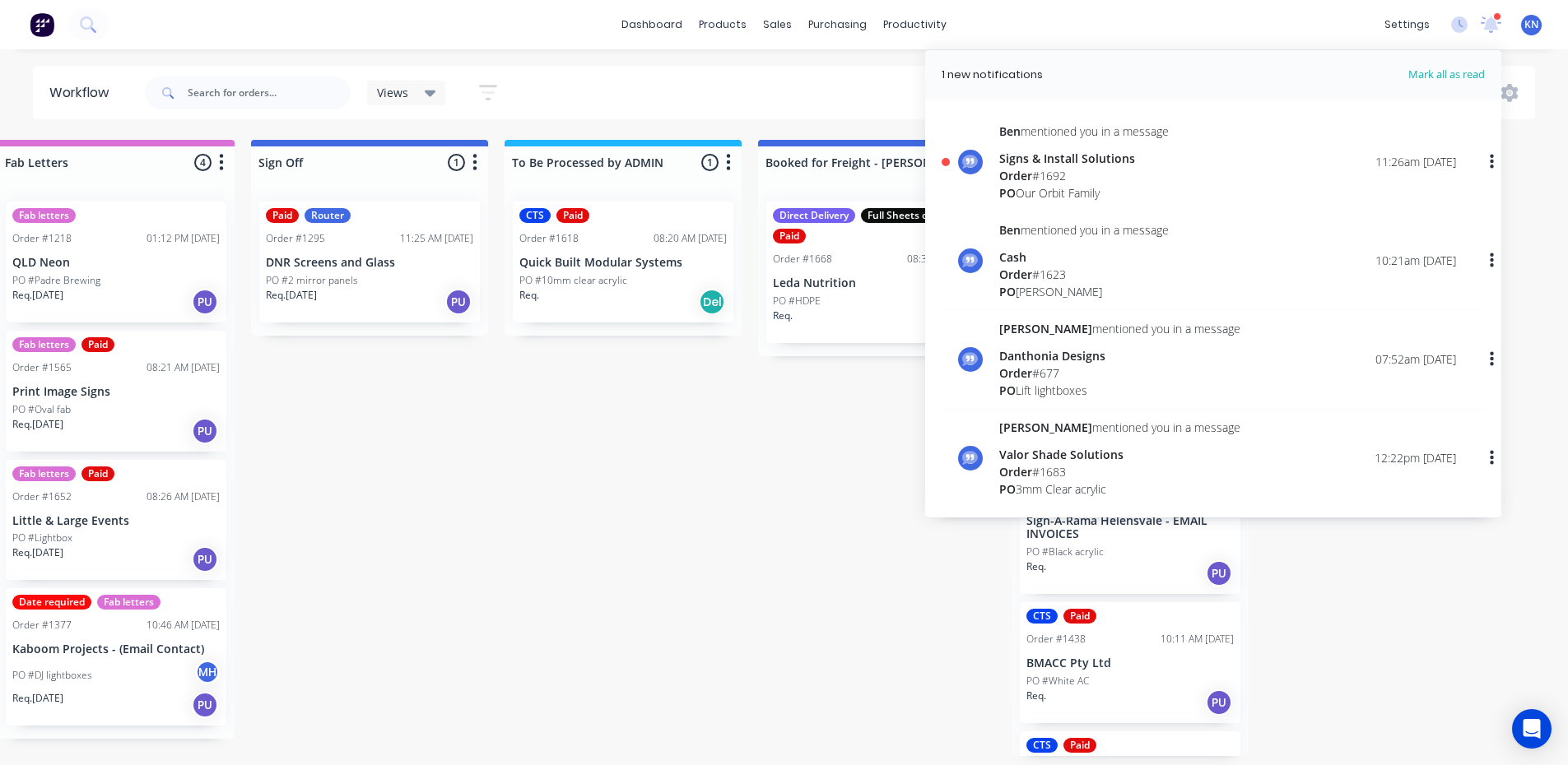
click at [1080, 170] on div "Order # 1692" at bounding box center [1084, 176] width 169 height 17
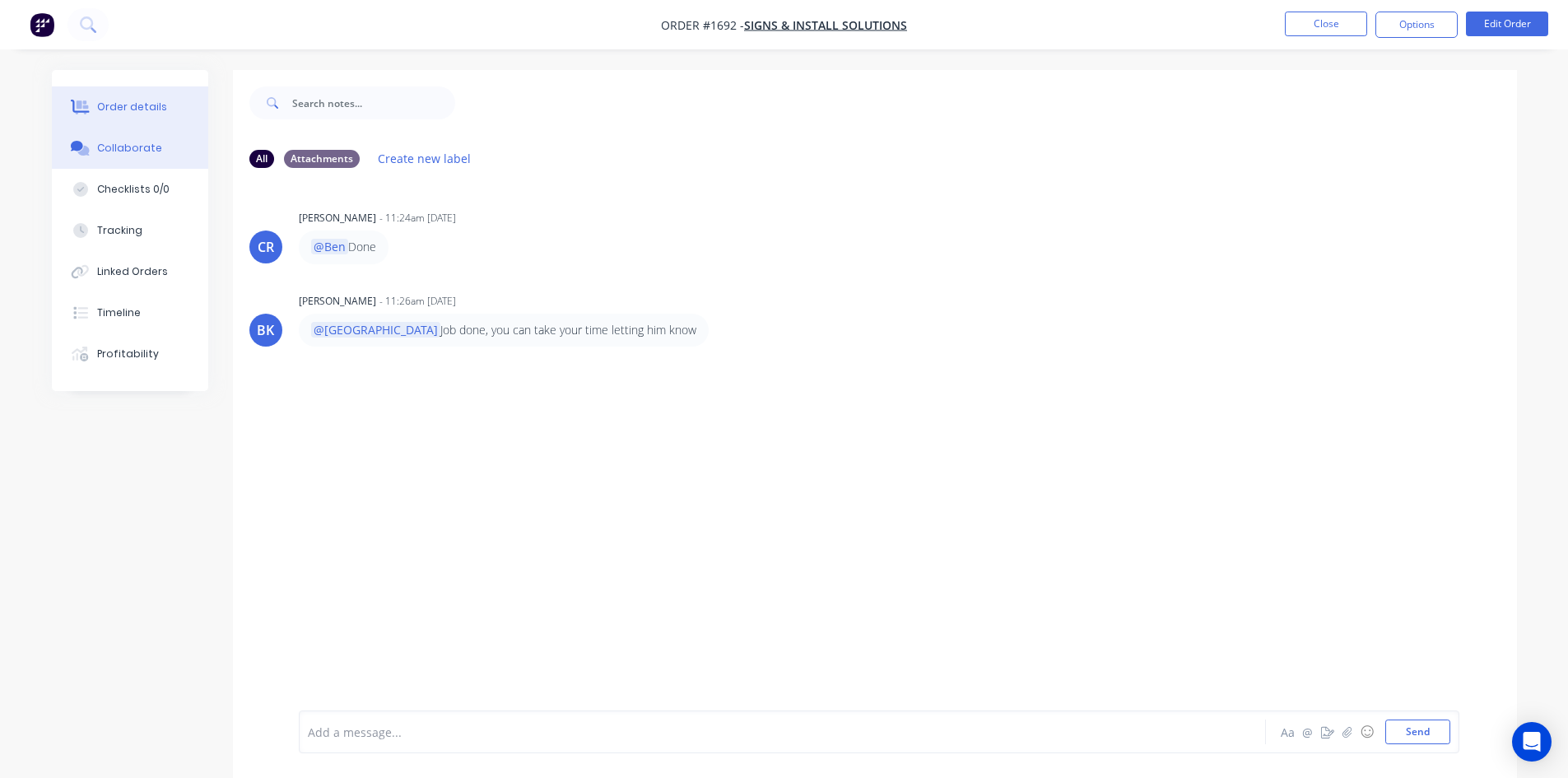
click at [149, 102] on div "Order details" at bounding box center [132, 106] width 70 height 14
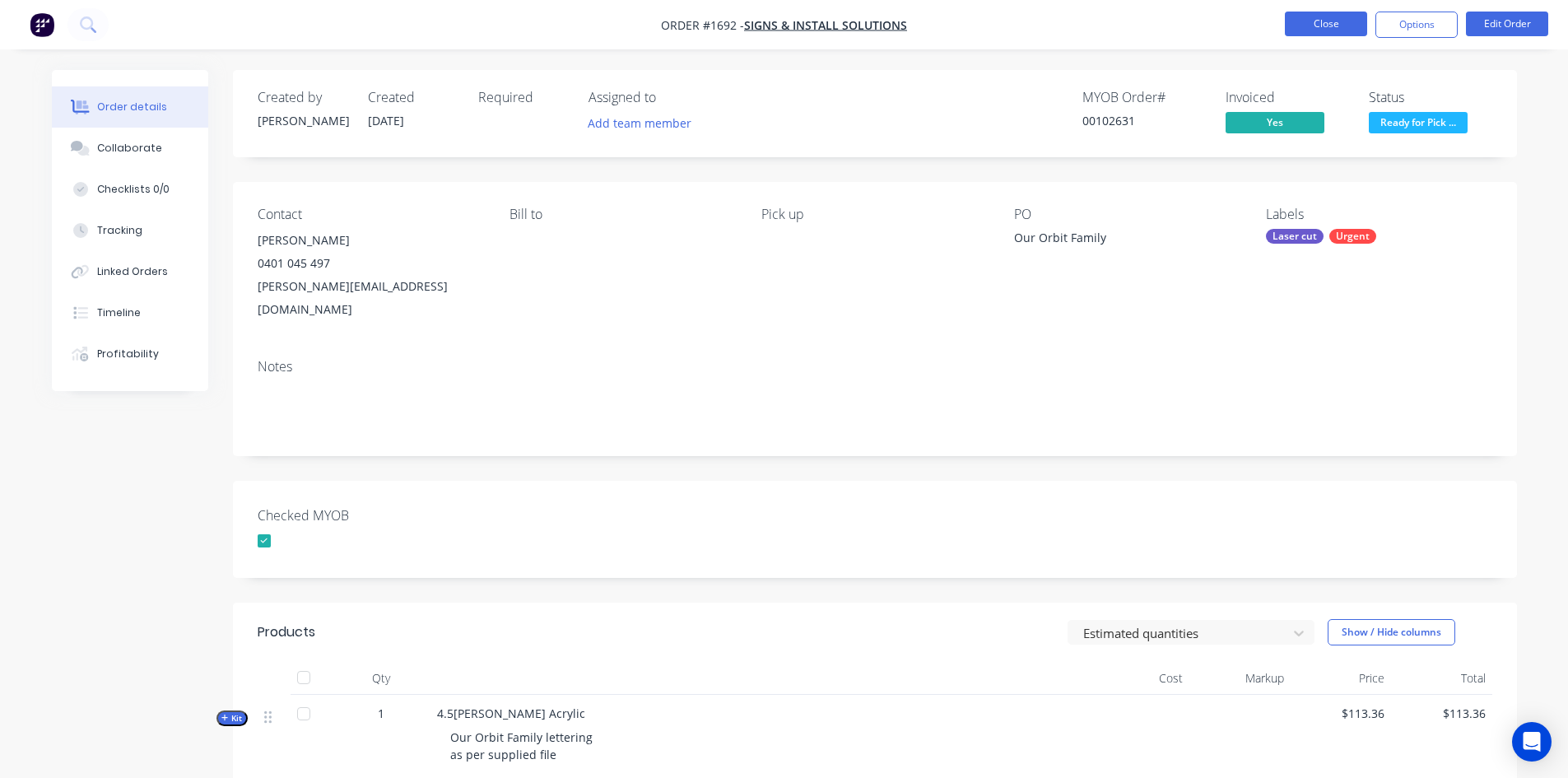
click at [1337, 25] on button "Close" at bounding box center [1325, 24] width 82 height 25
